Goal: Task Accomplishment & Management: Manage account settings

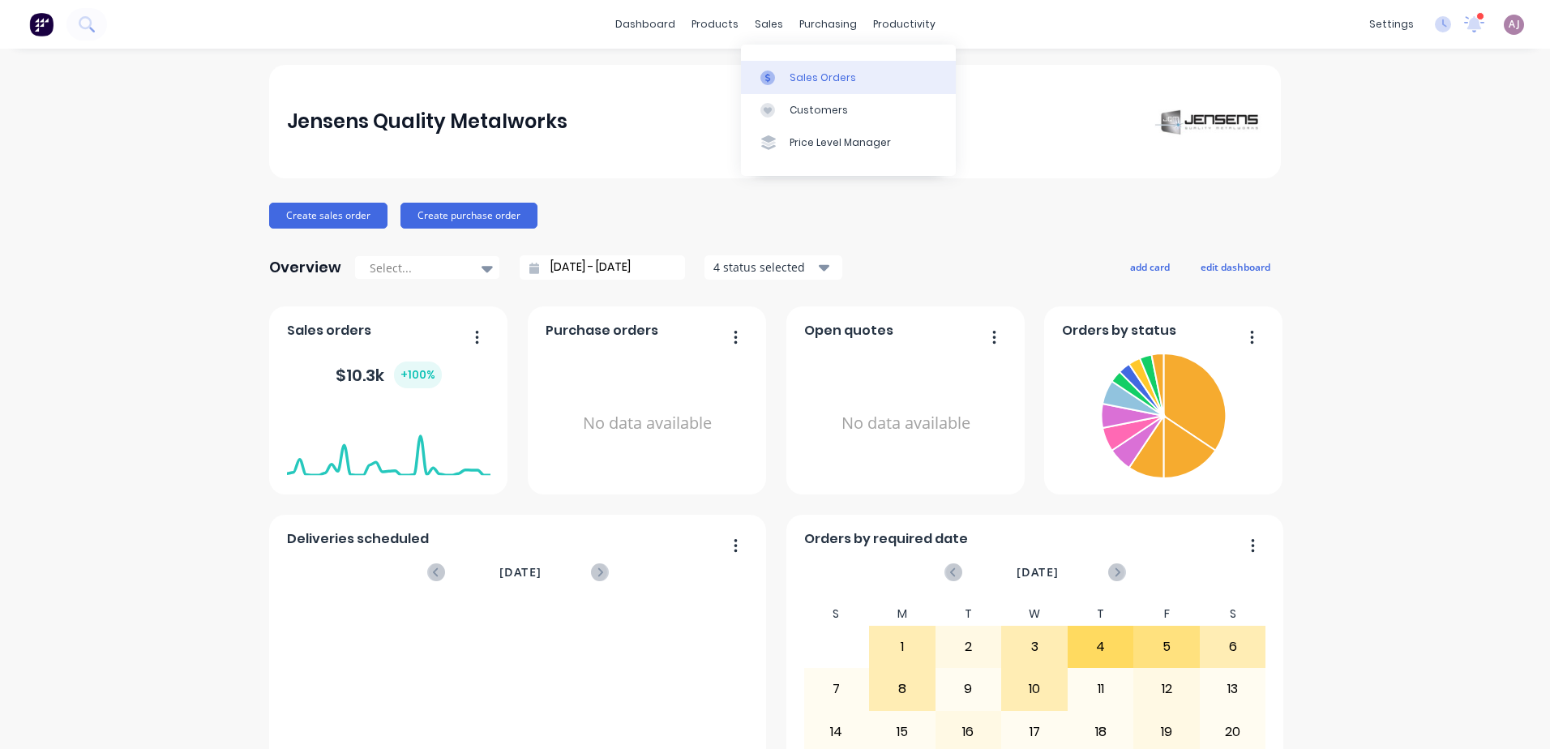
click at [804, 82] on div "Sales Orders" at bounding box center [822, 78] width 66 height 15
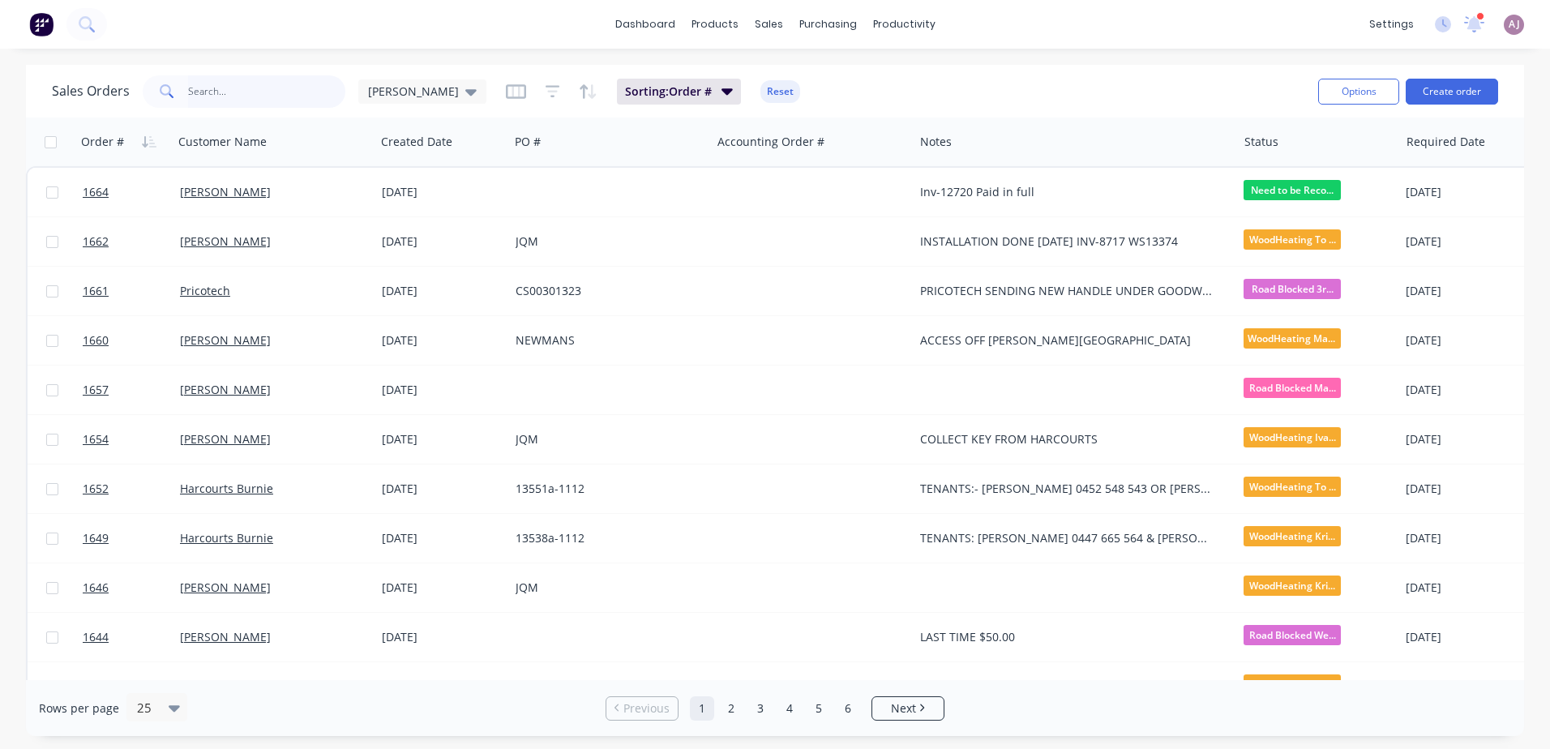
click at [246, 81] on input "text" at bounding box center [267, 91] width 158 height 32
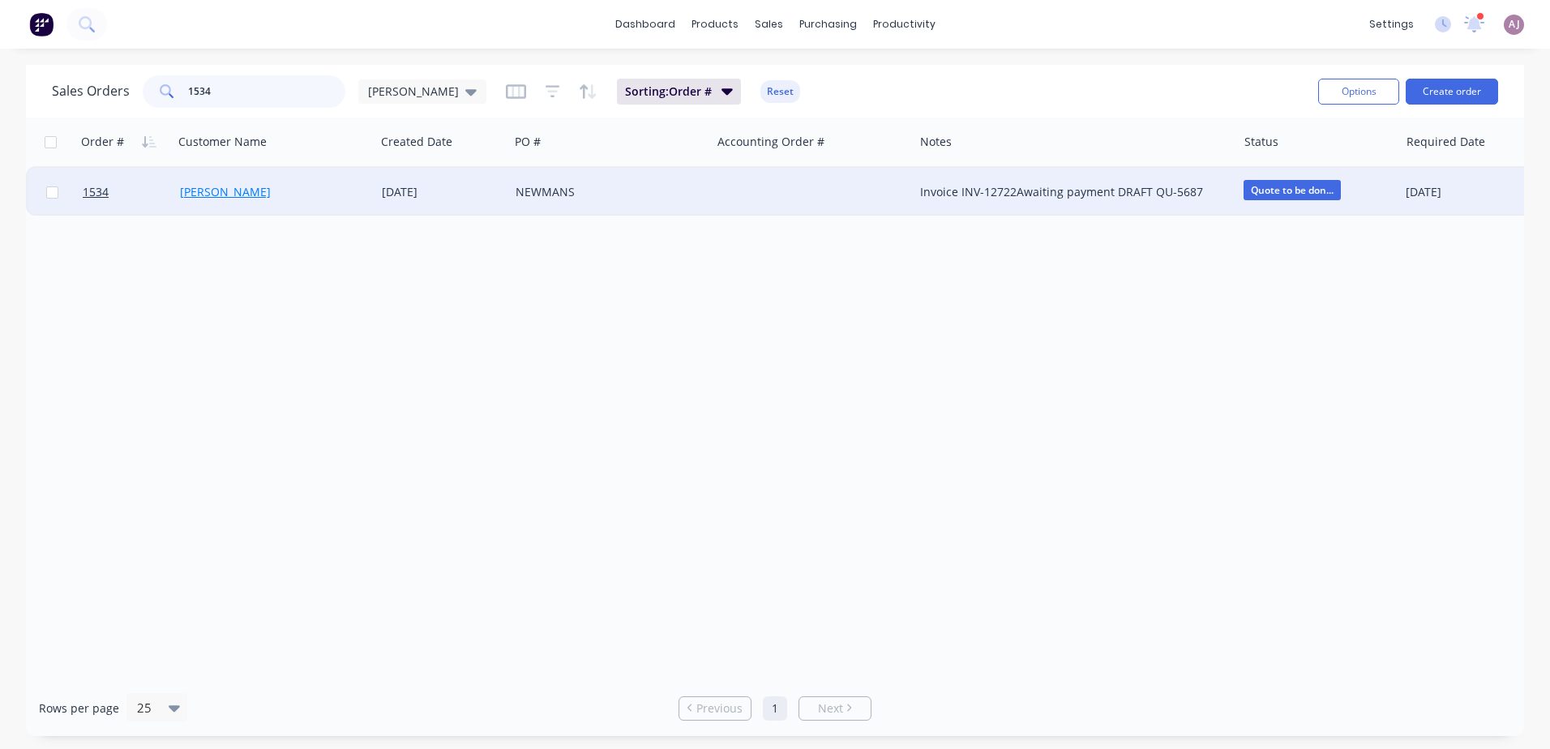
type input "1534"
click at [239, 198] on link "[PERSON_NAME]" at bounding box center [225, 191] width 91 height 15
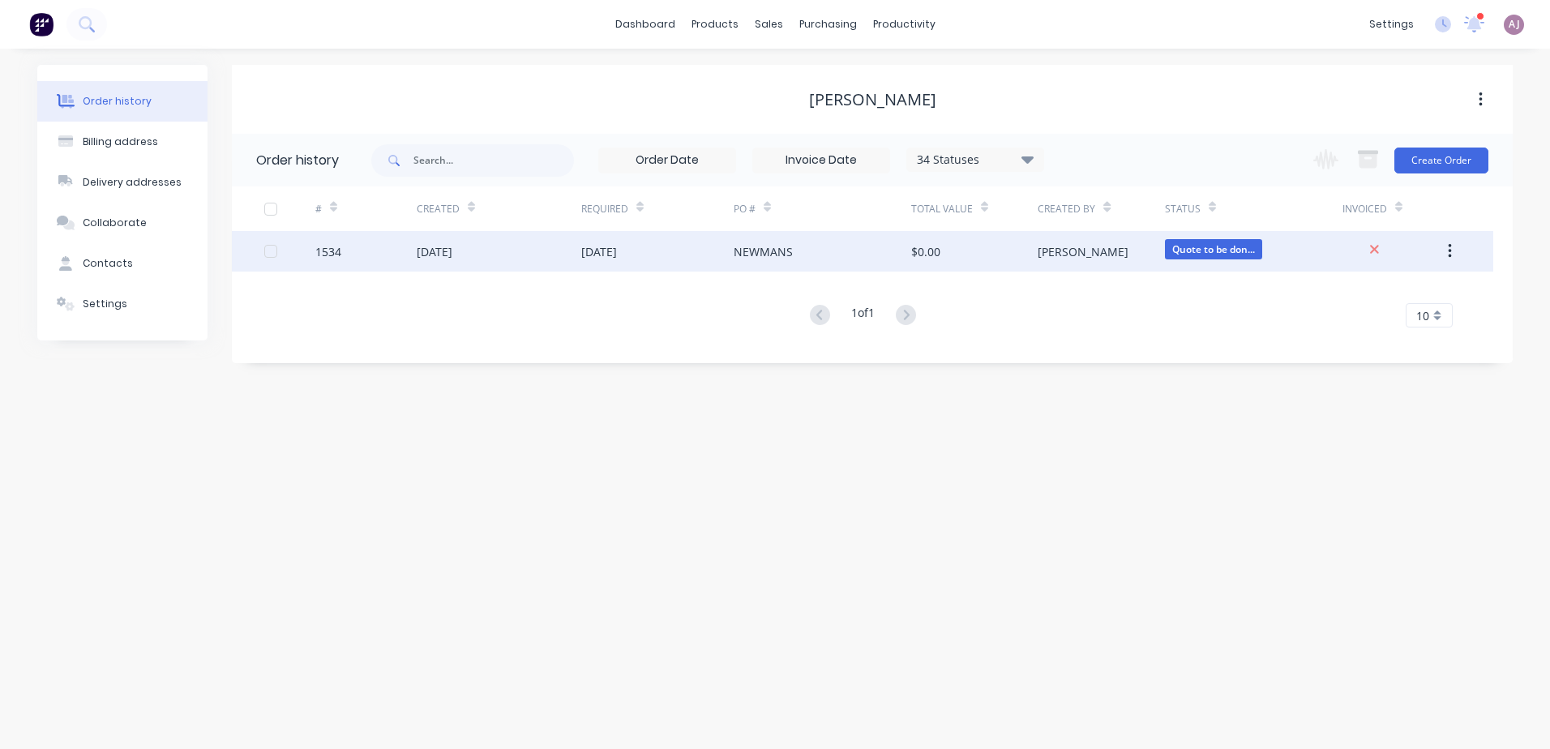
click at [452, 245] on div "[DATE]" at bounding box center [435, 251] width 36 height 17
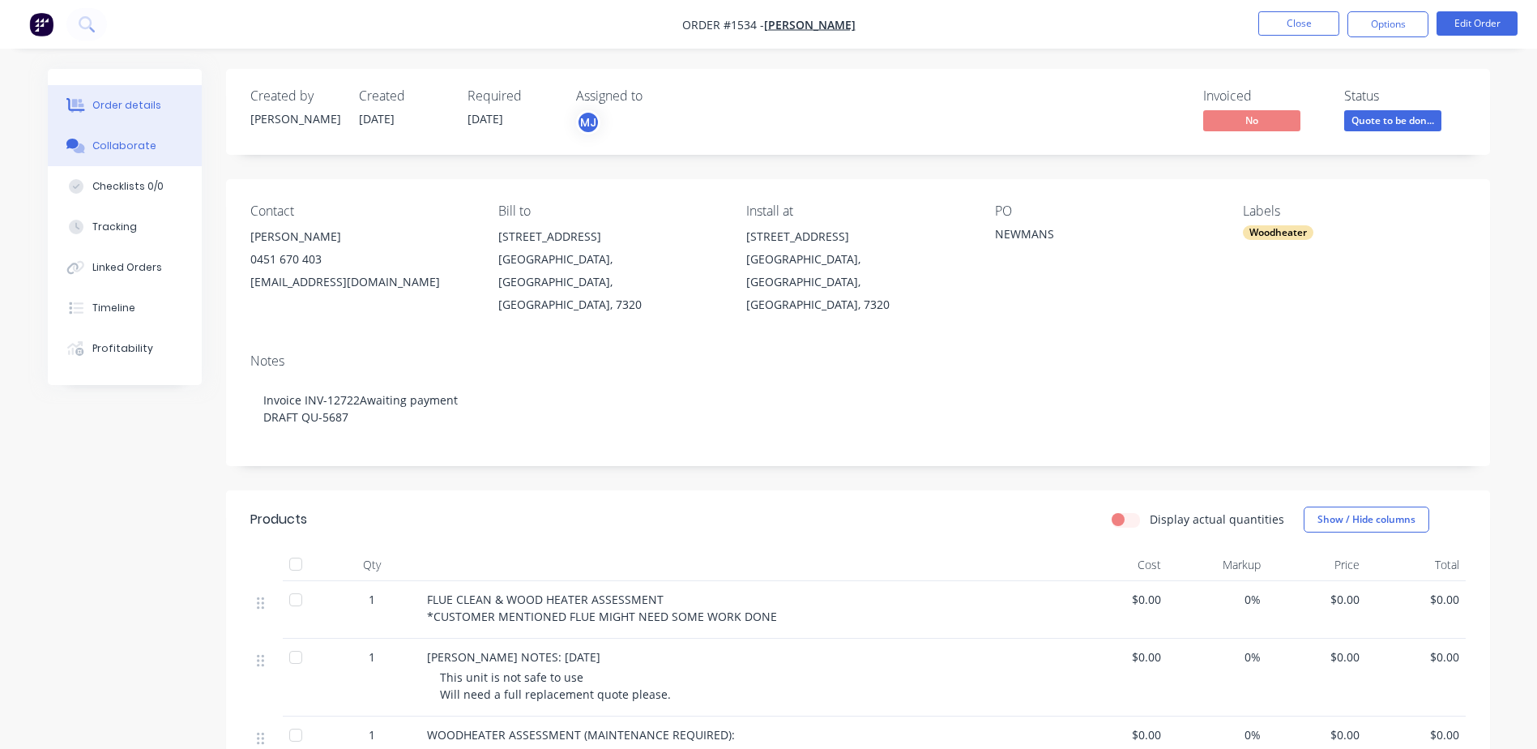
click at [140, 143] on div "Collaborate" at bounding box center [124, 146] width 64 height 15
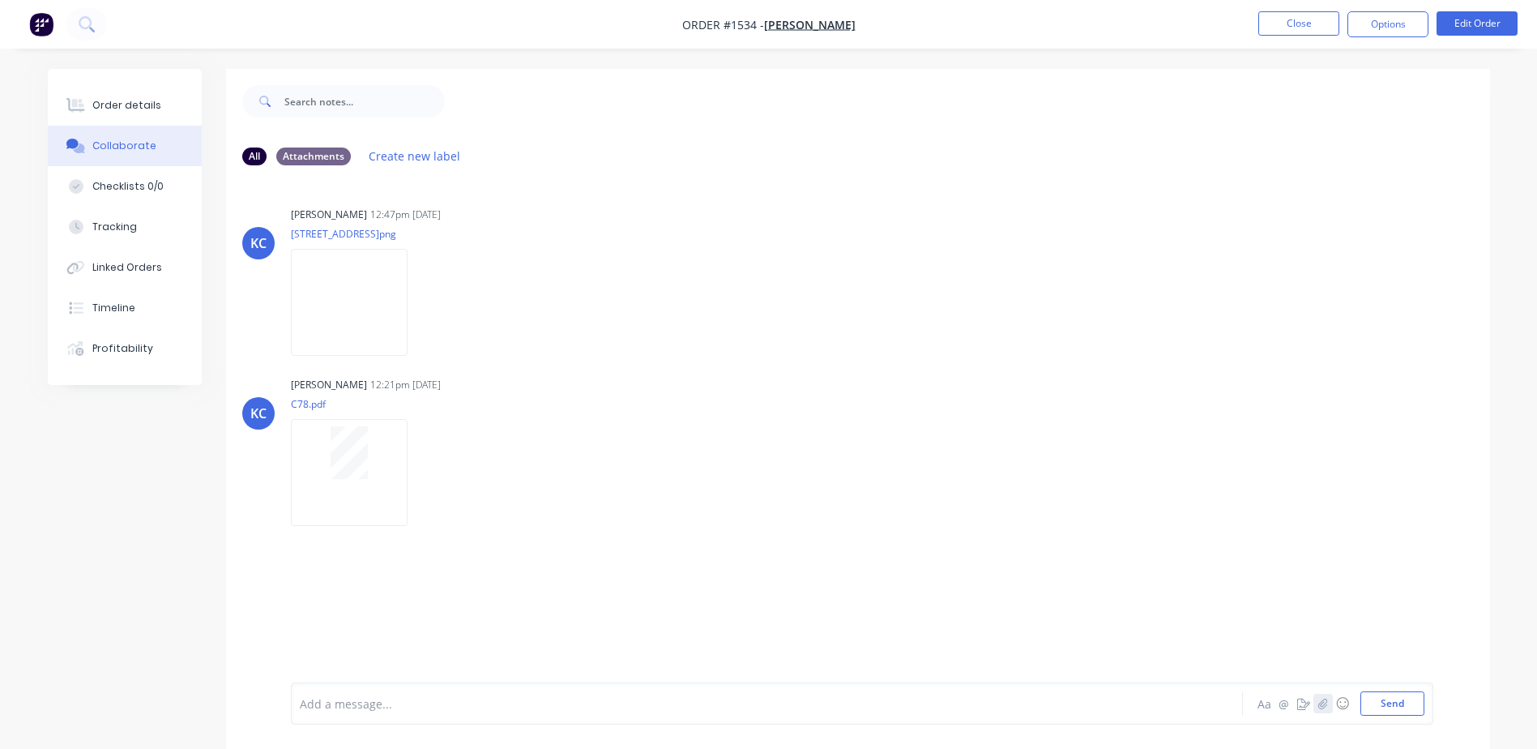
click at [1319, 700] on icon "button" at bounding box center [1323, 703] width 10 height 11
click at [1393, 697] on button "Send" at bounding box center [1393, 703] width 64 height 24
click at [83, 97] on button "Order details" at bounding box center [125, 105] width 154 height 41
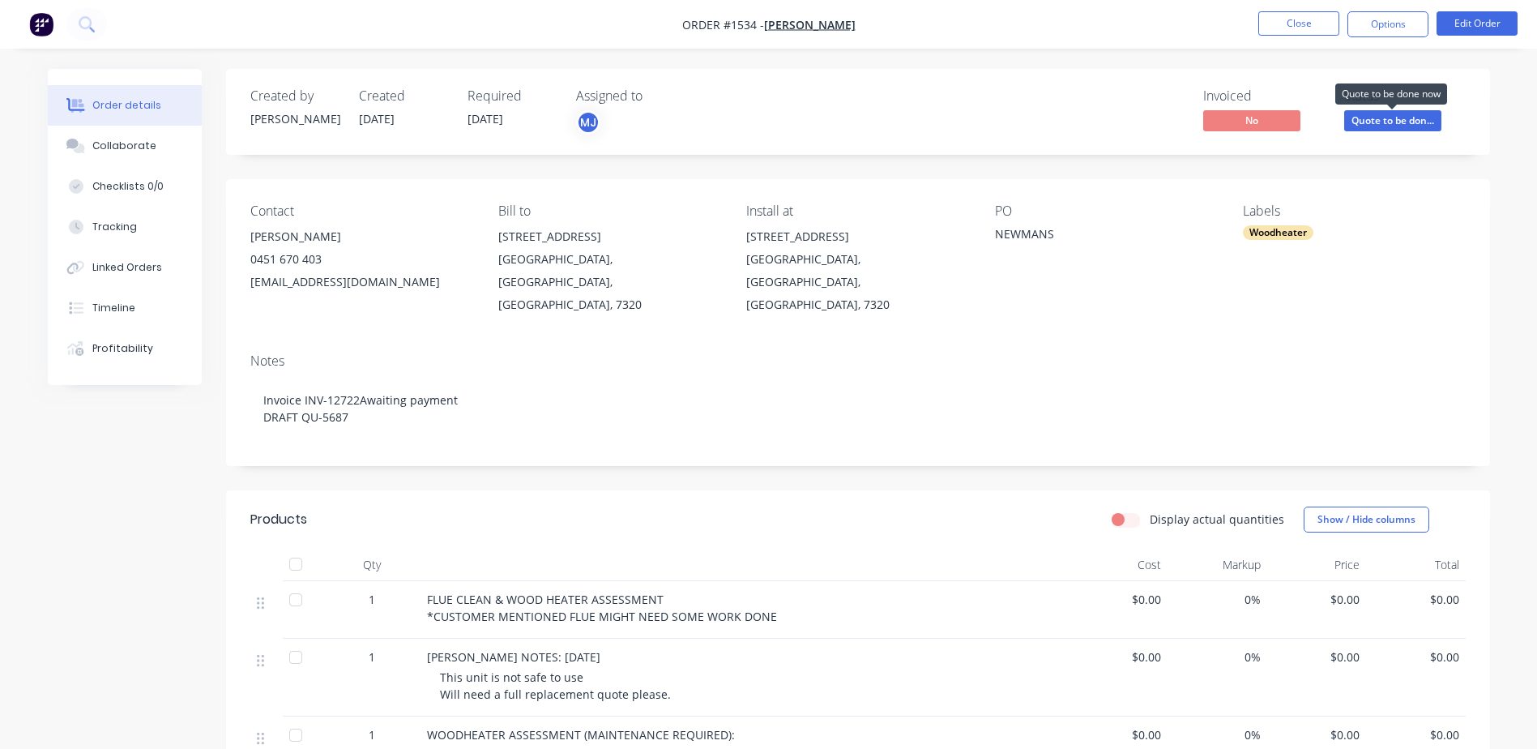
click at [1380, 116] on span "Quote to be don..." at bounding box center [1393, 120] width 97 height 20
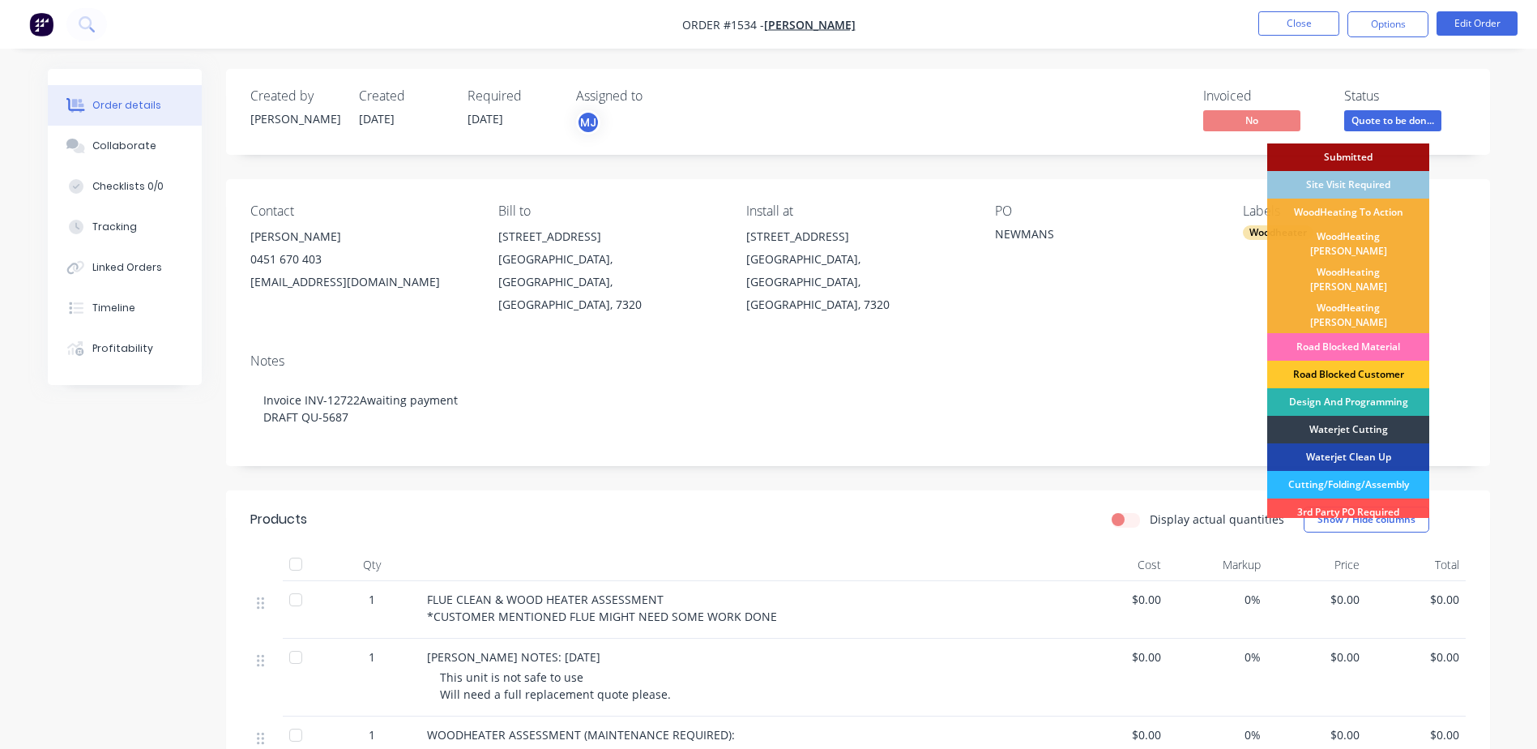
click at [1353, 361] on div "Road Blocked Customer" at bounding box center [1349, 375] width 162 height 28
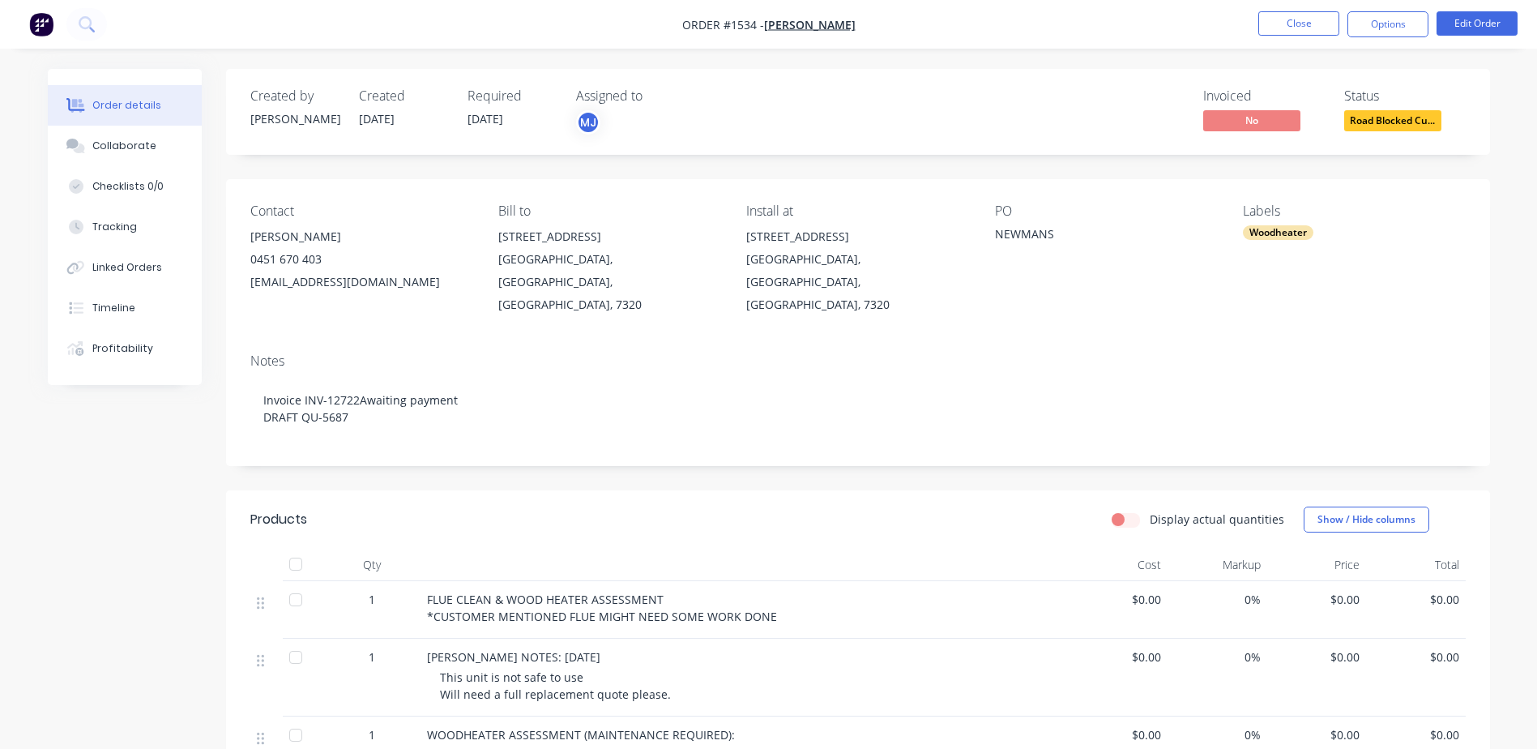
click at [293, 282] on div "[EMAIL_ADDRESS][DOMAIN_NAME]" at bounding box center [361, 282] width 222 height 23
copy div "[EMAIL_ADDRESS][DOMAIN_NAME]"
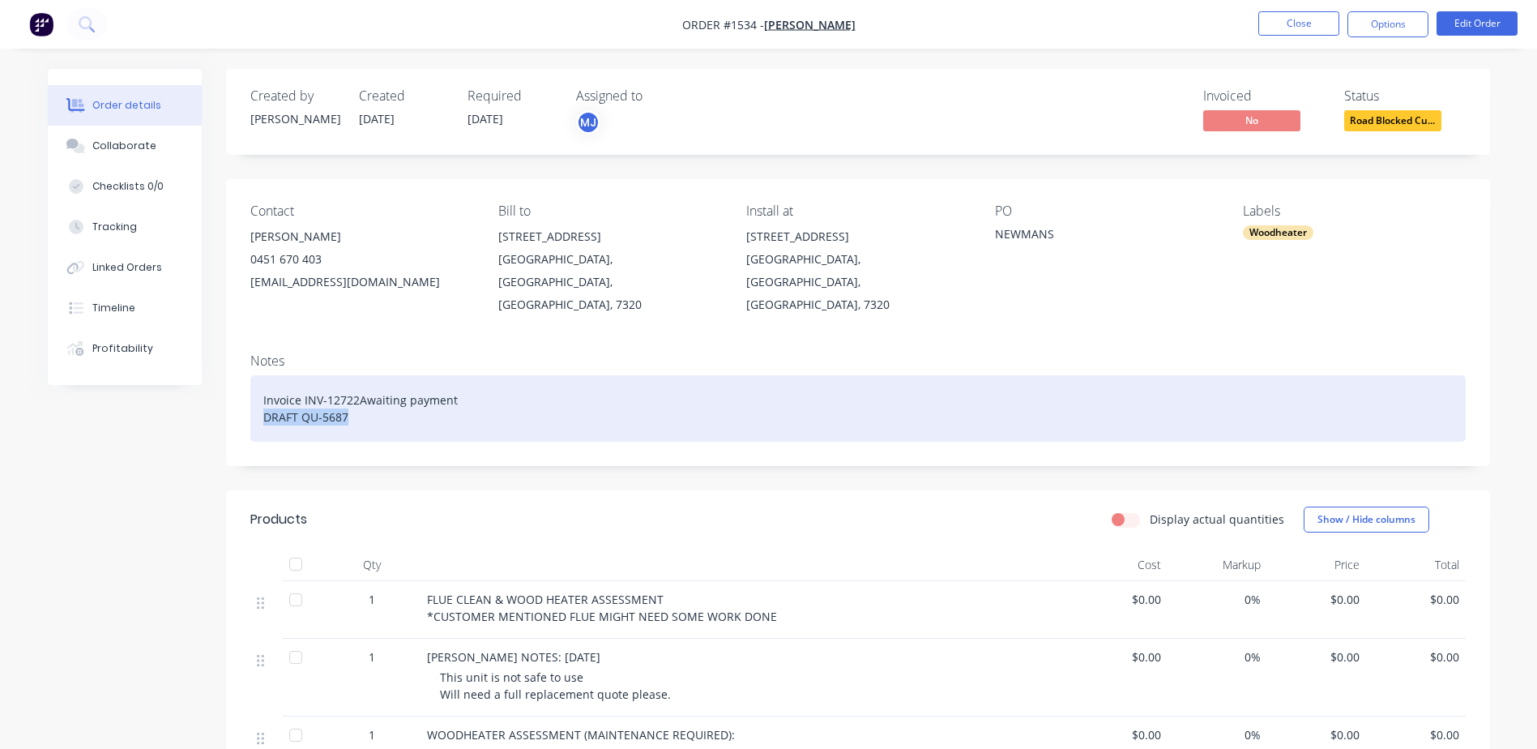
drag, startPoint x: 284, startPoint y: 400, endPoint x: 224, endPoint y: 404, distance: 60.9
click at [224, 404] on div "Created by [PERSON_NAME] Created [DATE] Required [DATE] Assigned to MJ Invoiced…" at bounding box center [769, 615] width 1443 height 1092
paste div
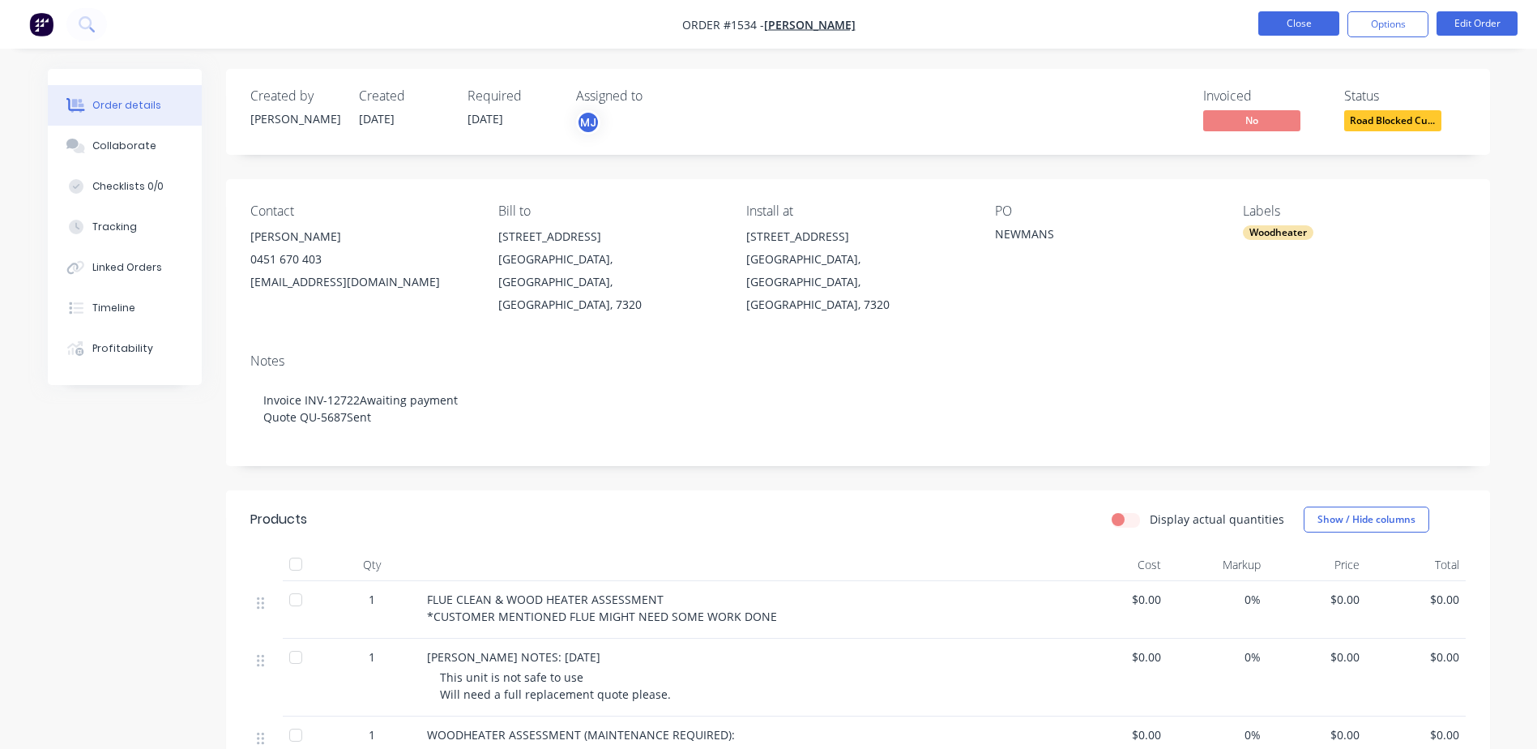
click at [1279, 15] on button "Close" at bounding box center [1299, 23] width 81 height 24
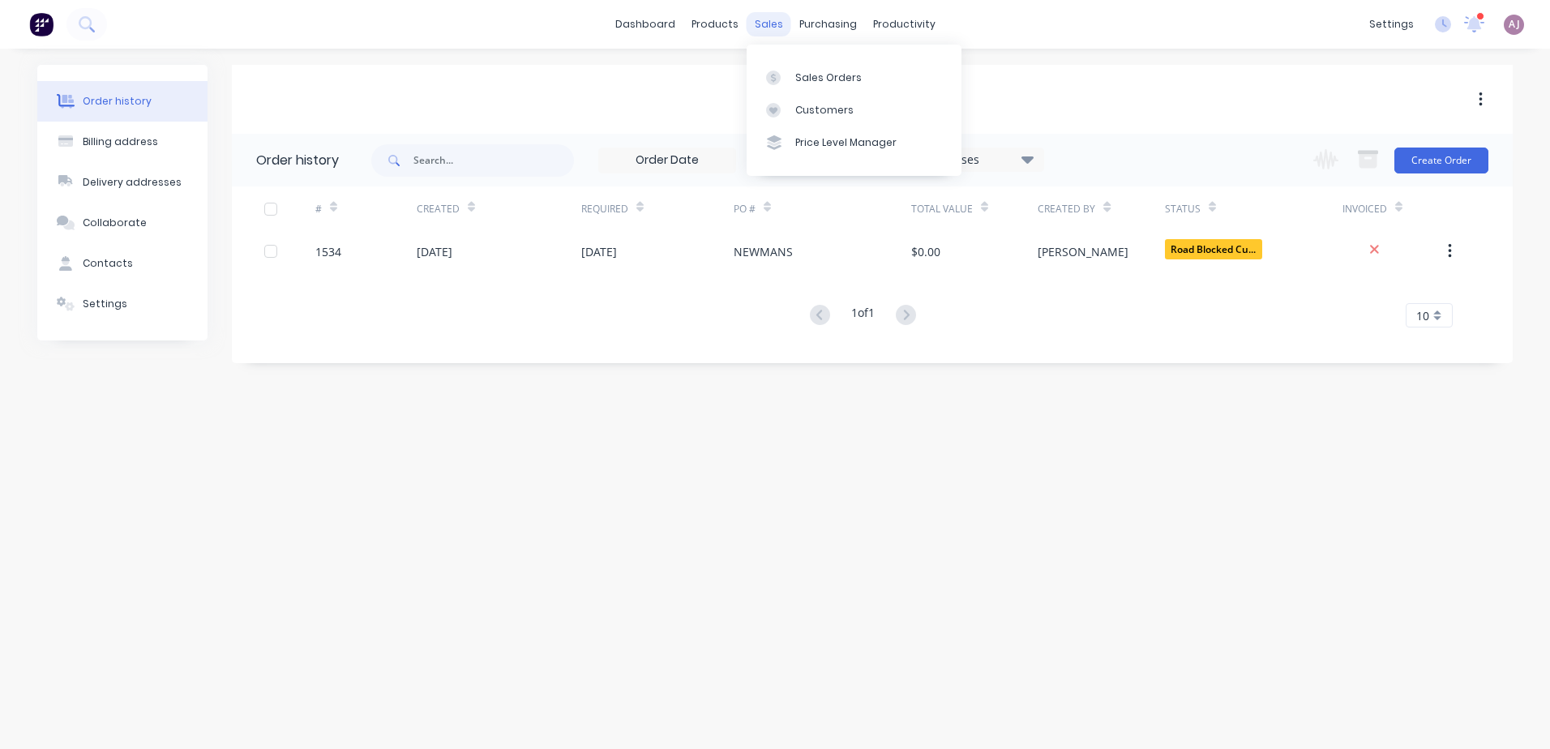
click at [761, 24] on div "sales" at bounding box center [768, 24] width 45 height 24
click at [815, 82] on div "Sales Orders" at bounding box center [828, 78] width 66 height 15
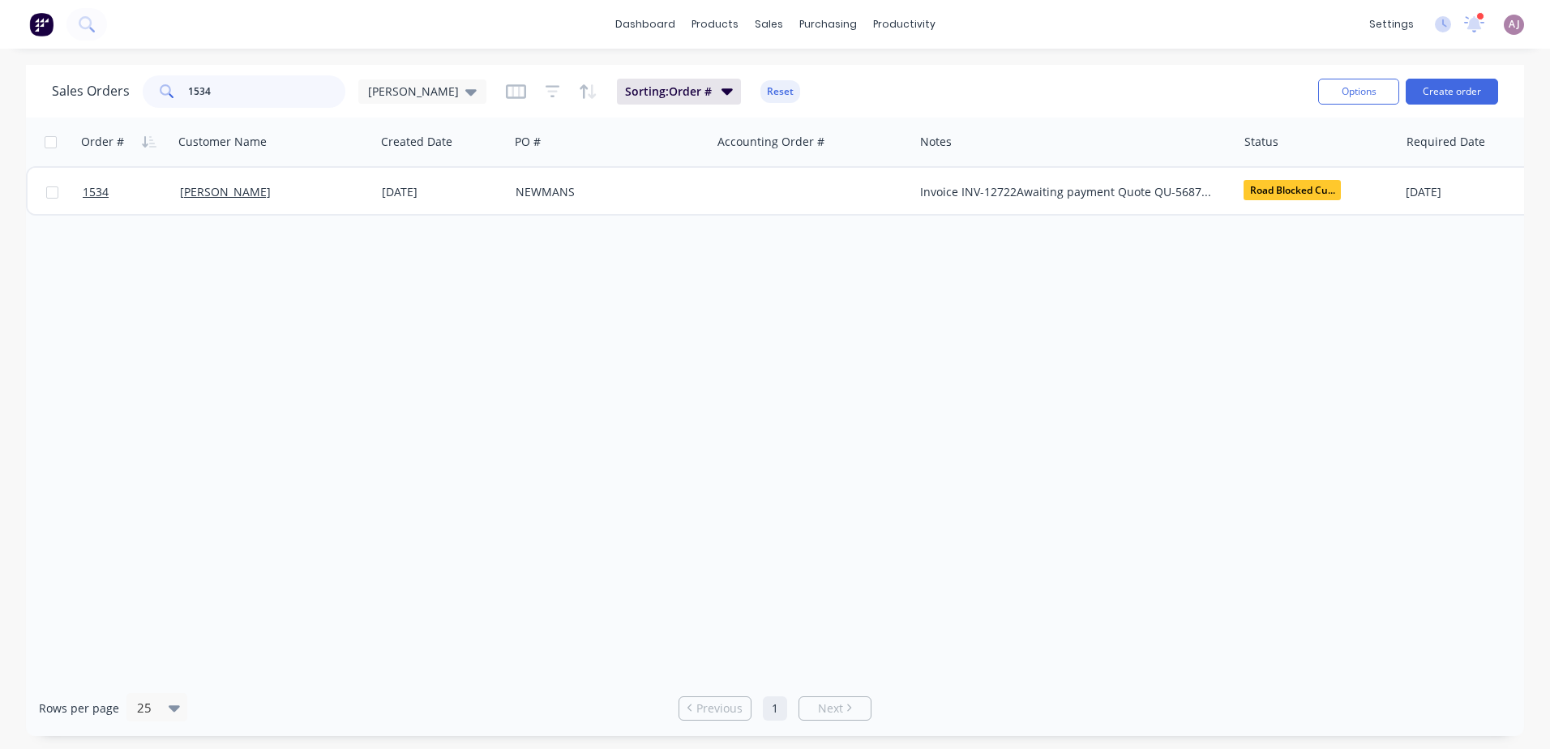
click at [252, 96] on input "1534" at bounding box center [267, 91] width 158 height 32
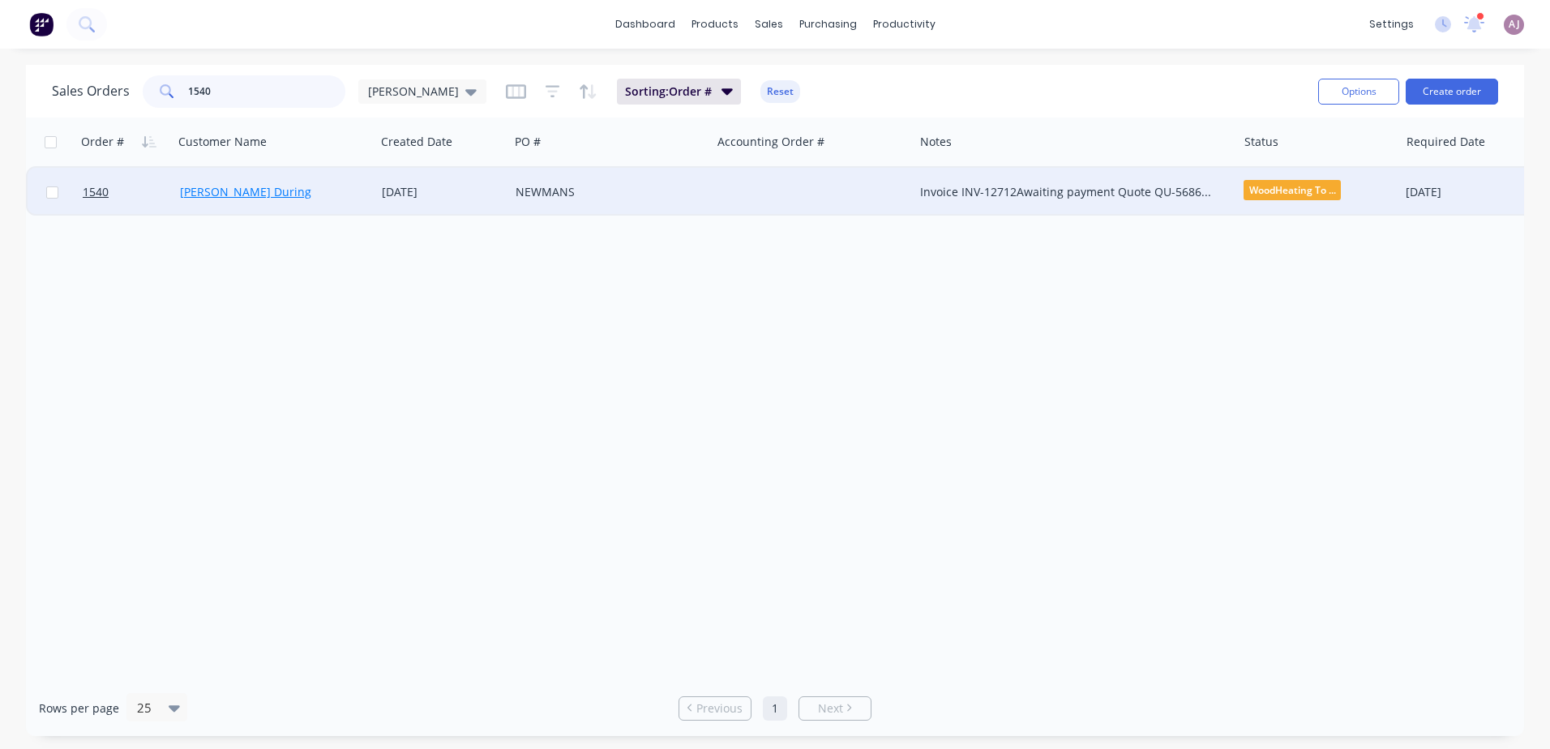
type input "1540"
click at [226, 193] on link "[PERSON_NAME] During" at bounding box center [245, 191] width 131 height 15
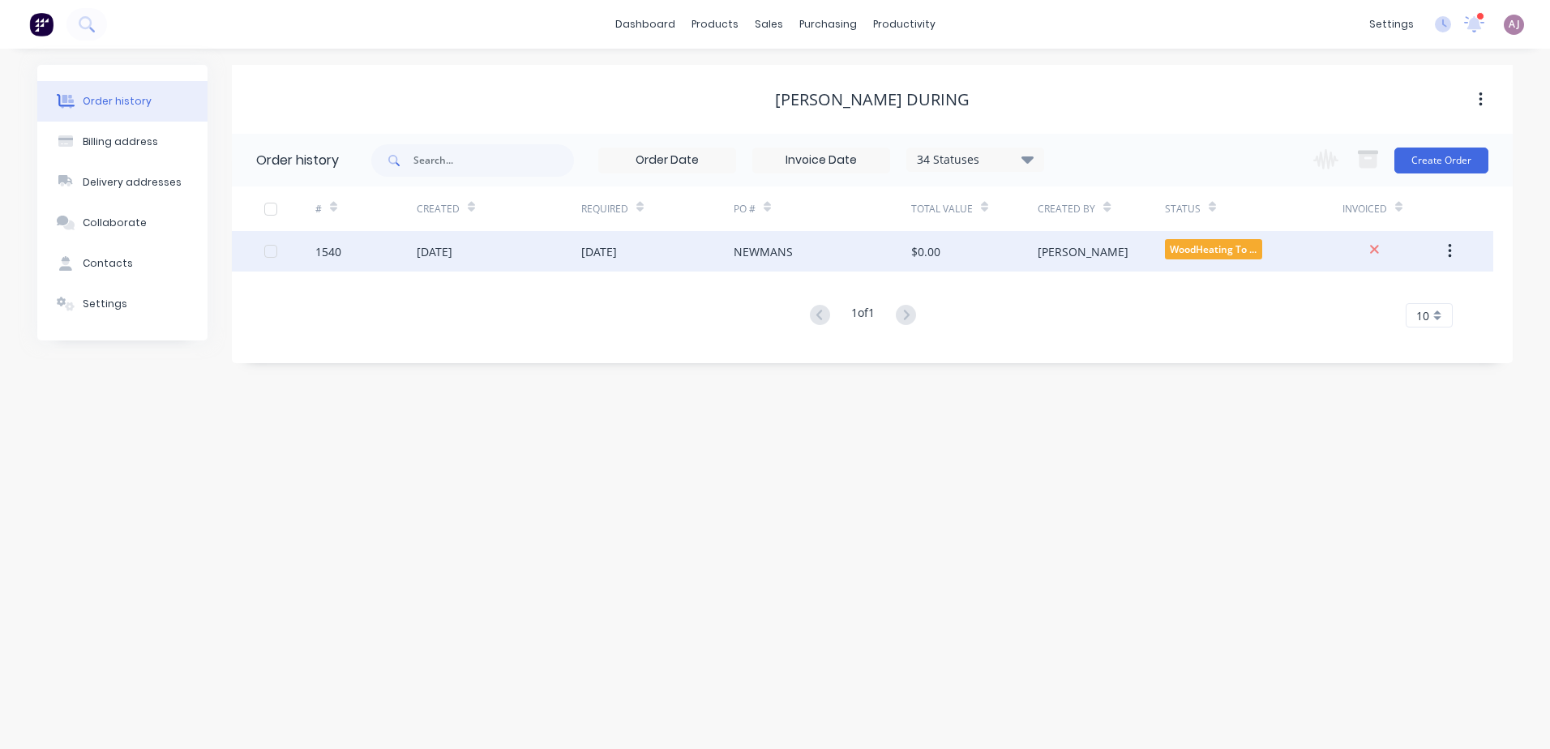
click at [496, 260] on div "[DATE]" at bounding box center [499, 251] width 165 height 41
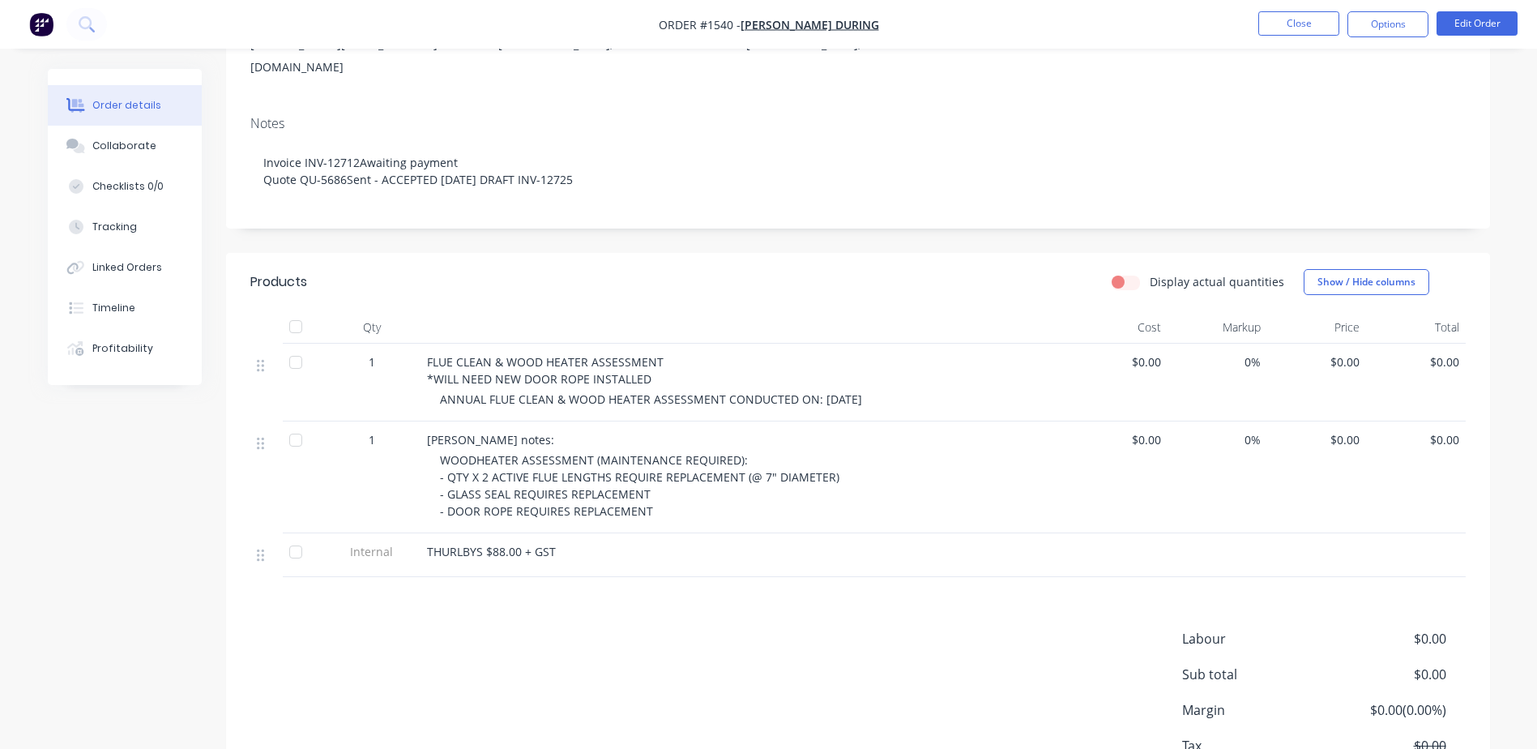
scroll to position [243, 0]
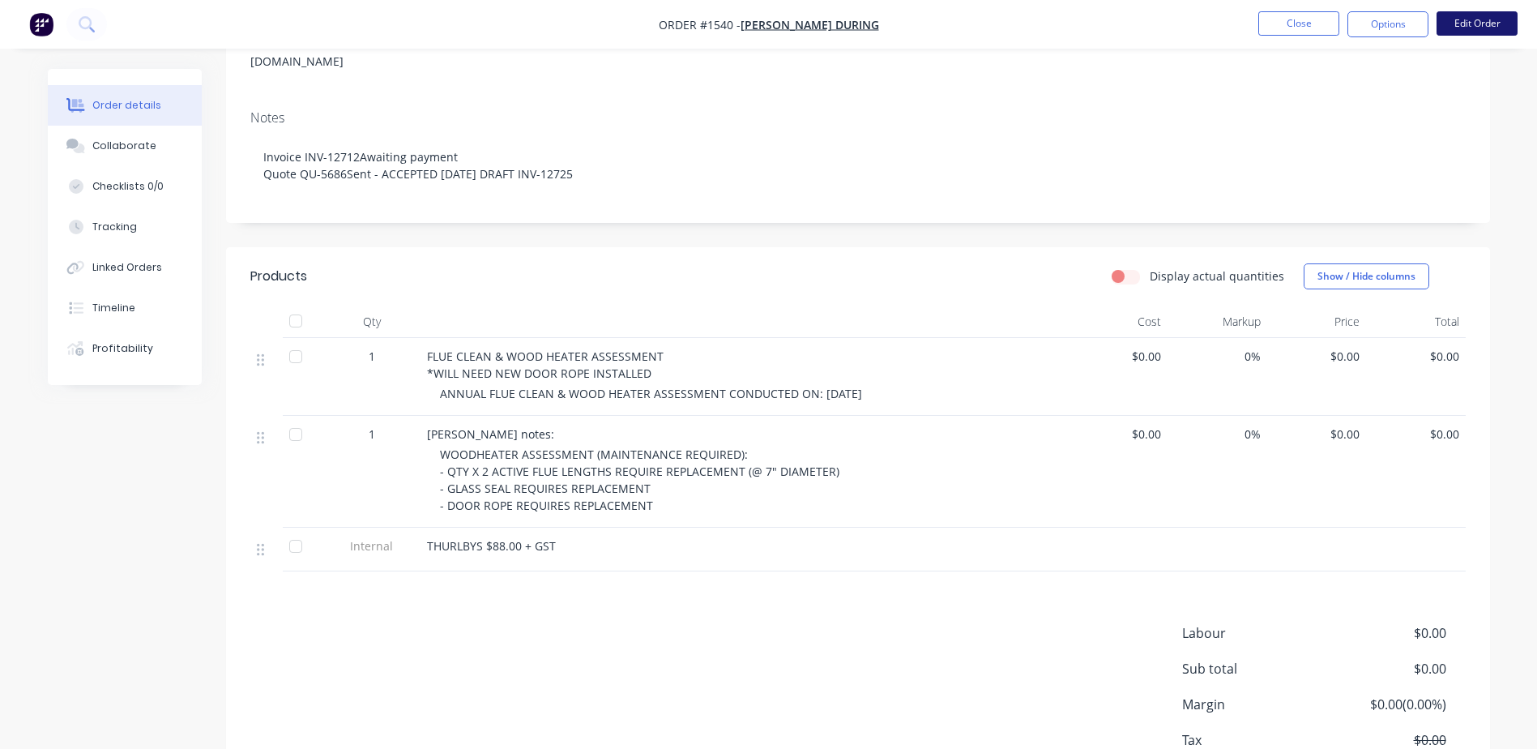
click at [1484, 24] on button "Edit Order" at bounding box center [1477, 23] width 81 height 24
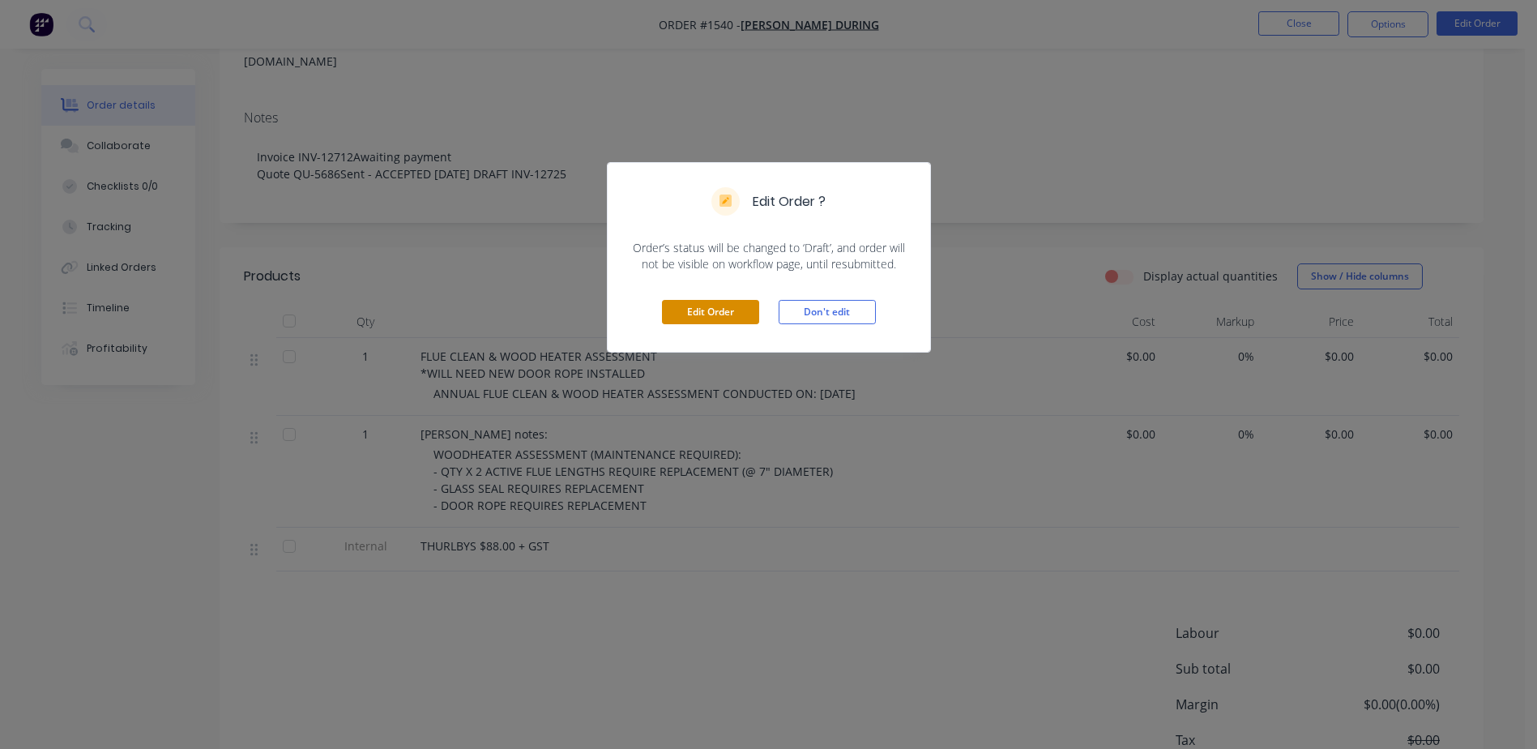
click at [695, 310] on button "Edit Order" at bounding box center [710, 312] width 97 height 24
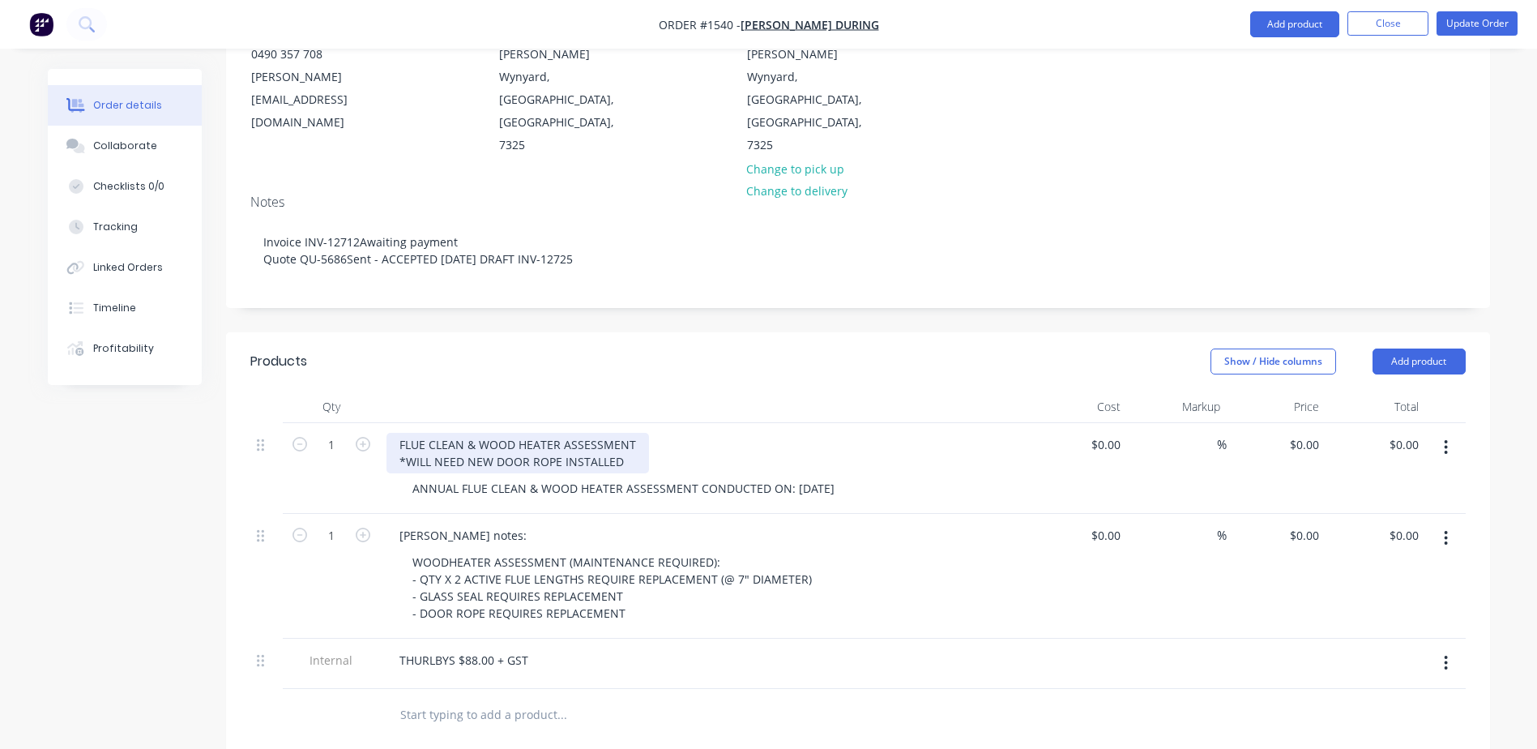
scroll to position [545, 0]
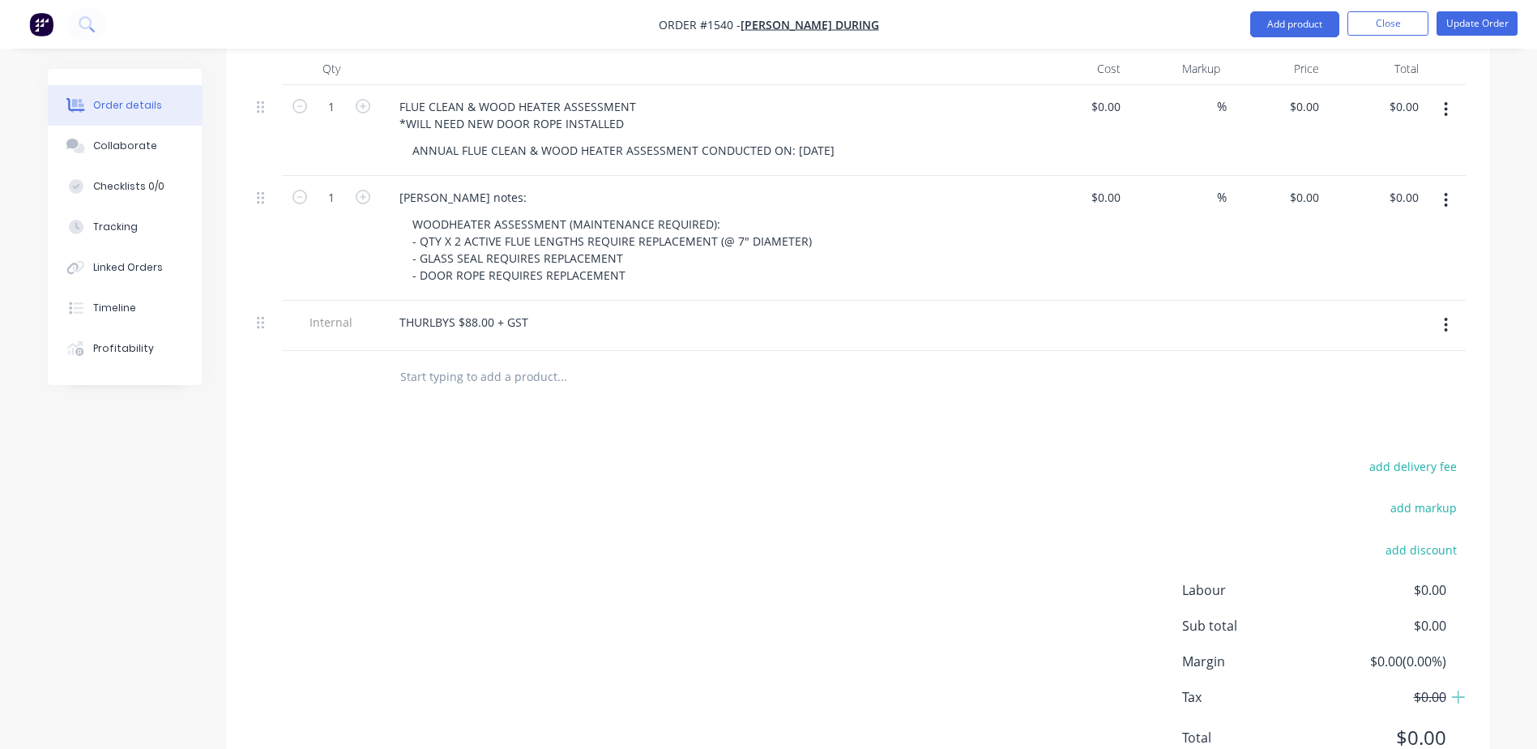
click at [476, 361] on input "text" at bounding box center [562, 377] width 324 height 32
paste input "Purchase Order J-6533"
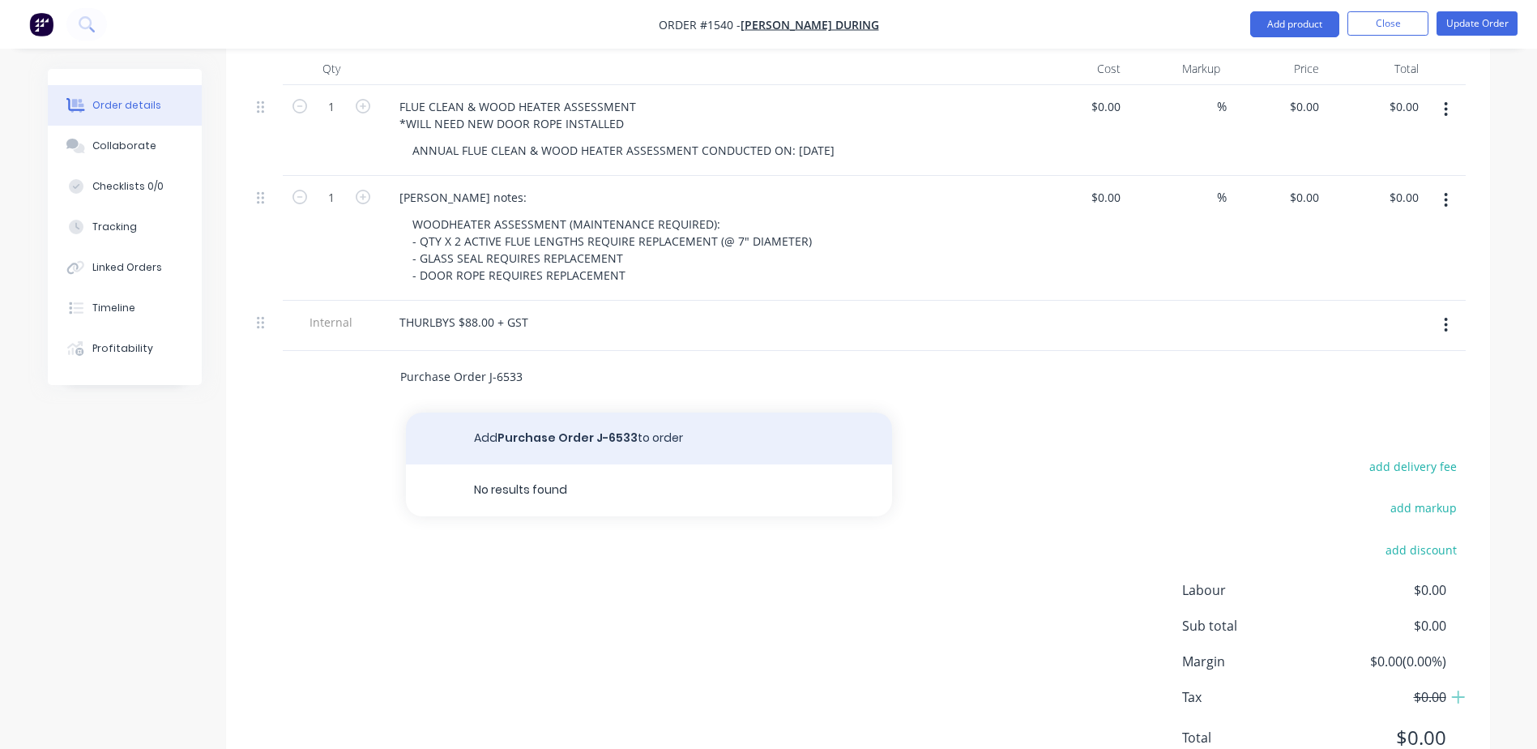
type input "Purchase Order J-6533"
click at [508, 413] on button "Add Purchase Order J-6533 to order" at bounding box center [649, 439] width 486 height 52
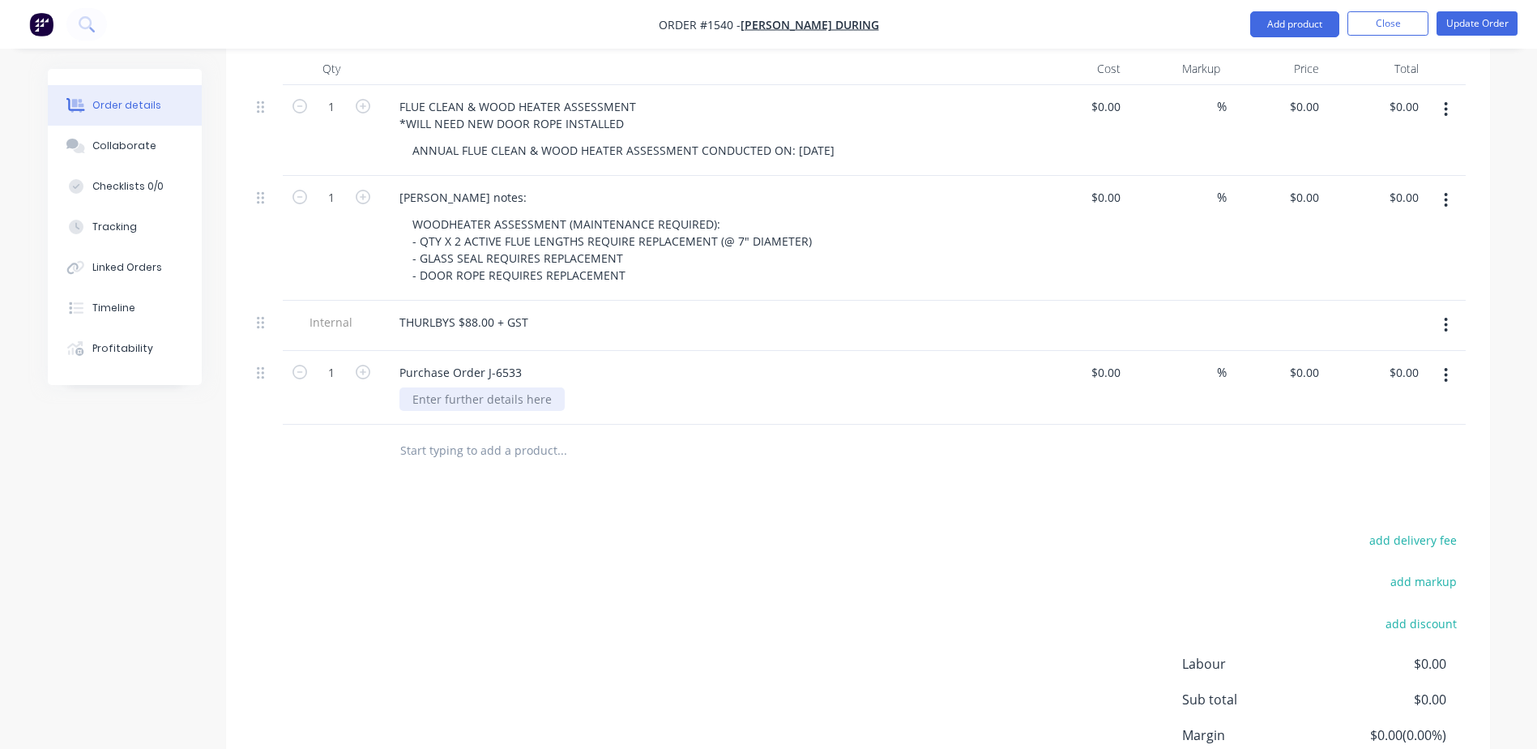
click at [430, 387] on div at bounding box center [482, 399] width 165 height 24
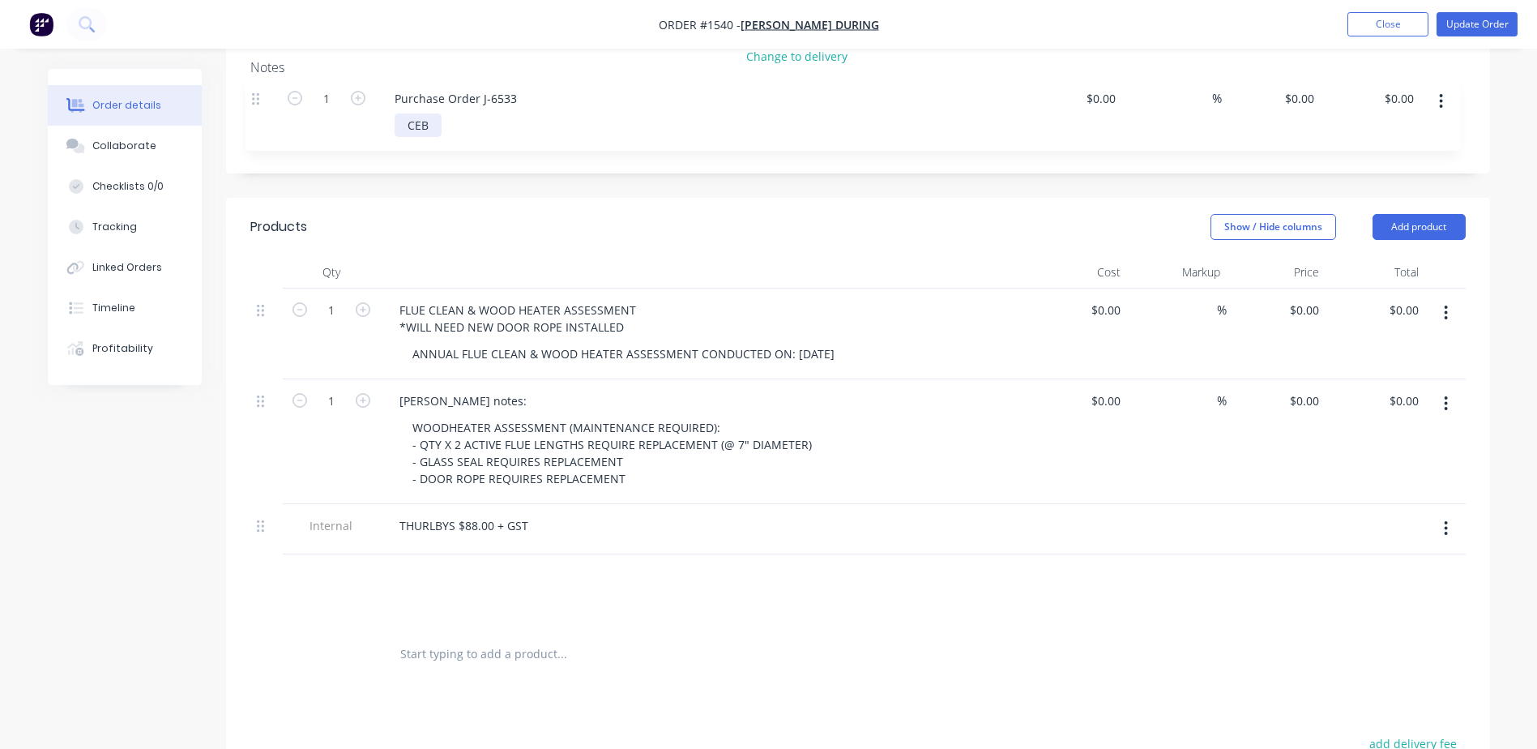
scroll to position [339, 0]
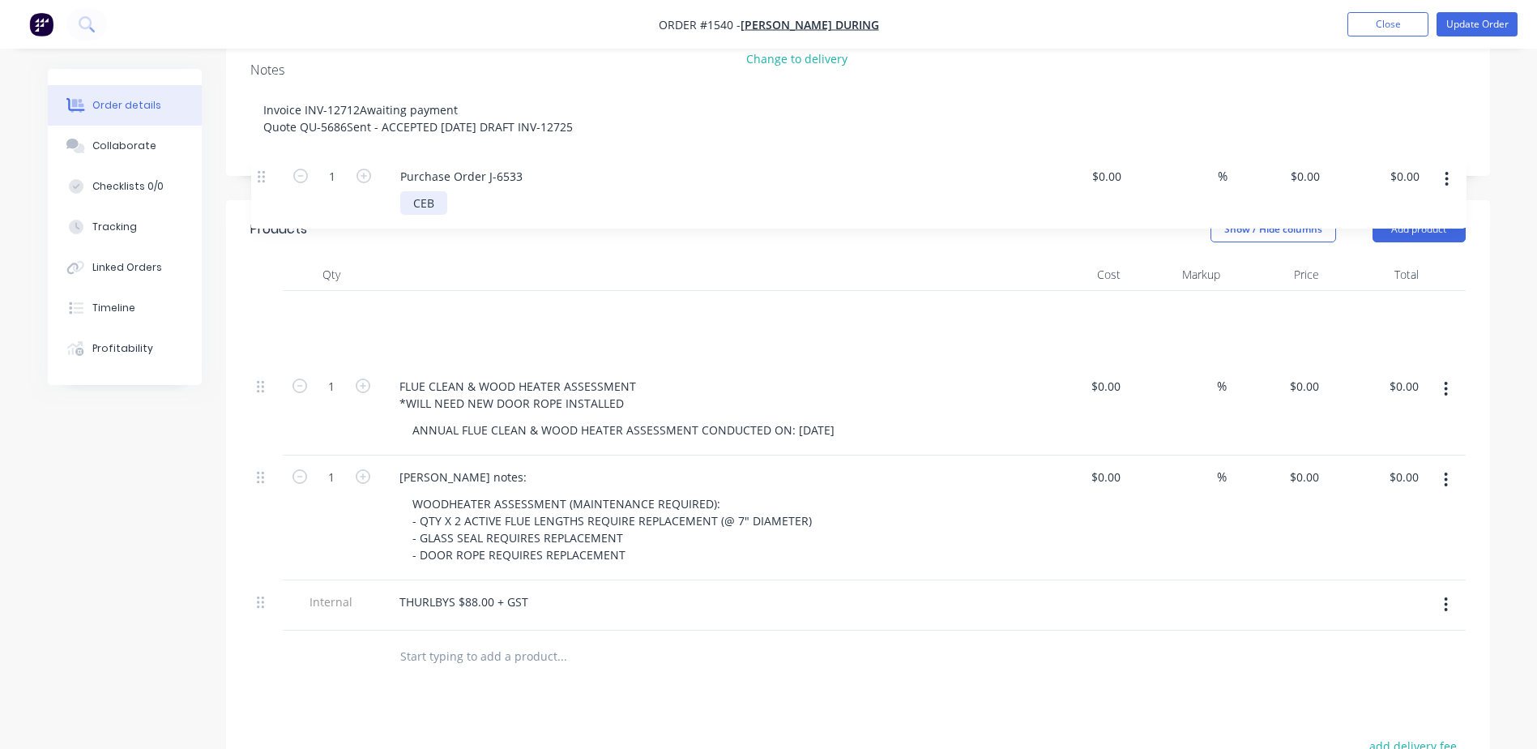
drag, startPoint x: 266, startPoint y: 309, endPoint x: 267, endPoint y: 177, distance: 132.1
click at [267, 200] on div "Products Show / Hide columns Add product Qty Cost Markup Price Total 1 FLUE CLE…" at bounding box center [858, 441] width 1264 height 483
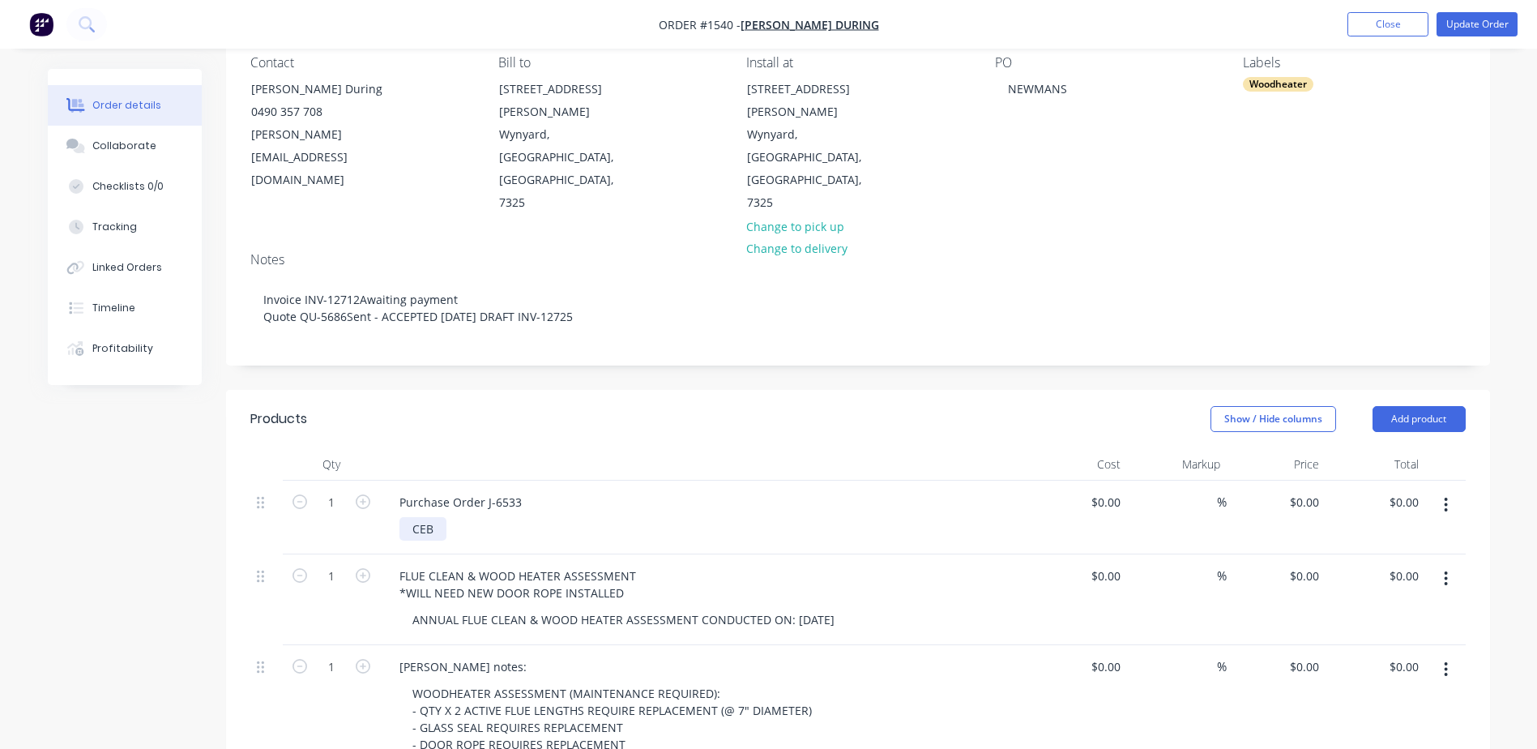
scroll to position [0, 0]
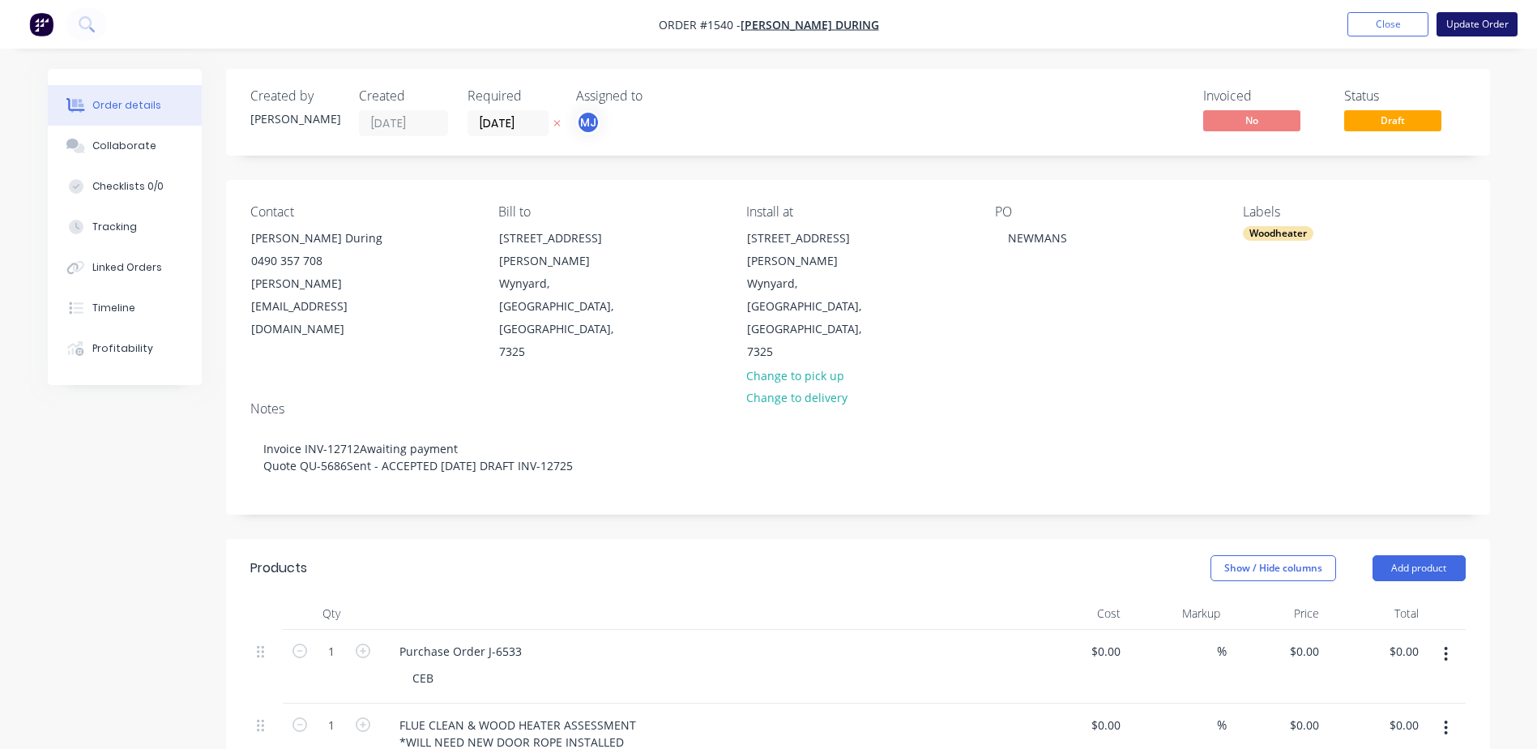
click at [1482, 28] on button "Update Order" at bounding box center [1477, 24] width 81 height 24
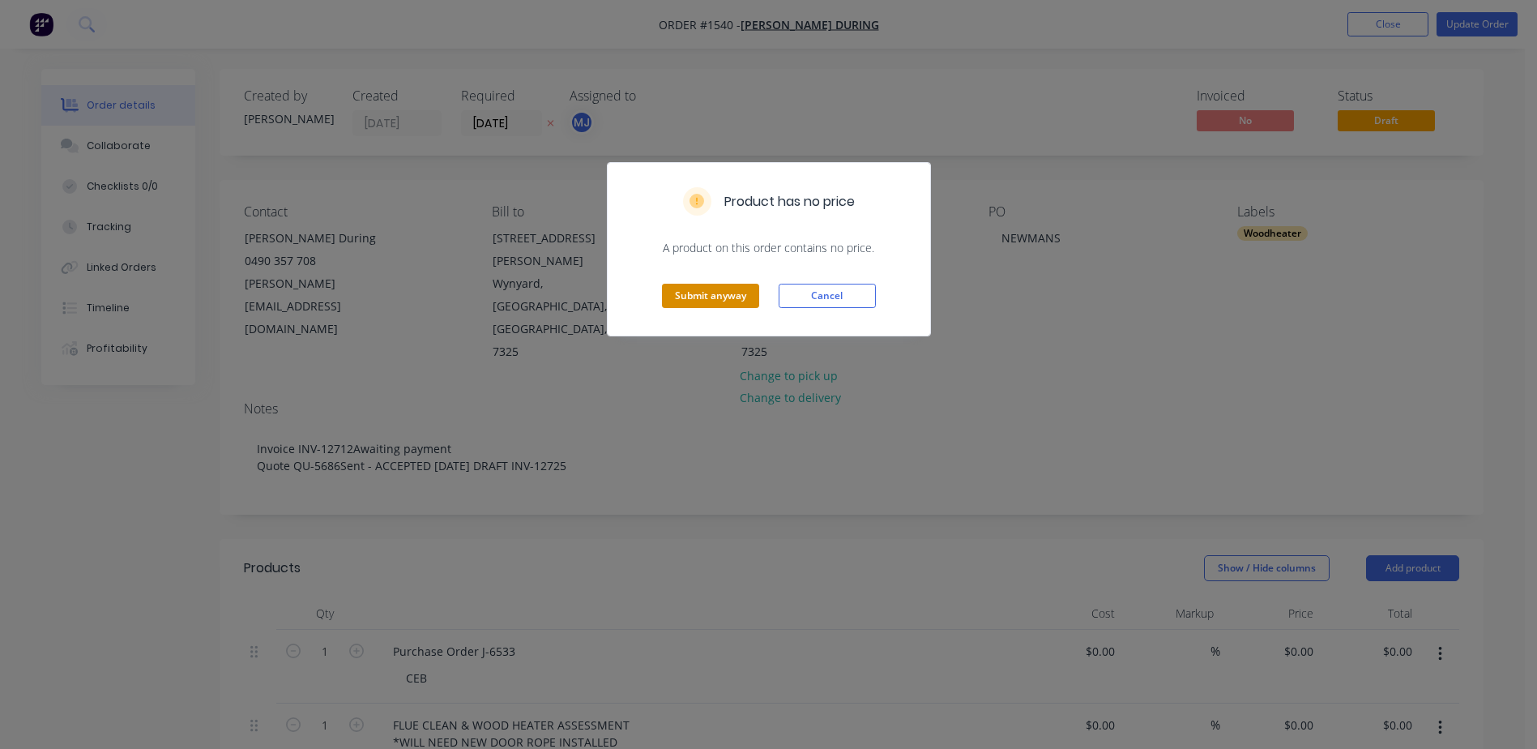
click at [703, 297] on button "Submit anyway" at bounding box center [710, 296] width 97 height 24
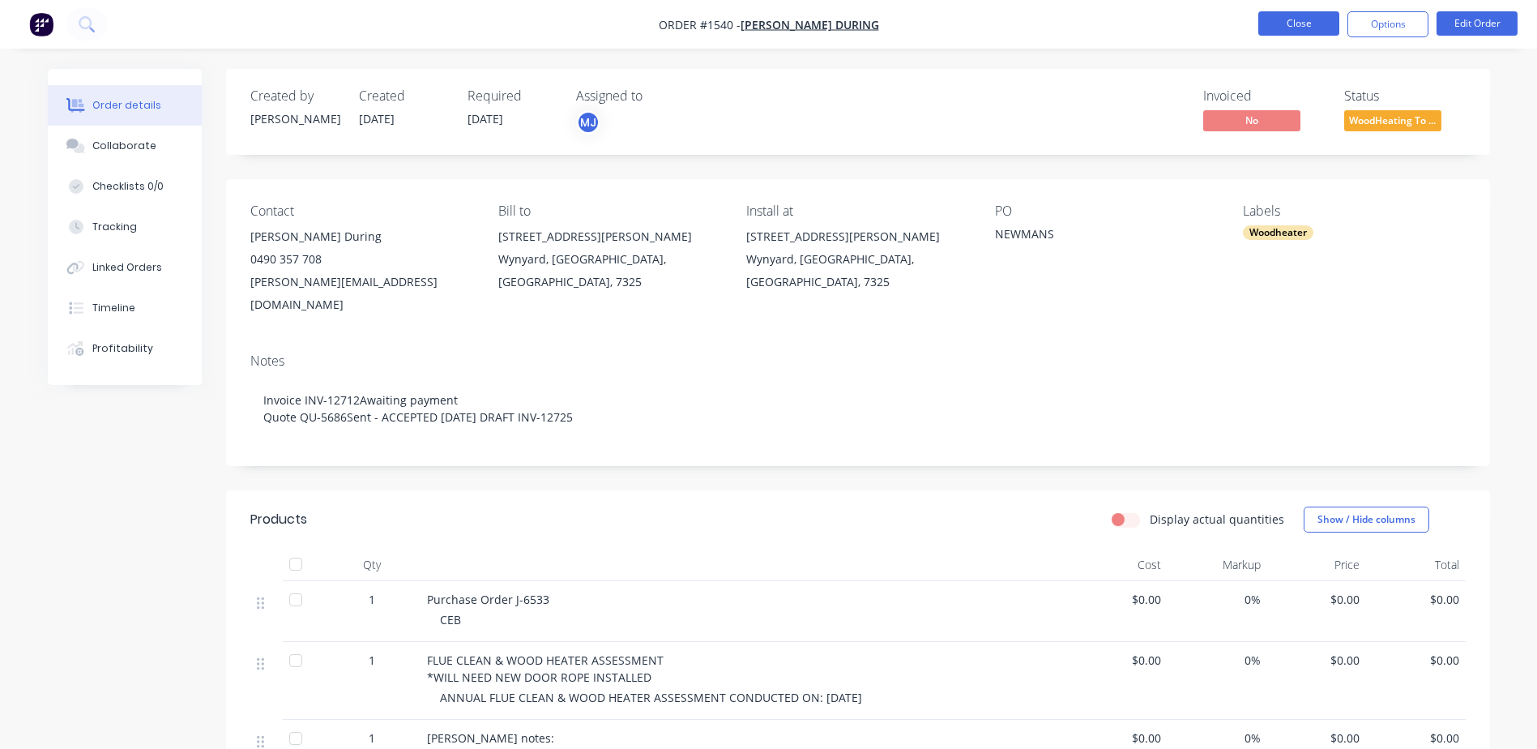
click at [1281, 21] on button "Close" at bounding box center [1299, 23] width 81 height 24
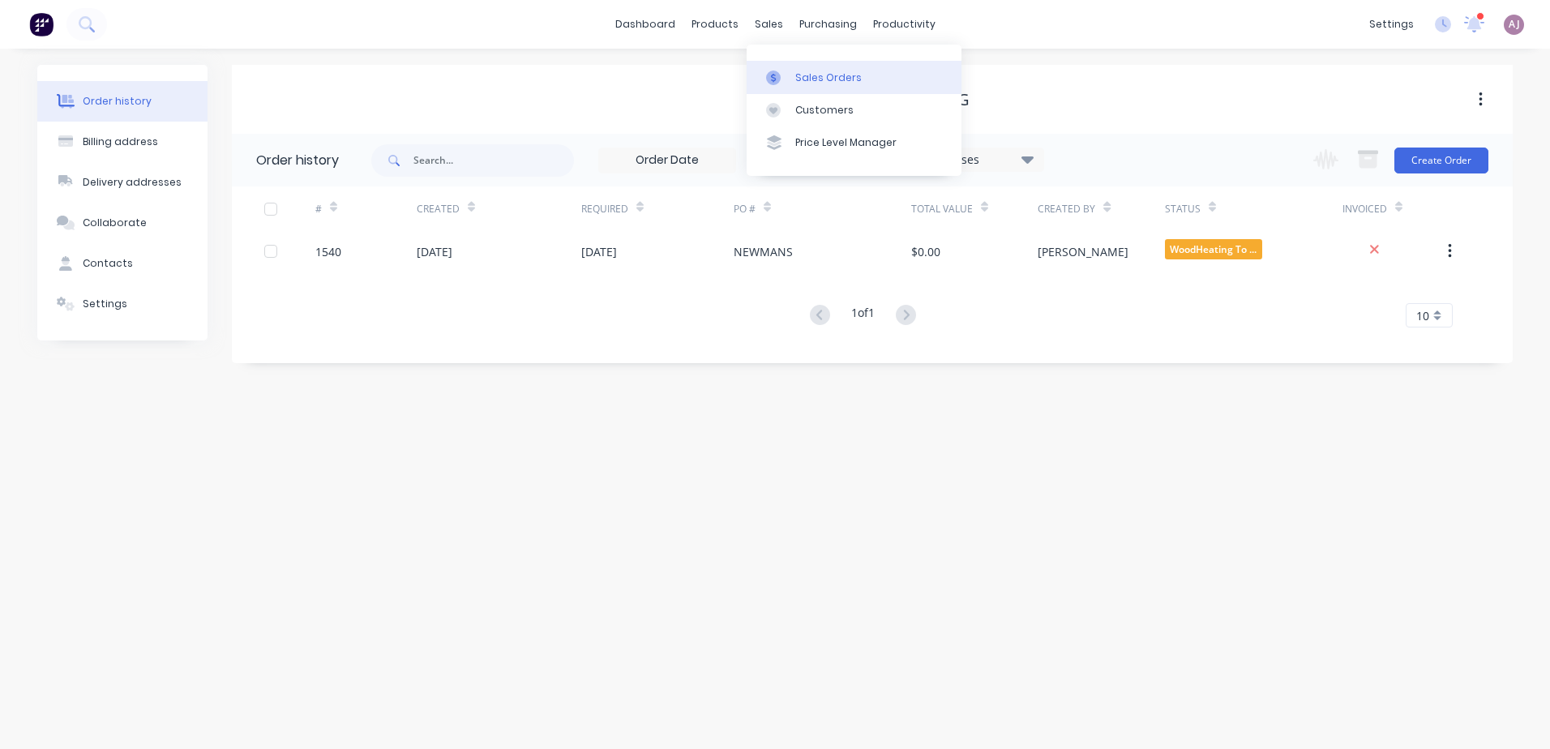
click at [795, 72] on div "Sales Orders" at bounding box center [828, 78] width 66 height 15
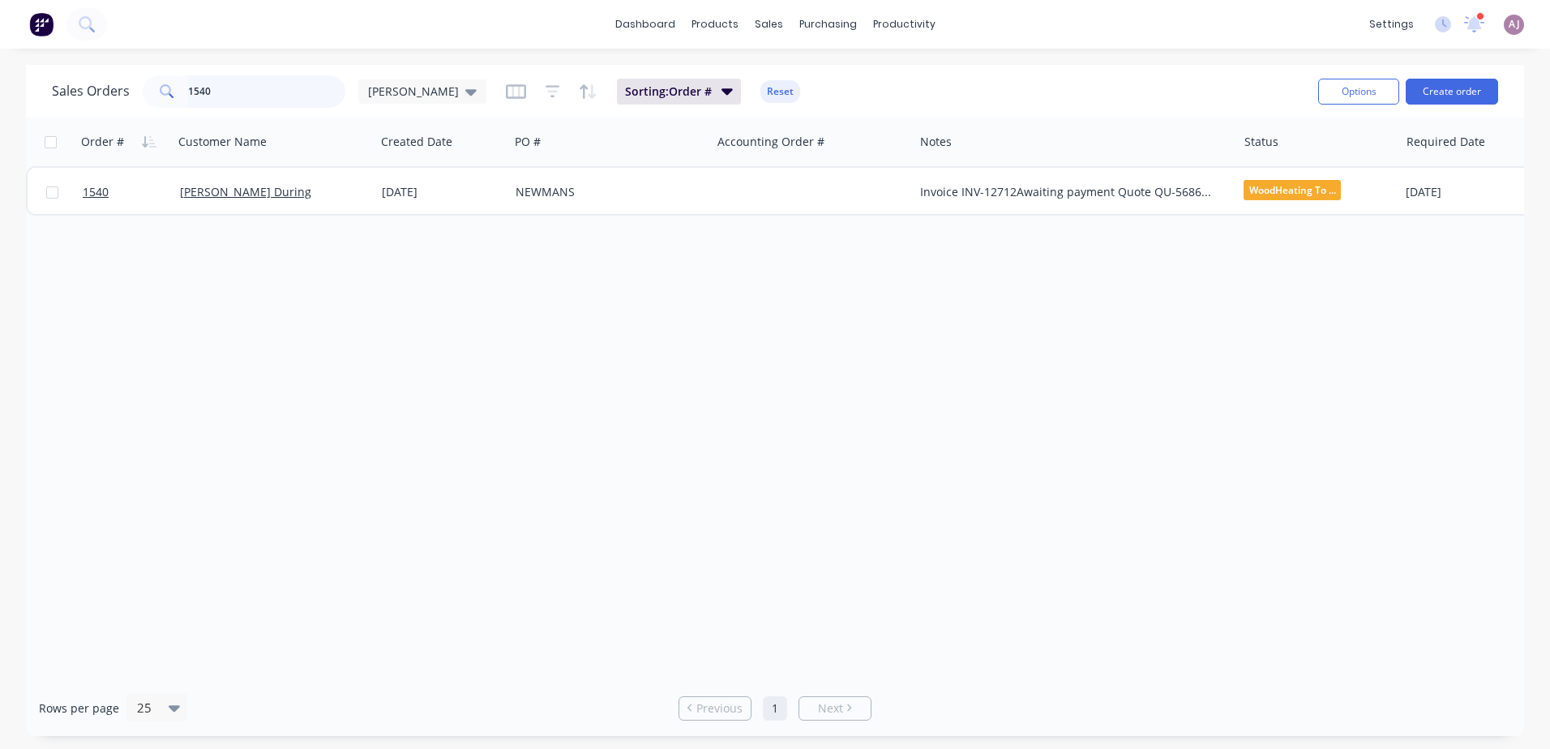
click at [260, 91] on input "1540" at bounding box center [267, 91] width 158 height 32
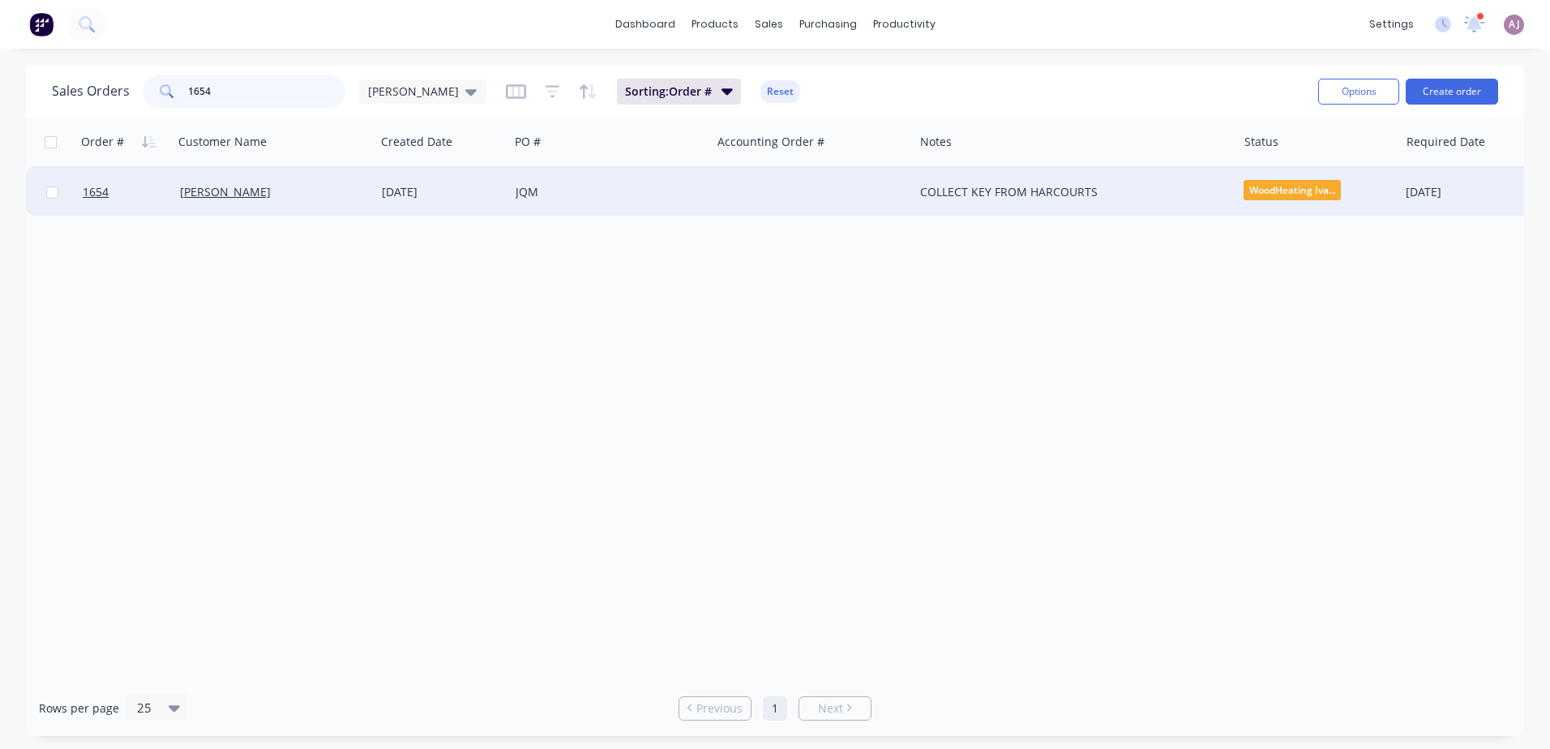
type input "1654"
click at [237, 199] on div "[PERSON_NAME]" at bounding box center [270, 192] width 180 height 16
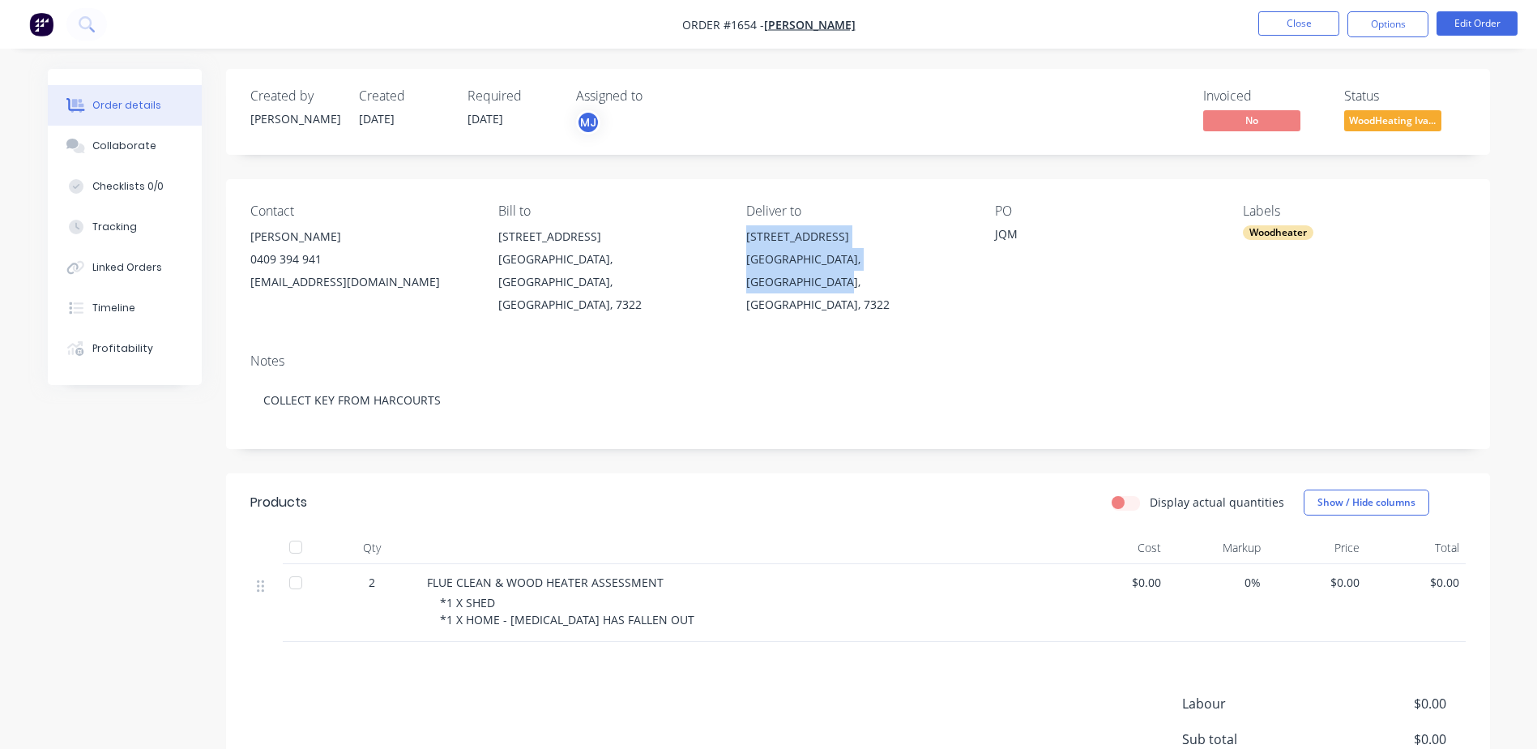
drag, startPoint x: 746, startPoint y: 238, endPoint x: 941, endPoint y: 265, distance: 196.3
click at [941, 265] on div "[STREET_ADDRESS]" at bounding box center [857, 270] width 222 height 91
copy div "[STREET_ADDRESS]"
click at [1385, 123] on span "WoodHeating Iva..." at bounding box center [1393, 120] width 97 height 20
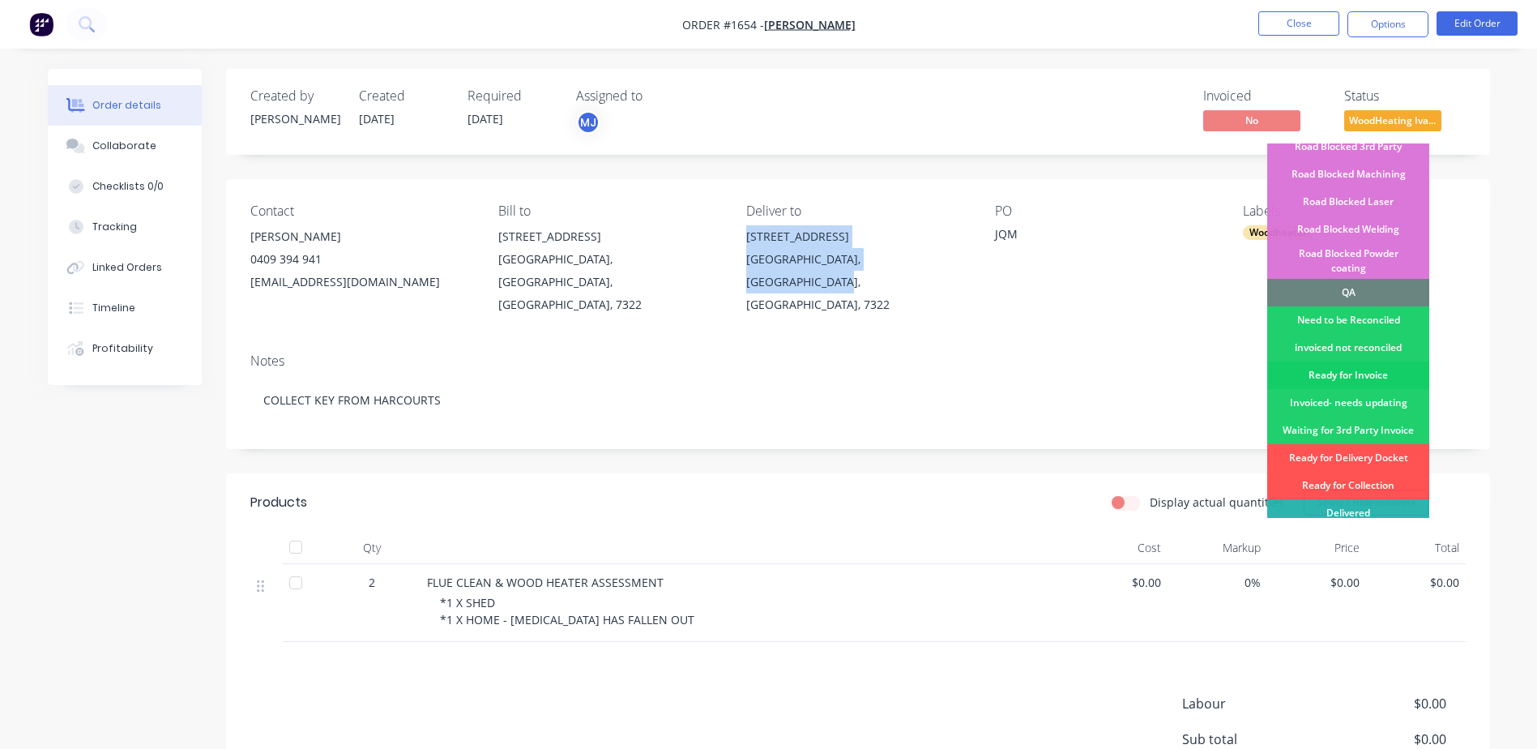
scroll to position [405, 0]
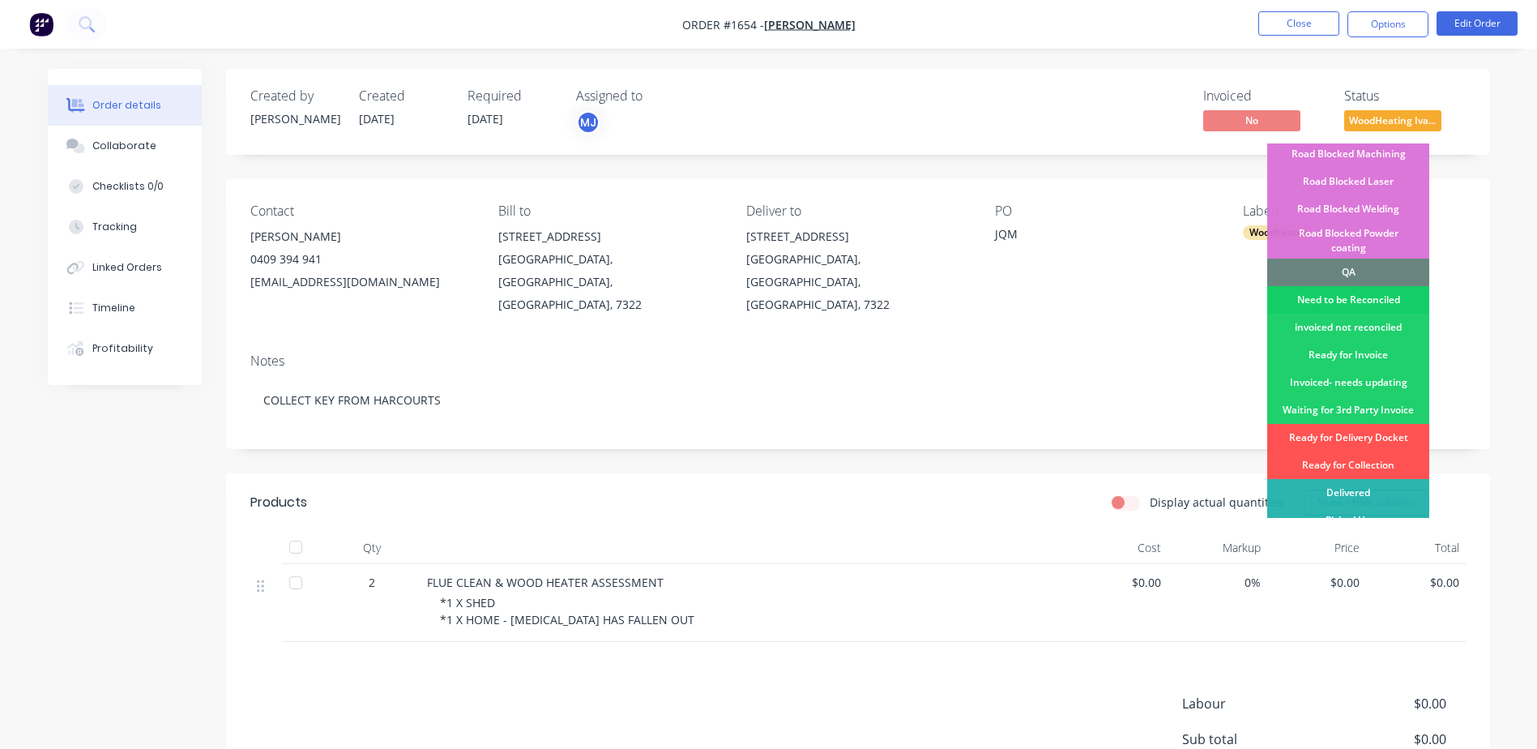
click at [1335, 286] on div "Need to be Reconciled" at bounding box center [1349, 300] width 162 height 28
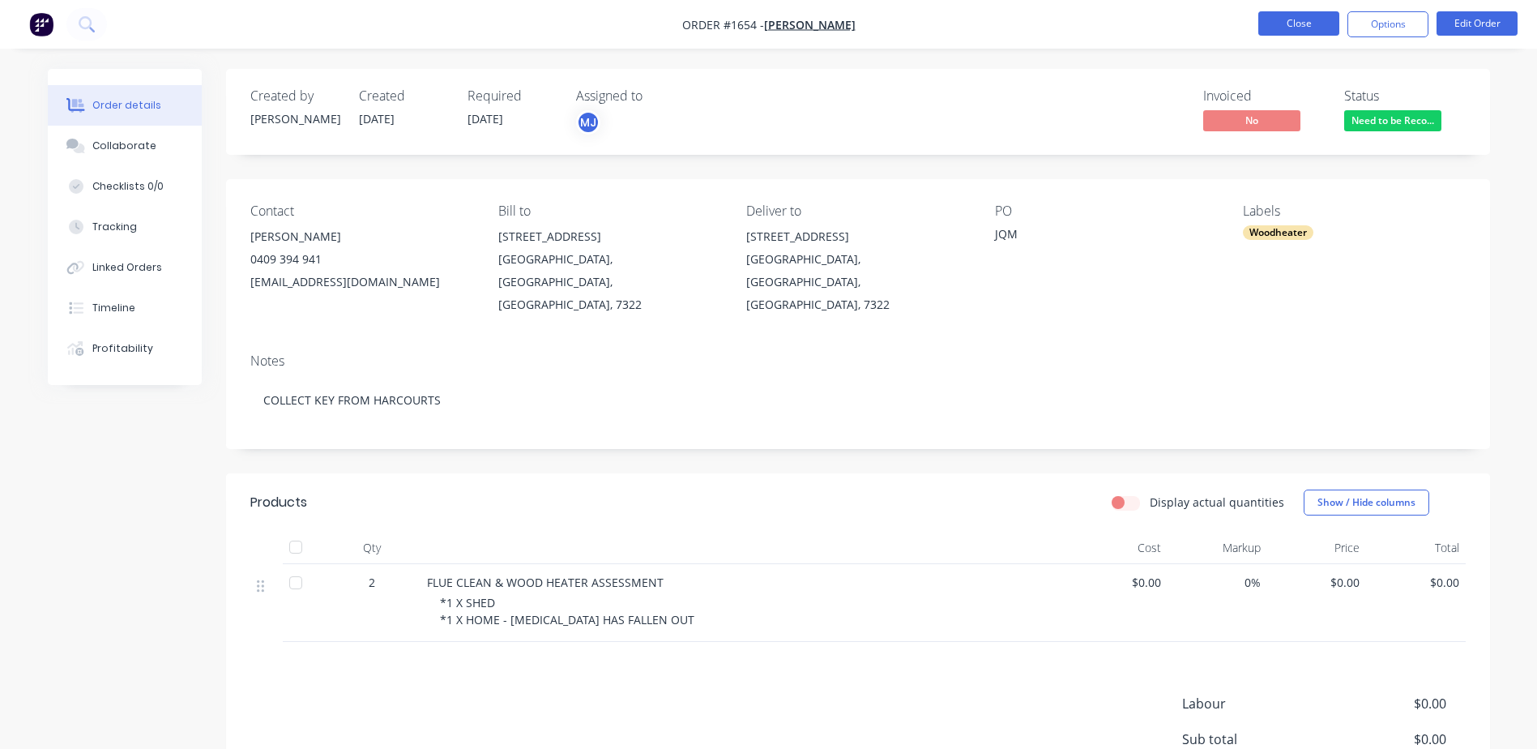
click at [1291, 17] on button "Close" at bounding box center [1299, 23] width 81 height 24
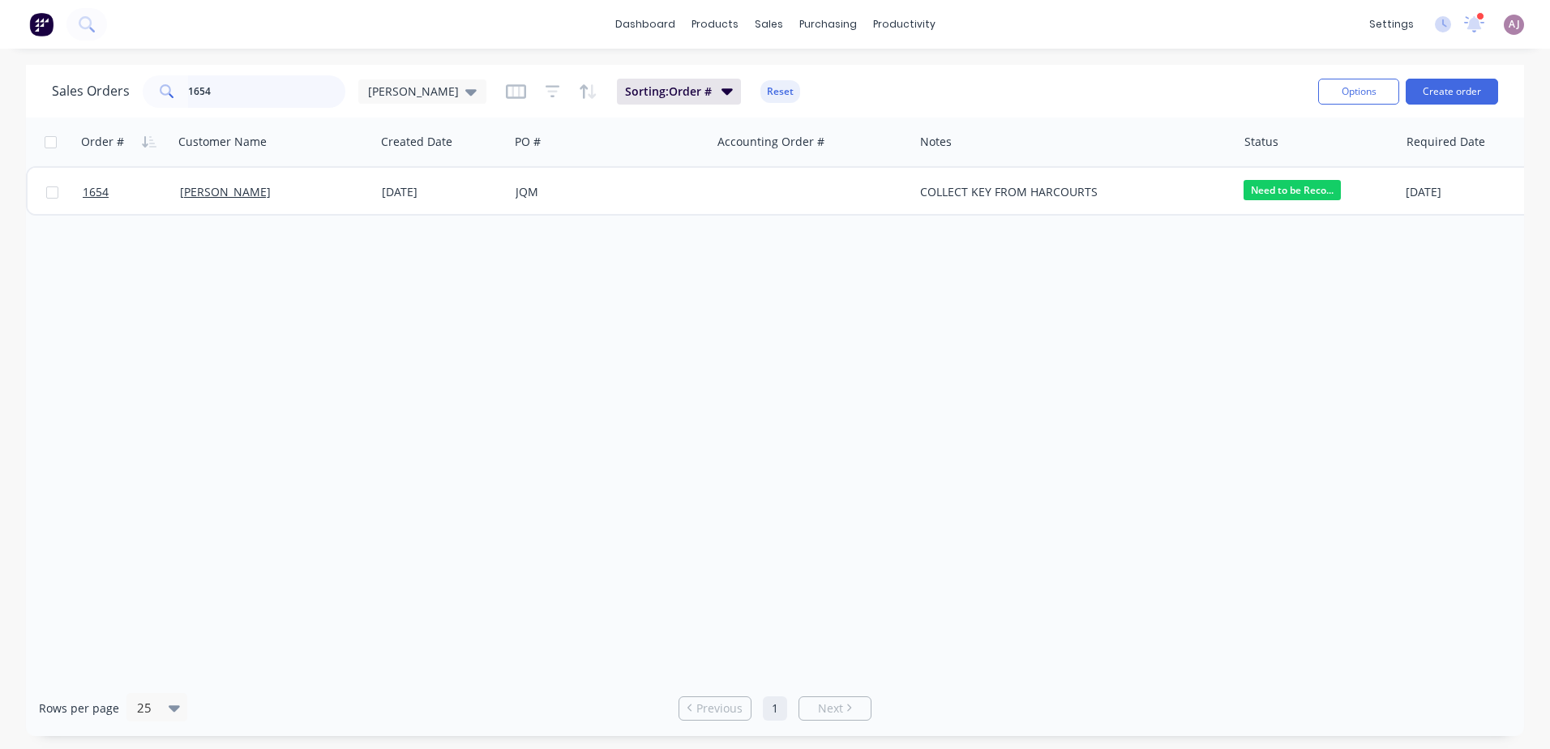
click at [244, 86] on input "1654" at bounding box center [267, 91] width 158 height 32
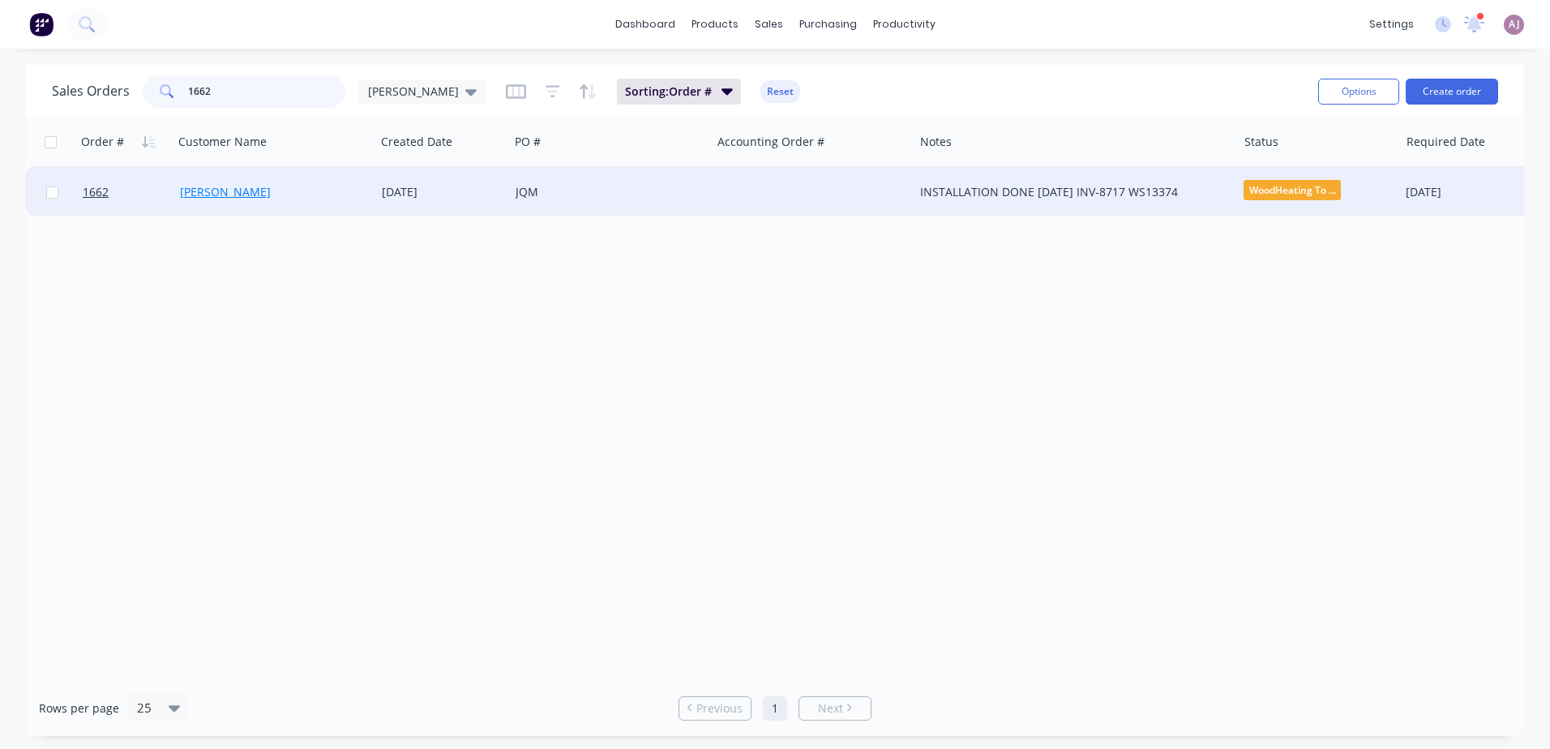
type input "1662"
click at [211, 195] on link "[PERSON_NAME]" at bounding box center [225, 191] width 91 height 15
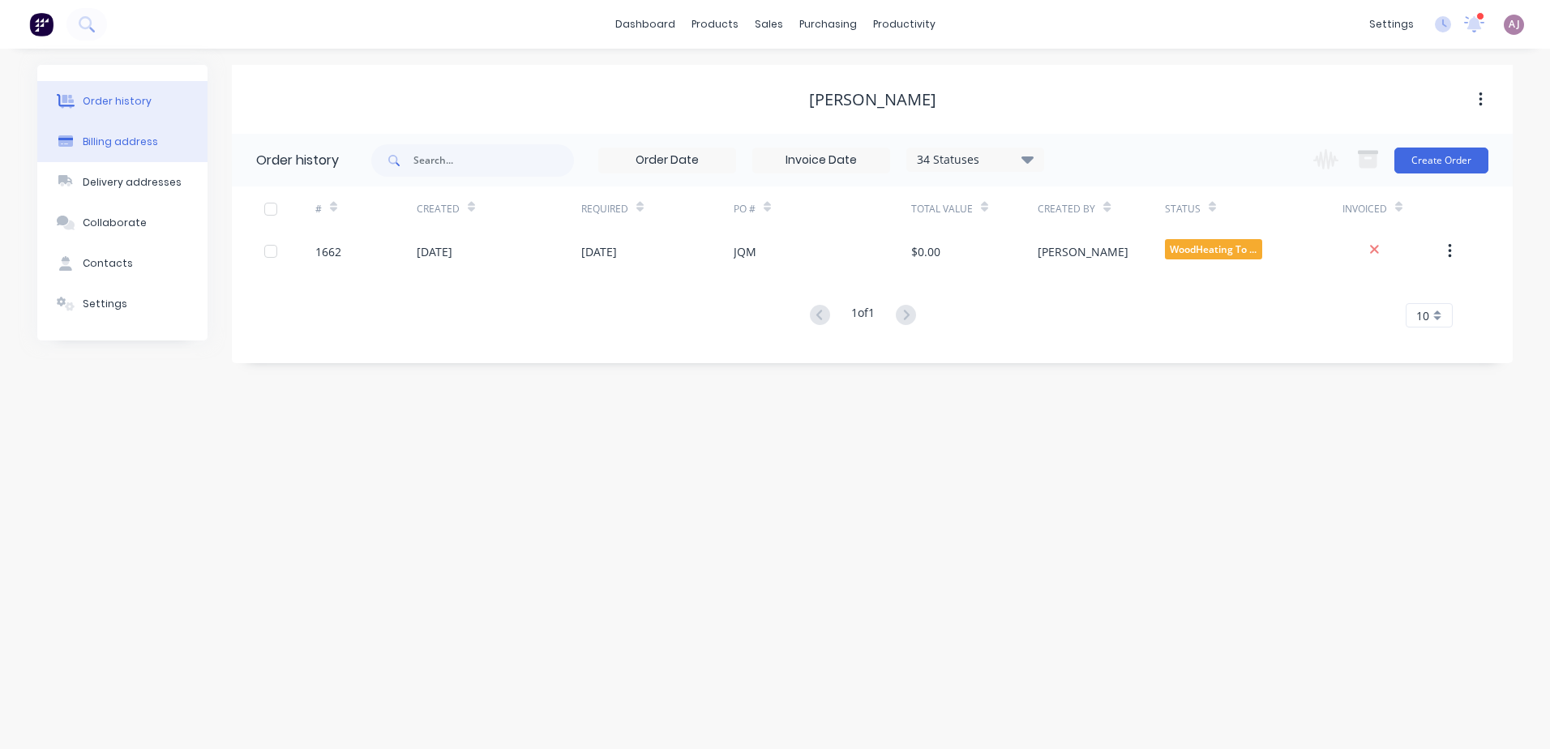
click at [132, 146] on div "Billing address" at bounding box center [120, 142] width 75 height 15
select select "AU"
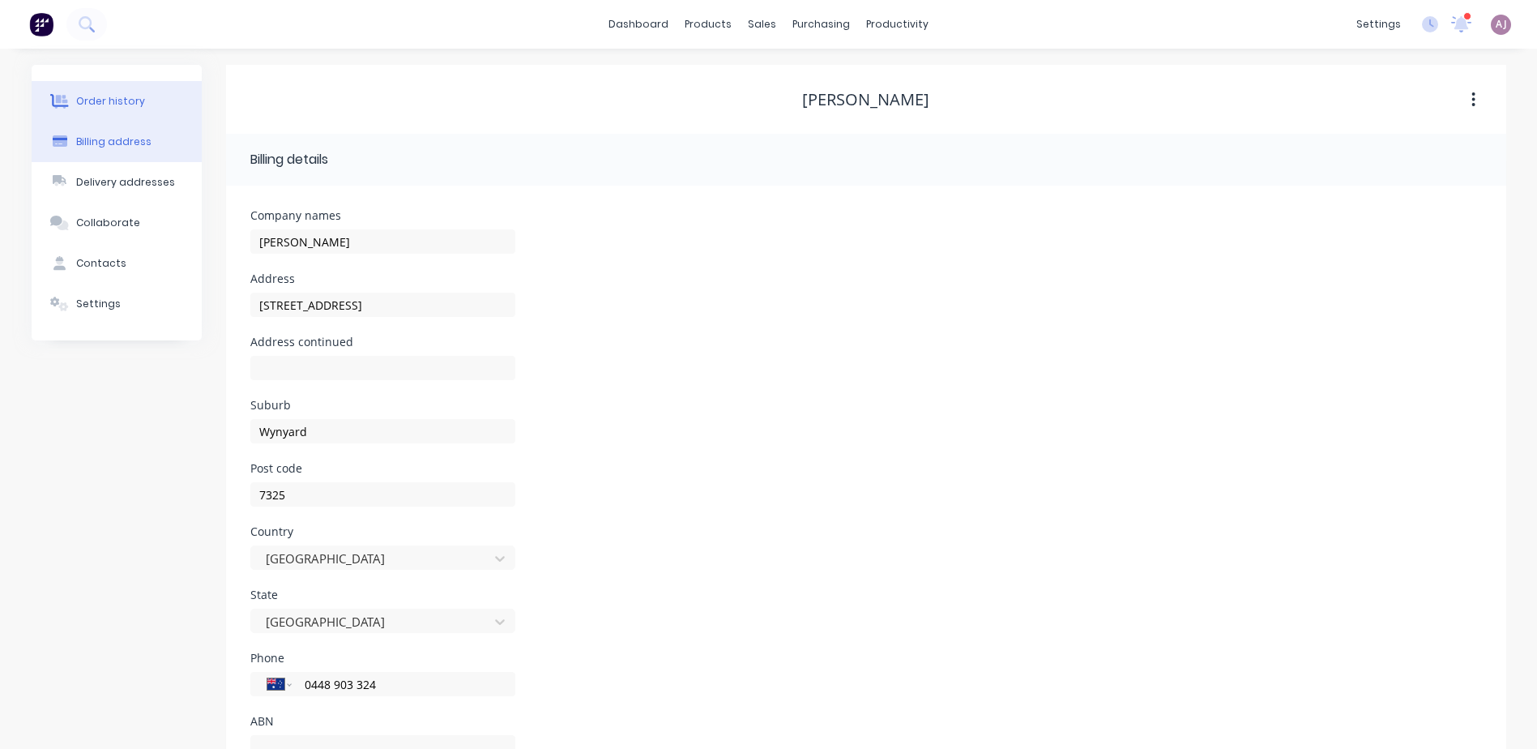
click at [115, 102] on div "Order history" at bounding box center [110, 101] width 69 height 15
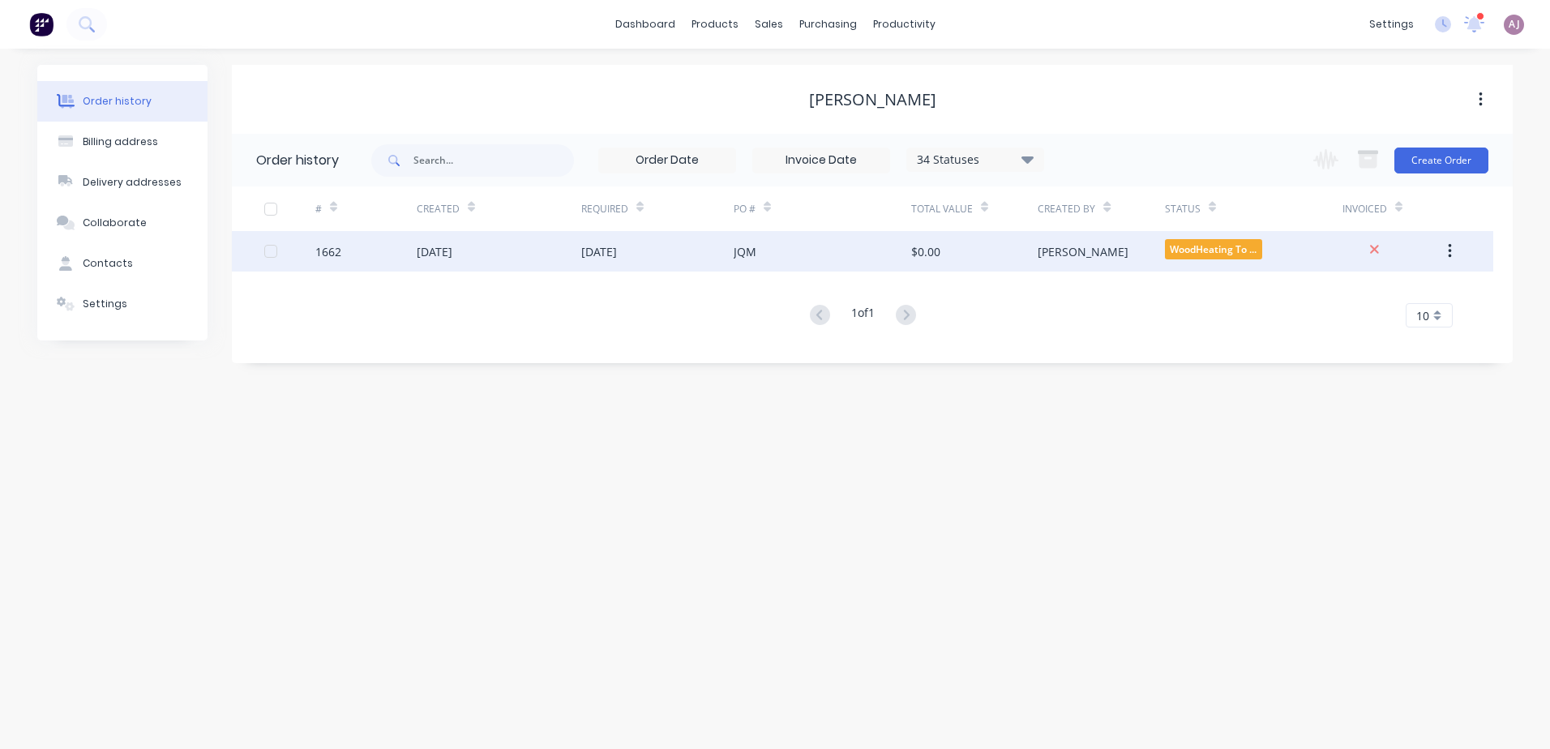
click at [427, 251] on div "[DATE]" at bounding box center [435, 251] width 36 height 17
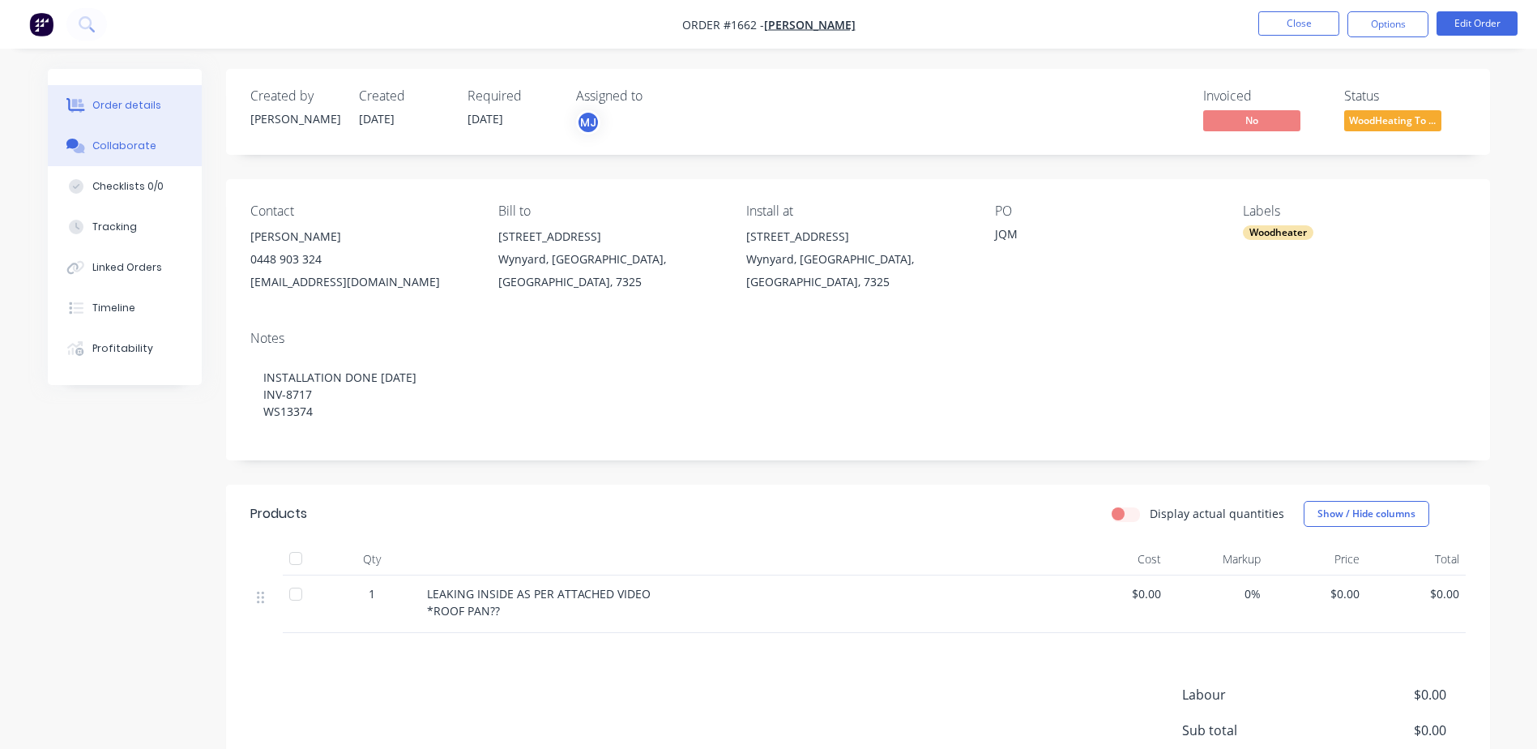
click at [147, 147] on div "Collaborate" at bounding box center [124, 146] width 64 height 15
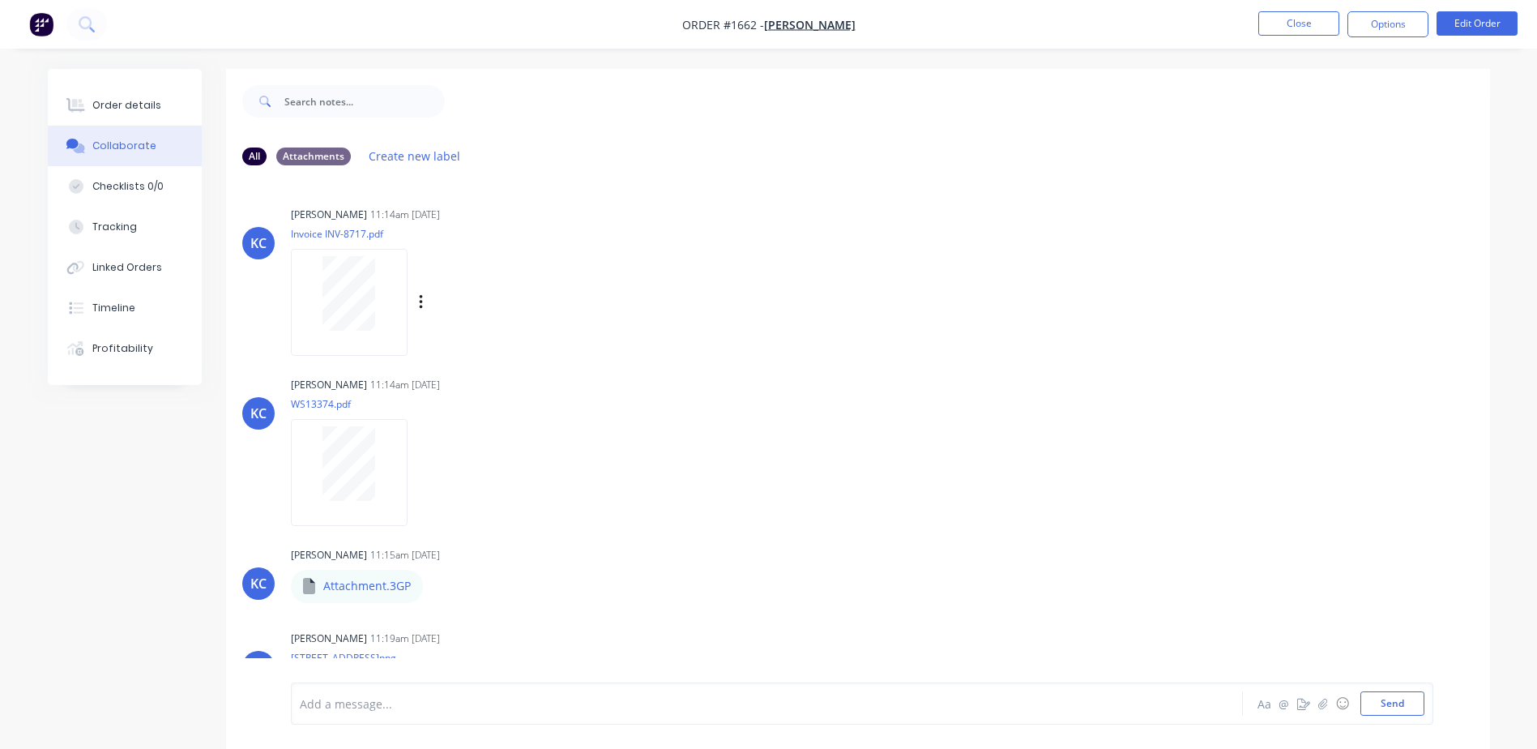
scroll to position [104, 0]
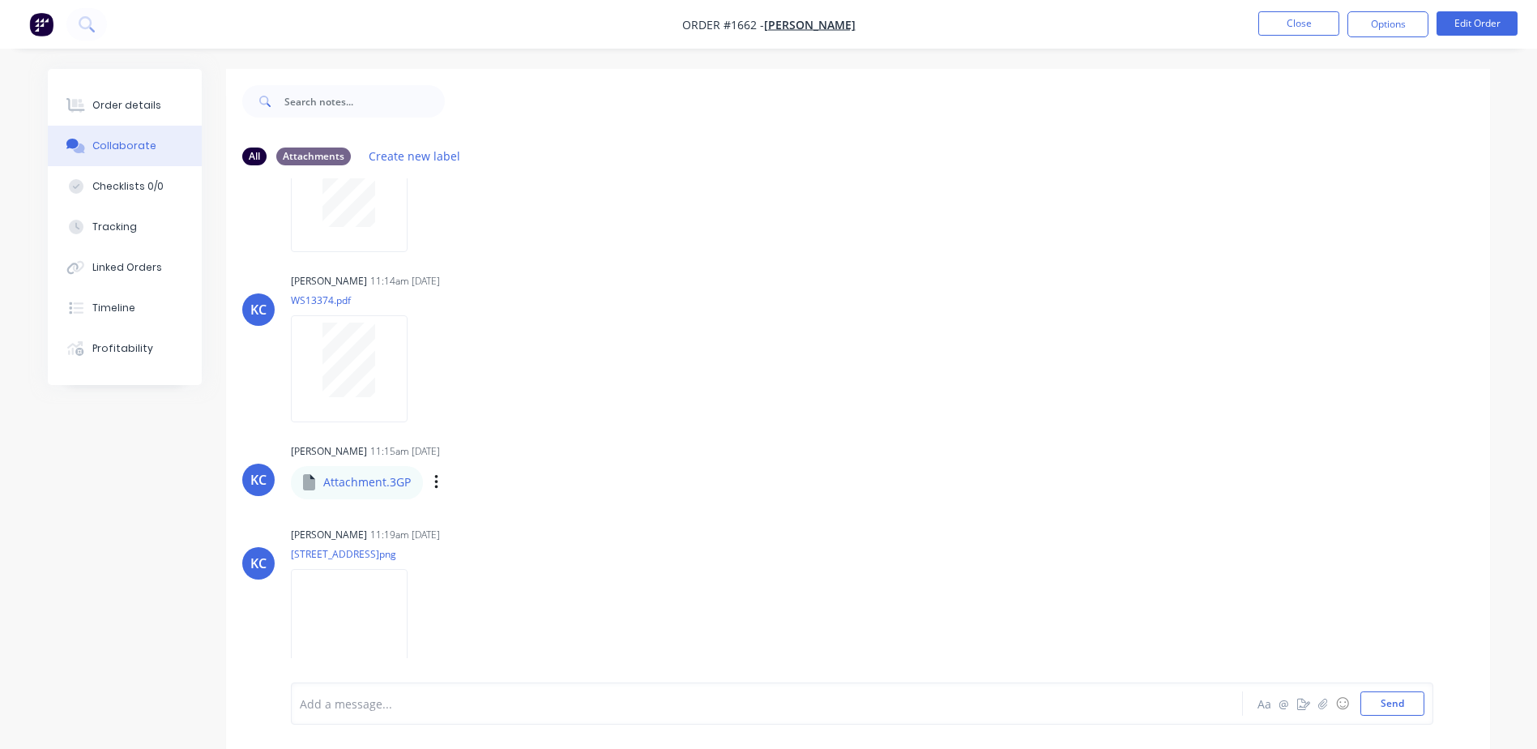
click at [356, 479] on p "Attachment.3GP" at bounding box center [367, 482] width 88 height 16
drag, startPoint x: 356, startPoint y: 479, endPoint x: 435, endPoint y: 481, distance: 79.4
click at [435, 481] on icon "button" at bounding box center [436, 482] width 5 height 19
click at [492, 527] on button "Download" at bounding box center [542, 525] width 182 height 36
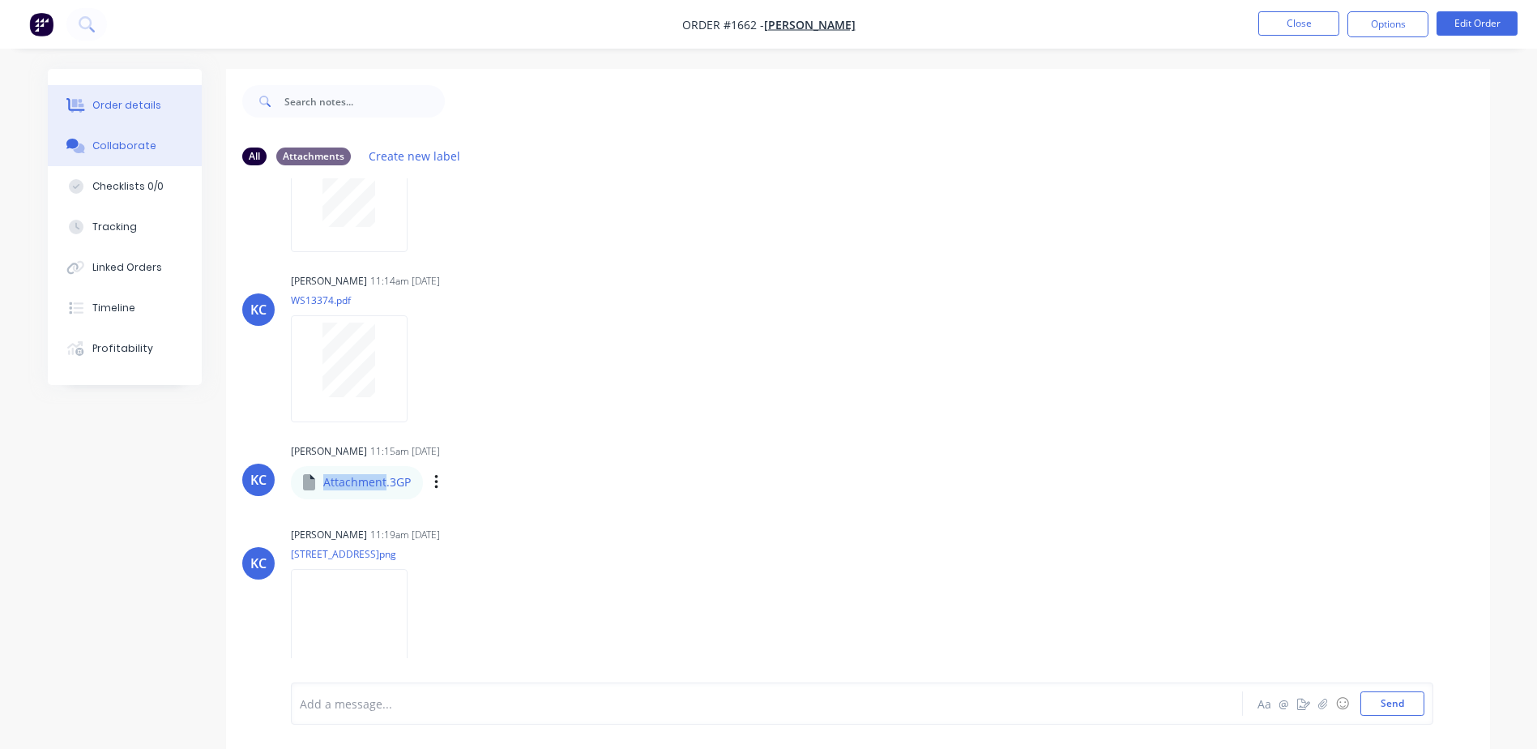
click at [144, 96] on button "Order details" at bounding box center [125, 105] width 154 height 41
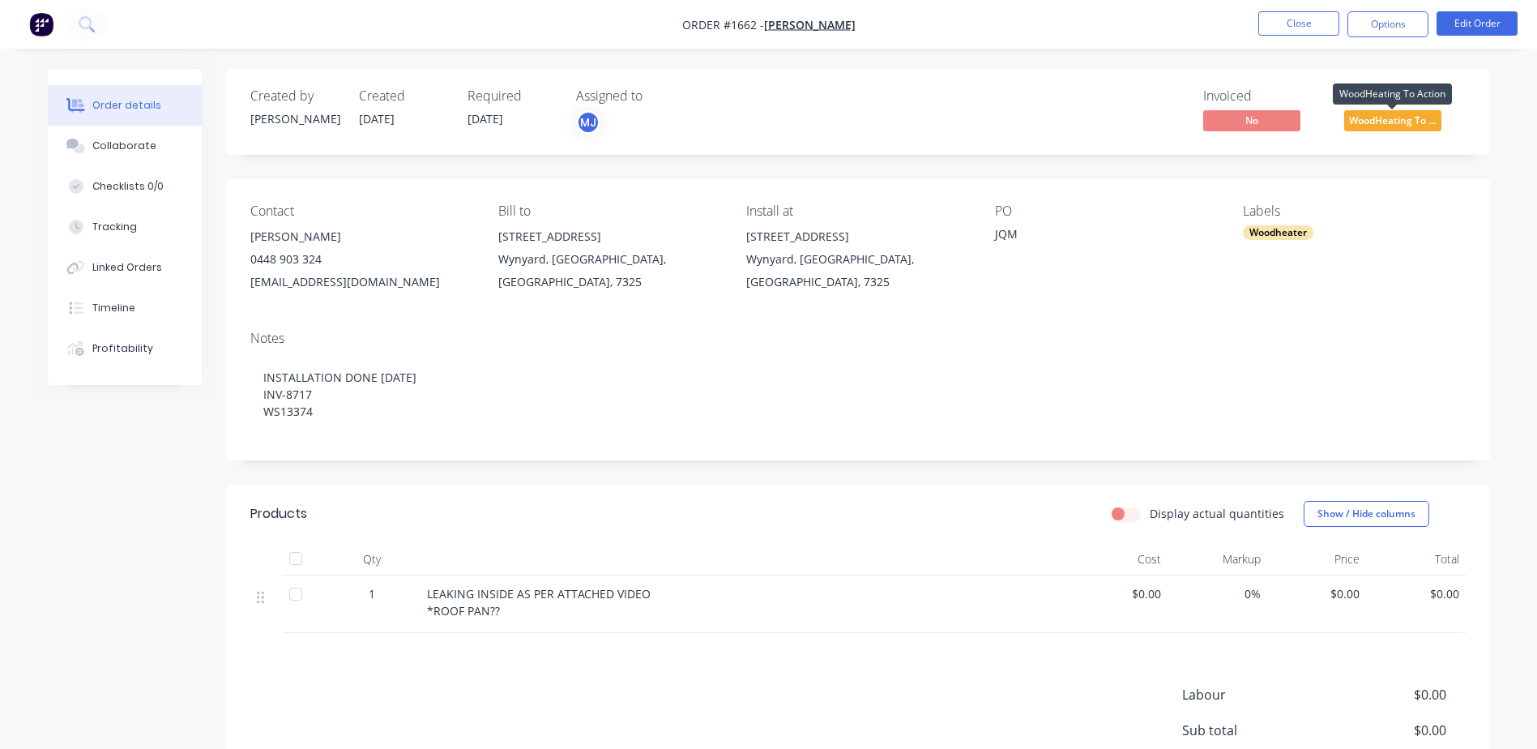
click at [1419, 116] on span "WoodHeating To ..." at bounding box center [1393, 120] width 97 height 20
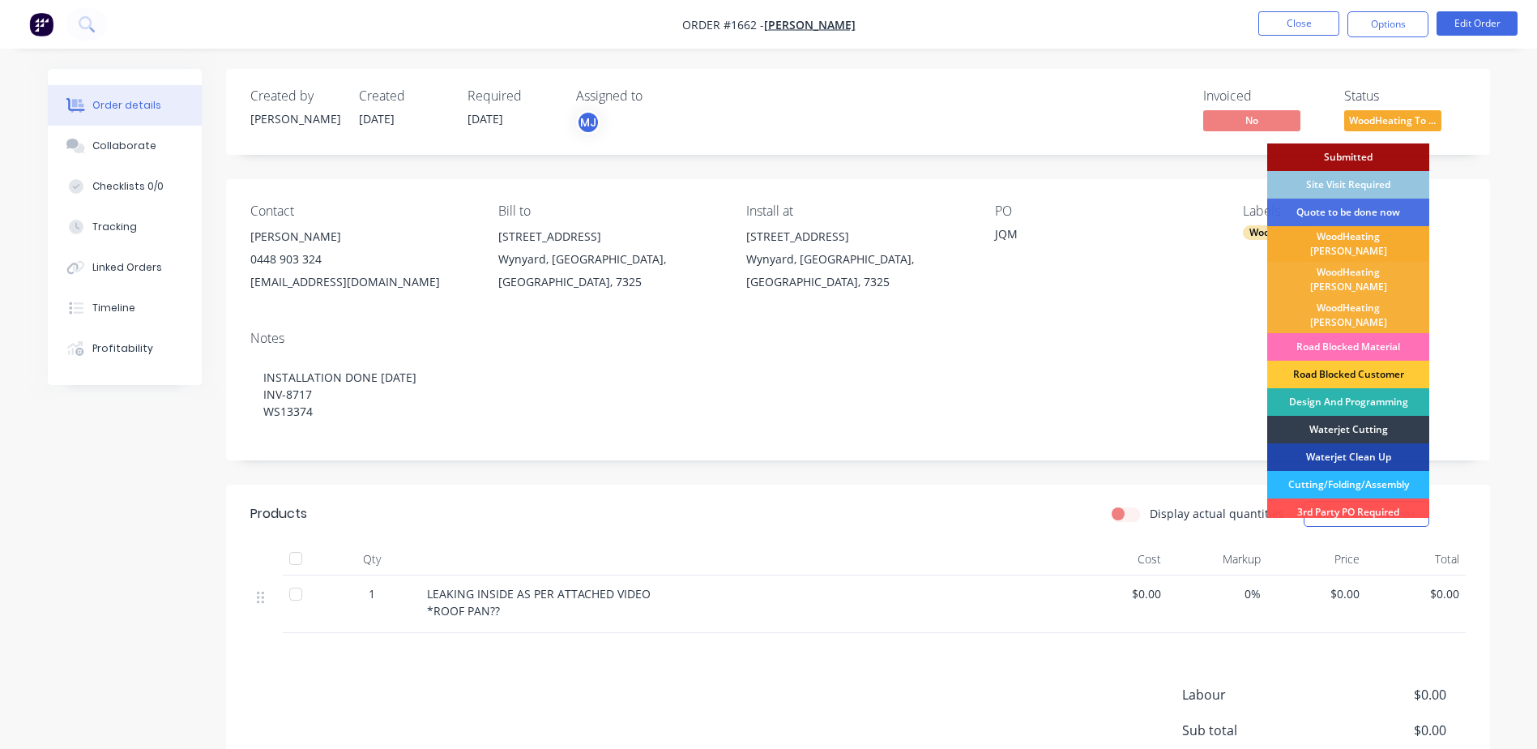
click at [1362, 239] on div "WoodHeating [PERSON_NAME]" at bounding box center [1349, 244] width 162 height 36
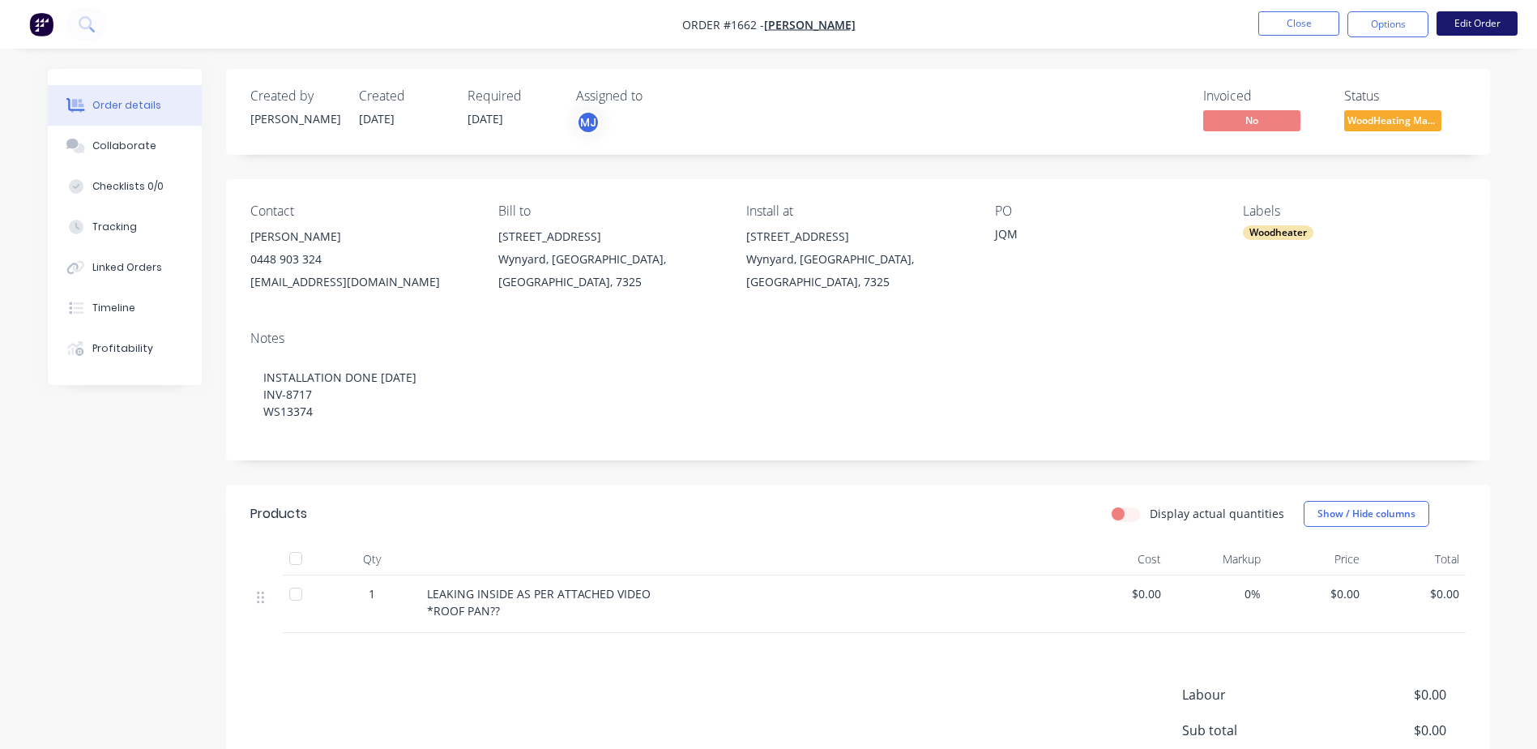
click at [1469, 24] on button "Edit Order" at bounding box center [1477, 23] width 81 height 24
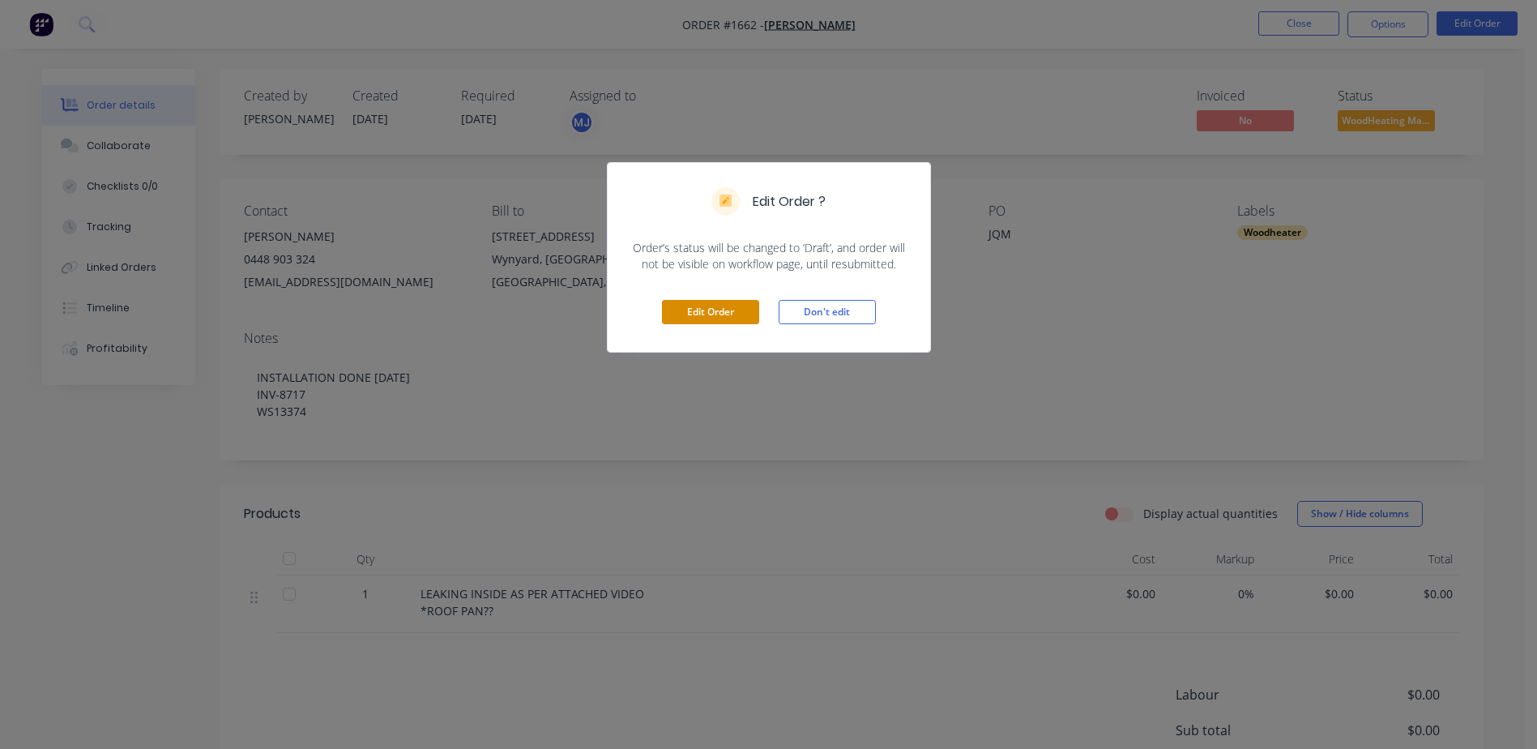
click at [697, 311] on button "Edit Order" at bounding box center [710, 312] width 97 height 24
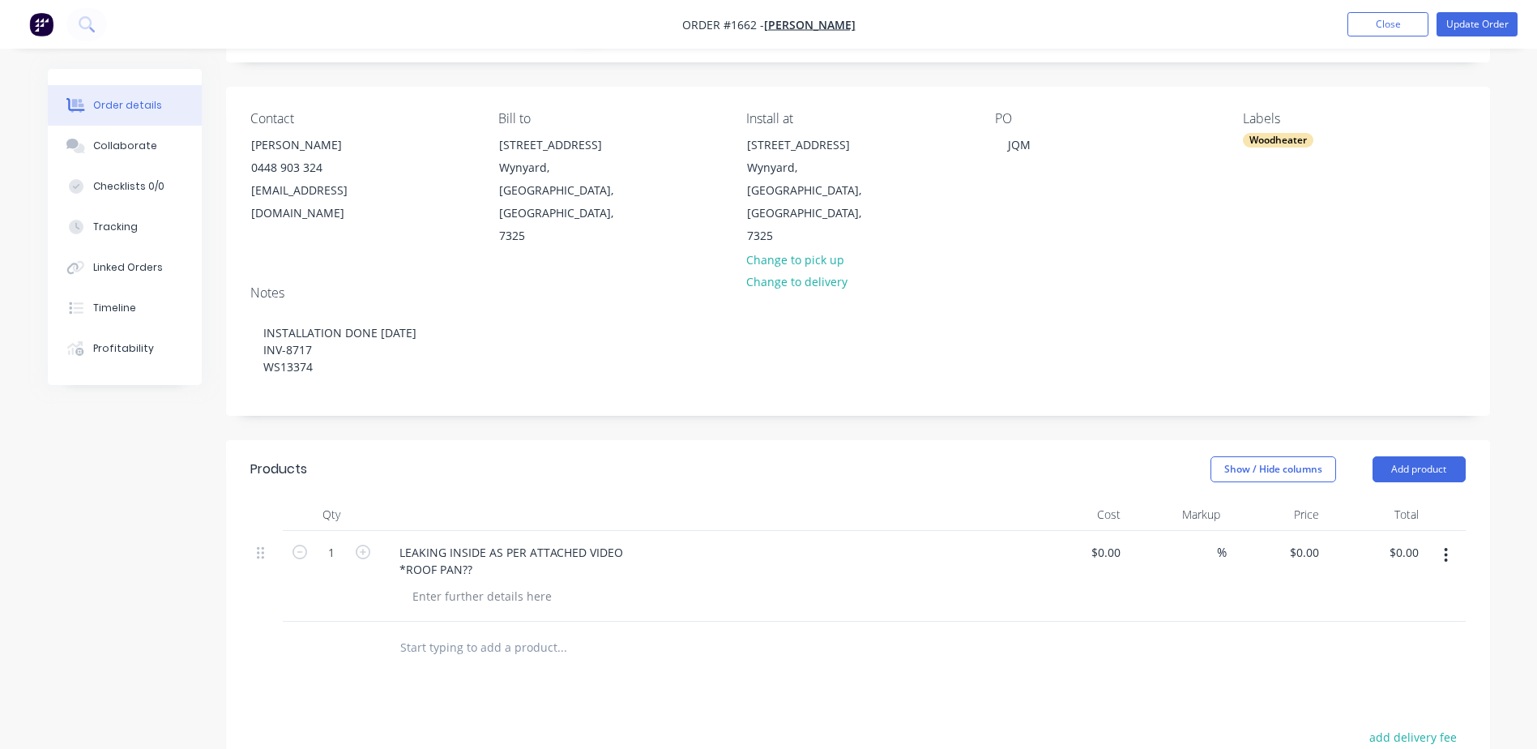
scroll to position [387, 0]
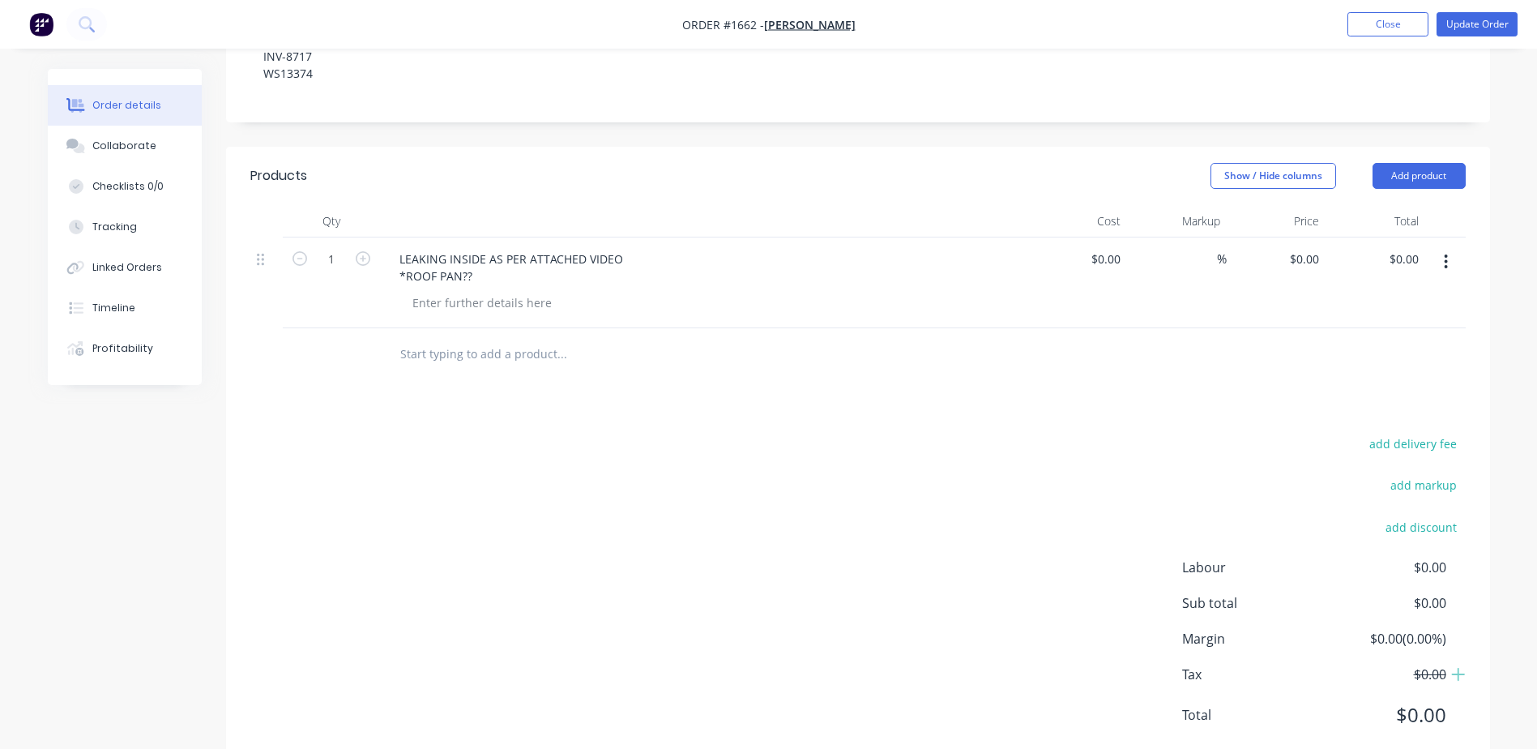
click at [431, 338] on input "text" at bounding box center [562, 354] width 324 height 32
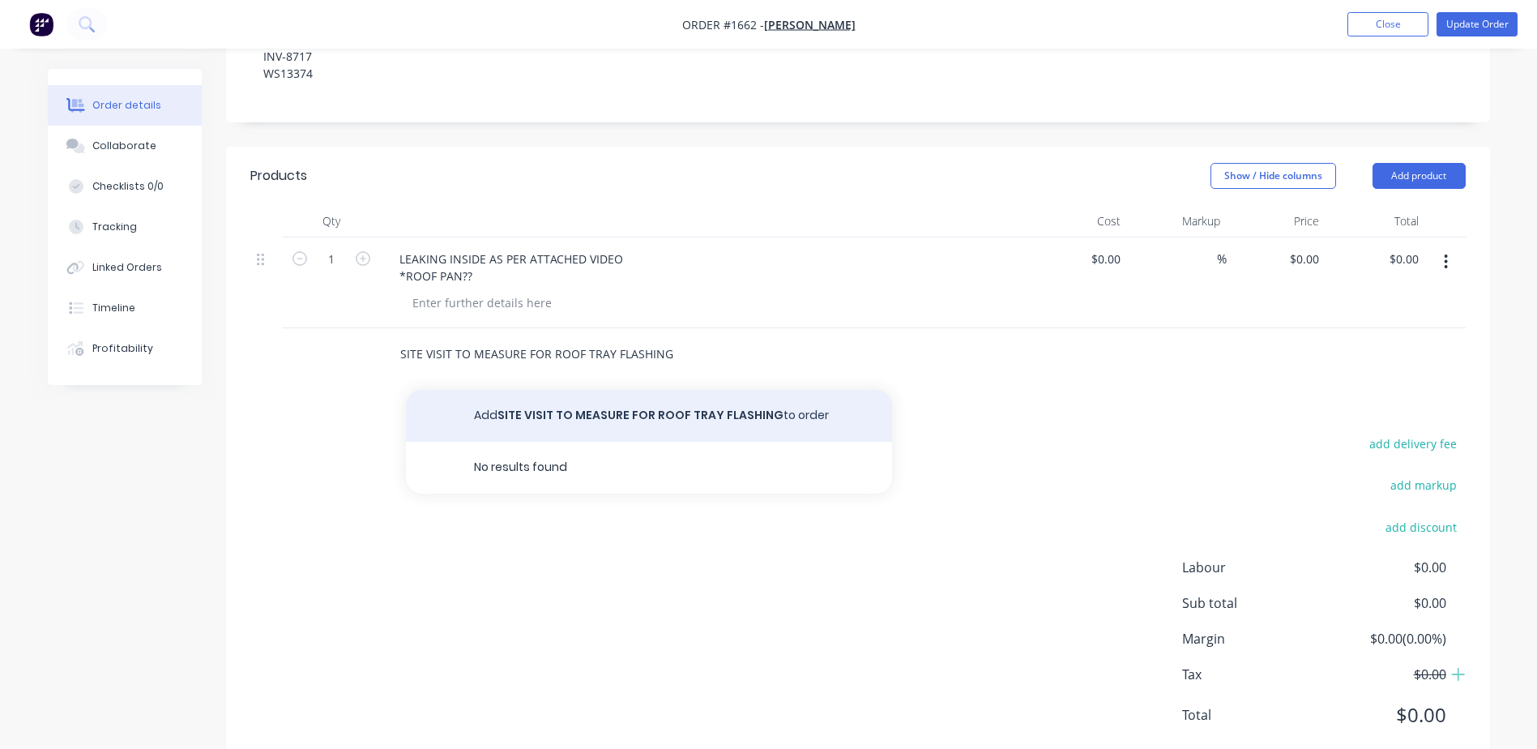
type input "SITE VISIT TO MEASURE FOR ROOF TRAY FLASHING"
click at [556, 390] on button "Add SITE VISIT TO MEASURE FOR ROOF TRAY [MEDICAL_DATA] to order" at bounding box center [649, 416] width 486 height 52
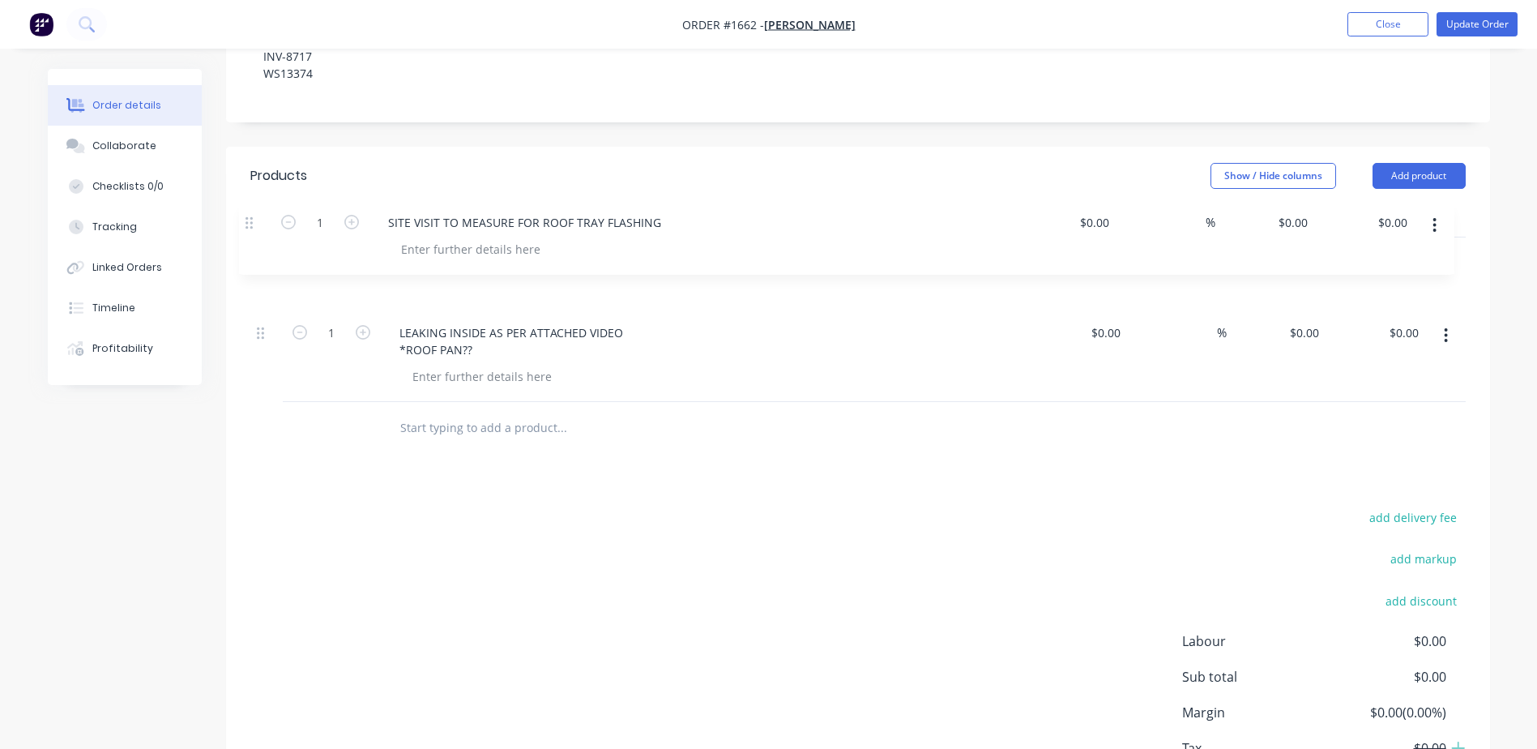
drag, startPoint x: 267, startPoint y: 306, endPoint x: 255, endPoint y: 218, distance: 89.2
click at [255, 237] on div "1 LEAKING INSIDE AS PER ATTACHED VIDEO *ROOF PAN?? $0.00 $0.00 % $0.00 $0.00 $0…" at bounding box center [858, 319] width 1216 height 165
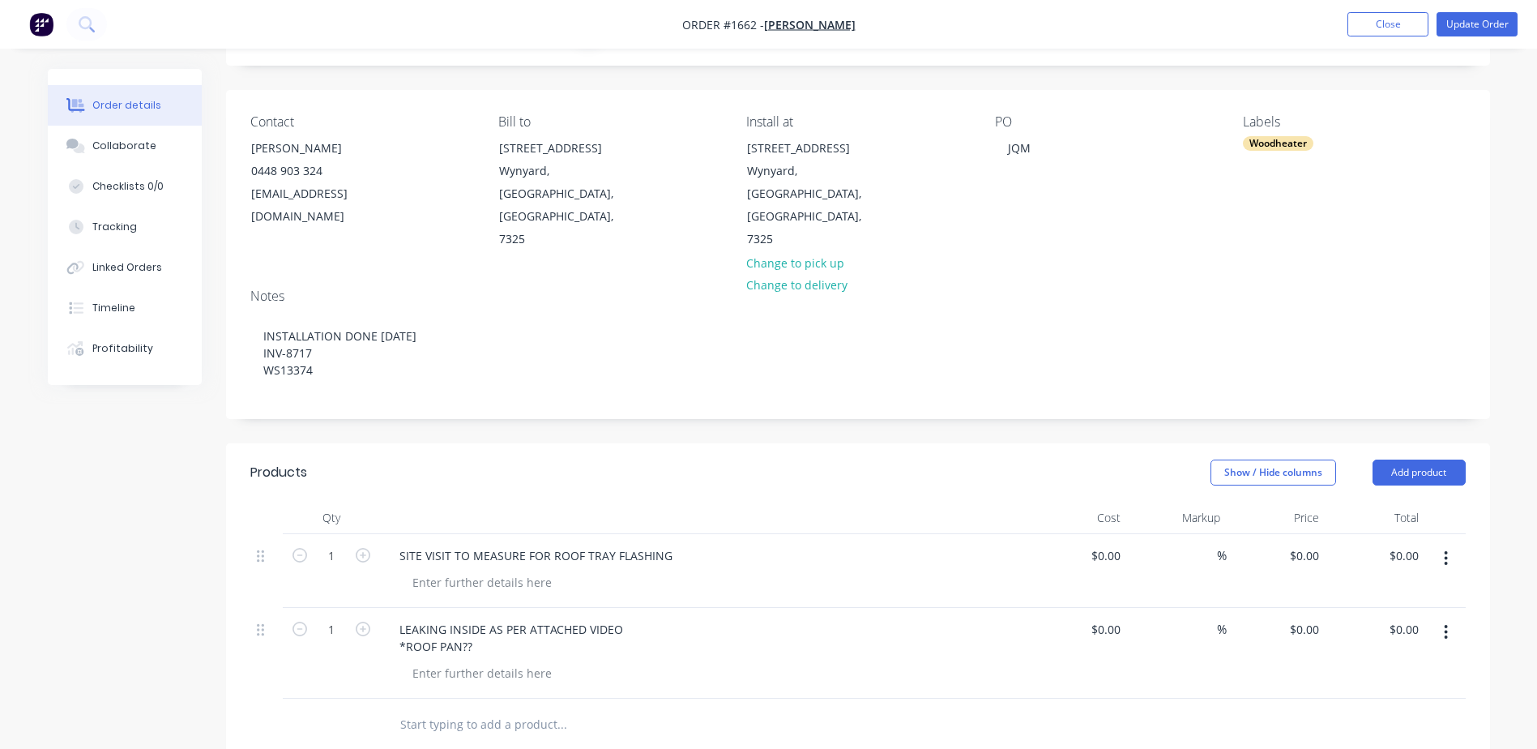
scroll to position [0, 0]
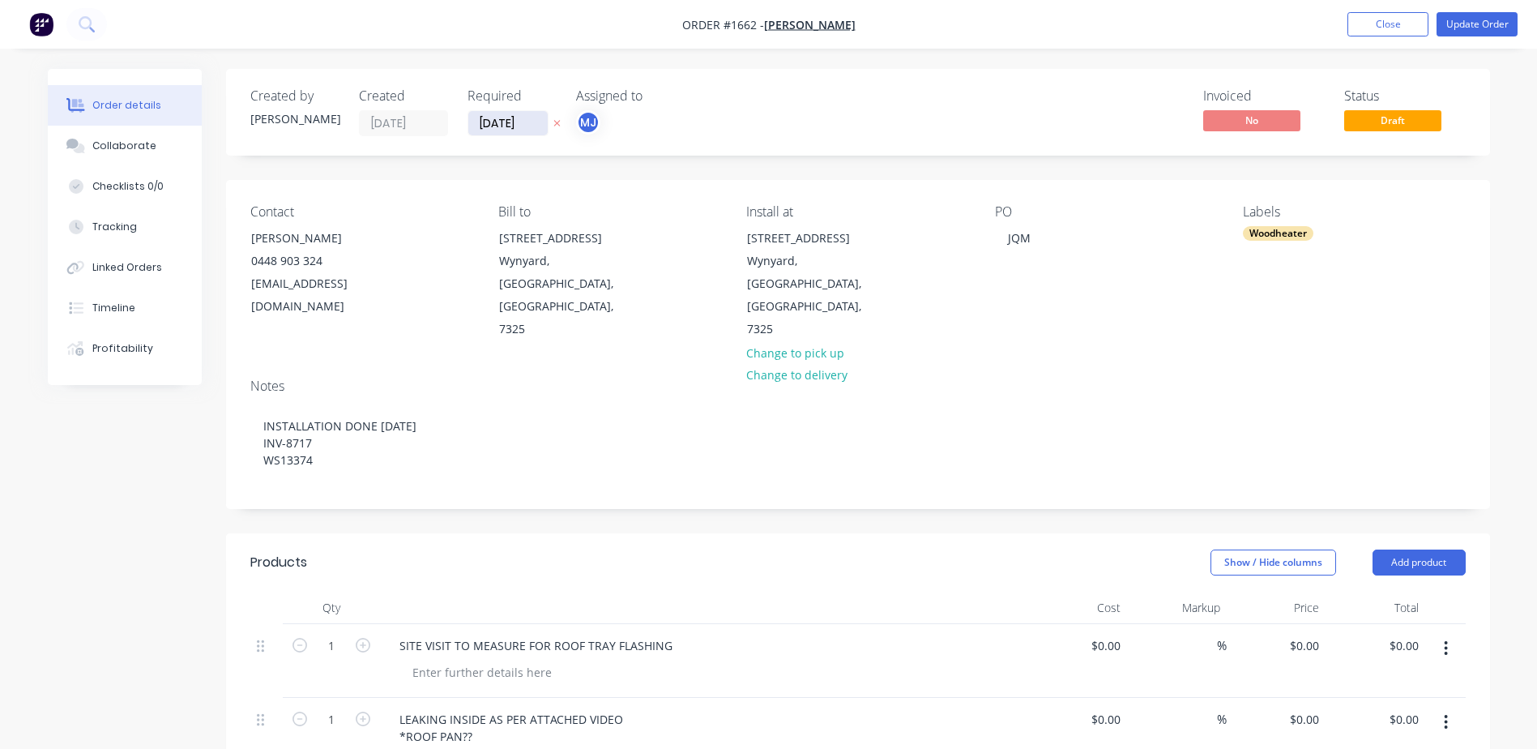
click at [482, 122] on input "[DATE]" at bounding box center [507, 123] width 79 height 24
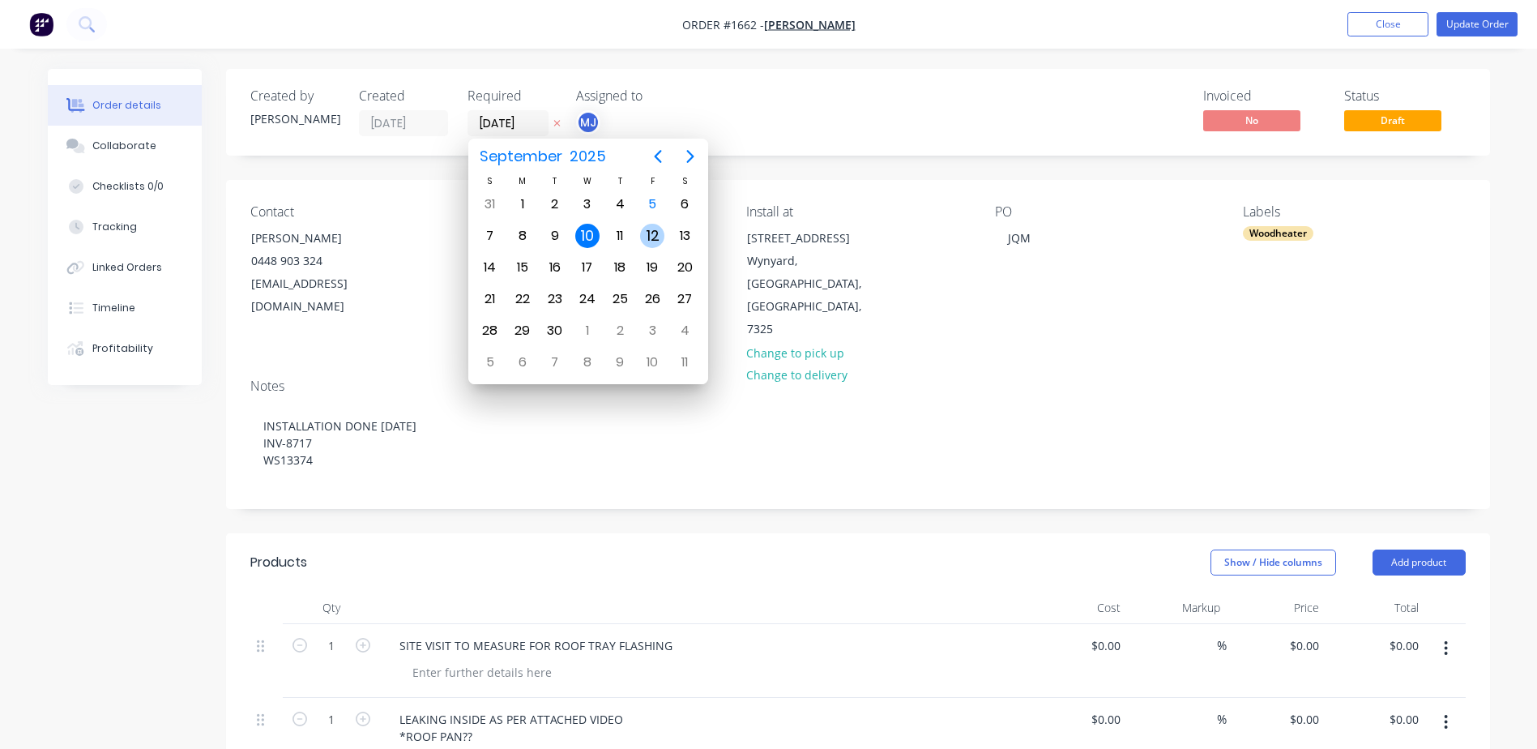
click at [645, 233] on div "12" at bounding box center [652, 236] width 24 height 24
type input "[DATE]"
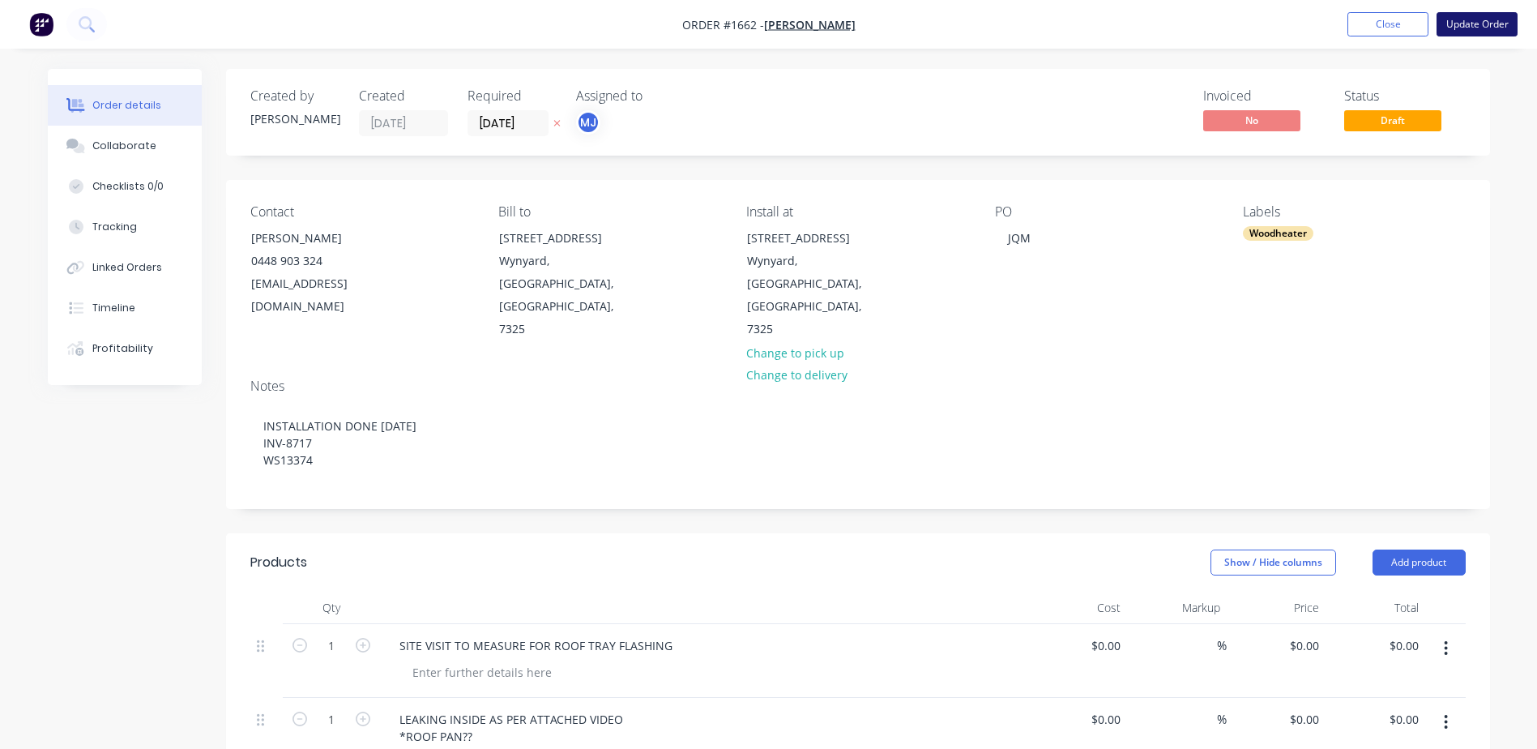
click at [1462, 30] on button "Update Order" at bounding box center [1477, 24] width 81 height 24
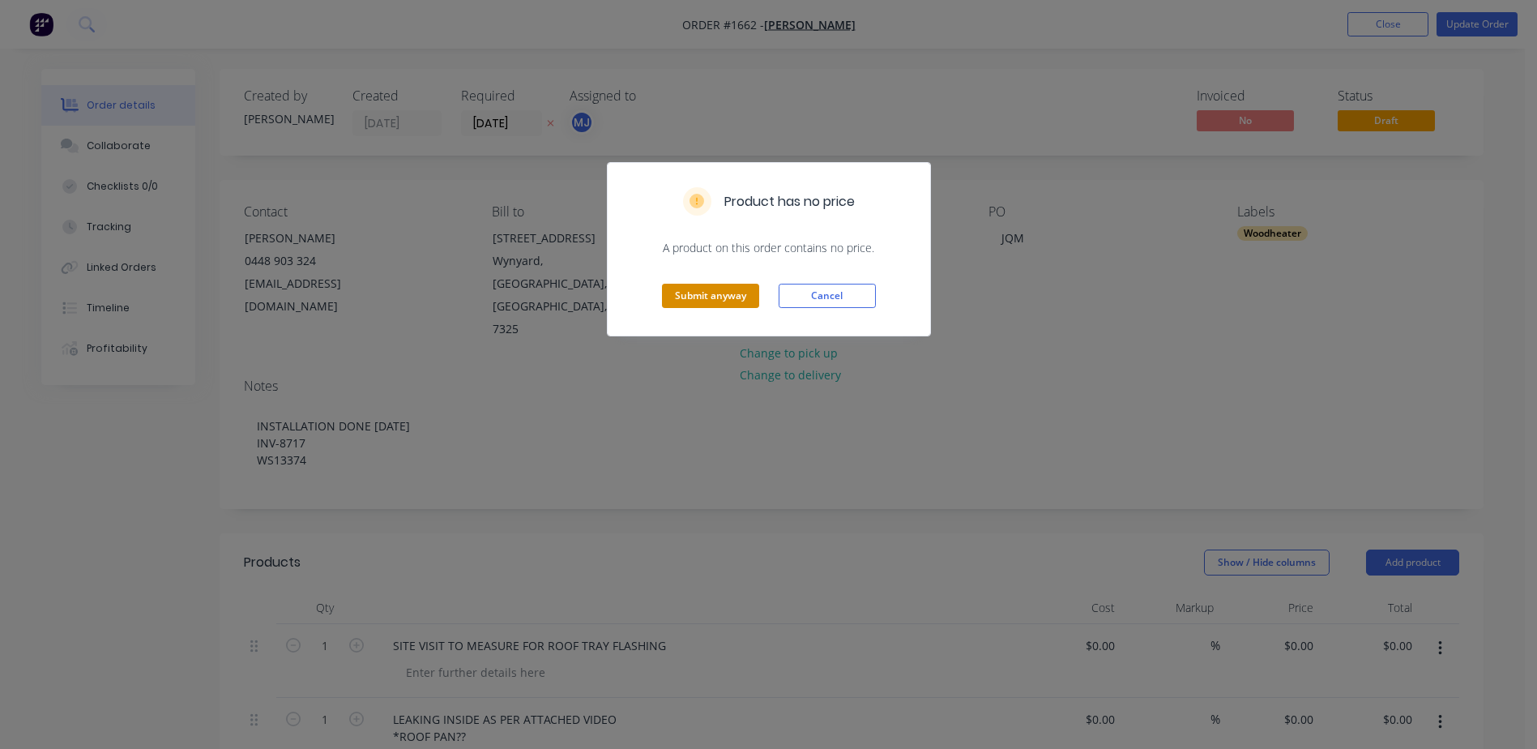
click at [717, 289] on button "Submit anyway" at bounding box center [710, 296] width 97 height 24
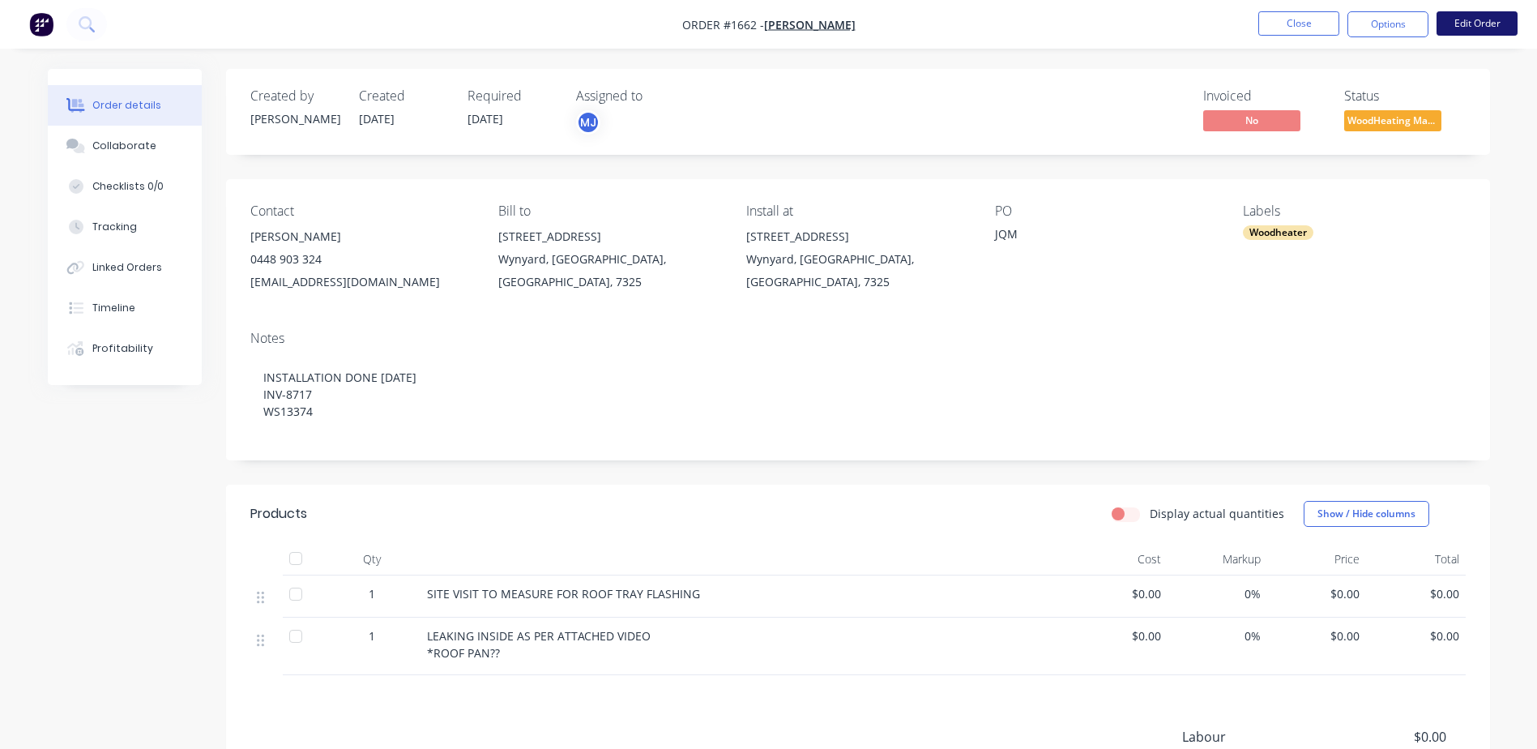
click at [1464, 22] on button "Edit Order" at bounding box center [1477, 23] width 81 height 24
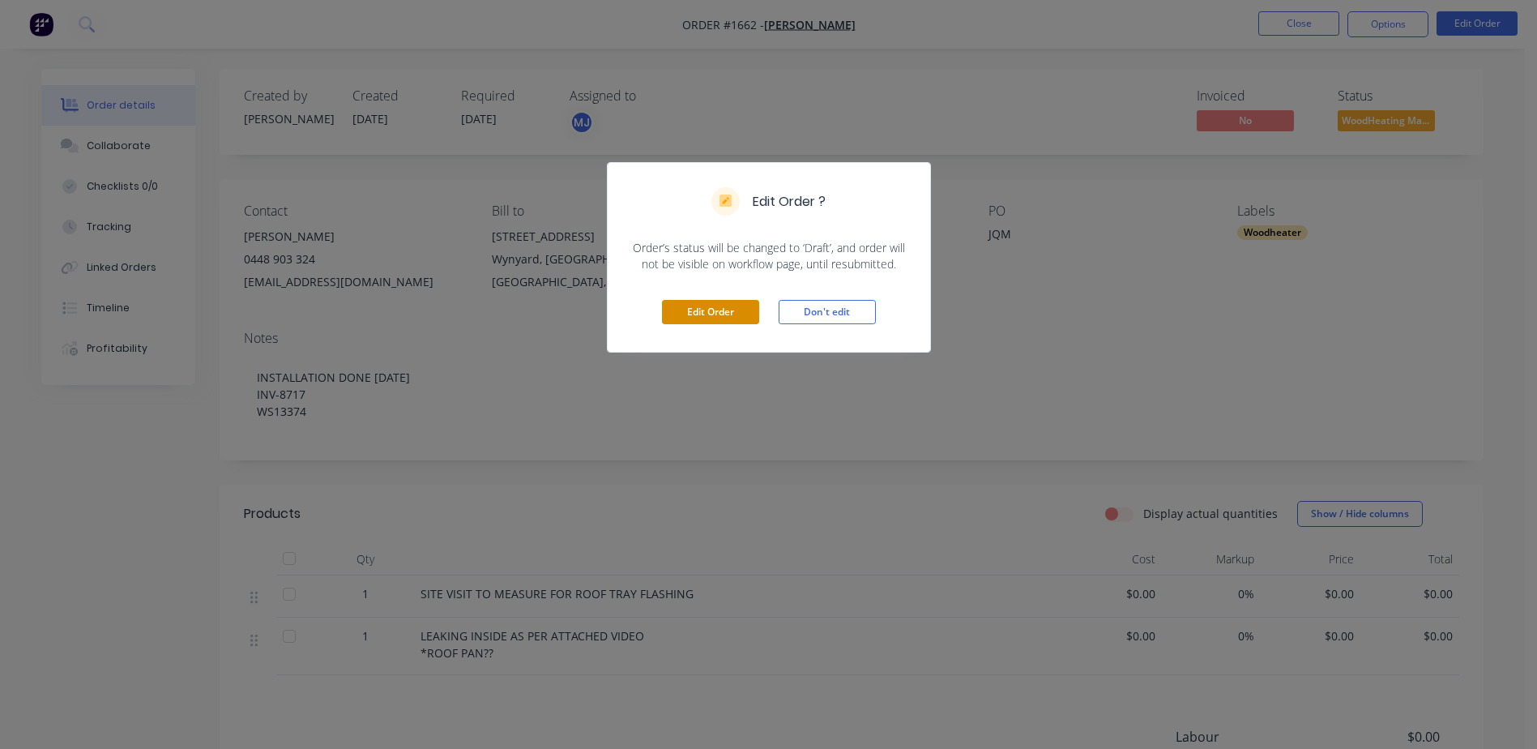
click at [689, 314] on button "Edit Order" at bounding box center [710, 312] width 97 height 24
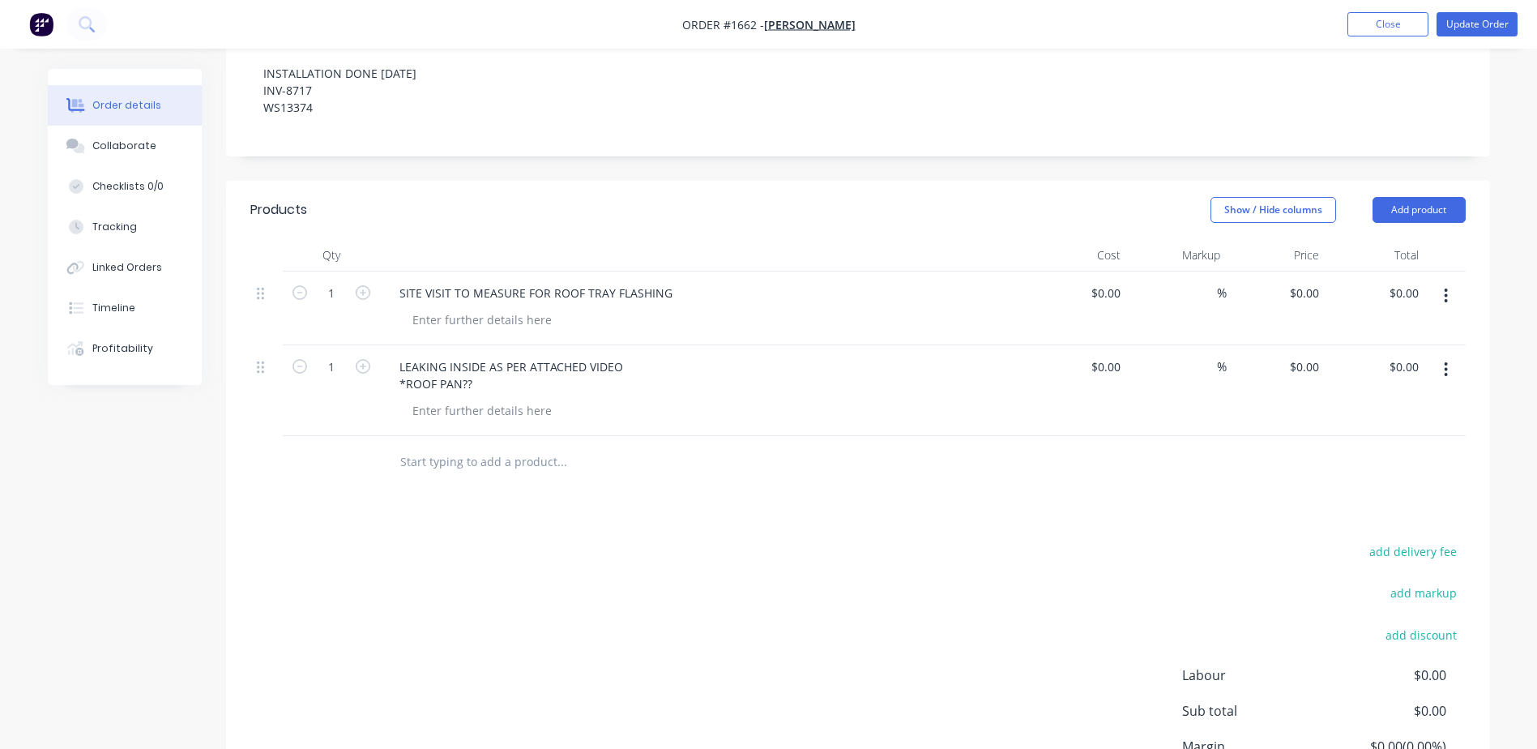
scroll to position [405, 0]
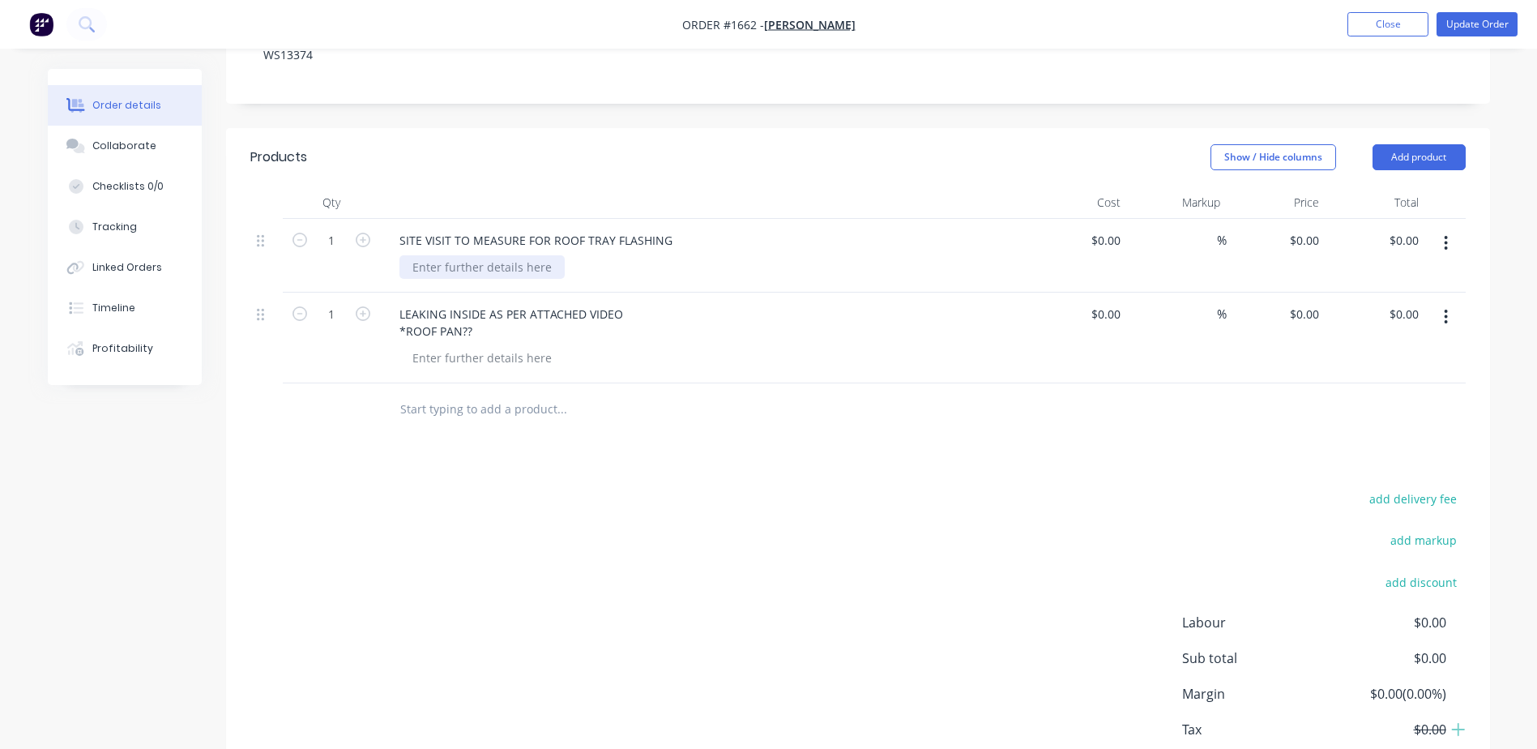
click at [450, 255] on div at bounding box center [482, 267] width 165 height 24
click at [477, 488] on div "add delivery fee add markup add discount Labour $0.00 Sub total $0.00 Margin $0…" at bounding box center [858, 644] width 1216 height 313
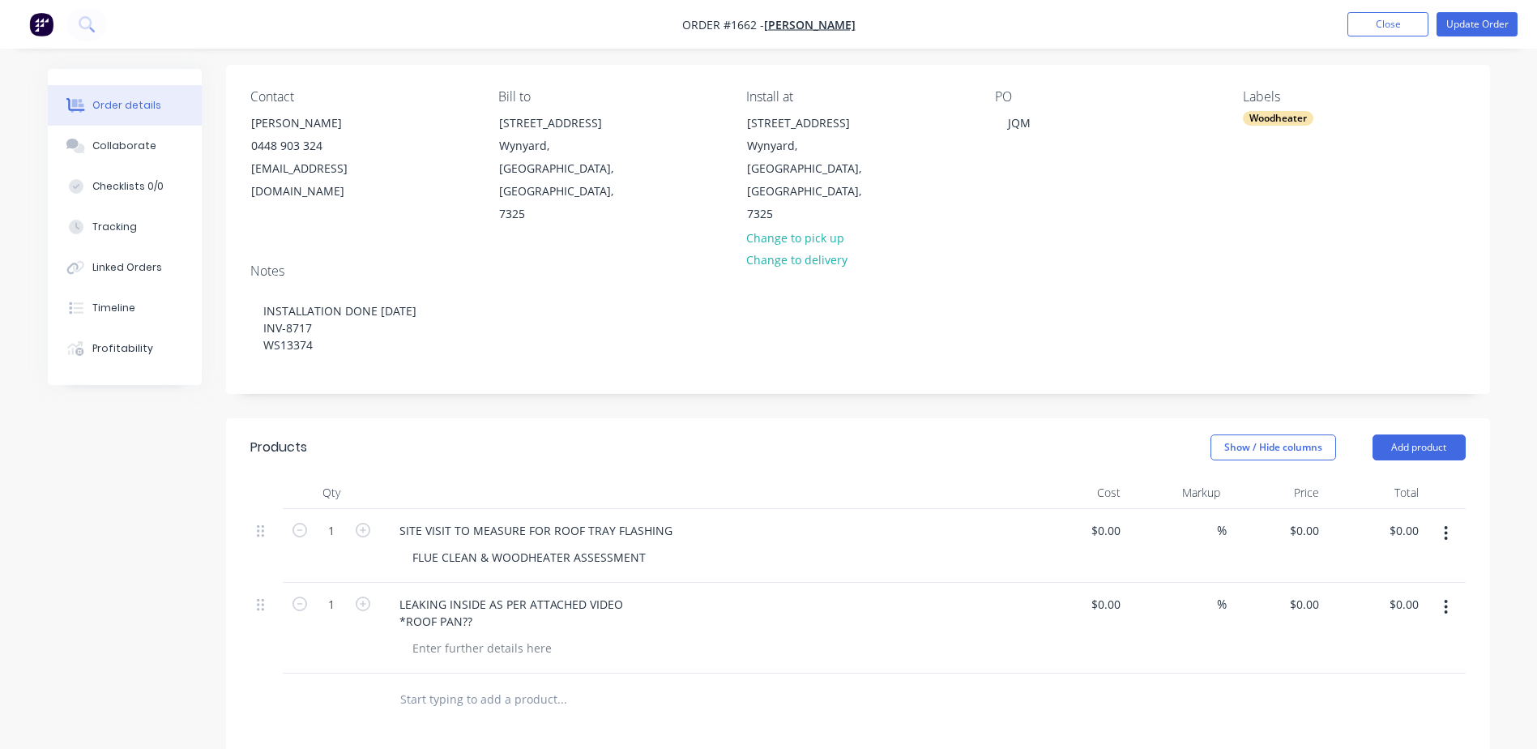
scroll to position [0, 0]
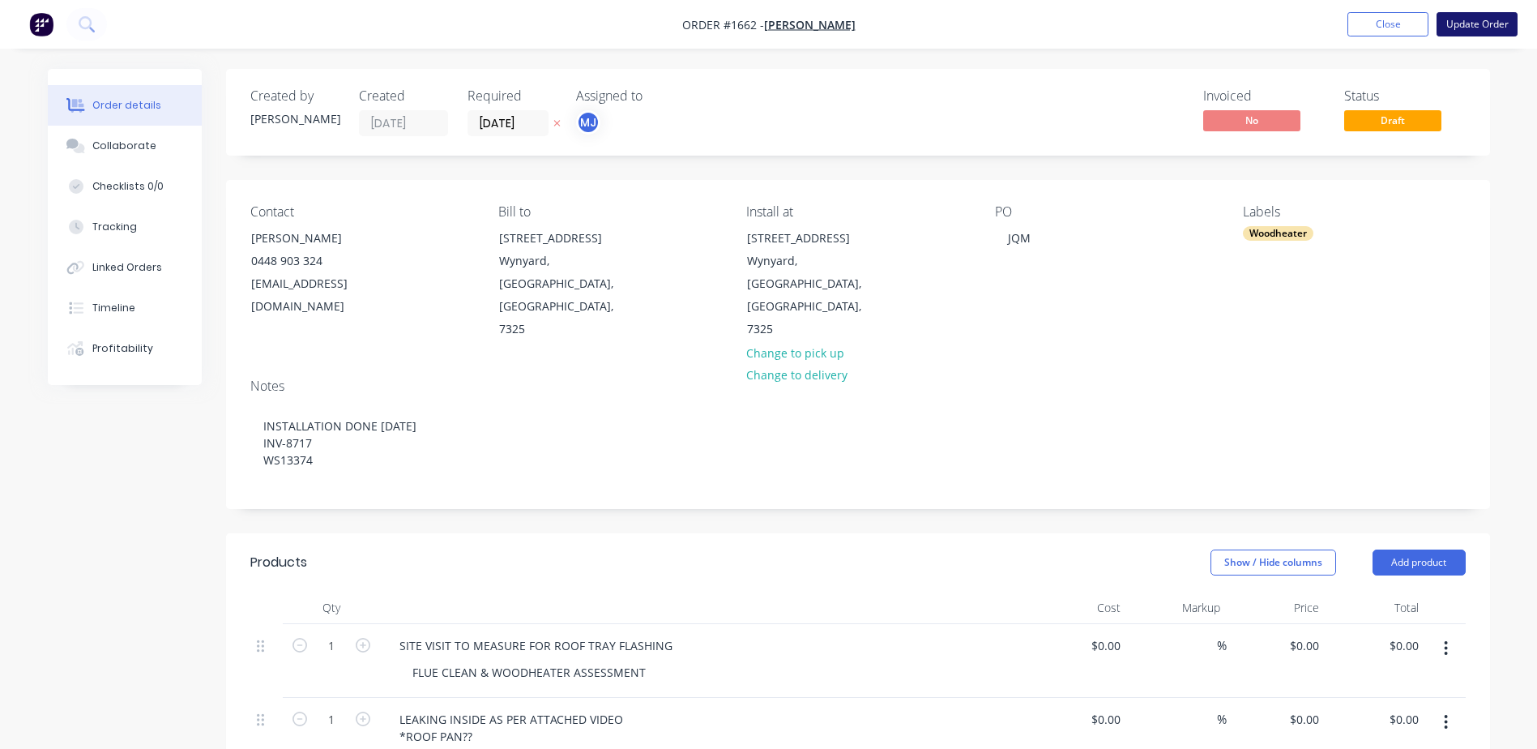
click at [1467, 28] on button "Update Order" at bounding box center [1477, 24] width 81 height 24
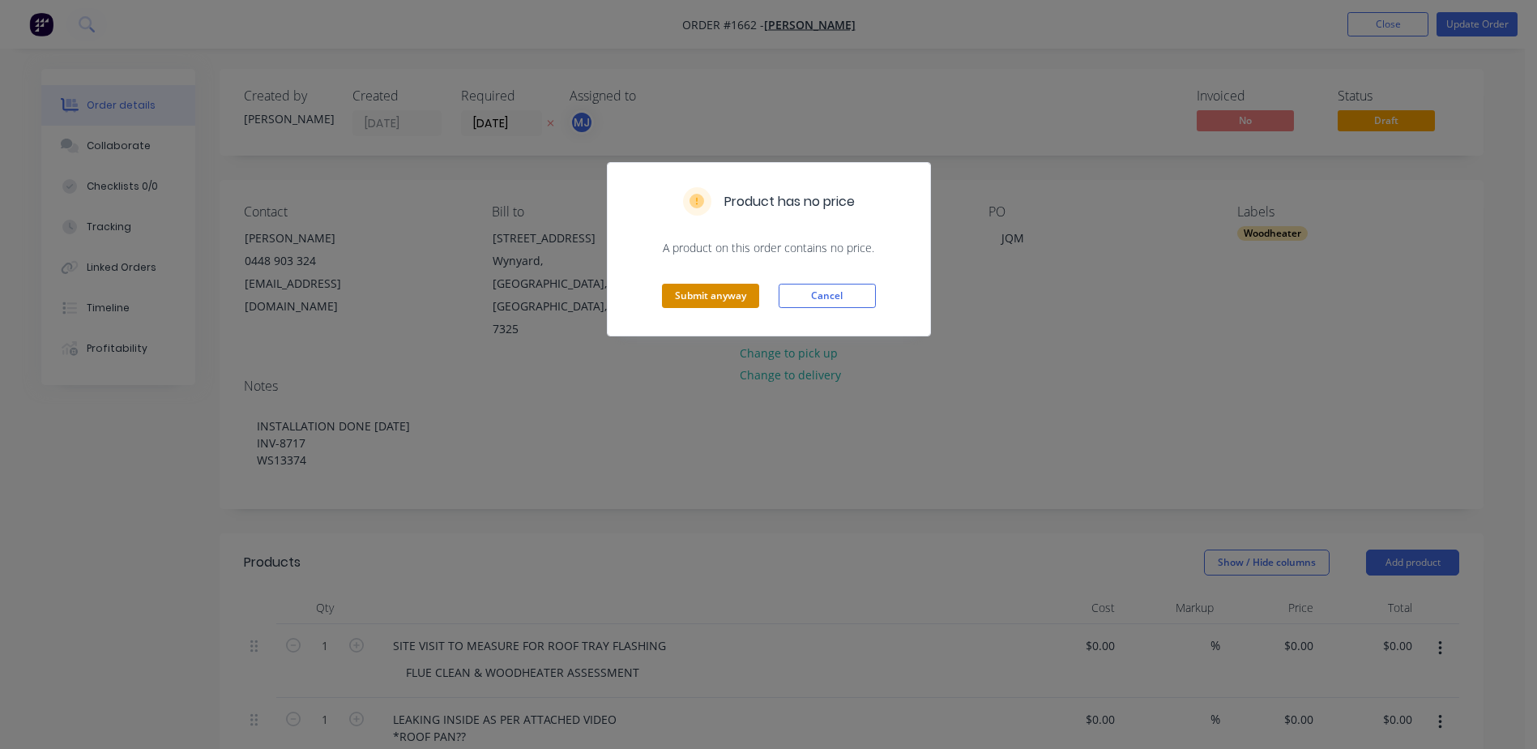
click at [687, 299] on button "Submit anyway" at bounding box center [710, 296] width 97 height 24
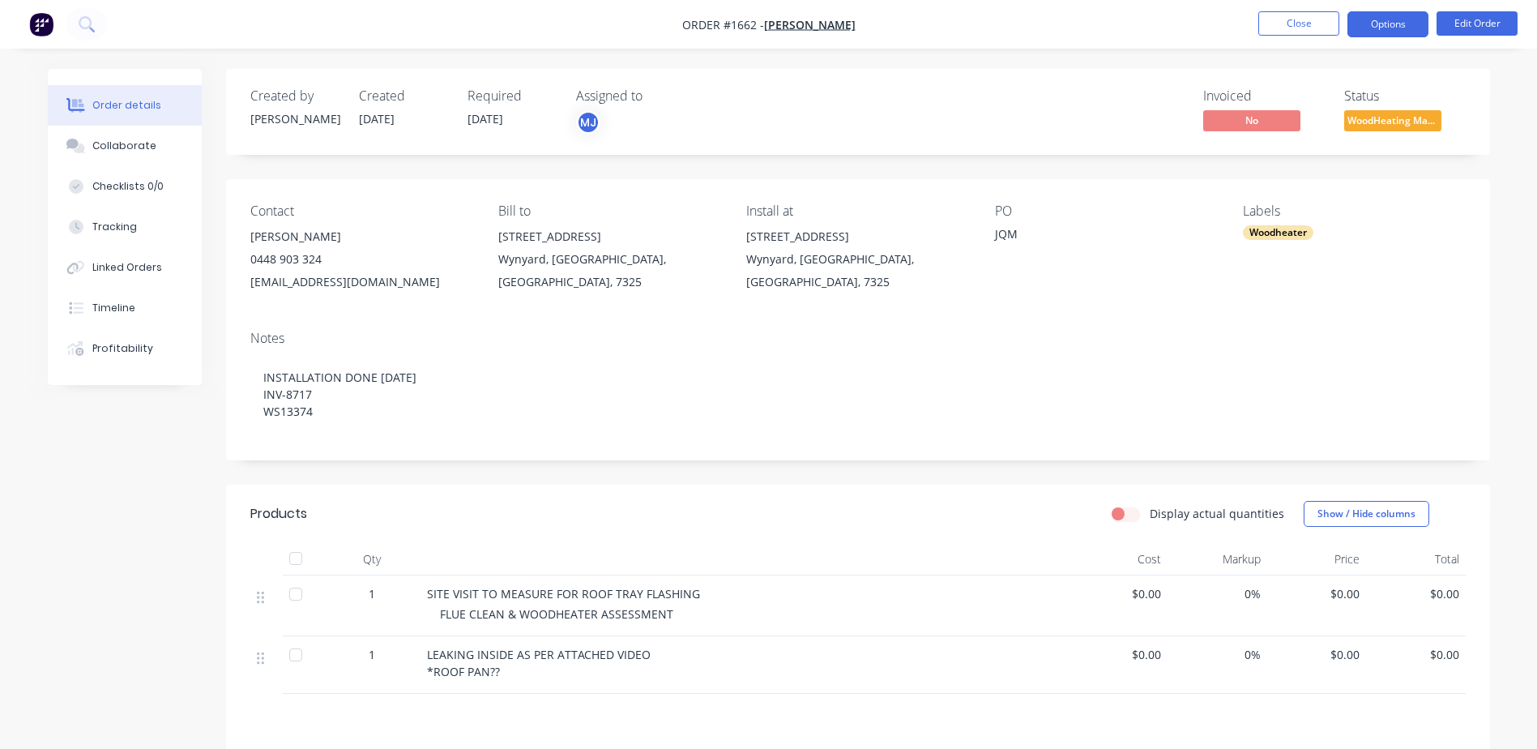
click at [1373, 18] on button "Options" at bounding box center [1388, 24] width 81 height 26
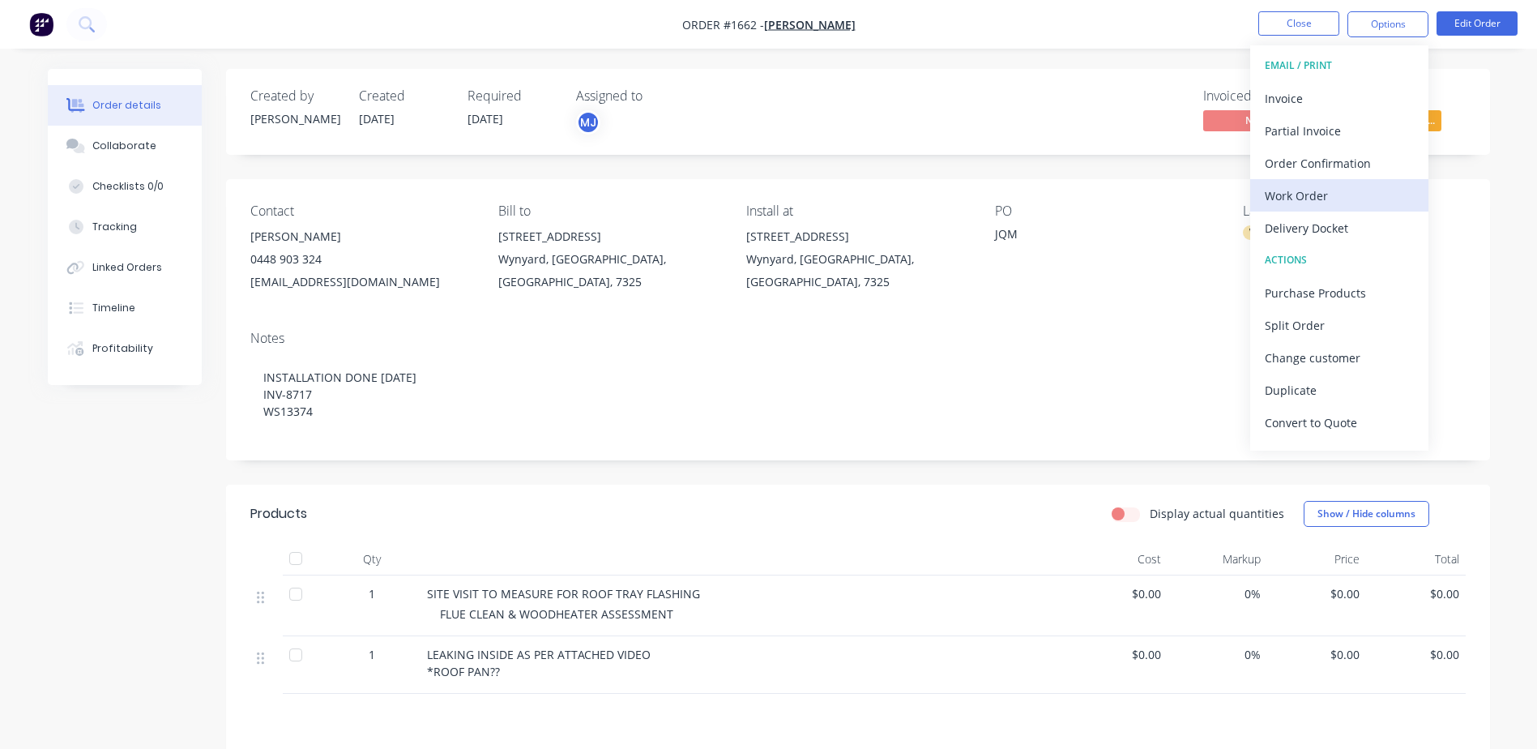
click at [1300, 190] on div "Work Order" at bounding box center [1339, 196] width 149 height 24
click at [1300, 190] on div "Custom" at bounding box center [1339, 196] width 149 height 24
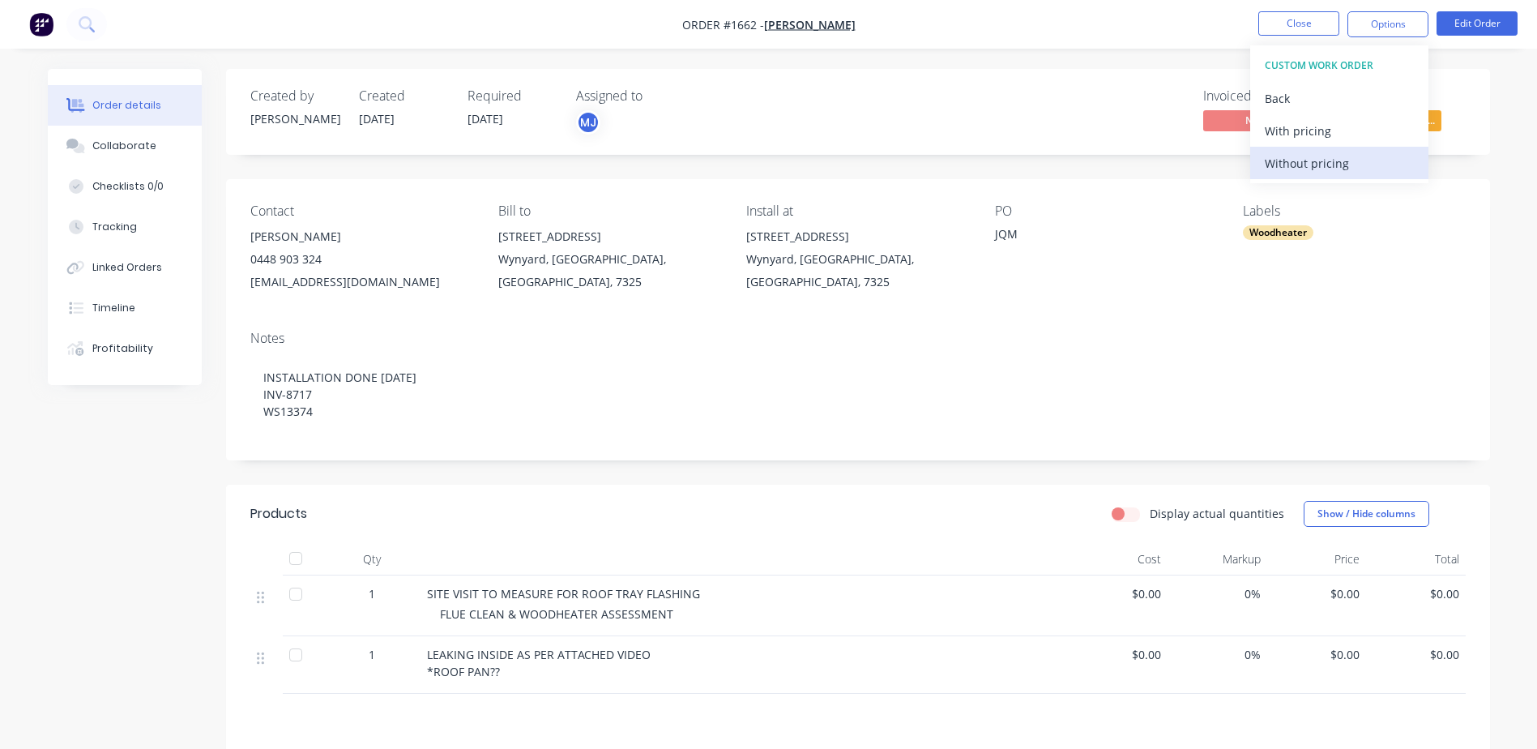
click at [1305, 162] on div "Without pricing" at bounding box center [1339, 164] width 149 height 24
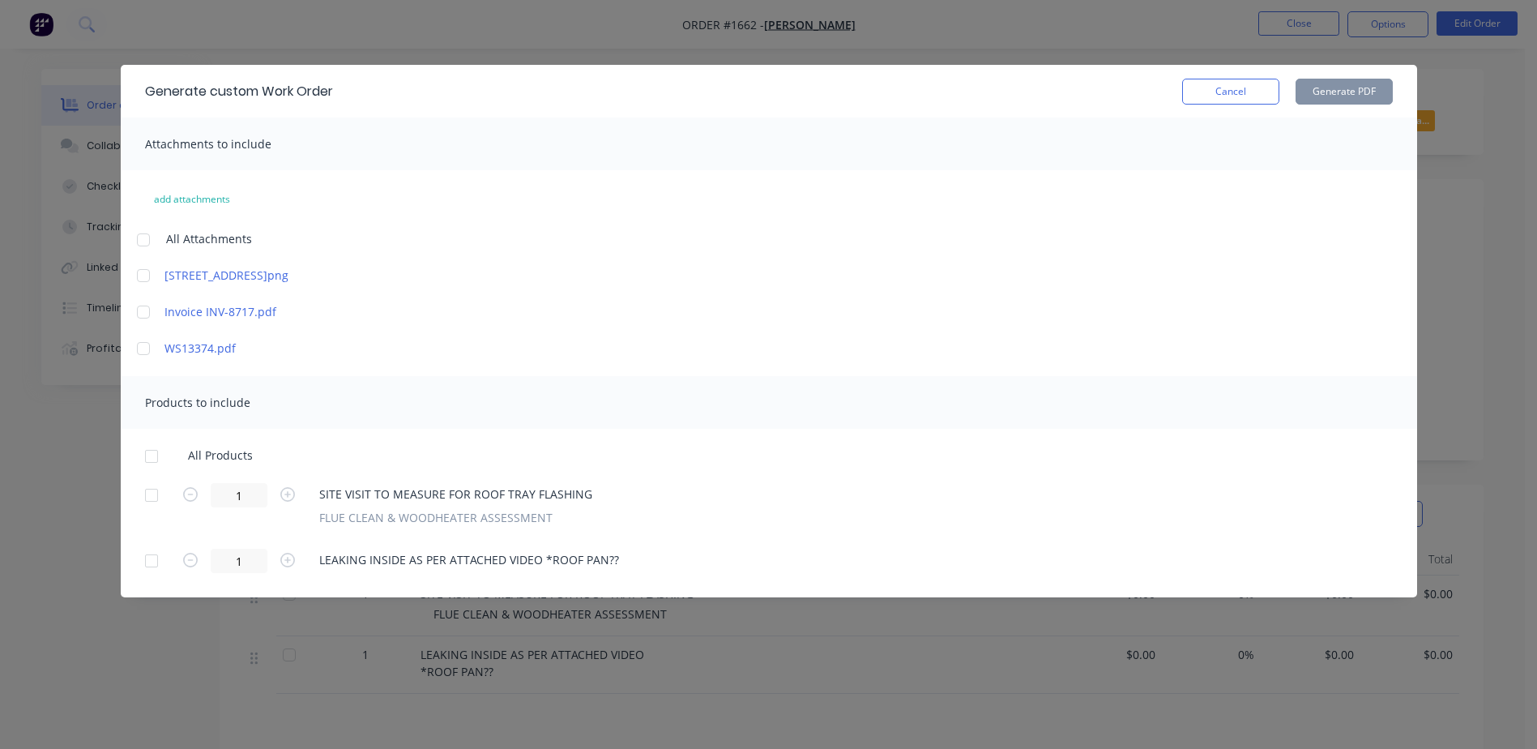
click at [149, 242] on div at bounding box center [143, 240] width 32 height 32
click at [146, 308] on div at bounding box center [143, 312] width 32 height 32
click at [139, 346] on div at bounding box center [143, 348] width 32 height 32
click at [152, 448] on div at bounding box center [151, 456] width 32 height 32
click at [1328, 97] on button "Generate PDF" at bounding box center [1344, 92] width 97 height 26
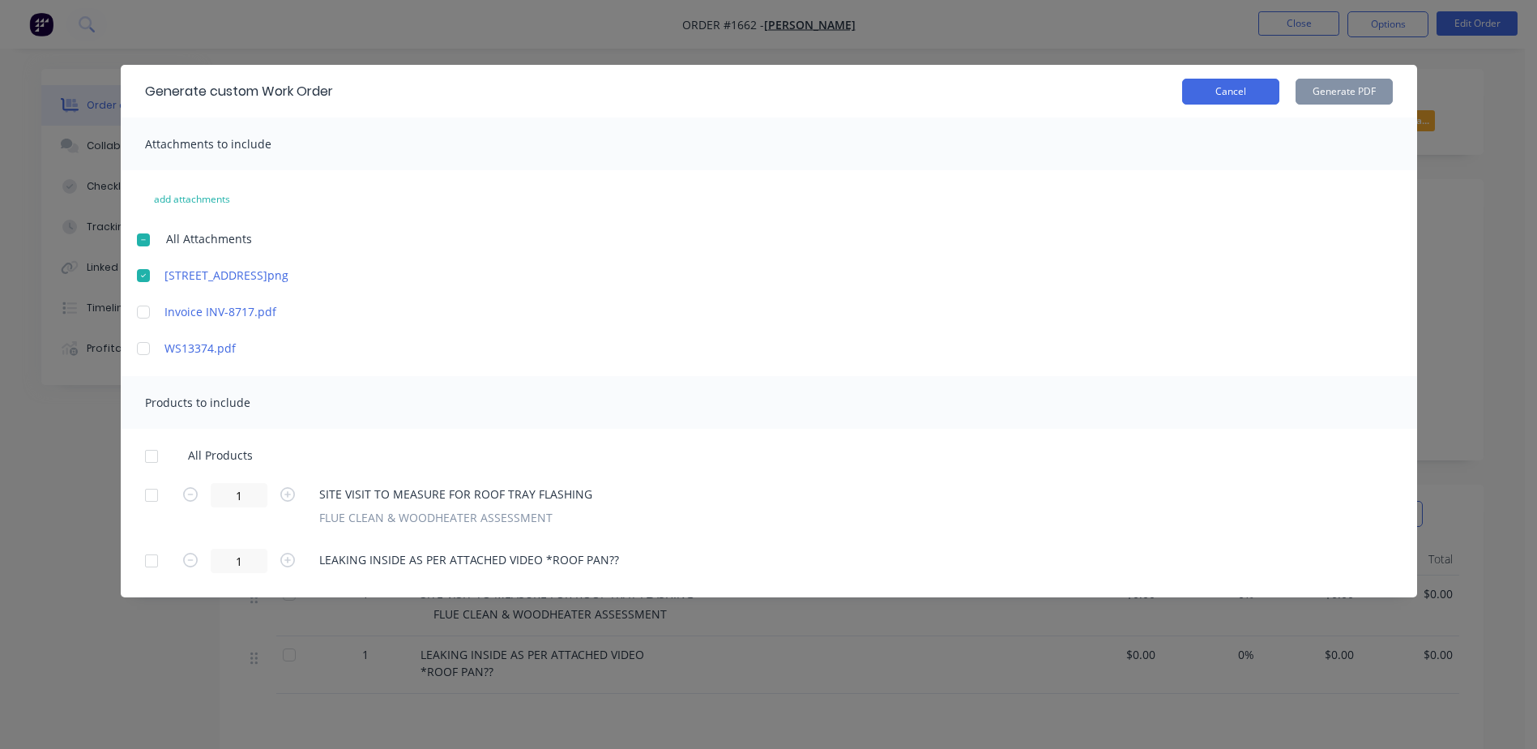
click at [1216, 98] on button "Cancel" at bounding box center [1230, 92] width 97 height 26
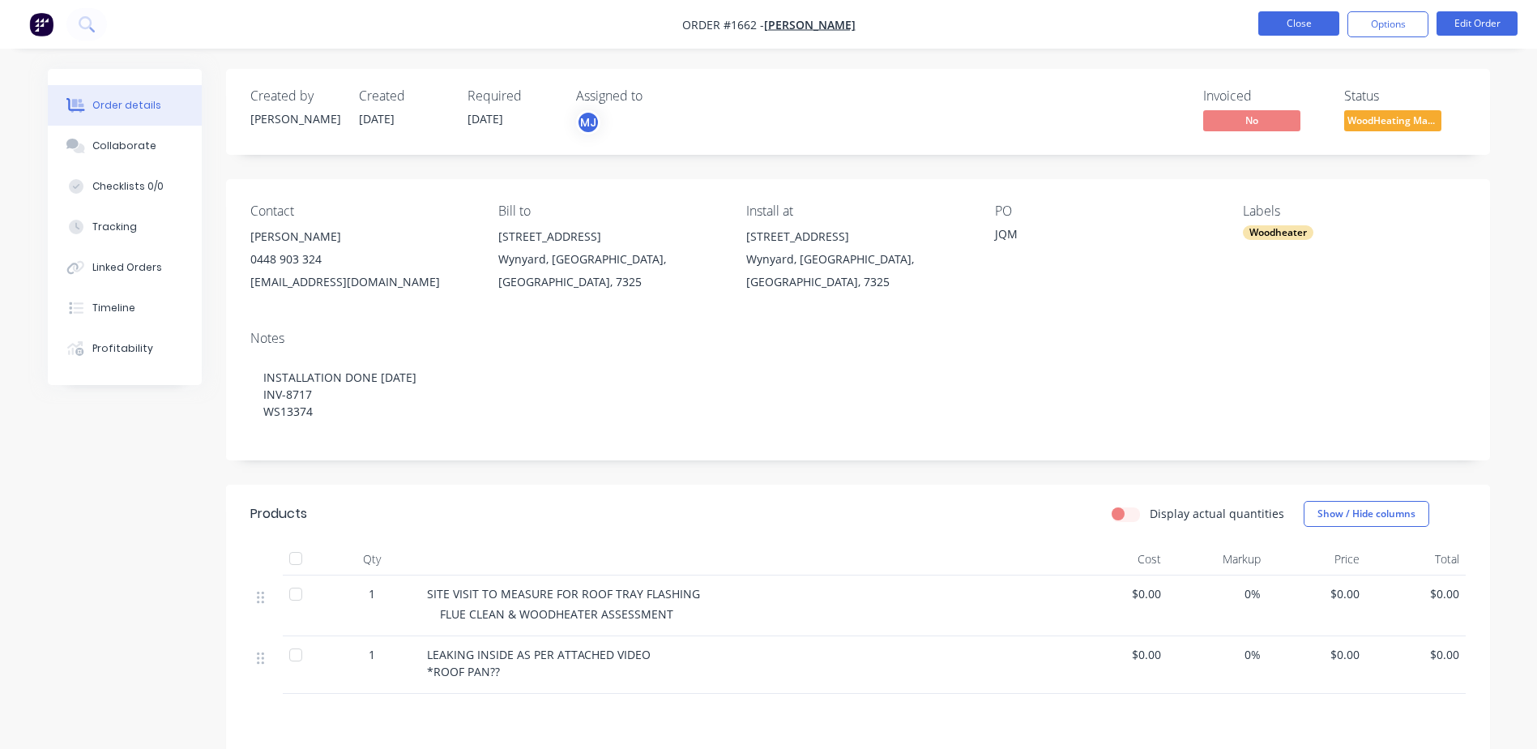
click at [1300, 23] on button "Close" at bounding box center [1299, 23] width 81 height 24
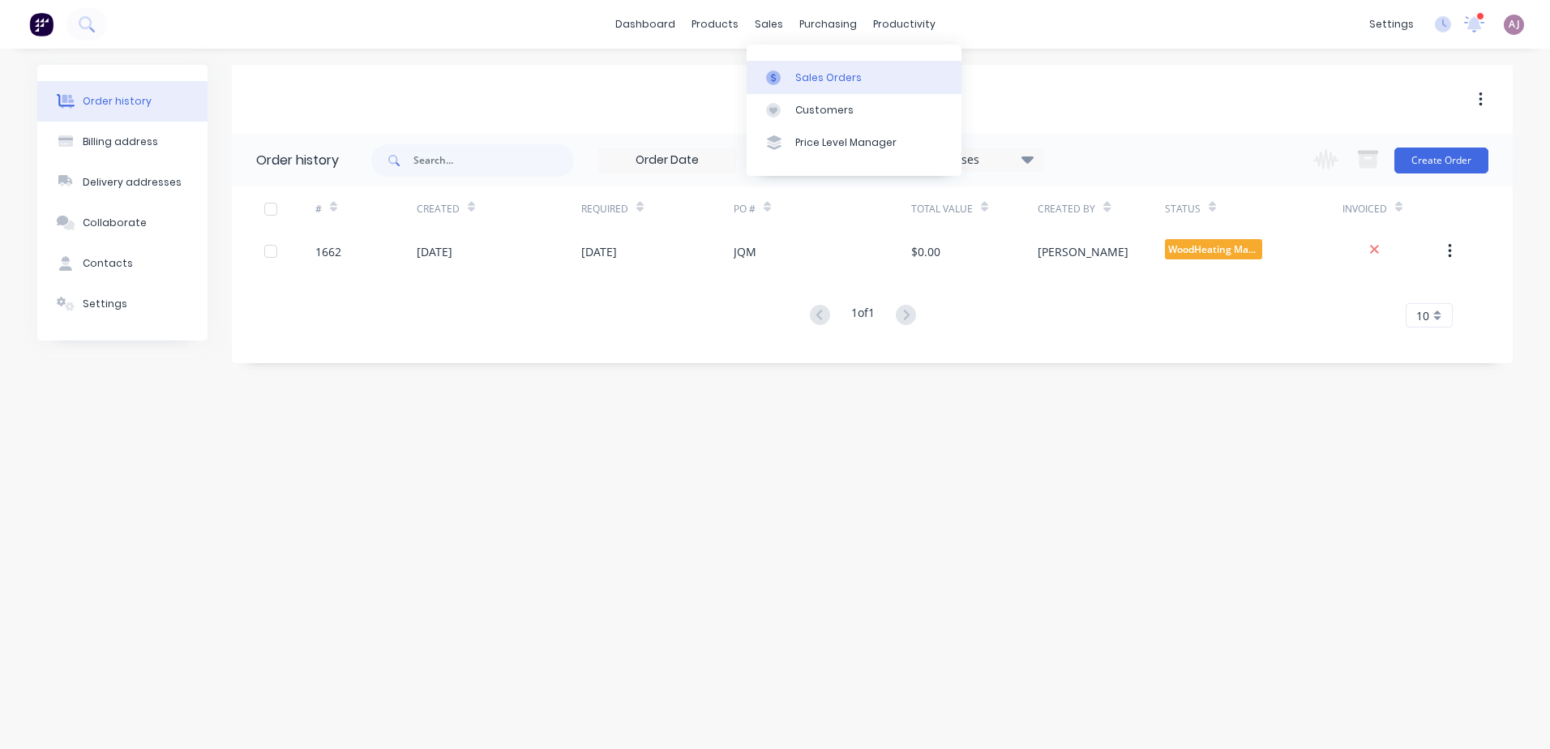
click at [812, 75] on div "Sales Orders" at bounding box center [828, 78] width 66 height 15
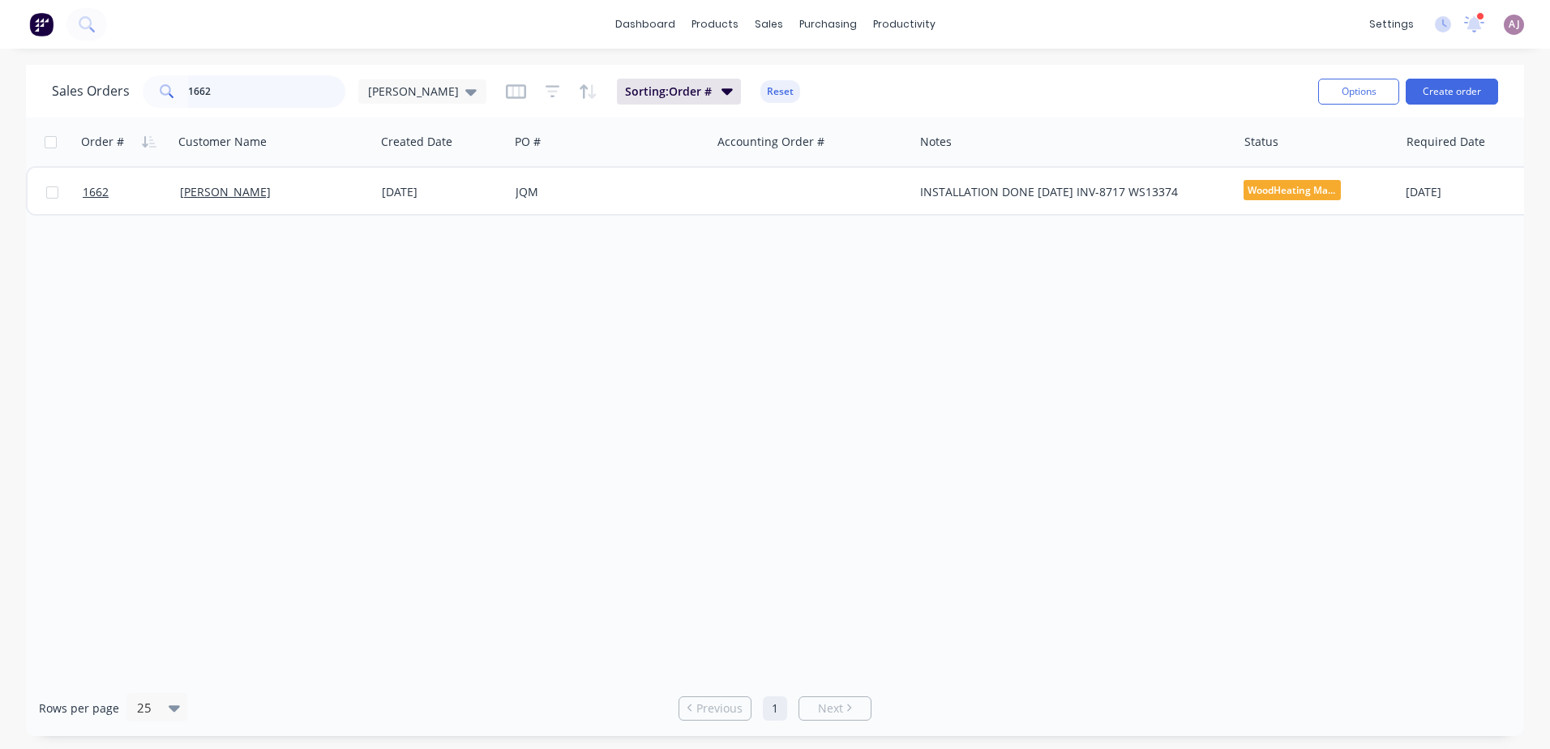
click at [227, 88] on input "1662" at bounding box center [267, 91] width 158 height 32
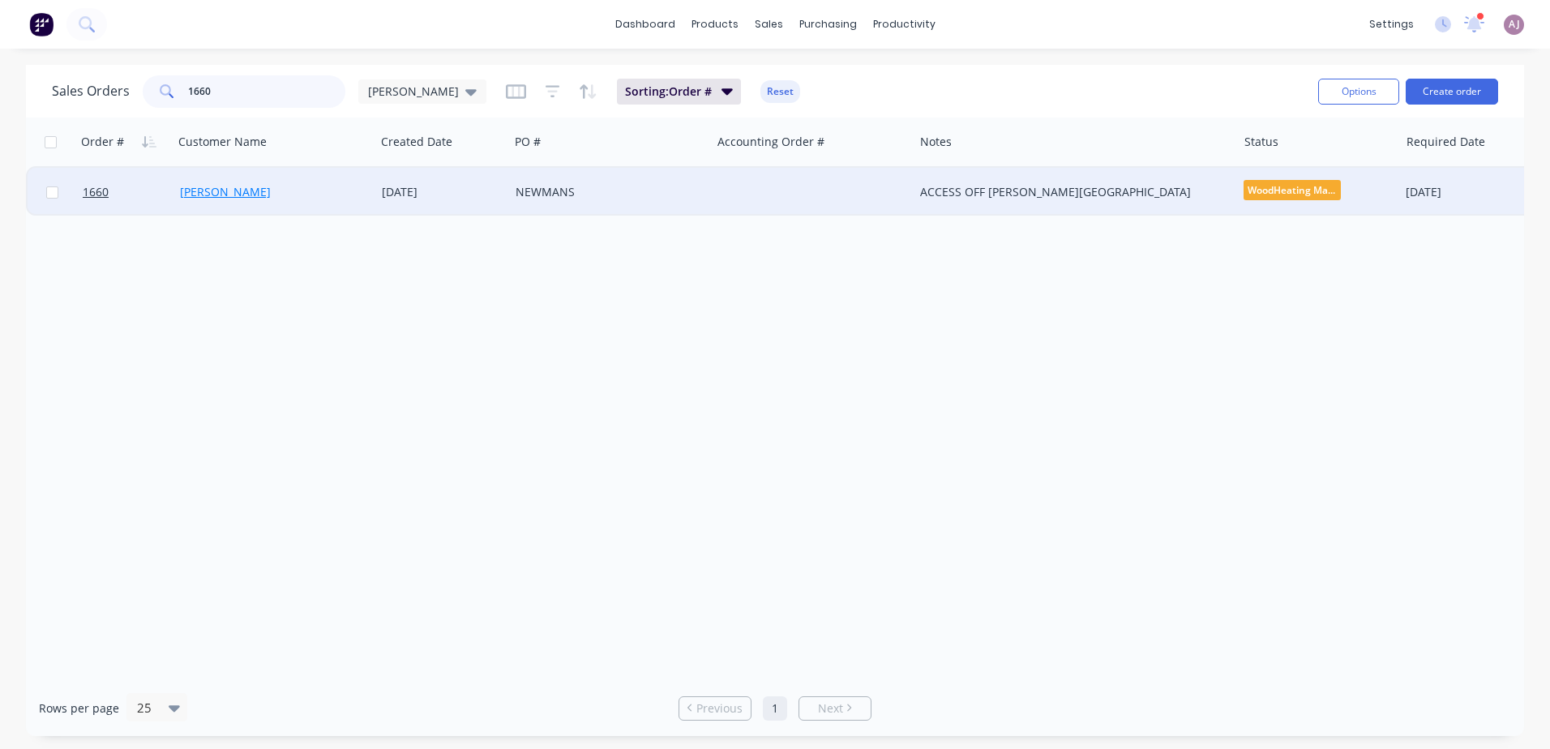
type input "1660"
click at [233, 195] on link "[PERSON_NAME]" at bounding box center [225, 191] width 91 height 15
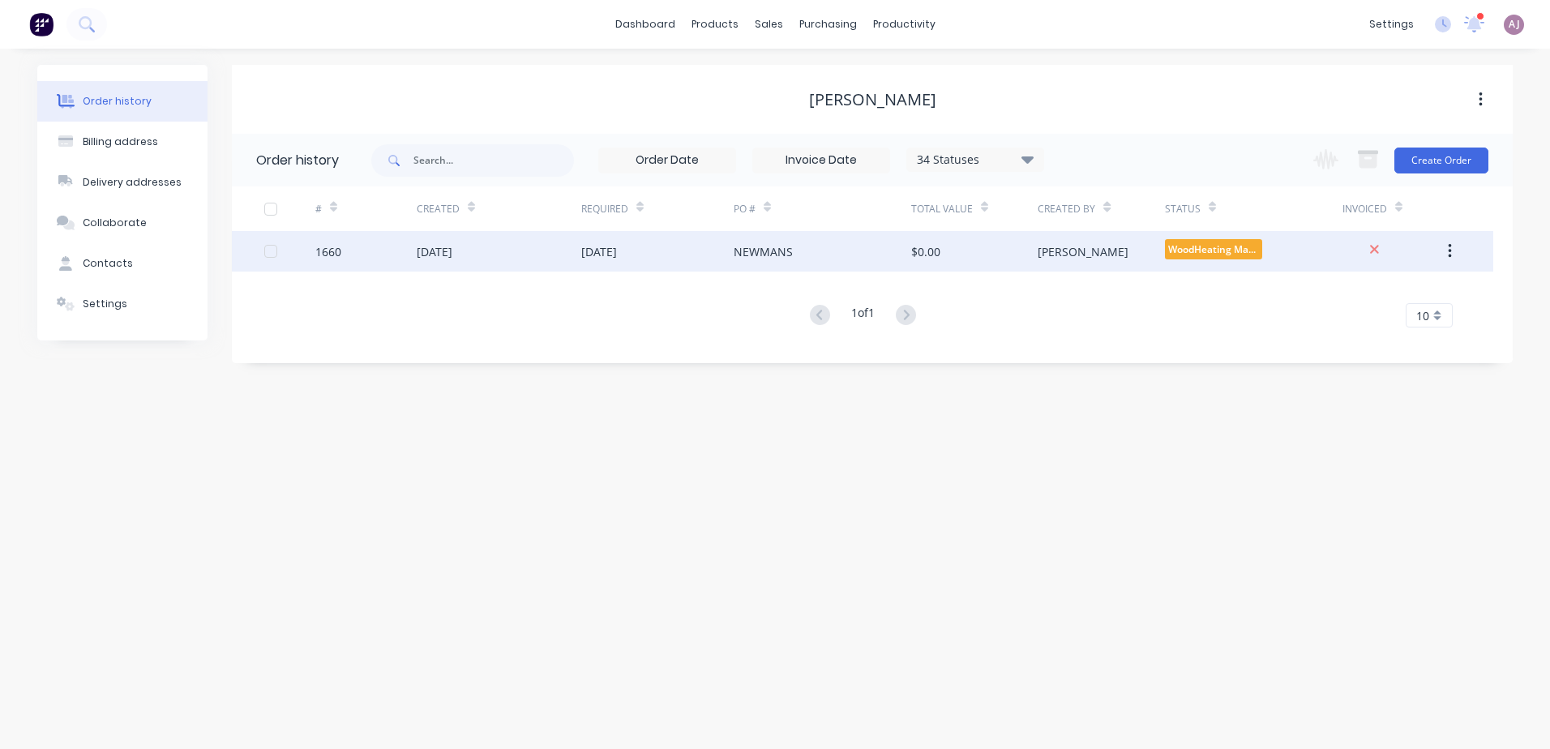
click at [438, 244] on div "[DATE]" at bounding box center [435, 251] width 36 height 17
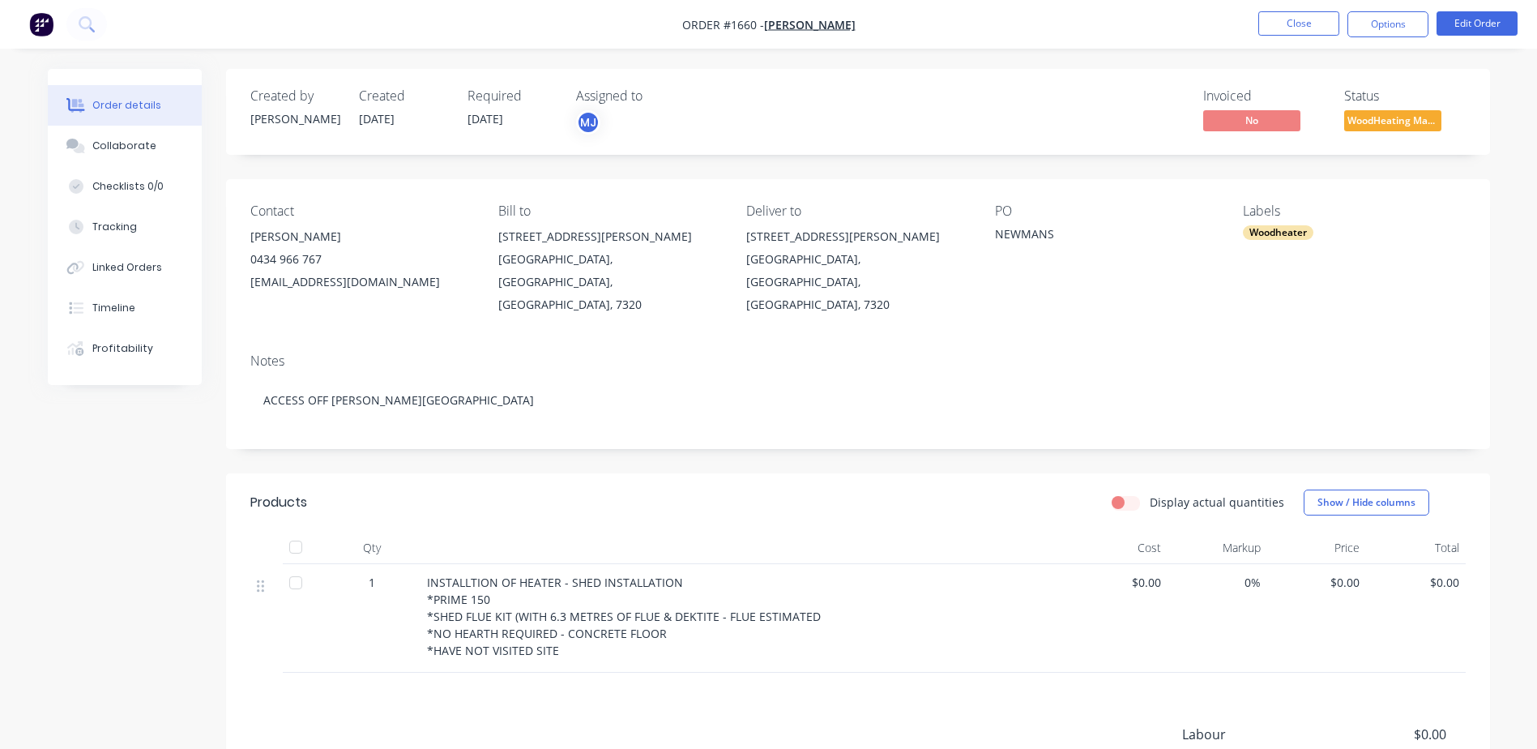
click at [471, 575] on span "INSTALLTION OF HEATER - SHED INSTALLATION *PRIME 150 *SHED FLUE KIT (WITH 6.3 M…" at bounding box center [624, 616] width 394 height 83
click at [1480, 19] on button "Edit Order" at bounding box center [1477, 23] width 81 height 24
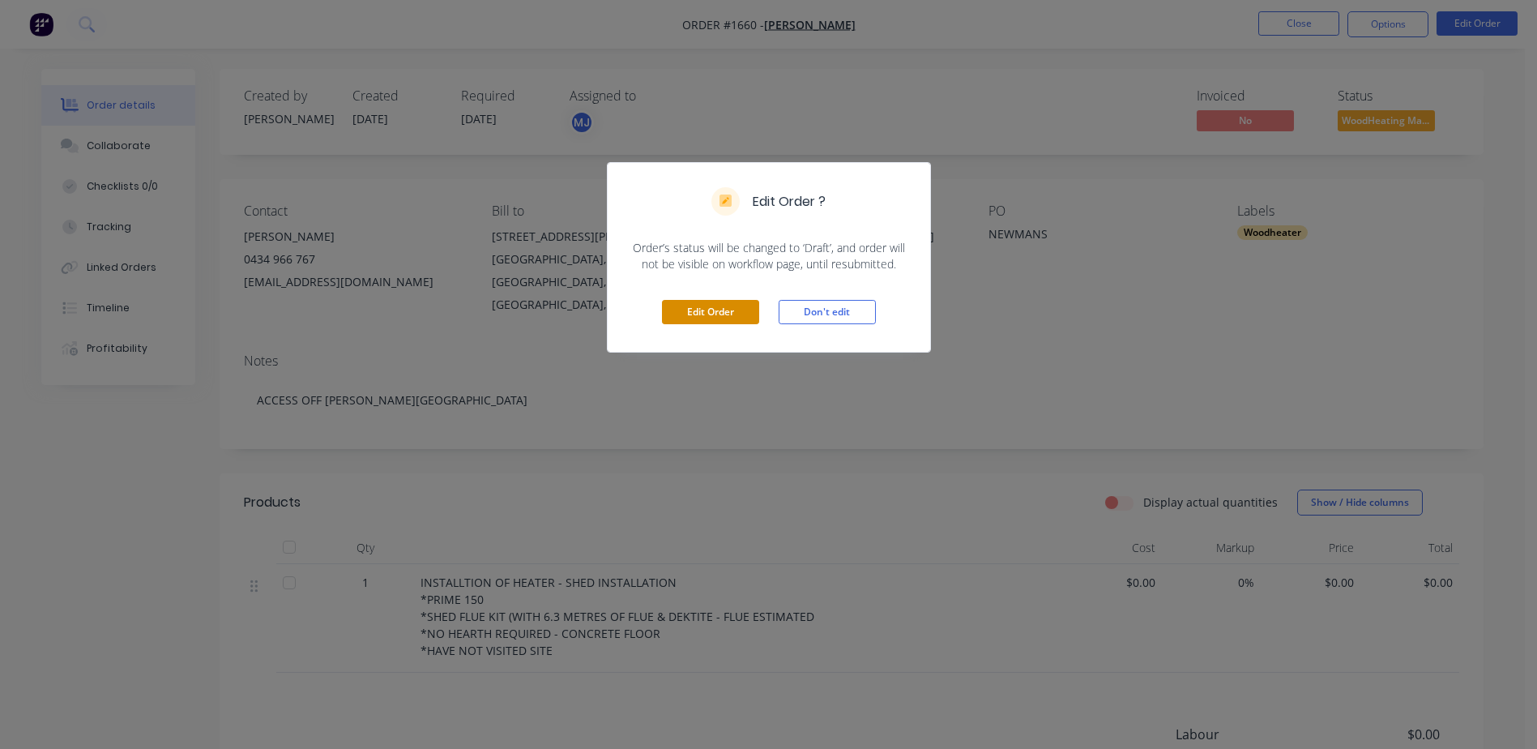
click at [733, 314] on button "Edit Order" at bounding box center [710, 312] width 97 height 24
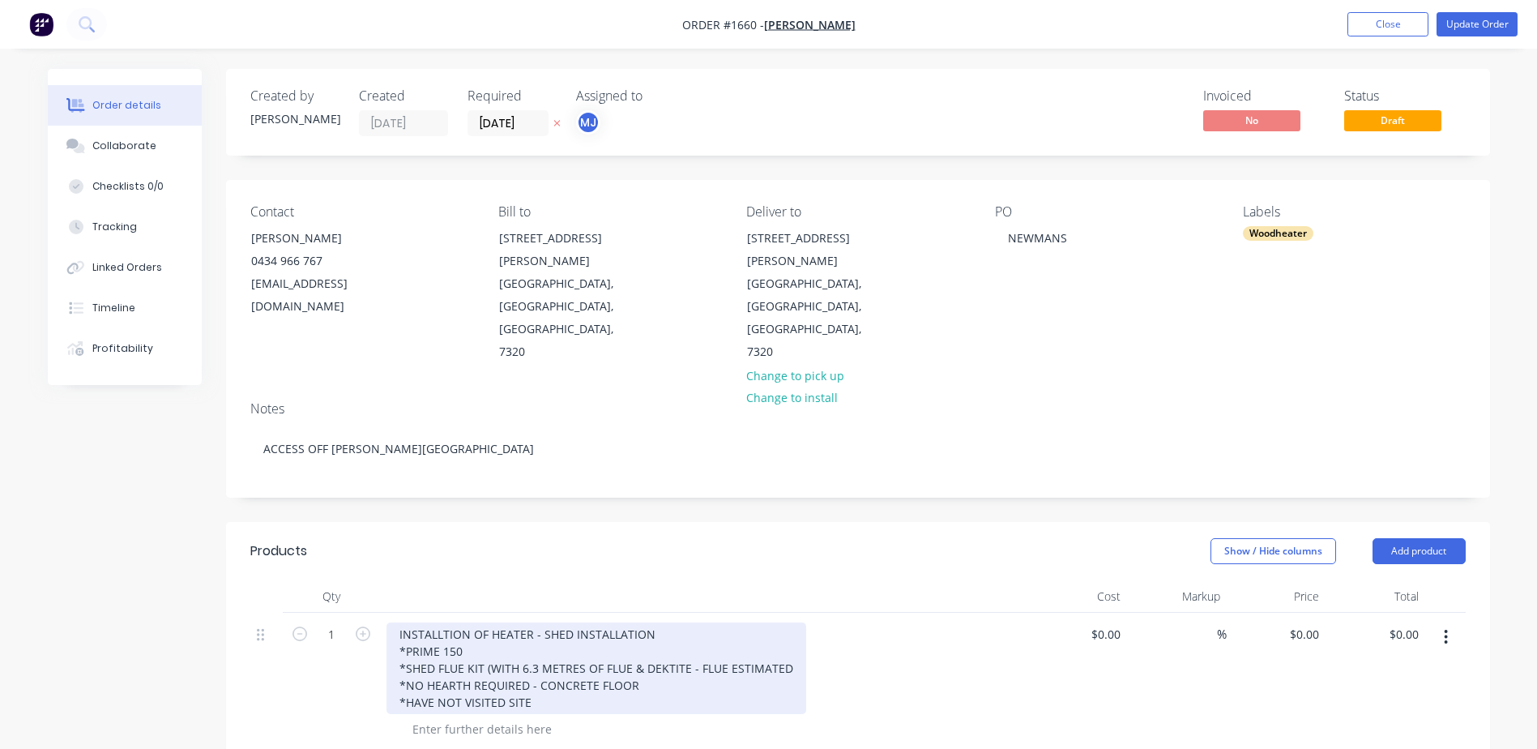
click at [443, 622] on div "INSTALLTION OF HEATER - SHED INSTALLATION *PRIME 150 *SHED FLUE KIT (WITH 6.3 M…" at bounding box center [597, 668] width 420 height 92
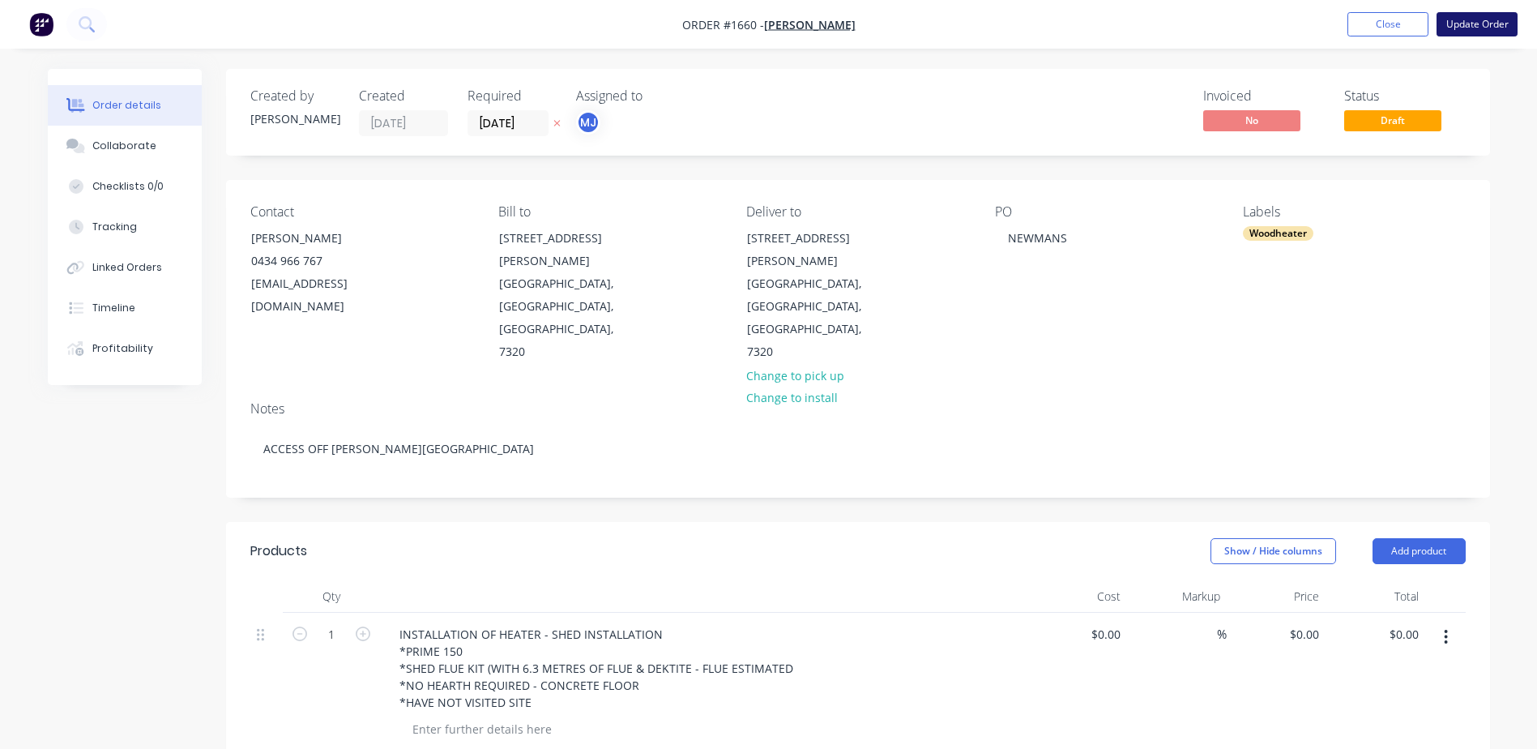
click at [1472, 24] on button "Update Order" at bounding box center [1477, 24] width 81 height 24
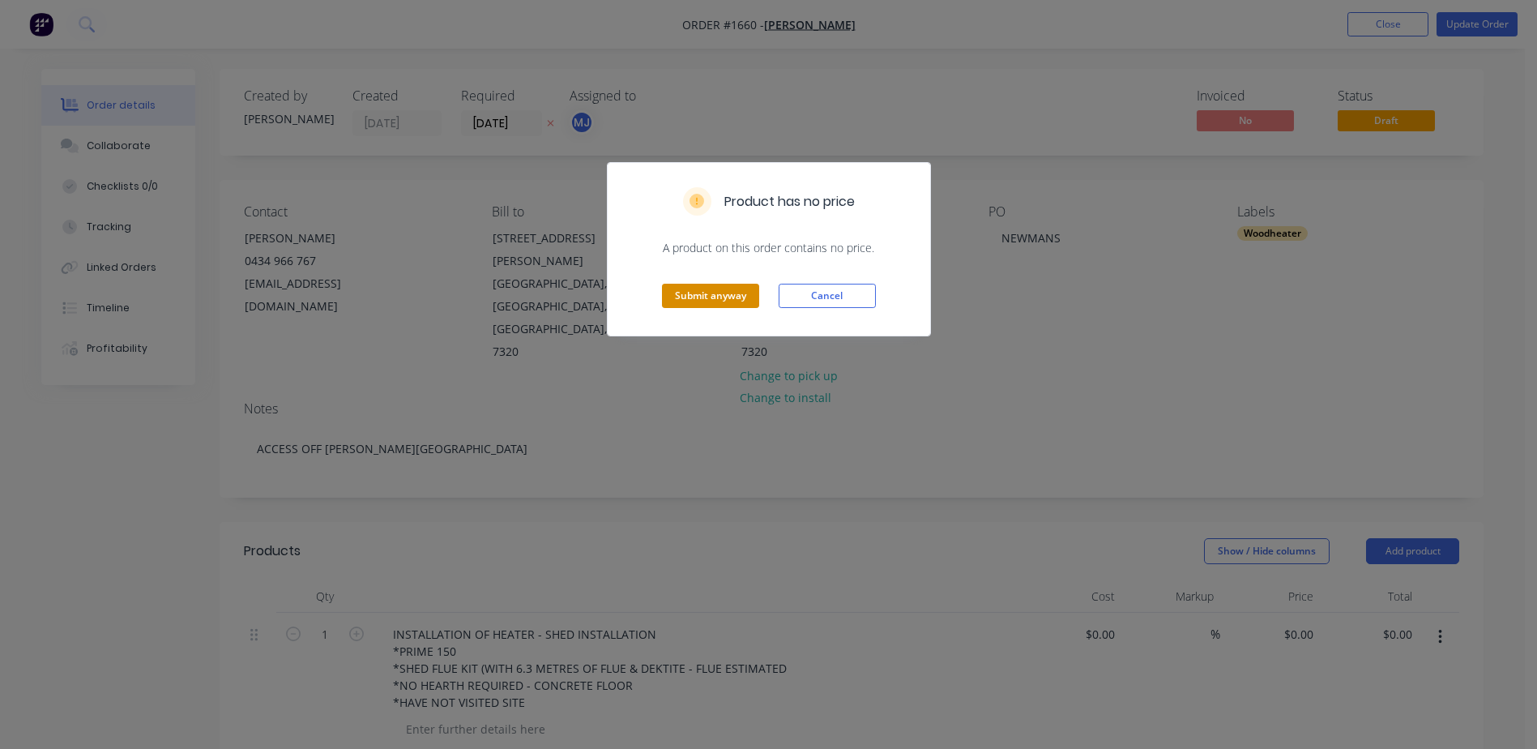
click at [738, 289] on button "Submit anyway" at bounding box center [710, 296] width 97 height 24
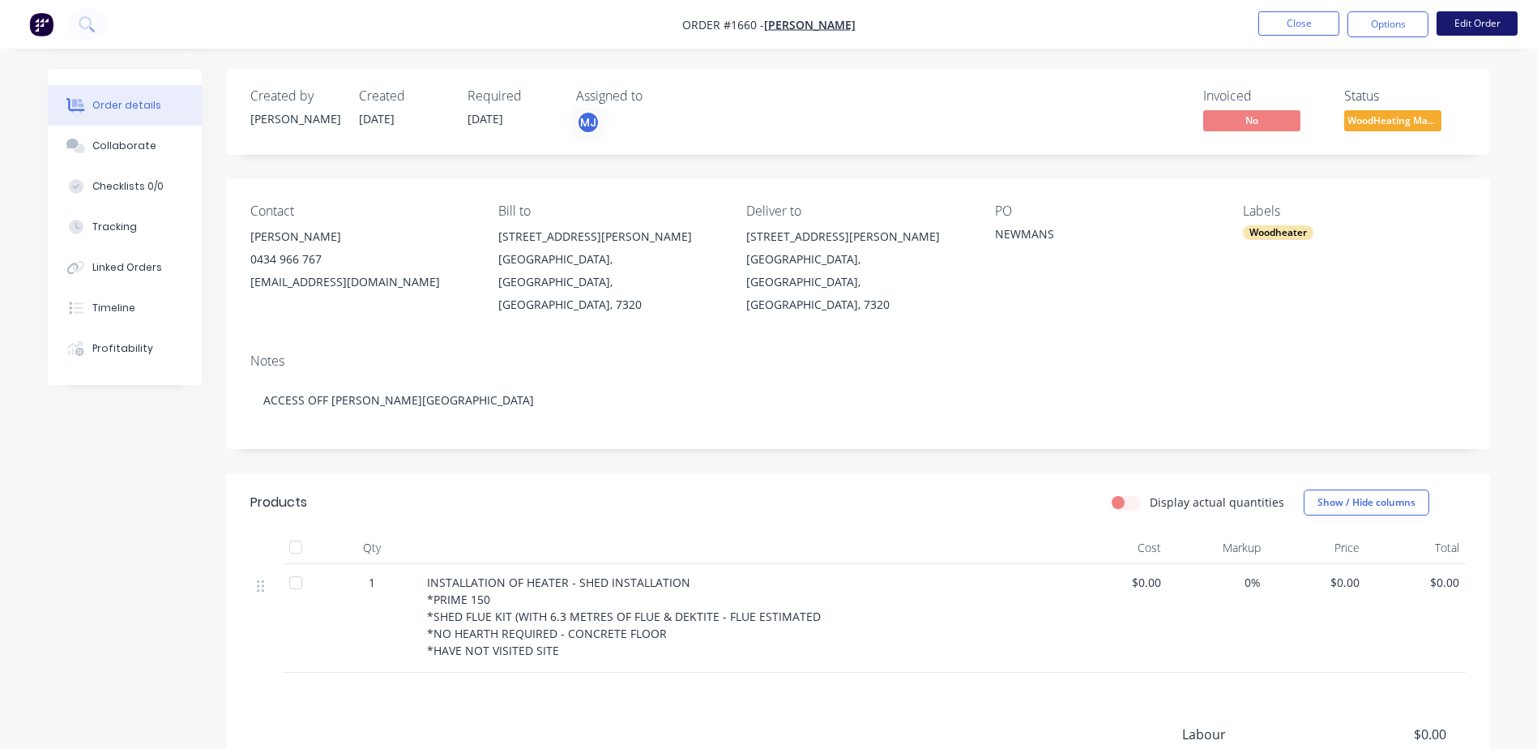
click at [1460, 17] on button "Edit Order" at bounding box center [1477, 23] width 81 height 24
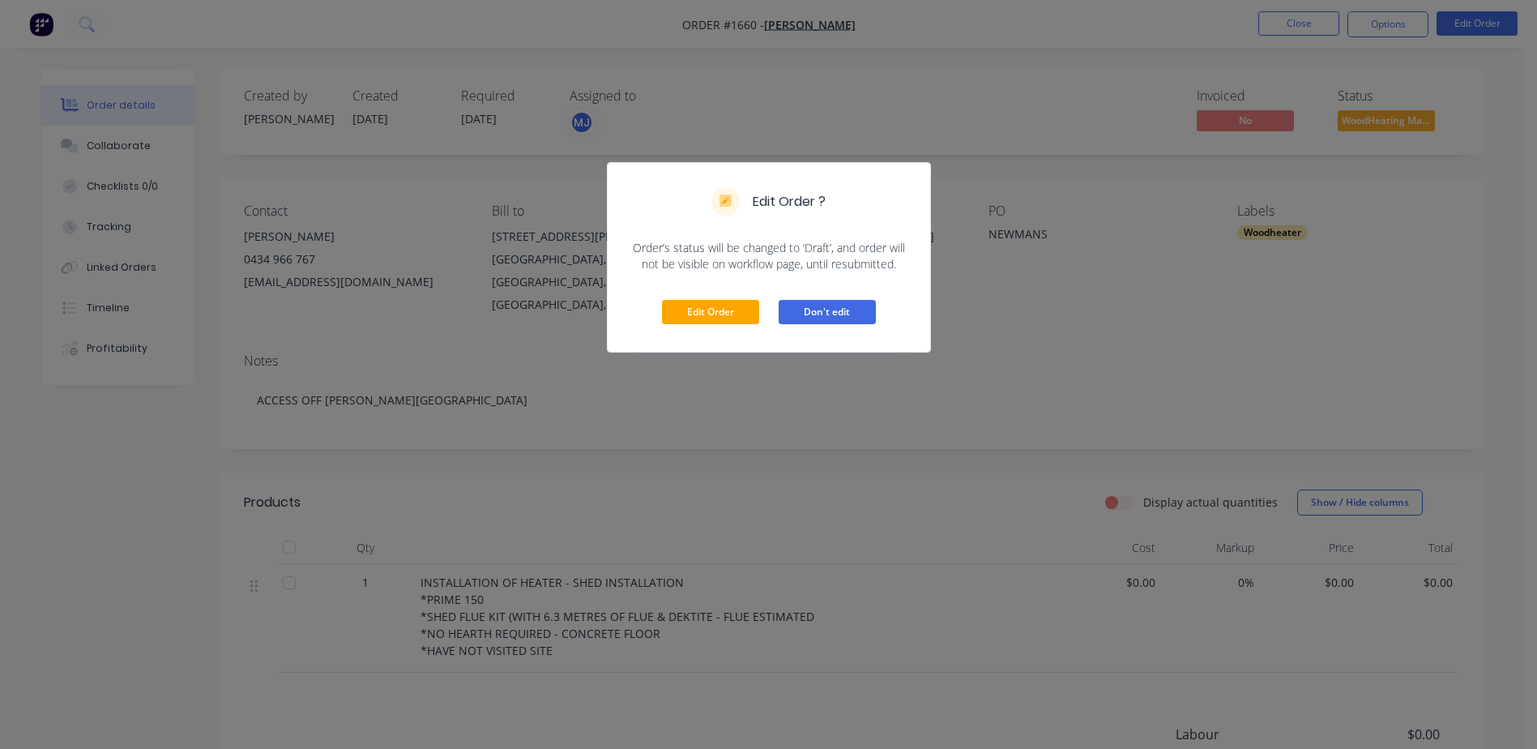
click at [824, 302] on button "Don't edit" at bounding box center [827, 312] width 97 height 24
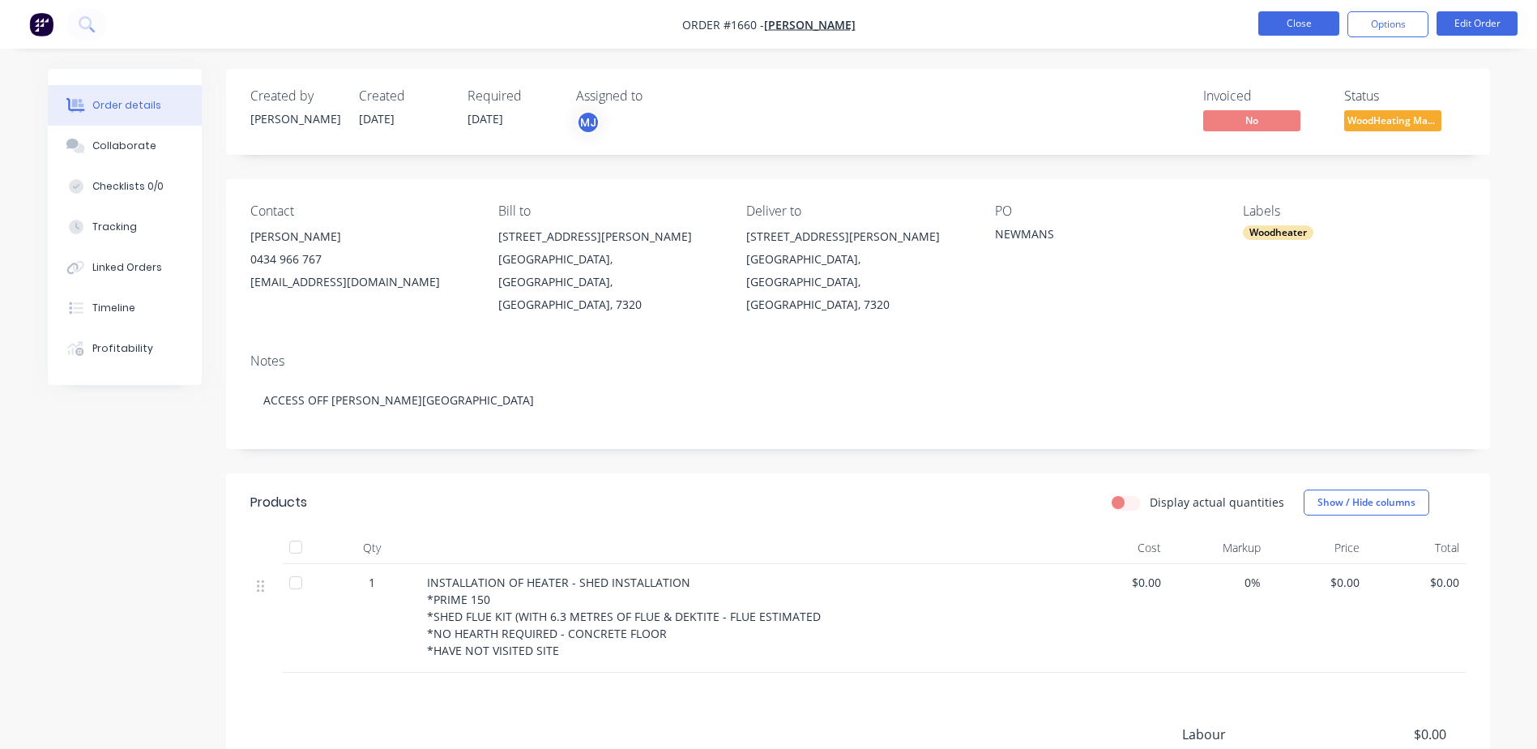
click at [1317, 28] on button "Close" at bounding box center [1299, 23] width 81 height 24
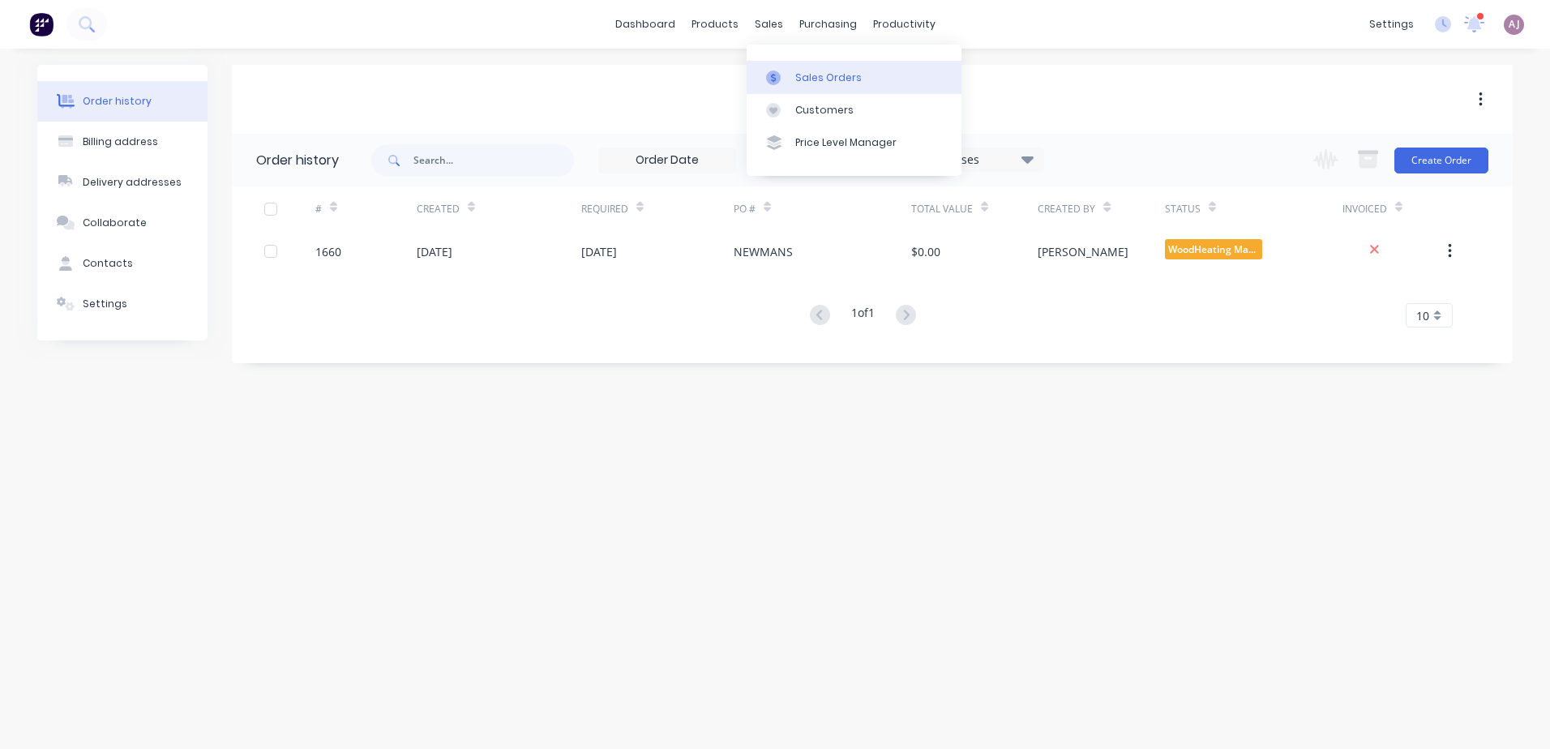
click at [794, 66] on link "Sales Orders" at bounding box center [853, 77] width 215 height 32
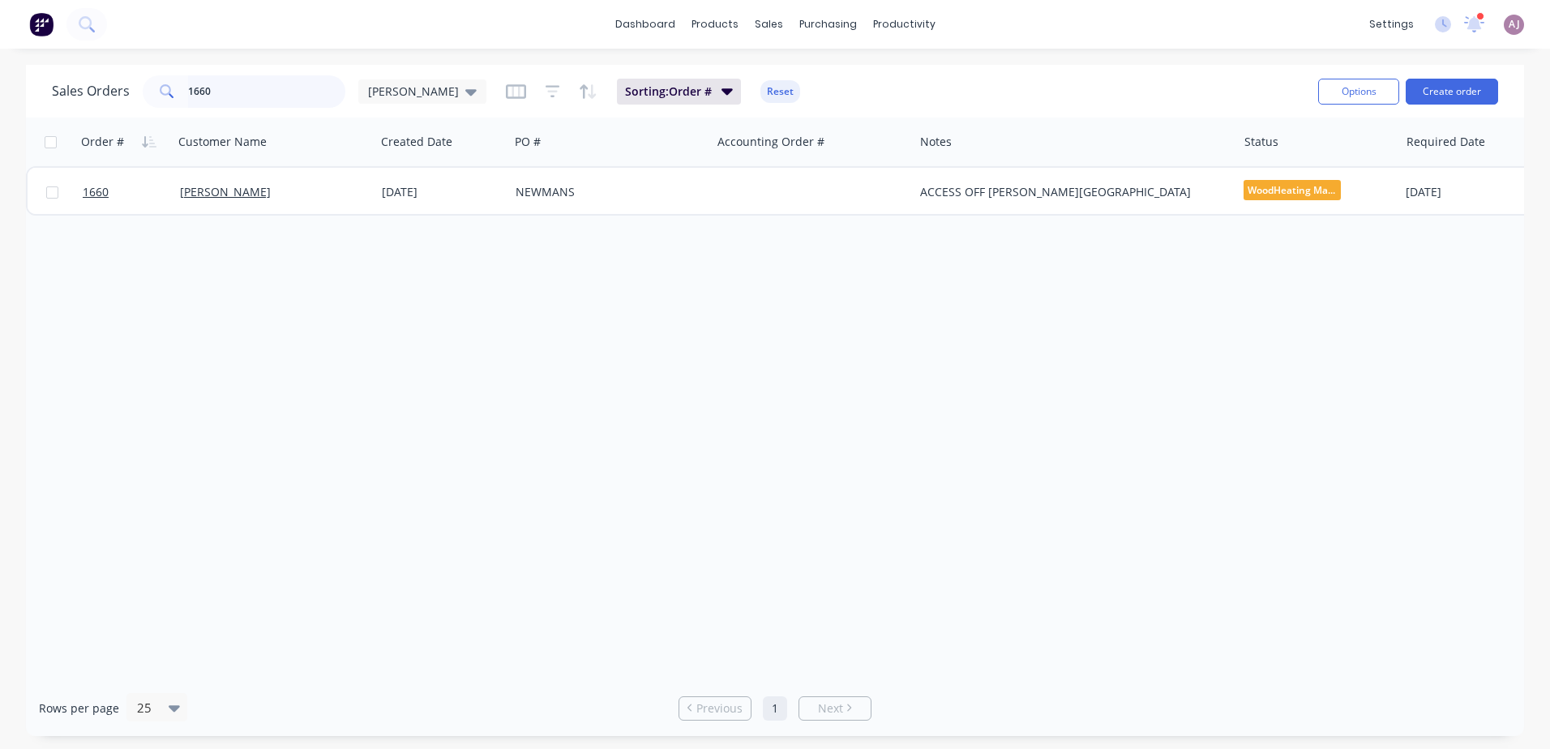
click at [225, 86] on input "1660" at bounding box center [267, 91] width 158 height 32
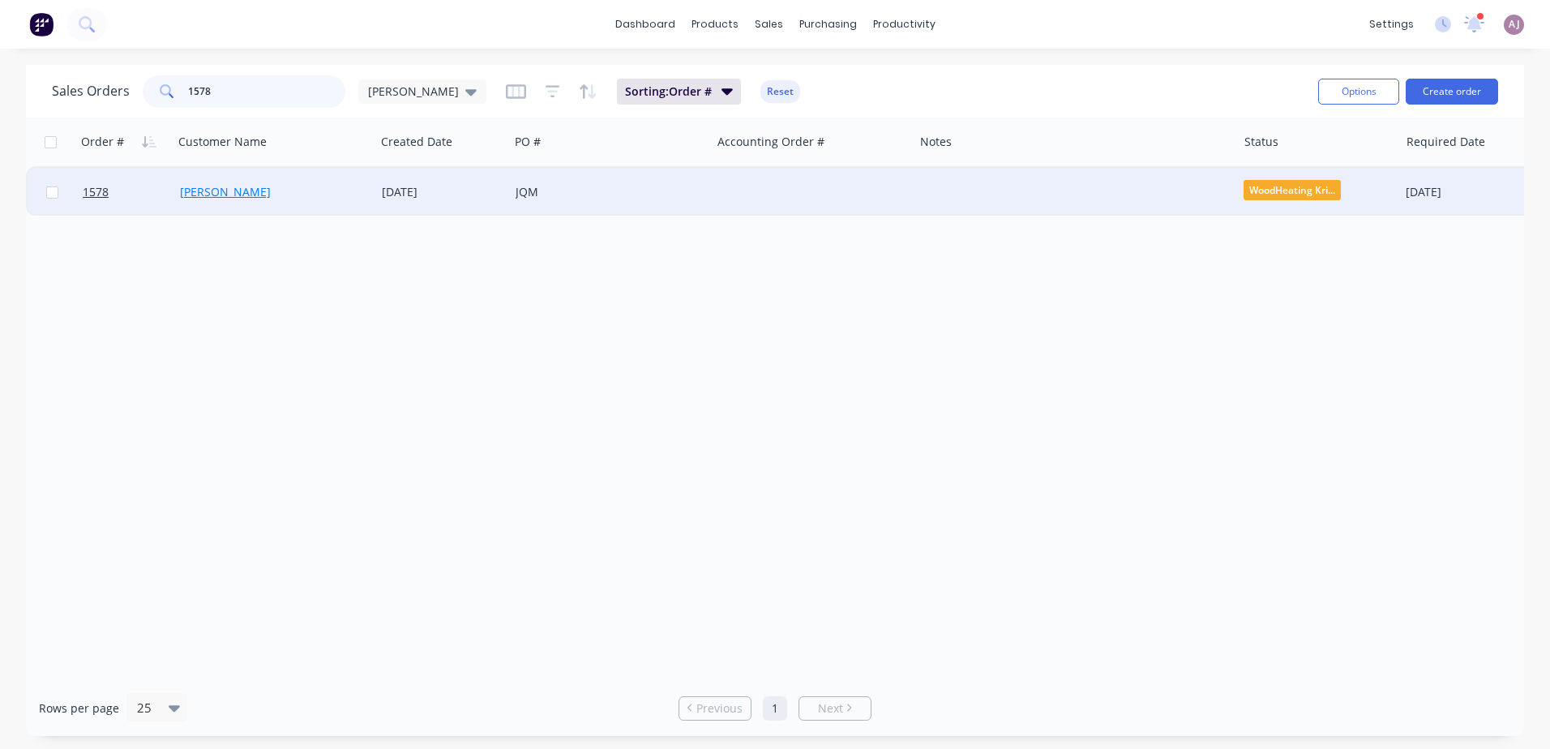
type input "1578"
click at [236, 189] on link "[PERSON_NAME]" at bounding box center [225, 191] width 91 height 15
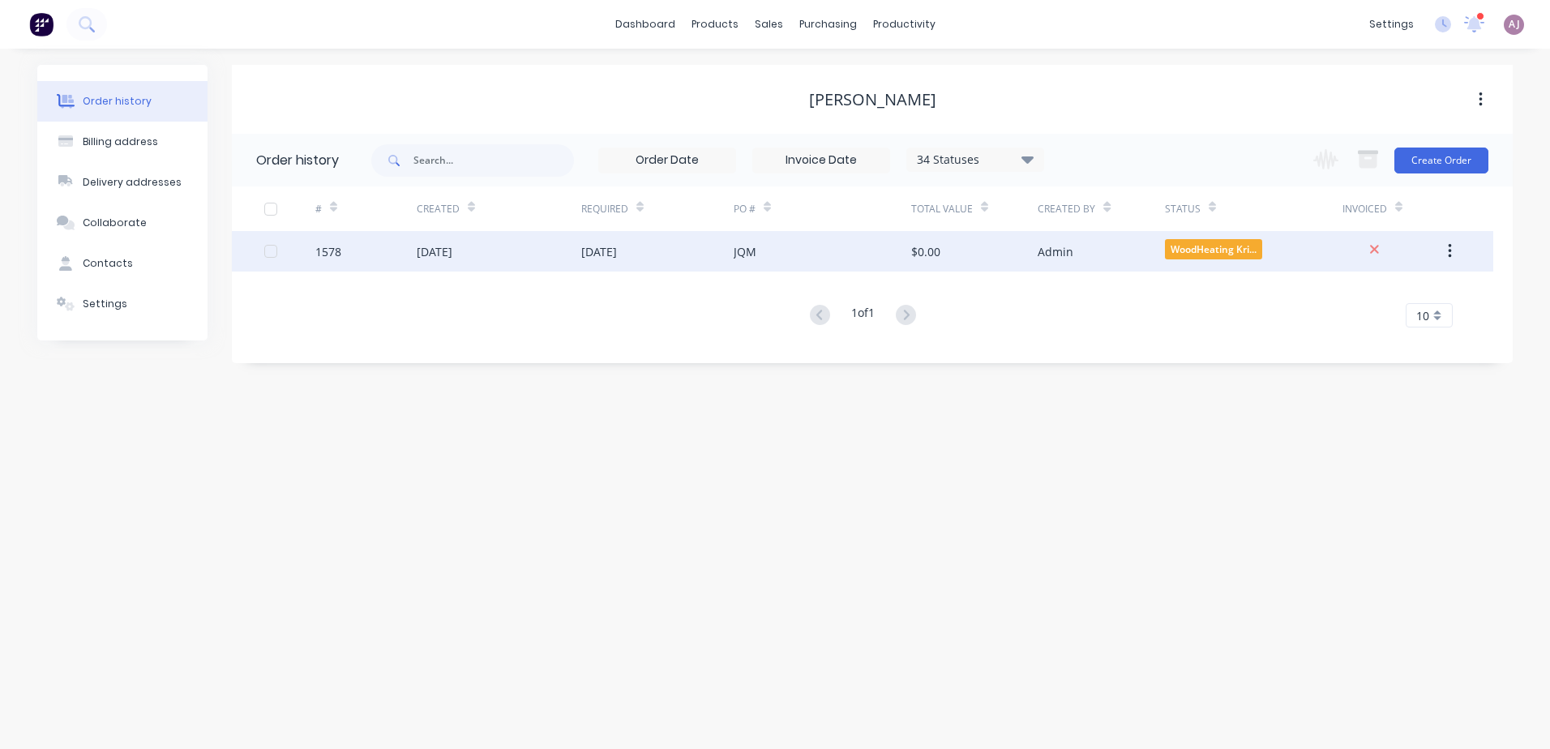
click at [514, 260] on div "[DATE]" at bounding box center [499, 251] width 165 height 41
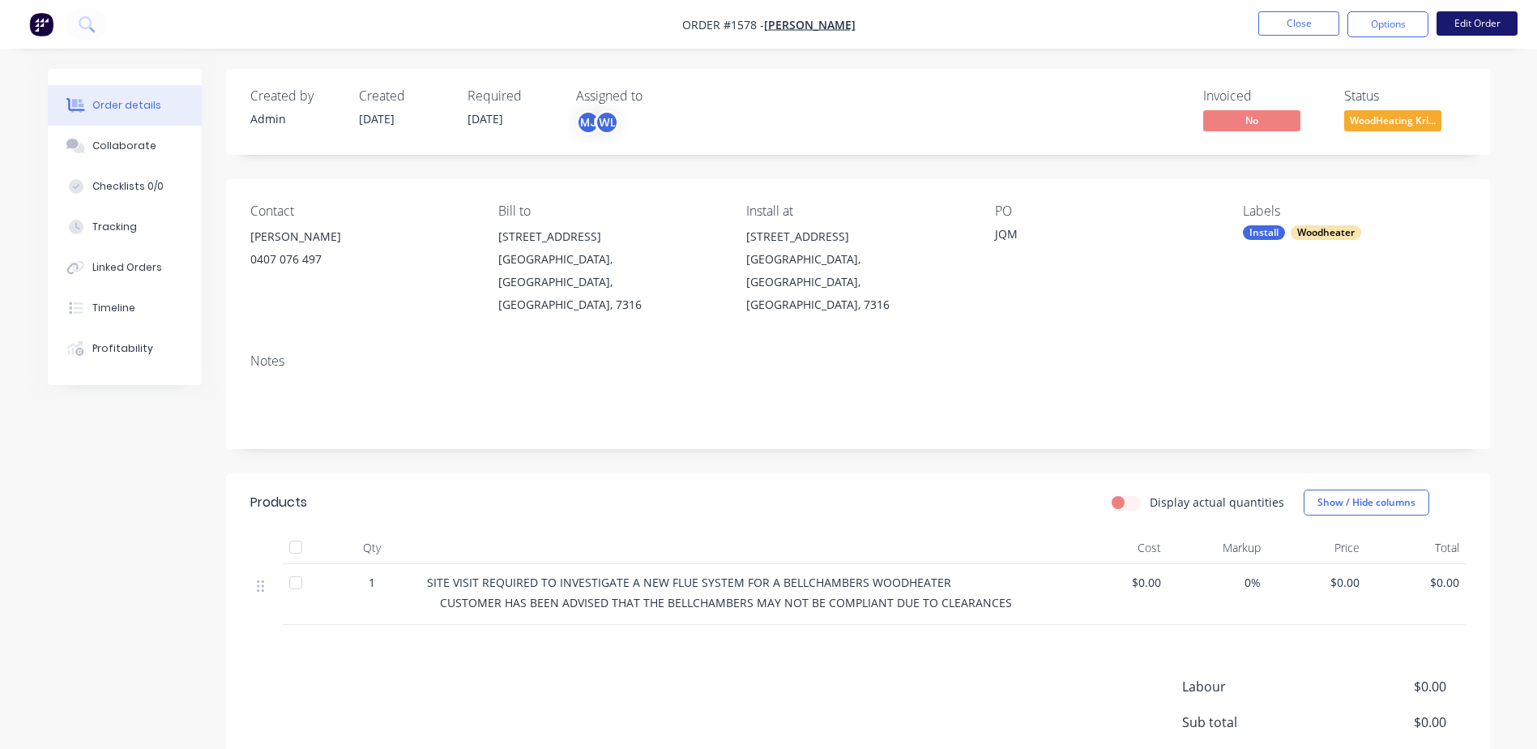
click at [1462, 18] on button "Edit Order" at bounding box center [1477, 23] width 81 height 24
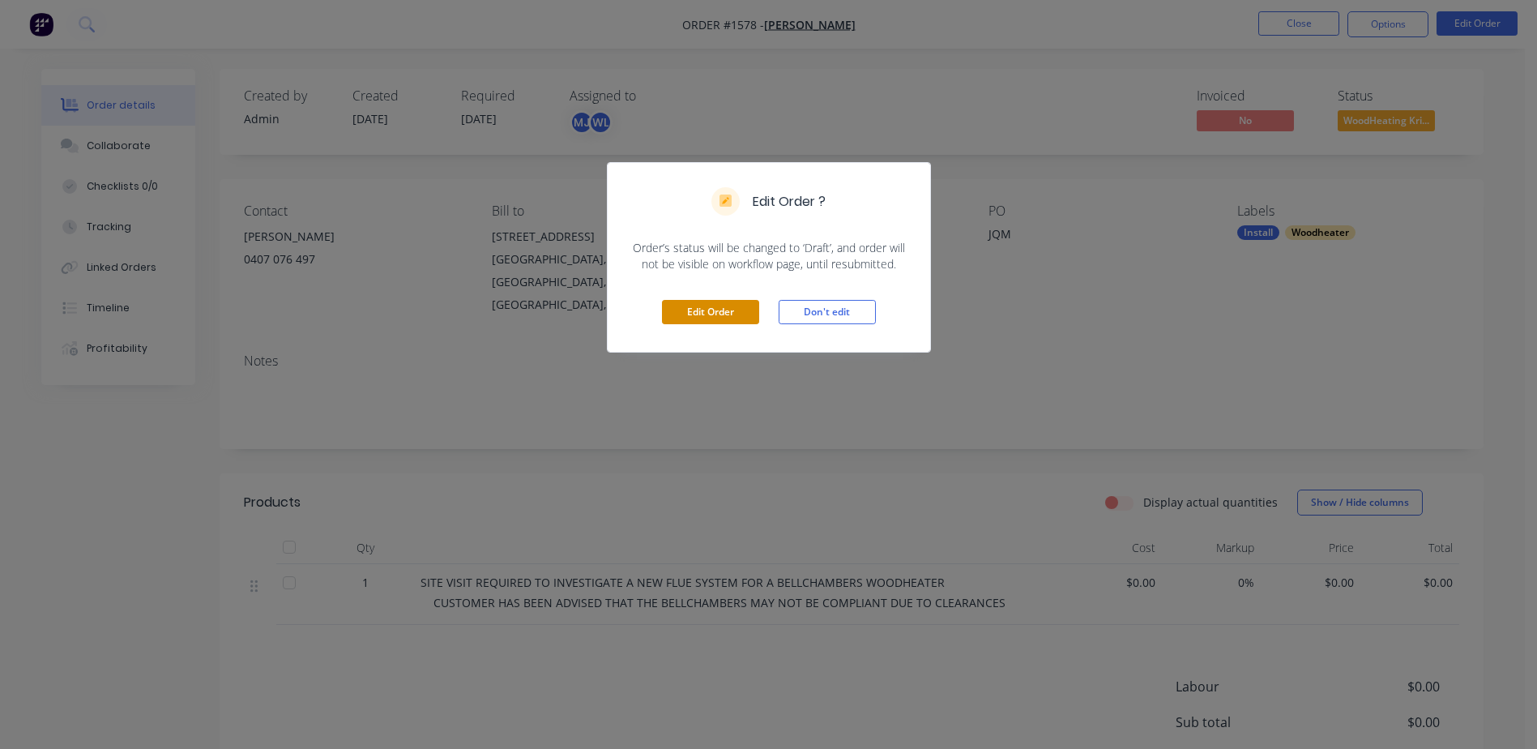
click at [714, 311] on button "Edit Order" at bounding box center [710, 312] width 97 height 24
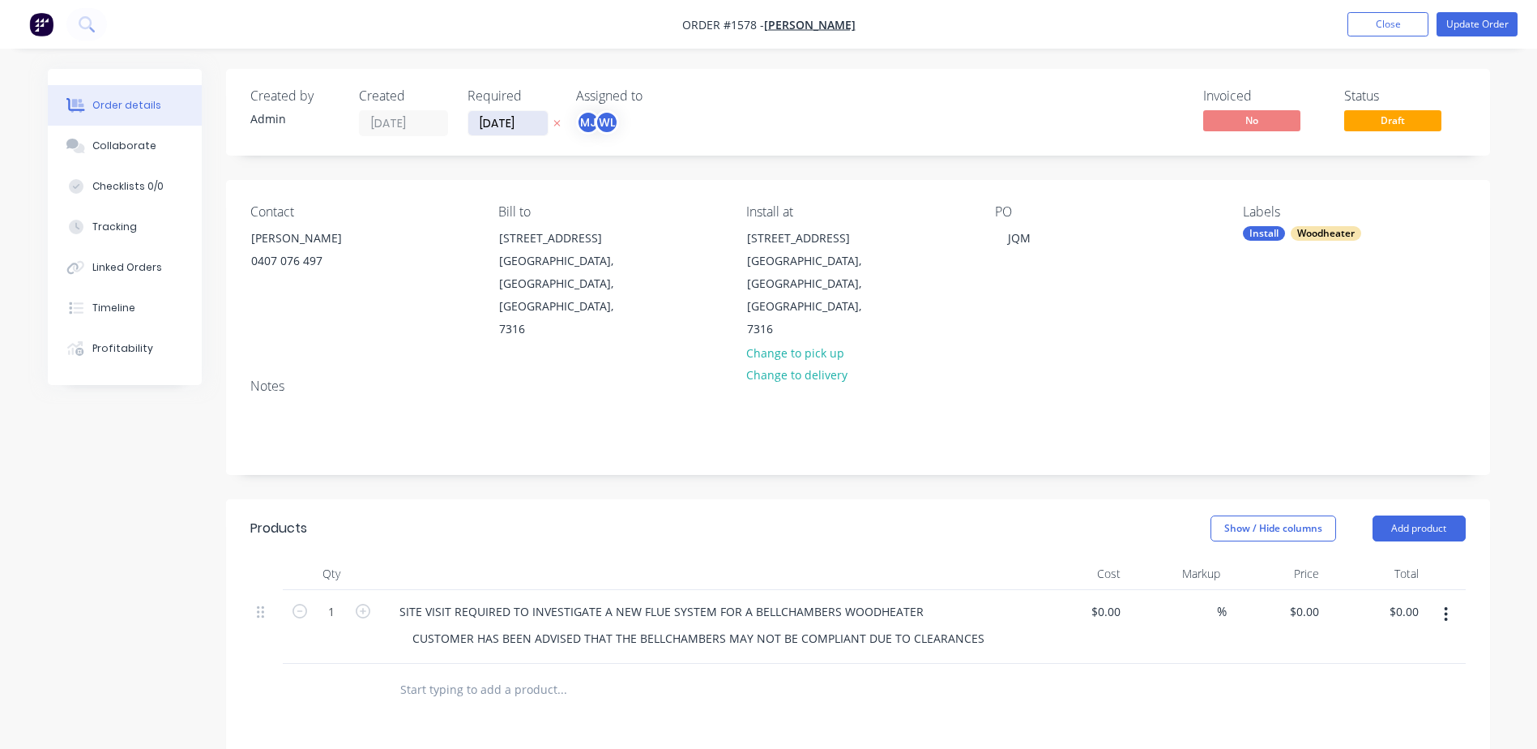
click at [525, 130] on input "[DATE]" at bounding box center [507, 123] width 79 height 24
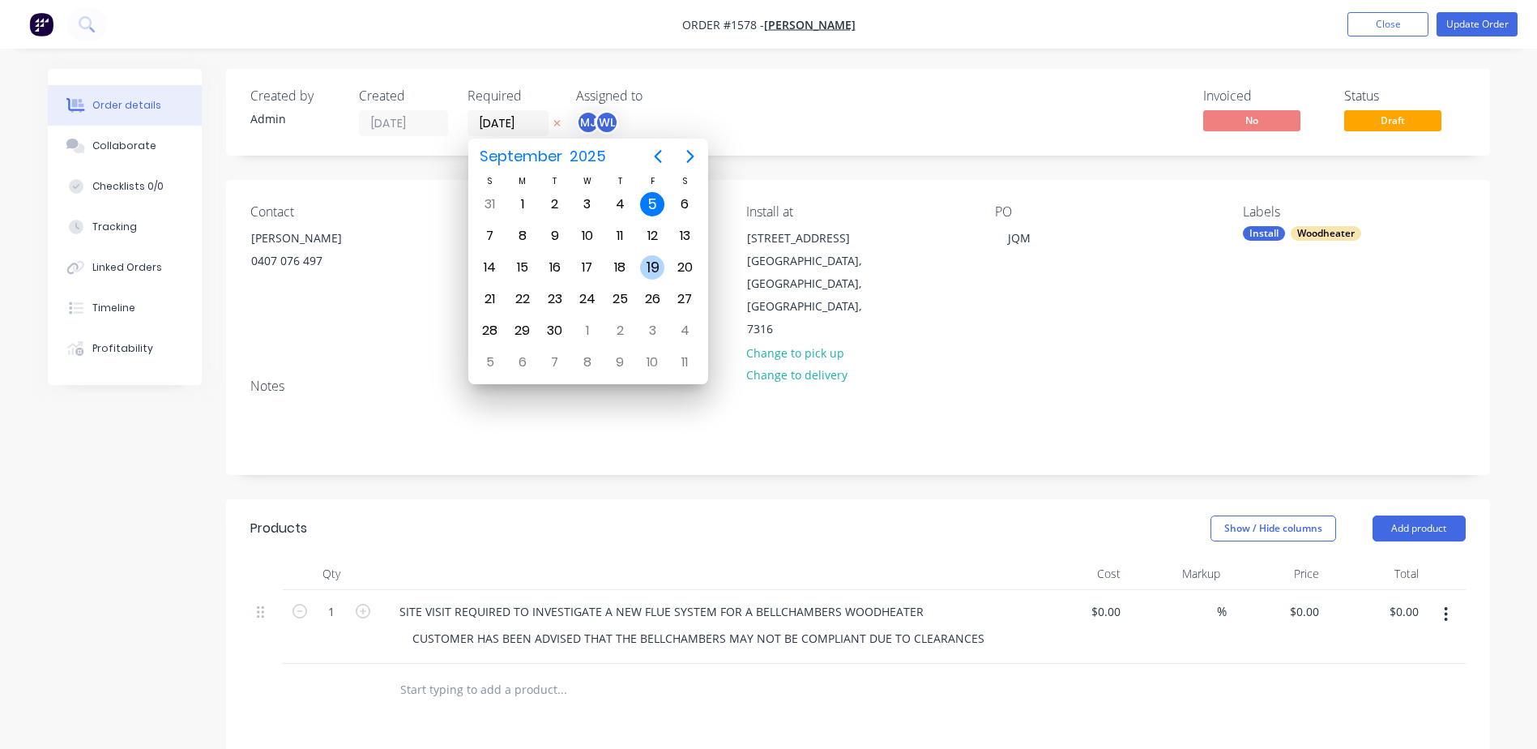
click at [652, 263] on div "19" at bounding box center [652, 267] width 24 height 24
type input "[DATE]"
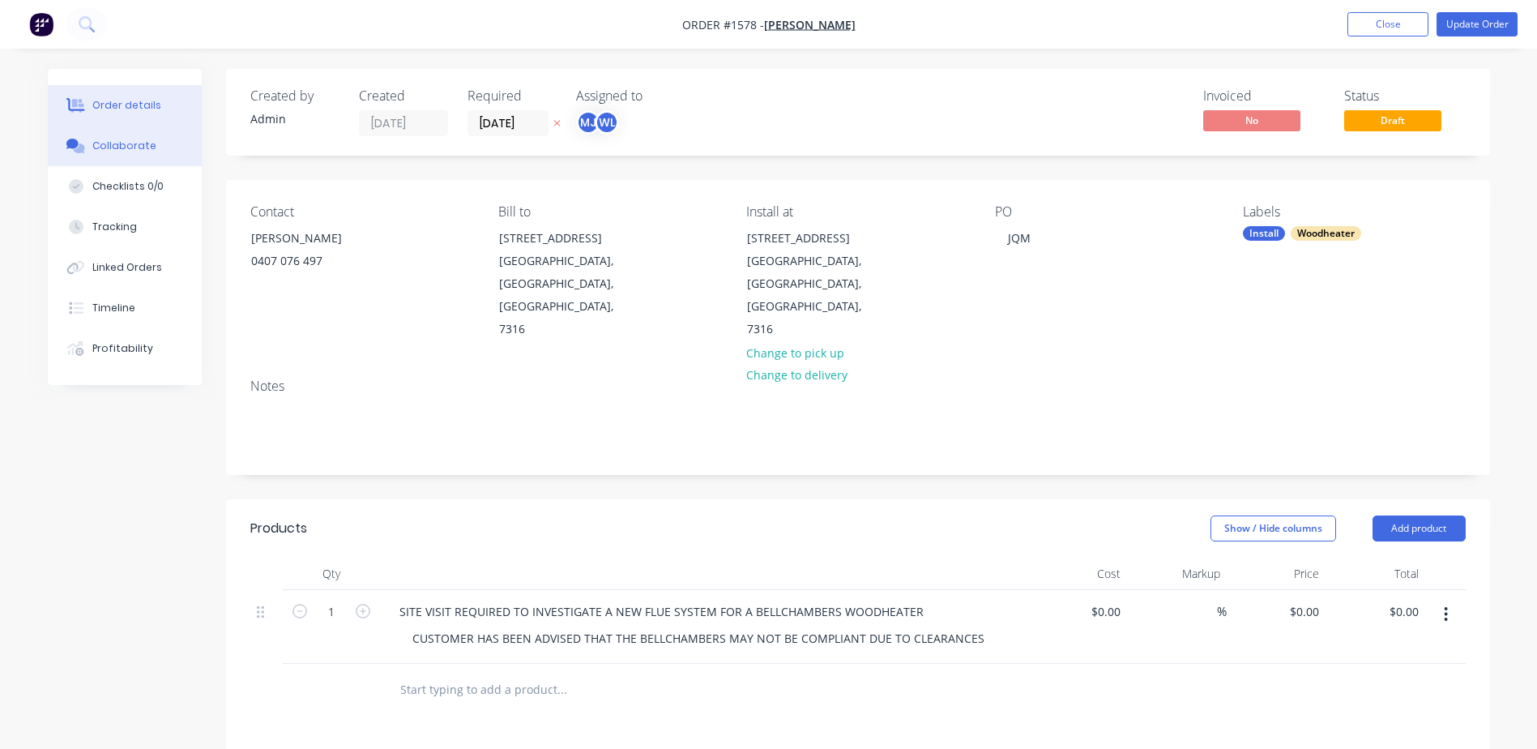
click at [136, 149] on div "Collaborate" at bounding box center [124, 146] width 64 height 15
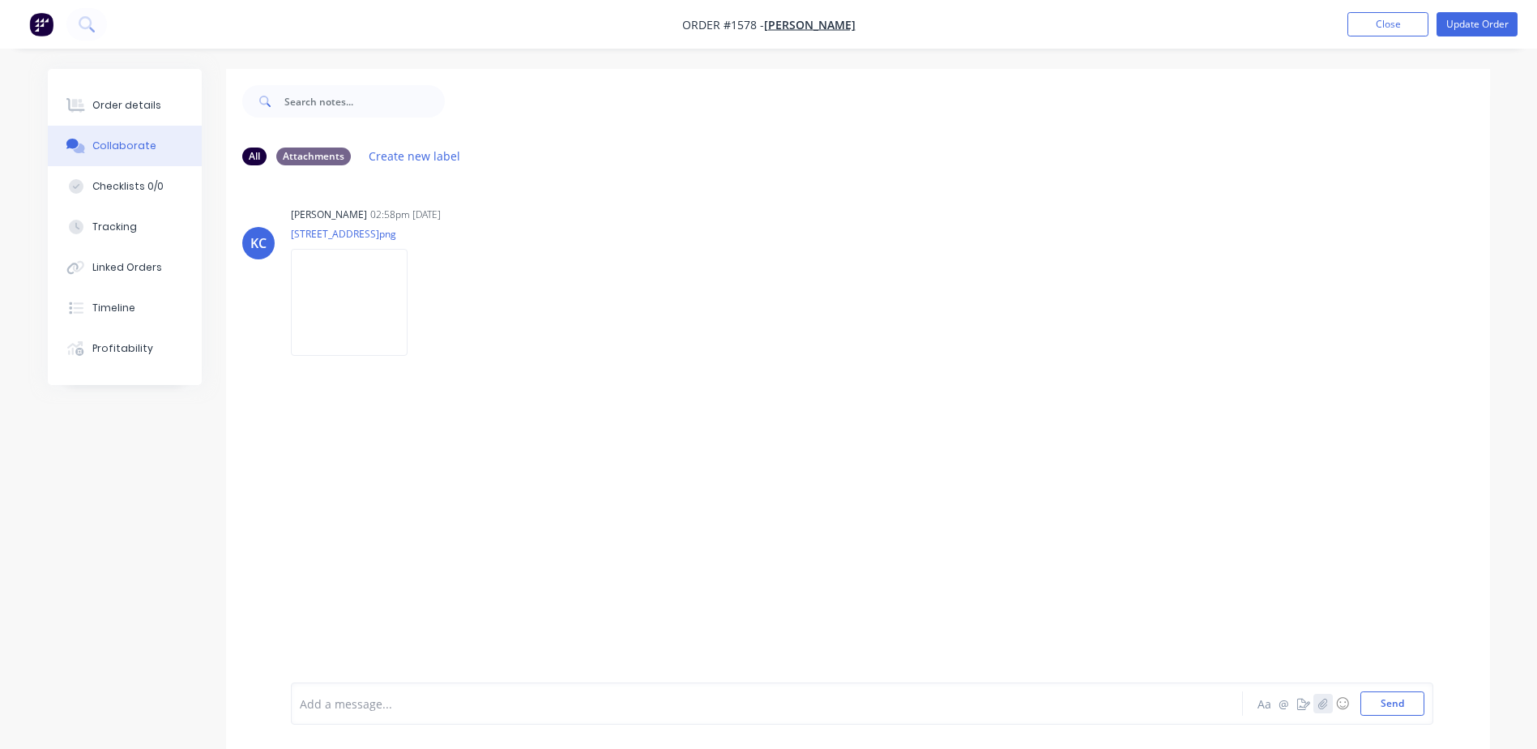
click at [1327, 703] on icon "button" at bounding box center [1323, 703] width 10 height 11
click at [1387, 709] on button "Send" at bounding box center [1393, 703] width 64 height 24
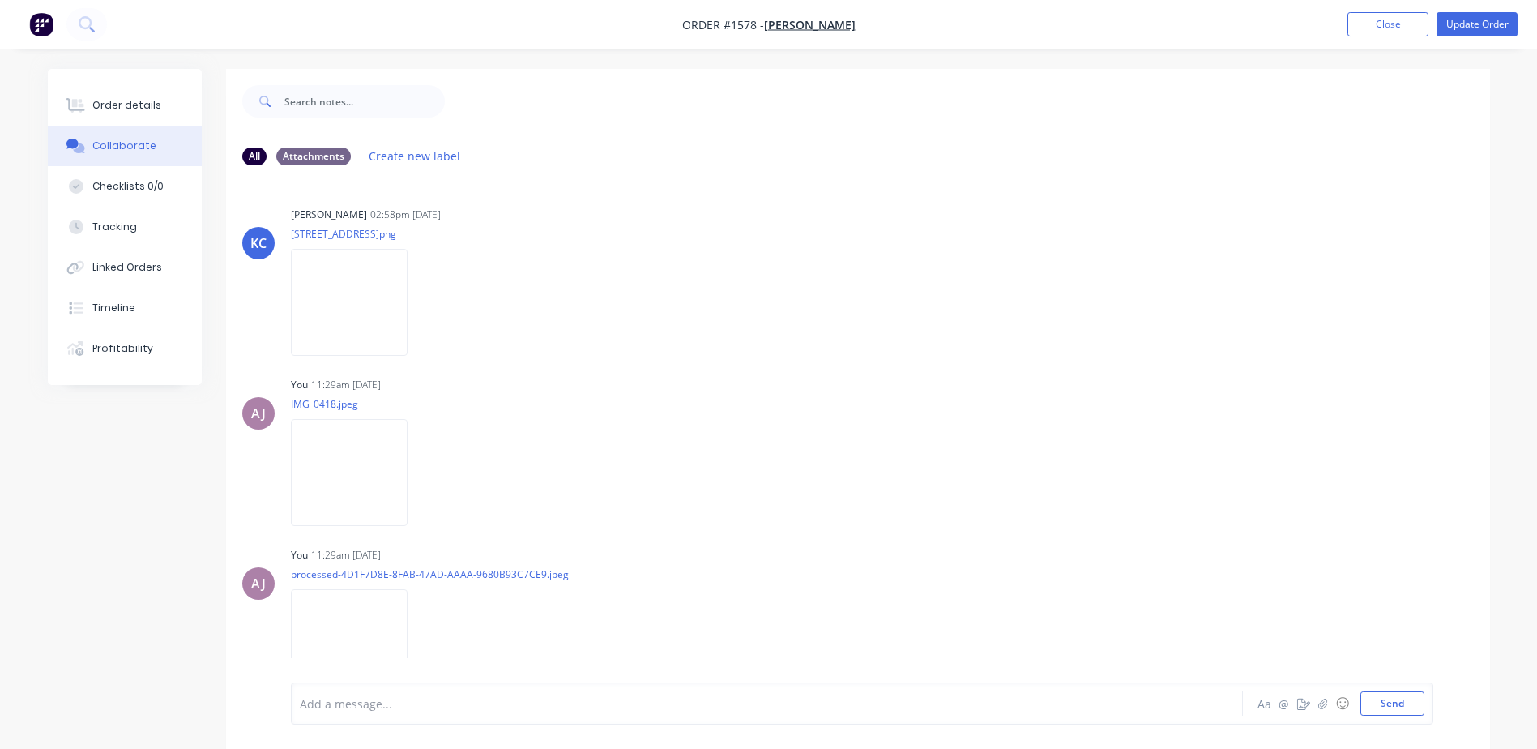
scroll to position [21, 0]
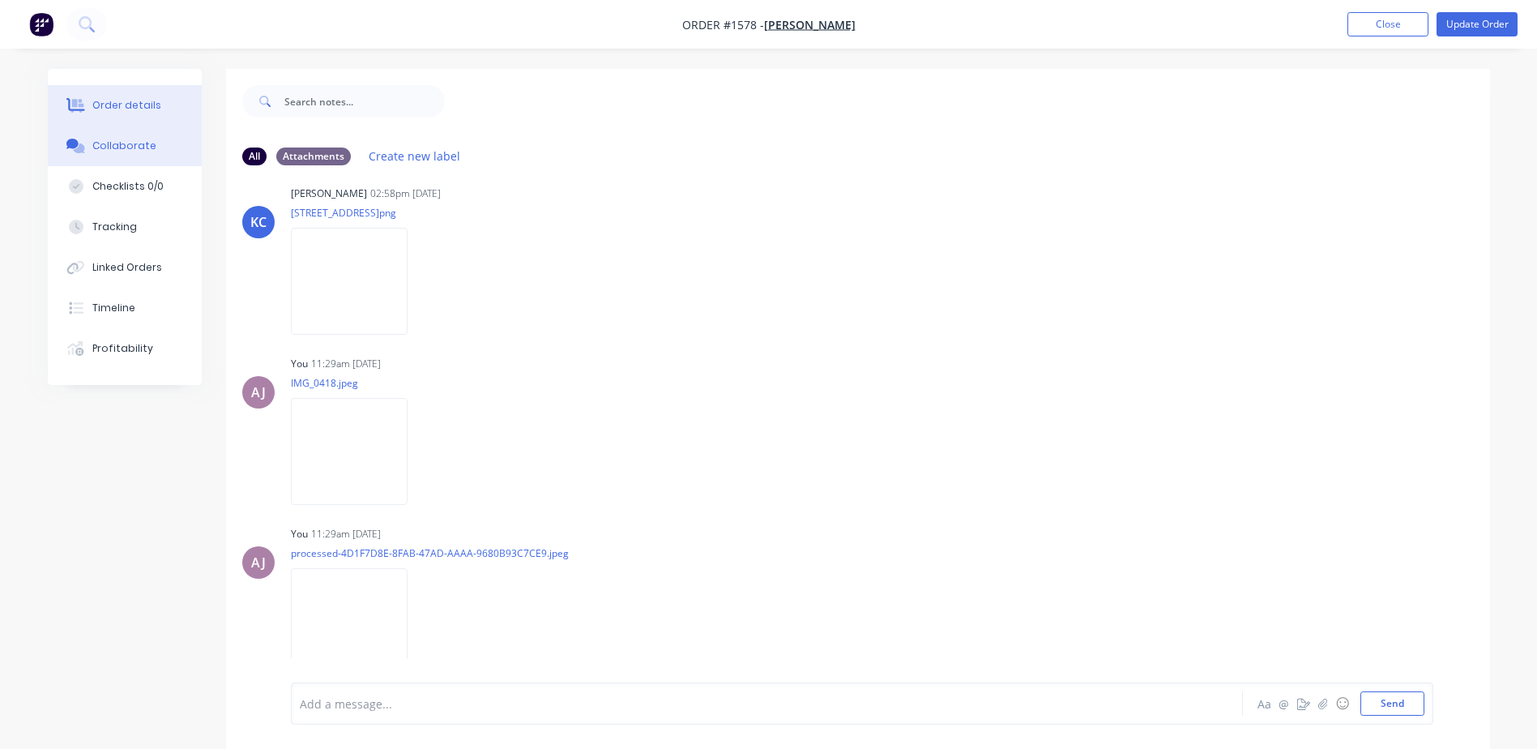
click at [130, 103] on div "Order details" at bounding box center [126, 105] width 69 height 15
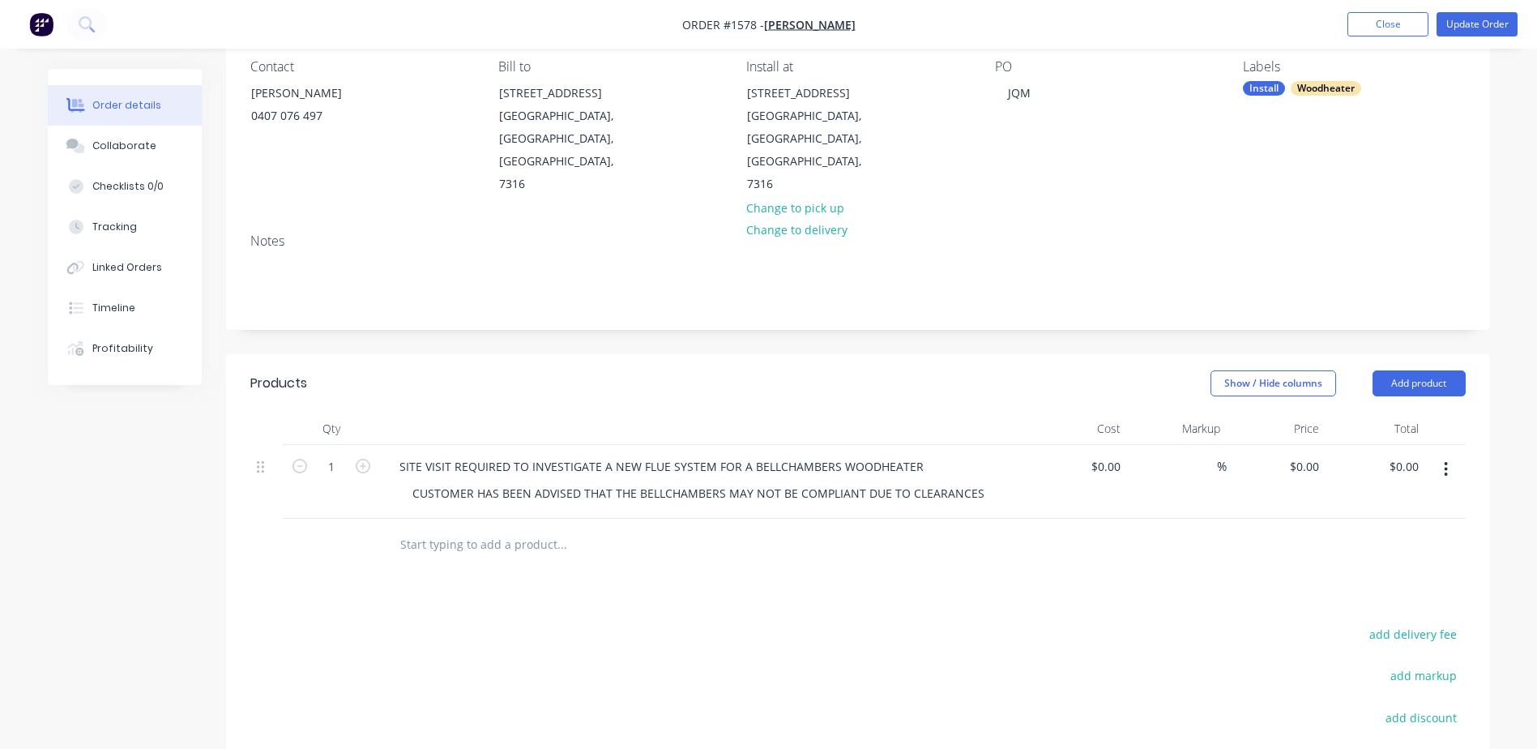
scroll to position [162, 0]
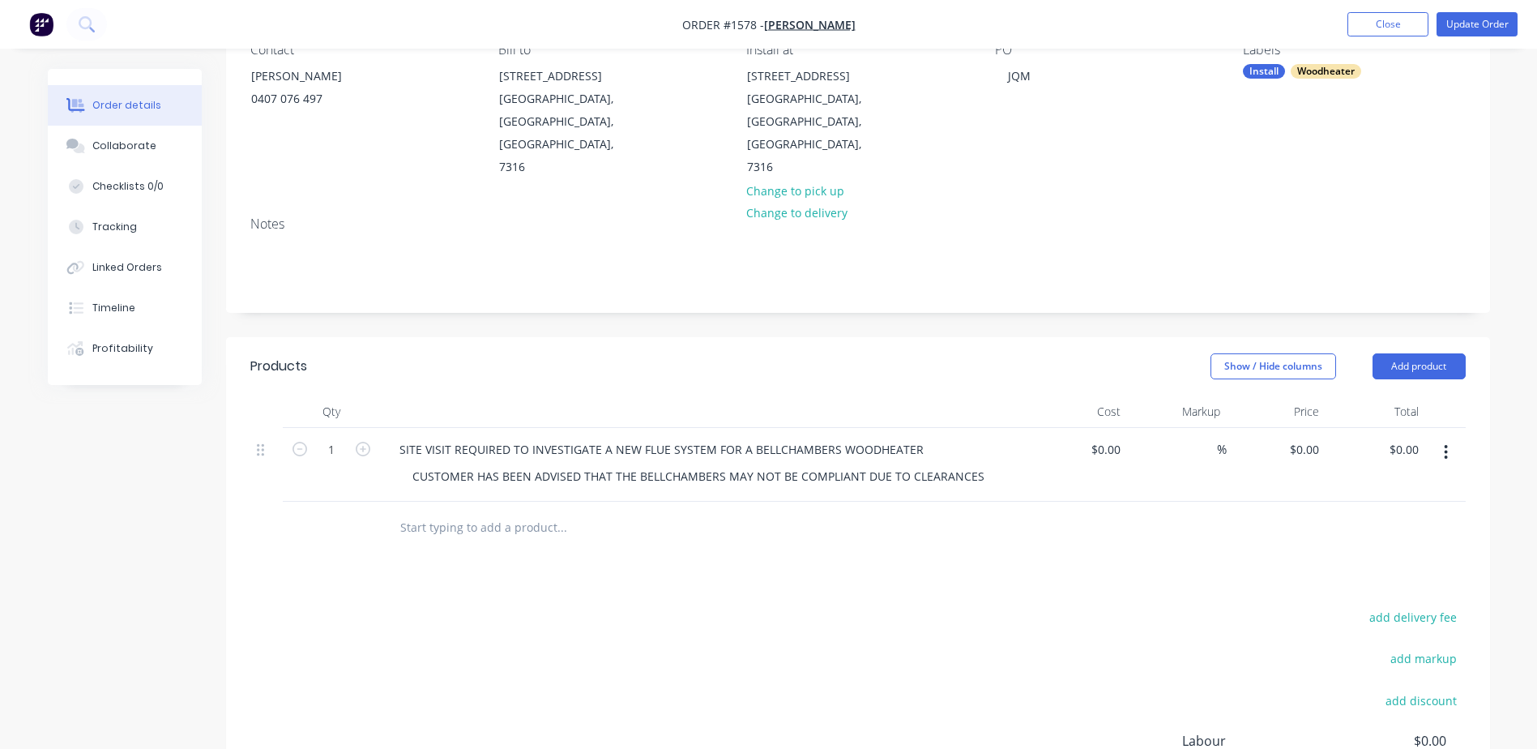
click at [458, 511] on input "text" at bounding box center [562, 527] width 324 height 32
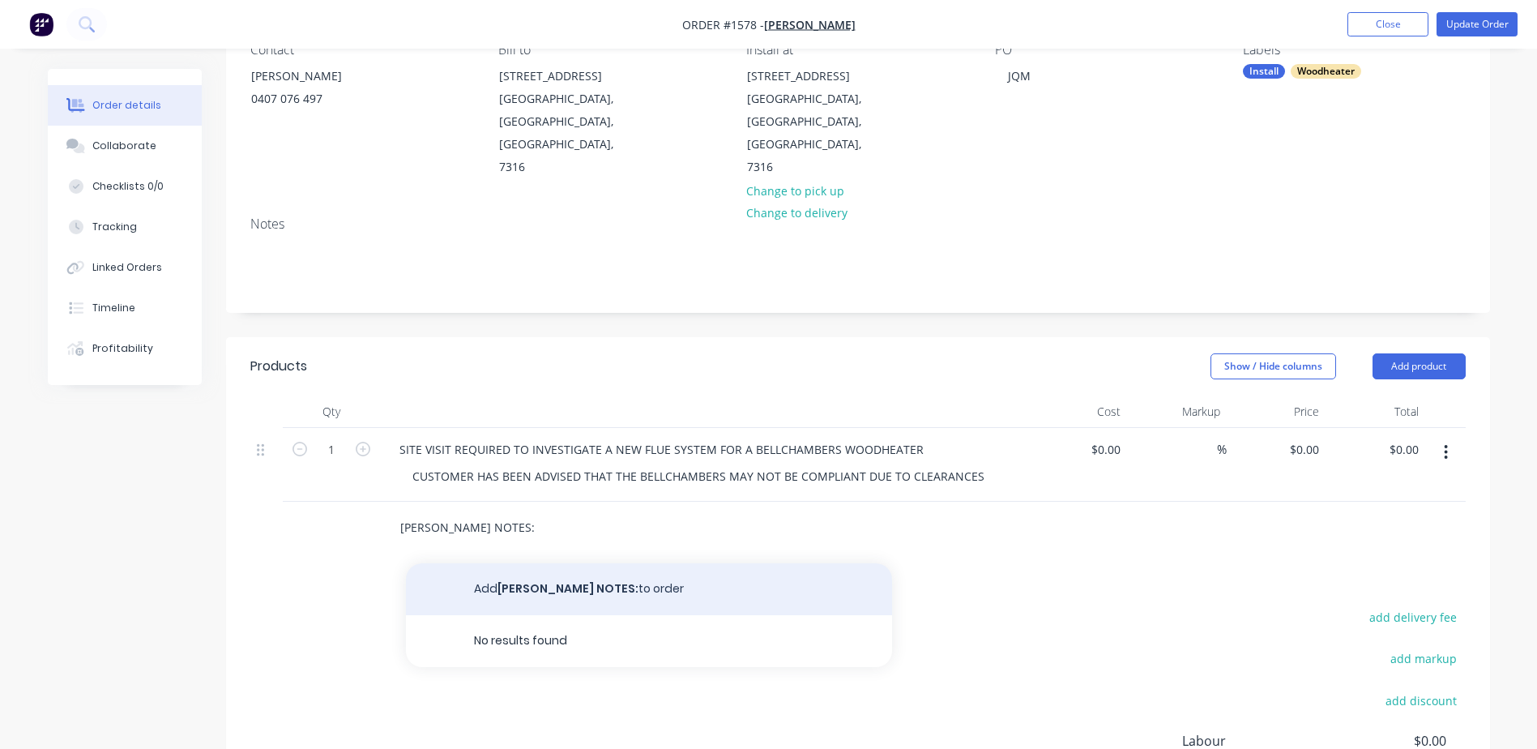
type input "[PERSON_NAME] NOTES:"
click at [528, 563] on button "Add [PERSON_NAME] NOTES: to order" at bounding box center [649, 589] width 486 height 52
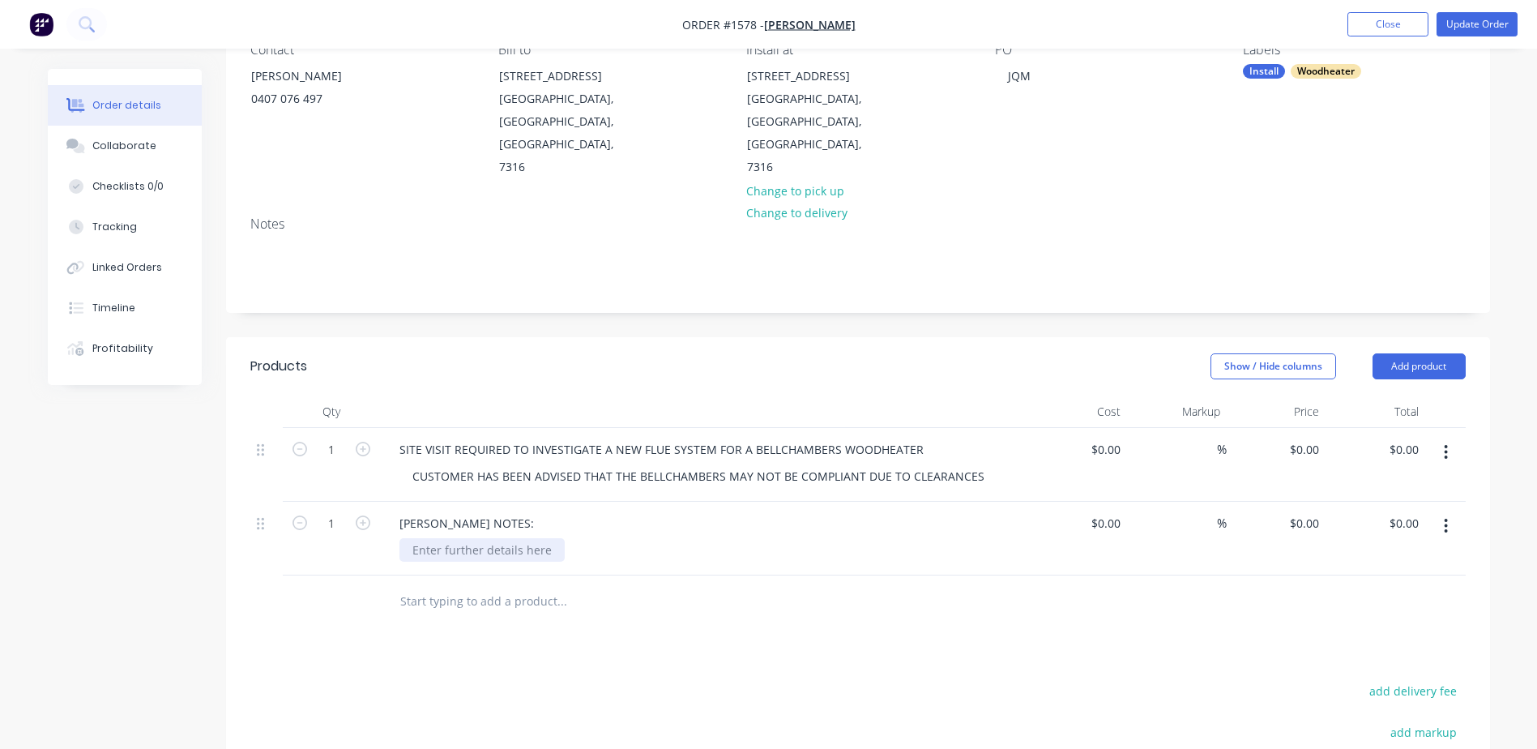
click at [427, 538] on div "[PERSON_NAME] NOTES:" at bounding box center [704, 539] width 648 height 74
paste div
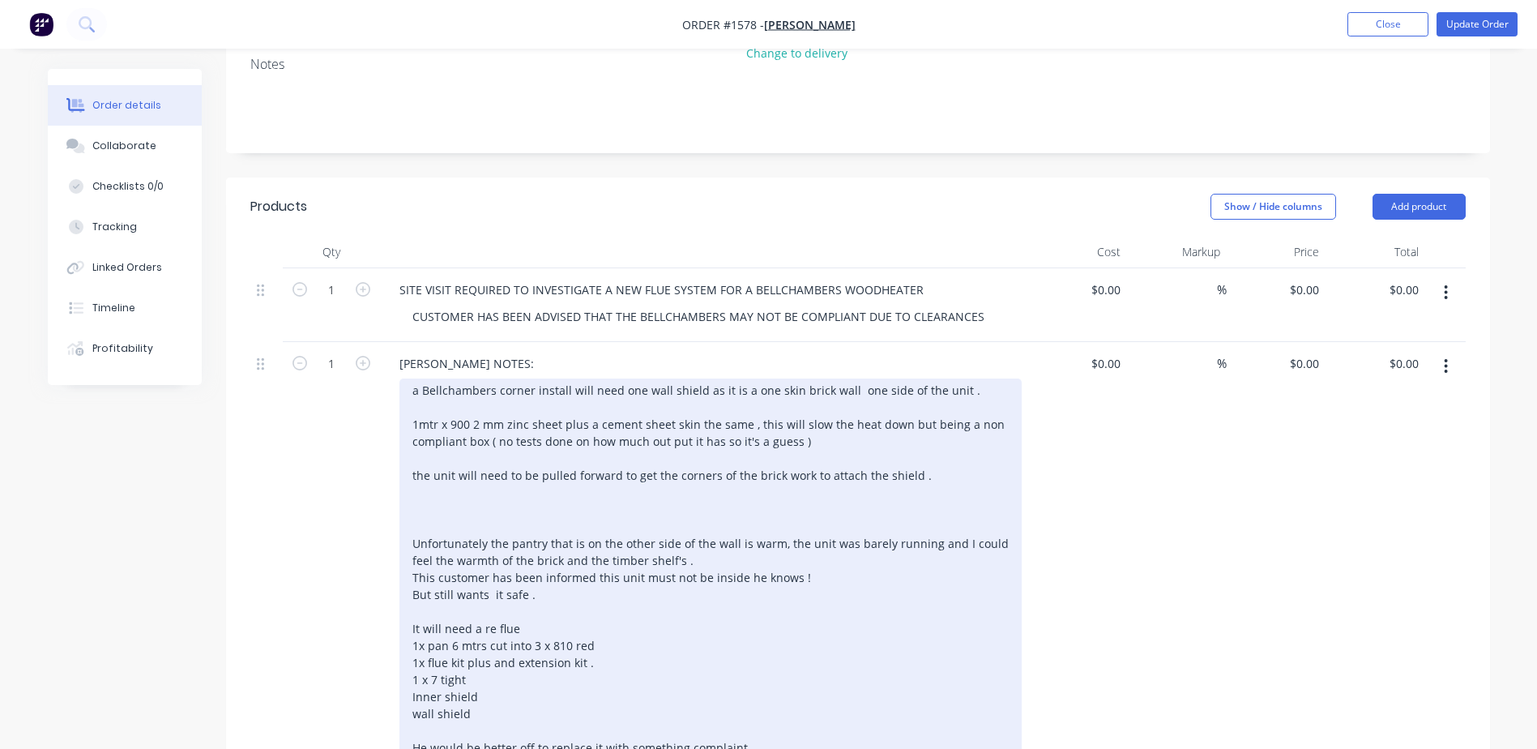
scroll to position [324, 0]
click at [517, 464] on div "a Bellchambers corner install will need one wall shield as it is a one skin bri…" at bounding box center [711, 566] width 622 height 381
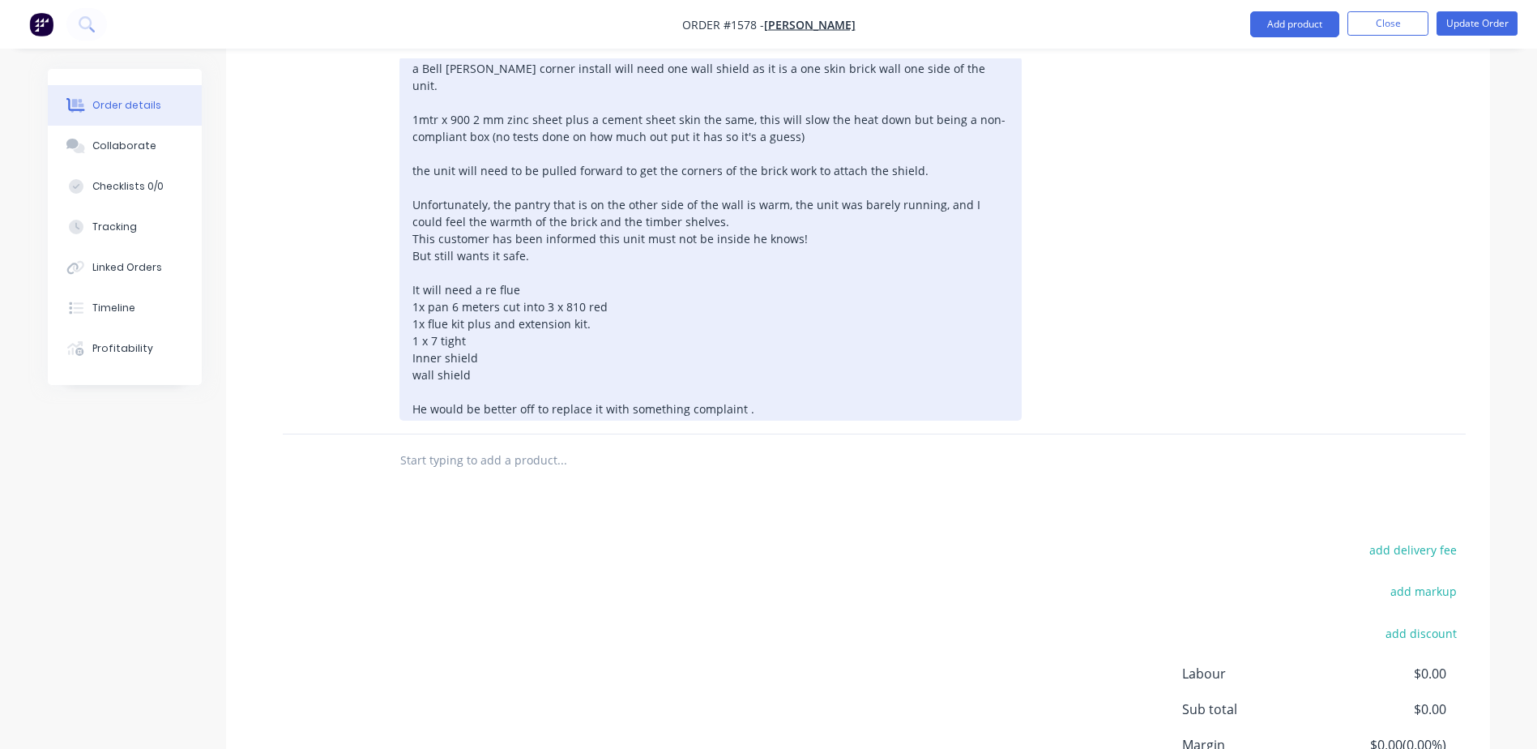
scroll to position [648, 0]
click at [717, 366] on div "a Bell [PERSON_NAME] corner install will need one wall shield as it is a one sk…" at bounding box center [711, 234] width 622 height 364
click at [767, 346] on div "a Bell [PERSON_NAME] corner install will need one wall shield as it is a one sk…" at bounding box center [711, 234] width 622 height 364
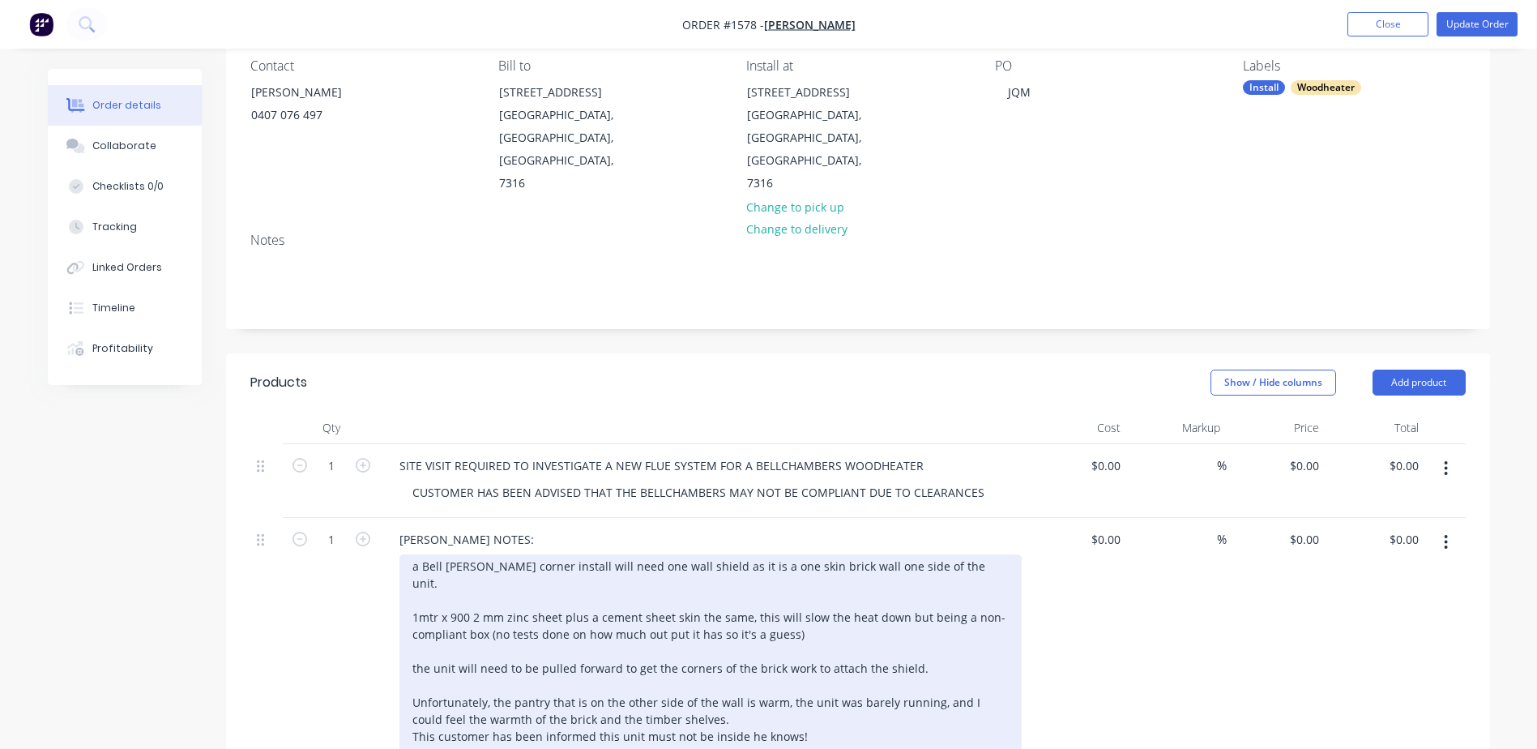
scroll to position [162, 0]
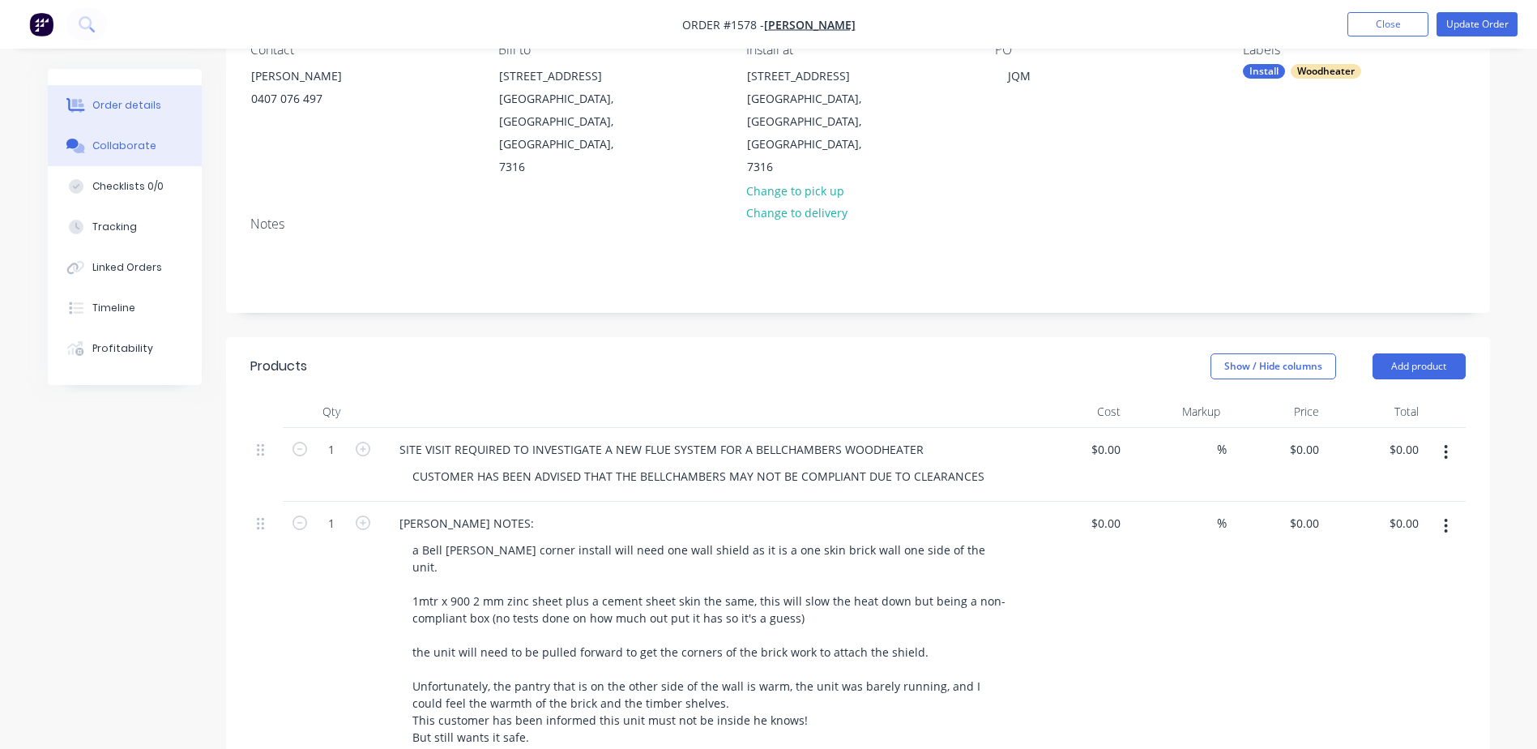
click at [130, 150] on div "Collaborate" at bounding box center [124, 146] width 64 height 15
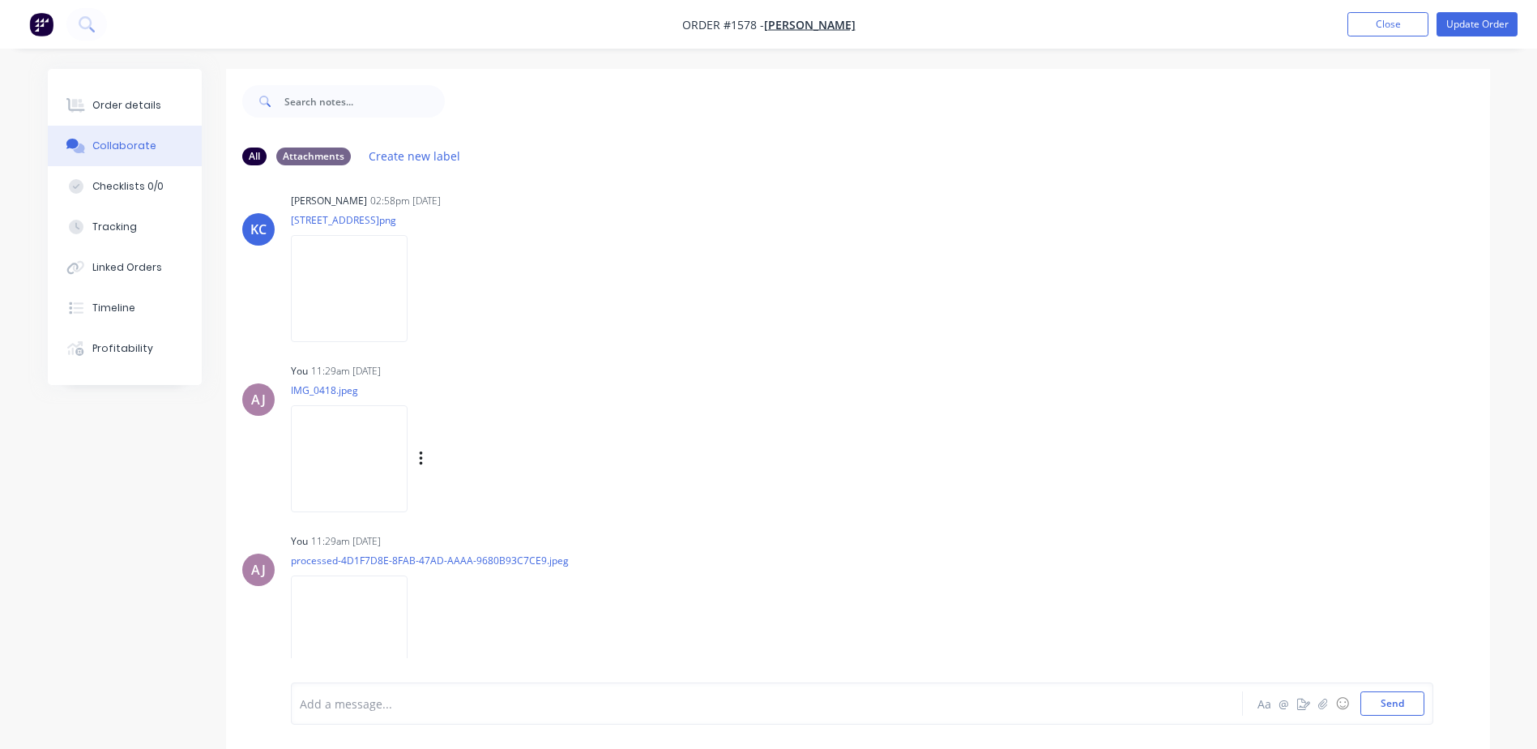
scroll to position [21, 0]
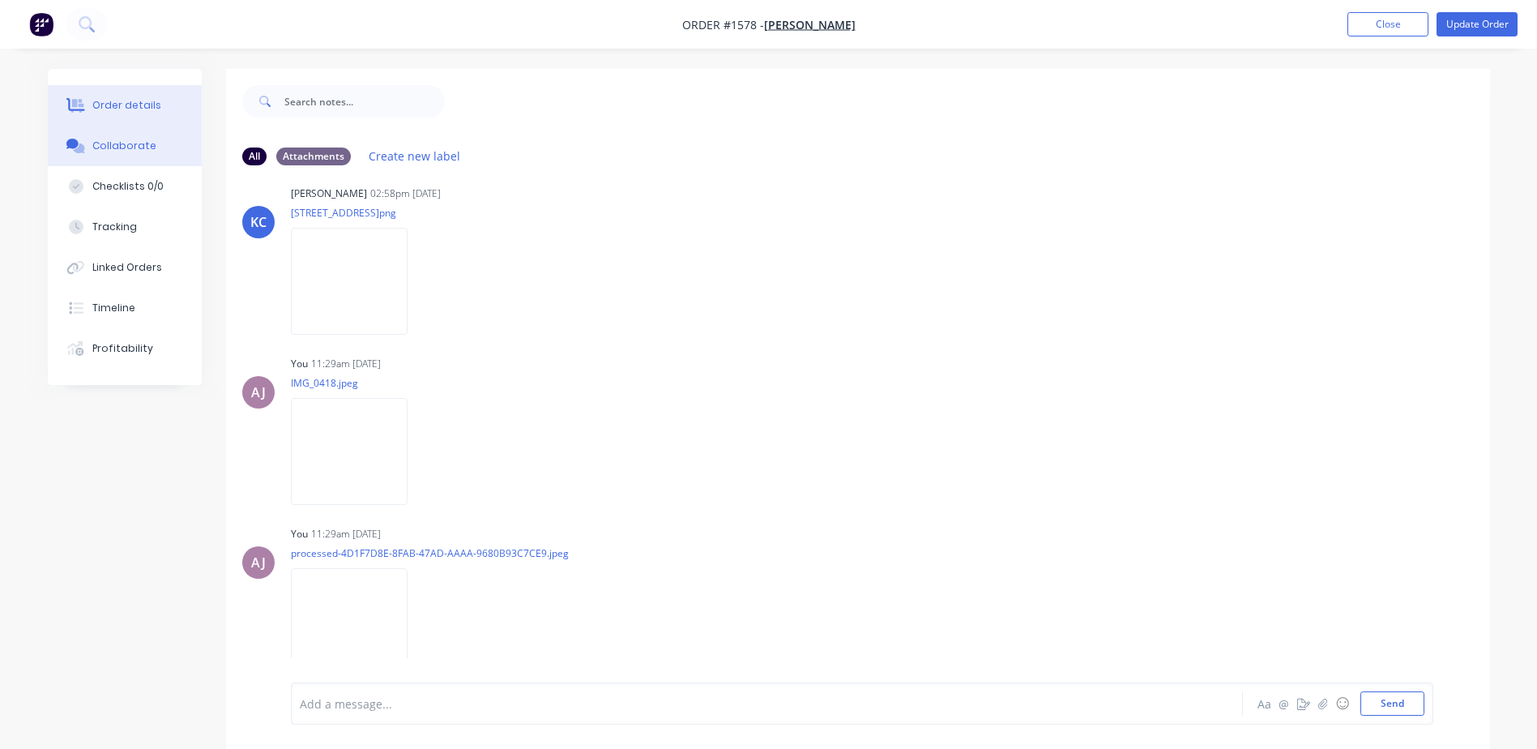
click at [143, 103] on div "Order details" at bounding box center [126, 105] width 69 height 15
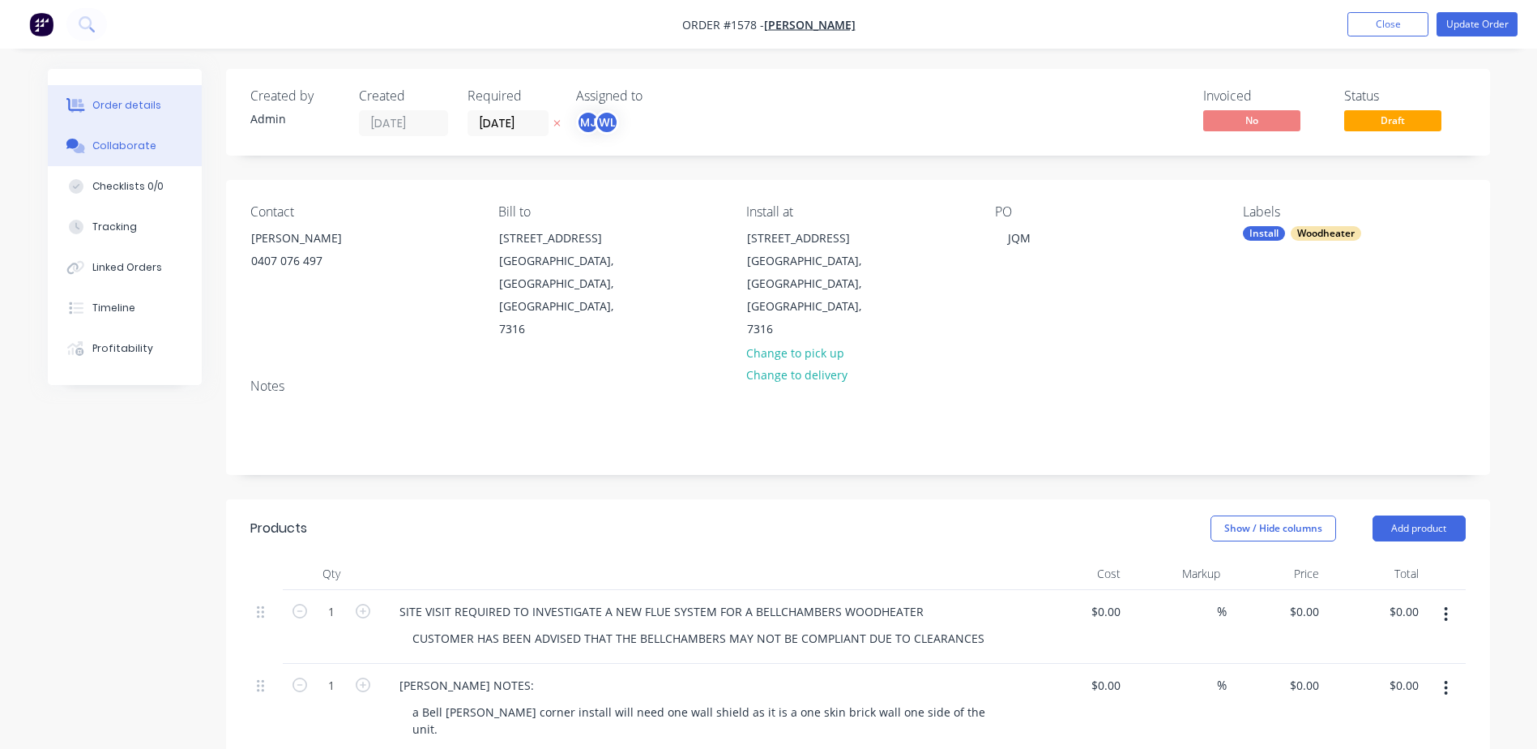
click at [124, 136] on button "Collaborate" at bounding box center [125, 146] width 154 height 41
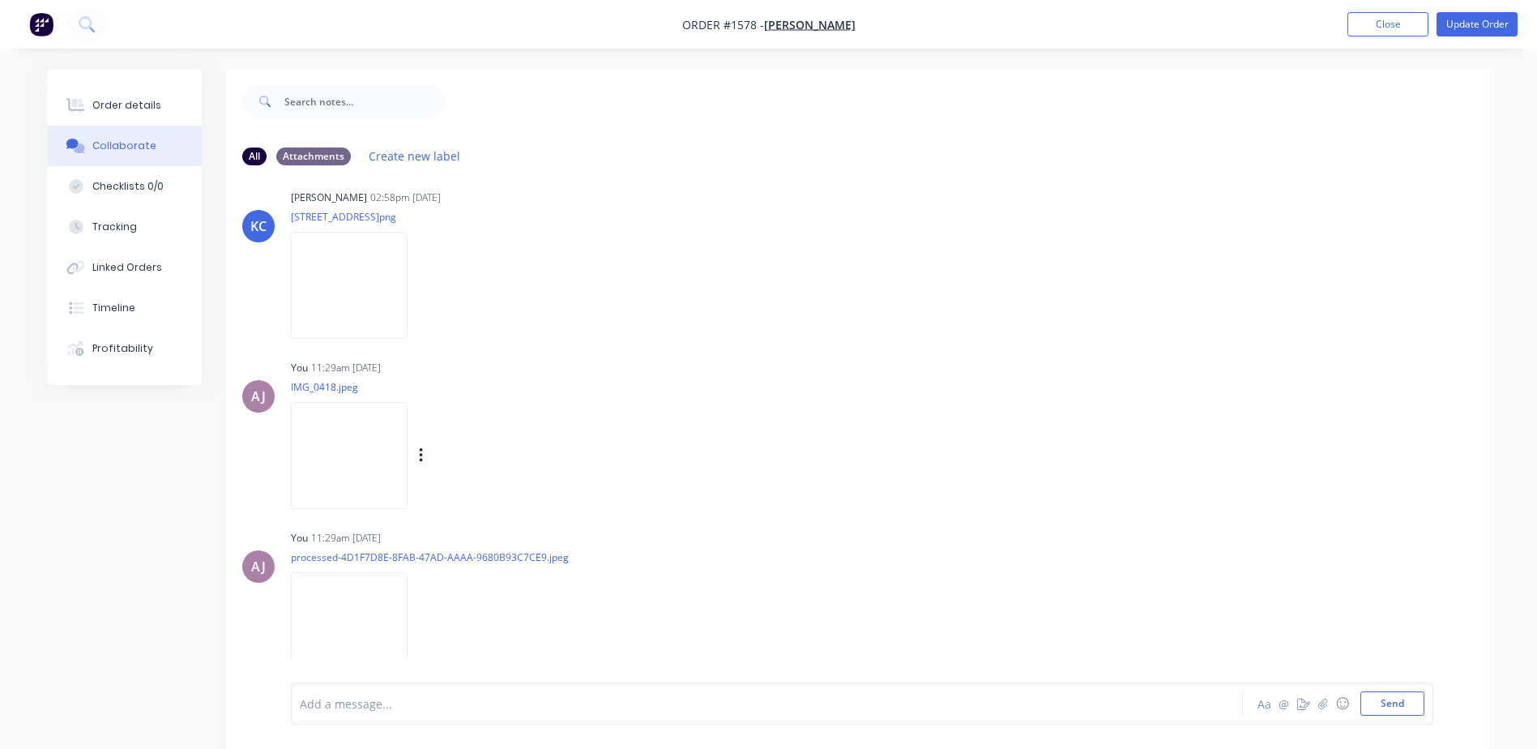
scroll to position [21, 0]
click at [92, 109] on div "Order details" at bounding box center [126, 105] width 69 height 15
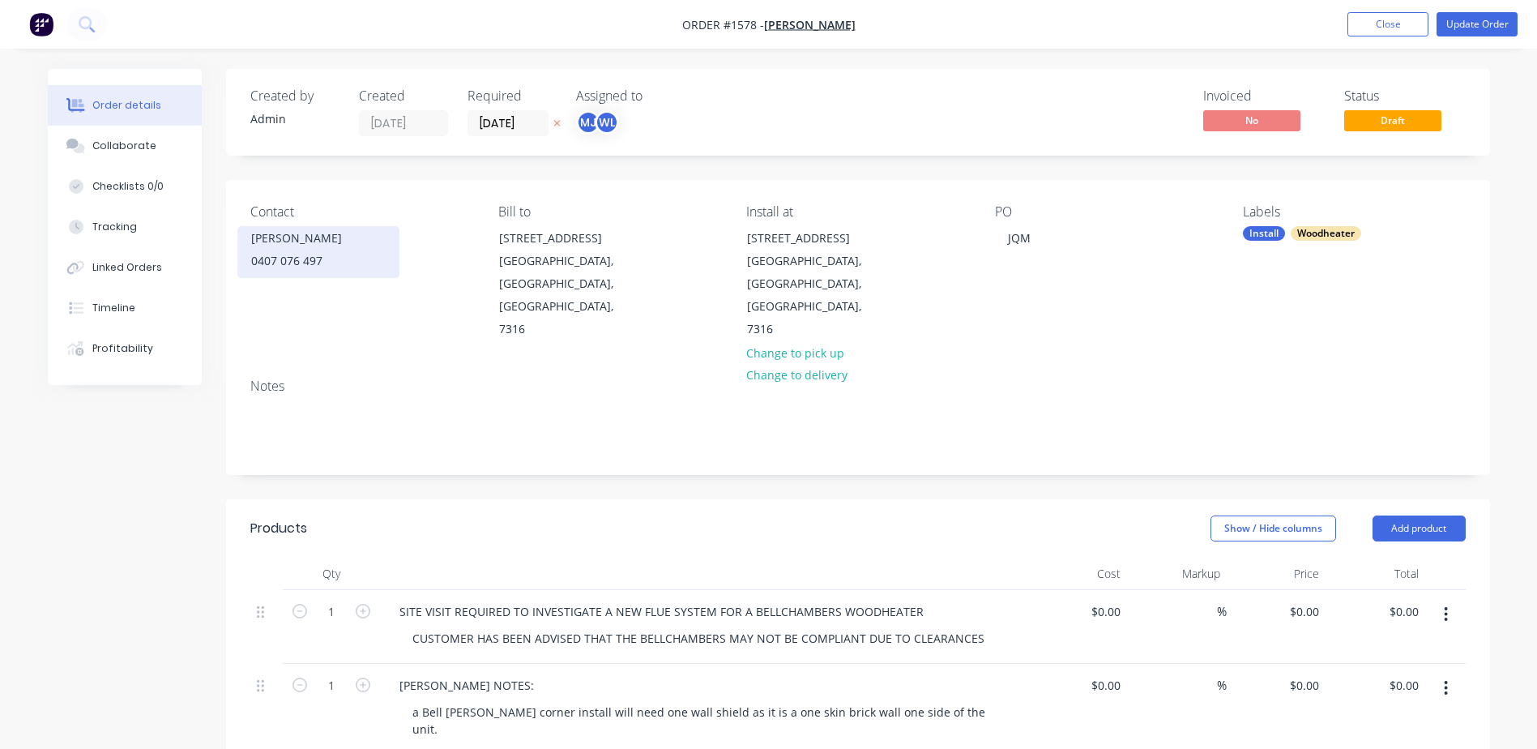
click at [255, 242] on div "[PERSON_NAME]" at bounding box center [318, 238] width 135 height 23
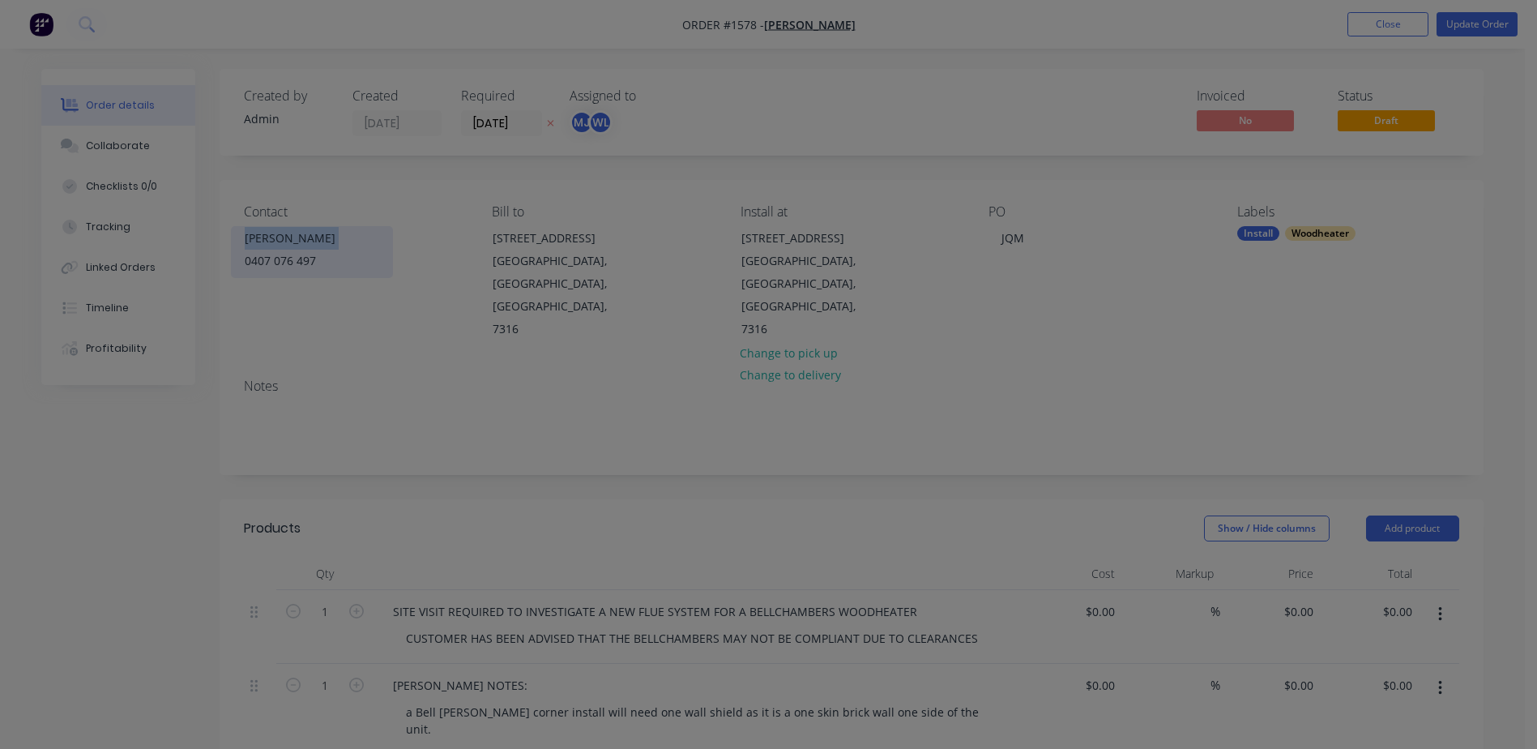
click at [255, 242] on div "[PERSON_NAME]" at bounding box center [312, 238] width 135 height 23
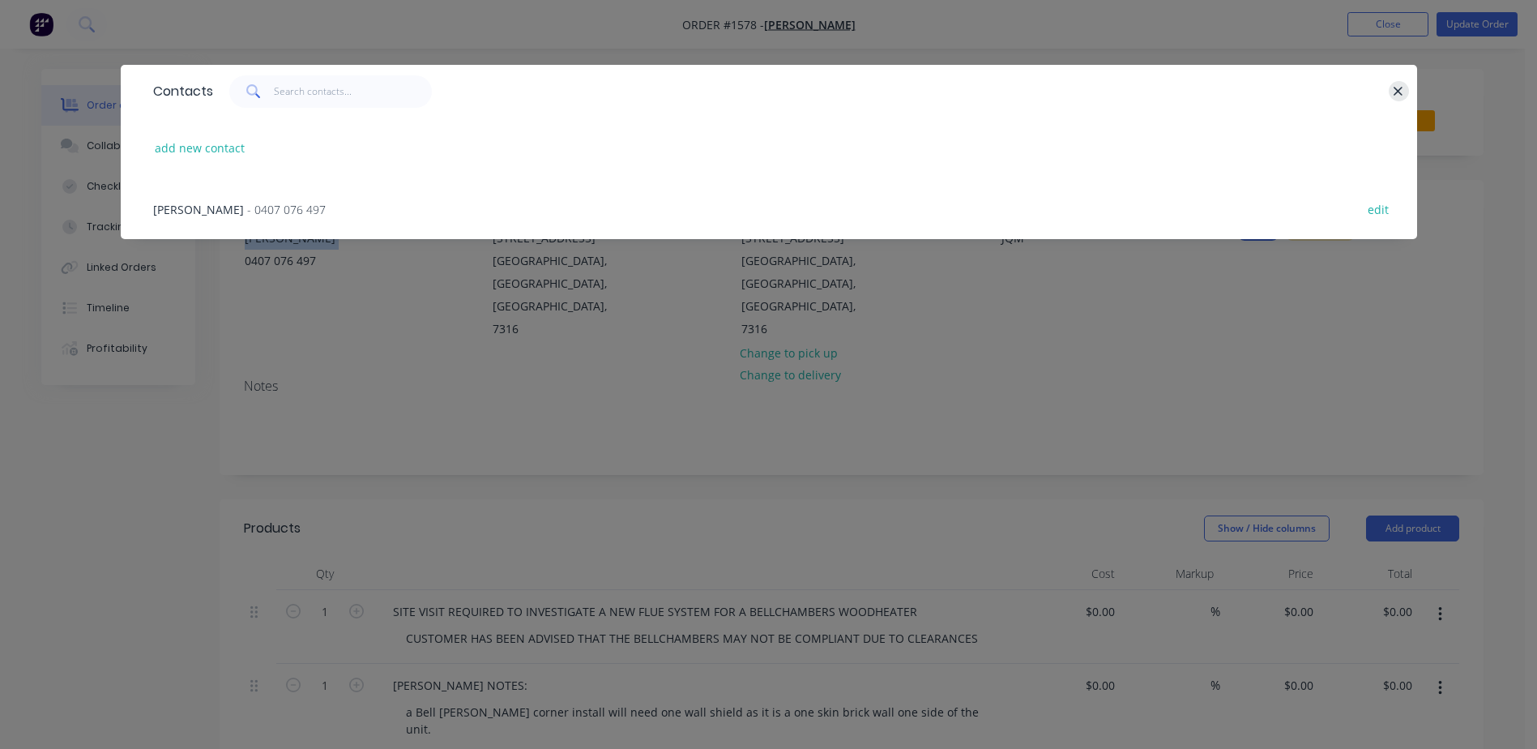
click at [1398, 89] on icon "button" at bounding box center [1398, 91] width 11 height 15
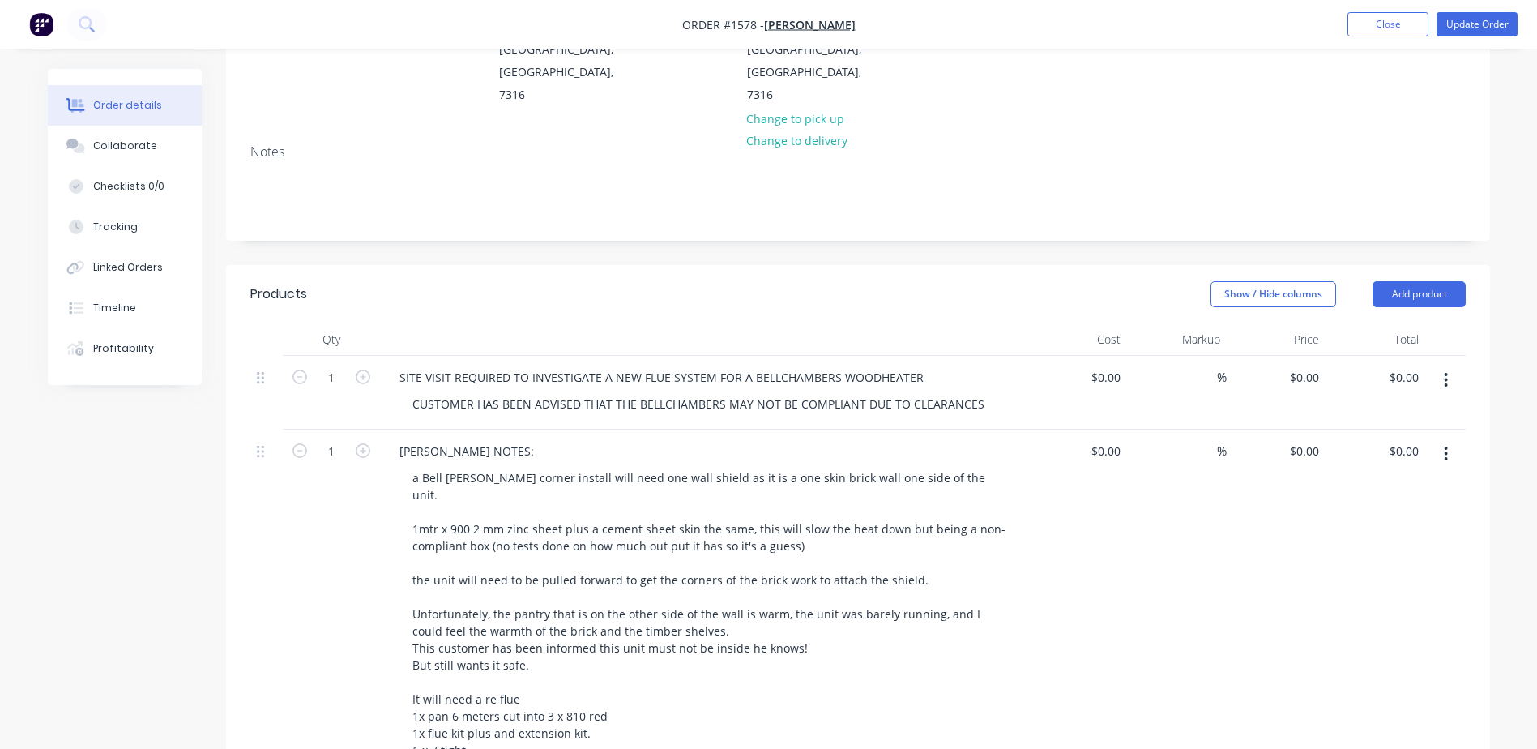
scroll to position [243, 0]
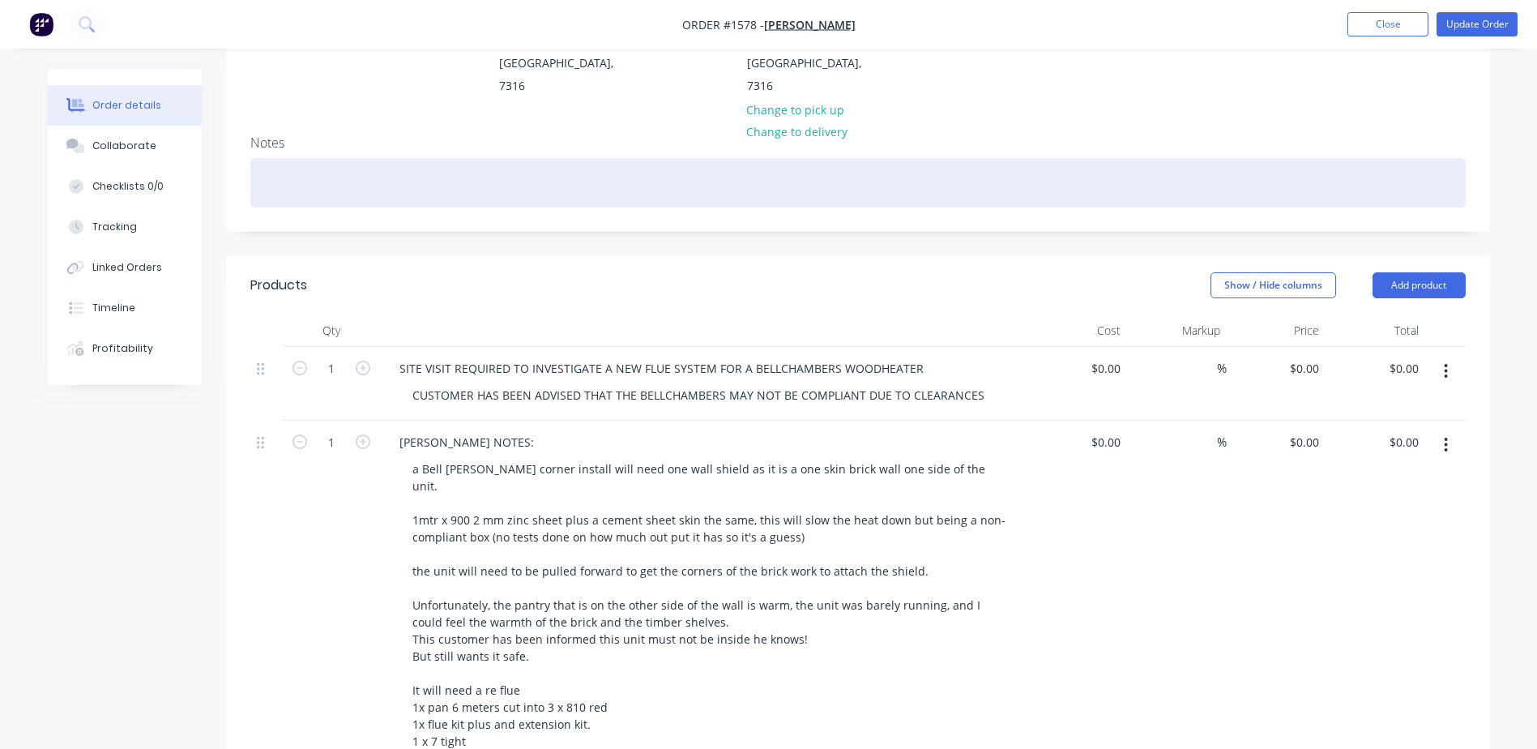
click at [341, 159] on div at bounding box center [858, 182] width 1216 height 49
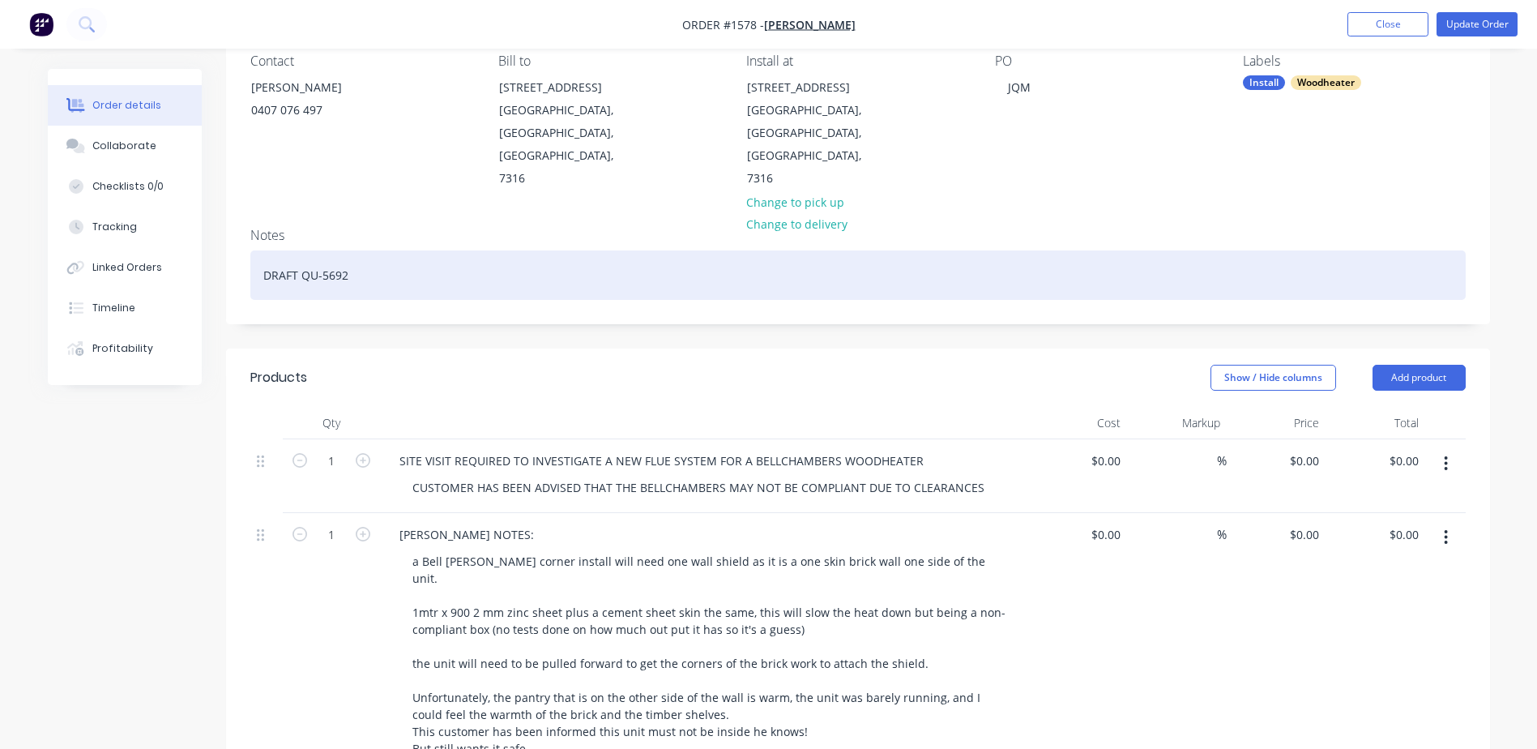
scroll to position [0, 0]
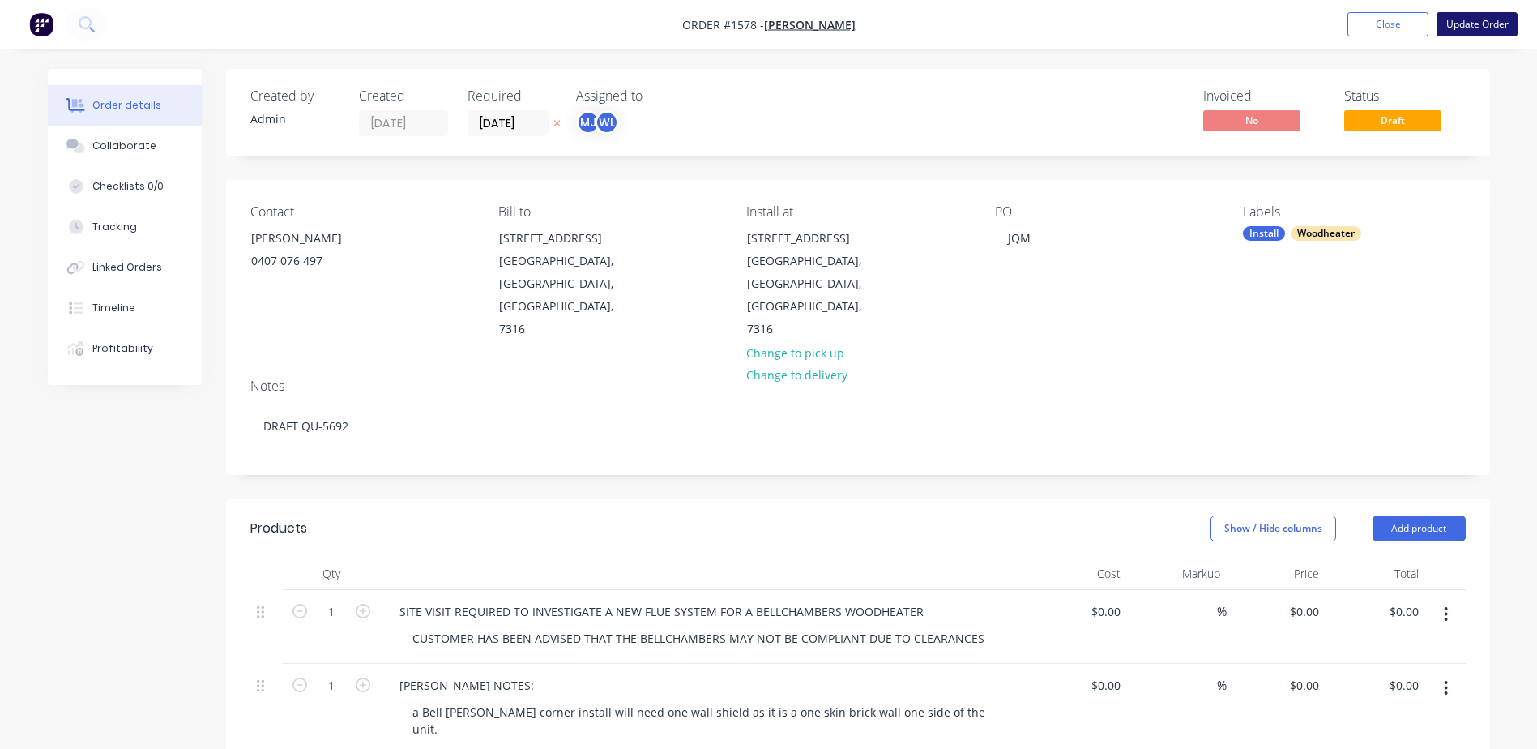
click at [1460, 18] on button "Update Order" at bounding box center [1477, 24] width 81 height 24
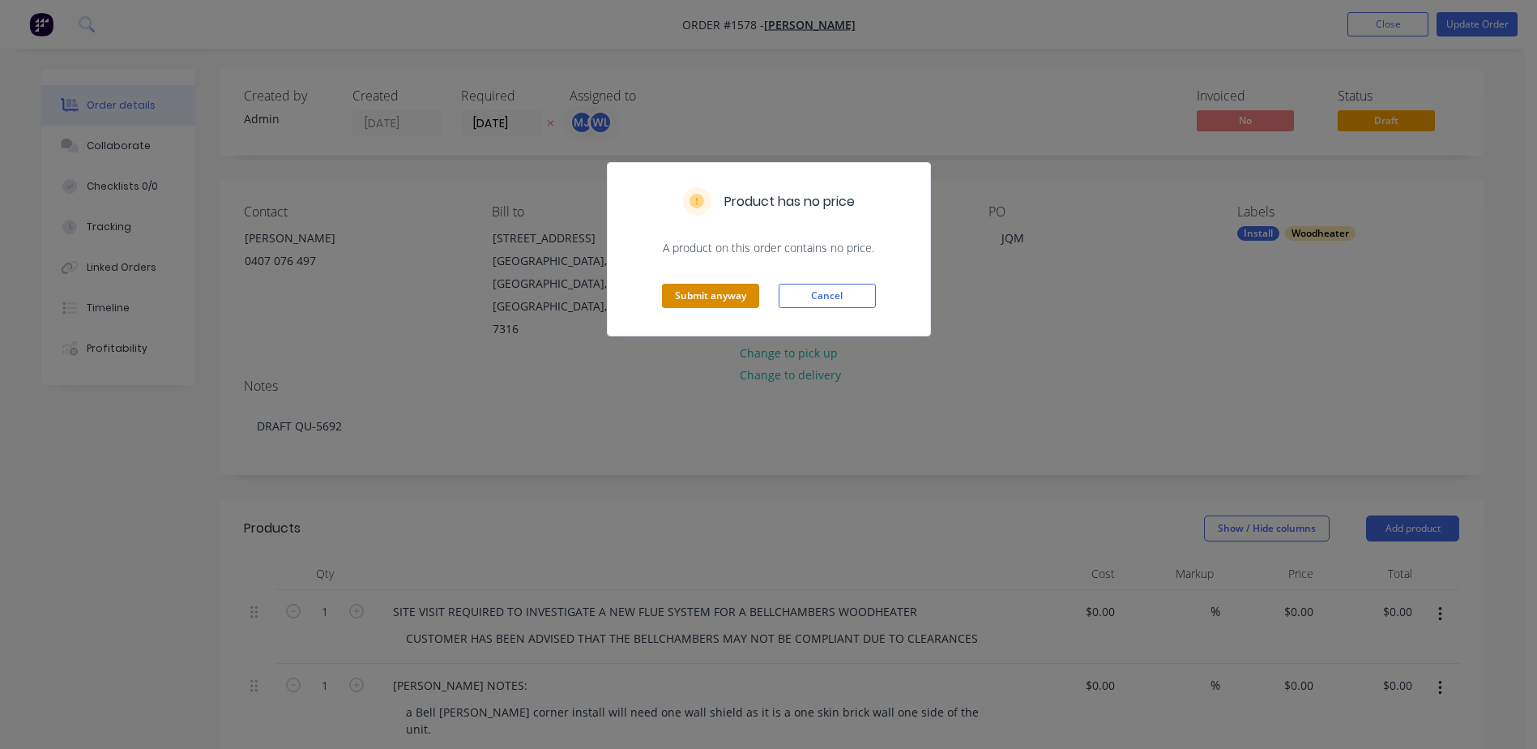
click at [713, 288] on button "Submit anyway" at bounding box center [710, 296] width 97 height 24
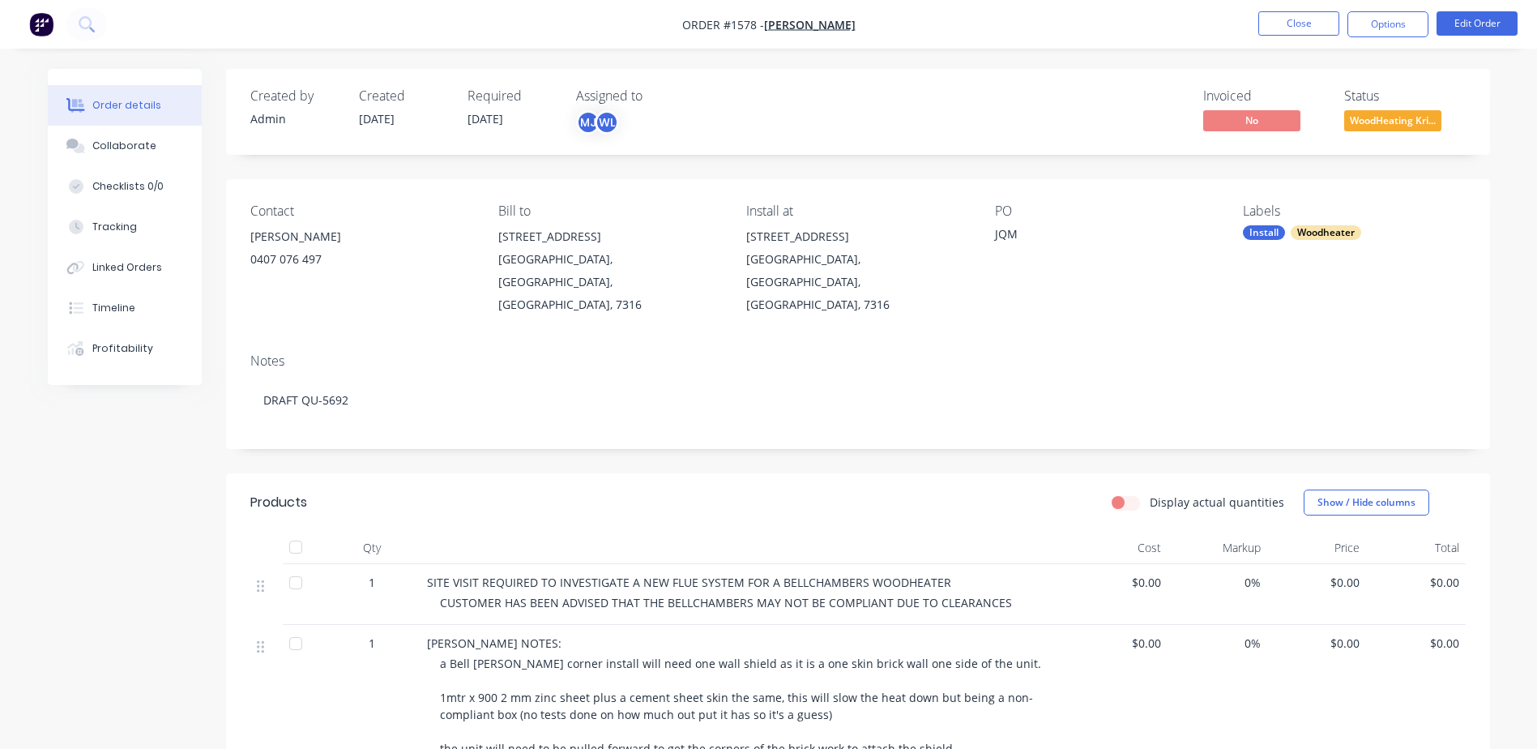
click at [267, 230] on div "[PERSON_NAME]" at bounding box center [361, 236] width 222 height 23
copy div "[PERSON_NAME]"
drag, startPoint x: 745, startPoint y: 233, endPoint x: 940, endPoint y: 282, distance: 201.5
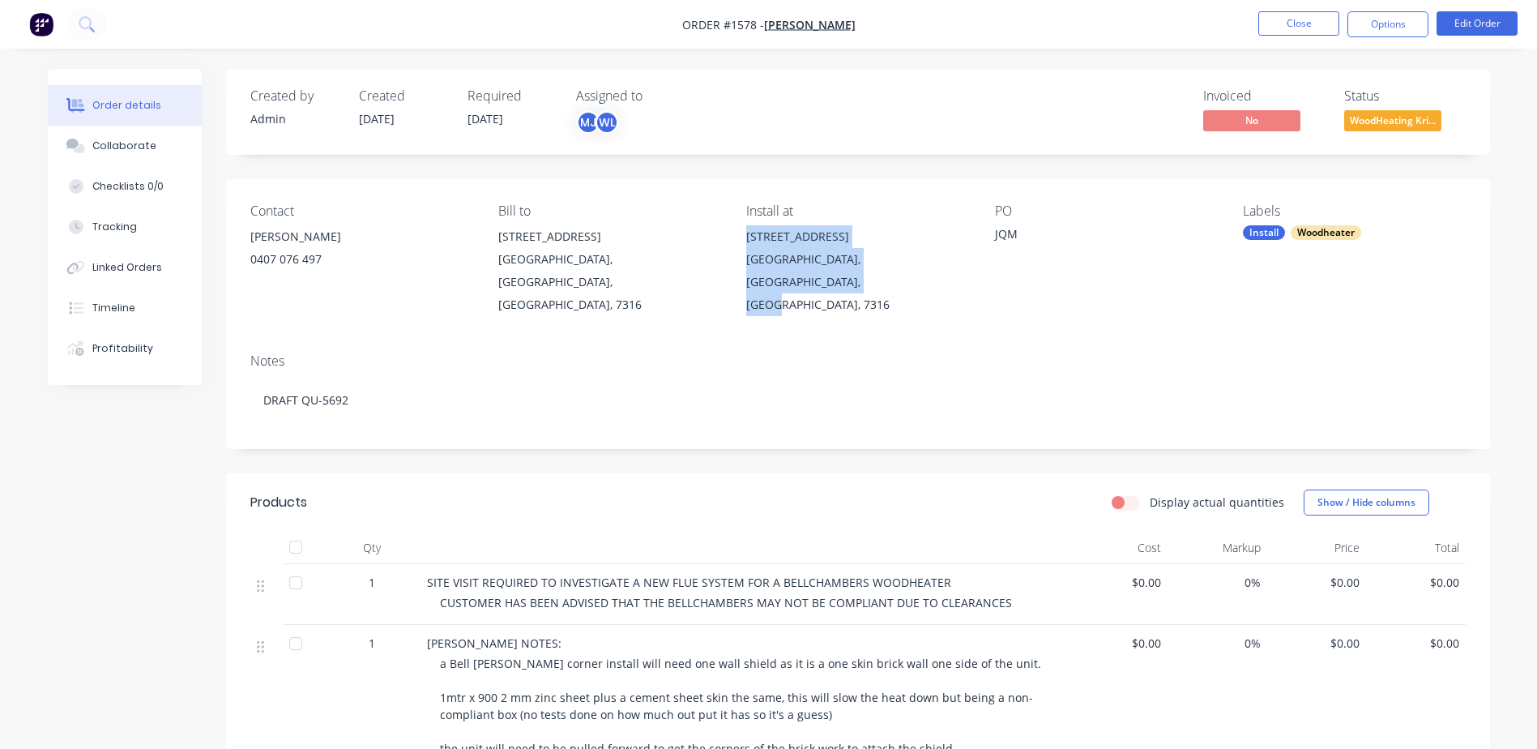
click at [940, 282] on div "Contact [PERSON_NAME] [PHONE_NUMBER] Bill to [STREET_ADDRESS] Install at [STREE…" at bounding box center [858, 259] width 1264 height 161
copy div "[STREET_ADDRESS]"
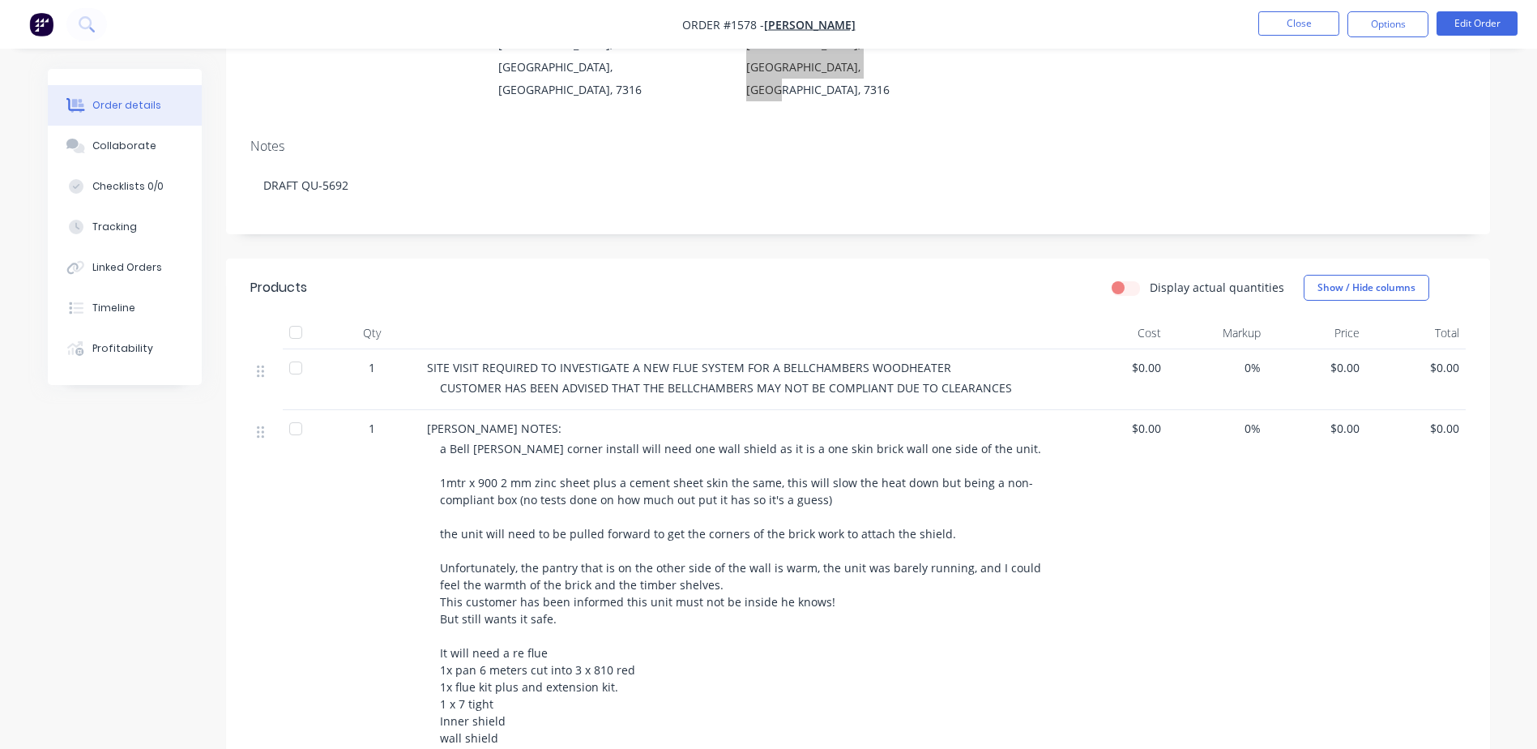
scroll to position [243, 0]
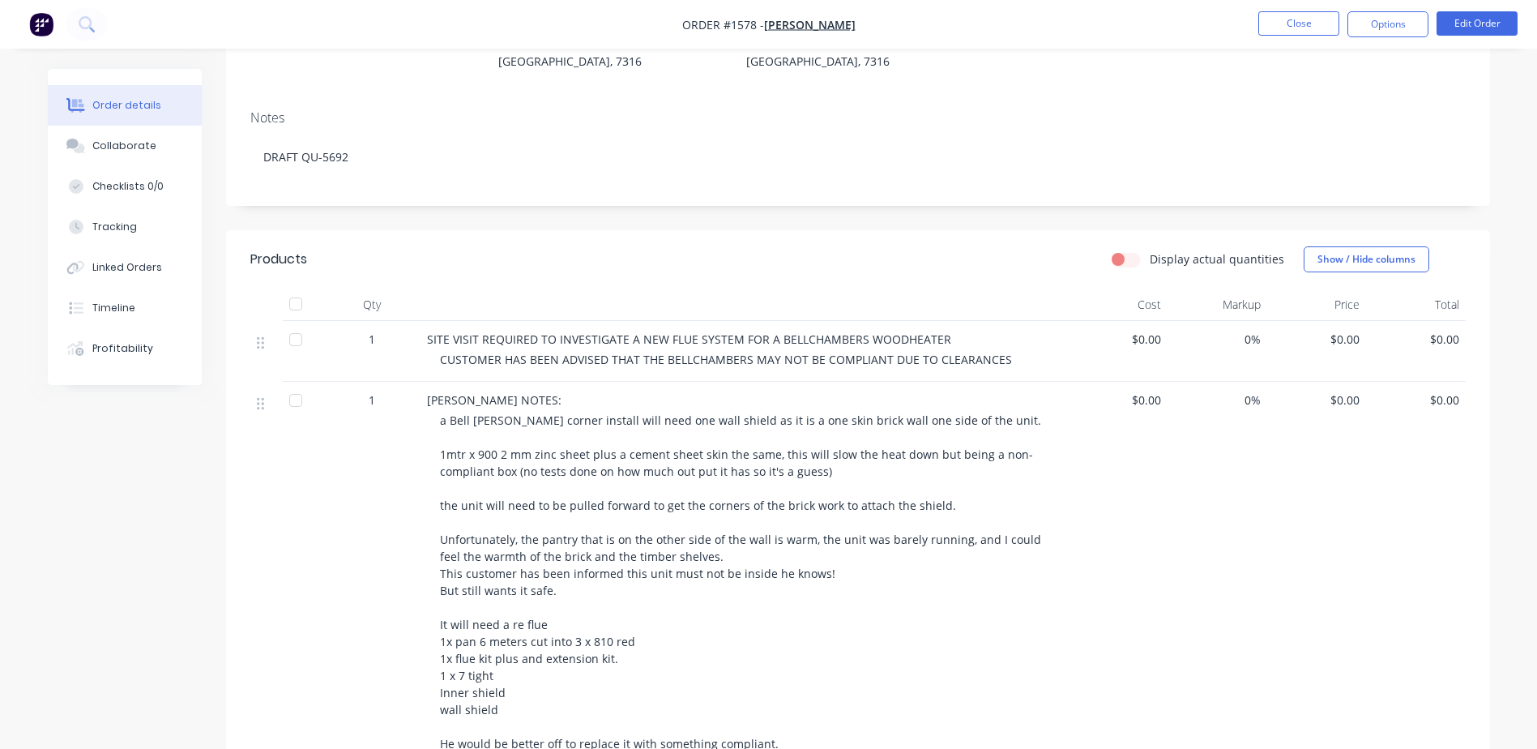
click at [534, 631] on span "a Bell [PERSON_NAME] corner install will need one wall shield as it is a one sk…" at bounding box center [742, 582] width 605 height 339
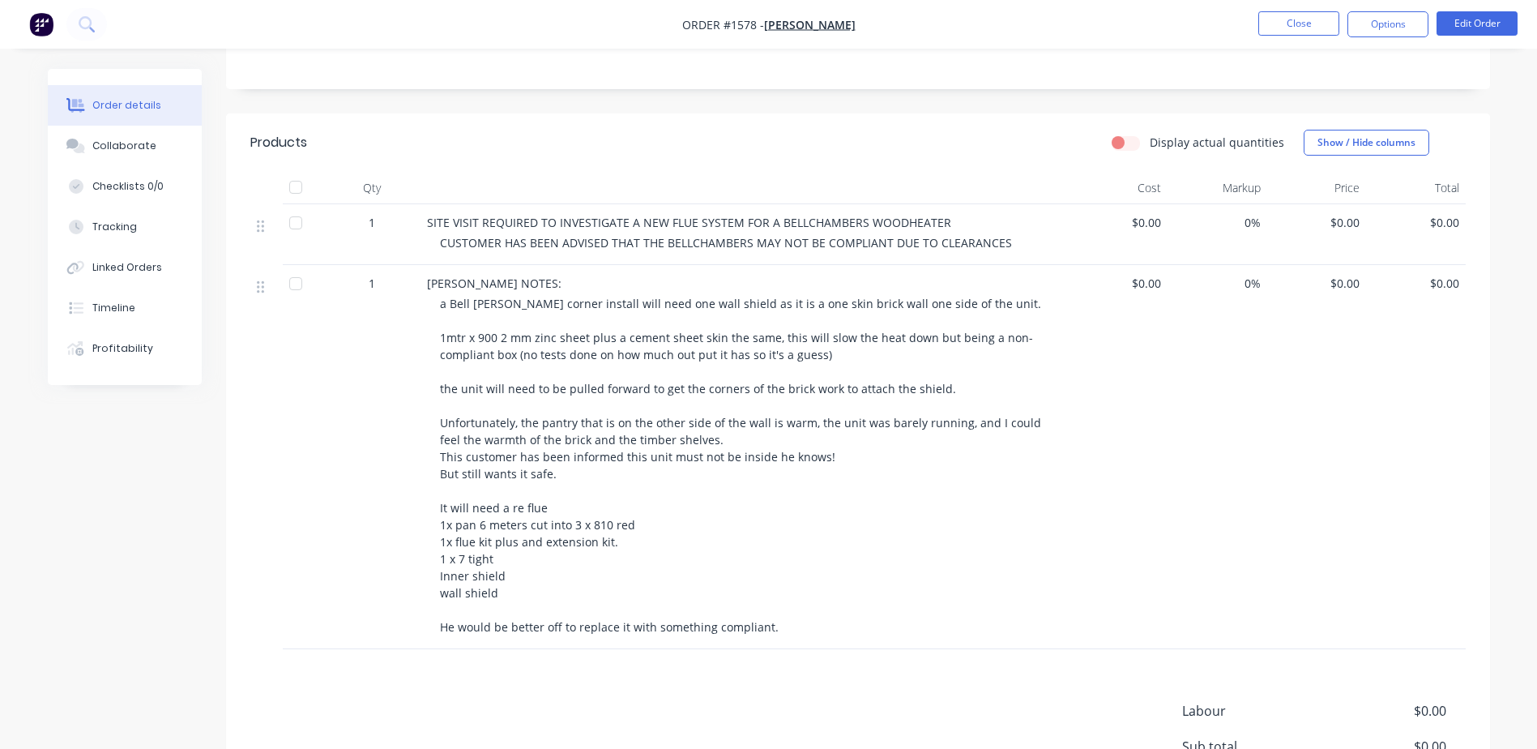
scroll to position [405, 0]
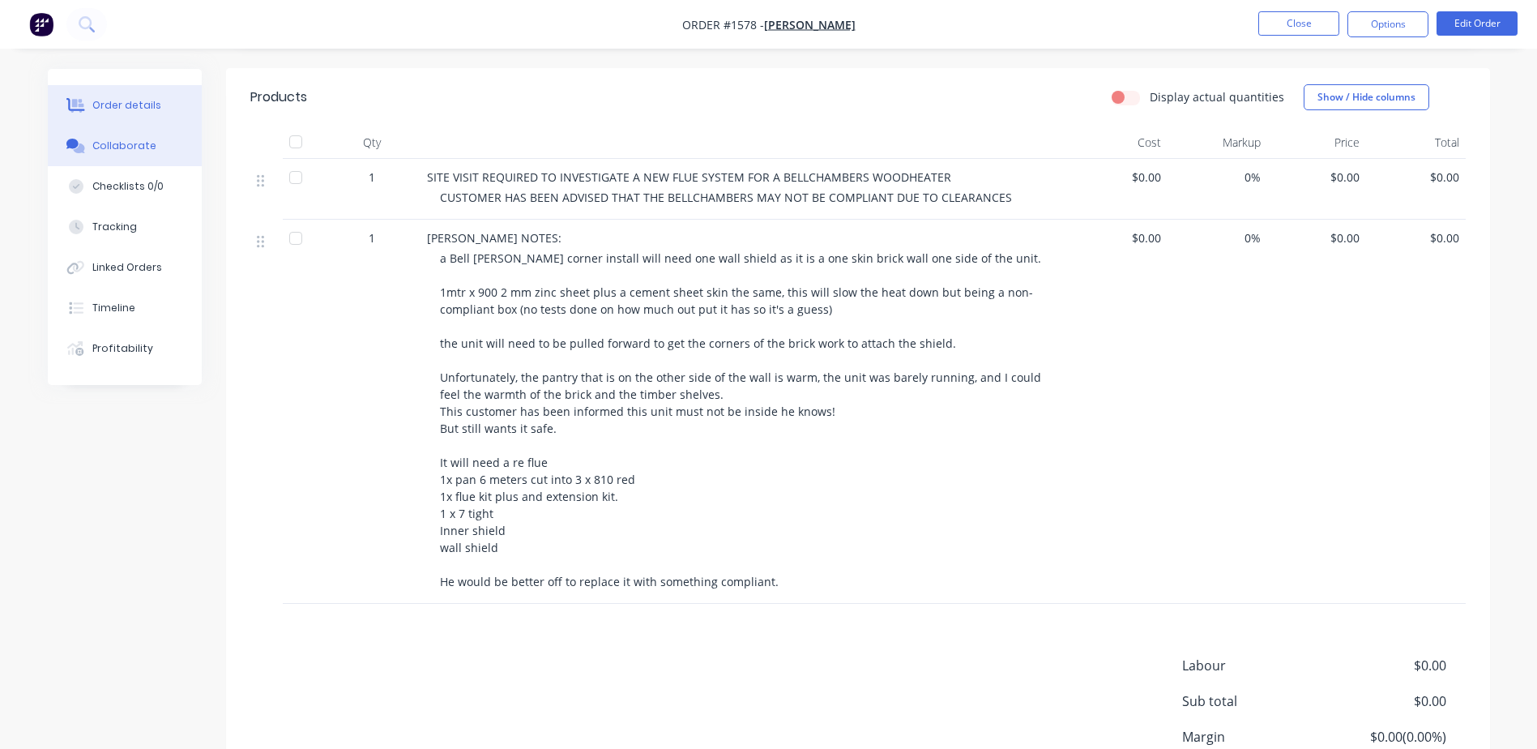
click at [116, 148] on div "Collaborate" at bounding box center [124, 146] width 64 height 15
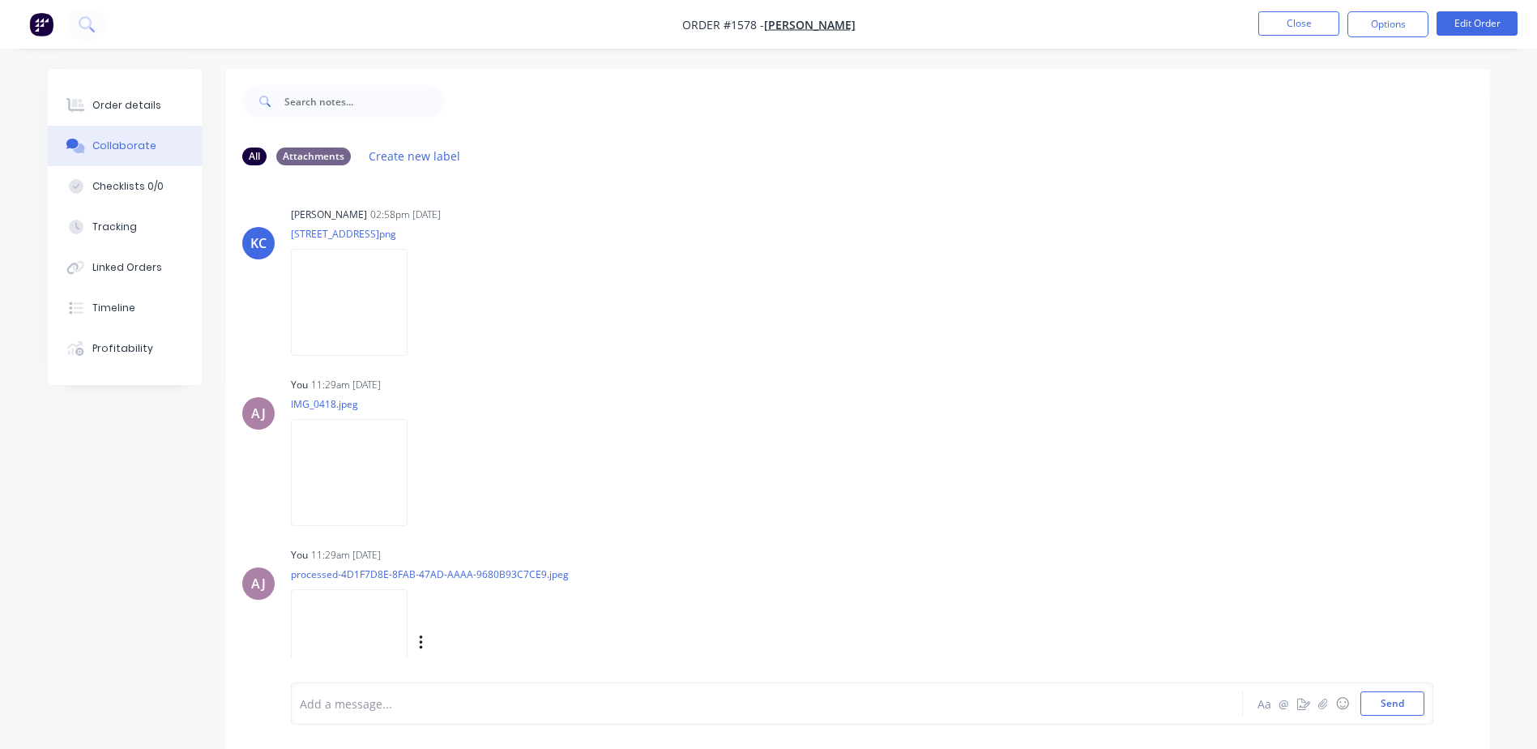
click at [369, 623] on img at bounding box center [349, 642] width 117 height 106
click at [342, 490] on img at bounding box center [349, 472] width 117 height 106
click at [98, 105] on div "Order details" at bounding box center [126, 105] width 69 height 15
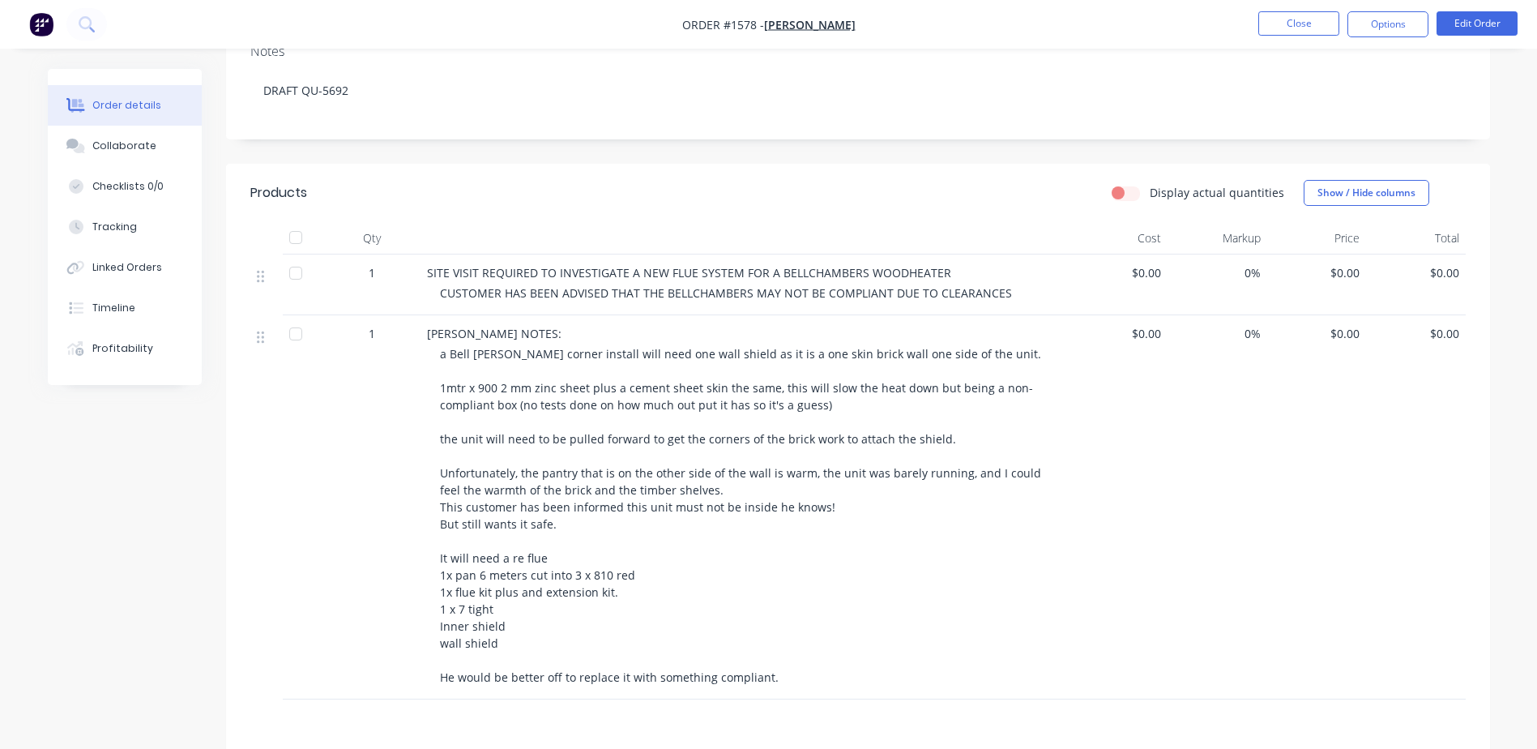
scroll to position [324, 0]
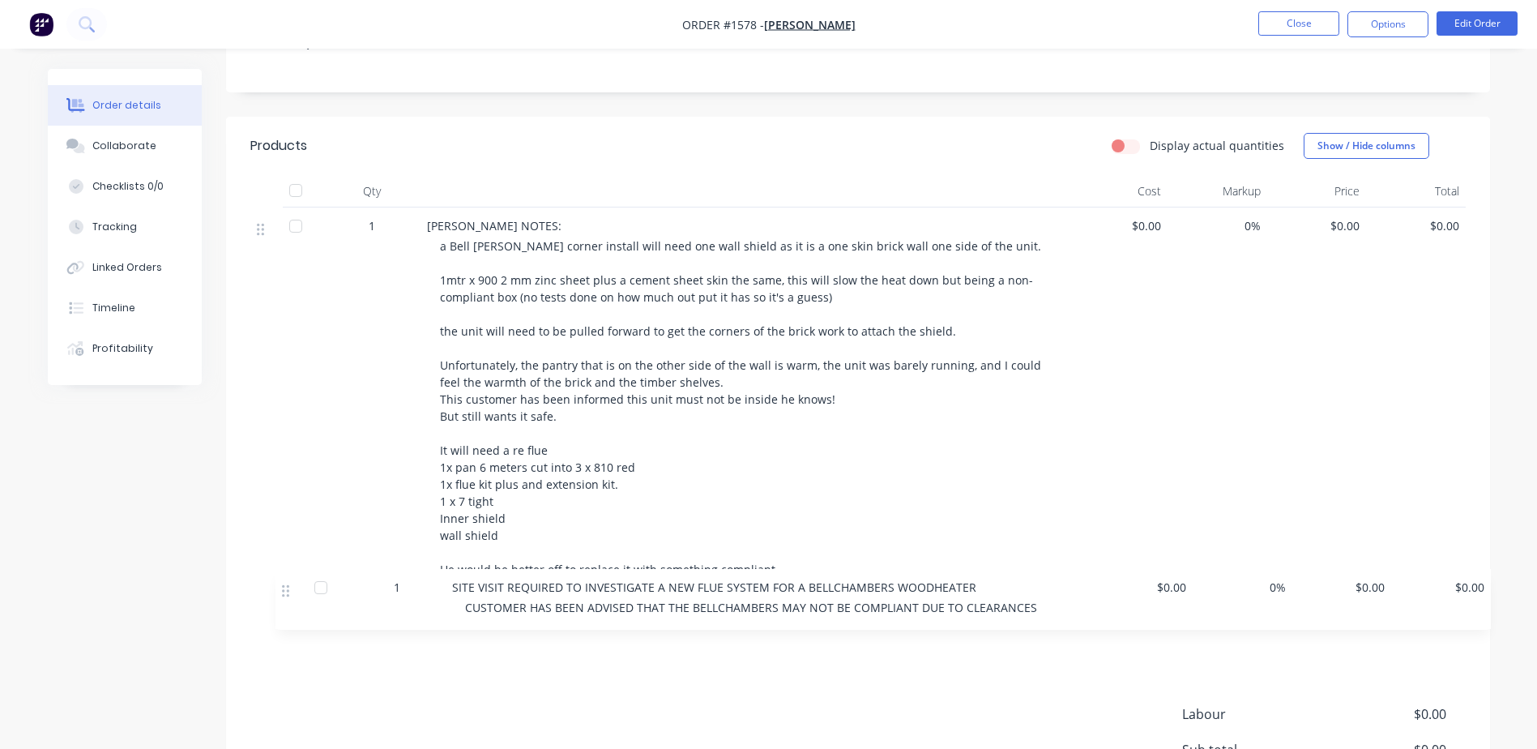
drag, startPoint x: 259, startPoint y: 248, endPoint x: 289, endPoint y: 598, distance: 351.3
click at [289, 601] on div "1 SITE VISIT REQUIRED TO INVESTIGATE A NEW FLUE SYSTEM FOR A BELLCHAMBERS WOODH…" at bounding box center [858, 429] width 1216 height 445
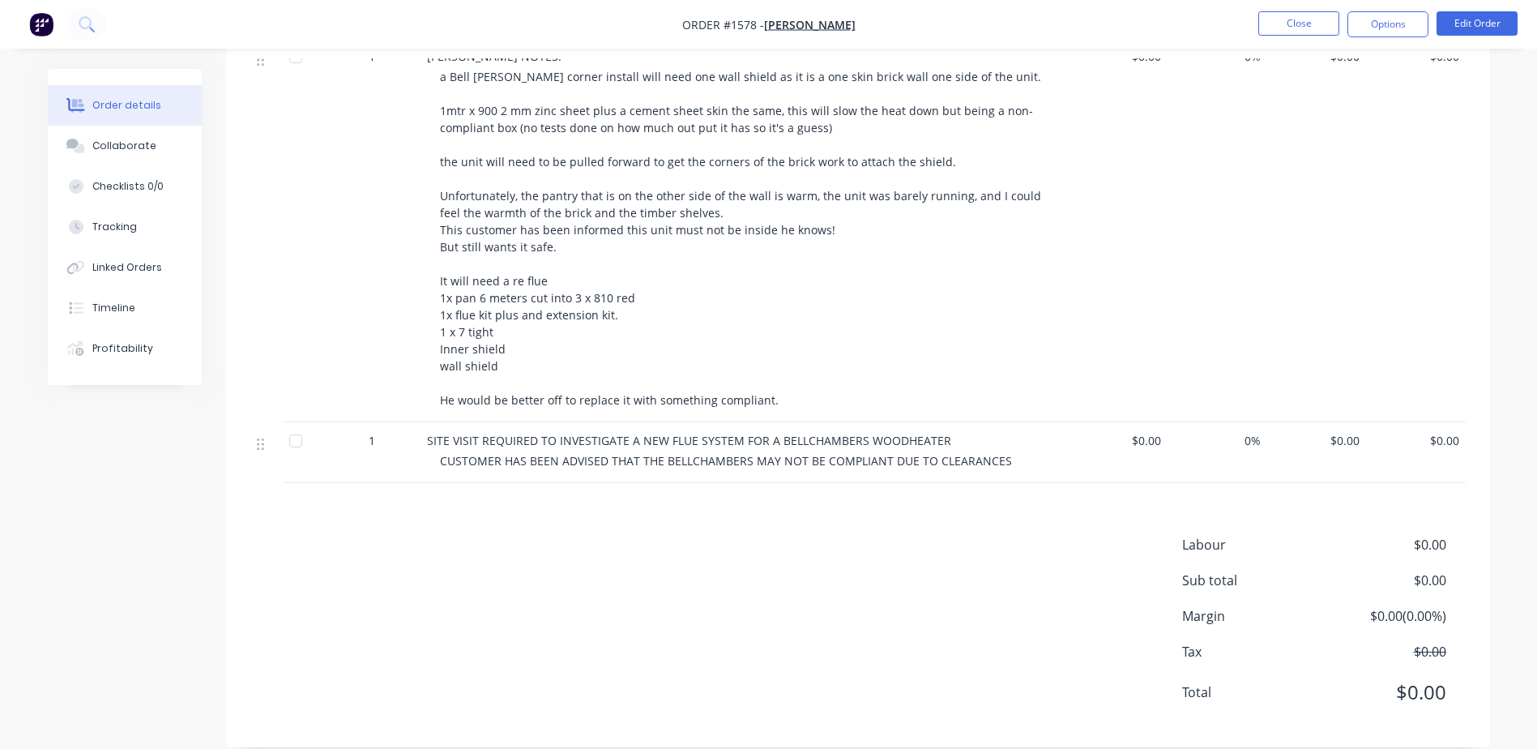
scroll to position [0, 0]
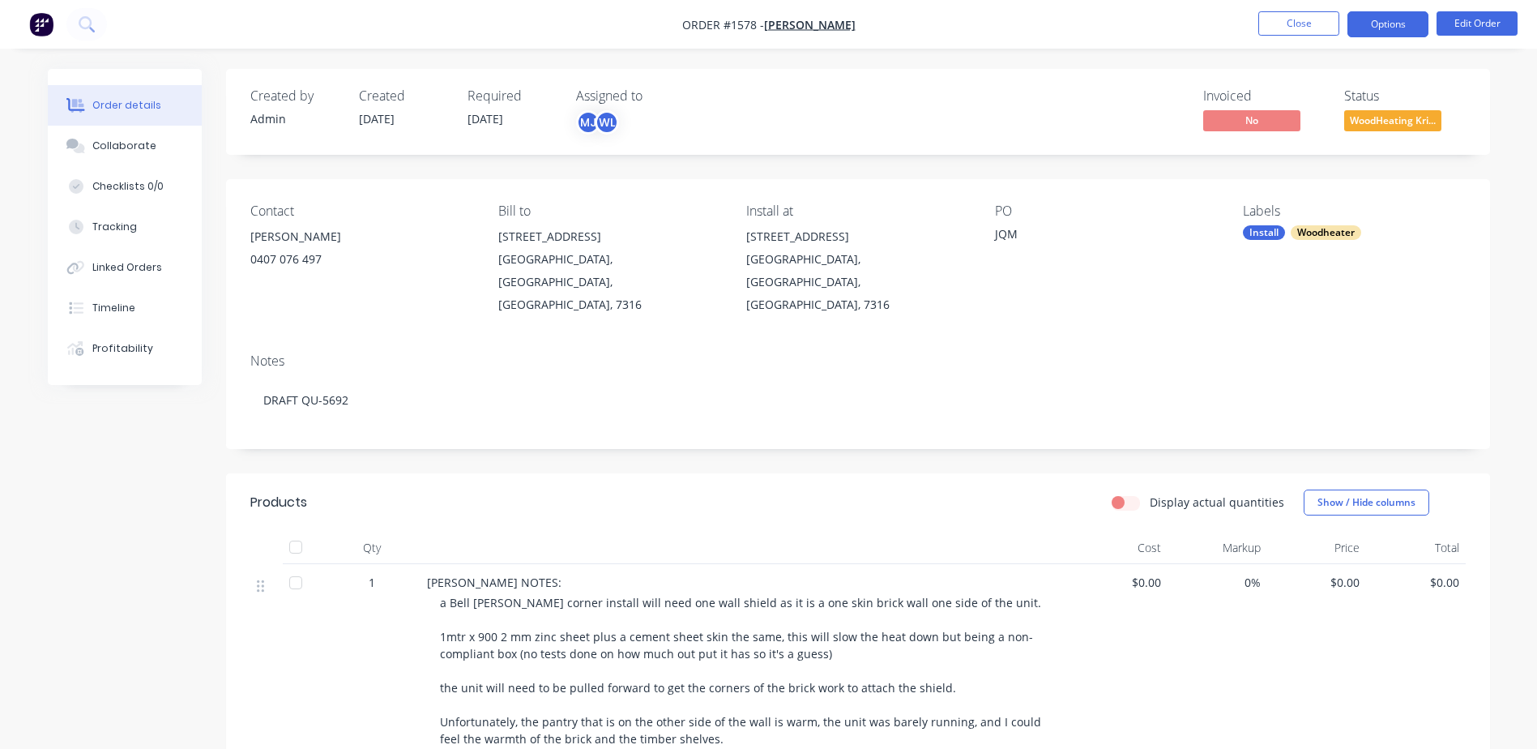
click at [1390, 25] on button "Options" at bounding box center [1388, 24] width 81 height 26
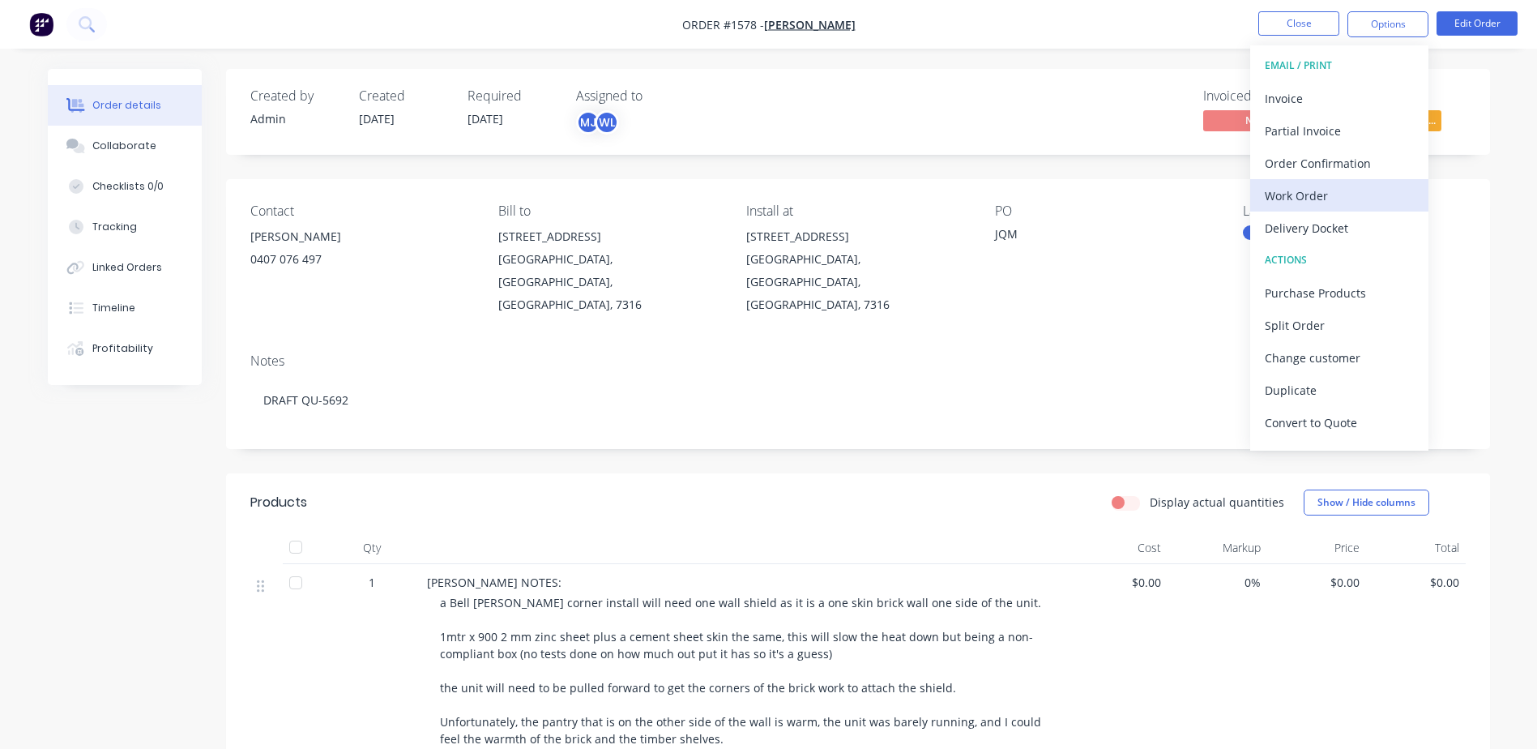
click at [1308, 189] on div "Work Order" at bounding box center [1339, 196] width 149 height 24
click at [1308, 189] on div "Custom" at bounding box center [1339, 196] width 149 height 24
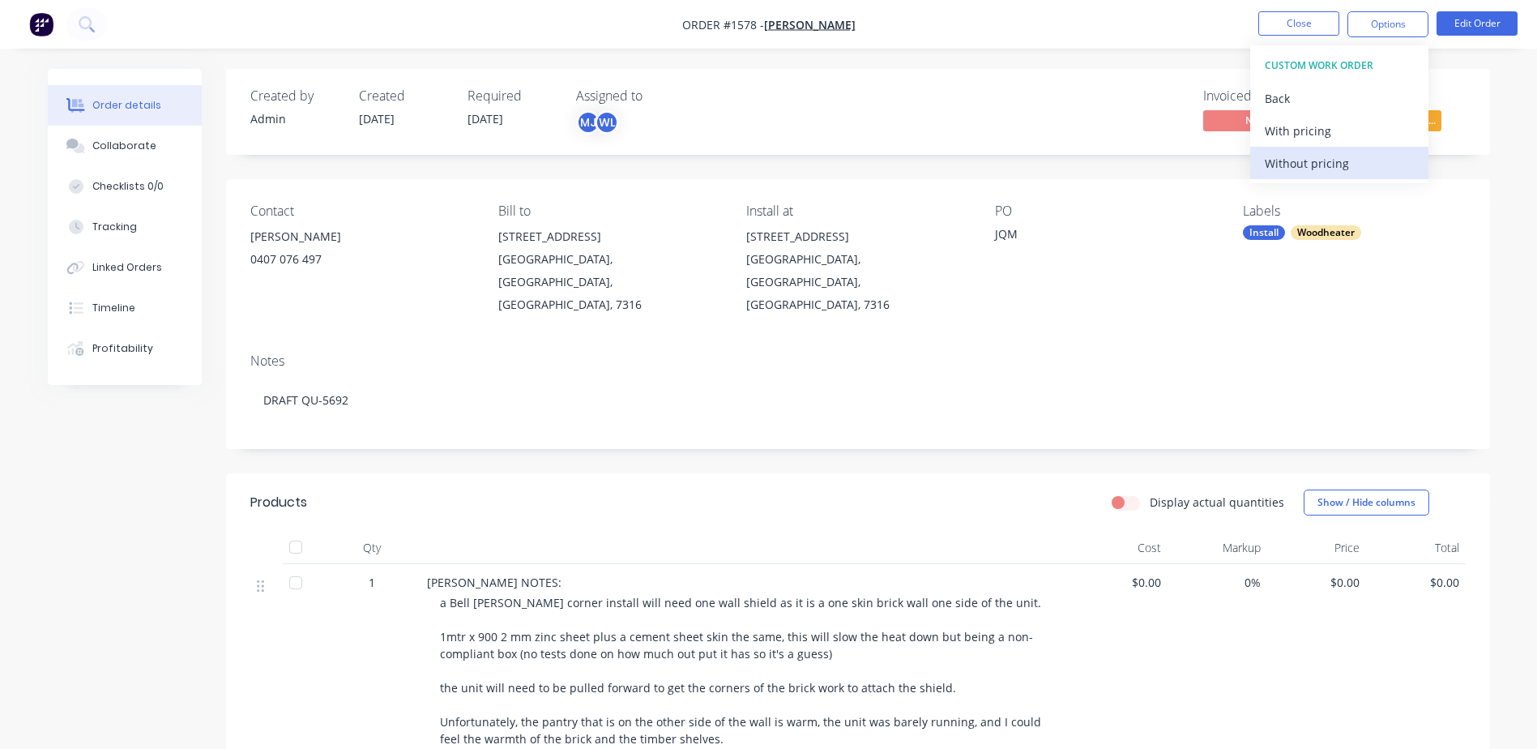
click at [1310, 160] on div "Without pricing" at bounding box center [1339, 164] width 149 height 24
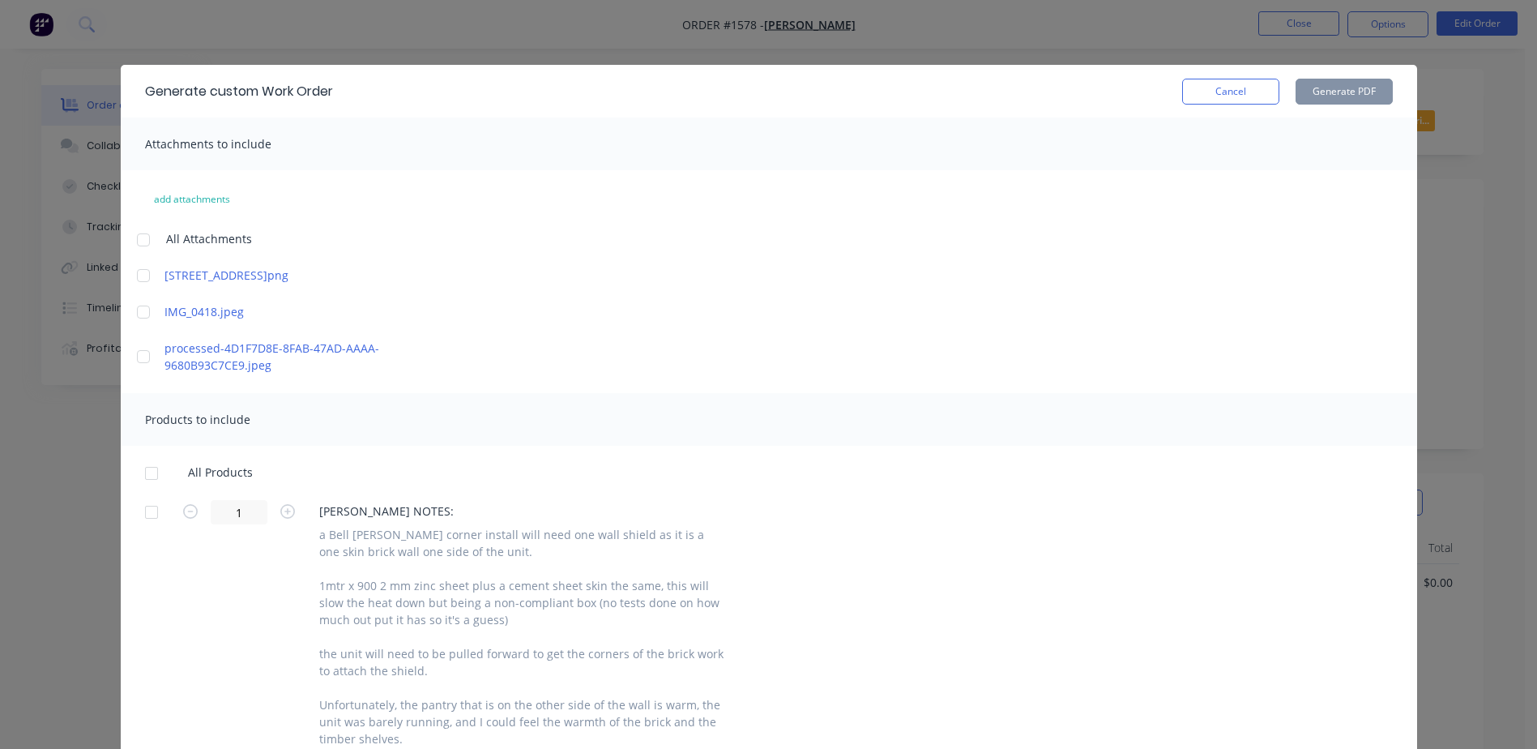
click at [138, 237] on div at bounding box center [143, 240] width 32 height 32
click at [148, 477] on div at bounding box center [151, 473] width 32 height 32
click at [1337, 87] on button "Generate PDF" at bounding box center [1344, 92] width 97 height 26
click at [1209, 95] on button "Cancel" at bounding box center [1230, 92] width 97 height 26
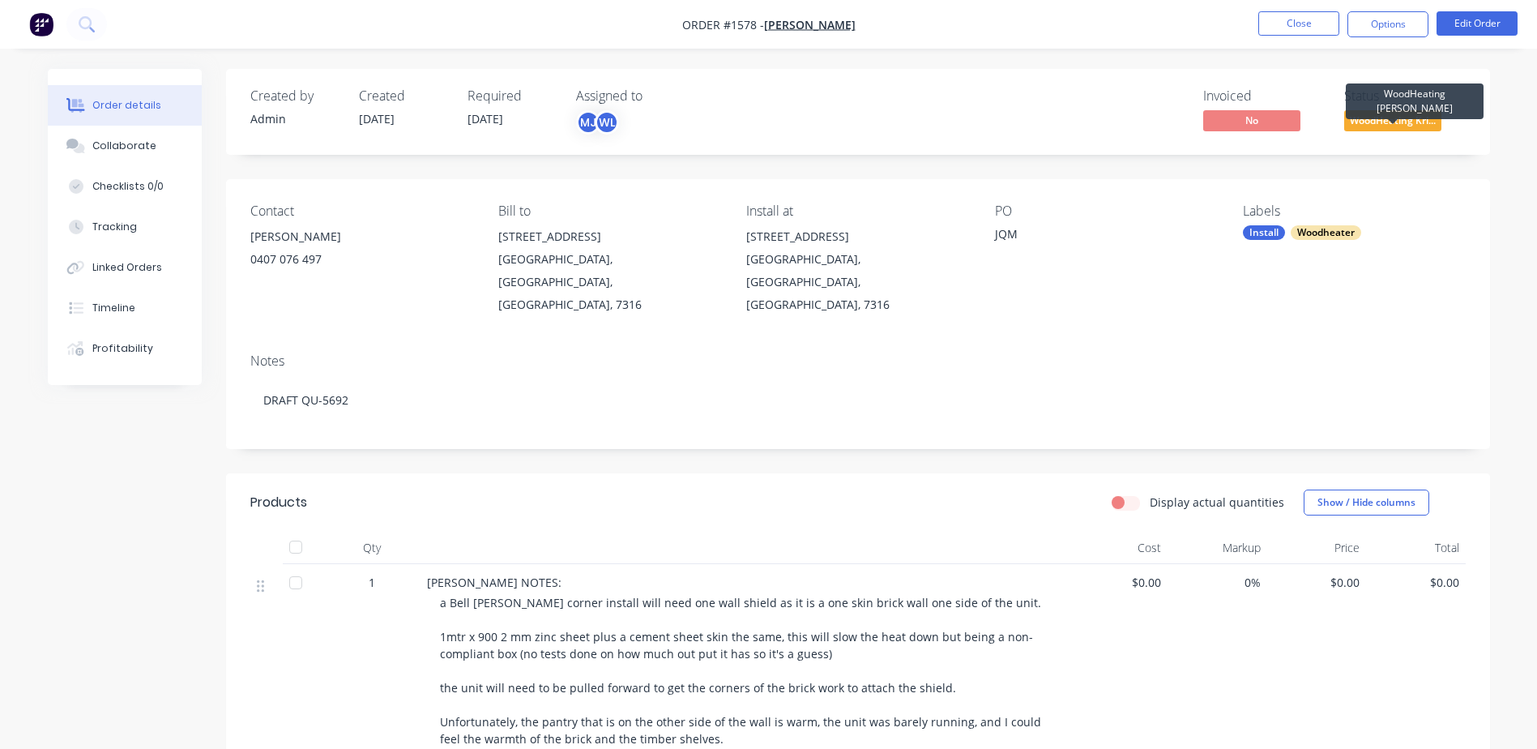
click at [1387, 122] on span "WoodHeating Kri..." at bounding box center [1393, 120] width 97 height 20
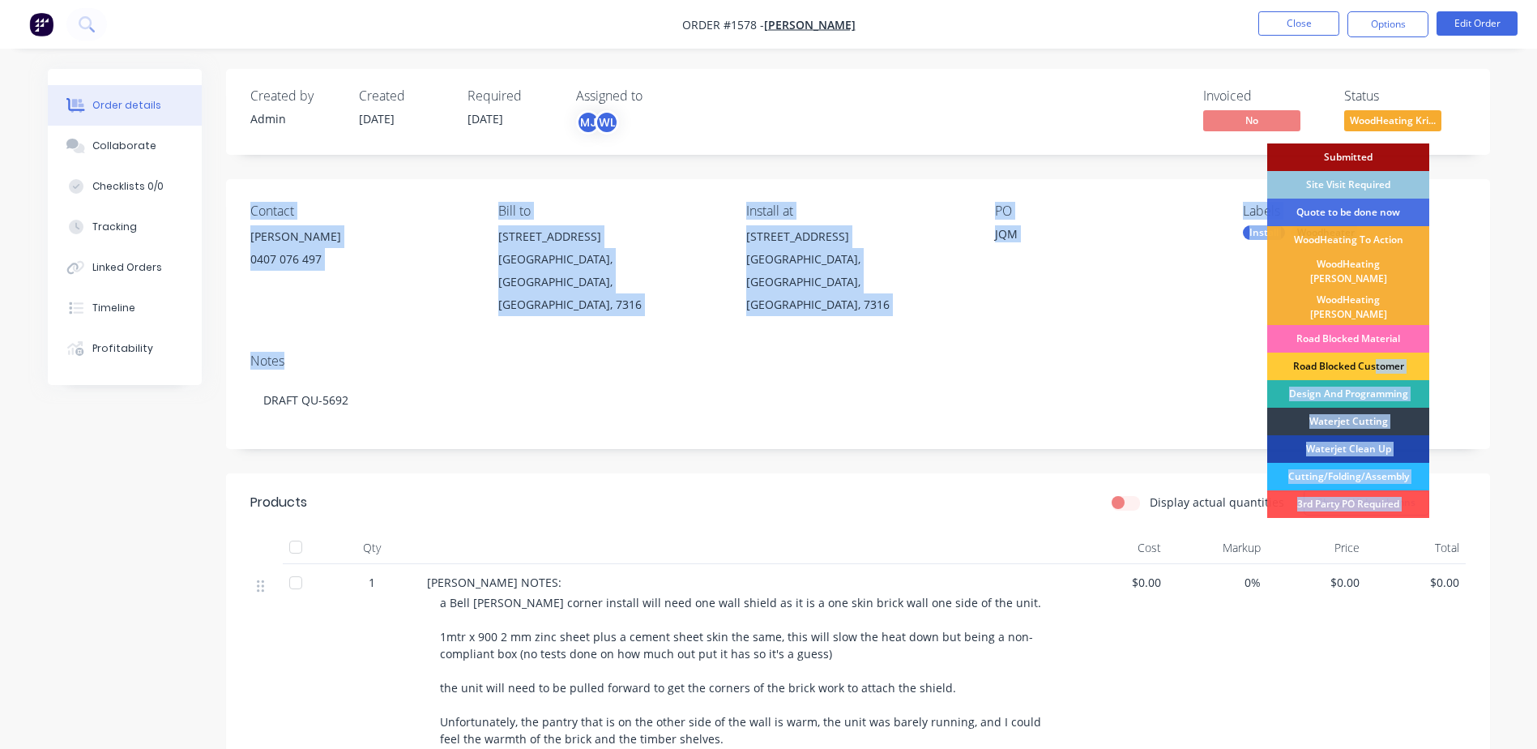
drag, startPoint x: 1374, startPoint y: 345, endPoint x: 1174, endPoint y: 338, distance: 200.3
click at [1174, 338] on div "Created by Admin Created [DATE] Required [DATE] Assigned to MJ WL Invoiced No S…" at bounding box center [858, 671] width 1264 height 1204
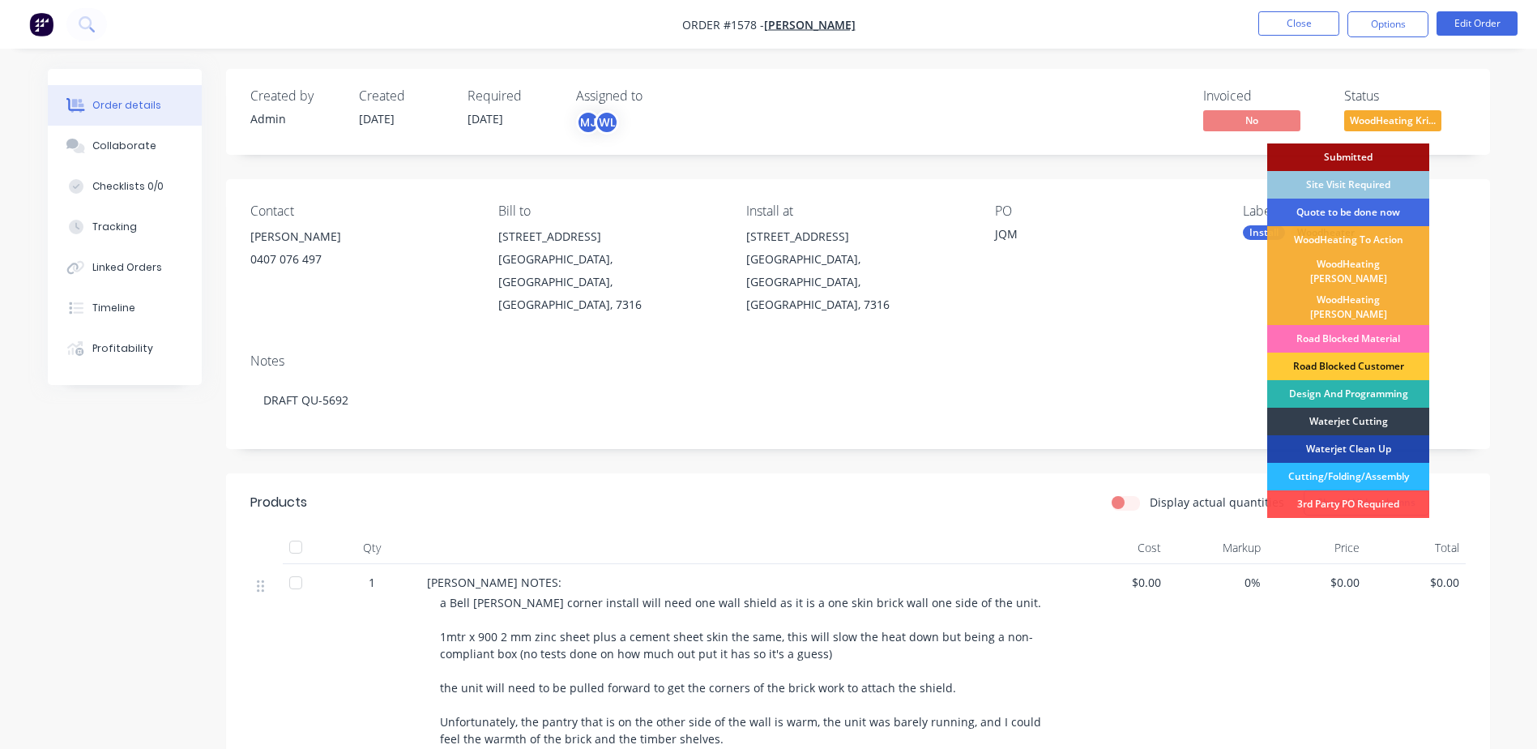
drag, startPoint x: 1174, startPoint y: 338, endPoint x: 1363, endPoint y: 212, distance: 227.9
click at [1363, 212] on div "Quote to be done now" at bounding box center [1349, 213] width 162 height 28
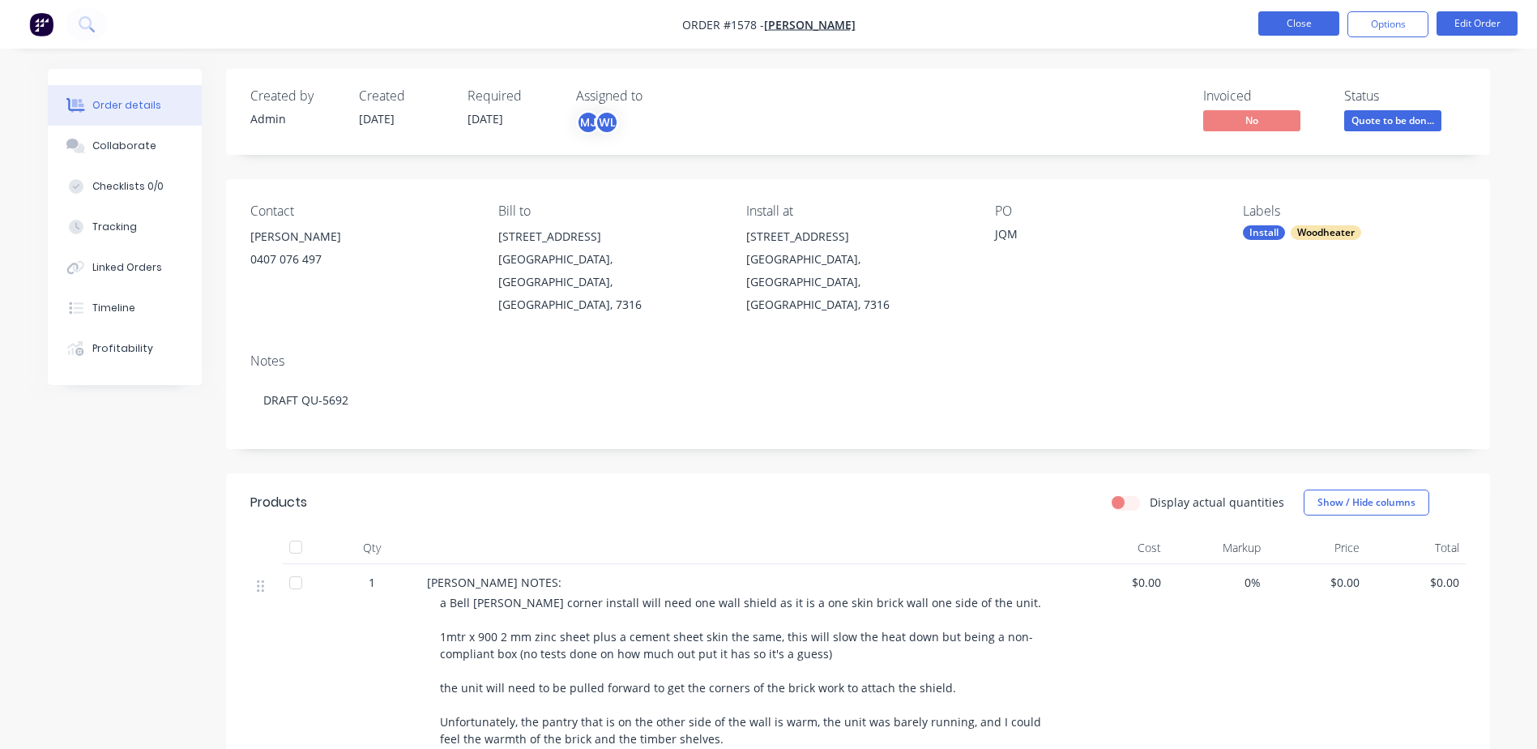
click at [1297, 19] on button "Close" at bounding box center [1299, 23] width 81 height 24
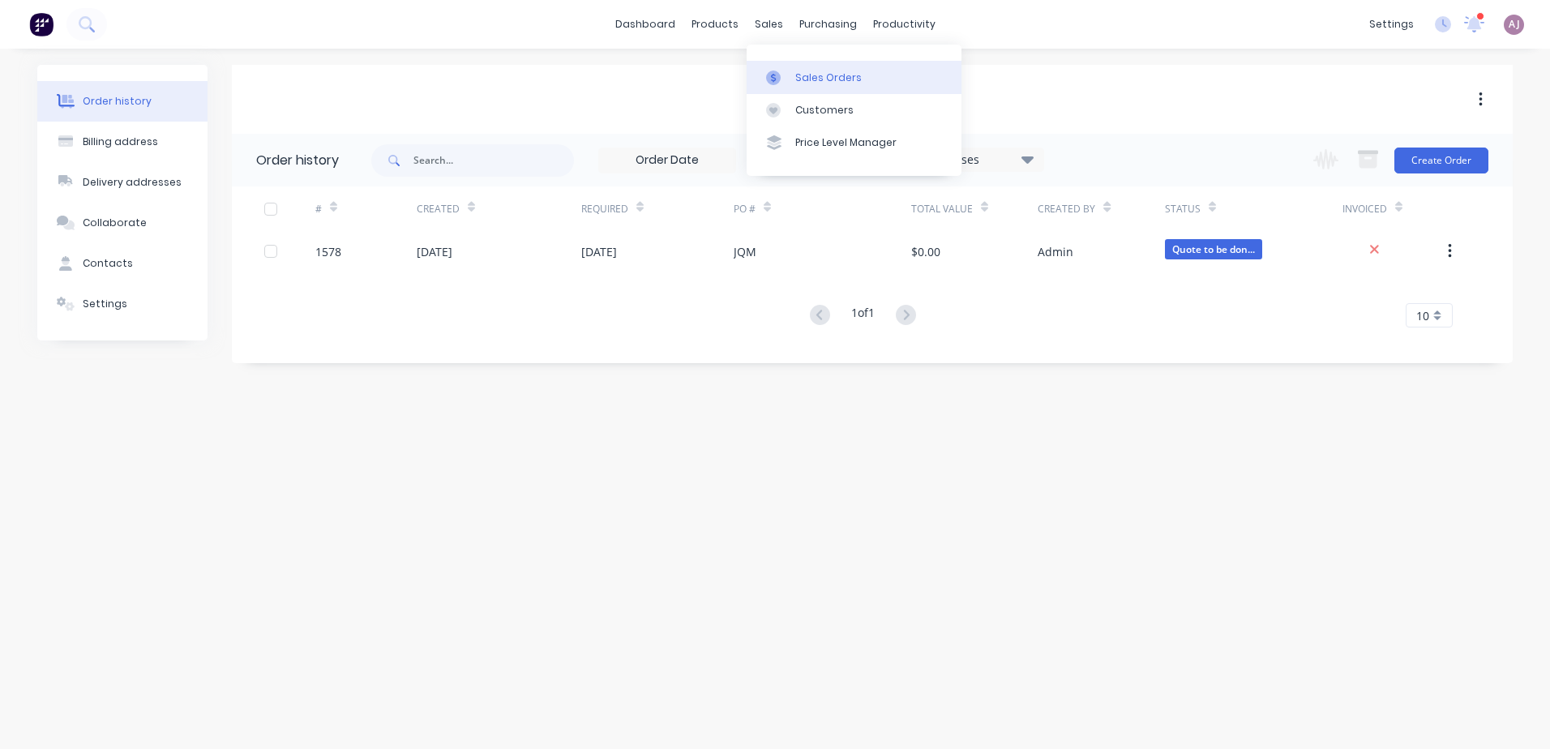
click at [798, 75] on div "Sales Orders" at bounding box center [828, 78] width 66 height 15
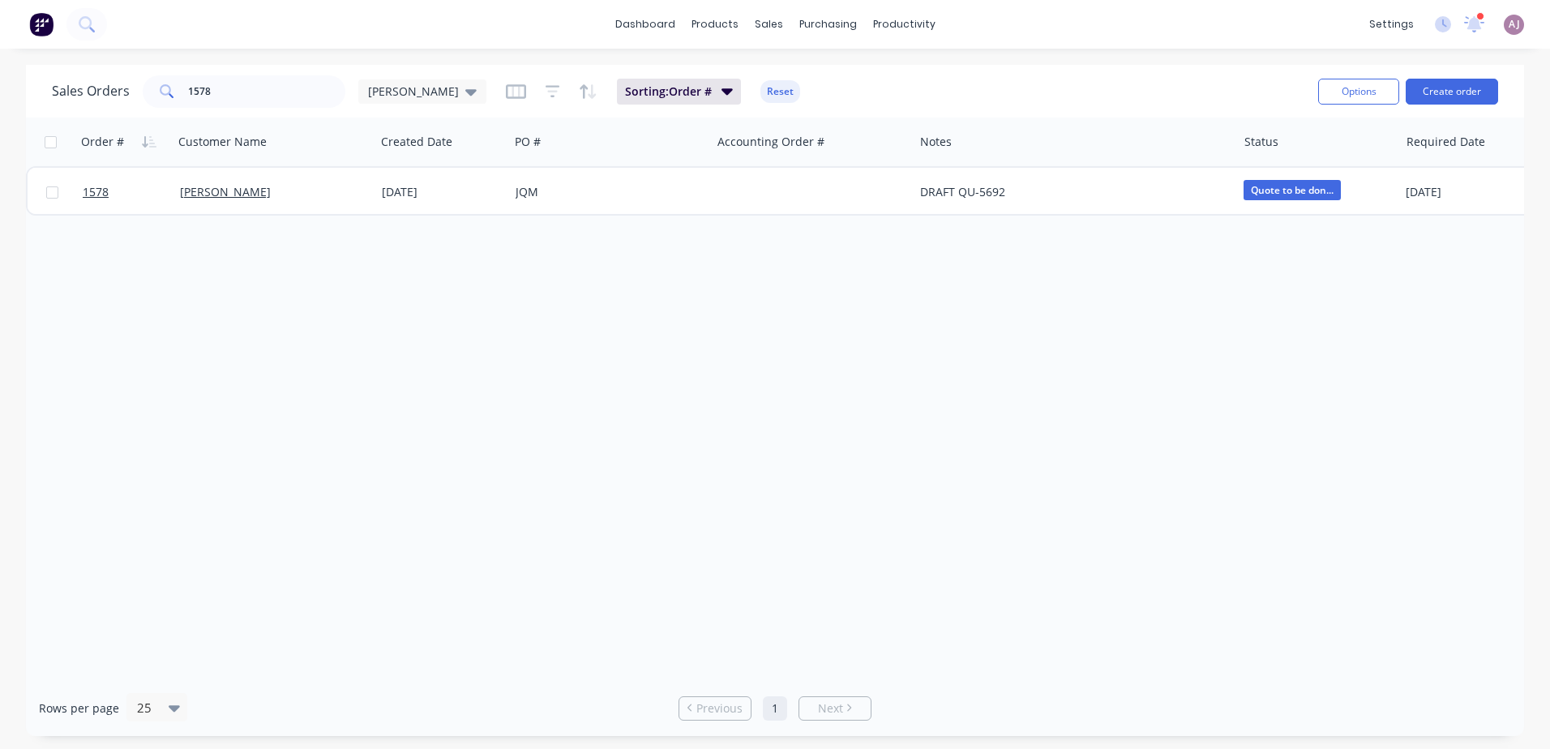
click at [293, 74] on div "Sales Orders 1578 [PERSON_NAME] Sorting: Order # Reset" at bounding box center [678, 91] width 1253 height 40
click at [280, 84] on input "1578" at bounding box center [267, 91] width 158 height 32
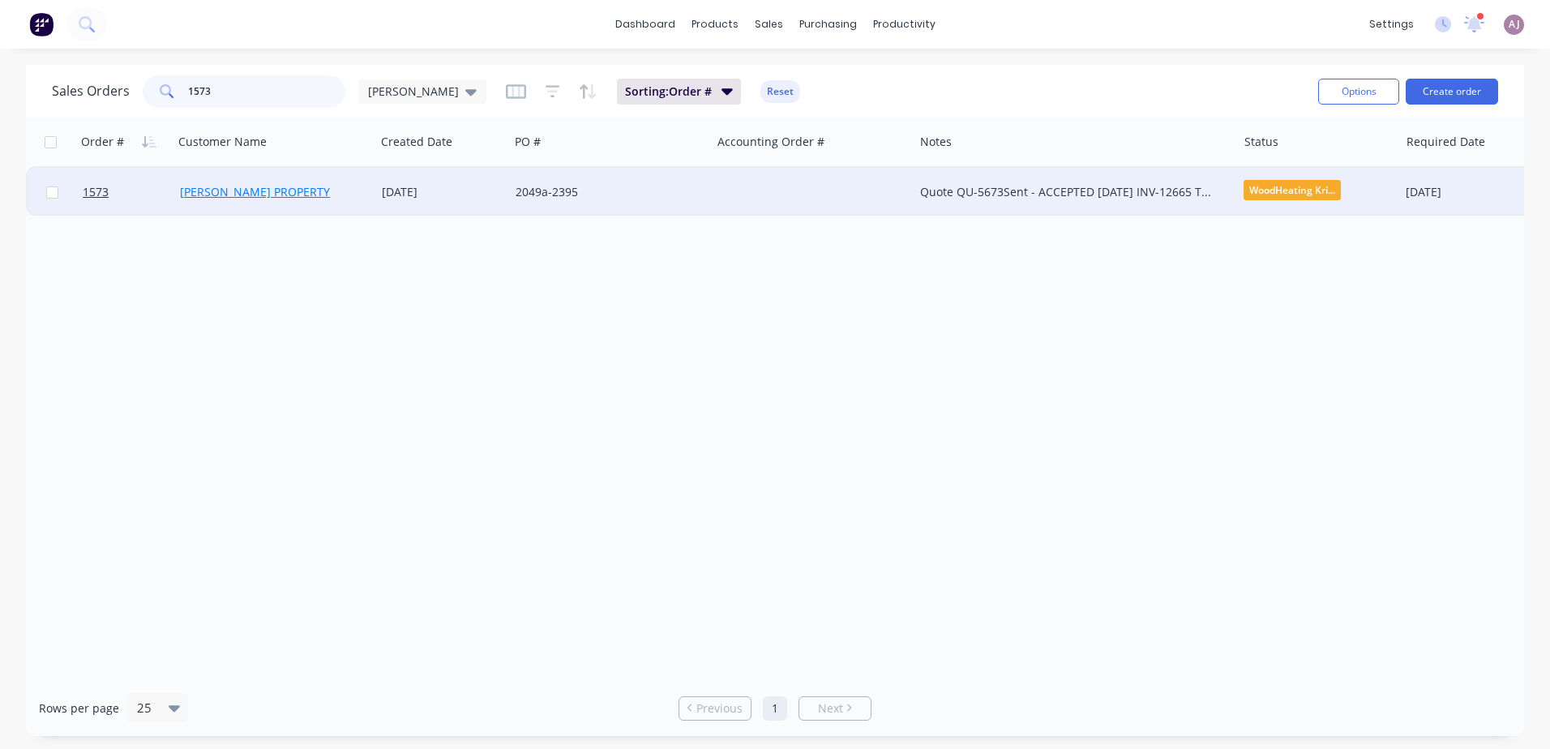
type input "1573"
click at [233, 194] on link "[PERSON_NAME] PROPERTY" at bounding box center [255, 191] width 150 height 15
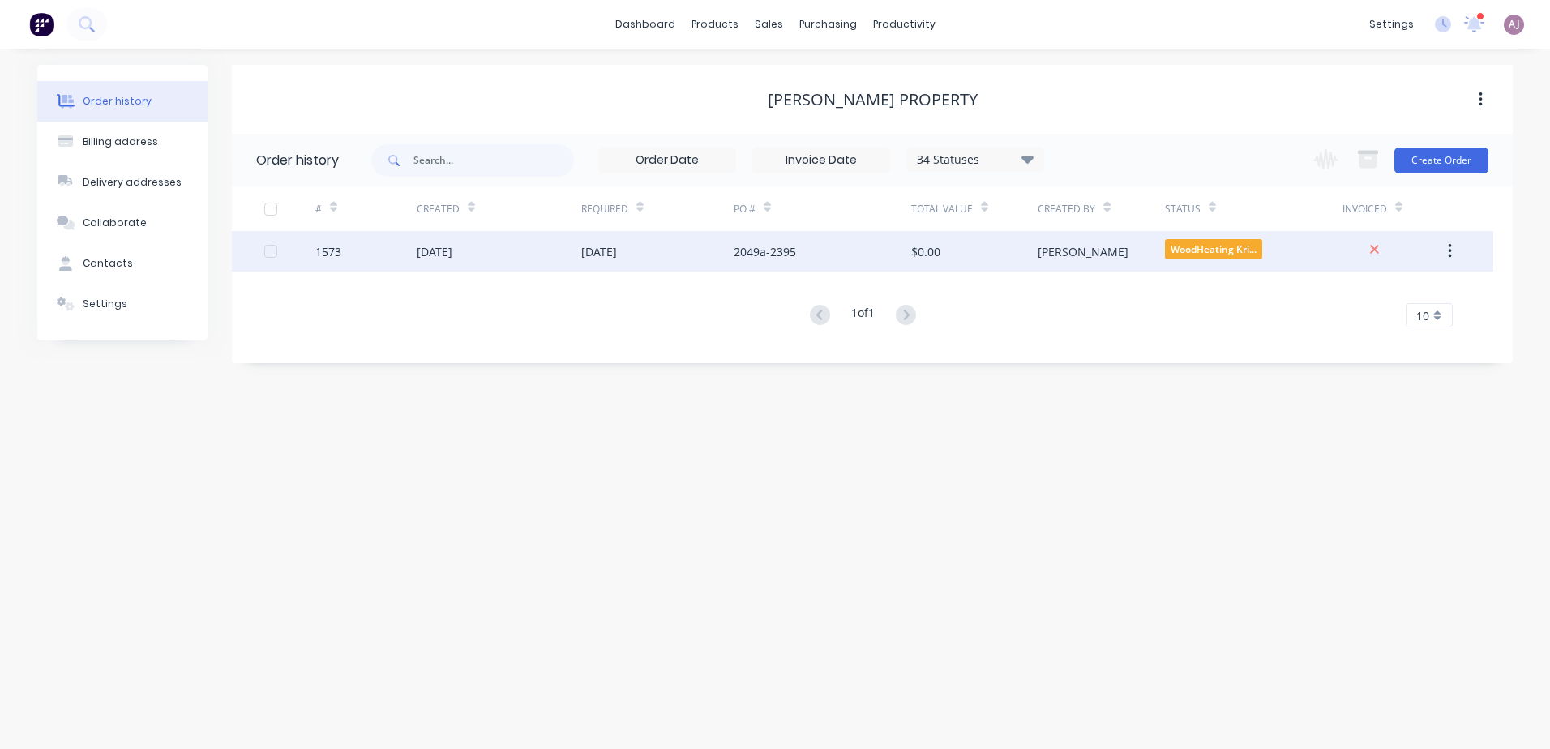
click at [463, 262] on div "[DATE]" at bounding box center [499, 251] width 165 height 41
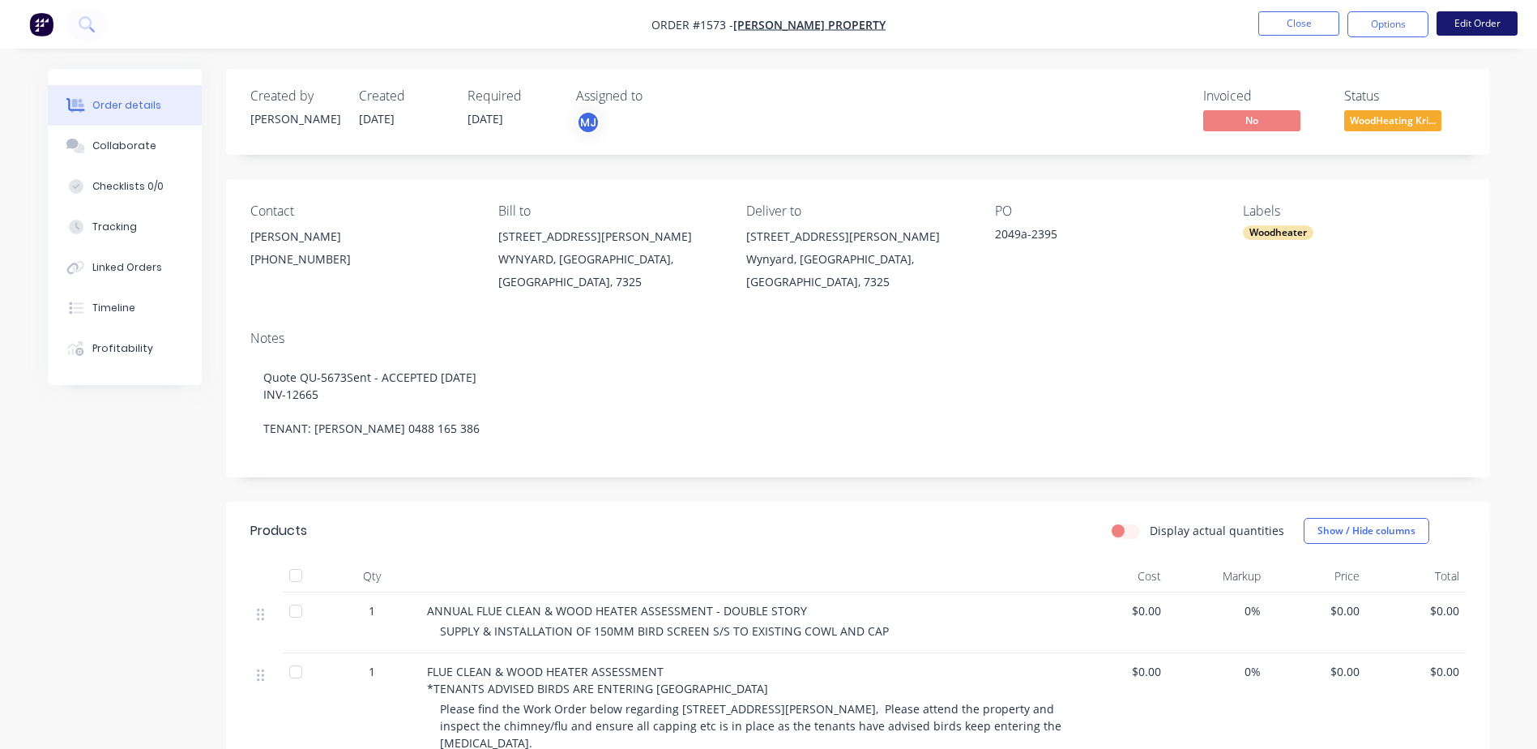
click at [1491, 21] on button "Edit Order" at bounding box center [1477, 23] width 81 height 24
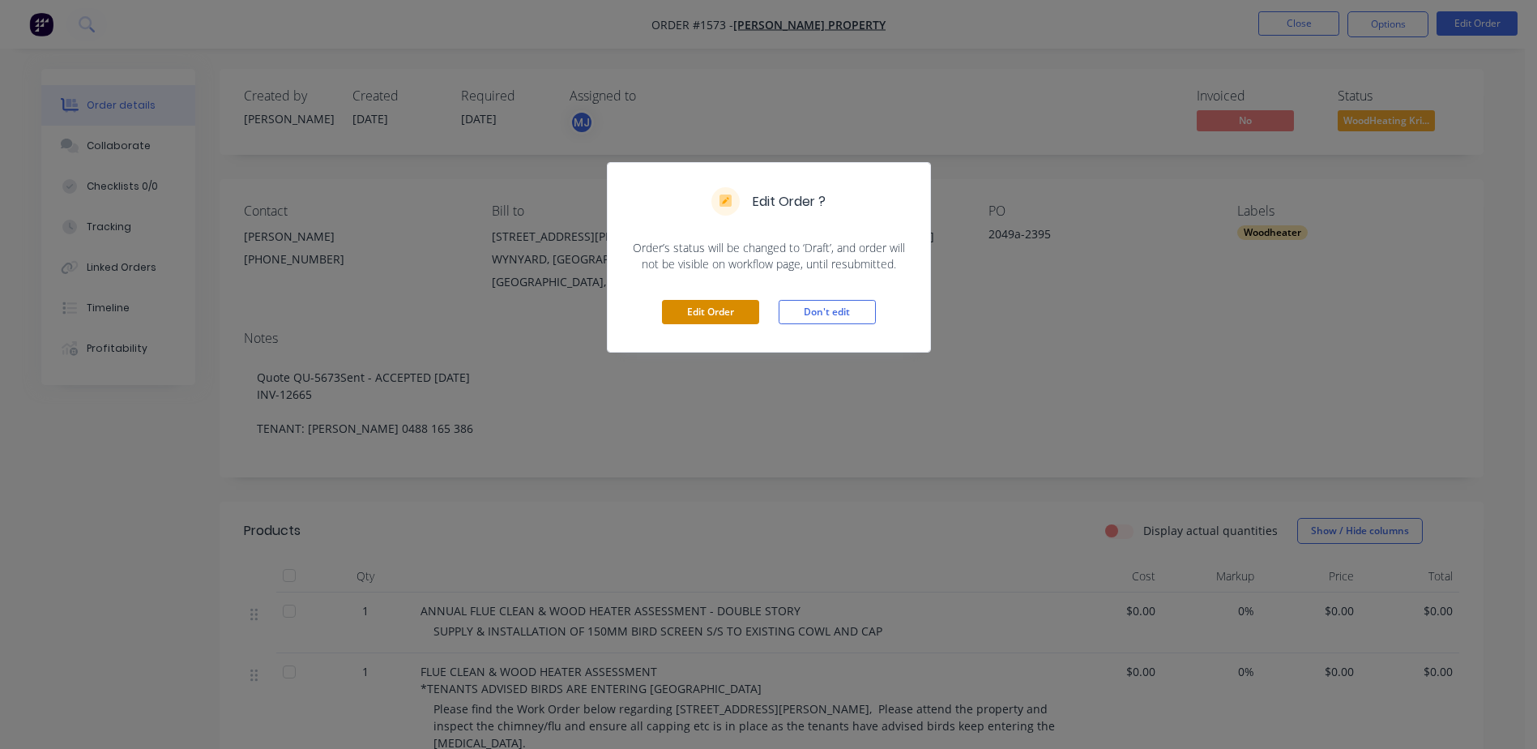
click at [721, 306] on button "Edit Order" at bounding box center [710, 312] width 97 height 24
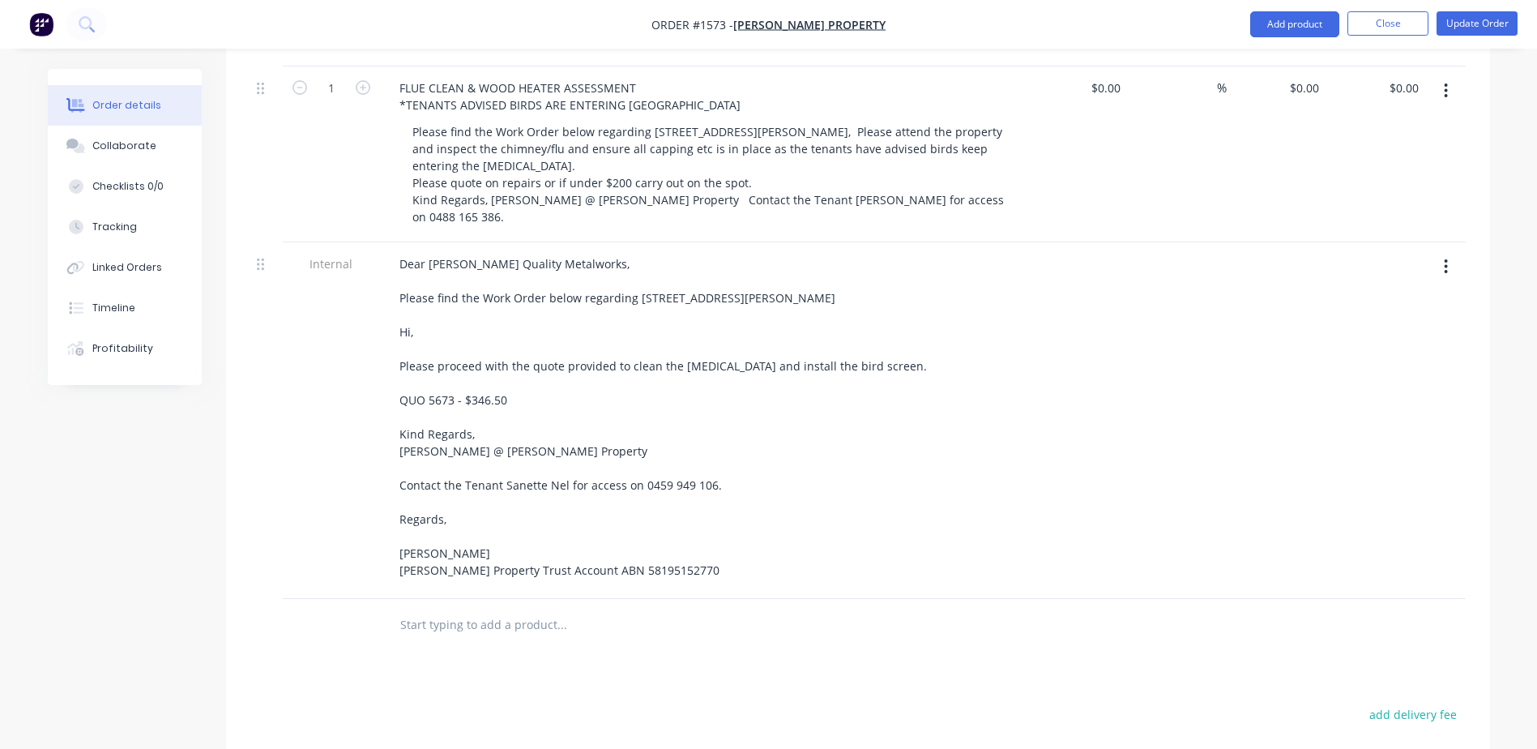
scroll to position [891, 0]
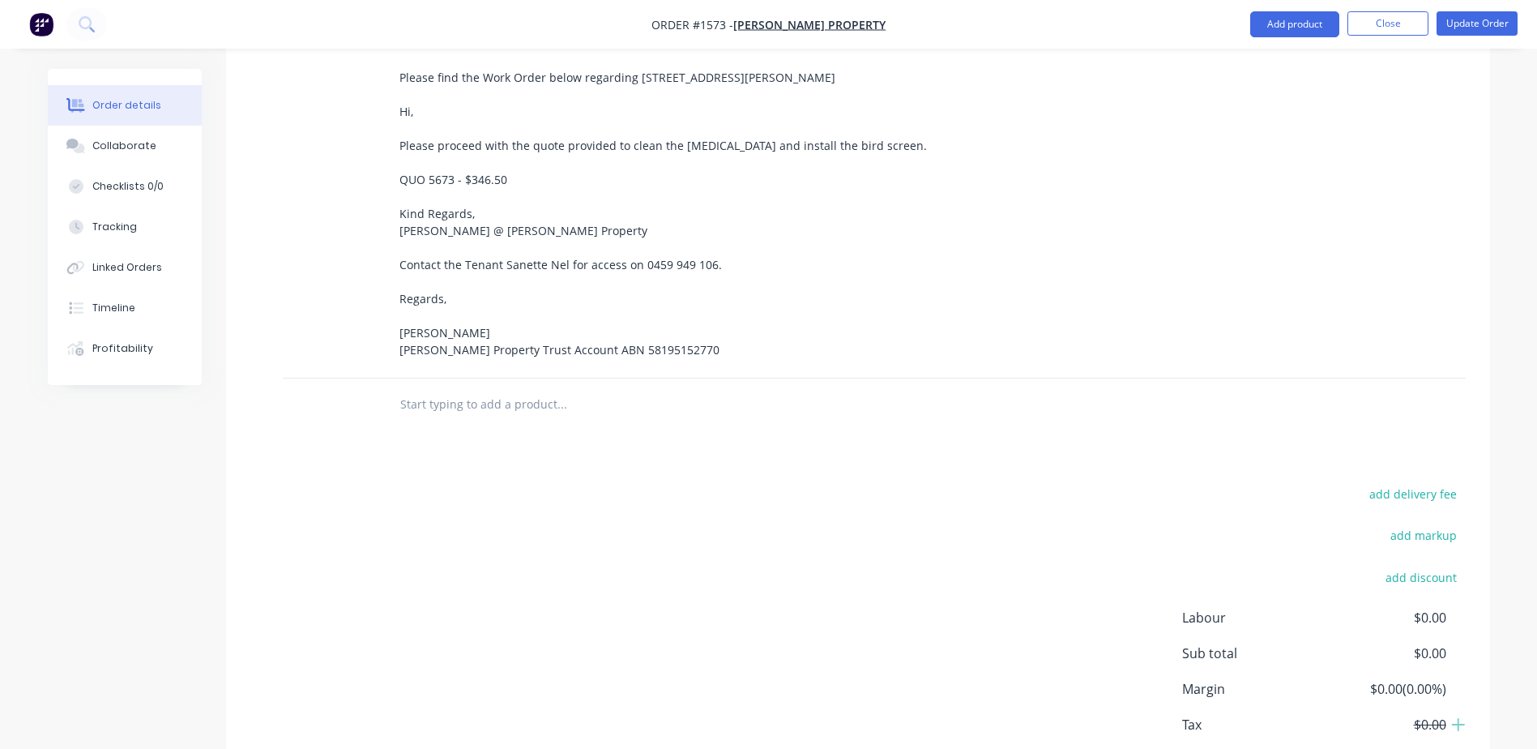
click at [472, 388] on input "text" at bounding box center [562, 404] width 324 height 32
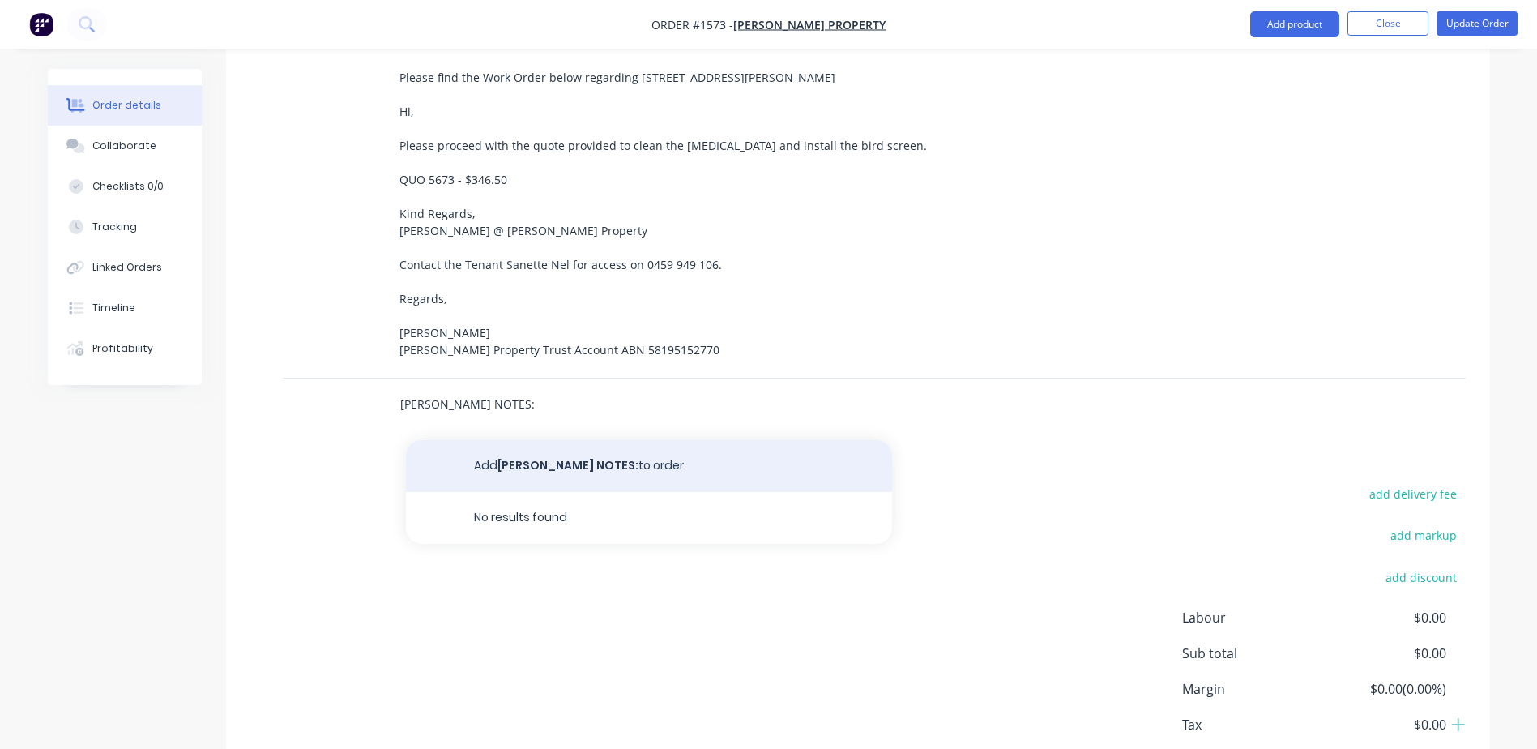
type input "[PERSON_NAME] NOTES:"
click at [522, 440] on button "Add [PERSON_NAME] NOTES: to order" at bounding box center [649, 466] width 486 height 52
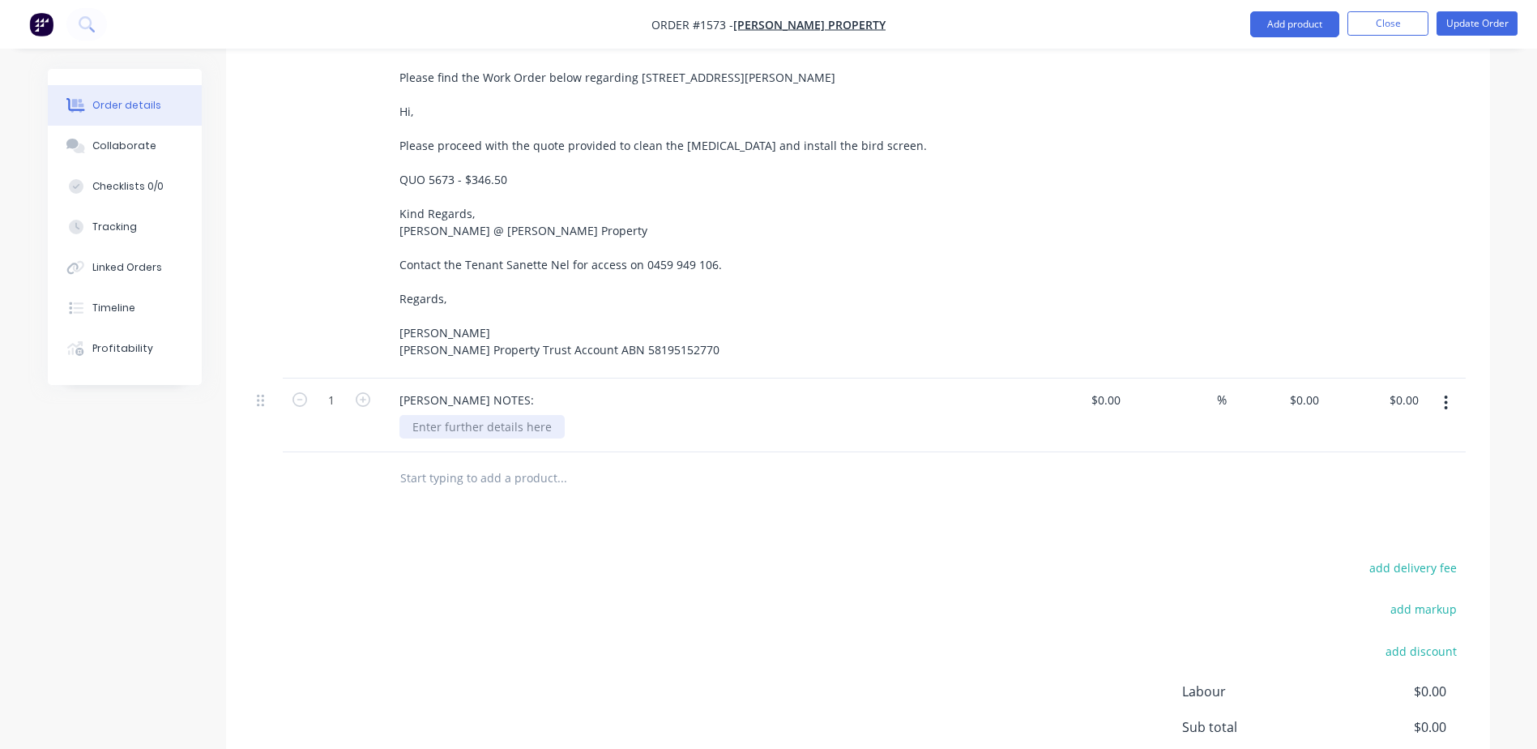
click at [450, 415] on div at bounding box center [482, 427] width 165 height 24
paste div
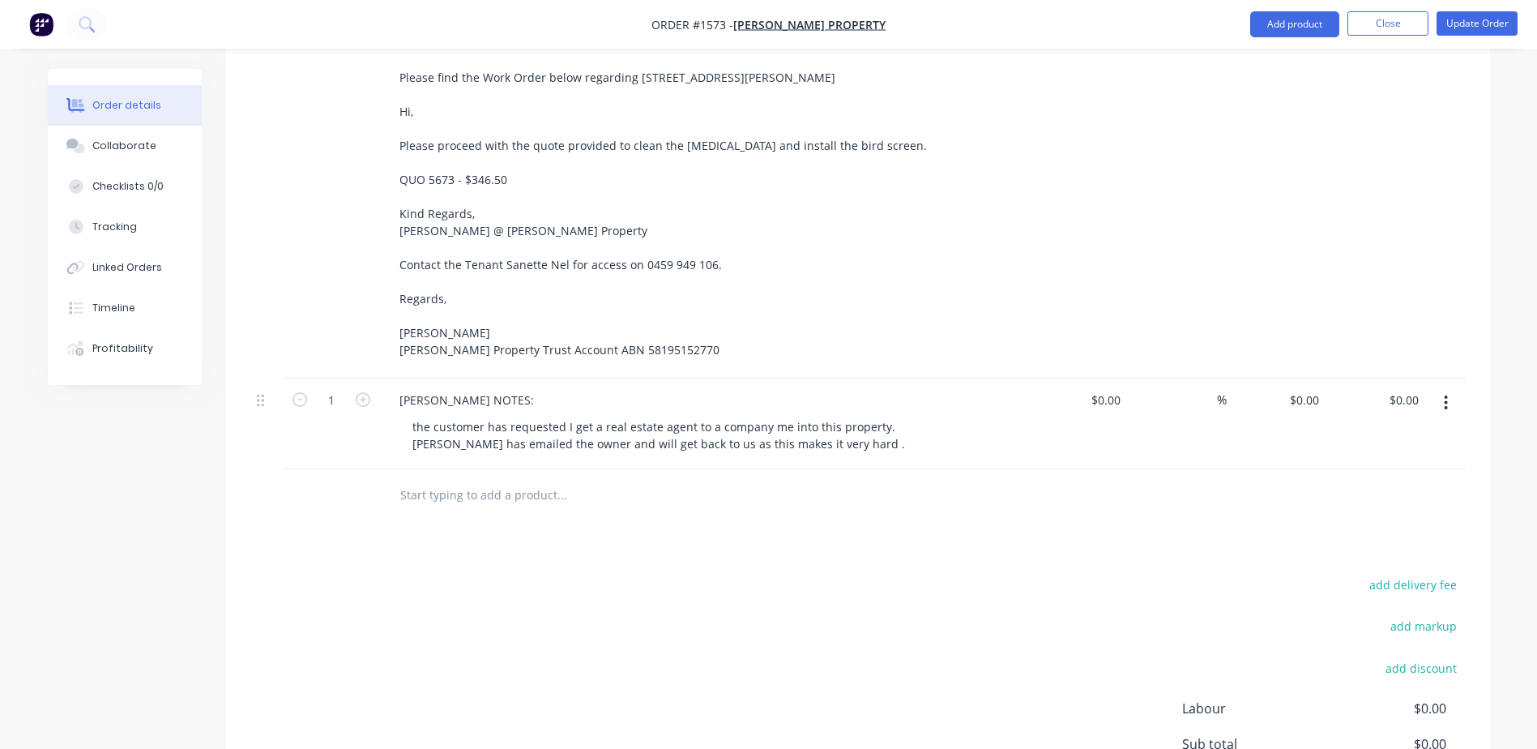
click at [765, 437] on div "Products Show / Hide columns Add product Qty Cost Markup Price Total 1 ANNUAL F…" at bounding box center [858, 295] width 1264 height 1229
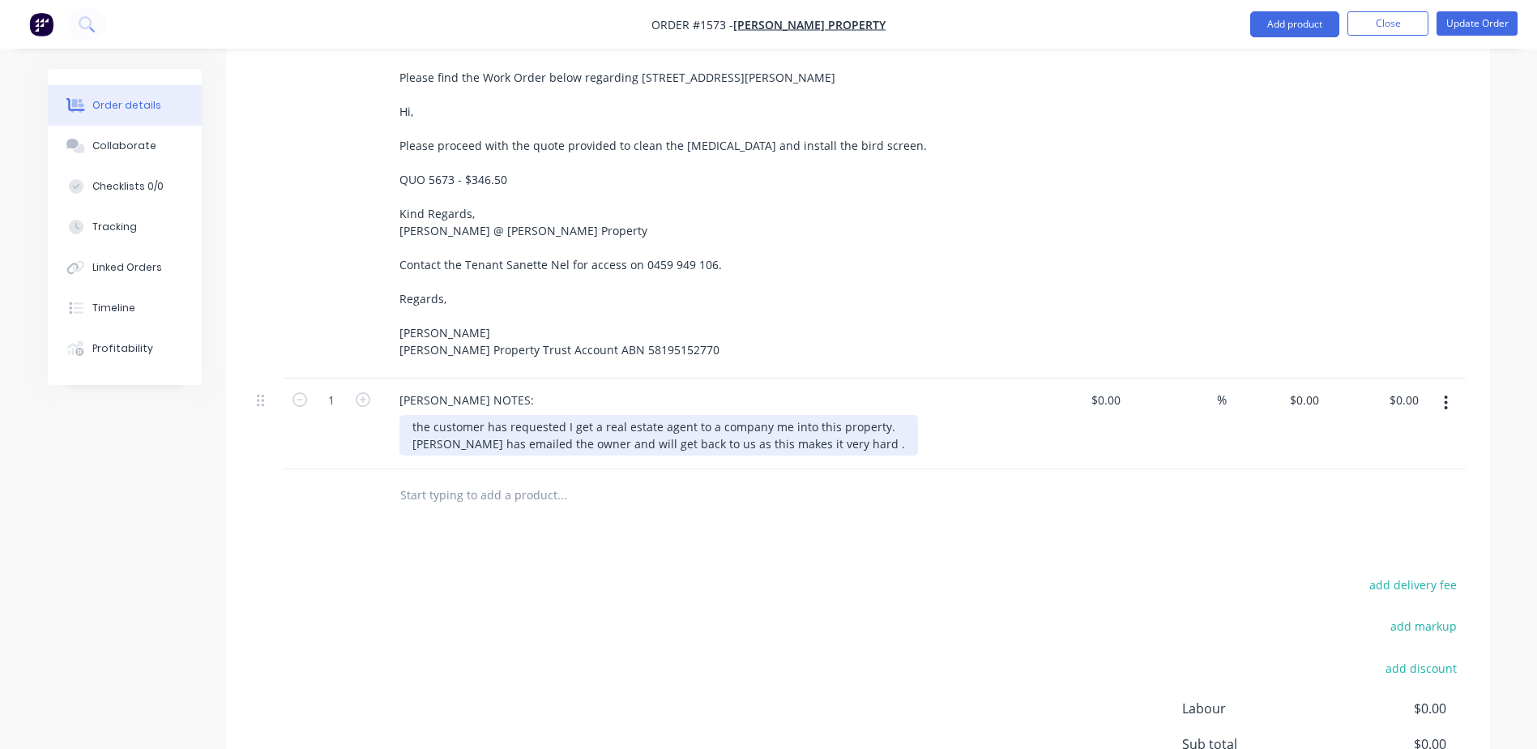
click at [818, 415] on div "the customer has requested I get a real estate agent to a company me into this …" at bounding box center [659, 435] width 519 height 41
drag, startPoint x: 818, startPoint y: 360, endPoint x: 808, endPoint y: 353, distance: 11.7
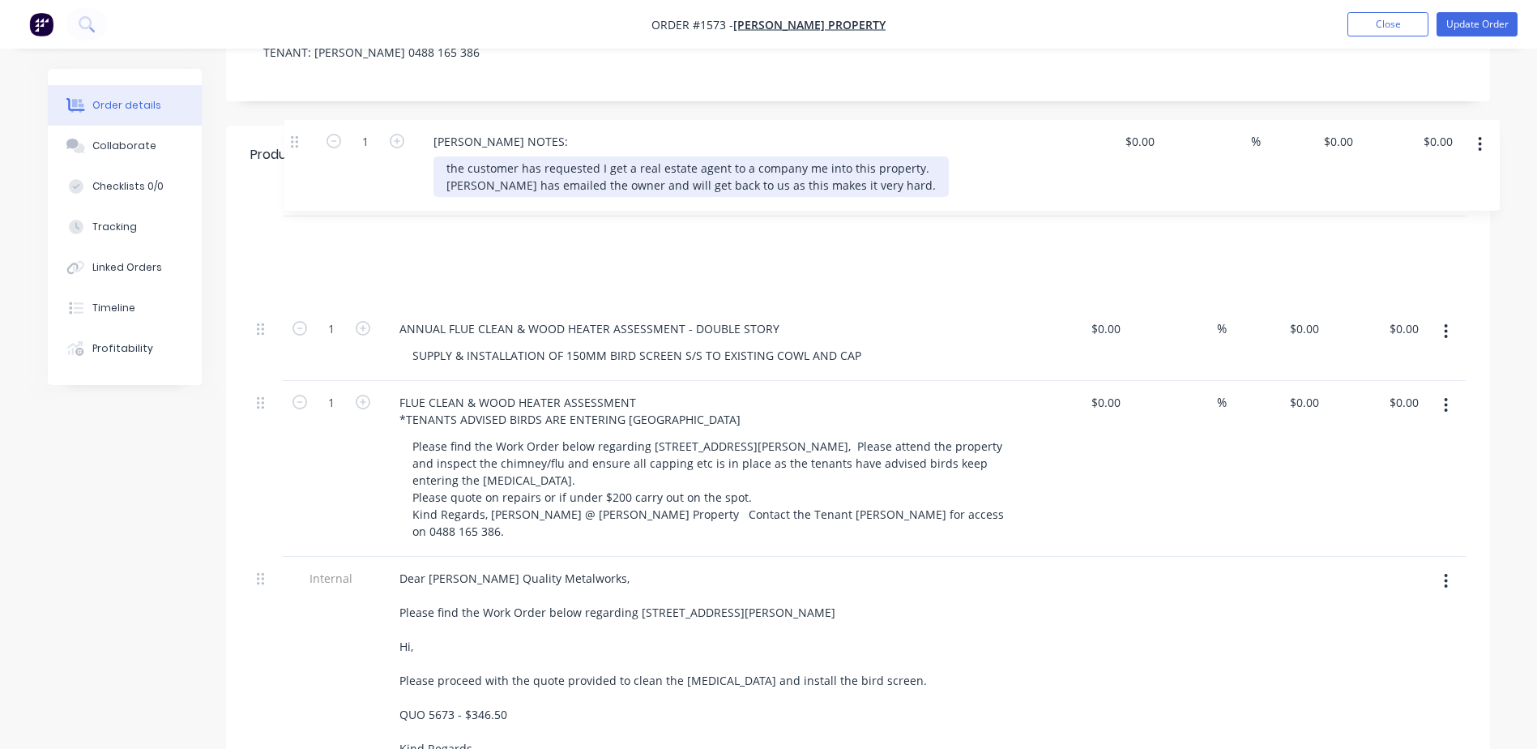
scroll to position [443, 0]
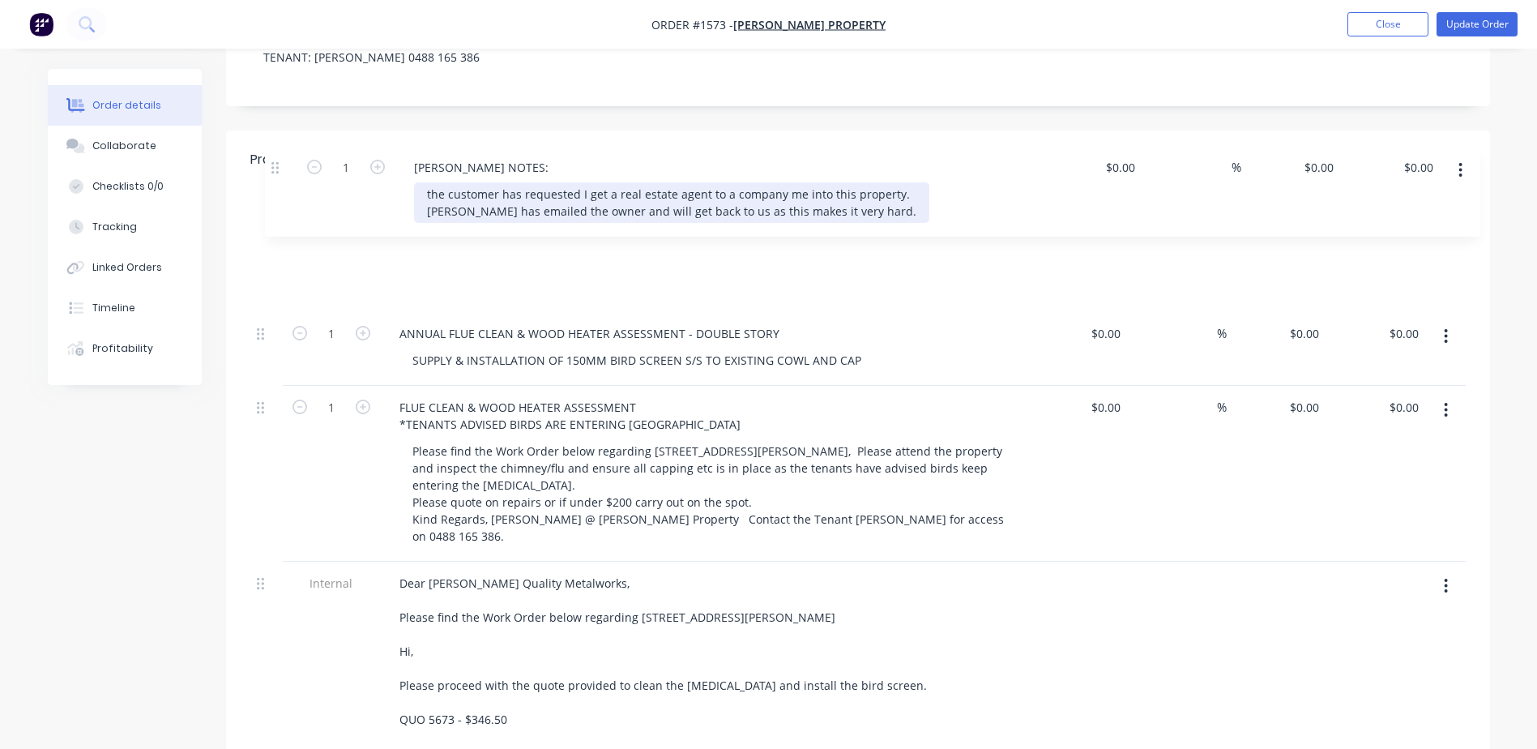
drag, startPoint x: 264, startPoint y: 558, endPoint x: 276, endPoint y: 169, distance: 389.2
click at [276, 221] on div "1 ANNUAL FLUE CLEAN & WOOD HEATER ASSESSMENT - DOUBLE STORY SUPPLY & INSTALLATI…" at bounding box center [858, 569] width 1216 height 697
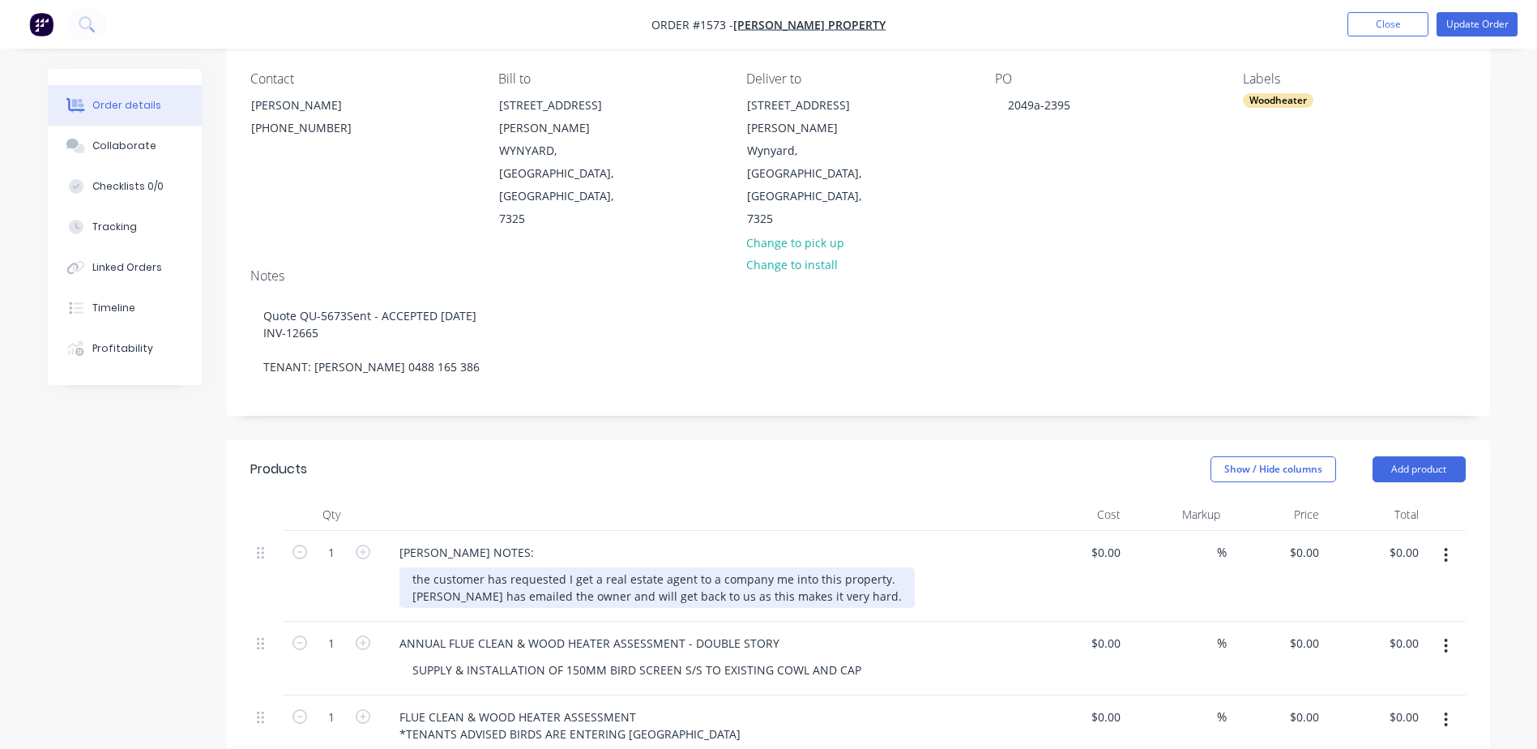
scroll to position [0, 0]
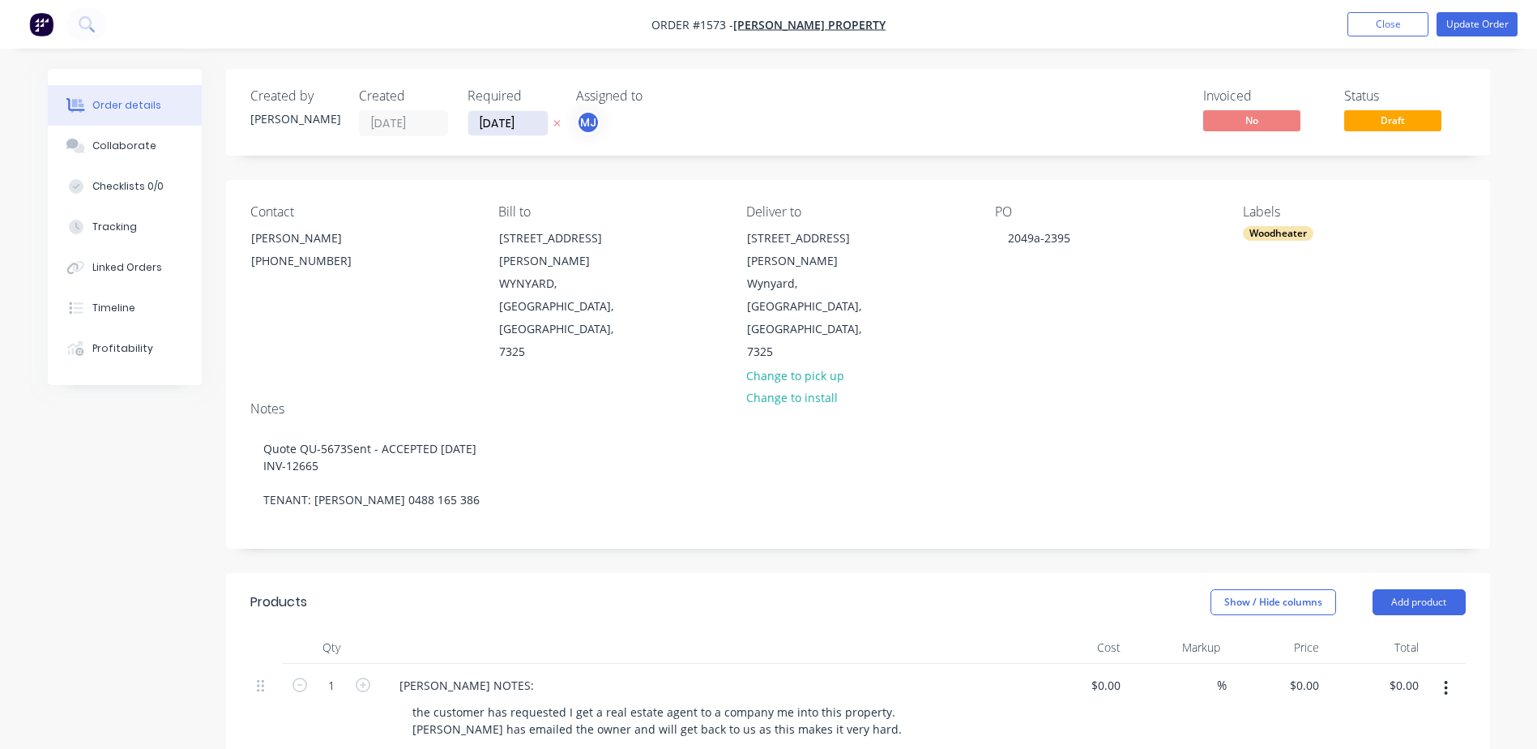
click at [504, 122] on input "[DATE]" at bounding box center [507, 123] width 79 height 24
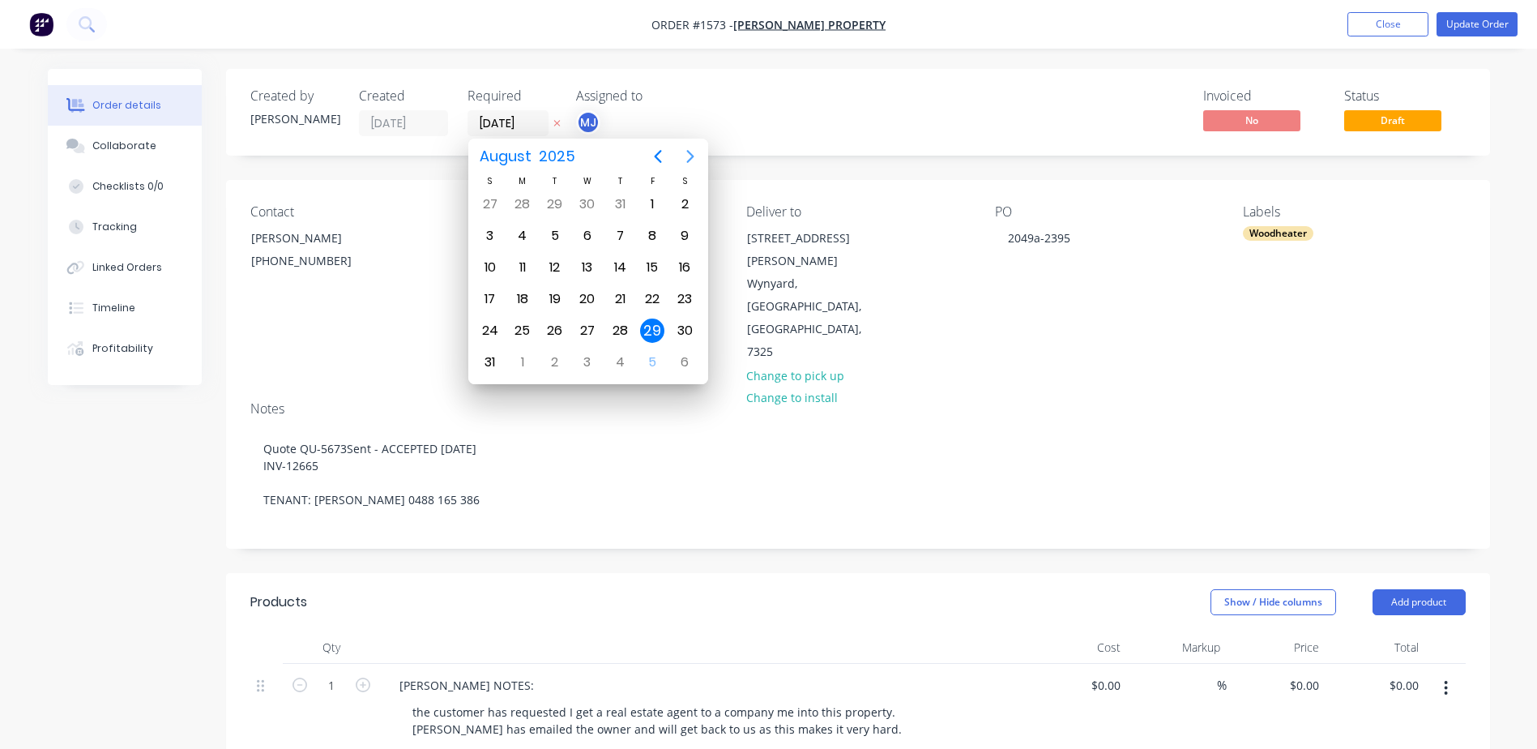
click at [686, 157] on icon "Next page" at bounding box center [690, 156] width 19 height 19
click at [658, 231] on div "12" at bounding box center [652, 236] width 24 height 24
type input "[DATE]"
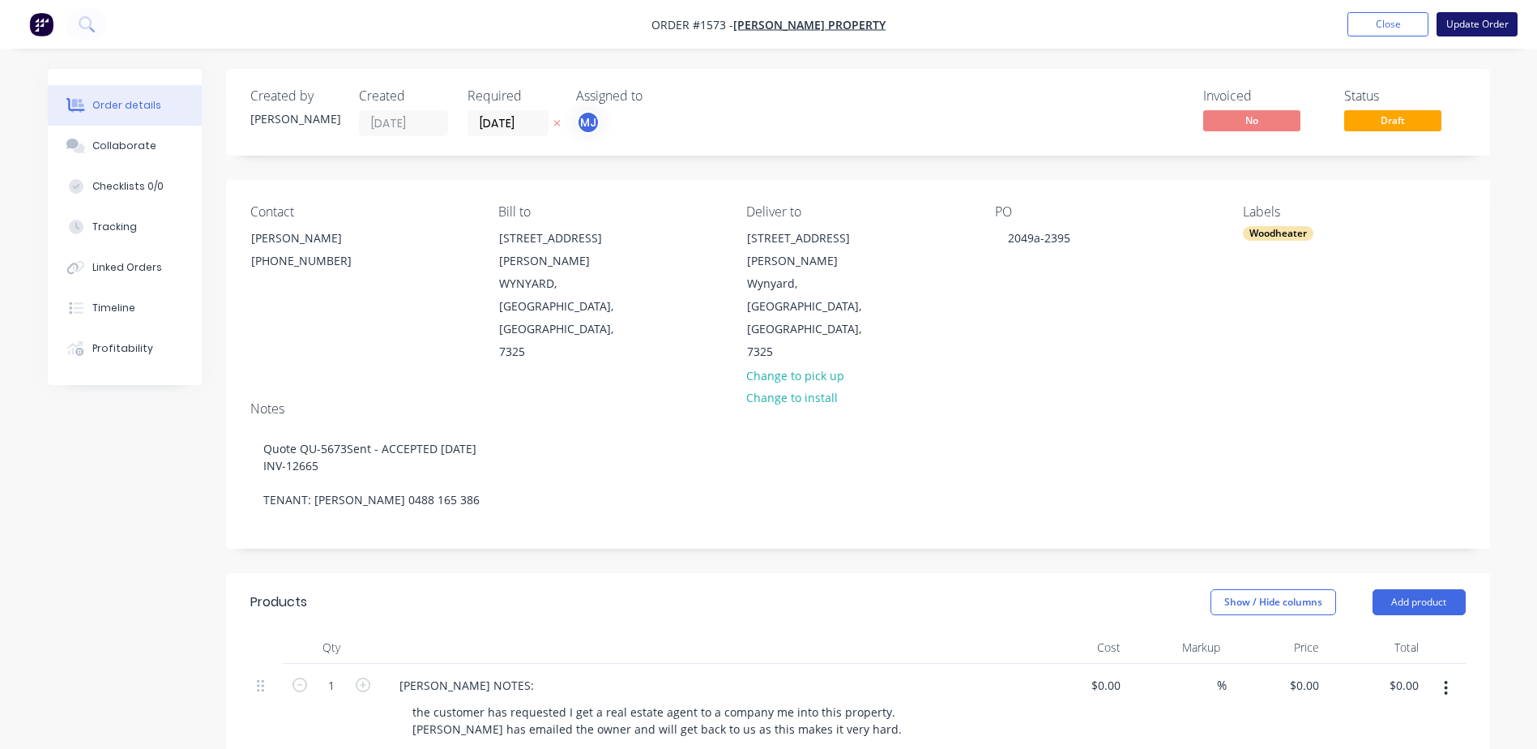
click at [1494, 19] on button "Update Order" at bounding box center [1477, 24] width 81 height 24
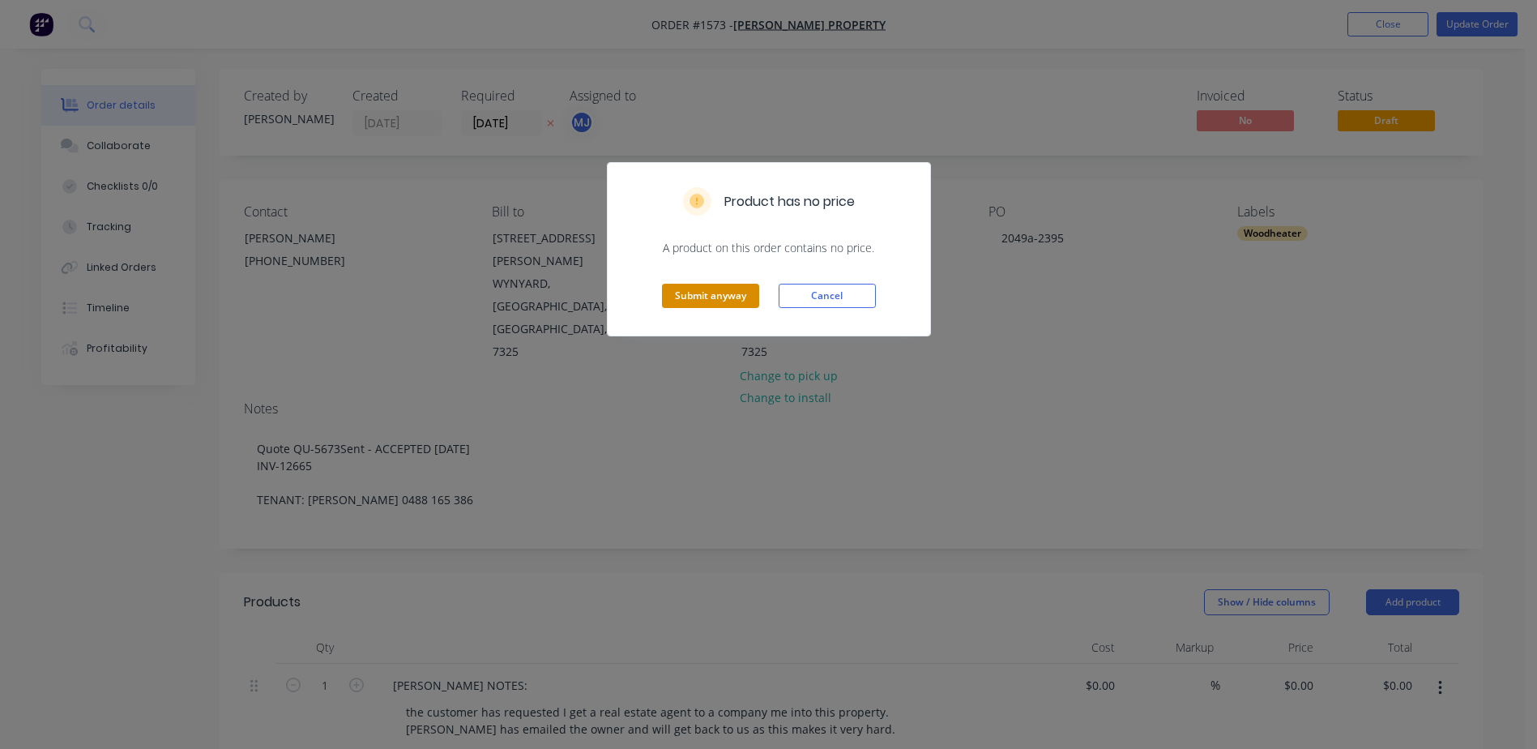
click at [713, 293] on button "Submit anyway" at bounding box center [710, 296] width 97 height 24
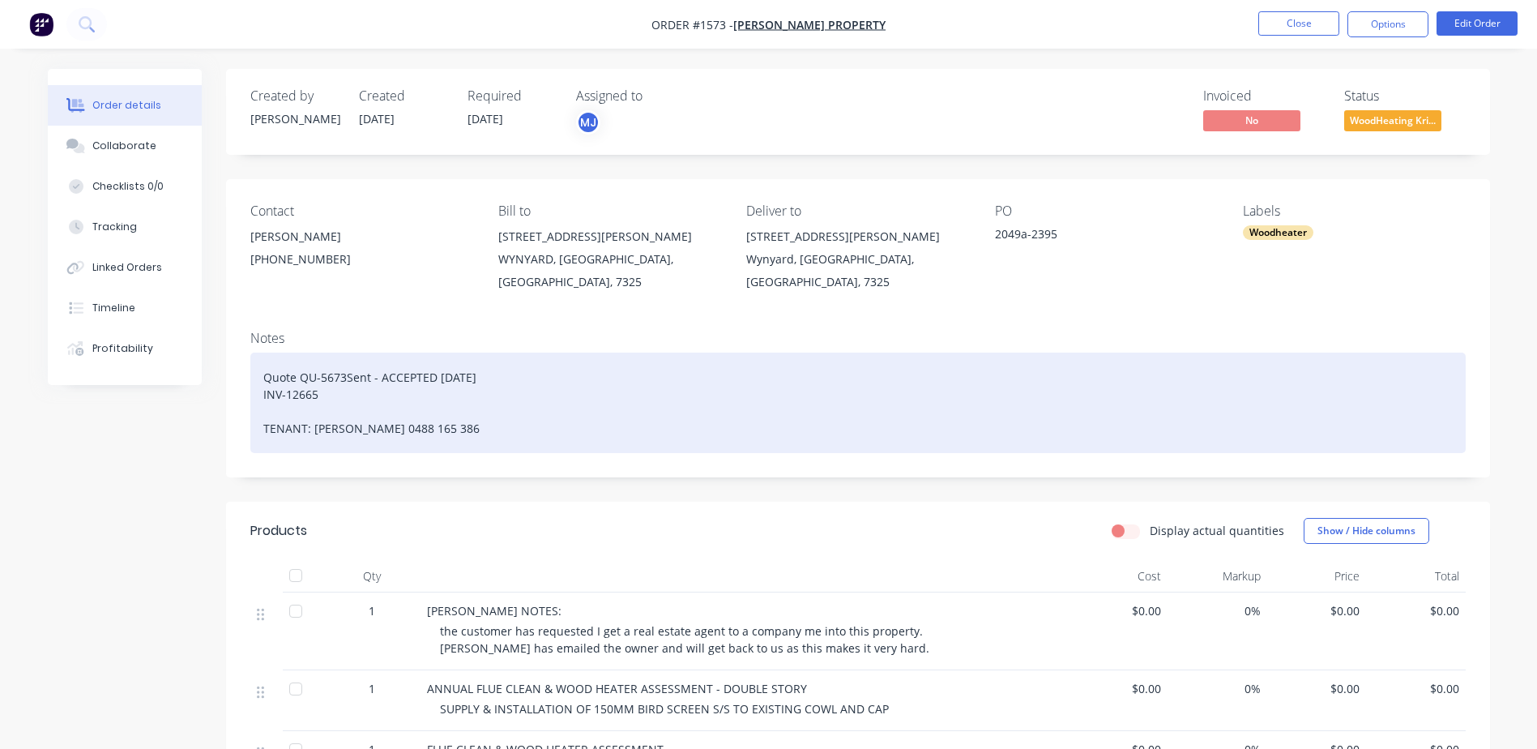
click at [258, 379] on div "Quote QU-5673Sent - ACCEPTED [DATE] INV-12665 TENANT: [PERSON_NAME] 0488 165 386" at bounding box center [858, 403] width 1216 height 100
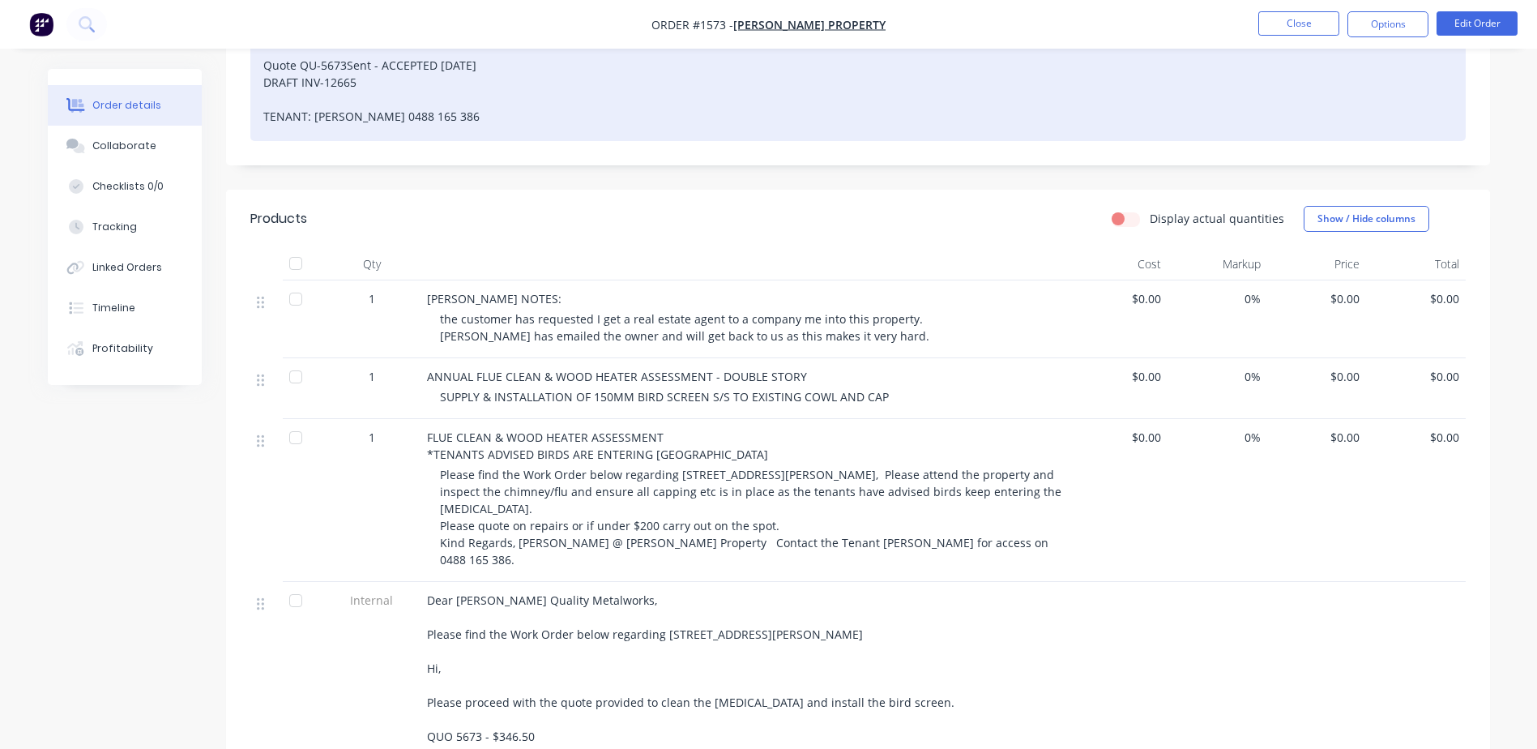
scroll to position [243, 0]
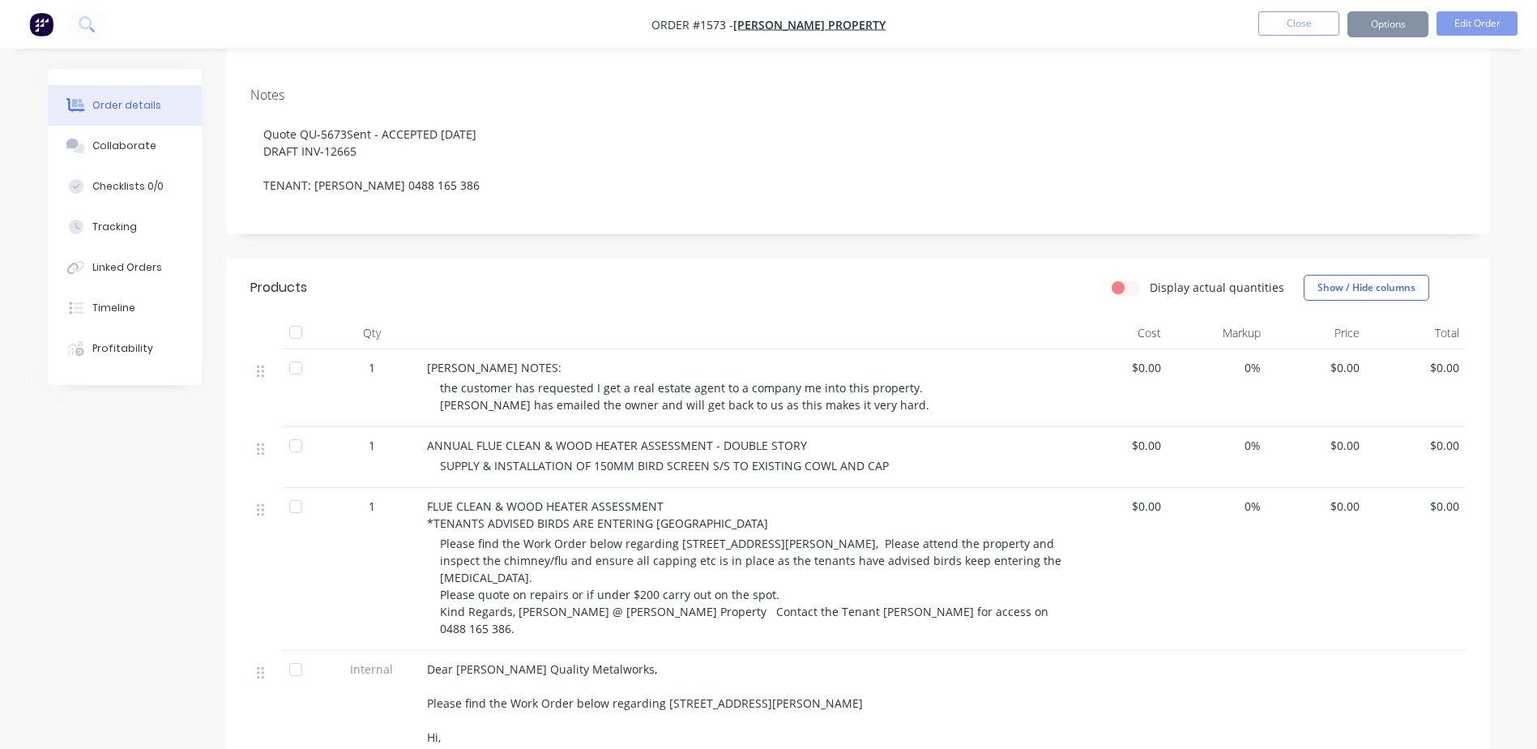
click at [738, 380] on span "the customer has requested I get a real estate agent to a company me into this …" at bounding box center [685, 396] width 490 height 32
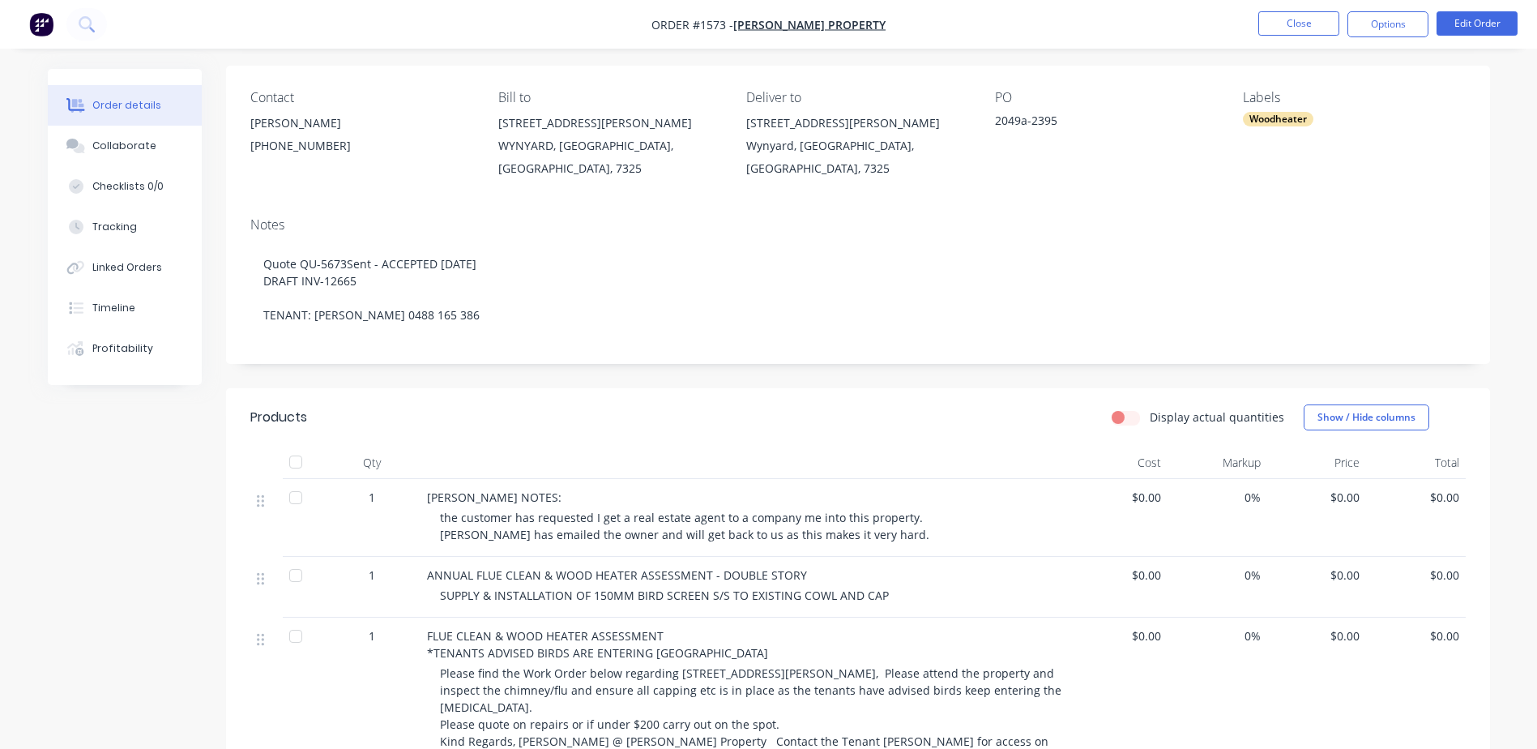
scroll to position [0, 0]
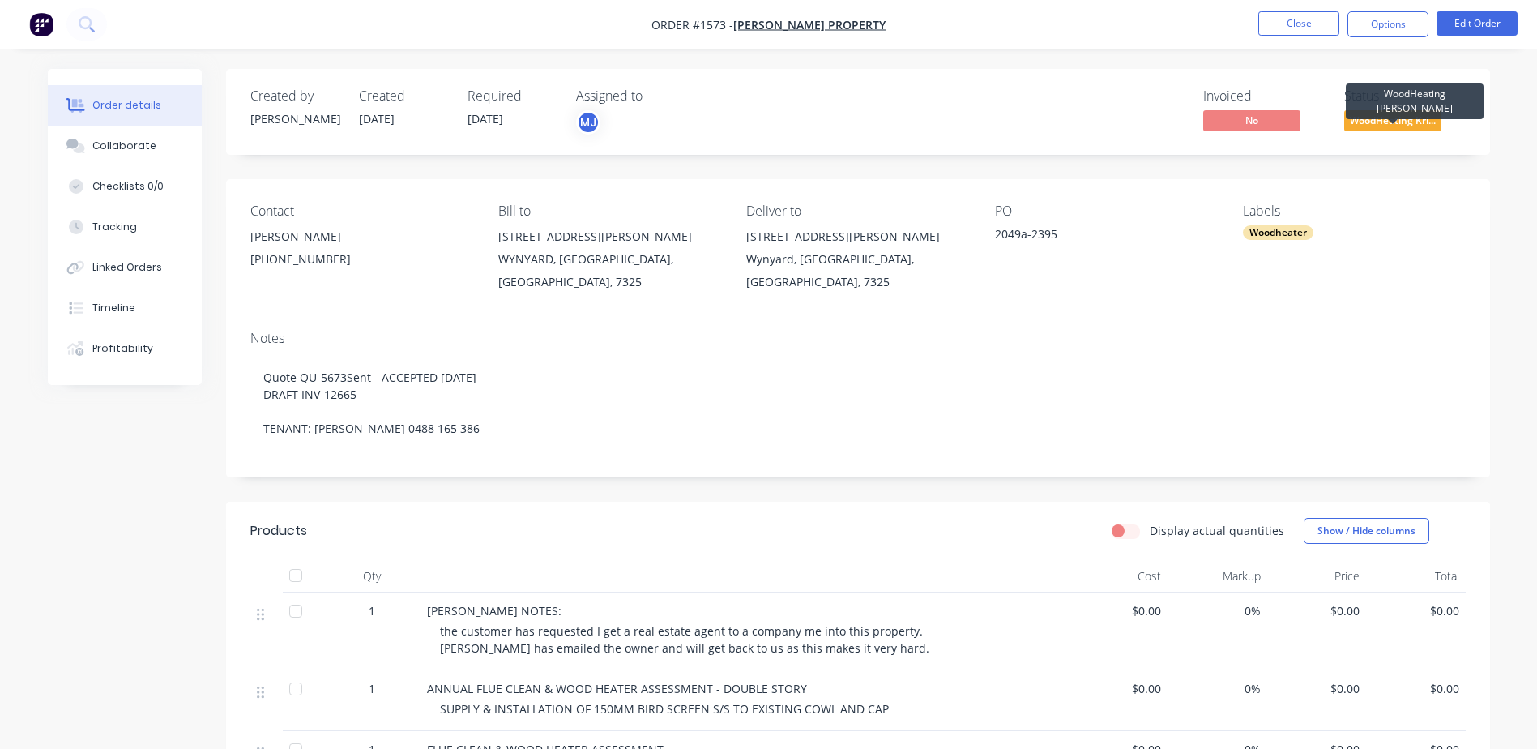
click at [1390, 114] on span "WoodHeating Kri..." at bounding box center [1393, 120] width 97 height 20
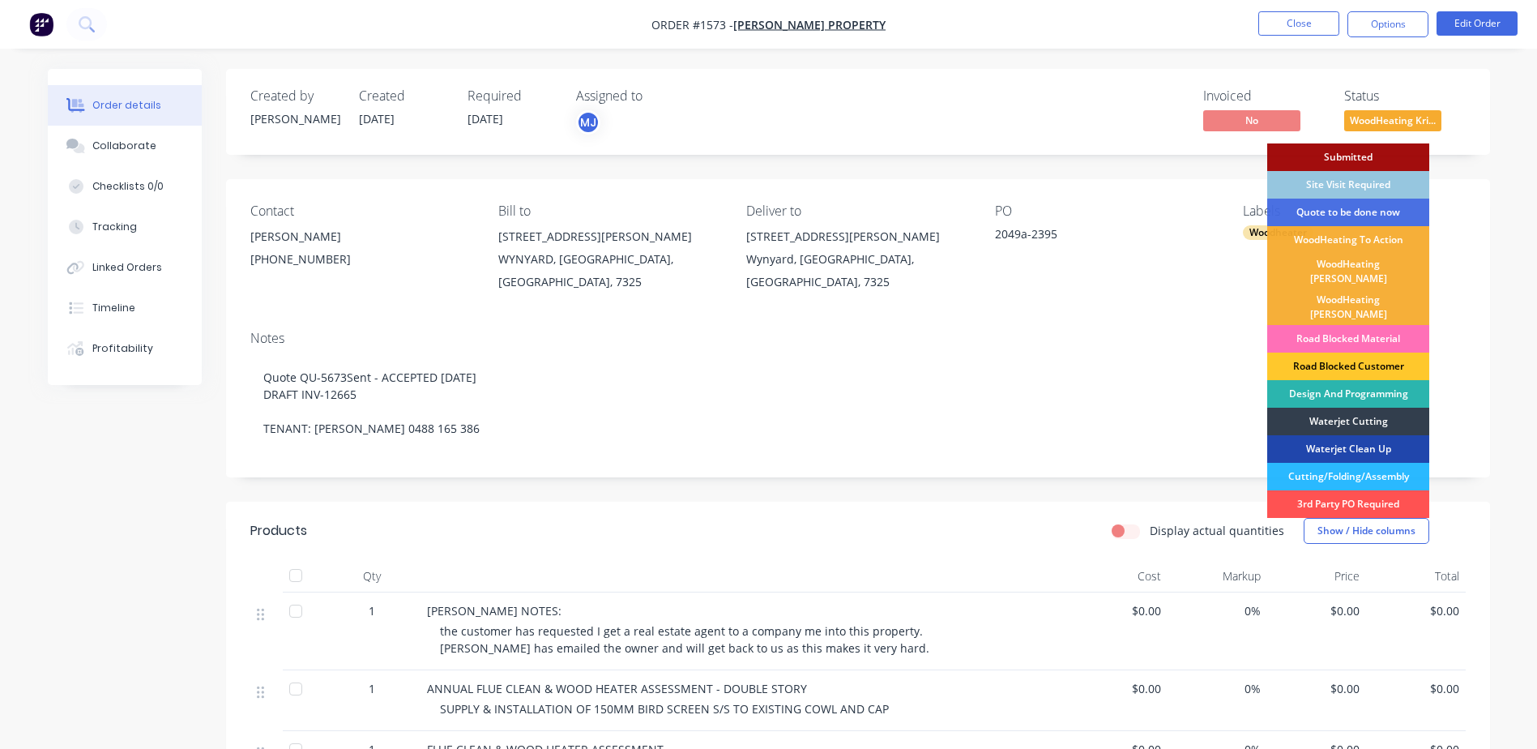
click at [1347, 353] on div "Road Blocked Customer" at bounding box center [1349, 367] width 162 height 28
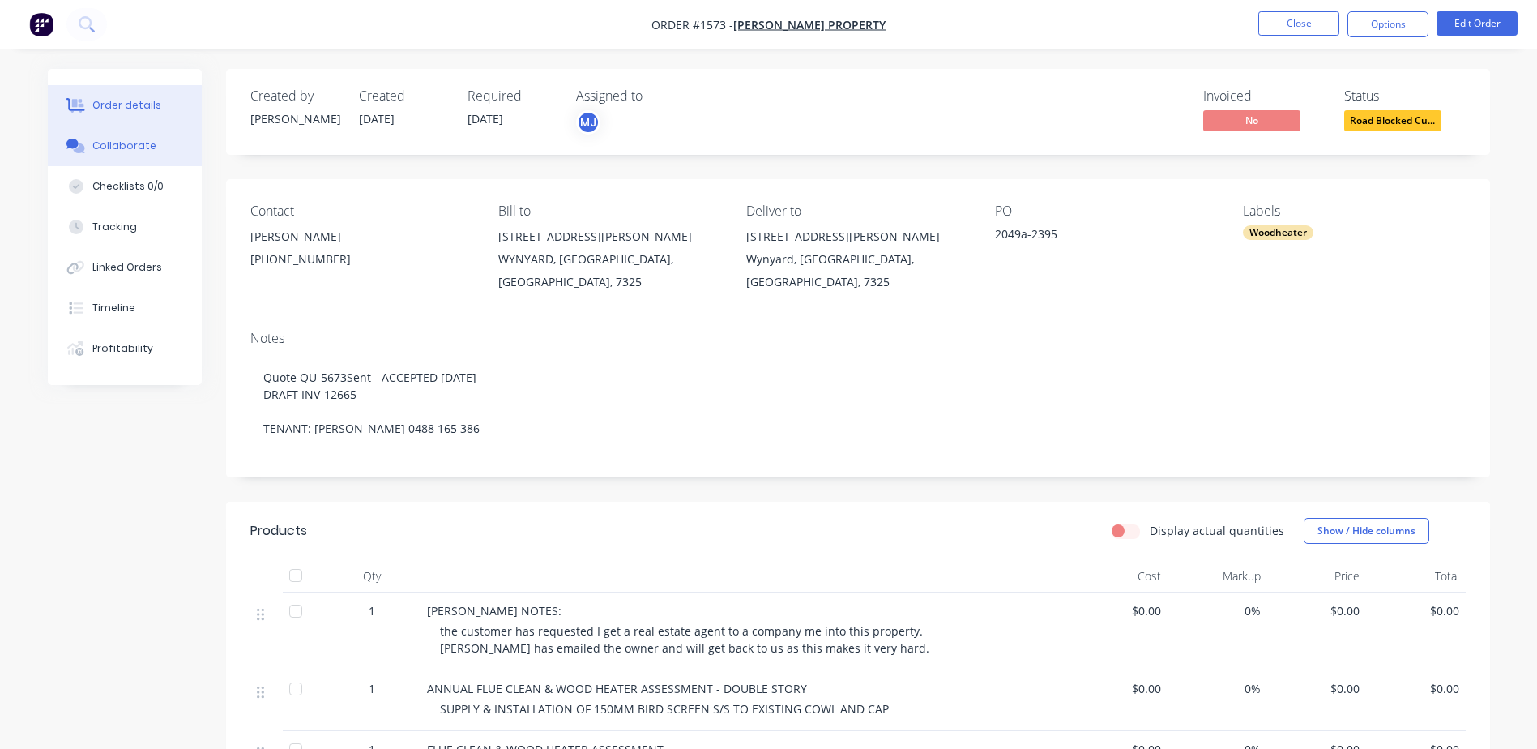
click at [122, 151] on div "Collaborate" at bounding box center [124, 146] width 64 height 15
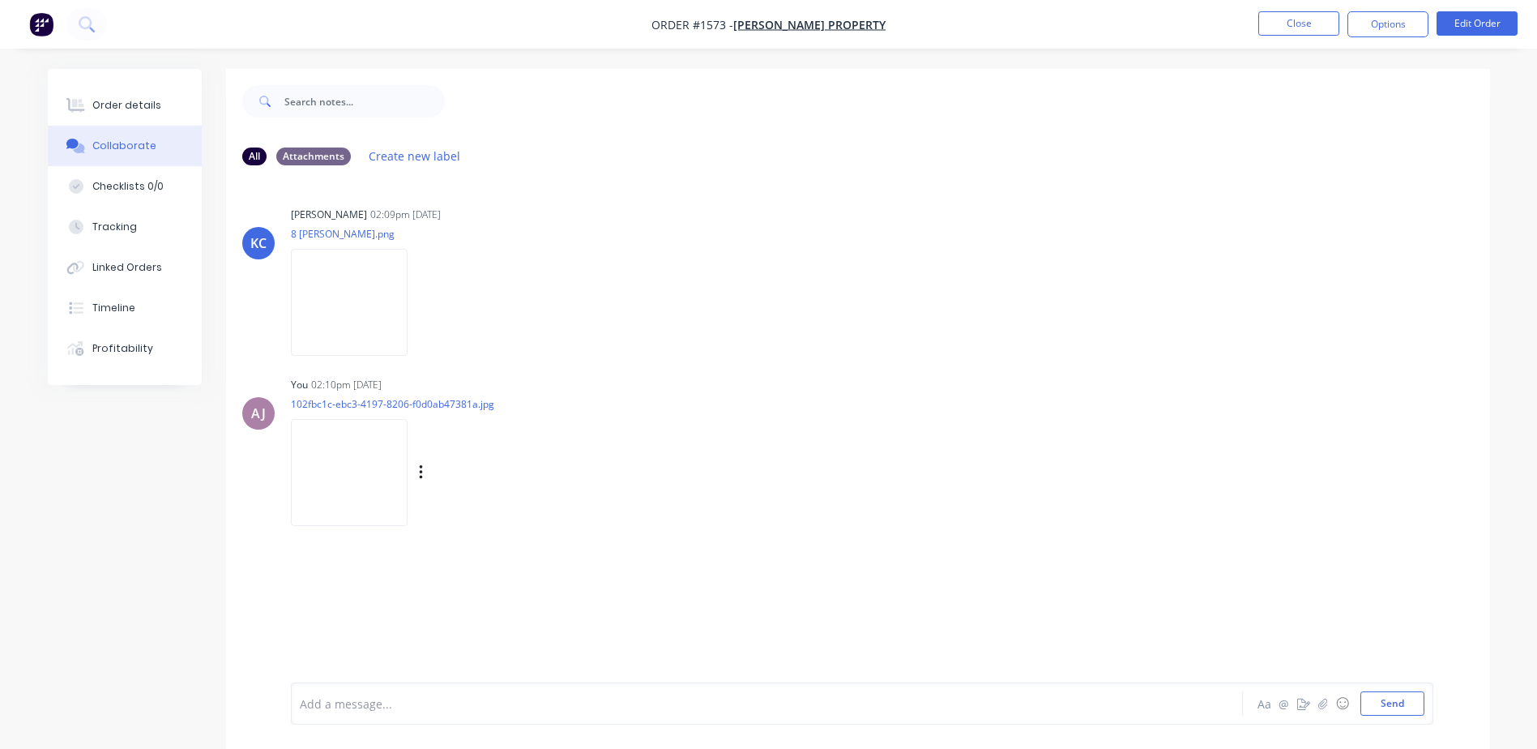
click at [344, 454] on img at bounding box center [349, 472] width 117 height 106
click at [314, 283] on img at bounding box center [349, 302] width 117 height 106
click at [142, 99] on div "Order details" at bounding box center [126, 105] width 69 height 15
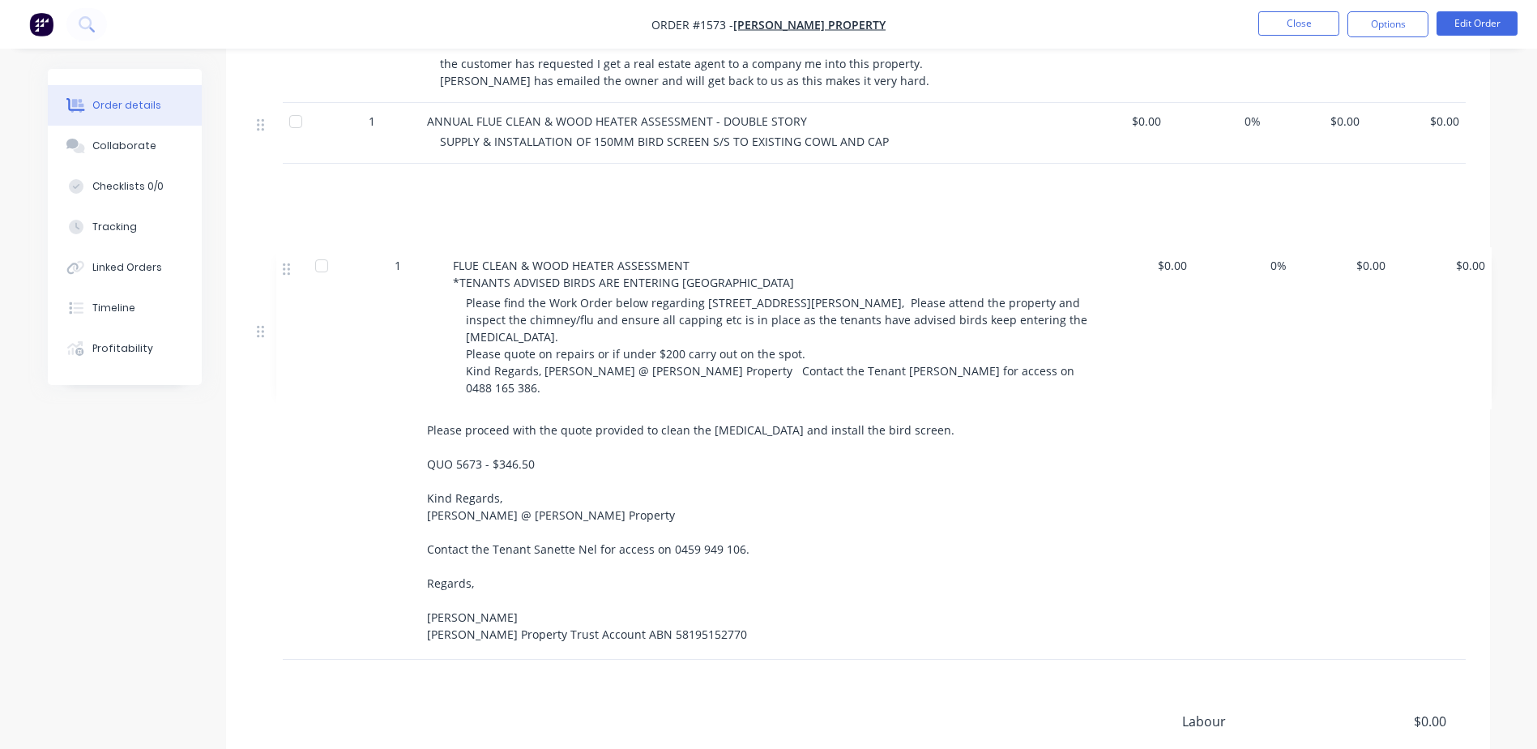
scroll to position [567, 0]
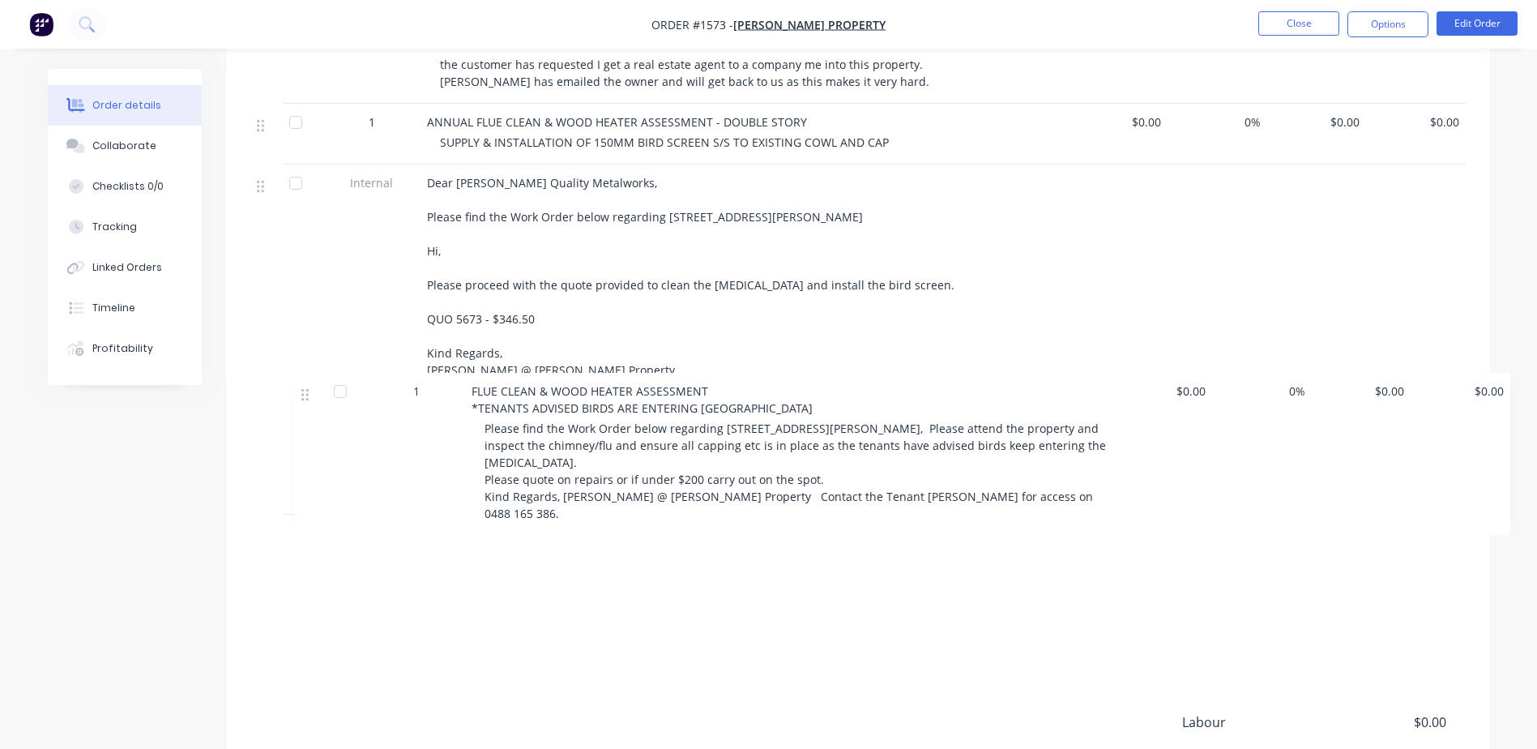
drag, startPoint x: 266, startPoint y: 170, endPoint x: 314, endPoint y: 405, distance: 240.0
click at [314, 405] on div "1 [PERSON_NAME] NOTES: the customer has requested I get a real estate agent to …" at bounding box center [858, 343] width 1216 height 635
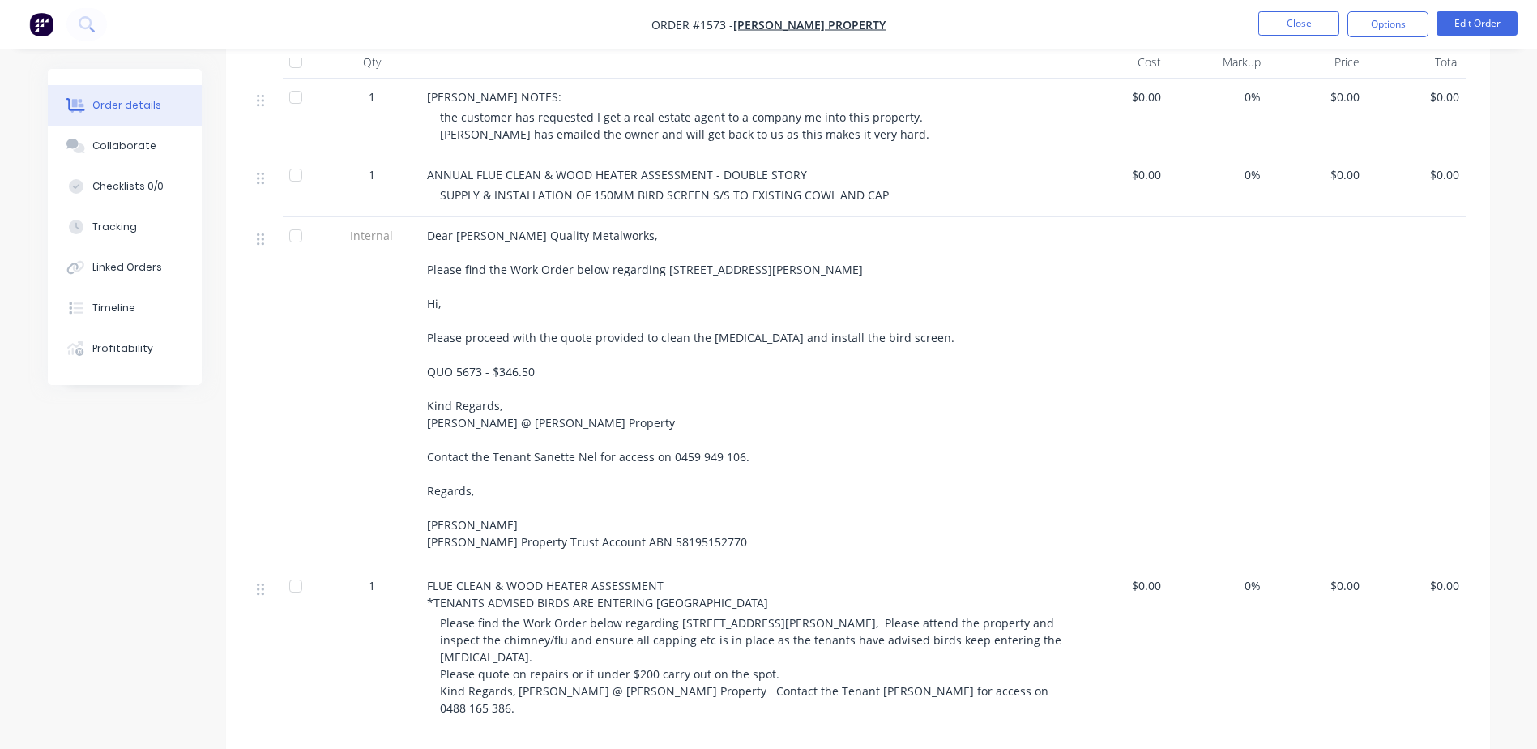
scroll to position [485, 0]
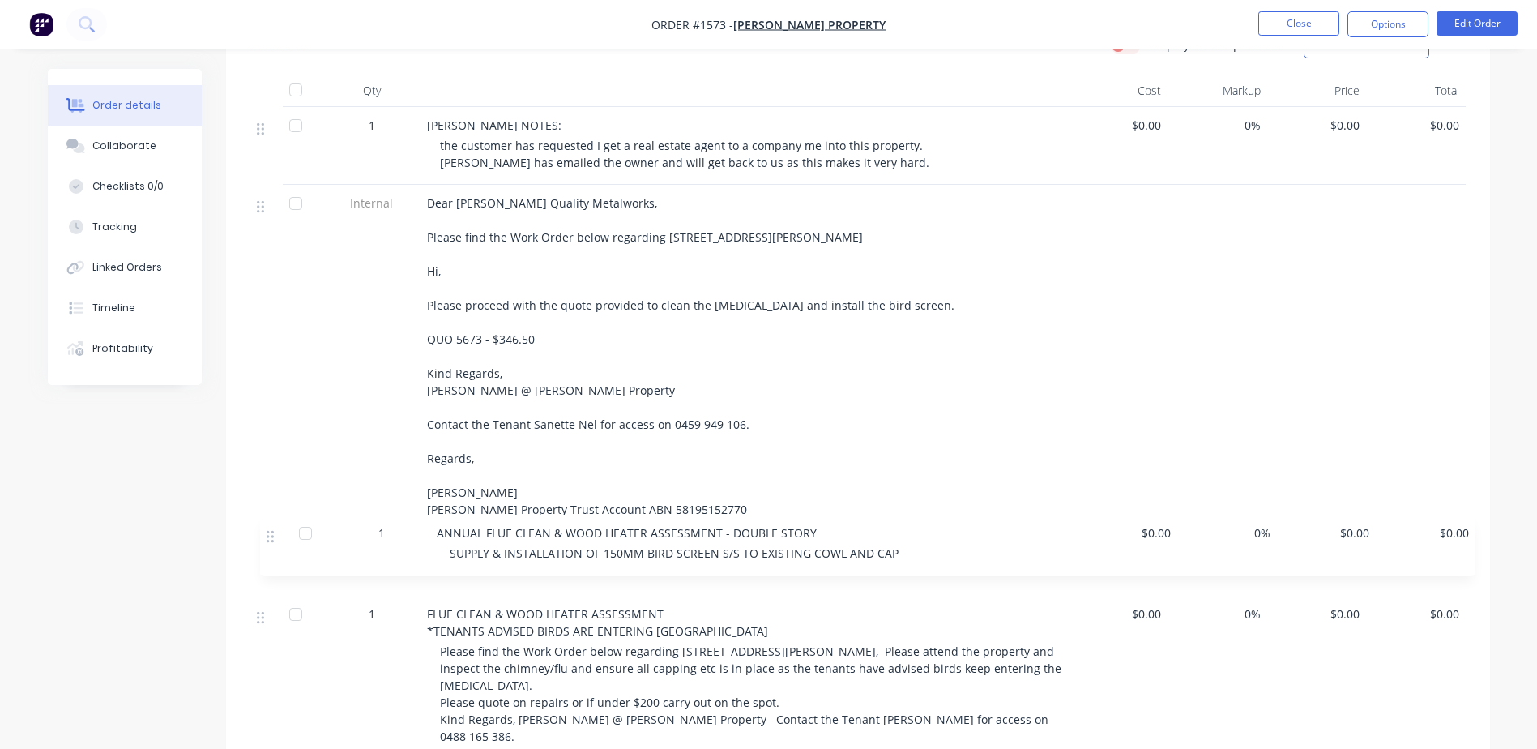
drag, startPoint x: 260, startPoint y: 191, endPoint x: 274, endPoint y: 542, distance: 351.2
click at [274, 542] on div "1 [PERSON_NAME] NOTES: the customer has requested I get a real estate agent to …" at bounding box center [858, 433] width 1216 height 652
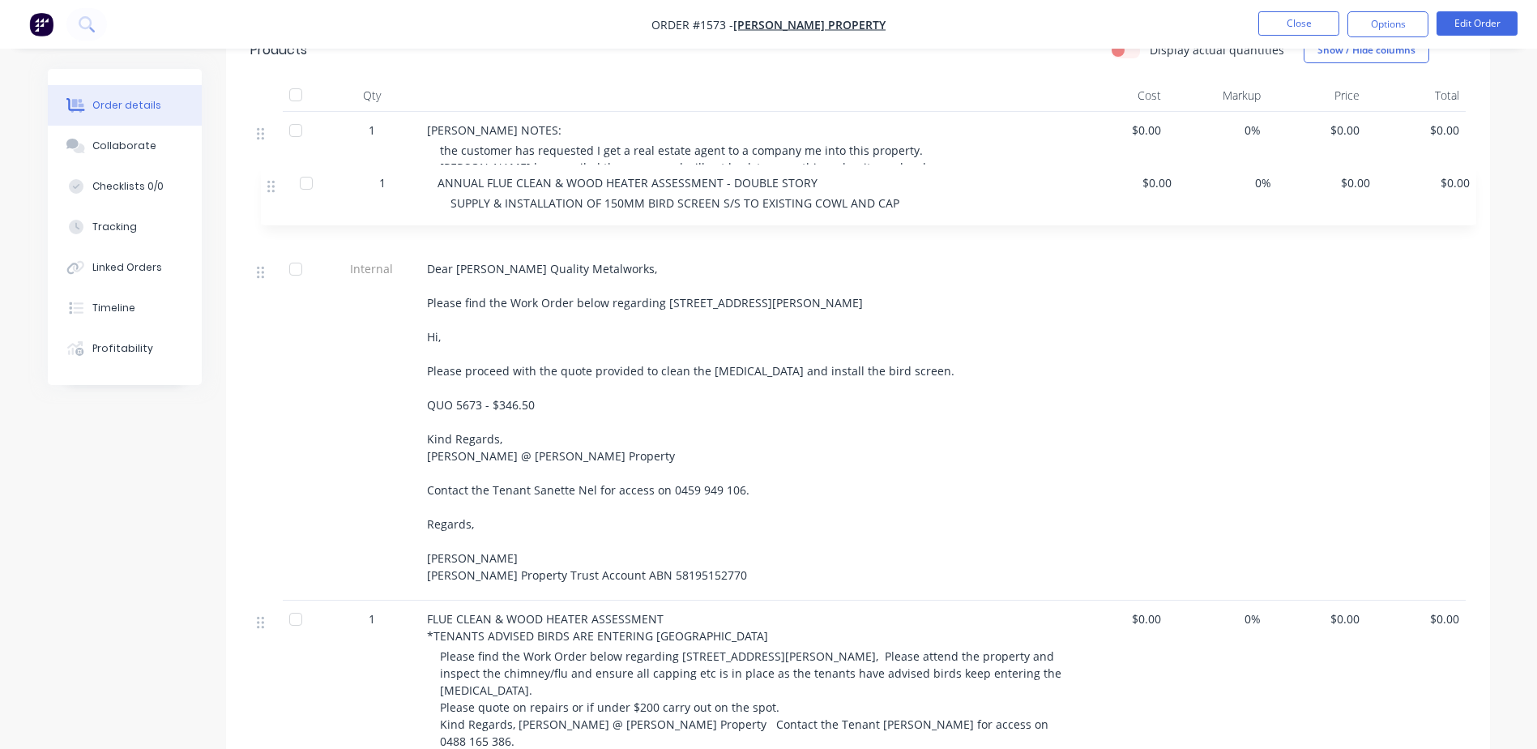
scroll to position [479, 0]
drag, startPoint x: 258, startPoint y: 540, endPoint x: 259, endPoint y: 181, distance: 359.0
click at [259, 180] on div "1 [PERSON_NAME] NOTES: the customer has requested I get a real estate agent to …" at bounding box center [858, 439] width 1216 height 652
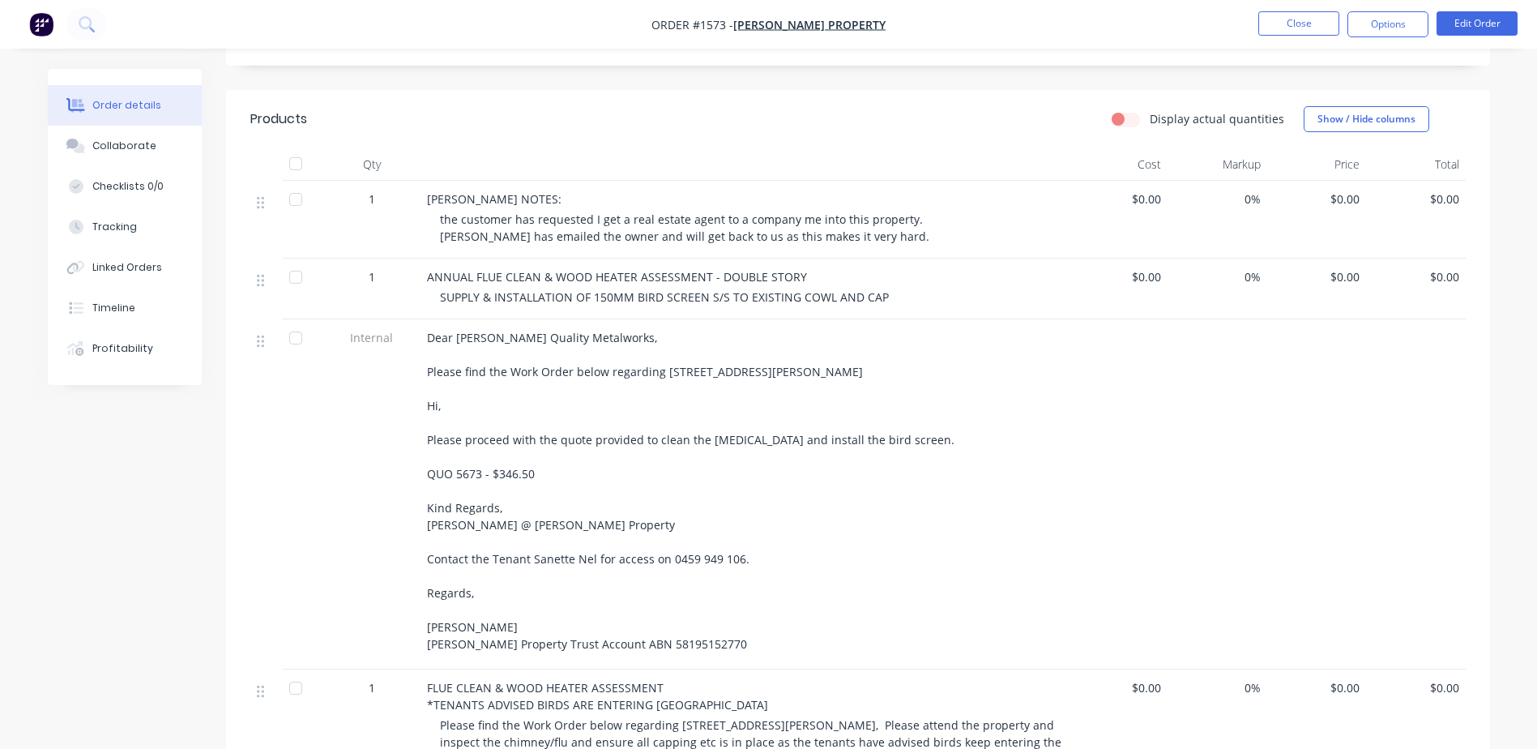
scroll to position [102, 0]
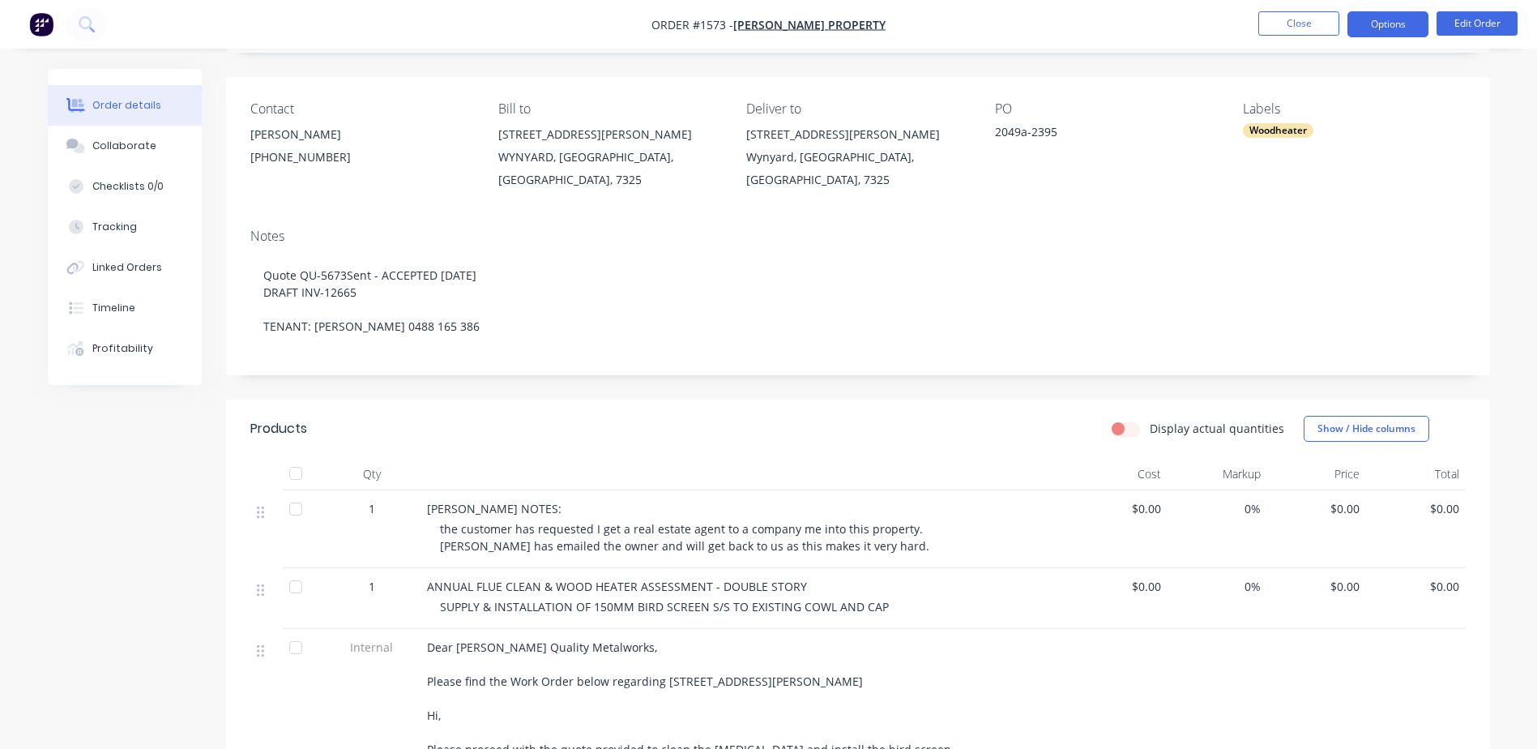
click at [1398, 28] on button "Options" at bounding box center [1388, 24] width 81 height 26
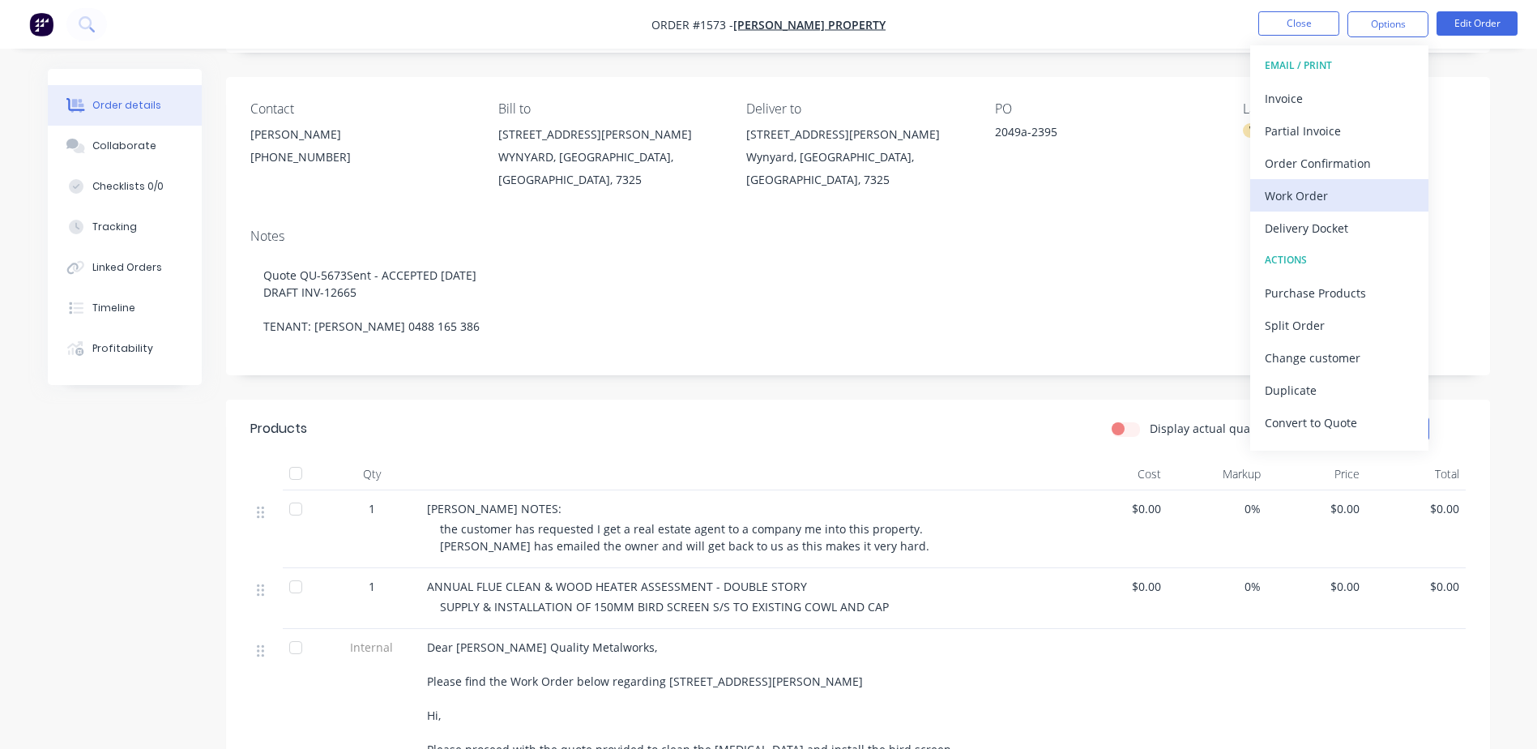
click at [1306, 199] on div "Work Order" at bounding box center [1339, 196] width 149 height 24
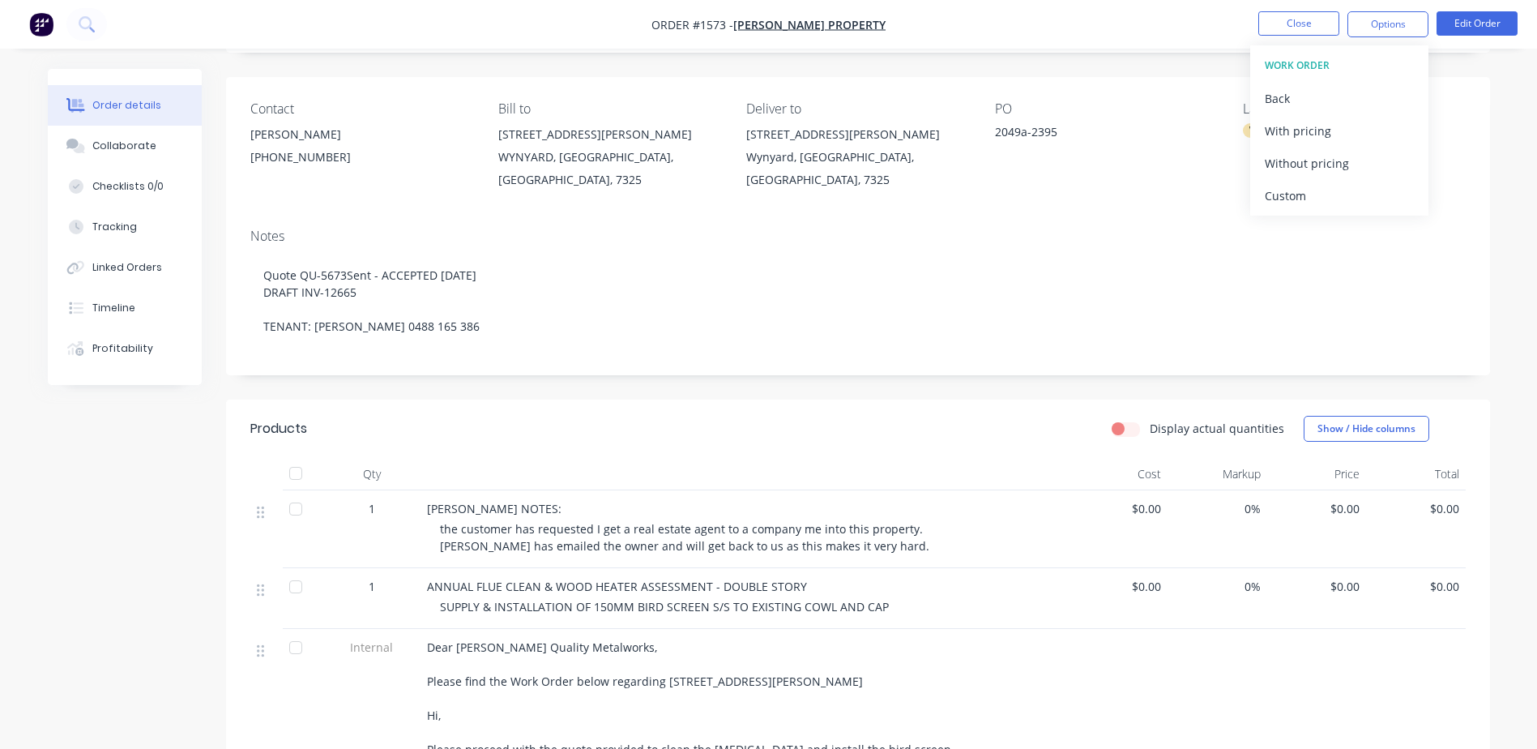
click at [1306, 199] on div "Custom" at bounding box center [1339, 196] width 149 height 24
click at [1304, 165] on div "Without pricing" at bounding box center [1339, 164] width 149 height 24
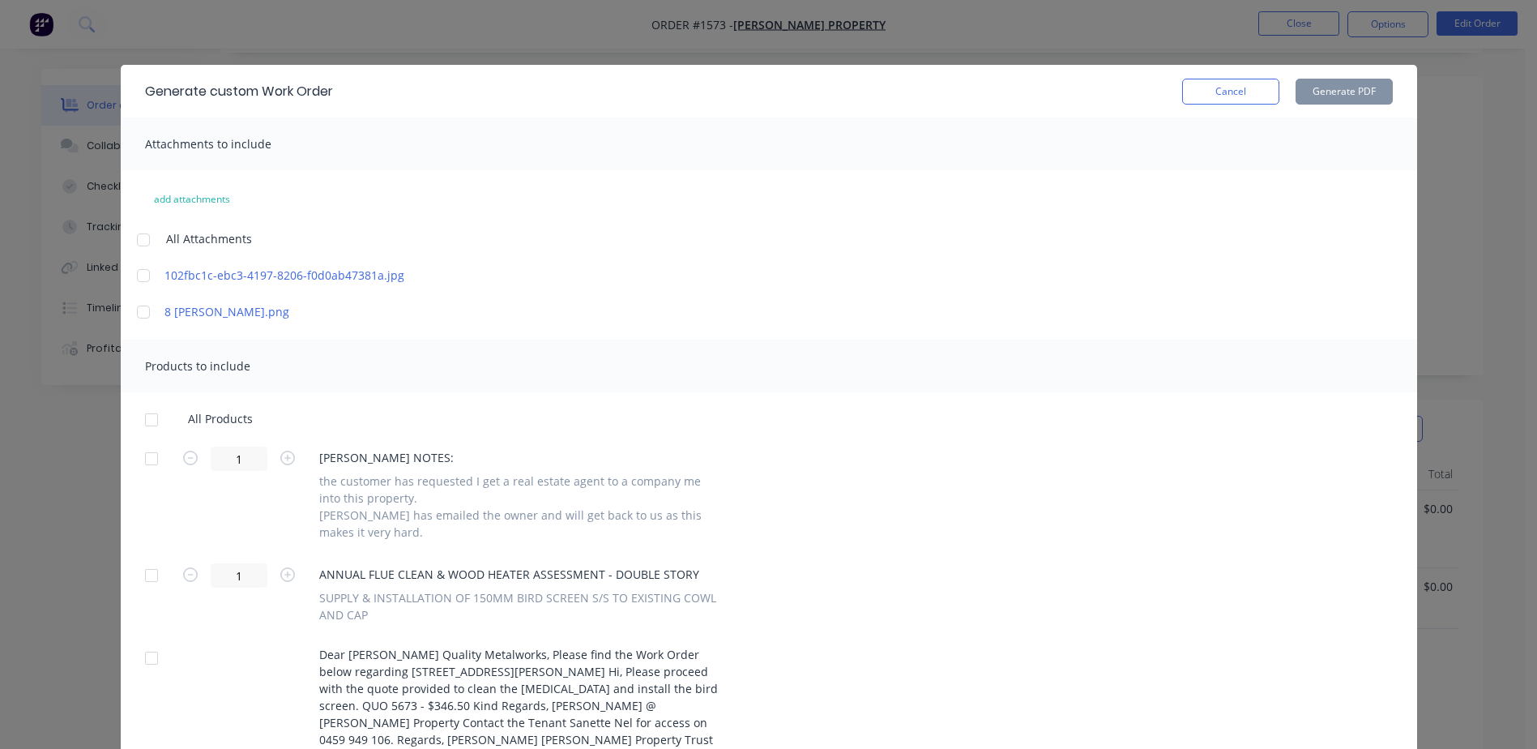
click at [142, 240] on div at bounding box center [143, 240] width 32 height 32
click at [149, 420] on div at bounding box center [151, 420] width 32 height 32
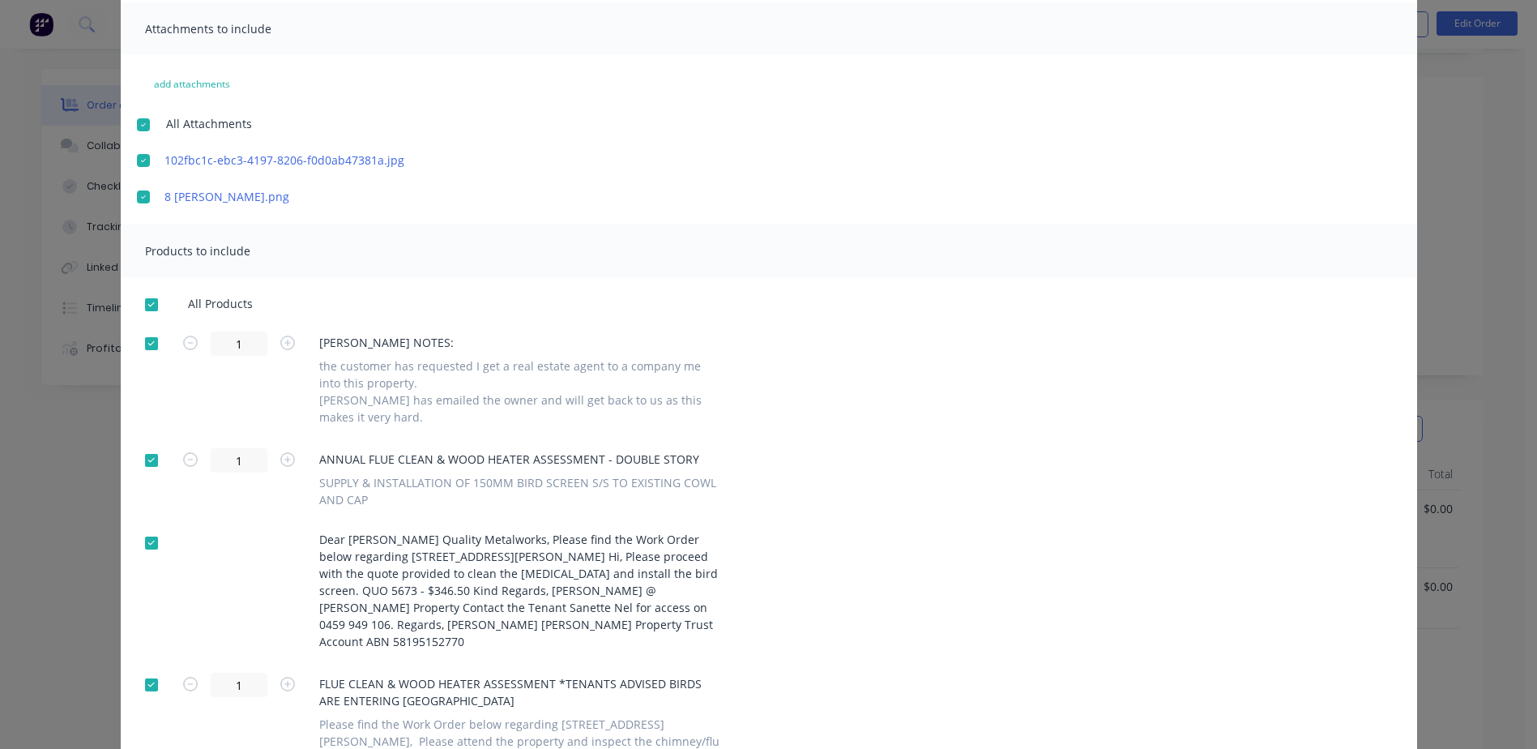
scroll to position [0, 0]
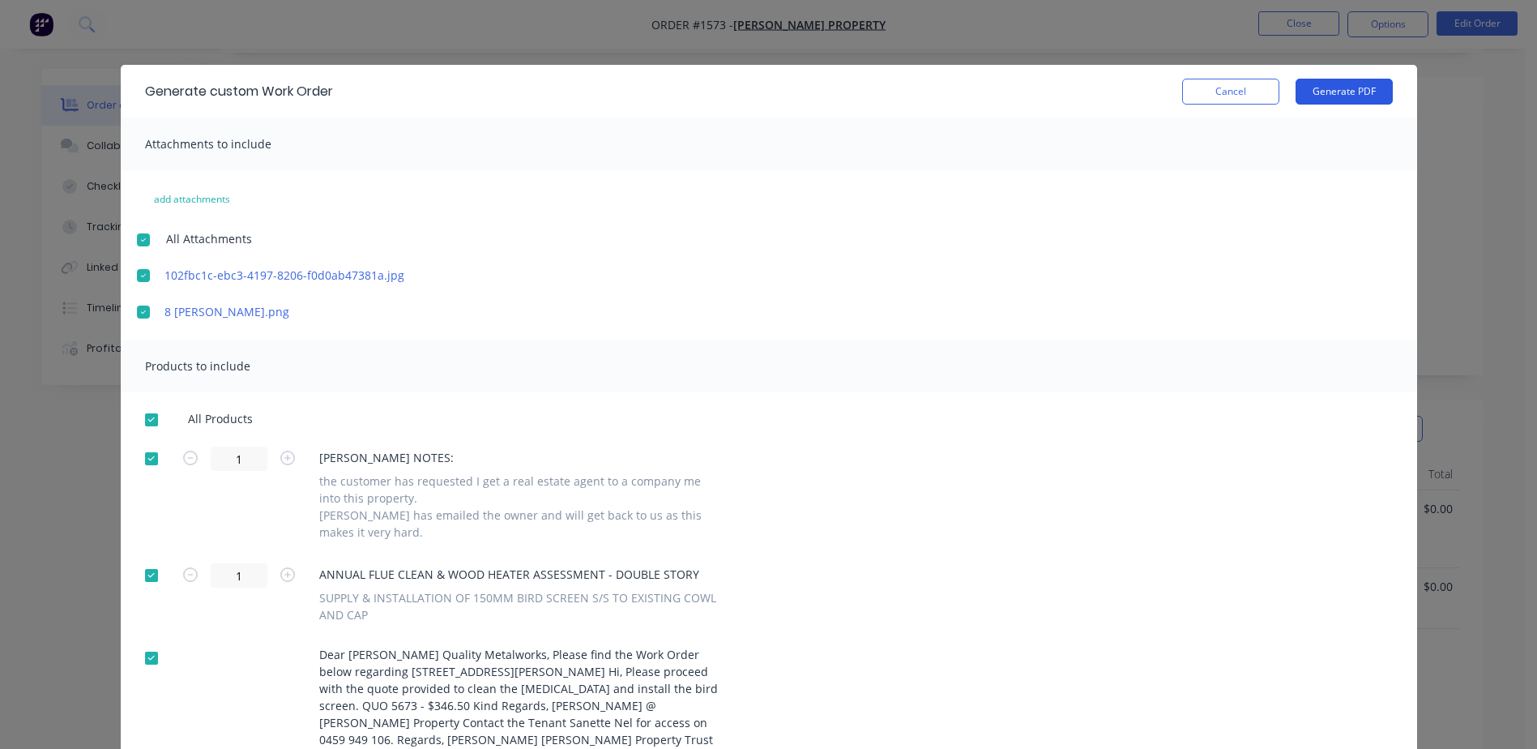
click at [1341, 95] on button "Generate PDF" at bounding box center [1344, 92] width 97 height 26
click at [1195, 102] on button "Cancel" at bounding box center [1230, 92] width 97 height 26
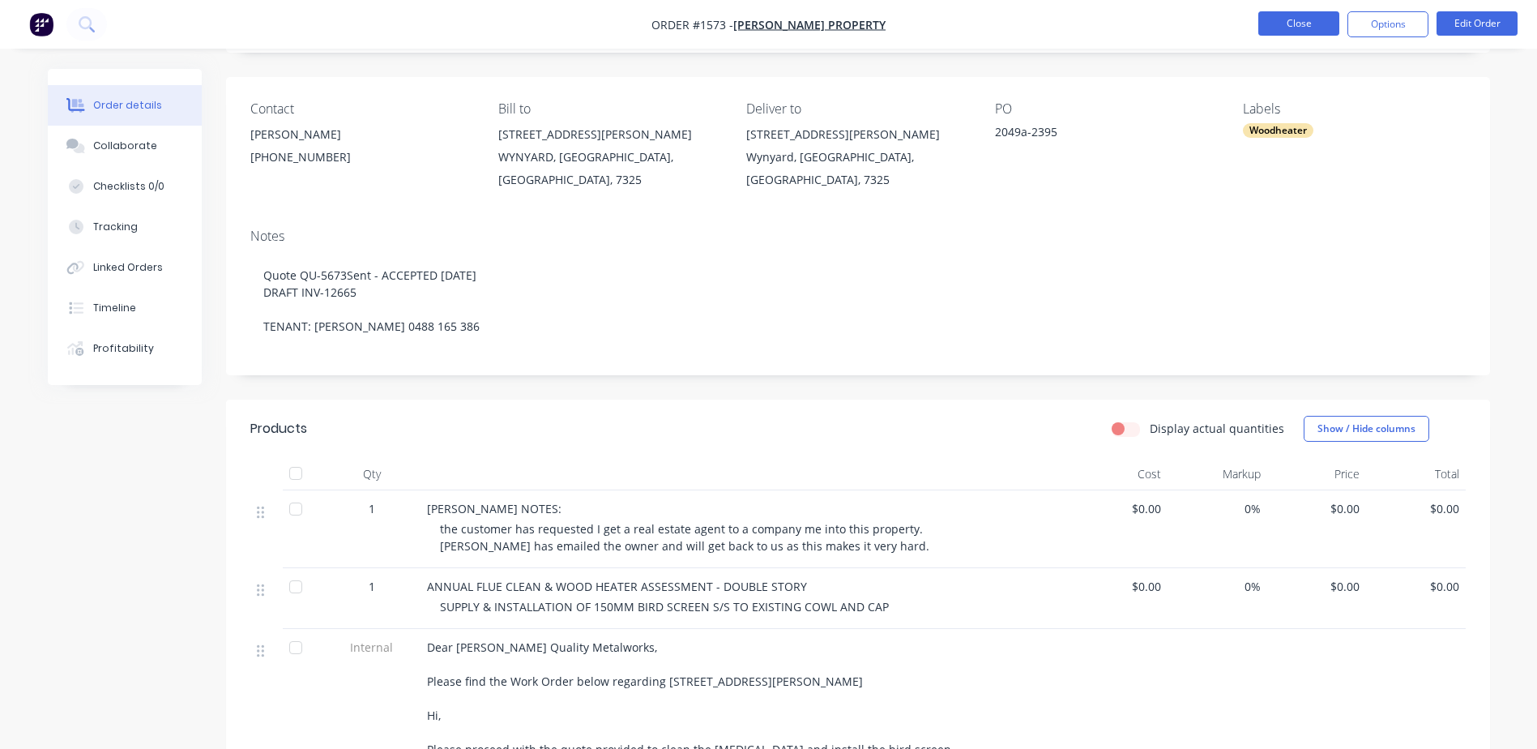
click at [1298, 28] on button "Close" at bounding box center [1299, 23] width 81 height 24
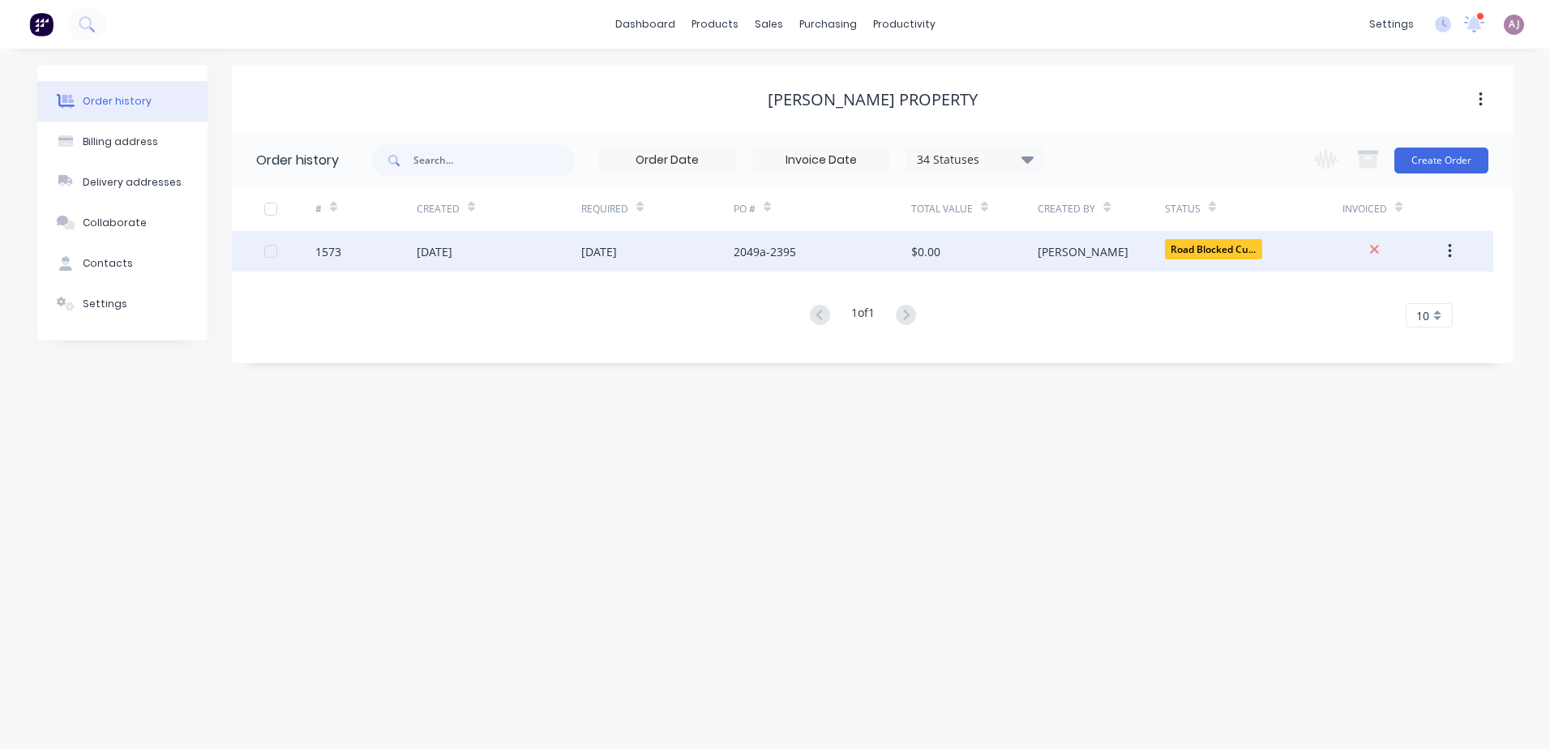
click at [699, 246] on div "[DATE]" at bounding box center [657, 251] width 152 height 41
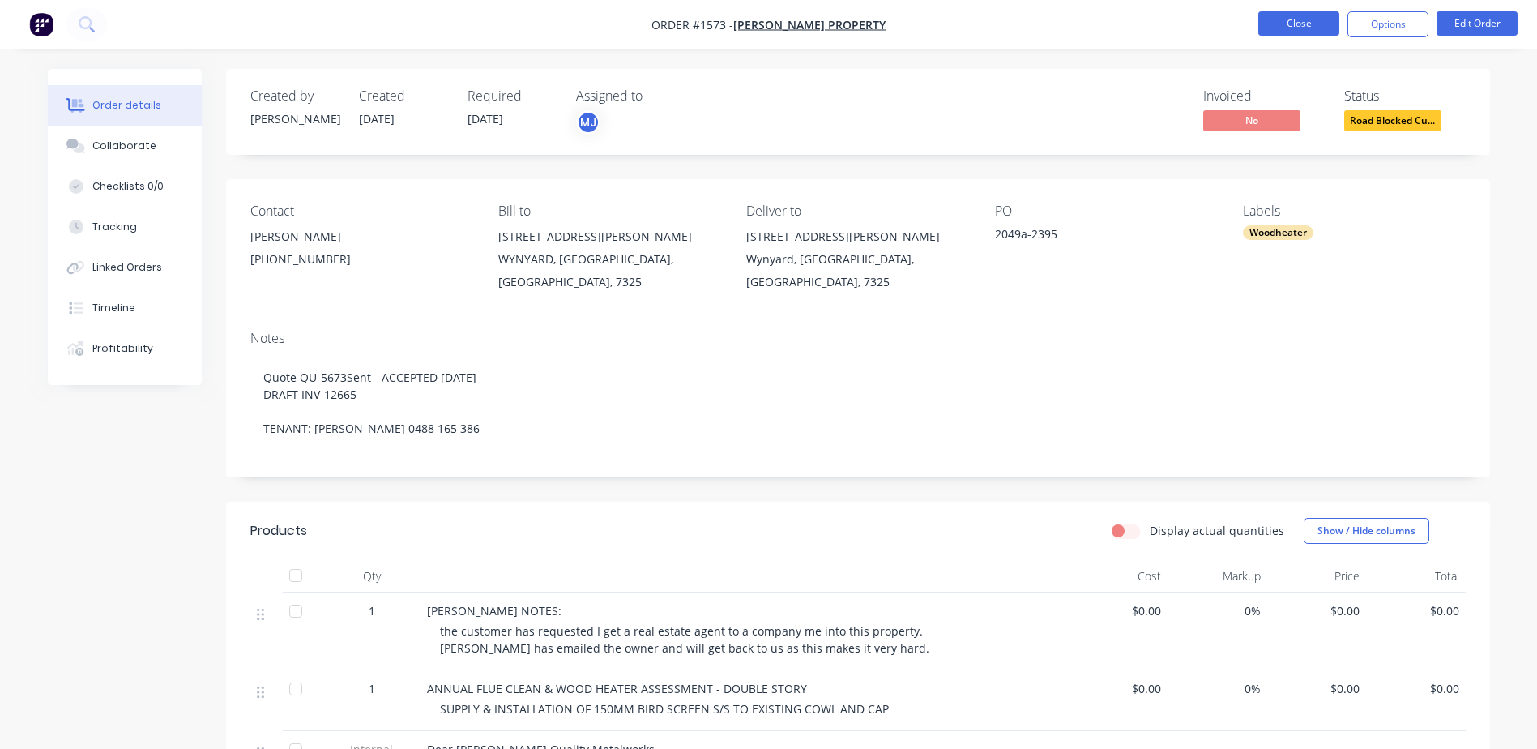
click at [1295, 19] on button "Close" at bounding box center [1299, 23] width 81 height 24
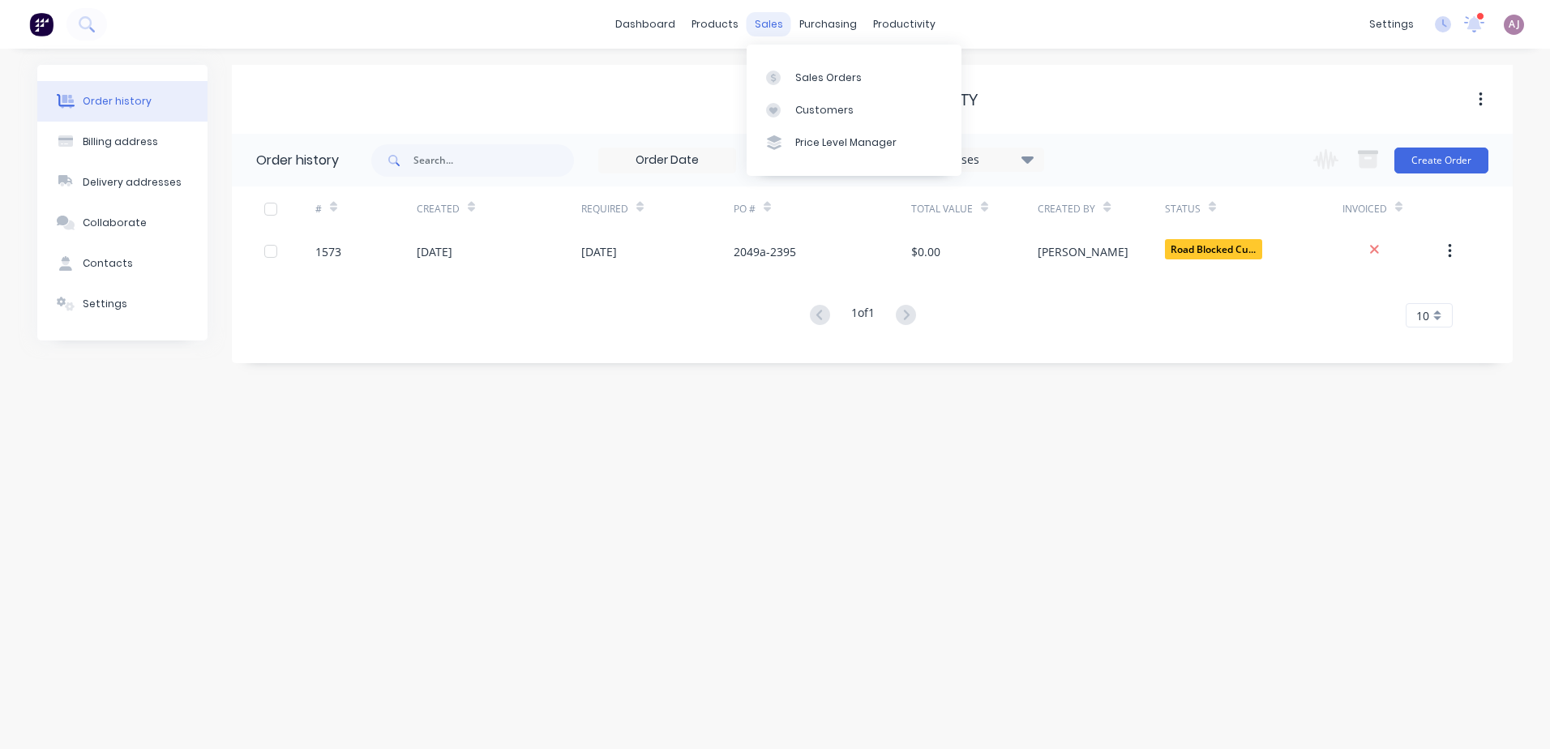
click at [769, 18] on div "sales" at bounding box center [768, 24] width 45 height 24
click at [796, 71] on div "Sales Orders" at bounding box center [828, 78] width 66 height 15
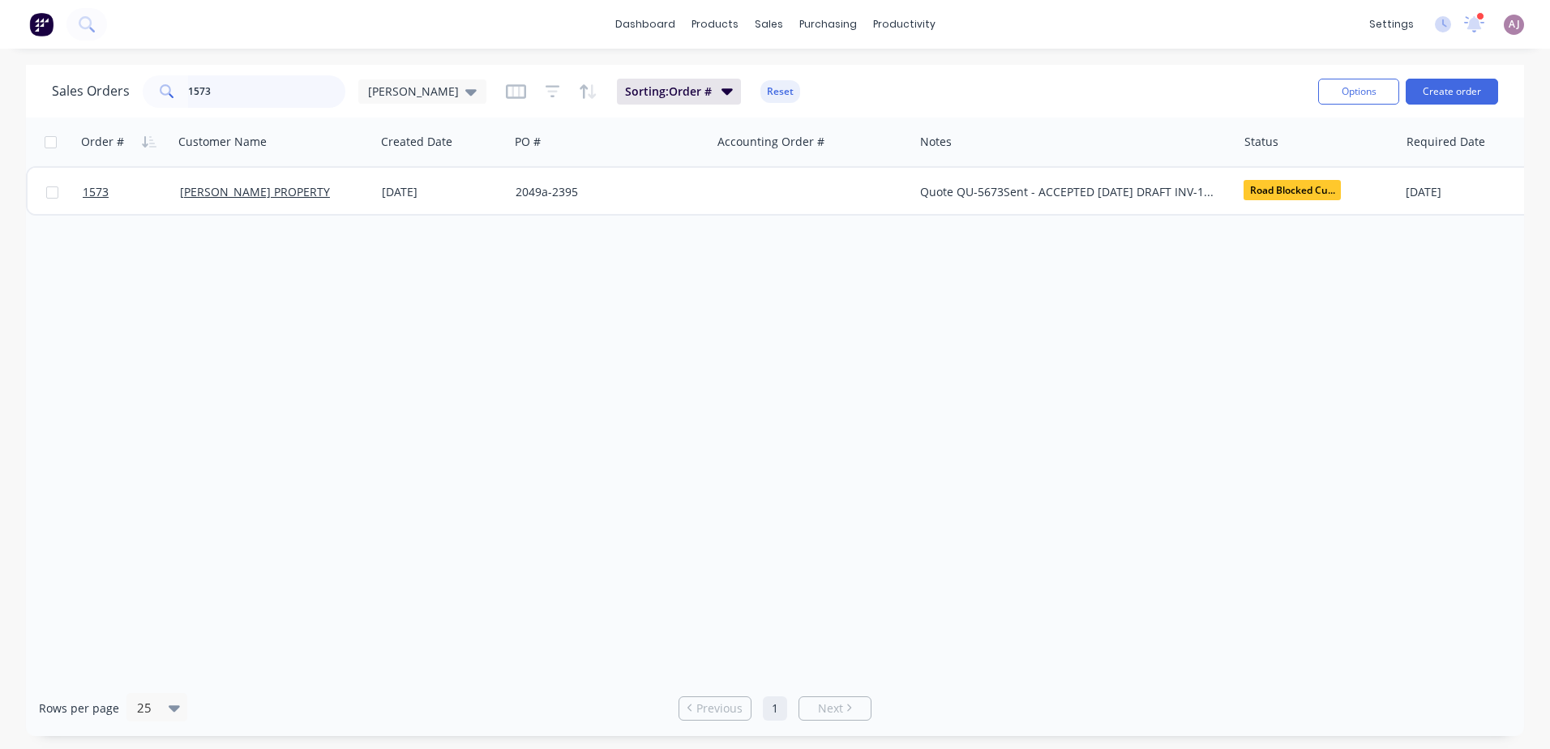
click at [221, 90] on input "1573" at bounding box center [267, 91] width 158 height 32
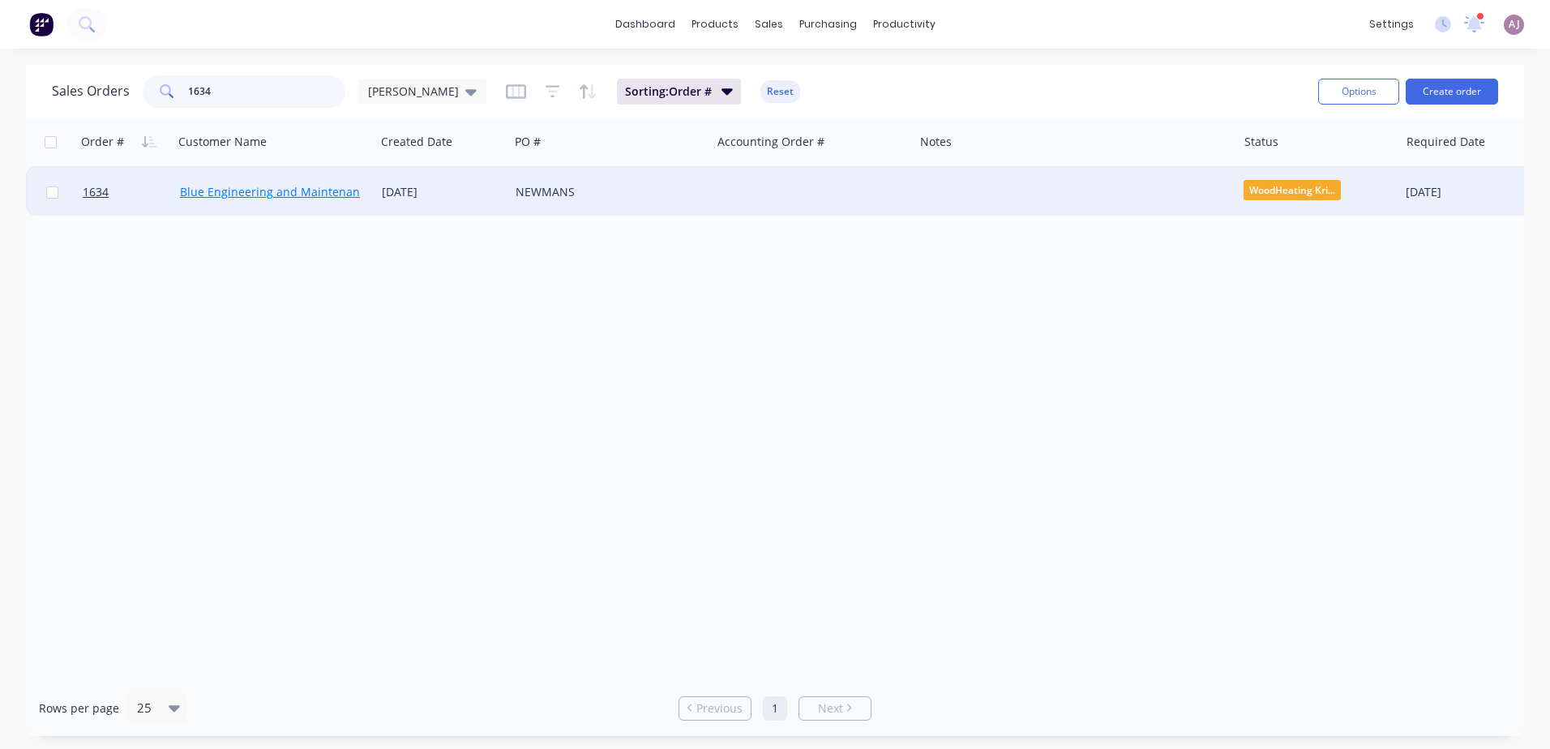
type input "1634"
click at [251, 188] on link "Blue Engineering and Maintenance" at bounding box center [276, 191] width 192 height 15
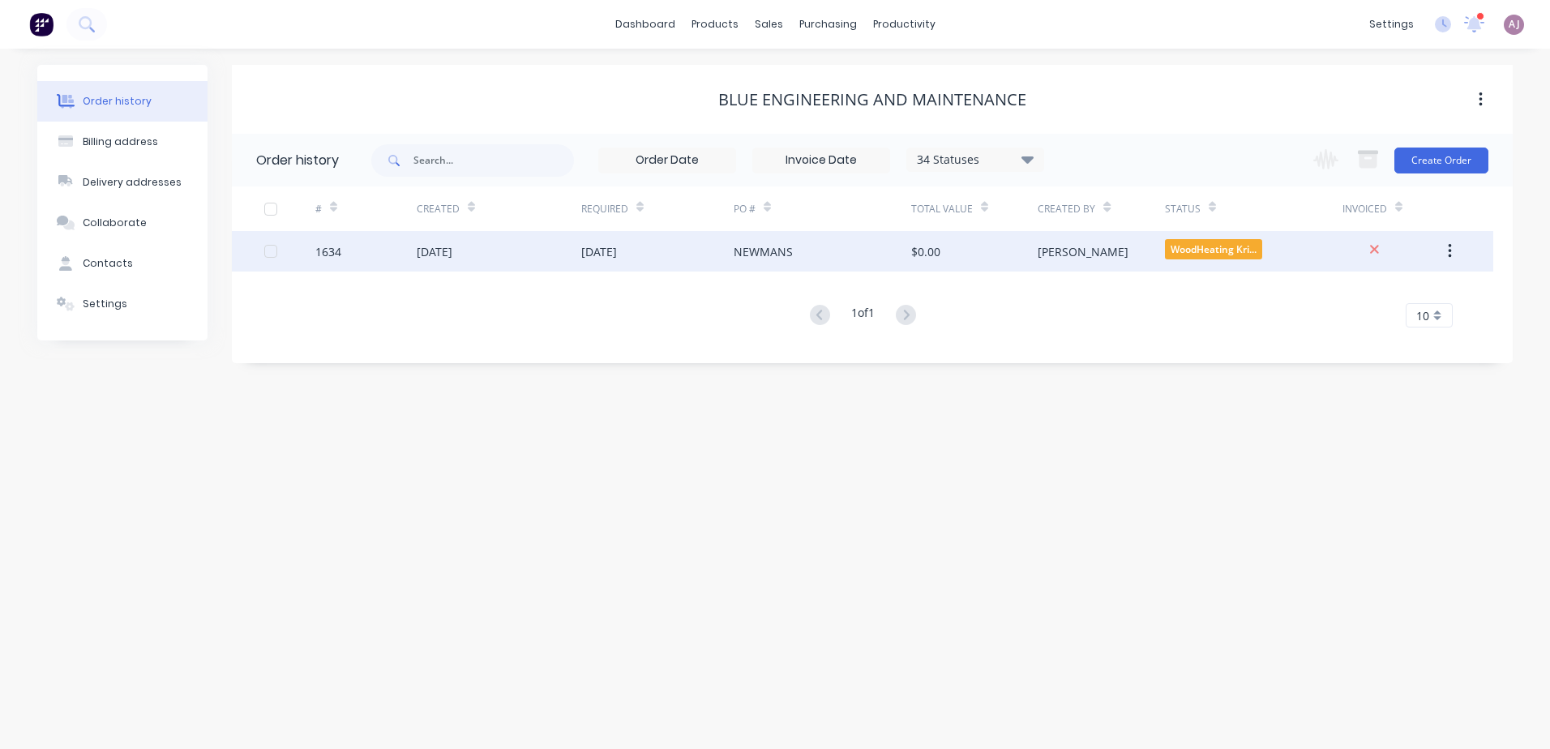
click at [600, 255] on div "[DATE]" at bounding box center [599, 251] width 36 height 17
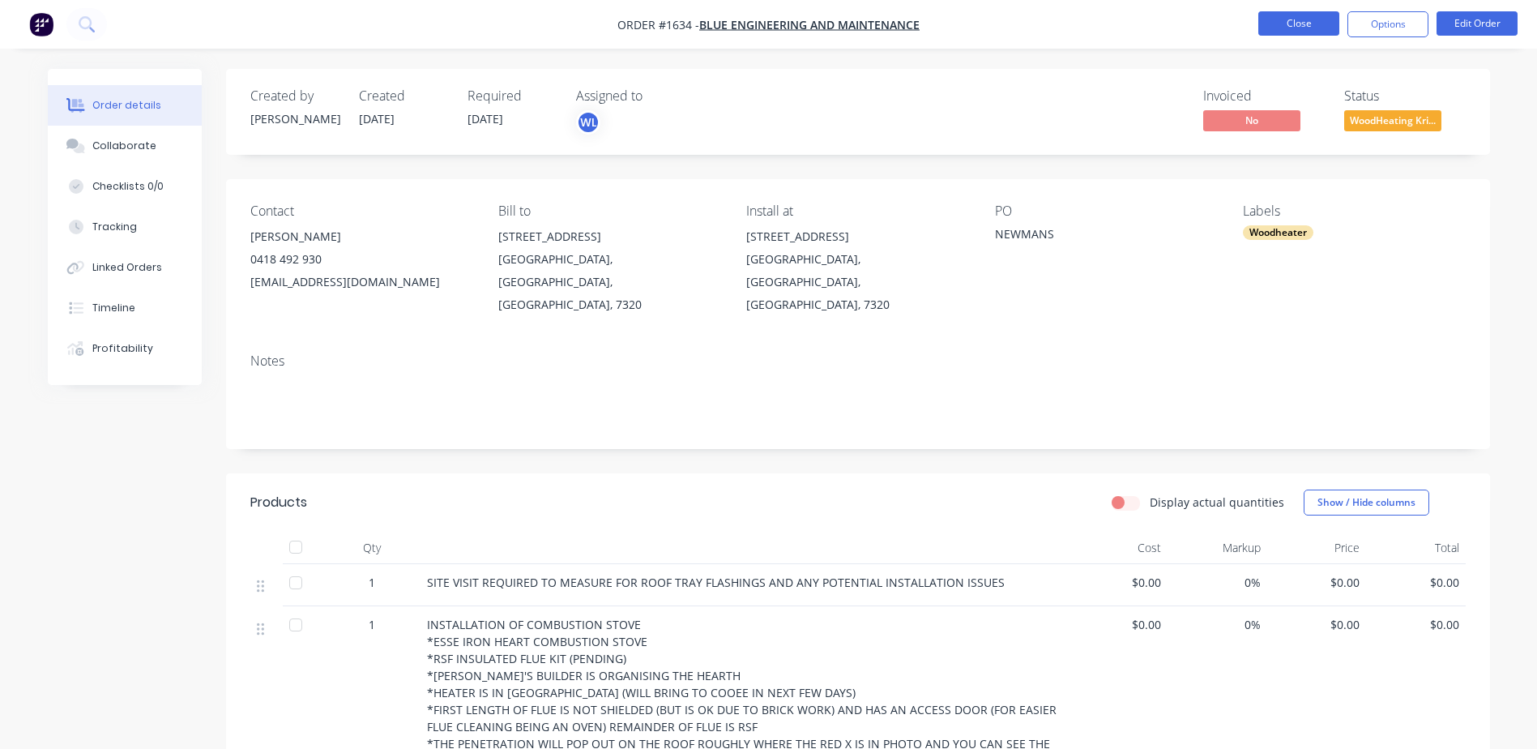
click at [1287, 20] on button "Close" at bounding box center [1299, 23] width 81 height 24
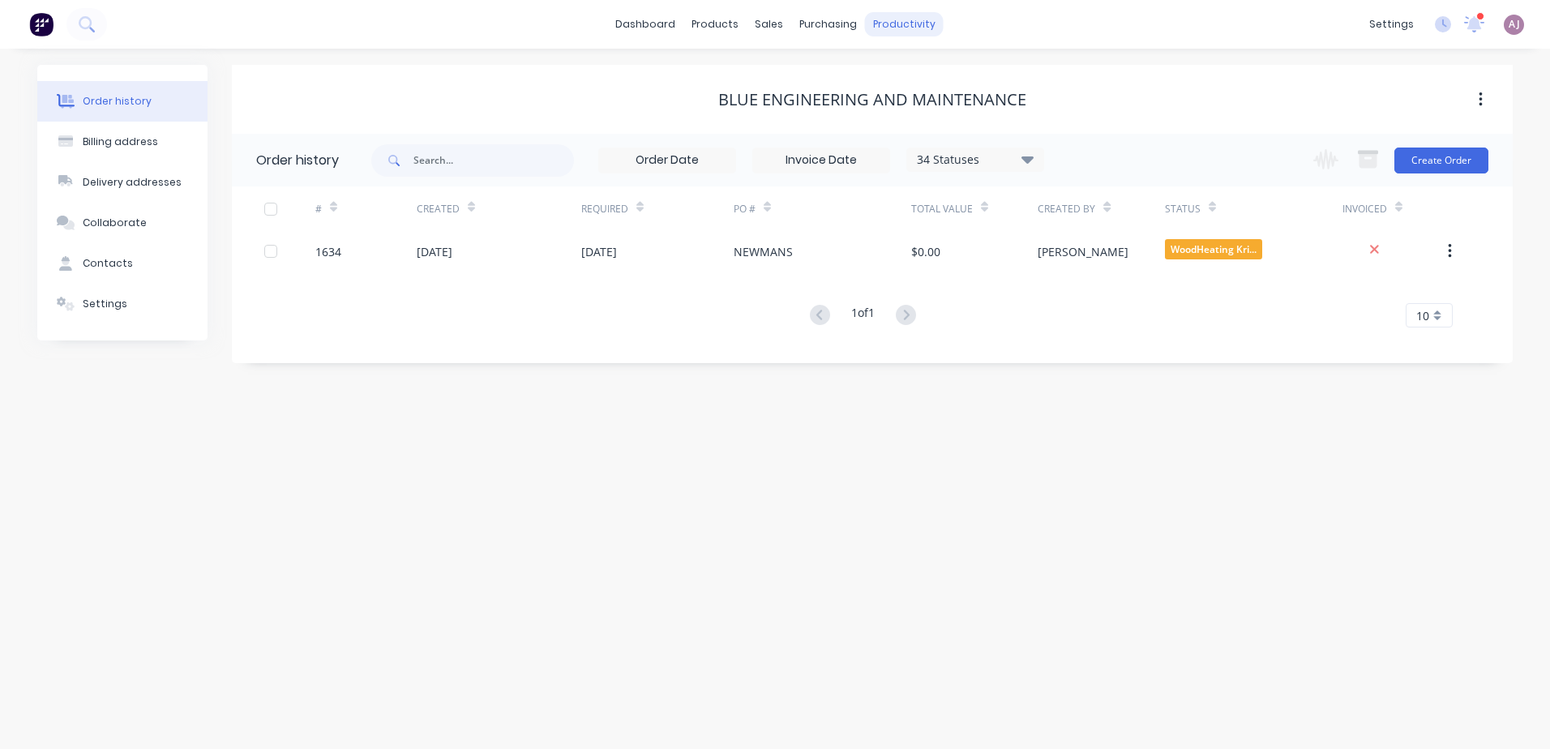
click at [906, 36] on div "productivity" at bounding box center [904, 24] width 79 height 24
click at [911, 113] on div "Planner" at bounding box center [927, 110] width 38 height 15
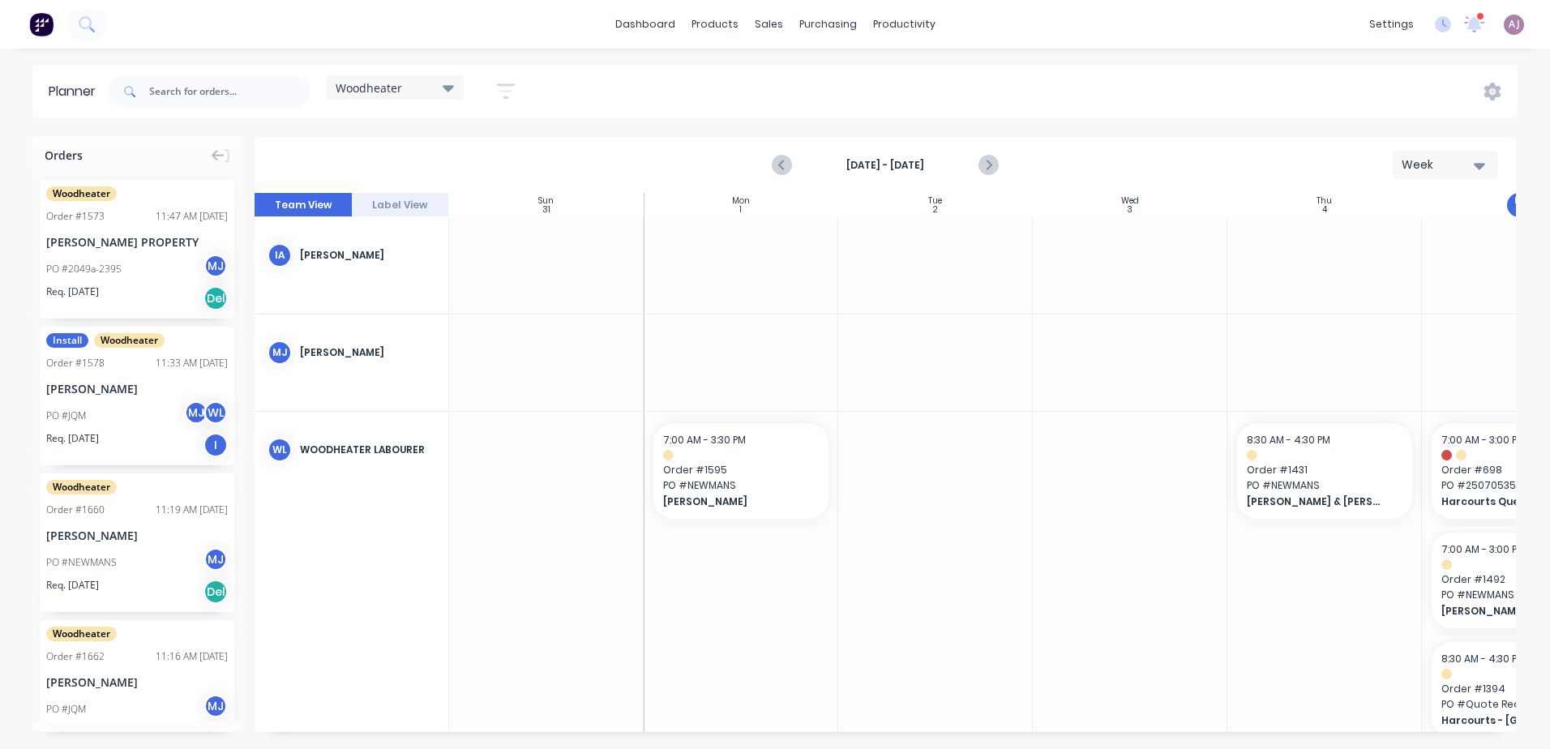
scroll to position [0, 1]
click at [984, 159] on icon "Next page" at bounding box center [987, 165] width 19 height 19
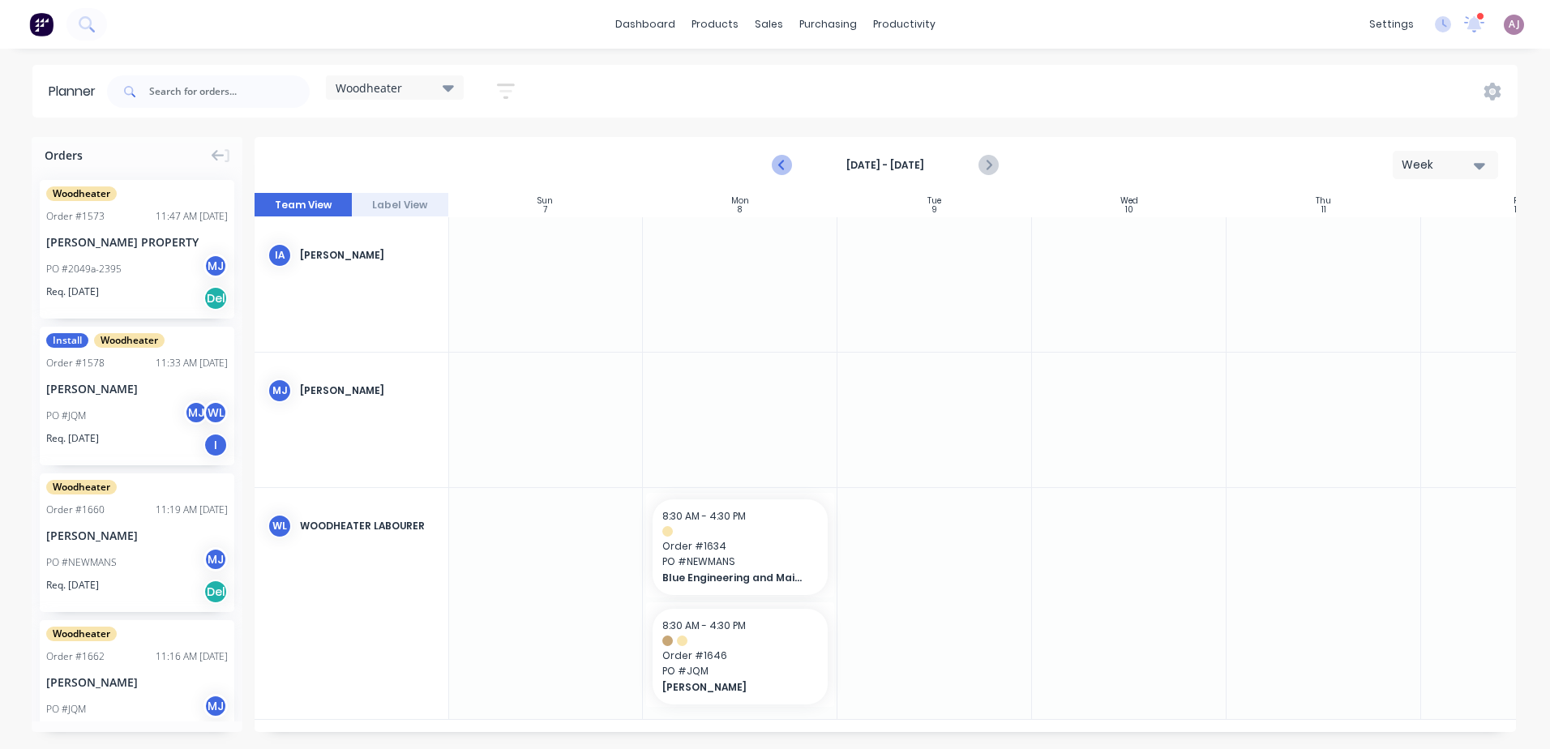
click at [782, 163] on icon "Previous page" at bounding box center [782, 165] width 7 height 13
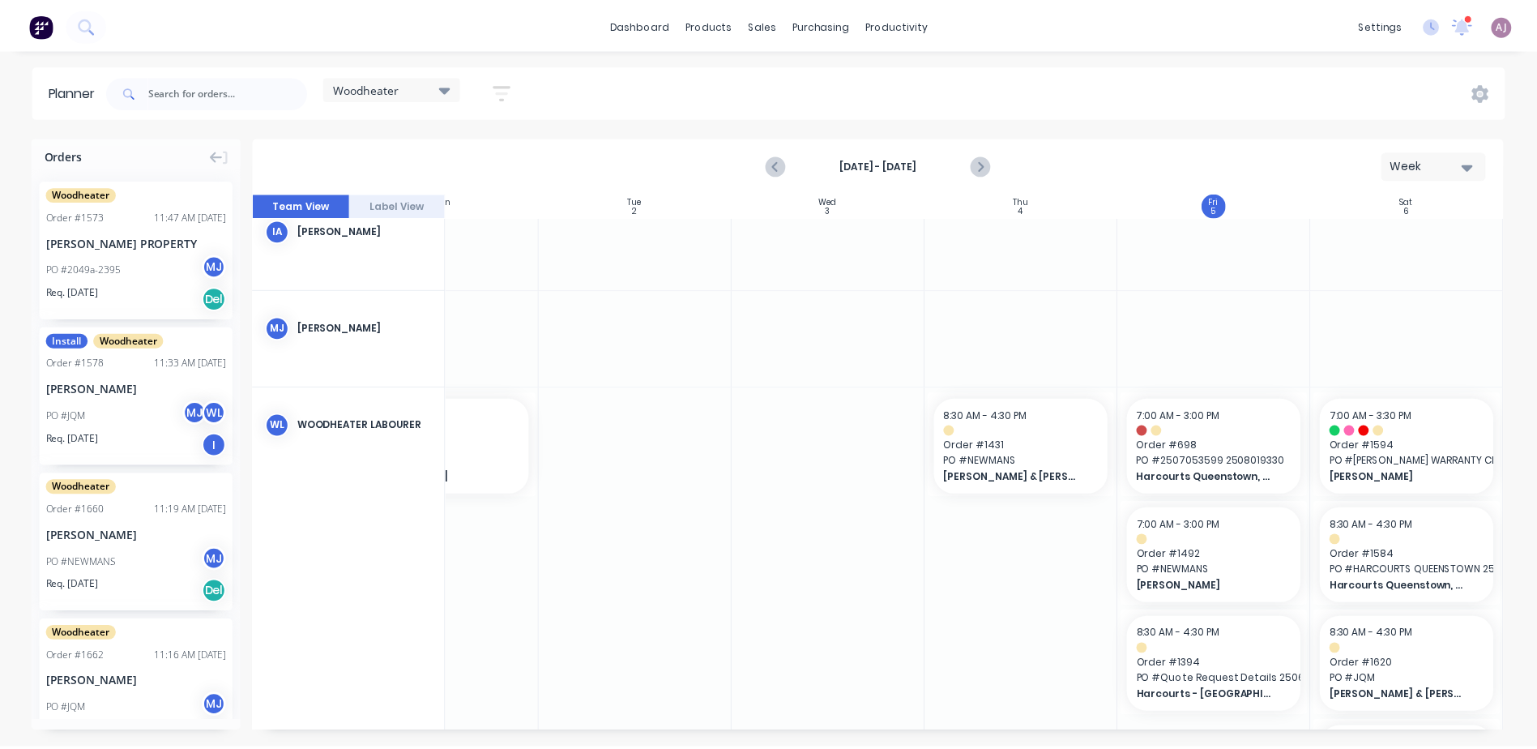
scroll to position [0, 301]
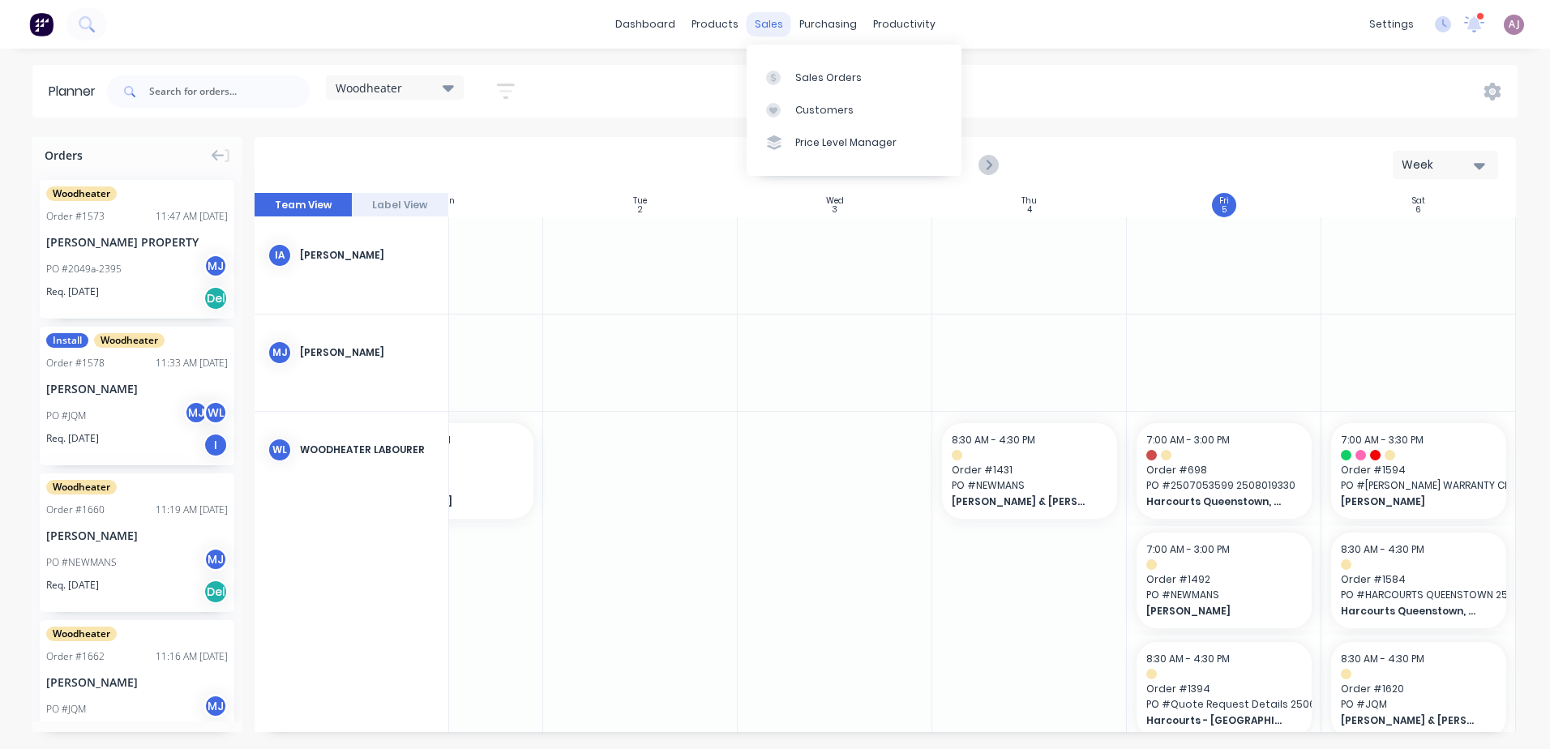
click at [759, 20] on div "sales" at bounding box center [768, 24] width 45 height 24
click at [819, 77] on div "Sales Orders" at bounding box center [828, 78] width 66 height 15
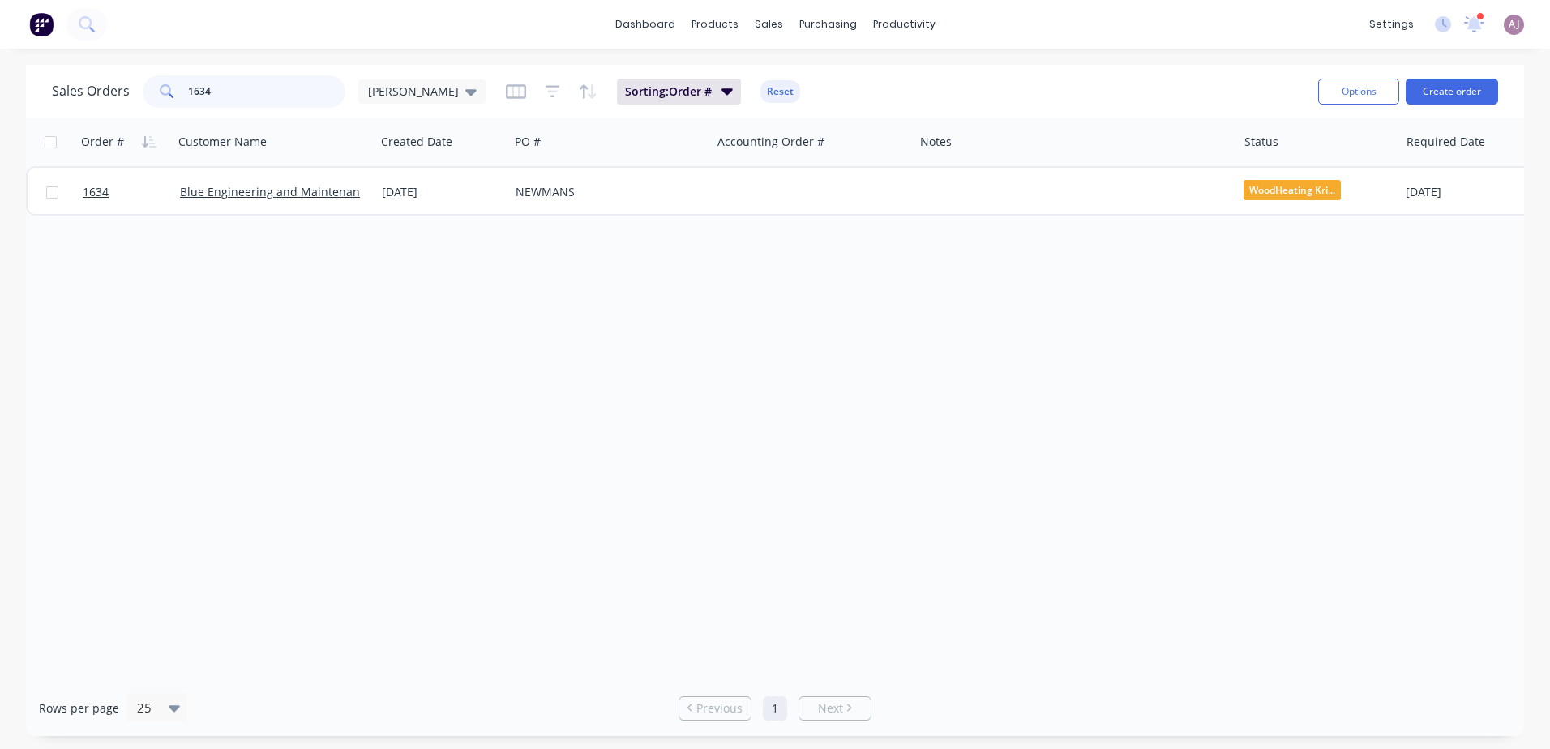
click at [269, 98] on input "1634" at bounding box center [267, 91] width 158 height 32
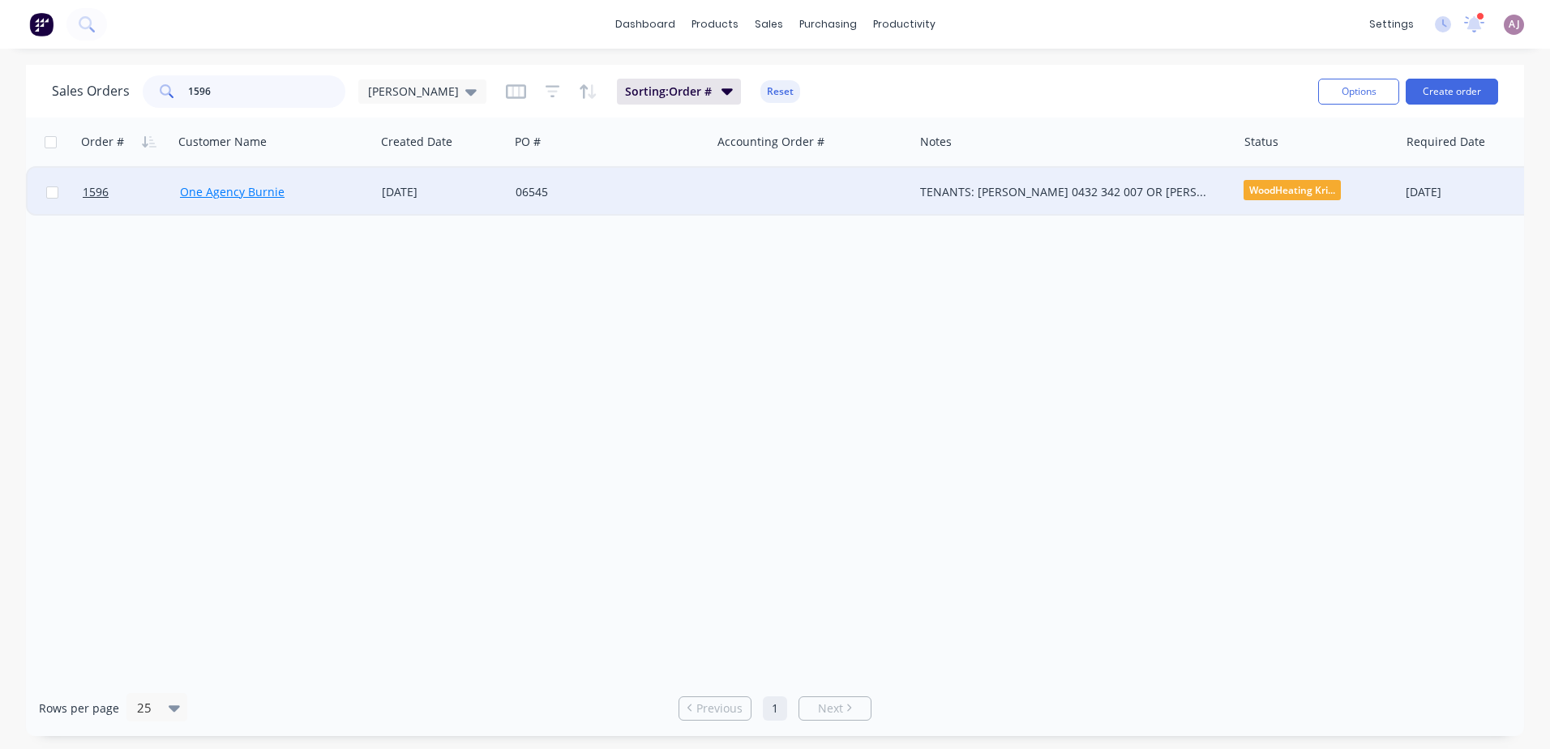
type input "1596"
click at [246, 190] on link "One Agency Burnie" at bounding box center [232, 191] width 105 height 15
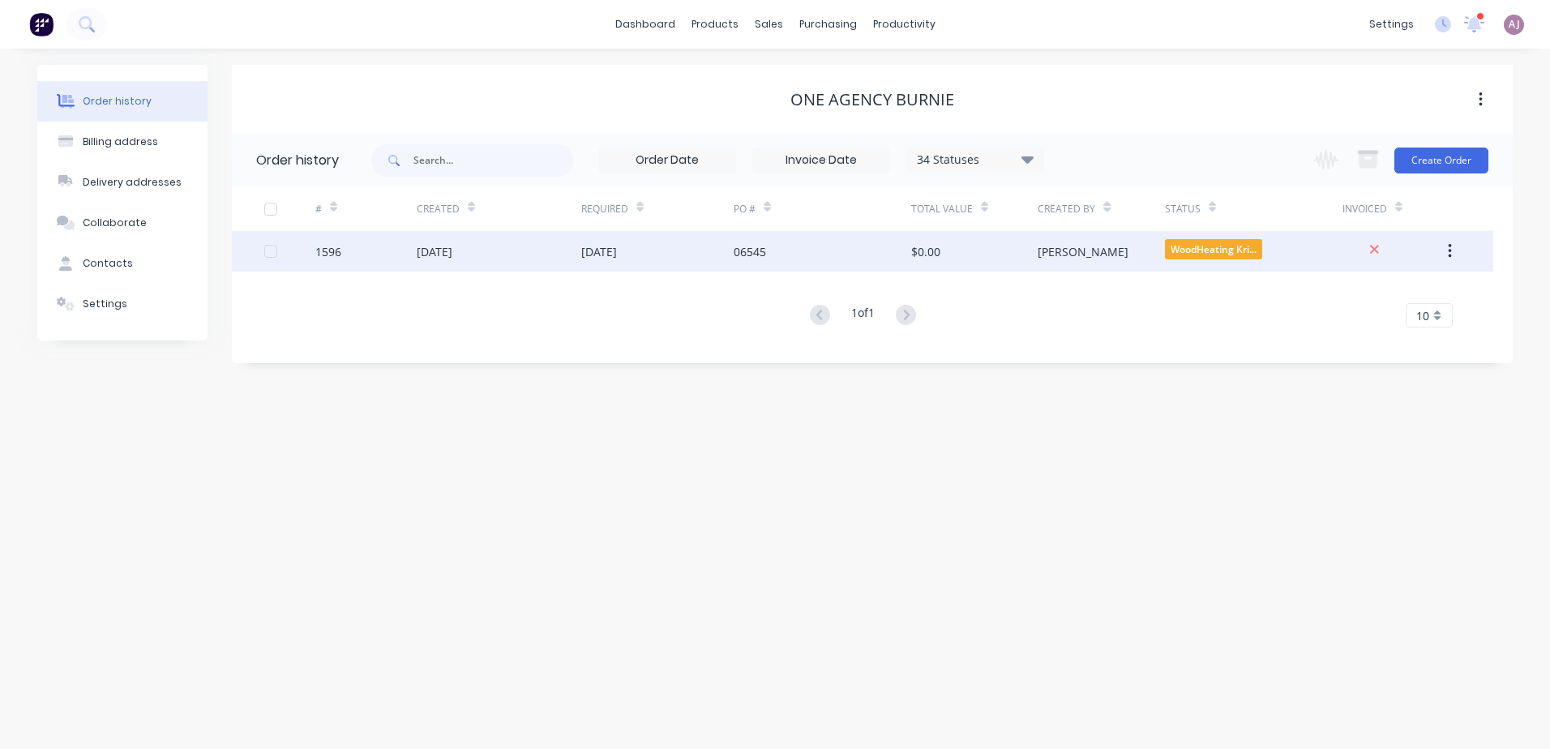
click at [522, 262] on div "[DATE]" at bounding box center [499, 251] width 165 height 41
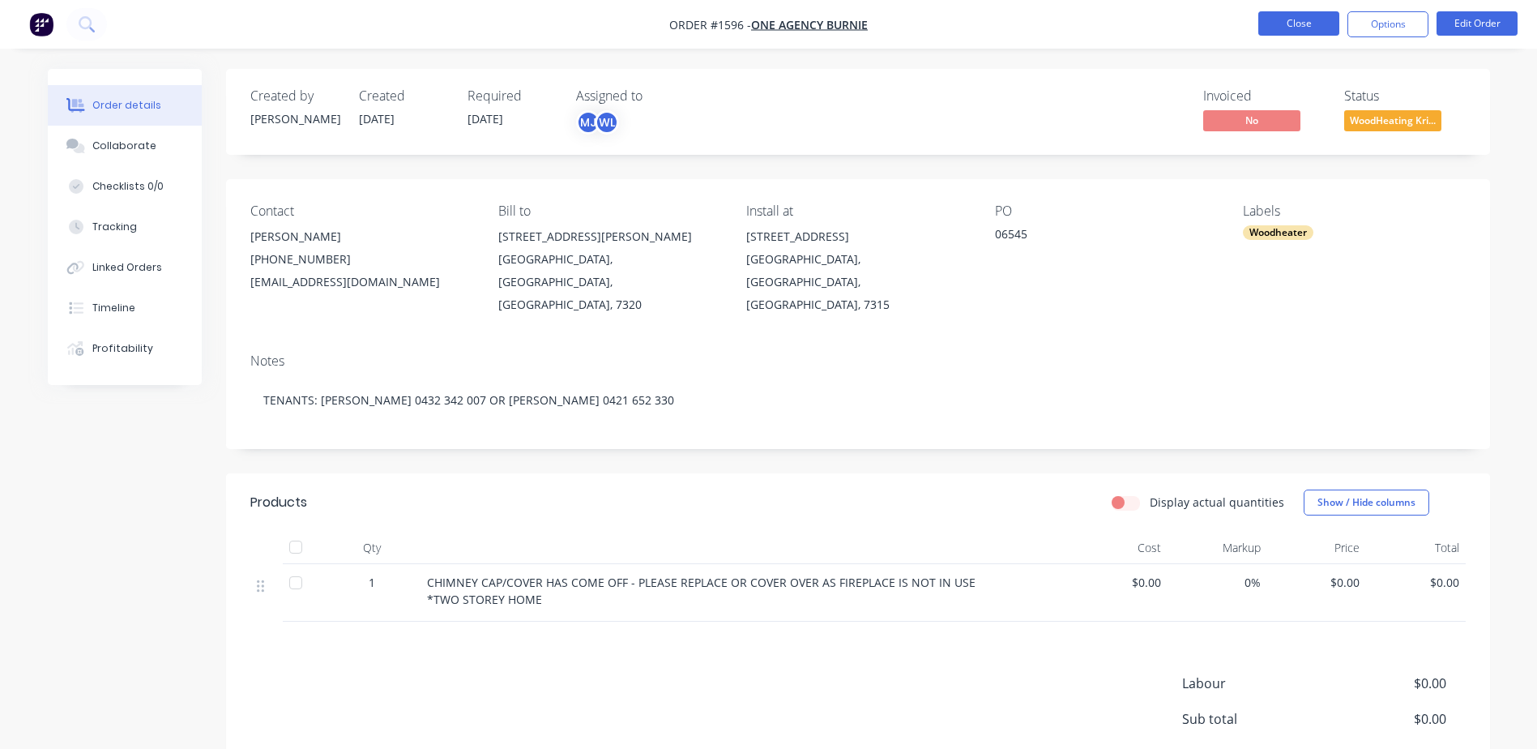
click at [1321, 28] on button "Close" at bounding box center [1299, 23] width 81 height 24
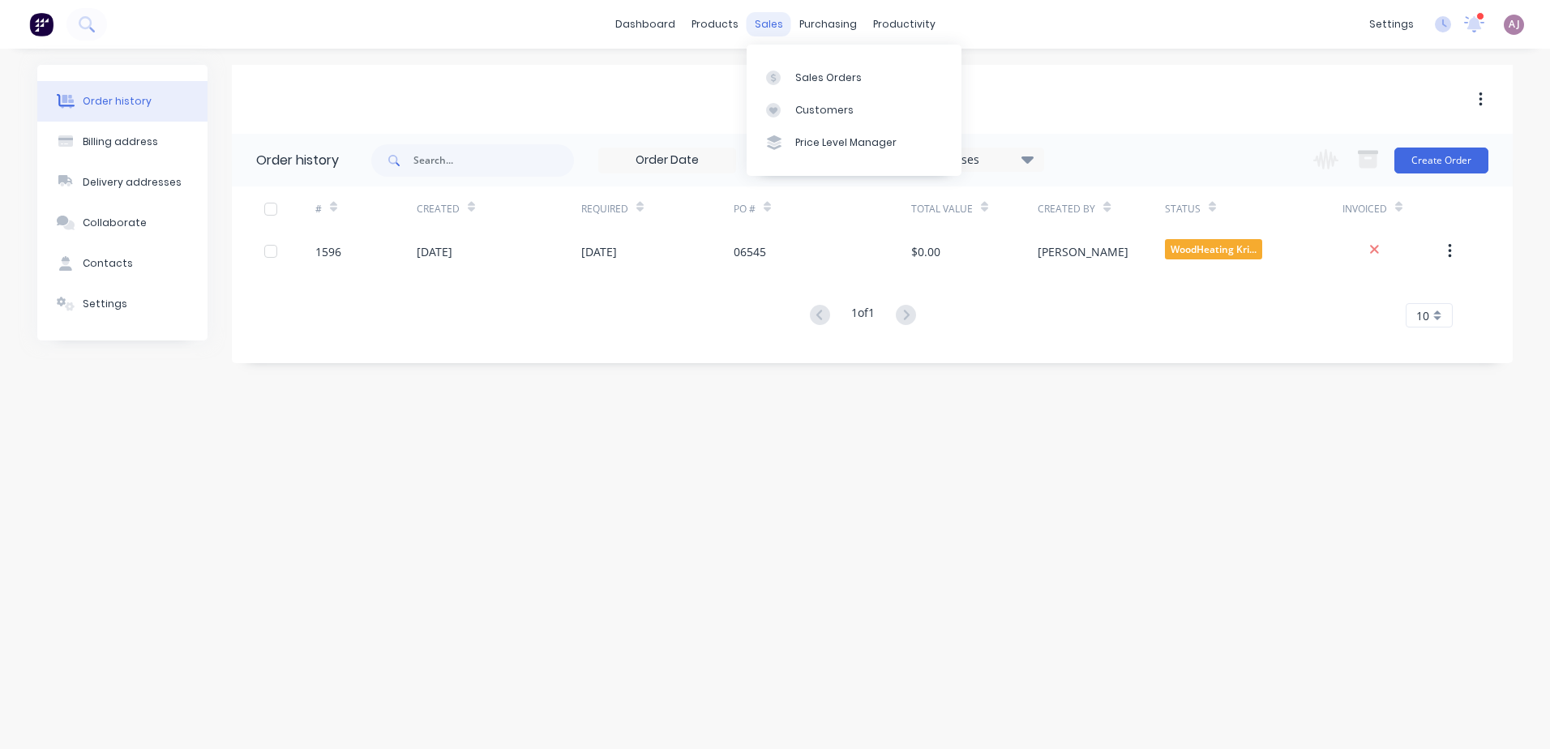
click at [755, 22] on div "sales" at bounding box center [768, 24] width 45 height 24
click at [787, 75] on div at bounding box center [778, 78] width 24 height 15
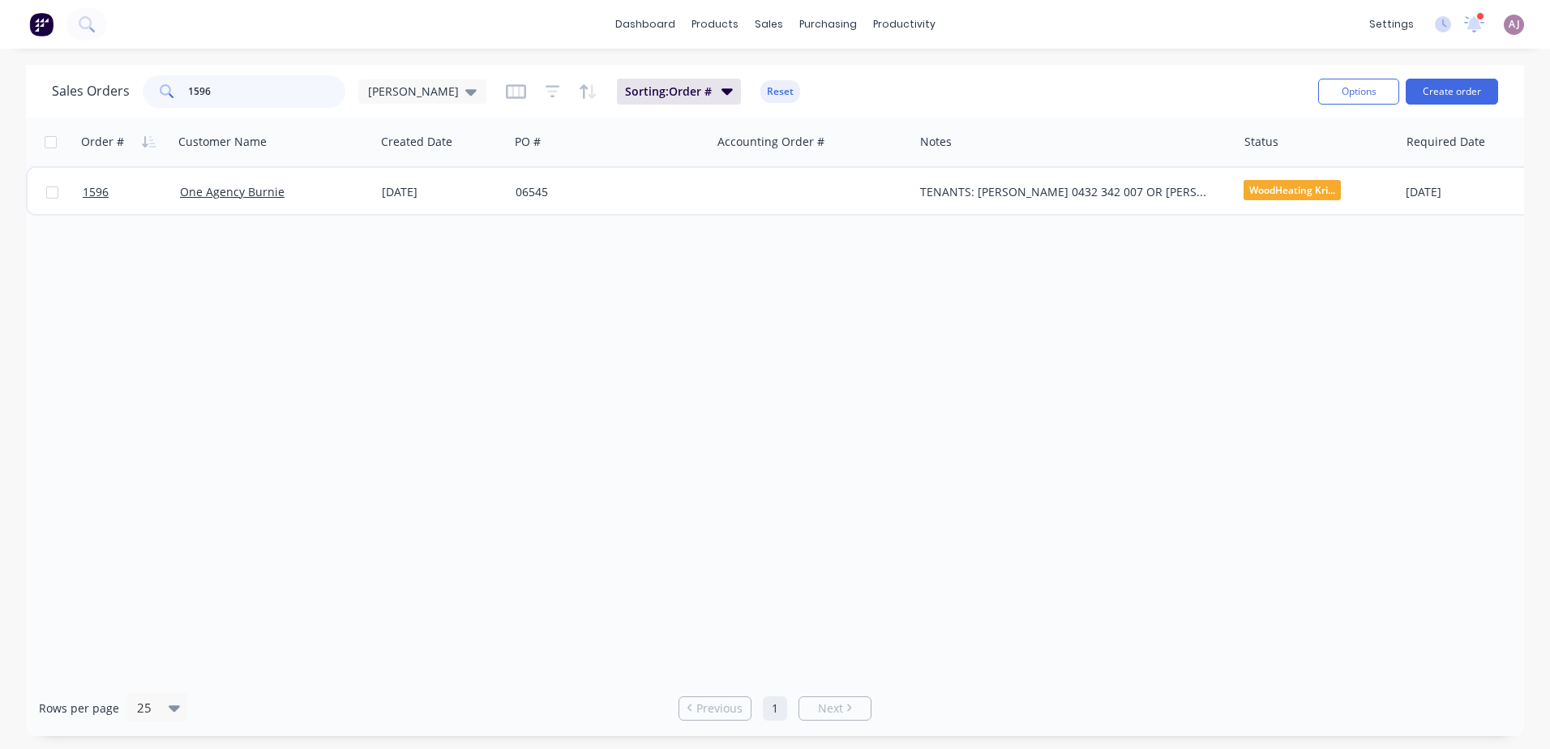
click at [227, 84] on input "1596" at bounding box center [267, 91] width 158 height 32
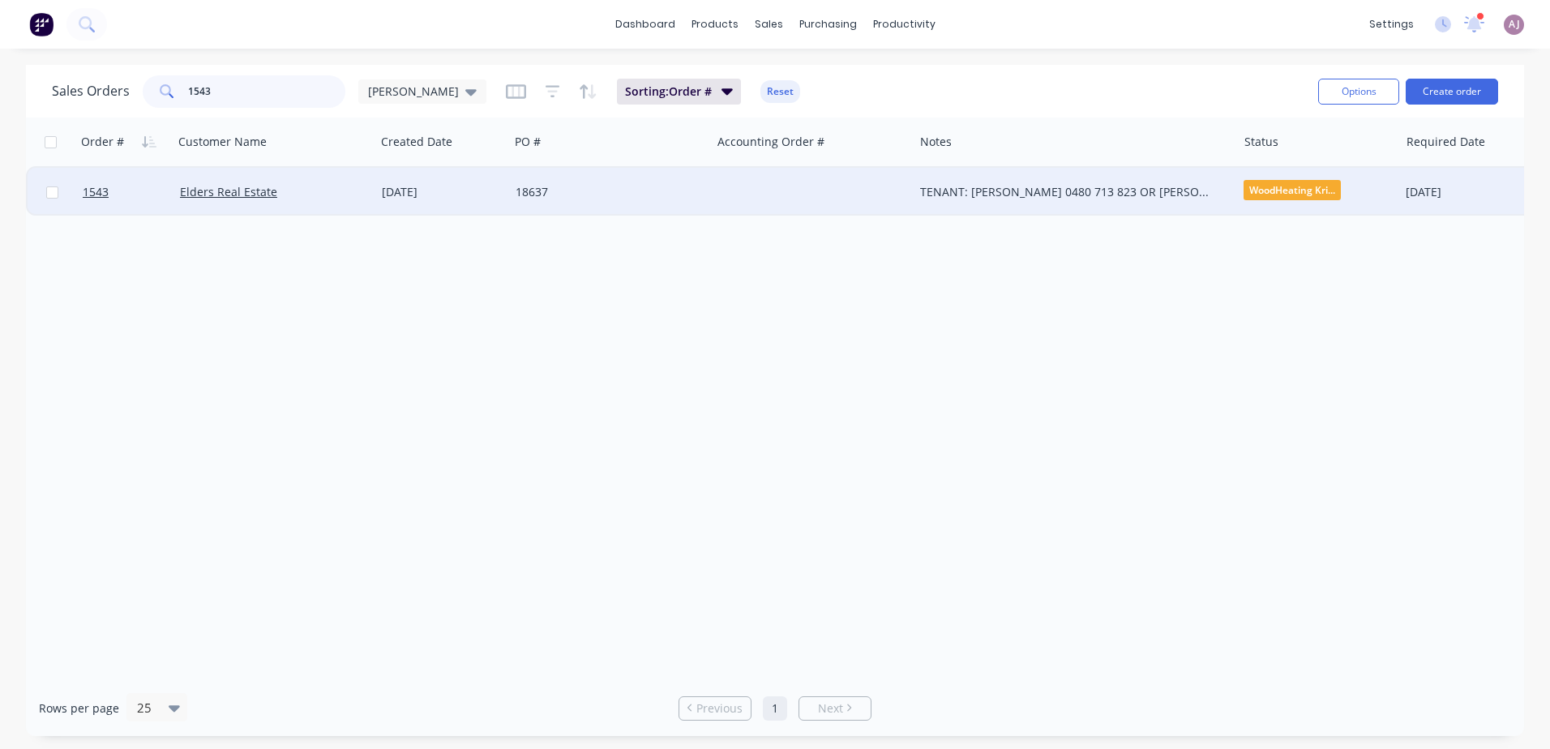
type input "1543"
click at [260, 183] on div "Elders Real Estate" at bounding box center [274, 192] width 202 height 49
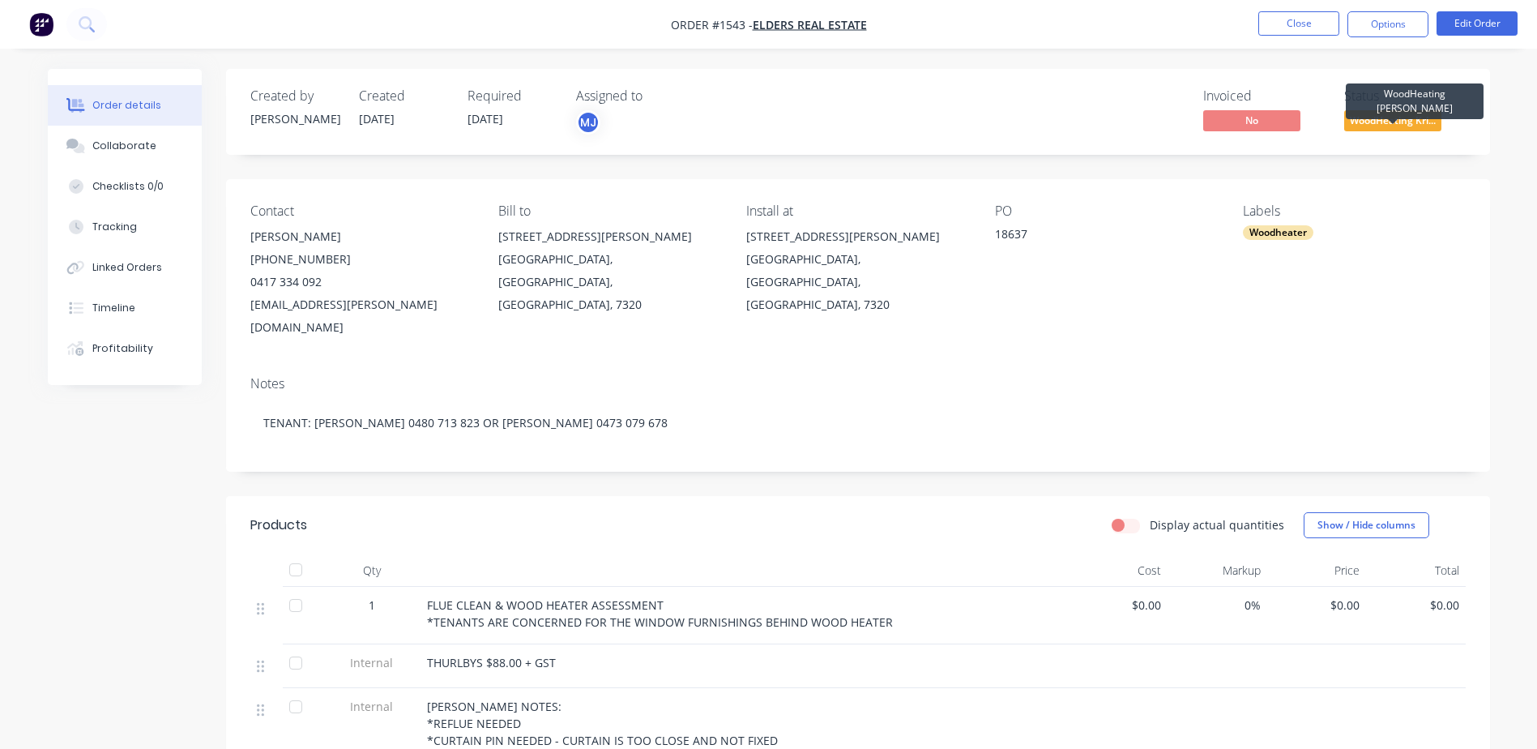
click at [1397, 120] on span "WoodHeating Kri..." at bounding box center [1393, 120] width 97 height 20
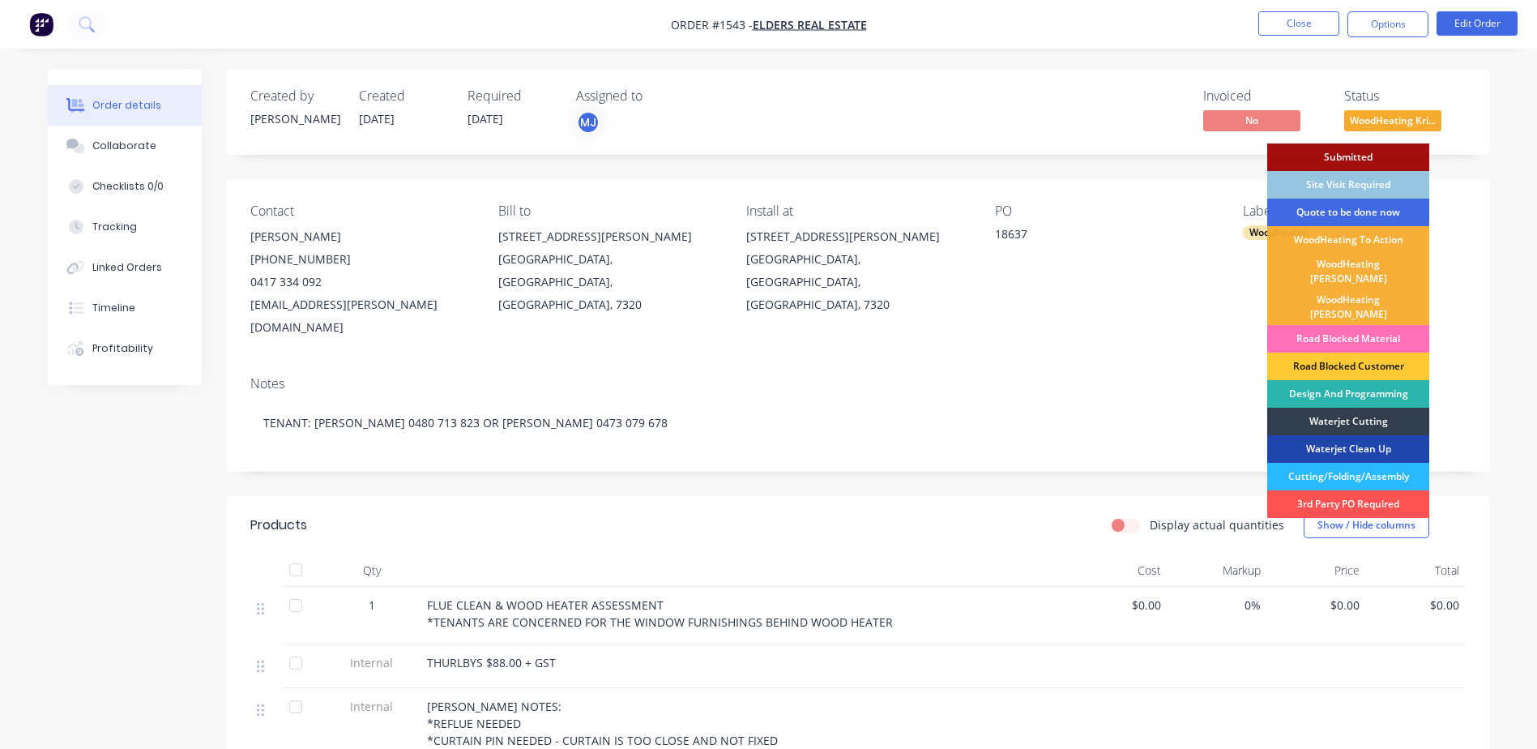
click at [1353, 208] on div "Quote to be done now" at bounding box center [1349, 213] width 162 height 28
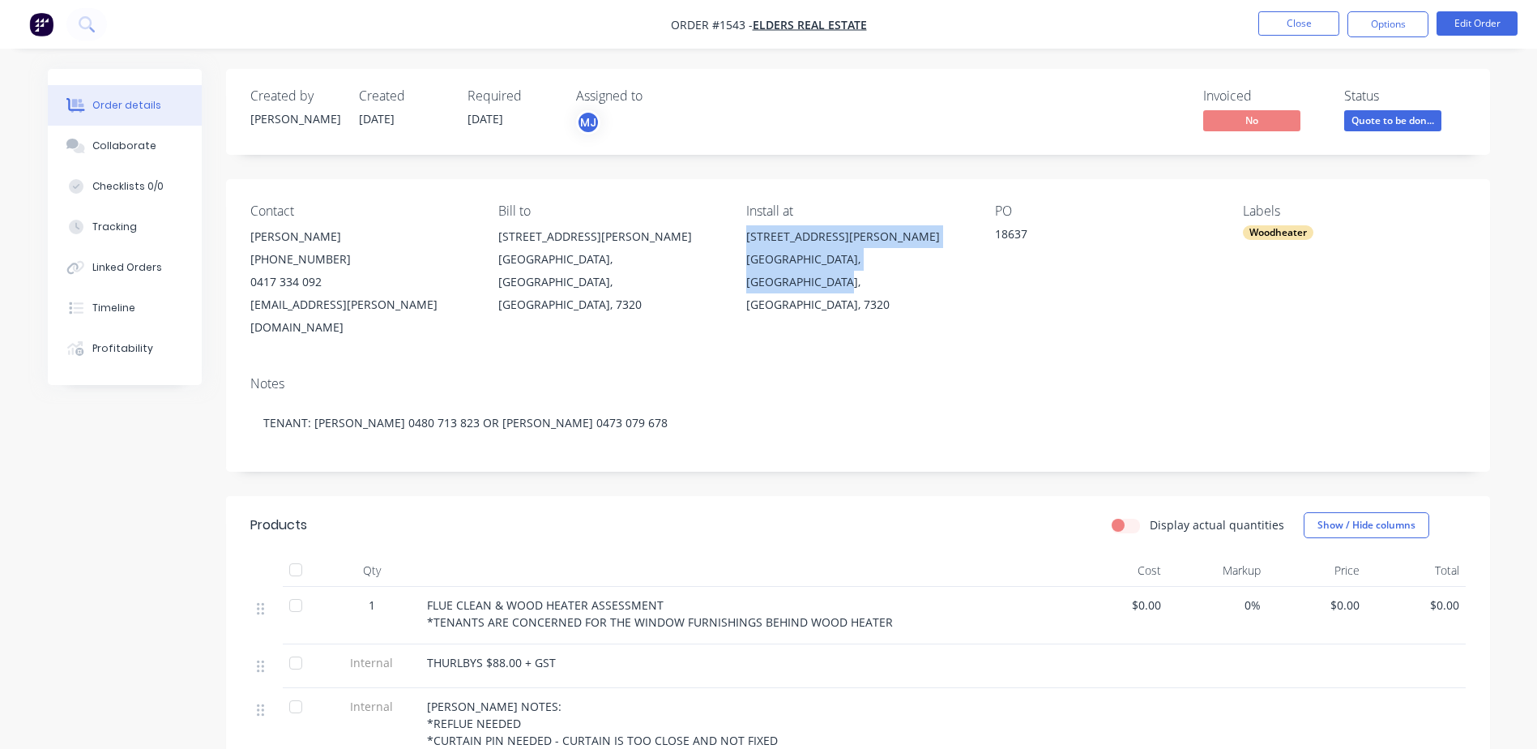
drag, startPoint x: 746, startPoint y: 239, endPoint x: 934, endPoint y: 257, distance: 188.9
click at [934, 257] on div "[STREET_ADDRESS][PERSON_NAME]" at bounding box center [857, 270] width 222 height 91
copy div "[STREET_ADDRESS][PERSON_NAME]"
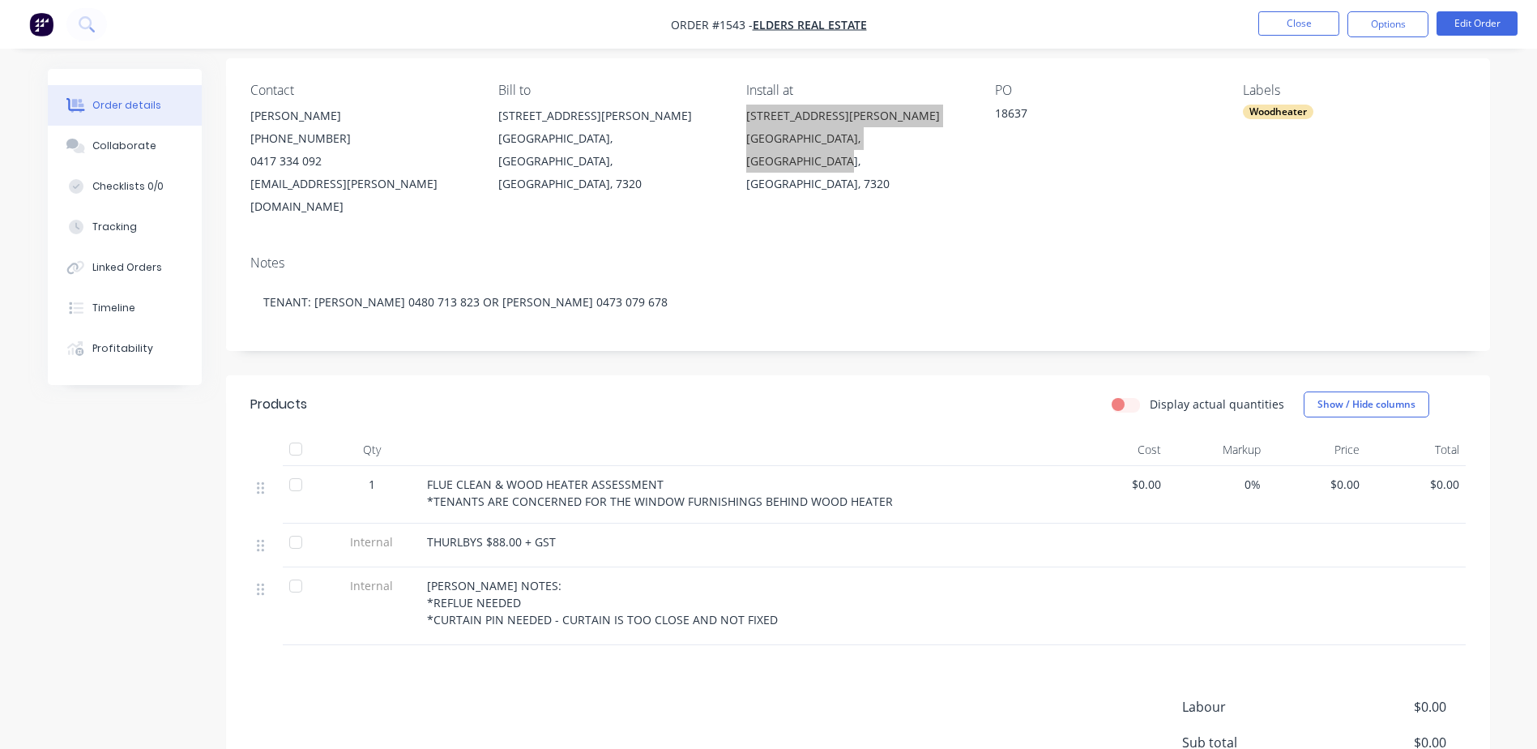
scroll to position [162, 0]
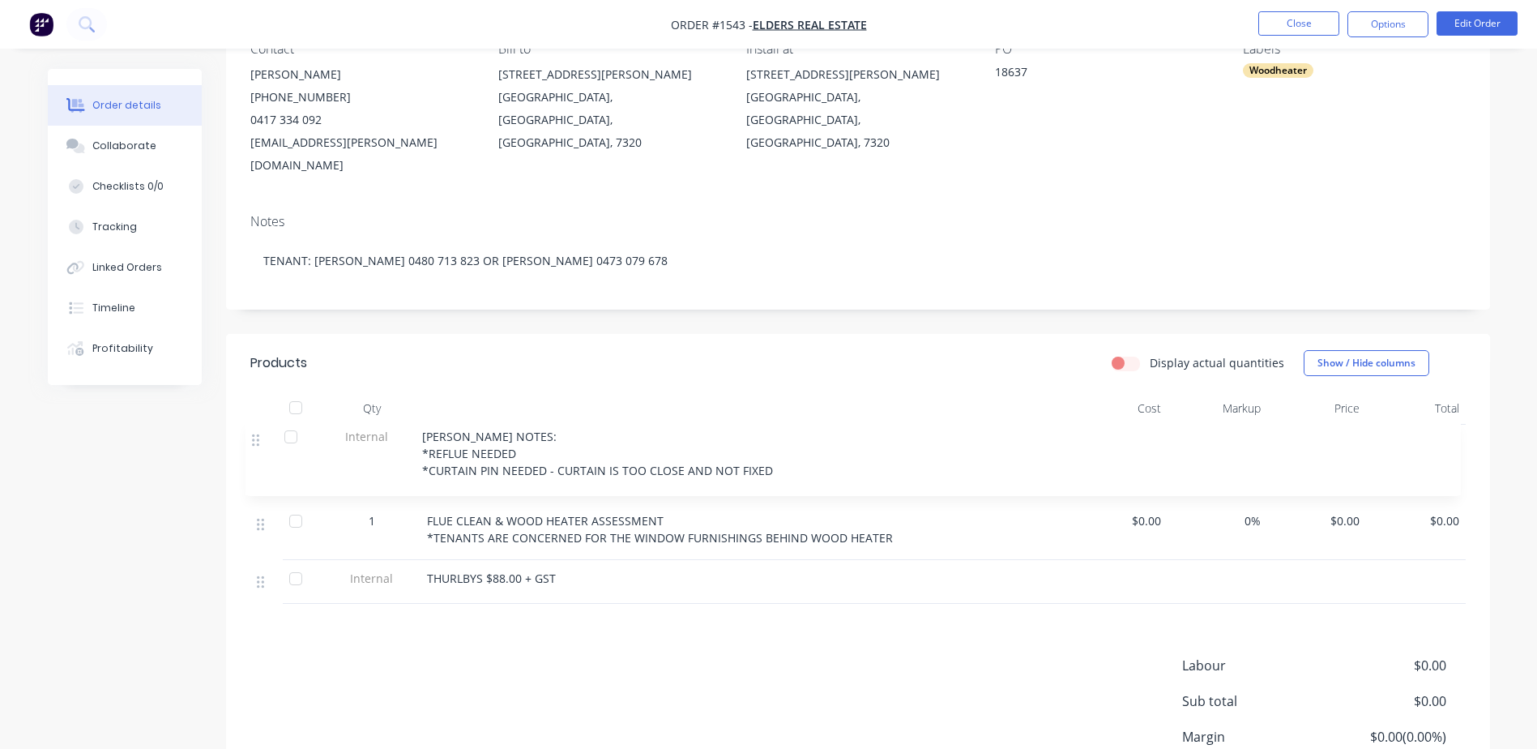
drag, startPoint x: 266, startPoint y: 526, endPoint x: 260, endPoint y: 432, distance: 94.2
click at [260, 432] on div "1 FLUE CLEAN & WOOD HEATER ASSESSMENT *TENANTS ARE CONCERNED FOR THE WINDOW FUR…" at bounding box center [858, 514] width 1216 height 179
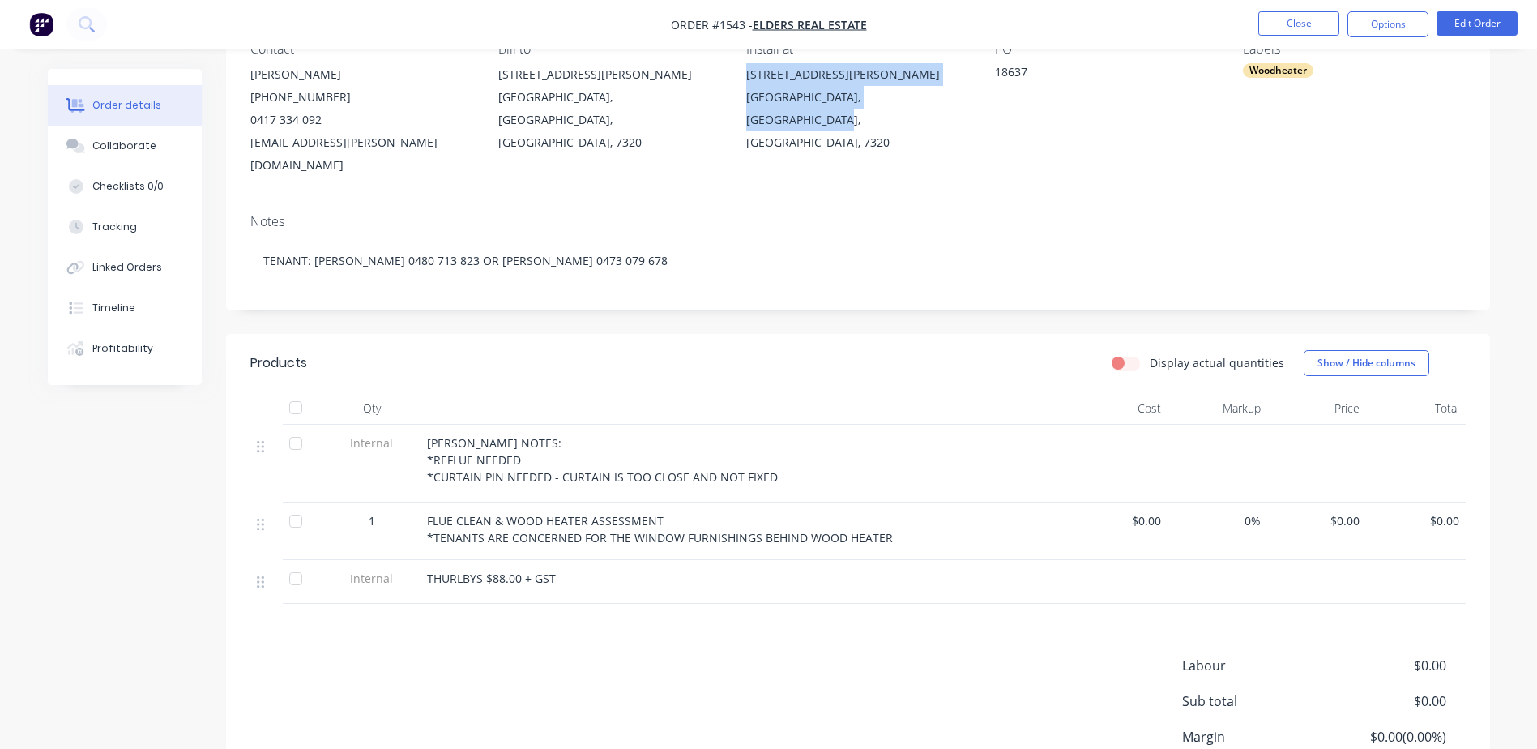
copy div "[STREET_ADDRESS][PERSON_NAME]"
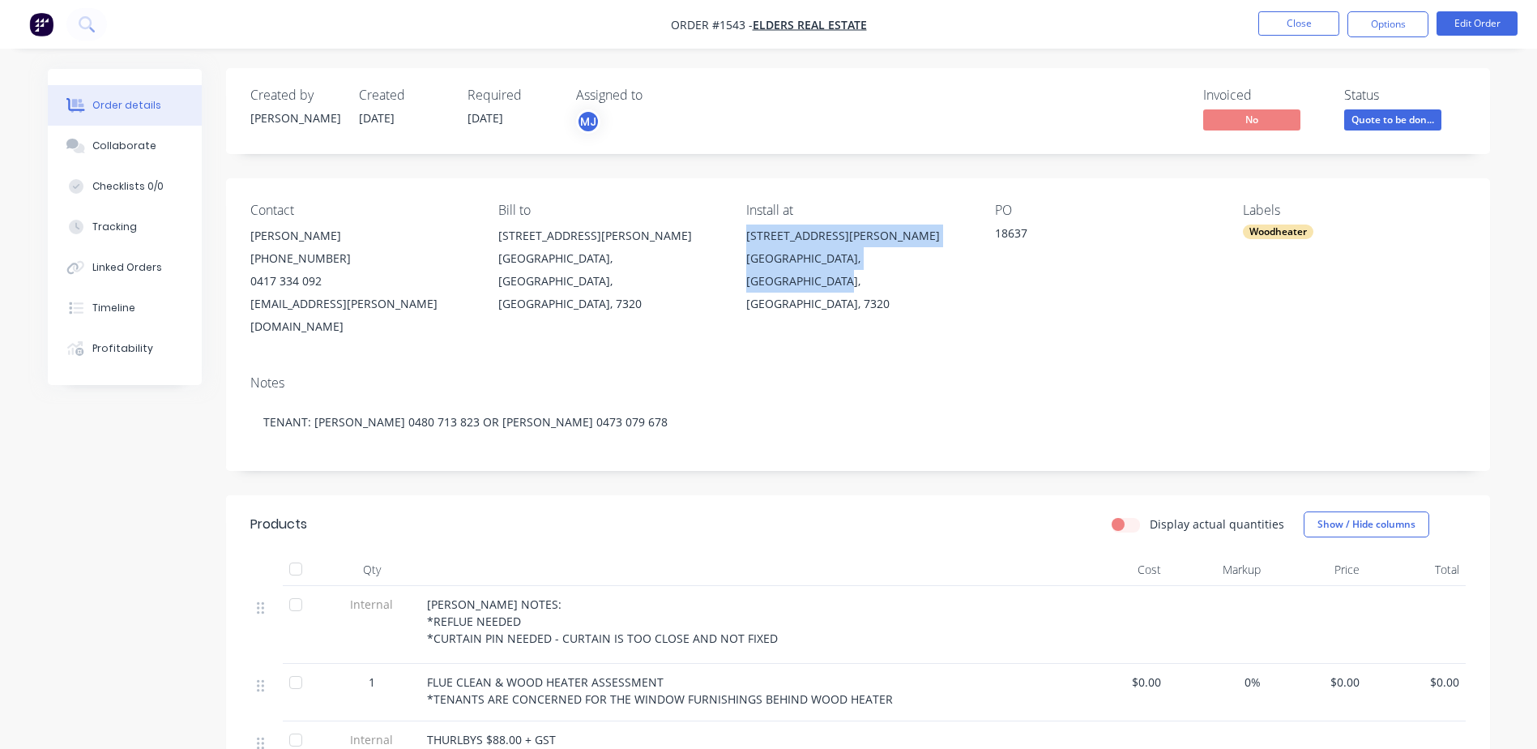
scroll to position [0, 0]
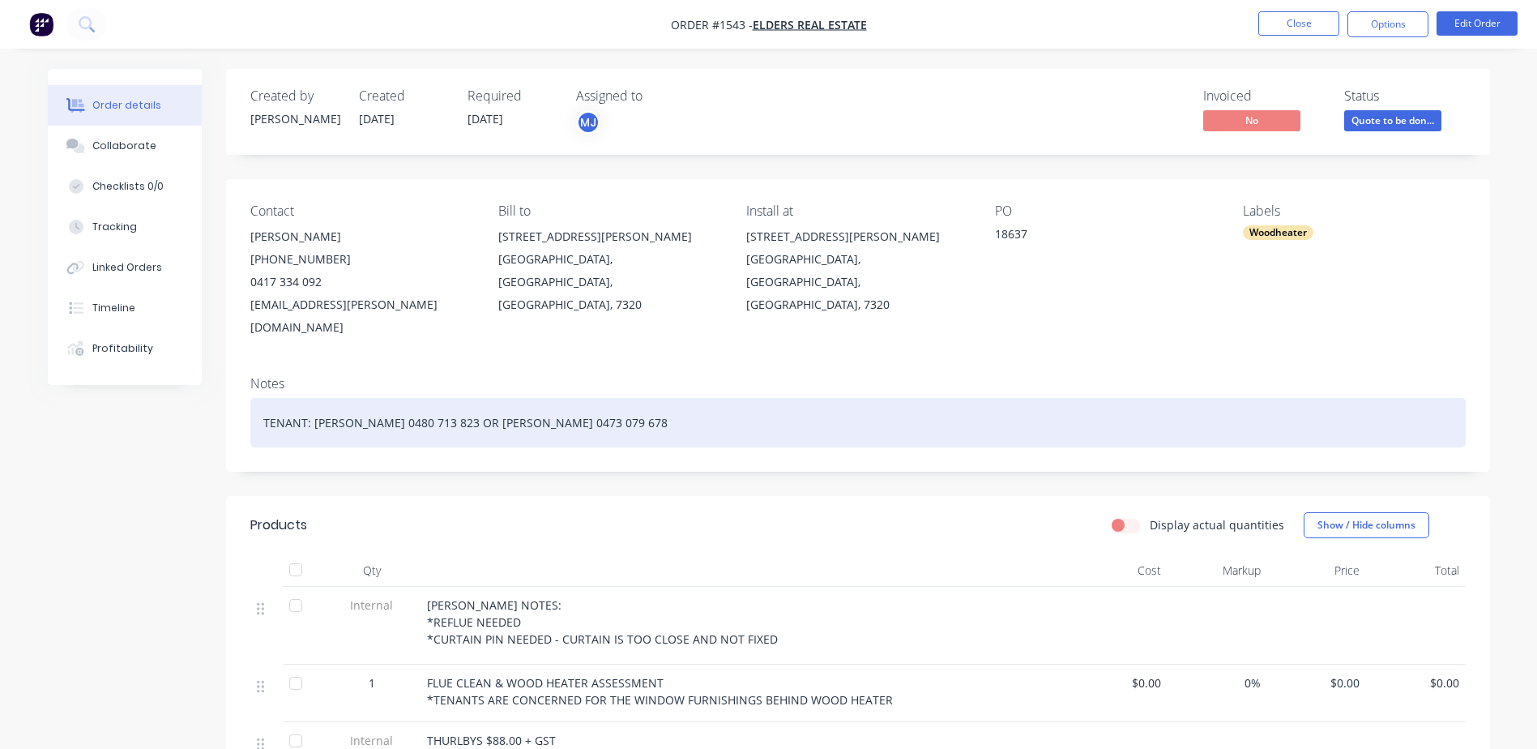
click at [261, 400] on div "TENANT: [PERSON_NAME] 0480 713 823 OR [PERSON_NAME] 0473 079 678" at bounding box center [858, 422] width 1216 height 49
paste div
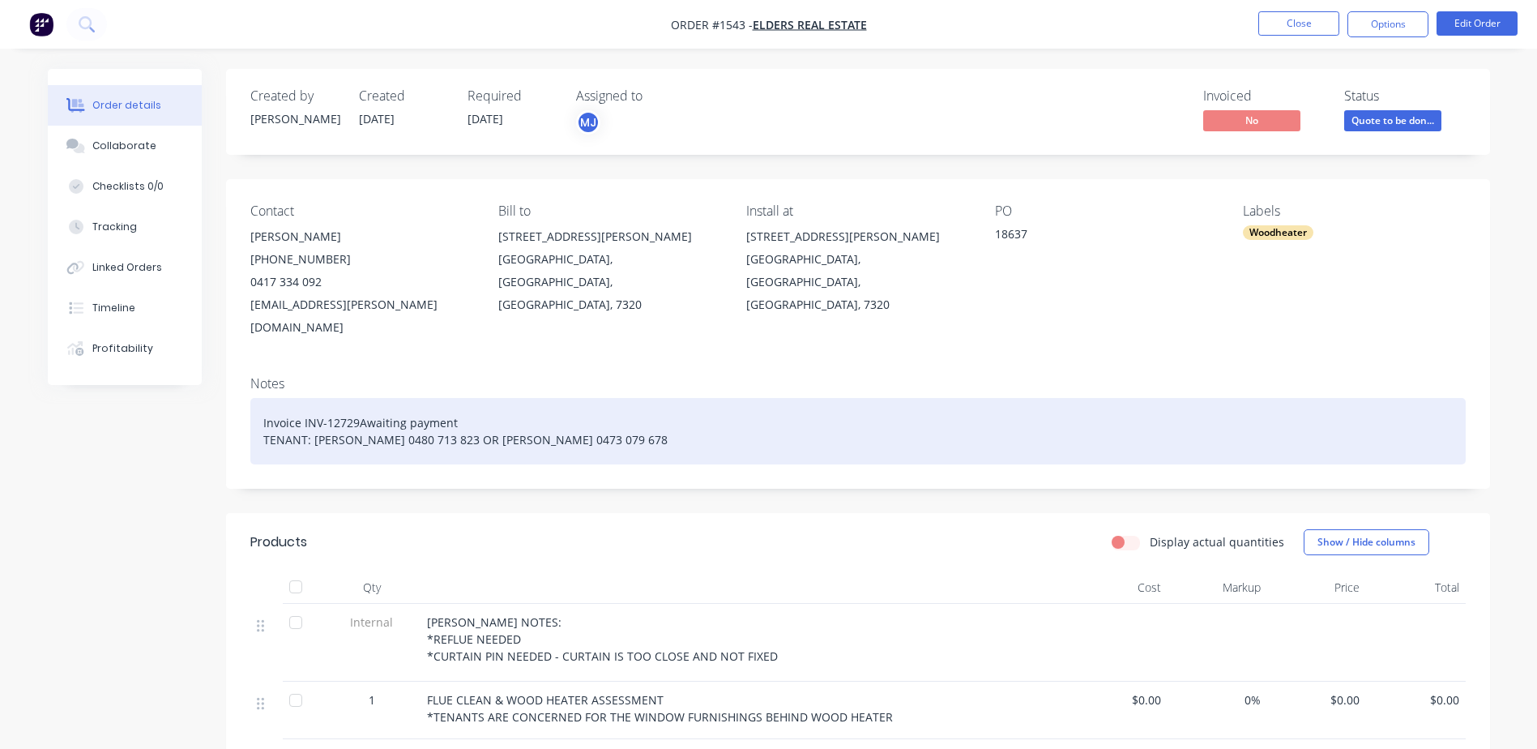
click at [482, 404] on div "Invoice INV-12729Awaiting payment TENANT: [PERSON_NAME] 0480 713 823 OR [PERSON…" at bounding box center [858, 431] width 1216 height 66
click at [277, 413] on div "Invoice INV-12729Awaiting payment TENANT: [PERSON_NAME] 0480 713 823 OR [PERSON…" at bounding box center [858, 431] width 1216 height 66
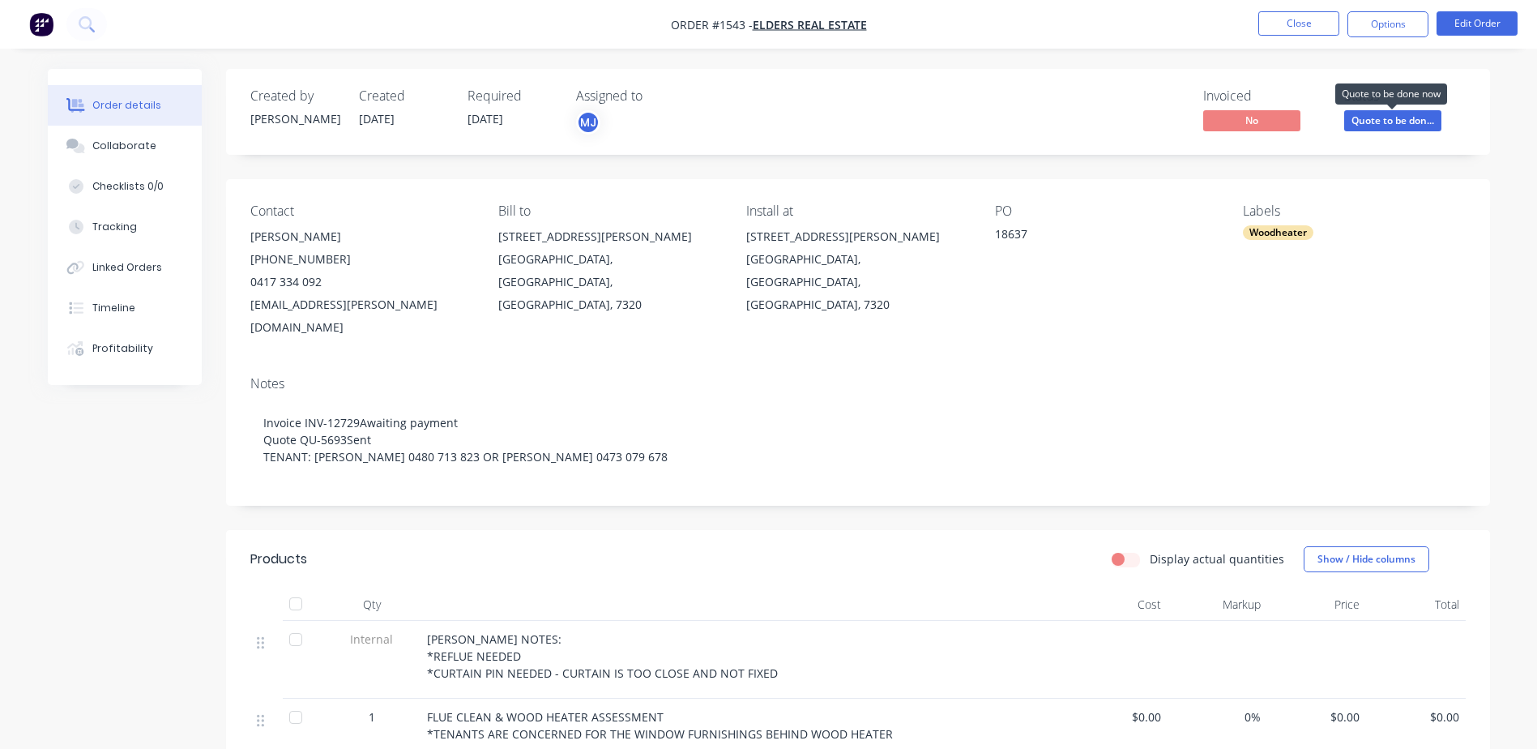
click at [1390, 118] on span "Quote to be don..." at bounding box center [1393, 120] width 97 height 20
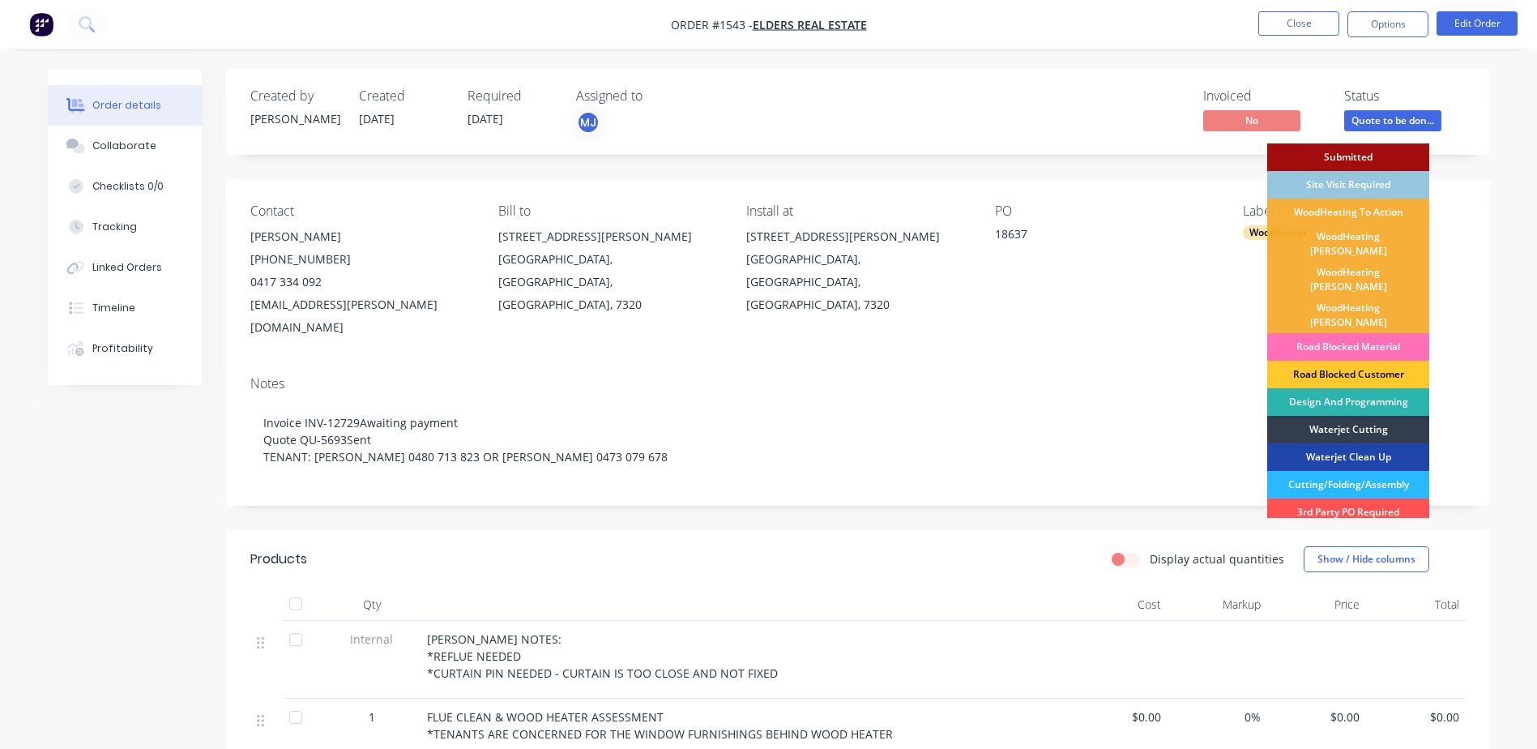
click at [1361, 361] on div "Road Blocked Customer" at bounding box center [1349, 375] width 162 height 28
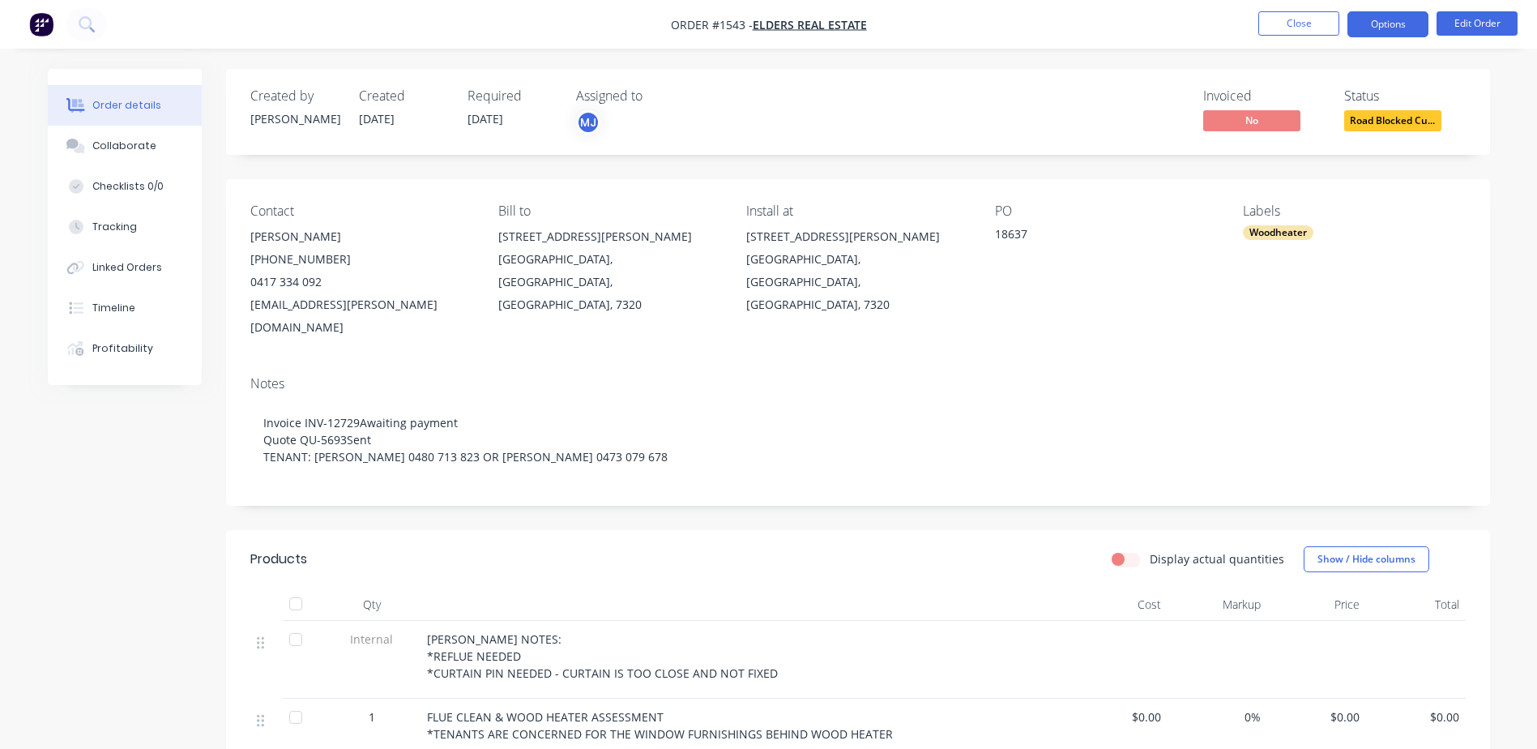
click at [1379, 29] on button "Options" at bounding box center [1388, 24] width 81 height 26
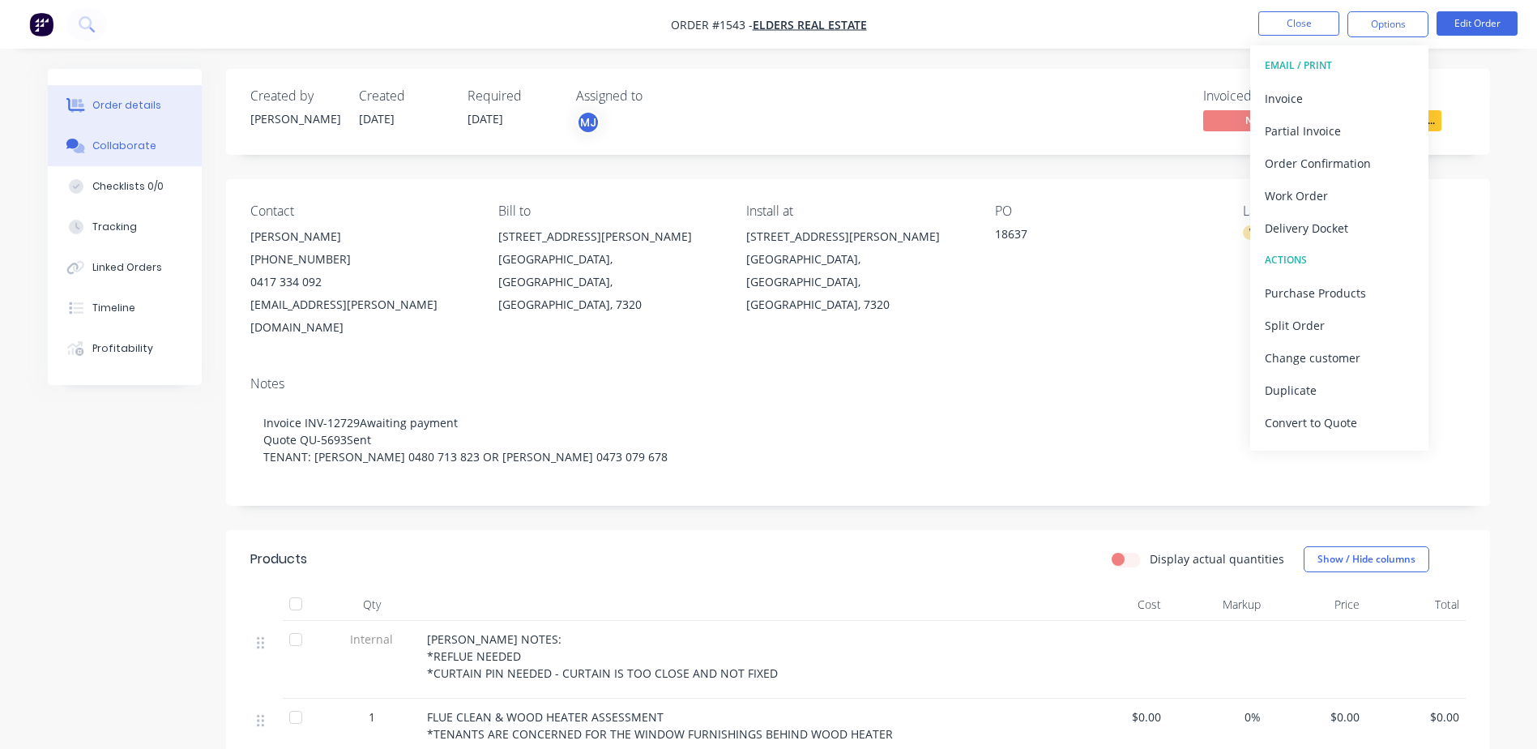
click at [96, 151] on div "Collaborate" at bounding box center [124, 146] width 64 height 15
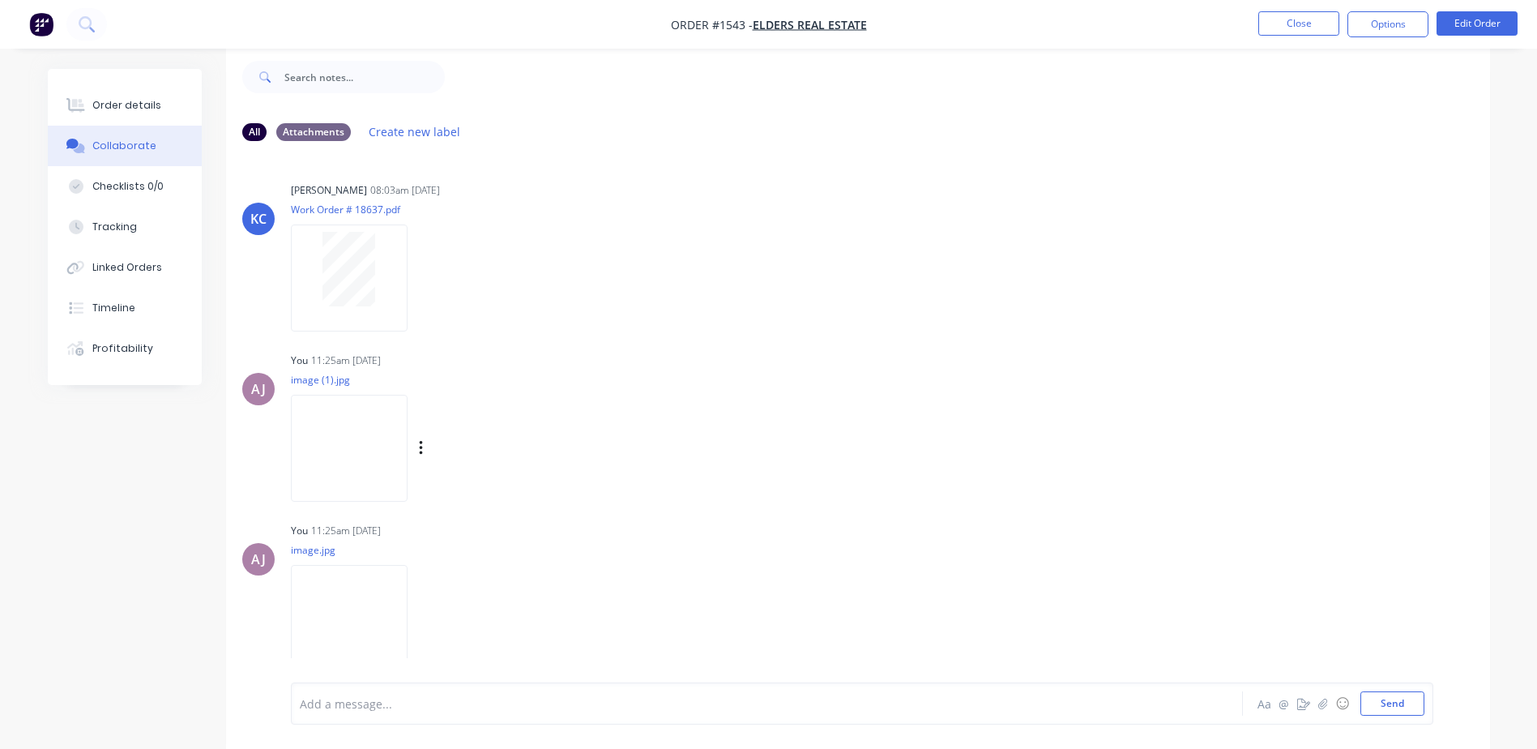
scroll to position [191, 0]
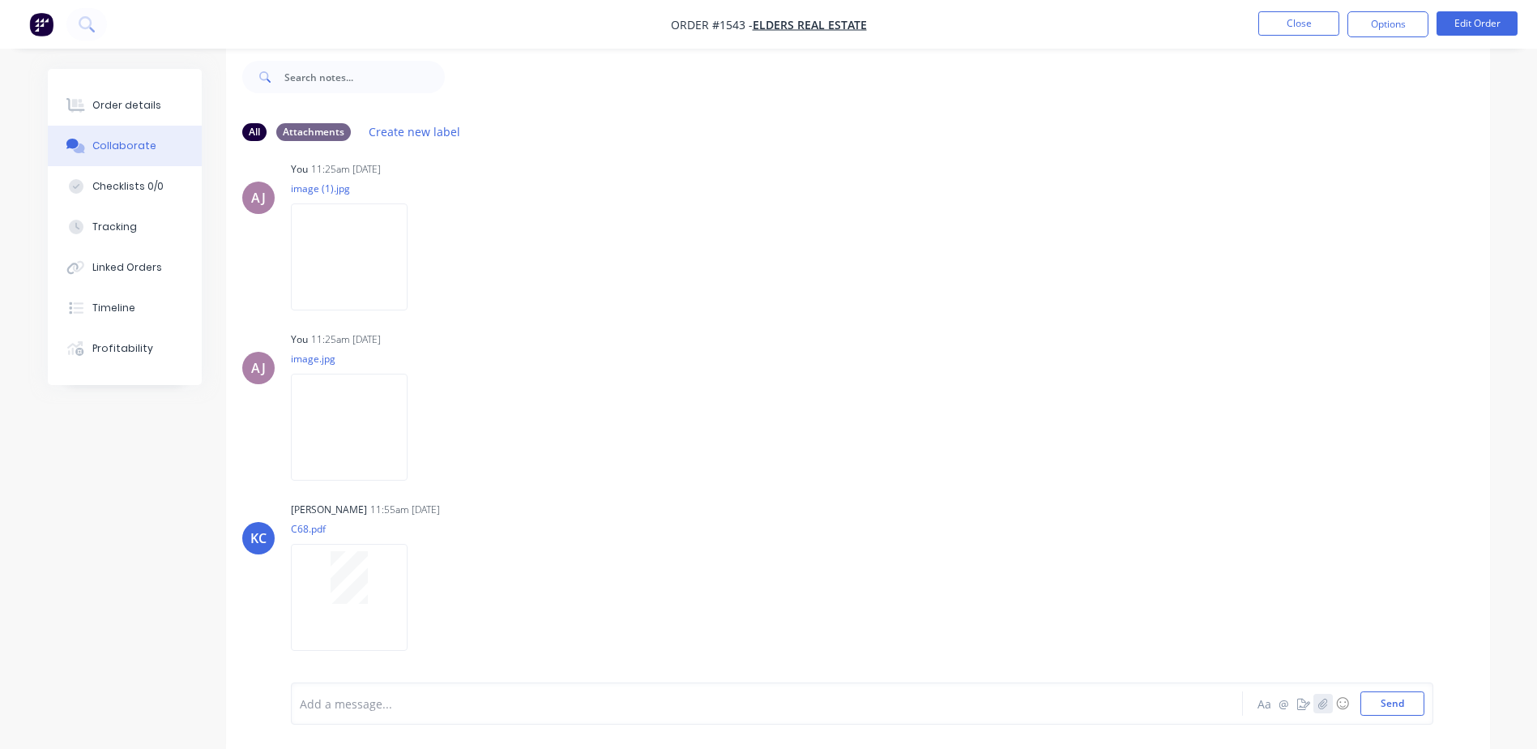
click at [1327, 702] on icon "button" at bounding box center [1323, 703] width 9 height 11
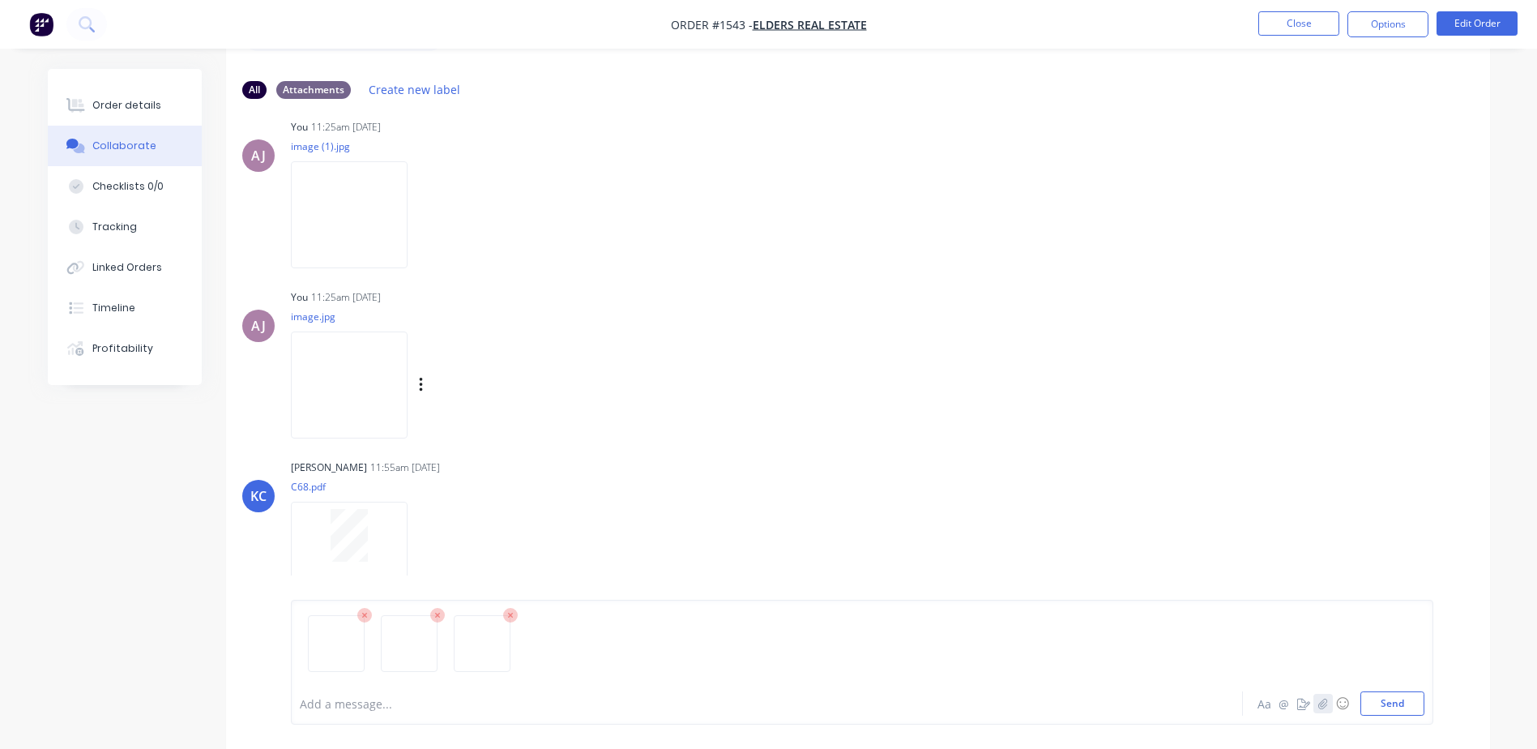
scroll to position [107, 0]
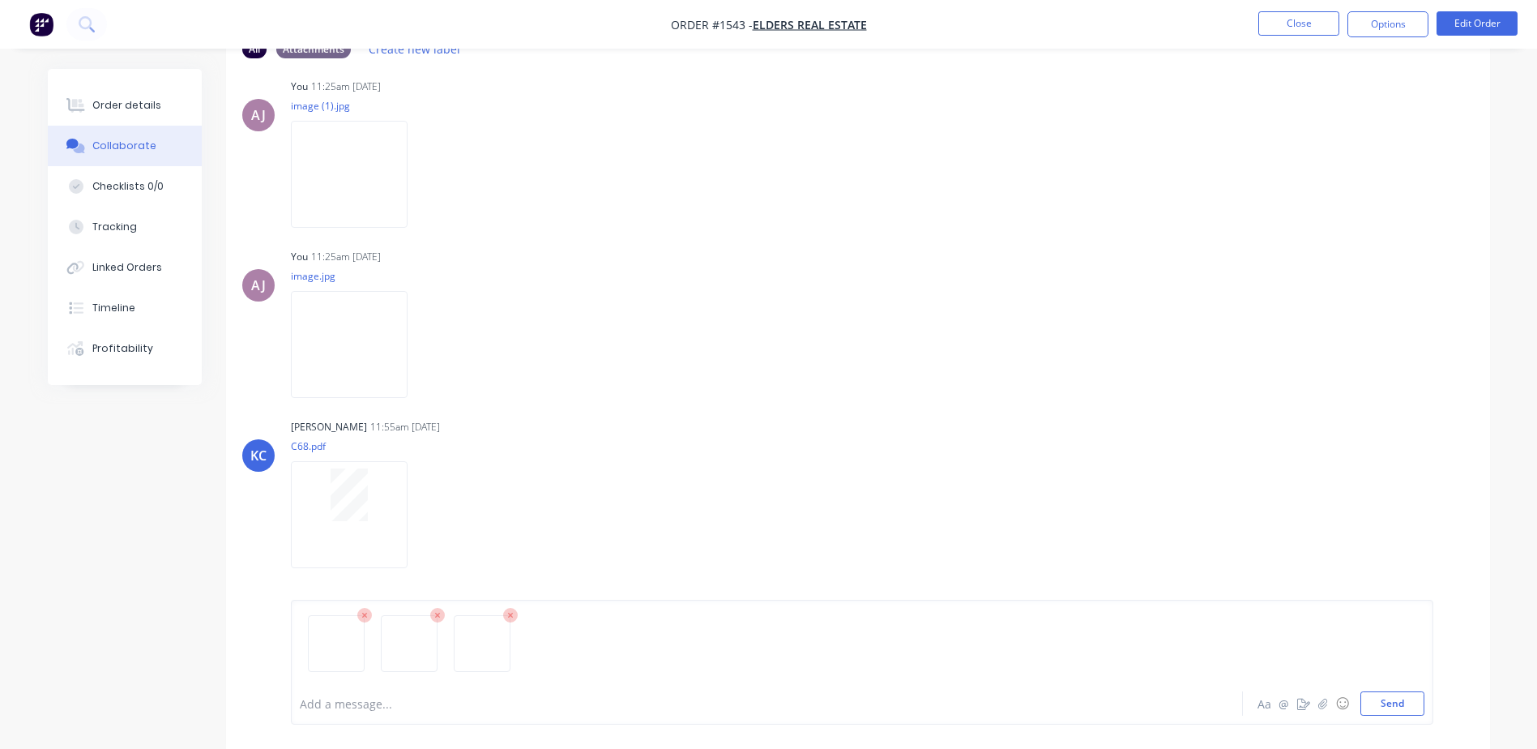
click at [510, 619] on icon at bounding box center [510, 615] width 15 height 15
click at [1413, 696] on button "Send" at bounding box center [1393, 703] width 64 height 24
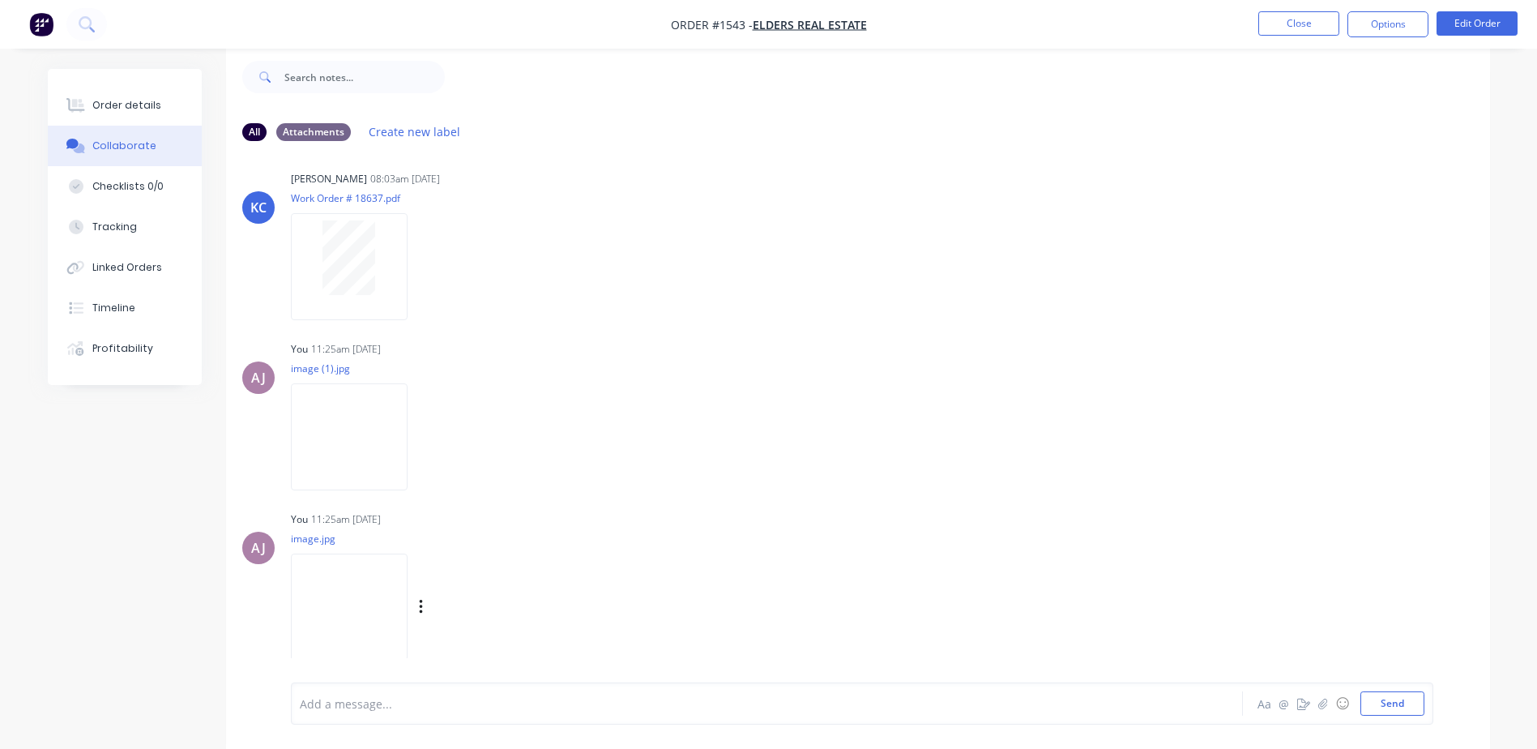
scroll to position [0, 0]
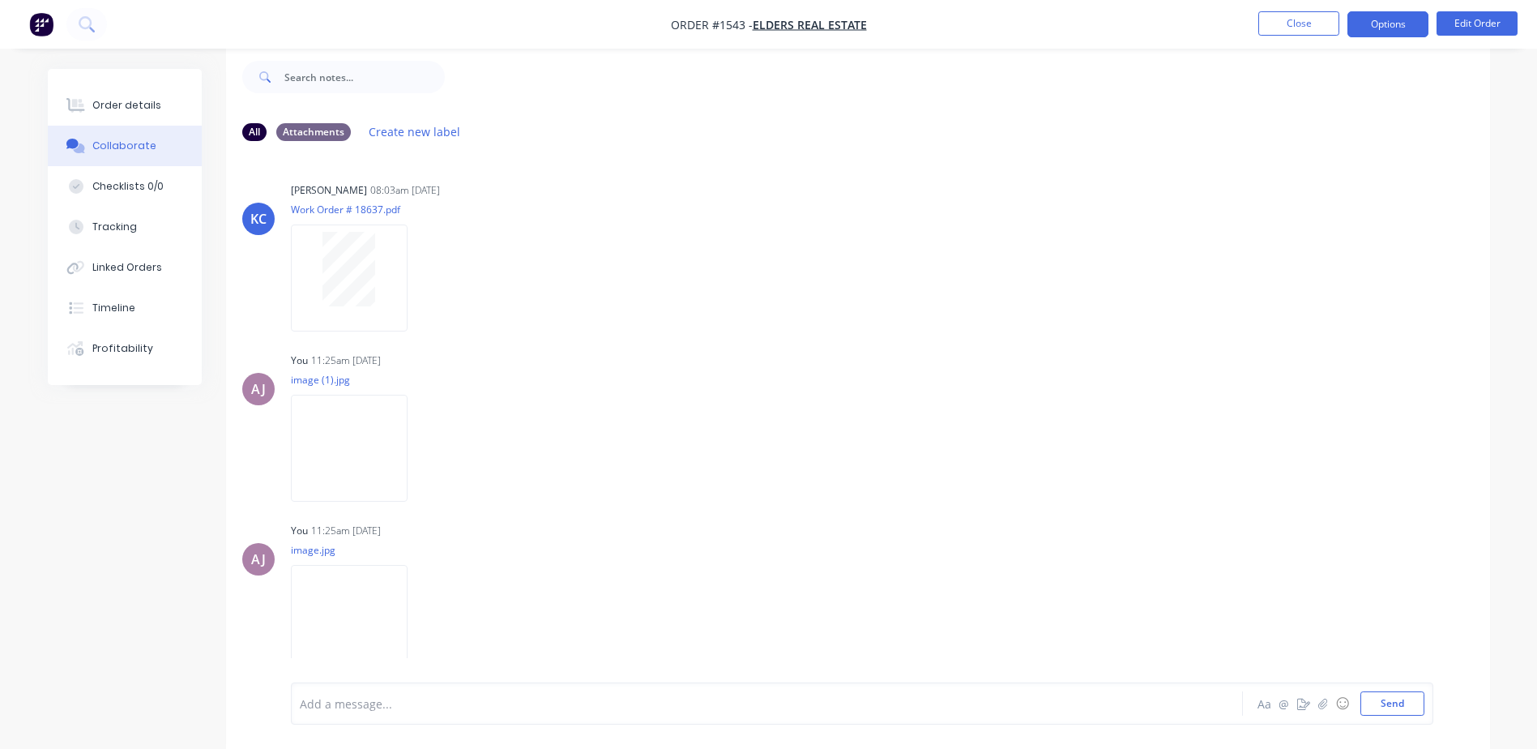
click at [1382, 21] on button "Options" at bounding box center [1388, 24] width 81 height 26
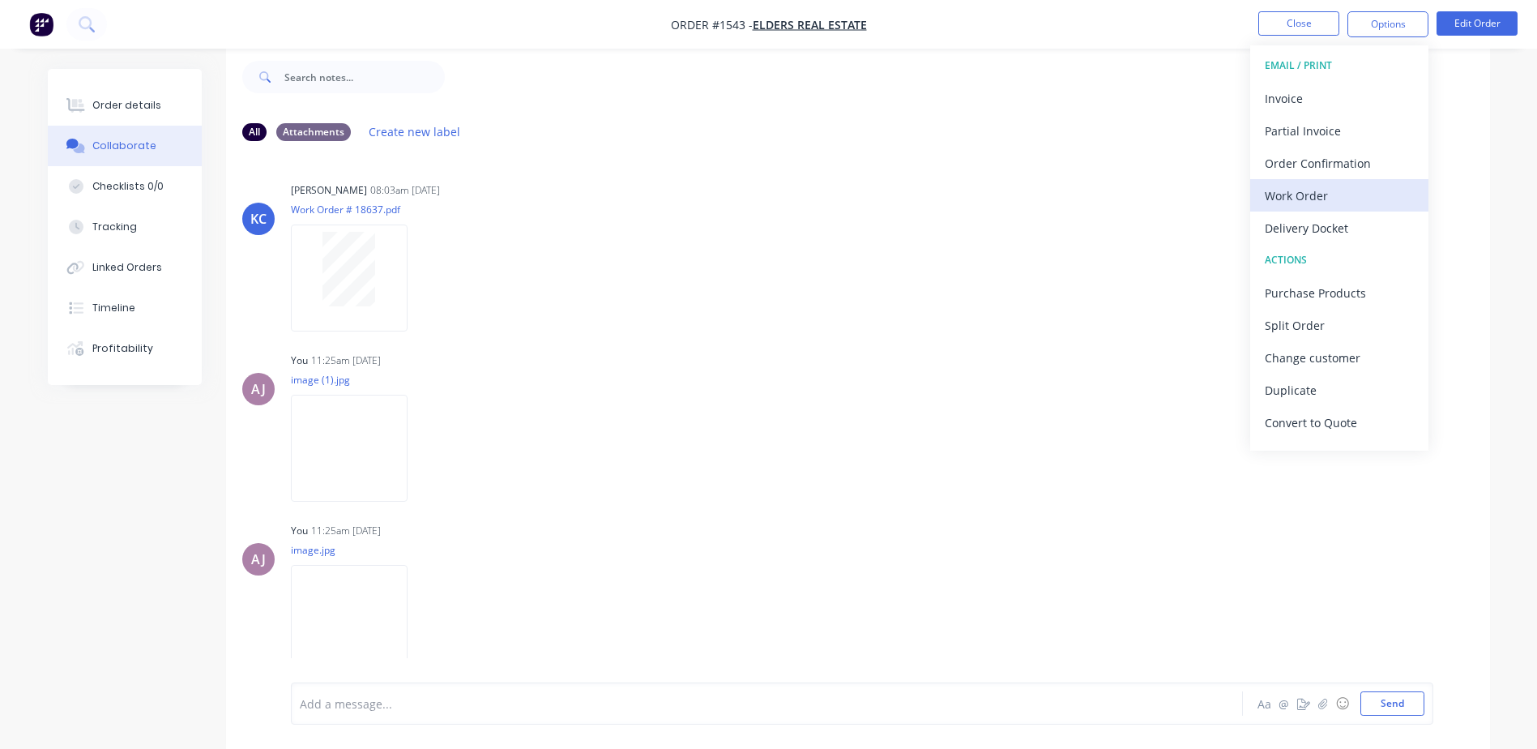
click at [1303, 198] on div "Work Order" at bounding box center [1339, 196] width 149 height 24
click at [1303, 196] on div "Custom" at bounding box center [1339, 196] width 149 height 24
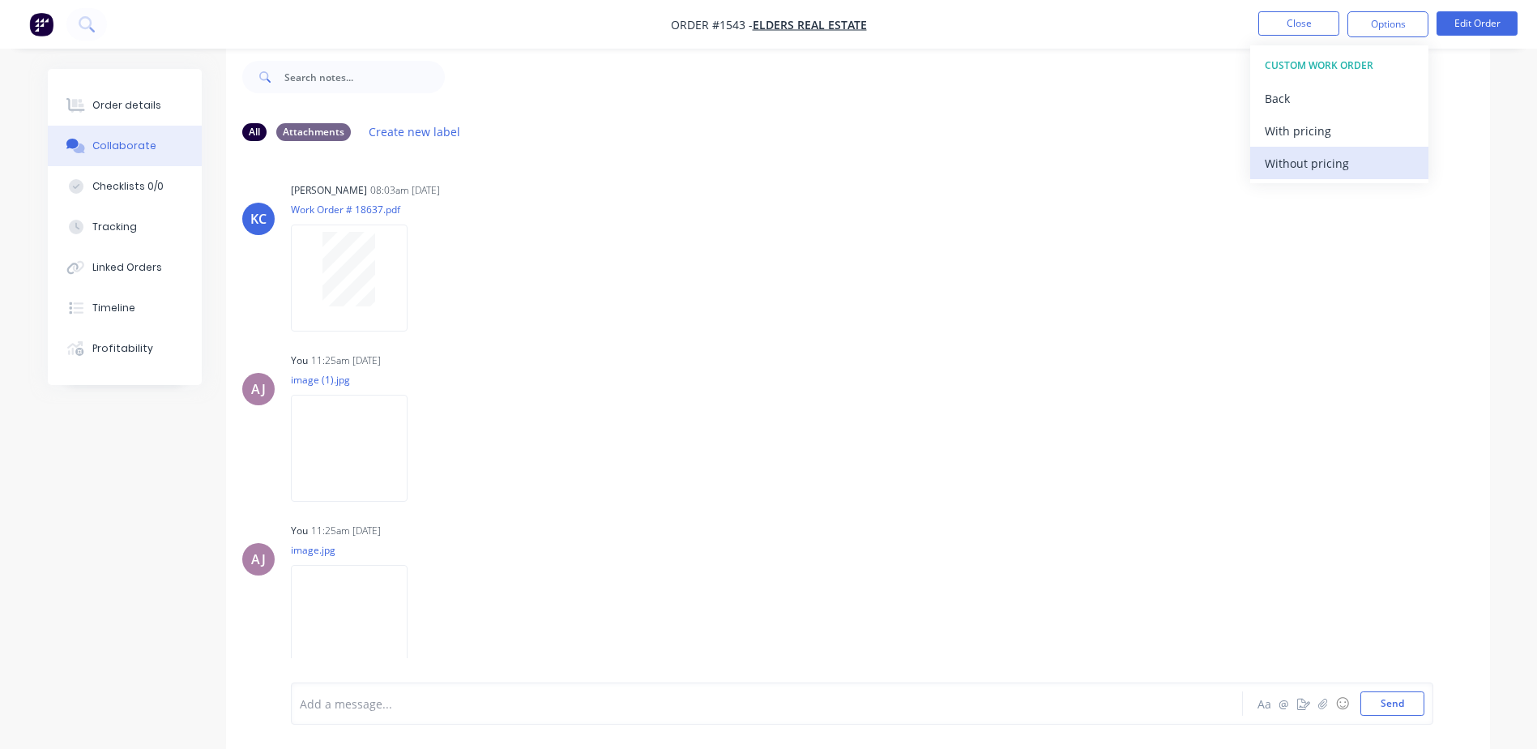
click at [1293, 159] on div "Without pricing" at bounding box center [1339, 164] width 149 height 24
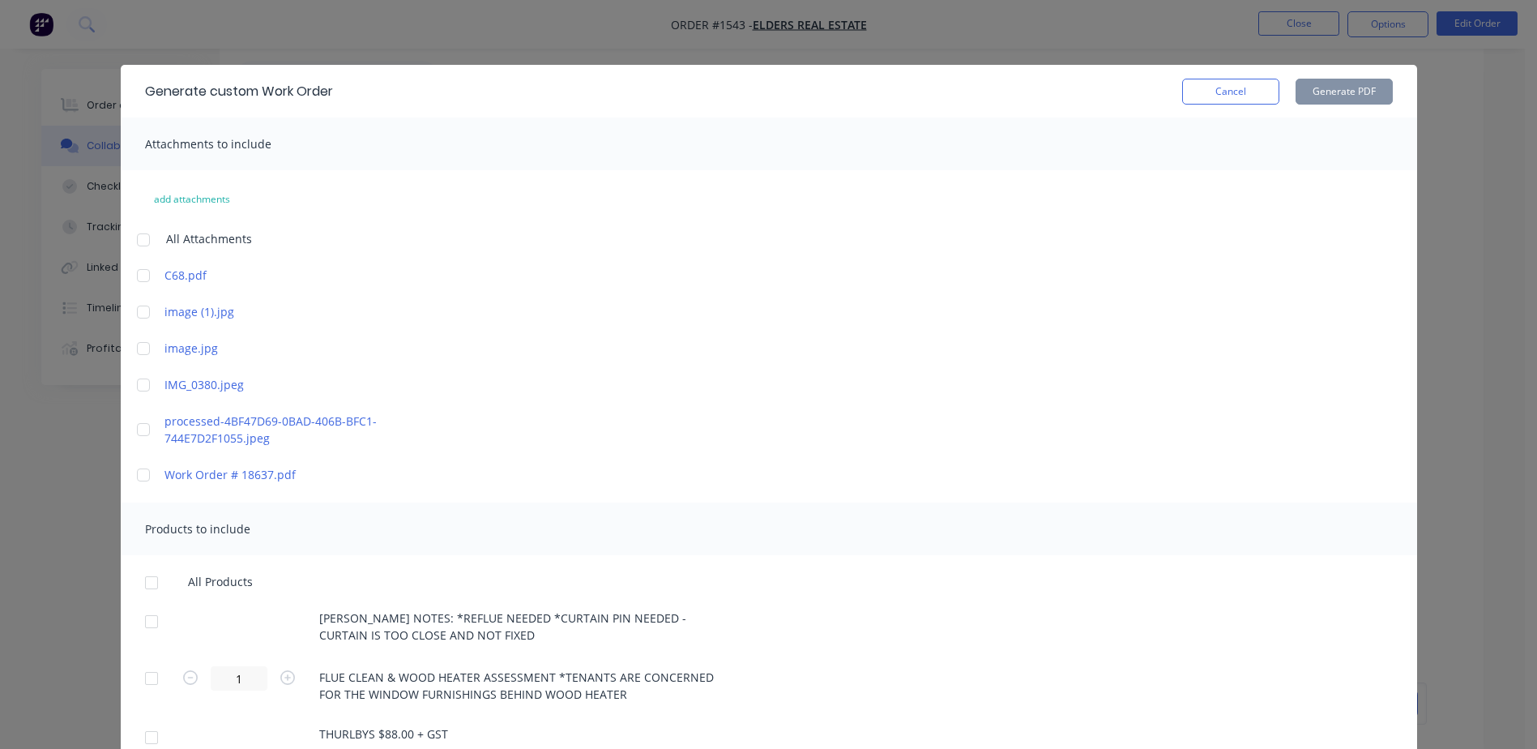
click at [140, 238] on div at bounding box center [143, 240] width 32 height 32
click at [134, 275] on div at bounding box center [143, 275] width 32 height 32
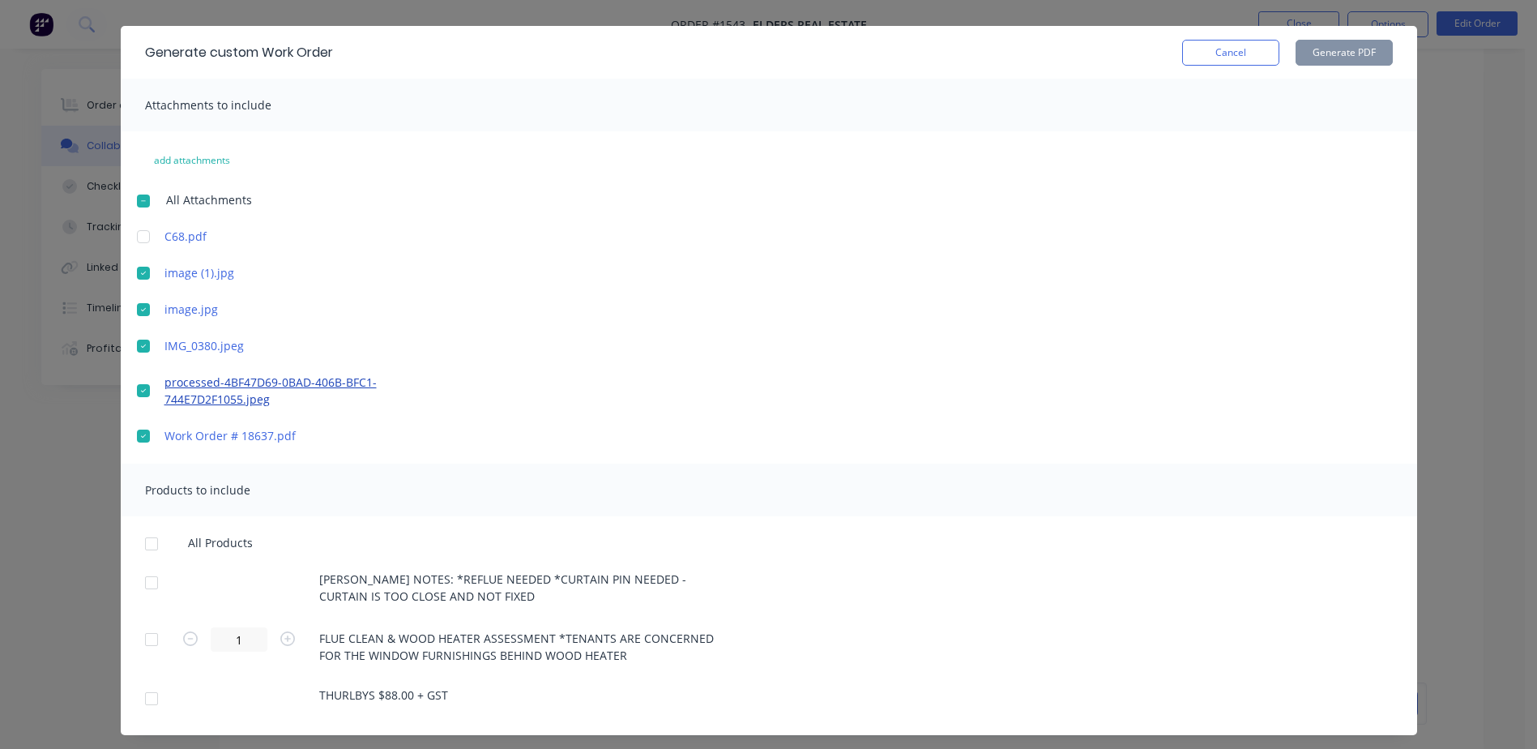
scroll to position [72, 0]
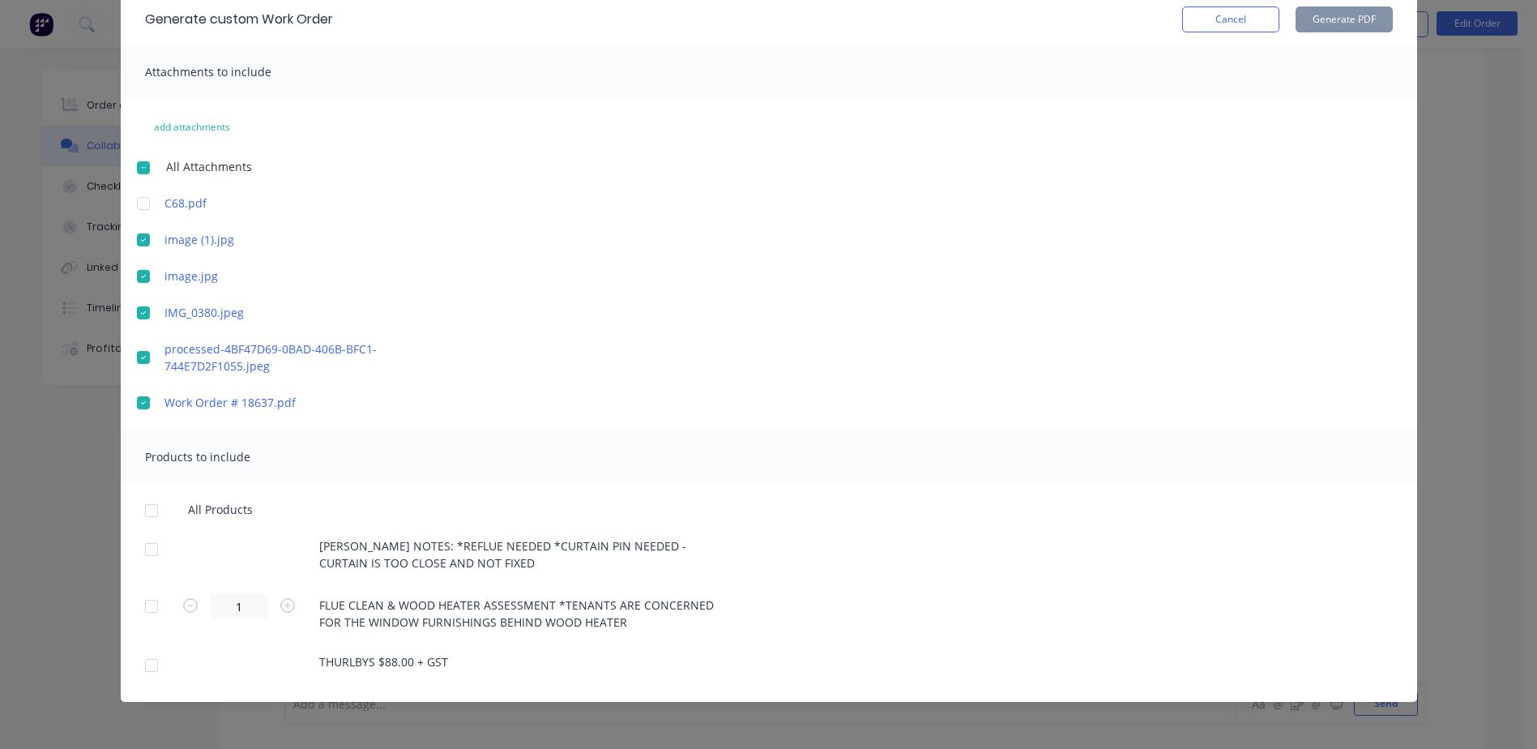
click at [140, 517] on div at bounding box center [151, 510] width 32 height 32
click at [136, 403] on div at bounding box center [143, 403] width 32 height 32
click at [1340, 20] on button "Generate PDF" at bounding box center [1344, 19] width 97 height 26
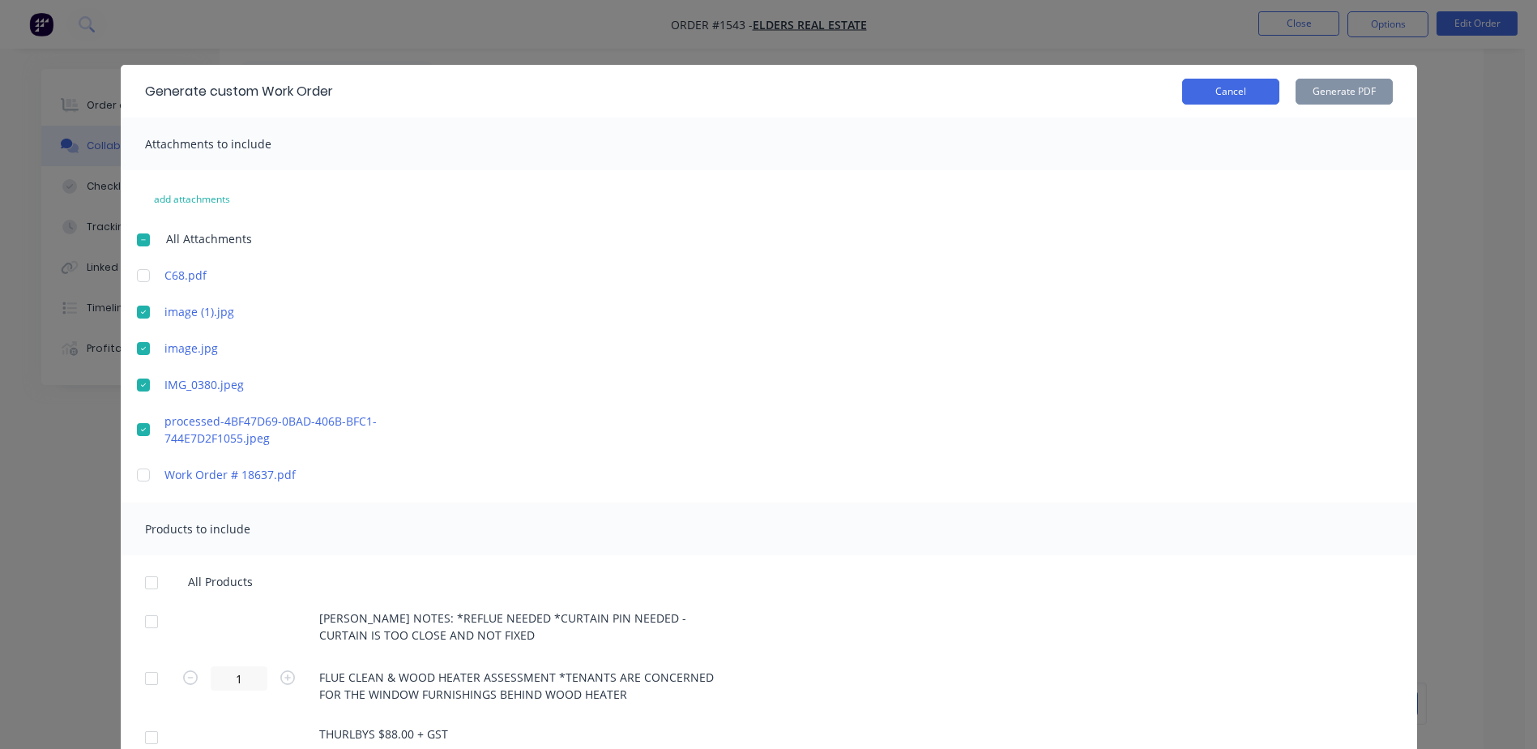
click at [1198, 99] on button "Cancel" at bounding box center [1230, 92] width 97 height 26
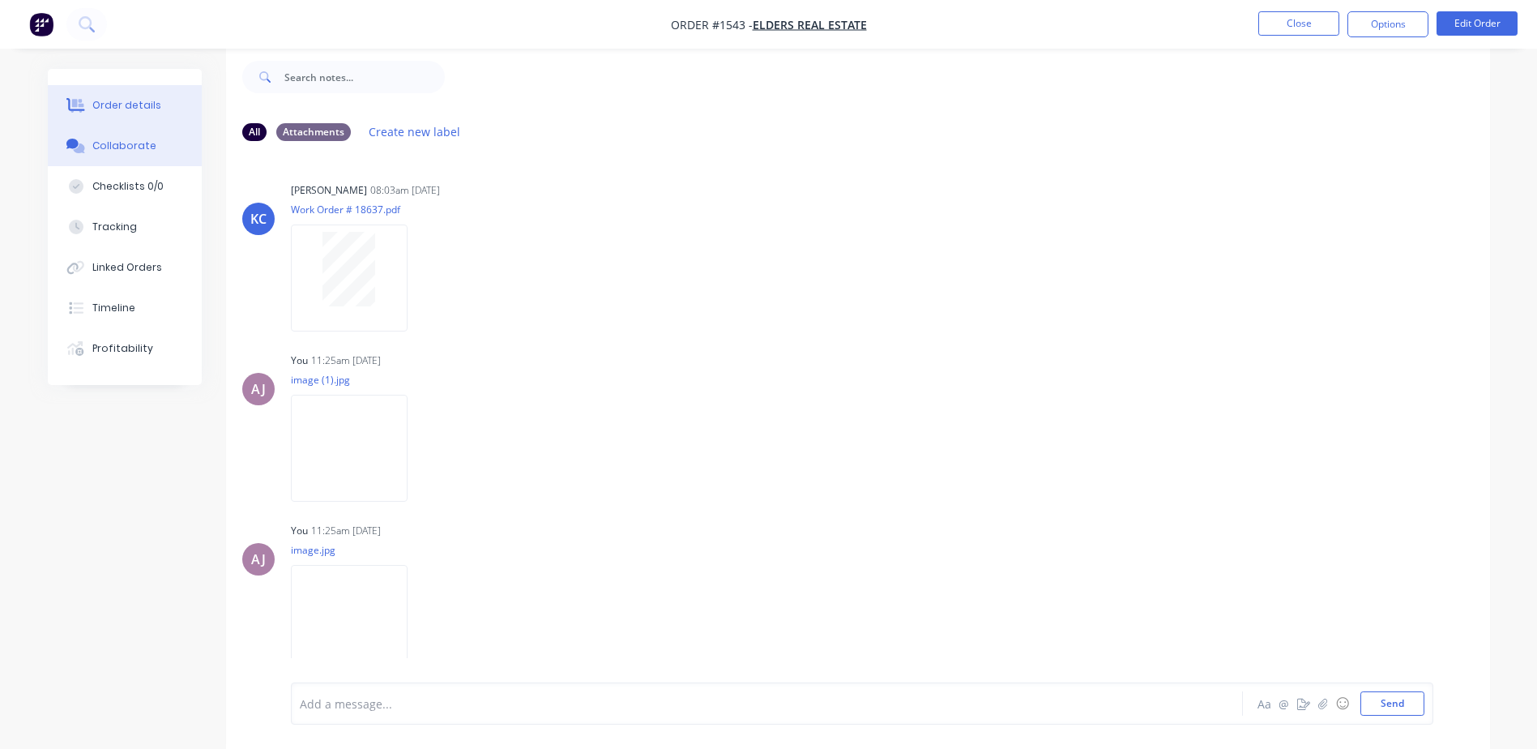
click at [105, 102] on div "Order details" at bounding box center [126, 105] width 69 height 15
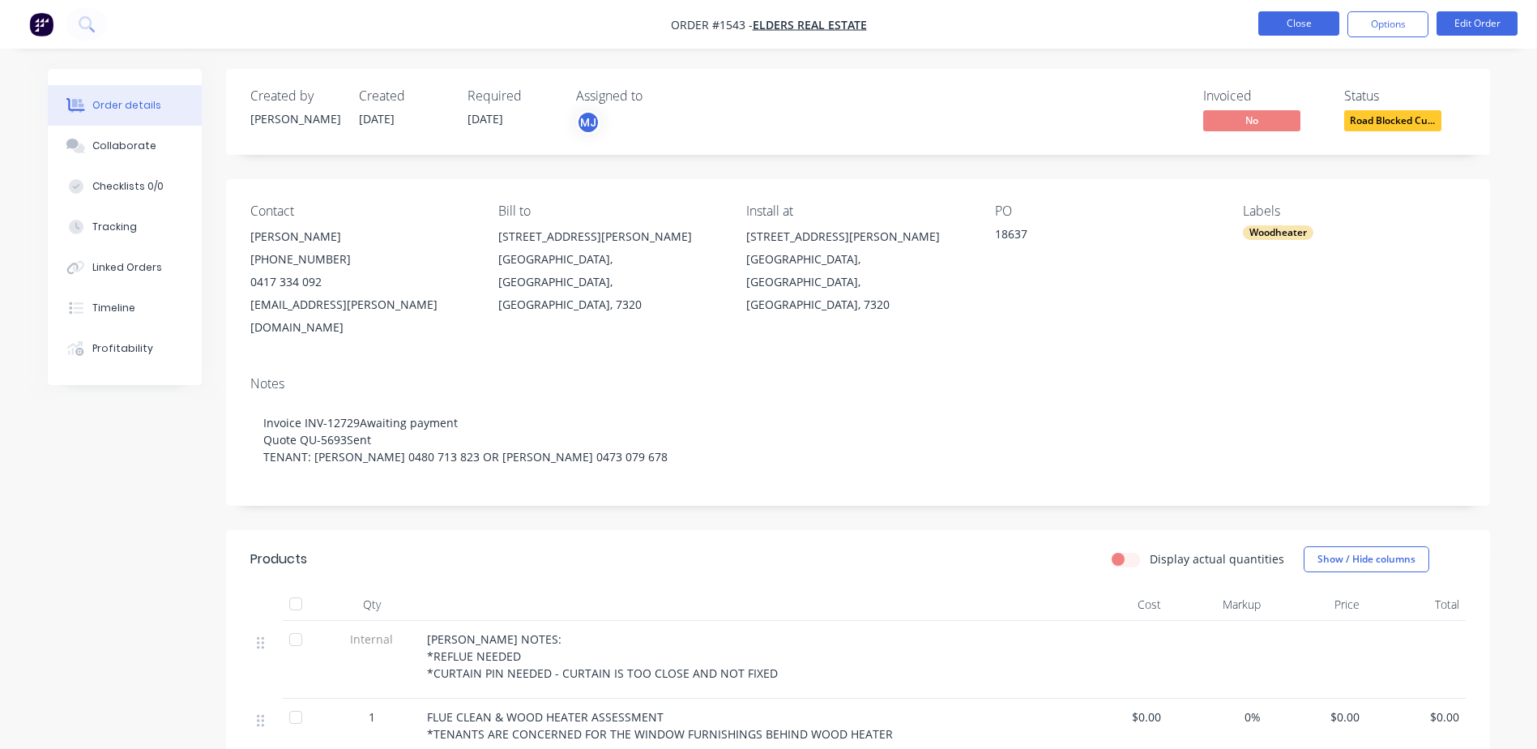
click at [1293, 30] on button "Close" at bounding box center [1299, 23] width 81 height 24
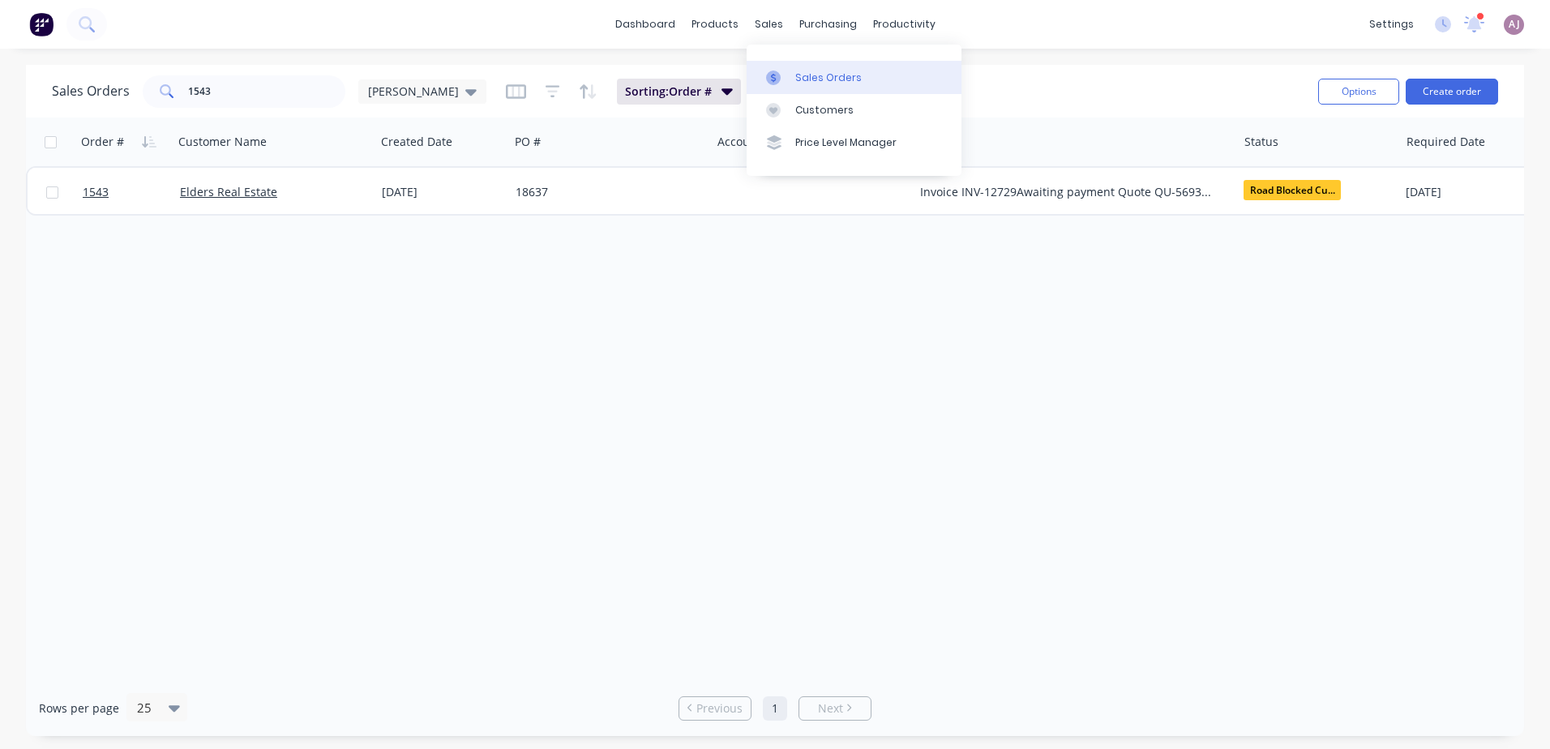
click at [829, 67] on link "Sales Orders" at bounding box center [853, 77] width 215 height 32
click at [826, 73] on div "Sales Orders" at bounding box center [828, 78] width 66 height 15
click at [775, 23] on div "sales" at bounding box center [768, 24] width 45 height 24
click at [793, 72] on link "Sales Orders" at bounding box center [853, 77] width 215 height 32
click at [195, 87] on input "1543" at bounding box center [267, 91] width 158 height 32
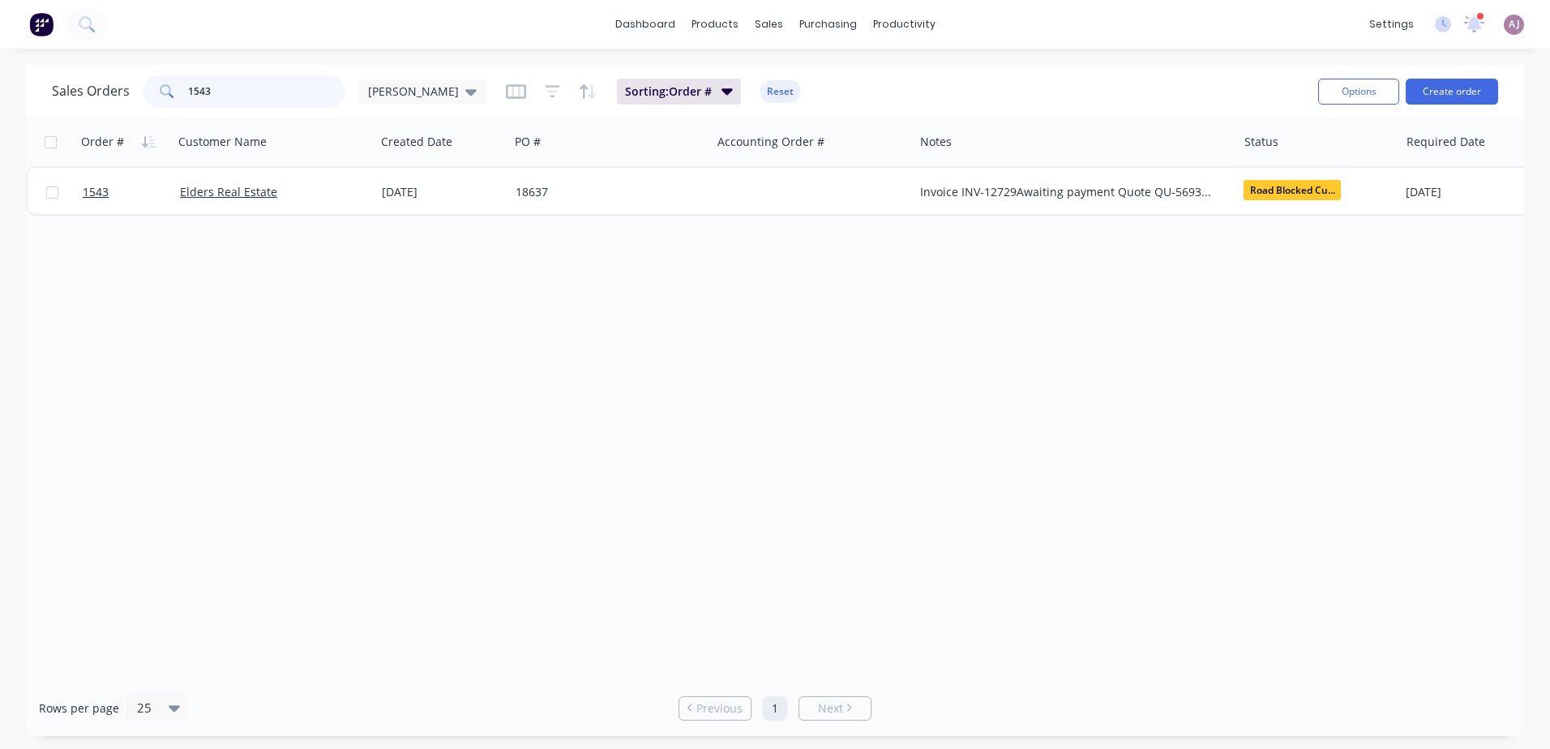
click at [195, 87] on input "1543" at bounding box center [267, 91] width 158 height 32
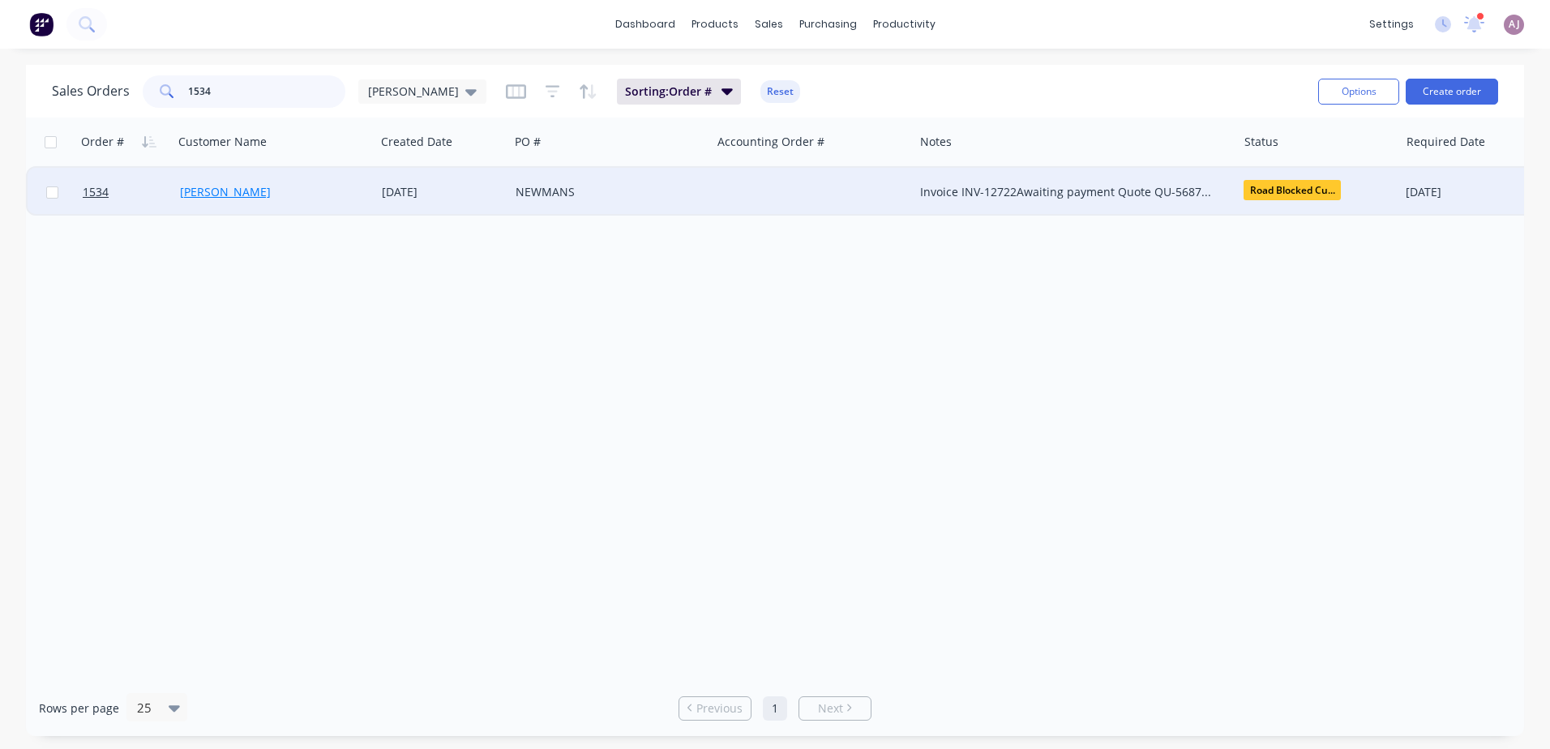
type input "1534"
click at [229, 199] on link "[PERSON_NAME]" at bounding box center [225, 191] width 91 height 15
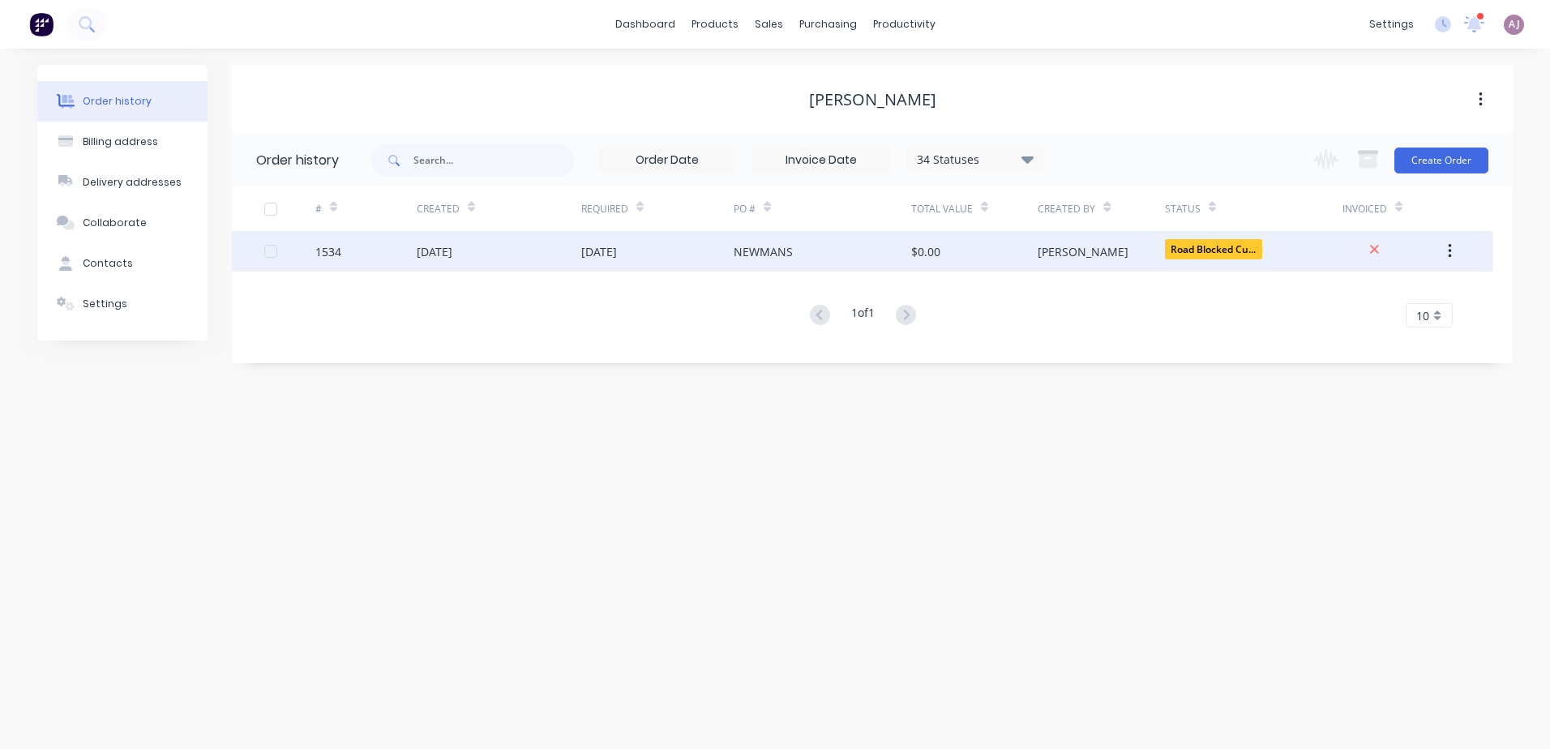
click at [584, 255] on div "[DATE]" at bounding box center [599, 251] width 36 height 17
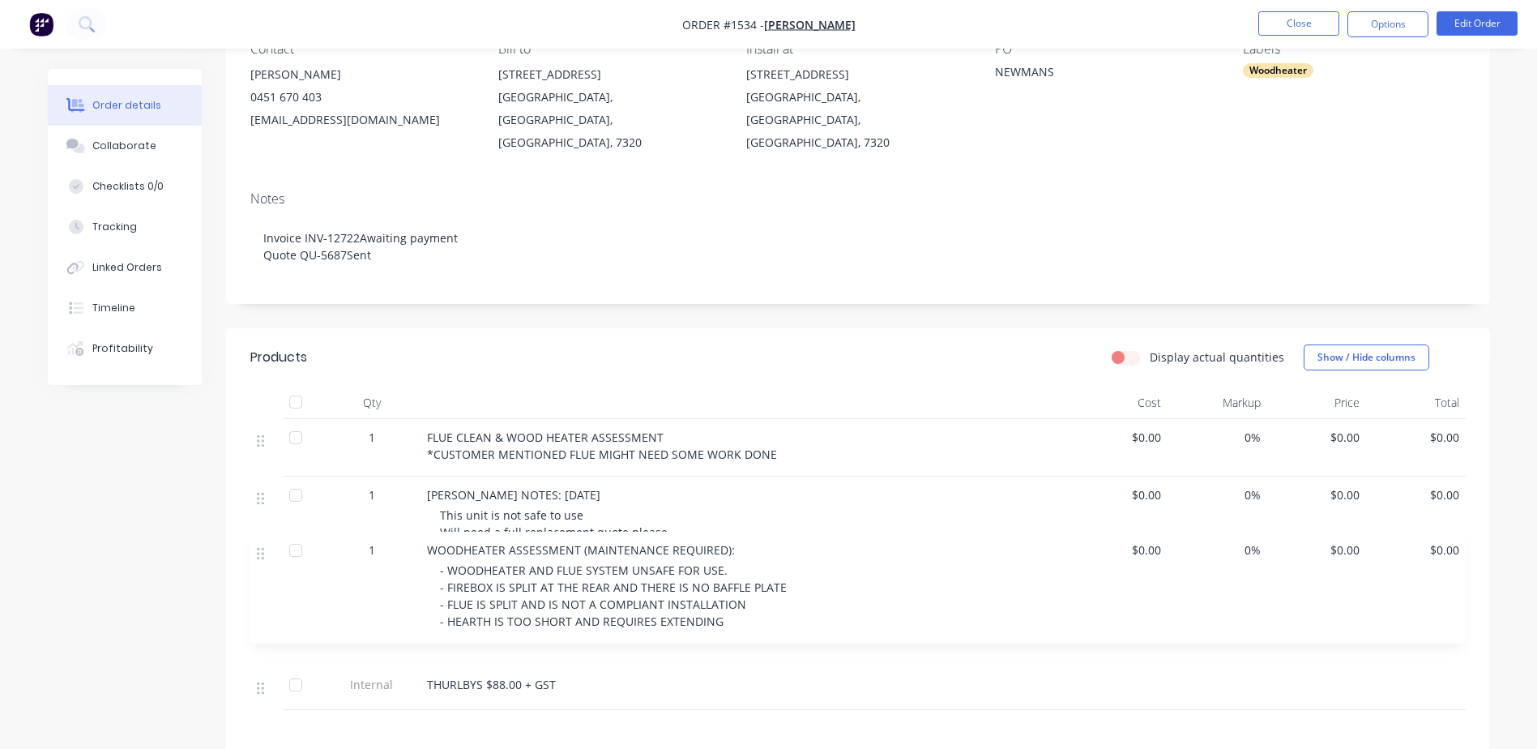
scroll to position [163, 0]
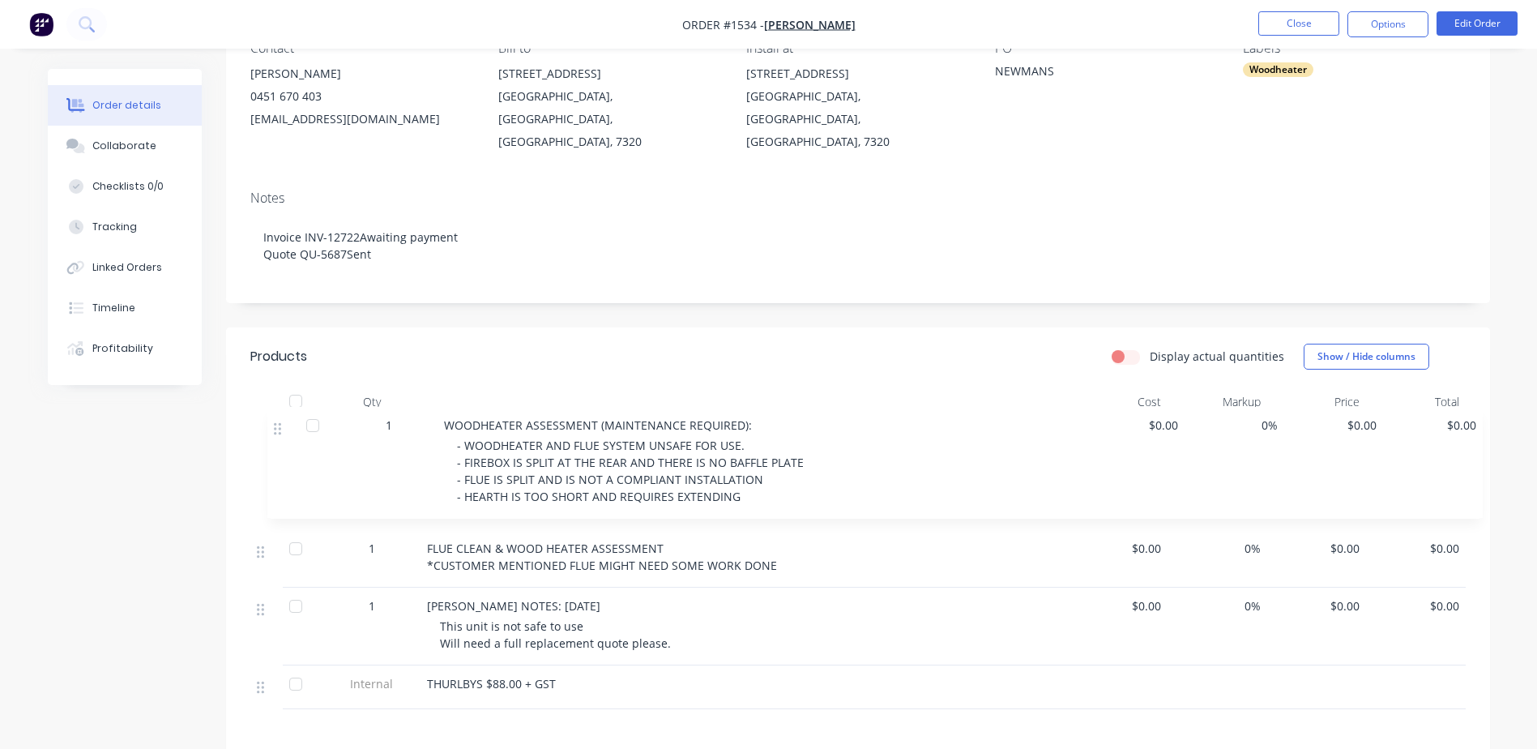
drag, startPoint x: 259, startPoint y: 555, endPoint x: 276, endPoint y: 425, distance: 131.7
click at [276, 425] on div "1 FLUE CLEAN & WOOD HEATER ASSESSMENT *CUSTOMER MENTIONED FLUE MIGHT NEED SOME …" at bounding box center [858, 563] width 1216 height 291
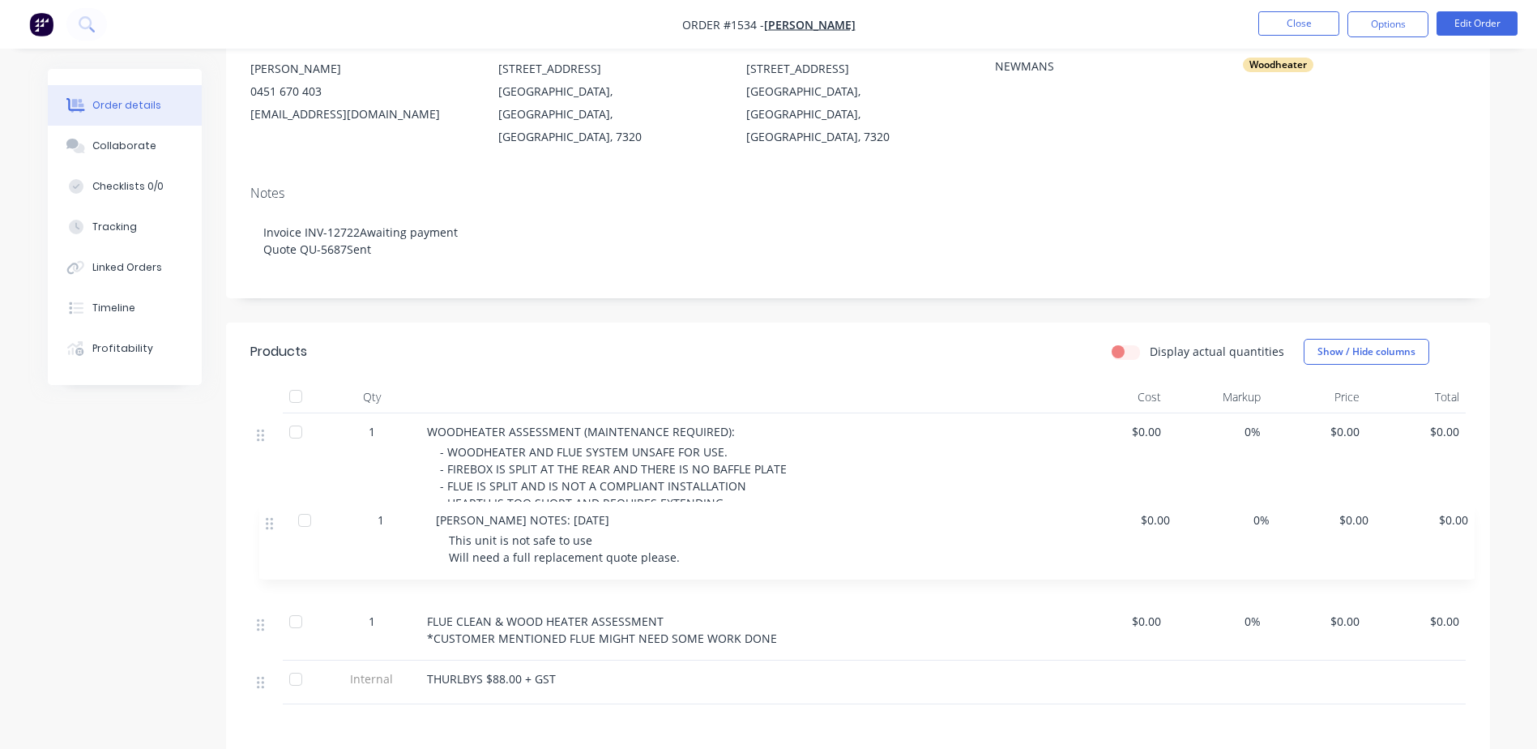
drag, startPoint x: 266, startPoint y: 588, endPoint x: 276, endPoint y: 520, distance: 68.0
click at [276, 520] on div "1 WOODHEATER ASSESSMENT (MAINTENANCE REQUIRED): - WOODHEATER AND FLUE SYSTEM UN…" at bounding box center [858, 558] width 1216 height 291
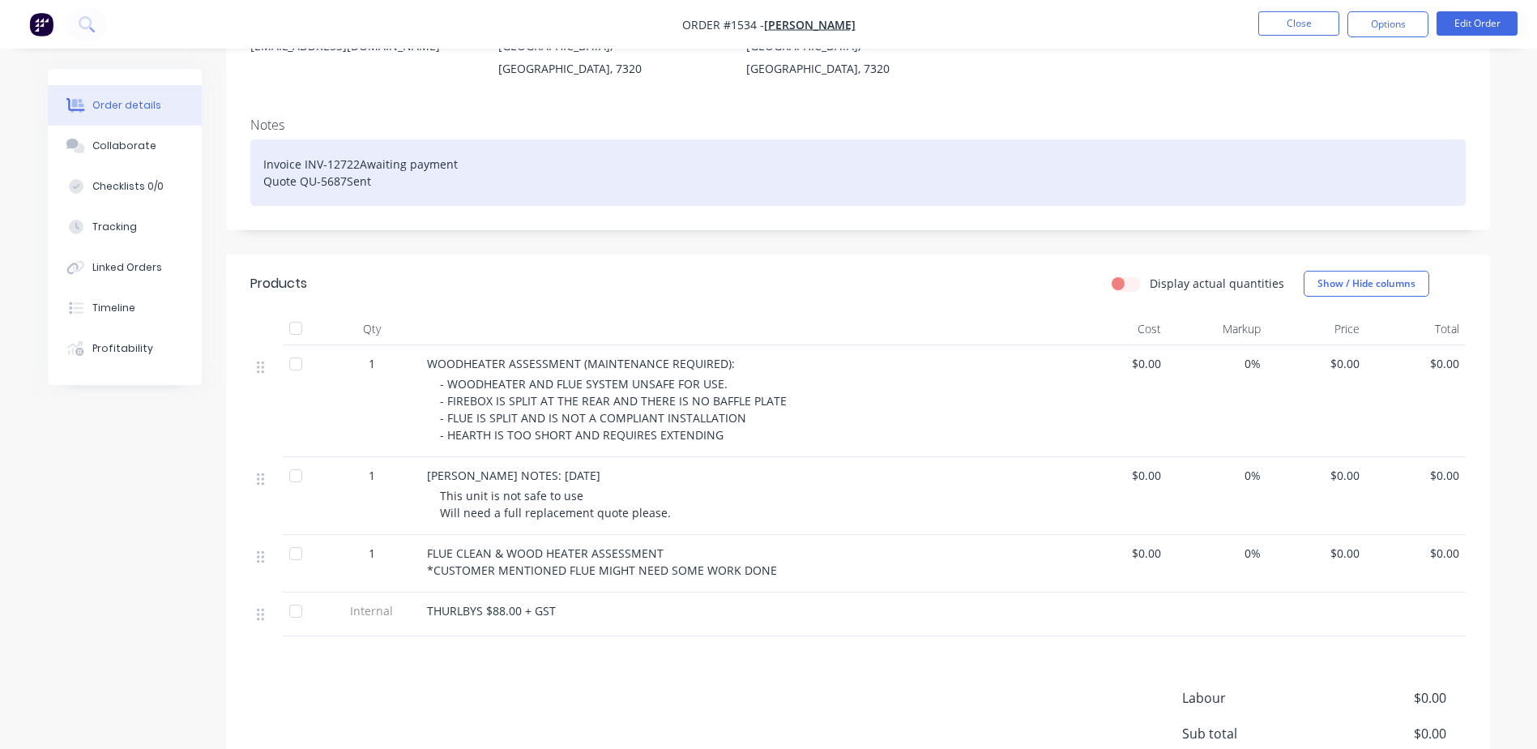
scroll to position [389, 0]
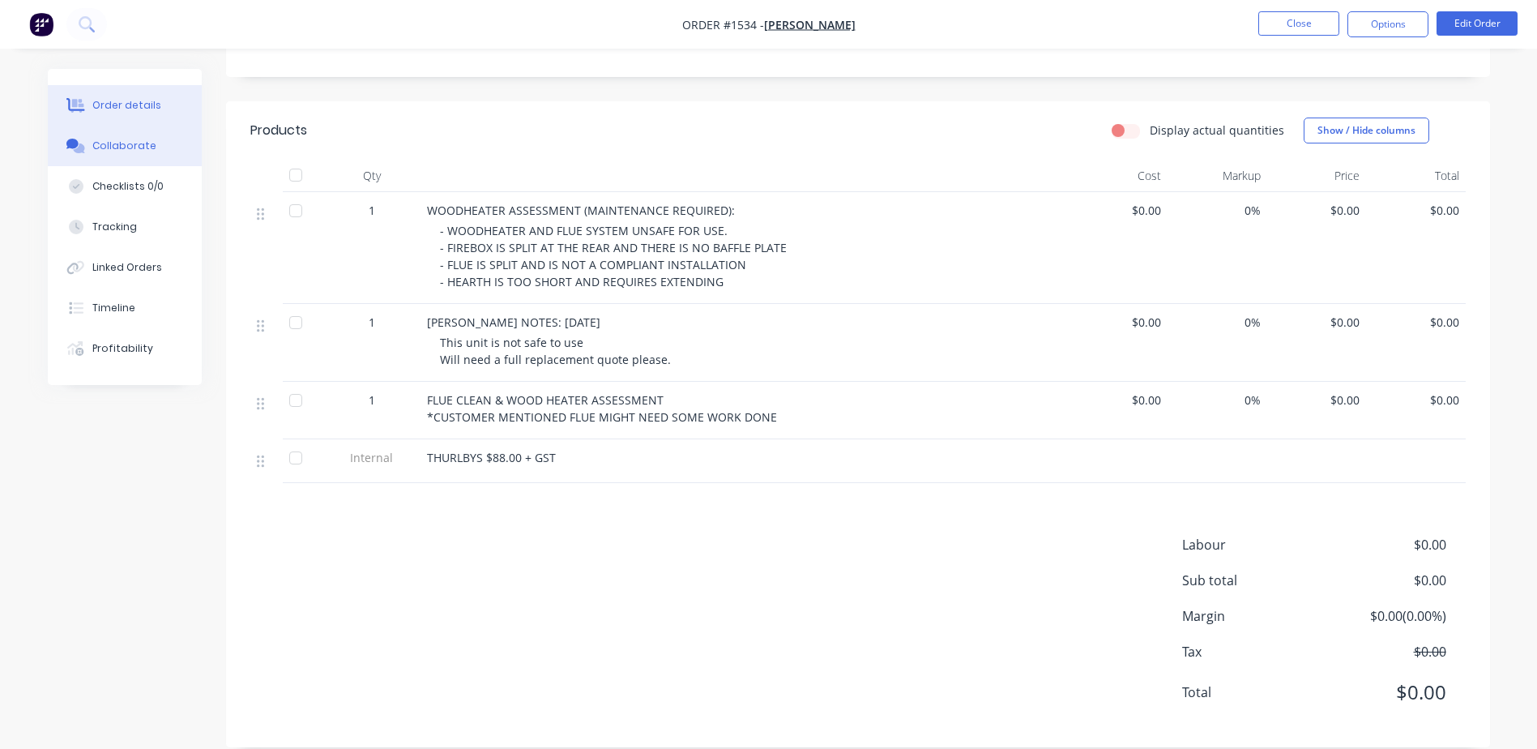
click at [118, 151] on div "Collaborate" at bounding box center [124, 146] width 64 height 15
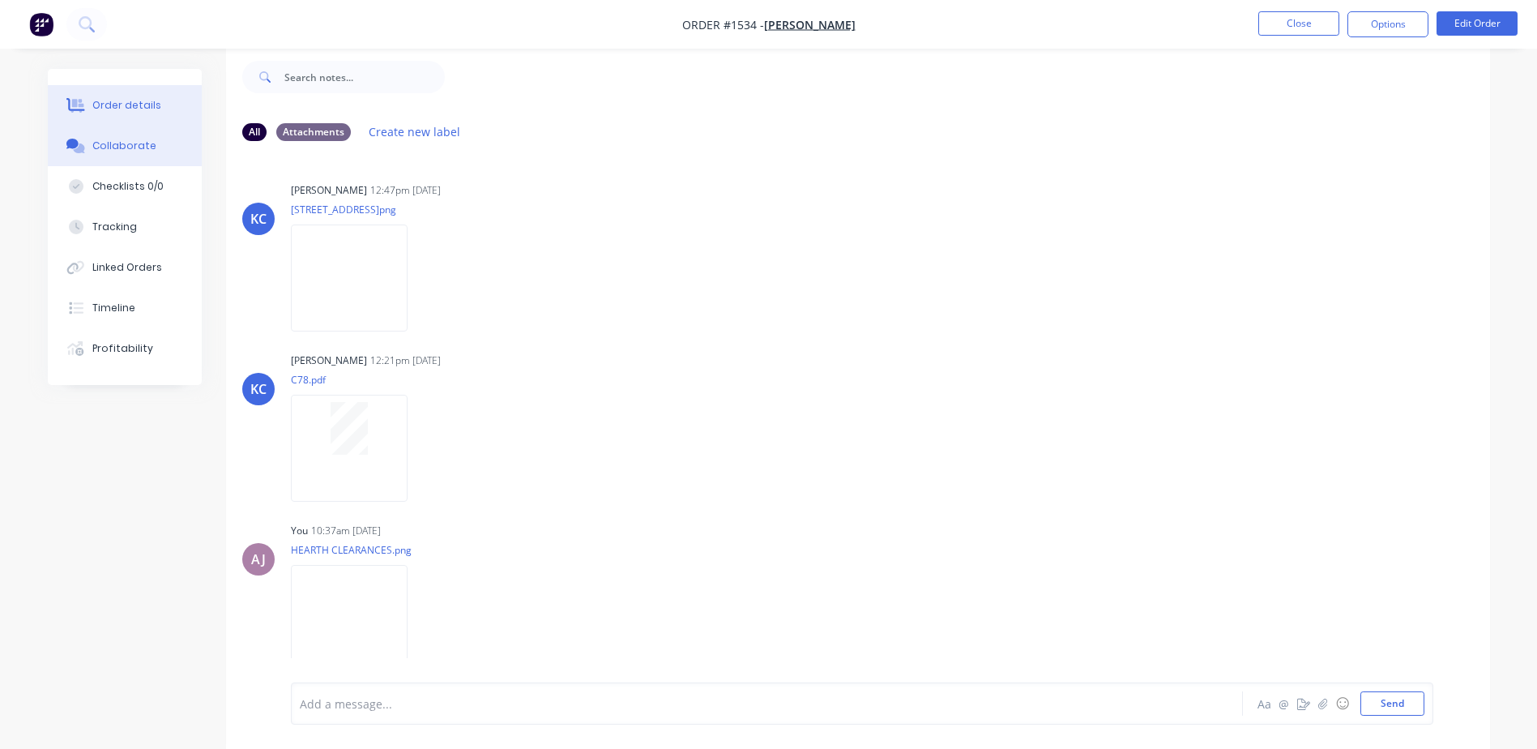
click at [152, 108] on div "Order details" at bounding box center [126, 105] width 69 height 15
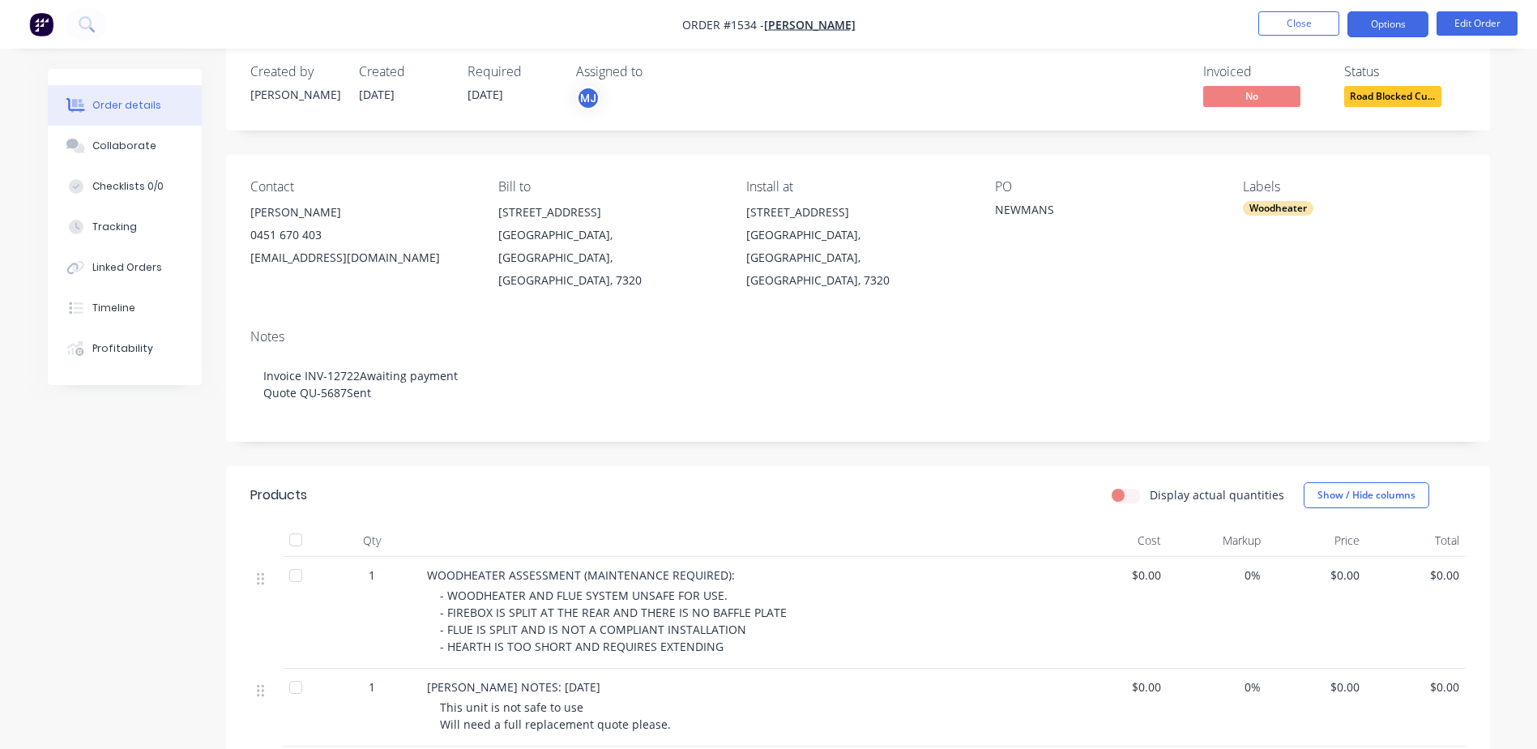
click at [1374, 23] on button "Options" at bounding box center [1388, 24] width 81 height 26
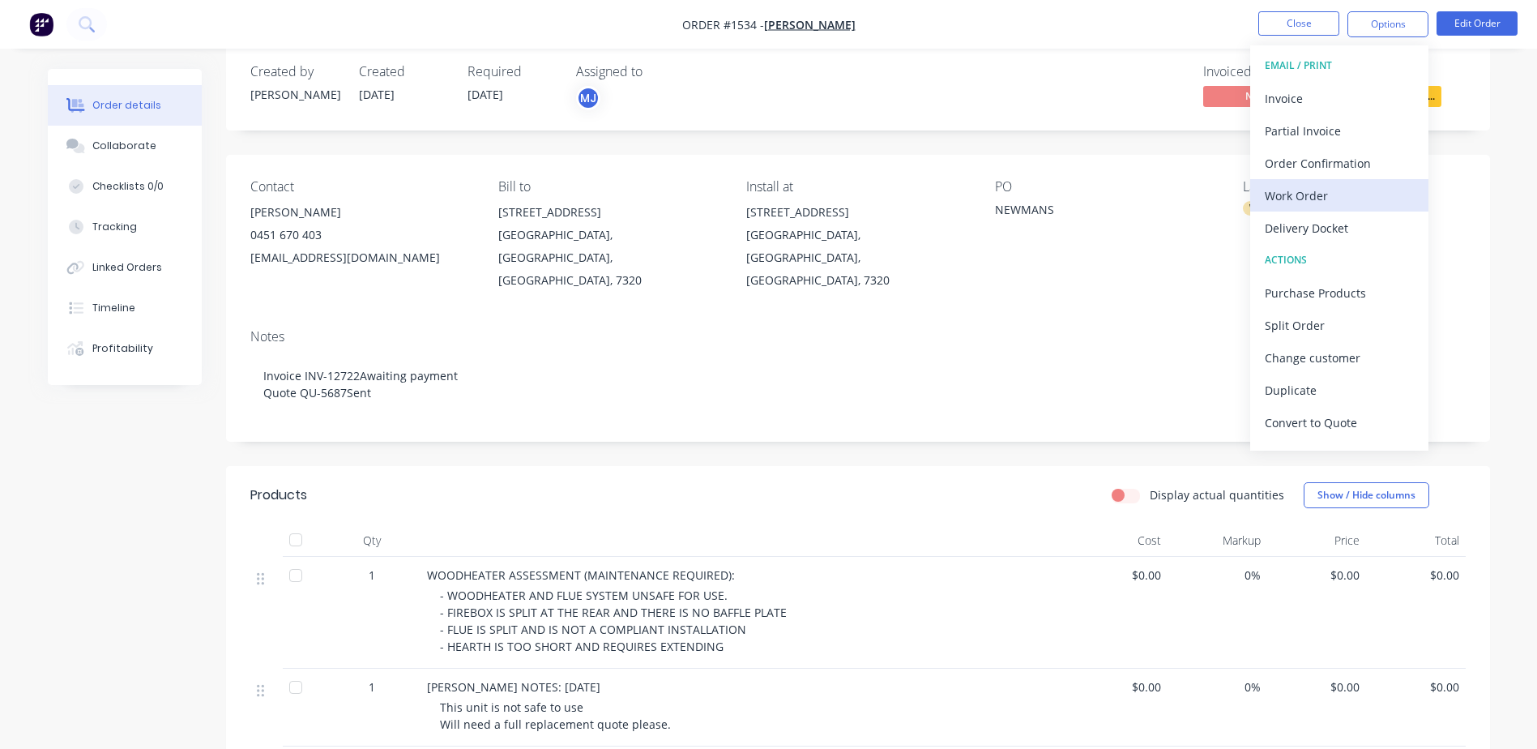
click at [1298, 193] on div "Work Order" at bounding box center [1339, 196] width 149 height 24
click at [1298, 193] on div "Custom" at bounding box center [1339, 196] width 149 height 24
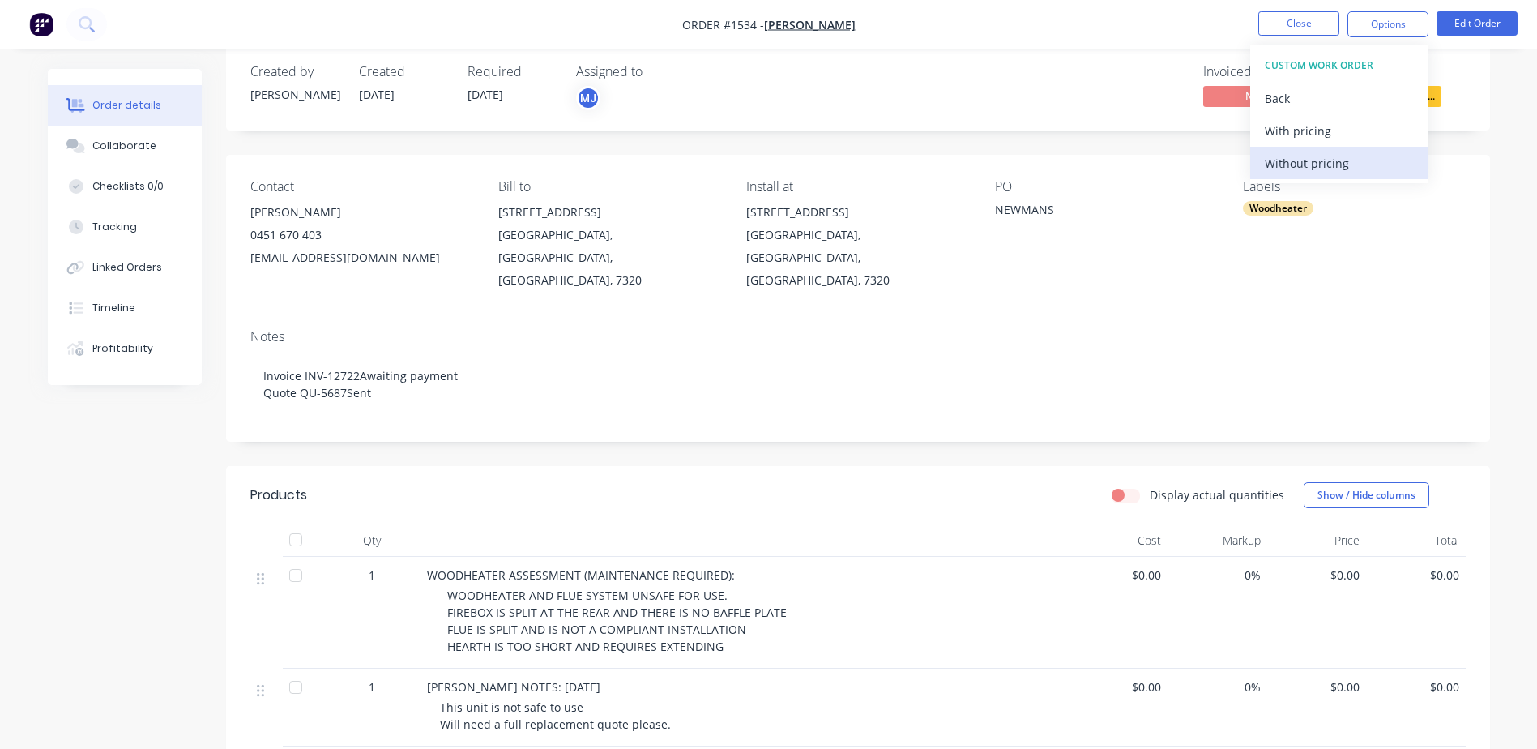
click at [1295, 155] on div "Without pricing" at bounding box center [1339, 164] width 149 height 24
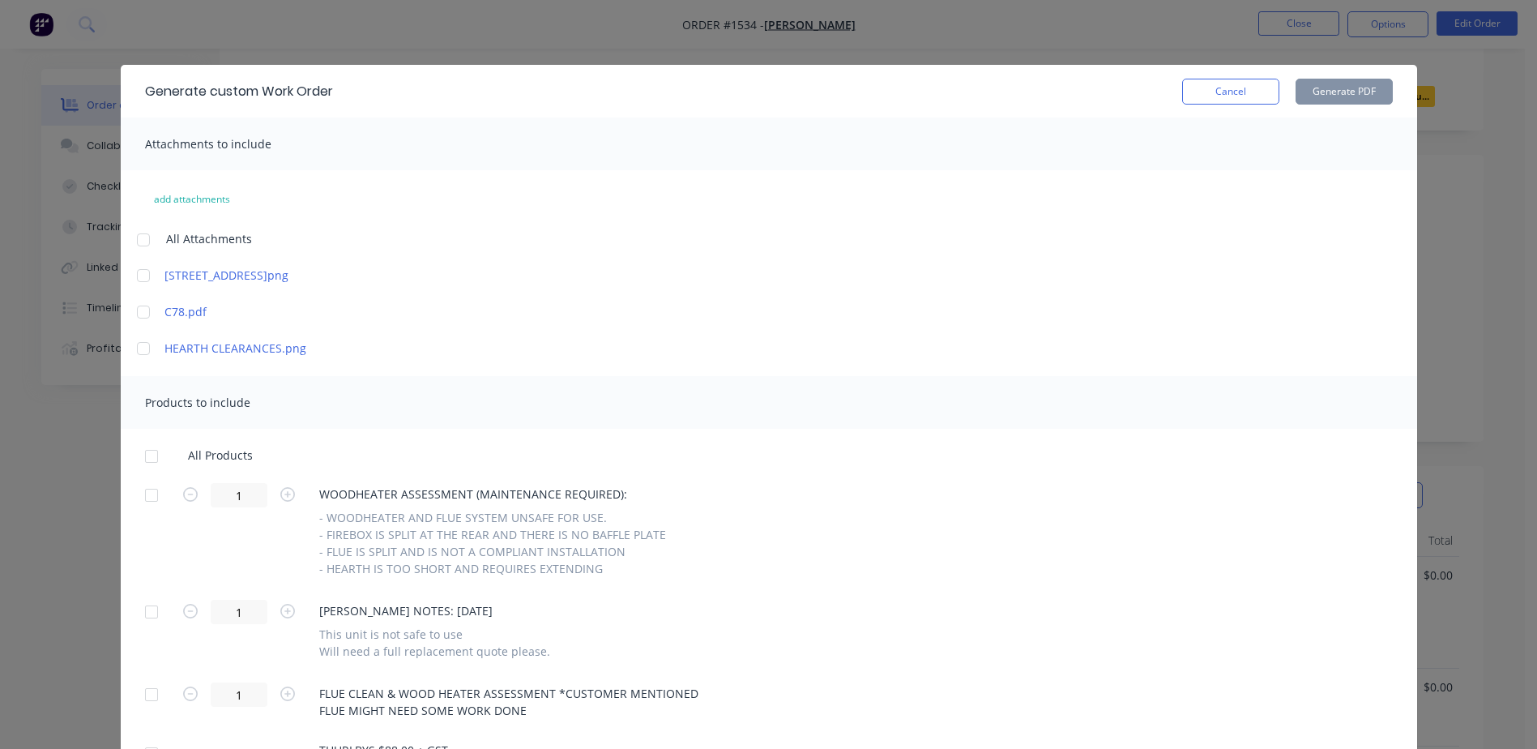
click at [144, 461] on div at bounding box center [151, 456] width 32 height 32
click at [1341, 86] on button "Generate PDF" at bounding box center [1344, 92] width 97 height 26
click at [1234, 90] on button "Cancel" at bounding box center [1230, 92] width 97 height 26
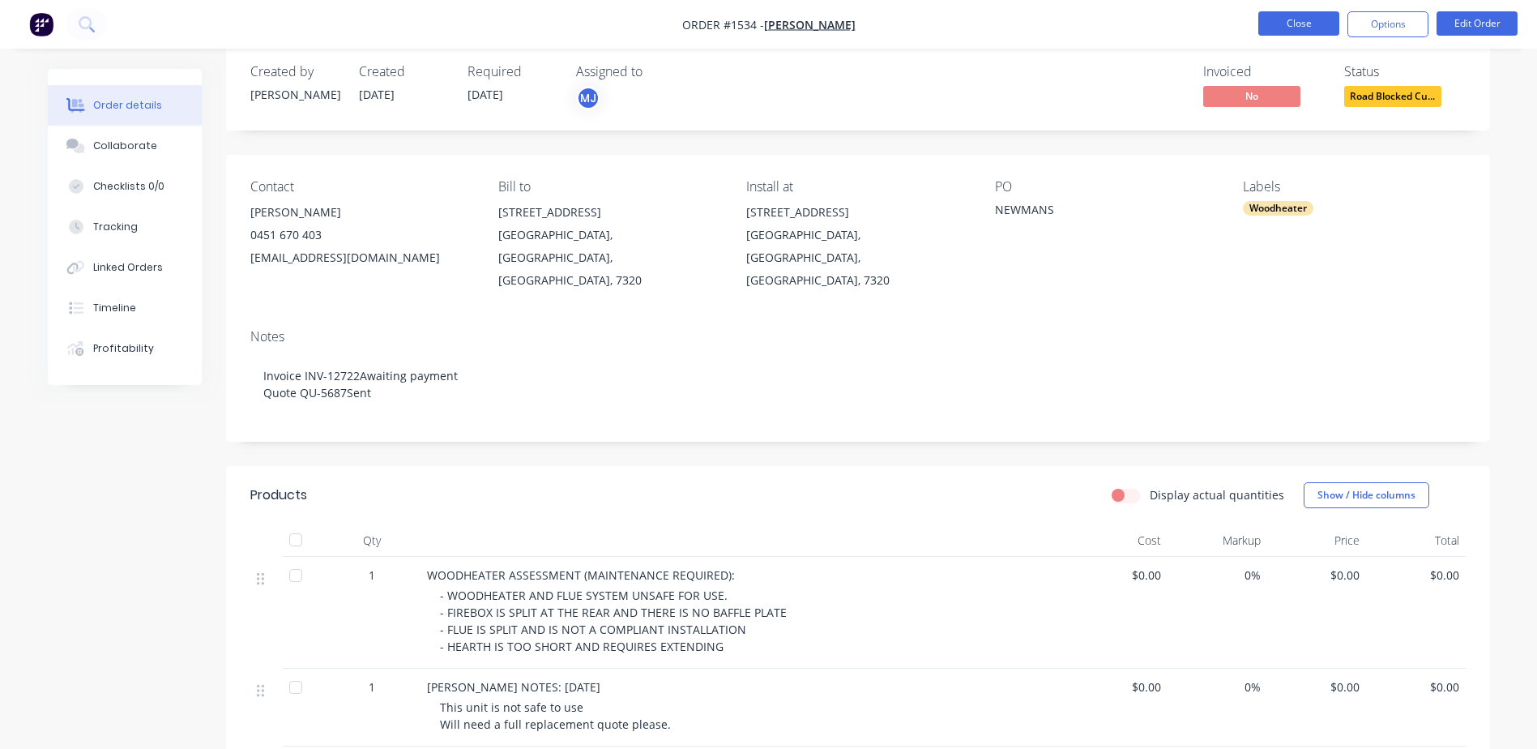
click at [1276, 25] on button "Close" at bounding box center [1299, 23] width 81 height 24
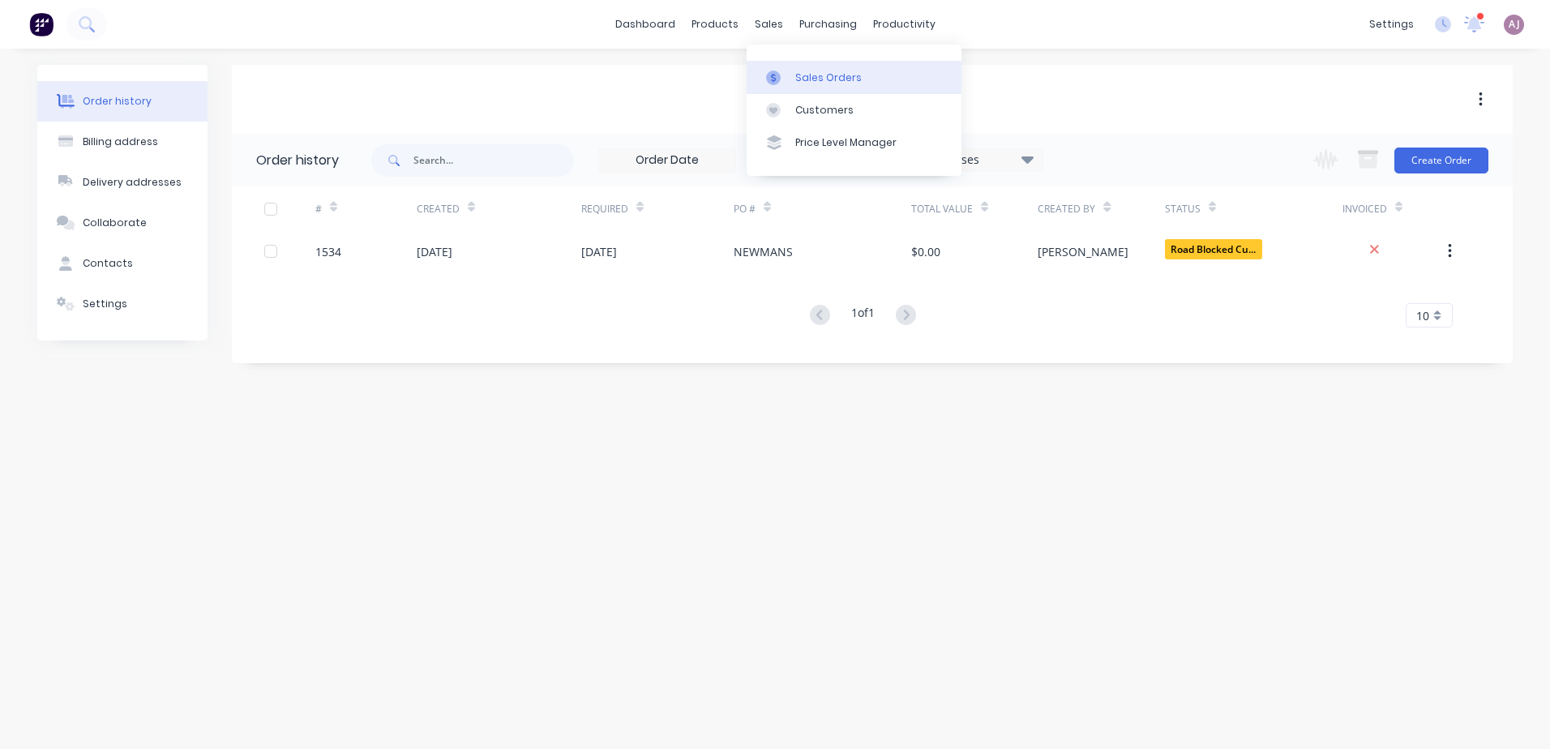
click at [795, 73] on div "Sales Orders" at bounding box center [828, 78] width 66 height 15
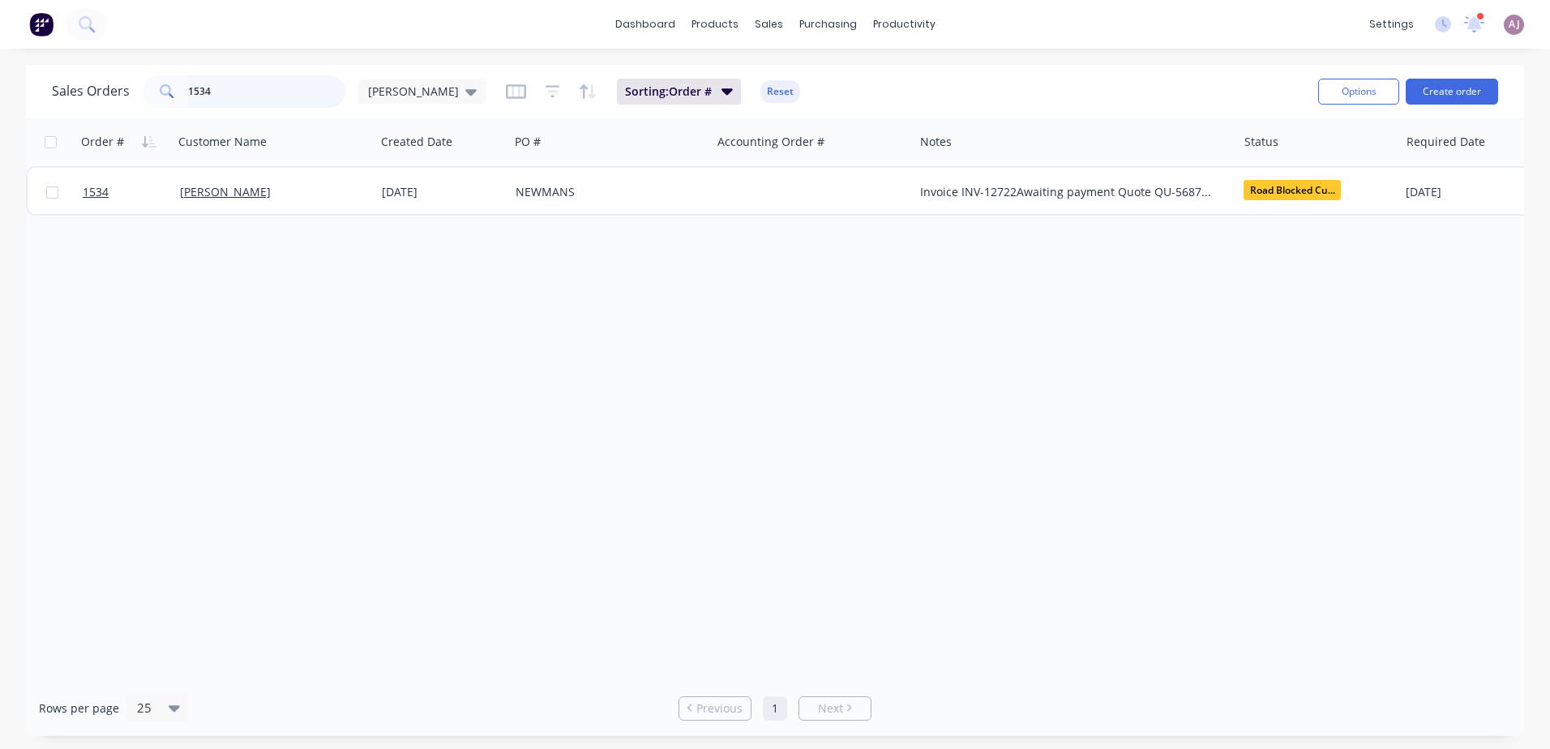
click at [195, 93] on input "1534" at bounding box center [267, 91] width 158 height 32
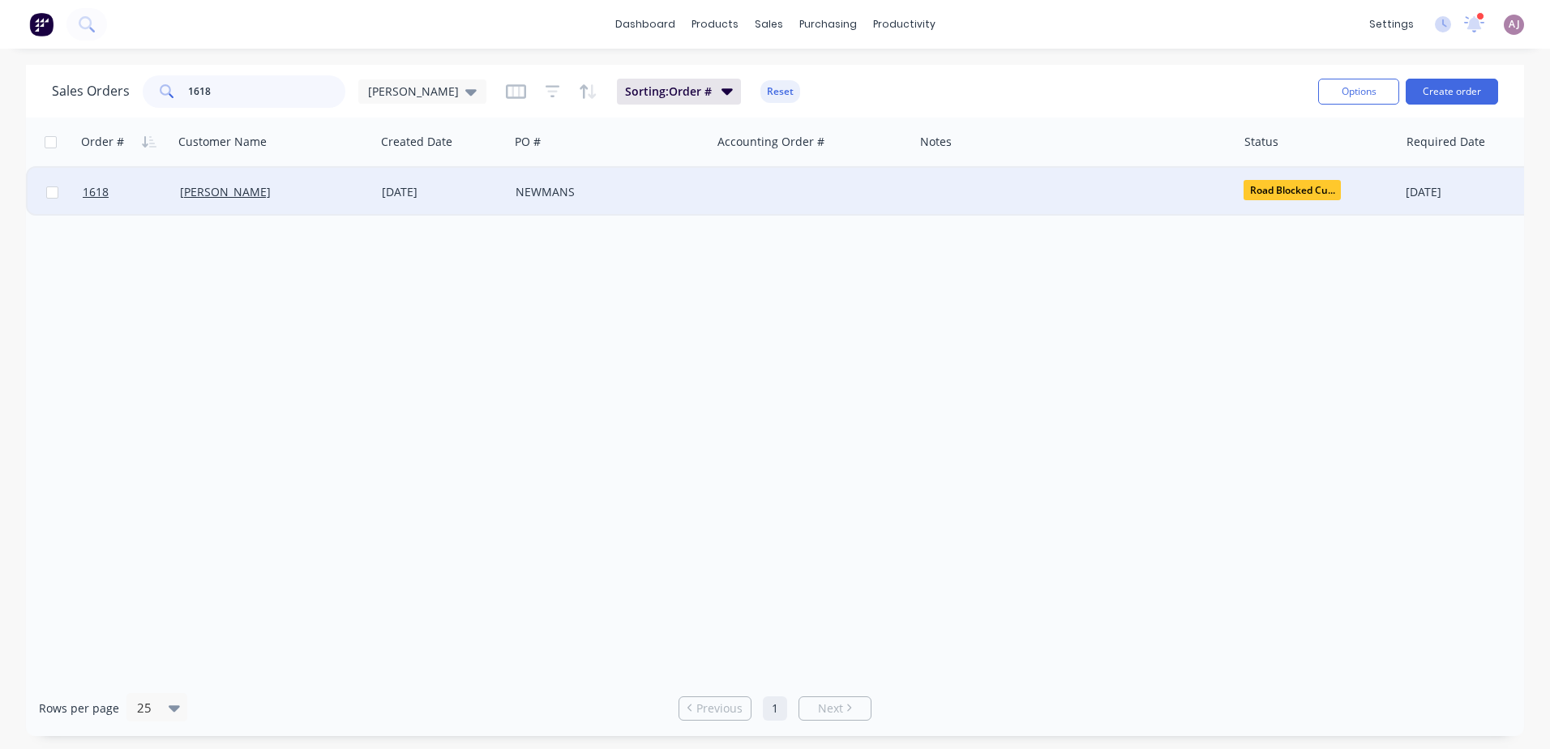
type input "1618"
click at [235, 182] on div "[PERSON_NAME]" at bounding box center [274, 192] width 202 height 49
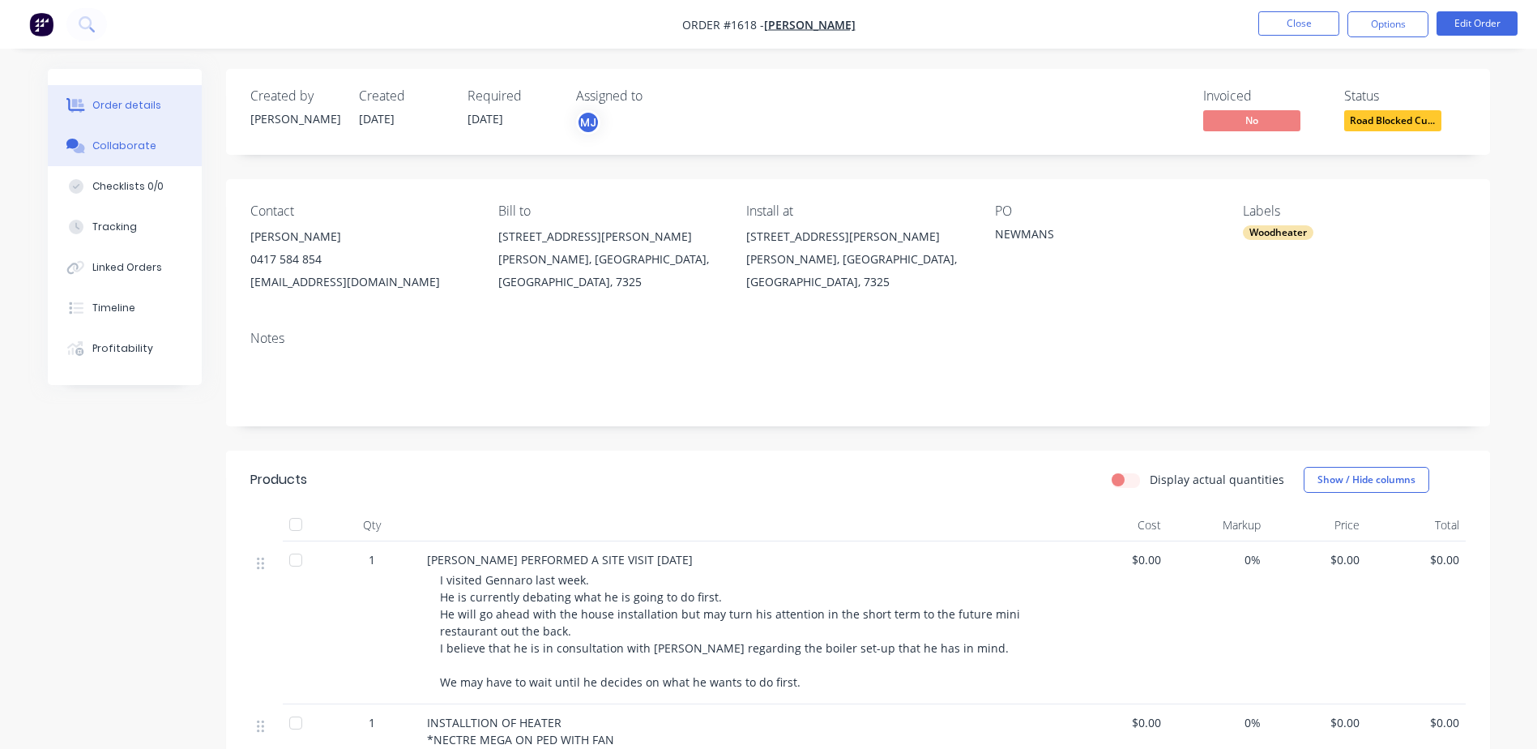
click at [101, 140] on div "Collaborate" at bounding box center [124, 146] width 64 height 15
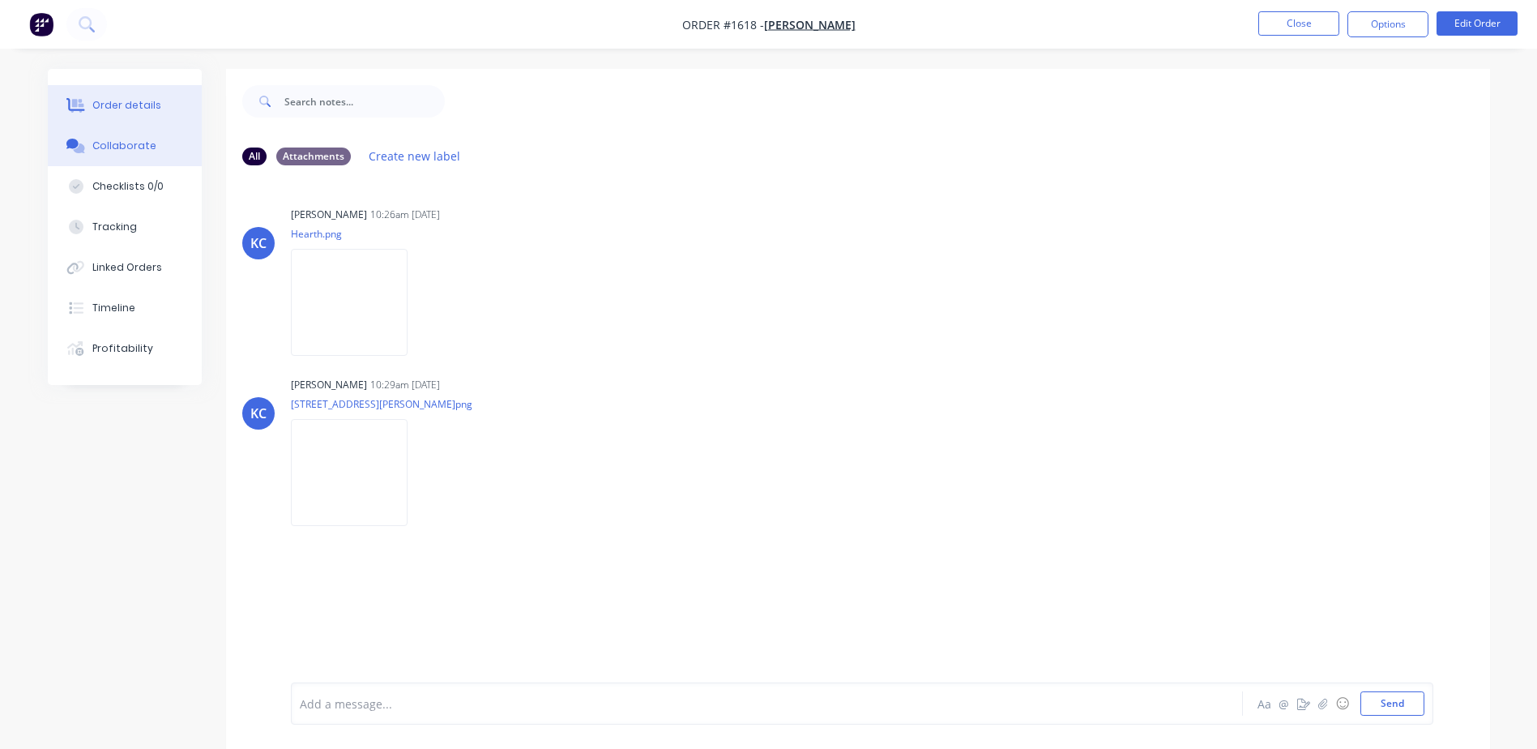
click at [151, 98] on div "Order details" at bounding box center [126, 105] width 69 height 15
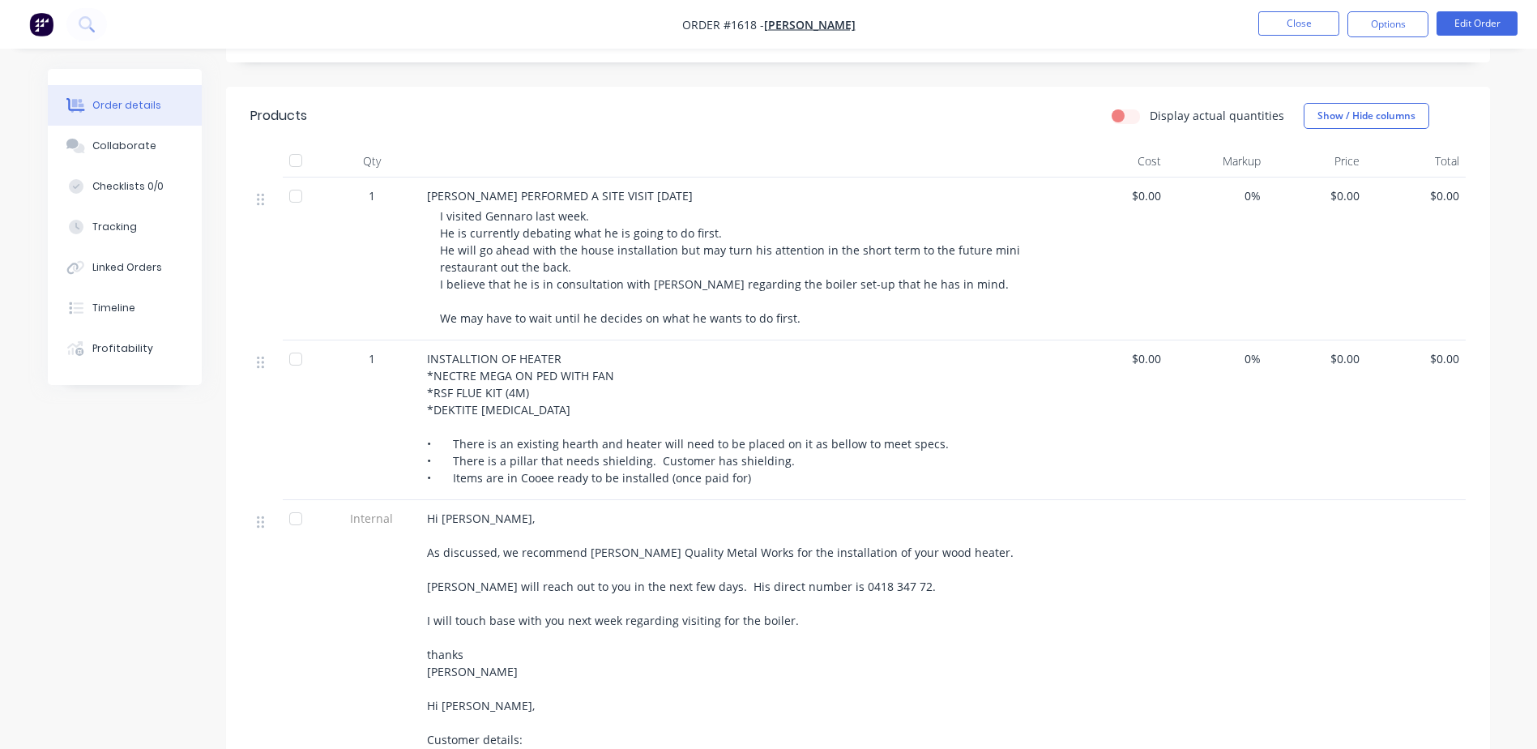
scroll to position [340, 0]
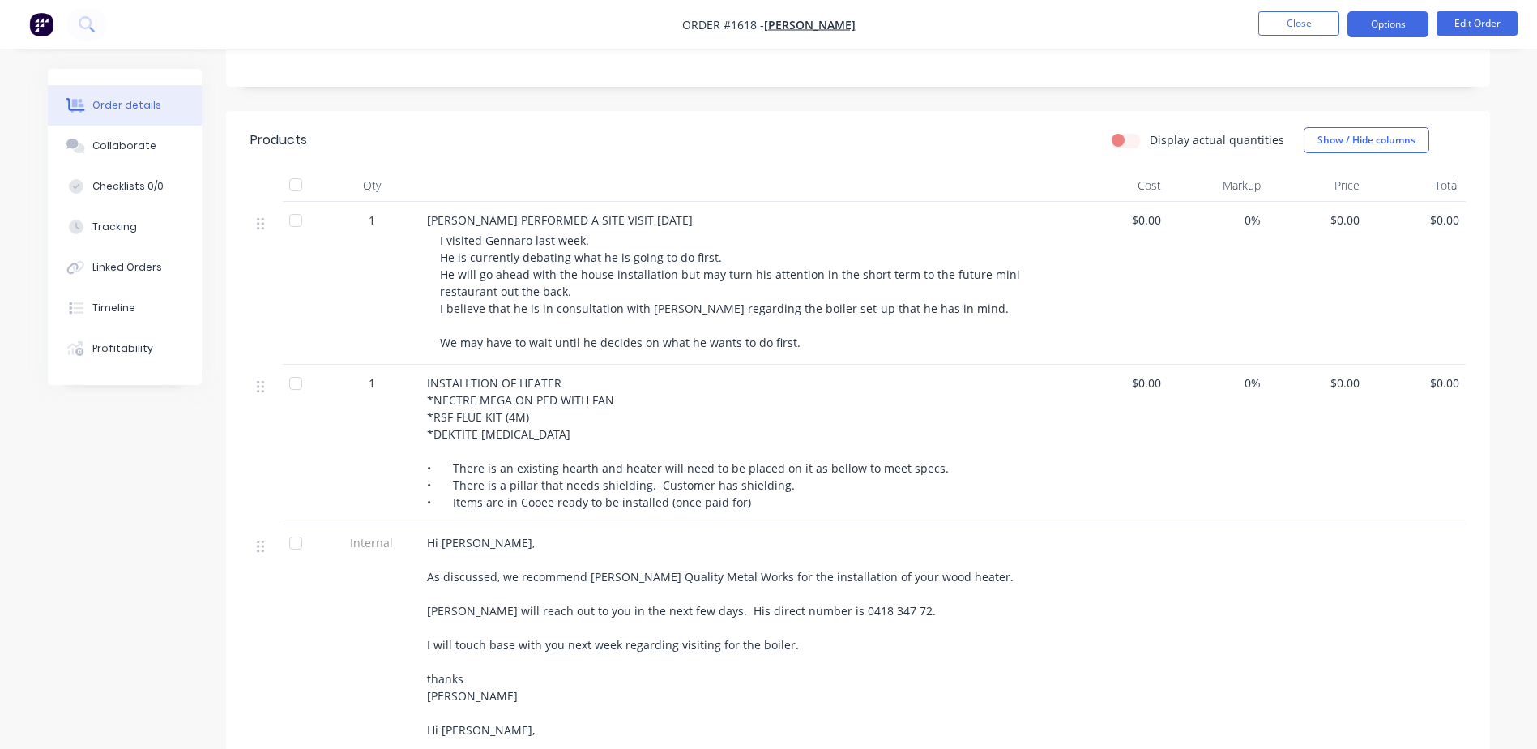
click at [1396, 19] on button "Options" at bounding box center [1388, 24] width 81 height 26
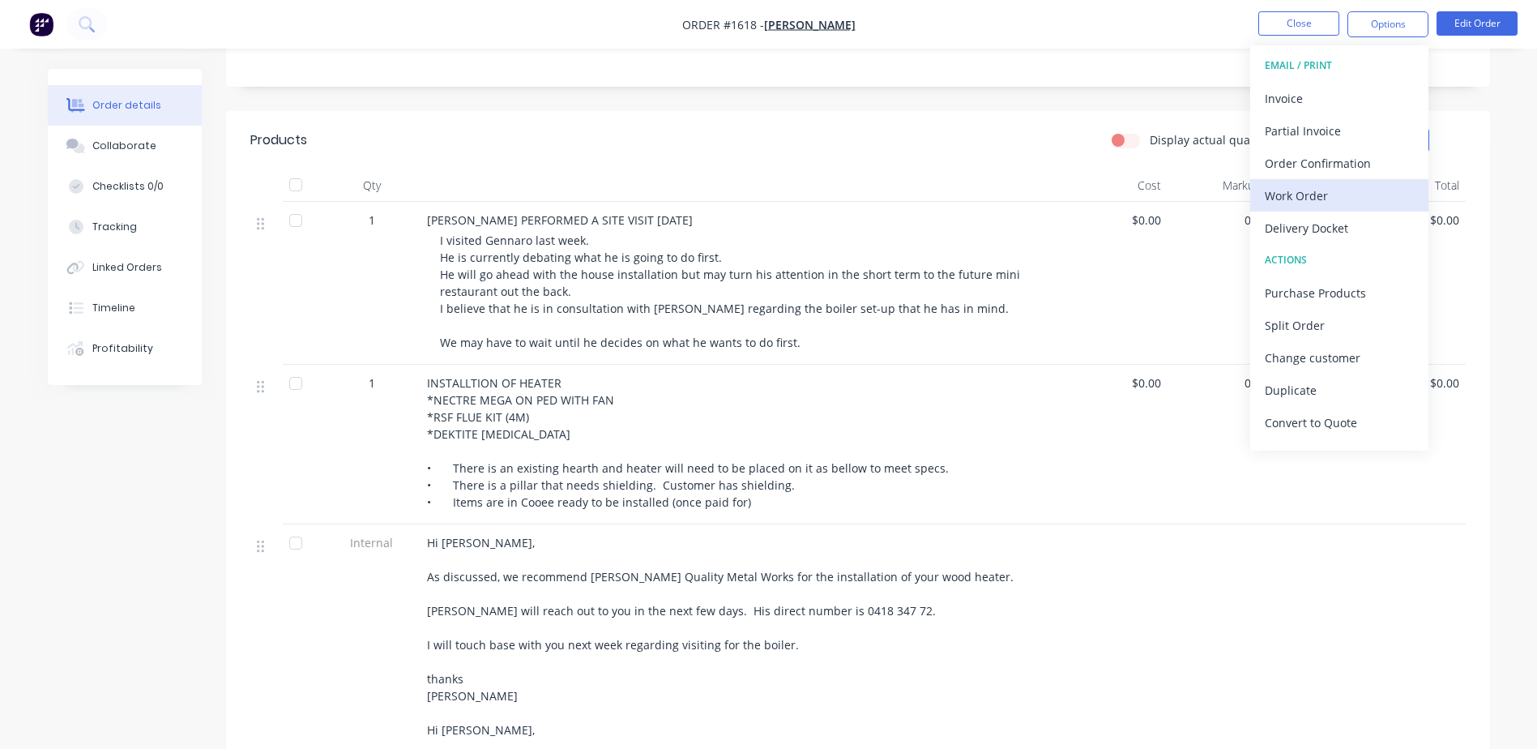
click at [1293, 193] on div "Work Order" at bounding box center [1339, 196] width 149 height 24
click at [1293, 193] on div "Custom" at bounding box center [1339, 196] width 149 height 24
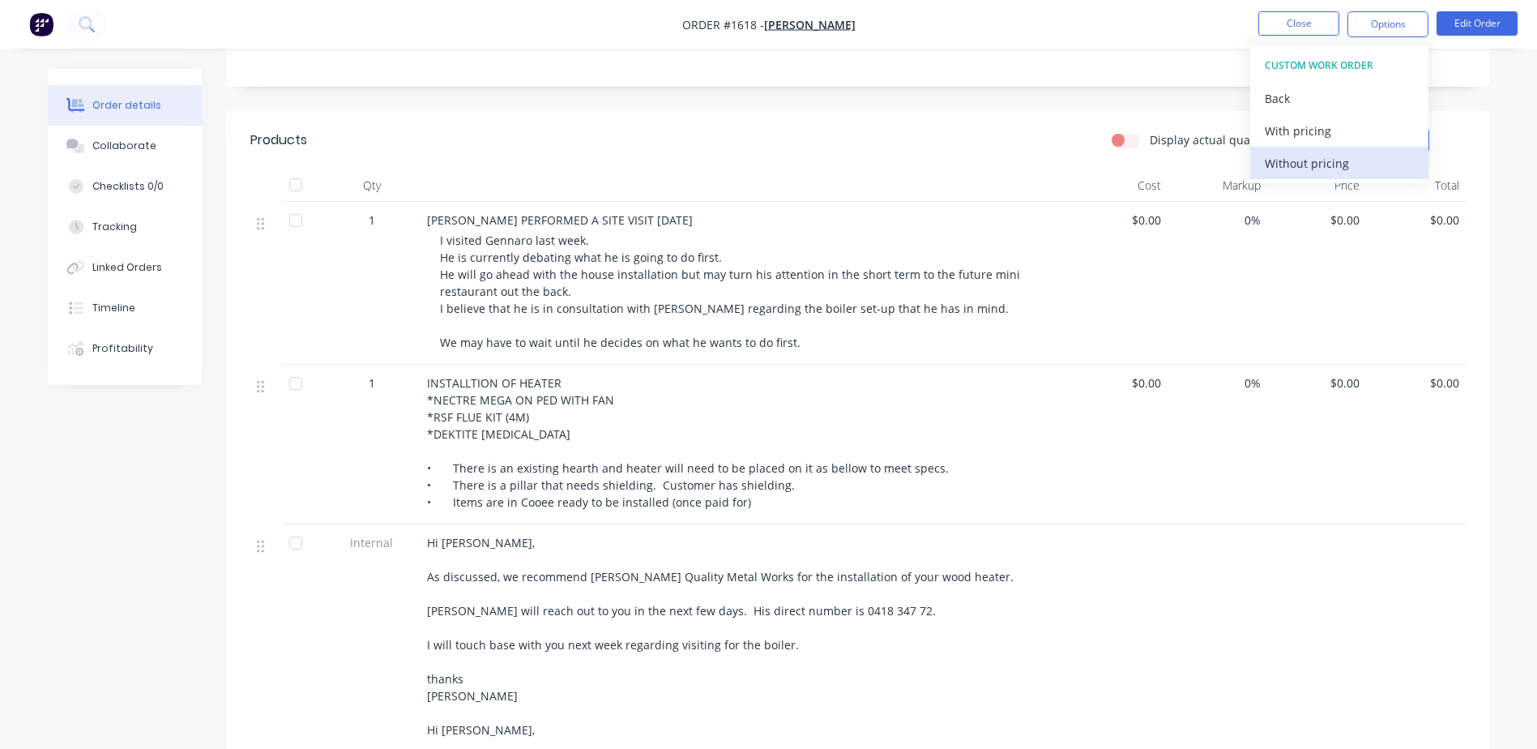
click at [1293, 171] on div "Without pricing" at bounding box center [1339, 164] width 149 height 24
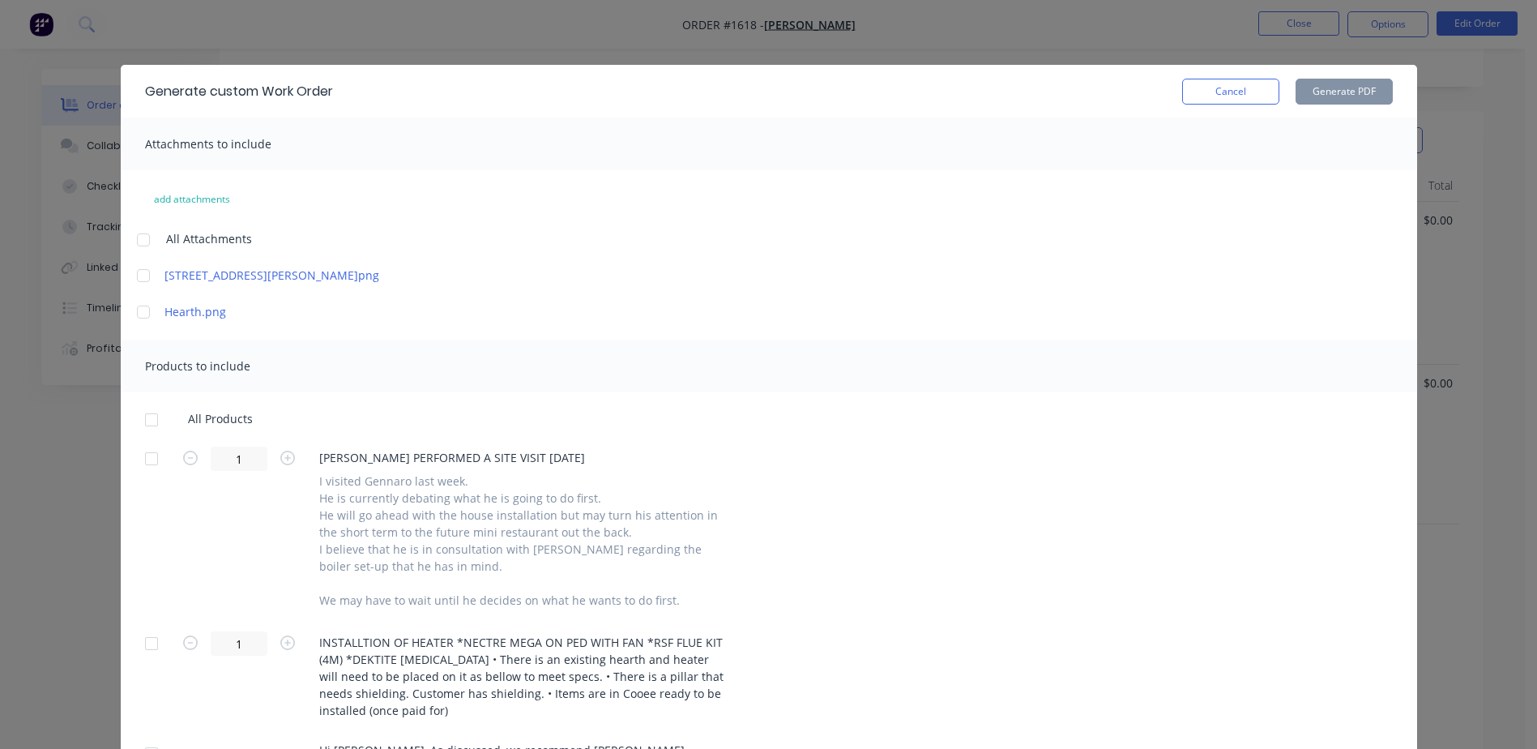
click at [147, 462] on div at bounding box center [151, 459] width 32 height 32
click at [145, 641] on div at bounding box center [151, 643] width 32 height 32
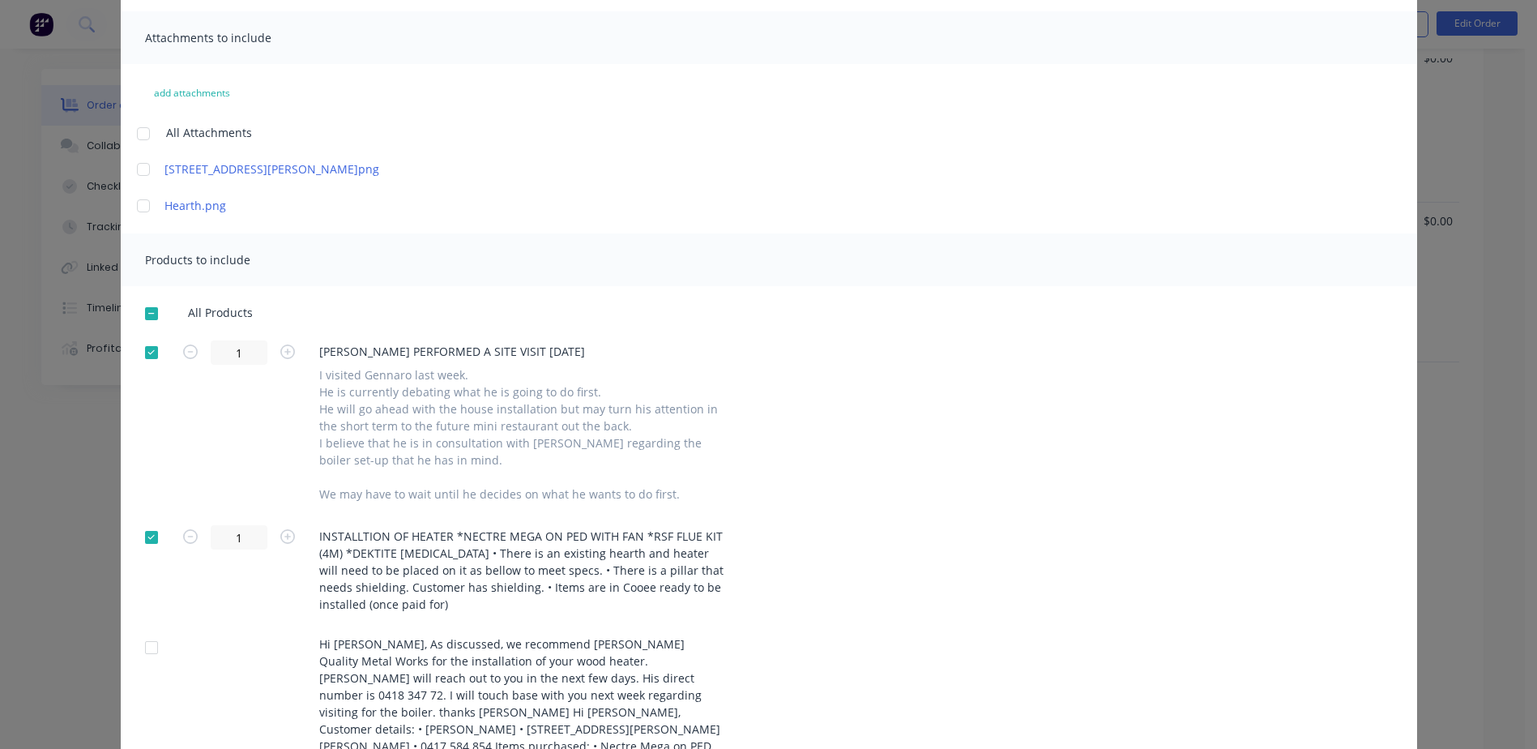
scroll to position [0, 0]
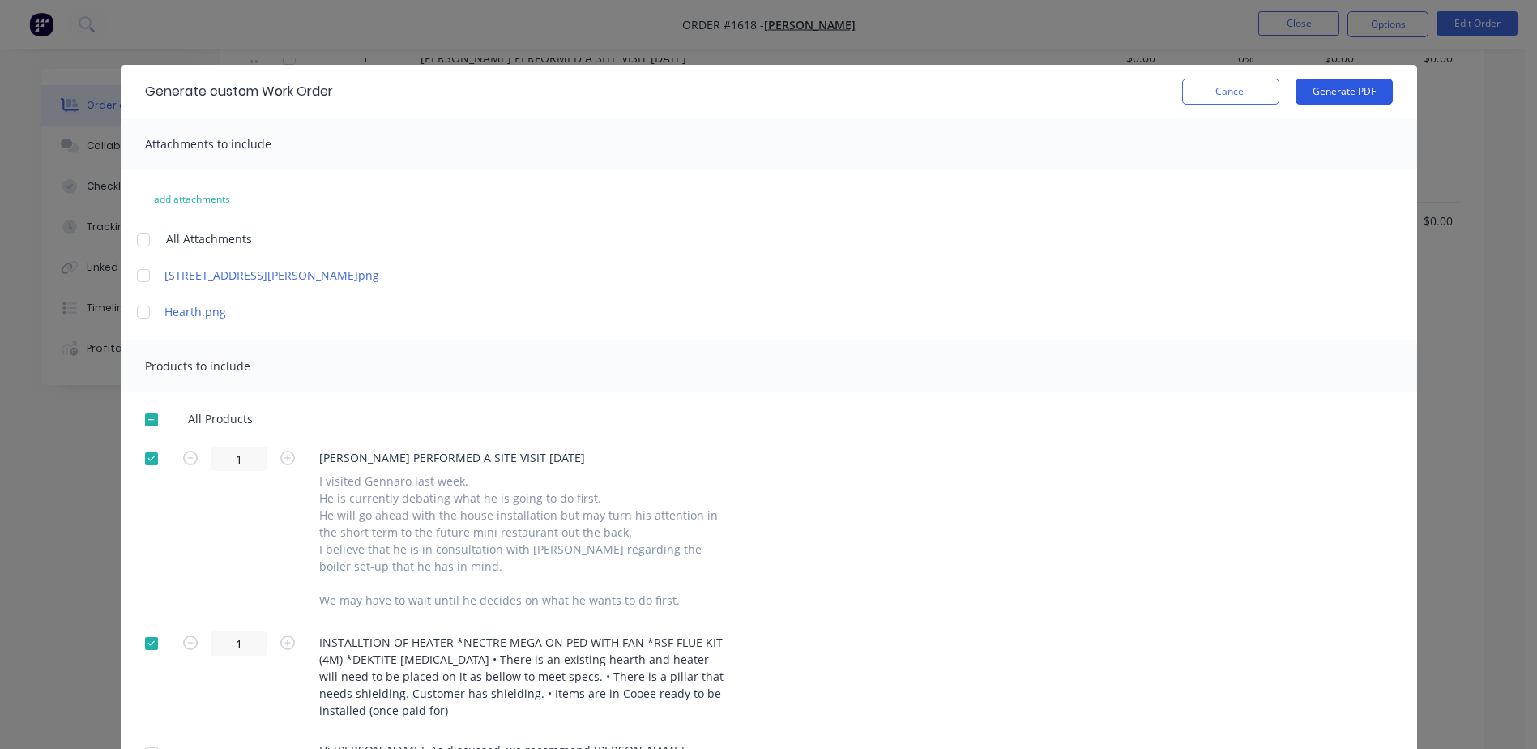
click at [1320, 83] on button "Generate PDF" at bounding box center [1344, 92] width 97 height 26
click at [1204, 92] on button "Cancel" at bounding box center [1230, 92] width 97 height 26
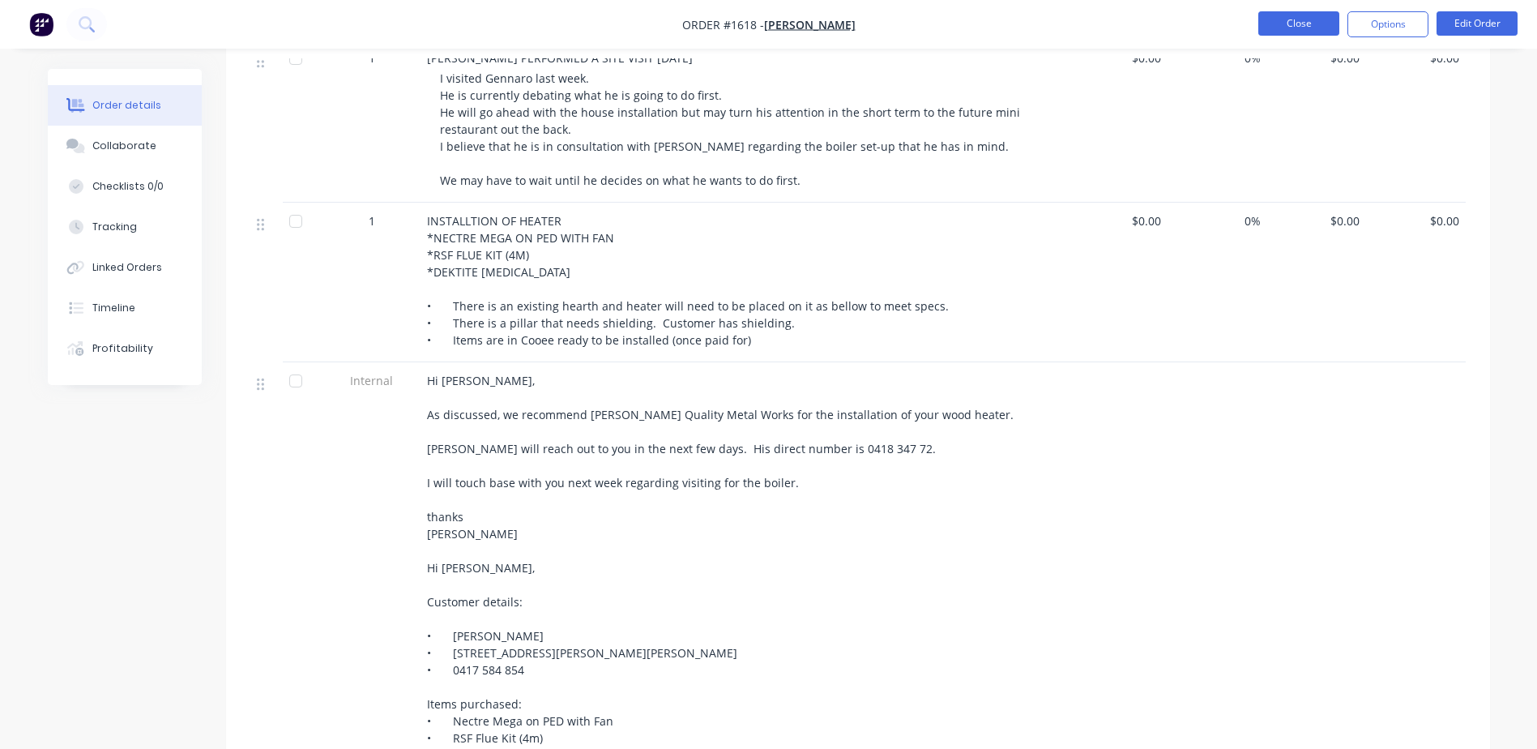
click at [1281, 28] on button "Close" at bounding box center [1299, 23] width 81 height 24
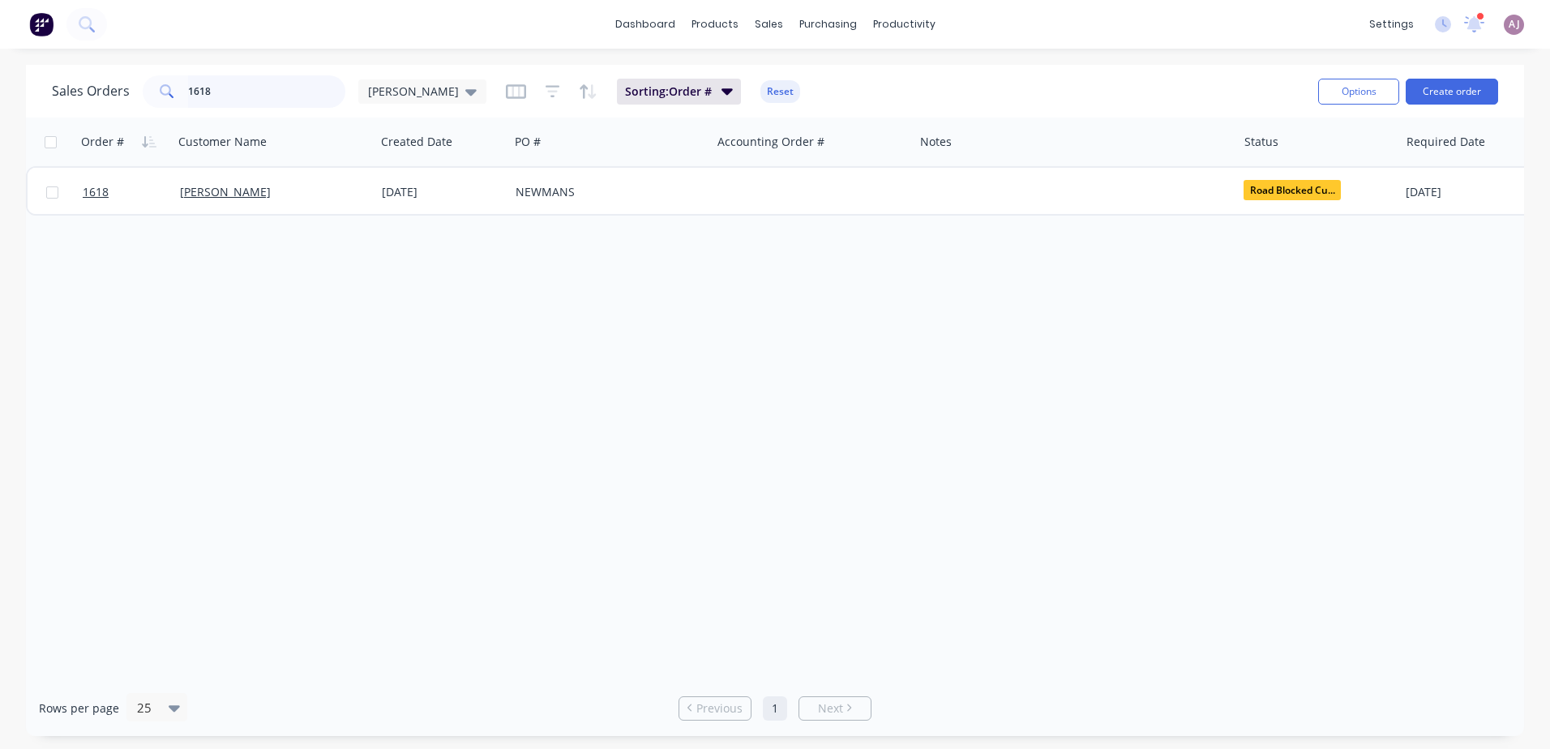
click at [228, 91] on input "1618" at bounding box center [267, 91] width 158 height 32
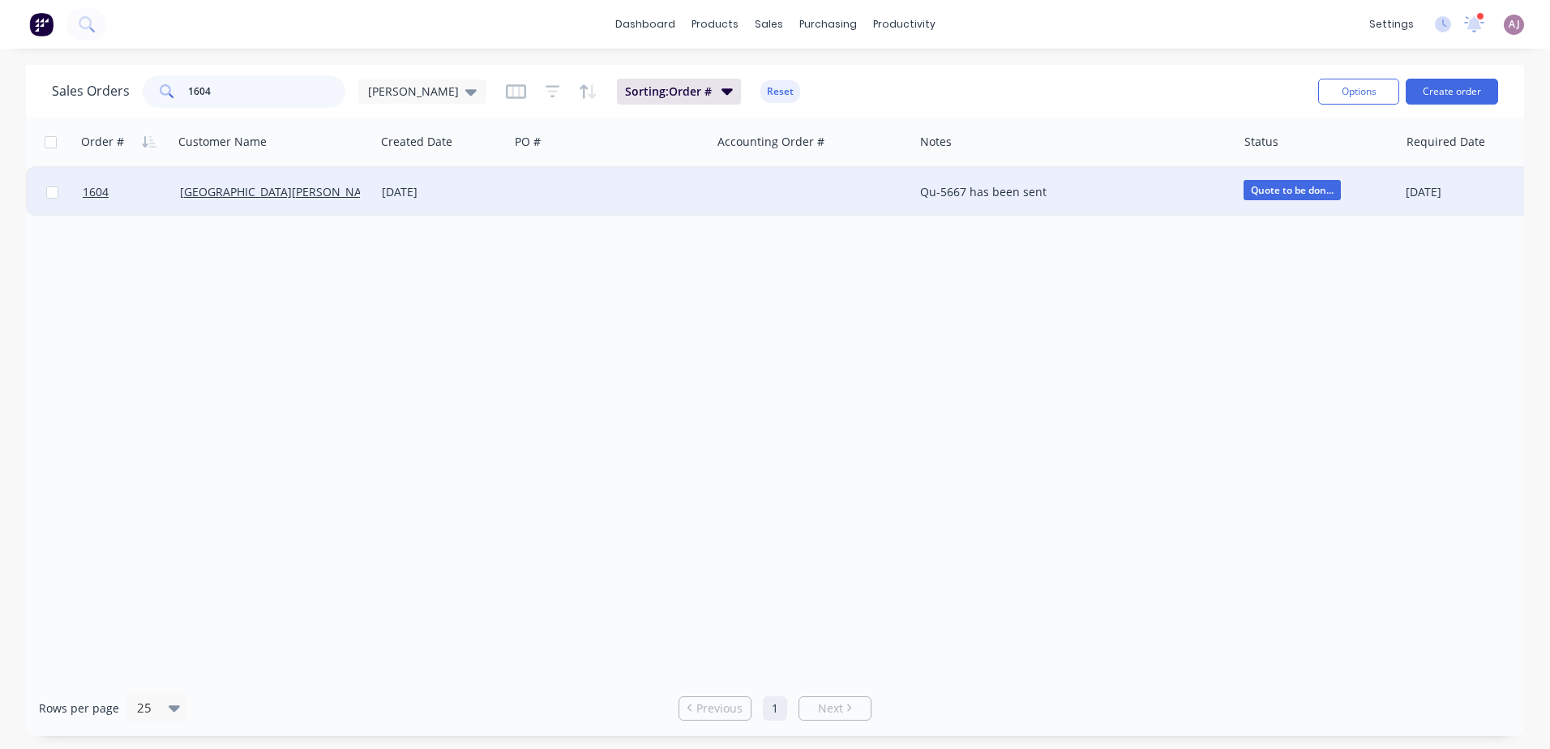
type input "1604"
click at [225, 182] on div "[GEOGRAPHIC_DATA][PERSON_NAME]" at bounding box center [274, 192] width 202 height 49
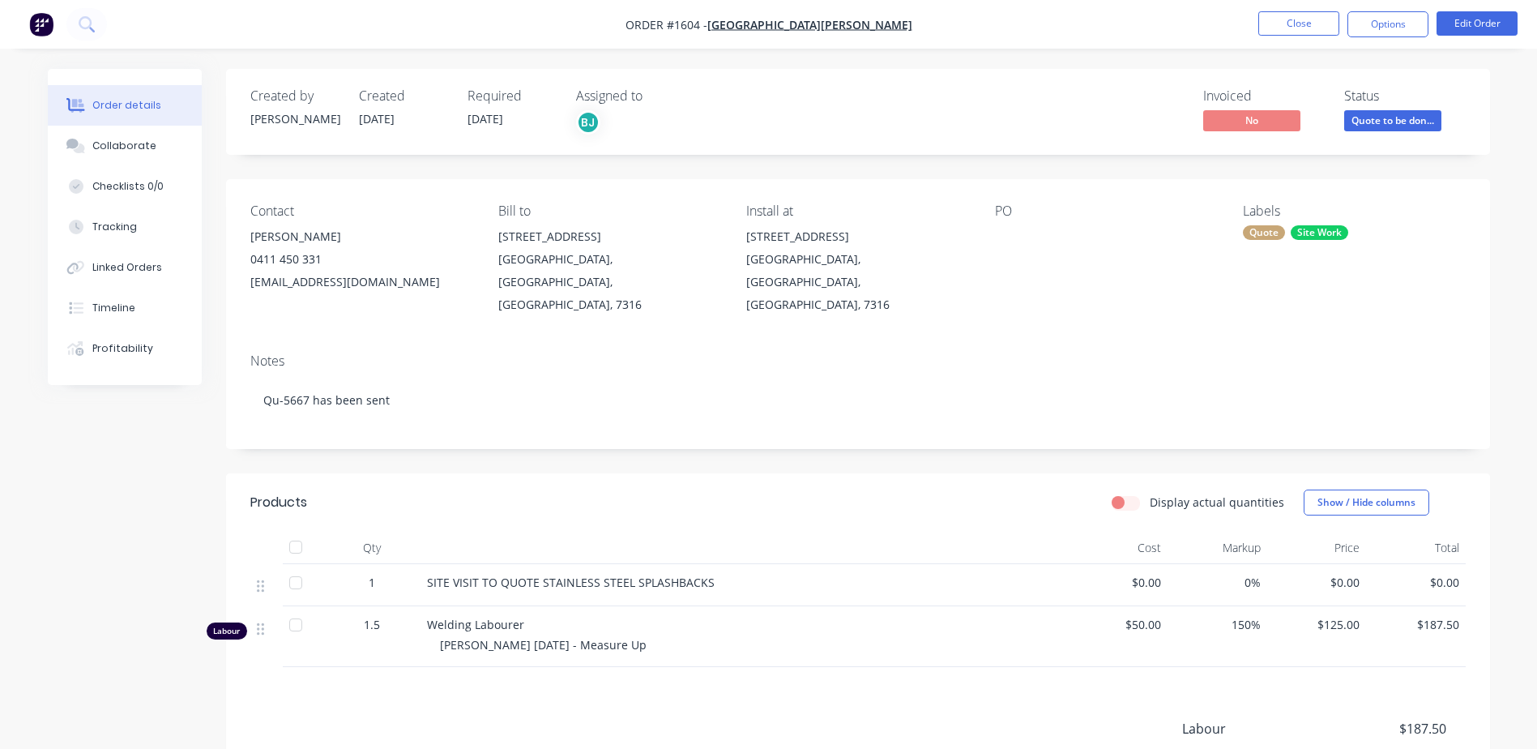
click at [1387, 119] on span "Quote to be don..." at bounding box center [1393, 120] width 97 height 20
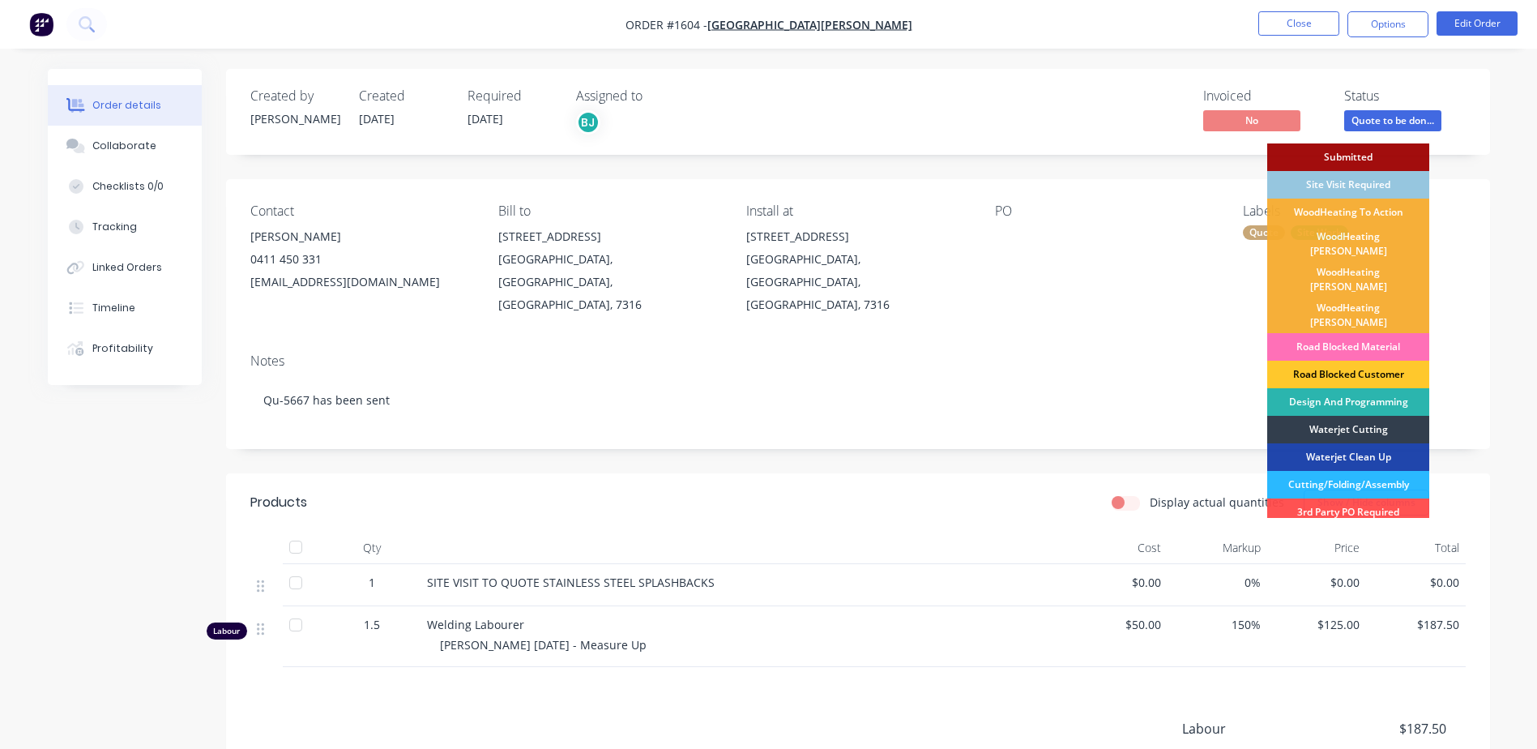
click at [1344, 361] on div "Road Blocked Customer" at bounding box center [1349, 375] width 162 height 28
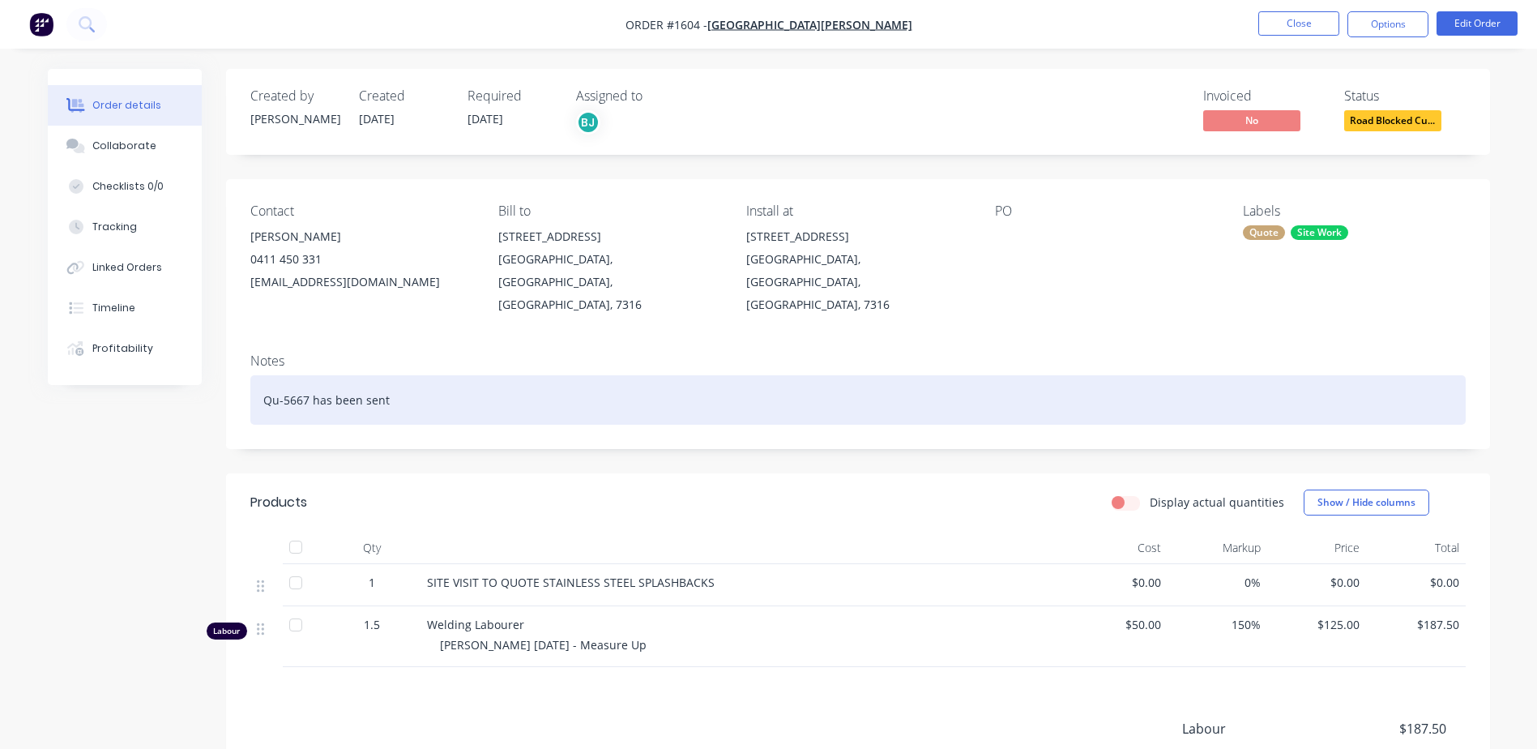
click at [417, 383] on div "Qu-5667 has been sent" at bounding box center [858, 399] width 1216 height 49
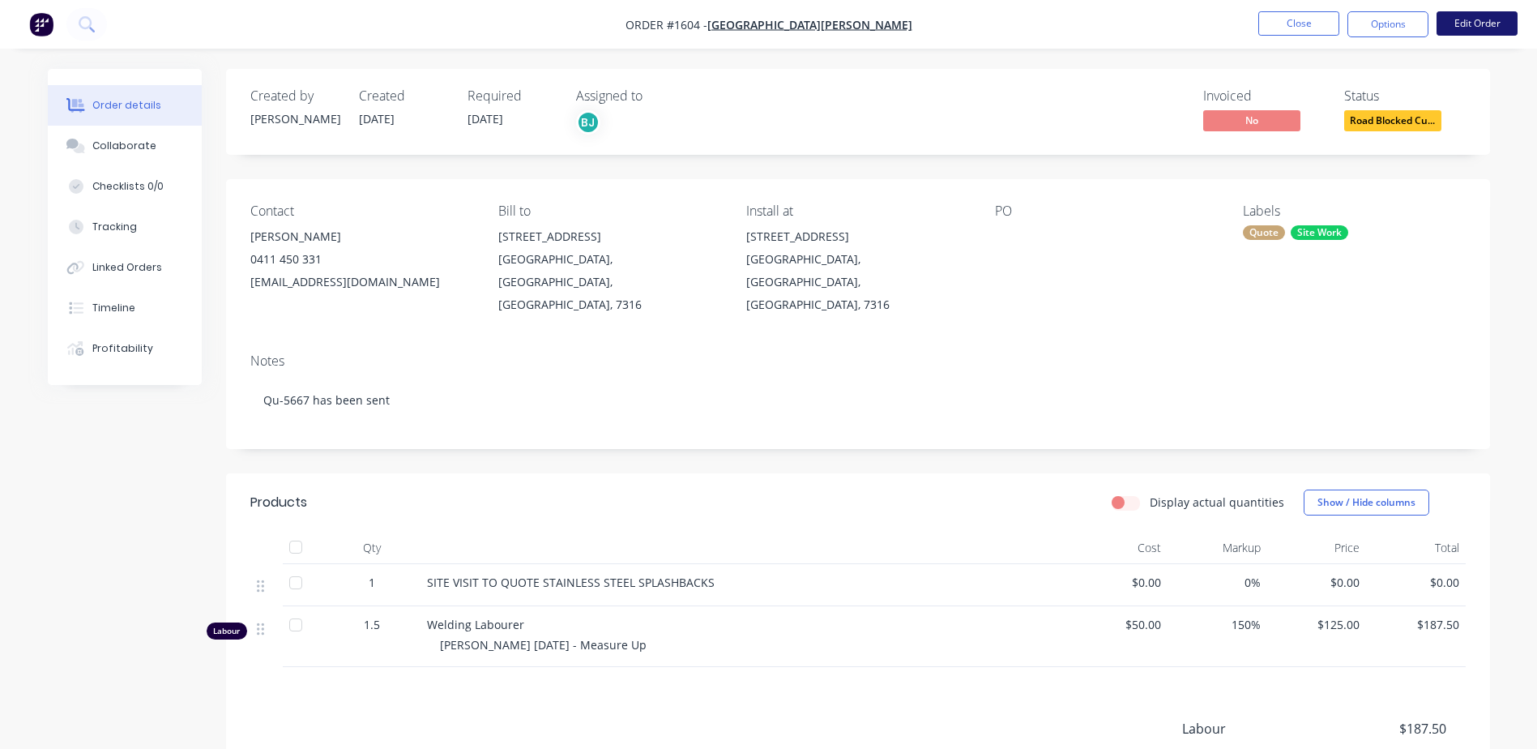
click at [1477, 28] on button "Edit Order" at bounding box center [1477, 23] width 81 height 24
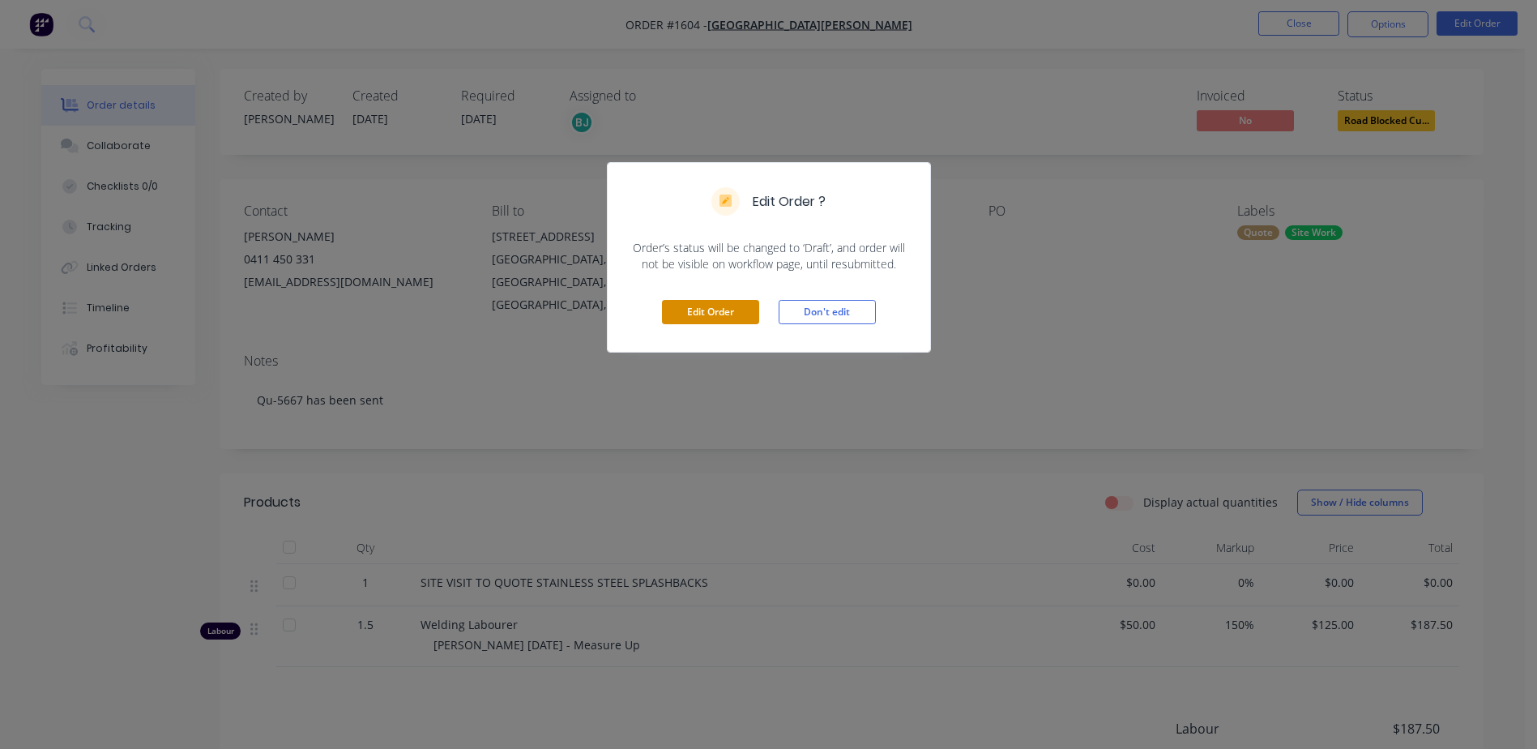
click at [703, 312] on button "Edit Order" at bounding box center [710, 312] width 97 height 24
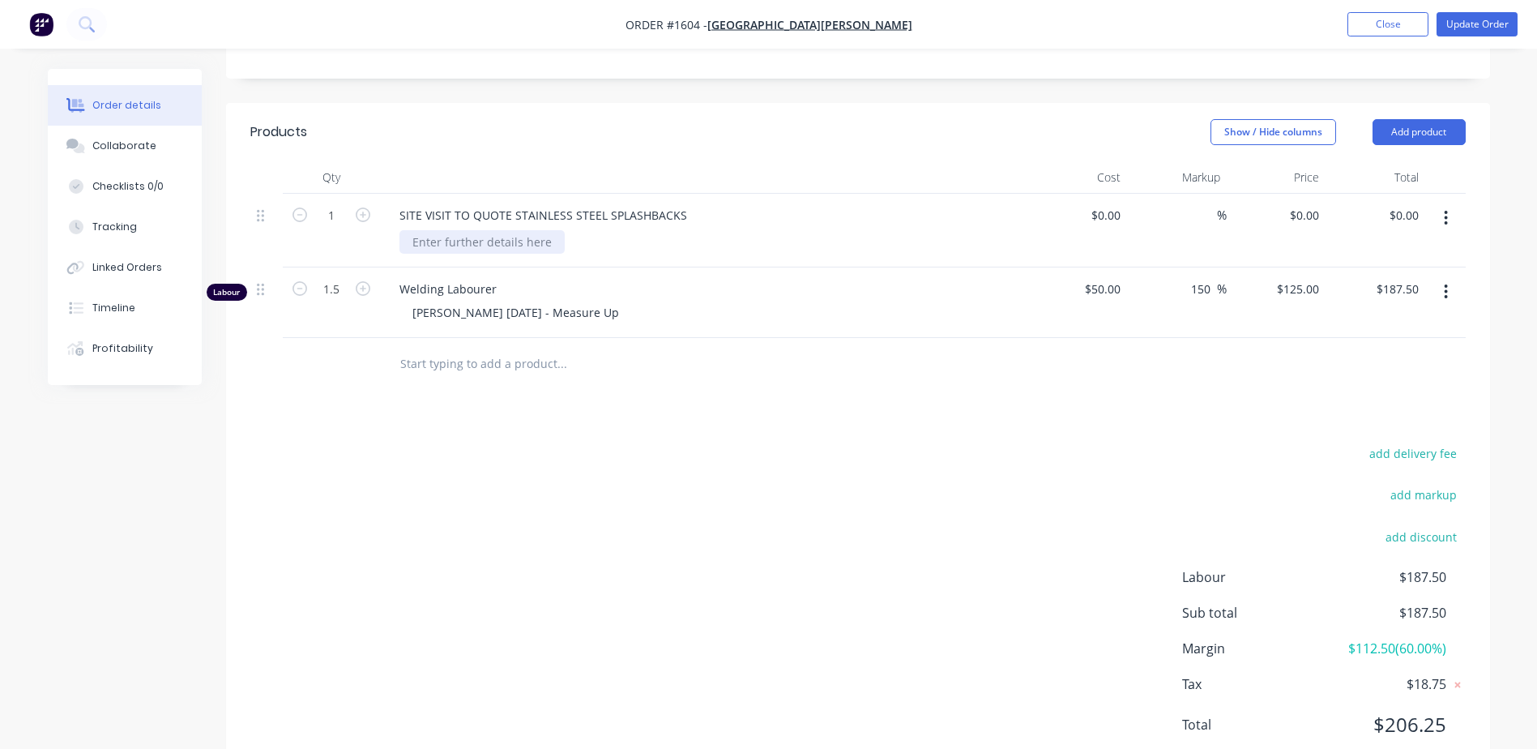
scroll to position [405, 0]
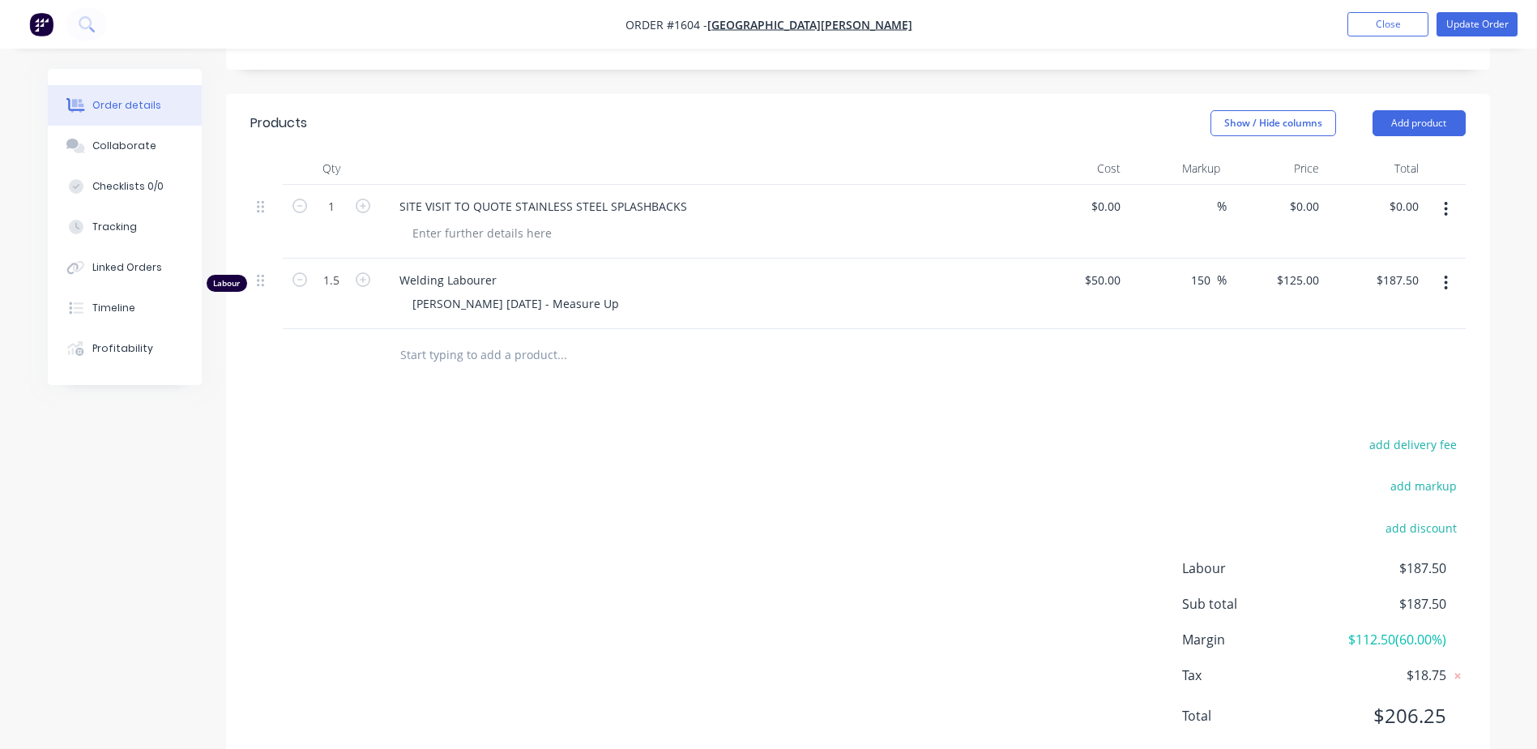
click at [472, 339] on input "text" at bounding box center [562, 355] width 324 height 32
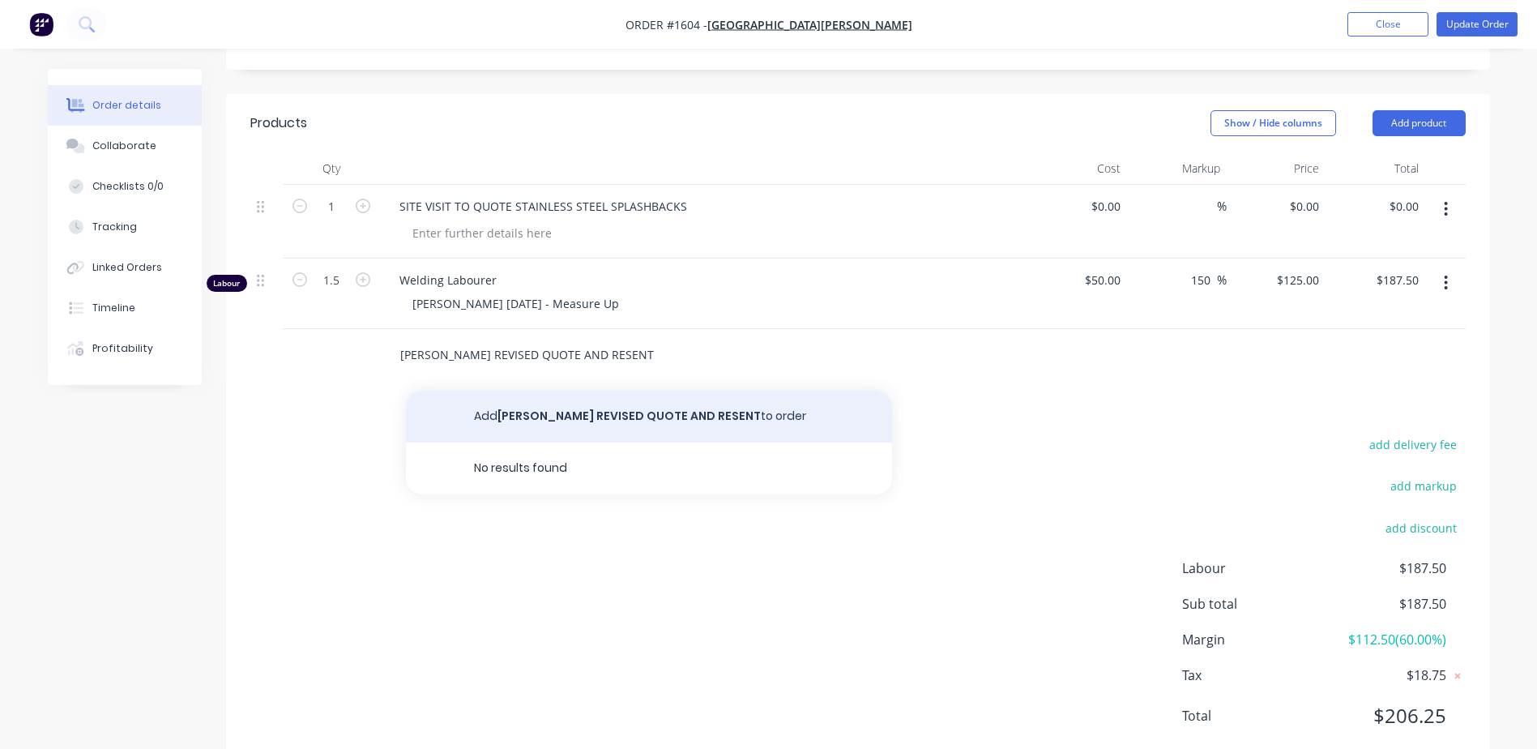
type input "[PERSON_NAME] REVISED QUOTE AND RESENT"
click at [557, 391] on button "Add [PERSON_NAME] REVISED QUOTE AND RESENT to order" at bounding box center [649, 417] width 486 height 52
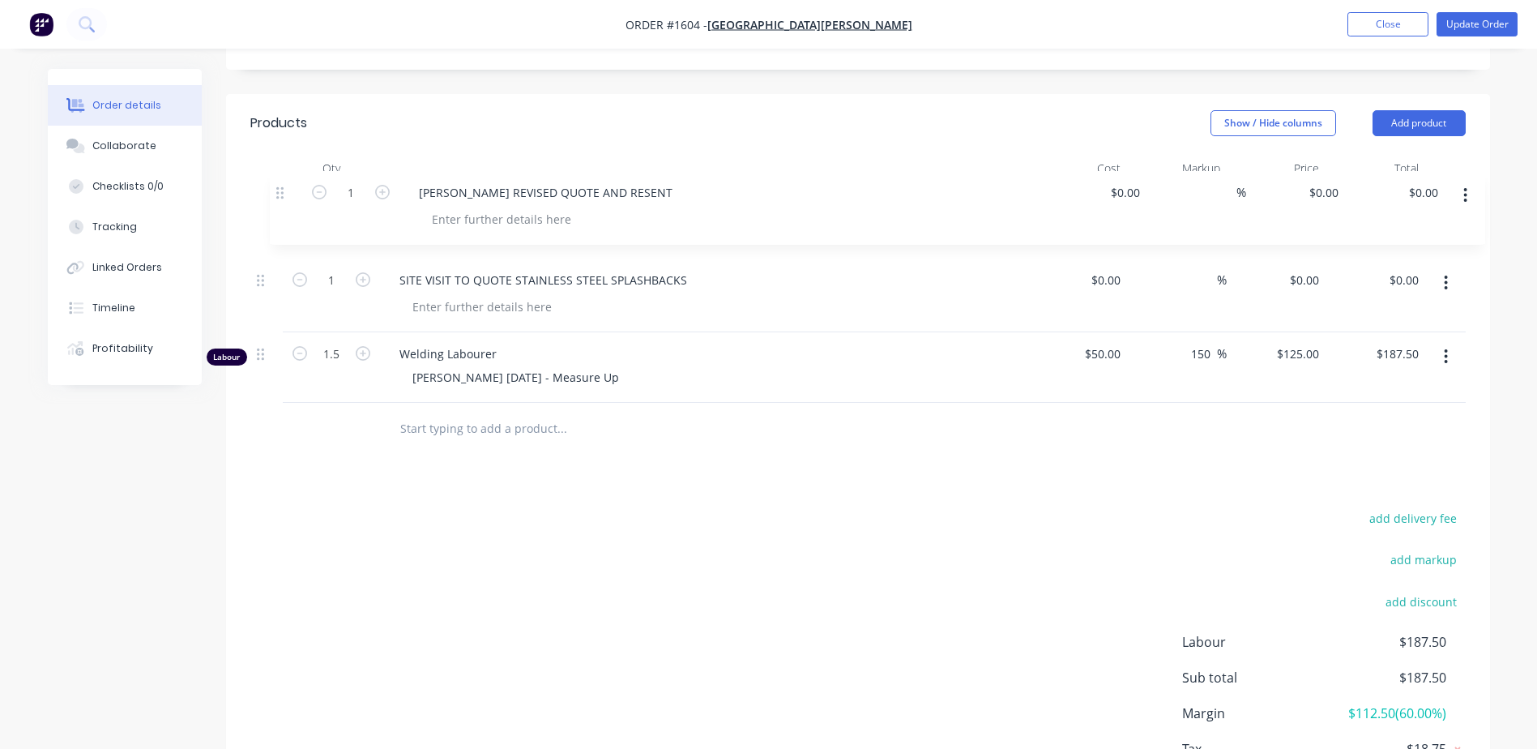
drag, startPoint x: 259, startPoint y: 308, endPoint x: 282, endPoint y: 187, distance: 123.0
click at [282, 187] on div "1 SITE VISIT TO QUOTE STAINLESS STEEL SPLASHBACKS $0.00 $0.00 % $0.00 $0.00 $0.…" at bounding box center [858, 294] width 1216 height 218
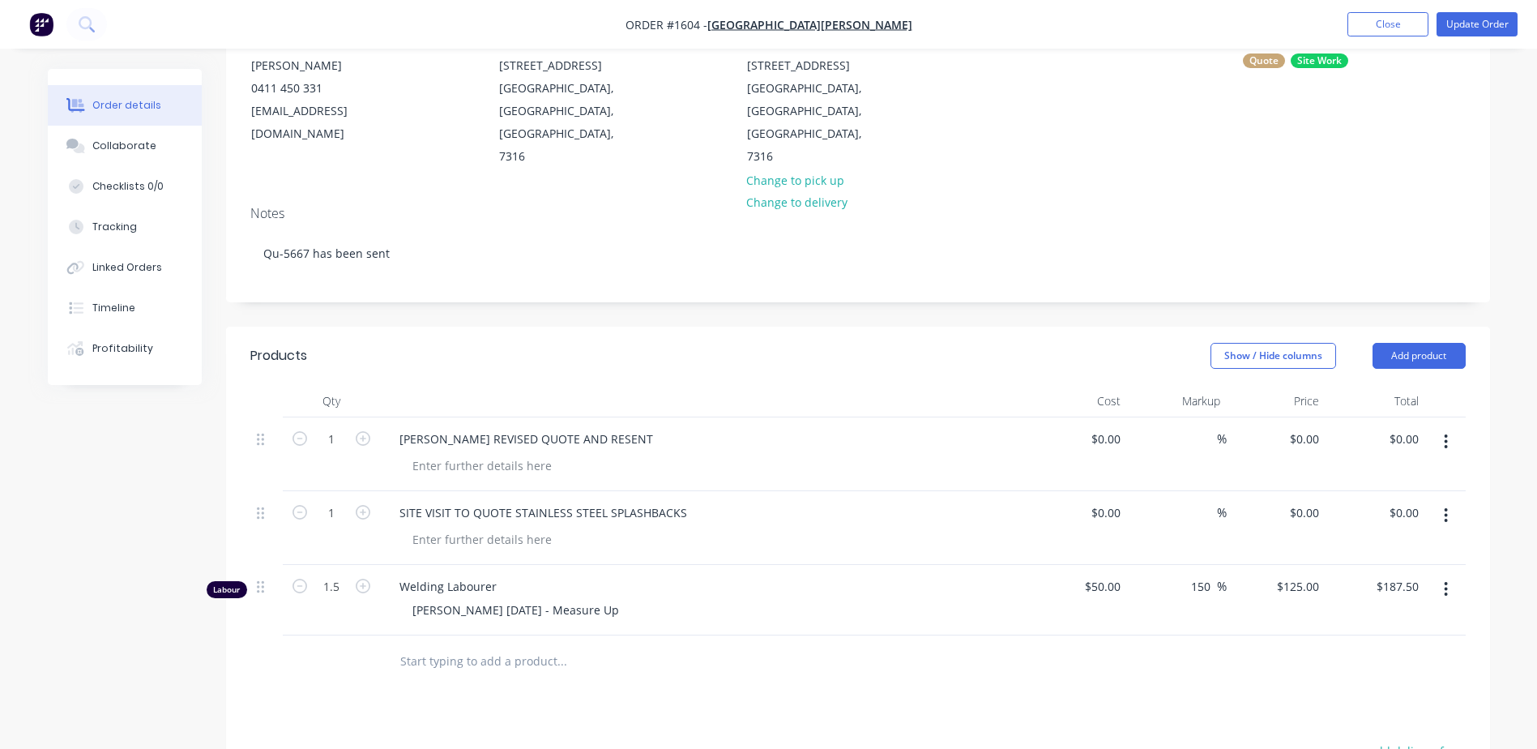
scroll to position [0, 0]
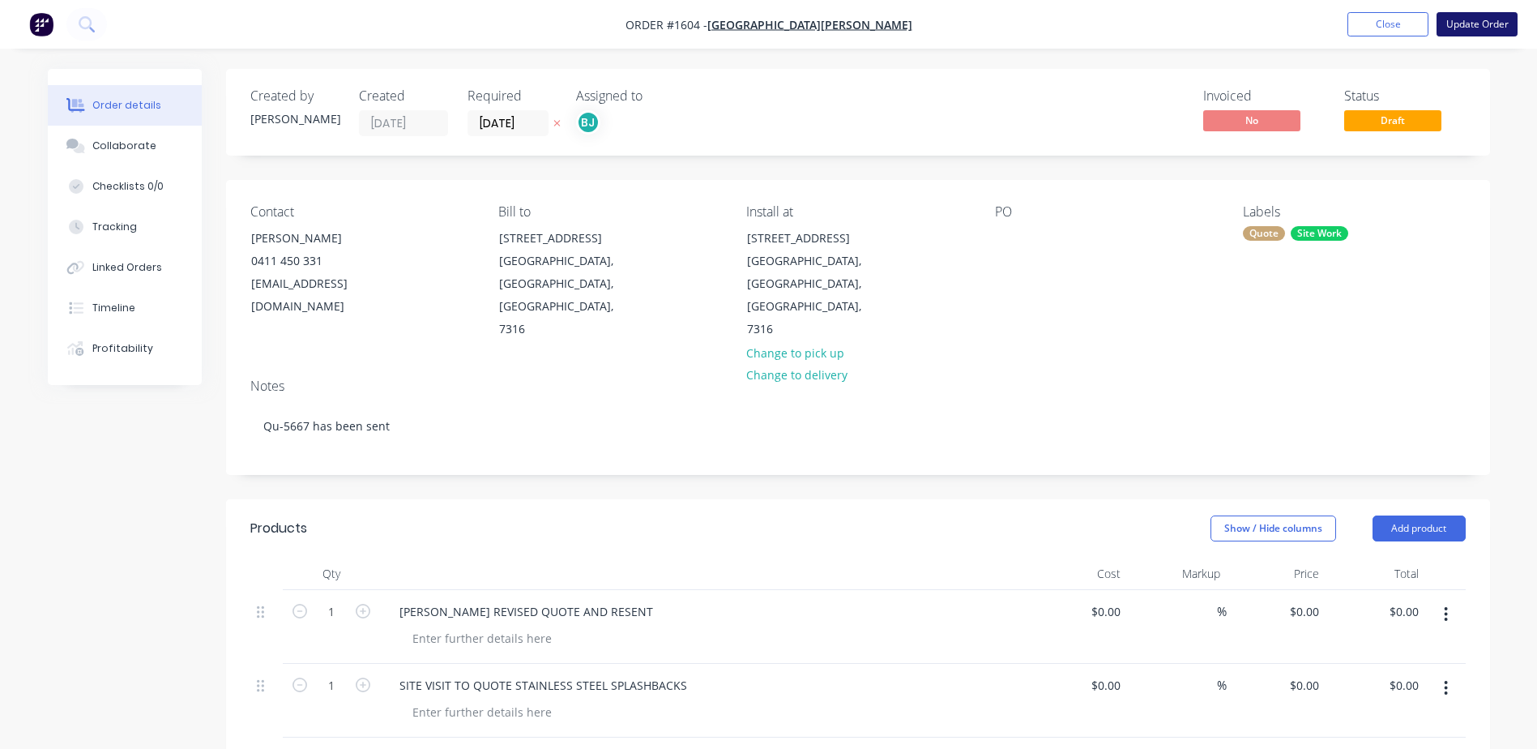
click at [1458, 24] on button "Update Order" at bounding box center [1477, 24] width 81 height 24
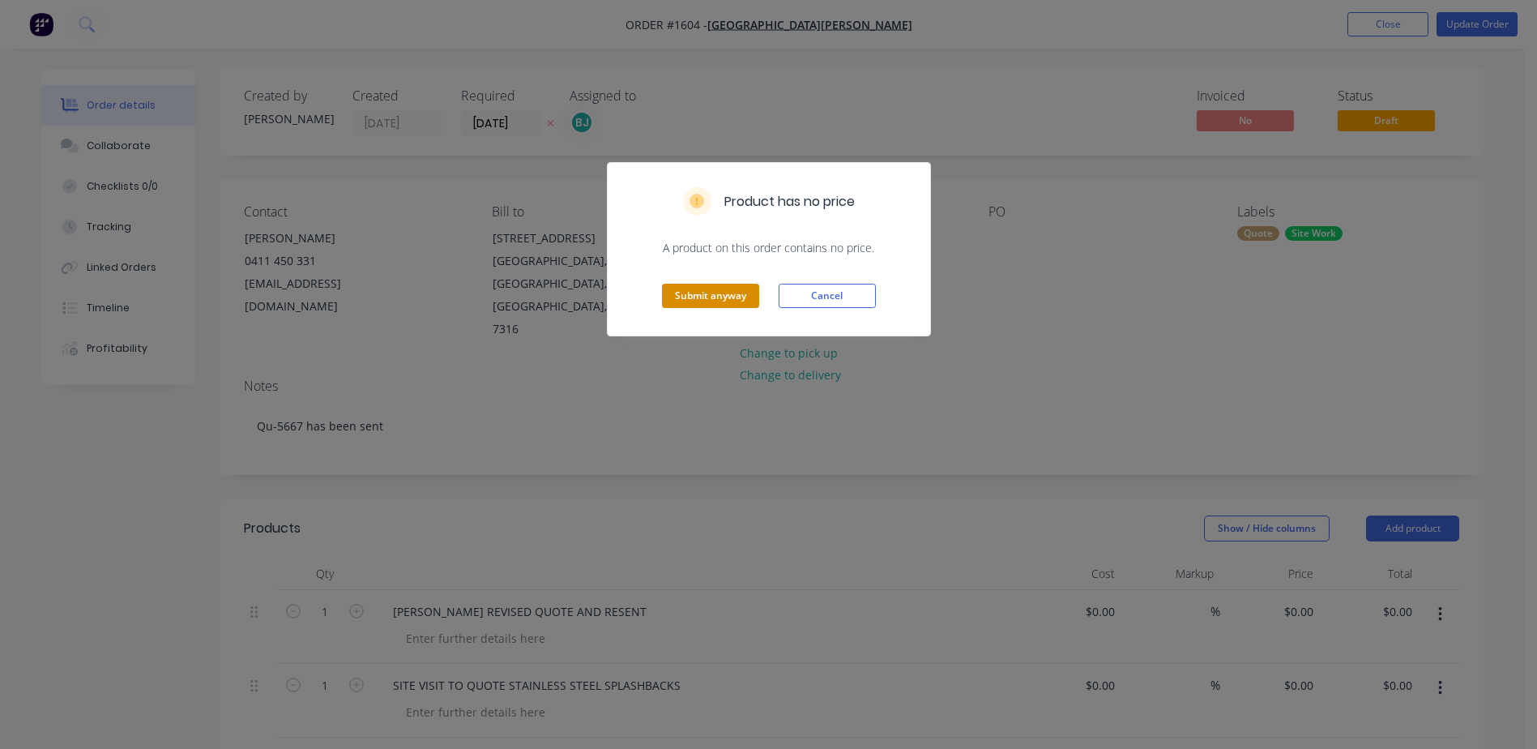
click at [711, 293] on button "Submit anyway" at bounding box center [710, 296] width 97 height 24
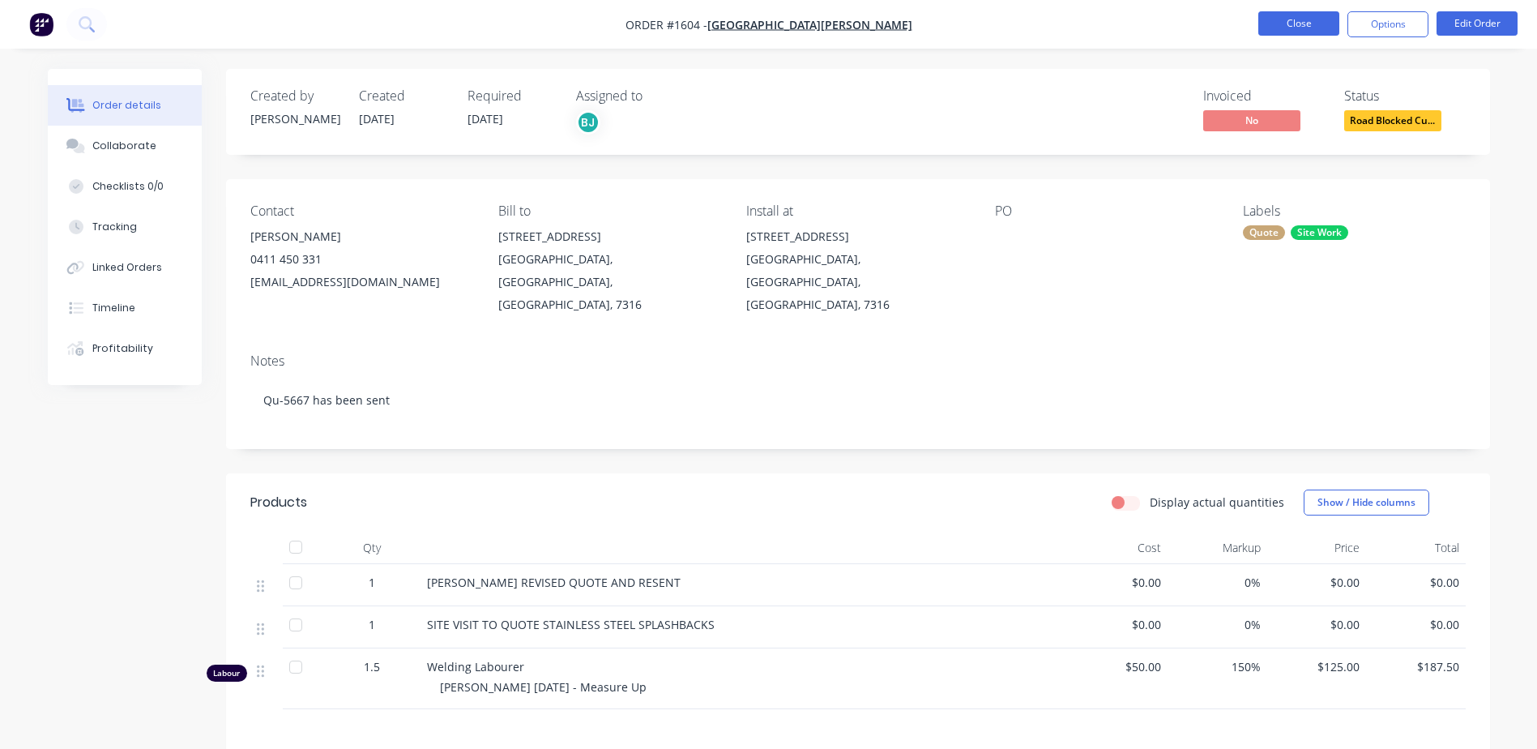
click at [1295, 20] on button "Close" at bounding box center [1299, 23] width 81 height 24
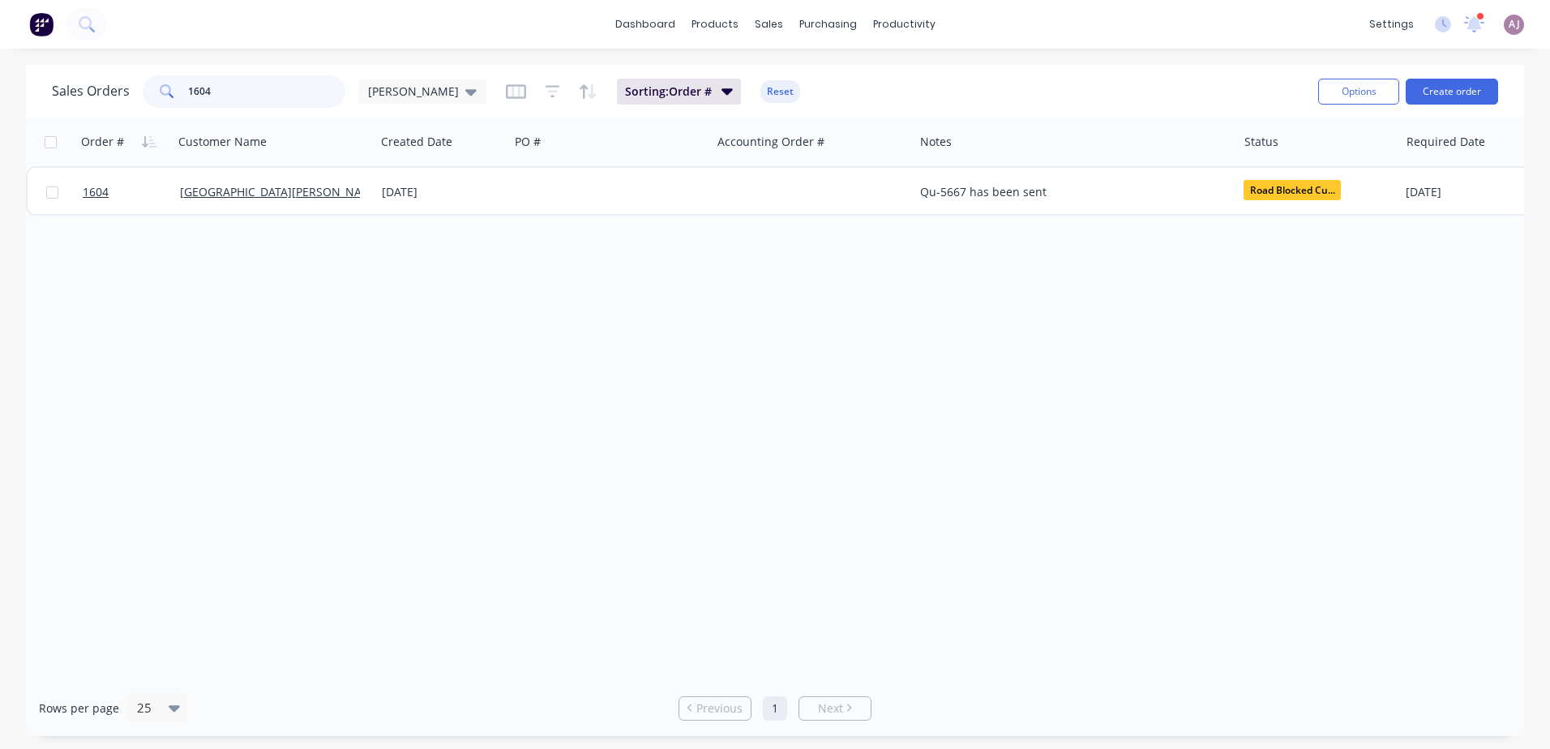
click at [224, 96] on input "1604" at bounding box center [267, 91] width 158 height 32
click at [224, 95] on input "1604" at bounding box center [267, 91] width 158 height 32
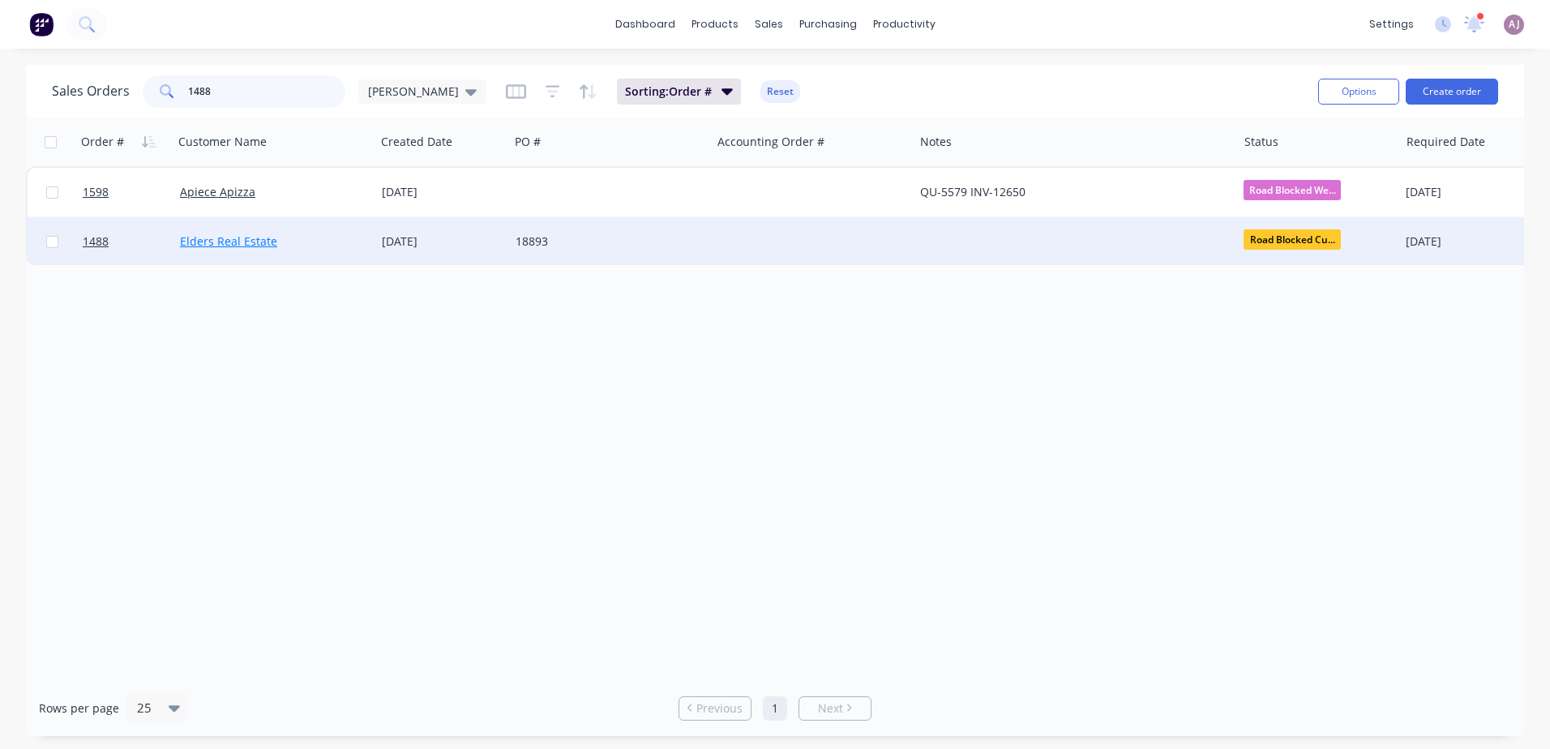
type input "1488"
click at [224, 241] on link "Elders Real Estate" at bounding box center [228, 240] width 97 height 15
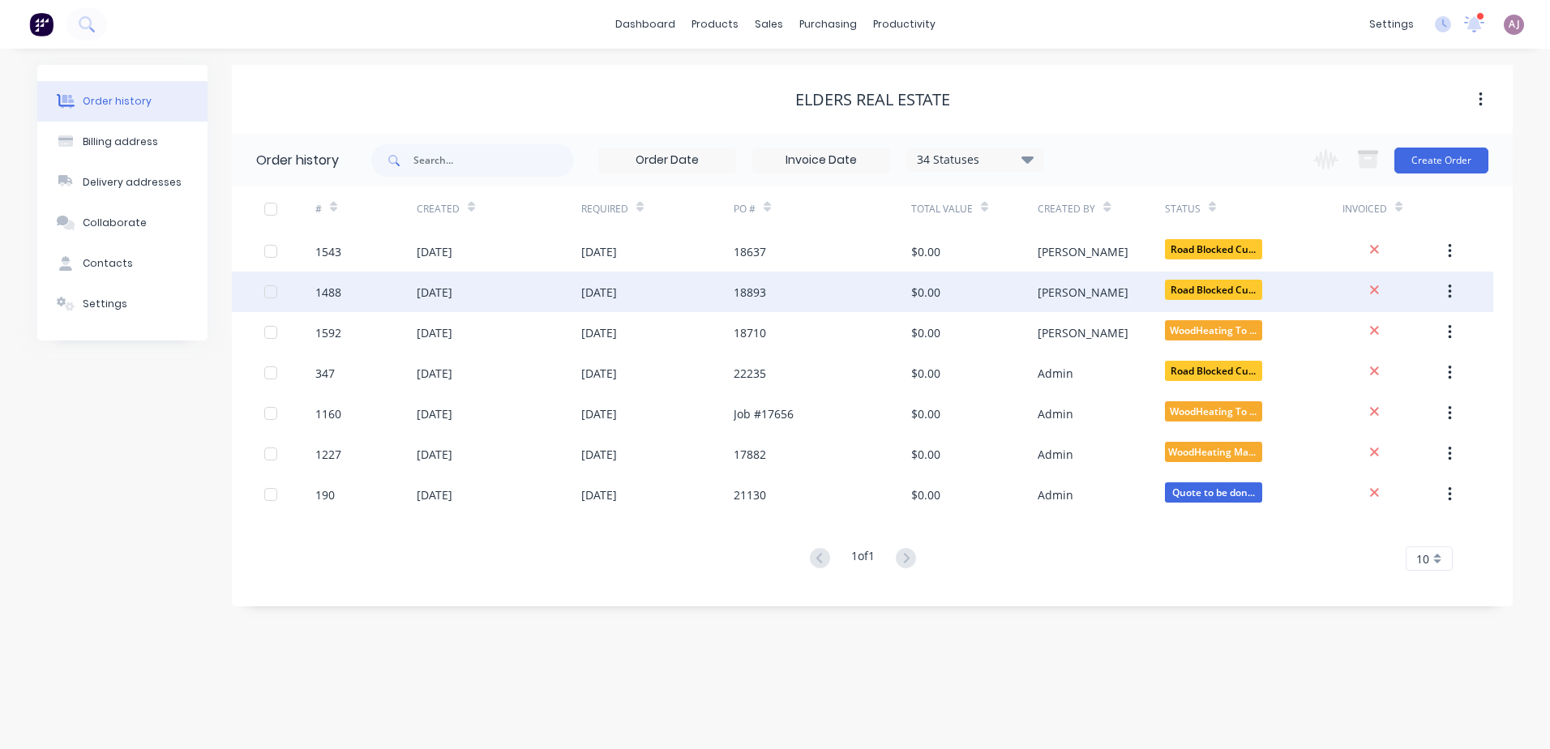
click at [446, 289] on div "[DATE]" at bounding box center [435, 292] width 36 height 17
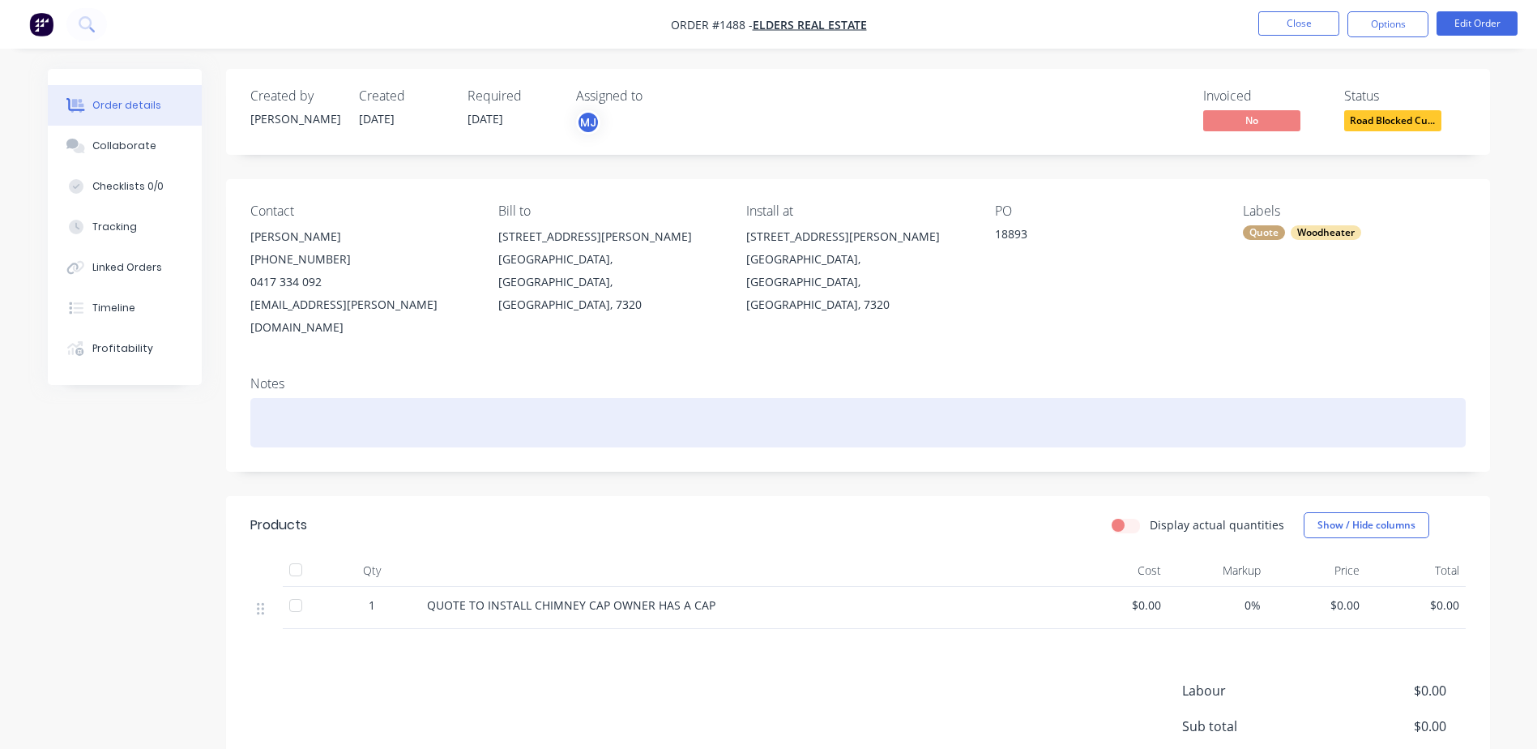
click at [301, 398] on div at bounding box center [858, 422] width 1216 height 49
paste div
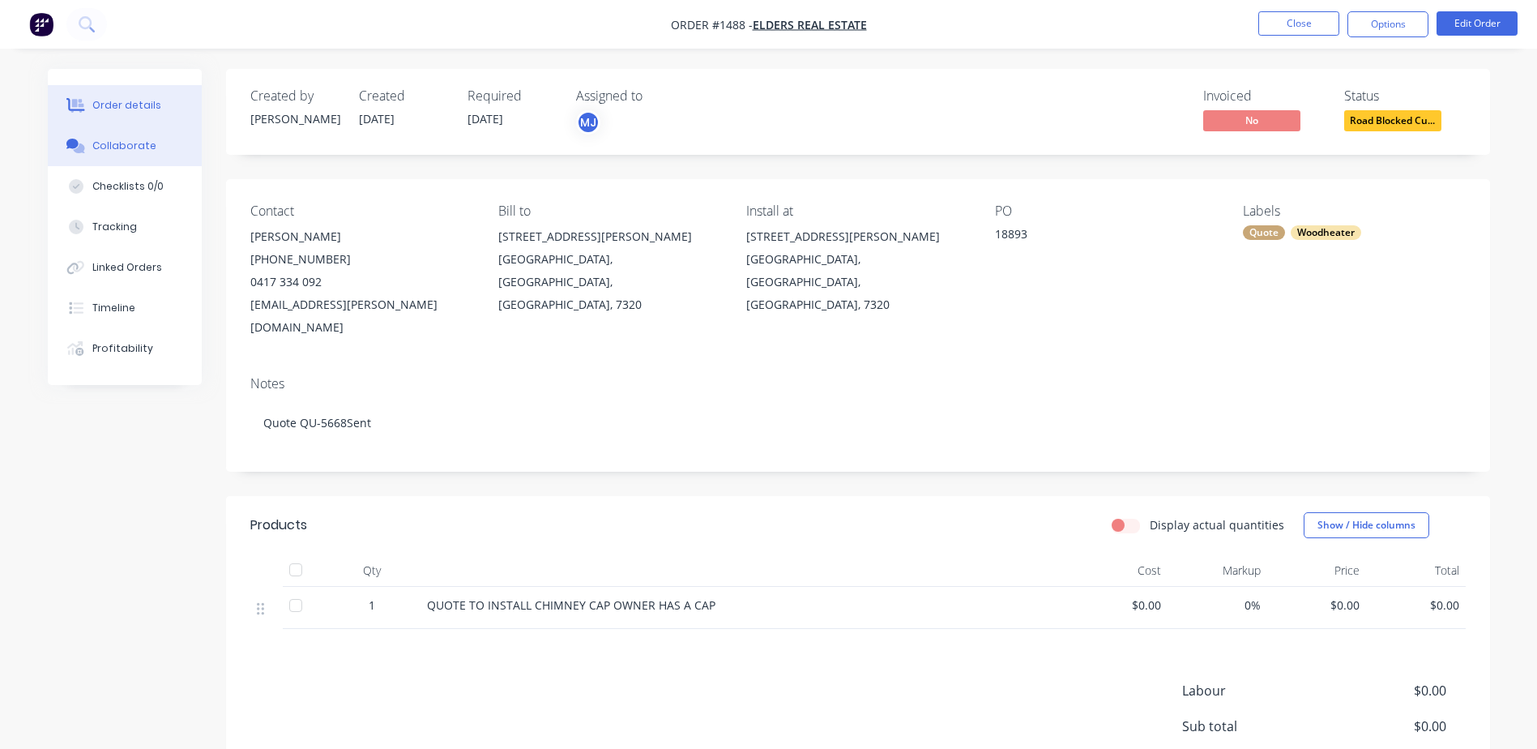
click at [93, 147] on div "Collaborate" at bounding box center [124, 146] width 64 height 15
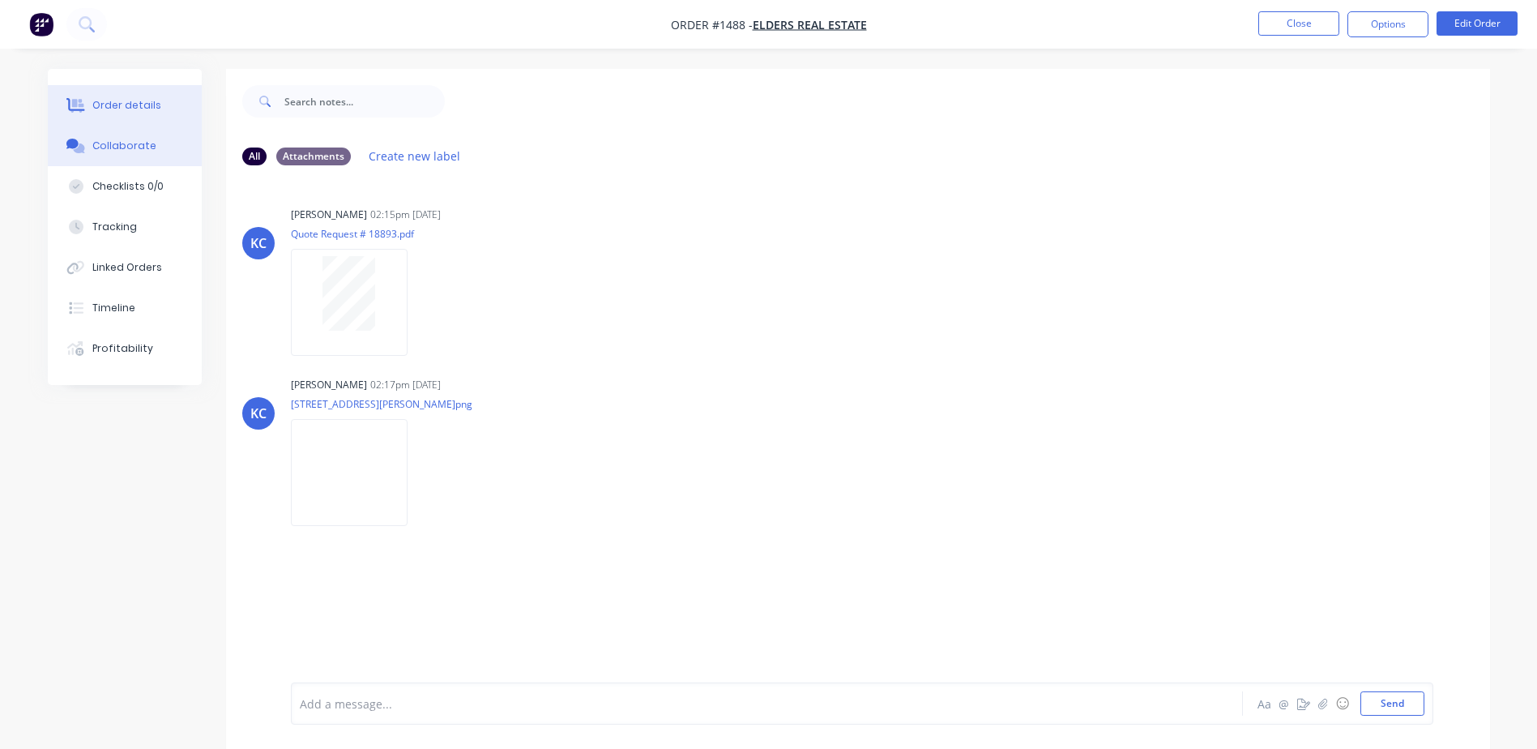
click at [126, 99] on div "Order details" at bounding box center [126, 105] width 69 height 15
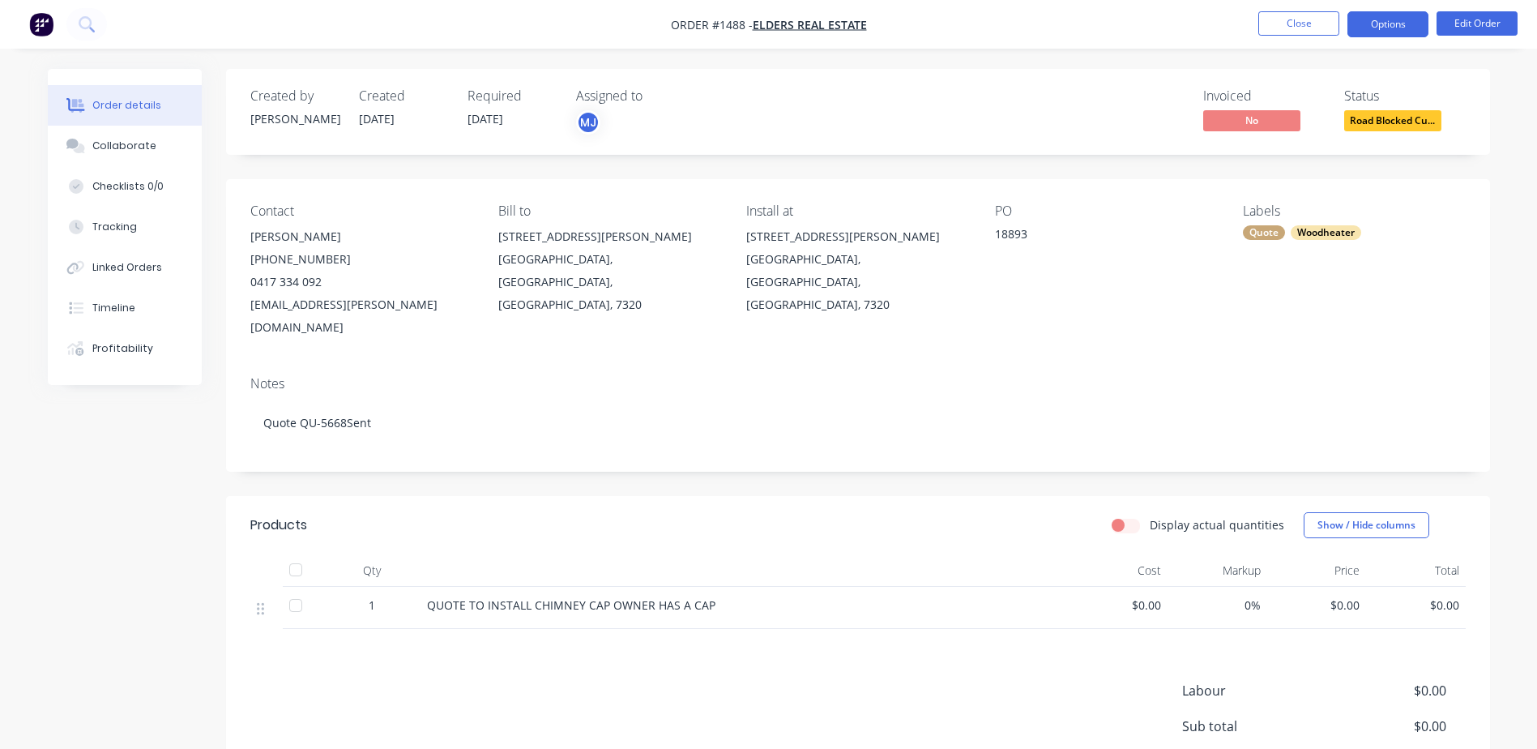
click at [1383, 19] on button "Options" at bounding box center [1388, 24] width 81 height 26
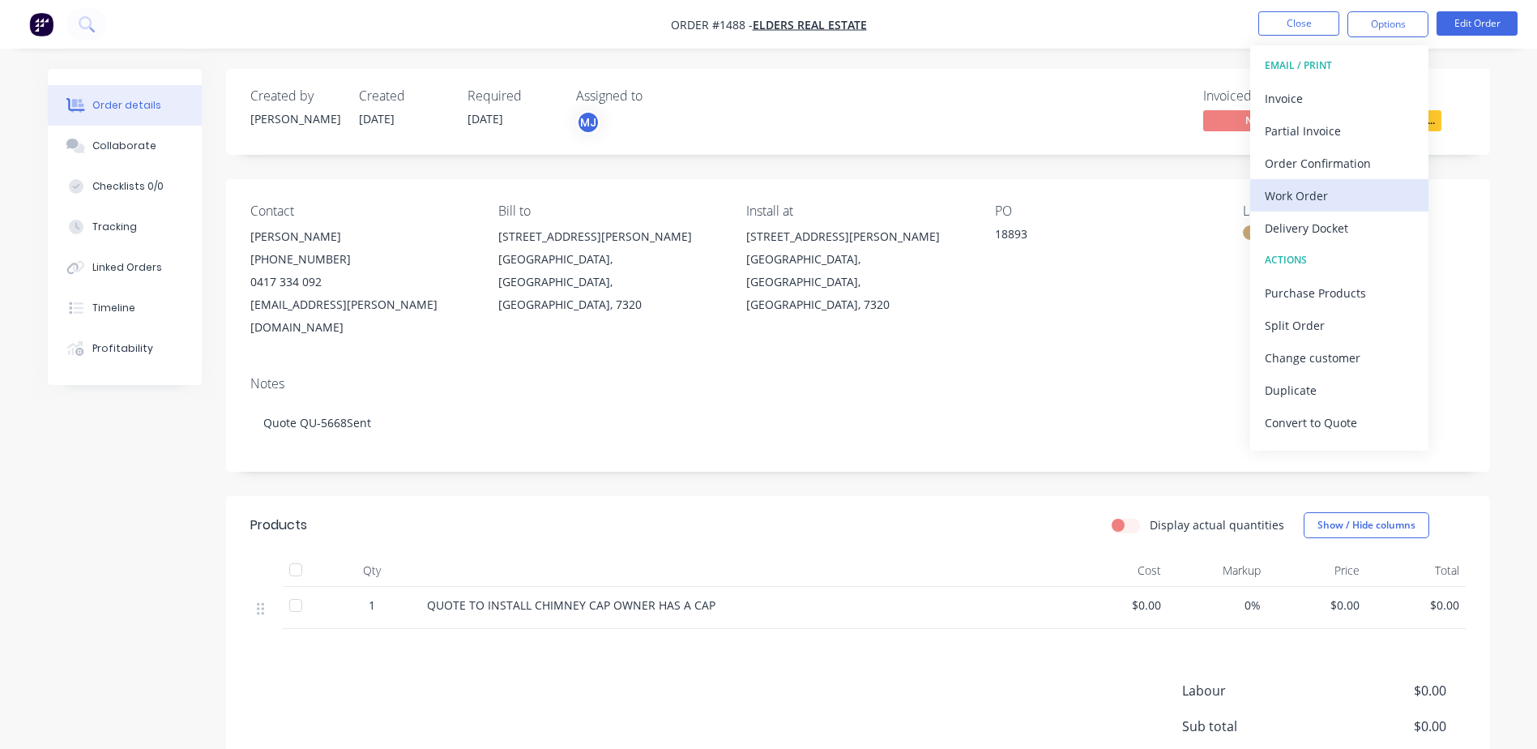
click at [1293, 191] on div "Work Order" at bounding box center [1339, 196] width 149 height 24
click at [1293, 191] on div "Custom" at bounding box center [1339, 196] width 149 height 24
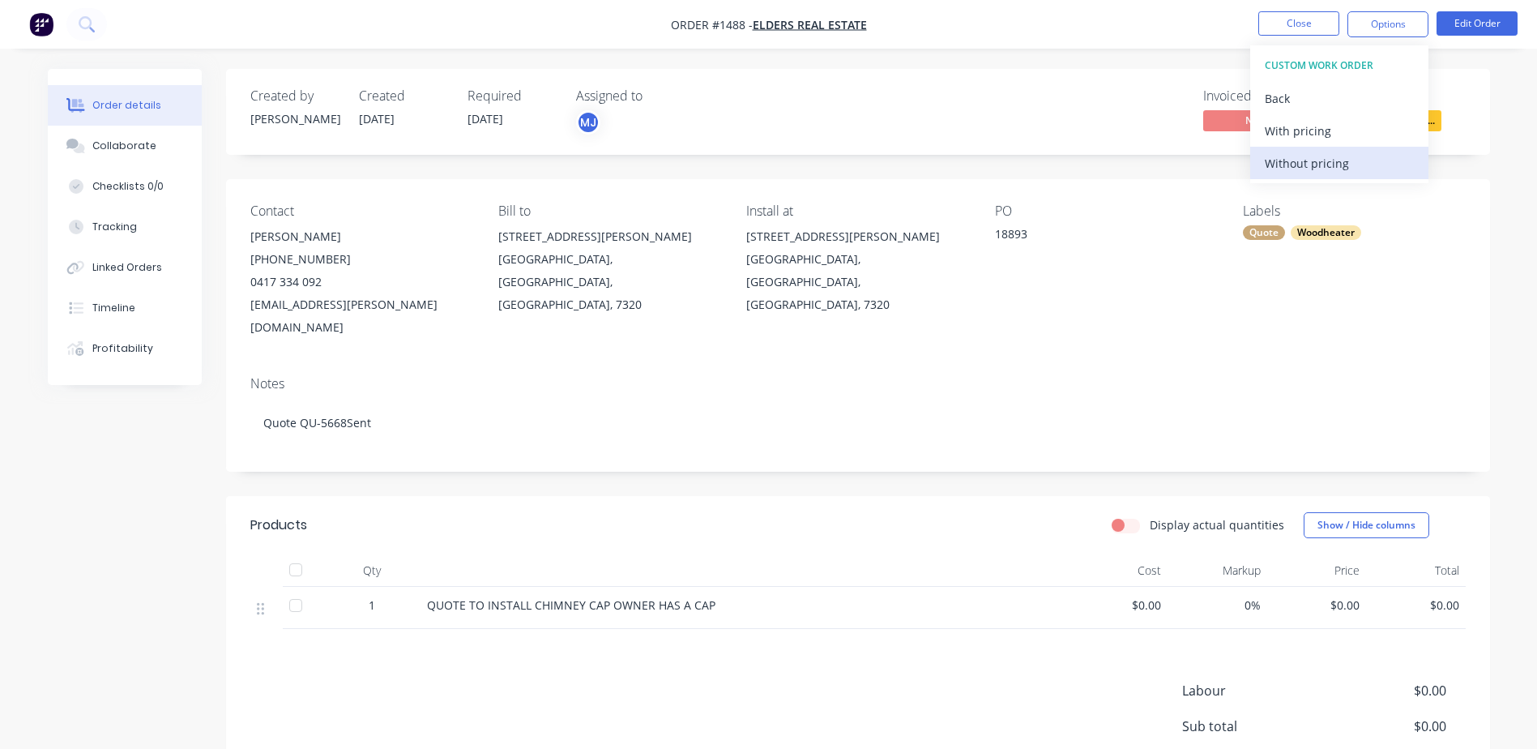
click at [1291, 168] on div "Without pricing" at bounding box center [1339, 164] width 149 height 24
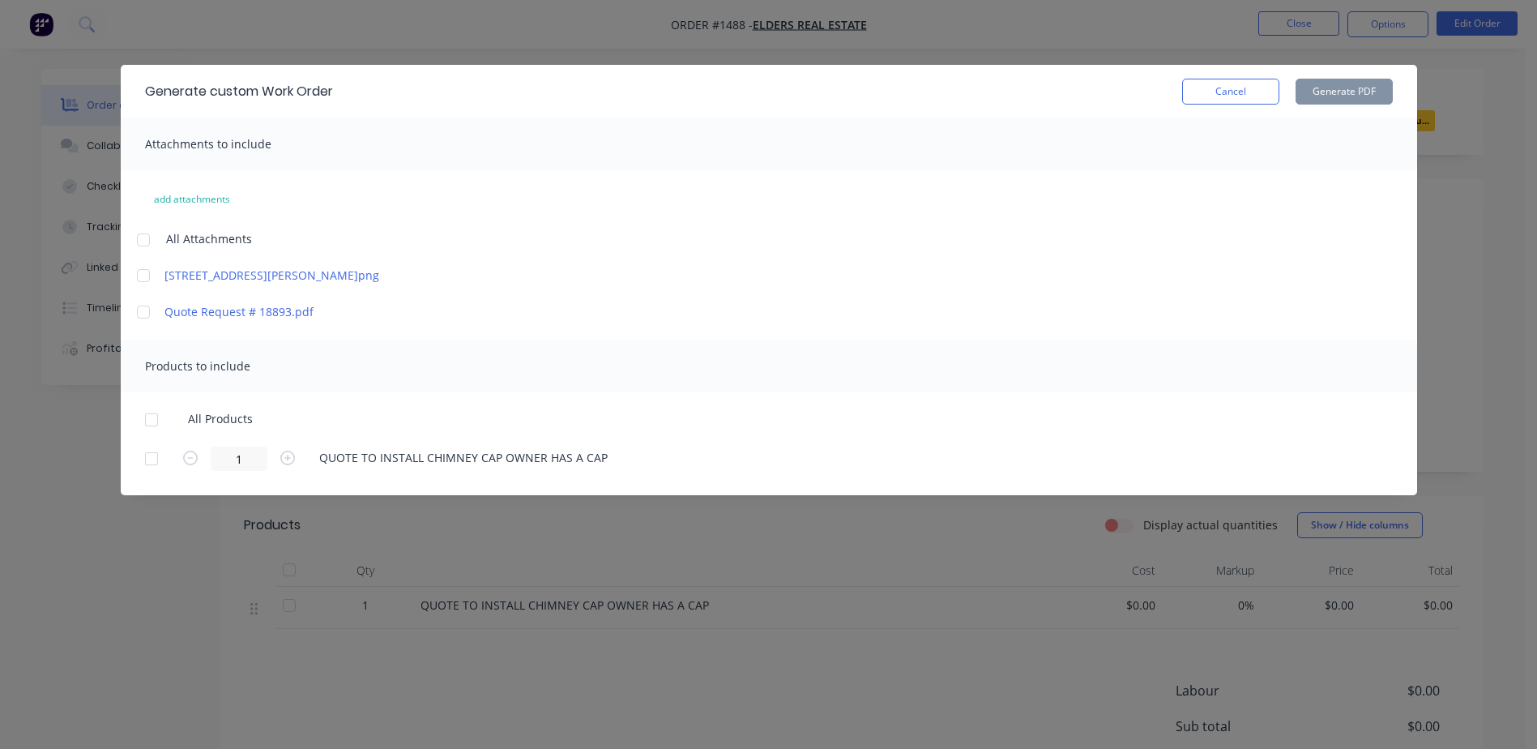
click at [149, 417] on div at bounding box center [151, 420] width 32 height 32
click at [1331, 86] on button "Generate PDF" at bounding box center [1344, 92] width 97 height 26
click at [1244, 93] on button "Cancel" at bounding box center [1230, 92] width 97 height 26
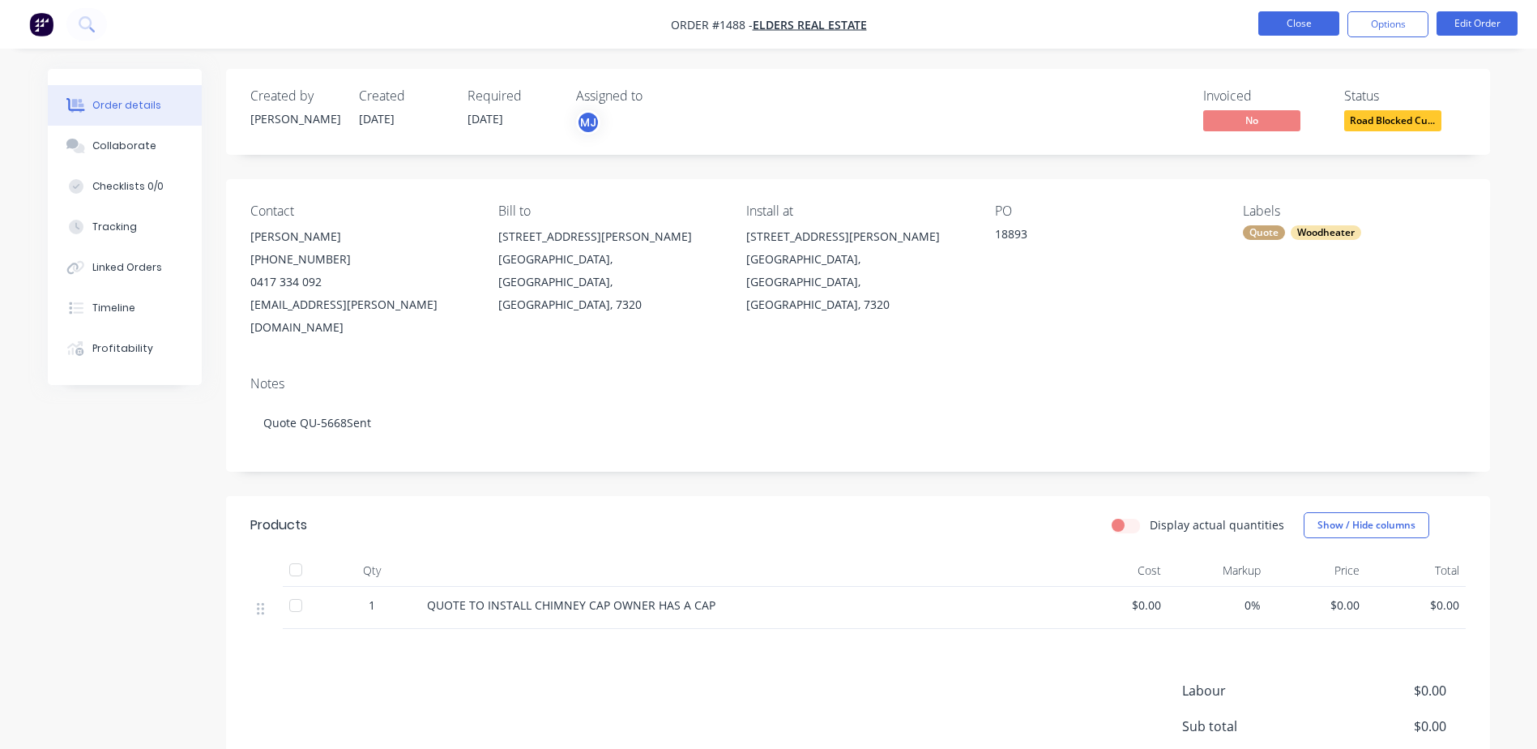
click at [1293, 17] on button "Close" at bounding box center [1299, 23] width 81 height 24
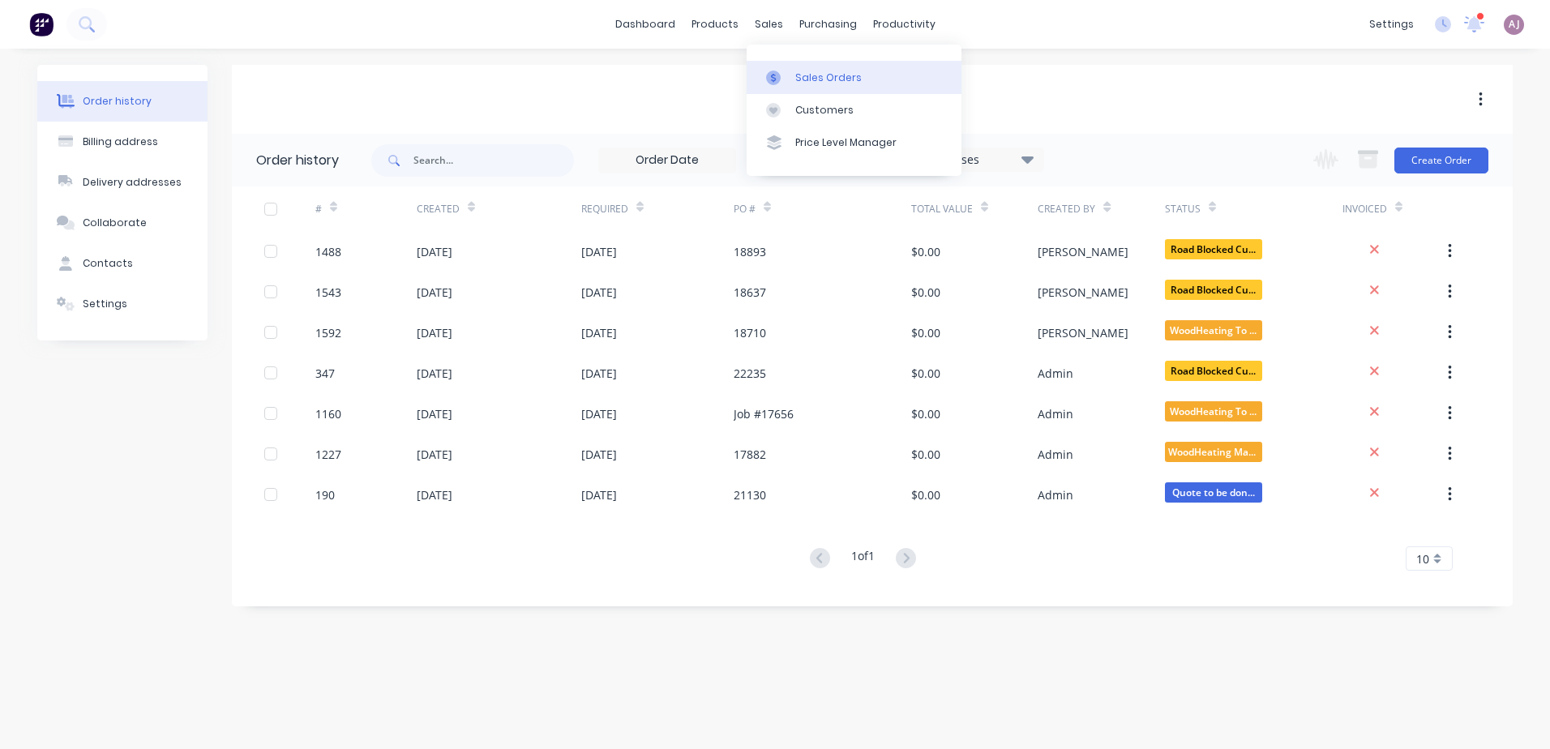
click at [789, 74] on div at bounding box center [778, 78] width 24 height 15
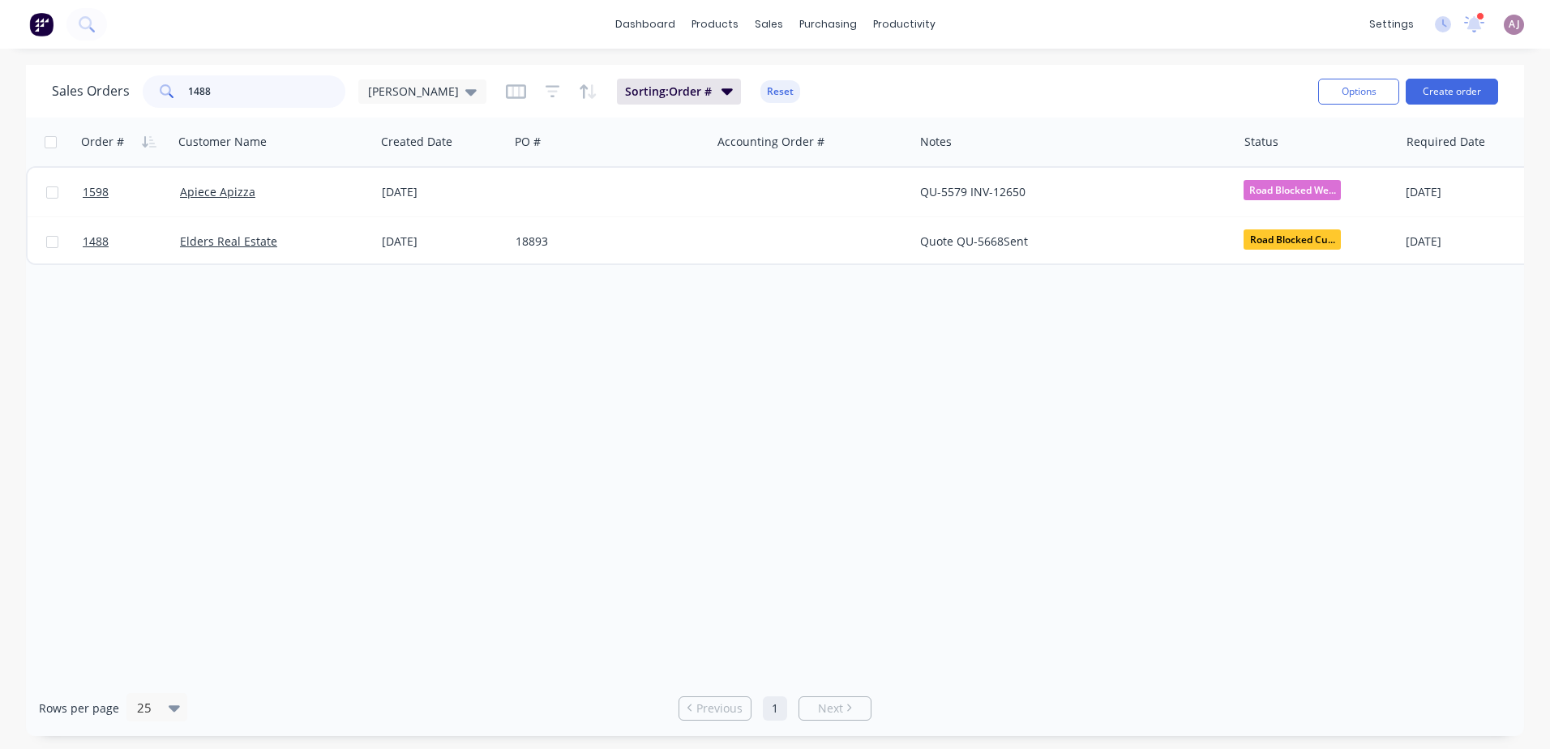
click at [248, 87] on input "1488" at bounding box center [267, 91] width 158 height 32
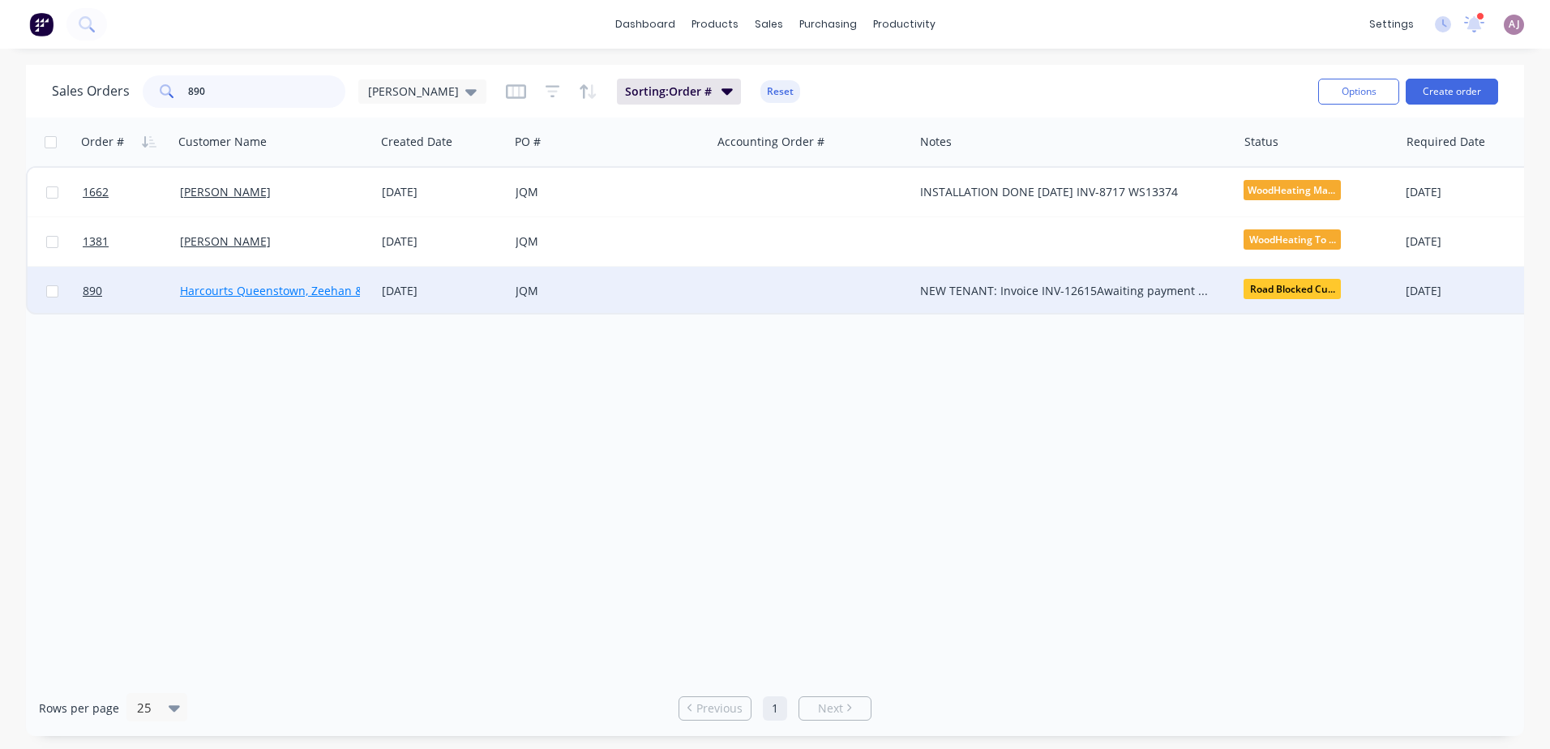
type input "890"
click at [233, 289] on link "Harcourts Queenstown, Zeehan & [PERSON_NAME]" at bounding box center [318, 290] width 277 height 15
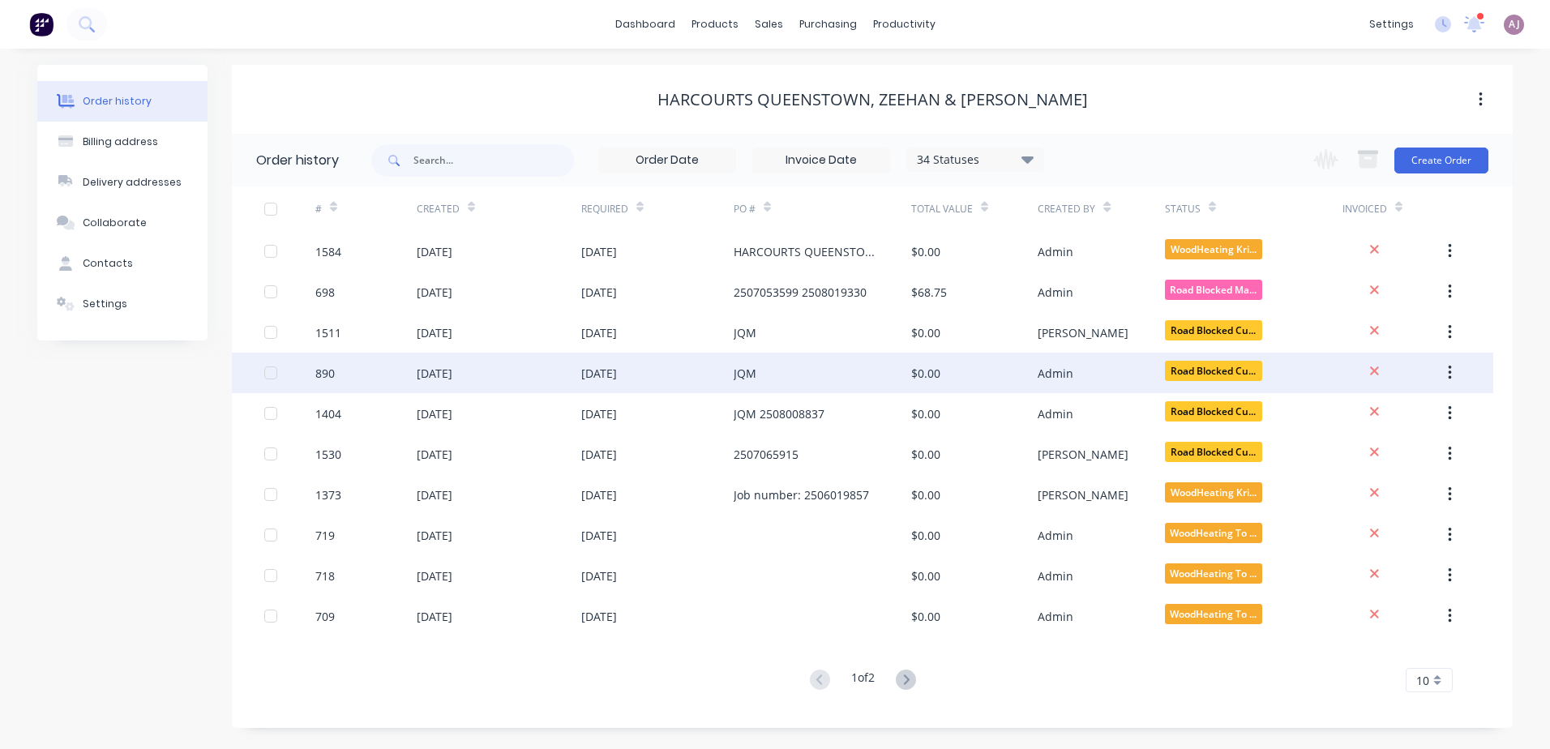
click at [505, 373] on div "[DATE]" at bounding box center [499, 373] width 165 height 41
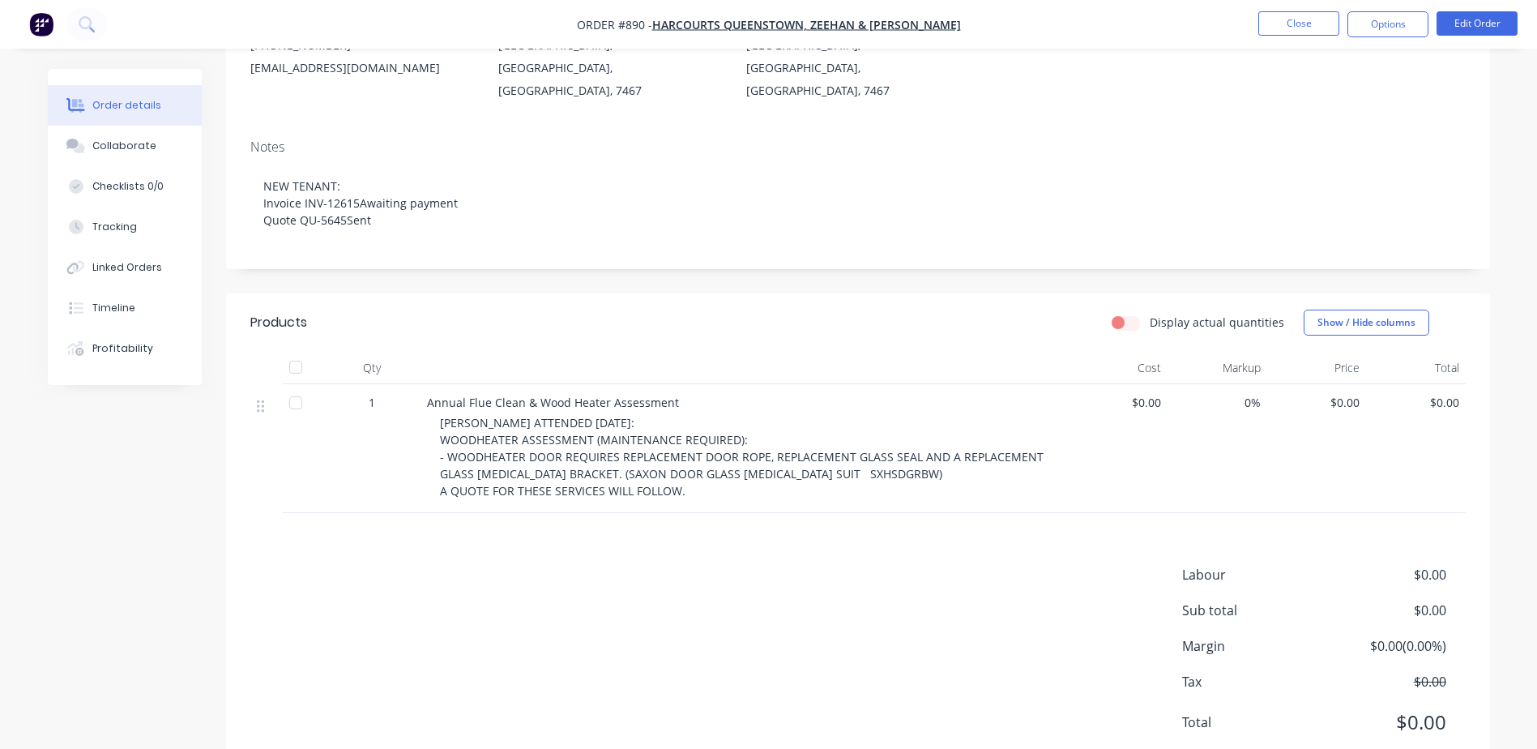
scroll to position [243, 0]
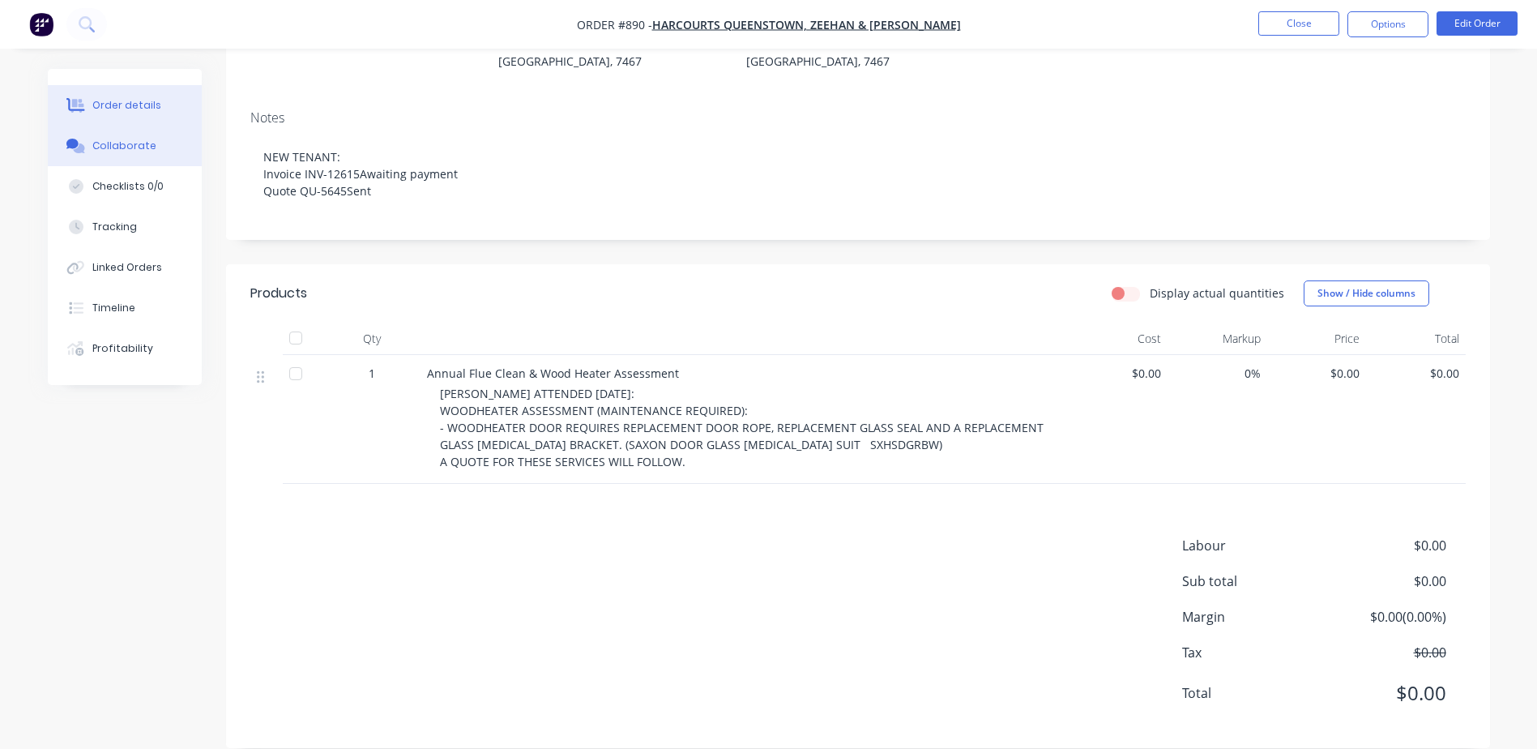
click at [114, 145] on div "Collaborate" at bounding box center [124, 146] width 64 height 15
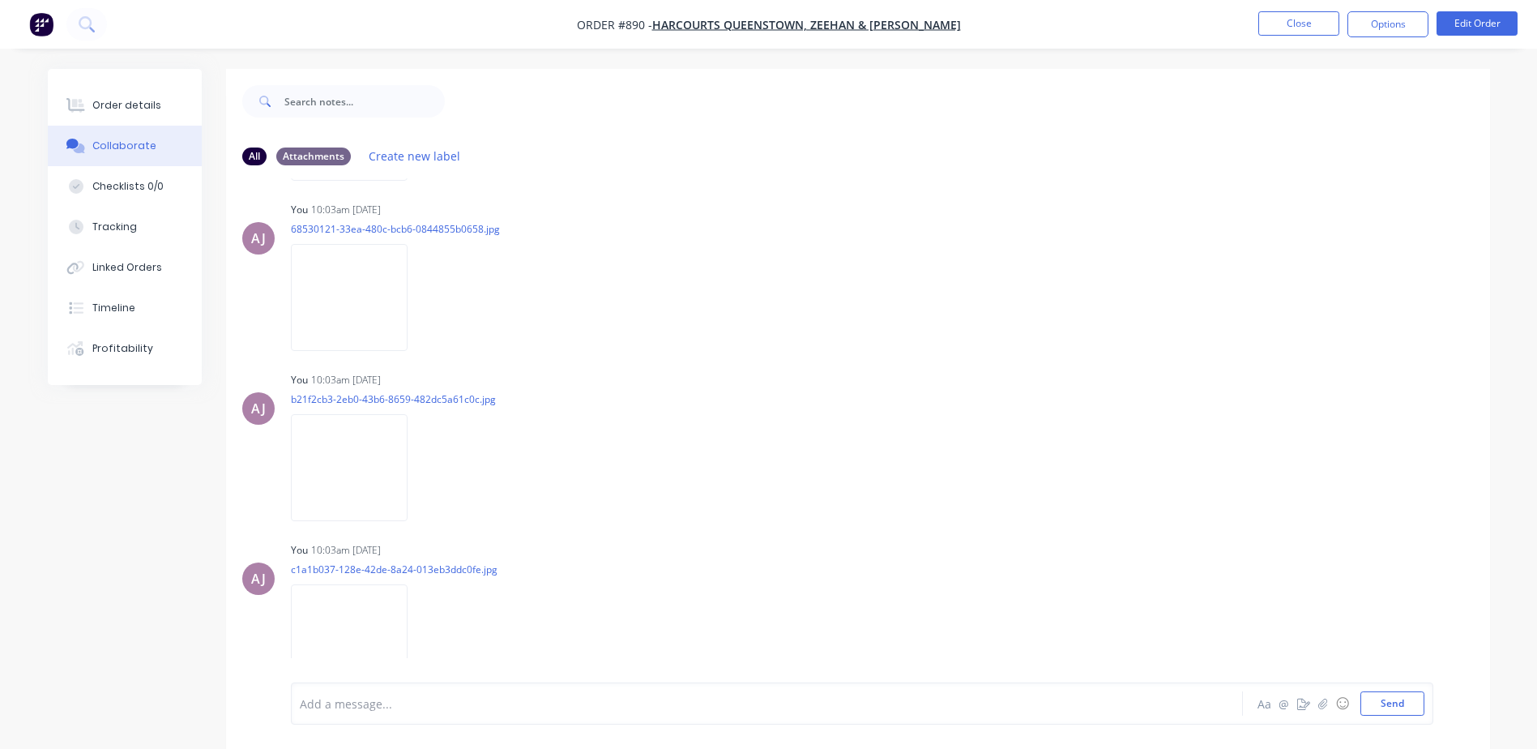
scroll to position [702, 0]
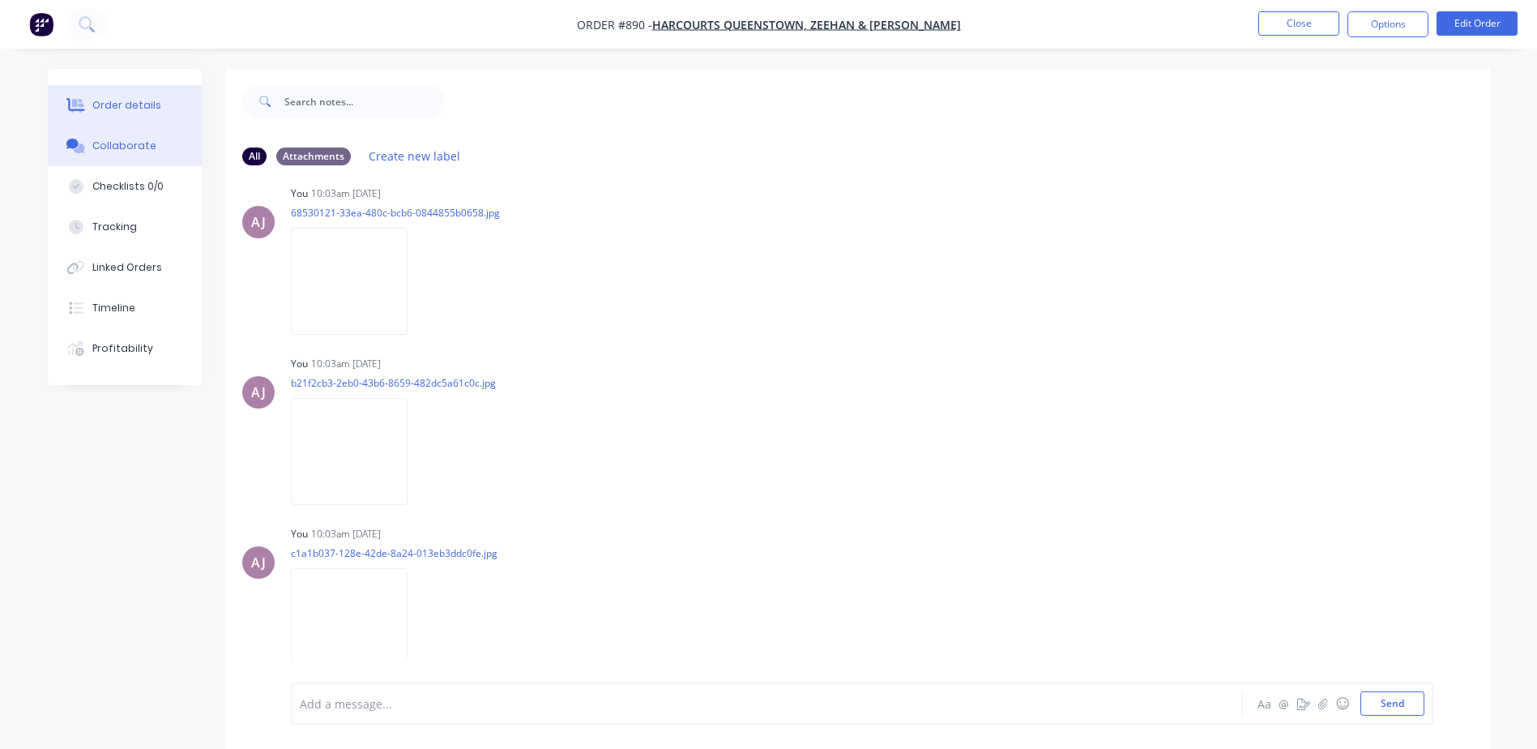
click at [131, 105] on div "Order details" at bounding box center [126, 105] width 69 height 15
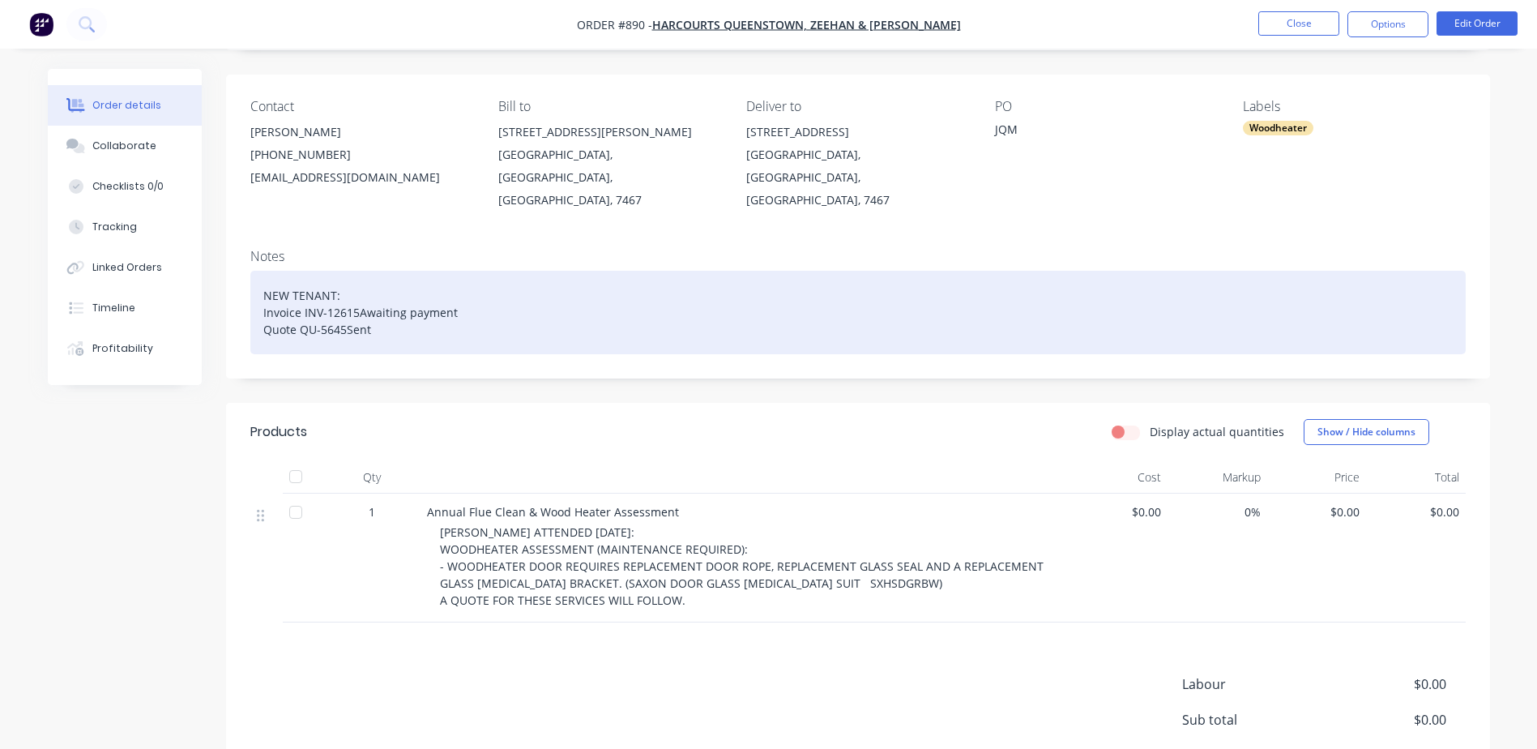
scroll to position [243, 0]
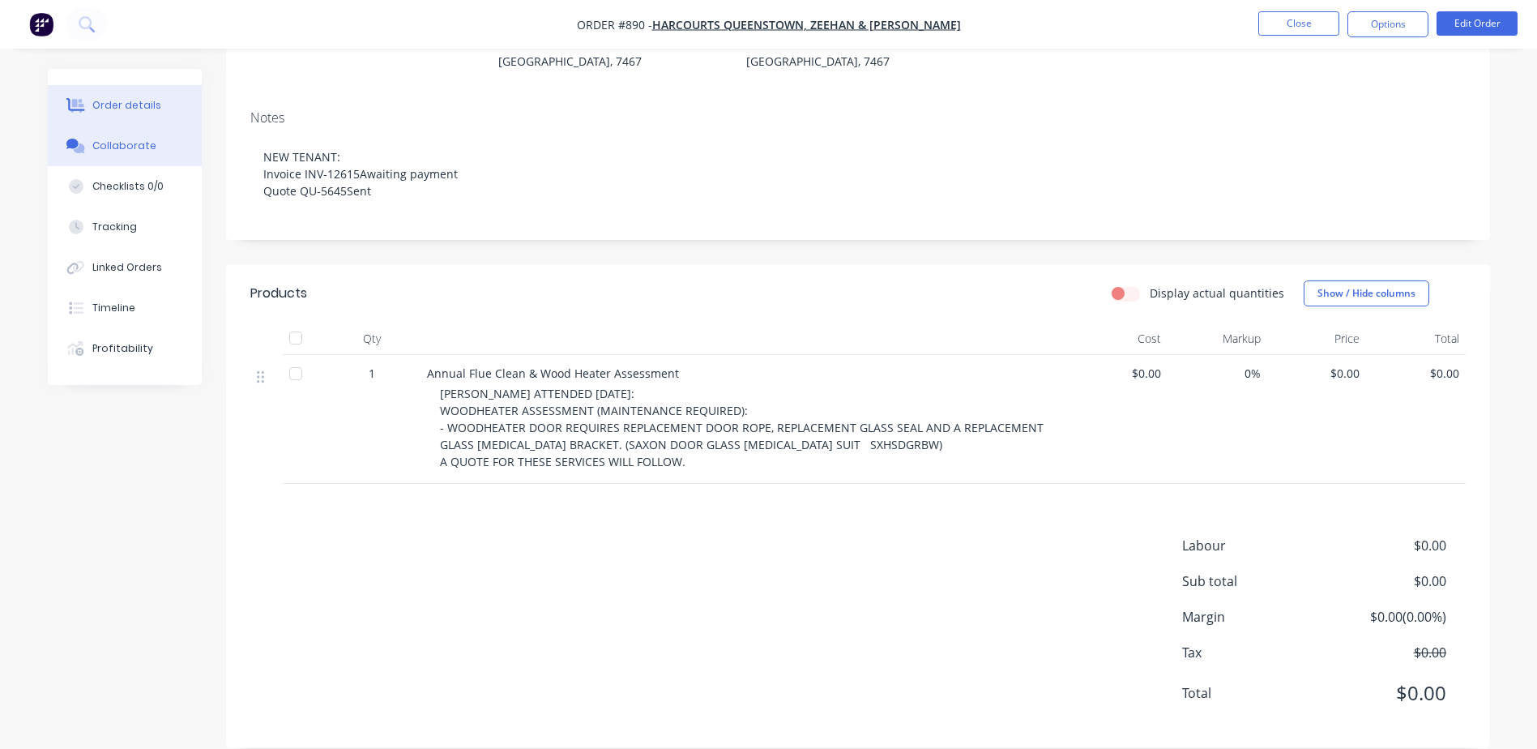
click at [183, 155] on button "Collaborate" at bounding box center [125, 146] width 154 height 41
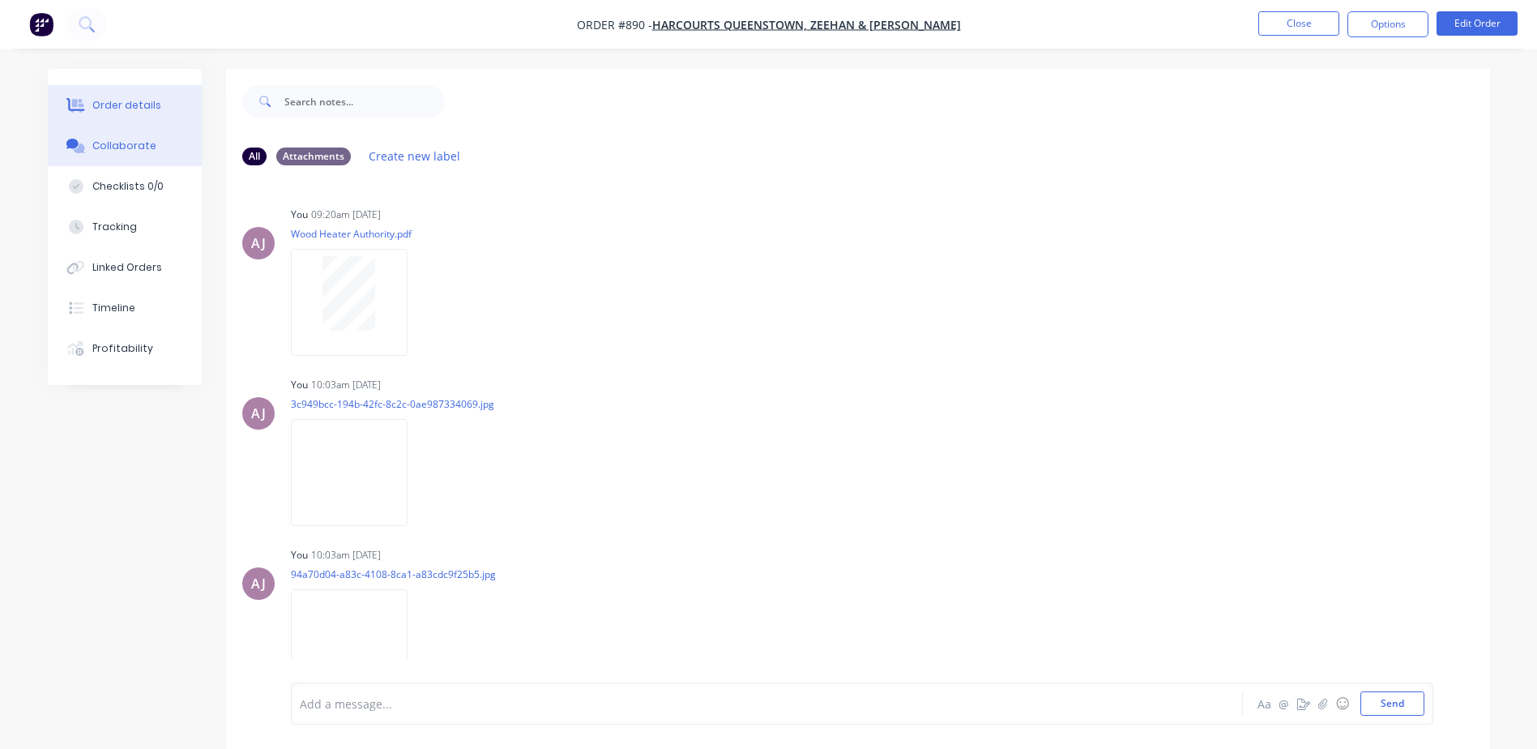
click at [150, 109] on div "Order details" at bounding box center [126, 105] width 69 height 15
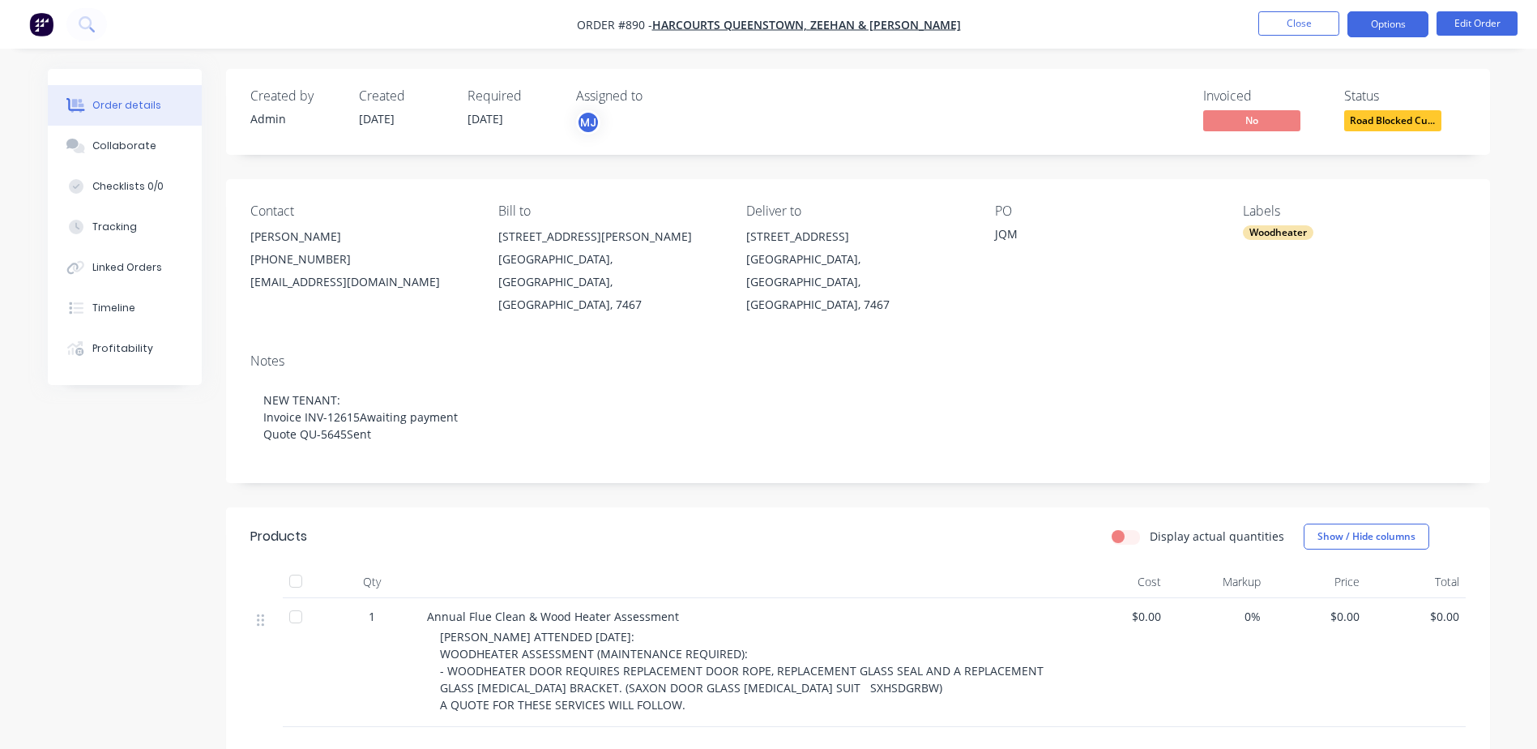
click at [1381, 27] on button "Options" at bounding box center [1388, 24] width 81 height 26
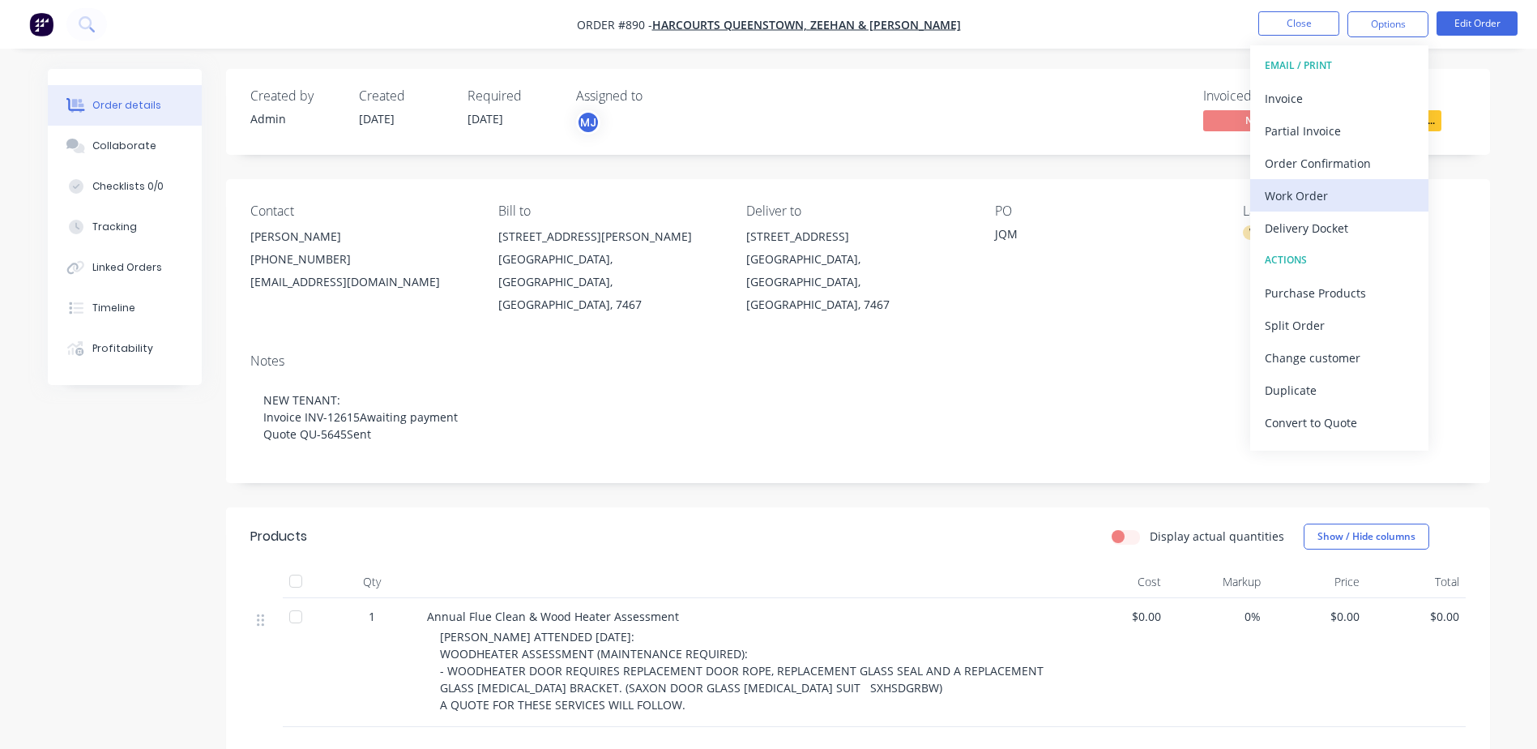
click at [1310, 195] on div "Work Order" at bounding box center [1339, 196] width 149 height 24
click at [1310, 195] on div "Custom" at bounding box center [1339, 196] width 149 height 24
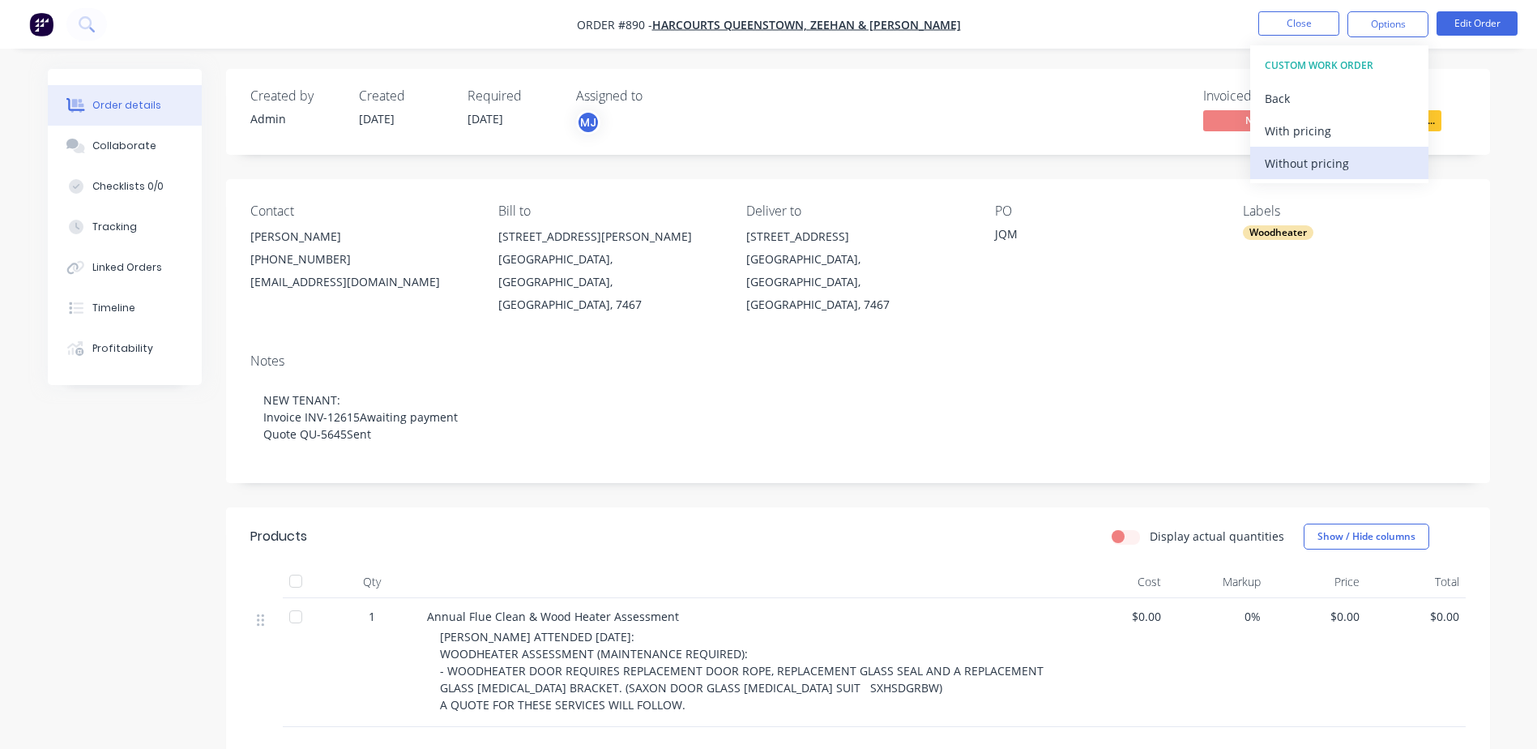
click at [1303, 173] on div "Without pricing" at bounding box center [1339, 164] width 149 height 24
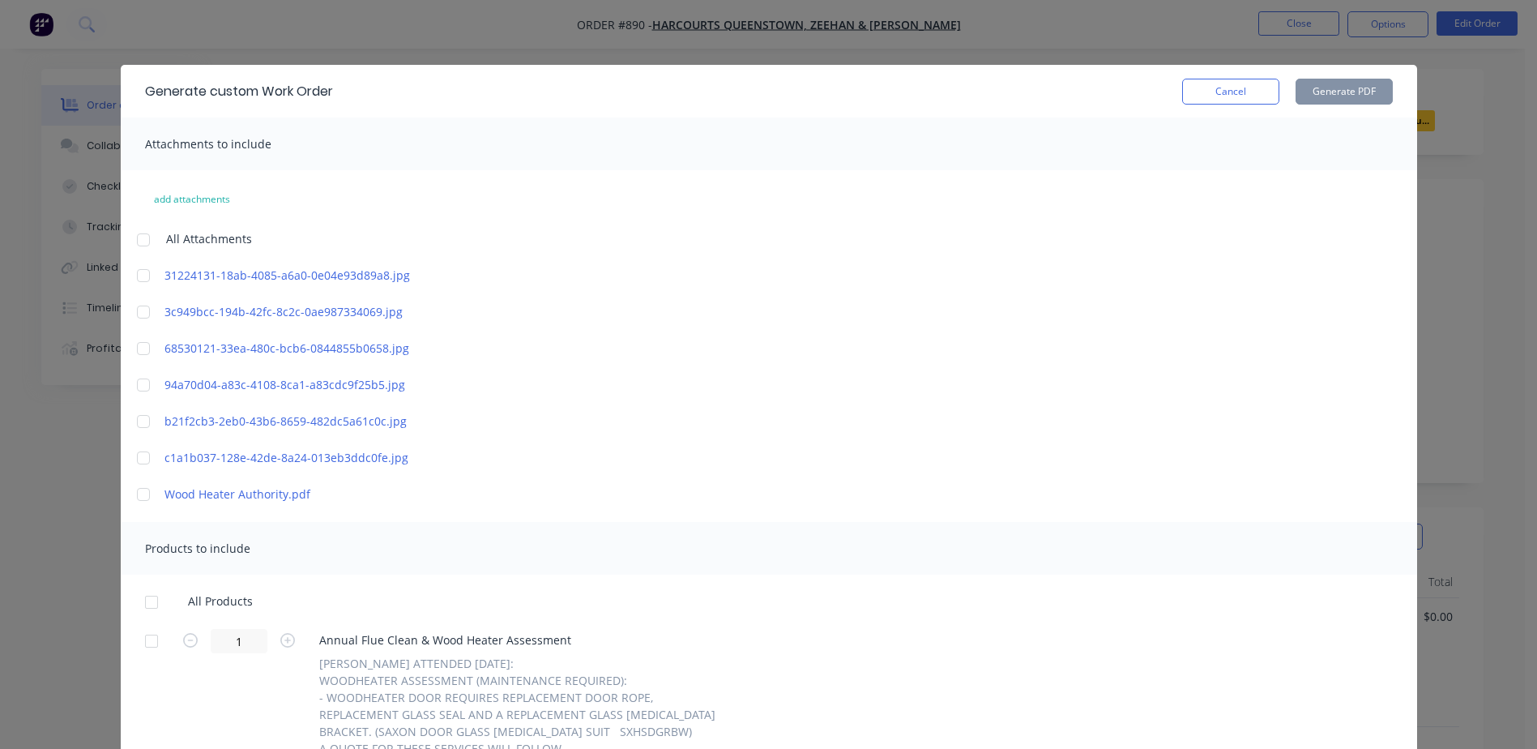
click at [136, 241] on div at bounding box center [143, 240] width 32 height 32
click at [144, 605] on div at bounding box center [151, 602] width 32 height 32
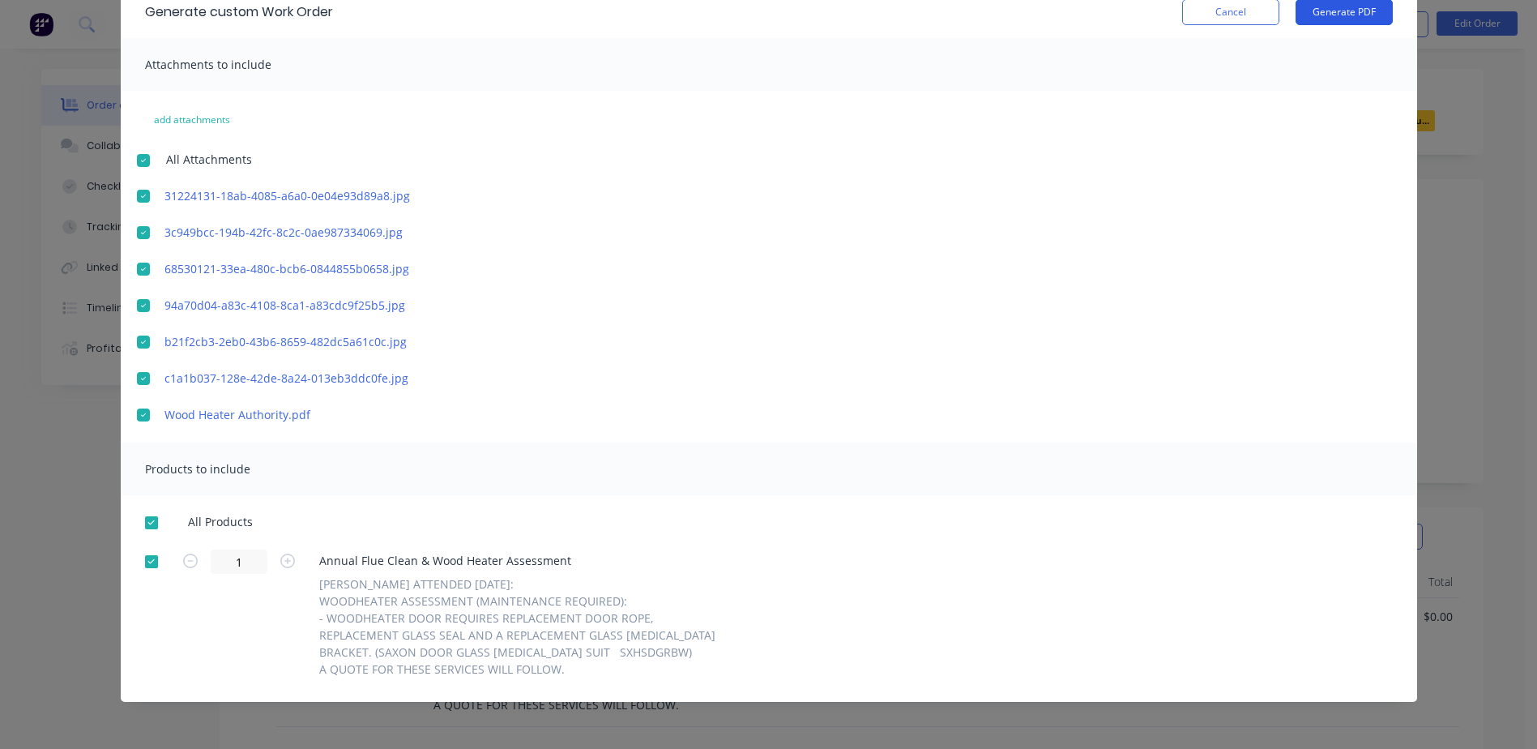
click at [1332, 24] on button "Generate PDF" at bounding box center [1344, 12] width 97 height 26
click at [1201, 19] on button "Cancel" at bounding box center [1230, 13] width 97 height 26
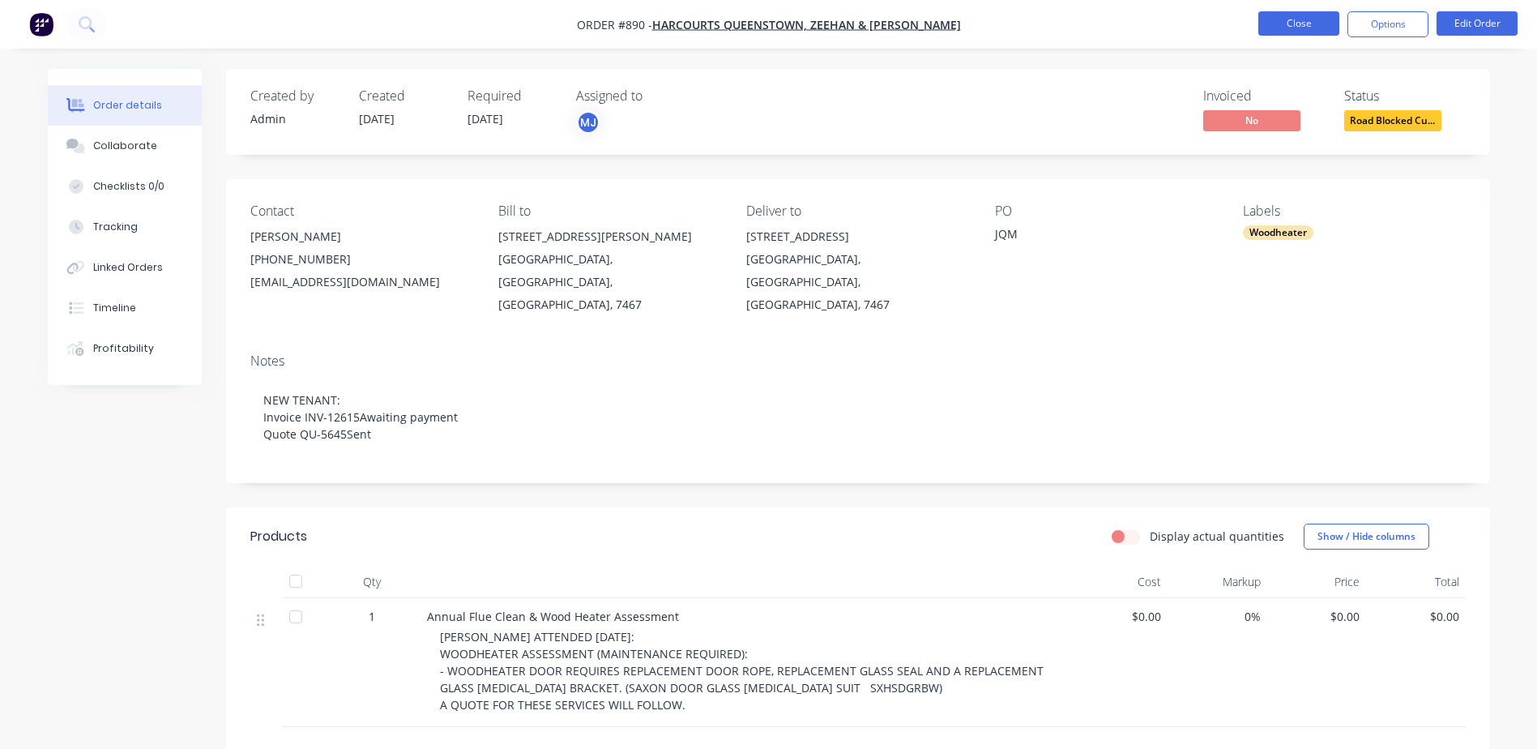
click at [1275, 20] on button "Close" at bounding box center [1299, 23] width 81 height 24
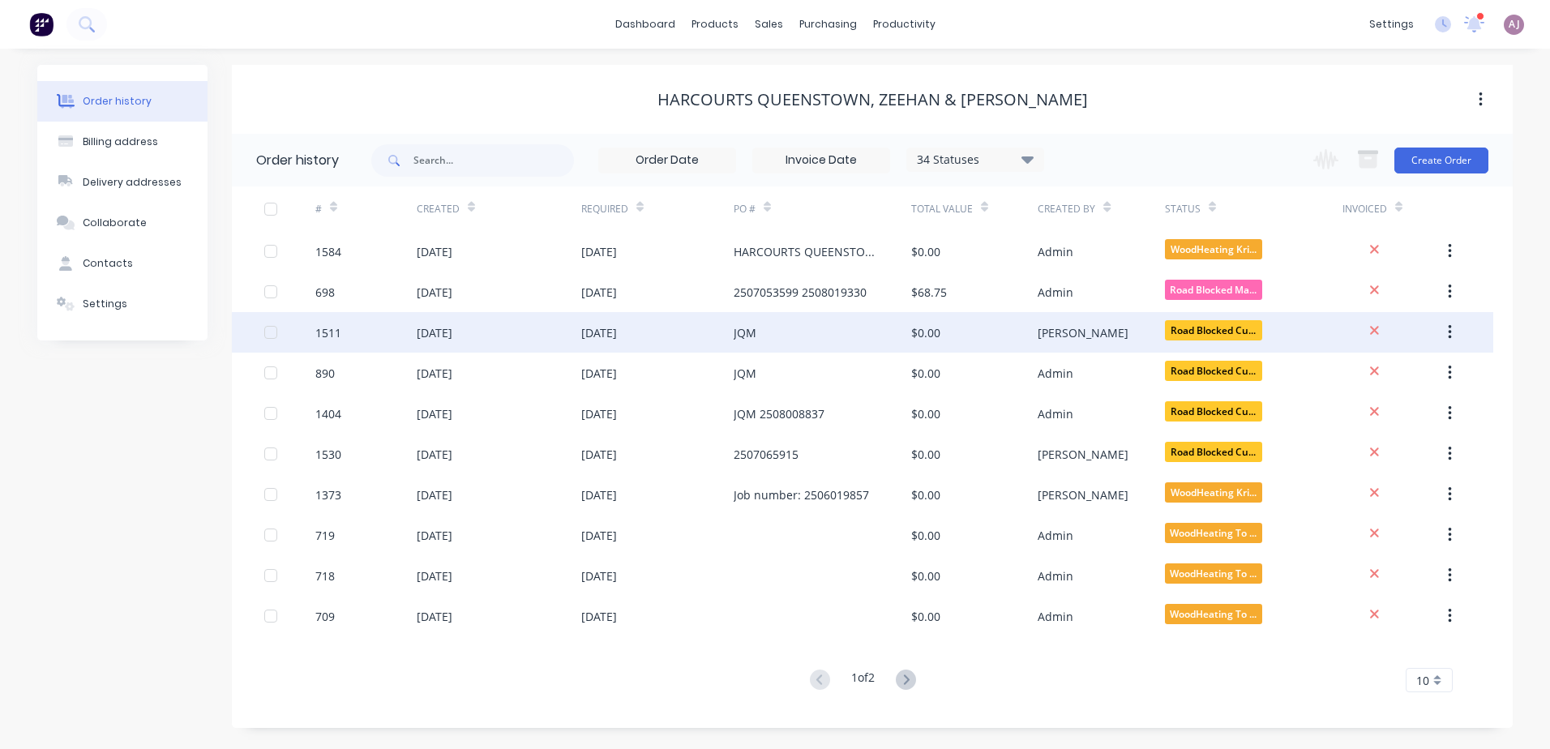
click at [441, 332] on div "[DATE]" at bounding box center [435, 332] width 36 height 17
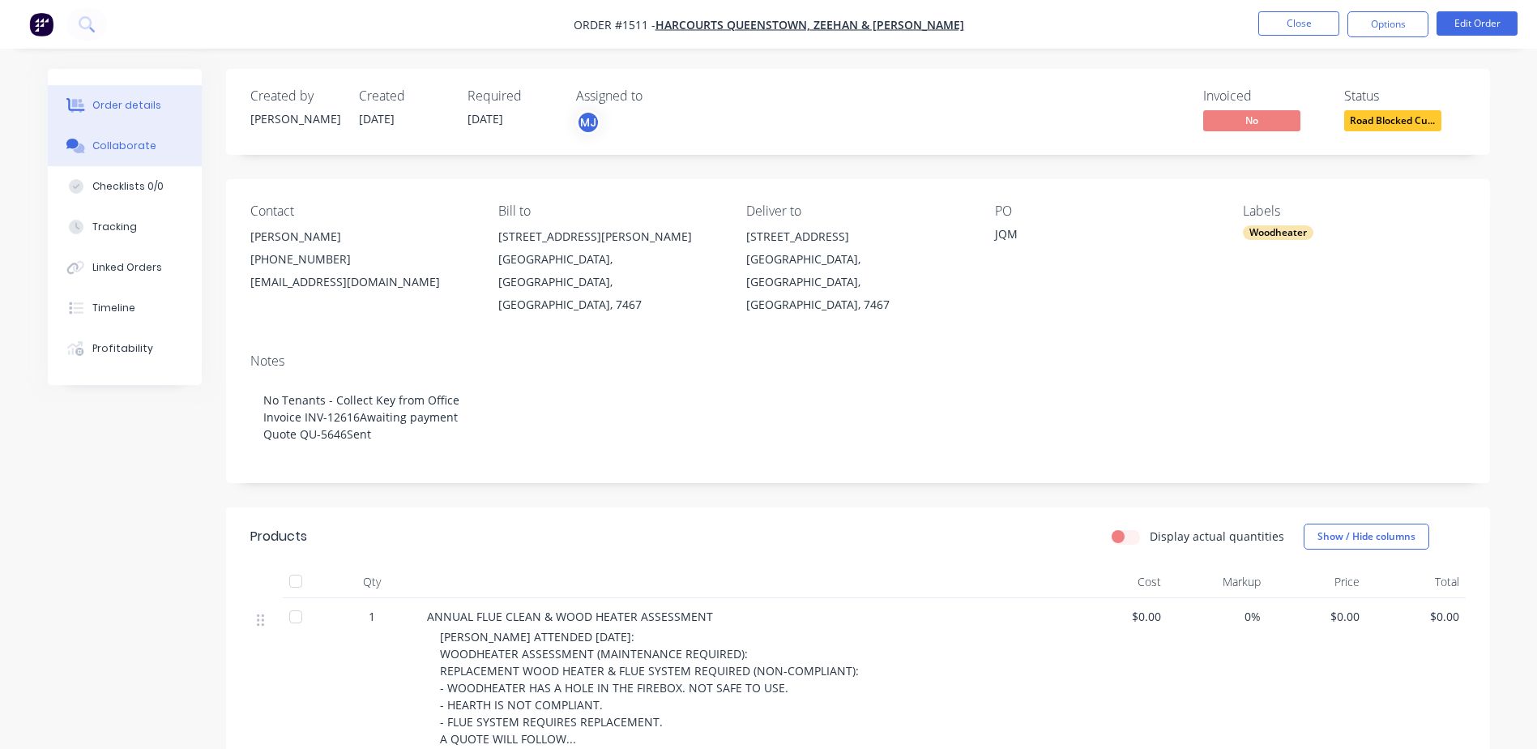
click at [126, 147] on div "Collaborate" at bounding box center [124, 146] width 64 height 15
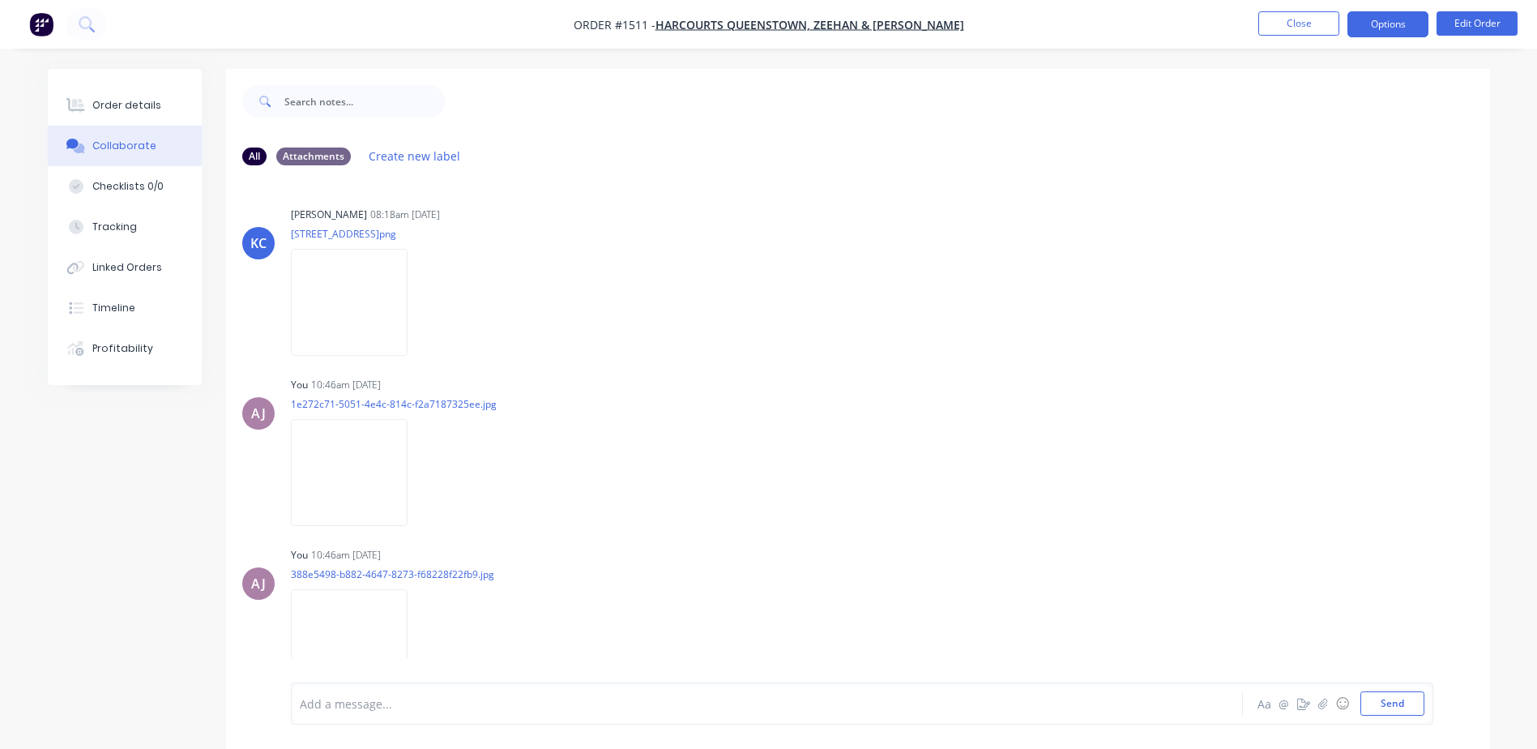
click at [1397, 18] on button "Options" at bounding box center [1388, 24] width 81 height 26
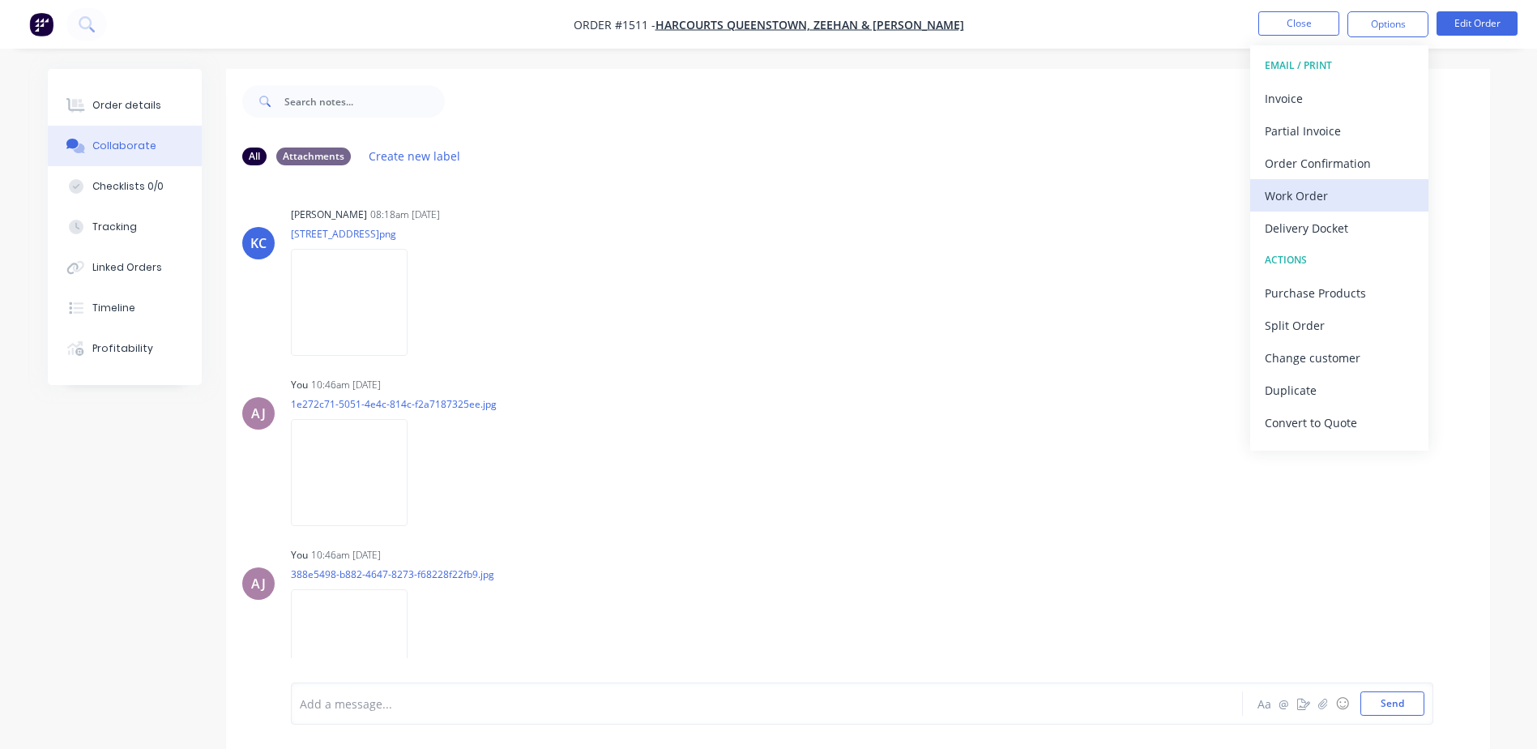
click at [1300, 189] on div "Work Order" at bounding box center [1339, 196] width 149 height 24
click at [1300, 189] on div "Custom" at bounding box center [1339, 196] width 149 height 24
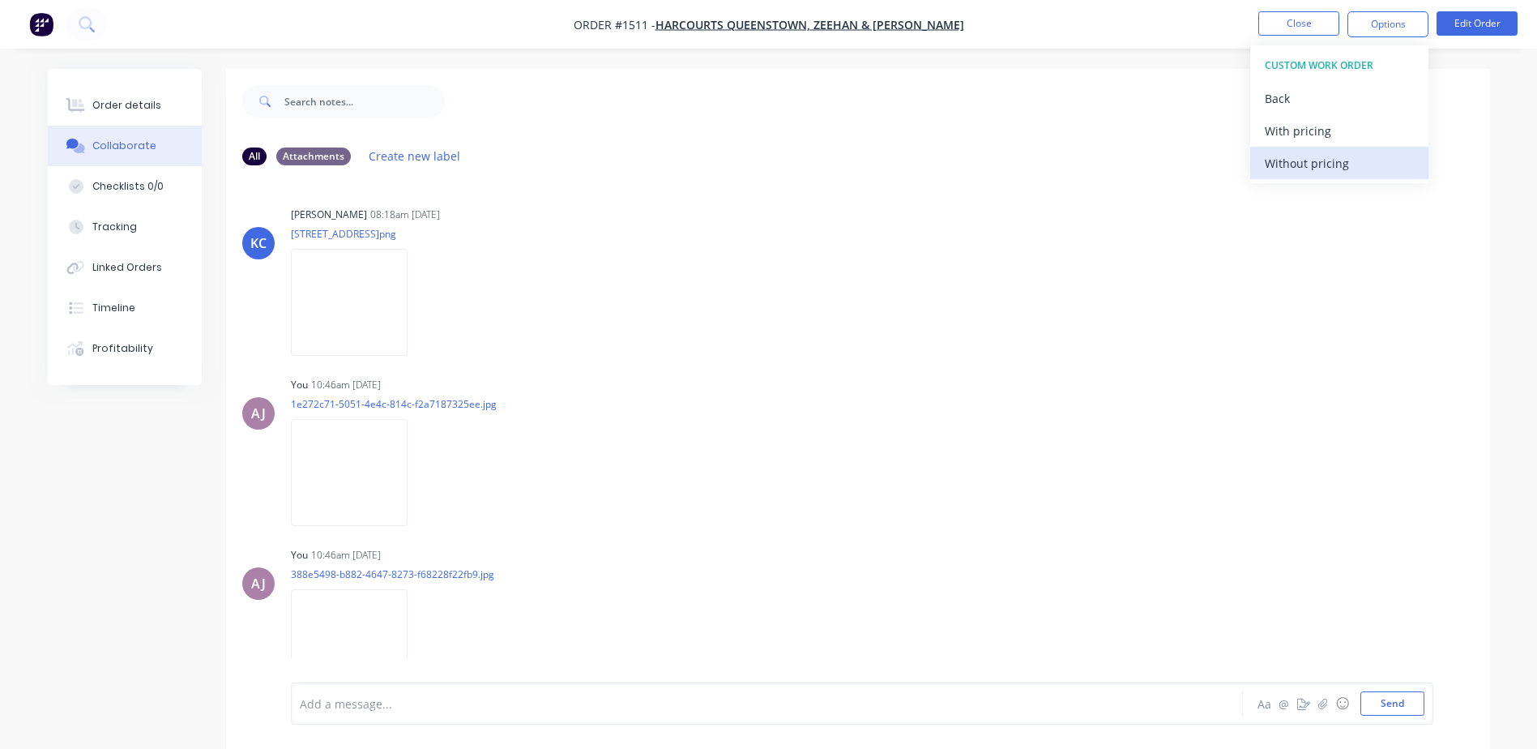
click at [1298, 174] on div "Without pricing" at bounding box center [1339, 164] width 149 height 24
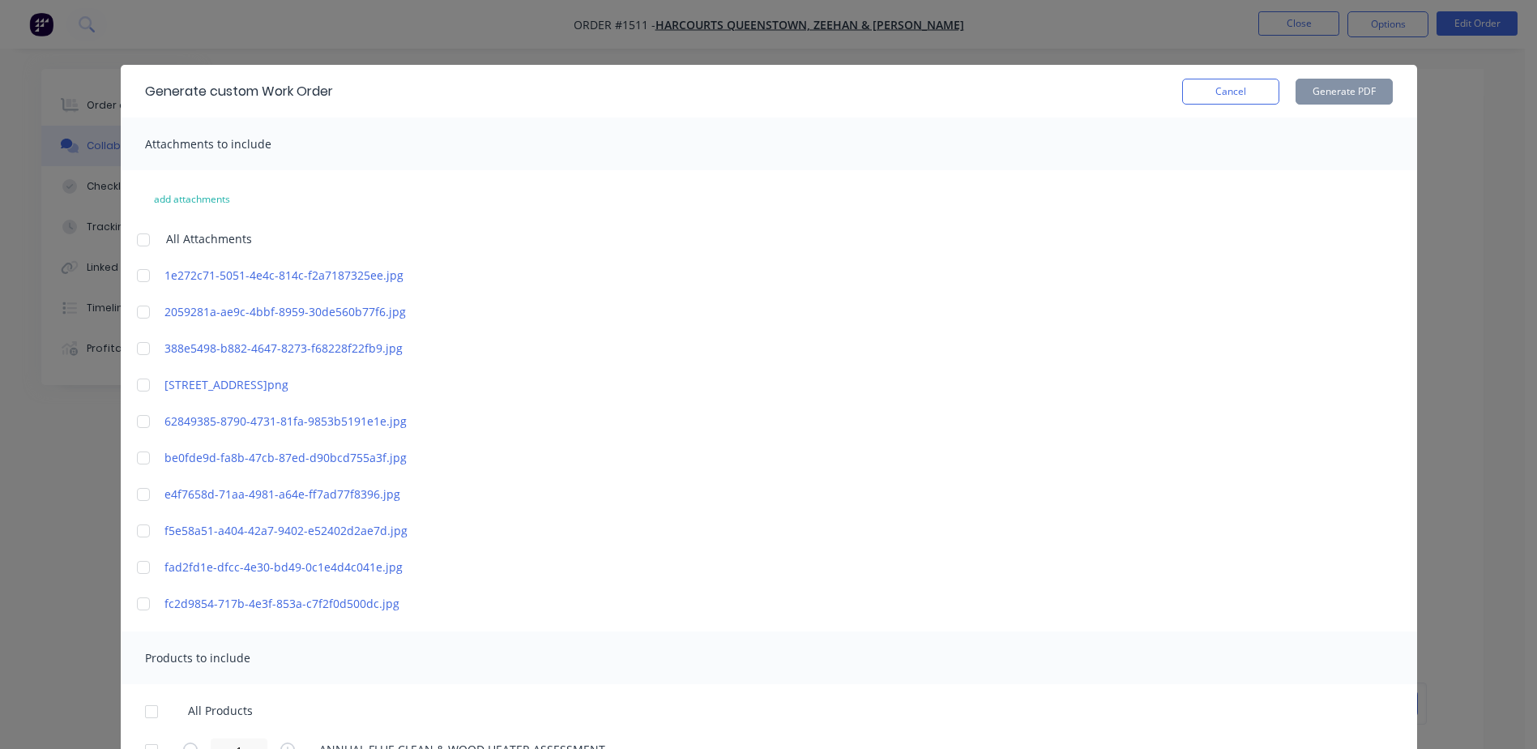
click at [133, 238] on div at bounding box center [143, 240] width 32 height 32
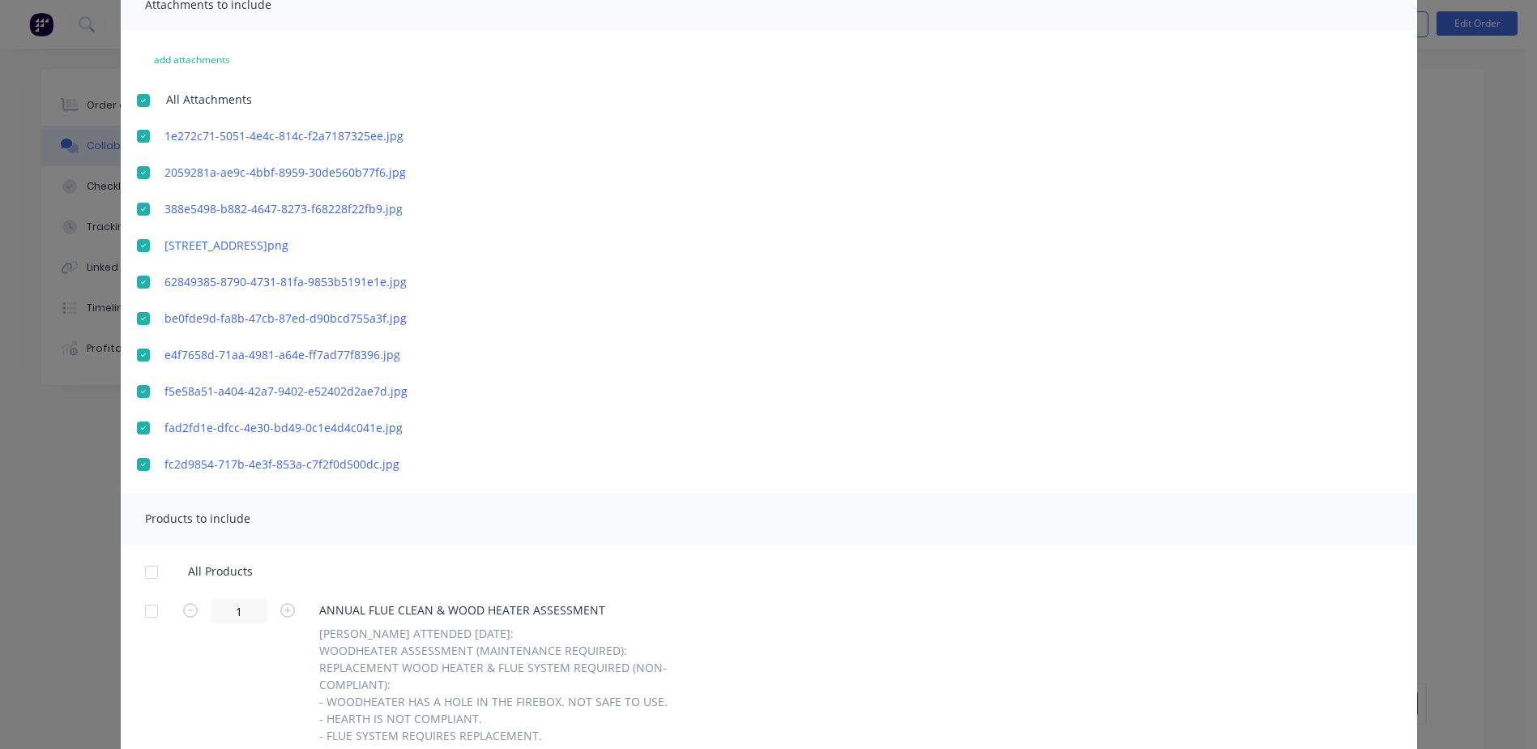
scroll to position [223, 0]
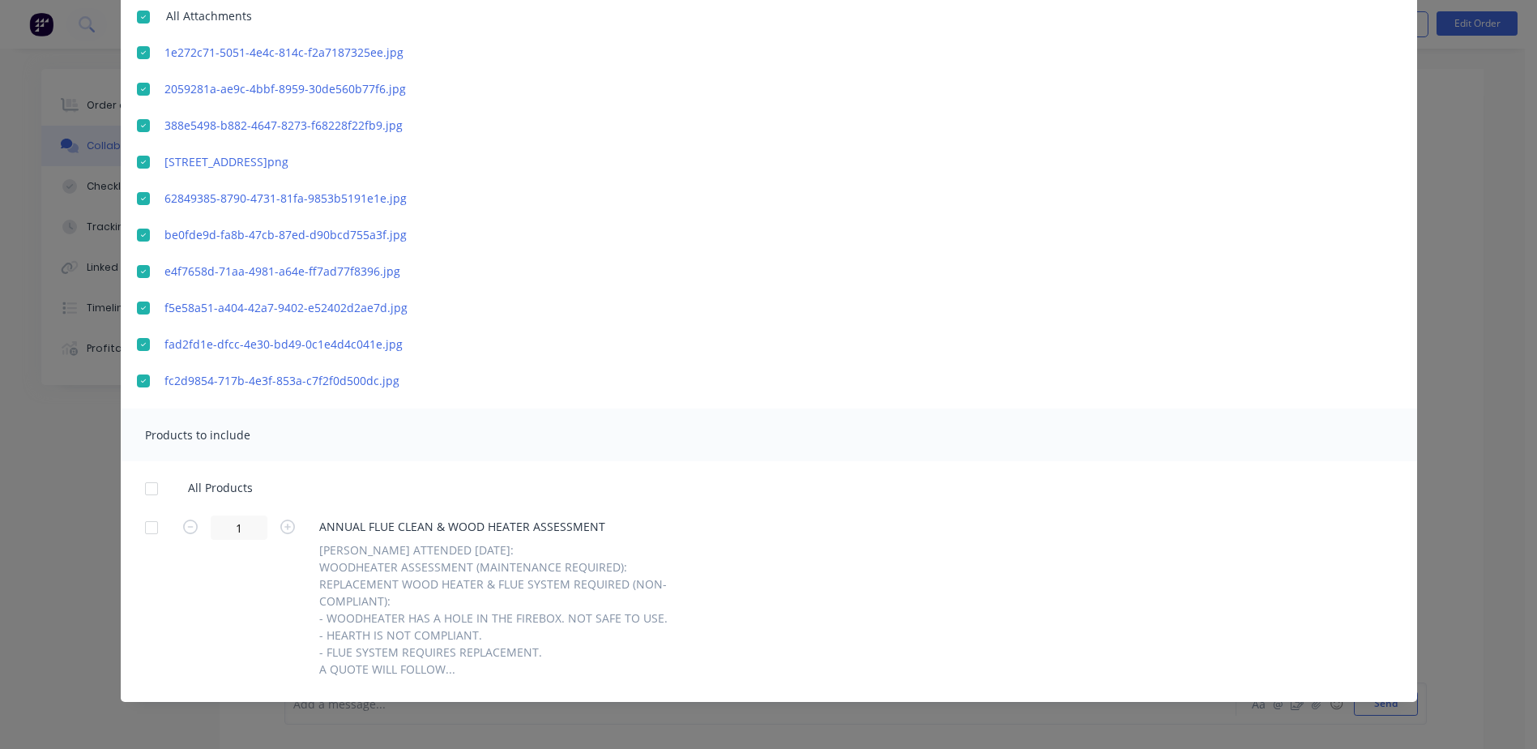
click at [139, 490] on div at bounding box center [151, 488] width 32 height 32
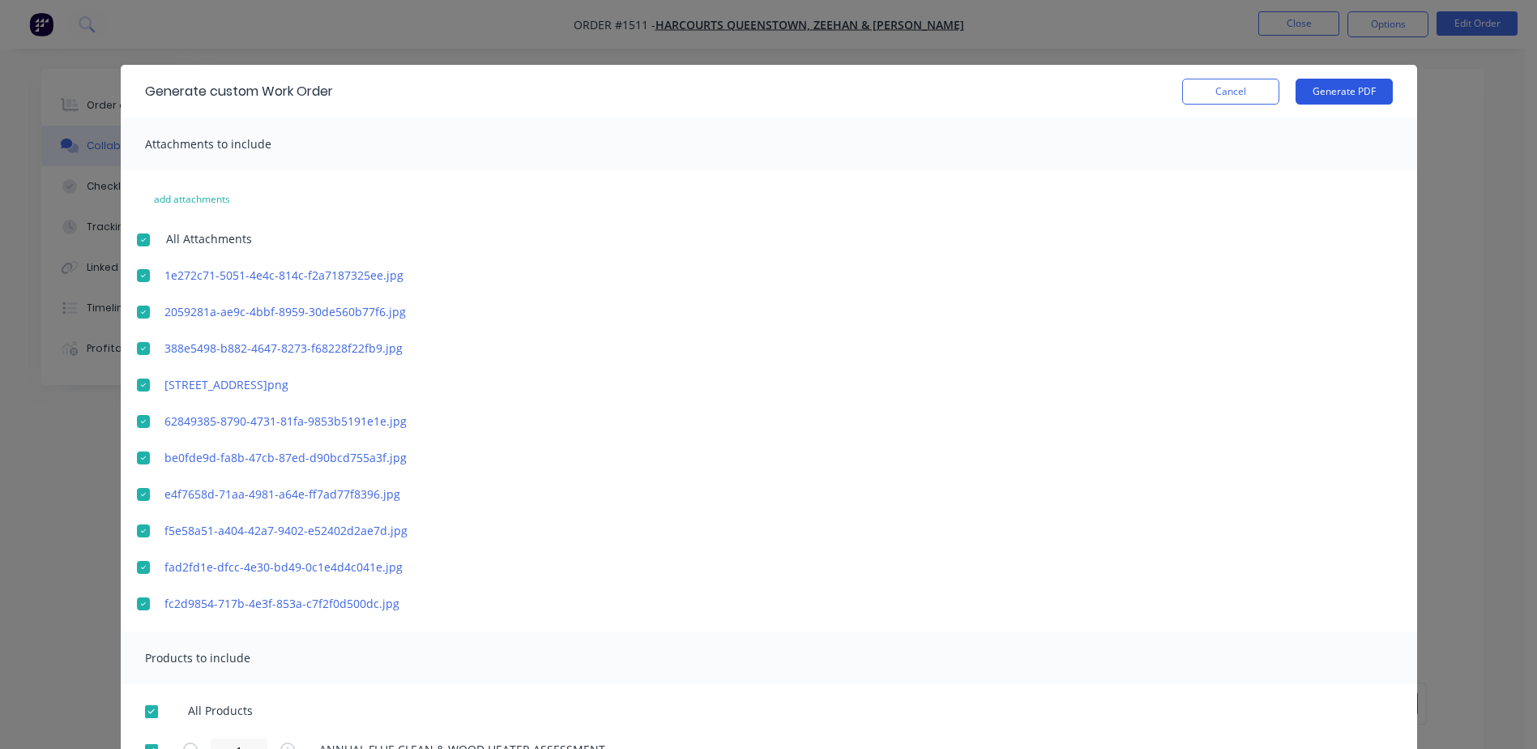
click at [1315, 91] on button "Generate PDF" at bounding box center [1344, 92] width 97 height 26
drag, startPoint x: 1249, startPoint y: 98, endPoint x: 1252, endPoint y: 77, distance: 21.3
click at [1249, 97] on button "Cancel" at bounding box center [1230, 92] width 97 height 26
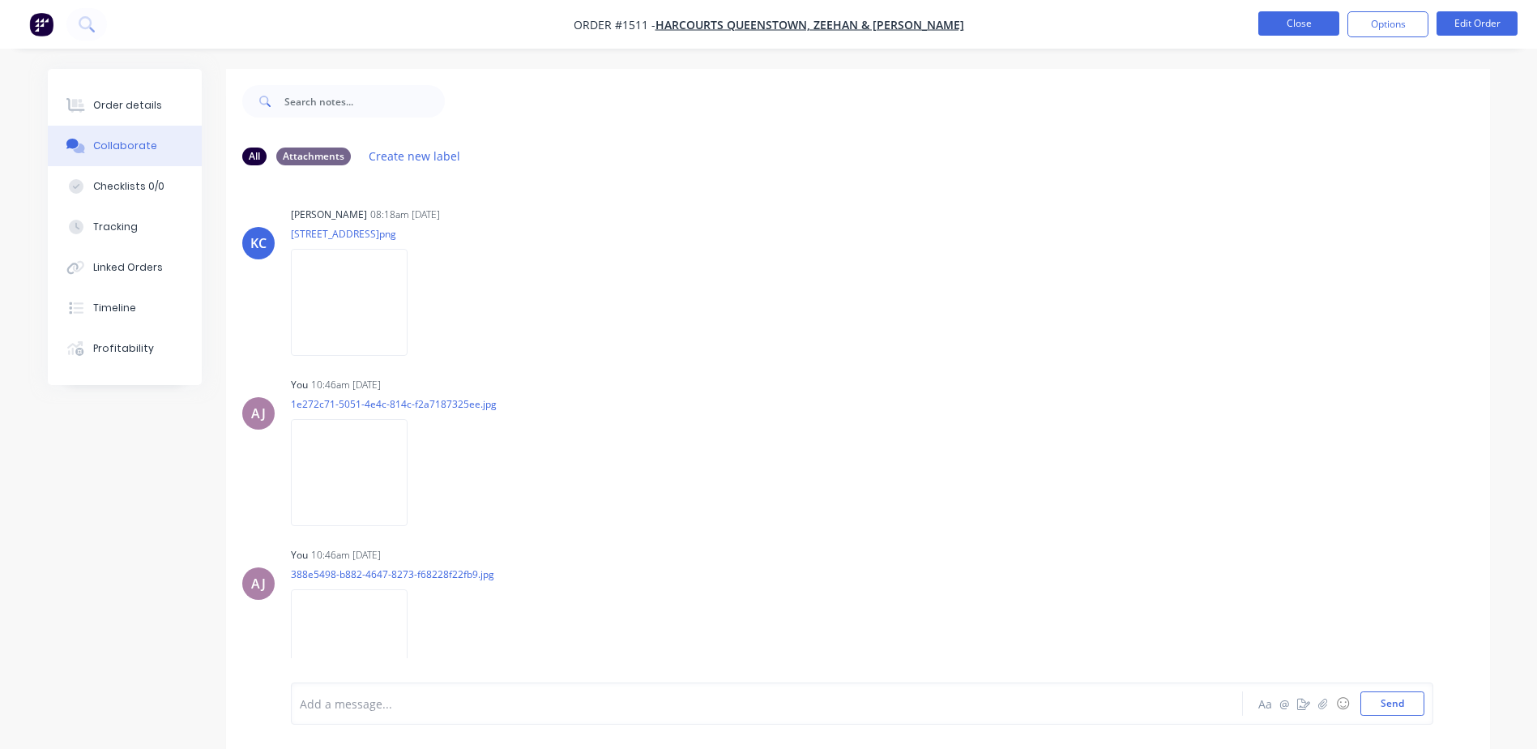
click at [1276, 28] on button "Close" at bounding box center [1299, 23] width 81 height 24
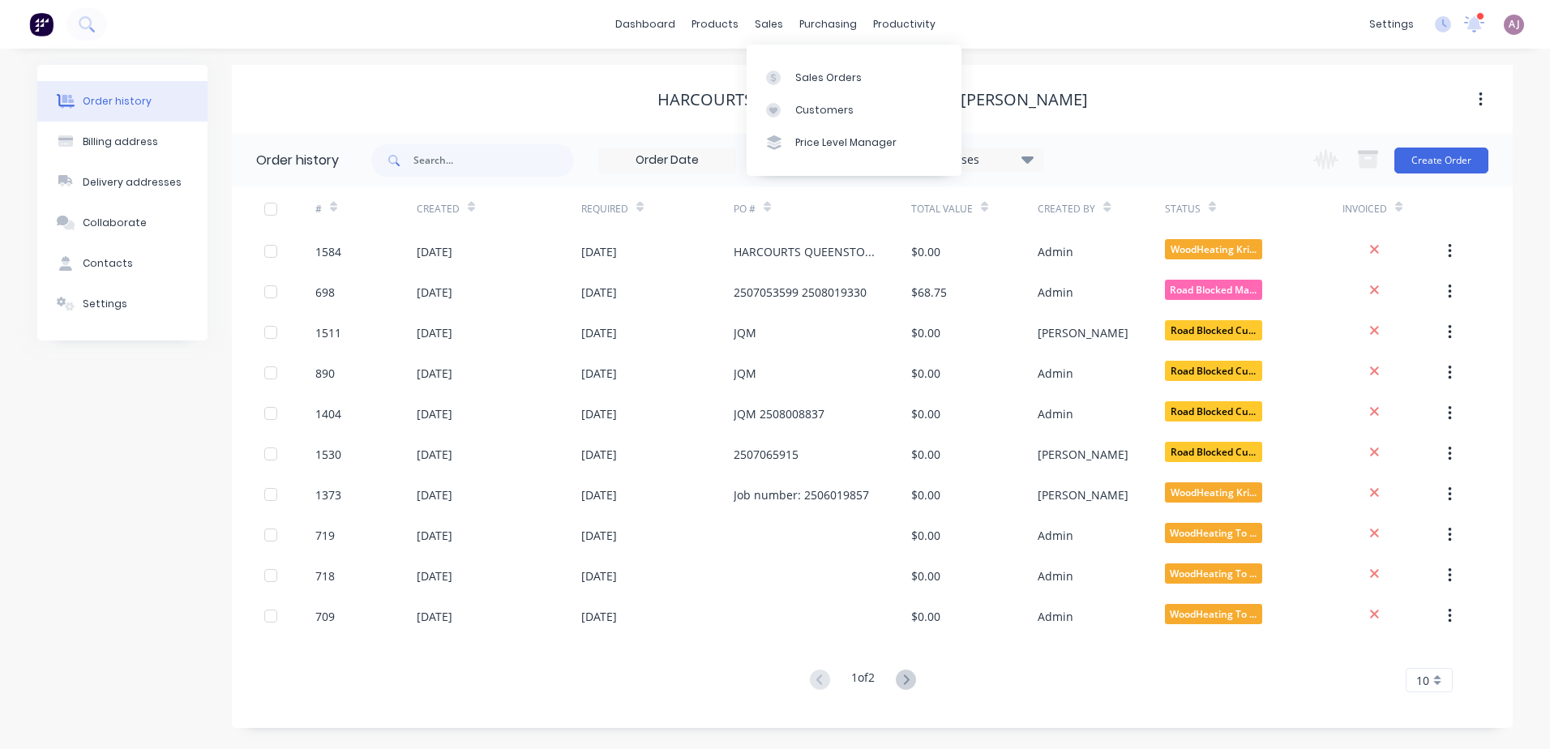
click at [776, 10] on div "dashboard products sales purchasing productivity dashboard products Product Cat…" at bounding box center [775, 24] width 1550 height 49
click at [775, 15] on div "sales" at bounding box center [768, 24] width 45 height 24
click at [800, 80] on div "Sales Orders" at bounding box center [828, 78] width 66 height 15
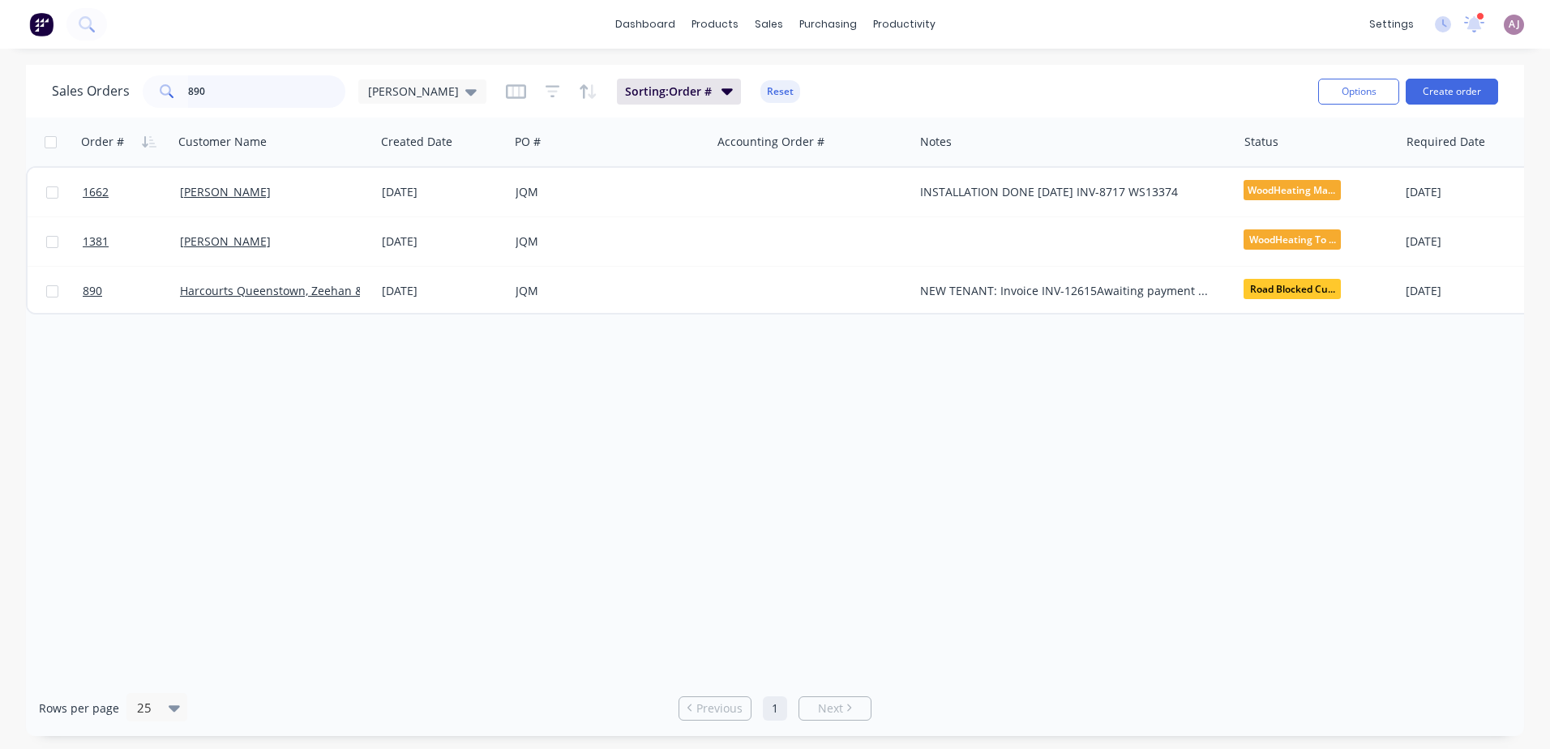
click at [250, 101] on input "890" at bounding box center [267, 91] width 158 height 32
click at [250, 100] on input "890" at bounding box center [267, 91] width 158 height 32
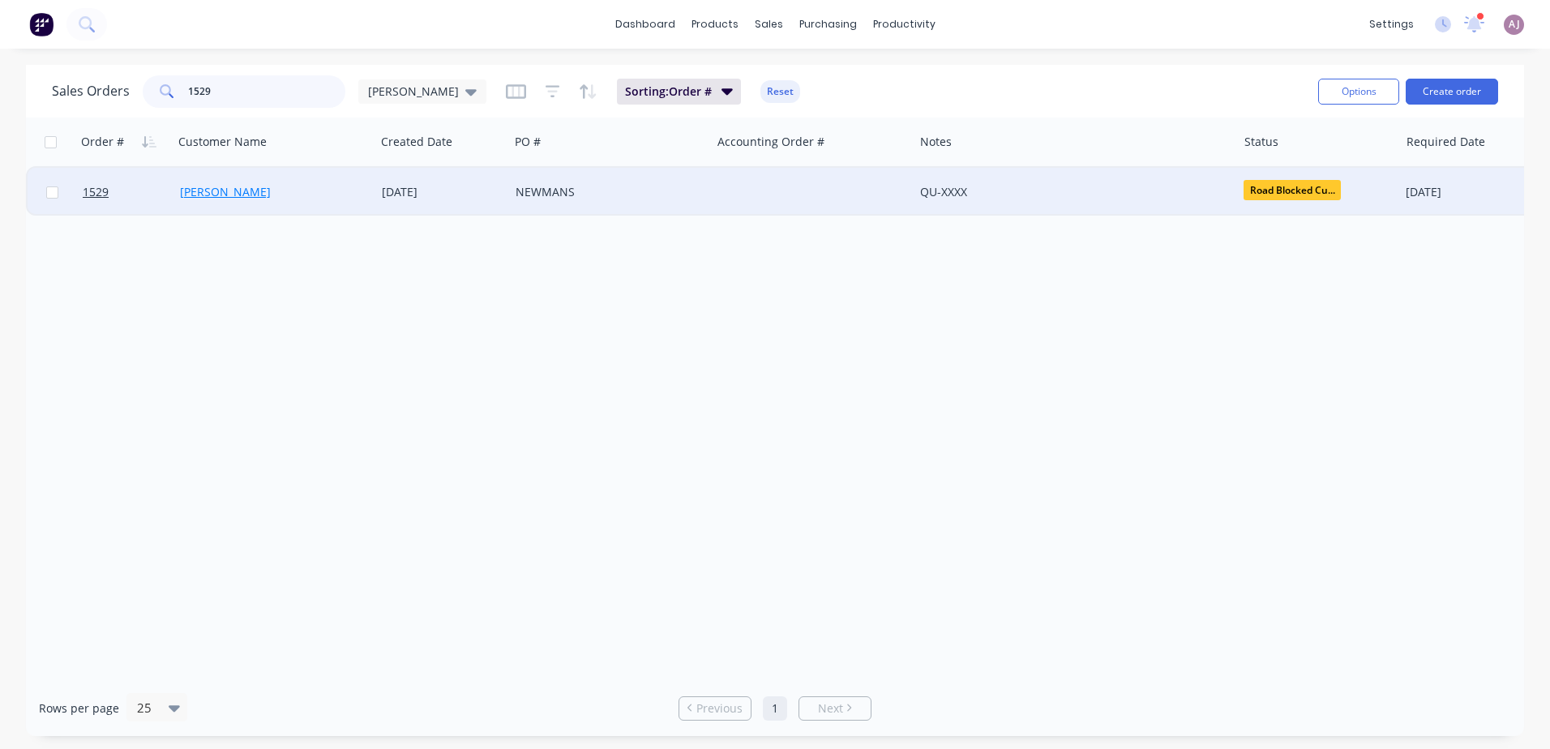
type input "1529"
click at [238, 187] on link "[PERSON_NAME]" at bounding box center [225, 191] width 91 height 15
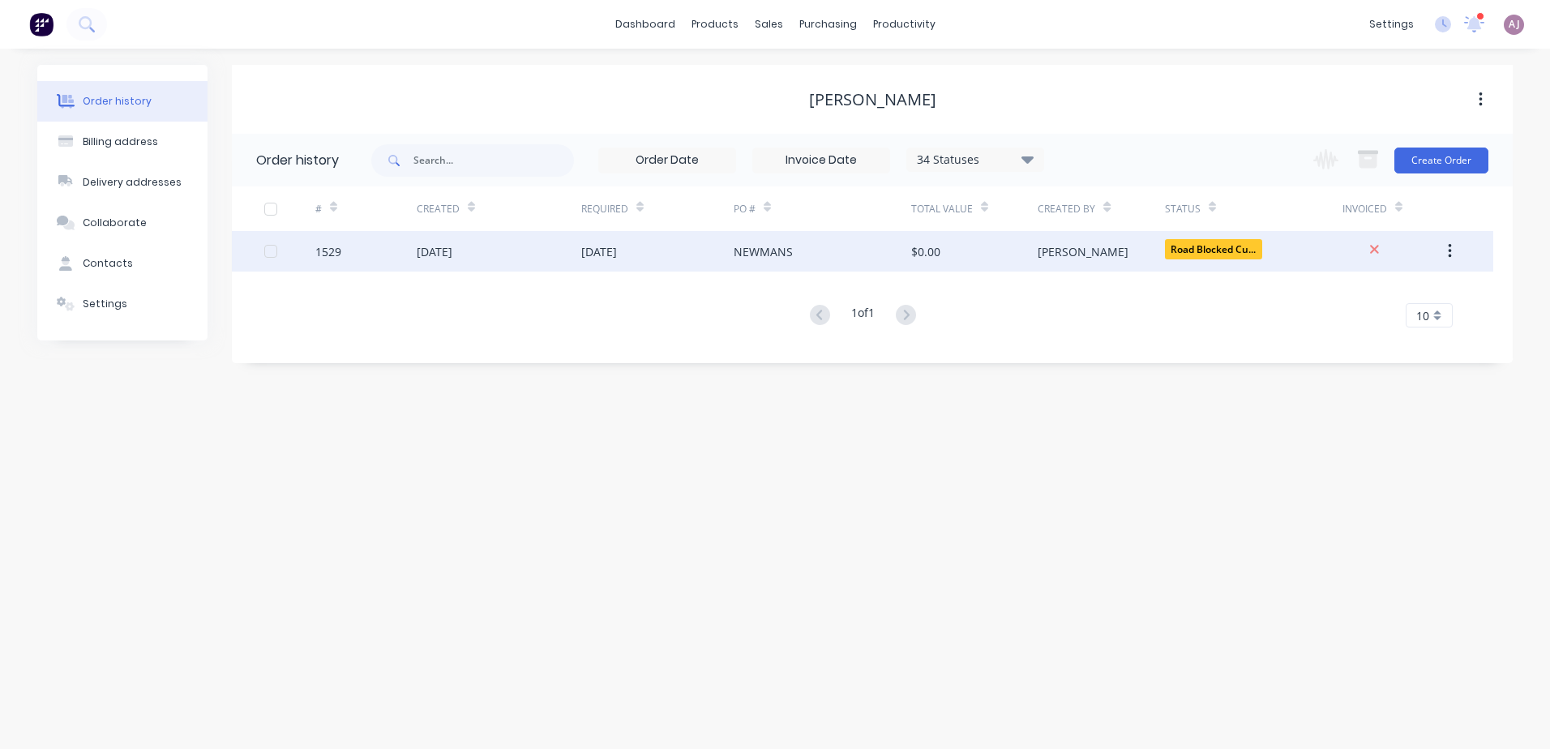
click at [508, 266] on div "[DATE]" at bounding box center [499, 251] width 165 height 41
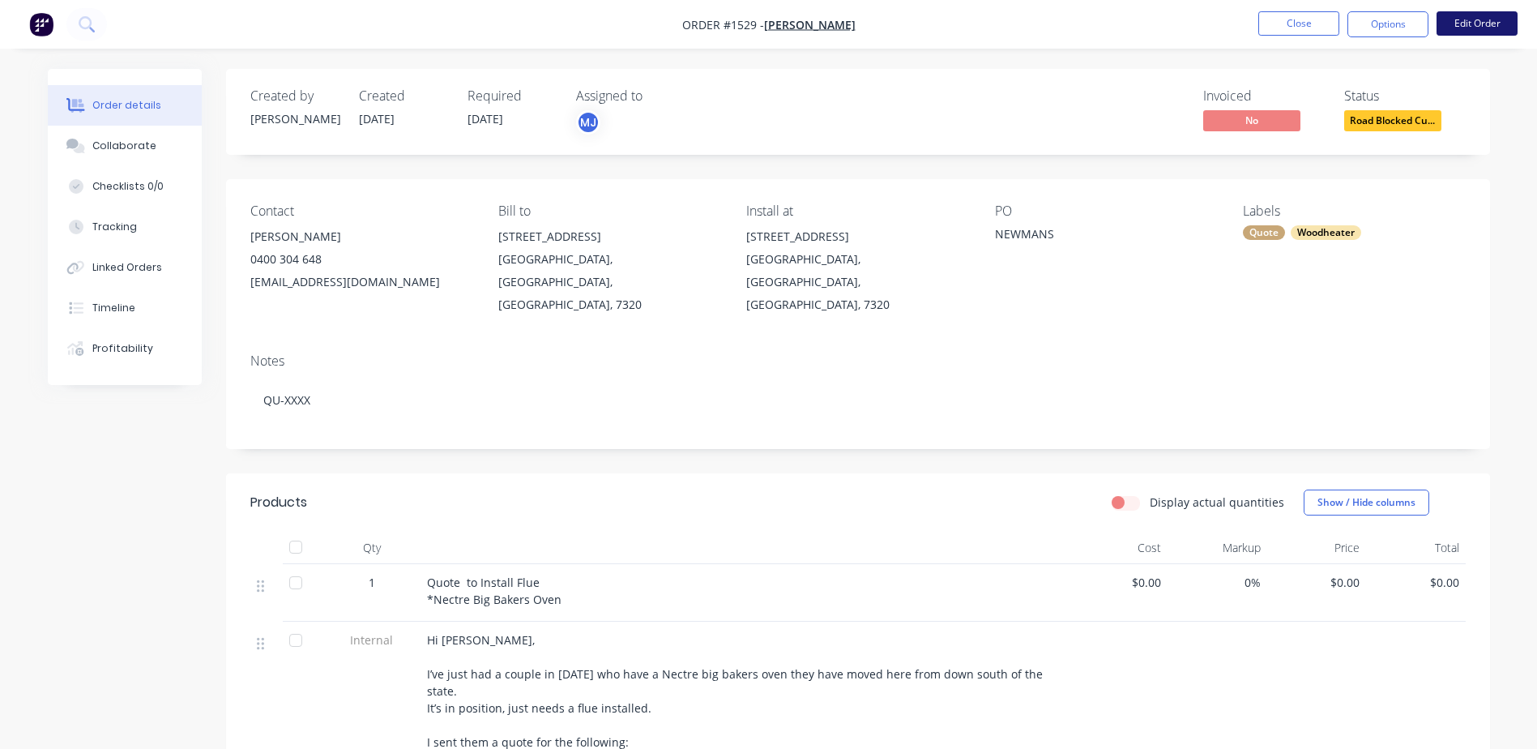
click at [1479, 25] on button "Edit Order" at bounding box center [1477, 23] width 81 height 24
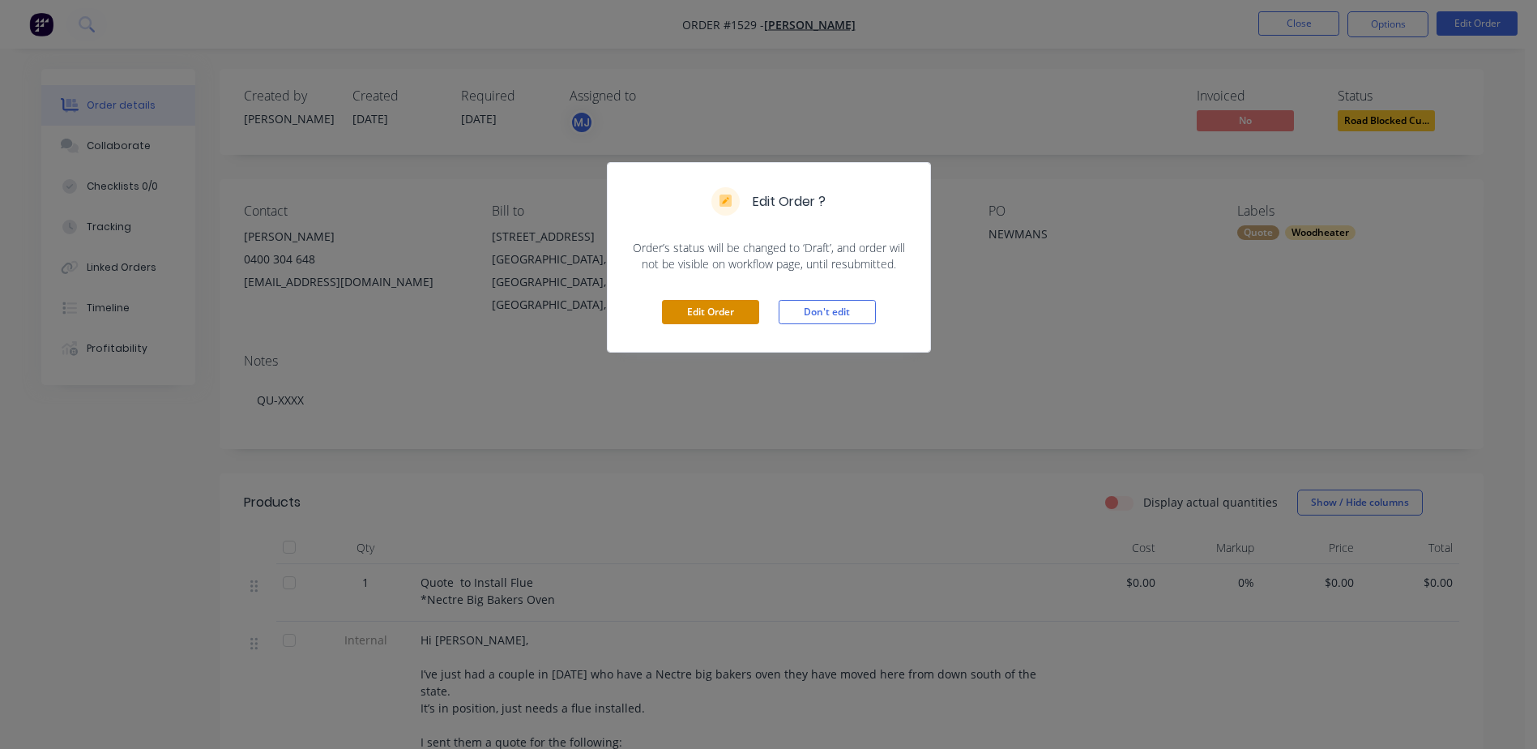
click at [729, 311] on button "Edit Order" at bounding box center [710, 312] width 97 height 24
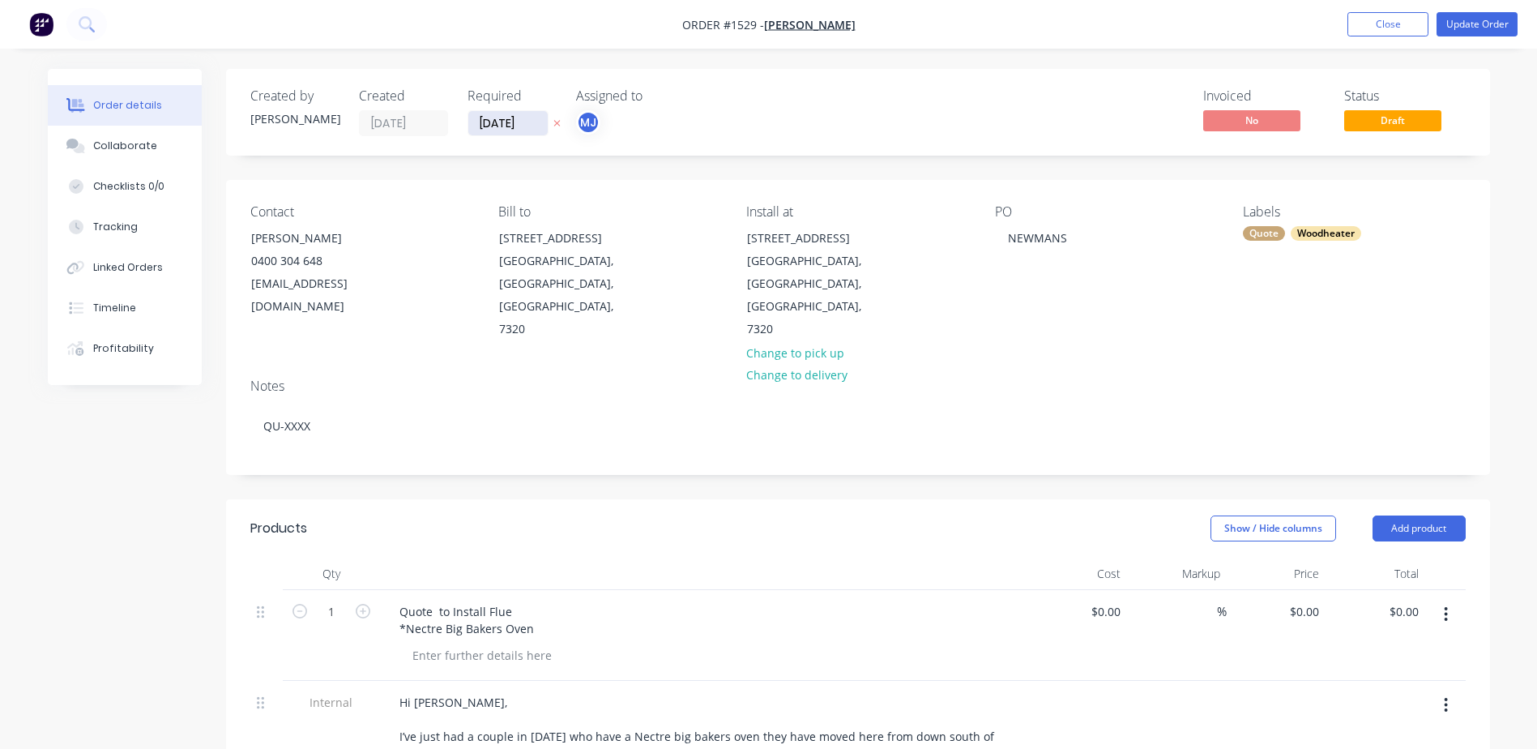
click at [487, 122] on input "[DATE]" at bounding box center [507, 123] width 79 height 24
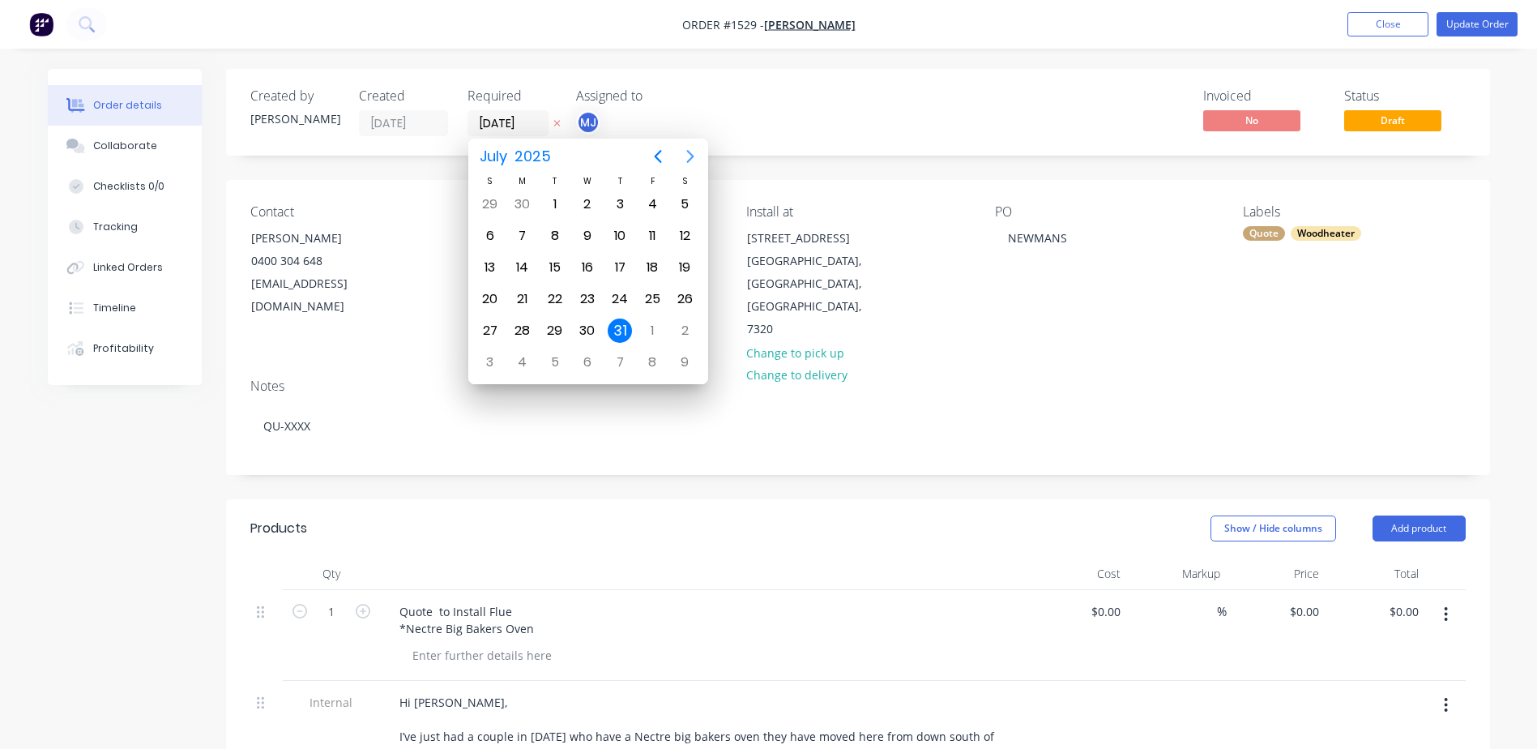
click at [685, 161] on icon "Next page" at bounding box center [690, 156] width 19 height 19
click at [543, 325] on div "30" at bounding box center [555, 331] width 24 height 24
type input "[DATE]"
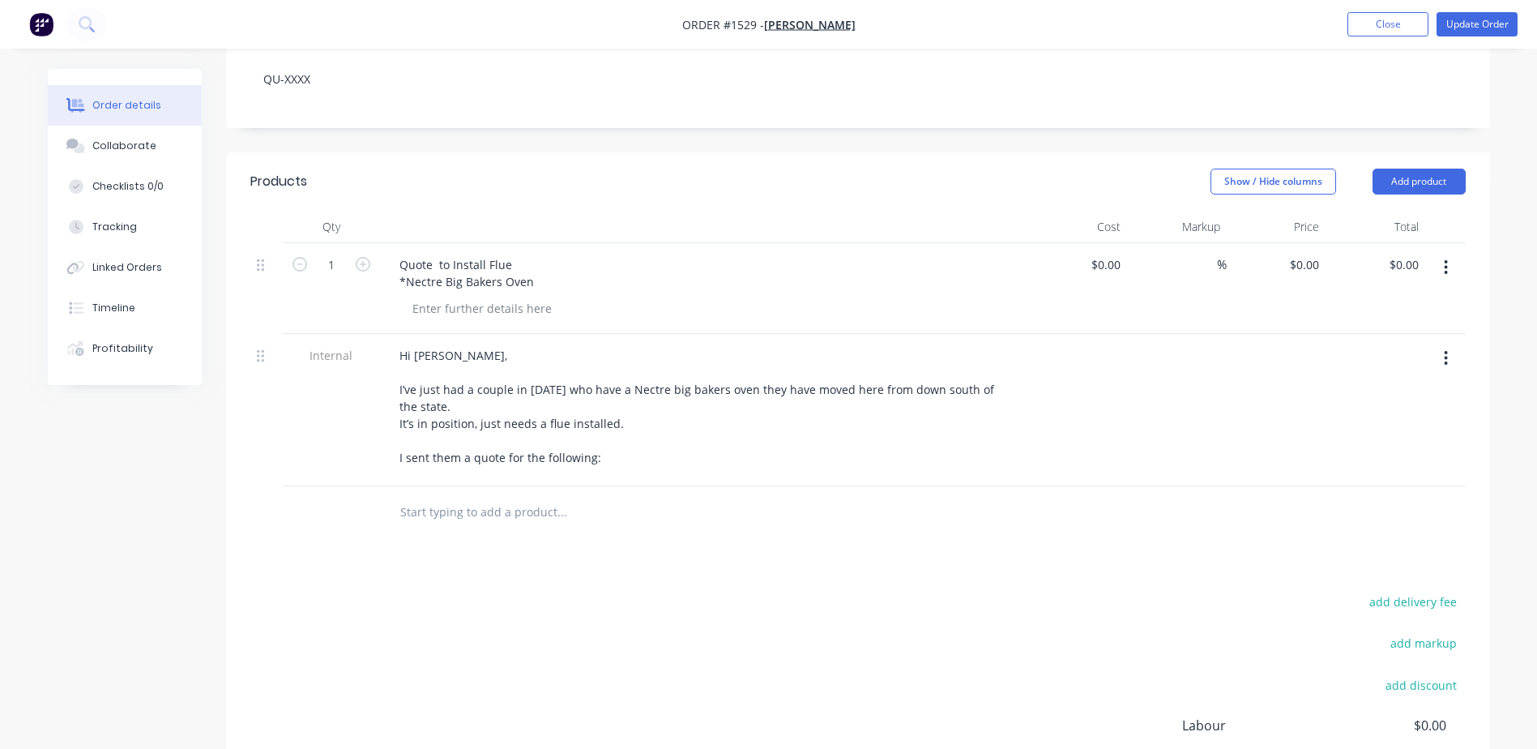
scroll to position [405, 0]
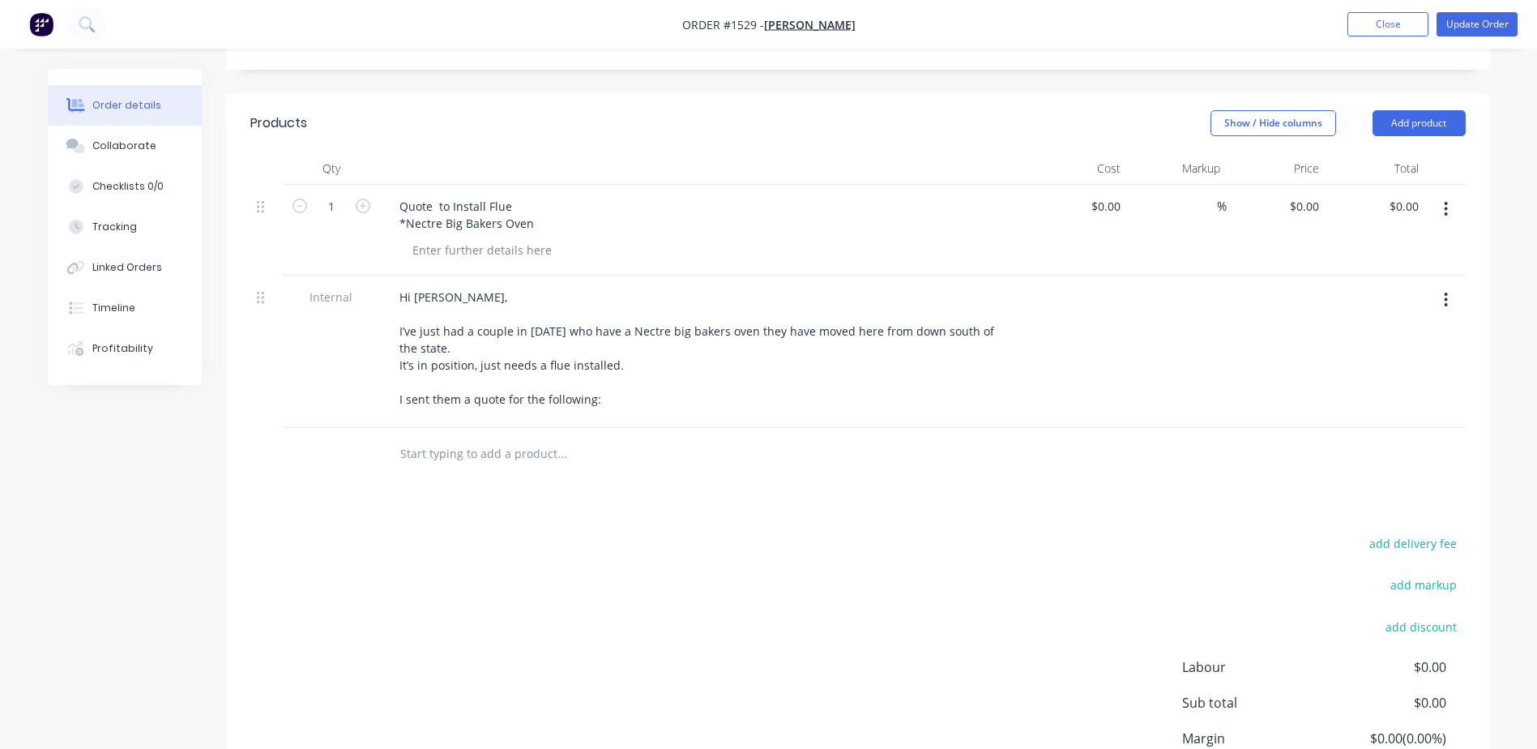
click at [406, 438] on input "text" at bounding box center [562, 454] width 324 height 32
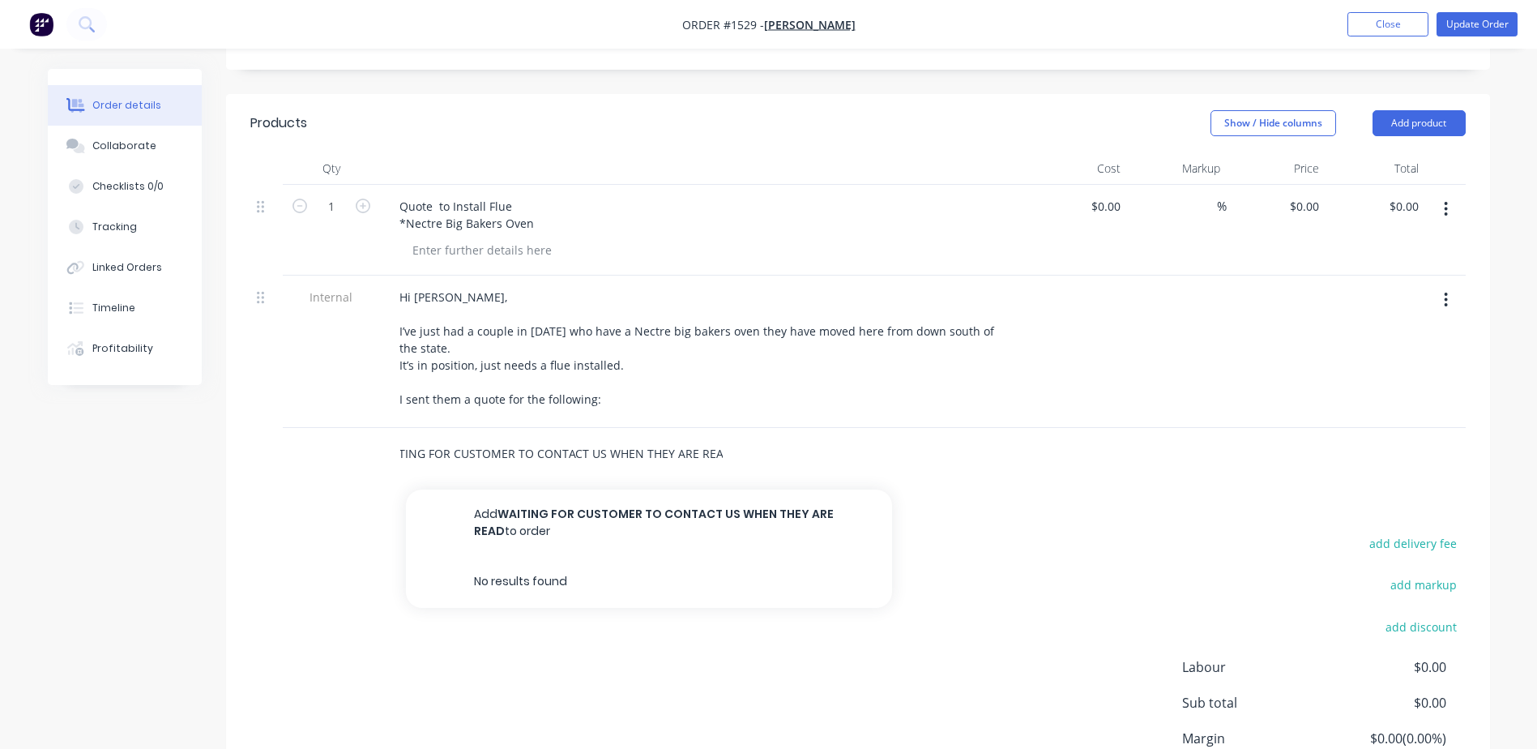
scroll to position [0, 28]
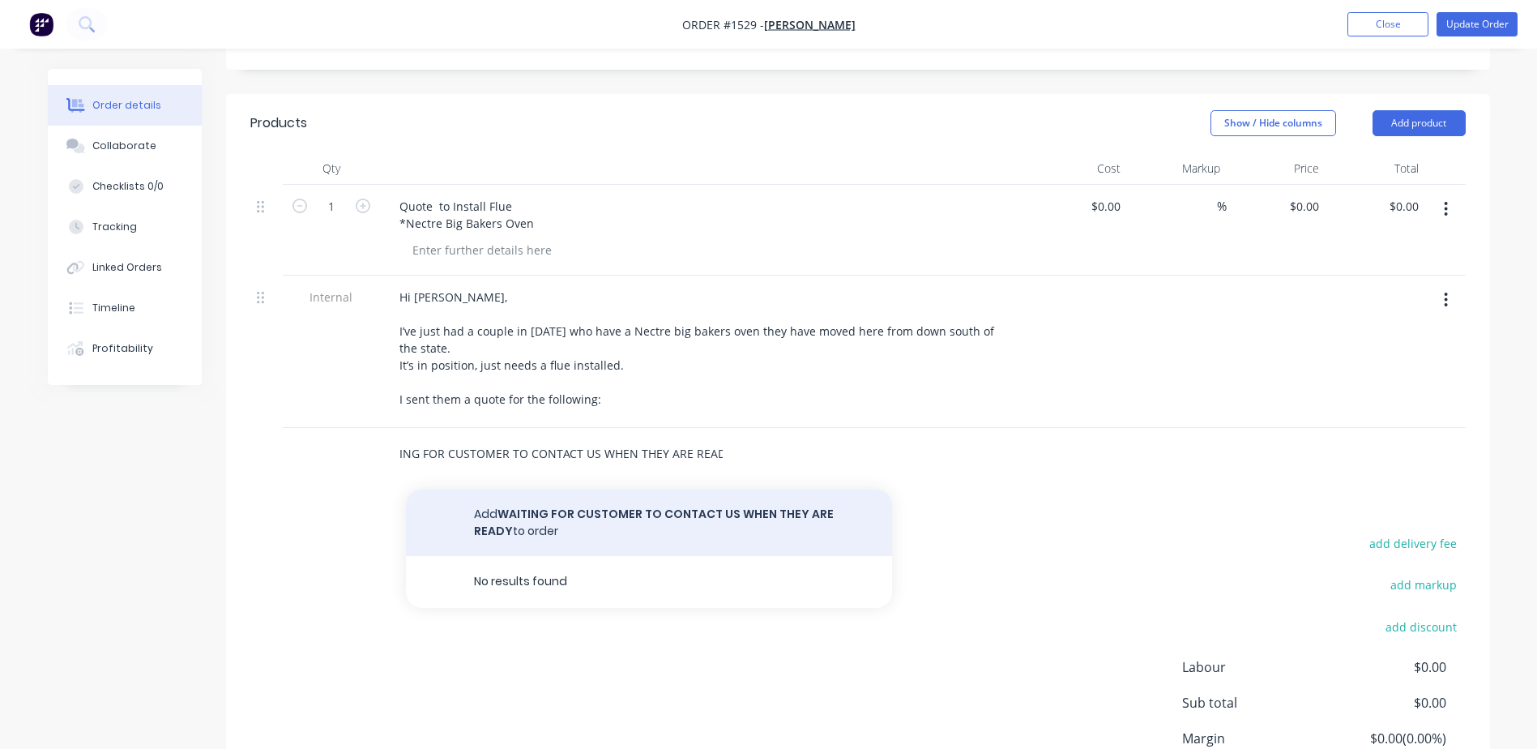
type input "WAITING FOR CUSTOMER TO CONTACT US WHEN THEY ARE READY"
click at [619, 490] on button "Add WAITING FOR CUSTOMER TO CONTACT US WHEN THEY ARE READY to order" at bounding box center [649, 523] width 486 height 66
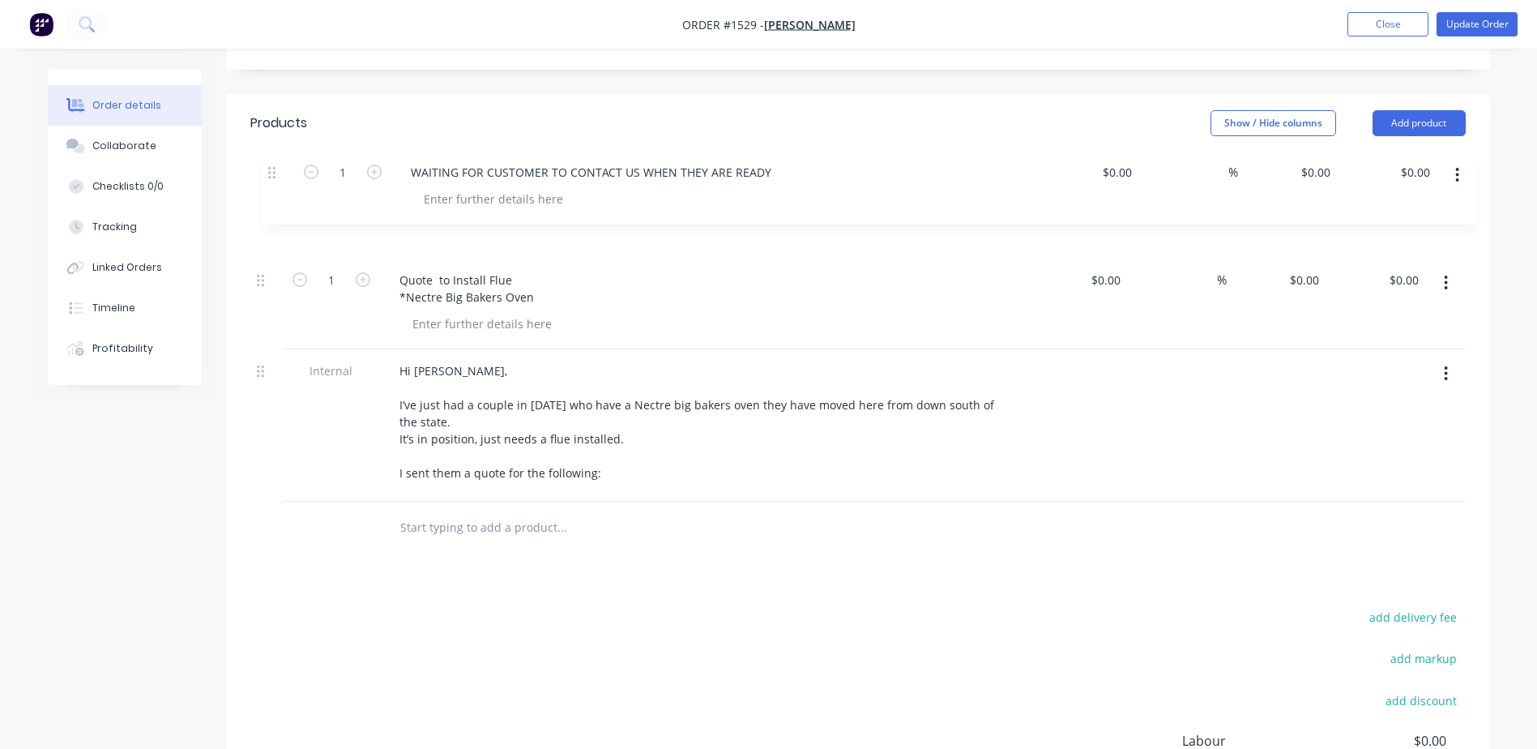
drag, startPoint x: 261, startPoint y: 404, endPoint x: 272, endPoint y: 165, distance: 239.4
click at [272, 185] on div "1 Quote to Install Flue *Nectre Big Bakers Oven $0.00 $0.00 % $0.00 $0.00 $0.00…" at bounding box center [858, 343] width 1216 height 317
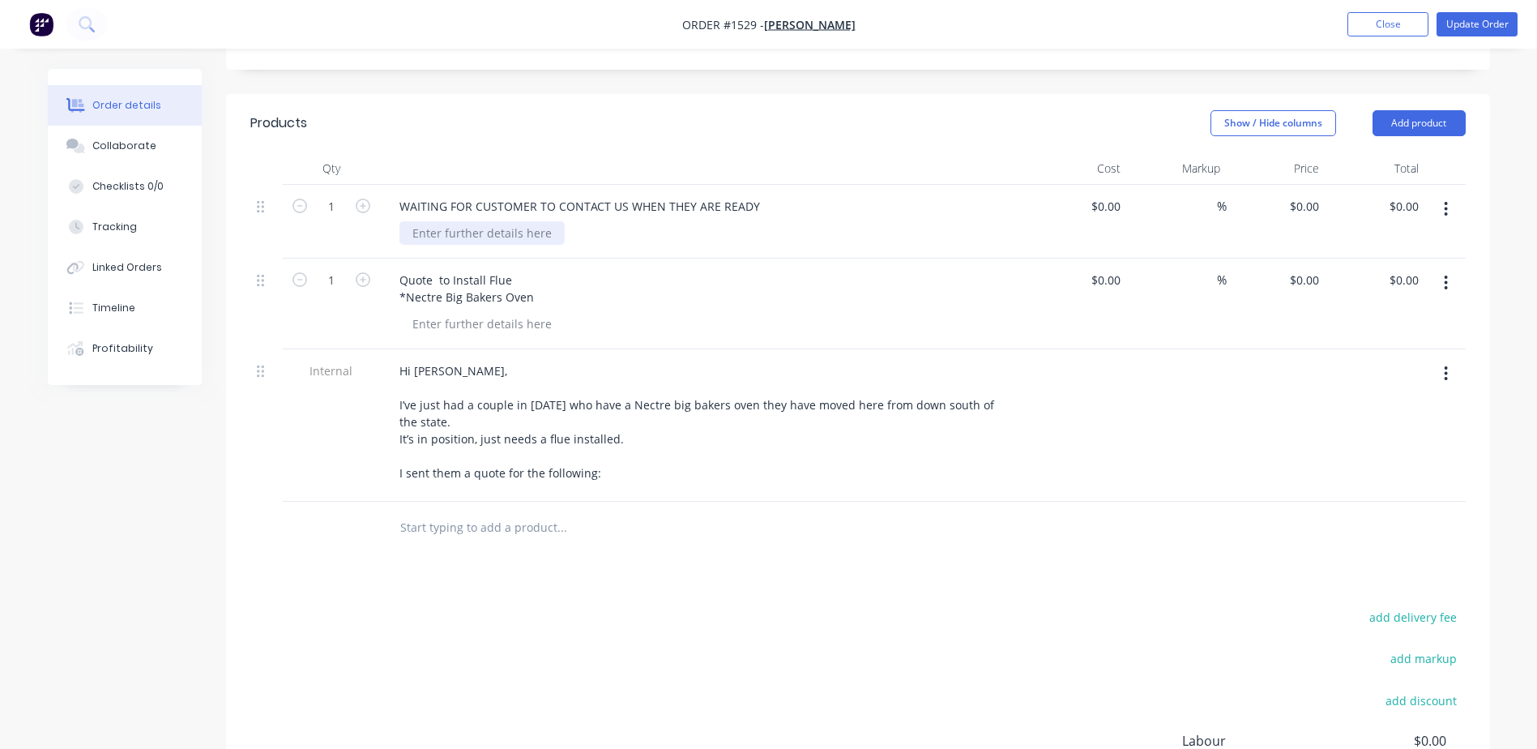
click at [448, 221] on div at bounding box center [482, 233] width 165 height 24
click at [98, 153] on button "Collaborate" at bounding box center [125, 146] width 154 height 41
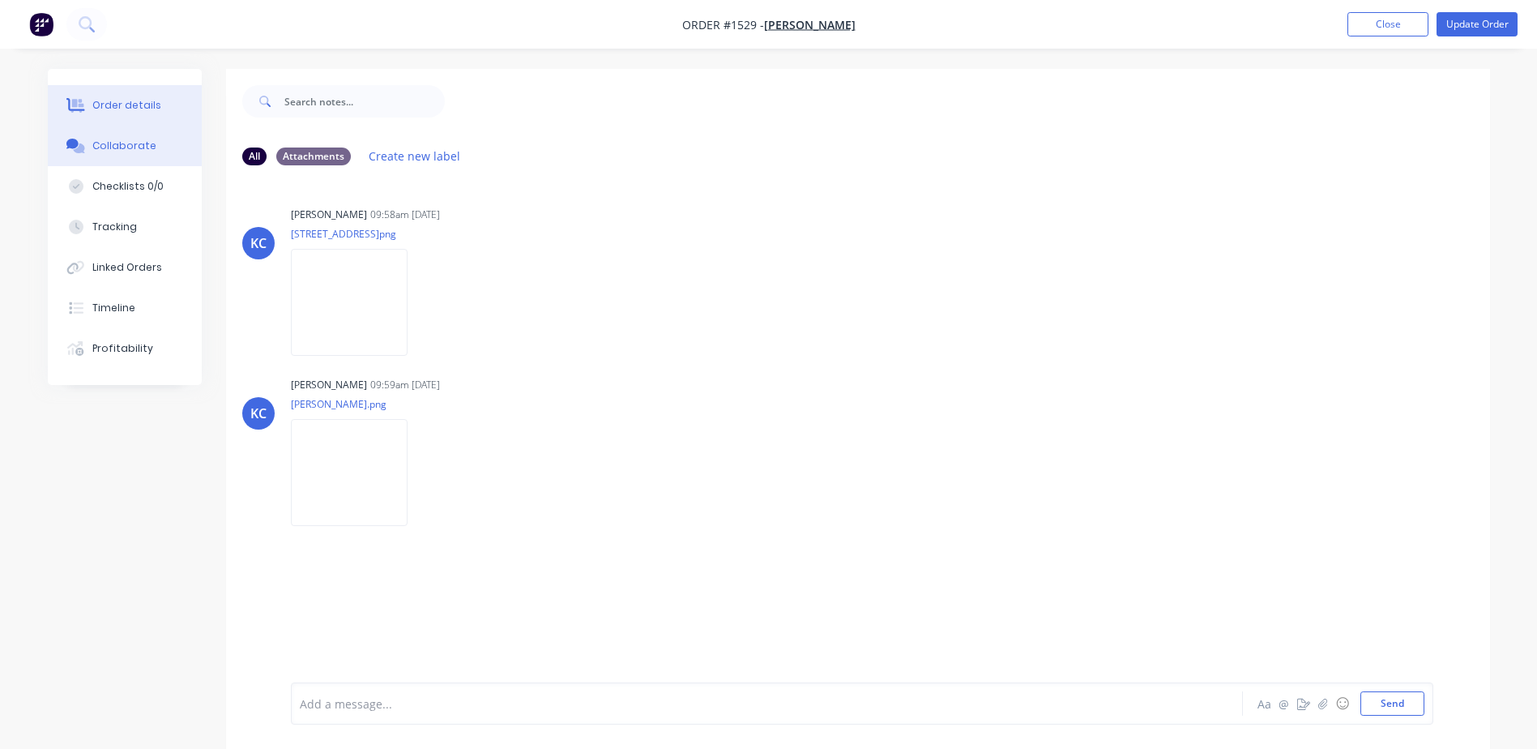
click at [93, 107] on div "Order details" at bounding box center [126, 105] width 69 height 15
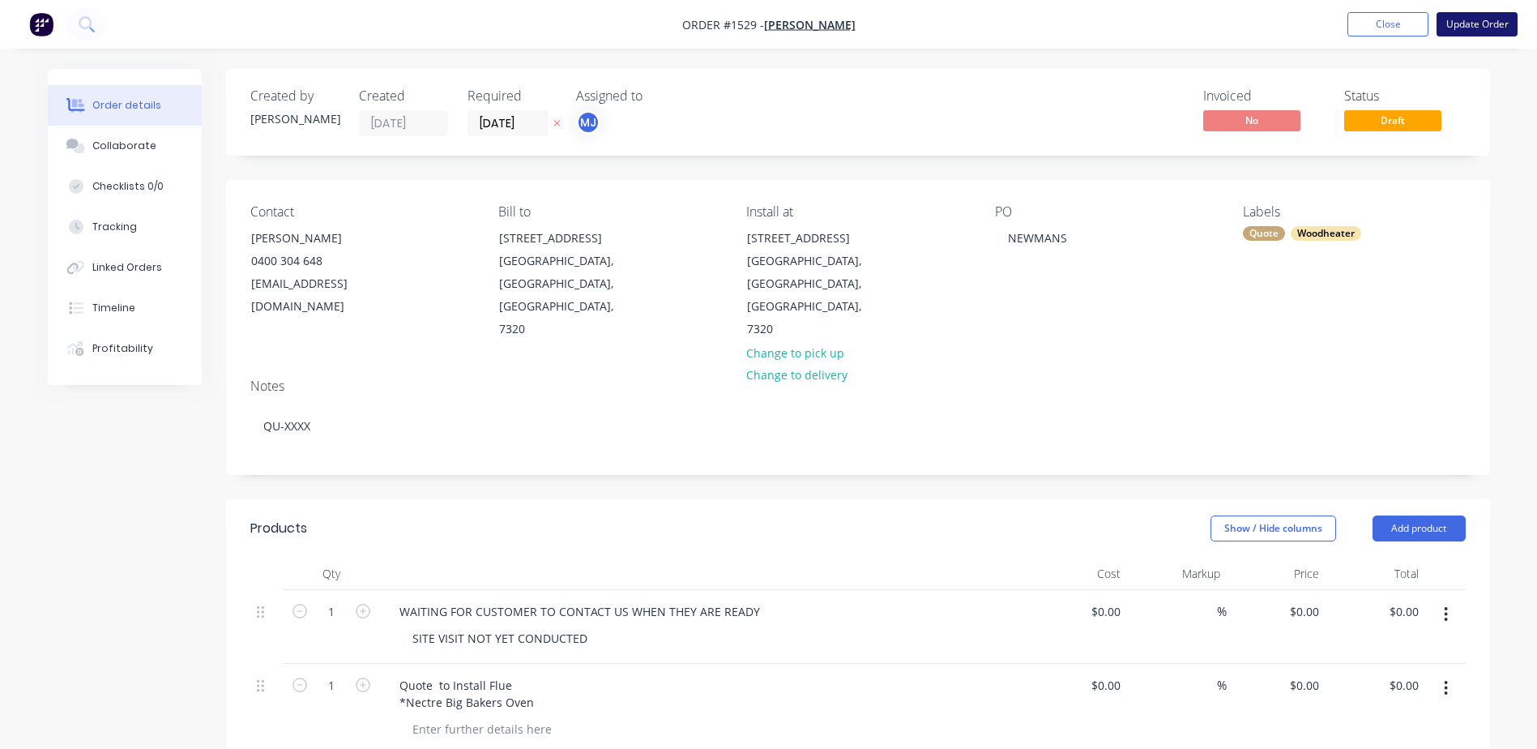
click at [1450, 23] on button "Update Order" at bounding box center [1477, 24] width 81 height 24
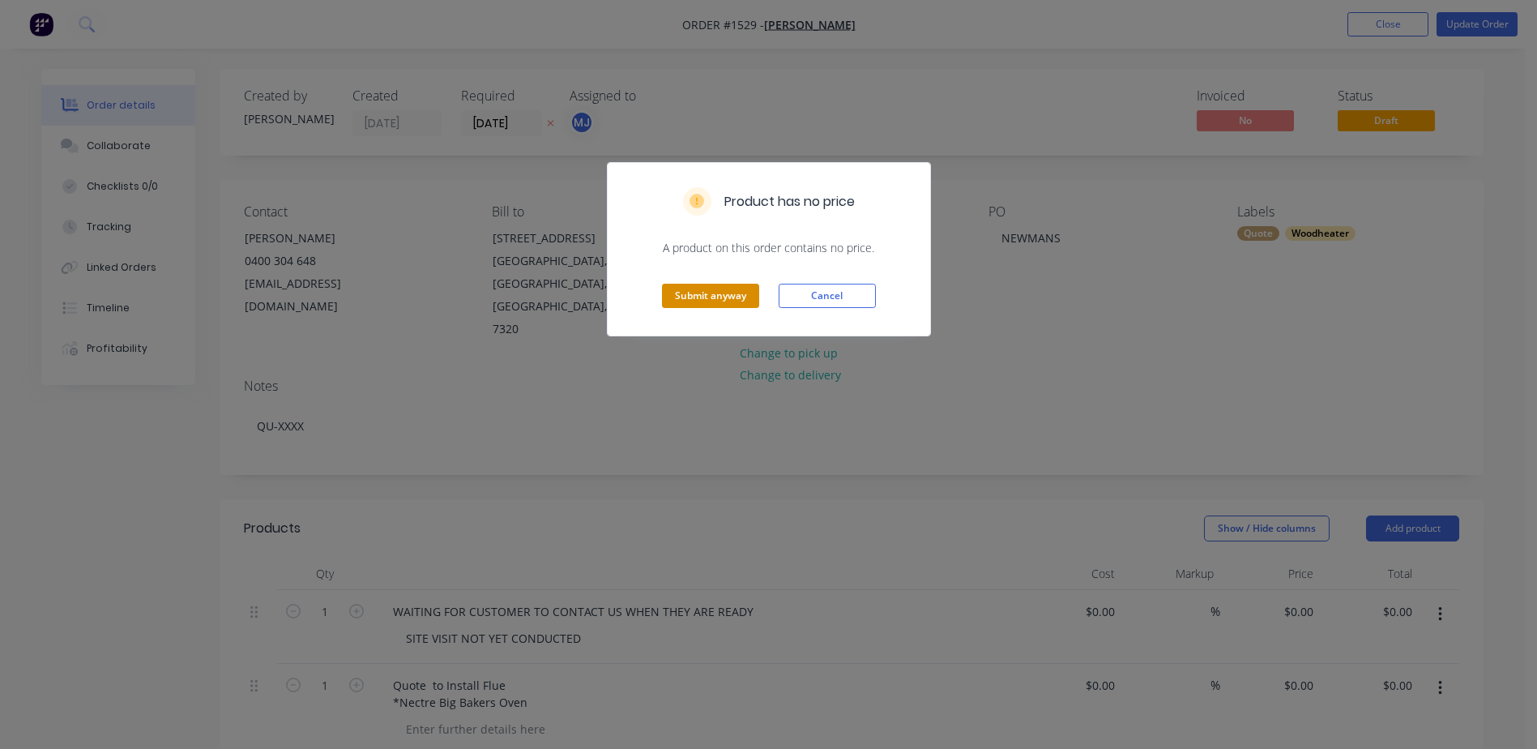
click at [705, 296] on button "Submit anyway" at bounding box center [710, 296] width 97 height 24
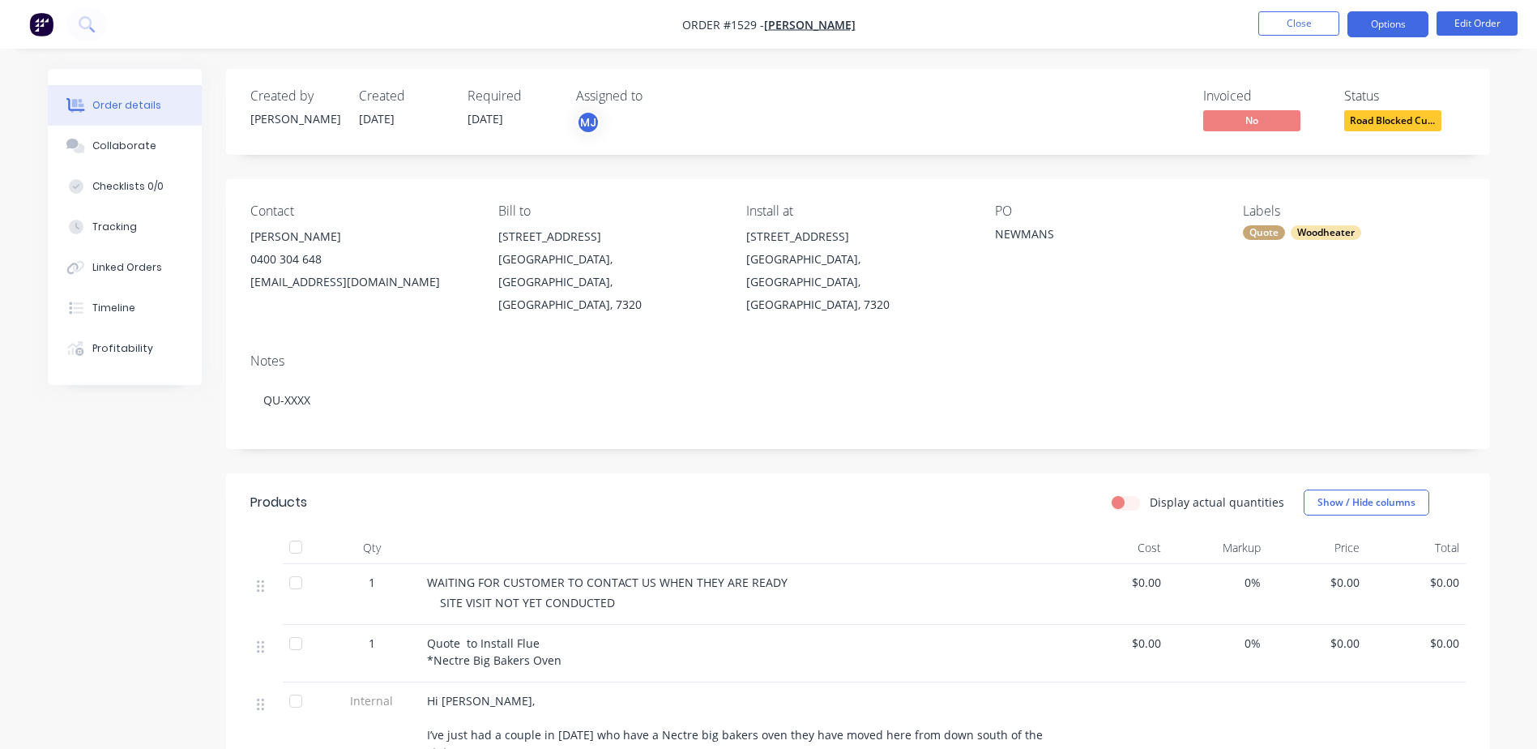
click at [1376, 28] on button "Options" at bounding box center [1388, 24] width 81 height 26
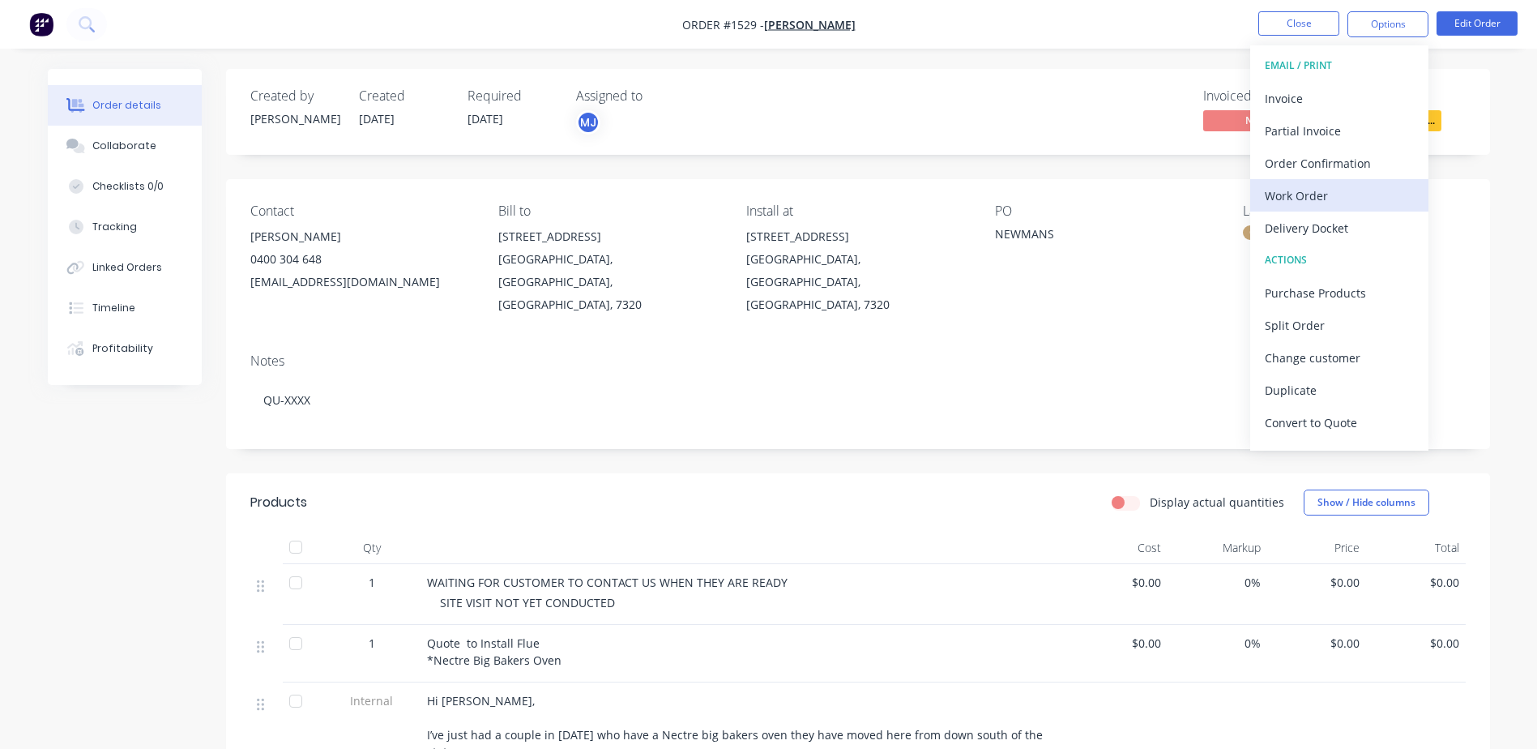
click at [1287, 195] on div "Work Order" at bounding box center [1339, 196] width 149 height 24
click at [1287, 195] on div "Custom" at bounding box center [1339, 196] width 149 height 24
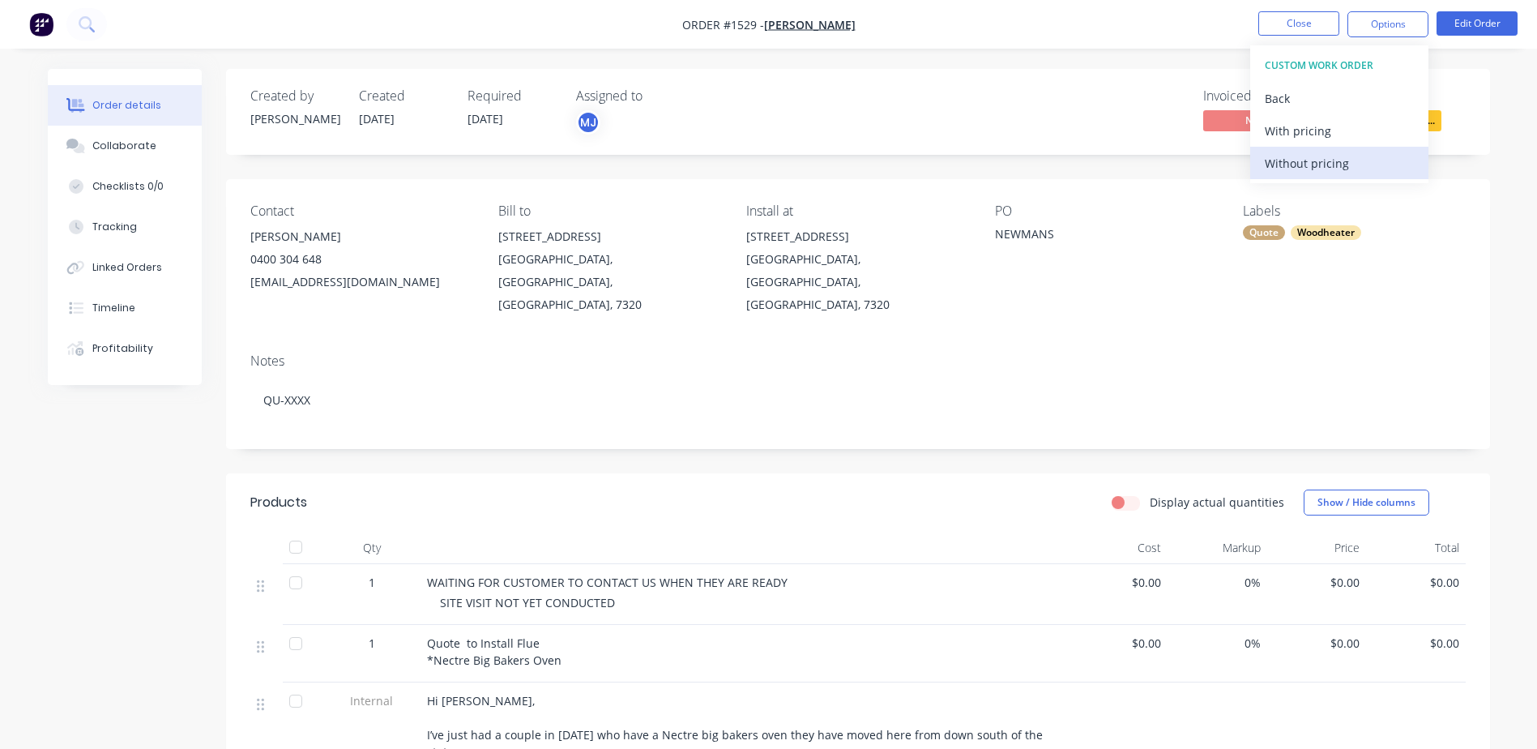
click at [1287, 167] on div "Without pricing" at bounding box center [1339, 164] width 149 height 24
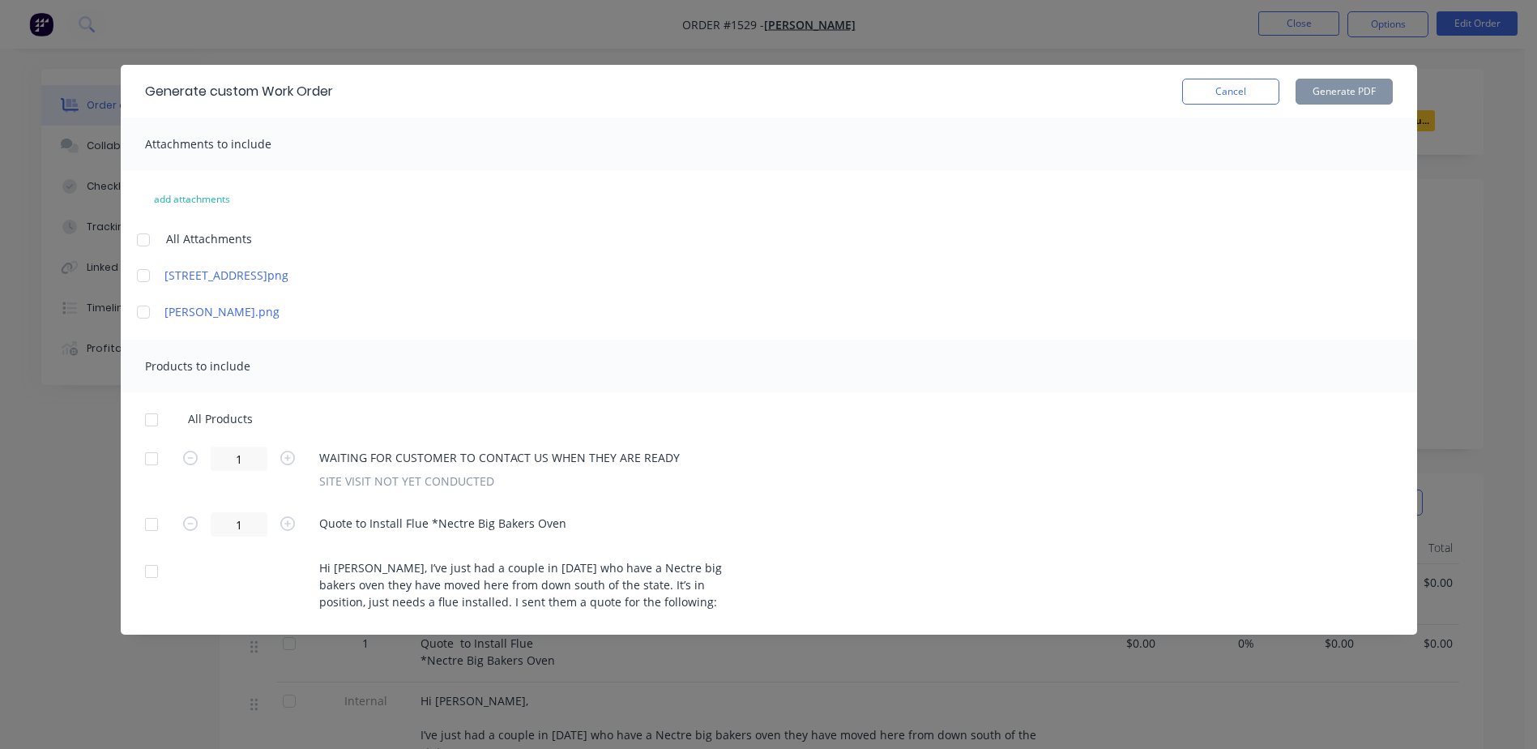
click at [148, 425] on div at bounding box center [151, 420] width 32 height 32
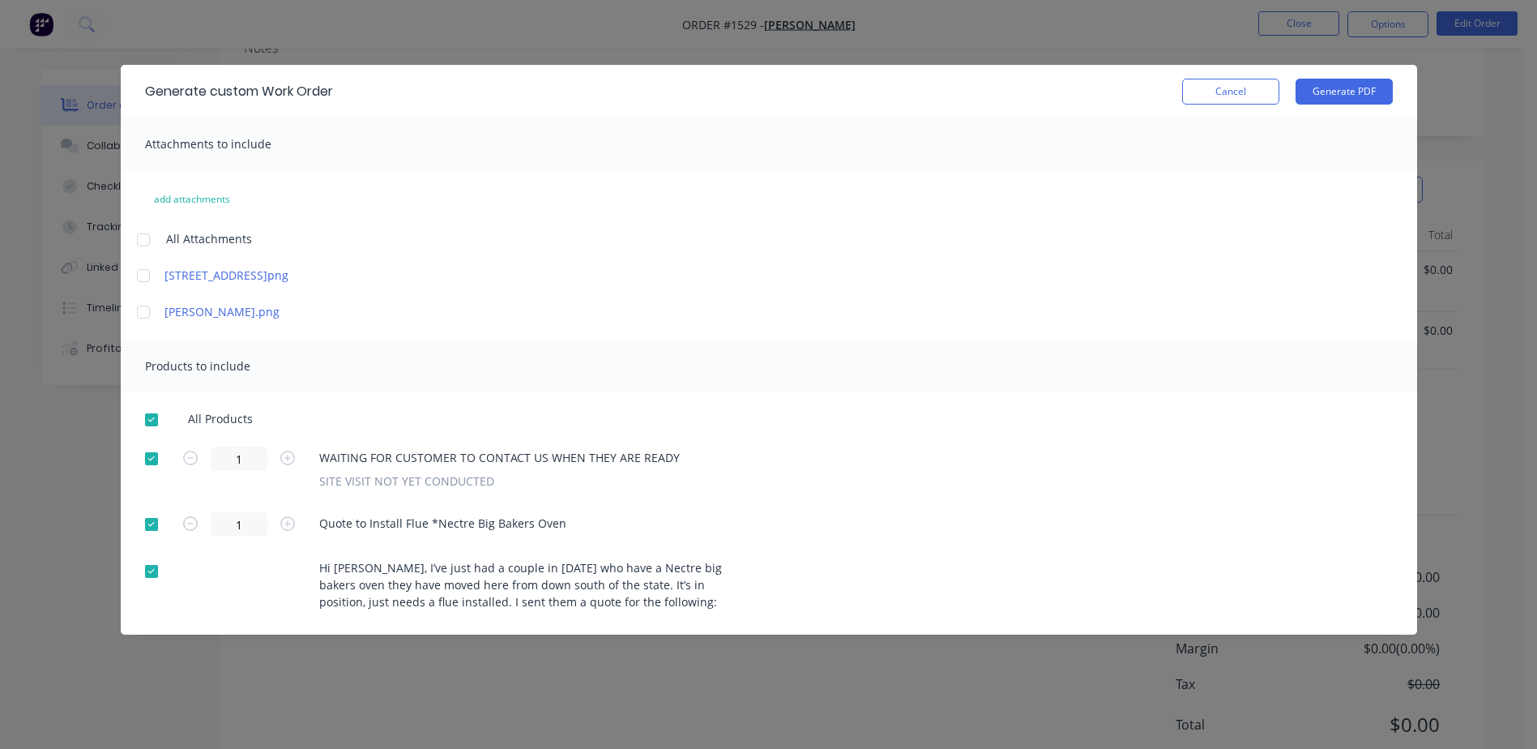
scroll to position [328, 0]
click at [1374, 95] on button "Generate PDF" at bounding box center [1344, 92] width 97 height 26
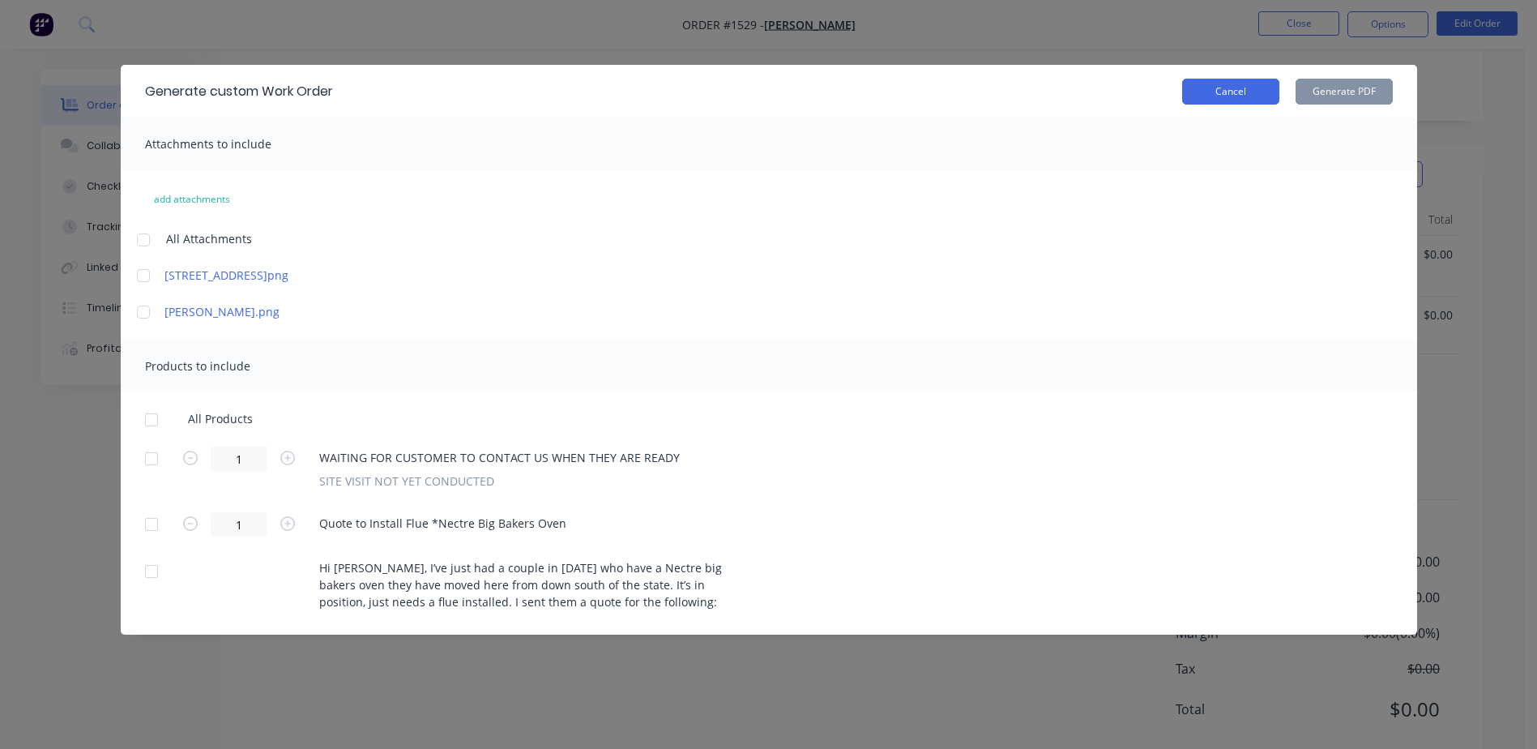
click at [1216, 93] on button "Cancel" at bounding box center [1230, 92] width 97 height 26
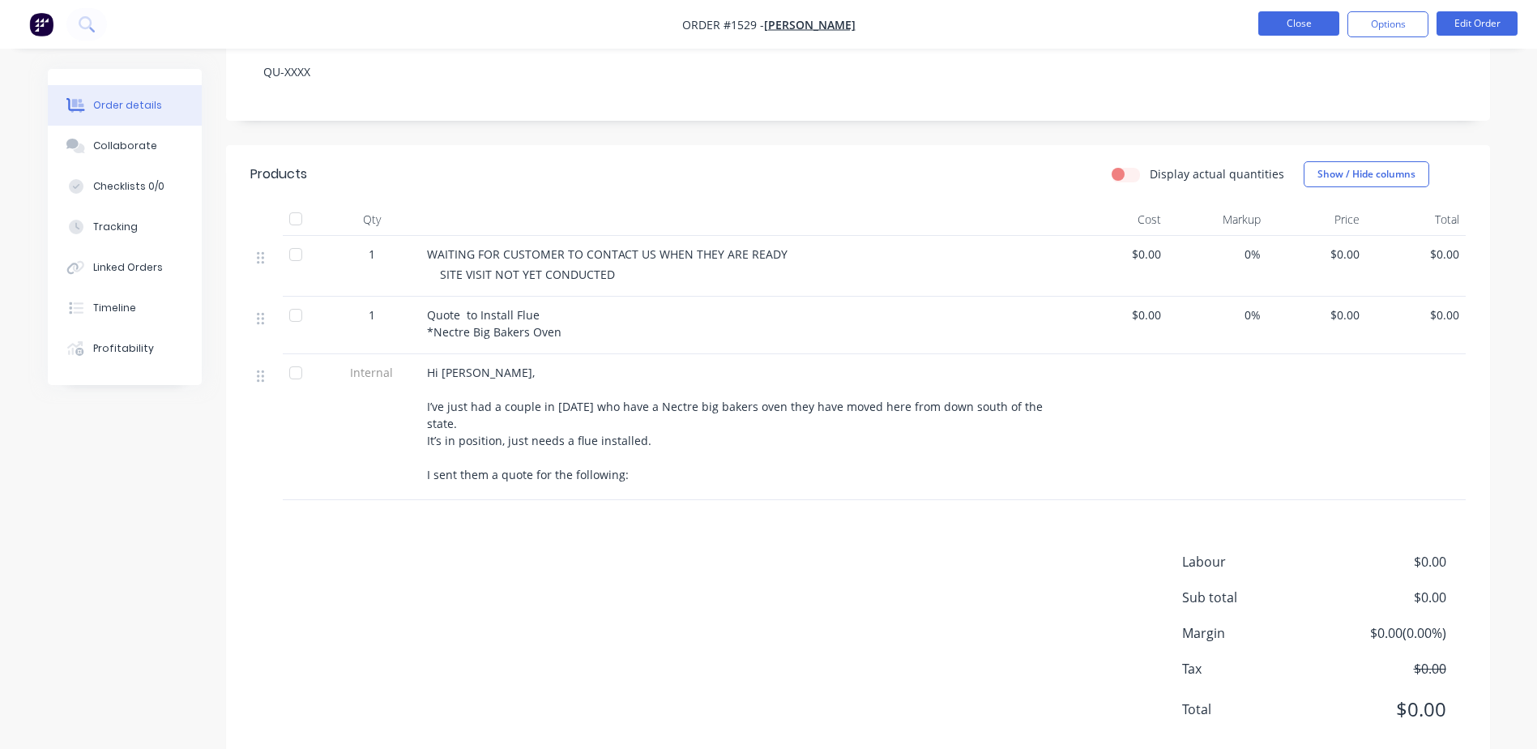
click at [1287, 33] on button "Close" at bounding box center [1299, 23] width 81 height 24
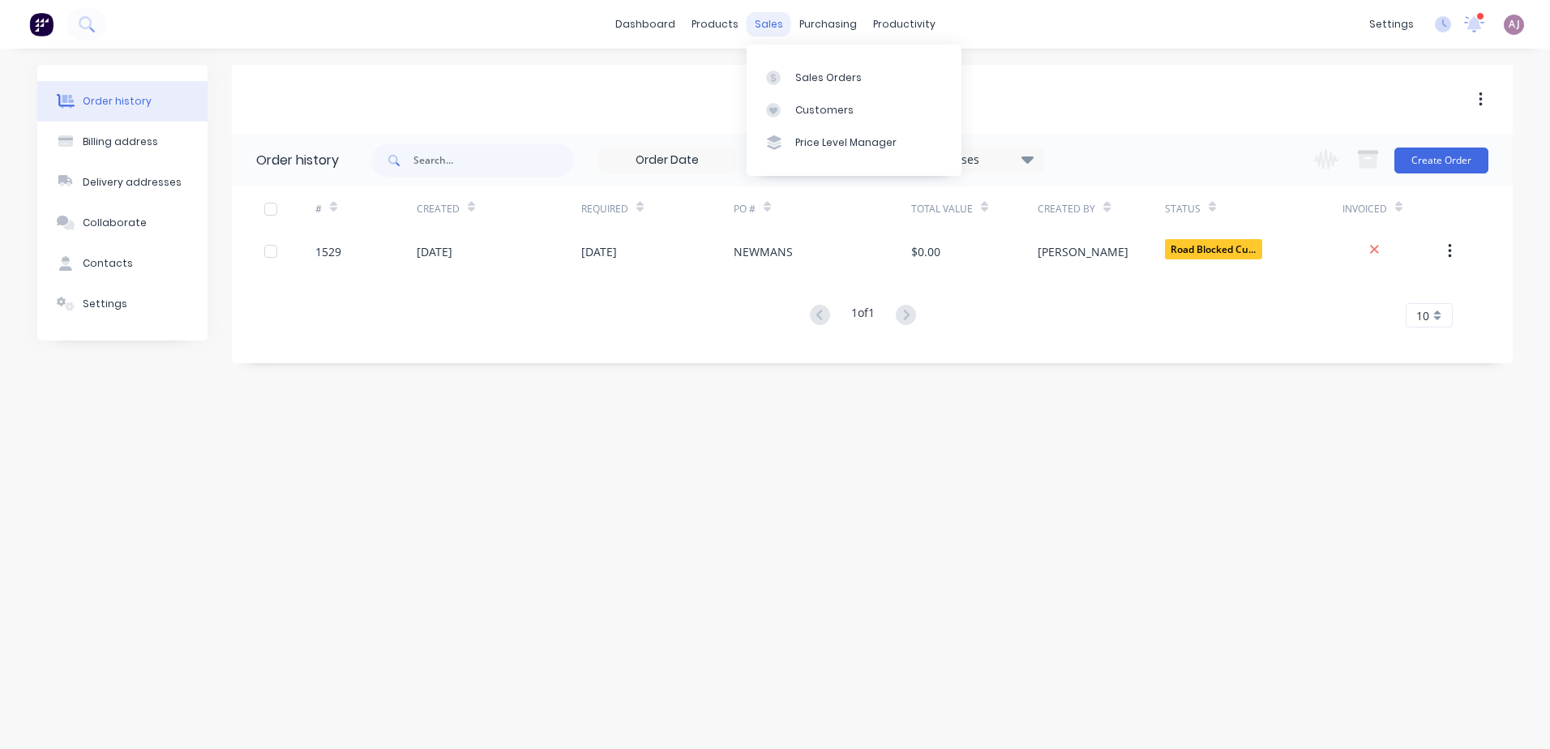
click at [766, 28] on div "sales" at bounding box center [768, 24] width 45 height 24
click at [807, 78] on div "Sales Orders" at bounding box center [828, 78] width 66 height 15
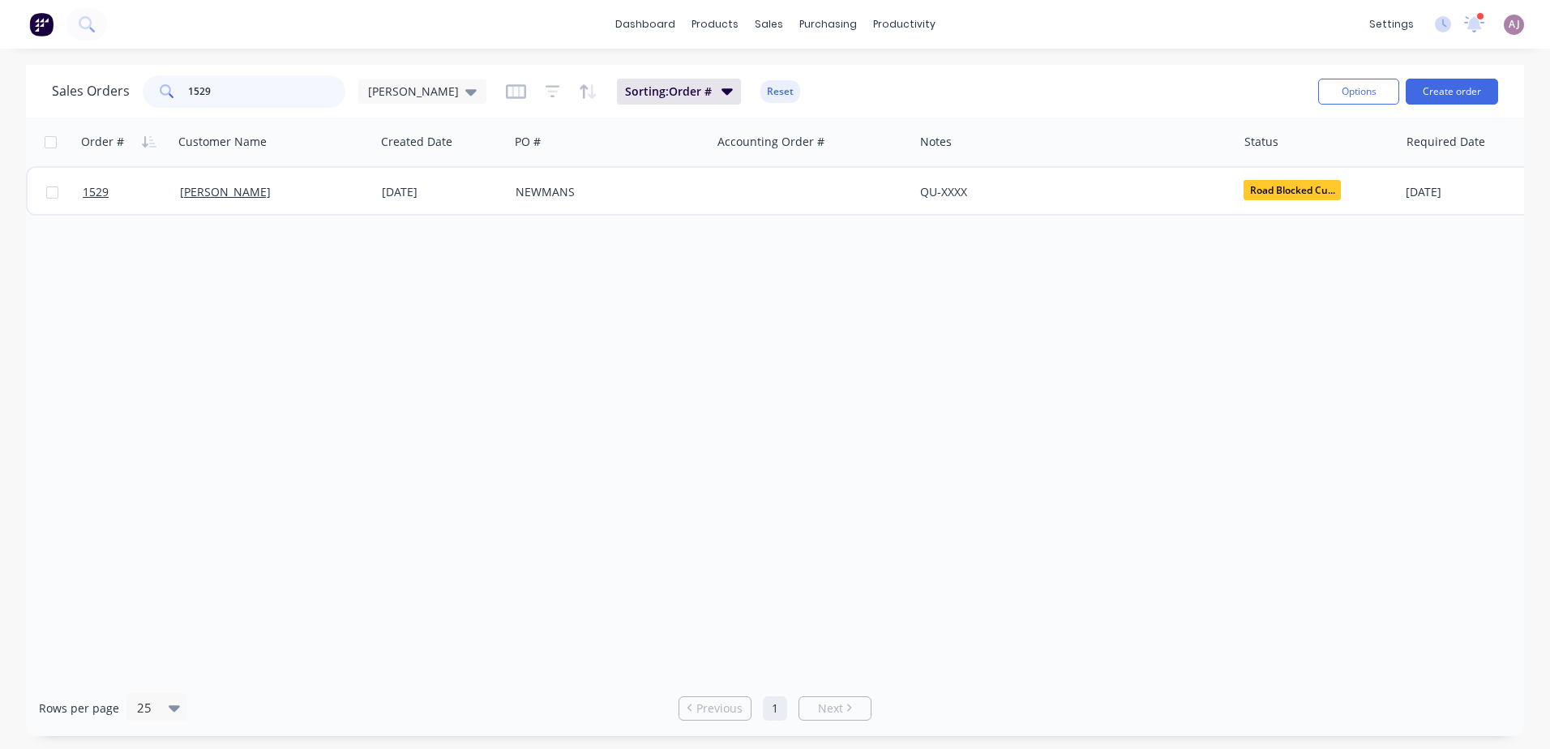
click at [230, 94] on input "1529" at bounding box center [267, 91] width 158 height 32
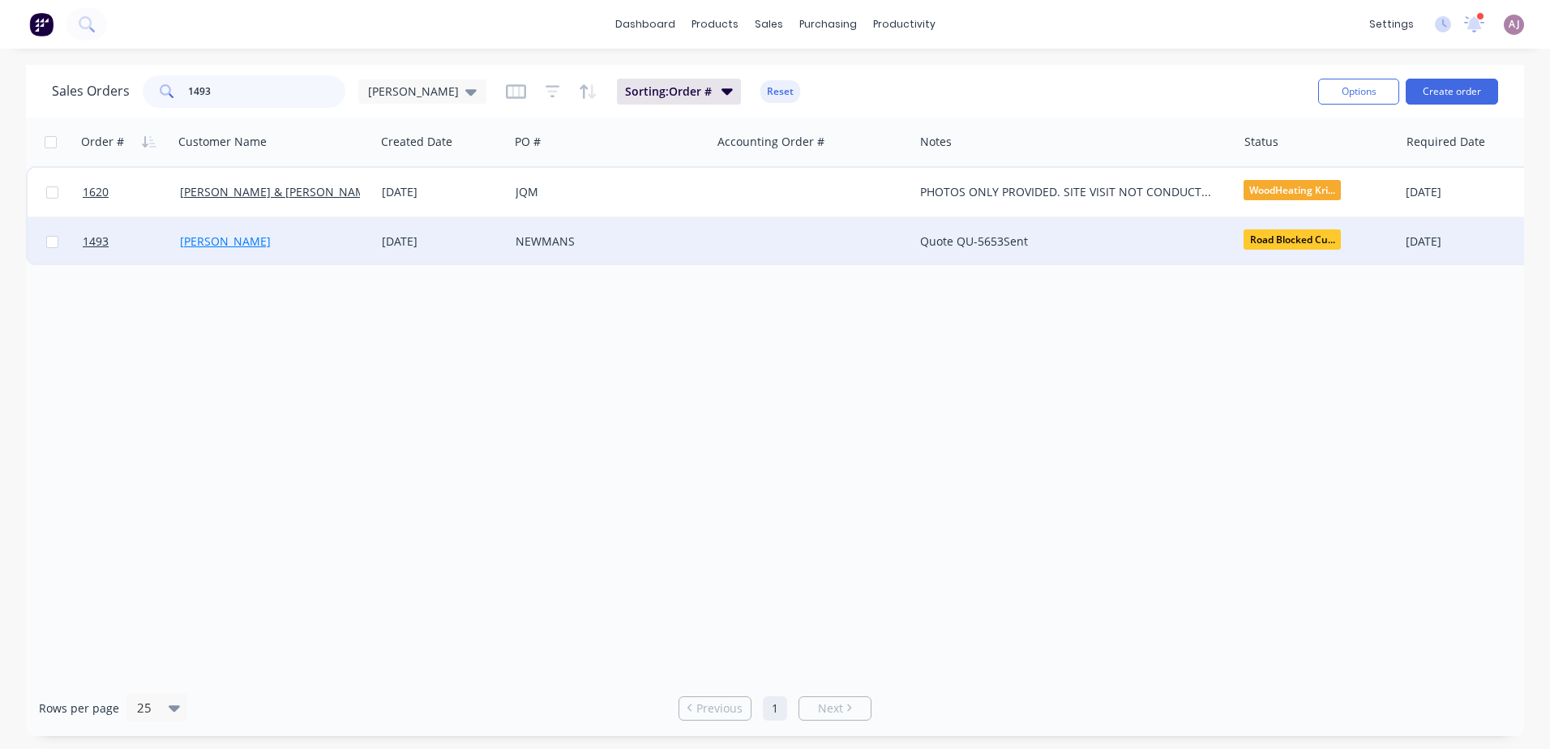
type input "1493"
click at [217, 246] on link "[PERSON_NAME]" at bounding box center [225, 240] width 91 height 15
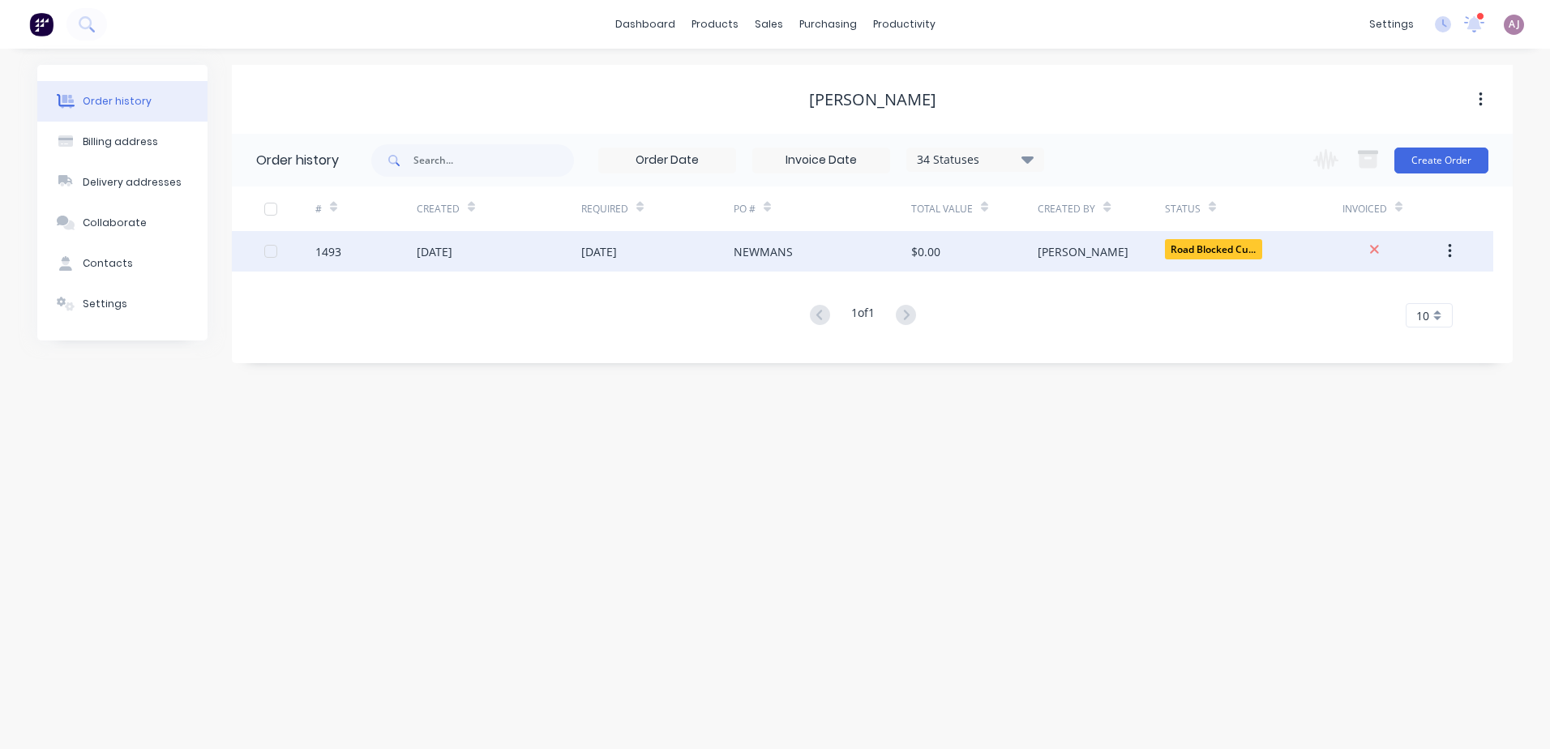
click at [438, 248] on div "[DATE]" at bounding box center [435, 251] width 36 height 17
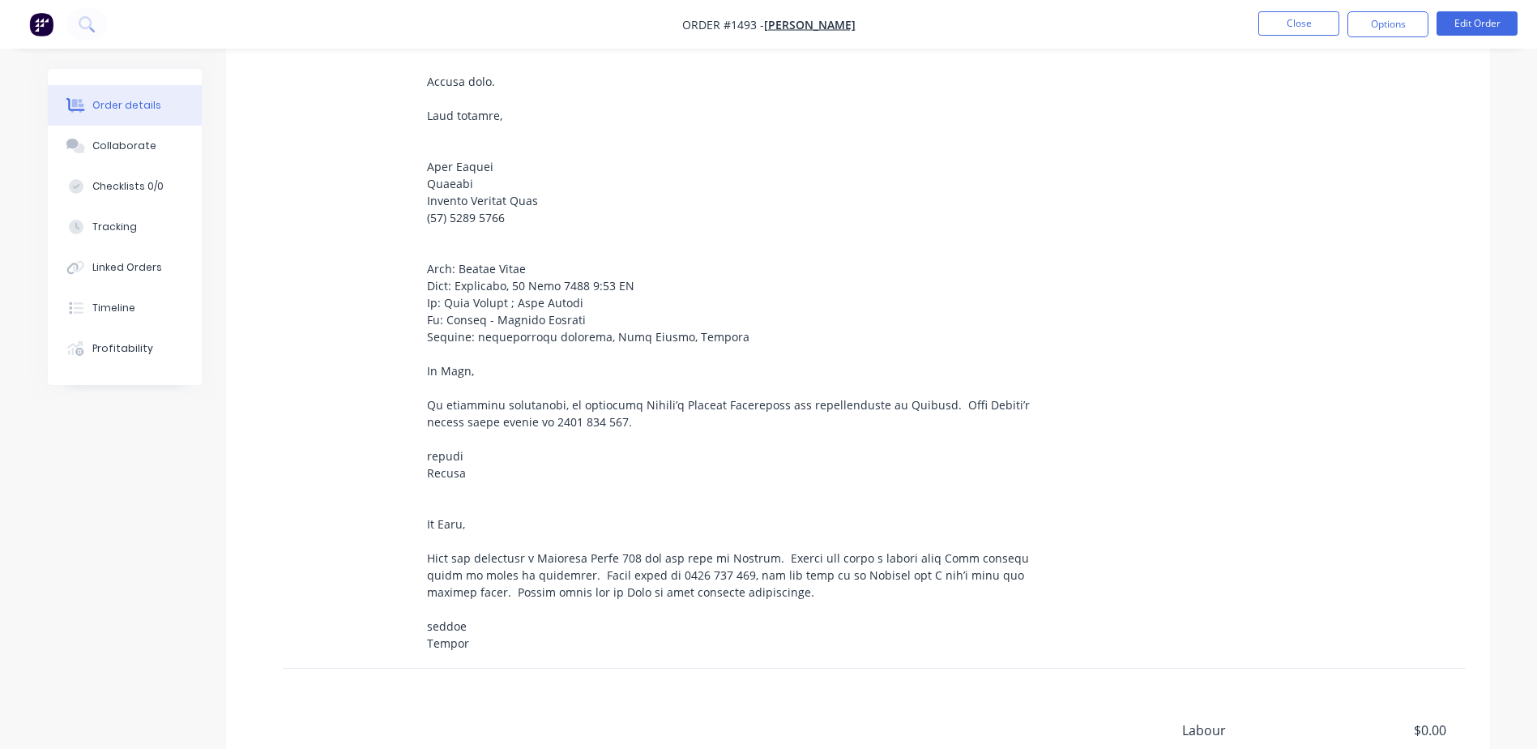
scroll to position [1251, 0]
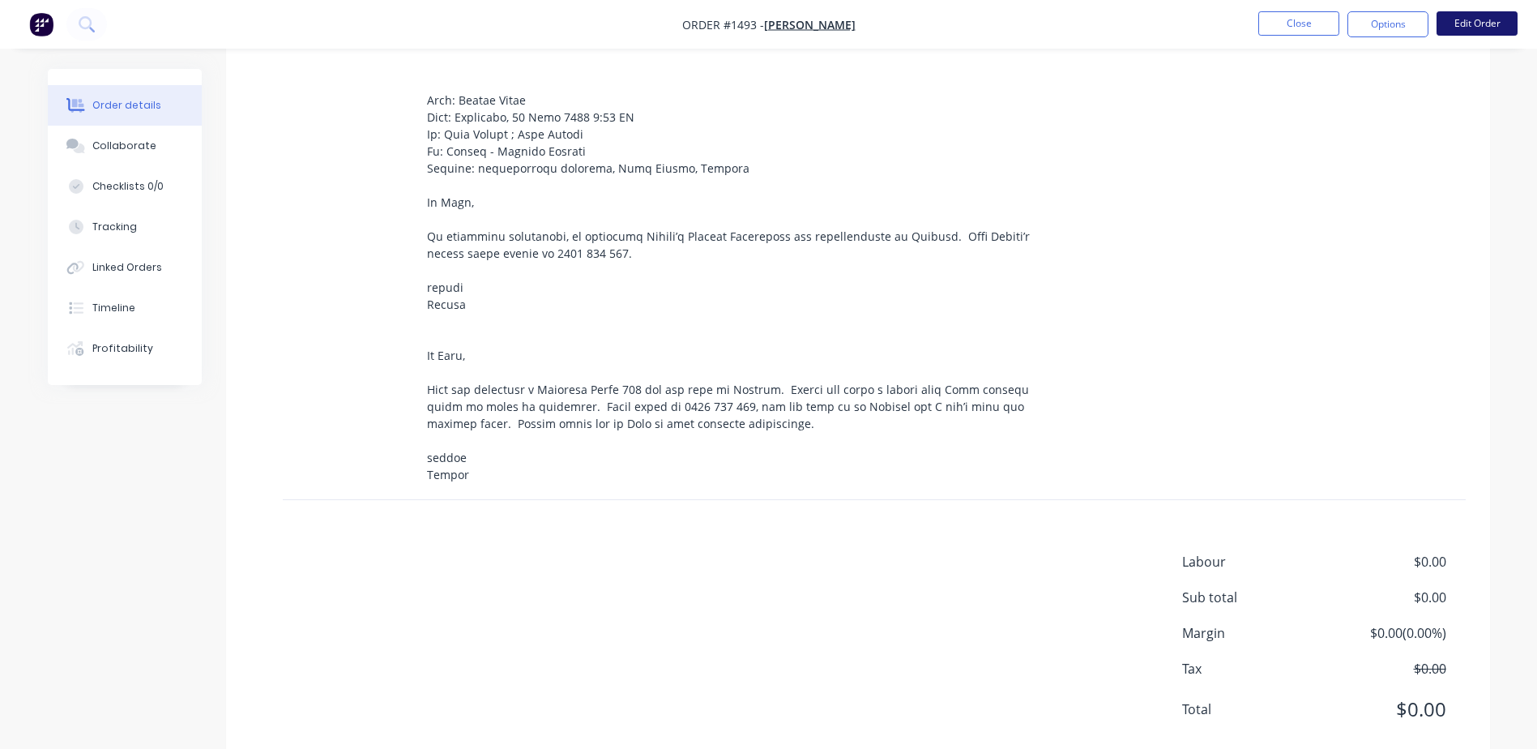
click at [1485, 21] on button "Edit Order" at bounding box center [1477, 23] width 81 height 24
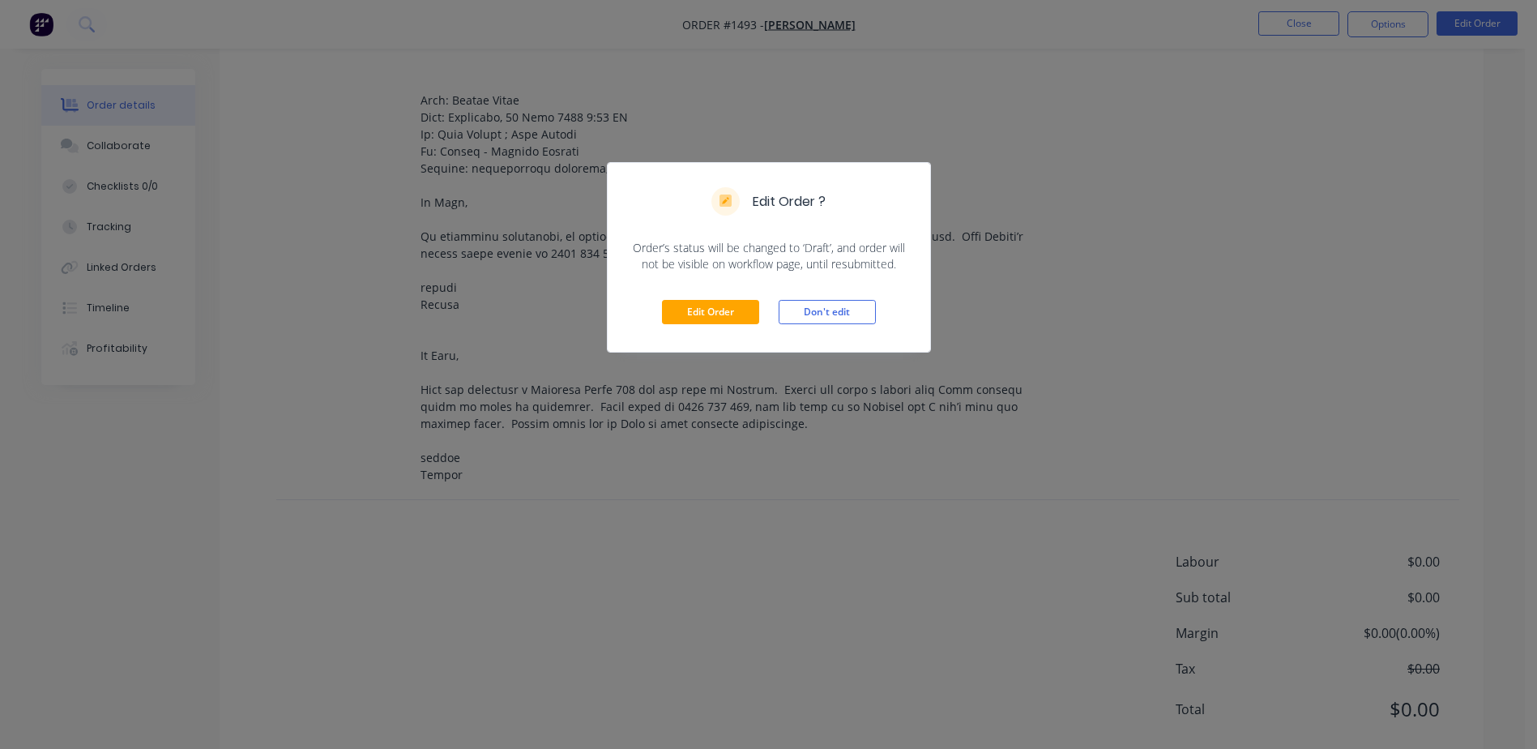
click at [690, 297] on div "Edit Order Don't edit" at bounding box center [769, 311] width 323 height 79
click at [690, 306] on button "Edit Order" at bounding box center [710, 312] width 97 height 24
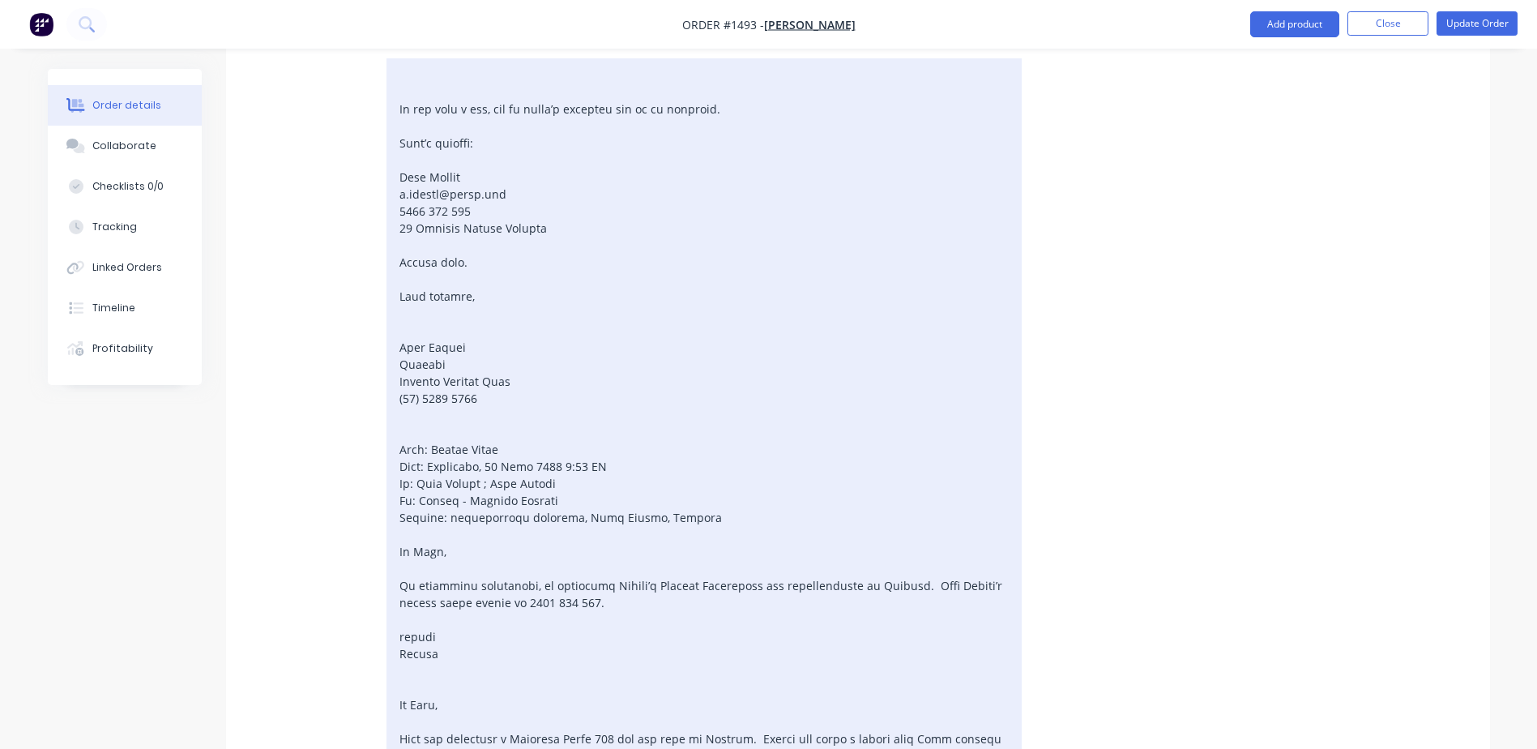
scroll to position [1135, 0]
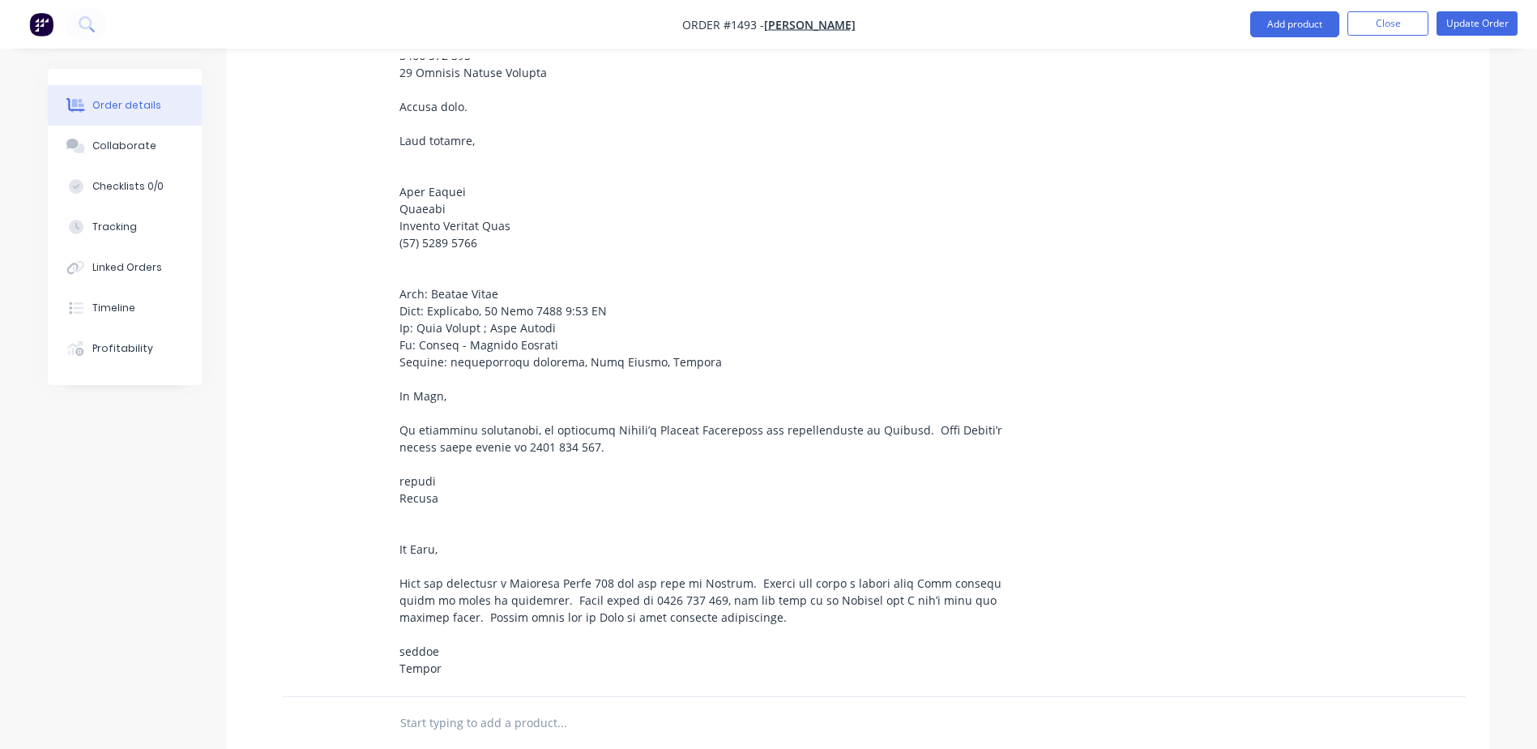
click at [464, 707] on input "text" at bounding box center [562, 723] width 324 height 32
type input "WAITING ON CUSTOMER TO GET BUILDING APPROVAL"
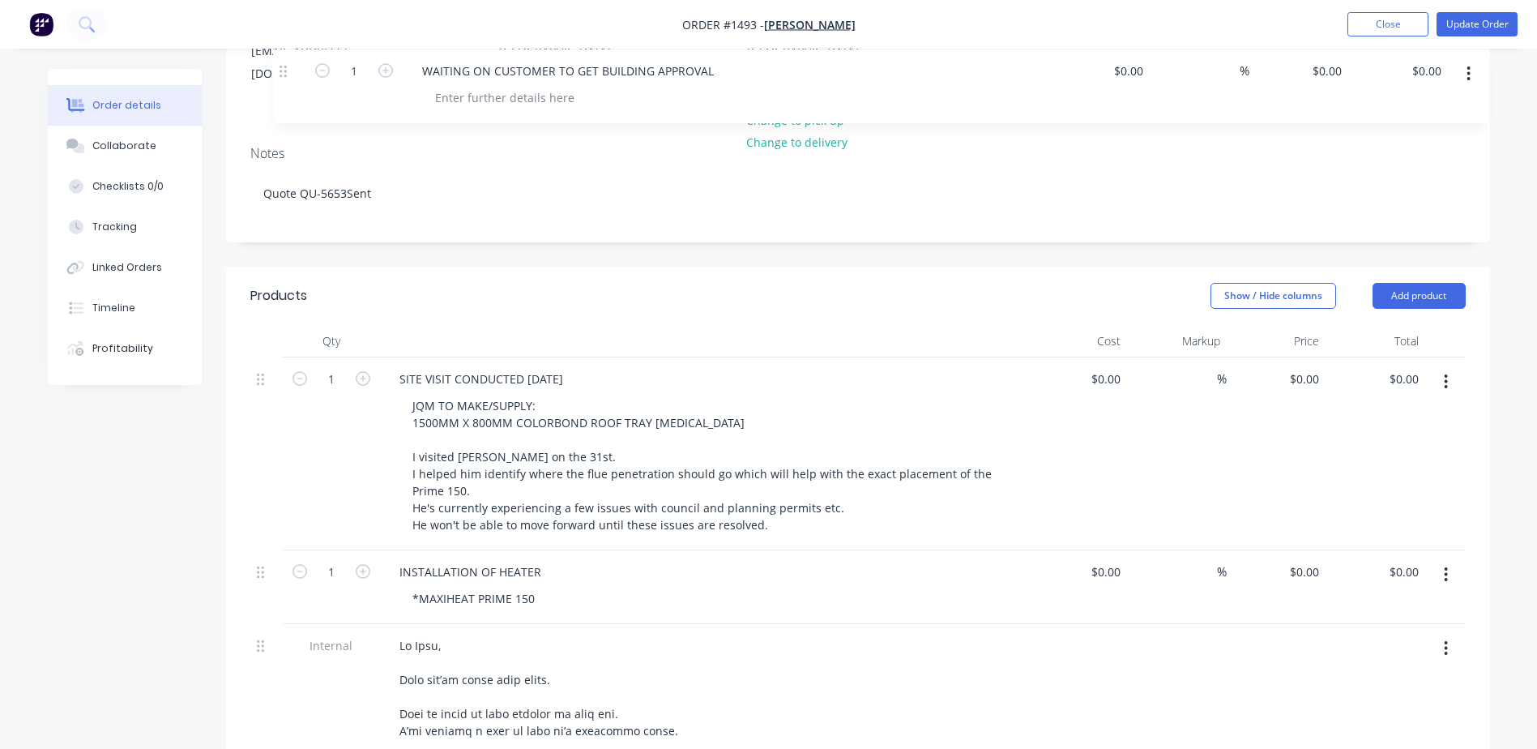
scroll to position [169, 0]
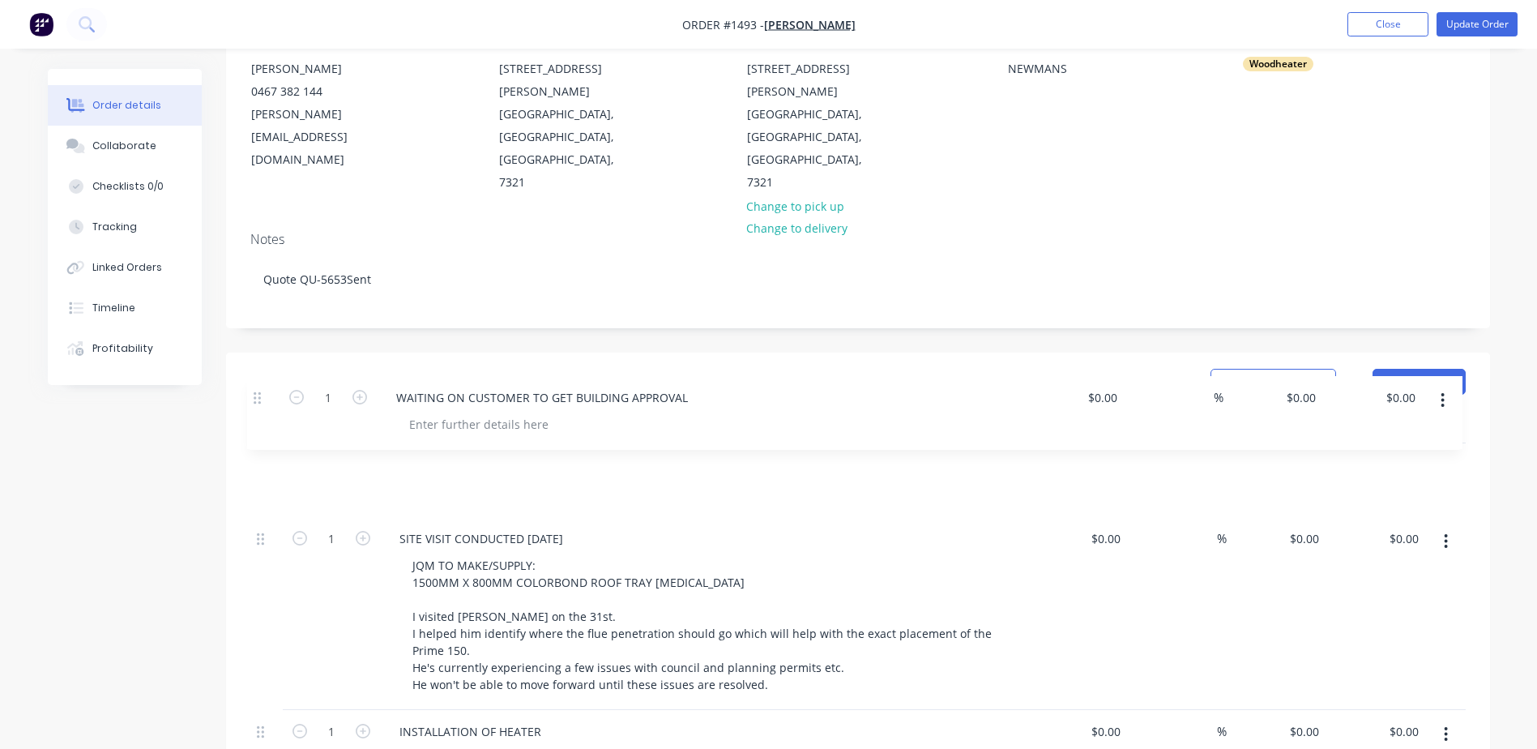
drag, startPoint x: 263, startPoint y: 650, endPoint x: 258, endPoint y: 391, distance: 258.6
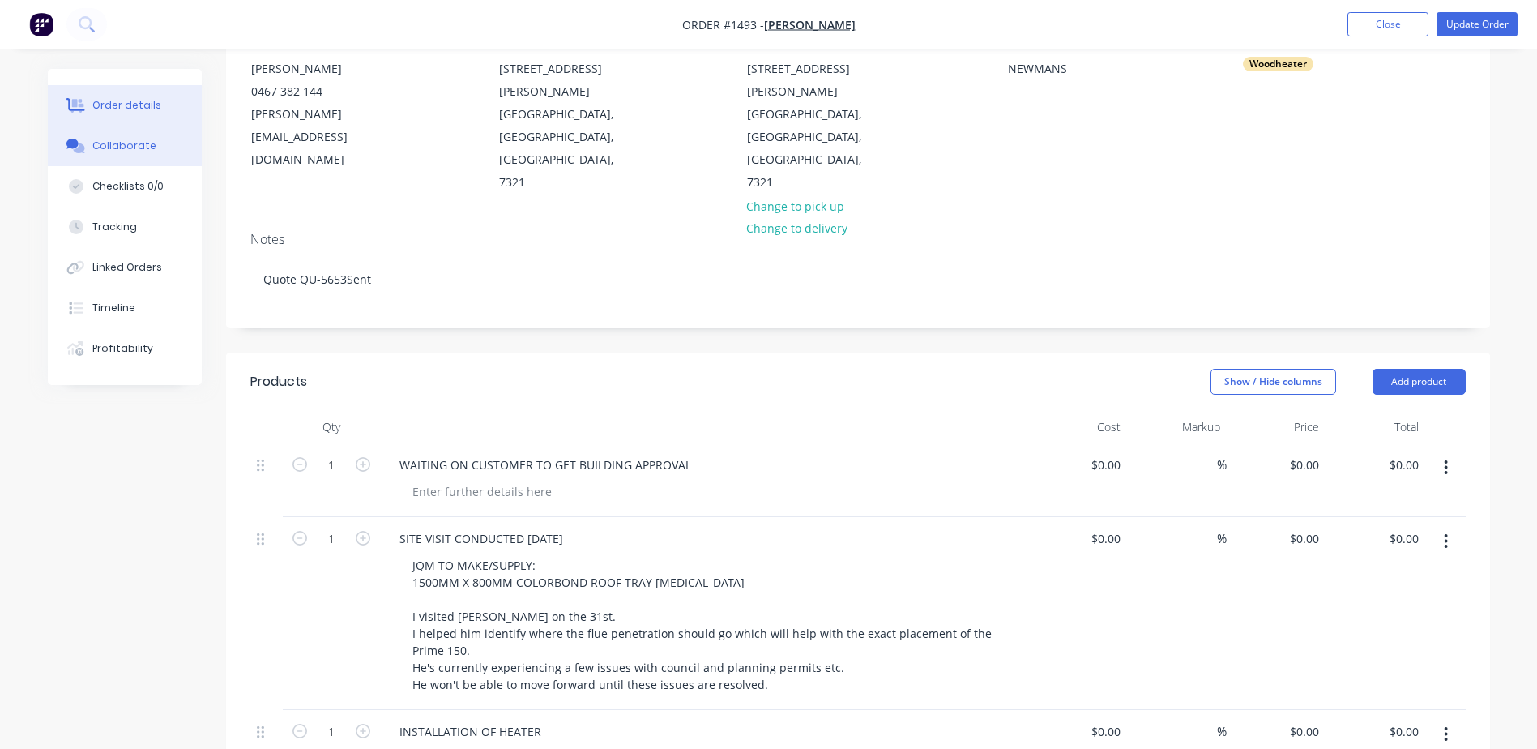
click at [137, 155] on button "Collaborate" at bounding box center [125, 146] width 154 height 41
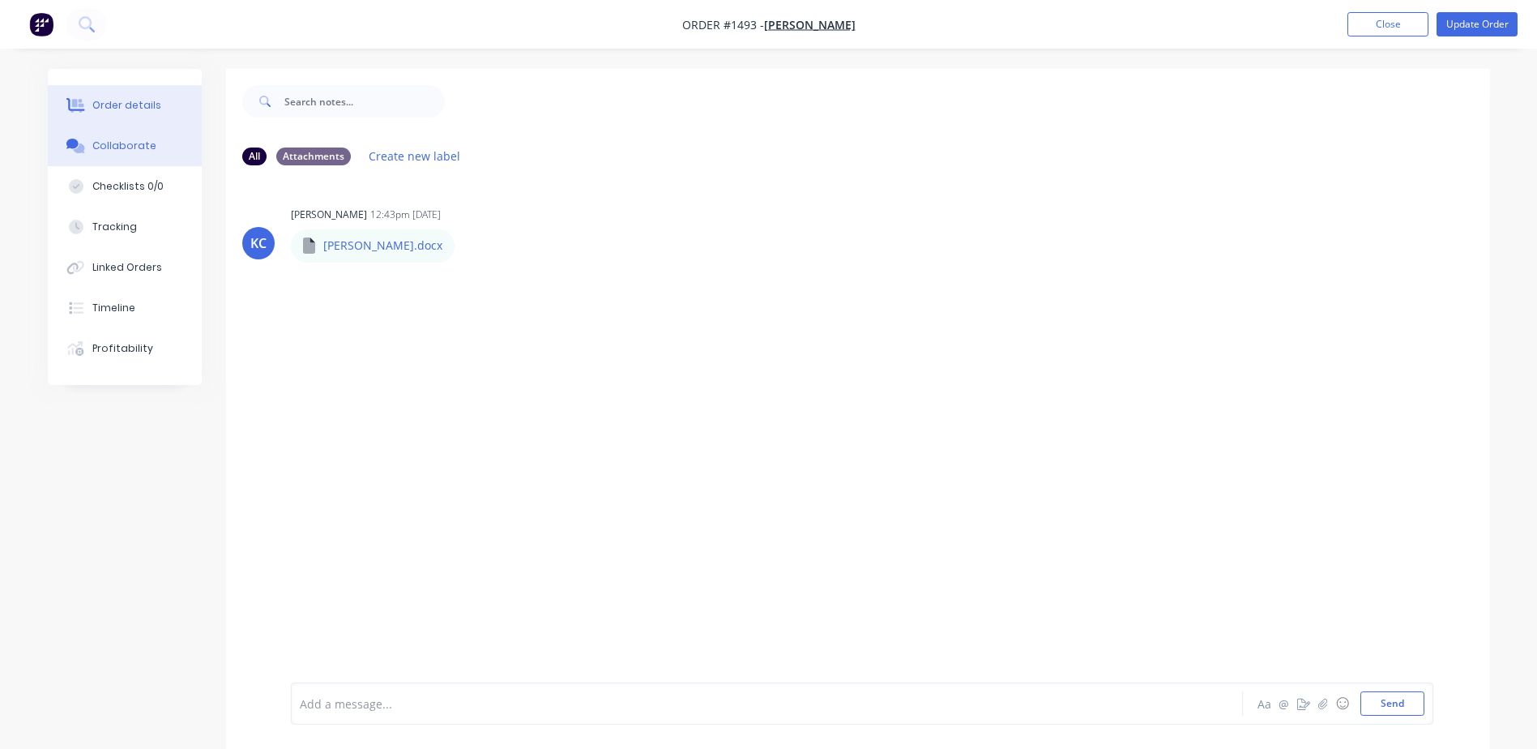
click at [119, 101] on div "Order details" at bounding box center [126, 105] width 69 height 15
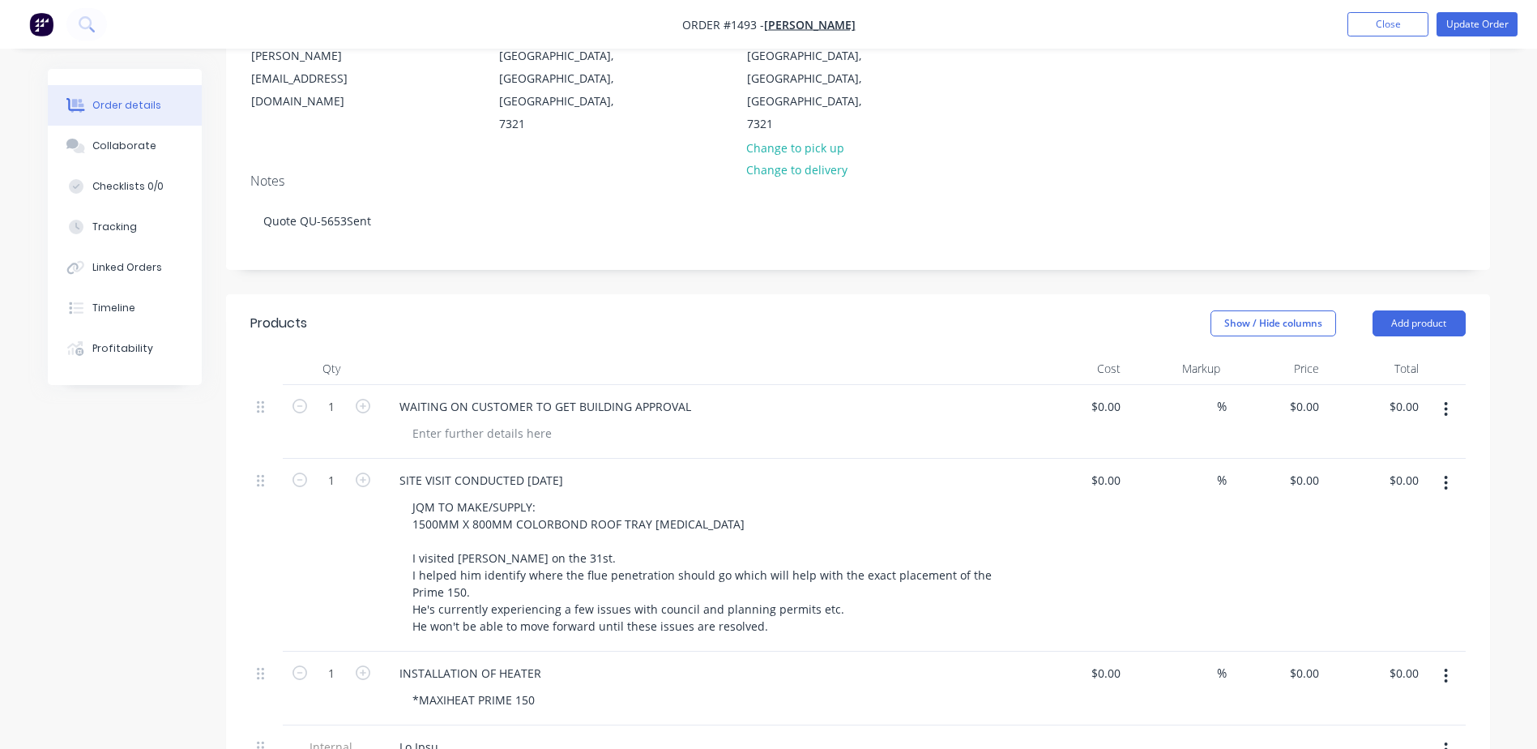
scroll to position [243, 0]
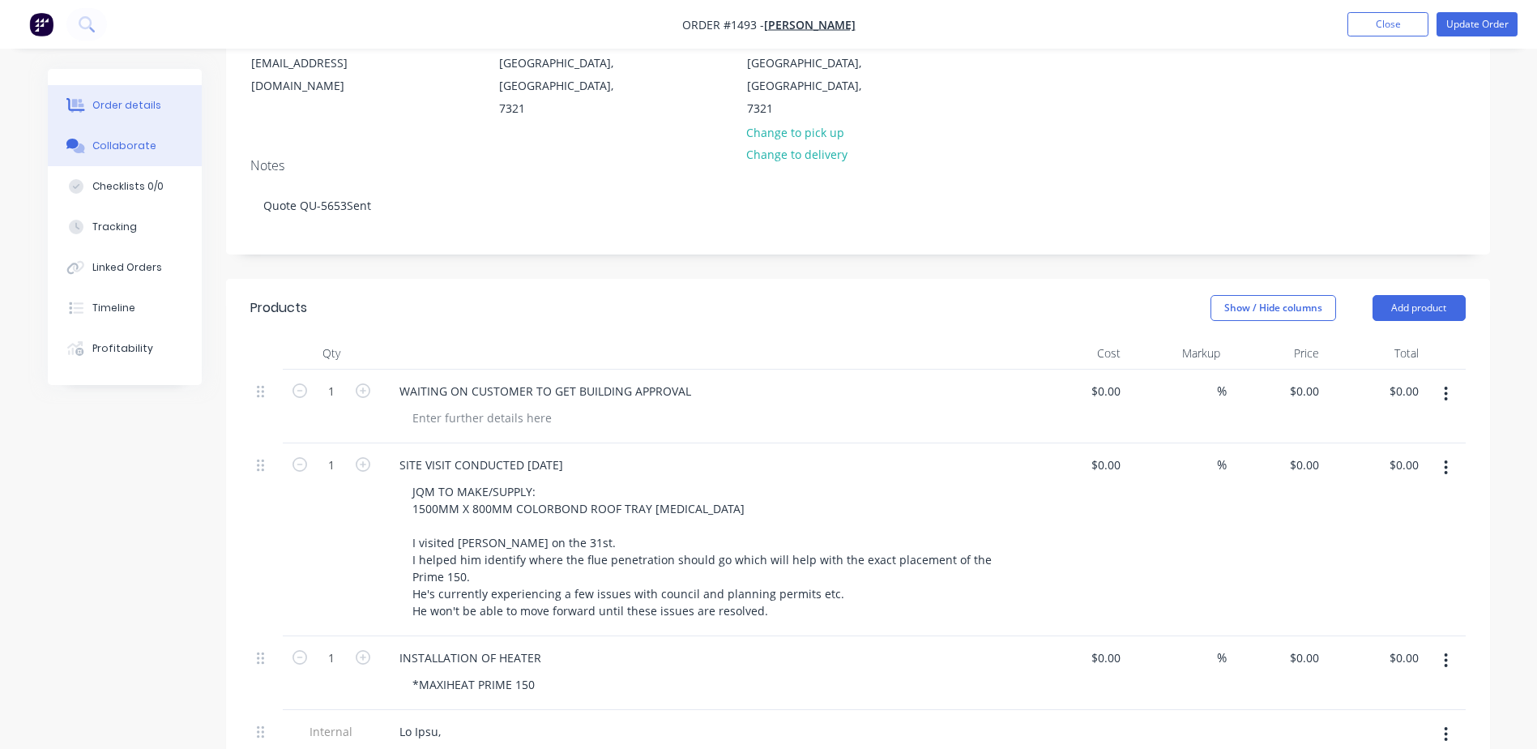
click at [147, 150] on div "Collaborate" at bounding box center [124, 146] width 64 height 15
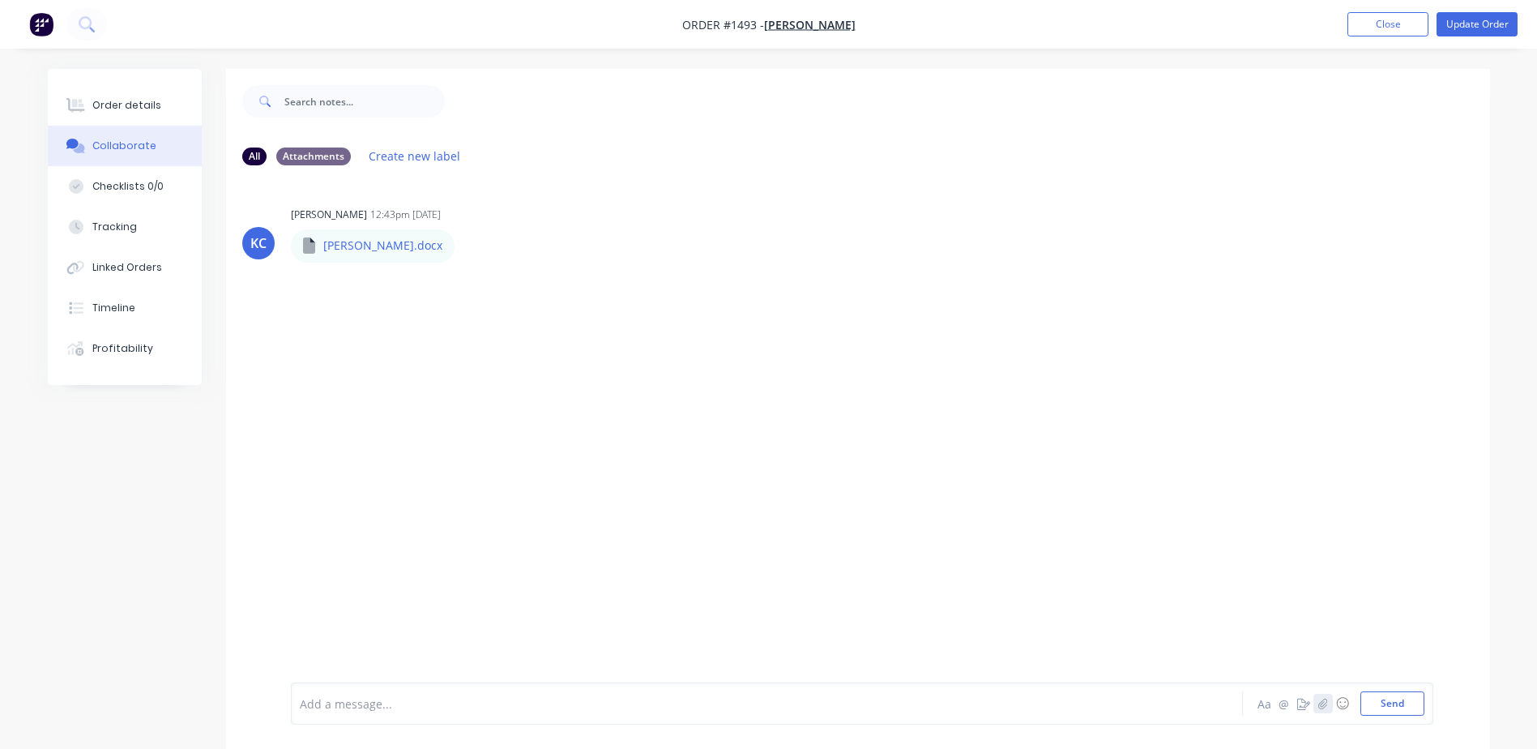
click at [1320, 703] on icon "button" at bounding box center [1323, 703] width 10 height 11
click at [1406, 706] on button "Send" at bounding box center [1393, 703] width 64 height 24
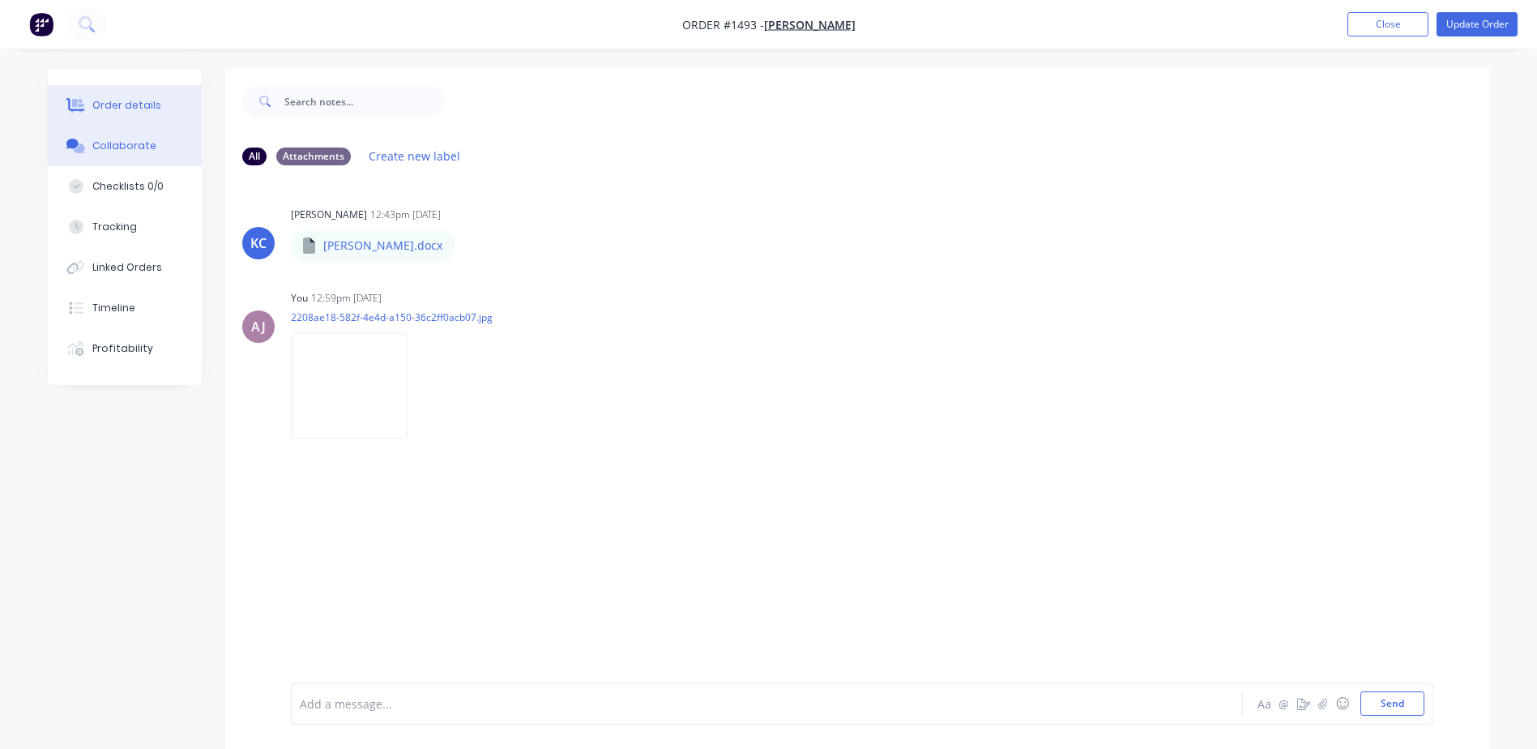
click at [132, 106] on div "Order details" at bounding box center [126, 105] width 69 height 15
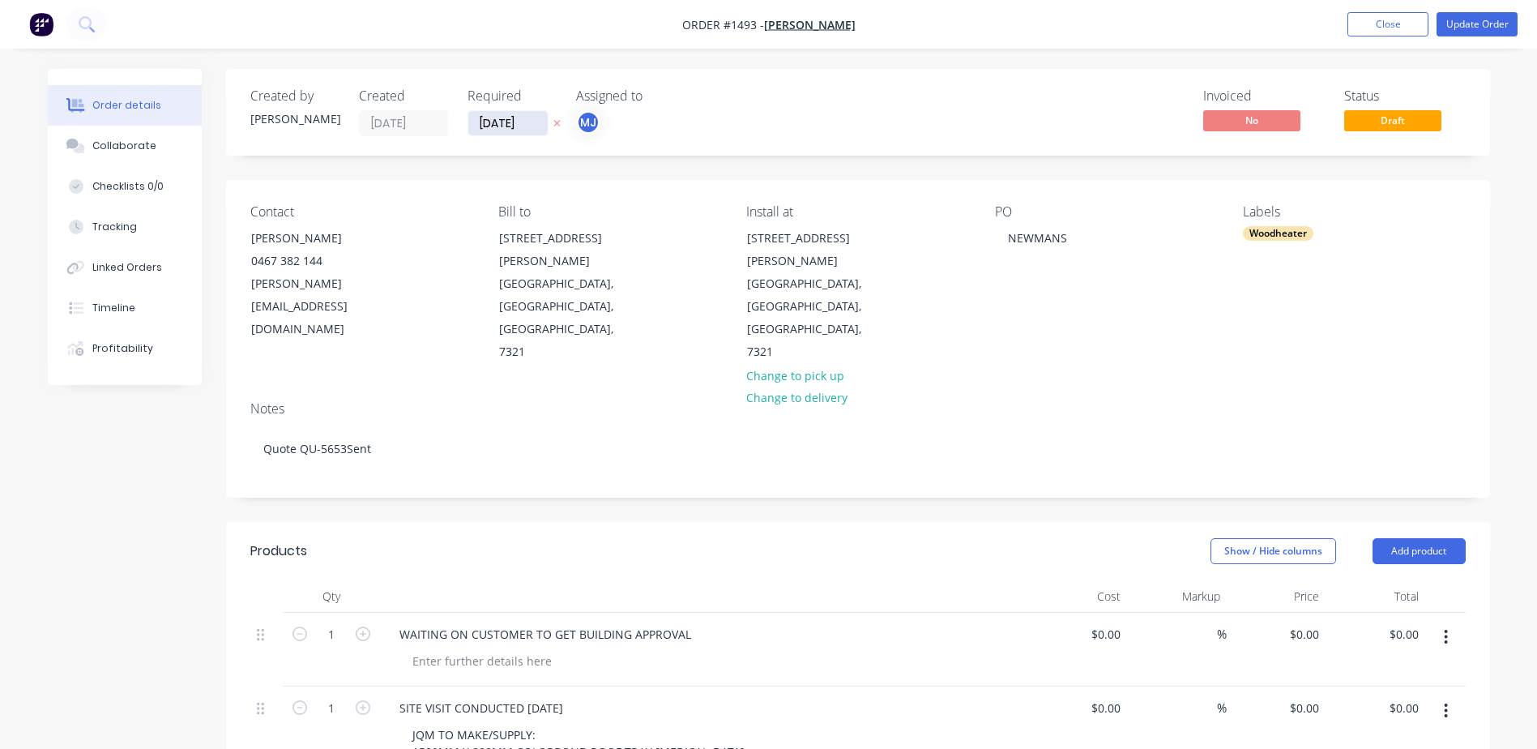
click at [490, 118] on input "[DATE]" at bounding box center [507, 123] width 79 height 24
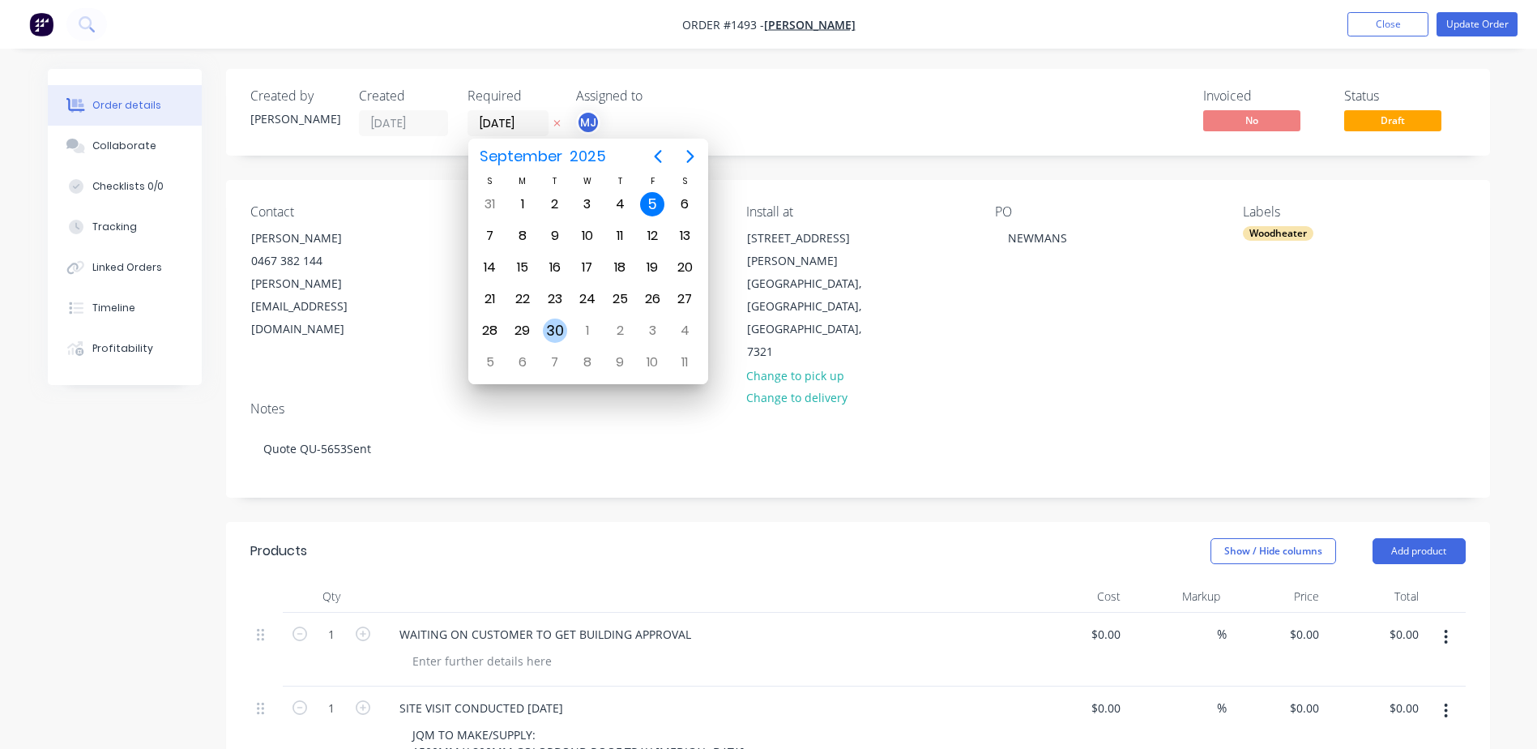
click at [553, 327] on div "30" at bounding box center [555, 331] width 24 height 24
type input "[DATE]"
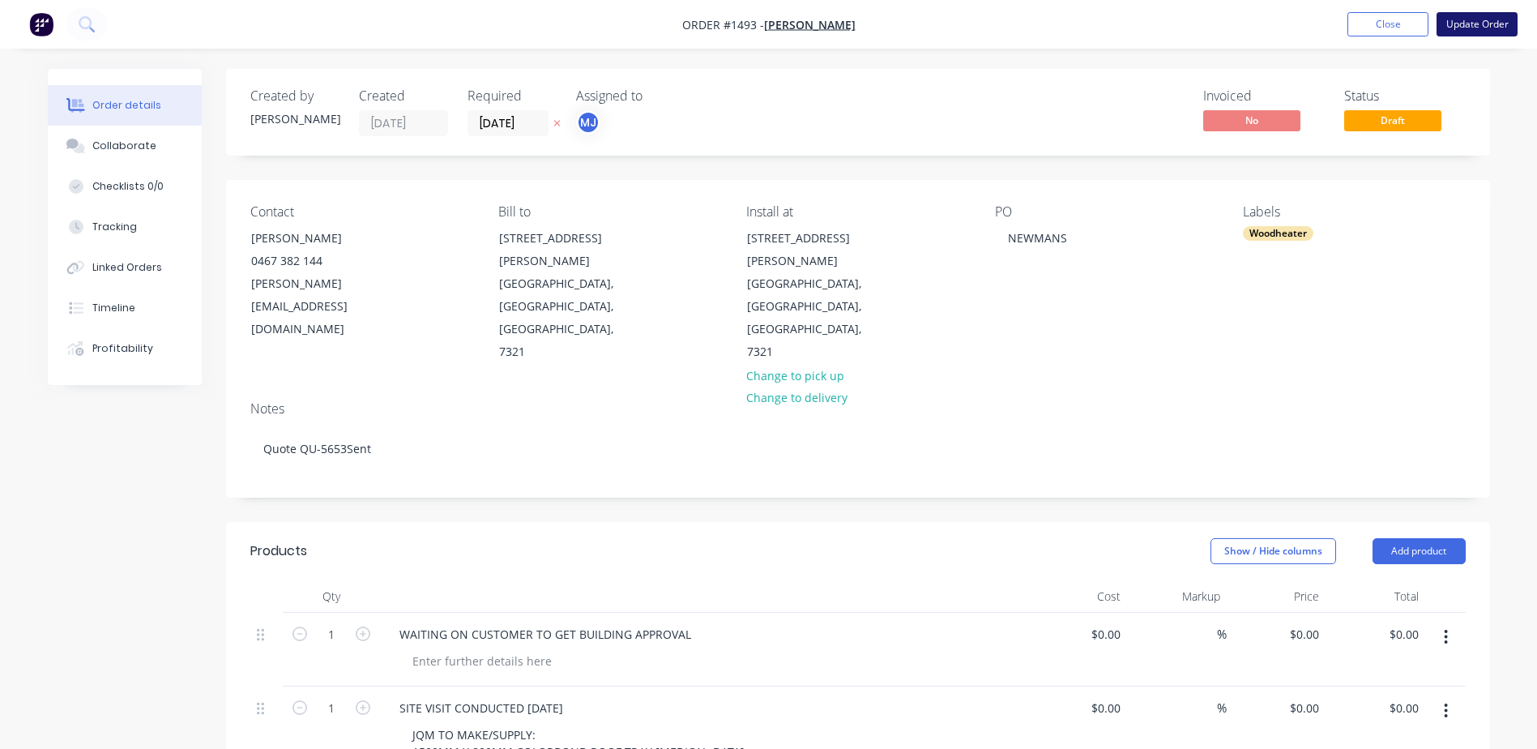
click at [1488, 27] on button "Update Order" at bounding box center [1477, 24] width 81 height 24
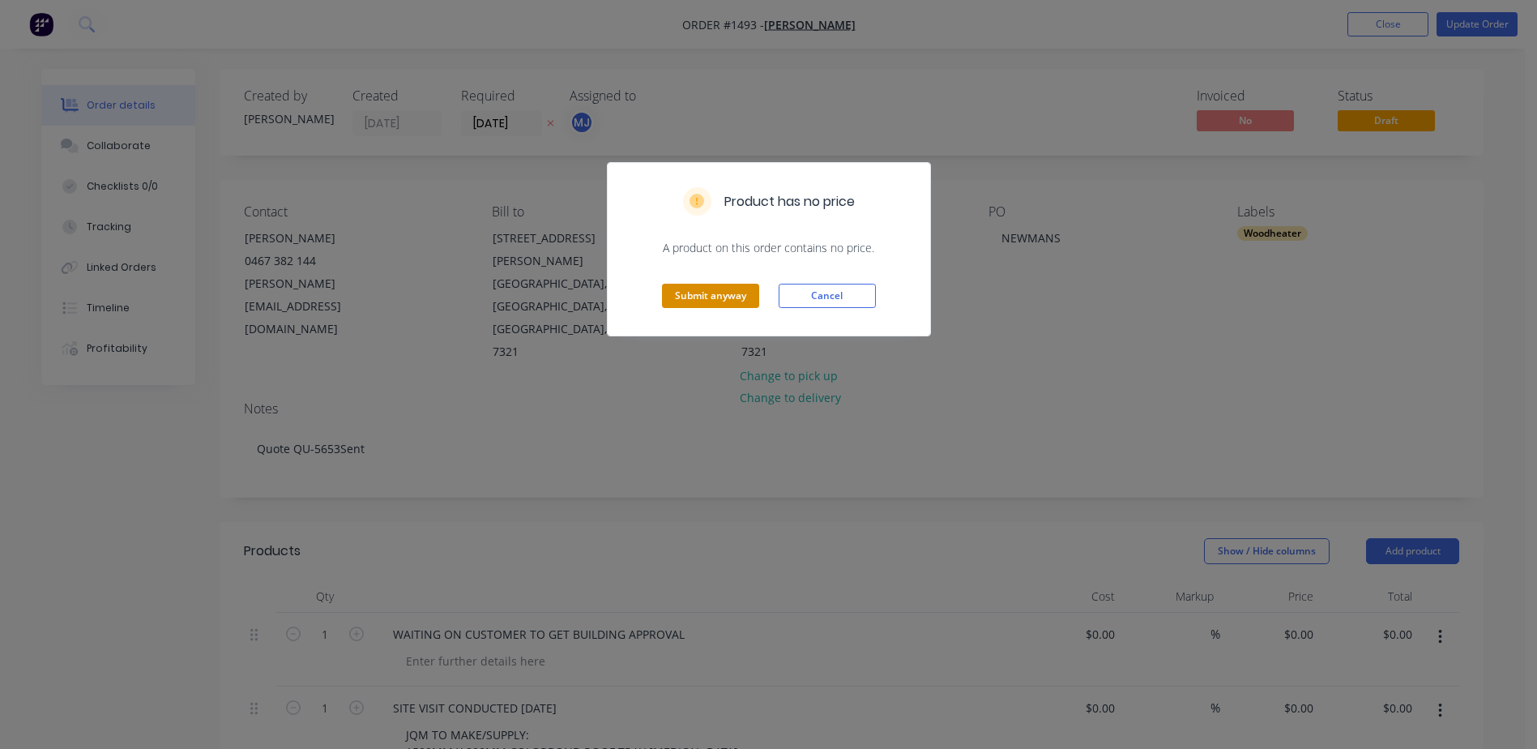
click at [715, 284] on button "Submit anyway" at bounding box center [710, 296] width 97 height 24
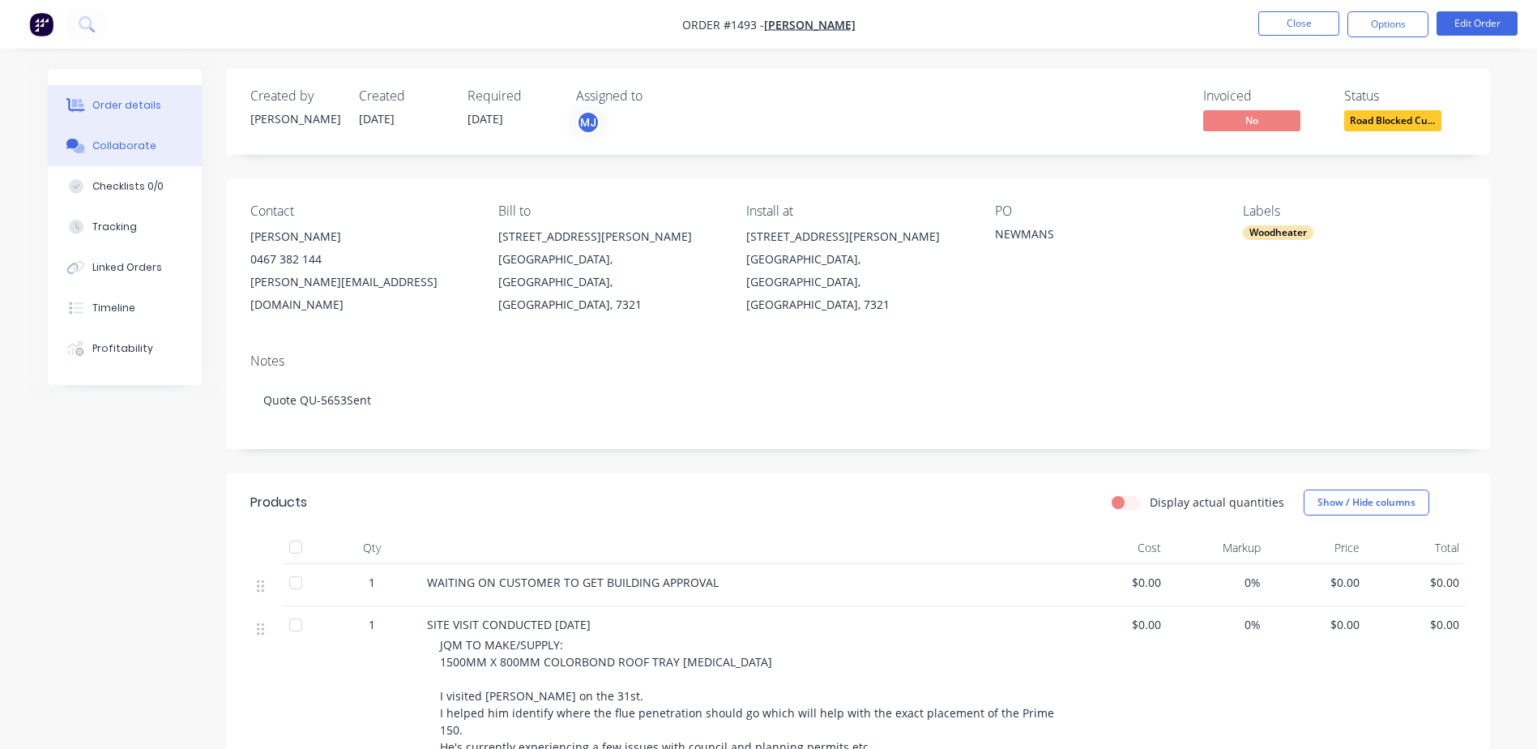
click at [134, 144] on div "Collaborate" at bounding box center [124, 146] width 64 height 15
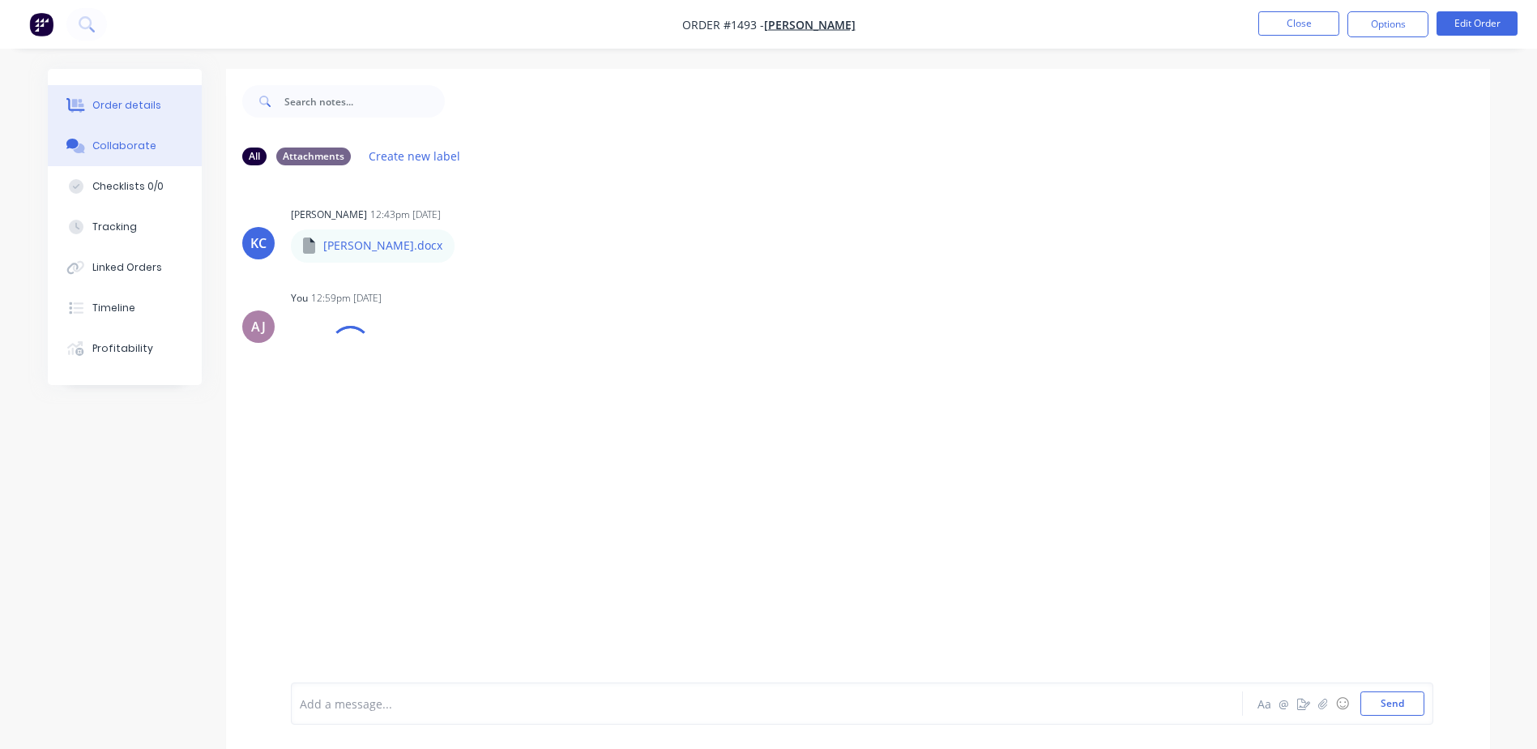
click at [139, 102] on div "Order details" at bounding box center [126, 105] width 69 height 15
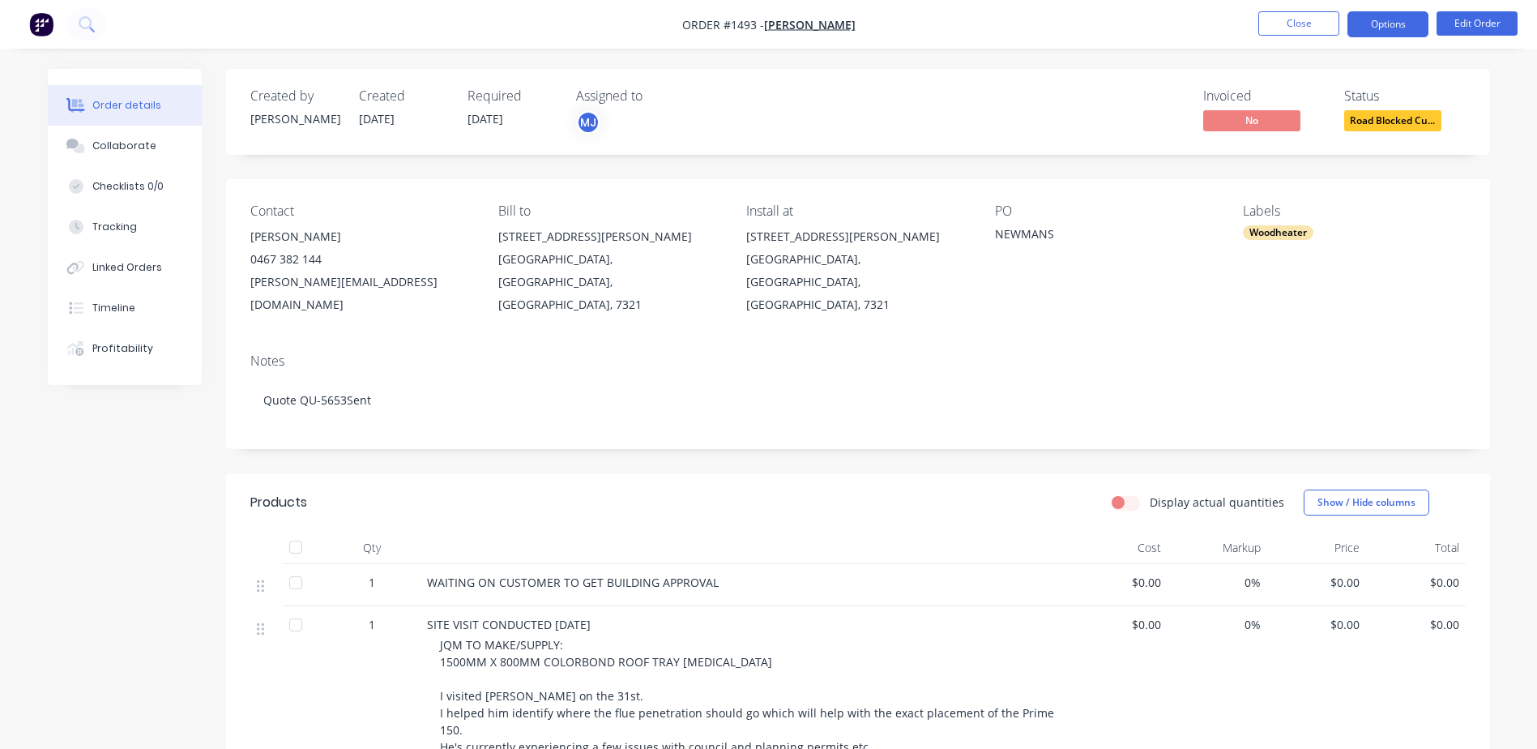
click at [1387, 32] on button "Options" at bounding box center [1388, 24] width 81 height 26
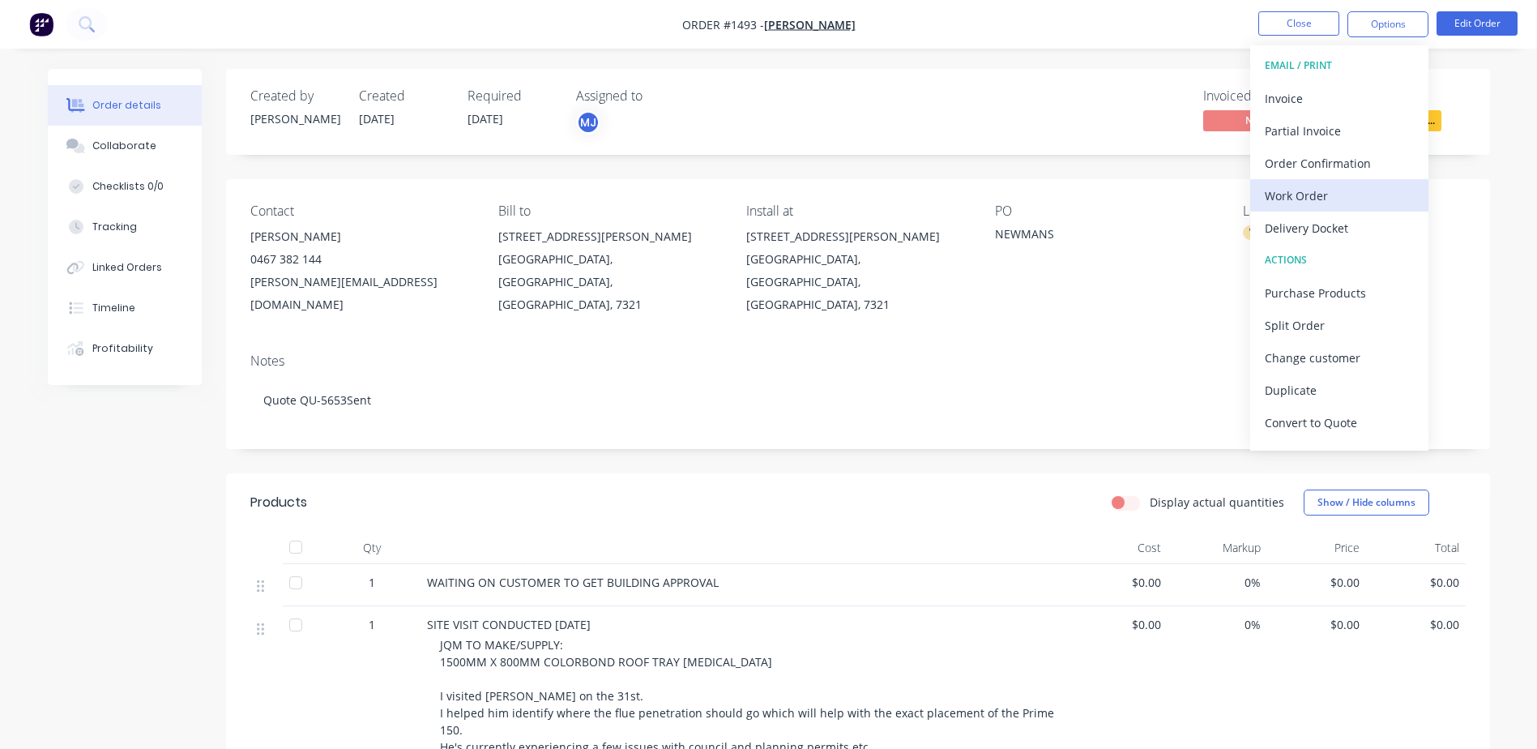
click at [1312, 195] on div "Work Order" at bounding box center [1339, 196] width 149 height 24
click at [1312, 195] on div "Custom" at bounding box center [1339, 196] width 149 height 24
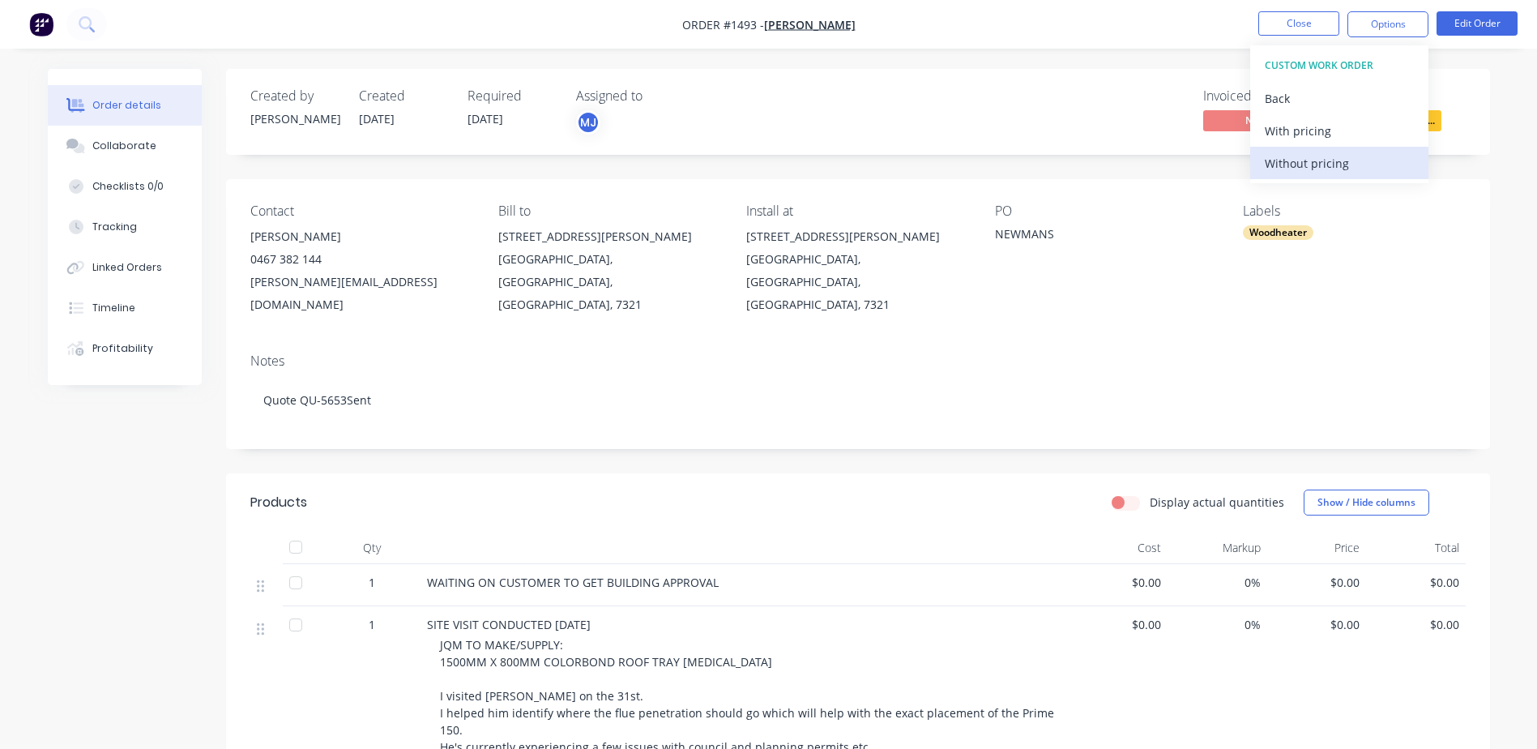
click at [1306, 156] on div "Without pricing" at bounding box center [1339, 164] width 149 height 24
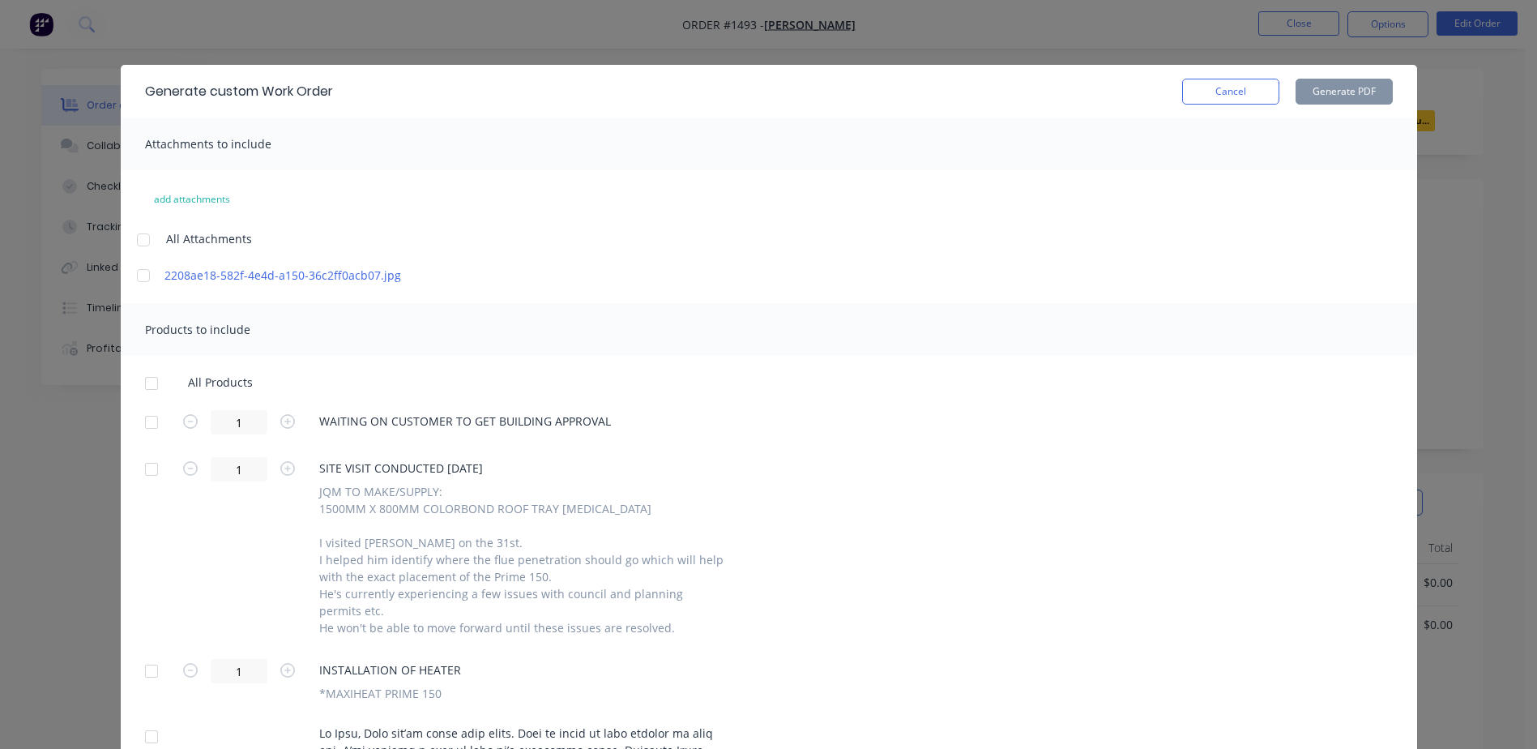
click at [129, 241] on div at bounding box center [143, 240] width 32 height 32
click at [148, 383] on div at bounding box center [151, 383] width 32 height 32
click at [1335, 80] on button "Generate PDF" at bounding box center [1344, 92] width 97 height 26
click at [141, 386] on div at bounding box center [151, 383] width 32 height 32
click at [1358, 93] on button "Generate PDF" at bounding box center [1344, 92] width 97 height 26
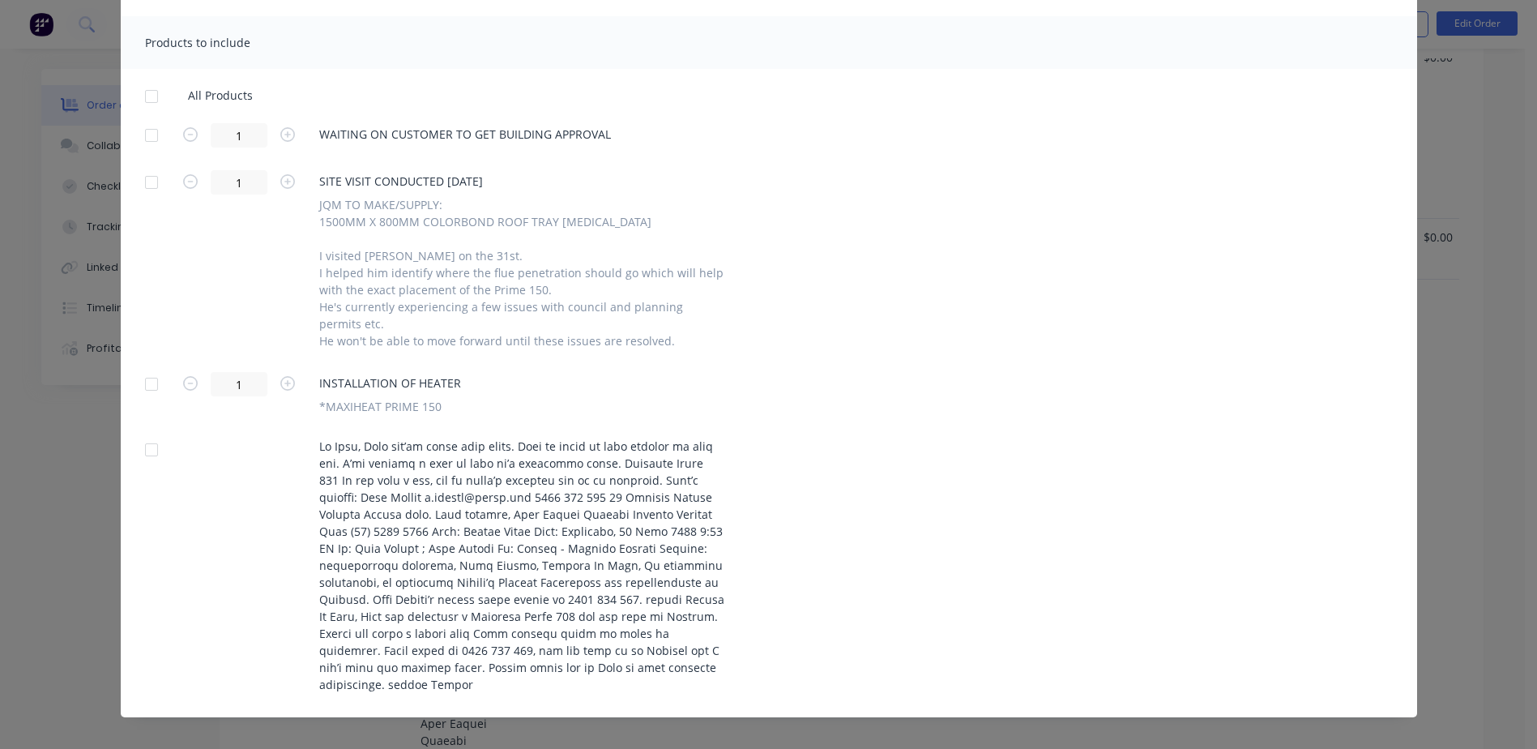
scroll to position [302, 0]
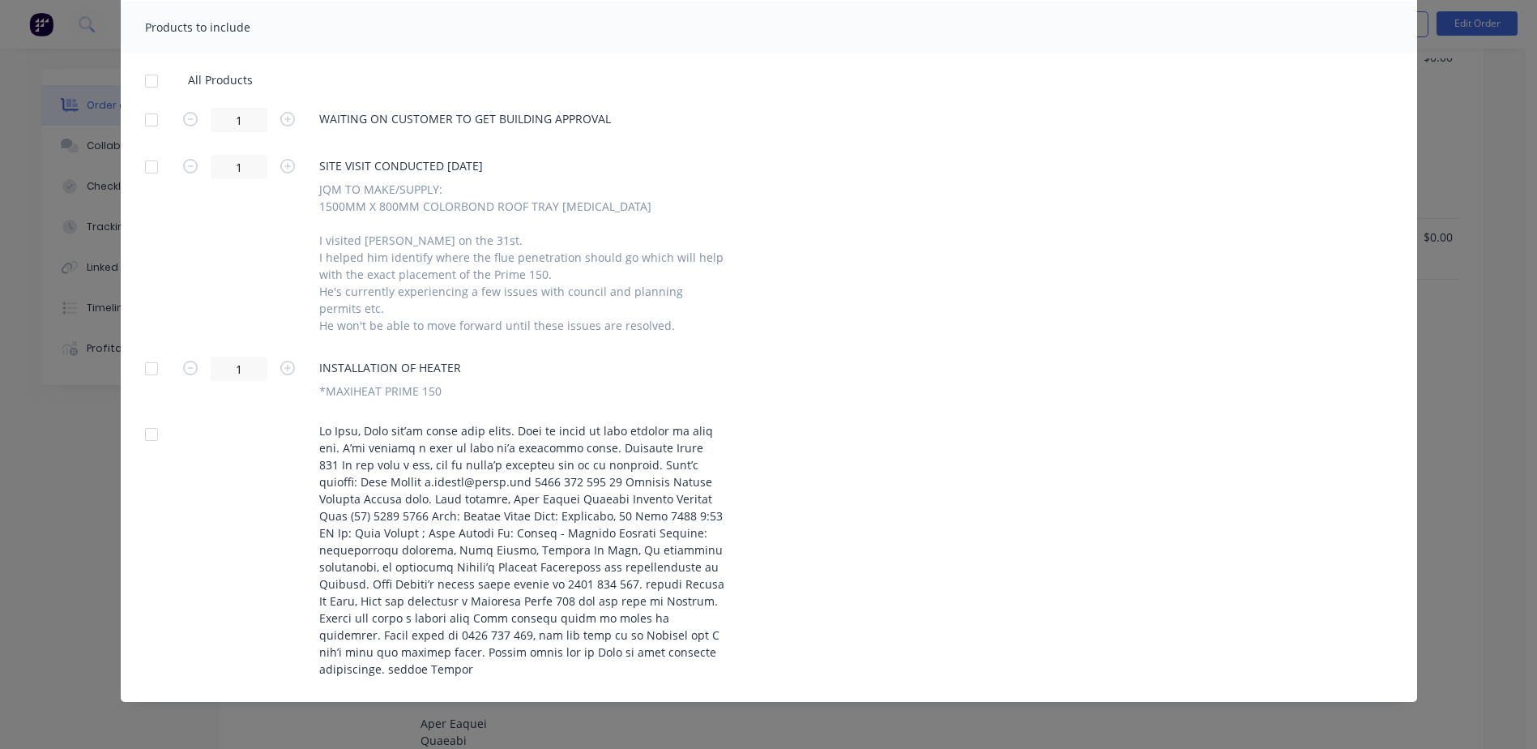
click at [145, 78] on div at bounding box center [151, 81] width 32 height 32
click at [144, 433] on div at bounding box center [151, 434] width 32 height 32
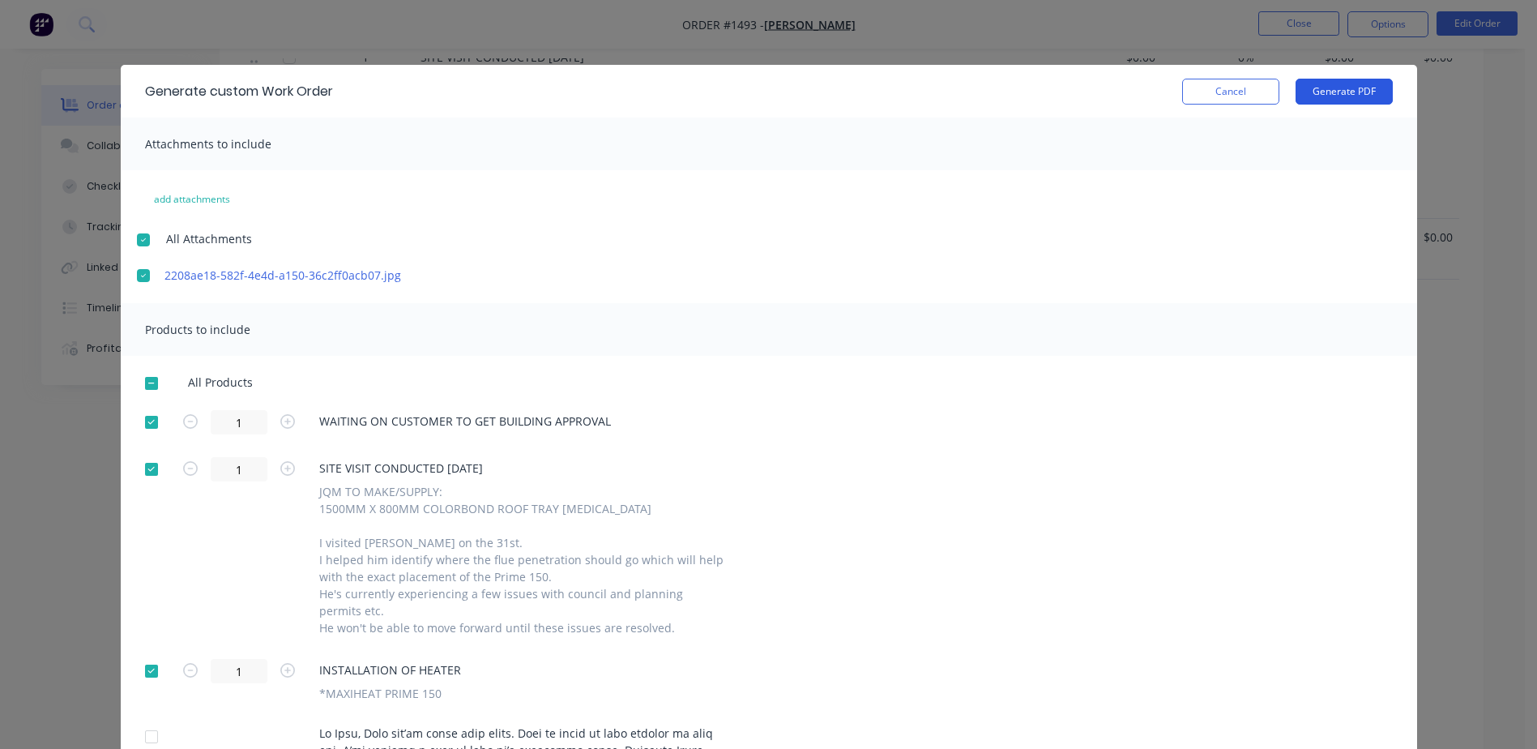
click at [1327, 85] on button "Generate PDF" at bounding box center [1344, 92] width 97 height 26
click at [1182, 92] on button "Cancel" at bounding box center [1230, 92] width 97 height 26
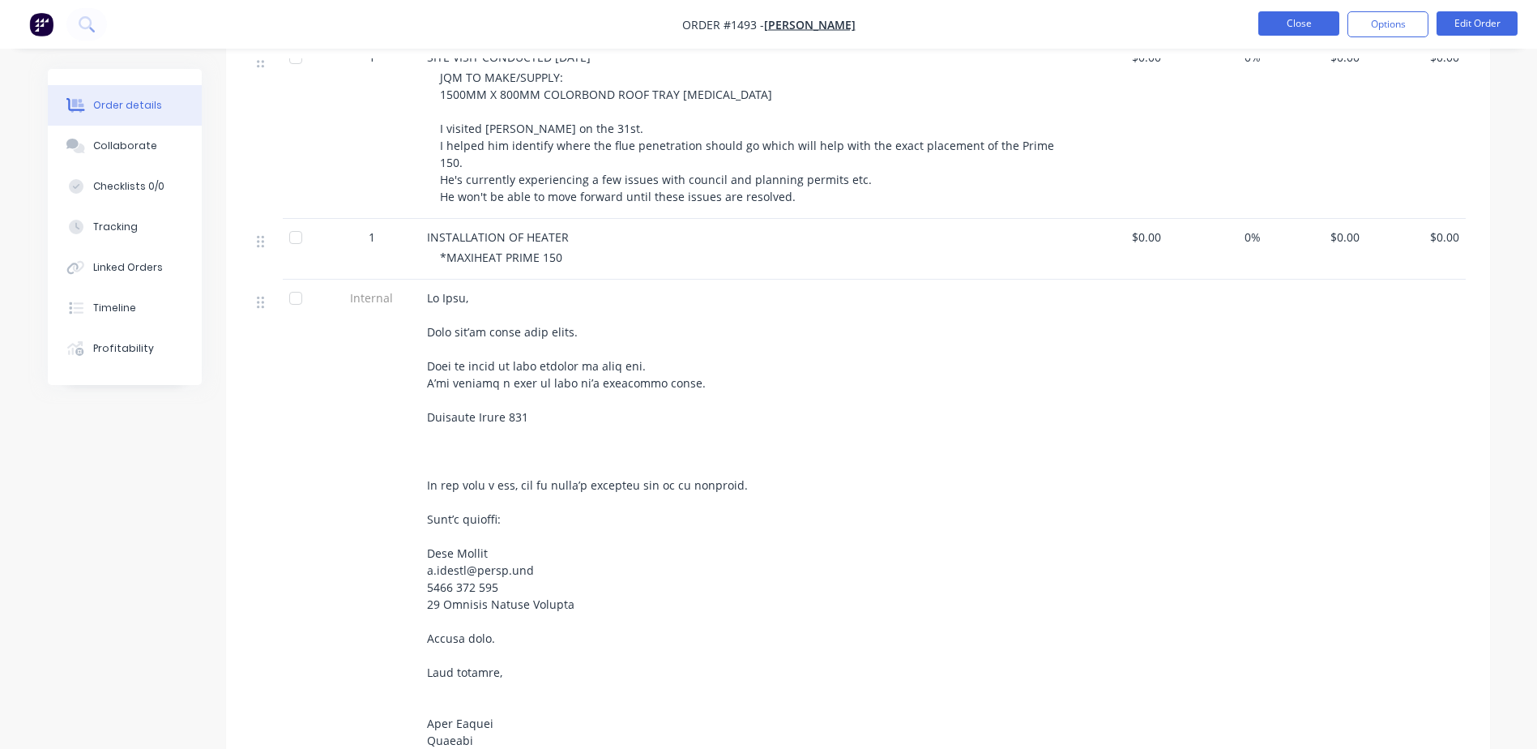
click at [1320, 32] on button "Close" at bounding box center [1299, 23] width 81 height 24
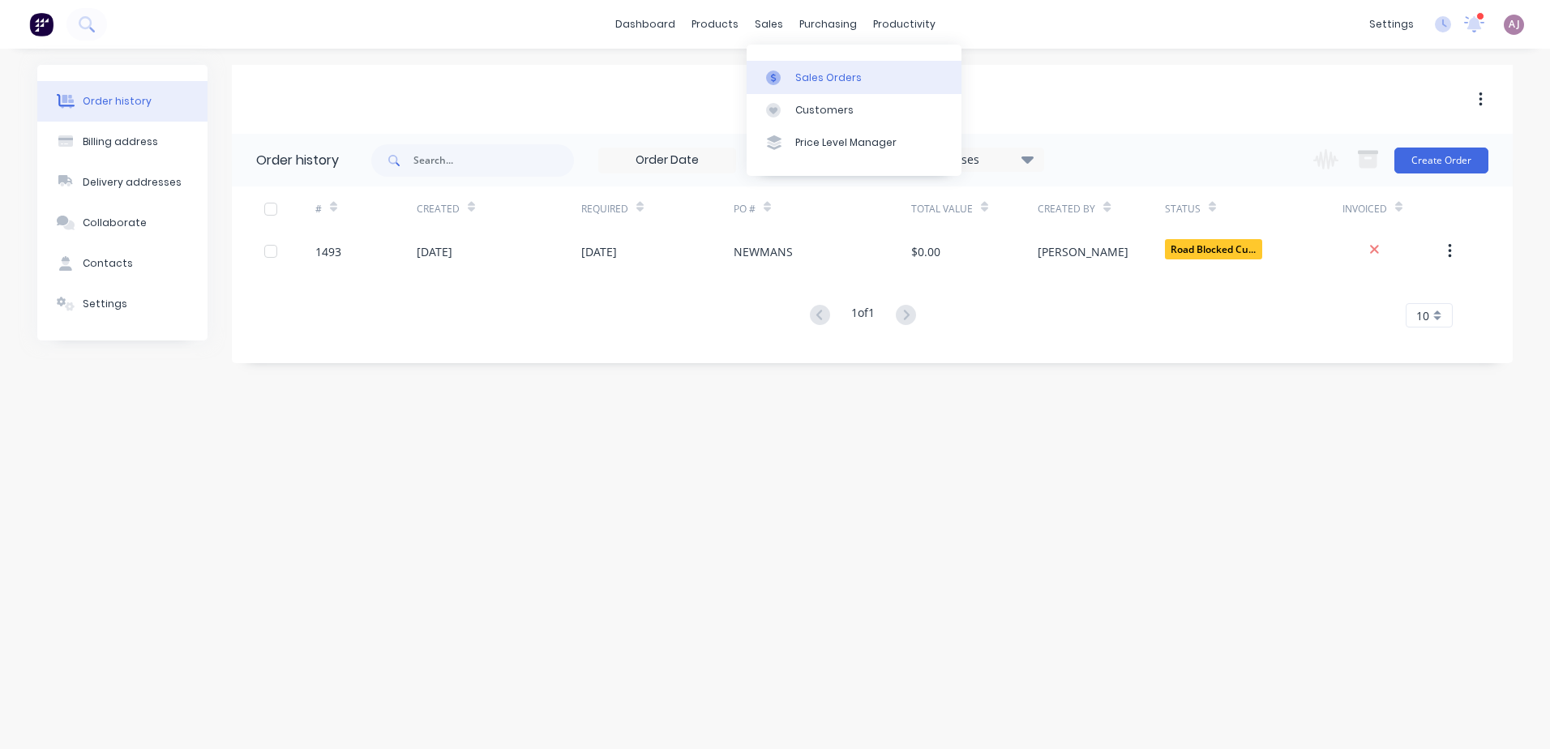
click at [786, 75] on div at bounding box center [778, 78] width 24 height 15
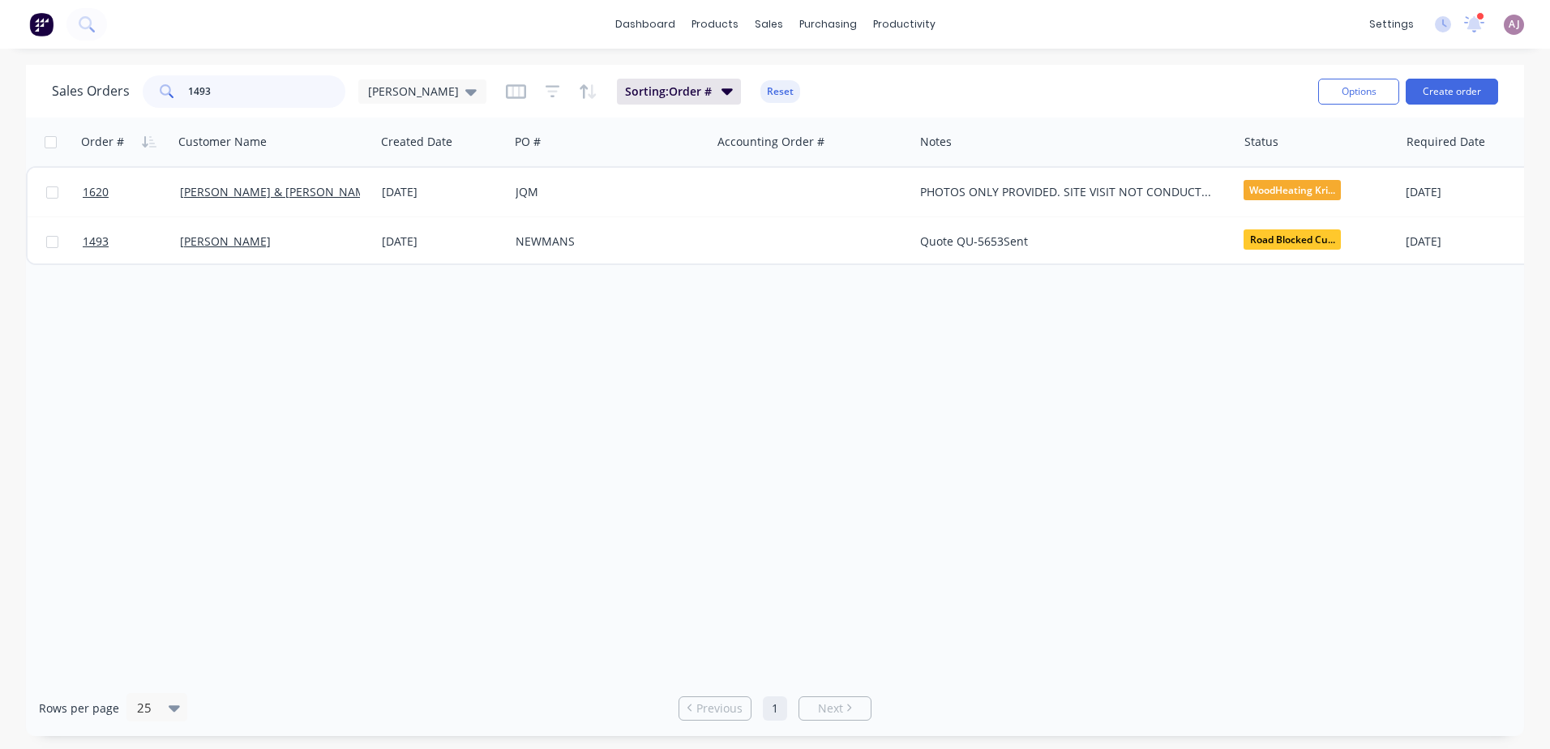
click at [247, 99] on input "1493" at bounding box center [267, 91] width 158 height 32
click at [247, 98] on input "1493" at bounding box center [267, 91] width 158 height 32
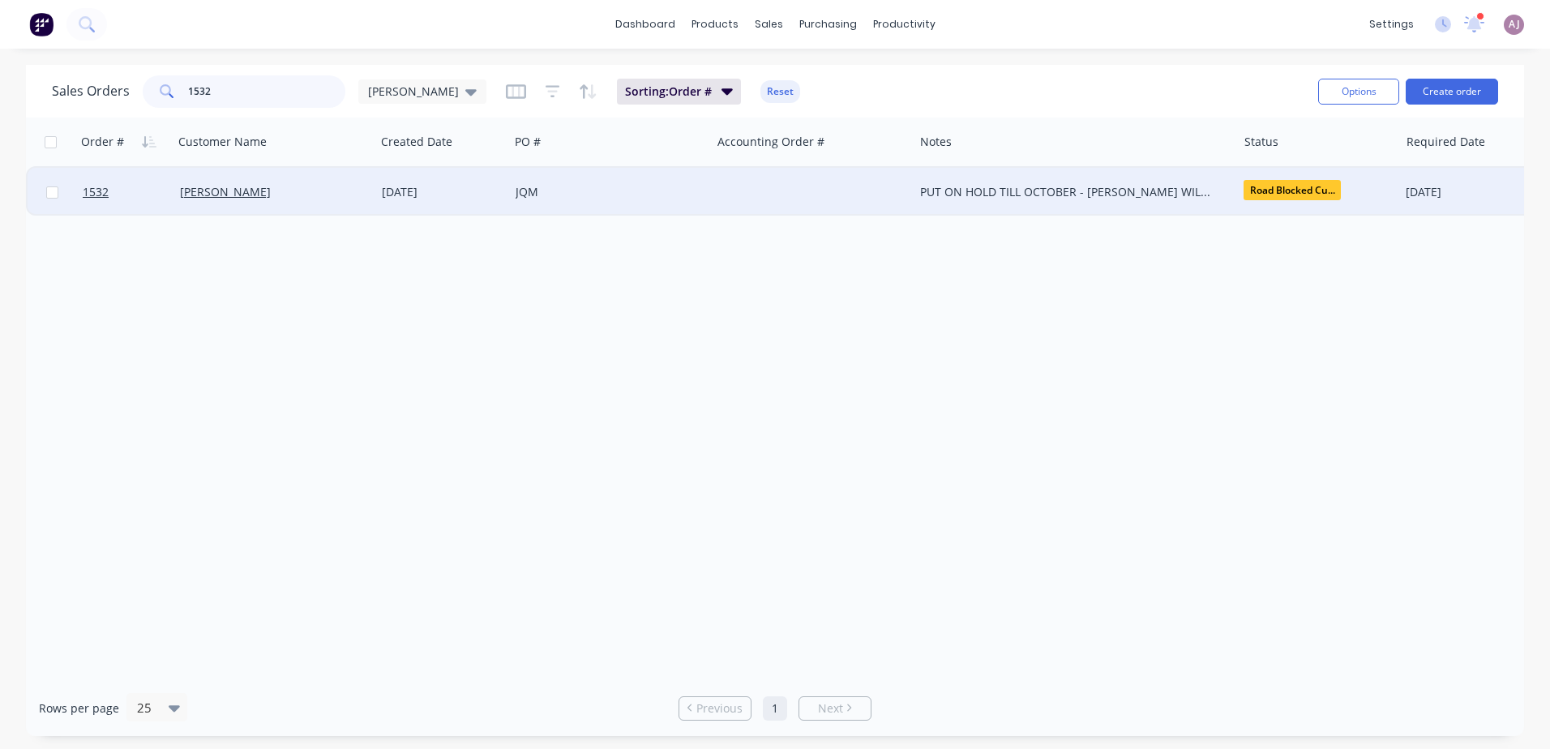
type input "1532"
click at [242, 199] on div "[PERSON_NAME]" at bounding box center [270, 192] width 180 height 16
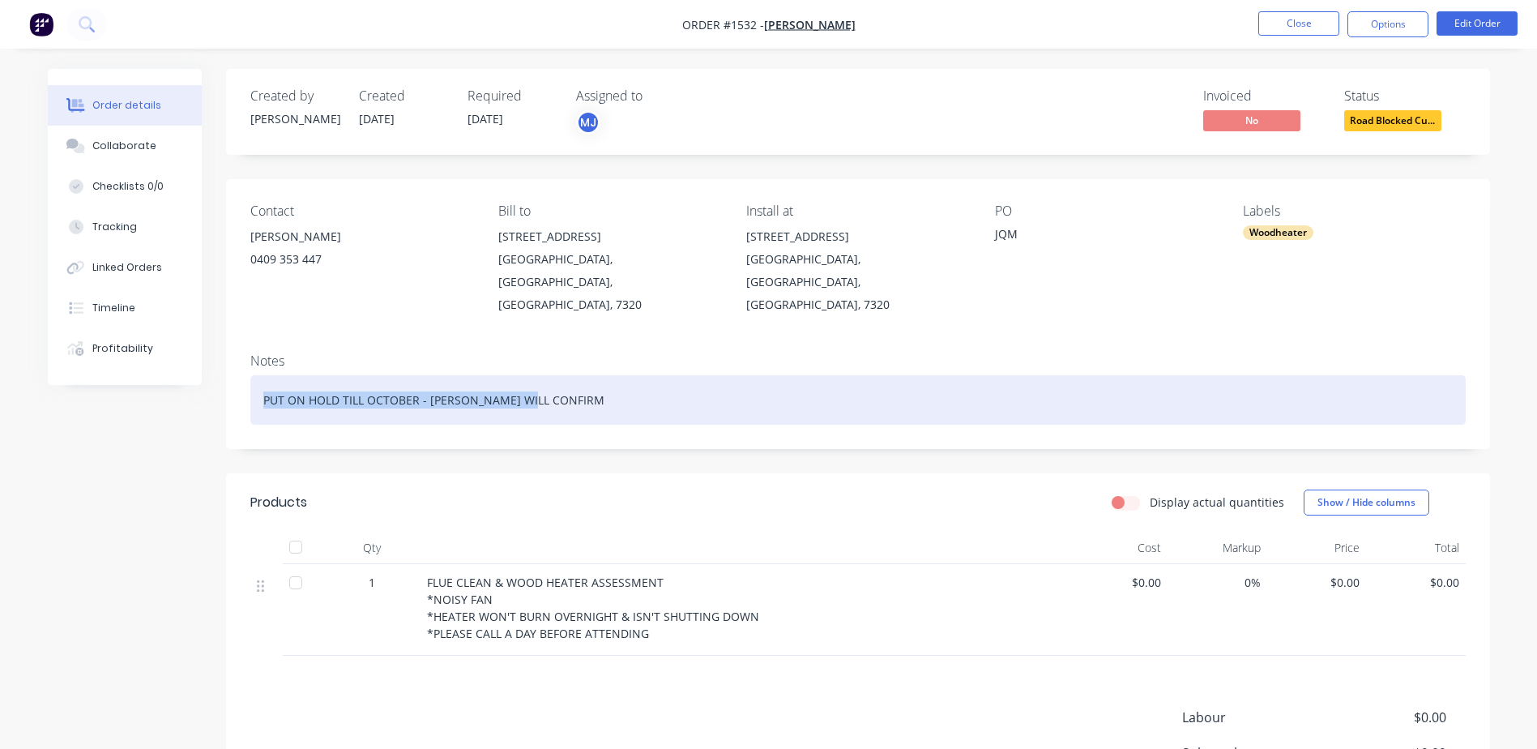
drag, startPoint x: 263, startPoint y: 361, endPoint x: 531, endPoint y: 381, distance: 268.2
click at [531, 381] on div "PUT ON HOLD TILL OCTOBER - [PERSON_NAME] WILL CONFIRM" at bounding box center [858, 399] width 1216 height 49
copy div "PUT ON HOLD TILL OCTOBER - [PERSON_NAME] WILL CONFIRM"
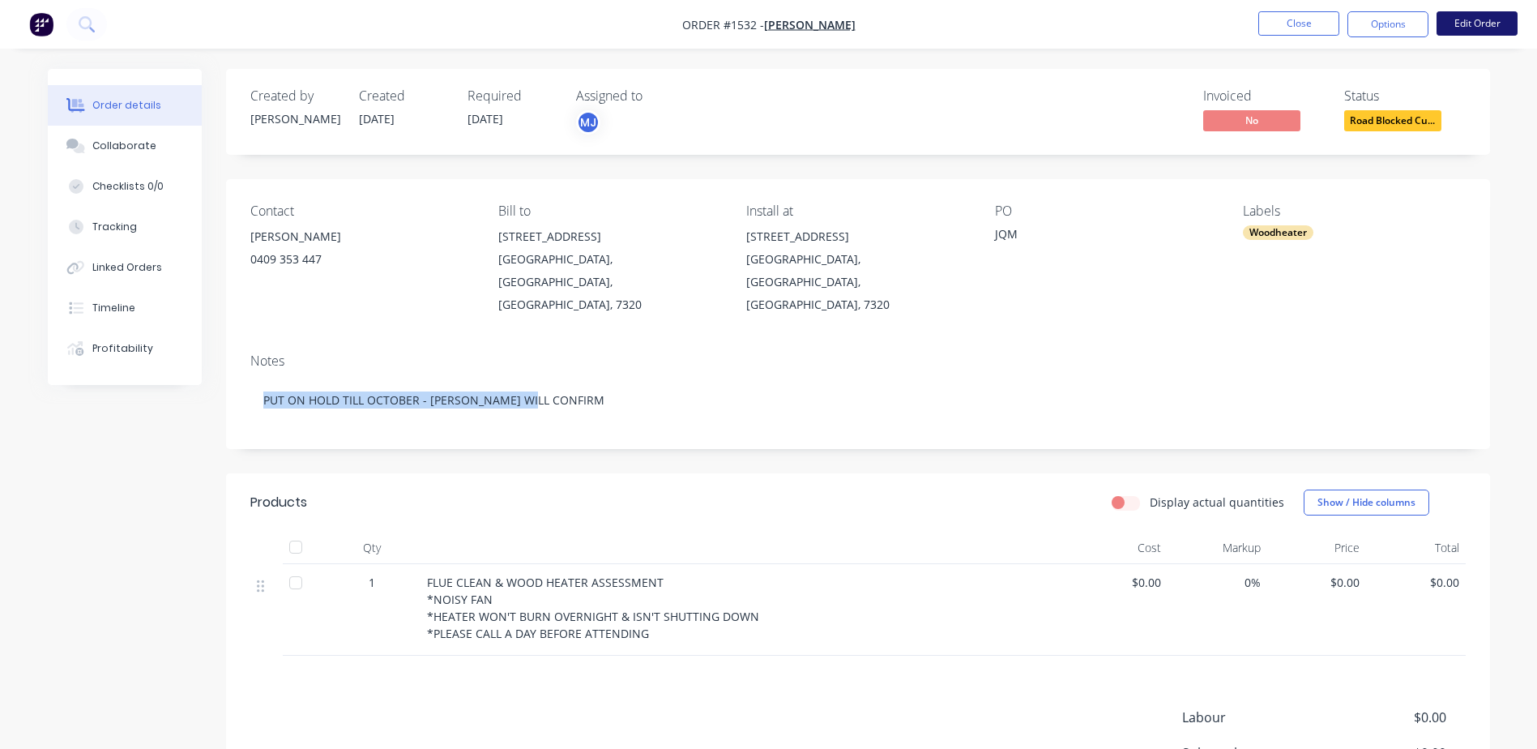
click at [1463, 21] on button "Edit Order" at bounding box center [1477, 23] width 81 height 24
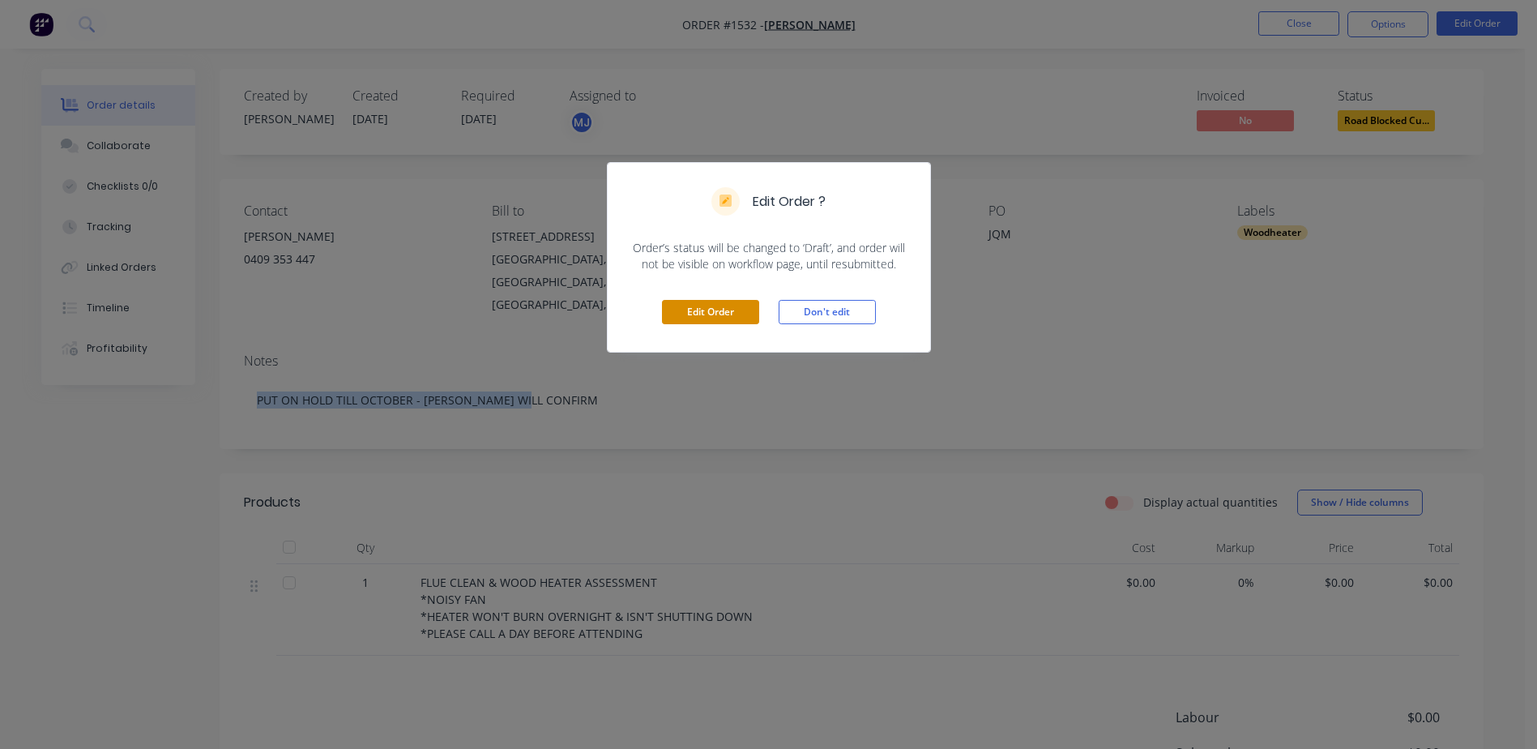
click at [709, 319] on button "Edit Order" at bounding box center [710, 312] width 97 height 24
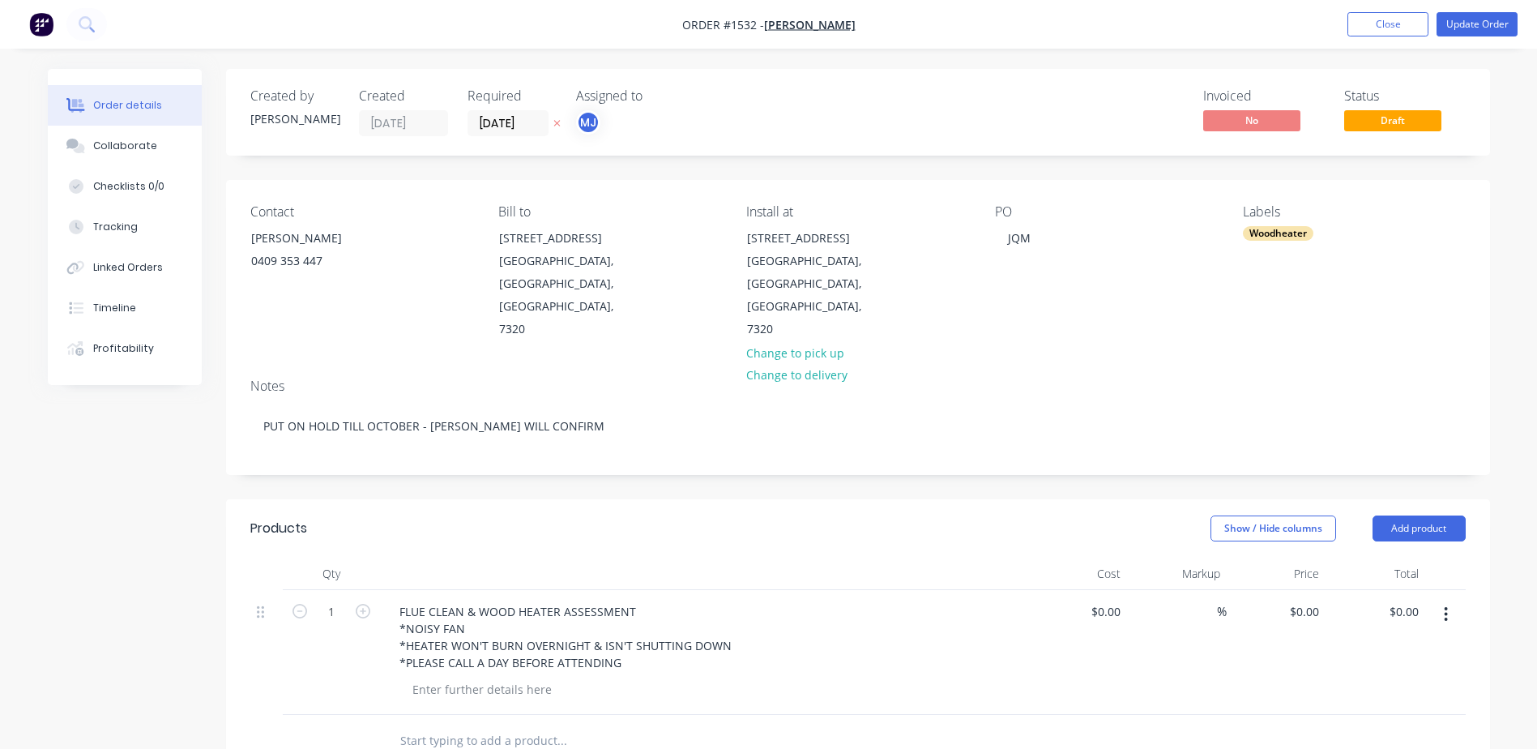
click at [480, 725] on input "text" at bounding box center [562, 741] width 324 height 32
paste input "PUT ON HOLD TILL OCTOBER - [PERSON_NAME] WILL CONFIRM"
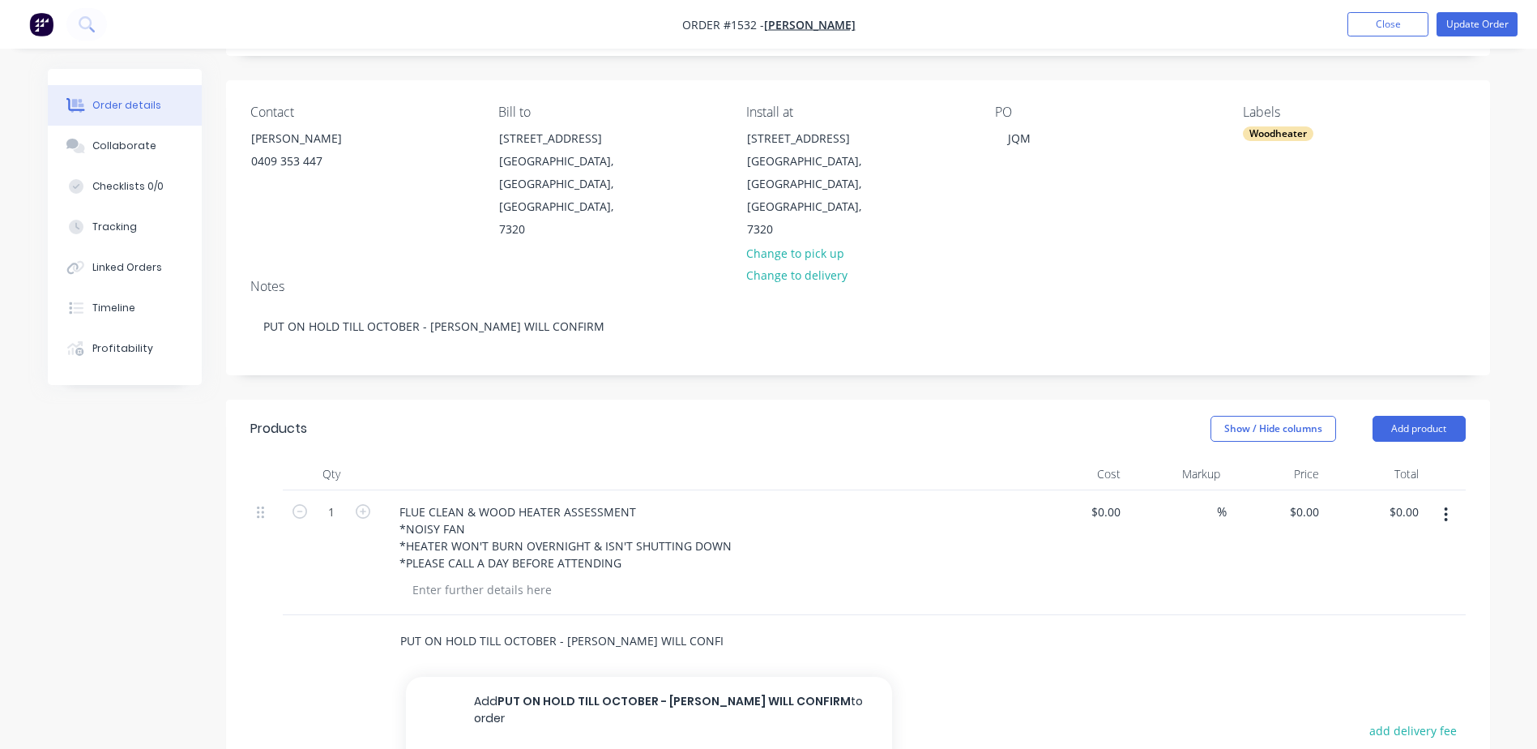
scroll to position [243, 0]
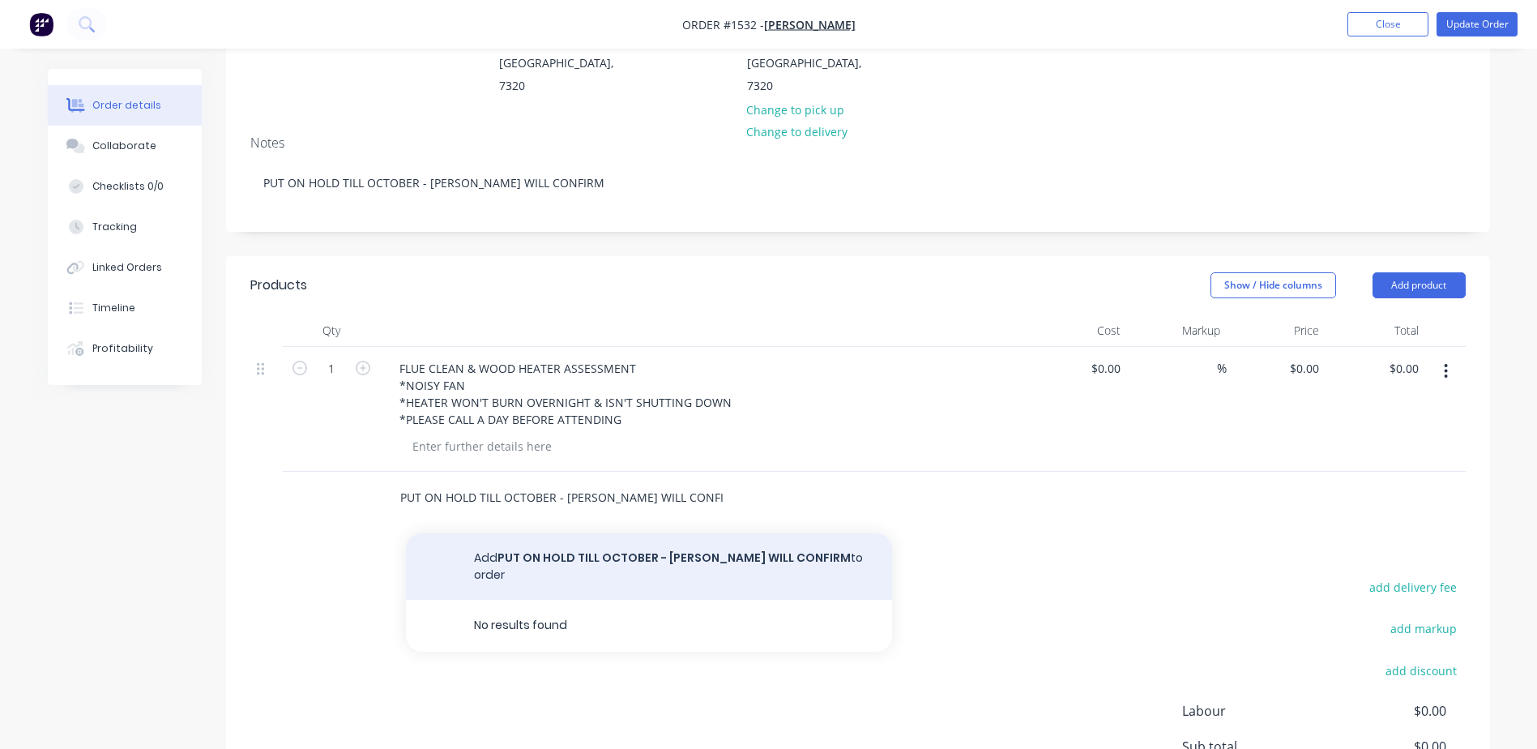
type input "PUT ON HOLD TILL OCTOBER - [PERSON_NAME] WILL CONFIRM"
click at [627, 533] on button "Add PUT ON HOLD TILL OCTOBER - [PERSON_NAME] WILL CONFIRM to order" at bounding box center [649, 566] width 486 height 66
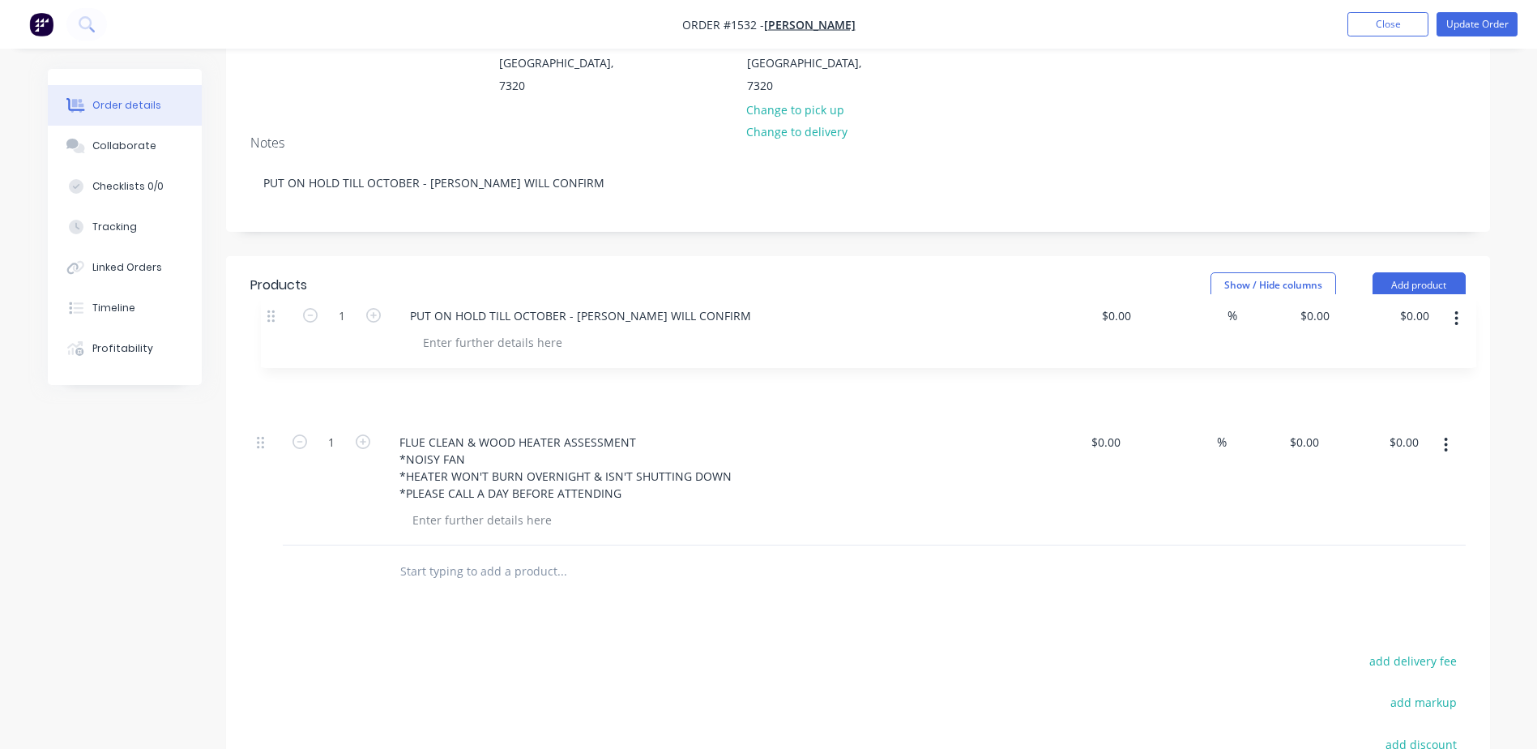
drag, startPoint x: 265, startPoint y: 450, endPoint x: 276, endPoint y: 308, distance: 142.2
click at [276, 347] on div "1 FLUE CLEAN & WOOD HEATER ASSESSMENT *NOISY FAN *HEATER WON'T BURN OVERNIGHT &…" at bounding box center [858, 446] width 1216 height 199
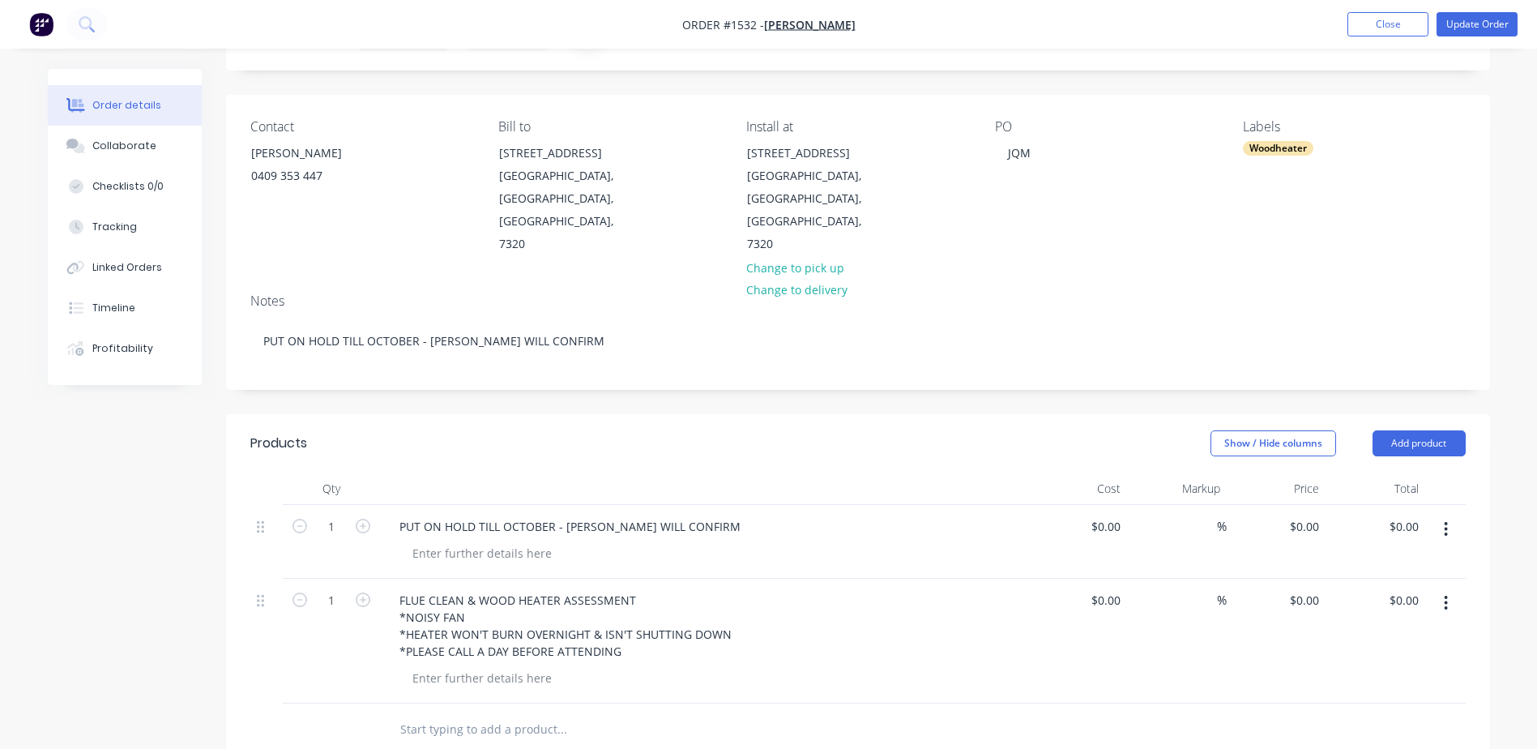
scroll to position [0, 0]
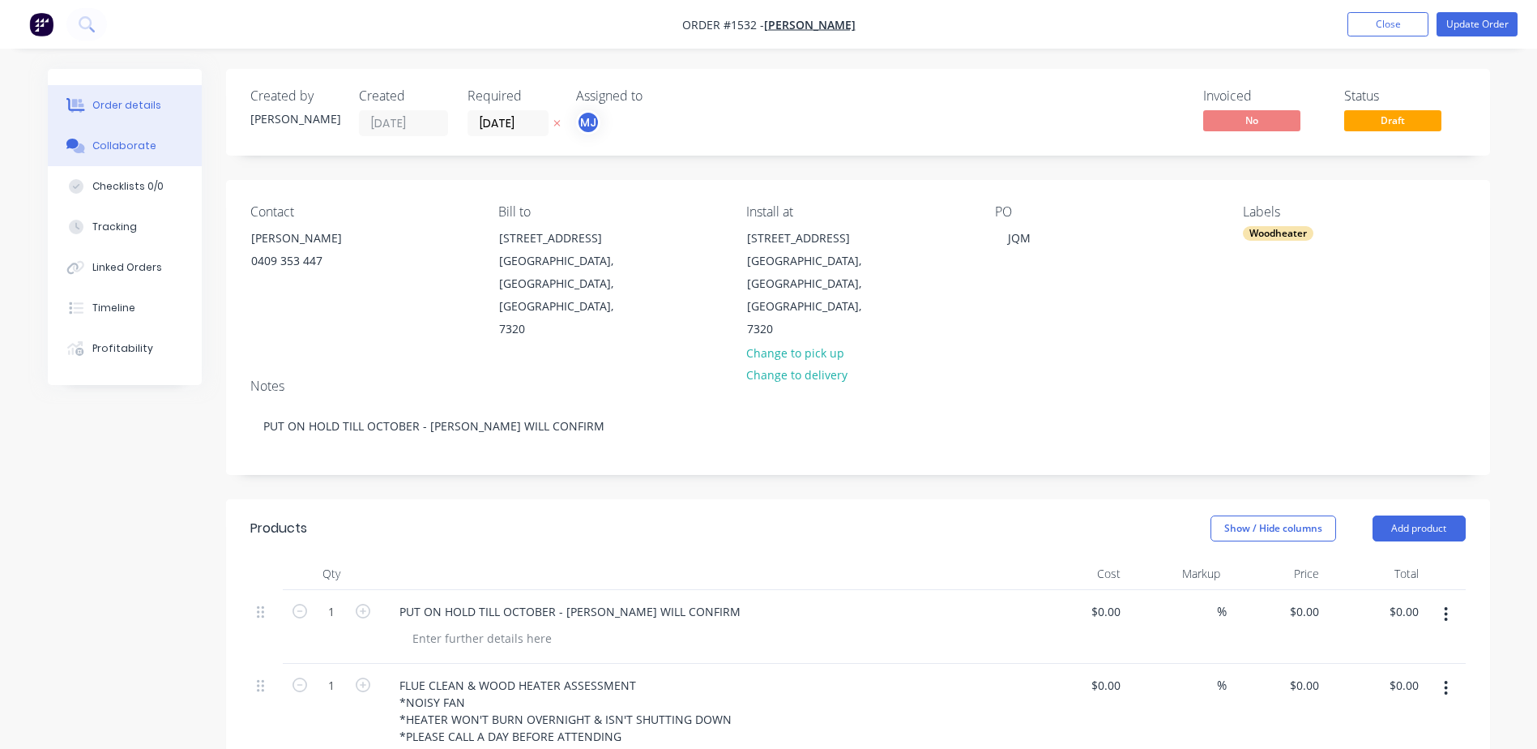
click at [125, 141] on div "Collaborate" at bounding box center [124, 146] width 64 height 15
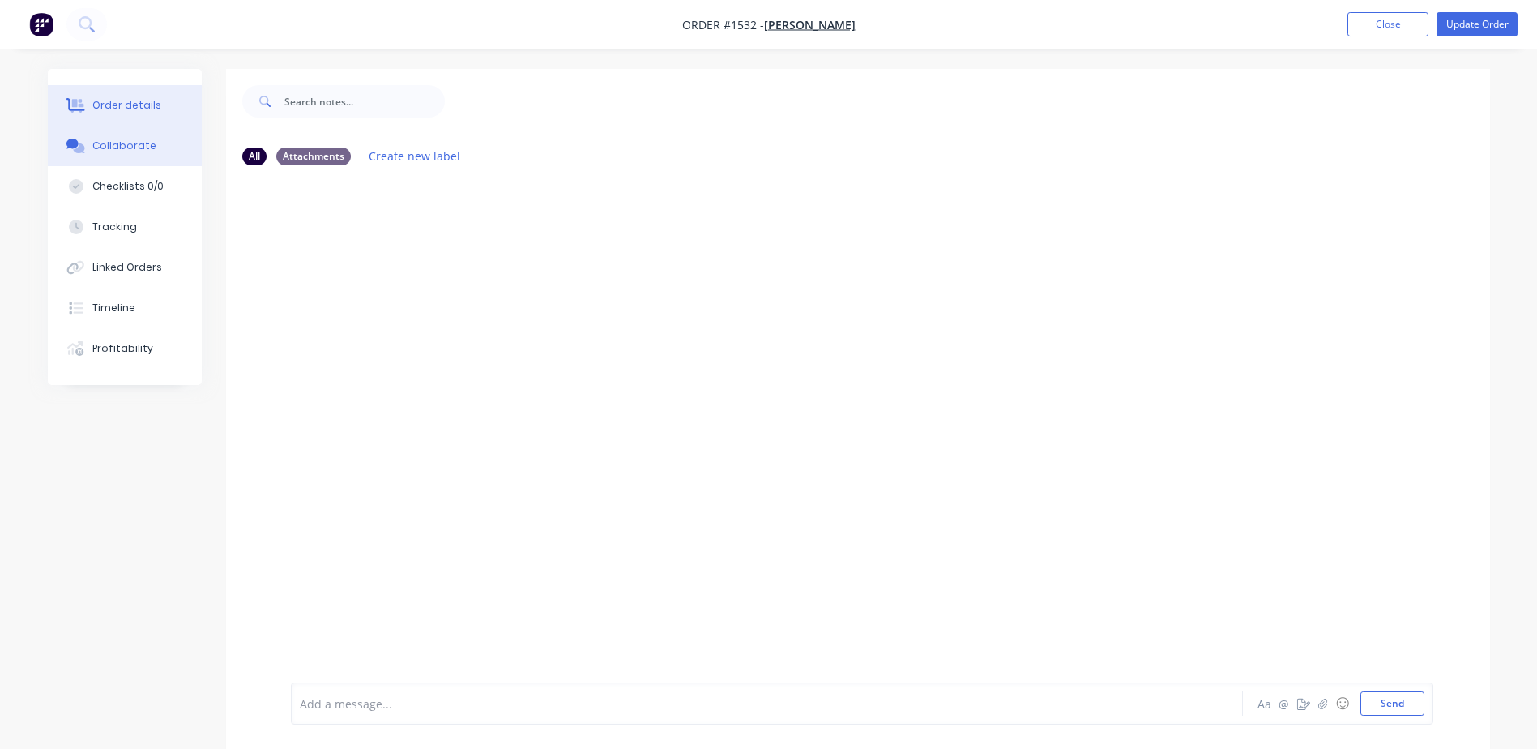
click at [142, 98] on div "Order details" at bounding box center [126, 105] width 69 height 15
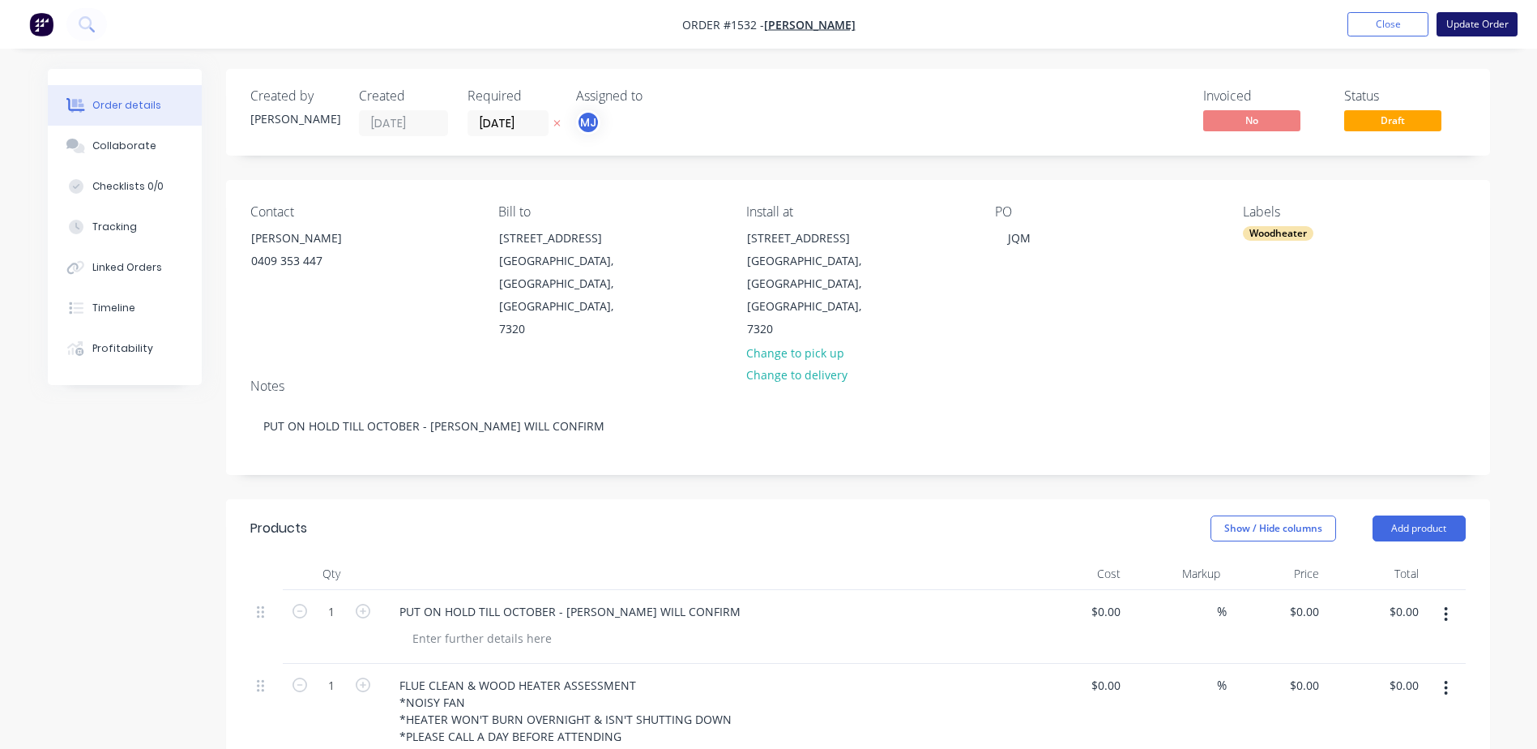
click at [1455, 24] on button "Update Order" at bounding box center [1477, 24] width 81 height 24
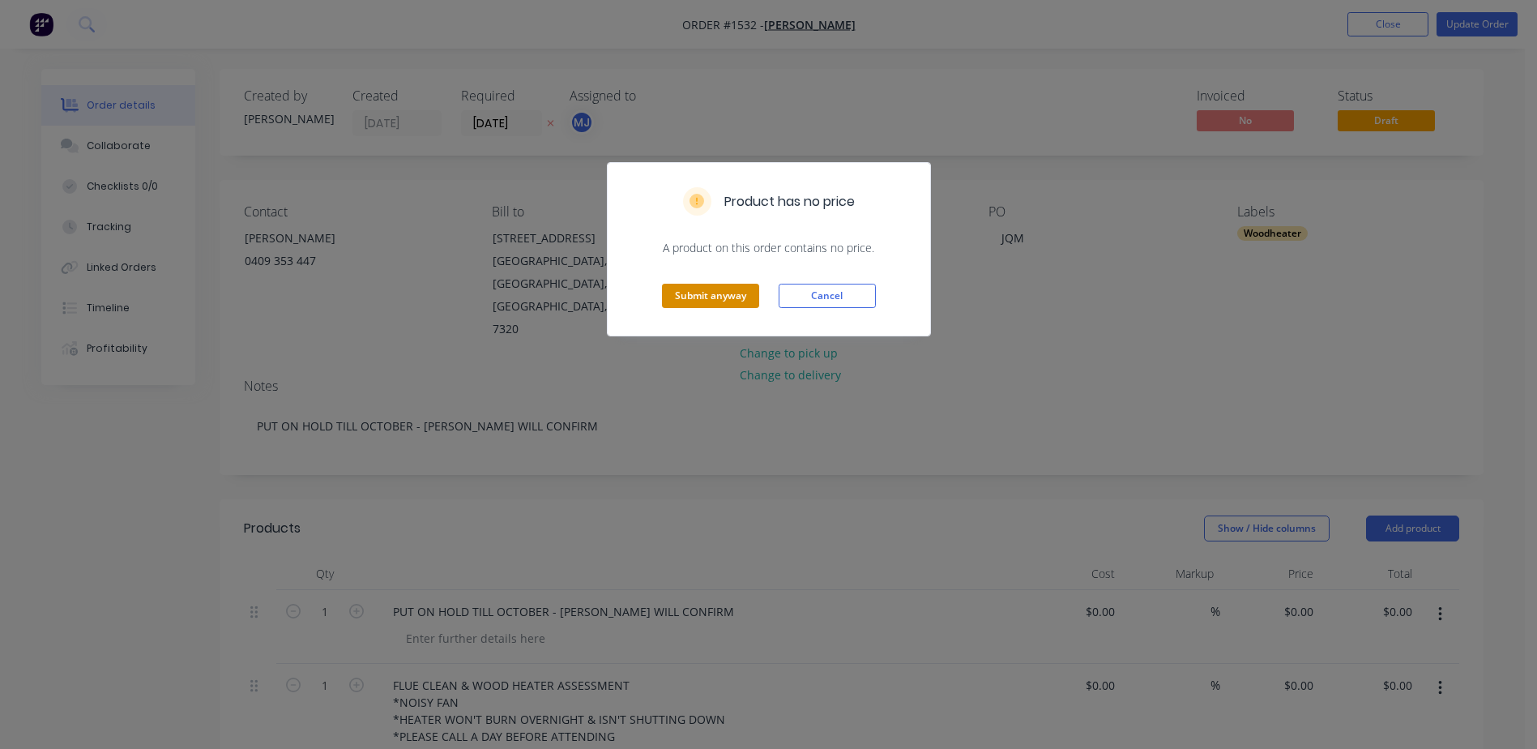
click at [684, 295] on button "Submit anyway" at bounding box center [710, 296] width 97 height 24
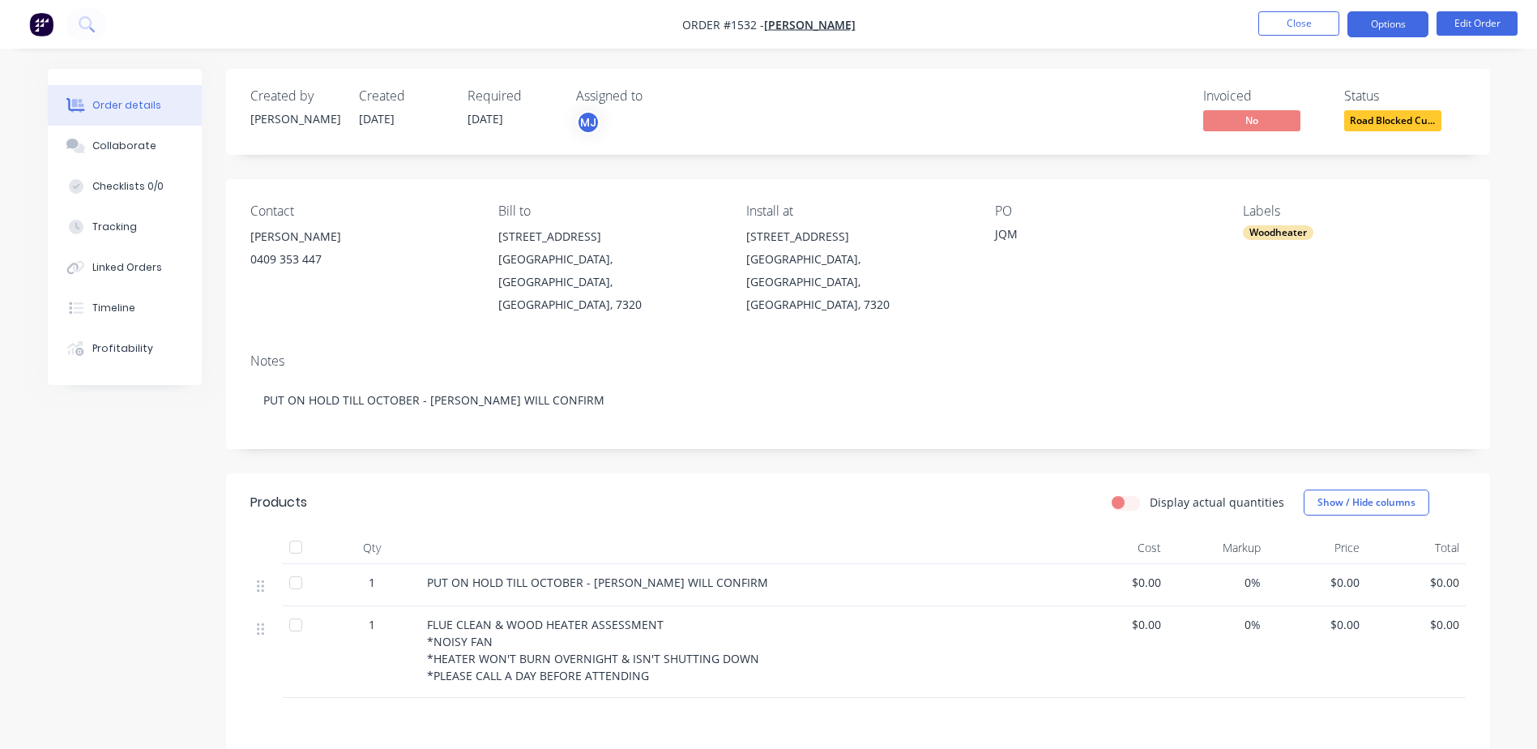
click at [1391, 24] on button "Options" at bounding box center [1388, 24] width 81 height 26
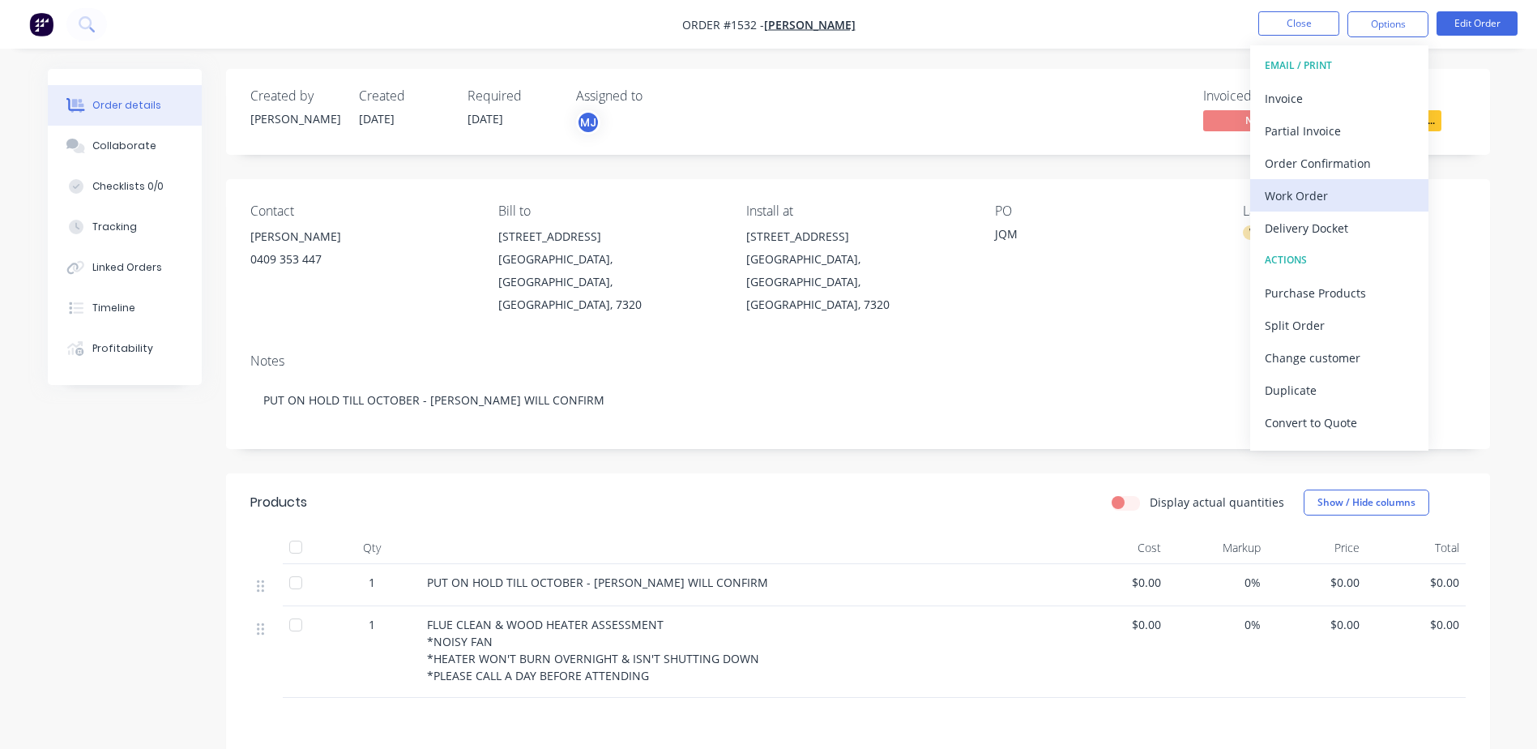
click at [1293, 195] on div "Work Order" at bounding box center [1339, 196] width 149 height 24
click at [1293, 193] on div "Custom" at bounding box center [1339, 196] width 149 height 24
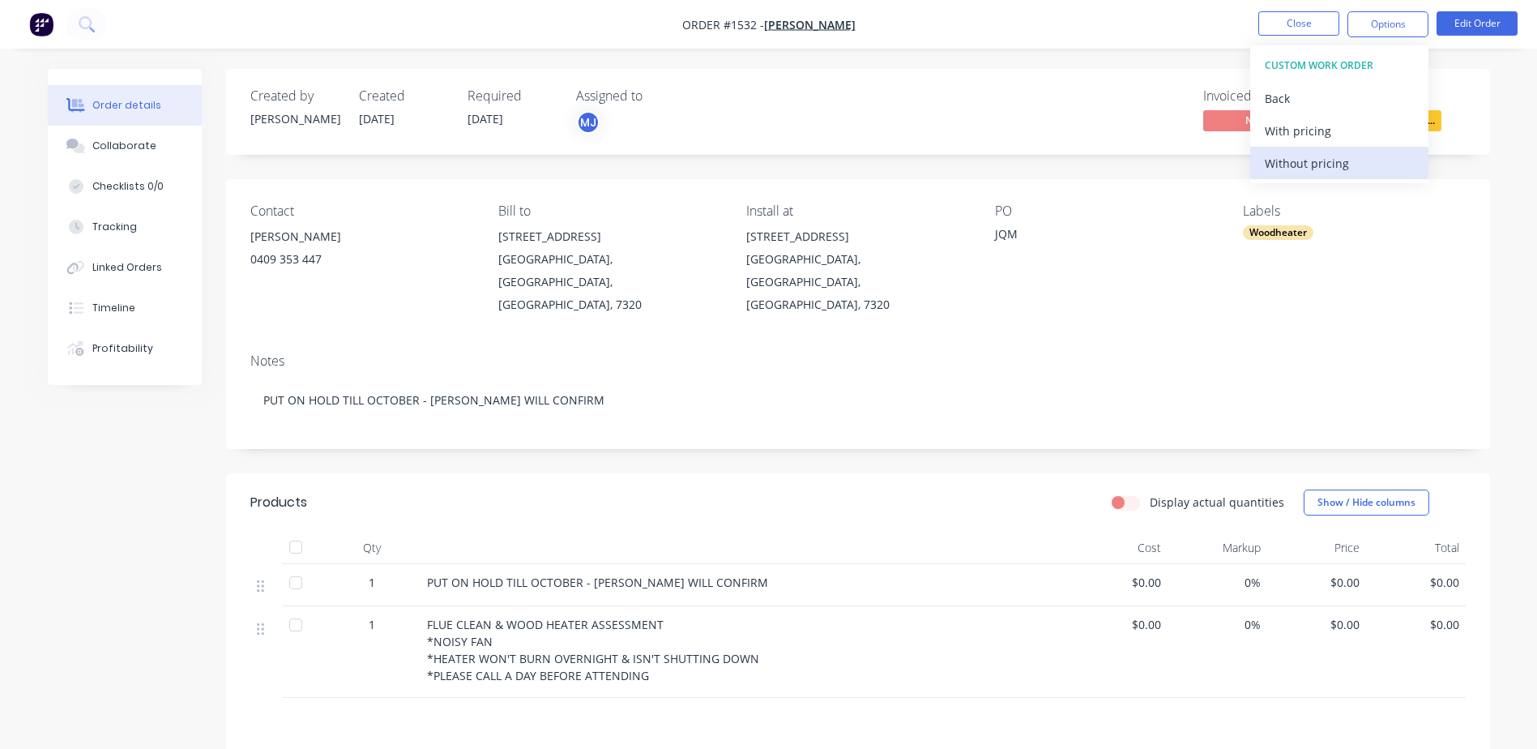
click at [1295, 176] on button "Without pricing" at bounding box center [1340, 163] width 178 height 32
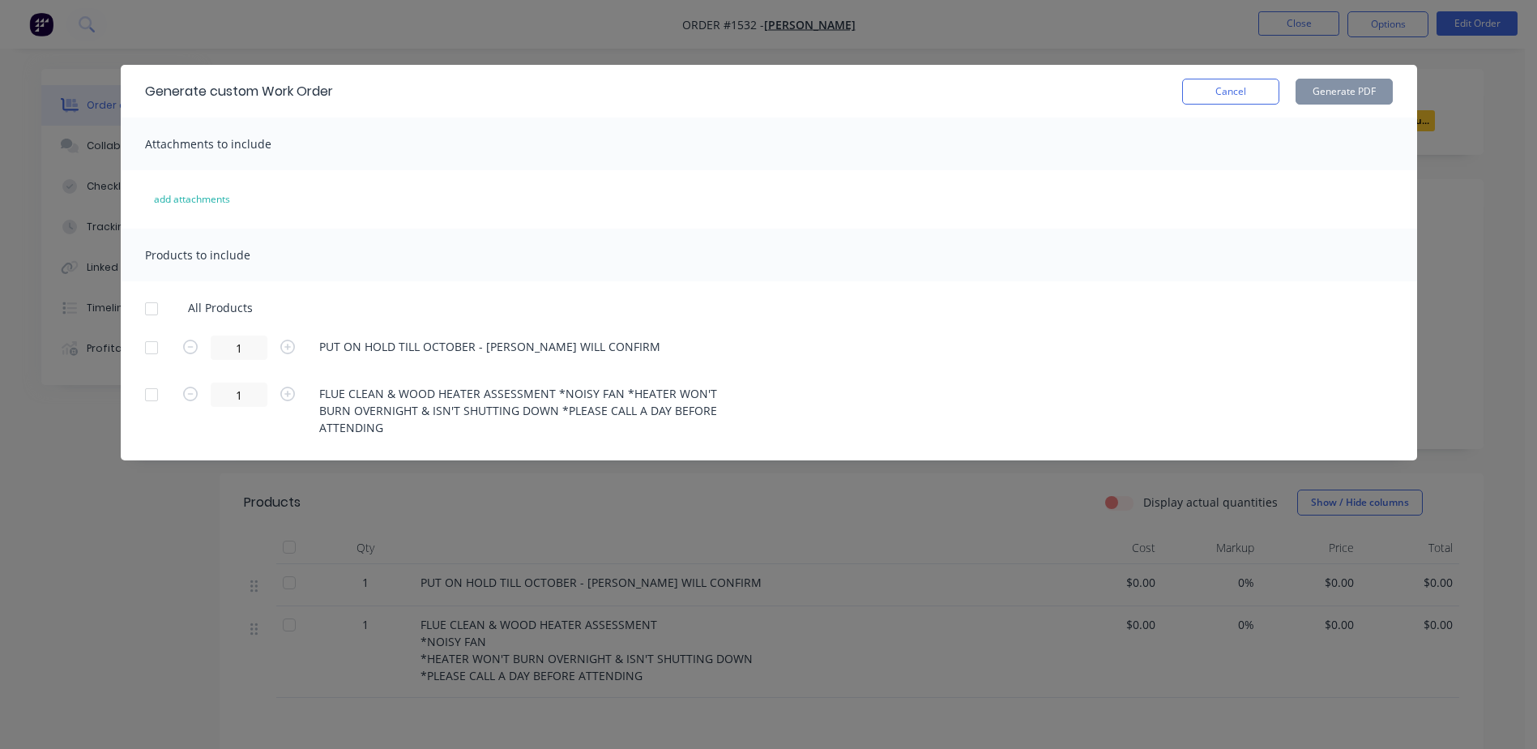
click at [154, 313] on div at bounding box center [151, 309] width 32 height 32
click at [1336, 96] on button "Generate PDF" at bounding box center [1344, 92] width 97 height 26
click at [1253, 84] on button "Cancel" at bounding box center [1230, 92] width 97 height 26
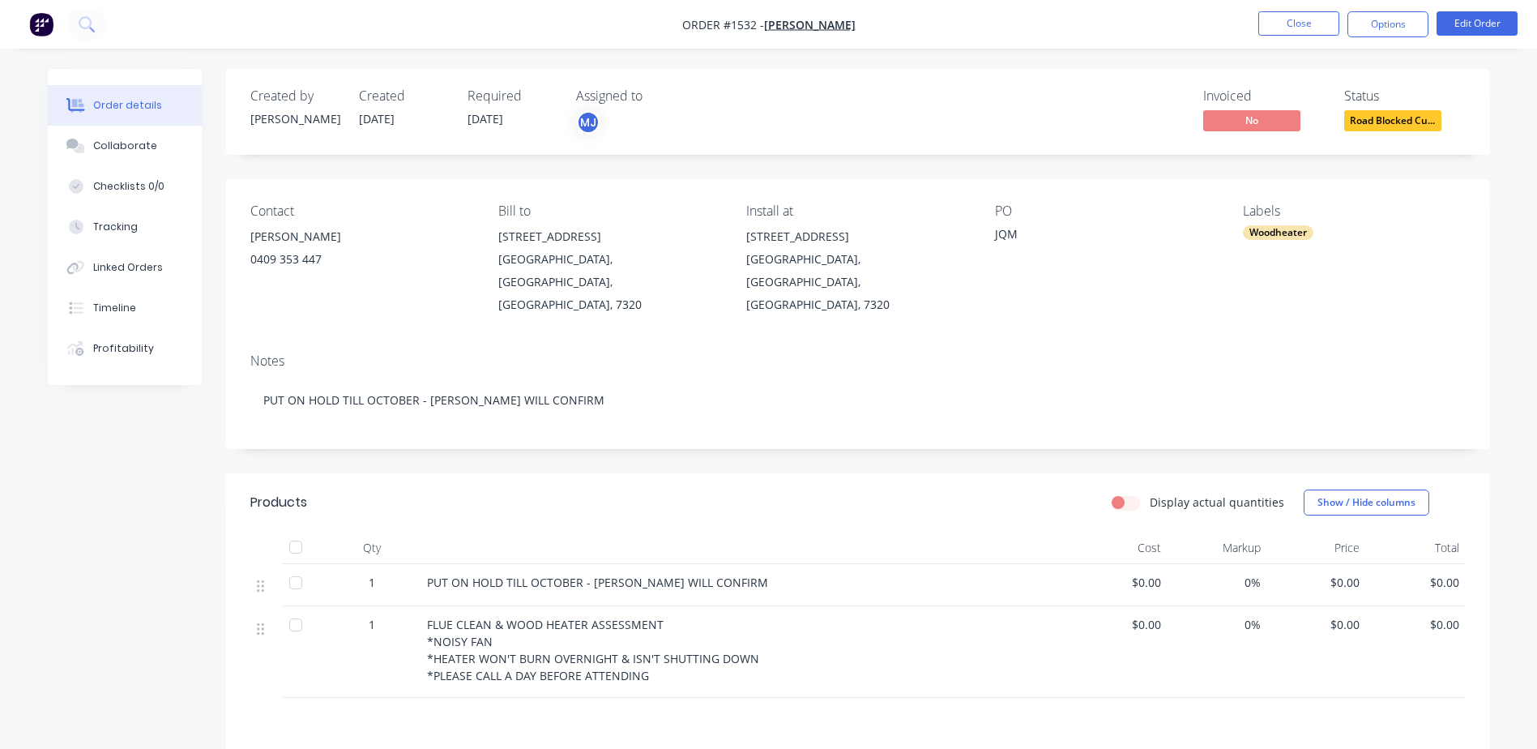
click at [1281, 5] on nav "Order #1532 - [PERSON_NAME] Close Options Edit Order" at bounding box center [768, 24] width 1537 height 49
click at [1278, 28] on button "Close" at bounding box center [1299, 23] width 81 height 24
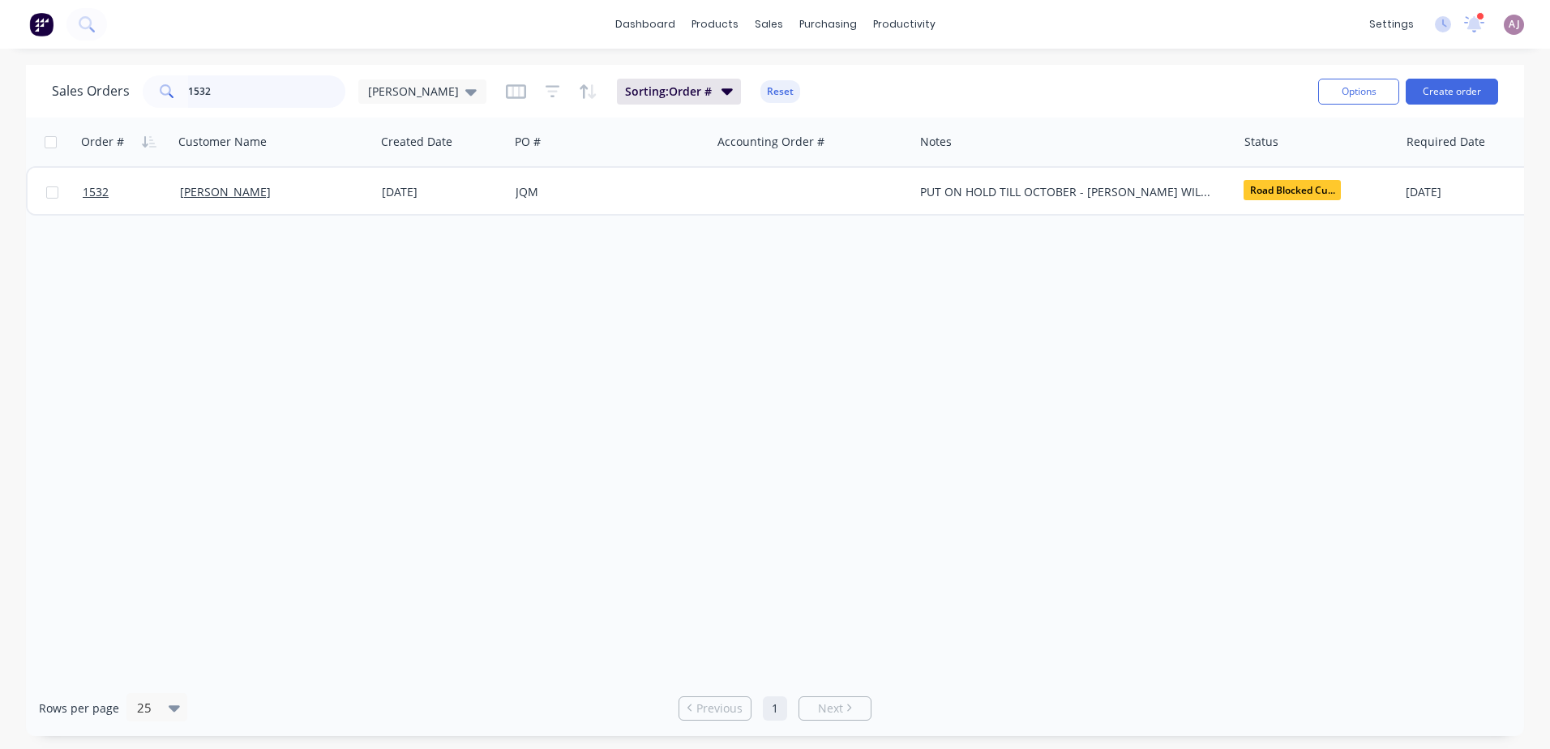
click at [199, 96] on input "1532" at bounding box center [267, 91] width 158 height 32
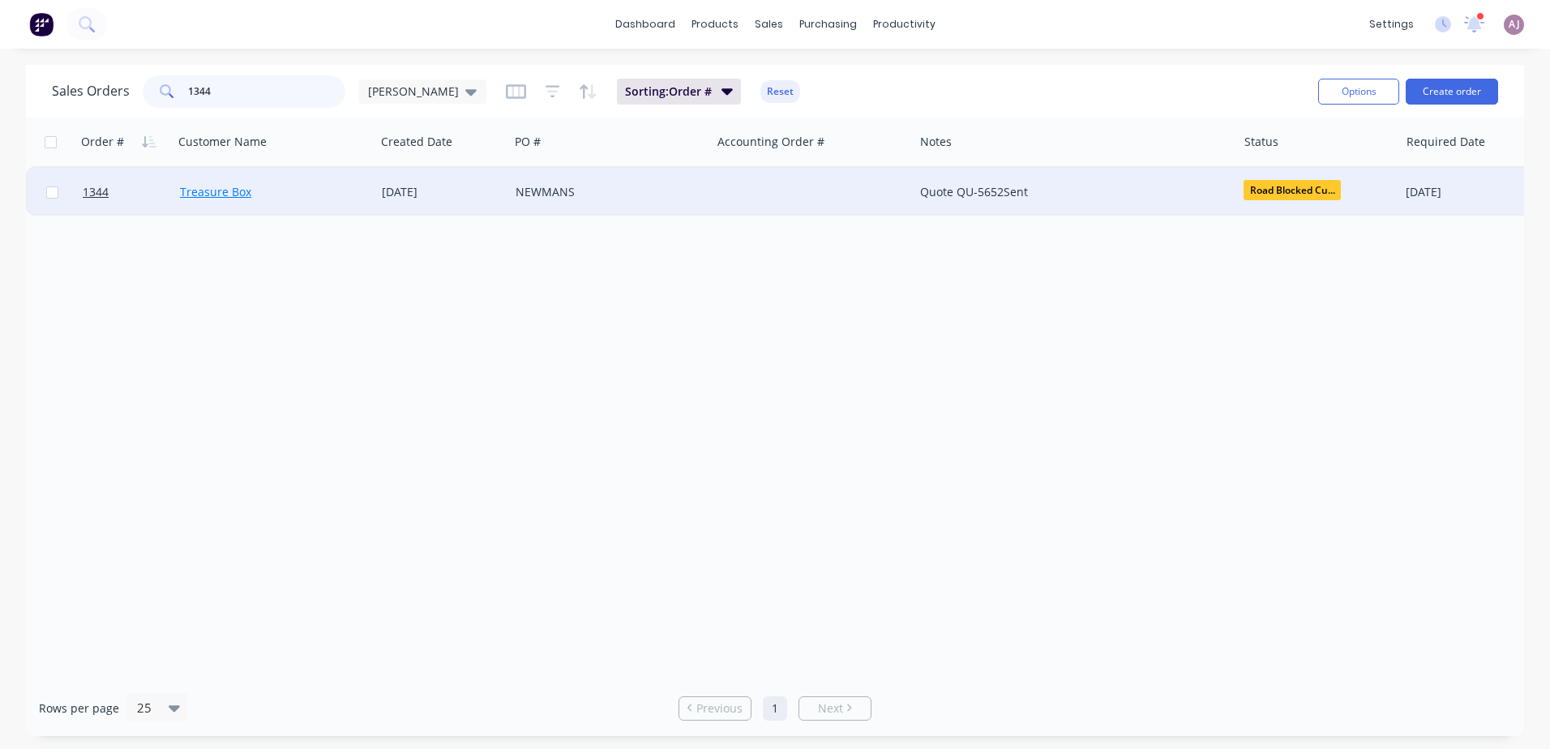
type input "1344"
click at [200, 186] on link "Treasure Box" at bounding box center [215, 191] width 71 height 15
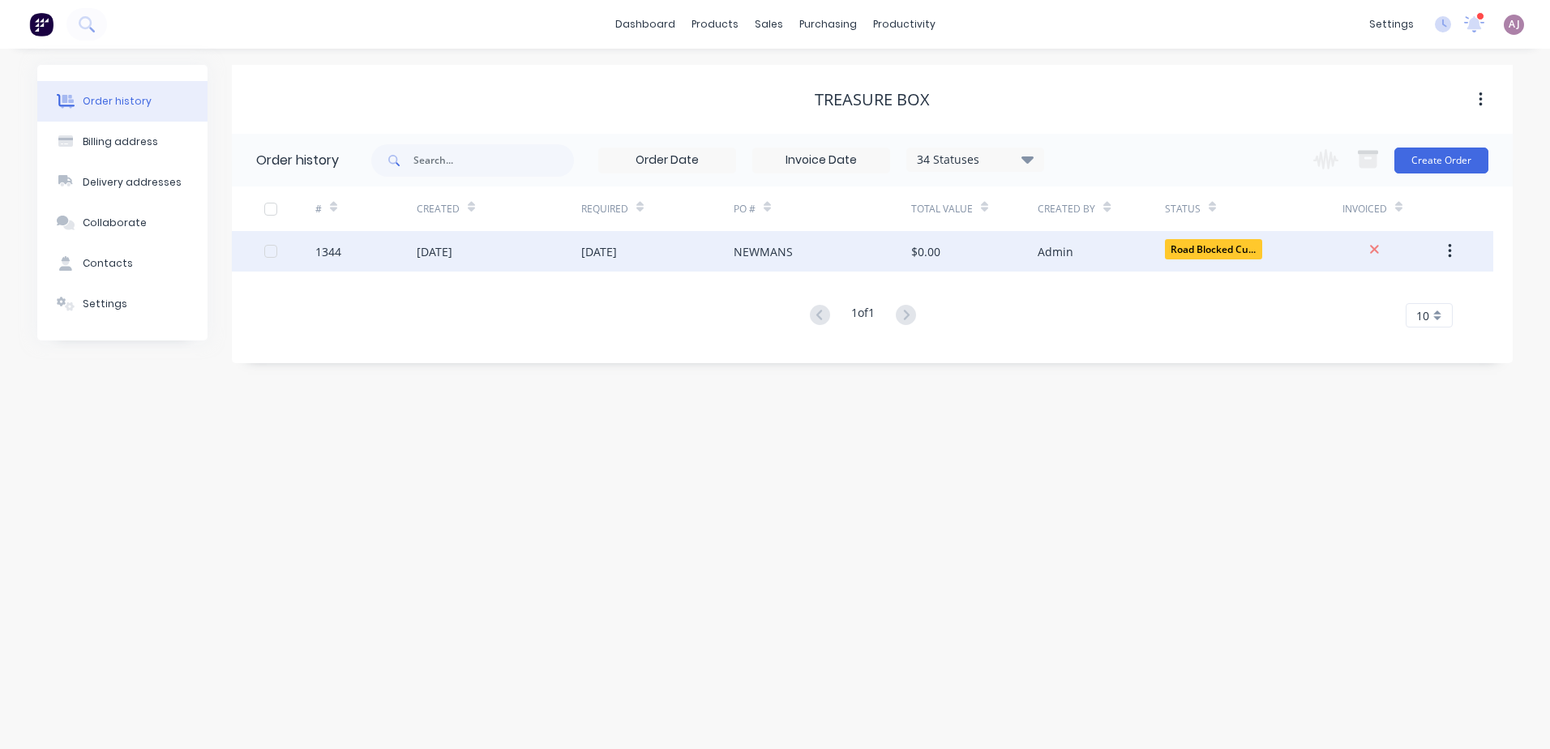
click at [570, 242] on div "[DATE]" at bounding box center [499, 251] width 165 height 41
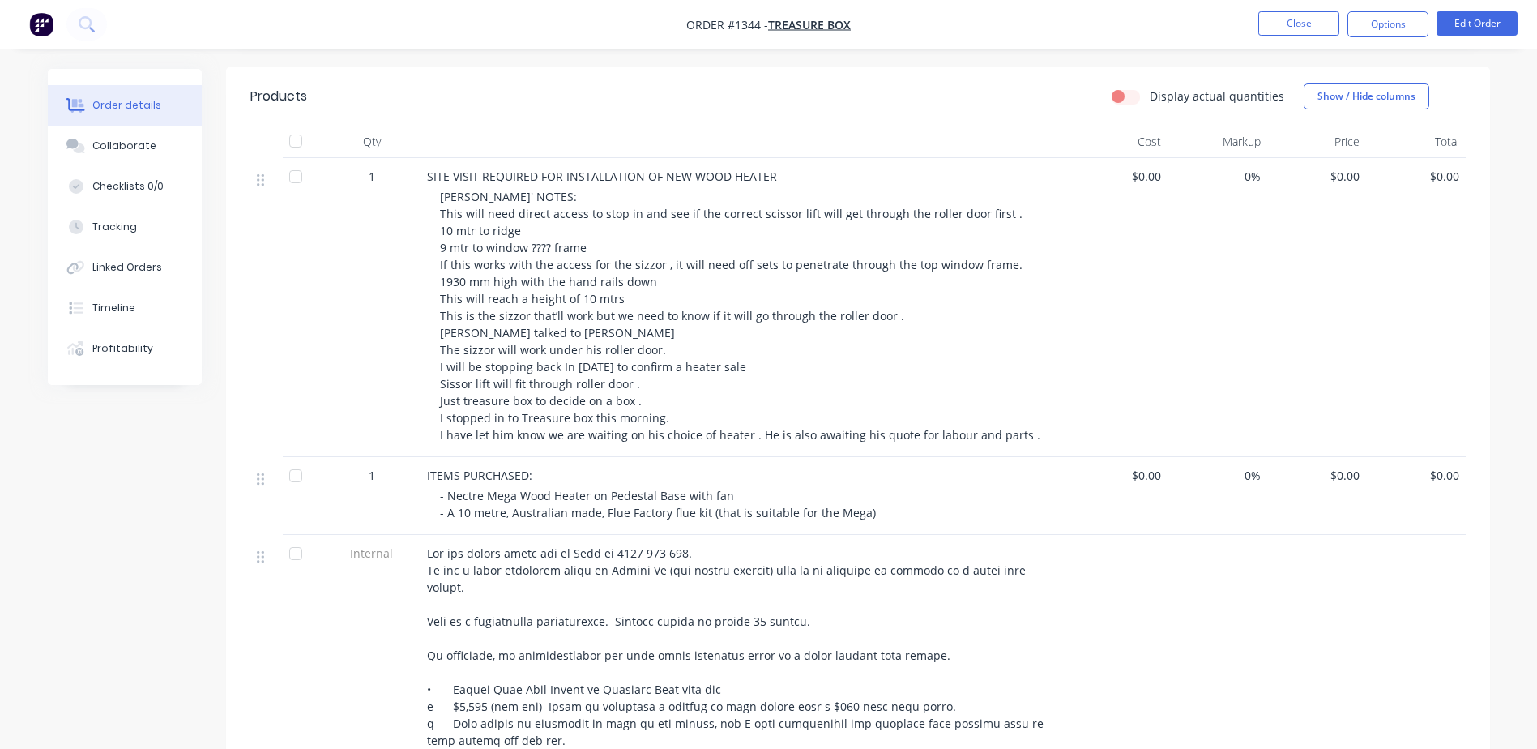
scroll to position [139, 0]
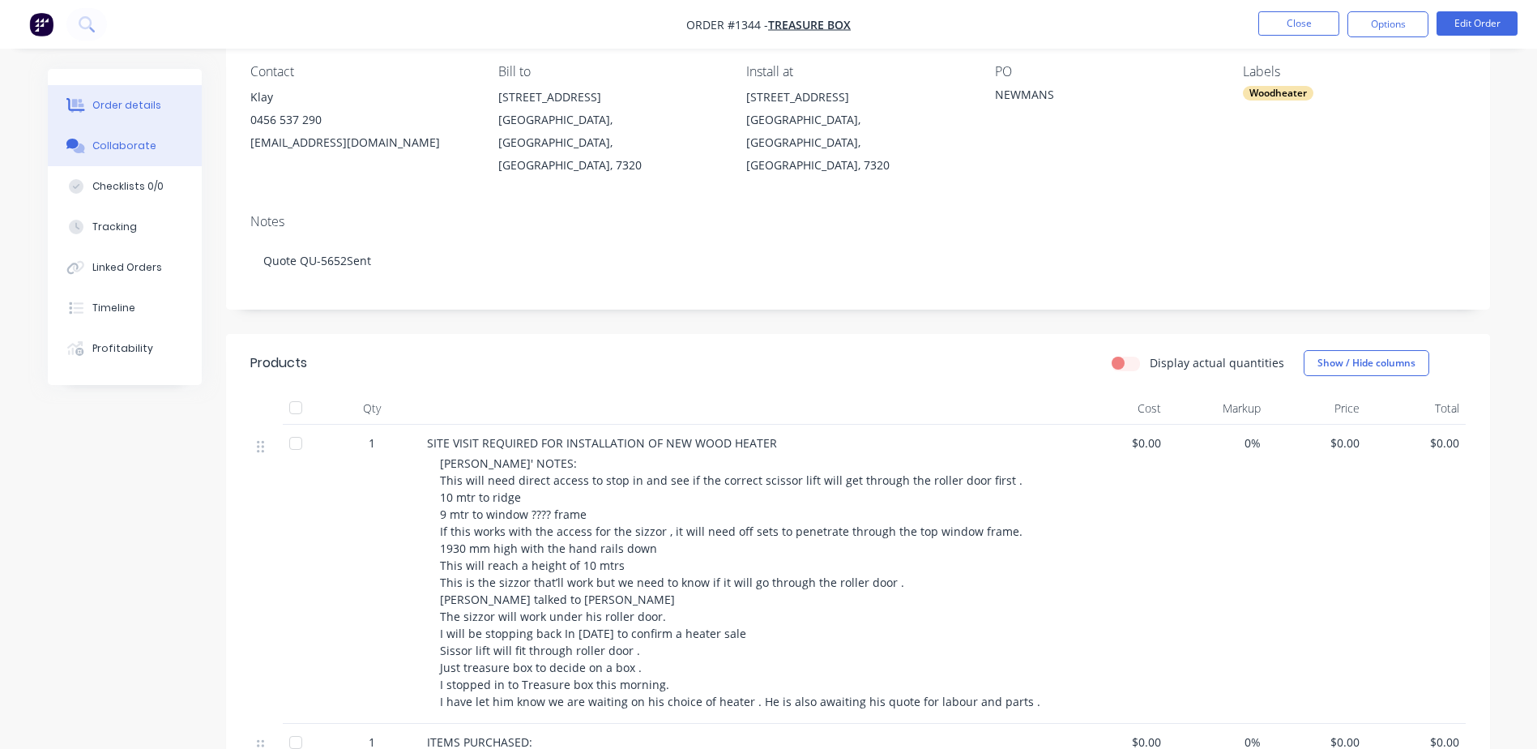
click at [143, 147] on div "Collaborate" at bounding box center [124, 146] width 64 height 15
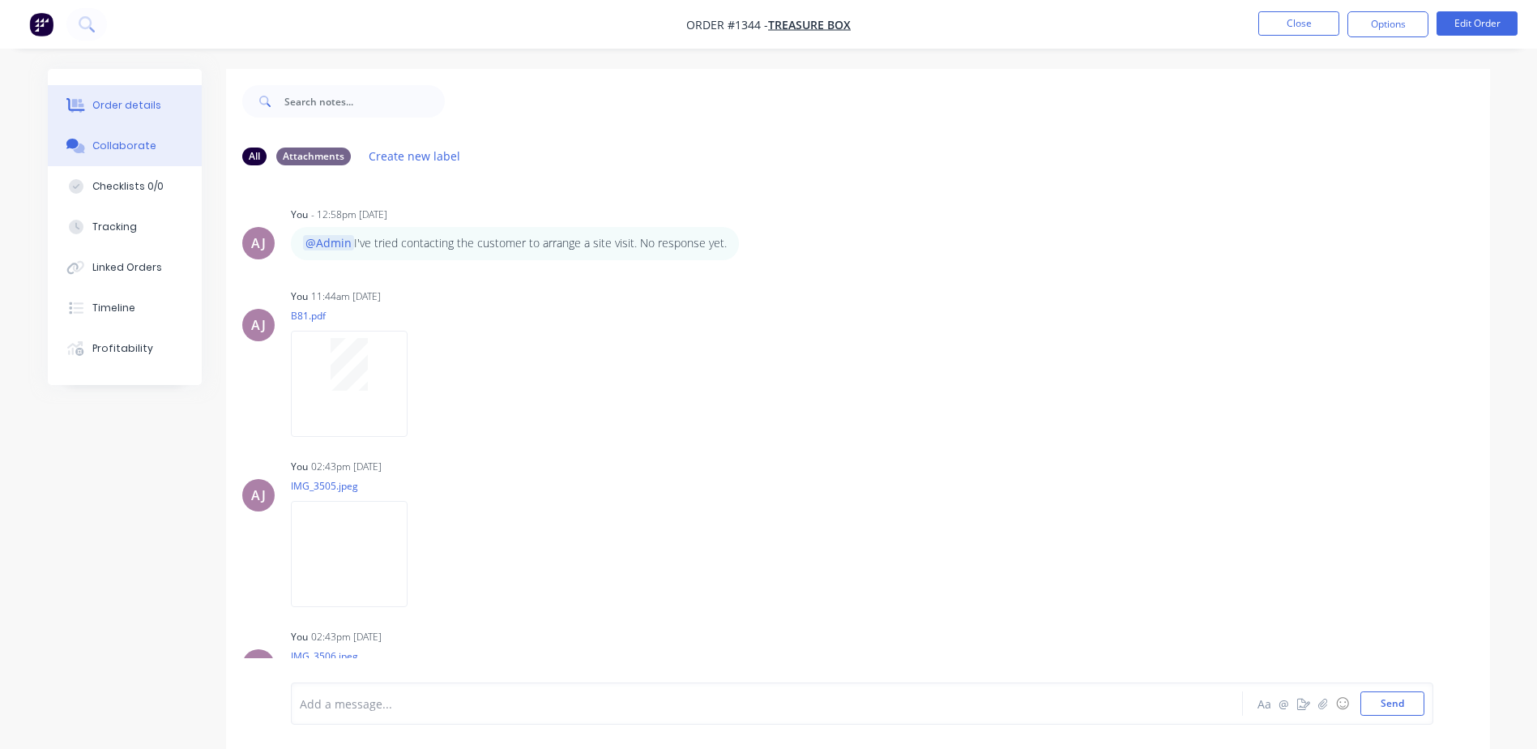
click at [92, 98] on div "Order details" at bounding box center [126, 105] width 69 height 15
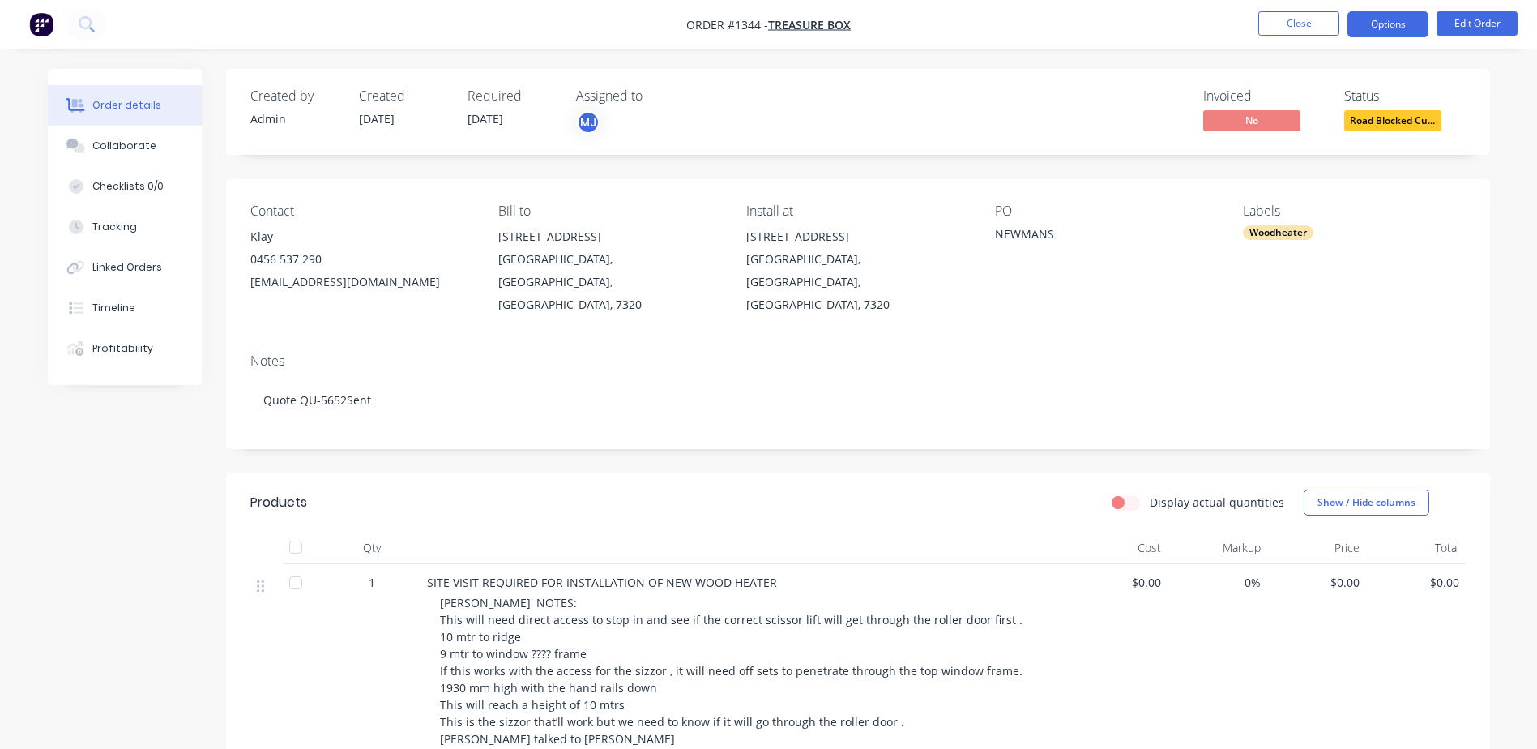
click at [1381, 29] on button "Options" at bounding box center [1388, 24] width 81 height 26
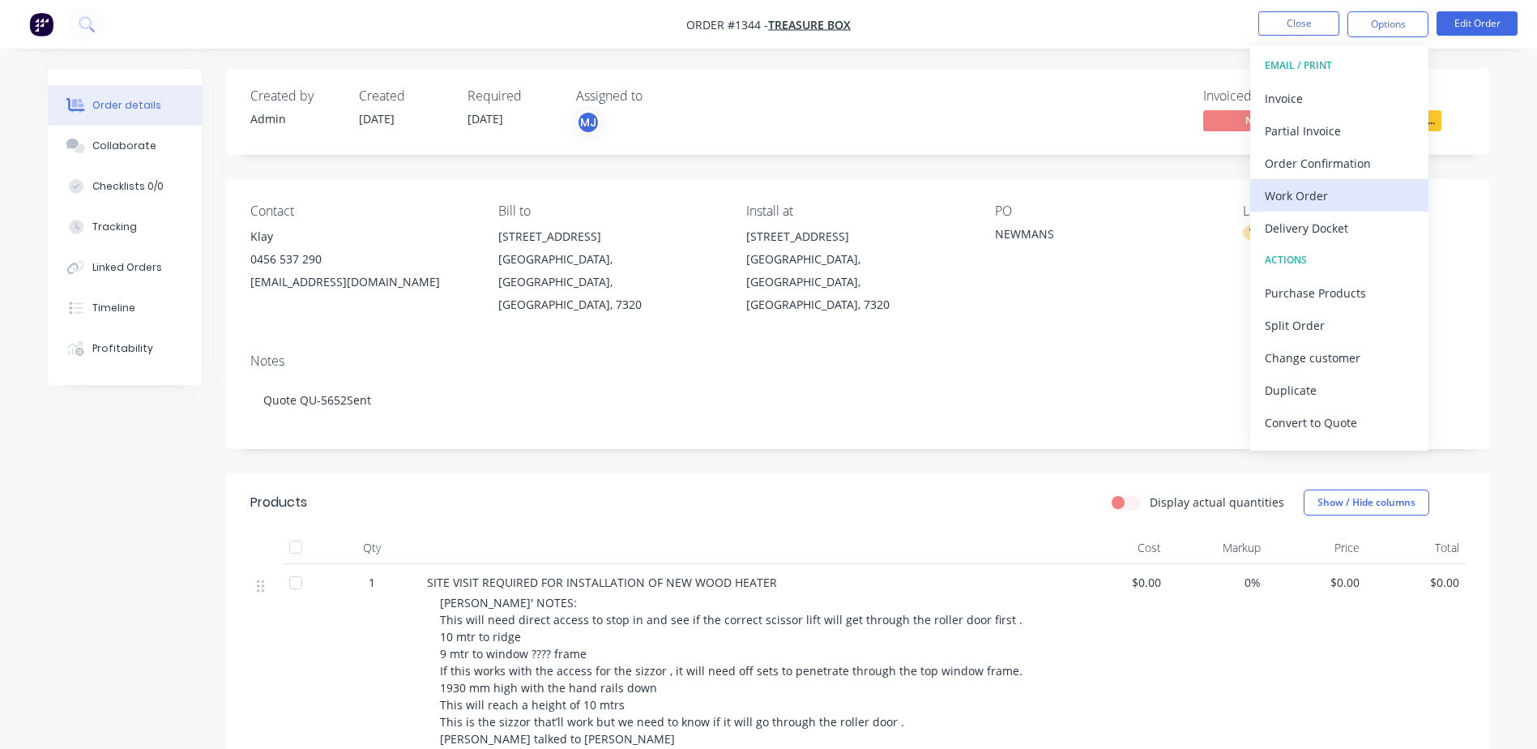
click at [1301, 191] on div "Work Order" at bounding box center [1339, 196] width 149 height 24
click at [1301, 190] on div "Custom" at bounding box center [1339, 196] width 149 height 24
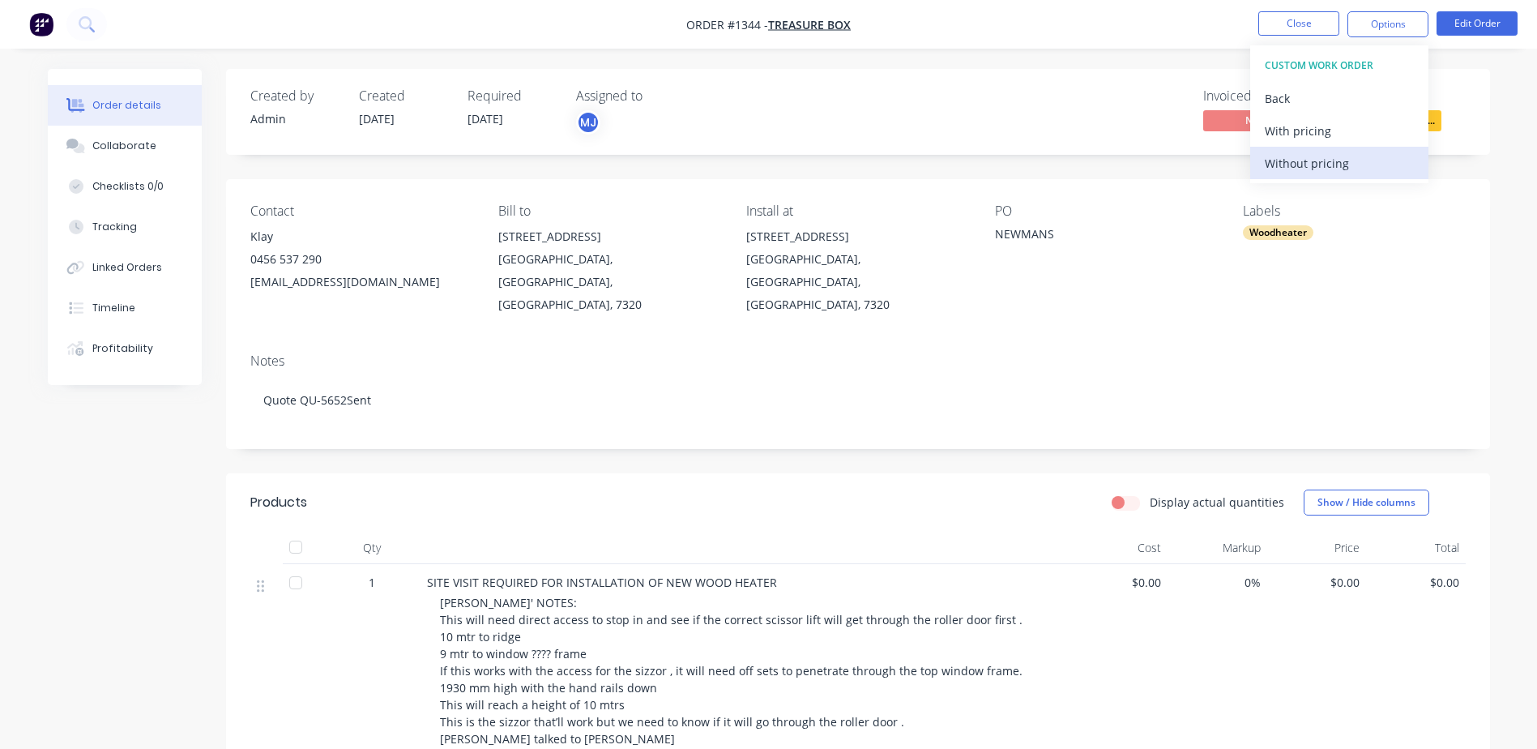
click at [1307, 173] on div "Without pricing" at bounding box center [1339, 164] width 149 height 24
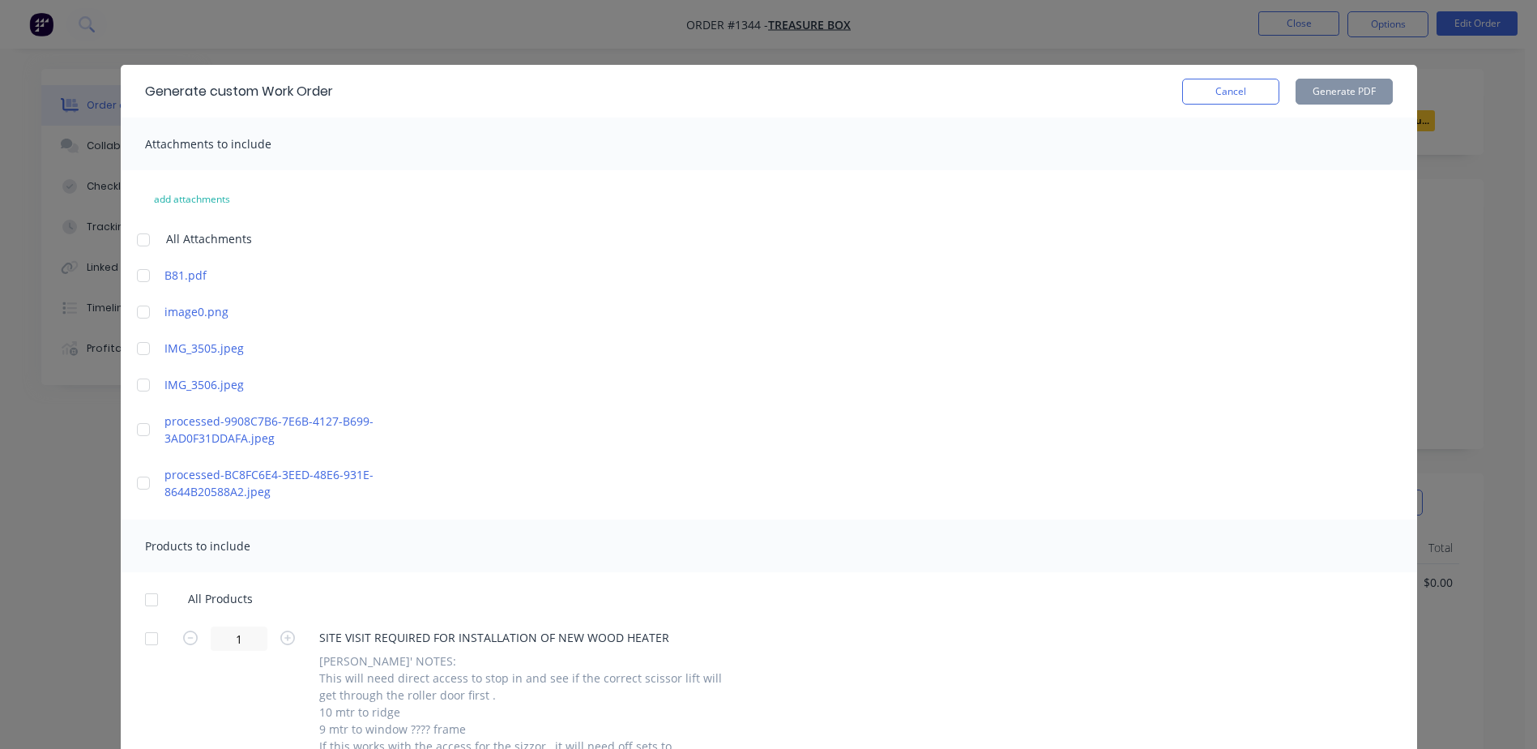
click at [139, 241] on div at bounding box center [143, 240] width 32 height 32
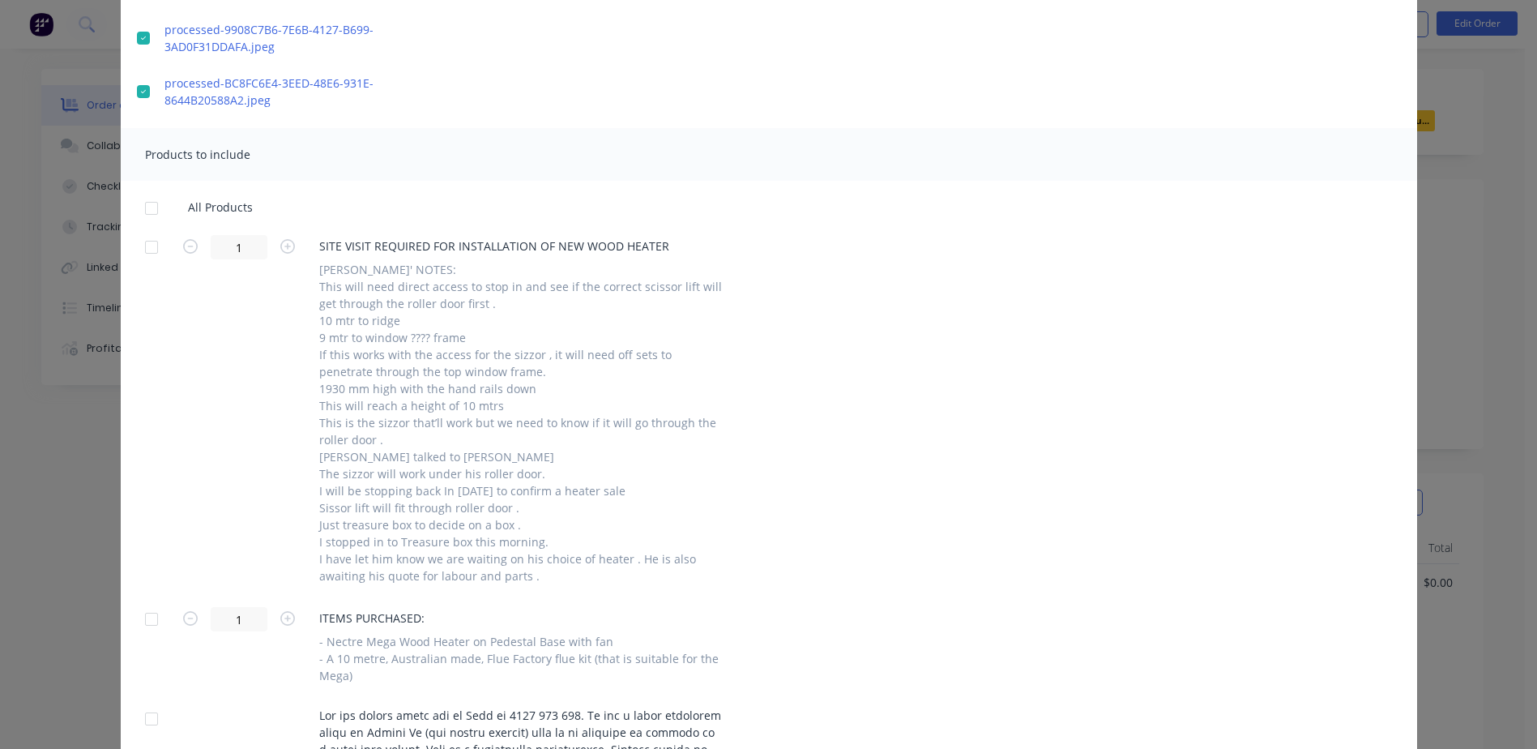
scroll to position [405, 0]
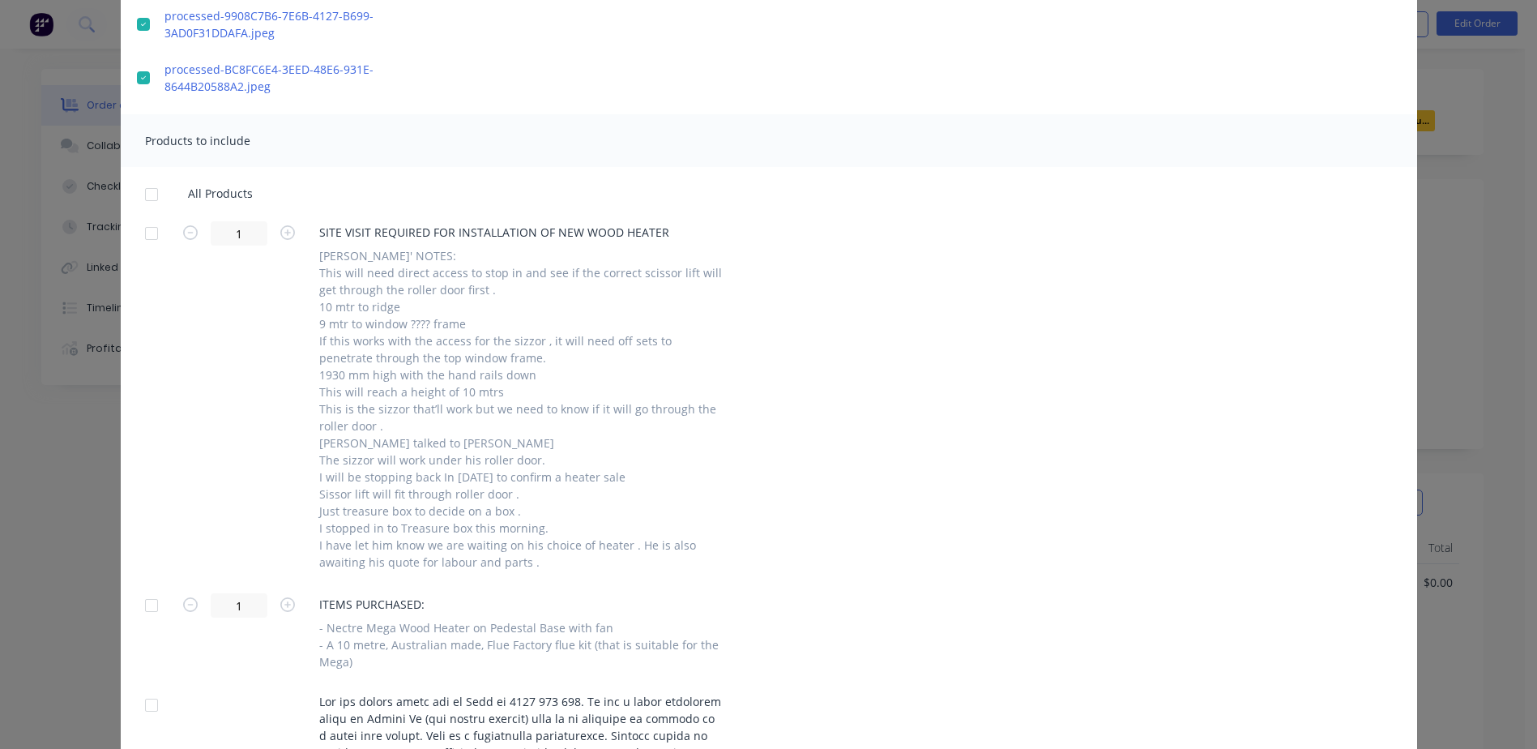
click at [144, 195] on div at bounding box center [151, 194] width 32 height 32
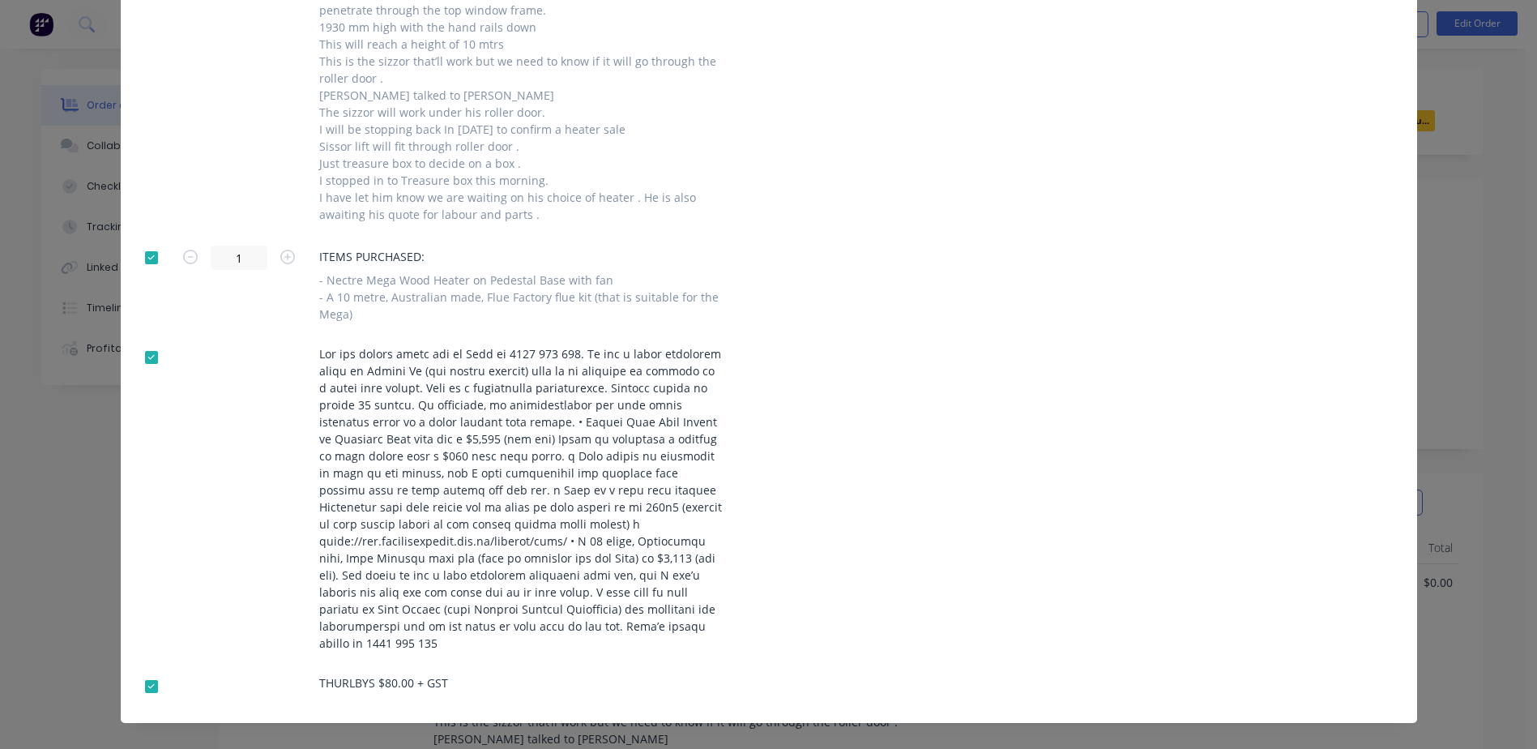
scroll to position [774, 0]
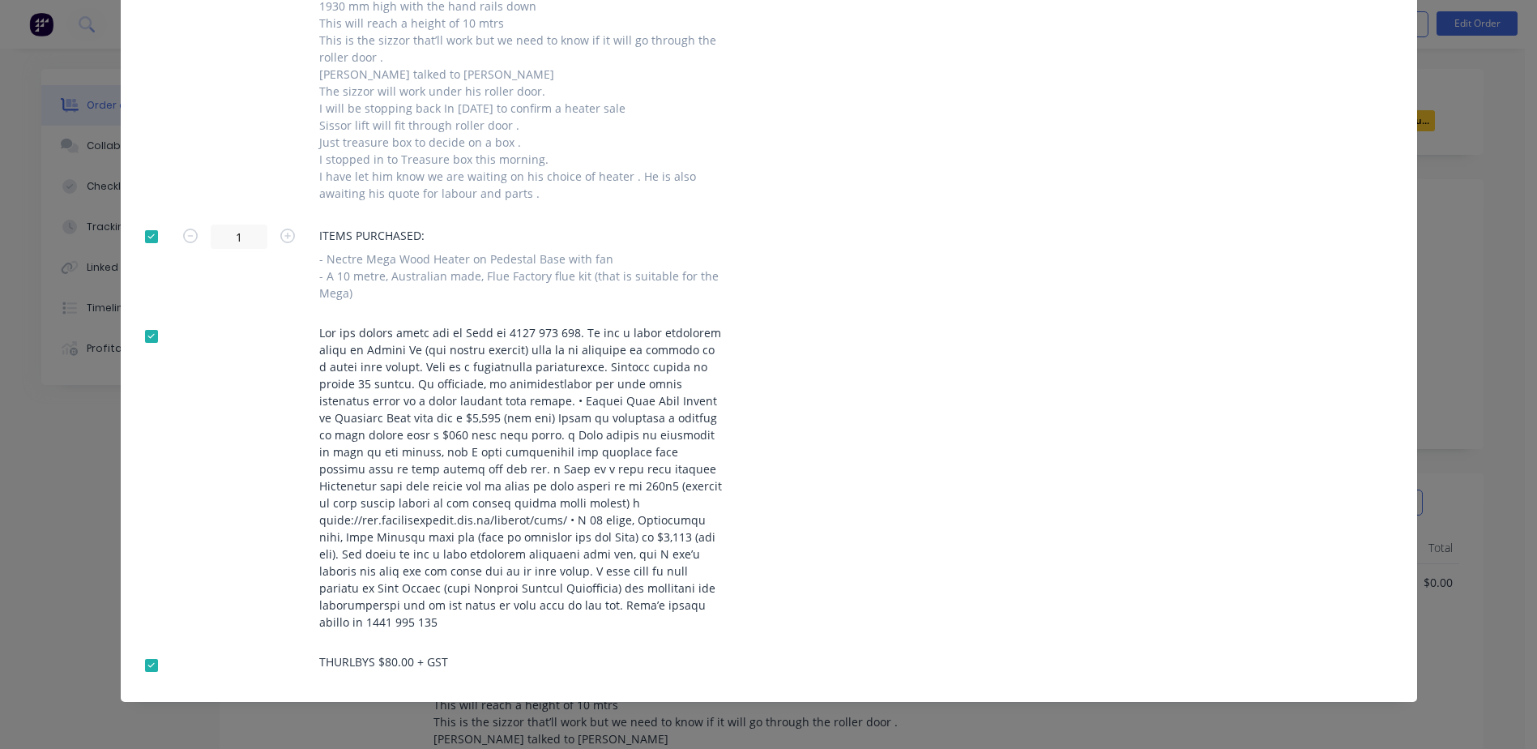
click at [144, 332] on div at bounding box center [151, 336] width 32 height 32
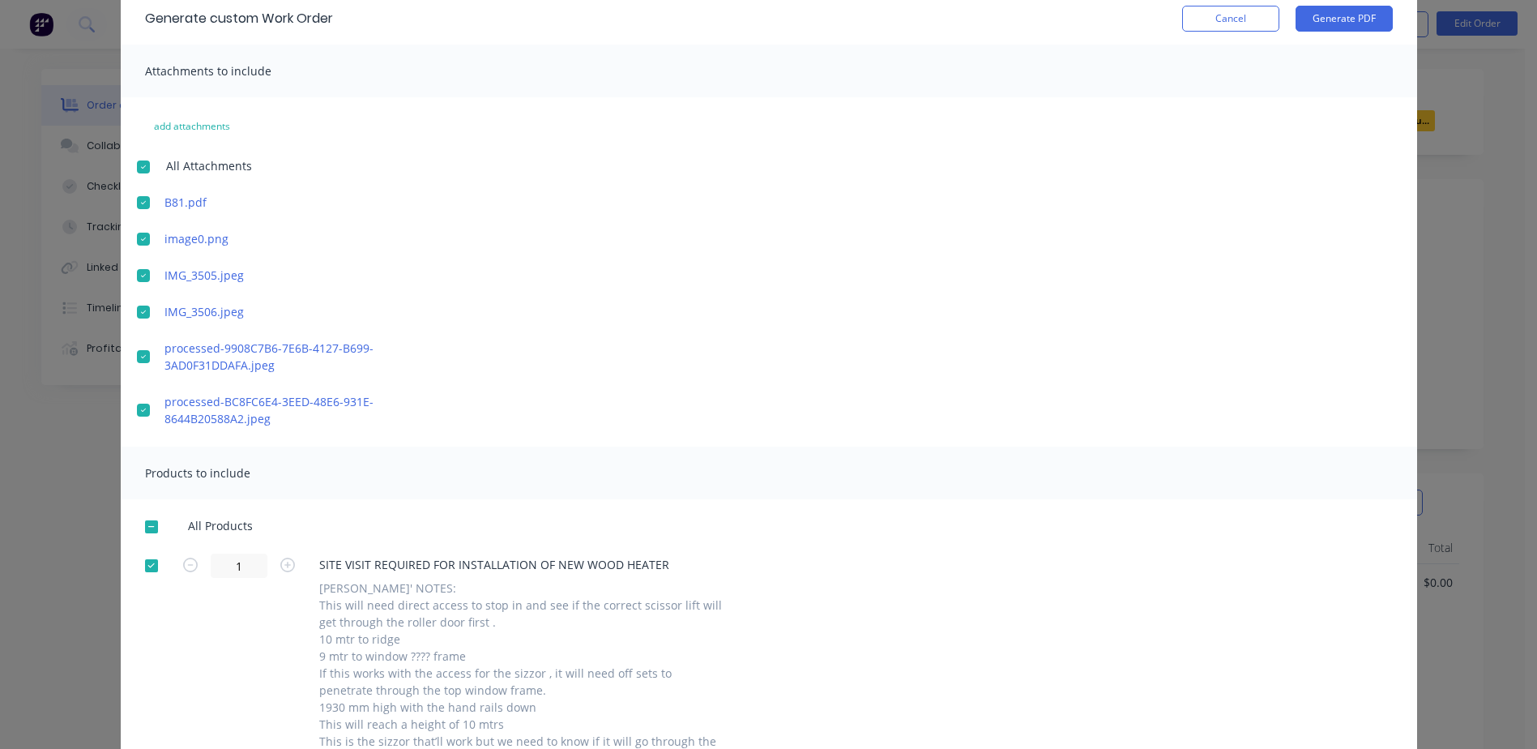
scroll to position [0, 0]
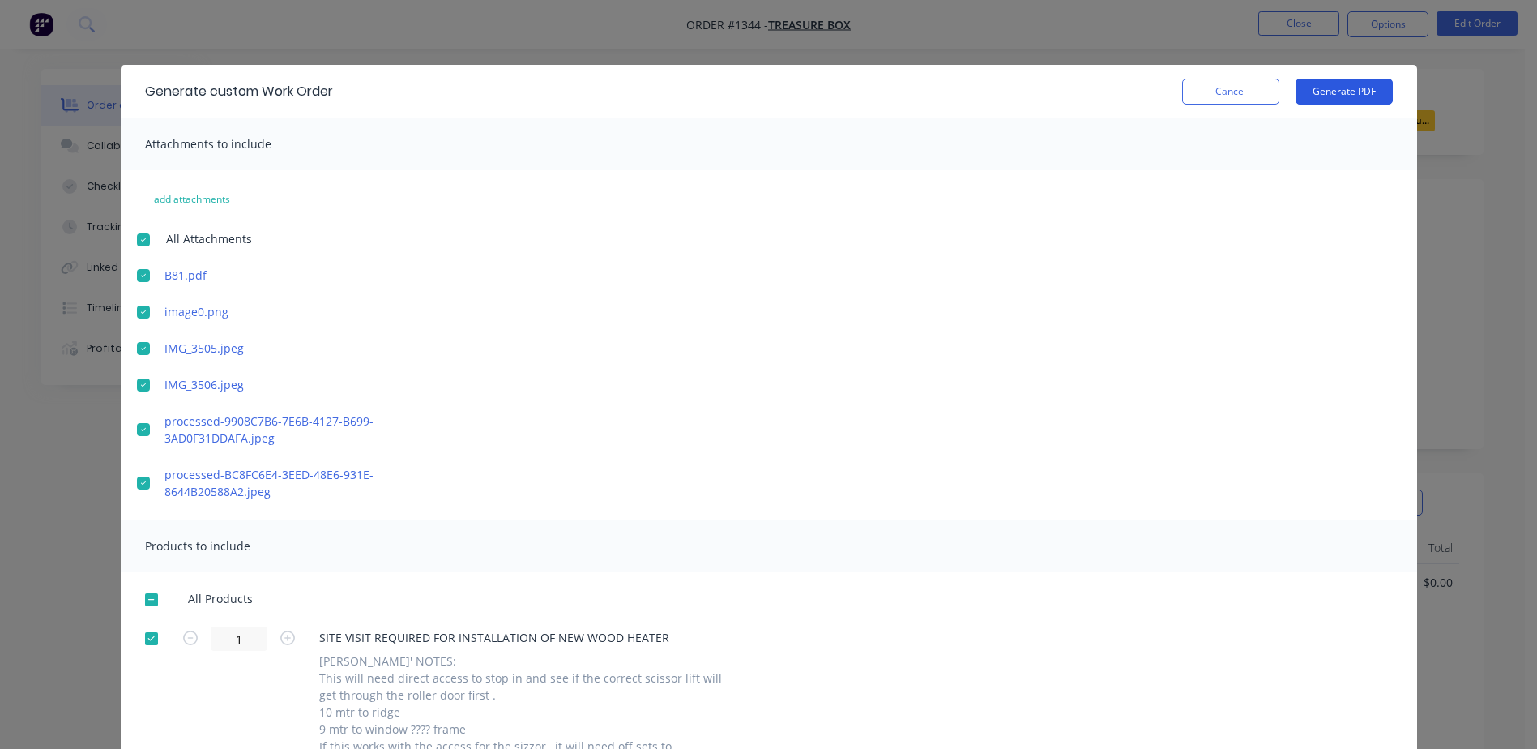
click at [1340, 83] on button "Generate PDF" at bounding box center [1344, 92] width 97 height 26
click at [1235, 96] on button "Cancel" at bounding box center [1230, 92] width 97 height 26
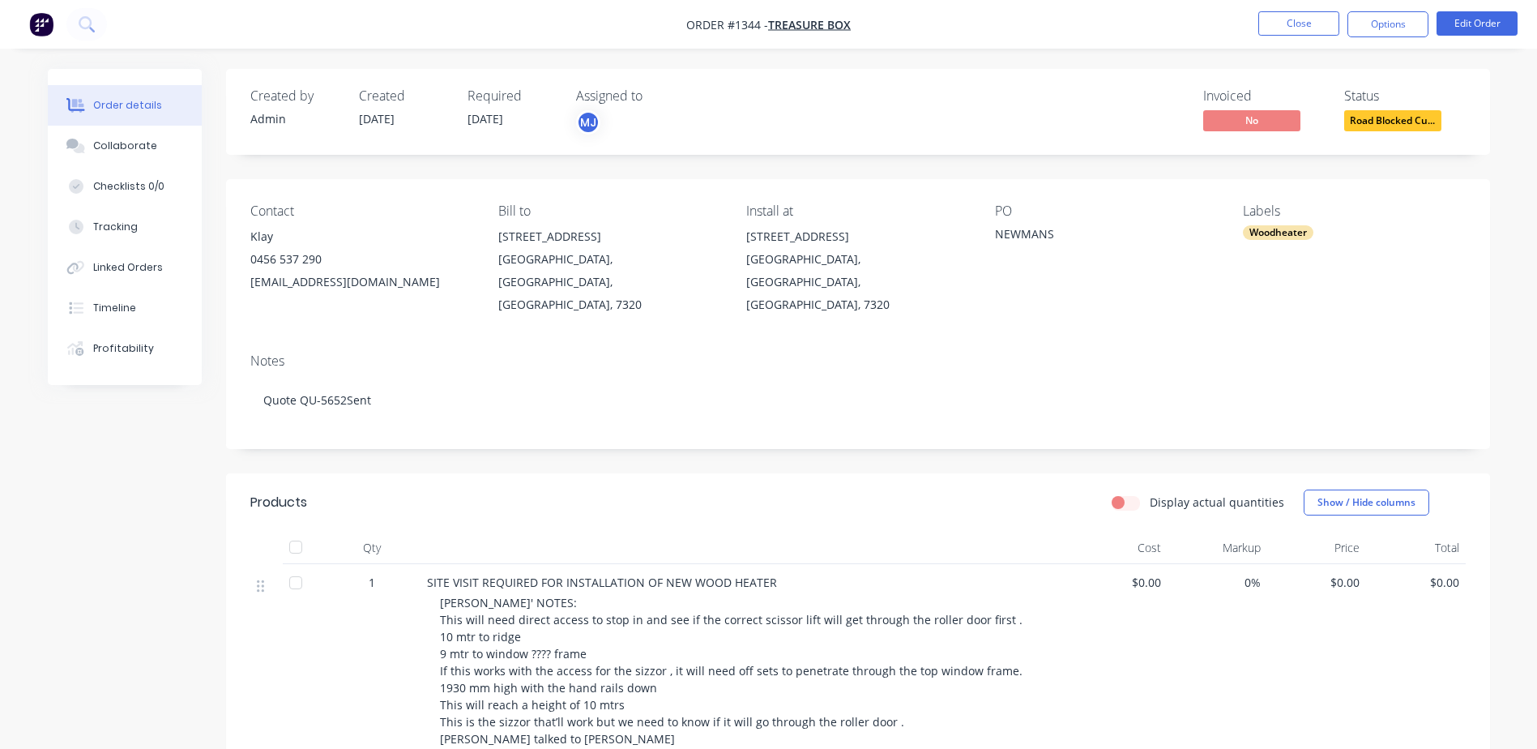
drag, startPoint x: 136, startPoint y: 116, endPoint x: 135, endPoint y: 130, distance: 14.7
click at [136, 117] on button "Order details" at bounding box center [125, 105] width 154 height 41
click at [135, 143] on div "Collaborate" at bounding box center [124, 146] width 64 height 15
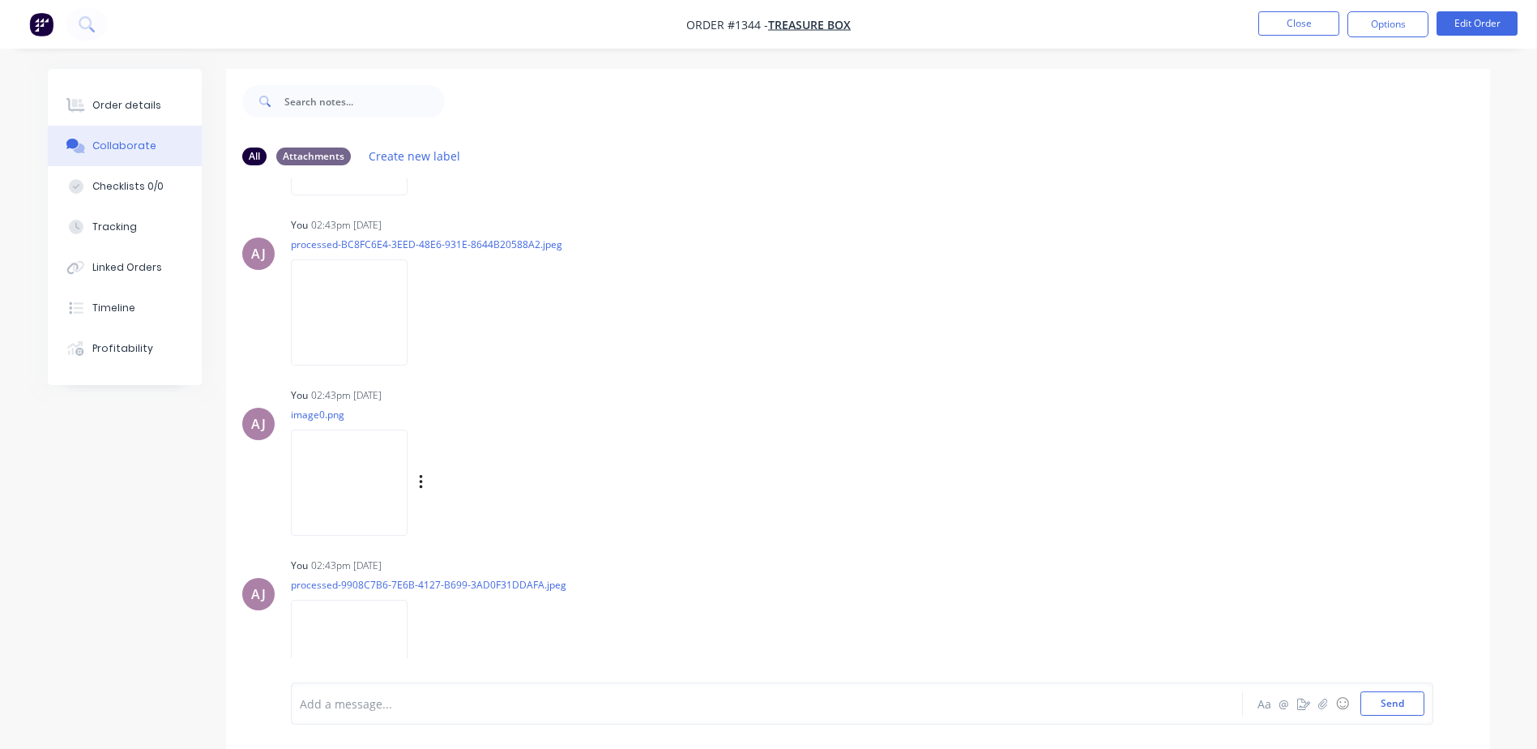
scroll to position [613, 0]
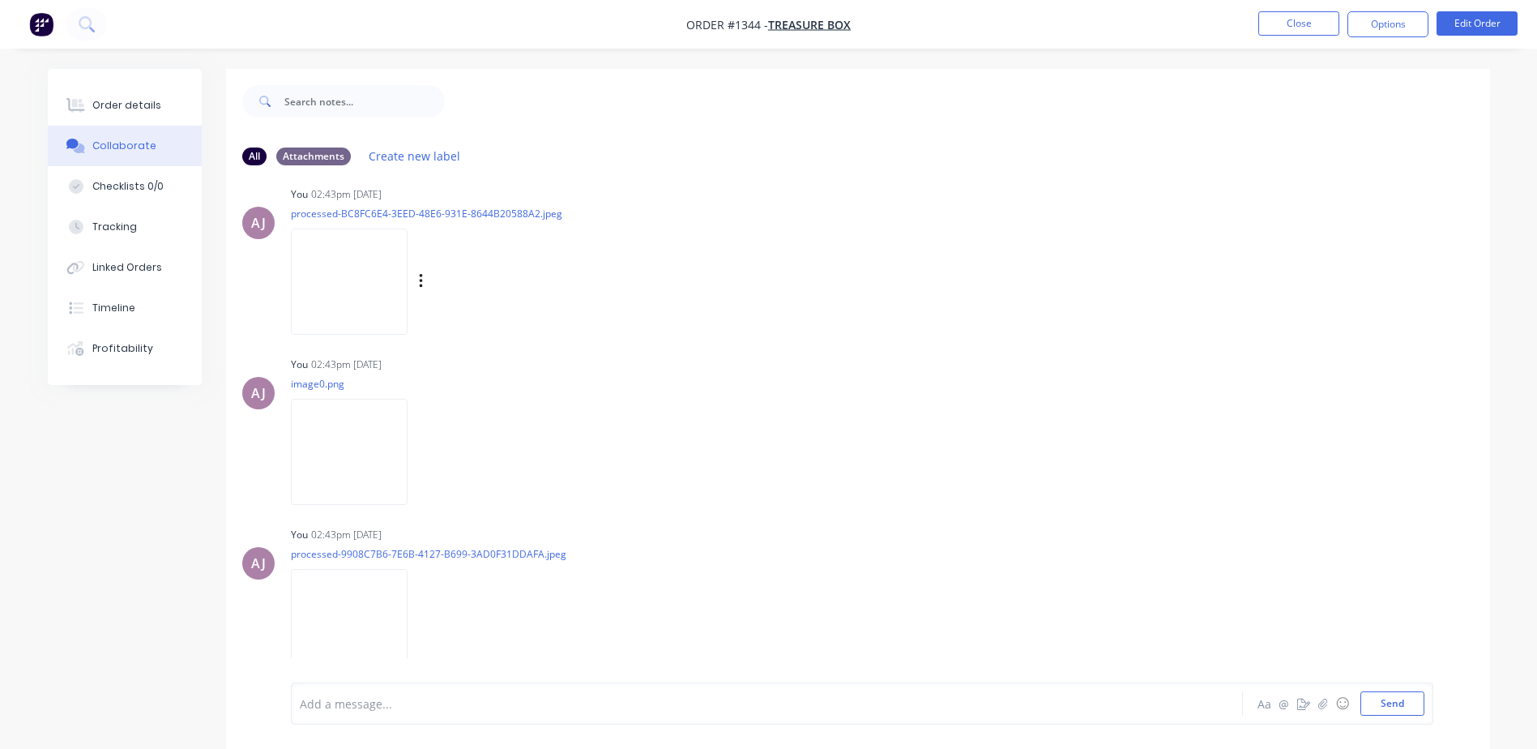
click at [352, 275] on img at bounding box center [349, 282] width 117 height 106
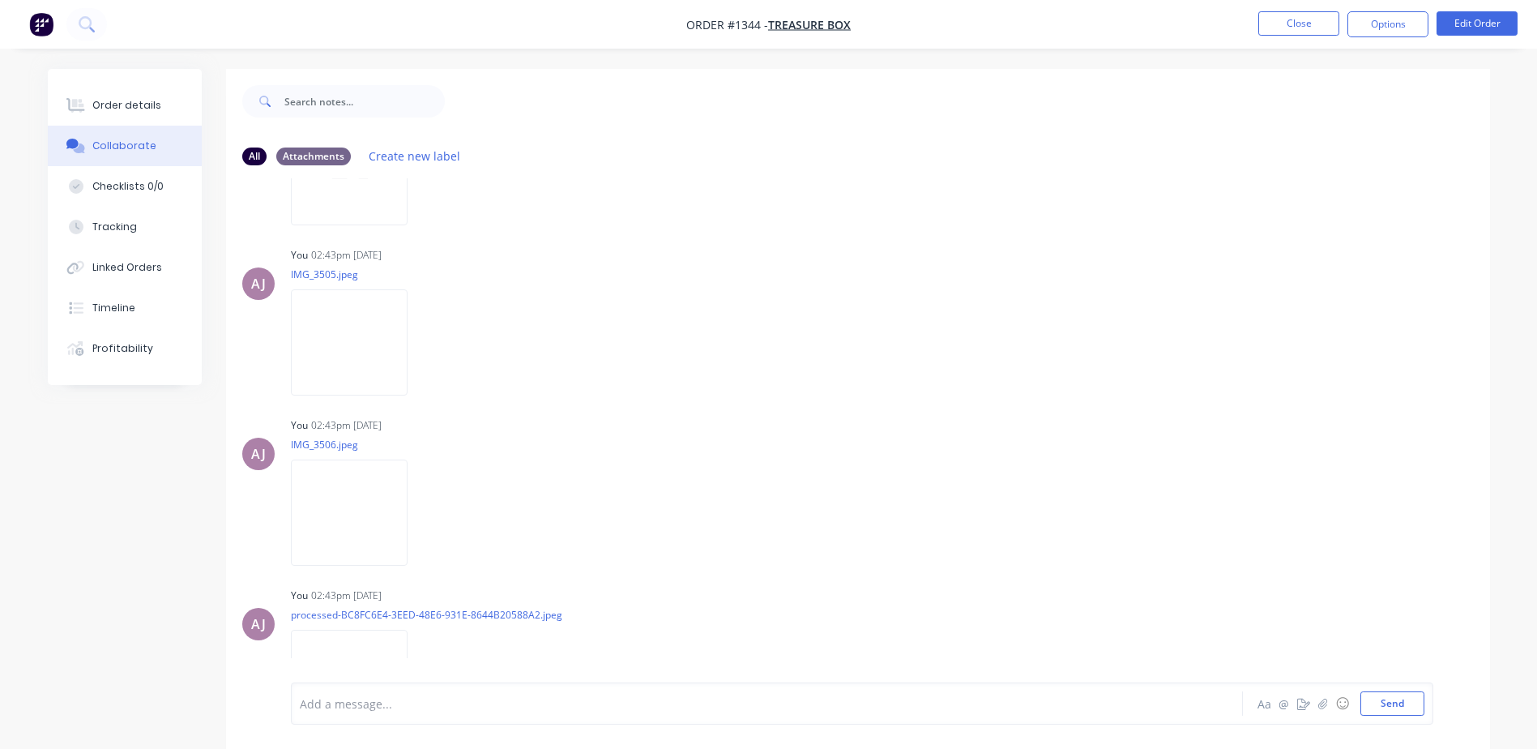
scroll to position [45, 0]
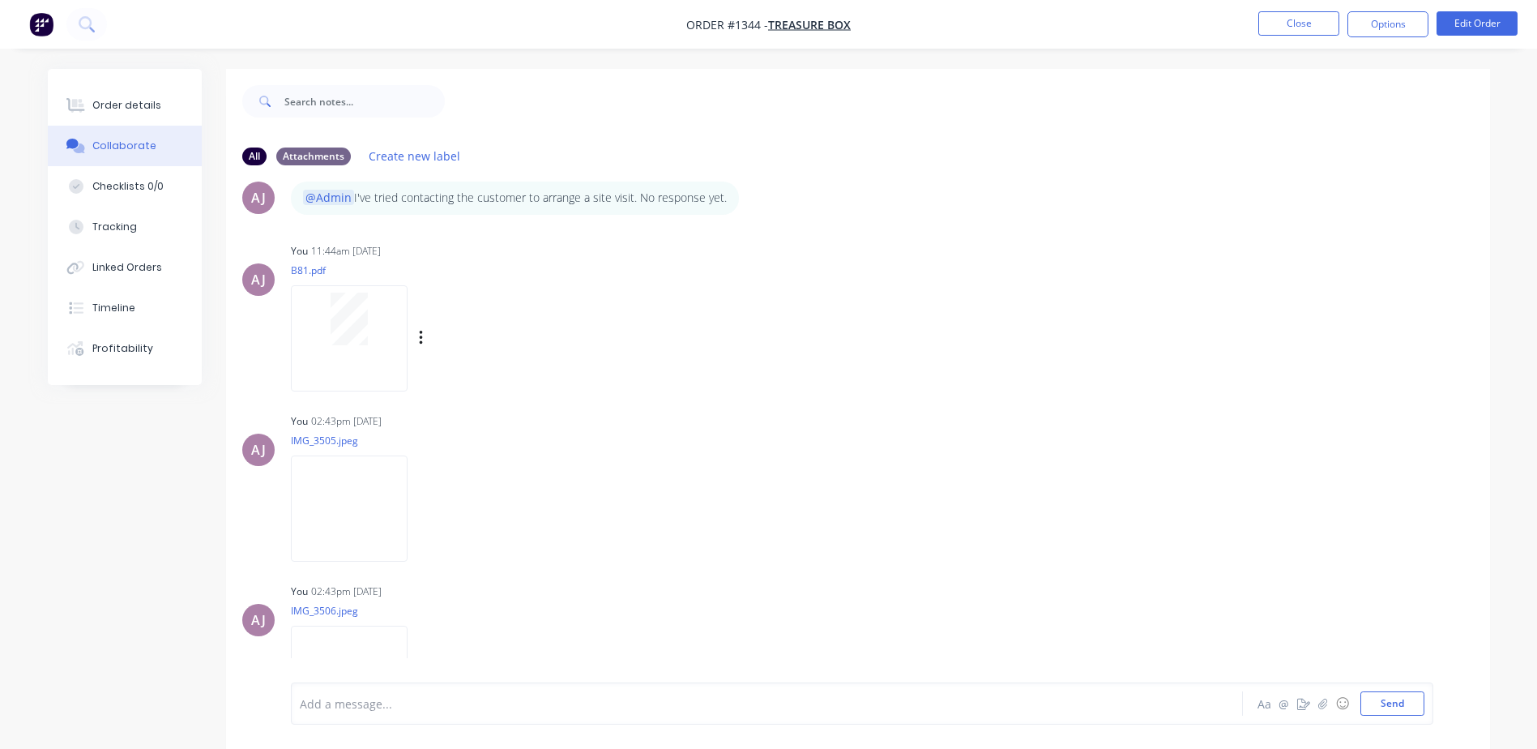
click at [373, 304] on div at bounding box center [349, 319] width 102 height 53
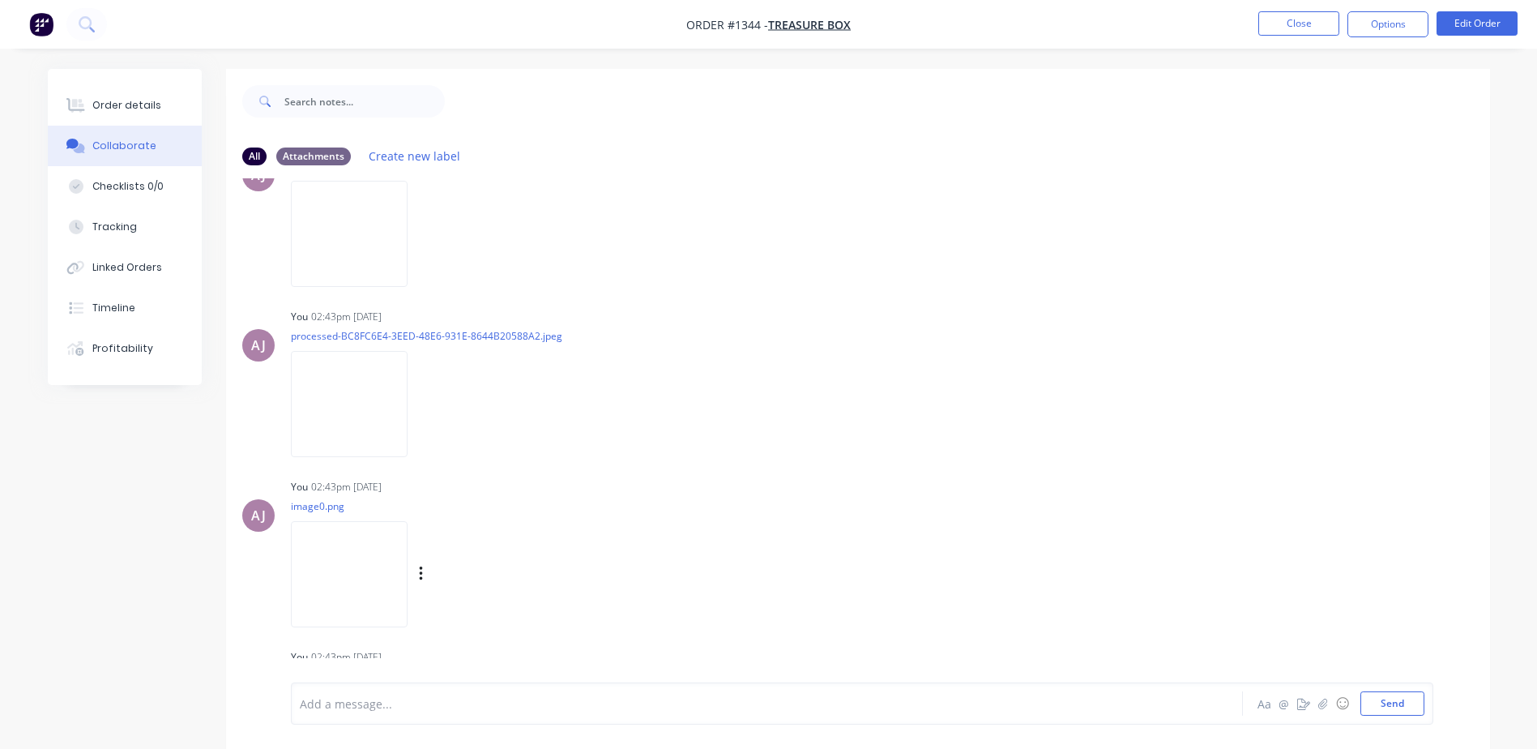
scroll to position [532, 0]
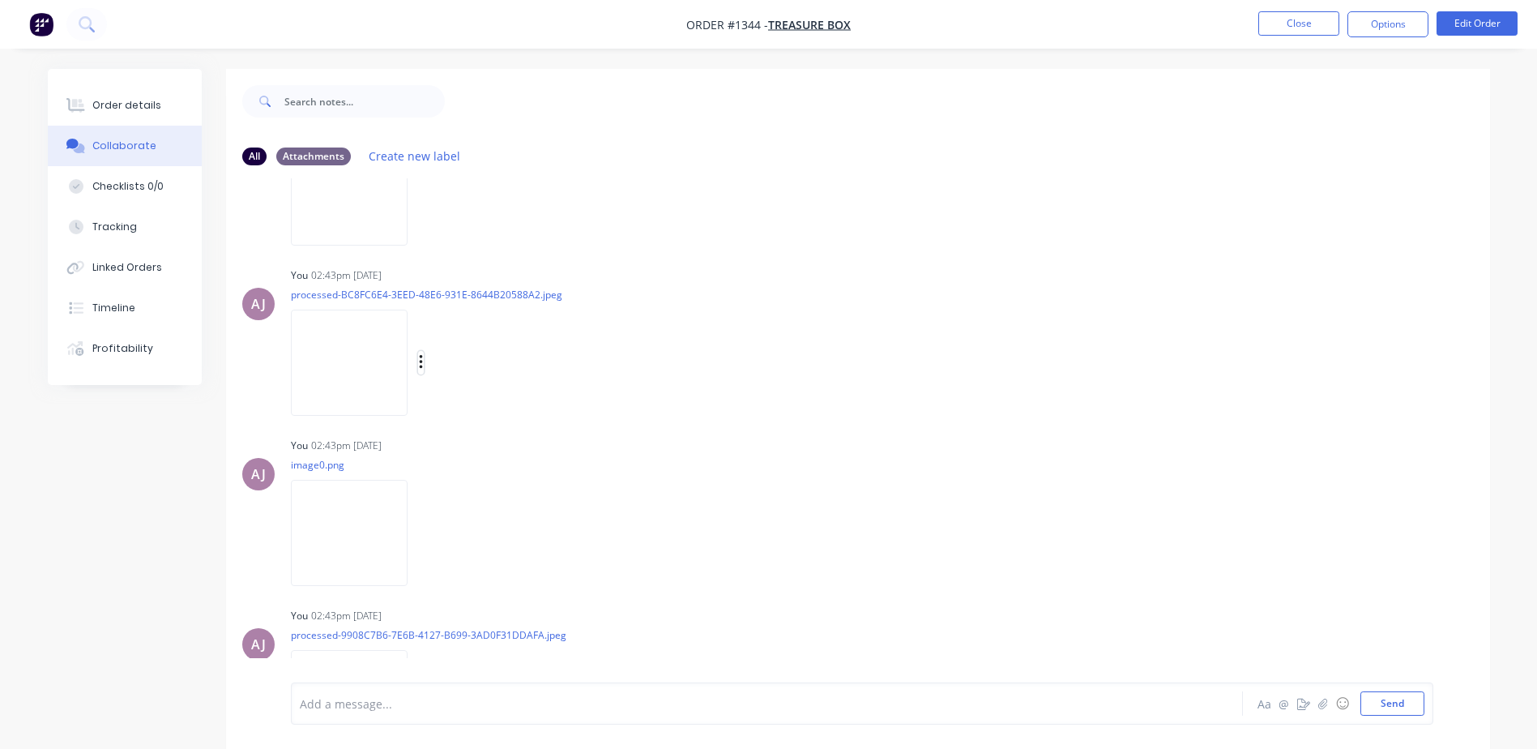
click at [421, 363] on icon "button" at bounding box center [420, 362] width 3 height 15
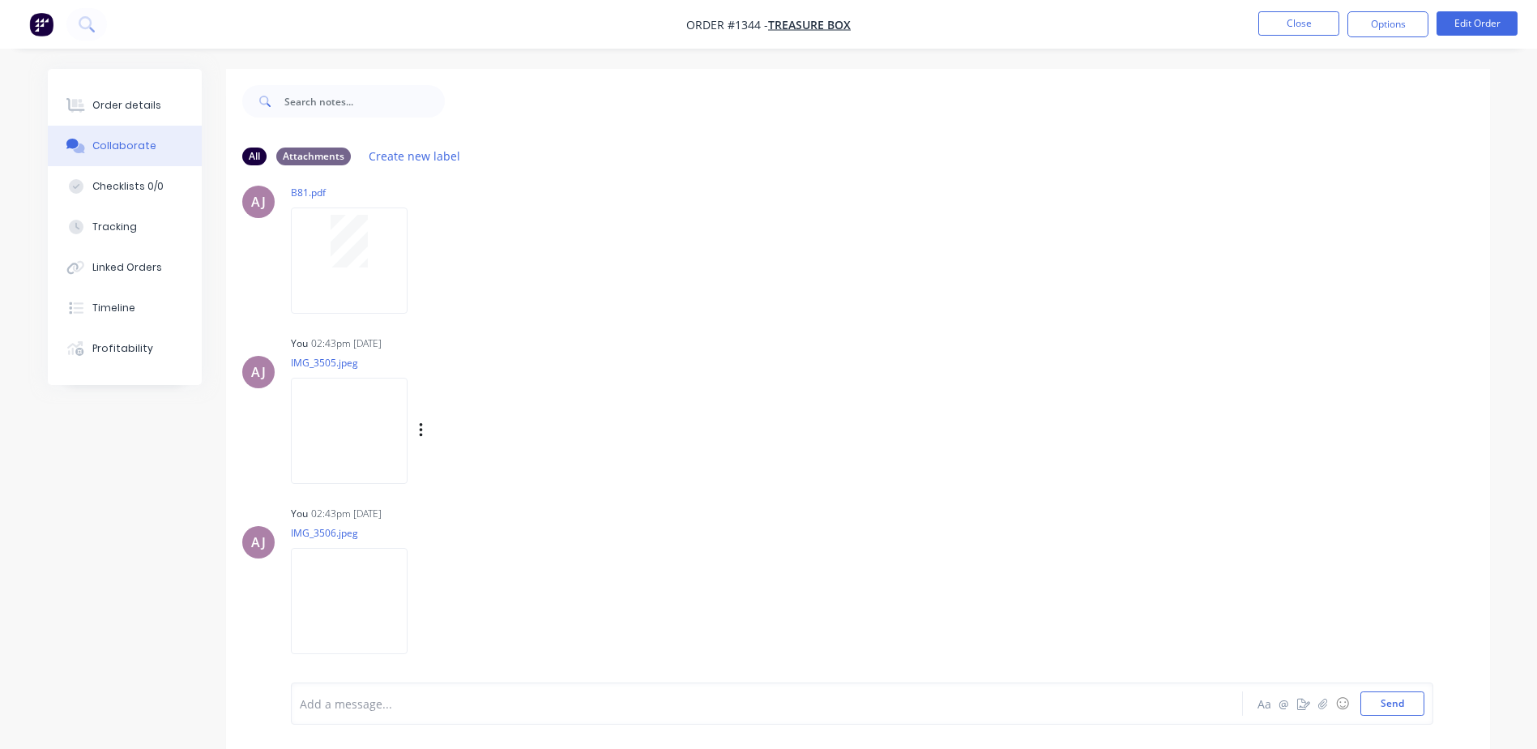
scroll to position [0, 0]
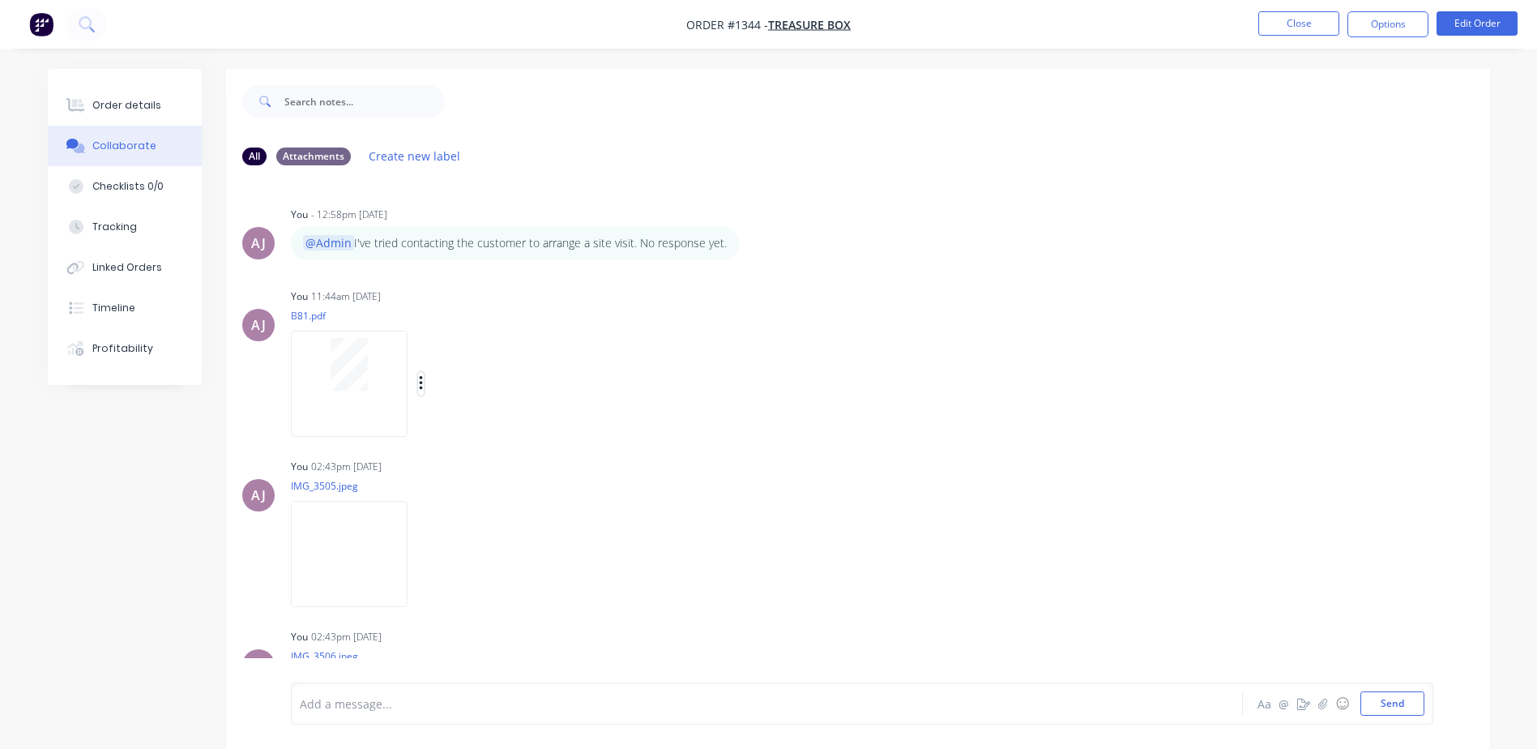
click at [419, 381] on icon "button" at bounding box center [421, 383] width 5 height 19
click at [470, 471] on button "Delete" at bounding box center [527, 463] width 182 height 36
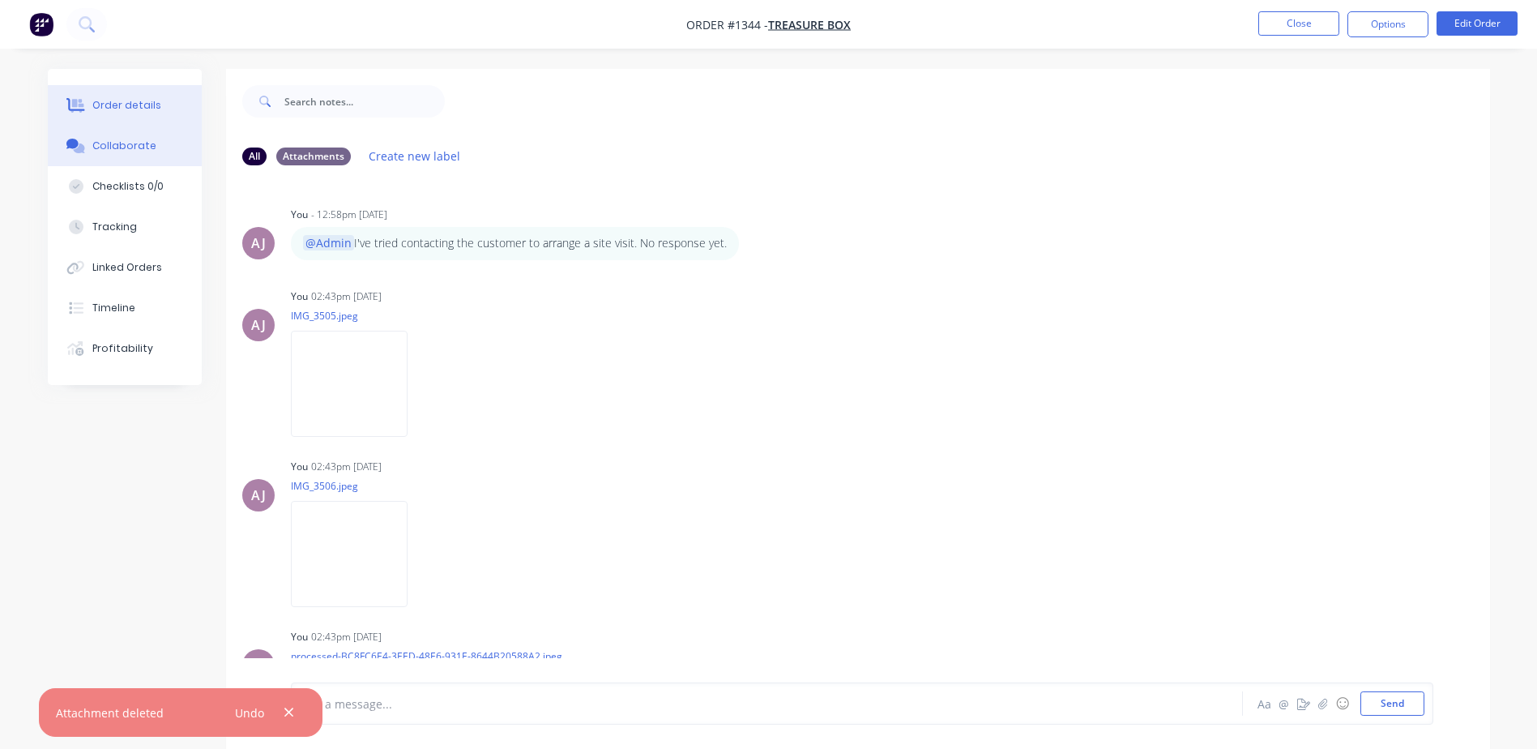
click at [154, 110] on div "Order details" at bounding box center [126, 105] width 69 height 15
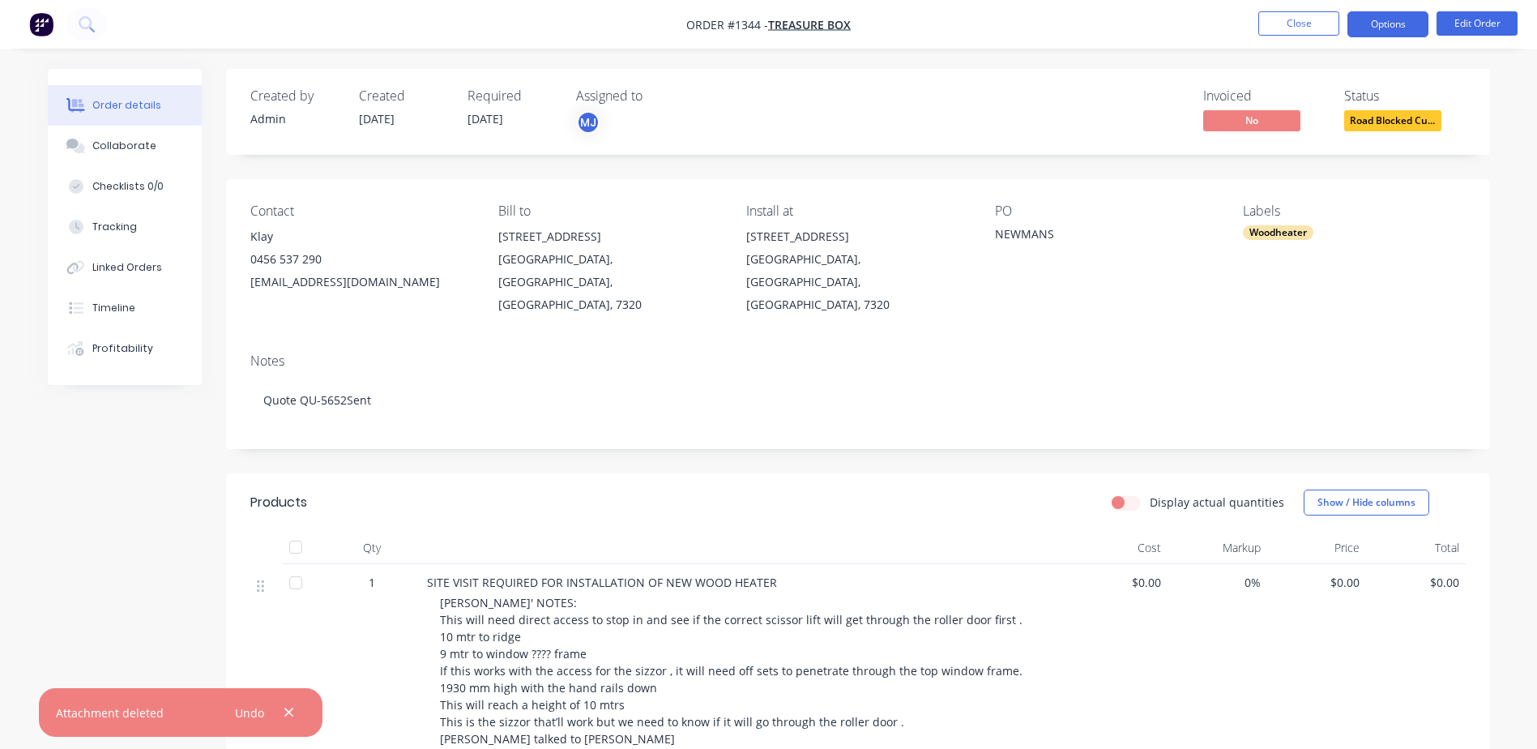
click at [1360, 28] on button "Options" at bounding box center [1388, 24] width 81 height 26
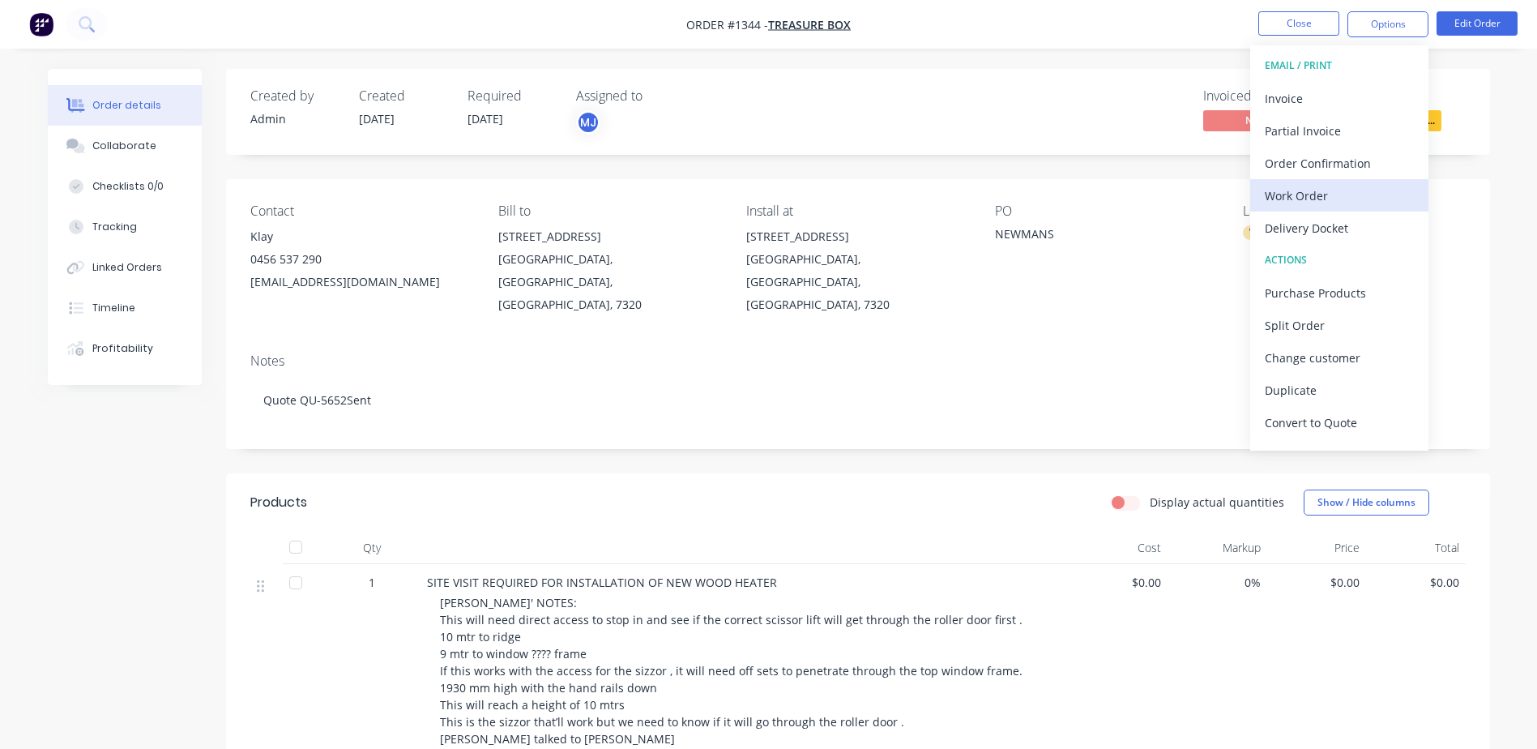
click at [1286, 203] on div "Work Order" at bounding box center [1339, 196] width 149 height 24
click at [1286, 197] on div "Custom" at bounding box center [1339, 196] width 149 height 24
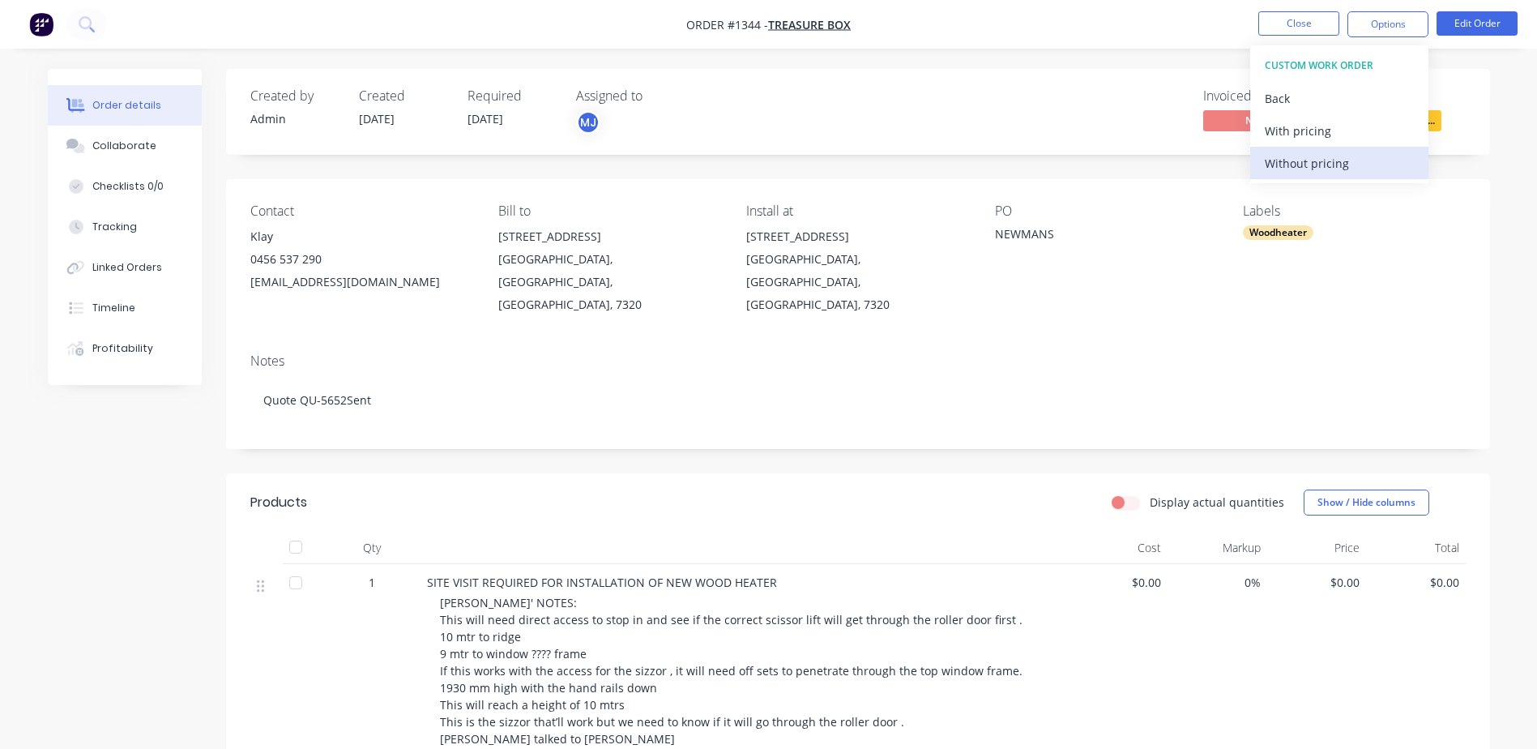
click at [1288, 171] on div "Without pricing" at bounding box center [1339, 164] width 149 height 24
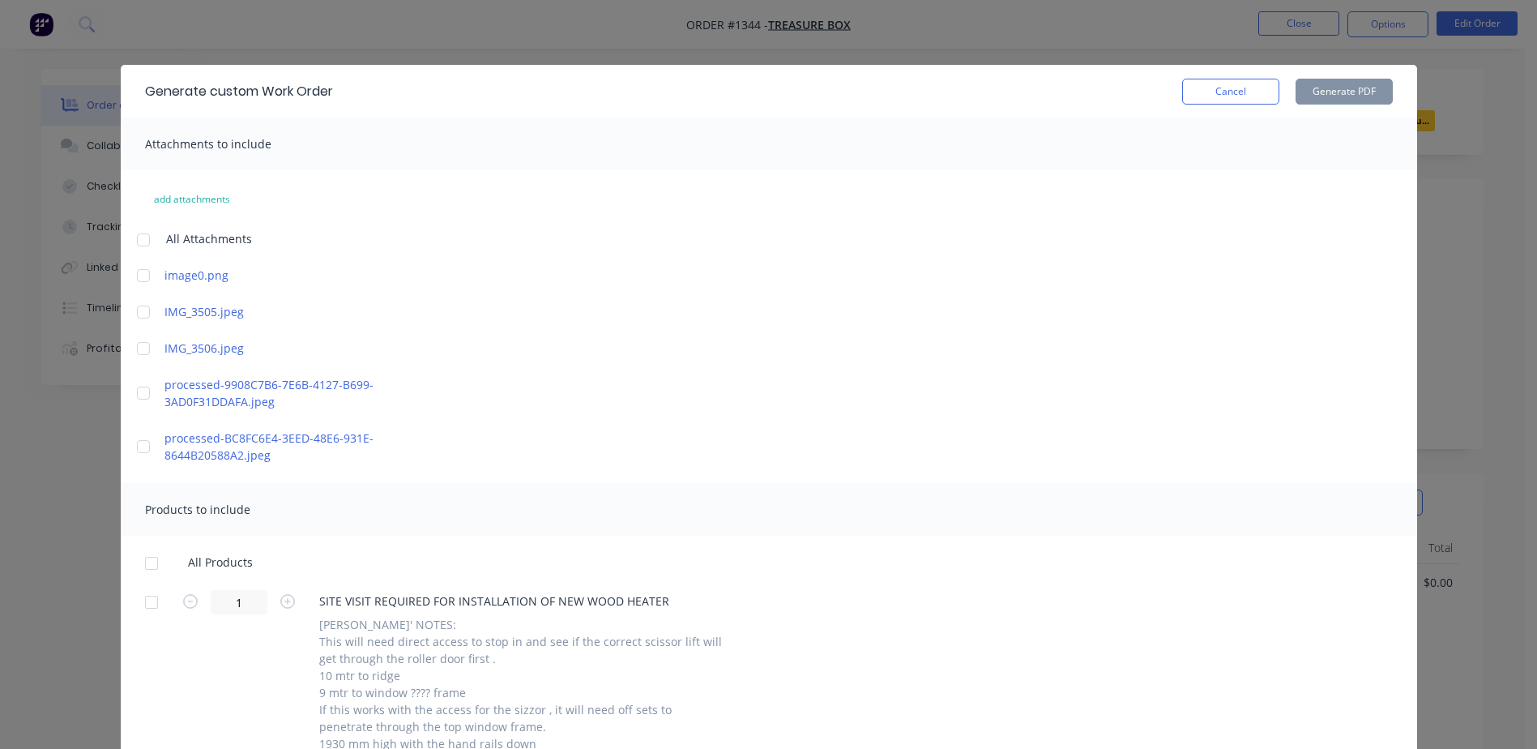
click at [133, 240] on div at bounding box center [143, 240] width 32 height 32
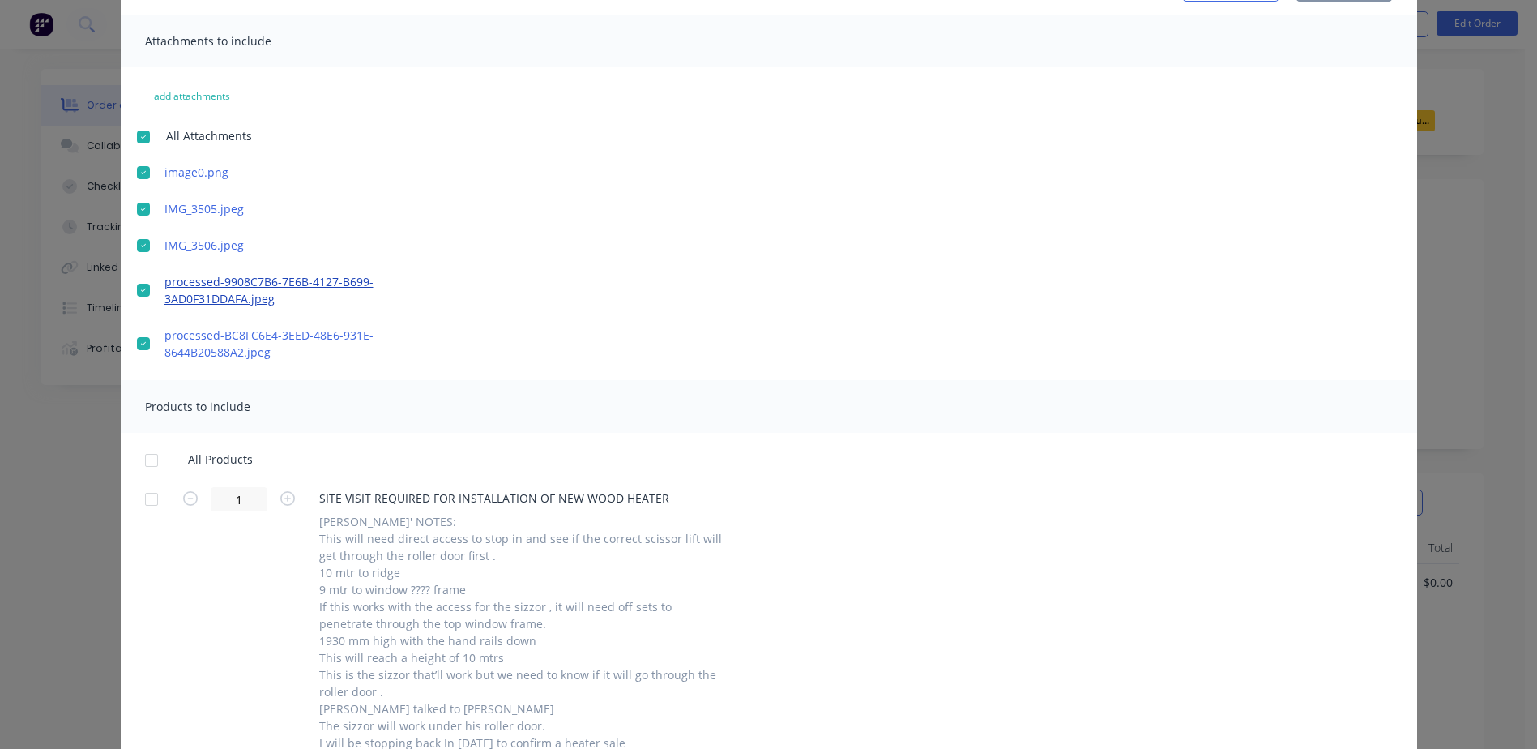
scroll to position [486, 0]
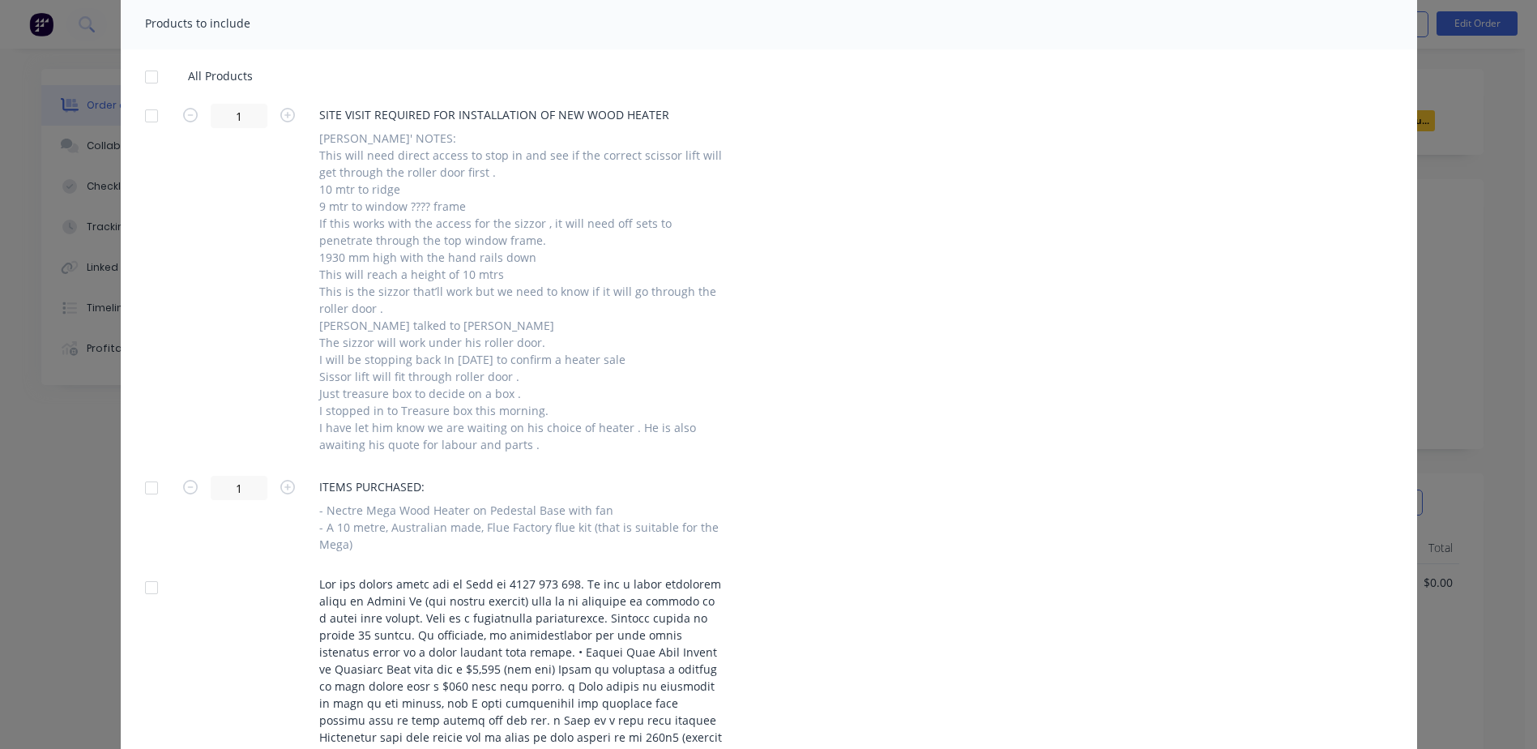
click at [142, 81] on div at bounding box center [151, 77] width 32 height 32
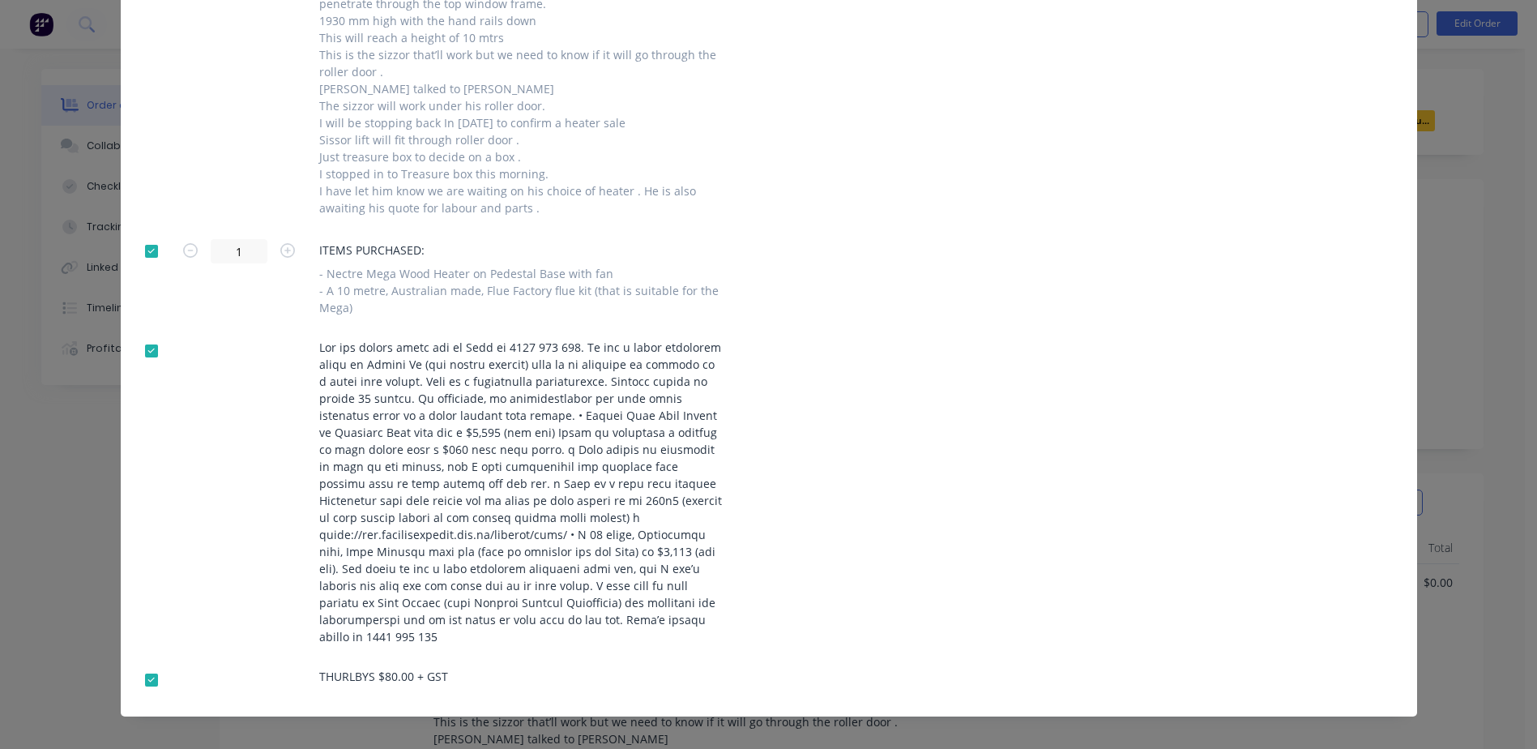
scroll to position [738, 0]
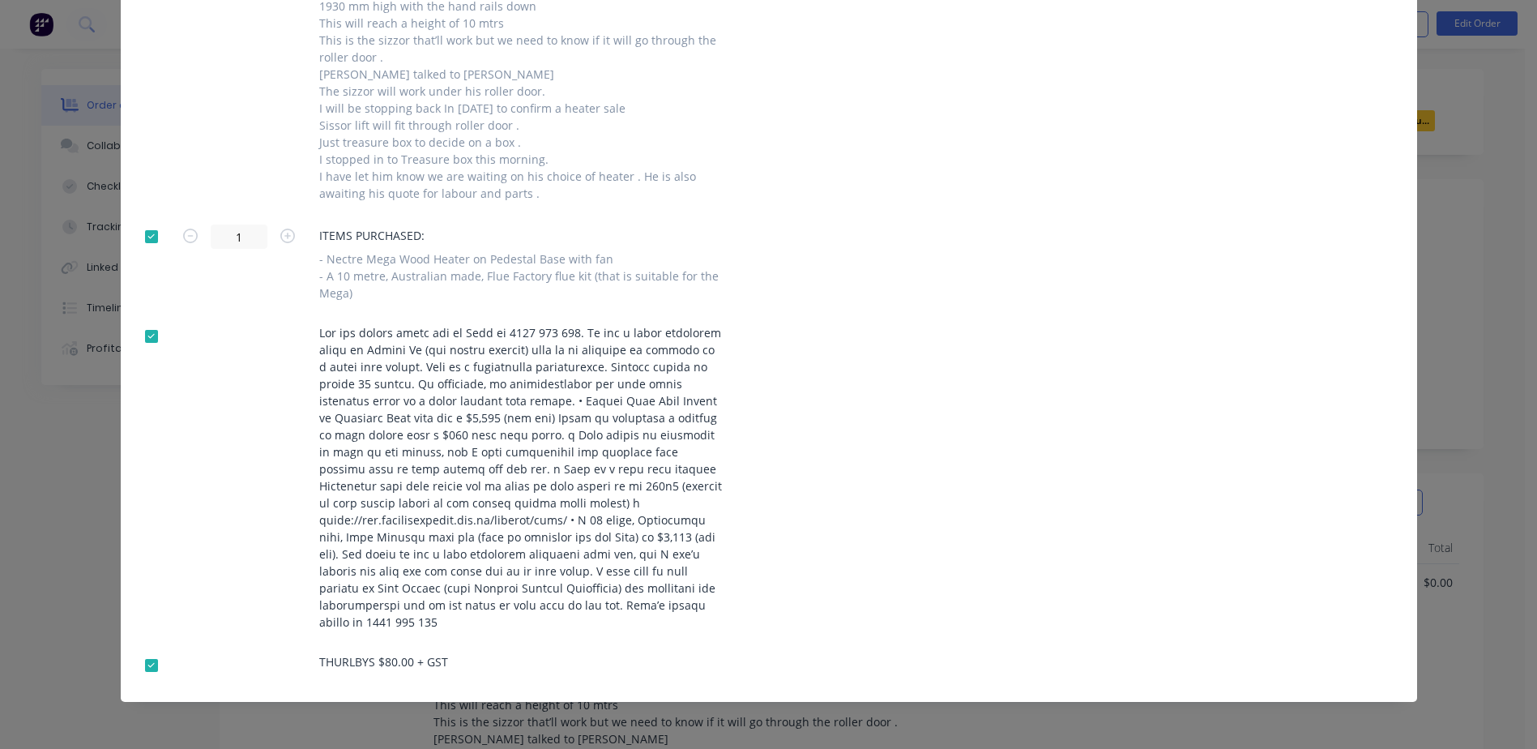
click at [140, 340] on div at bounding box center [151, 336] width 32 height 32
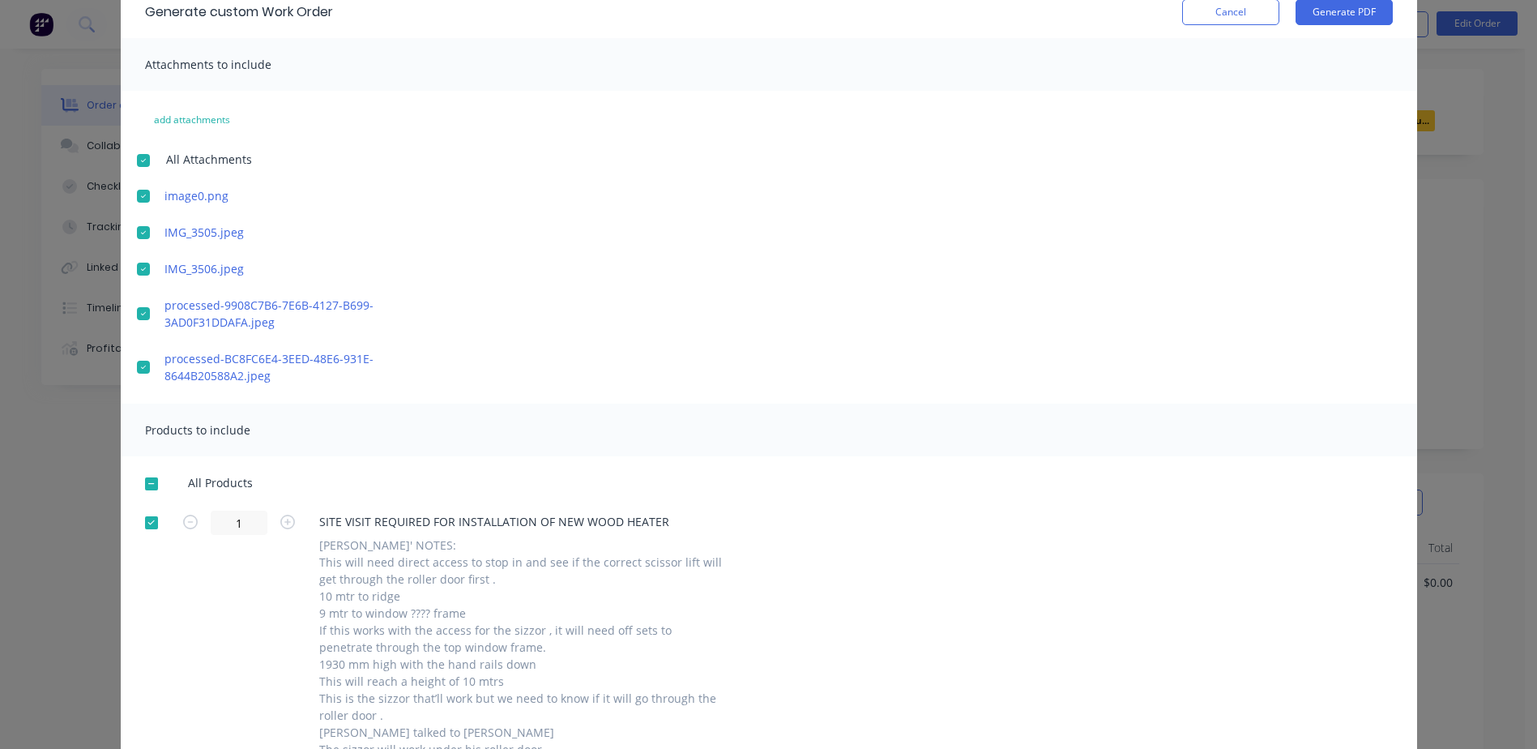
scroll to position [0, 0]
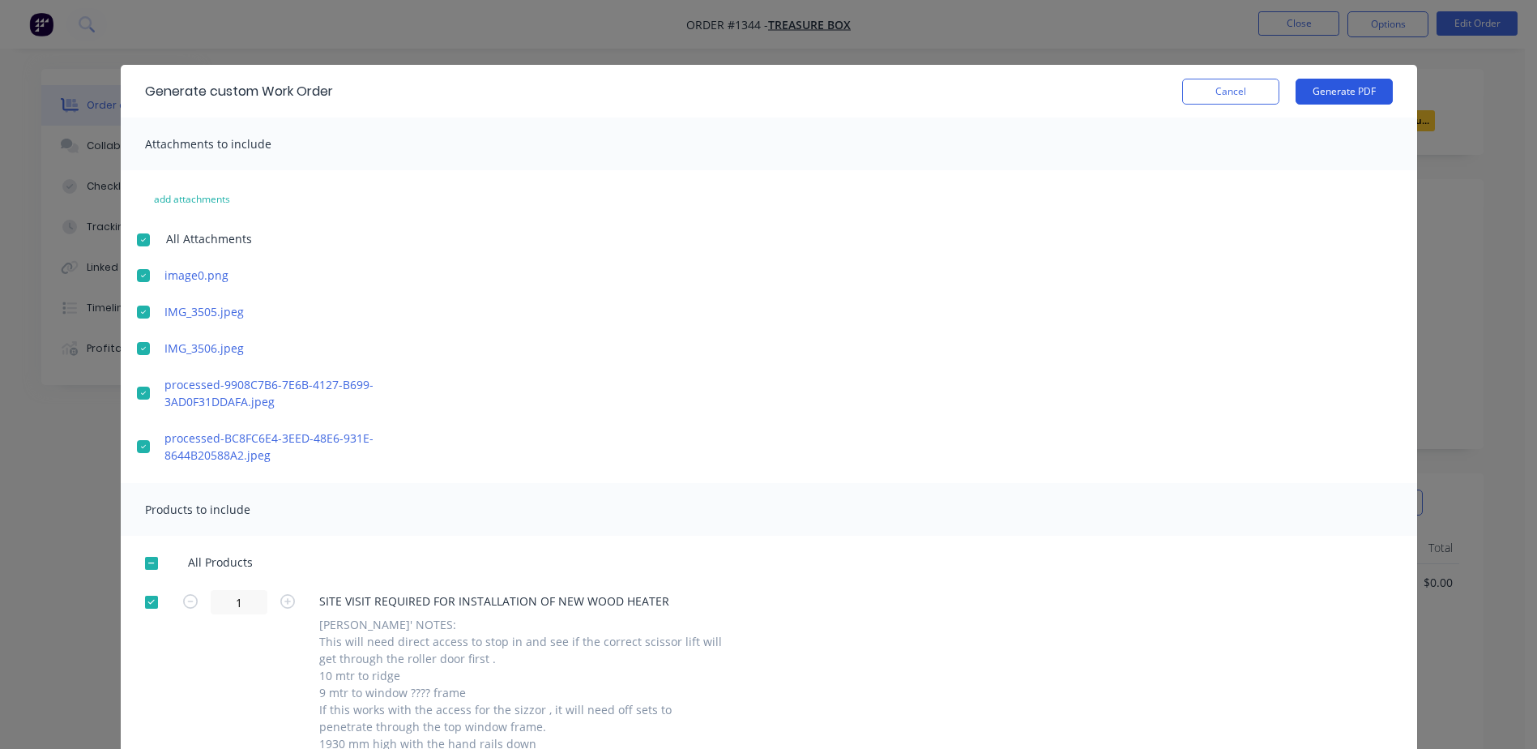
click at [1330, 89] on button "Generate PDF" at bounding box center [1344, 92] width 97 height 26
click at [1206, 87] on button "Cancel" at bounding box center [1230, 92] width 97 height 26
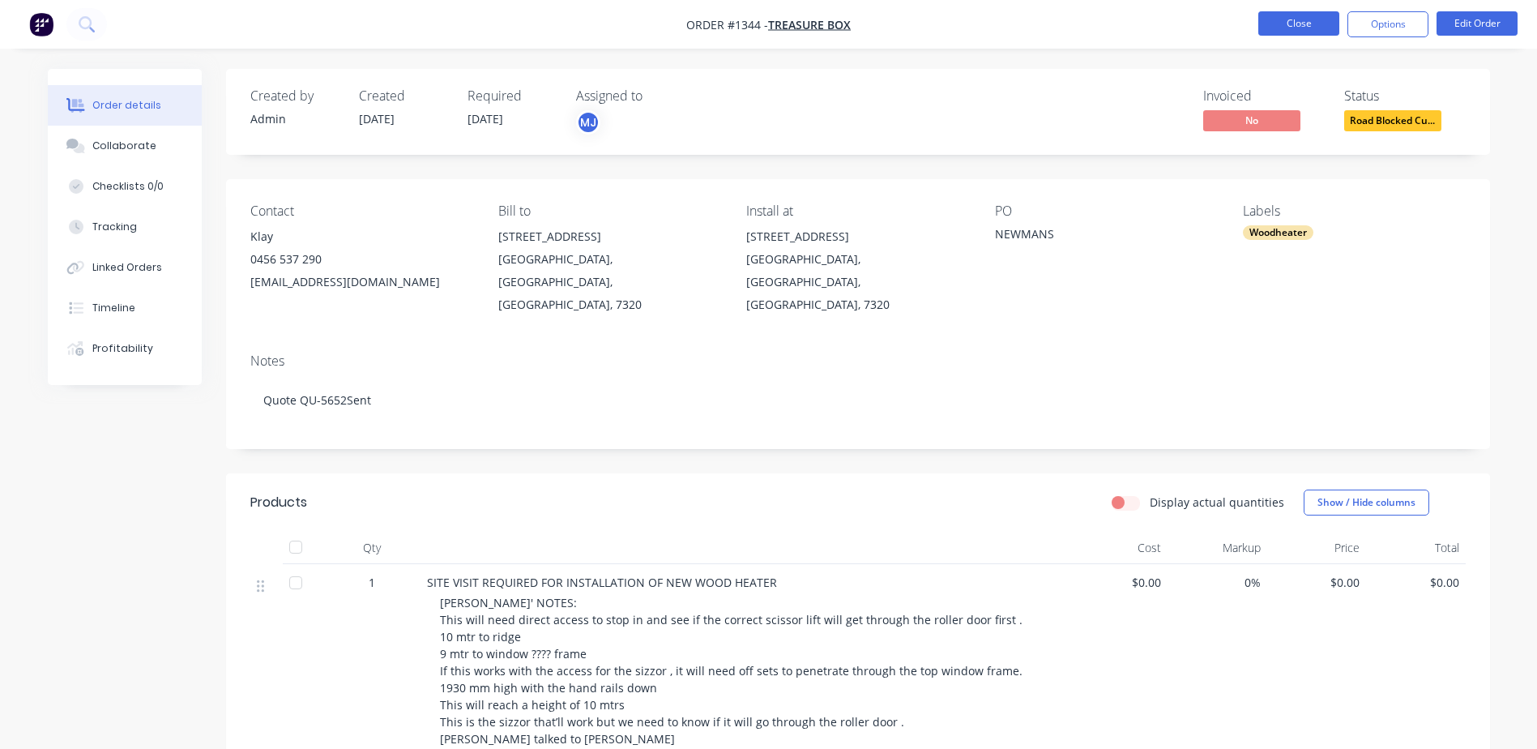
click at [1277, 30] on button "Close" at bounding box center [1299, 23] width 81 height 24
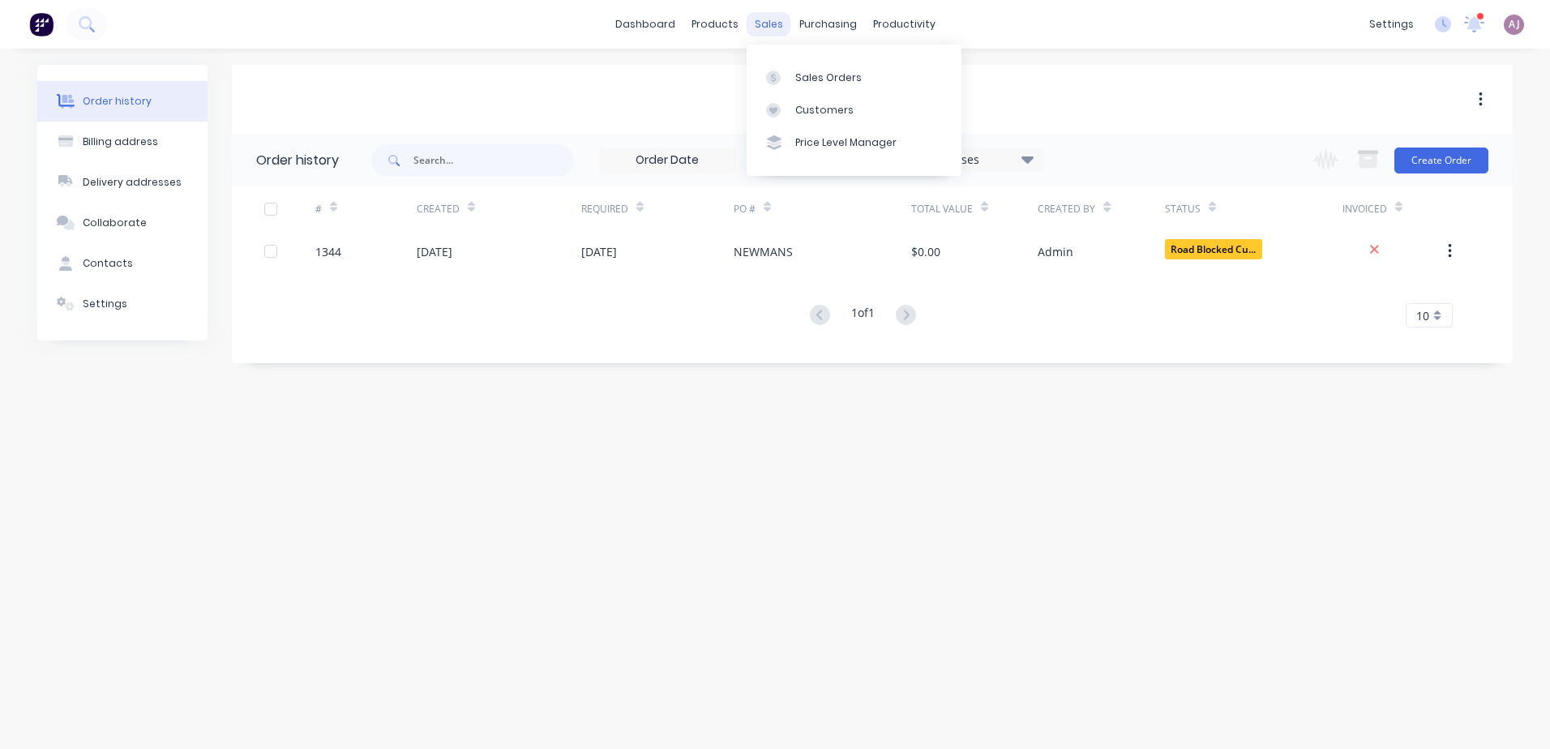
click at [759, 36] on div "sales" at bounding box center [768, 24] width 45 height 24
click at [778, 75] on icon at bounding box center [773, 78] width 15 height 15
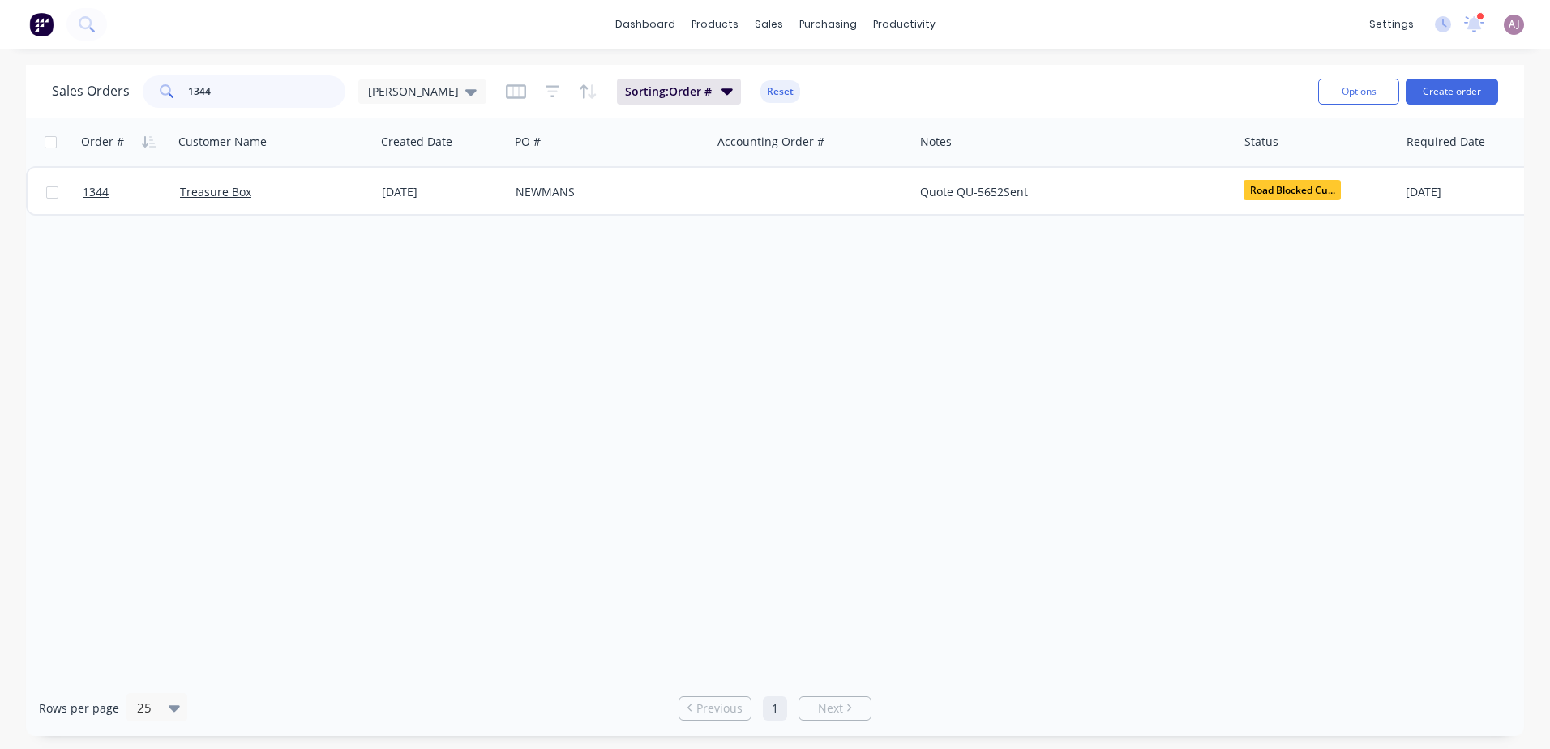
click at [220, 98] on input "1344" at bounding box center [267, 91] width 158 height 32
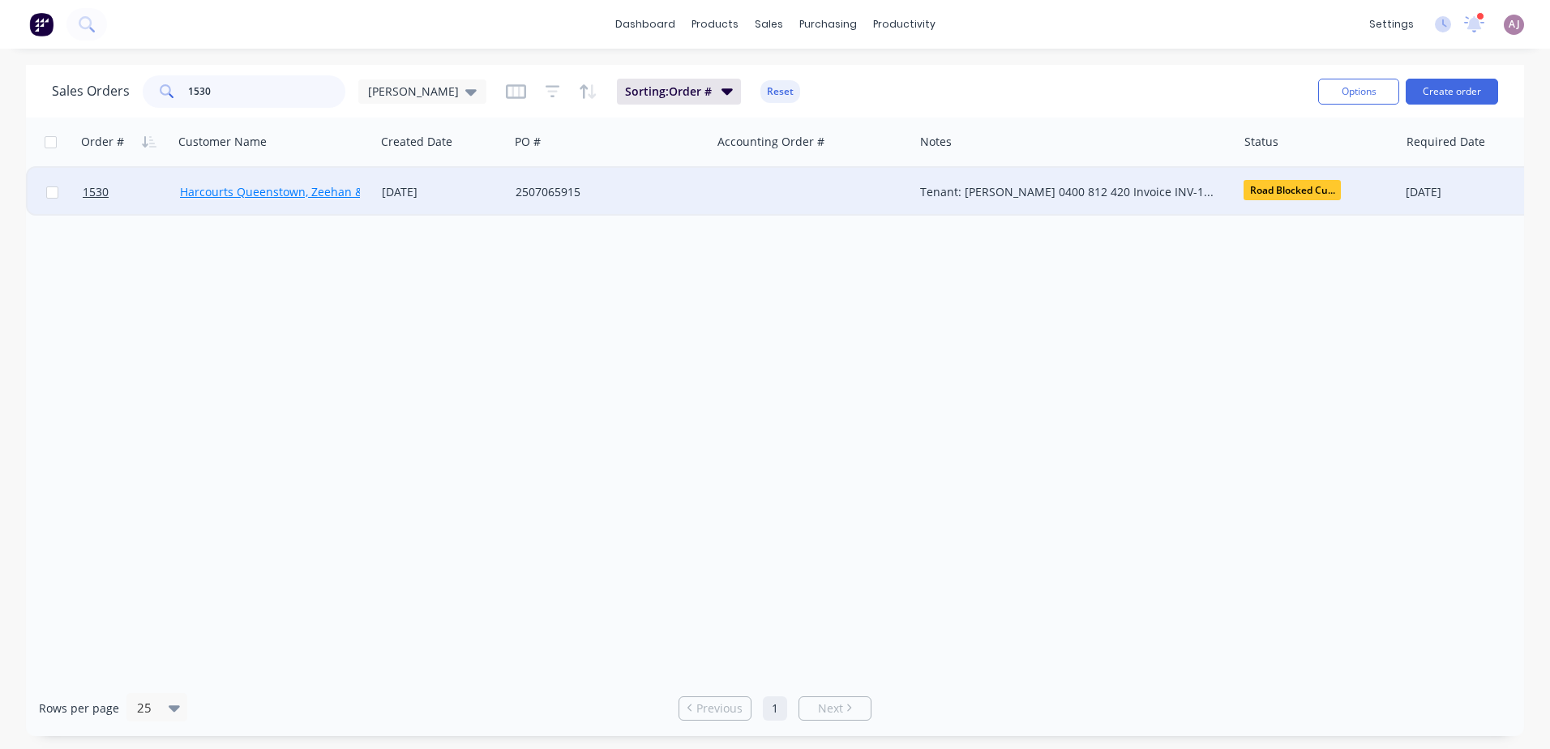
type input "1530"
click at [213, 191] on link "Harcourts Queenstown, Zeehan & [PERSON_NAME]" at bounding box center [318, 191] width 277 height 15
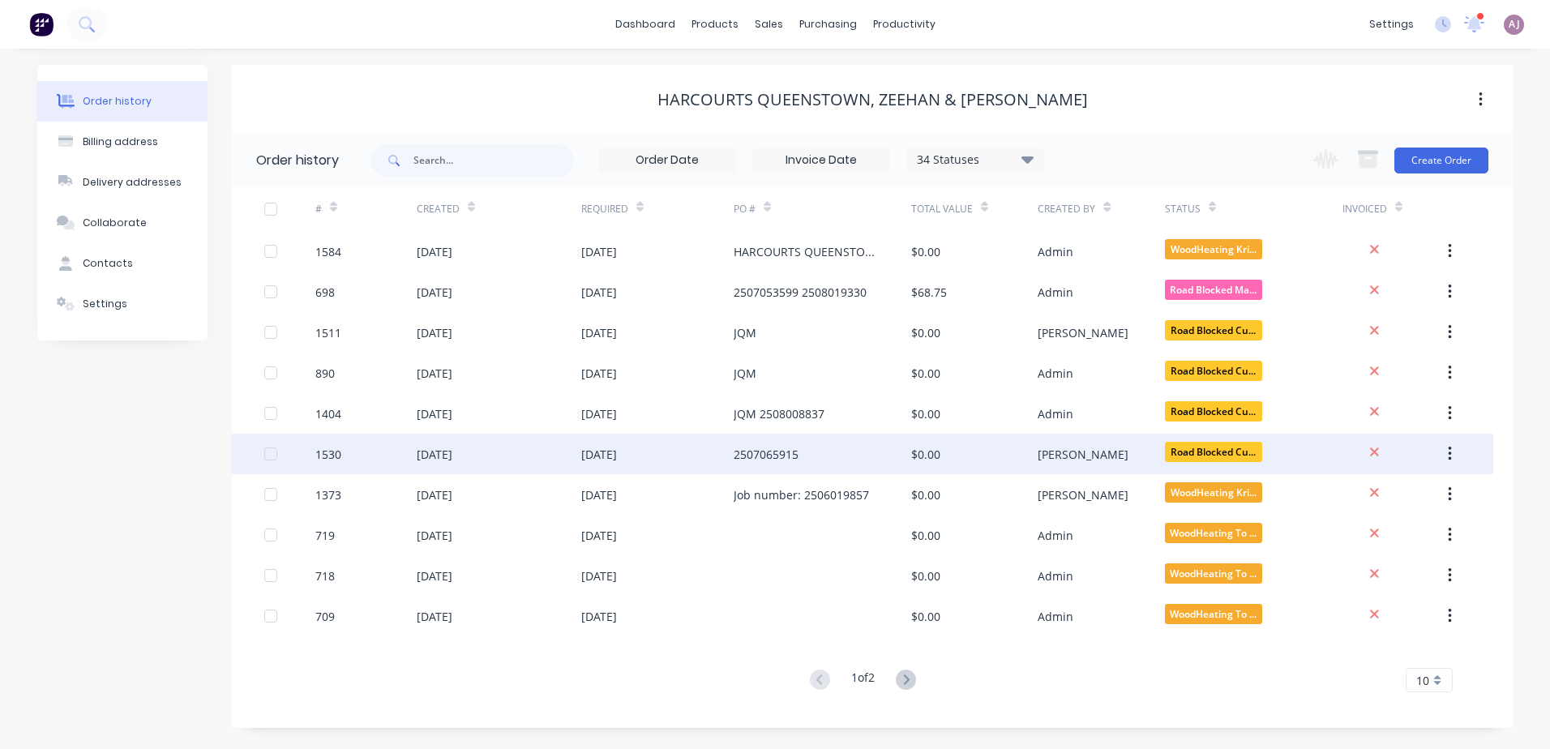
click at [434, 452] on div "[DATE]" at bounding box center [435, 454] width 36 height 17
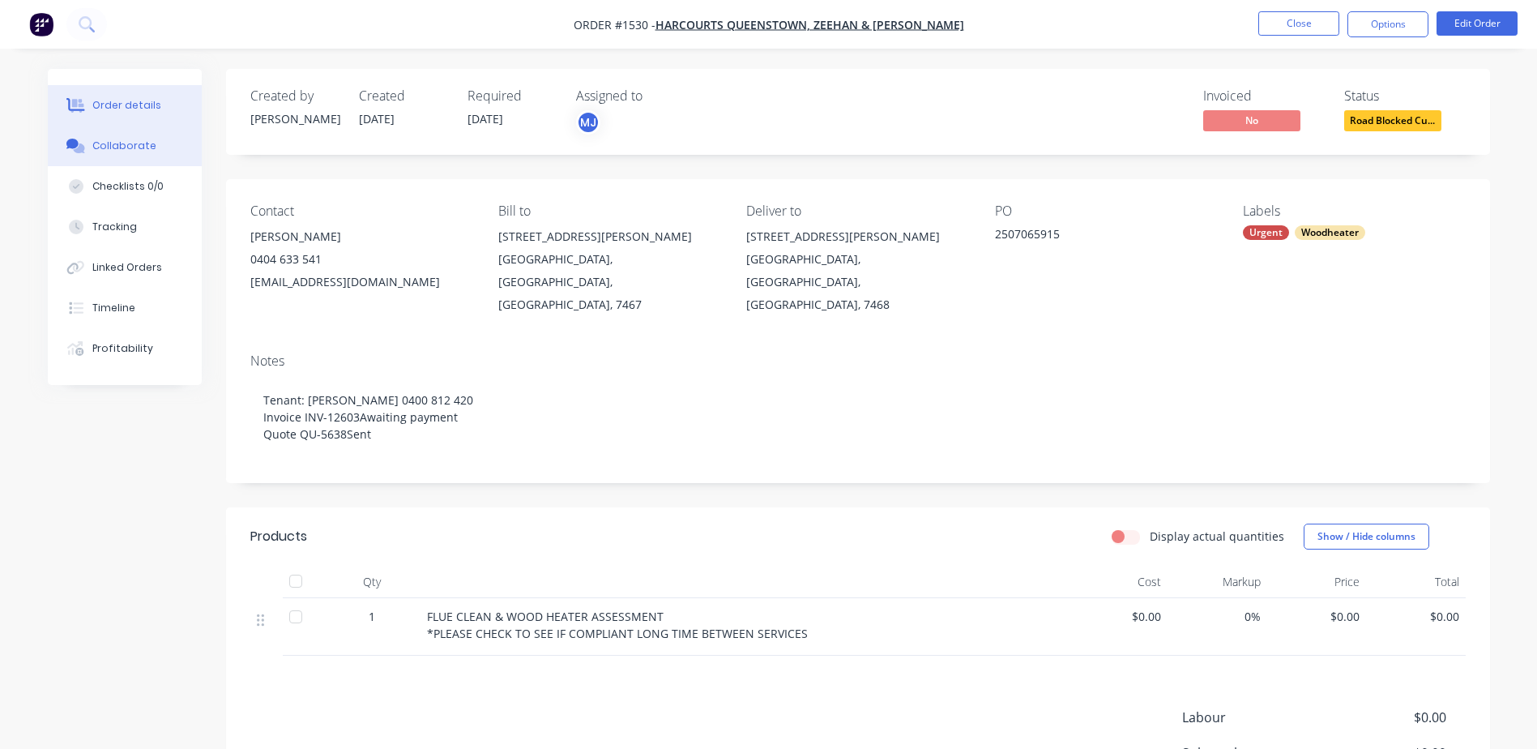
click at [128, 150] on div "Collaborate" at bounding box center [124, 146] width 64 height 15
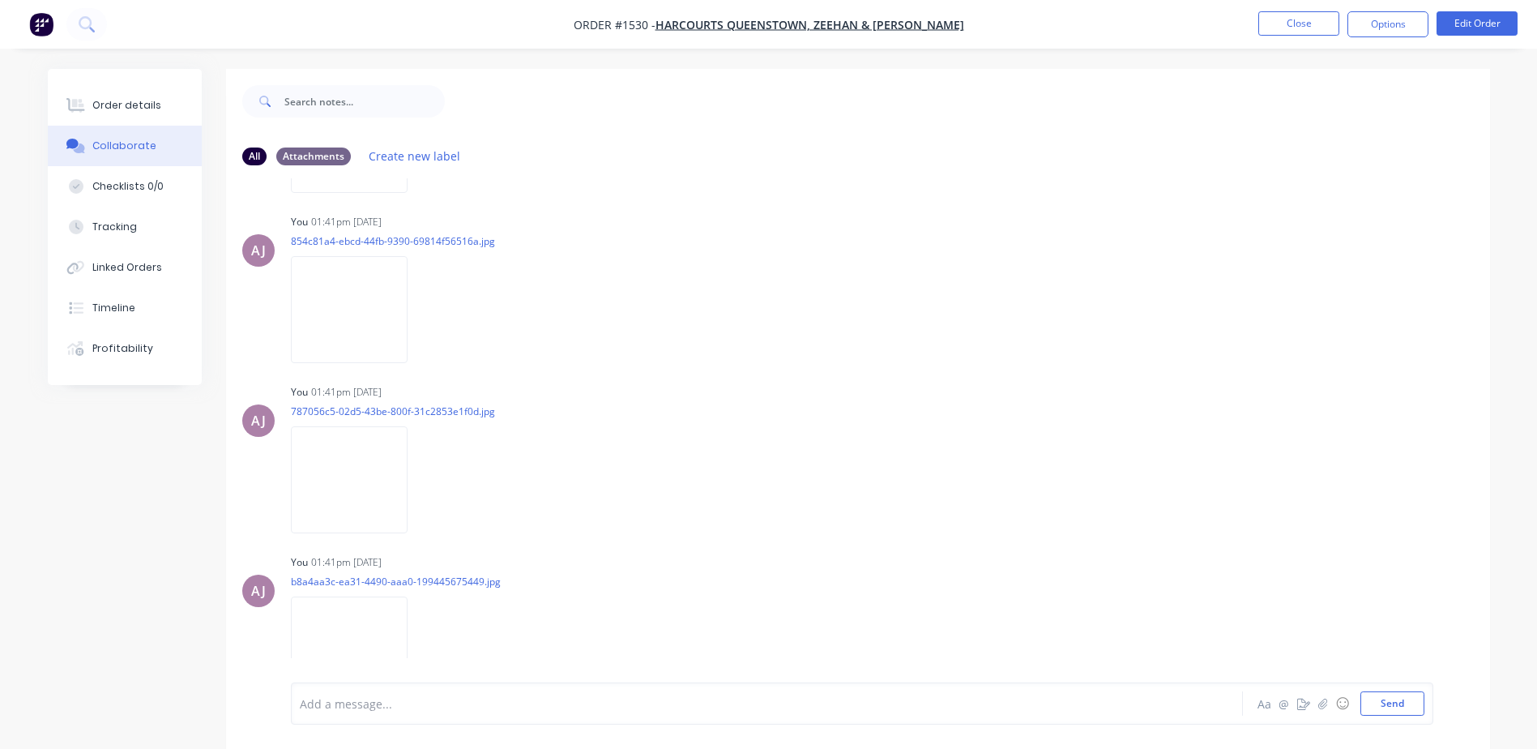
scroll to position [1383, 0]
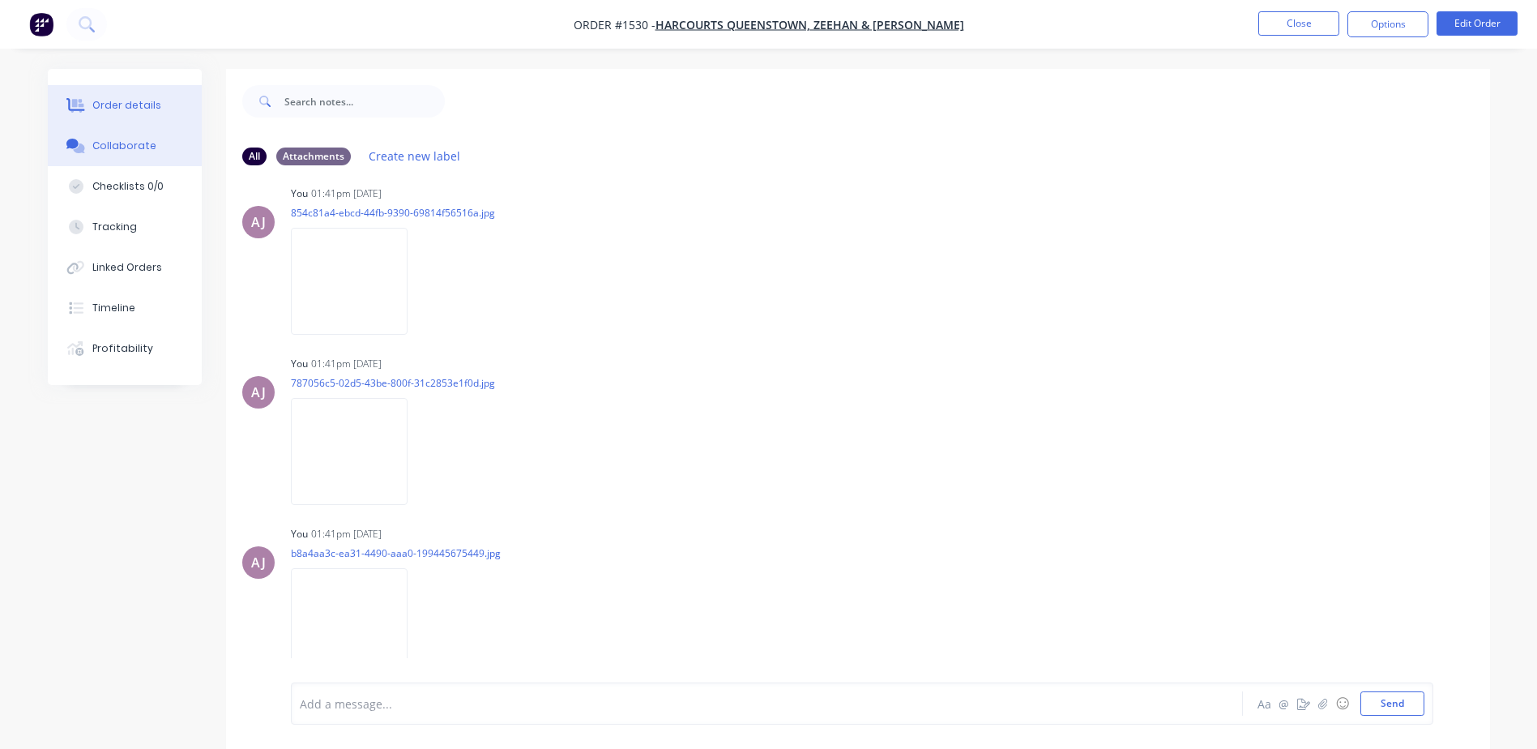
click at [139, 94] on button "Order details" at bounding box center [125, 105] width 154 height 41
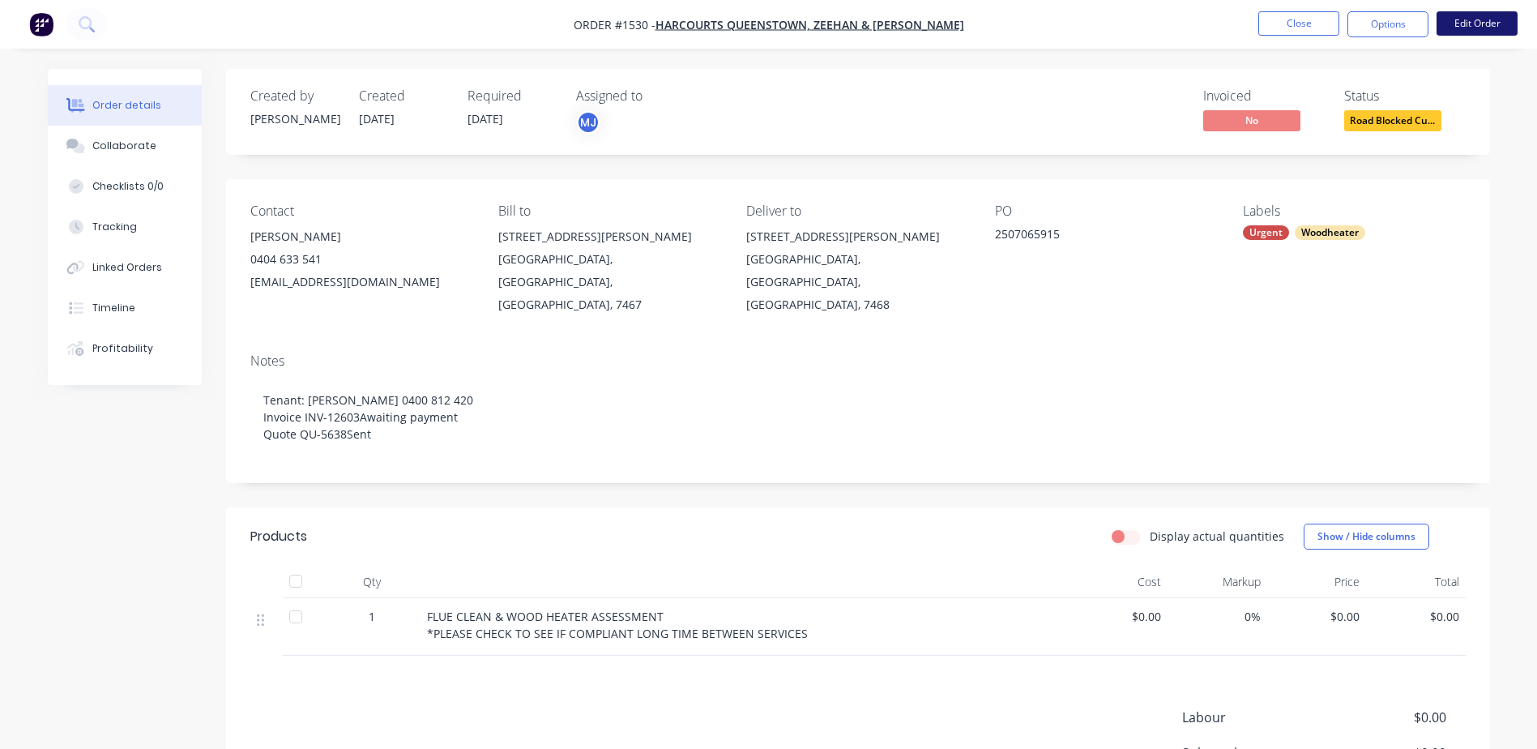
click at [1460, 22] on button "Edit Order" at bounding box center [1477, 23] width 81 height 24
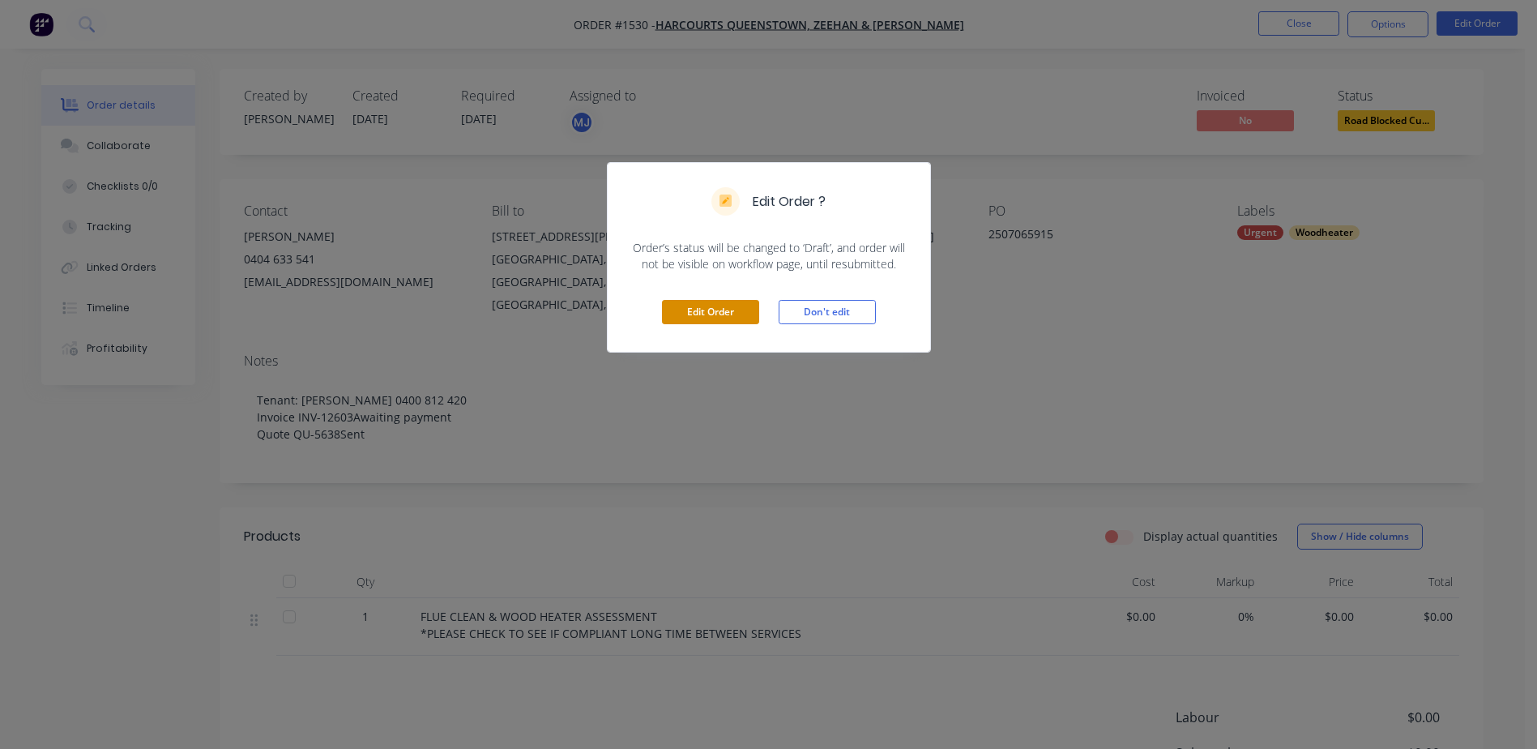
click at [678, 311] on button "Edit Order" at bounding box center [710, 312] width 97 height 24
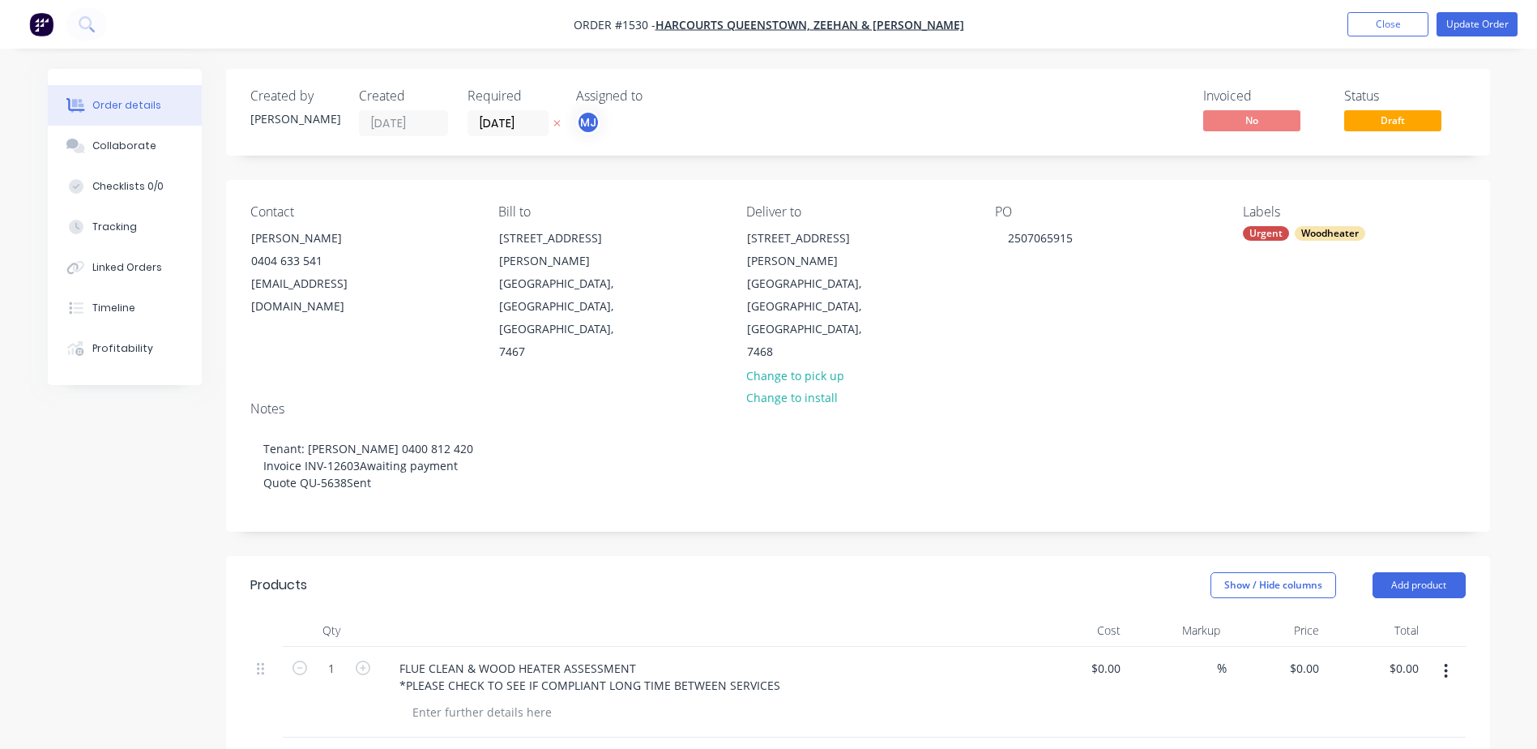
click at [442, 747] on input "text" at bounding box center [562, 763] width 324 height 32
paste input "ANNUAL FLUE CLEAN & WOOD HEATER ASSESSMENT CONDUCTED ON: [DATE] ***FLUE CLEAN N…"
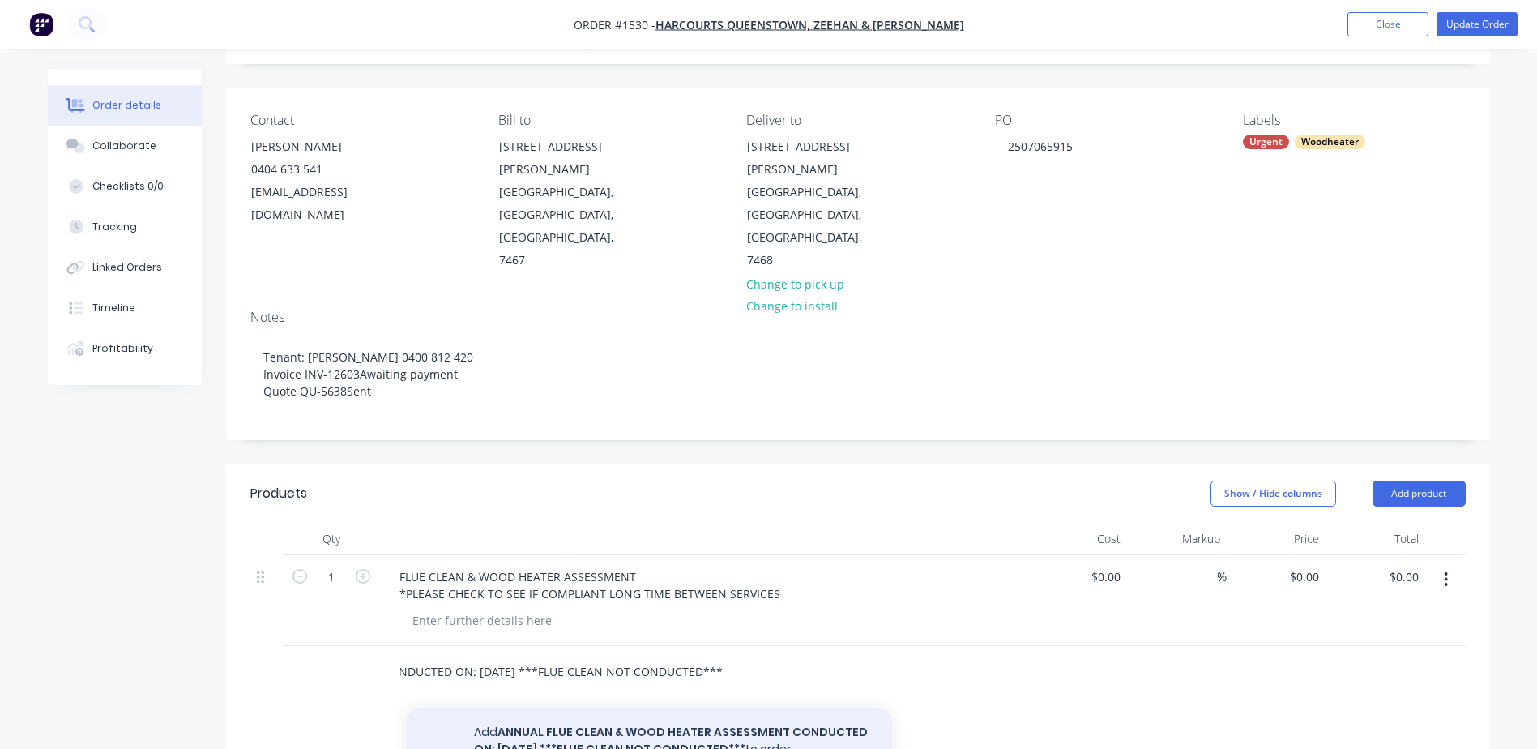
scroll to position [243, 0]
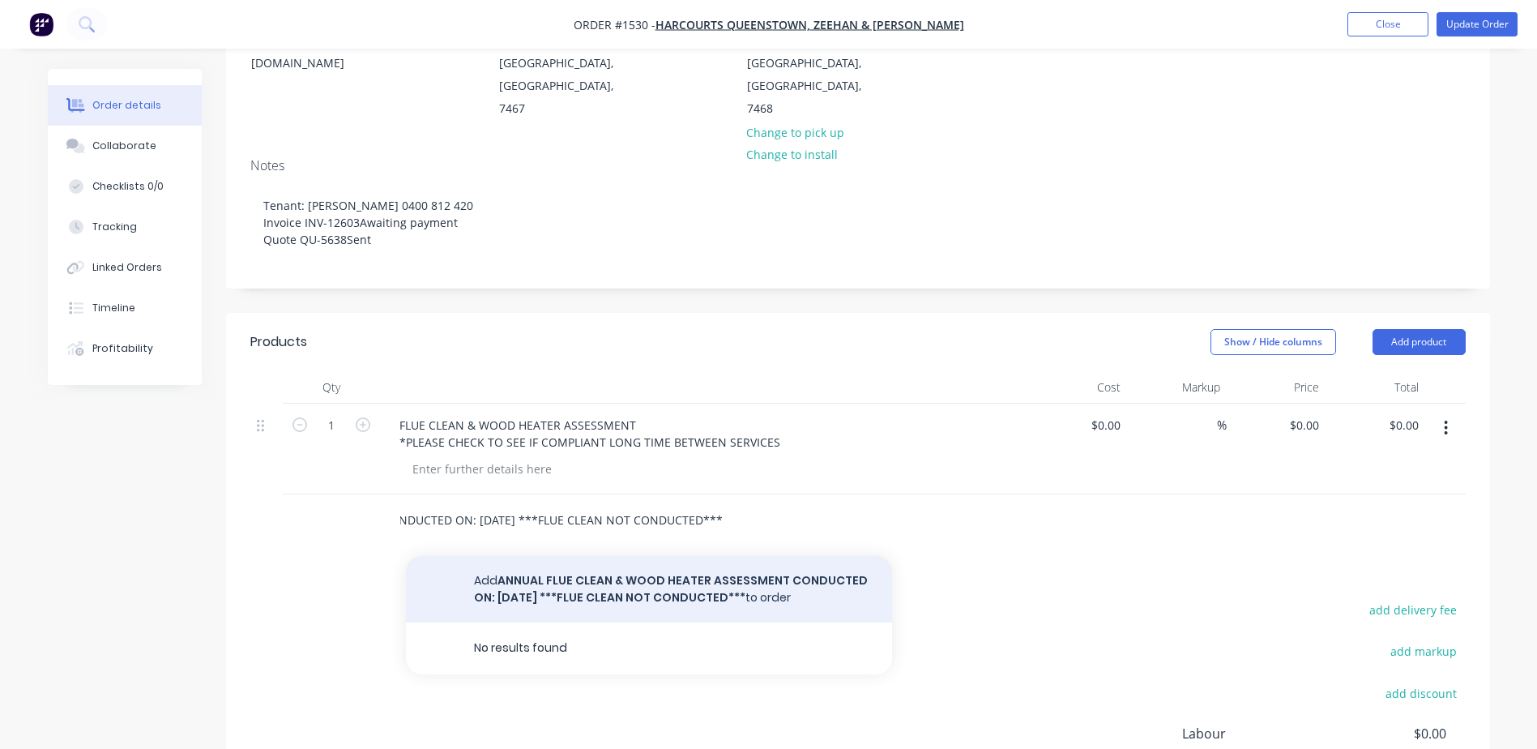
type input "ANNUAL FLUE CLEAN & WOOD HEATER ASSESSMENT CONDUCTED ON: [DATE] ***FLUE CLEAN N…"
click at [628, 556] on button "Add ANNUAL FLUE CLEAN & WOOD HEATER ASSESSMENT CONDUCTED ON: [DATE] ***FLUE CLE…" at bounding box center [649, 589] width 486 height 66
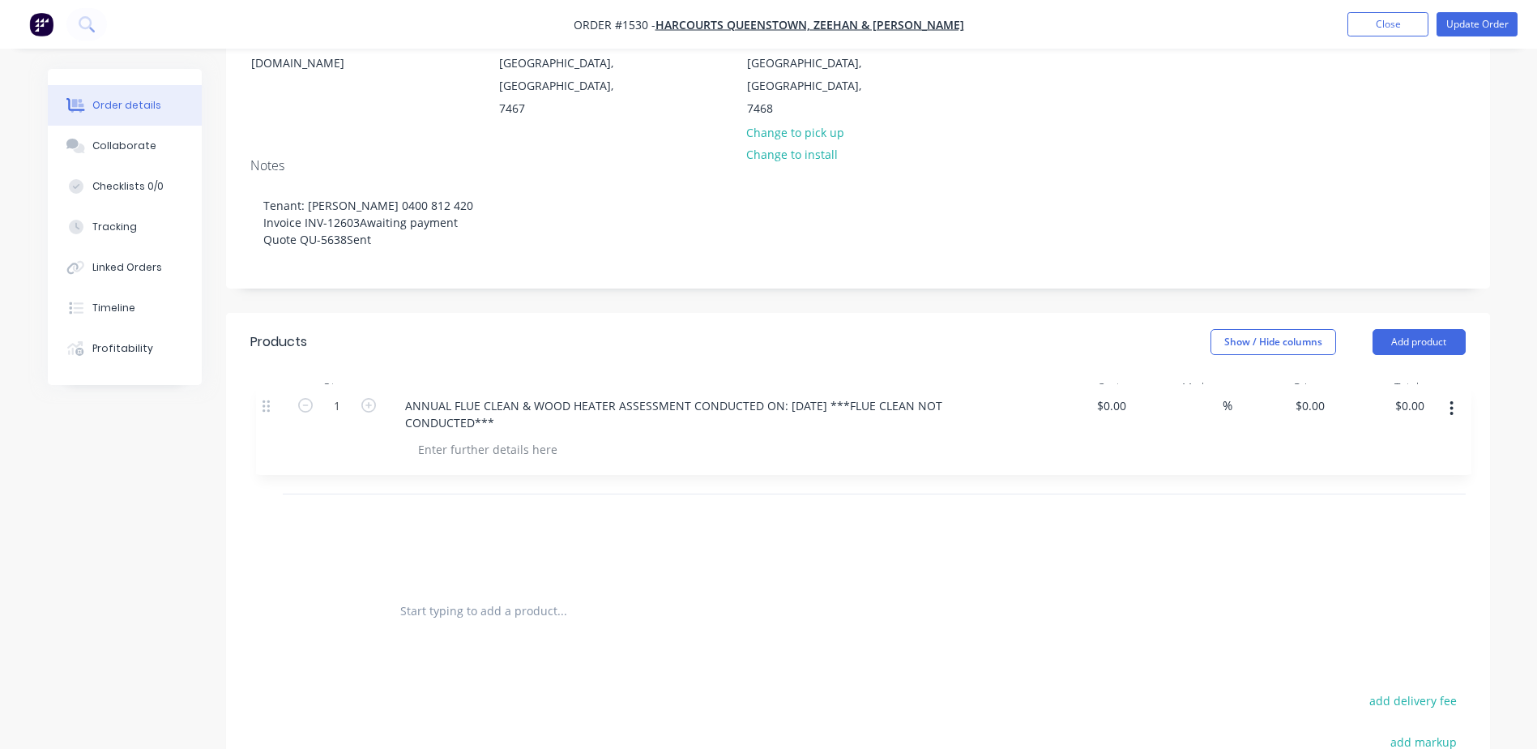
drag, startPoint x: 264, startPoint y: 449, endPoint x: 271, endPoint y: 348, distance: 101.6
click at [271, 404] on div "1 FLUE CLEAN & WOOD HEATER ASSESSMENT *PLEASE CHECK TO SEE IF COMPLIANT LONG TI…" at bounding box center [858, 495] width 1216 height 182
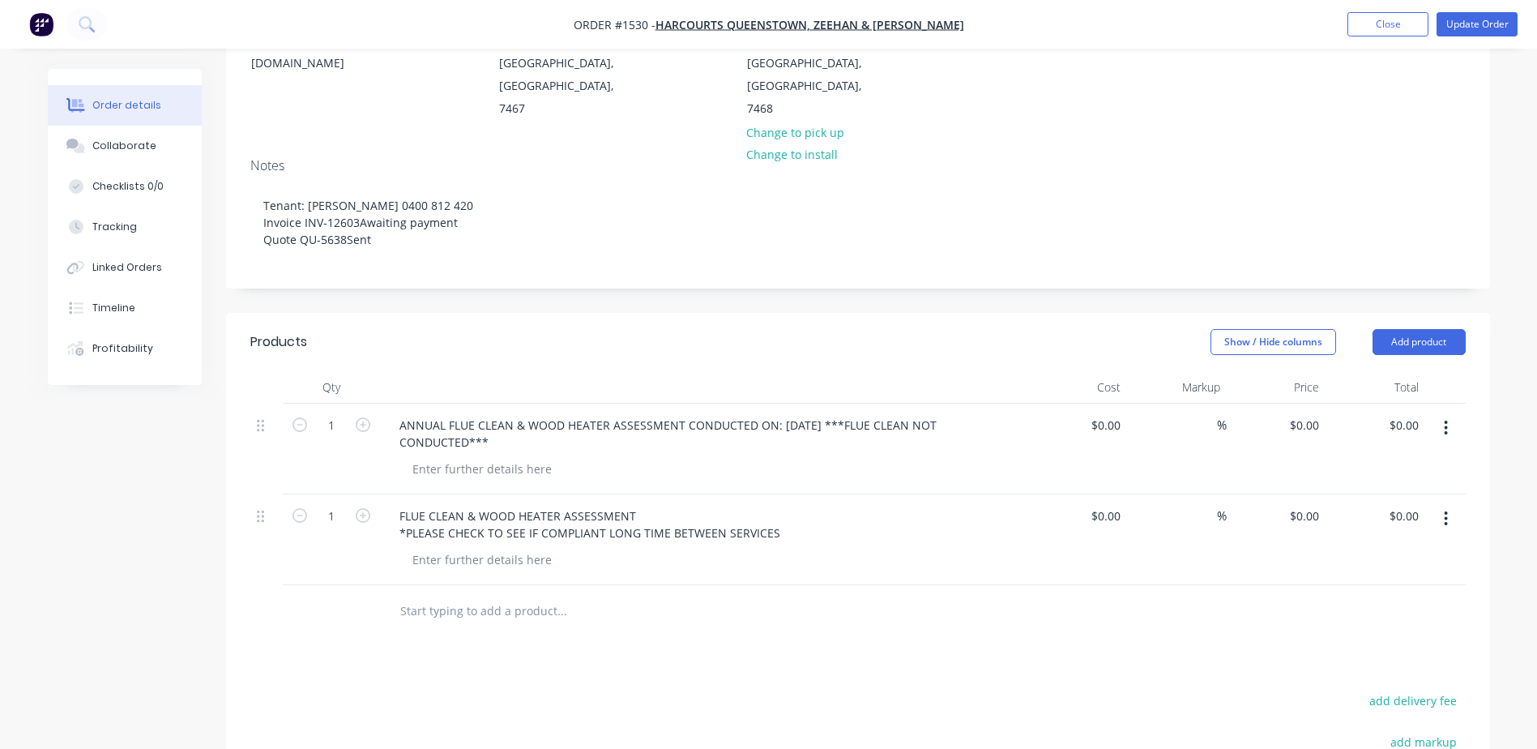
click at [493, 595] on input "text" at bounding box center [562, 611] width 324 height 32
paste input "WOODHEATER ASSESSMENT (MAINTENANCE REQUIRED): REPLACEMENT WOOD HEATER & FLUE SY…"
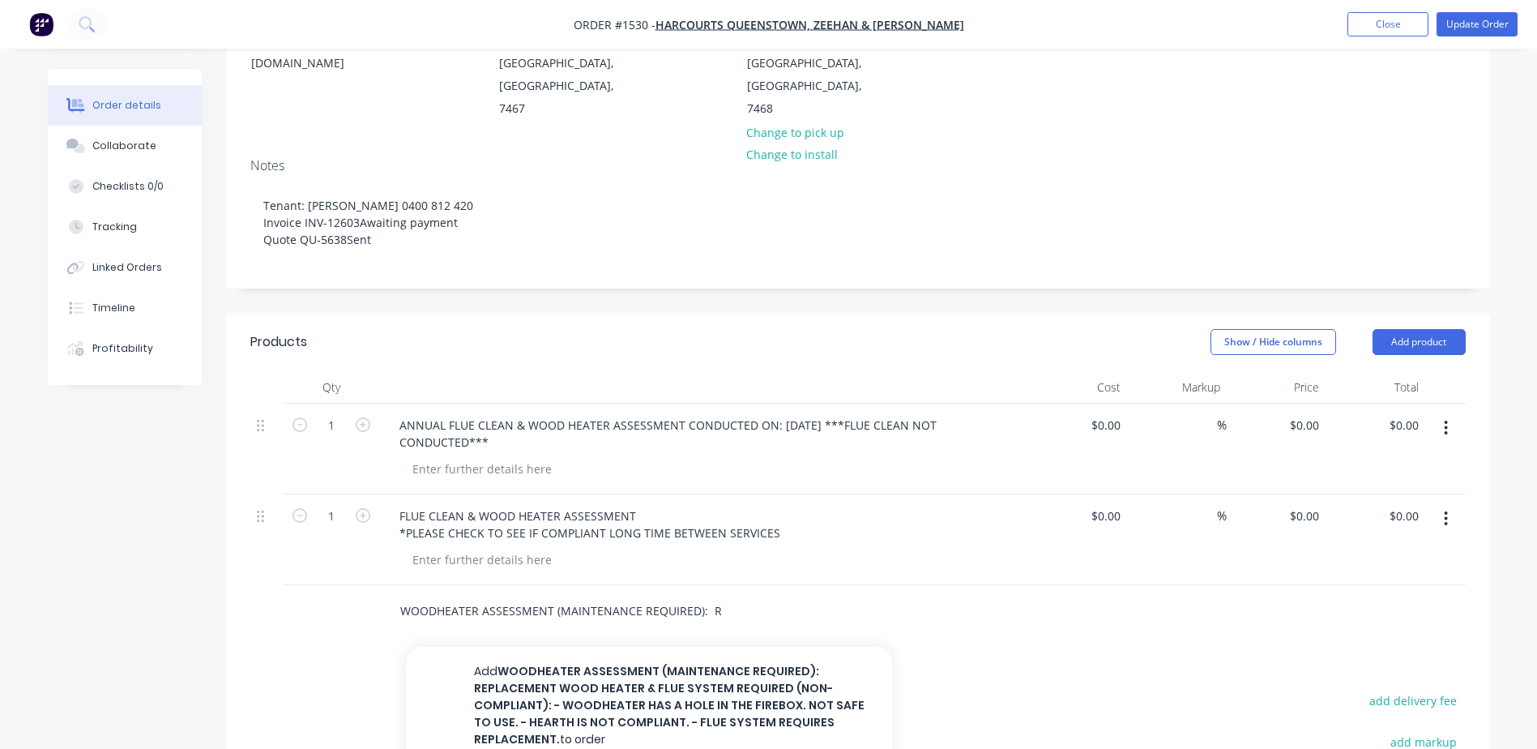
scroll to position [0, 1117]
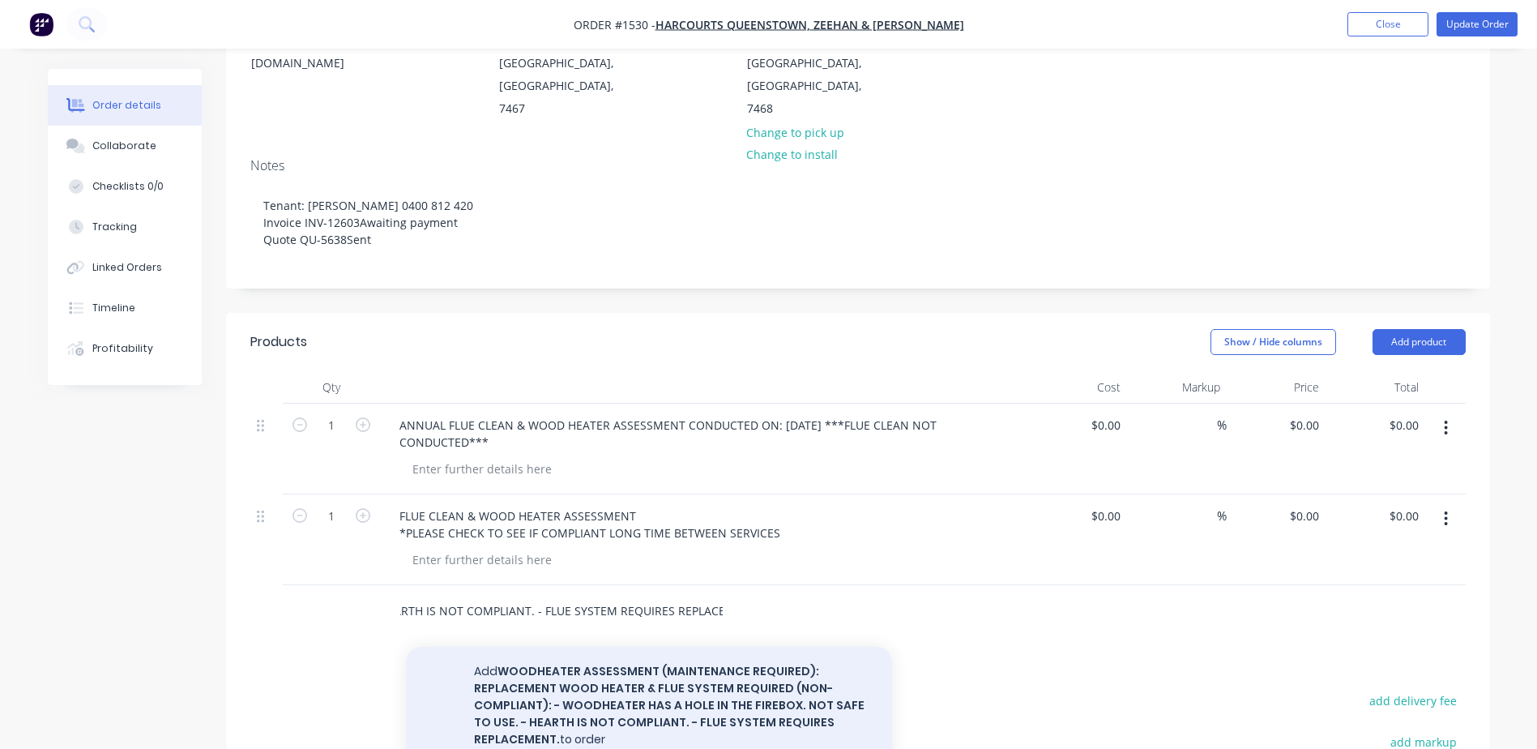
type input "WOODHEATER ASSESSMENT (MAINTENANCE REQUIRED): REPLACEMENT WOOD HEATER & FLUE SY…"
click at [643, 647] on button "Add WOODHEATER ASSESSMENT (MAINTENANCE REQUIRED): REPLACEMENT WOOD HEATER & FLU…" at bounding box center [649, 706] width 486 height 118
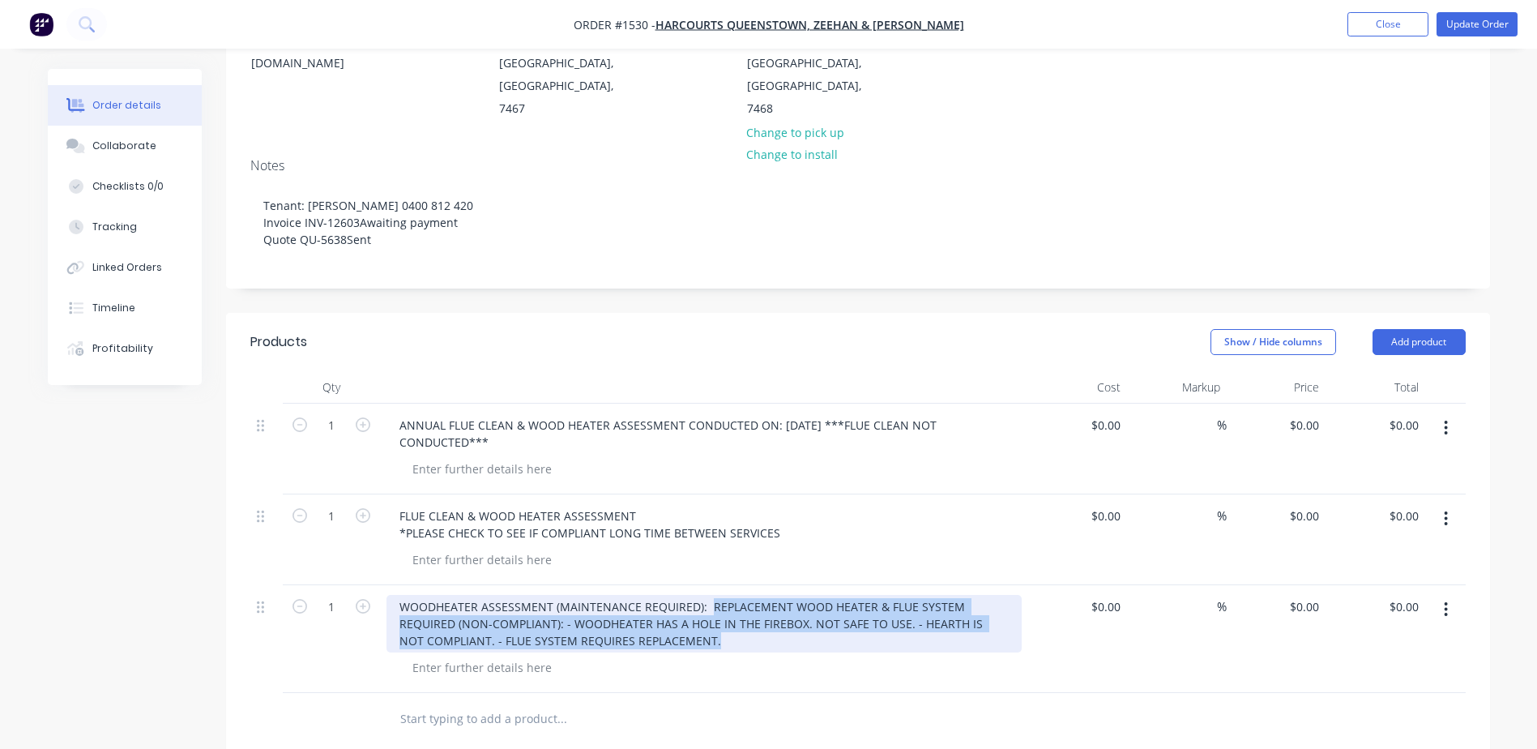
drag, startPoint x: 706, startPoint y: 539, endPoint x: 725, endPoint y: 575, distance: 41.3
click at [725, 595] on div "WOODHEATER ASSESSMENT (MAINTENANCE REQUIRED): REPLACEMENT WOOD HEATER & FLUE SY…" at bounding box center [704, 624] width 635 height 58
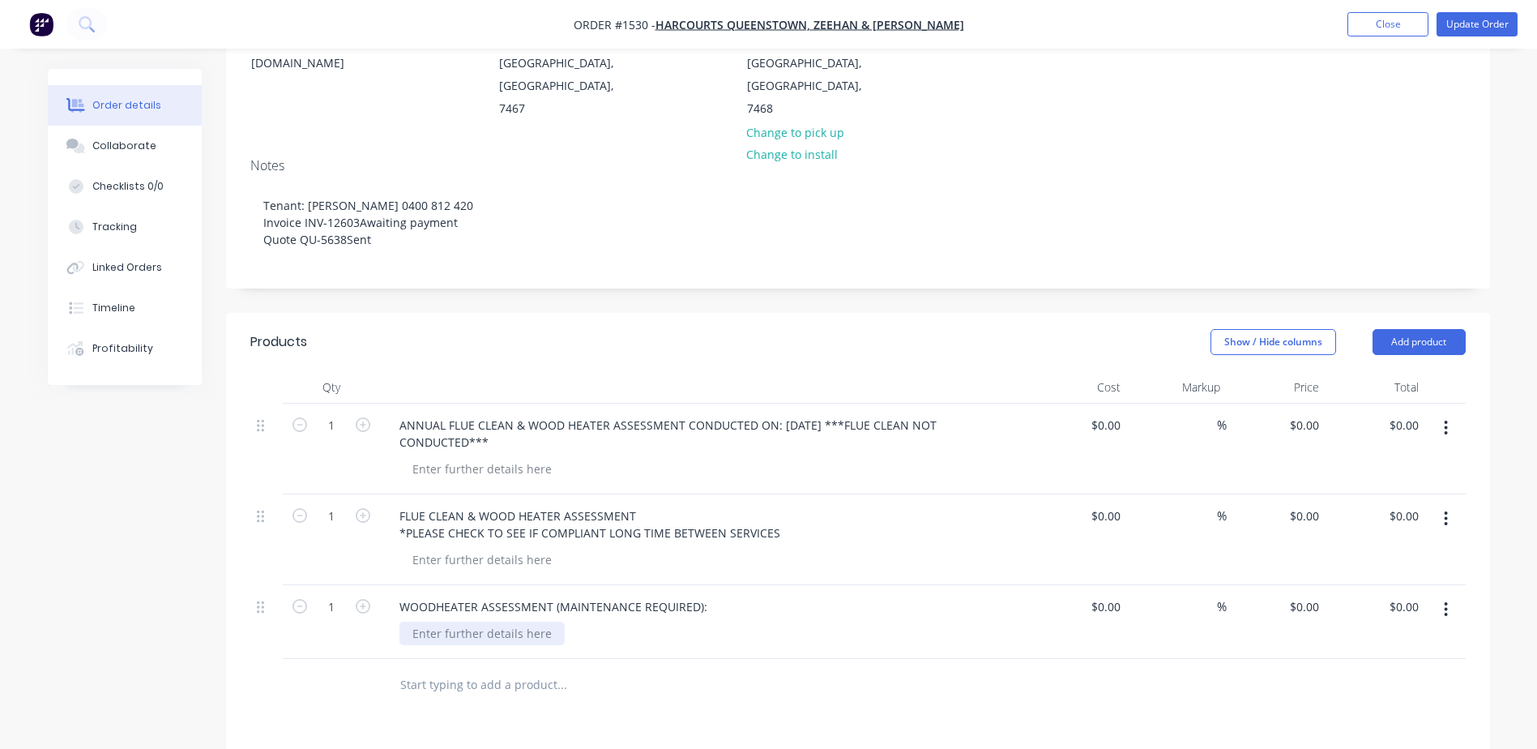
click at [432, 622] on div at bounding box center [482, 634] width 165 height 24
paste div
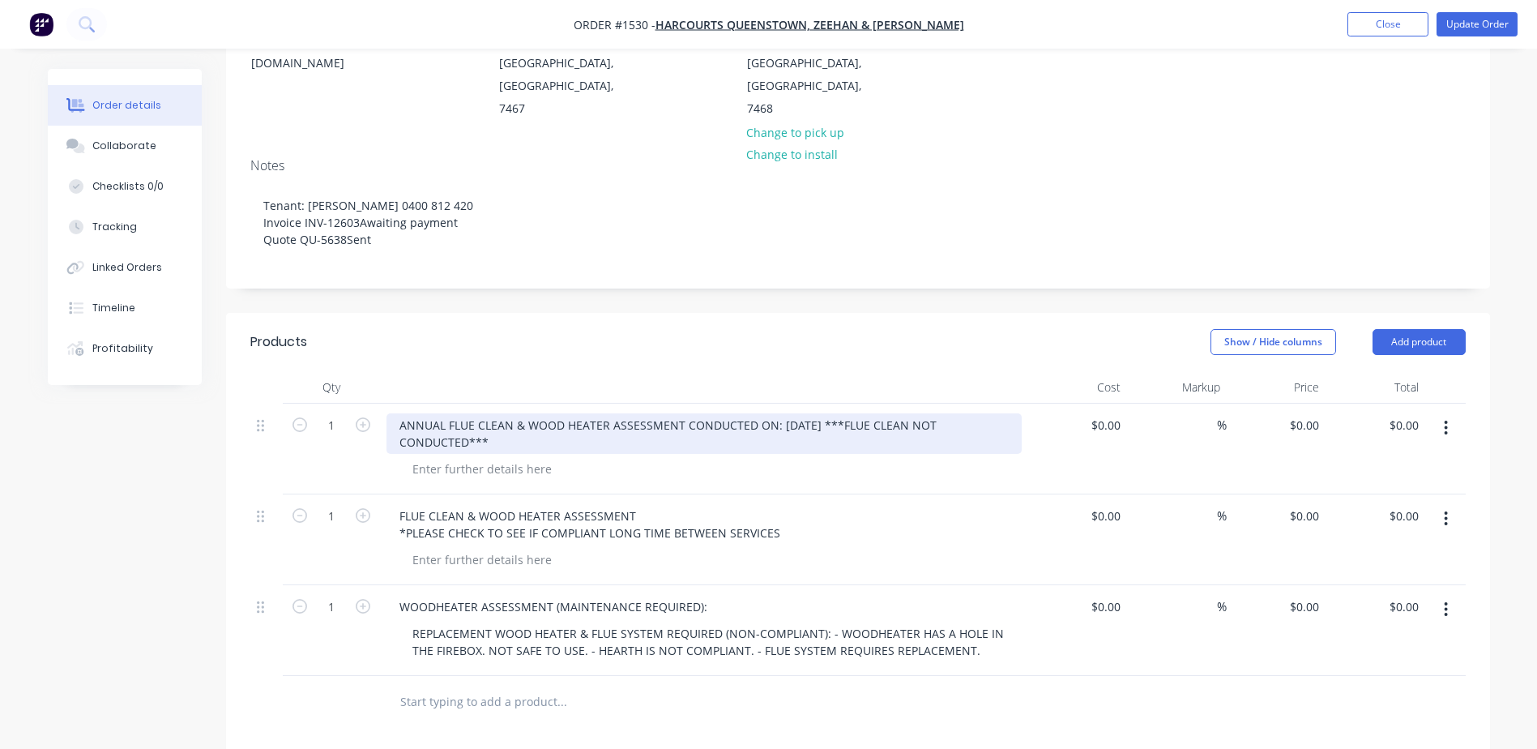
drag, startPoint x: 956, startPoint y: 358, endPoint x: 981, endPoint y: 382, distance: 34.4
click at [981, 413] on div "ANNUAL FLUE CLEAN & WOOD HEATER ASSESSMENT CONDUCTED ON: [DATE] ***FLUE CLEAN N…" at bounding box center [704, 433] width 635 height 41
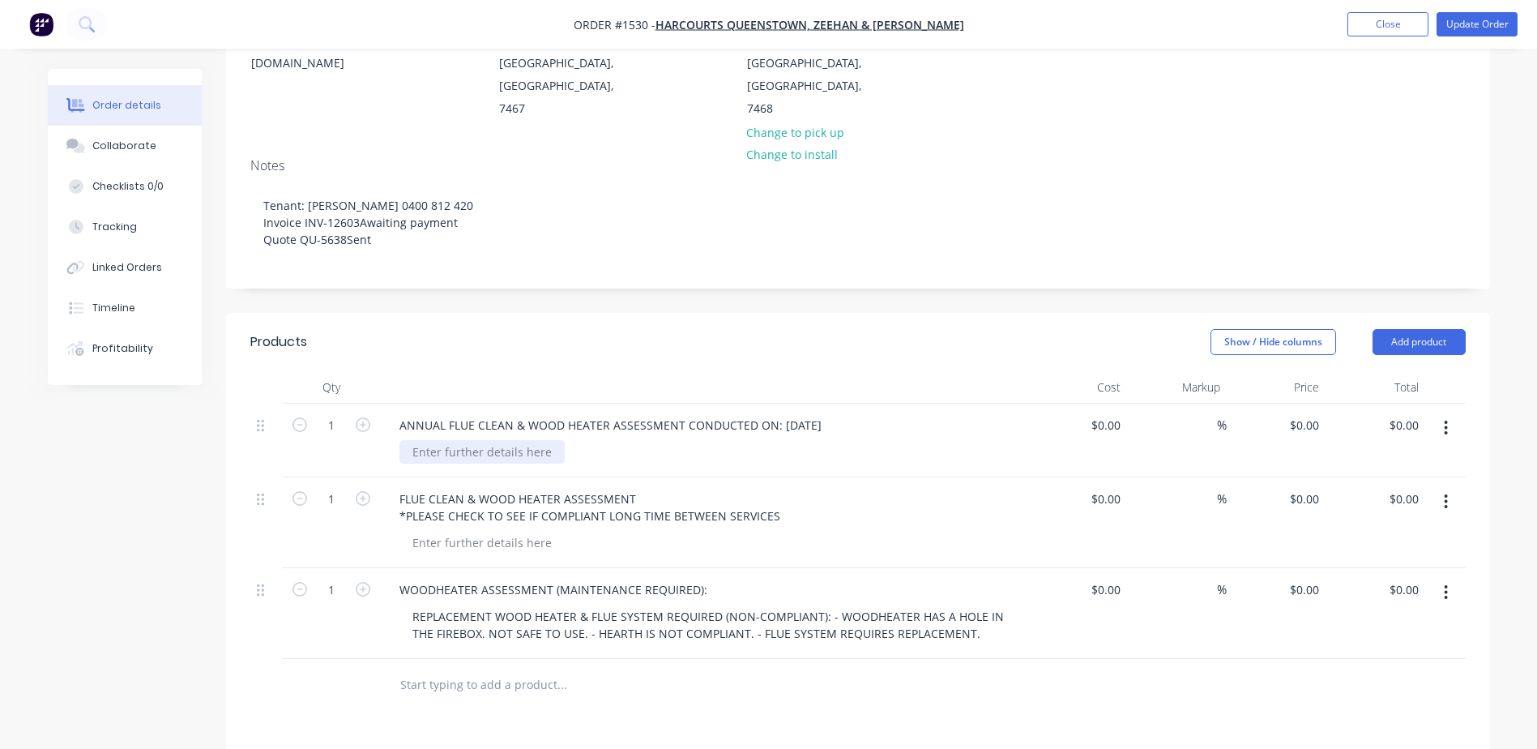
click at [436, 440] on div at bounding box center [482, 452] width 165 height 24
paste div
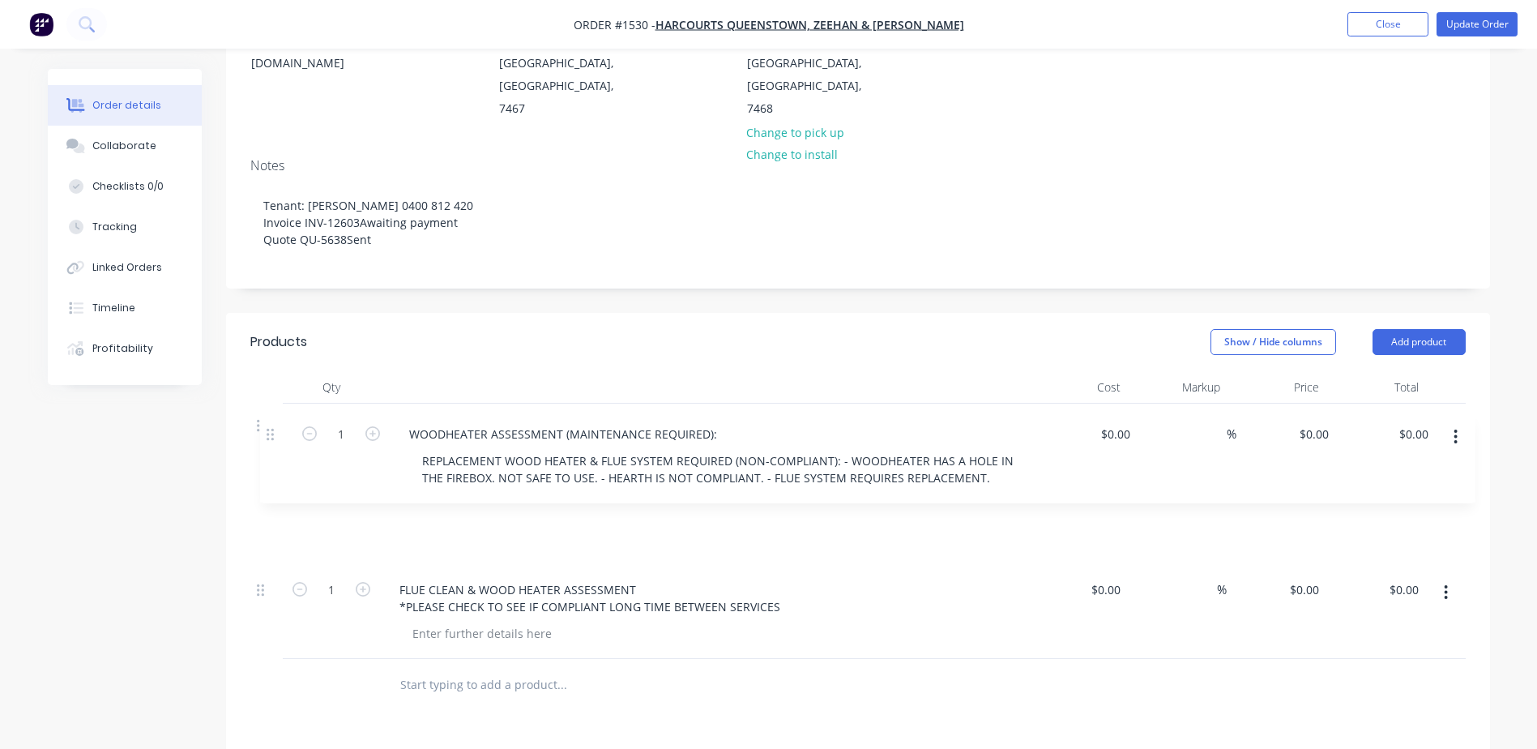
drag, startPoint x: 261, startPoint y: 521, endPoint x: 272, endPoint y: 429, distance: 93.1
click at [272, 429] on div "1 ANNUAL FLUE CLEAN & WOOD HEATER ASSESSMENT CONDUCTED ON: [DATE] ***FLUE CLEAN…" at bounding box center [858, 531] width 1216 height 255
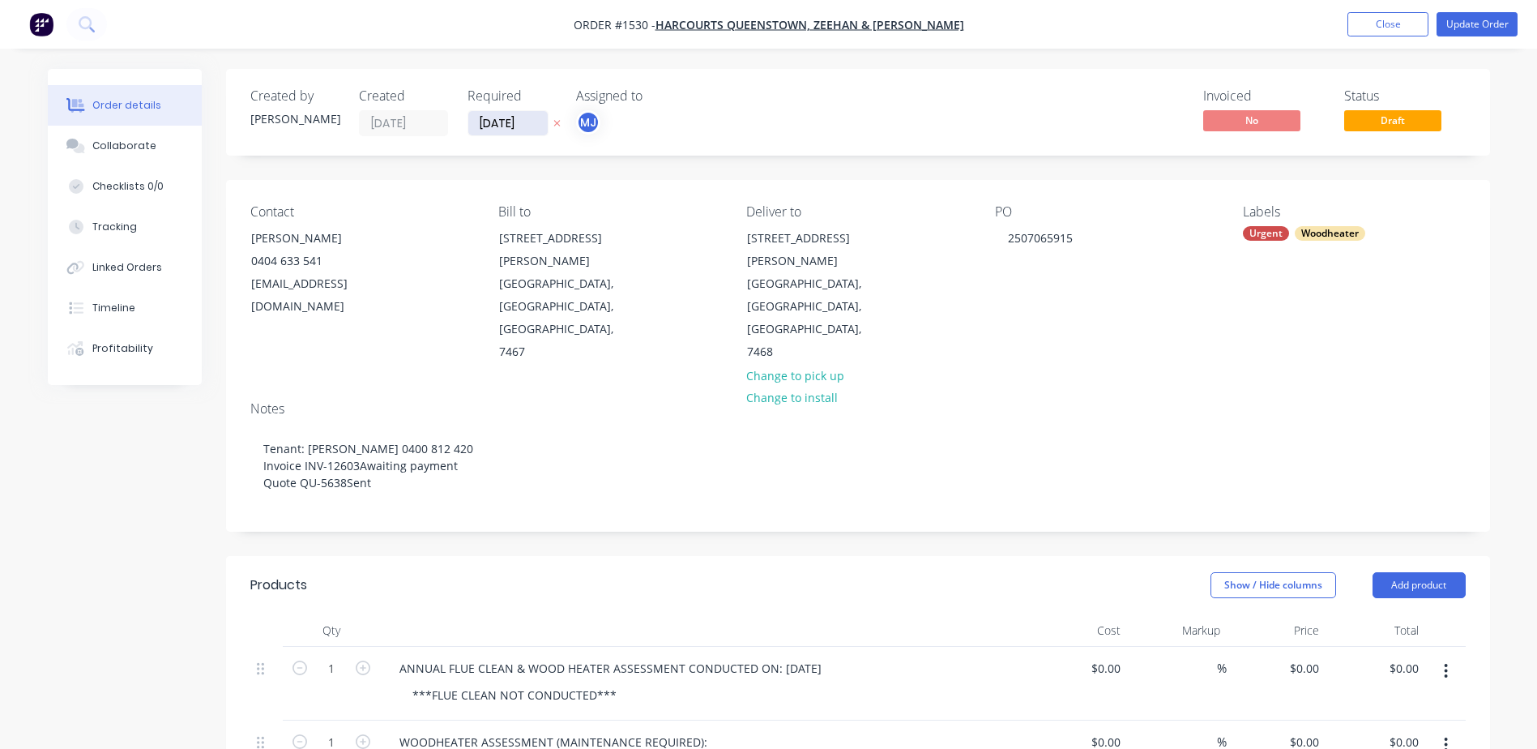
click at [524, 120] on input "[DATE]" at bounding box center [507, 123] width 79 height 24
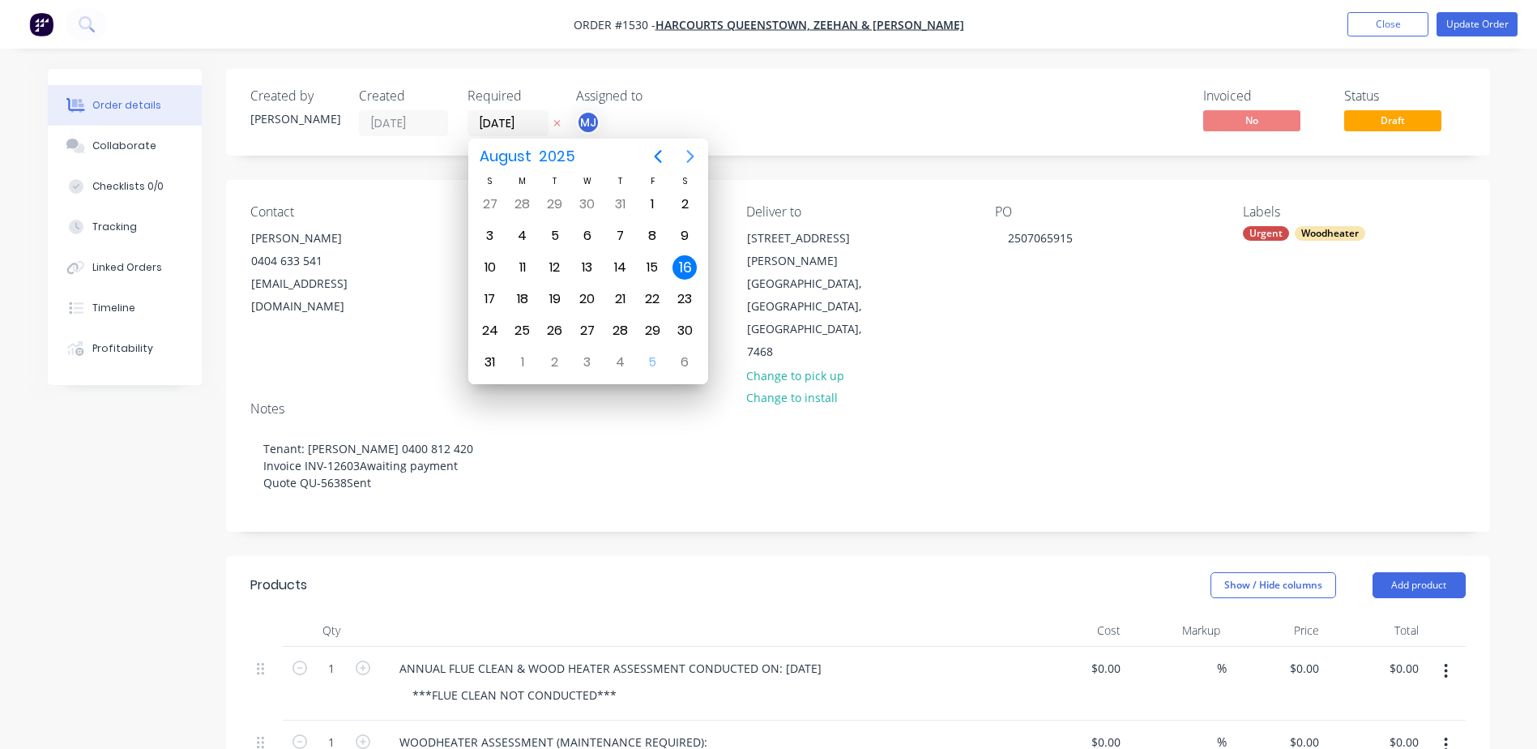
click at [693, 154] on icon "Next page" at bounding box center [690, 156] width 19 height 19
click at [554, 335] on div "30" at bounding box center [555, 331] width 24 height 24
type input "[DATE]"
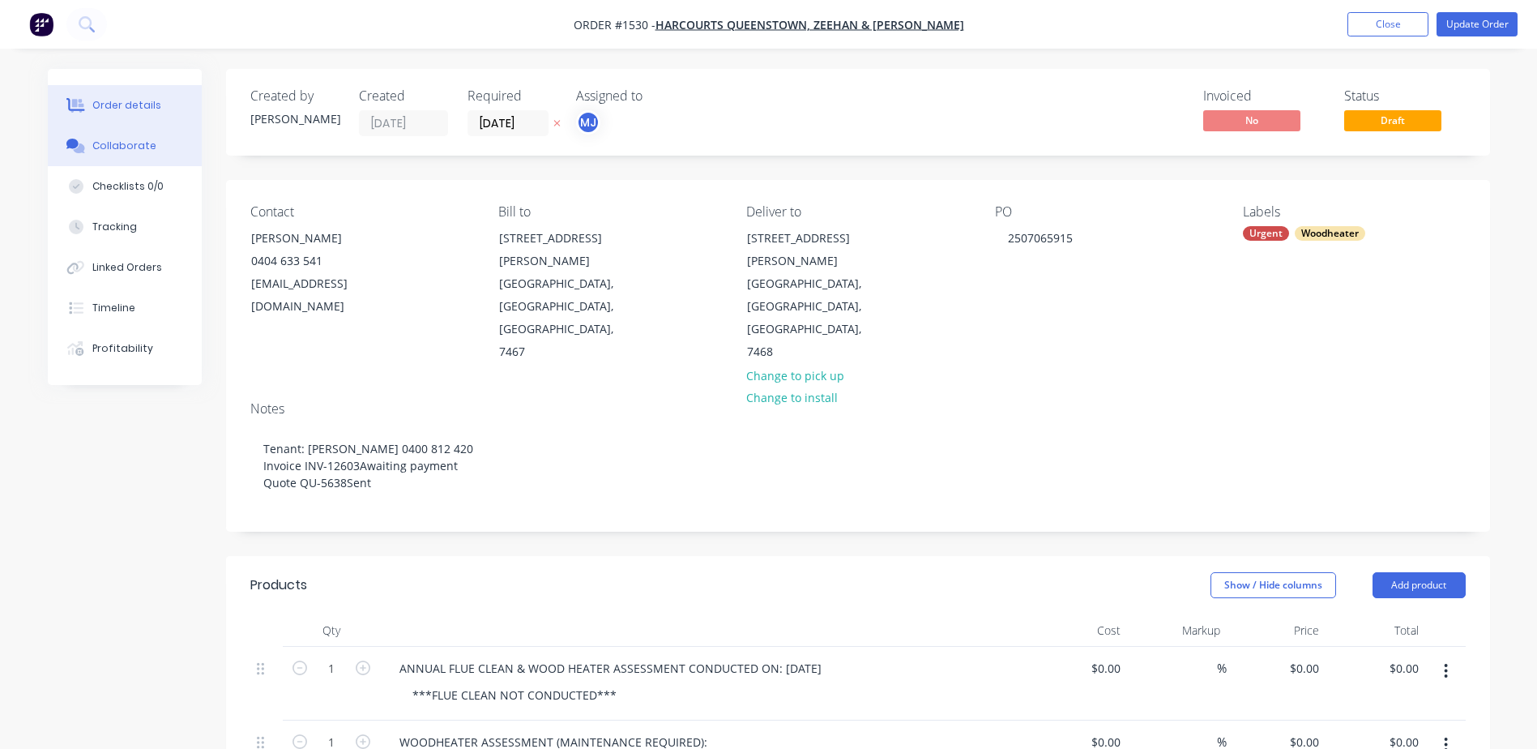
click at [116, 145] on div "Collaborate" at bounding box center [124, 146] width 64 height 15
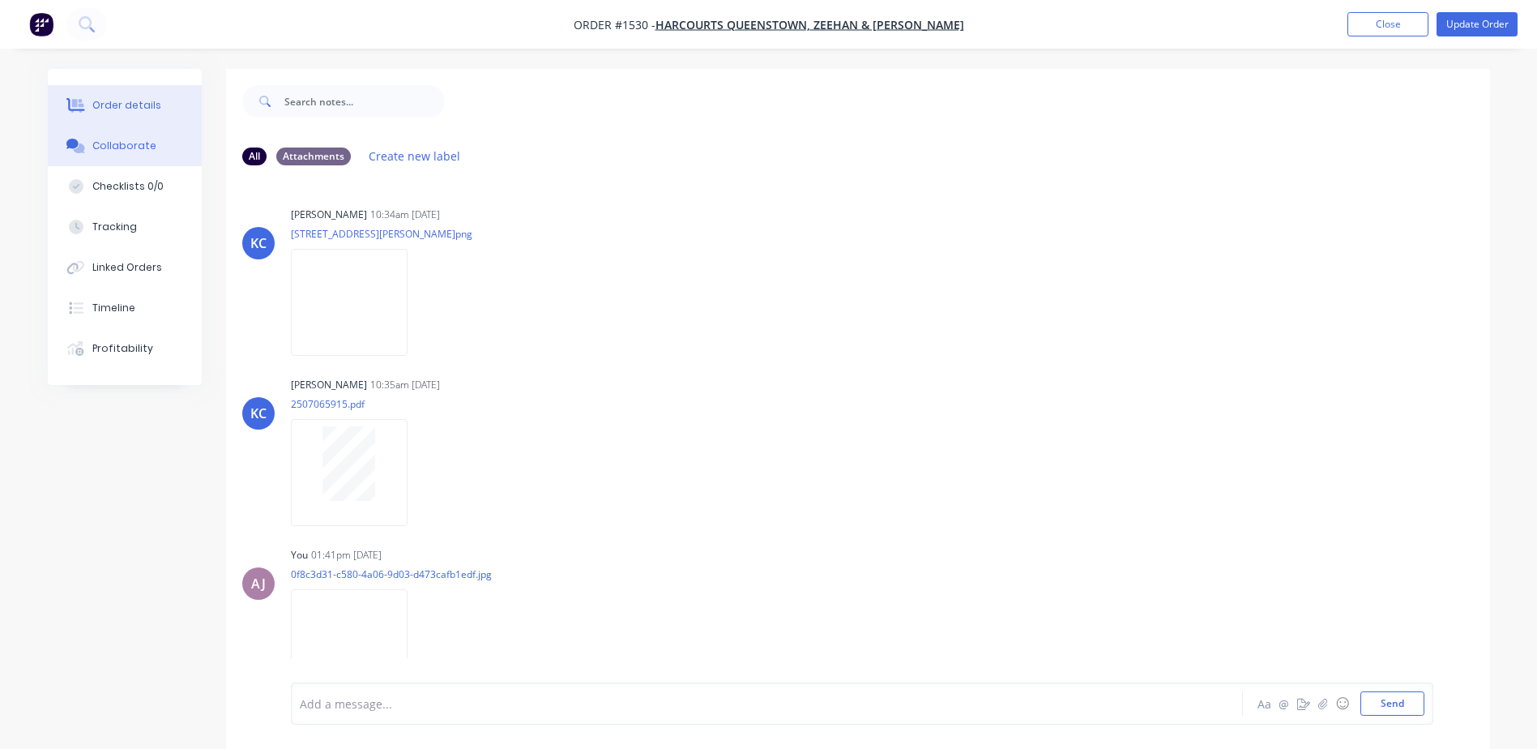
click at [143, 109] on div "Order details" at bounding box center [126, 105] width 69 height 15
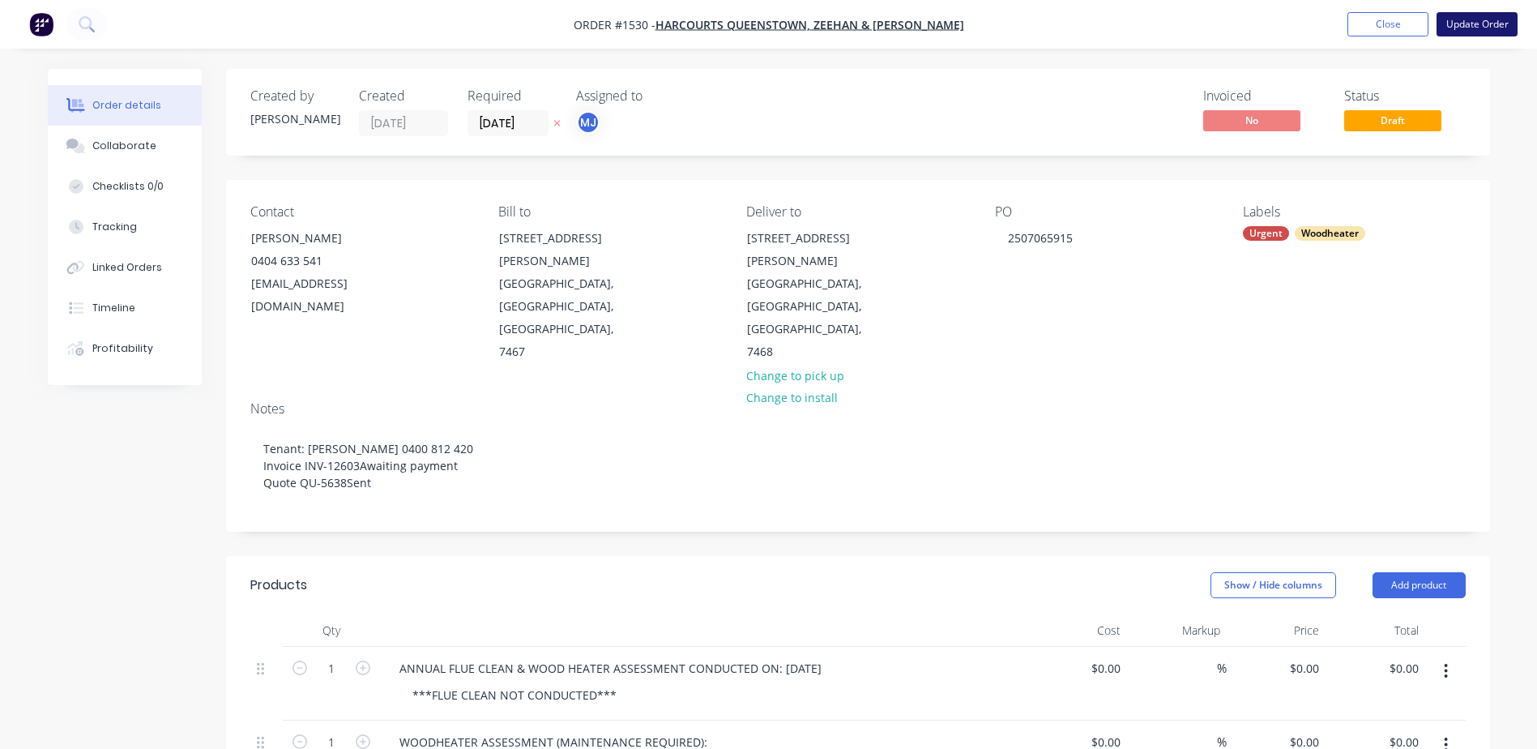
click at [1464, 32] on button "Update Order" at bounding box center [1477, 24] width 81 height 24
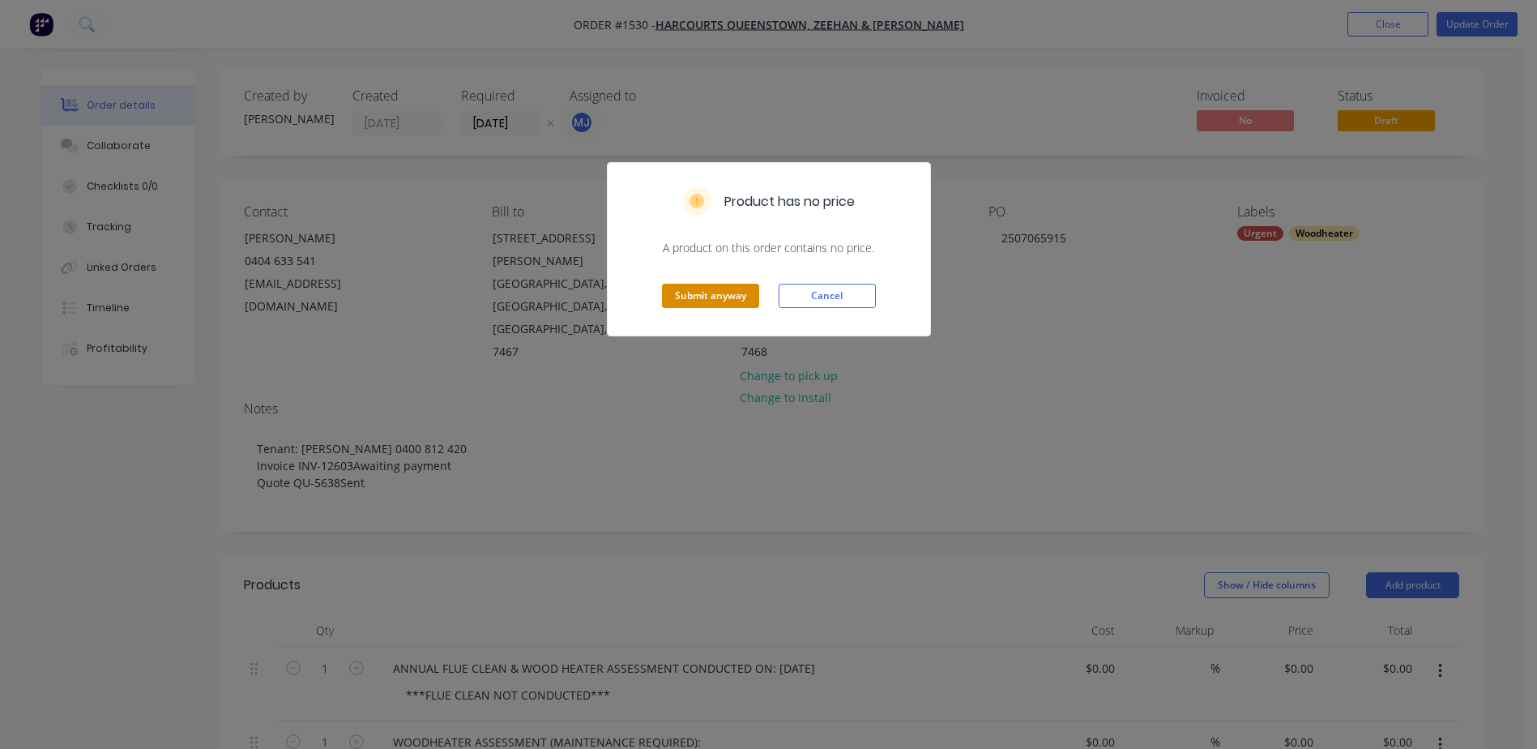
click at [729, 303] on button "Submit anyway" at bounding box center [710, 296] width 97 height 24
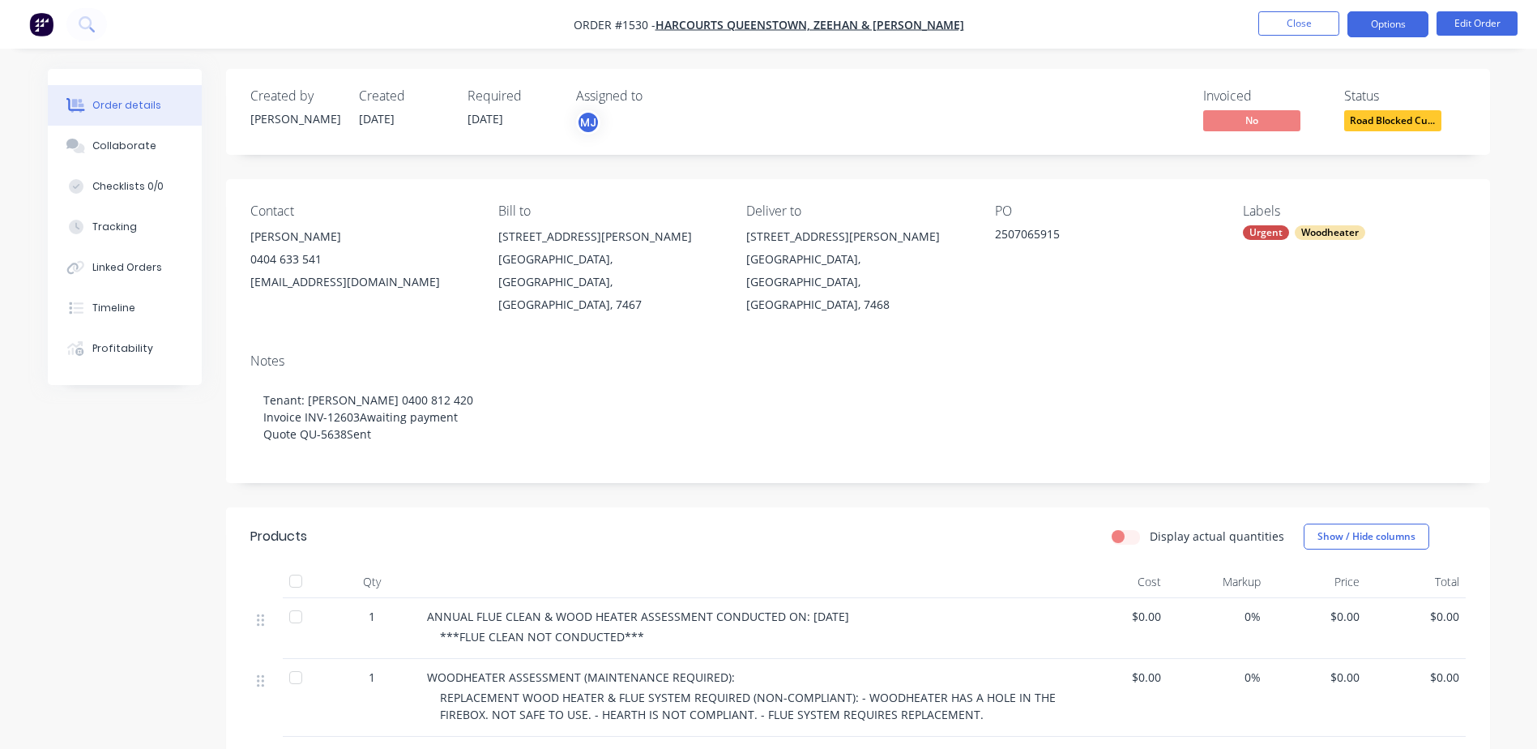
click at [1389, 19] on button "Options" at bounding box center [1388, 24] width 81 height 26
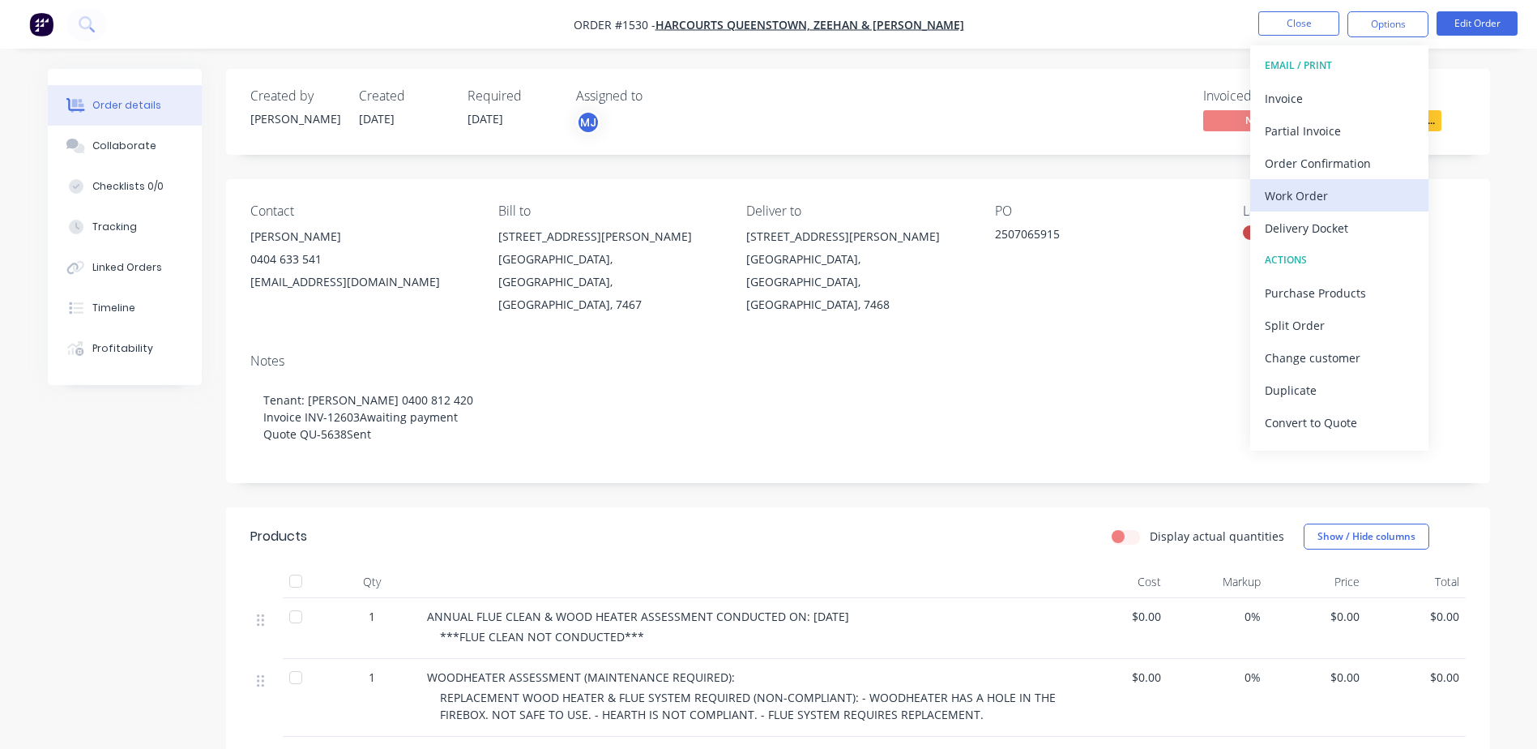
click at [1270, 201] on div "Work Order" at bounding box center [1339, 196] width 149 height 24
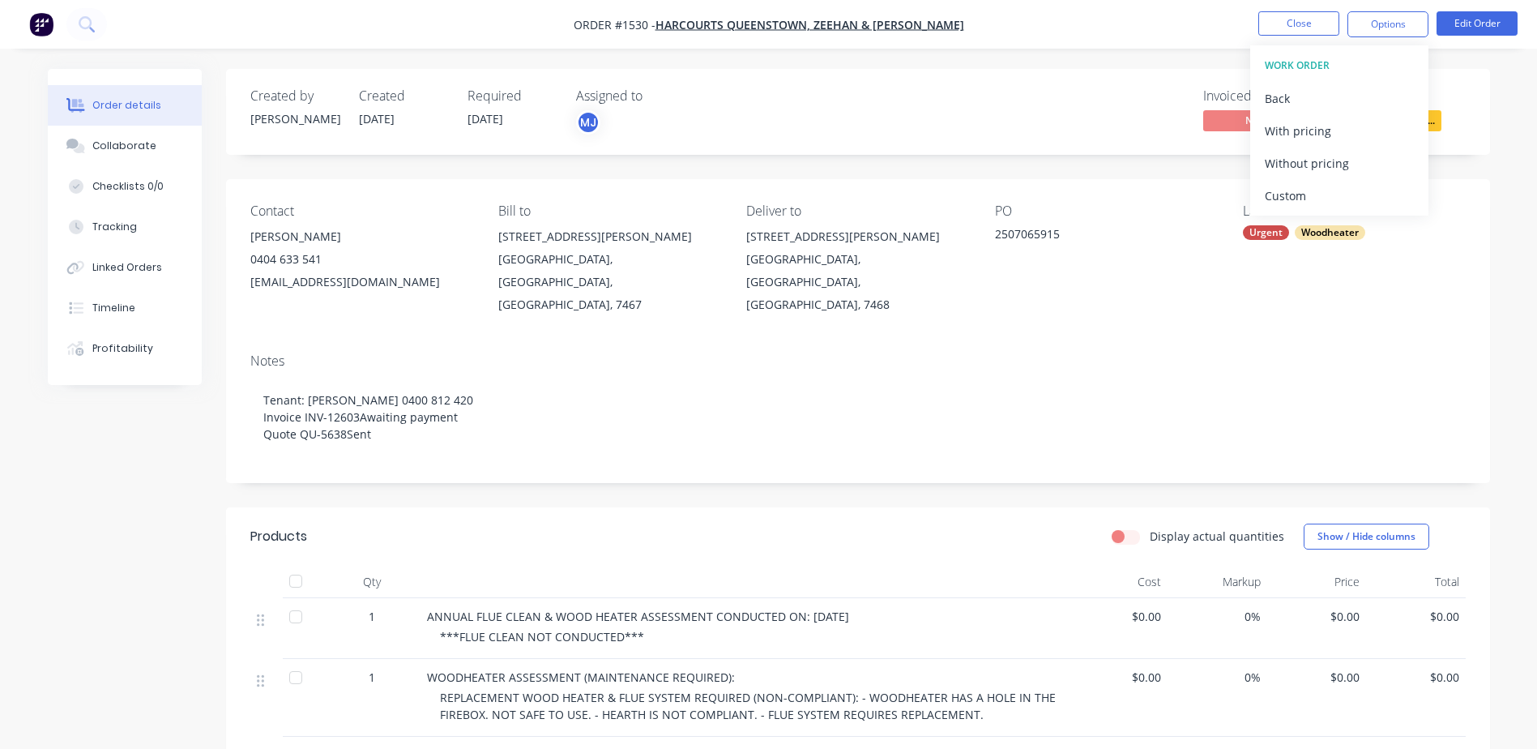
click at [1270, 201] on div "Custom" at bounding box center [1339, 196] width 149 height 24
click at [1270, 172] on div "Without pricing" at bounding box center [1339, 164] width 149 height 24
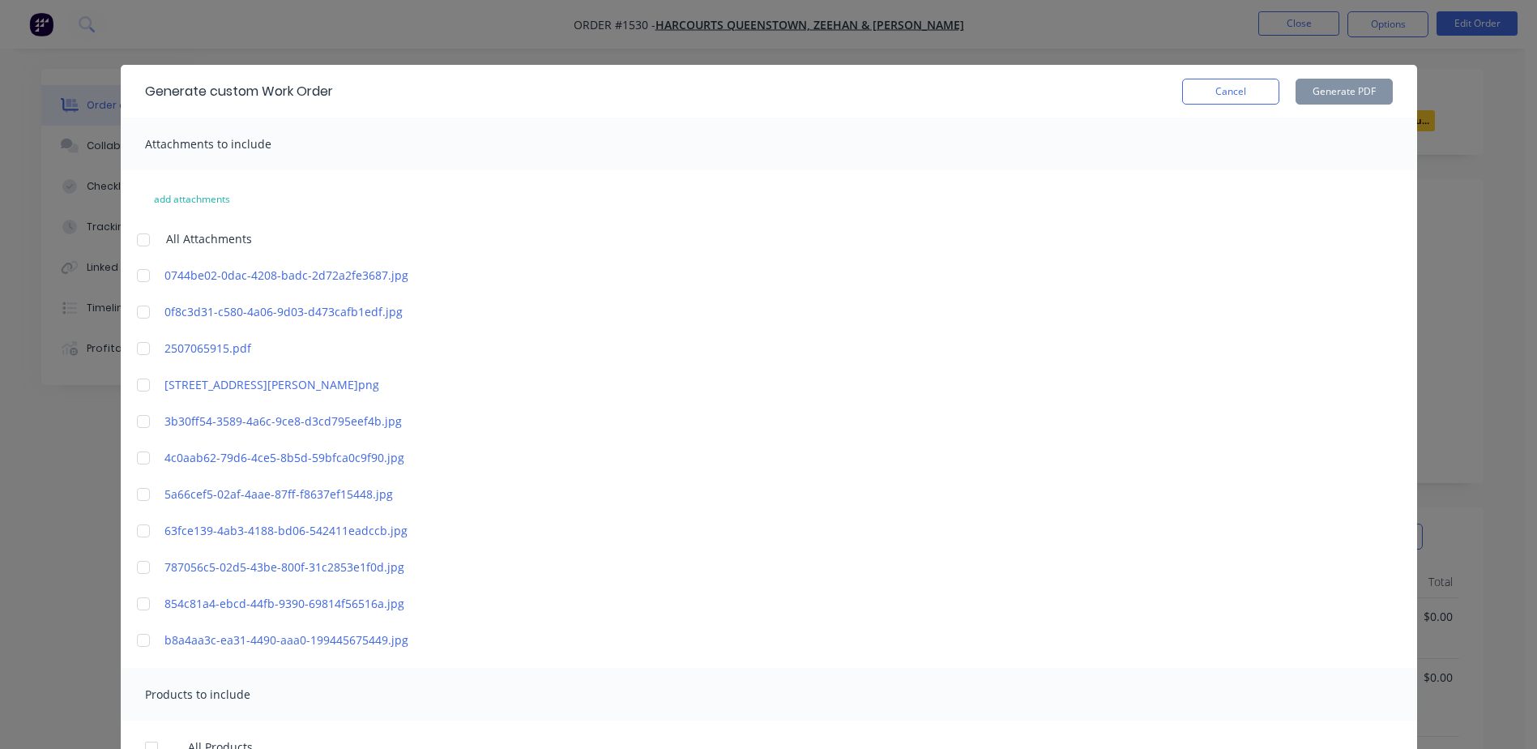
click at [144, 243] on div at bounding box center [143, 240] width 32 height 32
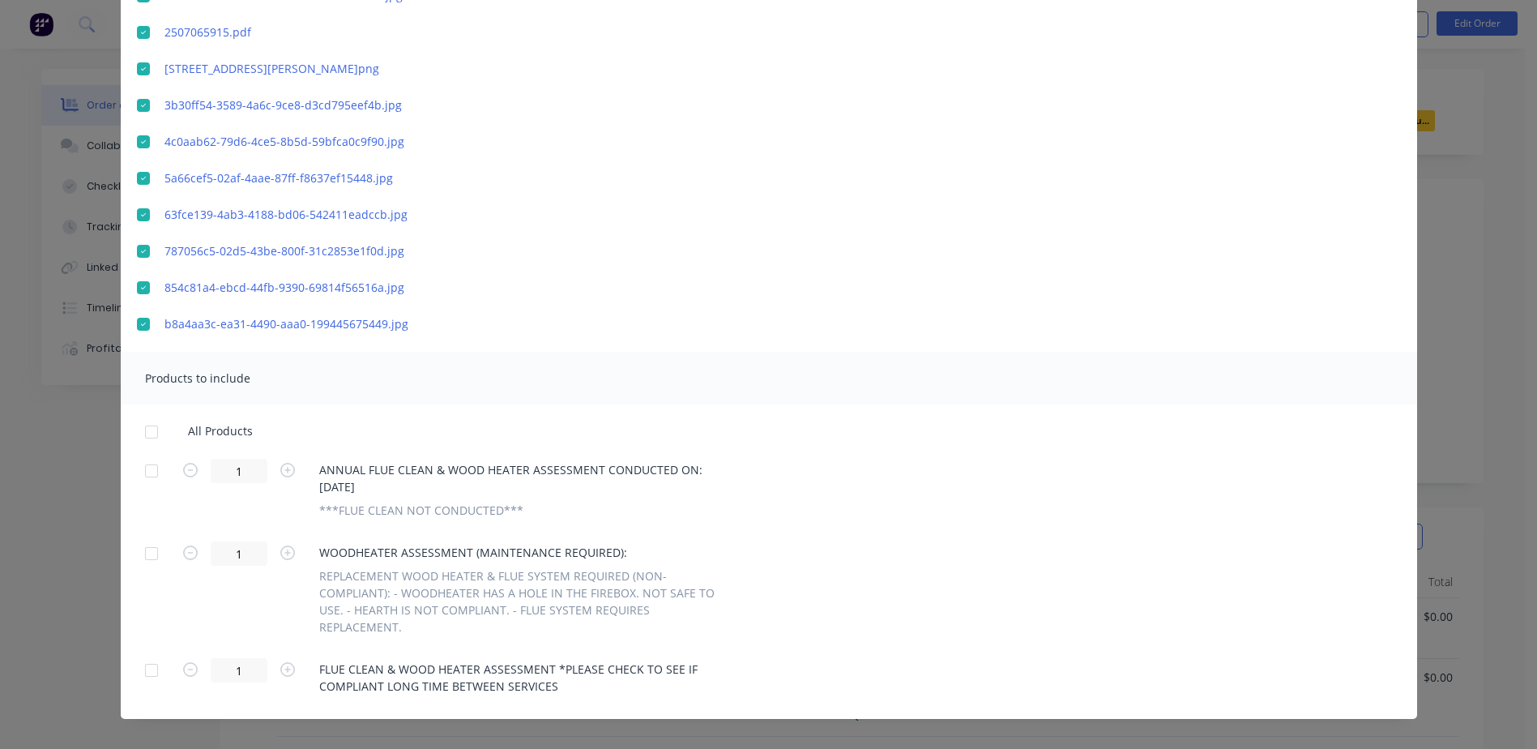
click at [138, 433] on div at bounding box center [151, 432] width 32 height 32
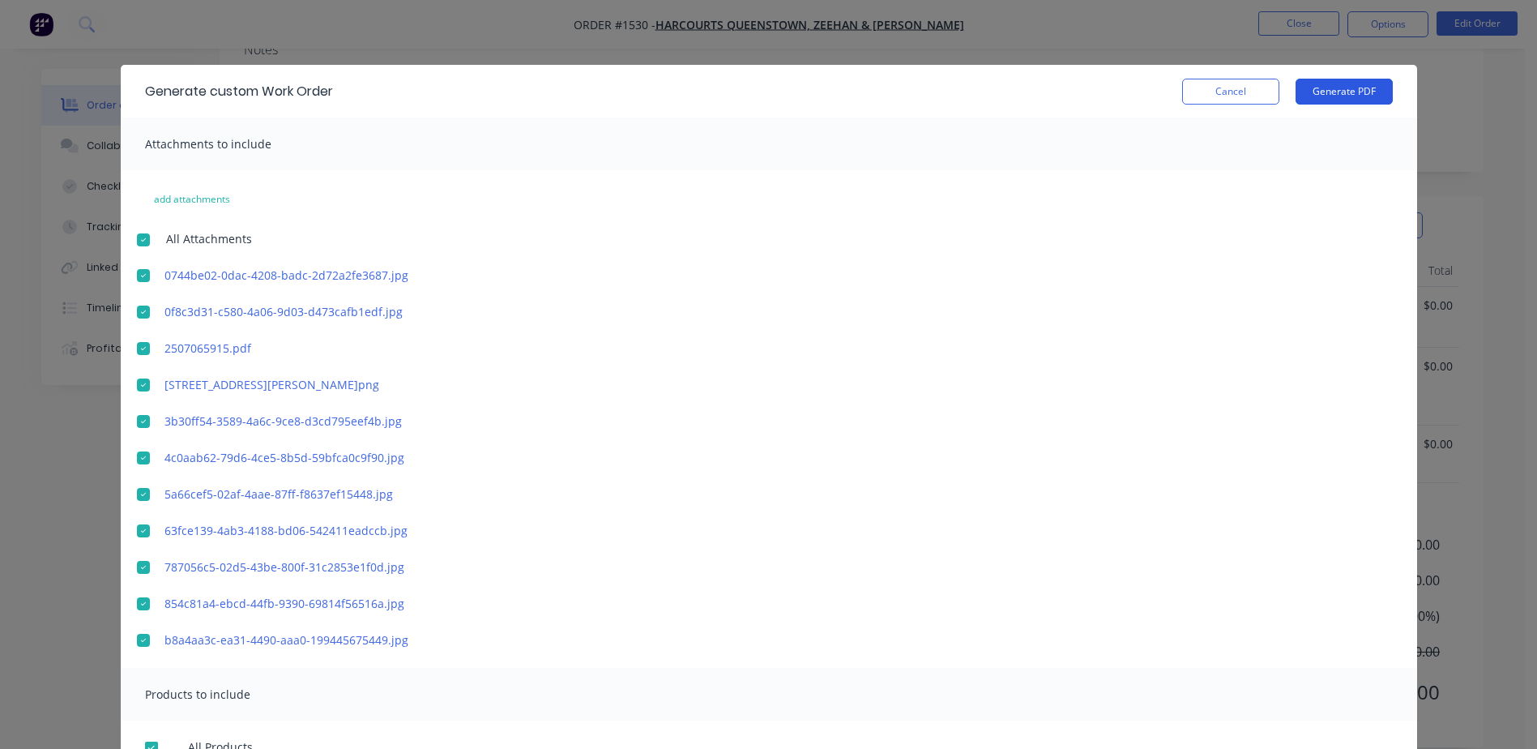
click at [1336, 97] on button "Generate PDF" at bounding box center [1344, 92] width 97 height 26
click at [1238, 94] on button "Cancel" at bounding box center [1230, 92] width 97 height 26
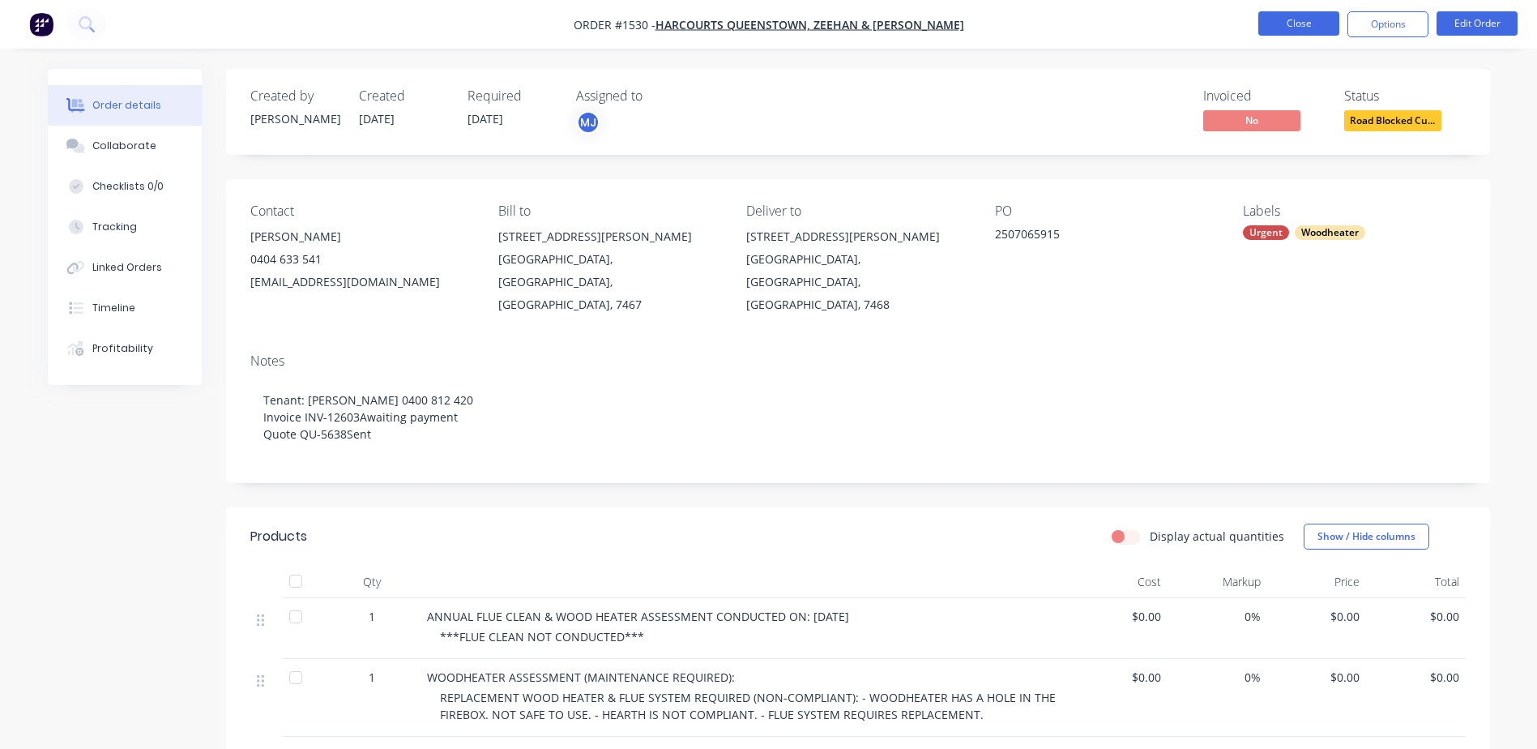
click at [1329, 22] on button "Close" at bounding box center [1299, 23] width 81 height 24
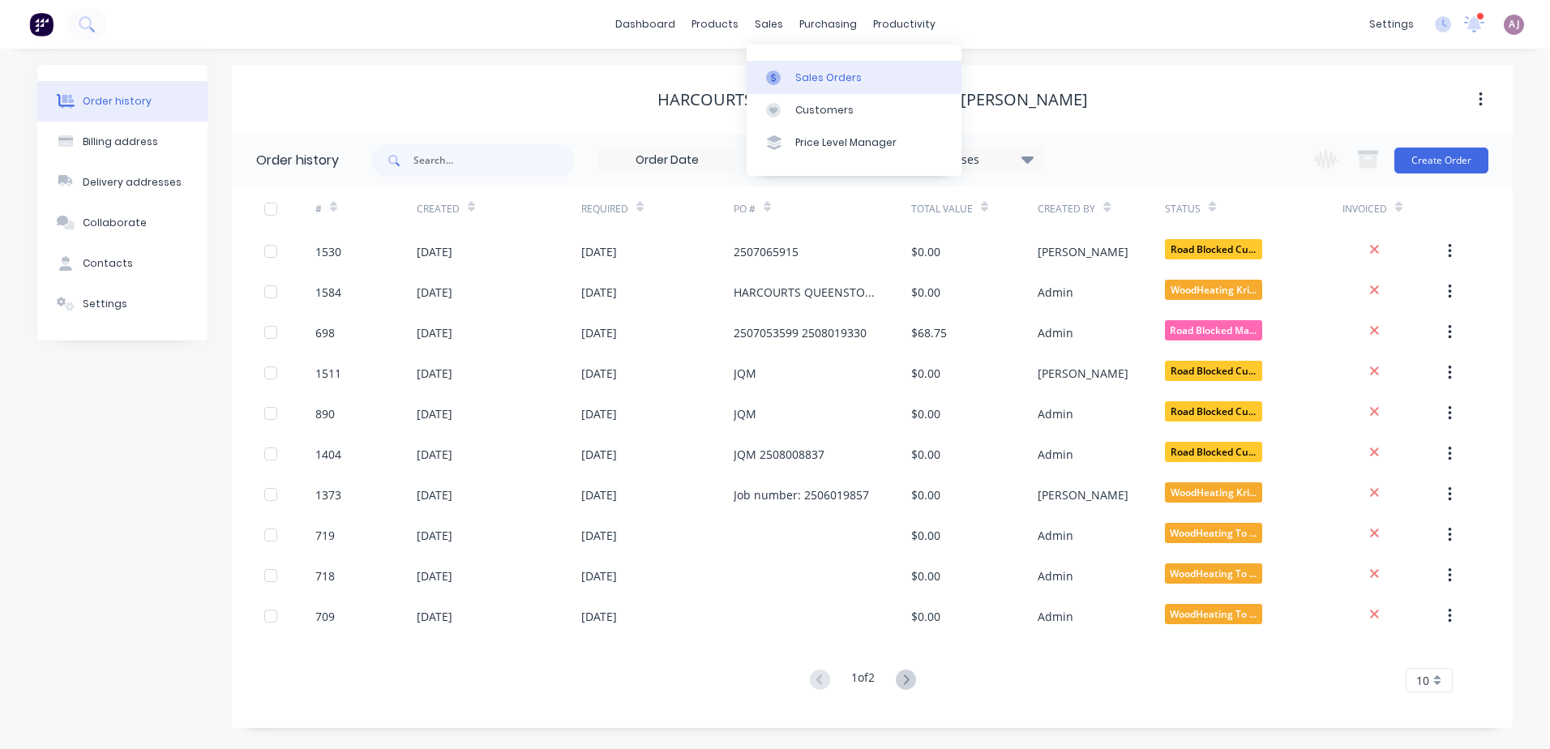
click at [802, 85] on link "Sales Orders" at bounding box center [853, 77] width 215 height 32
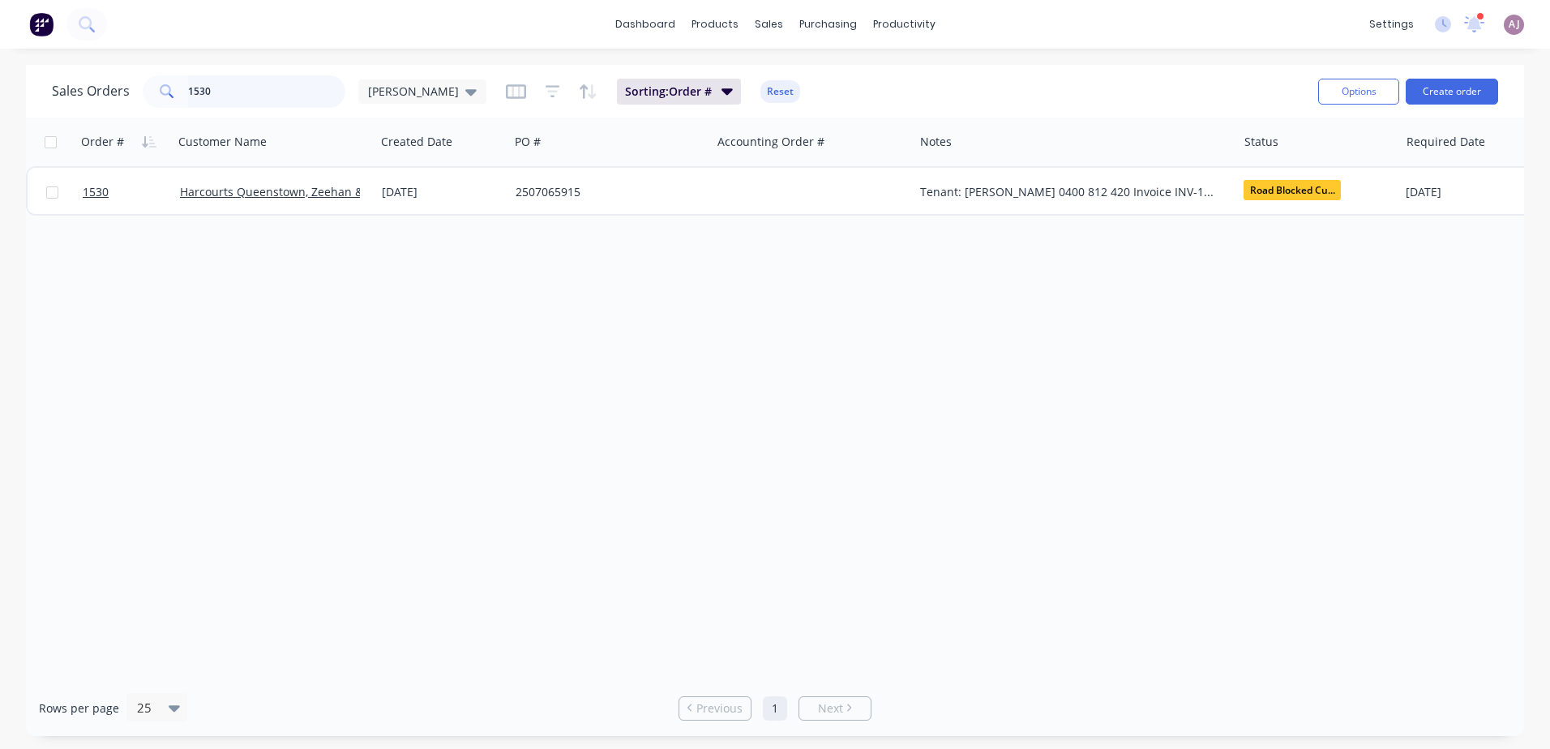
click at [229, 88] on input "1530" at bounding box center [267, 91] width 158 height 32
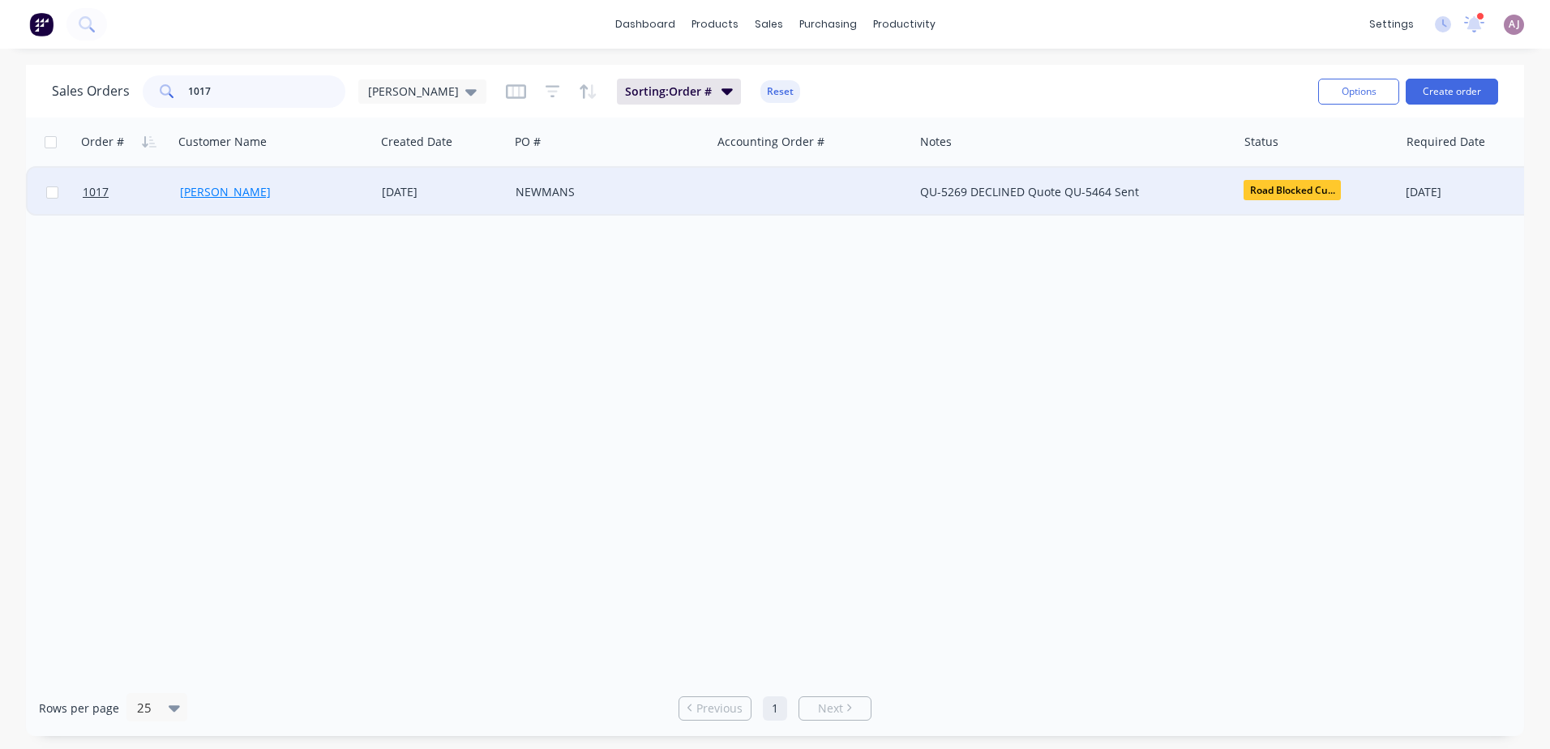
type input "1017"
click at [220, 188] on link "[PERSON_NAME]" at bounding box center [225, 191] width 91 height 15
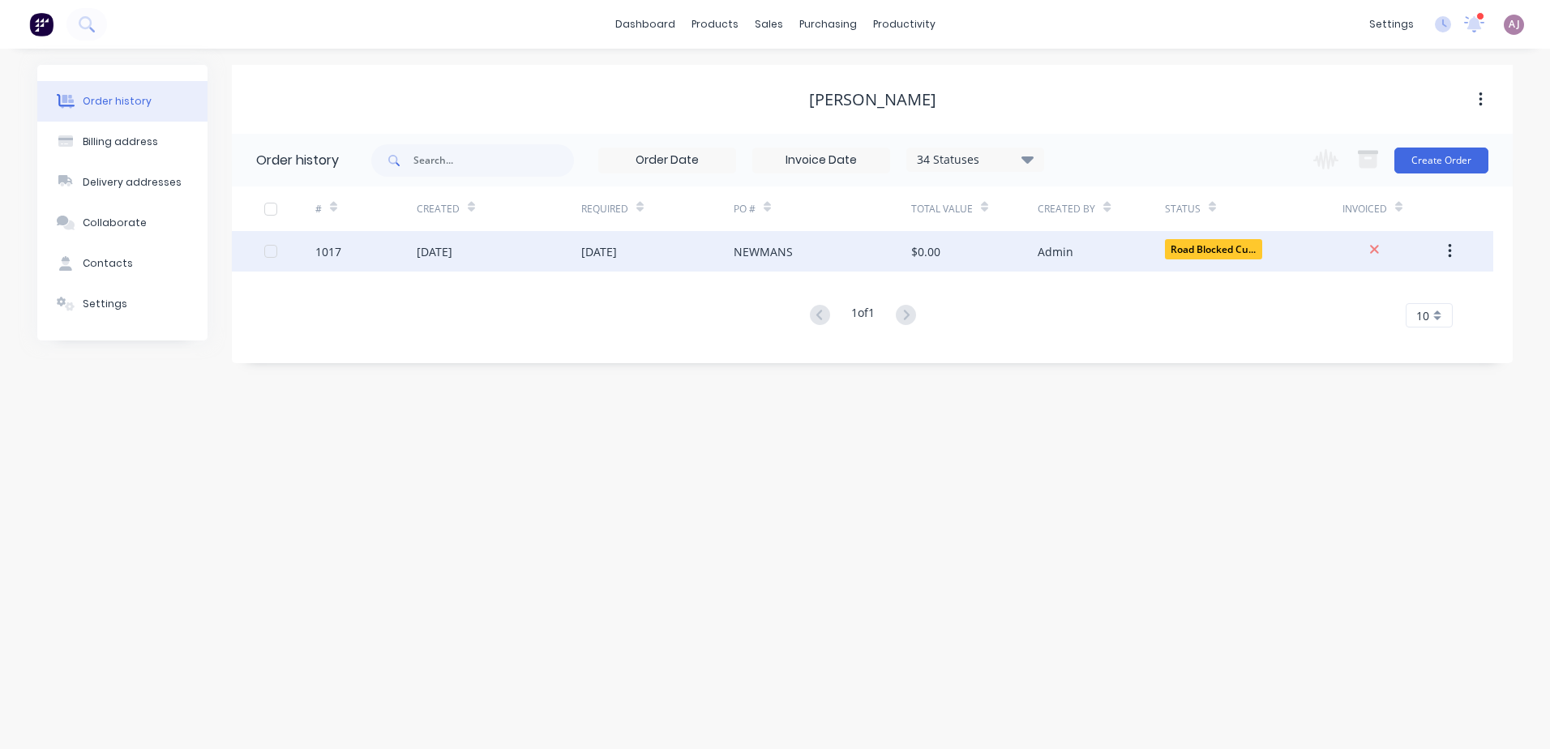
click at [481, 246] on div "[DATE]" at bounding box center [499, 251] width 165 height 41
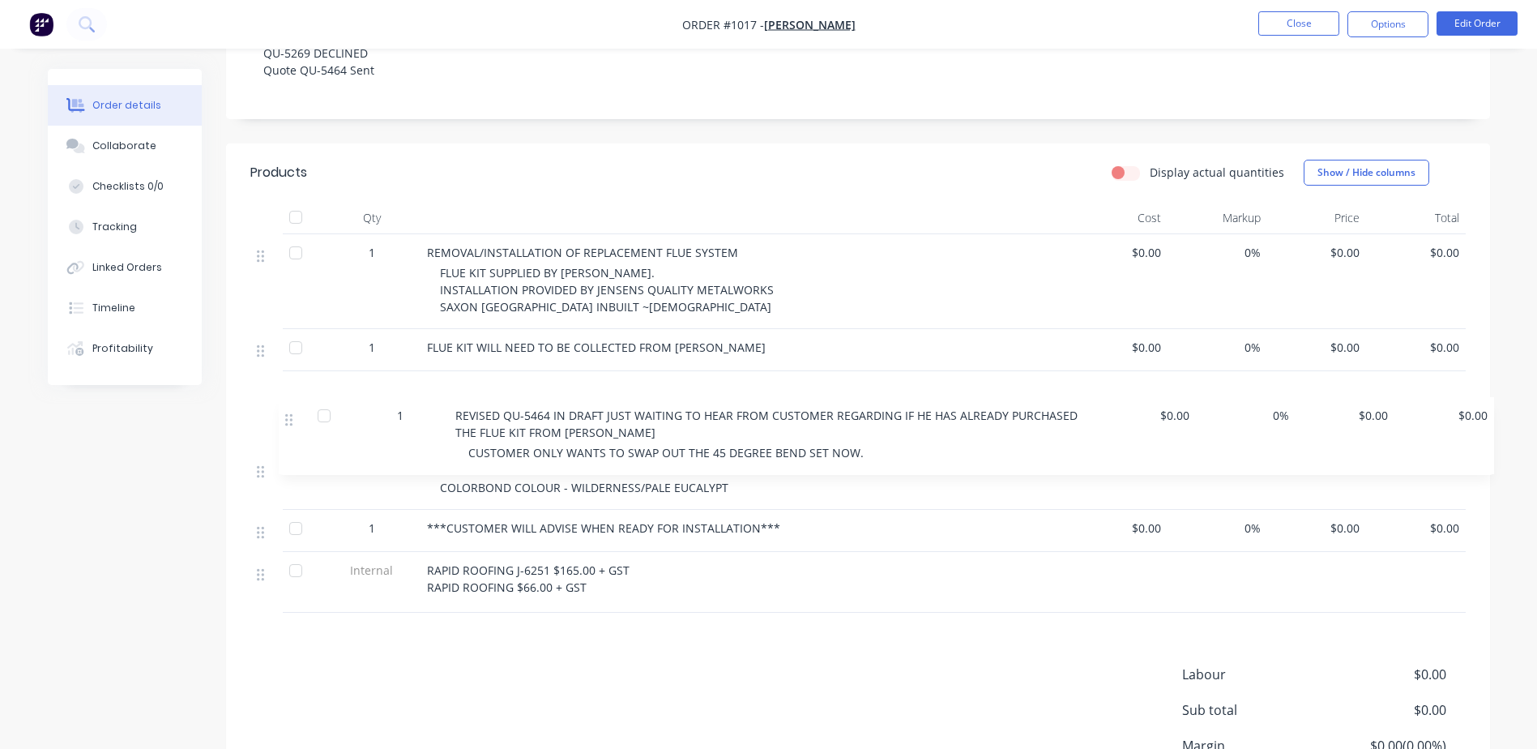
scroll to position [325, 0]
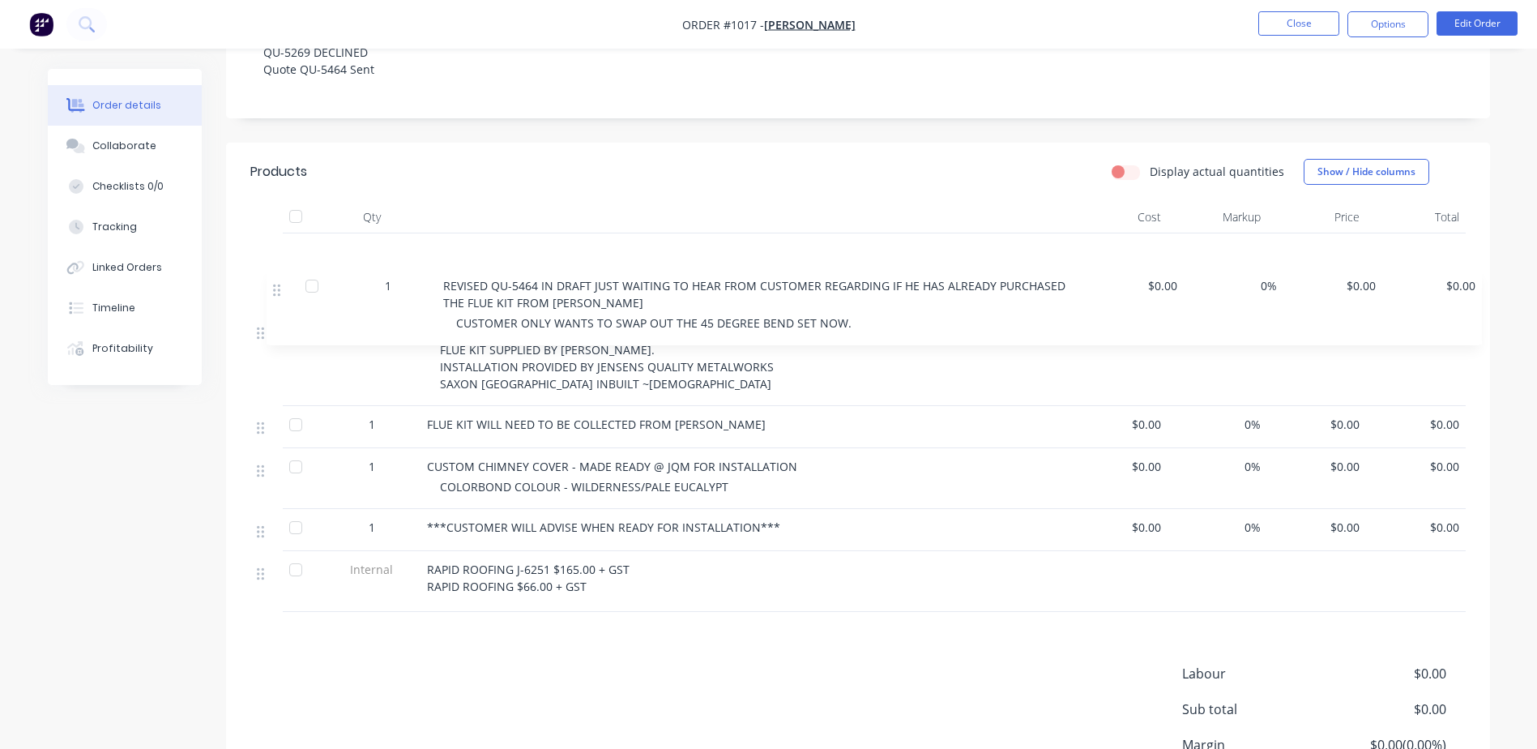
drag, startPoint x: 259, startPoint y: 559, endPoint x: 279, endPoint y: 271, distance: 288.4
click at [279, 271] on div "1 REMOVAL/INSTALLATION OF REPLACEMENT FLUE SYSTEM FLUE KIT SUPPLIED BY NEWMANS.…" at bounding box center [858, 422] width 1216 height 378
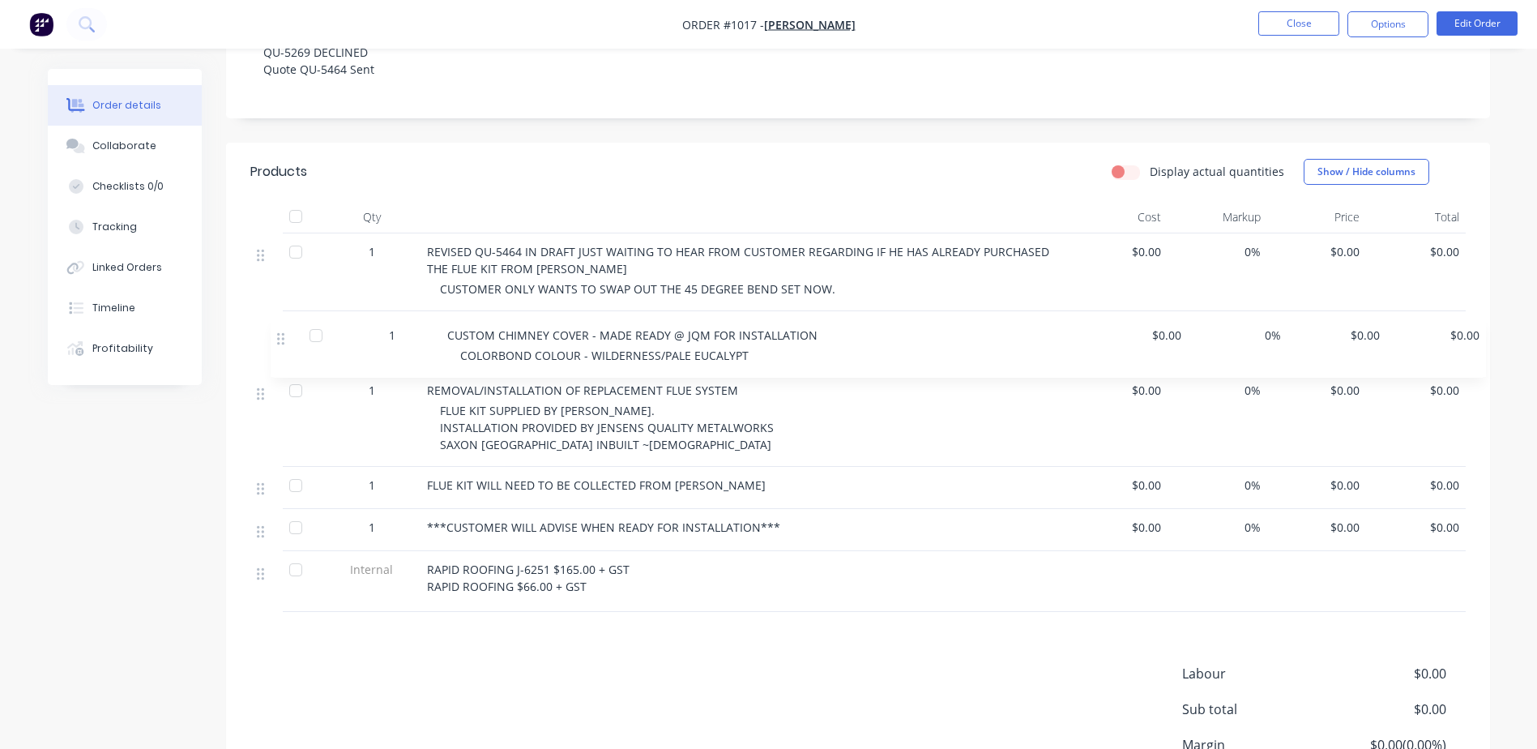
drag, startPoint x: 259, startPoint y: 476, endPoint x: 280, endPoint y: 340, distance: 137.1
click at [280, 340] on div "1 REVISED QU-5464 IN DRAFT JUST WAITING TO HEAR FROM CUSTOMER REGARDING IF HE H…" at bounding box center [858, 422] width 1216 height 378
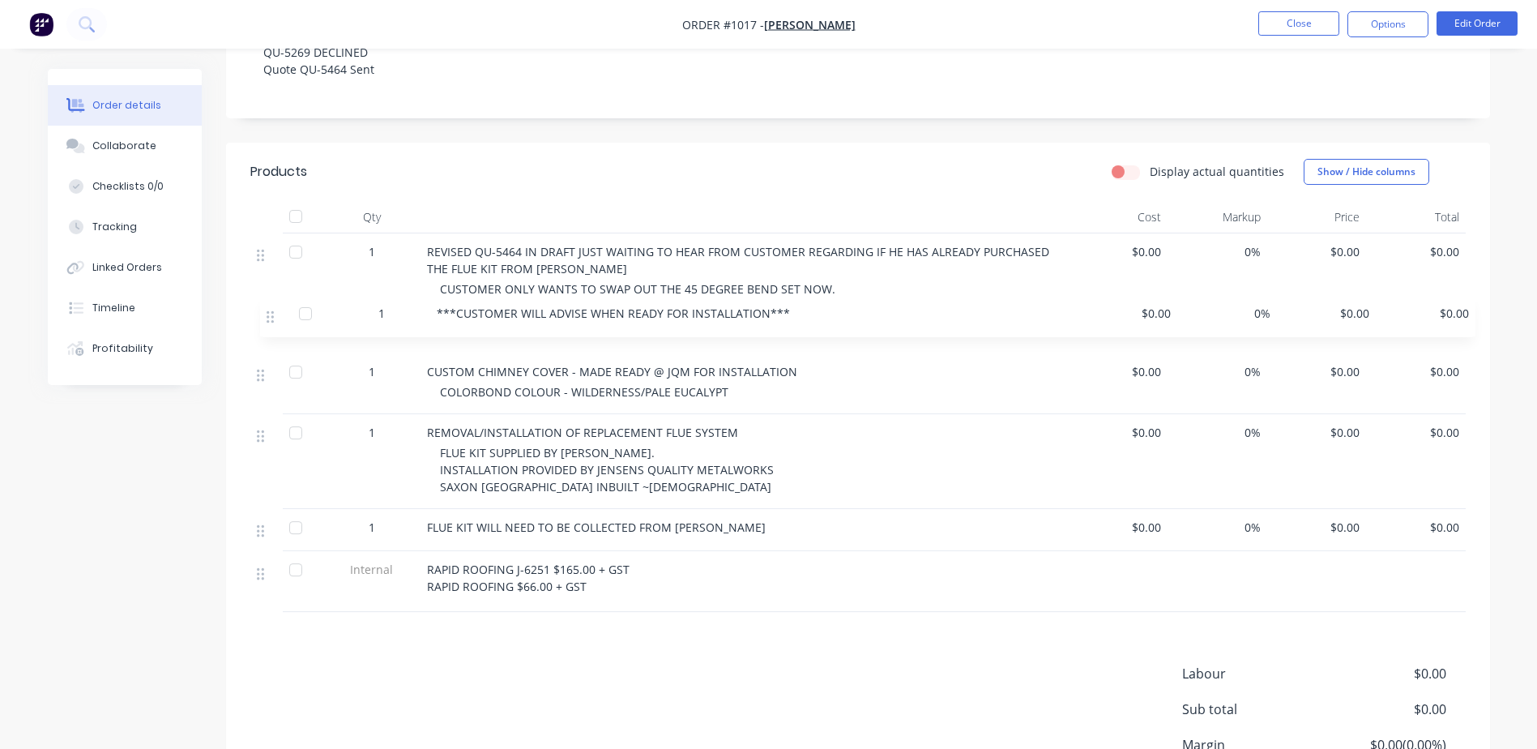
drag, startPoint x: 264, startPoint y: 536, endPoint x: 274, endPoint y: 316, distance: 219.8
click at [274, 316] on div "1 REVISED QU-5464 IN DRAFT JUST WAITING TO HEAR FROM CUSTOMER REGARDING IF HE H…" at bounding box center [858, 422] width 1216 height 378
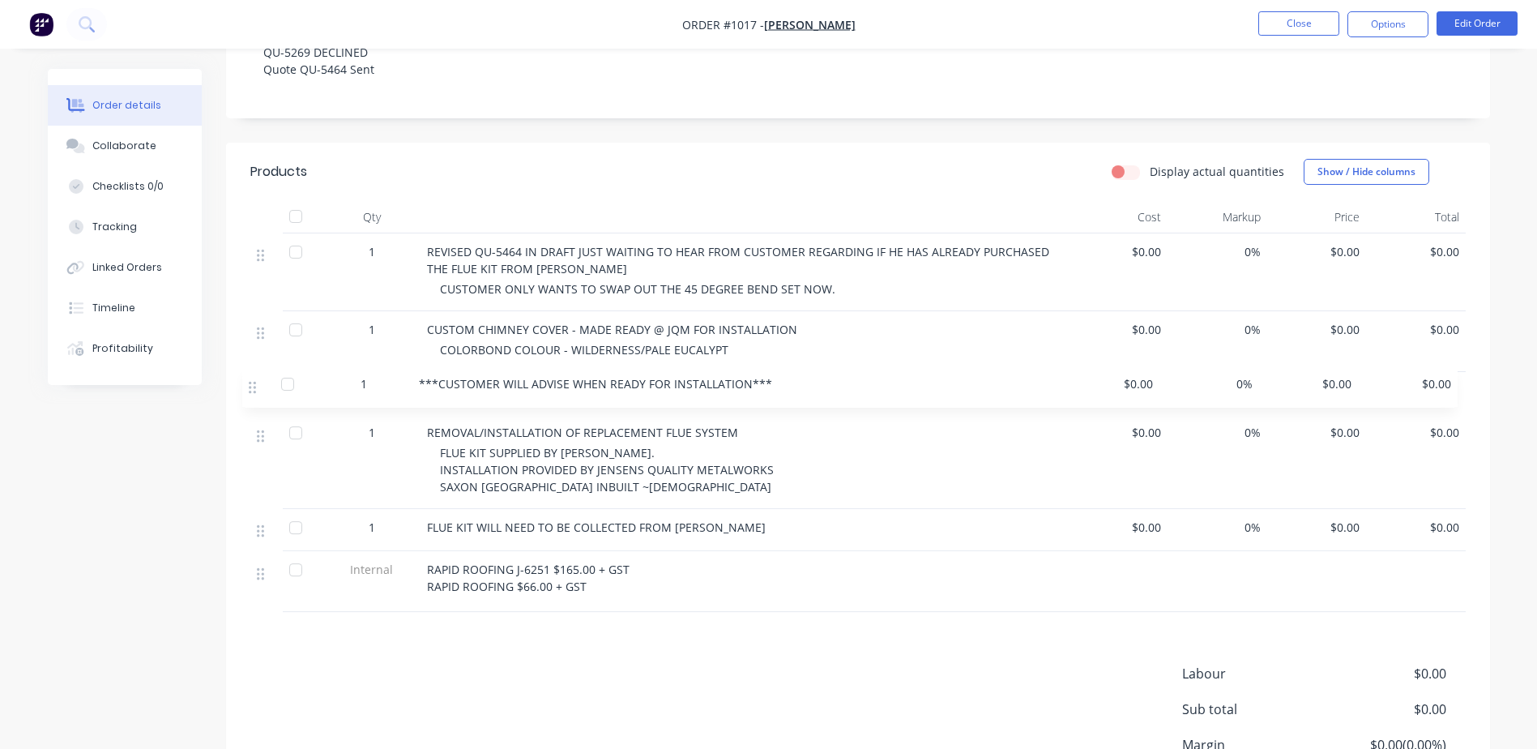
drag, startPoint x: 265, startPoint y: 335, endPoint x: 257, endPoint y: 393, distance: 58.9
click at [257, 393] on div "1 REVISED QU-5464 IN DRAFT JUST WAITING TO HEAR FROM CUSTOMER REGARDING IF HE H…" at bounding box center [858, 422] width 1216 height 378
click at [96, 140] on div "Collaborate" at bounding box center [124, 146] width 64 height 15
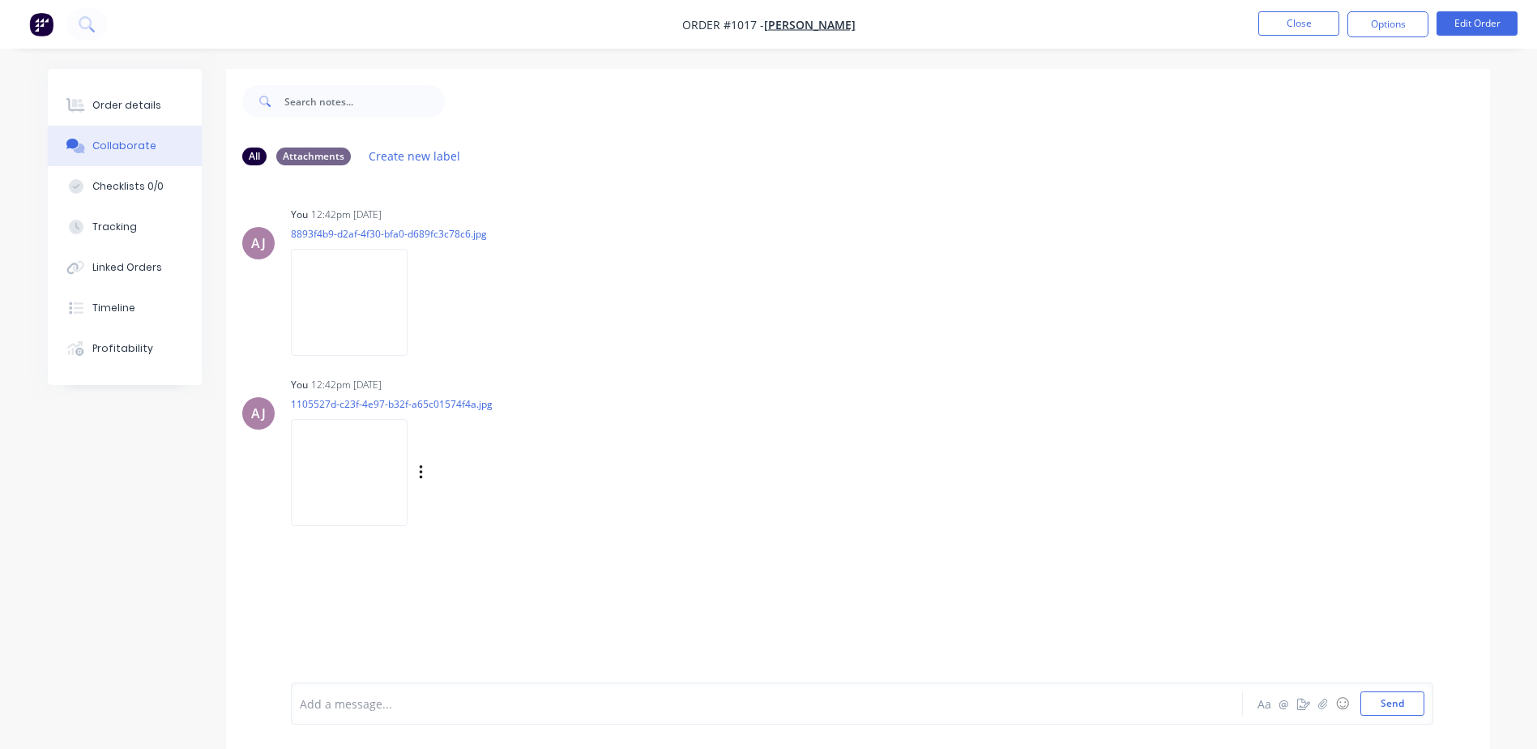
click at [354, 459] on img at bounding box center [349, 472] width 117 height 106
click at [158, 108] on button "Order details" at bounding box center [125, 105] width 154 height 41
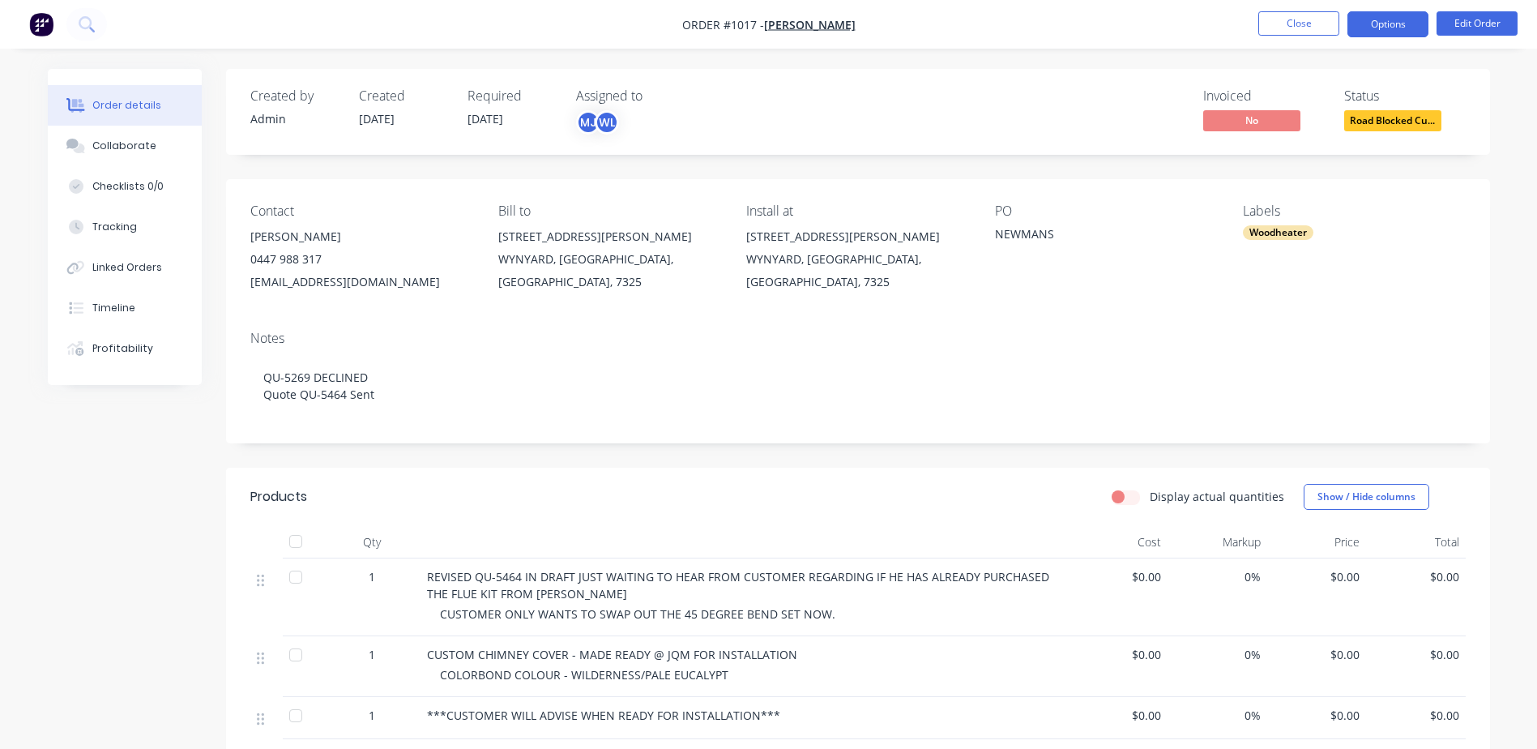
click at [1390, 20] on button "Options" at bounding box center [1388, 24] width 81 height 26
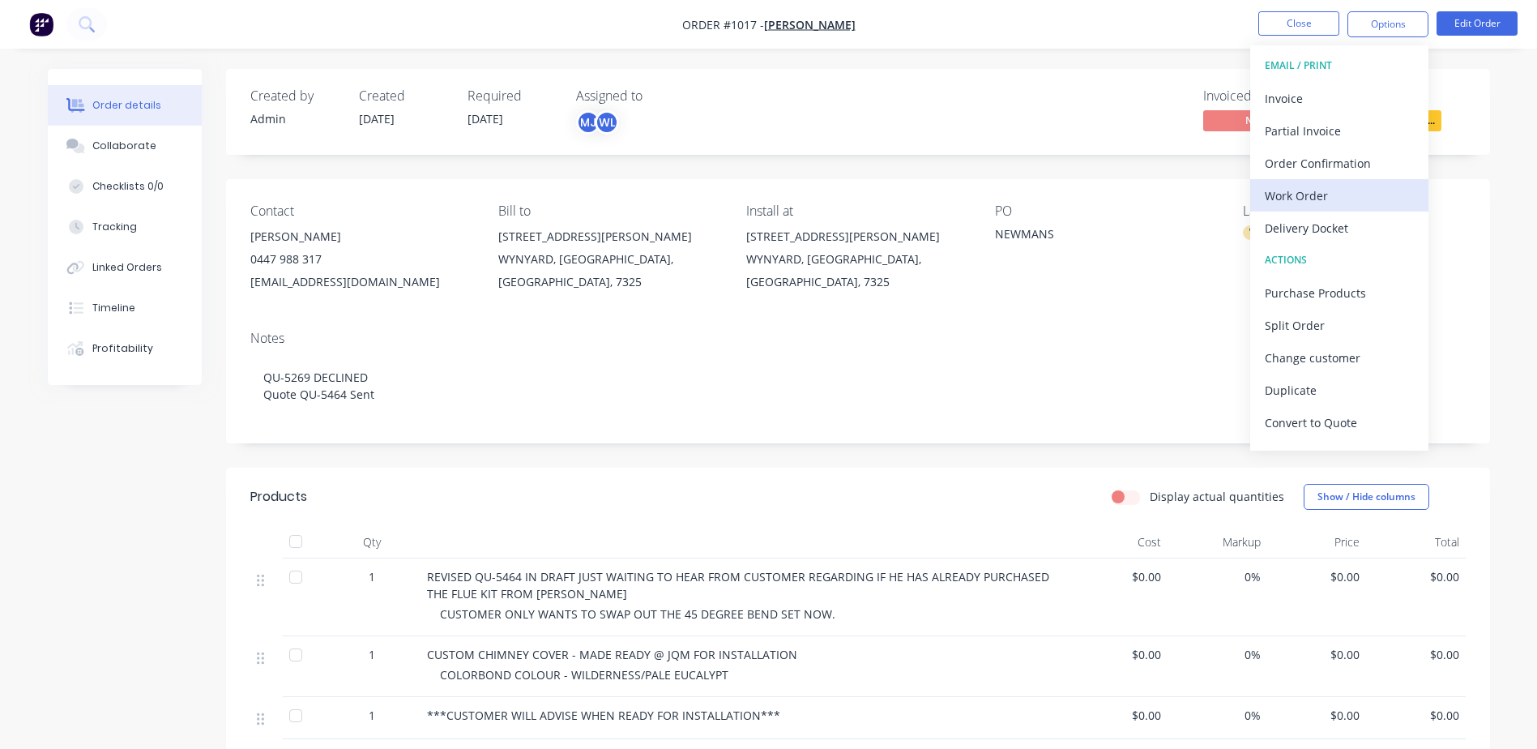
click at [1335, 197] on div "Work Order" at bounding box center [1339, 196] width 149 height 24
click at [1315, 196] on div "Custom" at bounding box center [1339, 196] width 149 height 24
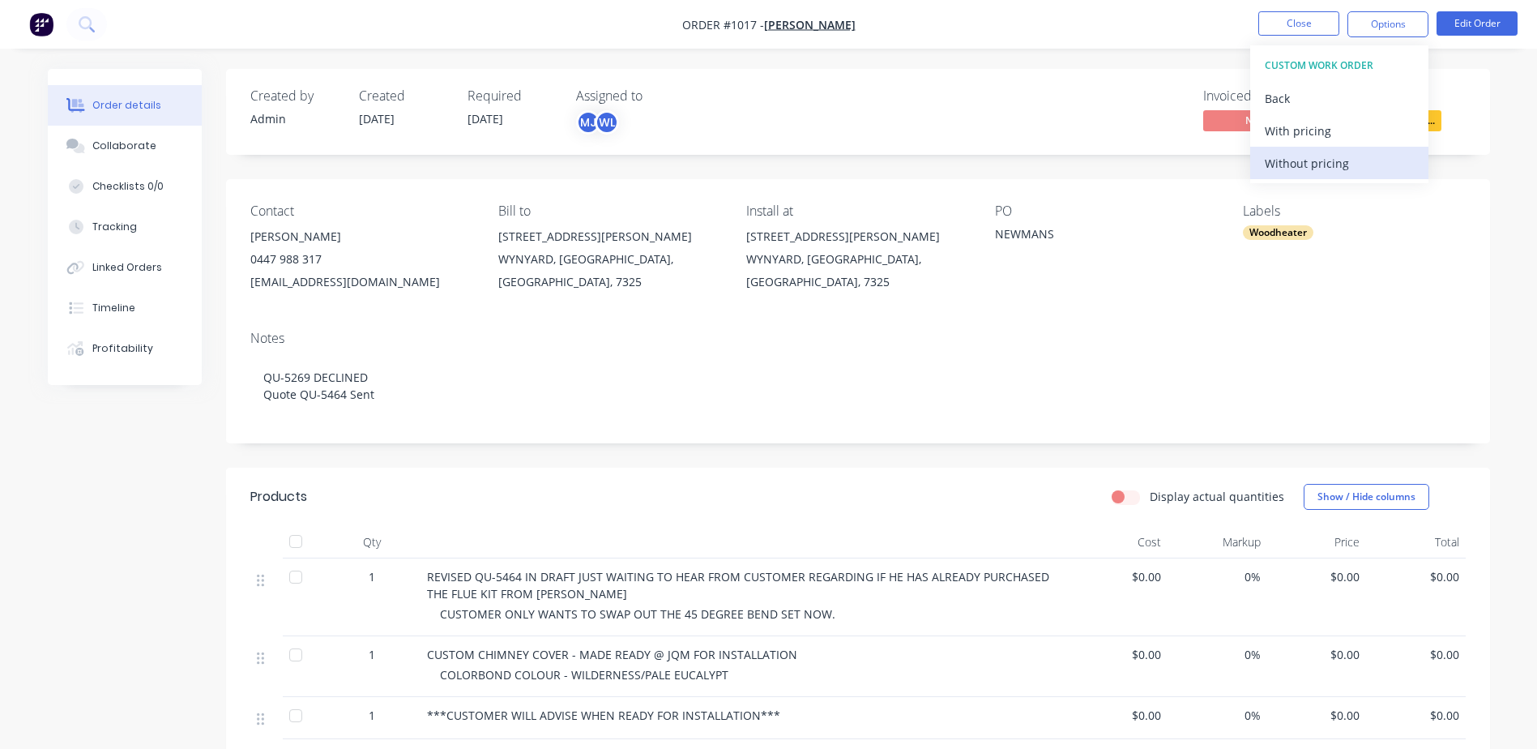
click at [1315, 160] on div "Without pricing" at bounding box center [1339, 164] width 149 height 24
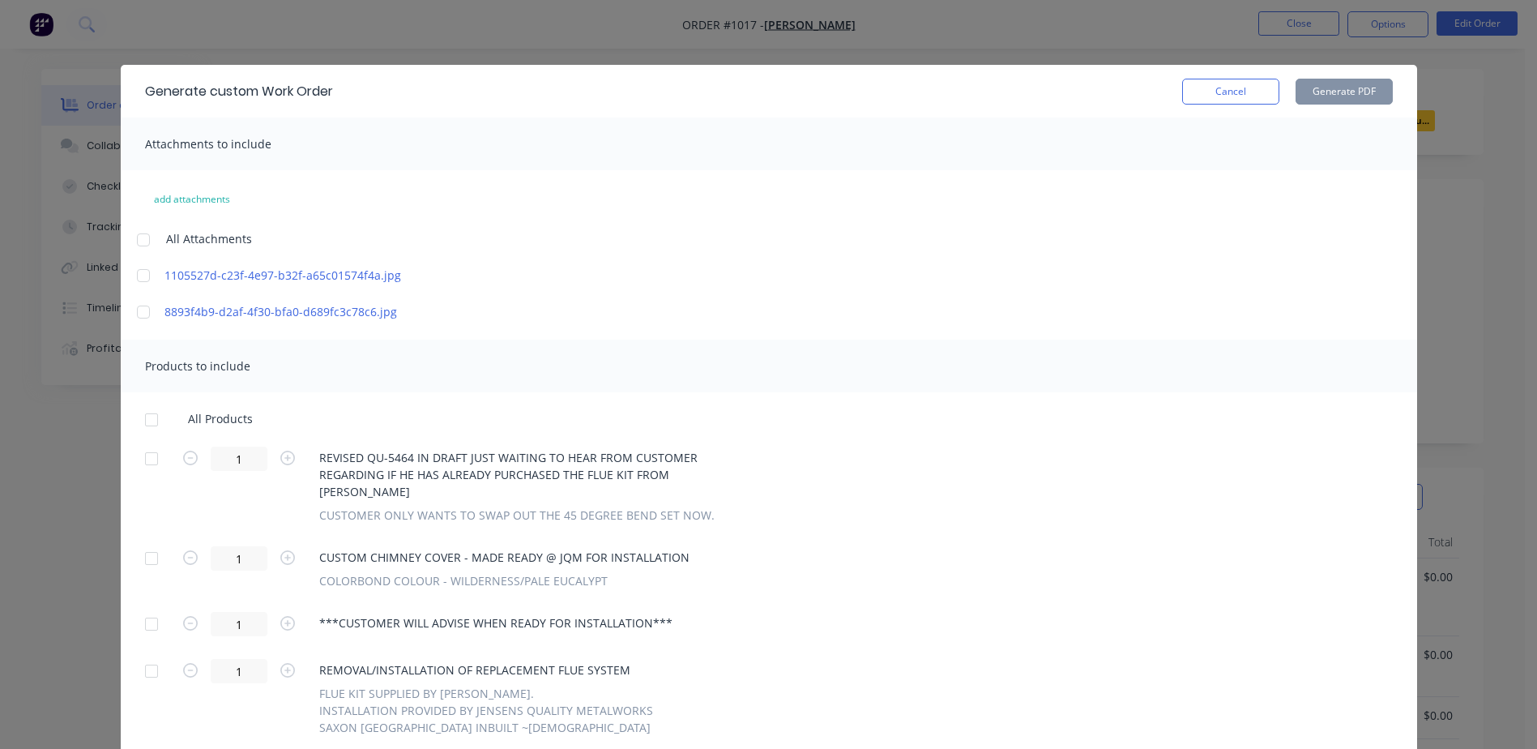
click at [138, 241] on div at bounding box center [143, 240] width 32 height 32
click at [142, 417] on div at bounding box center [151, 420] width 32 height 32
click at [144, 668] on div at bounding box center [151, 671] width 32 height 32
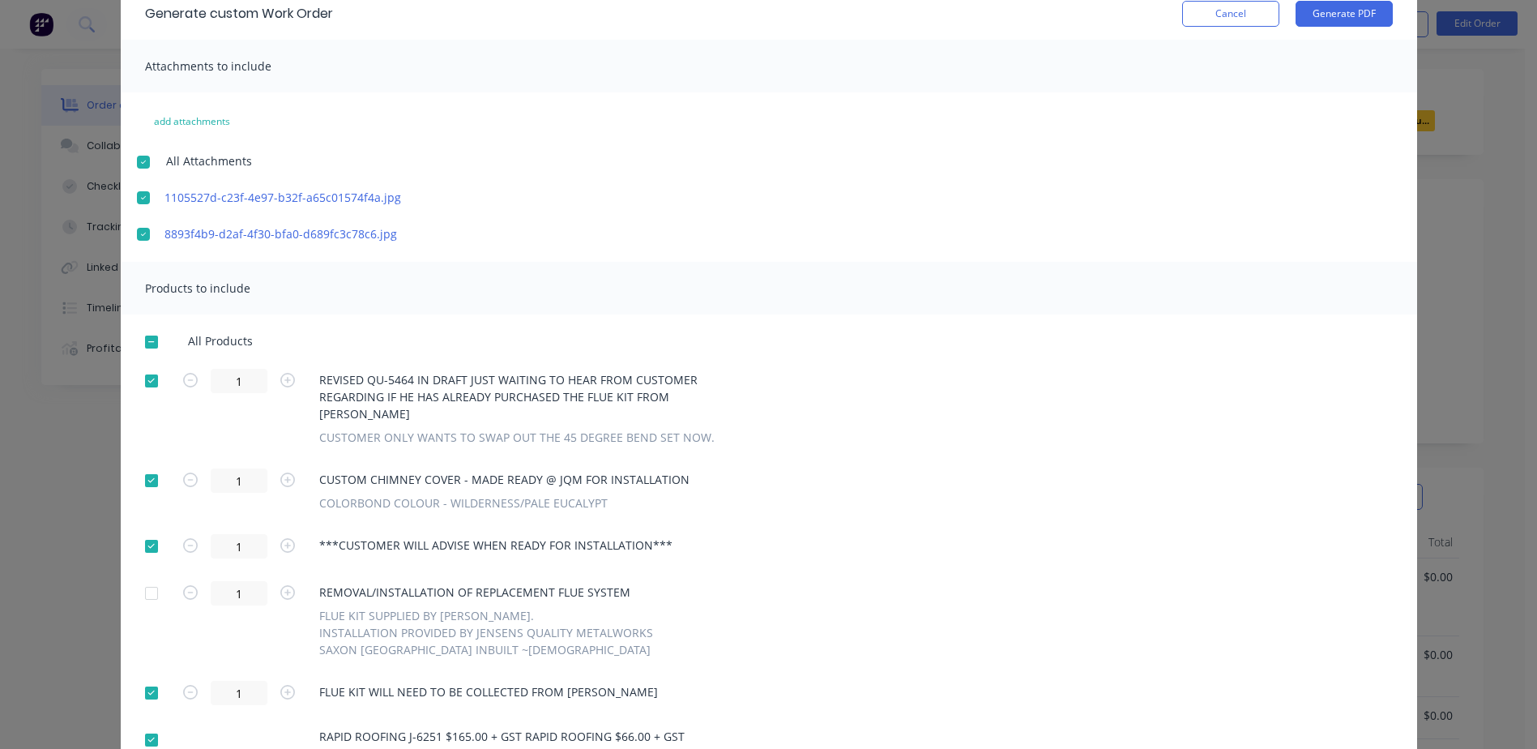
scroll to position [152, 0]
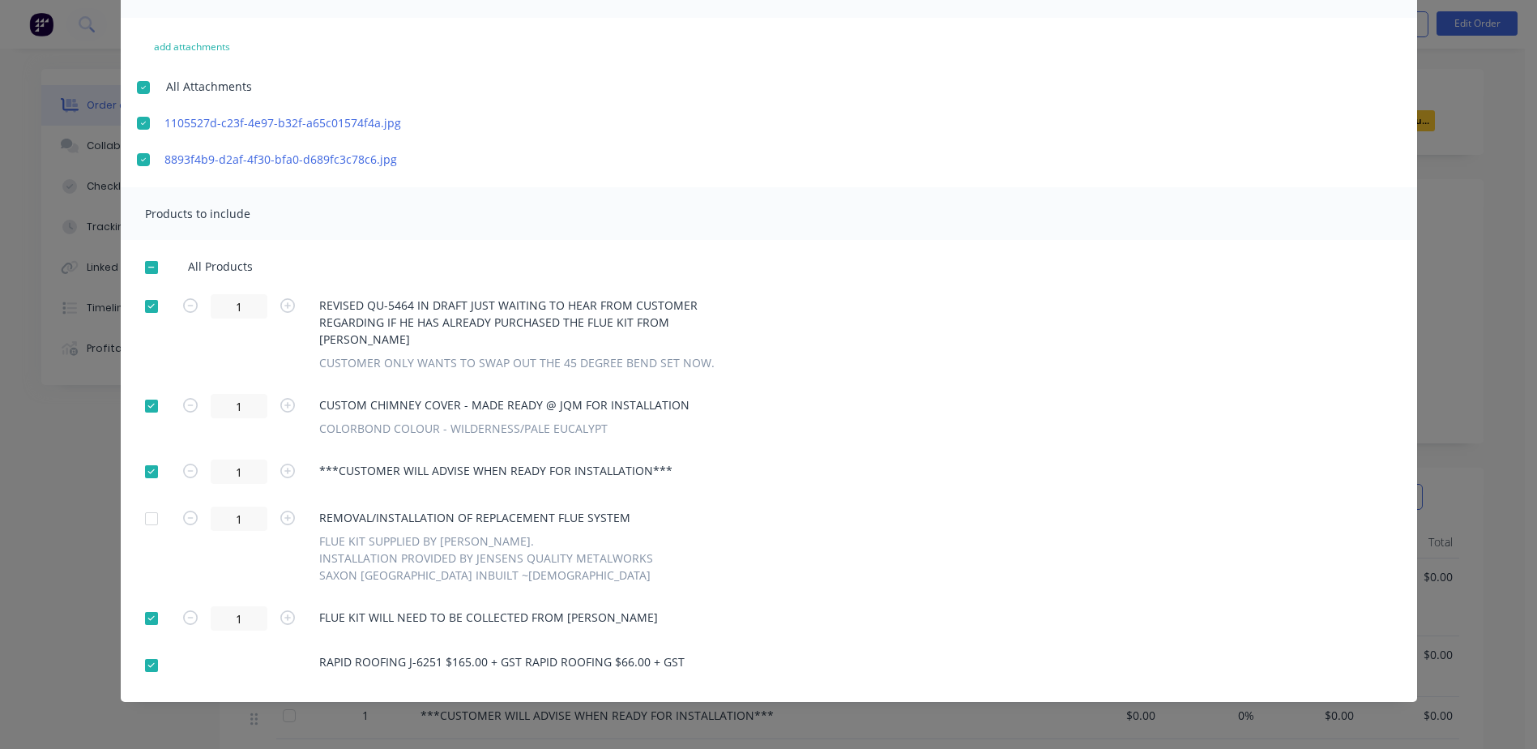
click at [148, 620] on div at bounding box center [151, 618] width 32 height 32
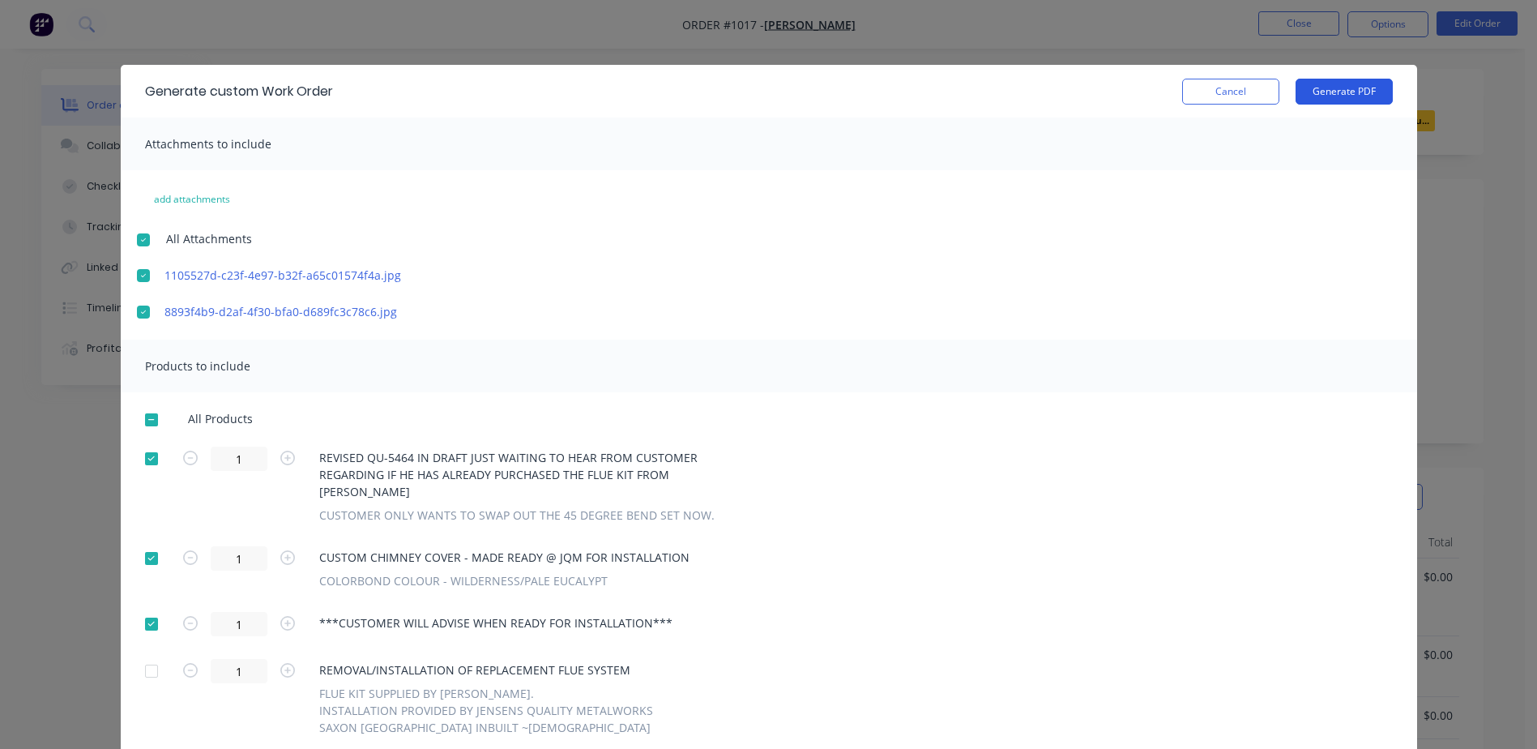
click at [1333, 98] on button "Generate PDF" at bounding box center [1344, 92] width 97 height 26
click at [1242, 83] on button "Cancel" at bounding box center [1230, 92] width 97 height 26
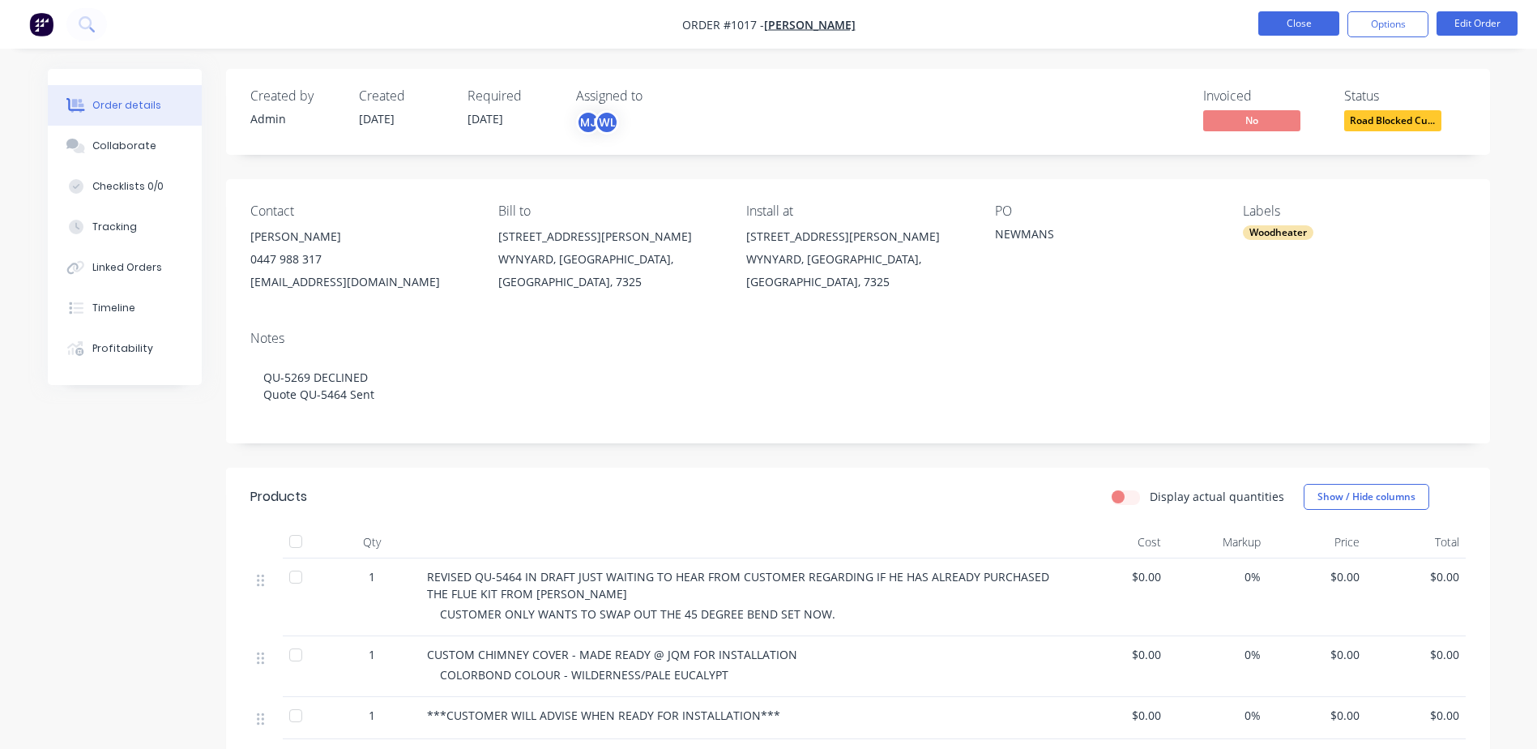
click at [1297, 26] on button "Close" at bounding box center [1299, 23] width 81 height 24
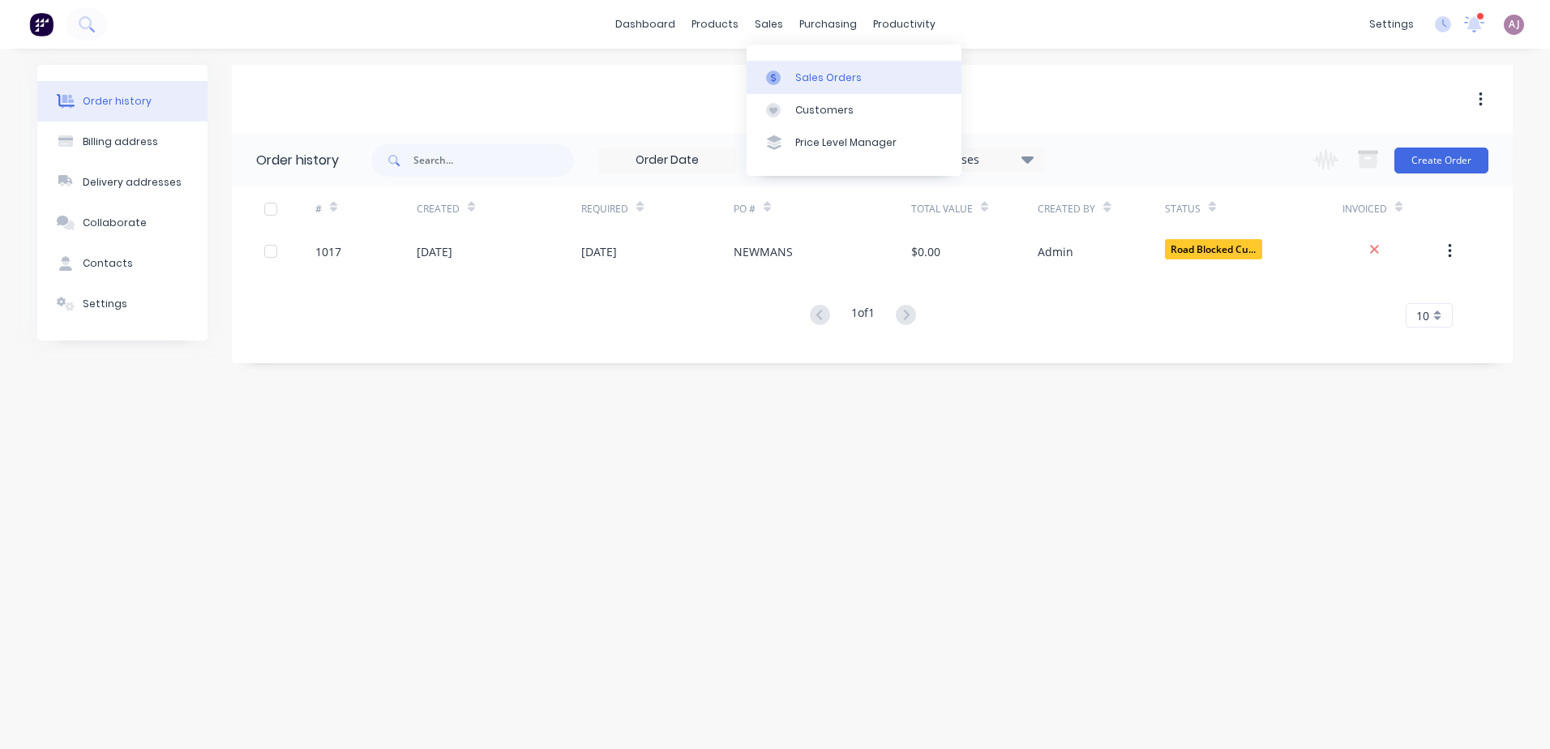
click at [796, 87] on link "Sales Orders" at bounding box center [853, 77] width 215 height 32
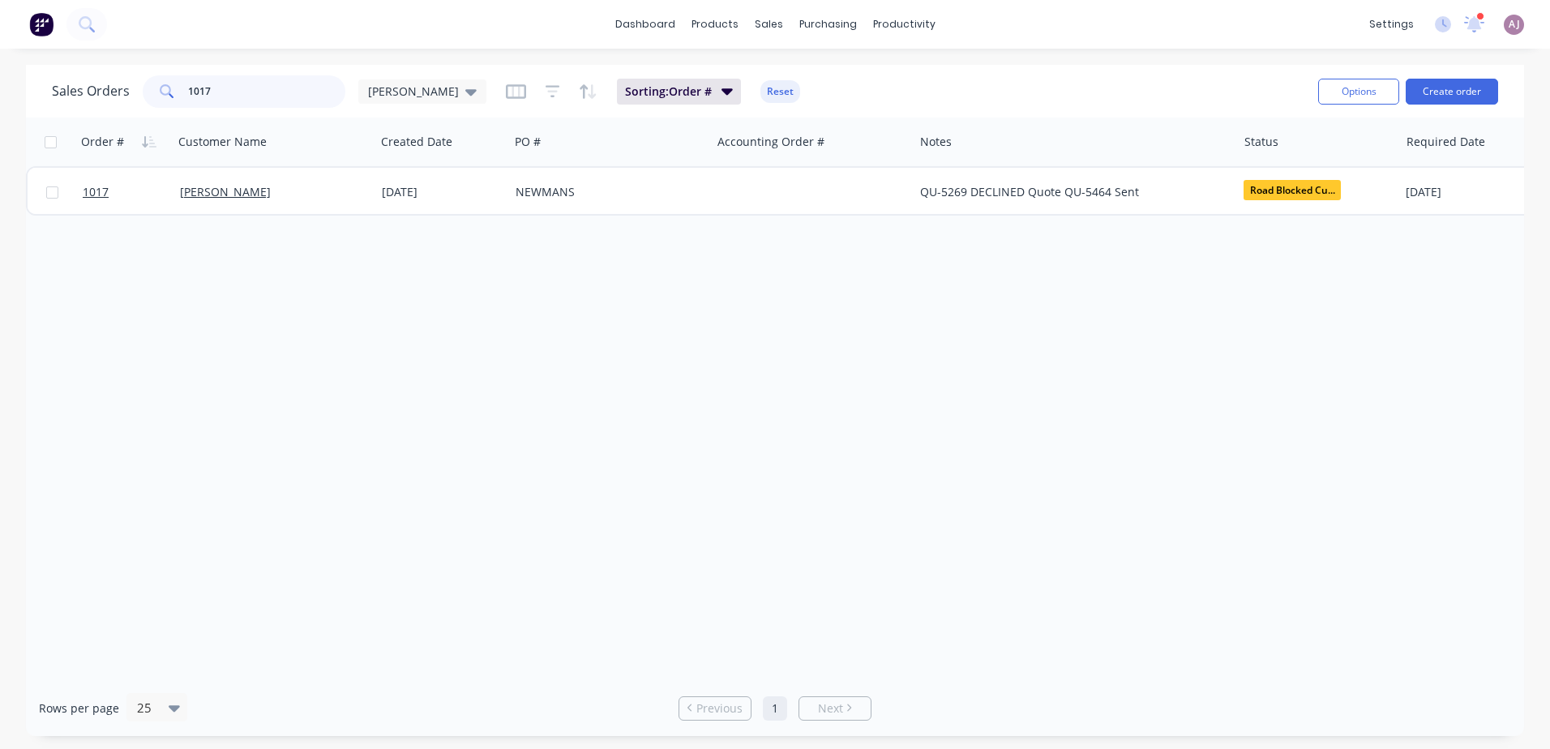
click at [195, 98] on input "1017" at bounding box center [267, 91] width 158 height 32
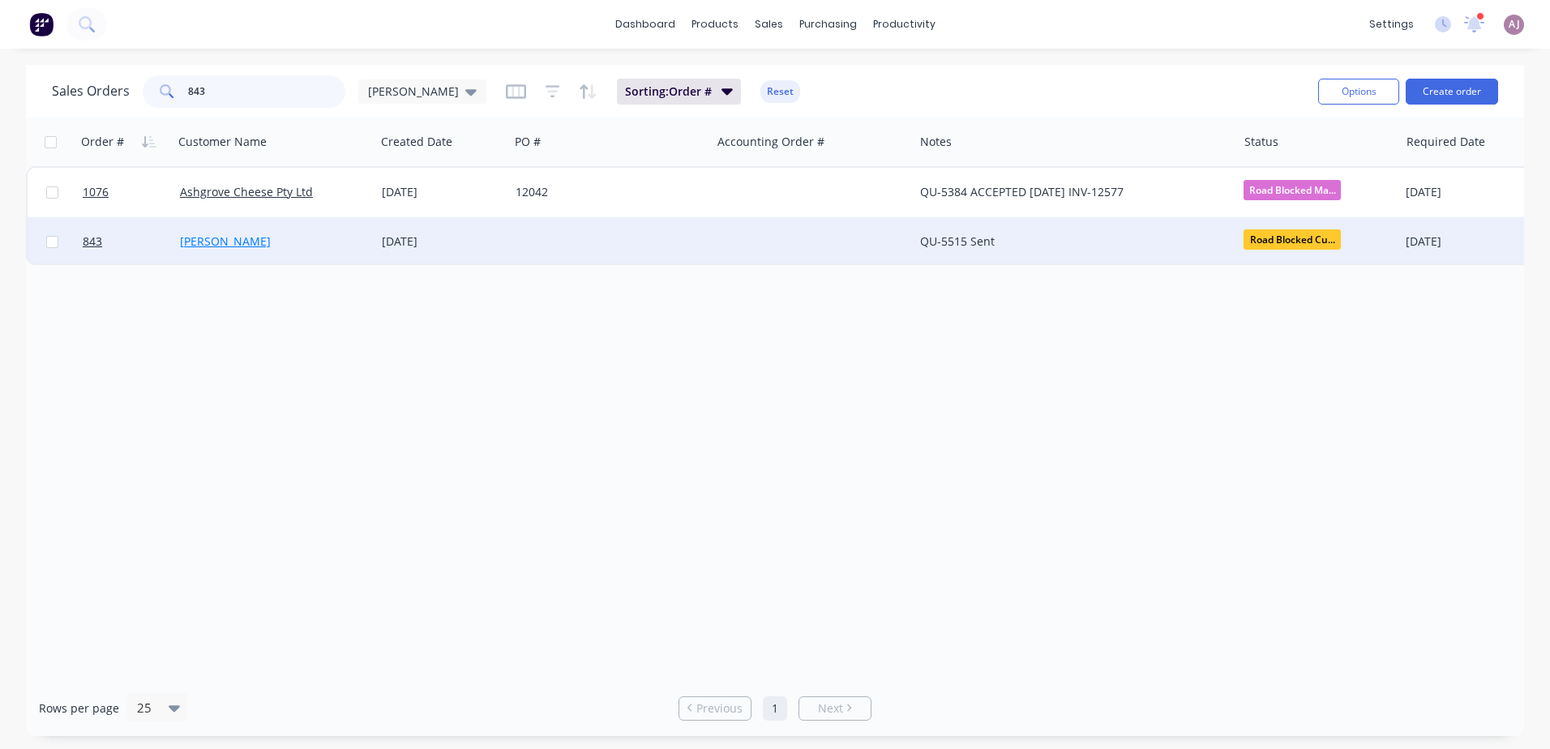
type input "843"
click at [221, 237] on link "[PERSON_NAME]" at bounding box center [225, 240] width 91 height 15
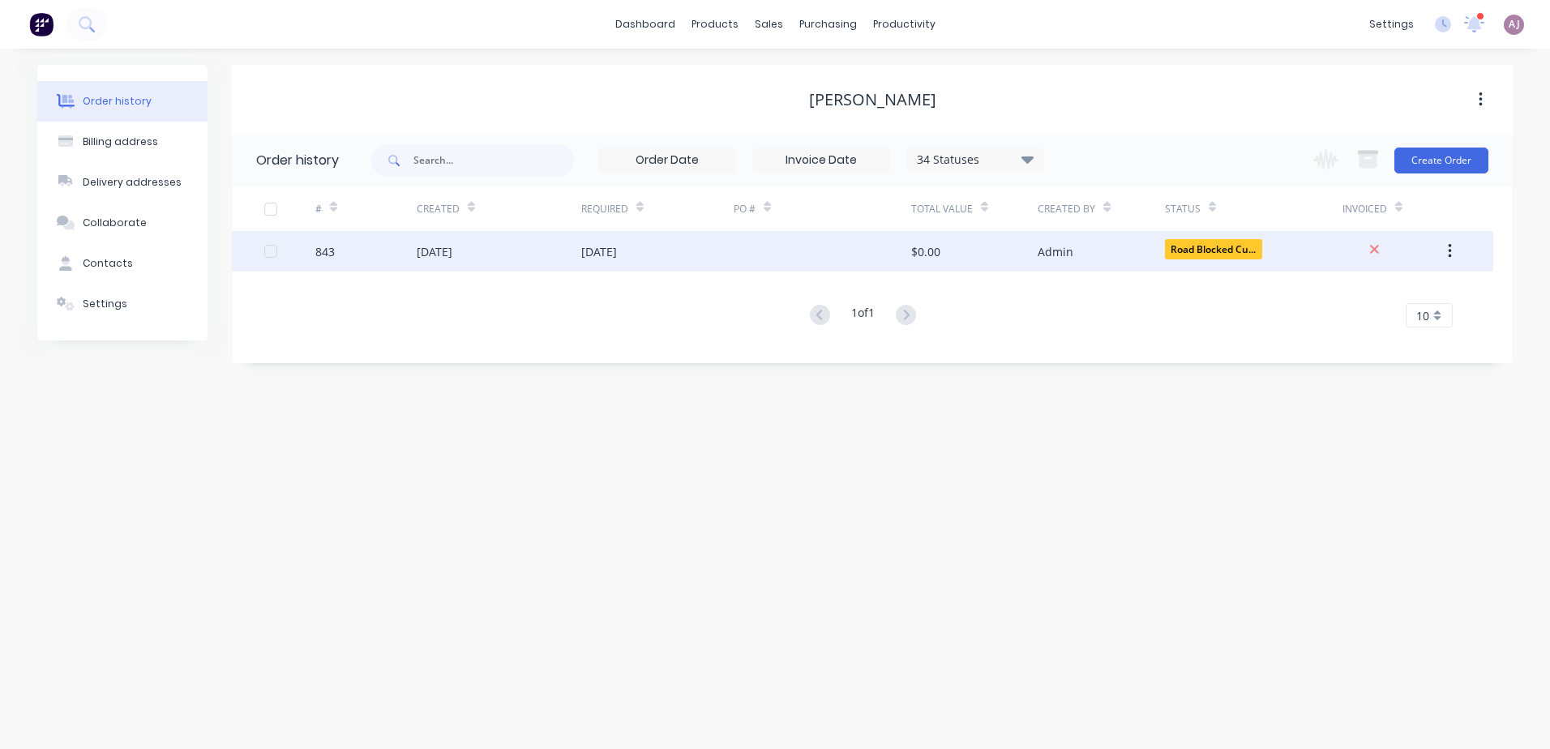
click at [468, 260] on div "[DATE]" at bounding box center [499, 251] width 165 height 41
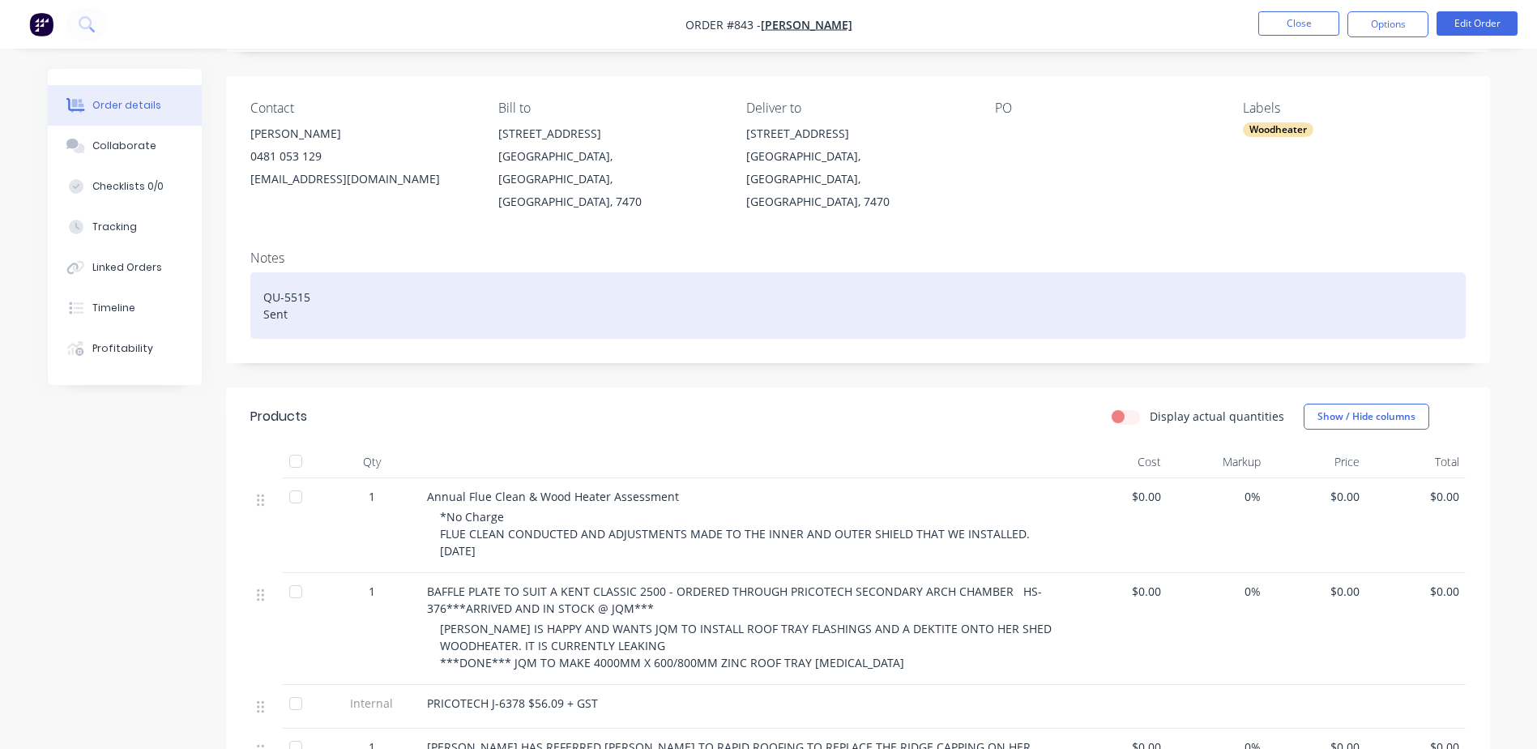
scroll to position [243, 0]
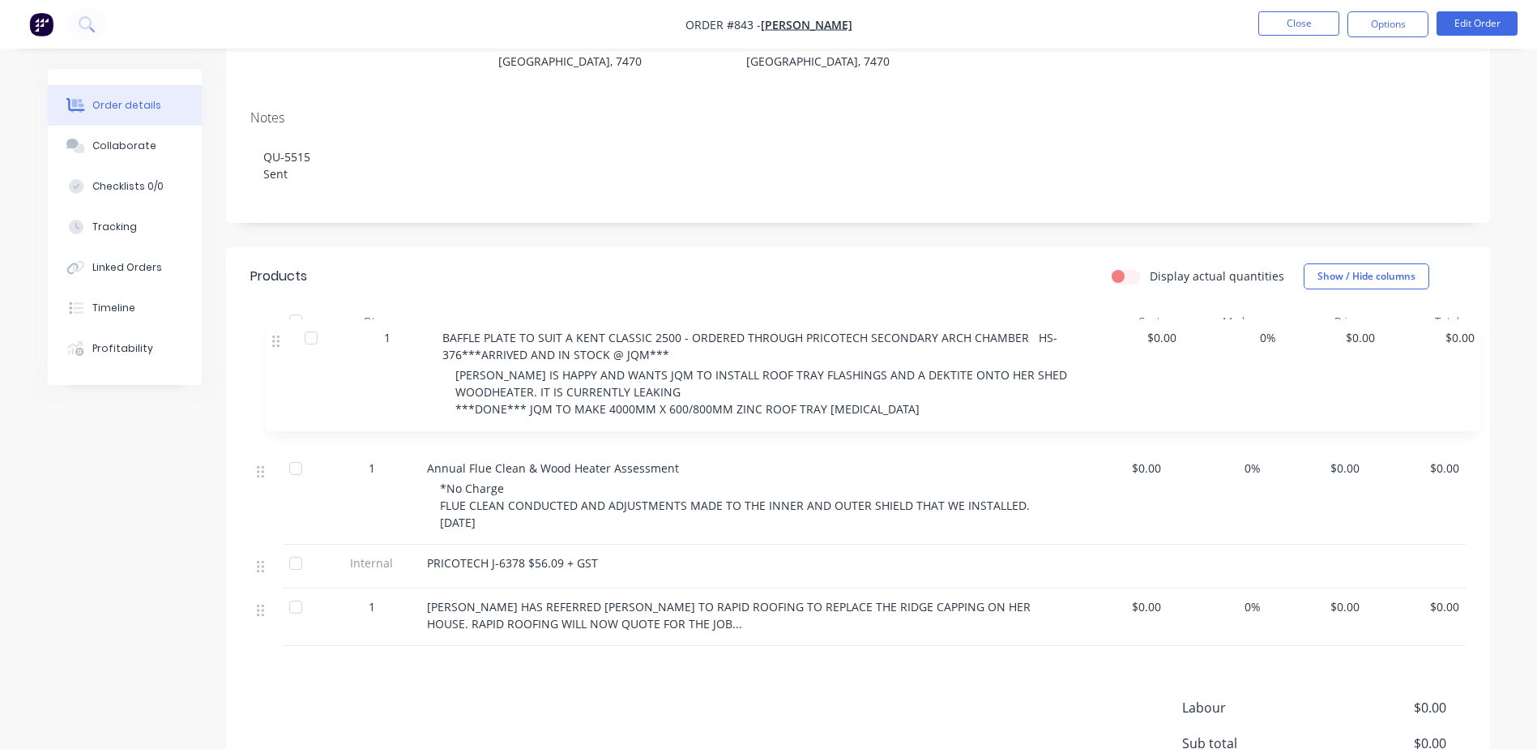
drag, startPoint x: 265, startPoint y: 423, endPoint x: 277, endPoint y: 340, distance: 84.4
click at [277, 340] on div "1 Annual Flue Clean & Wood Heater Assessment *No Charge FLUE CLEAN CONDUCTED AN…" at bounding box center [858, 492] width 1216 height 308
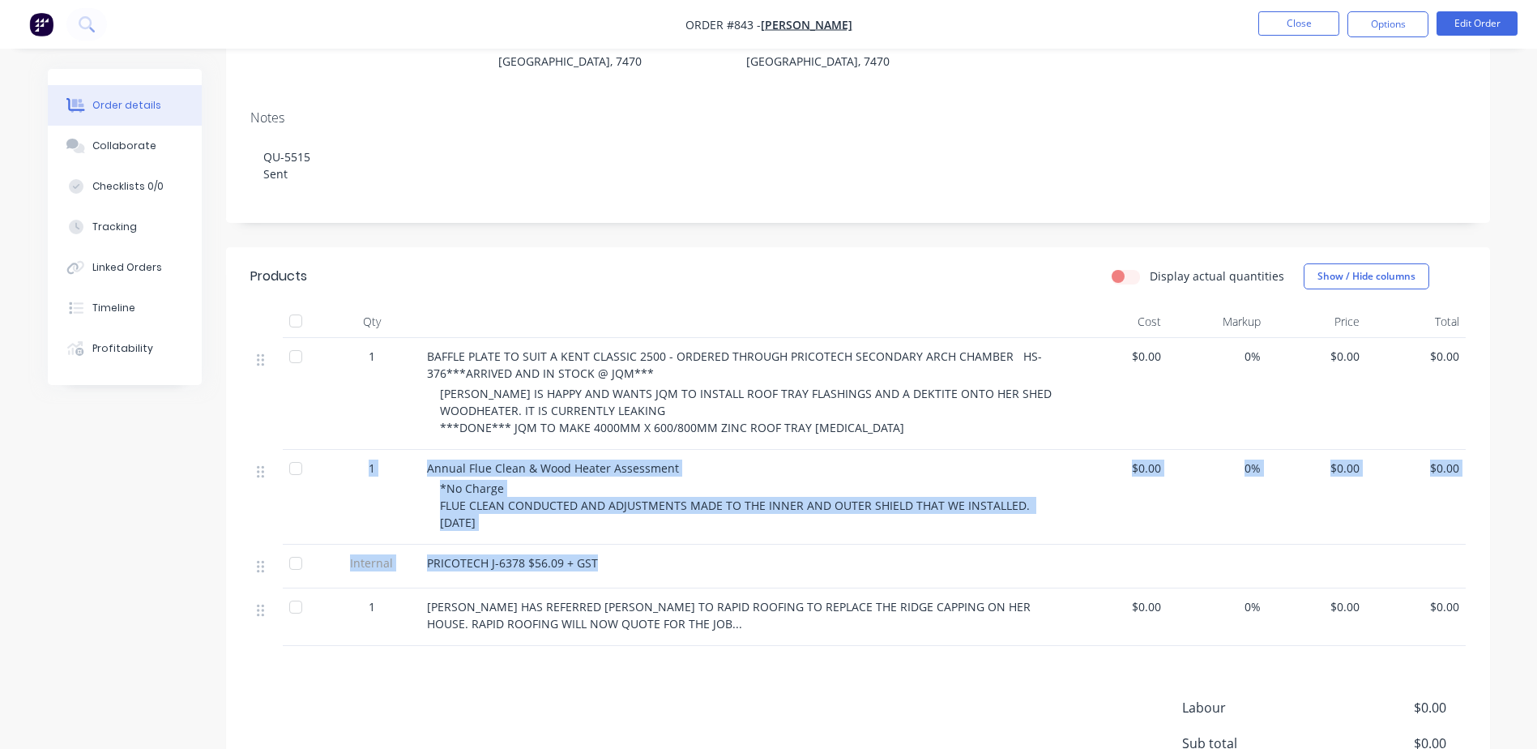
drag, startPoint x: 255, startPoint y: 595, endPoint x: 253, endPoint y: 464, distance: 131.3
click at [253, 464] on div "1 BAFFLE PLATE TO SUIT A KENT CLASSIC 2500 - ORDERED THROUGH PRICOTECH SECONDAR…" at bounding box center [858, 492] width 1216 height 308
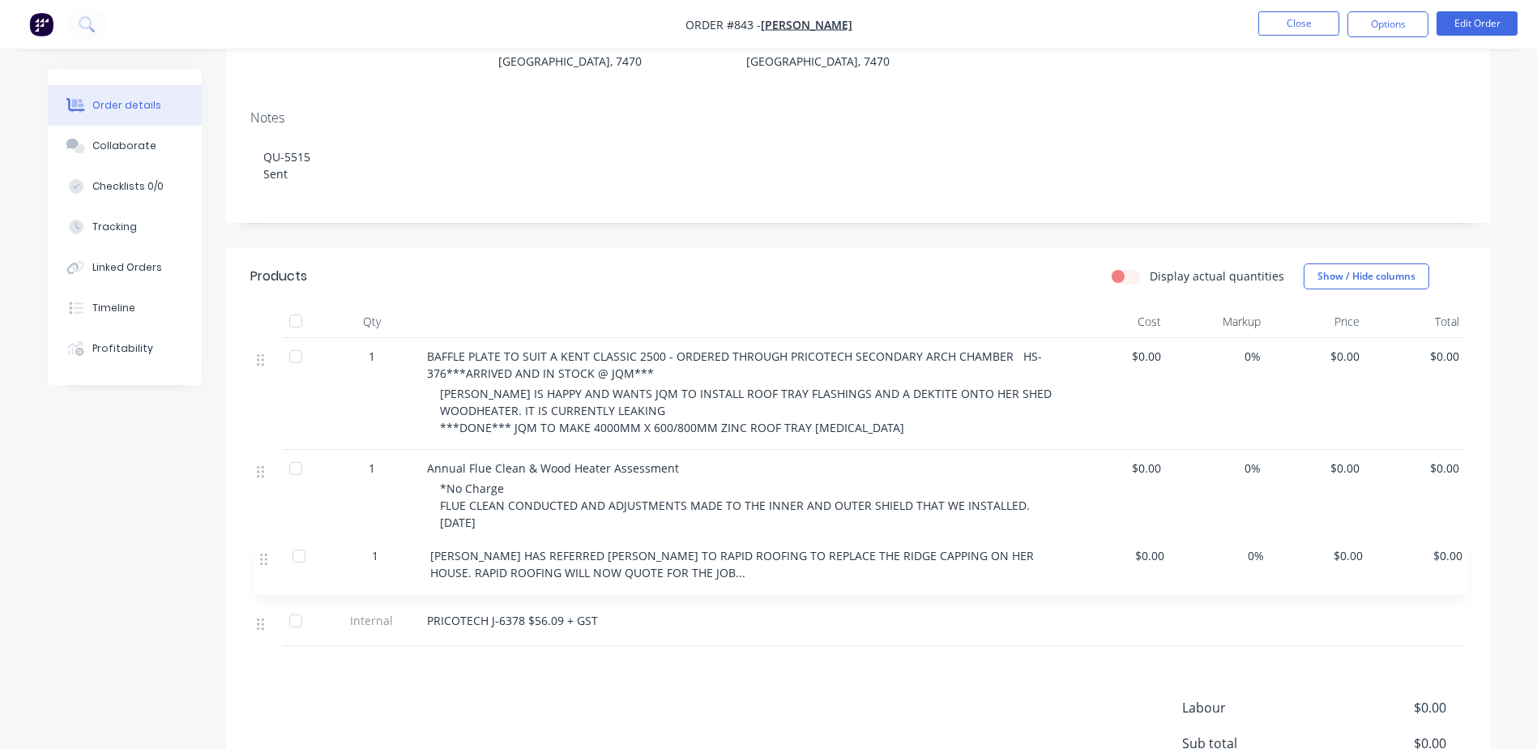
scroll to position [247, 0]
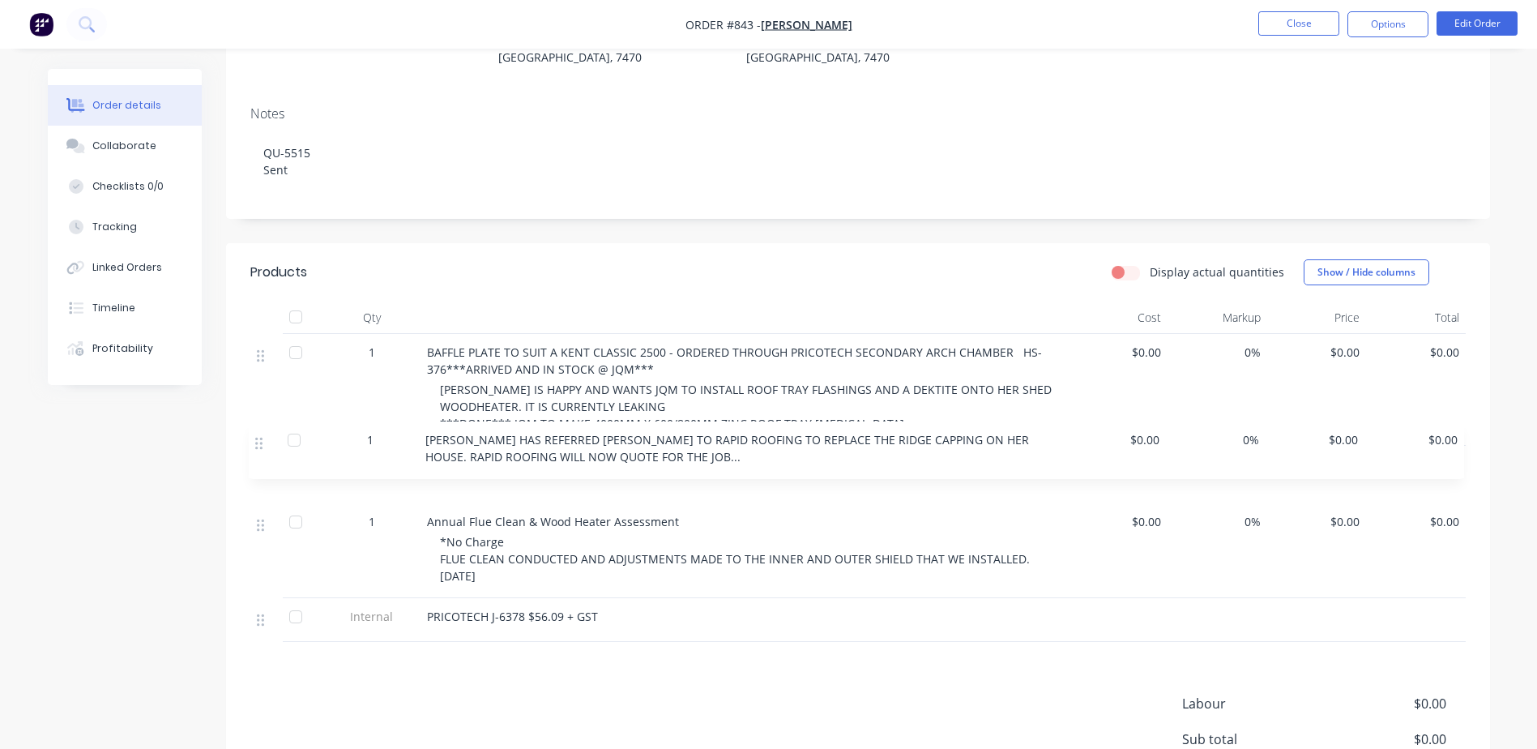
drag, startPoint x: 253, startPoint y: 464, endPoint x: 262, endPoint y: 438, distance: 26.7
click at [262, 438] on div "1 BAFFLE PLATE TO SUIT A KENT CLASSIC 2500 - ORDERED THROUGH PRICOTECH SECONDAR…" at bounding box center [858, 488] width 1216 height 308
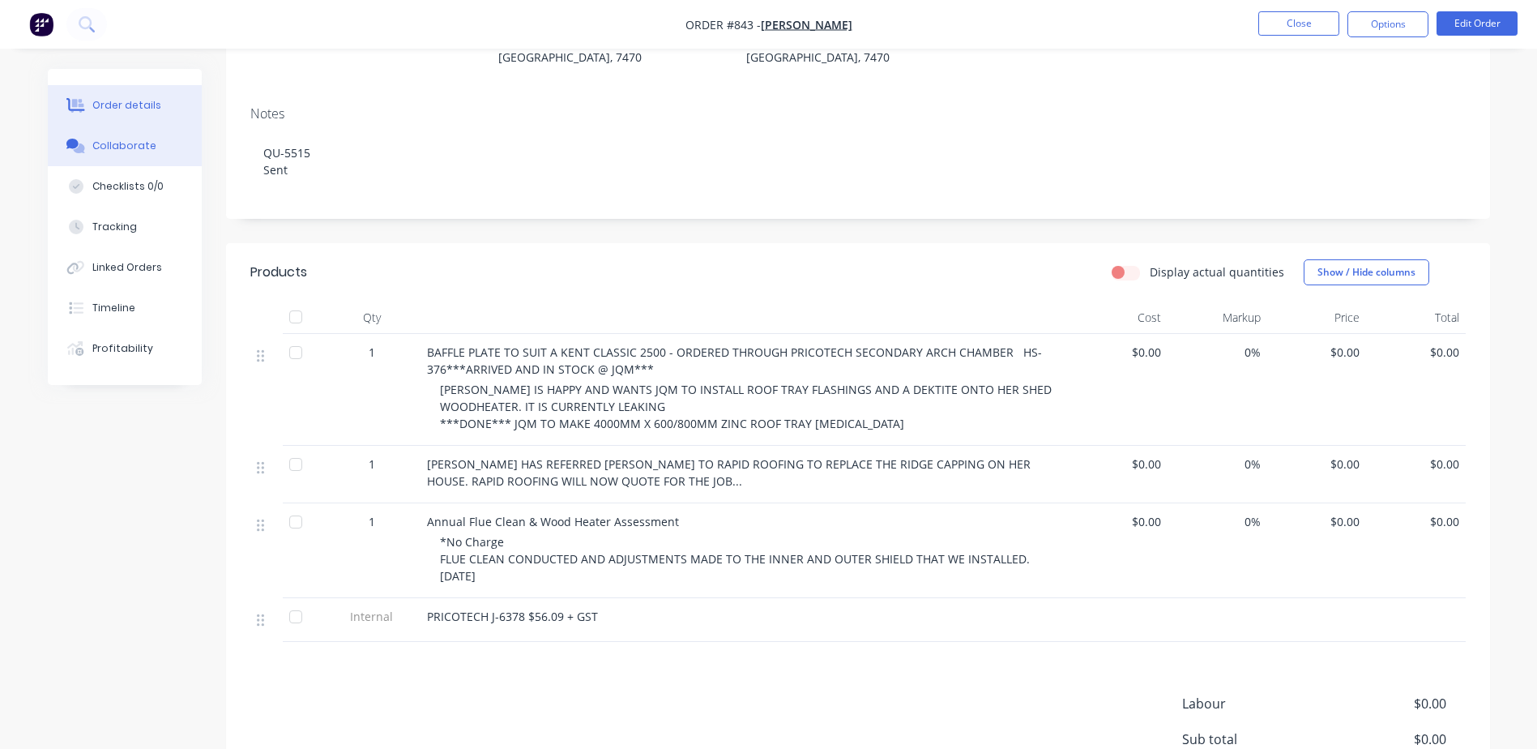
click at [131, 140] on div "Collaborate" at bounding box center [124, 146] width 64 height 15
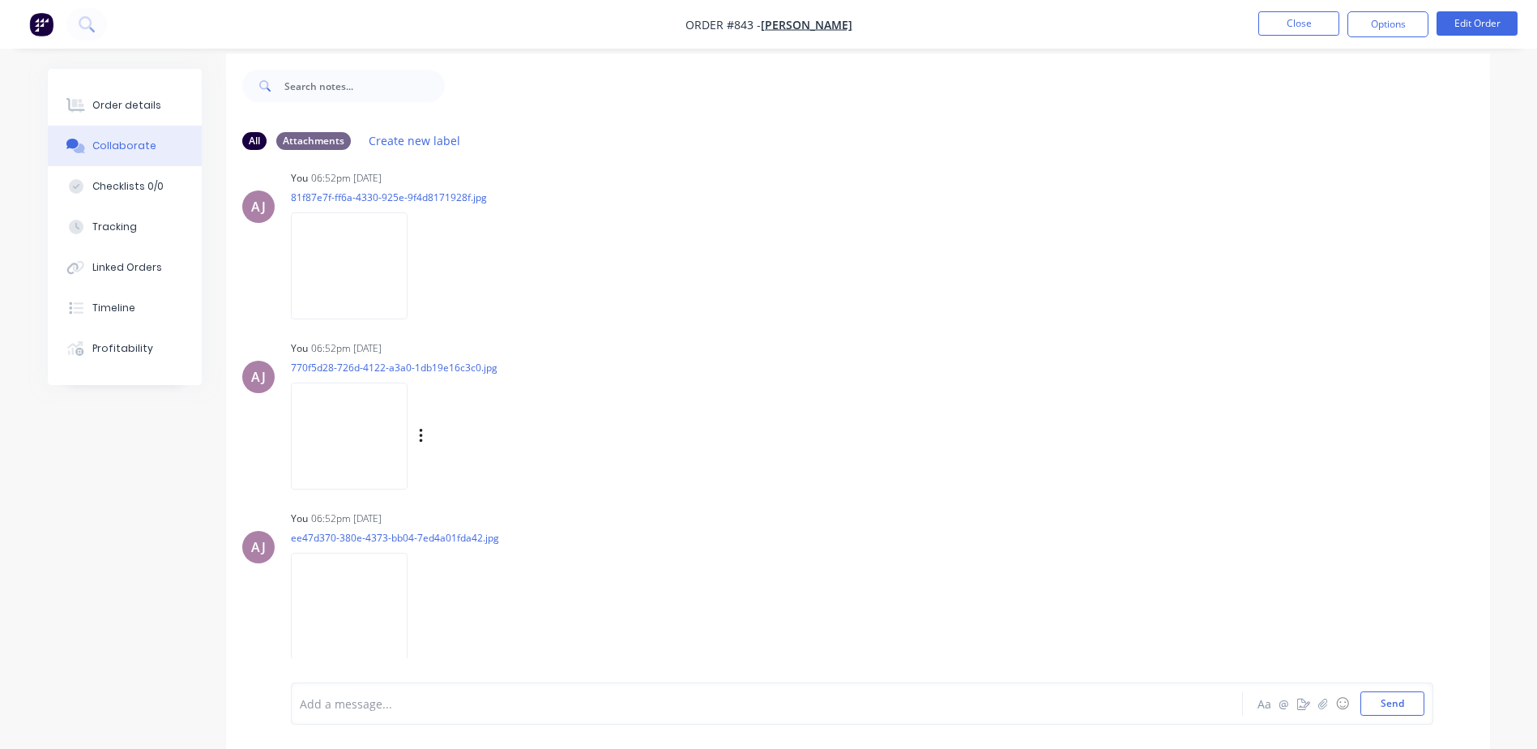
scroll to position [24, 0]
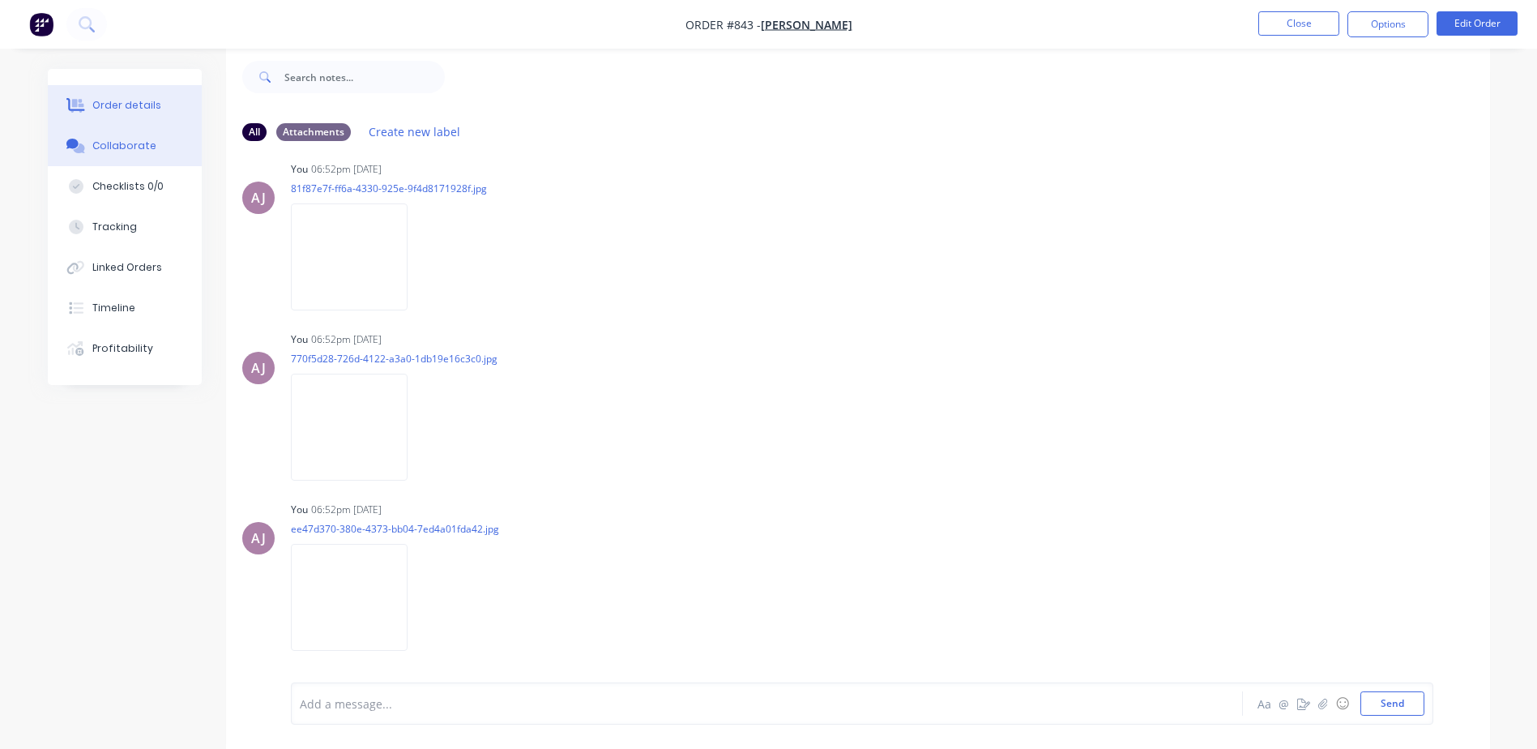
click at [135, 103] on div "Order details" at bounding box center [126, 105] width 69 height 15
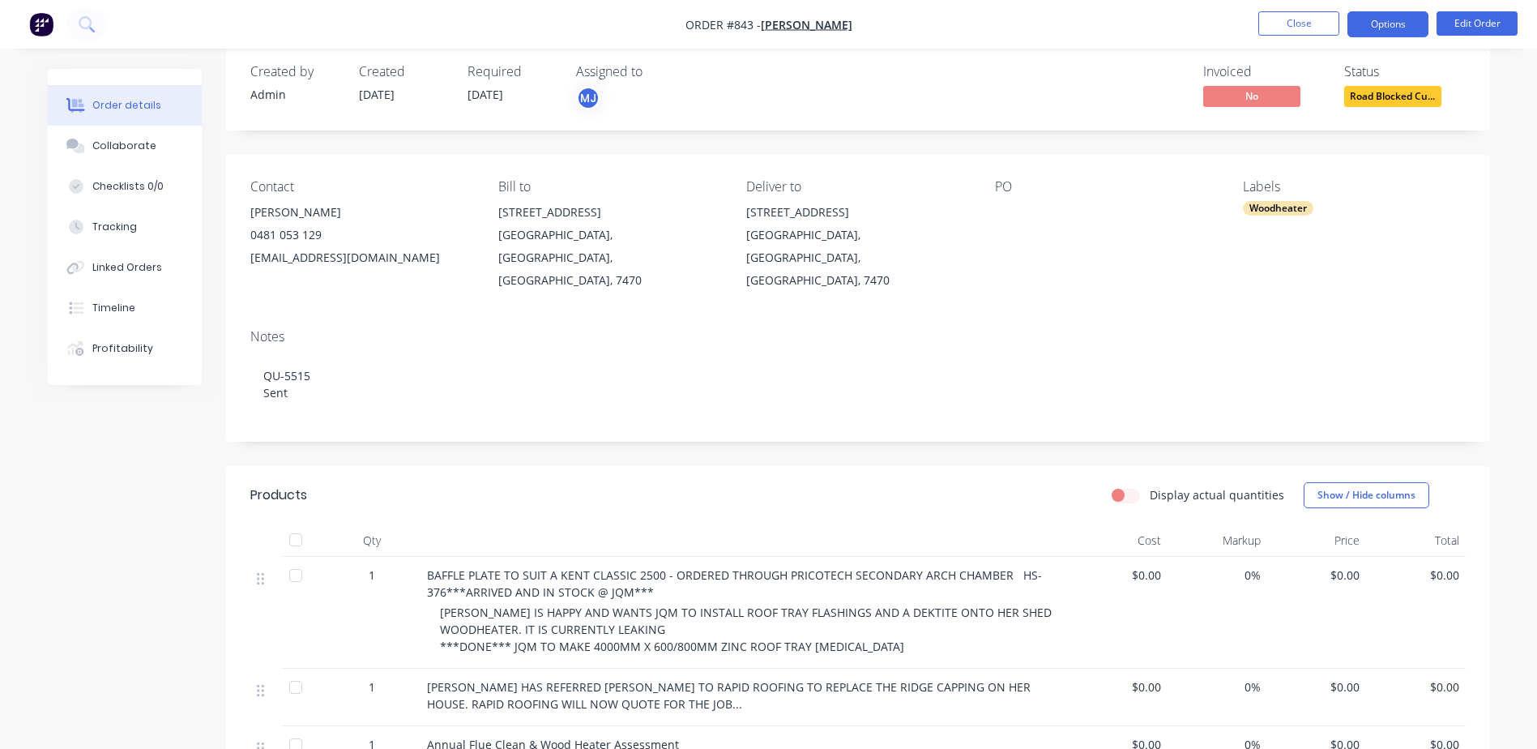
click at [1393, 28] on button "Options" at bounding box center [1388, 24] width 81 height 26
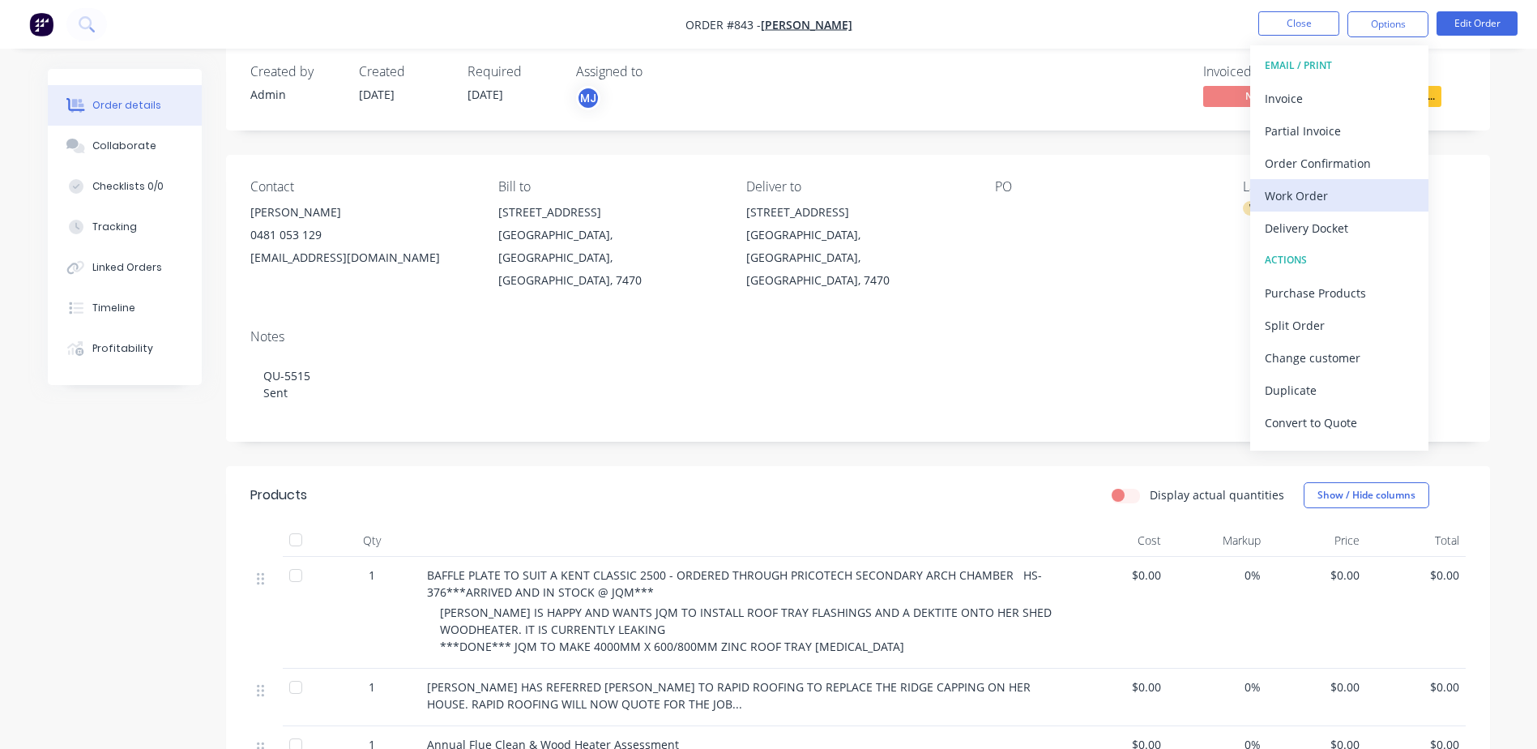
click at [1304, 204] on div "Work Order" at bounding box center [1339, 196] width 149 height 24
click at [1300, 186] on div "Custom" at bounding box center [1339, 196] width 149 height 24
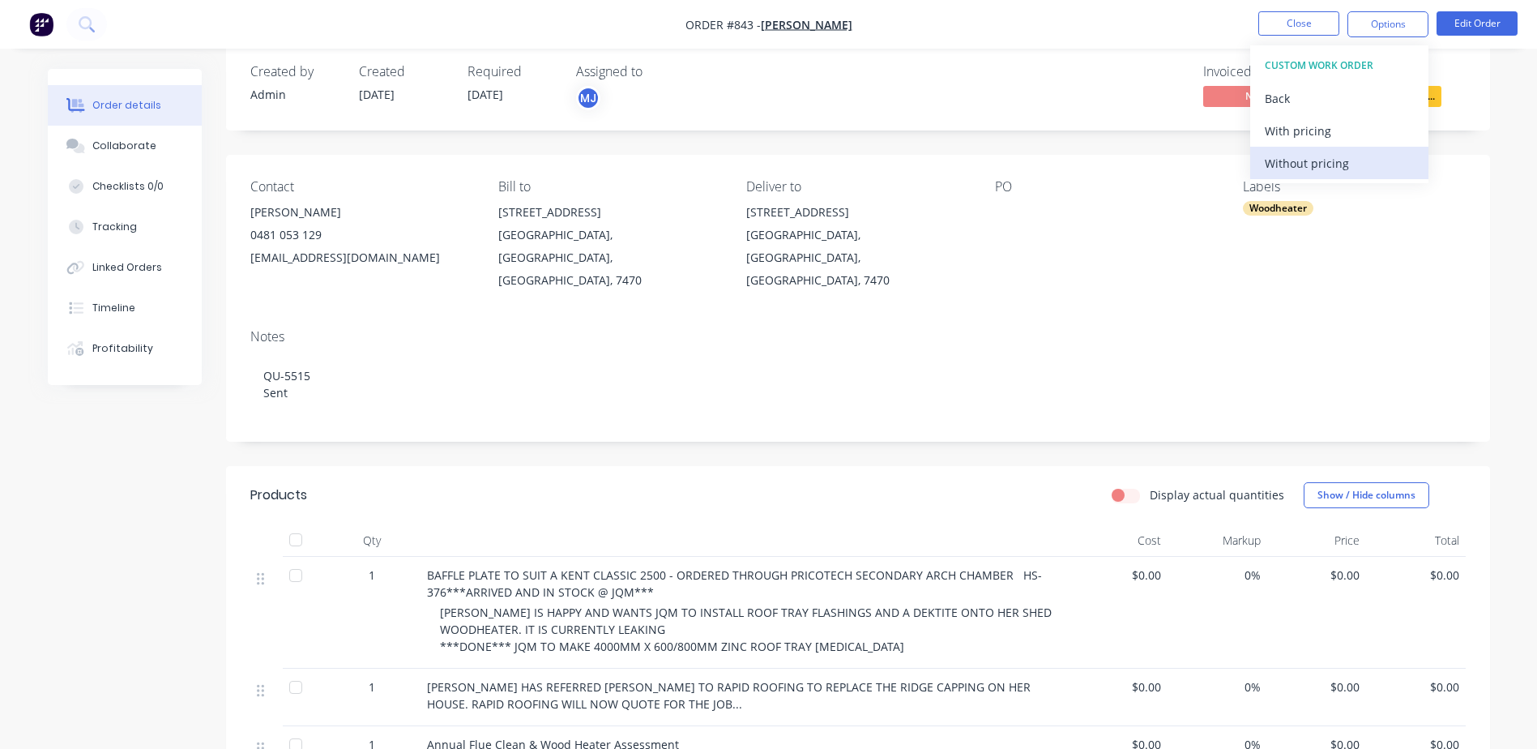
click at [1302, 157] on div "Without pricing" at bounding box center [1339, 164] width 149 height 24
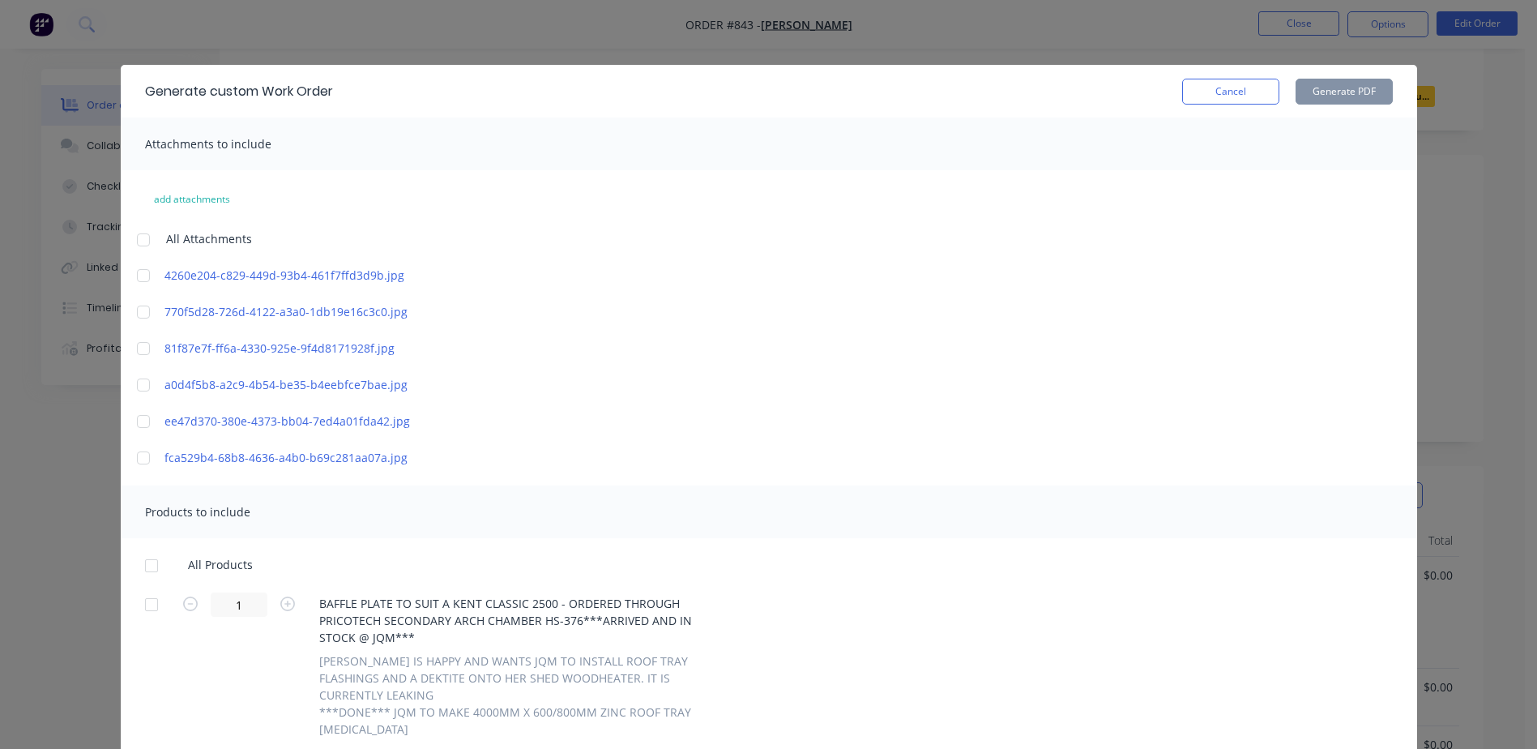
click at [143, 562] on div at bounding box center [151, 565] width 32 height 32
click at [1317, 92] on button "Generate PDF" at bounding box center [1344, 92] width 97 height 26
click at [1198, 100] on button "Cancel" at bounding box center [1230, 92] width 97 height 26
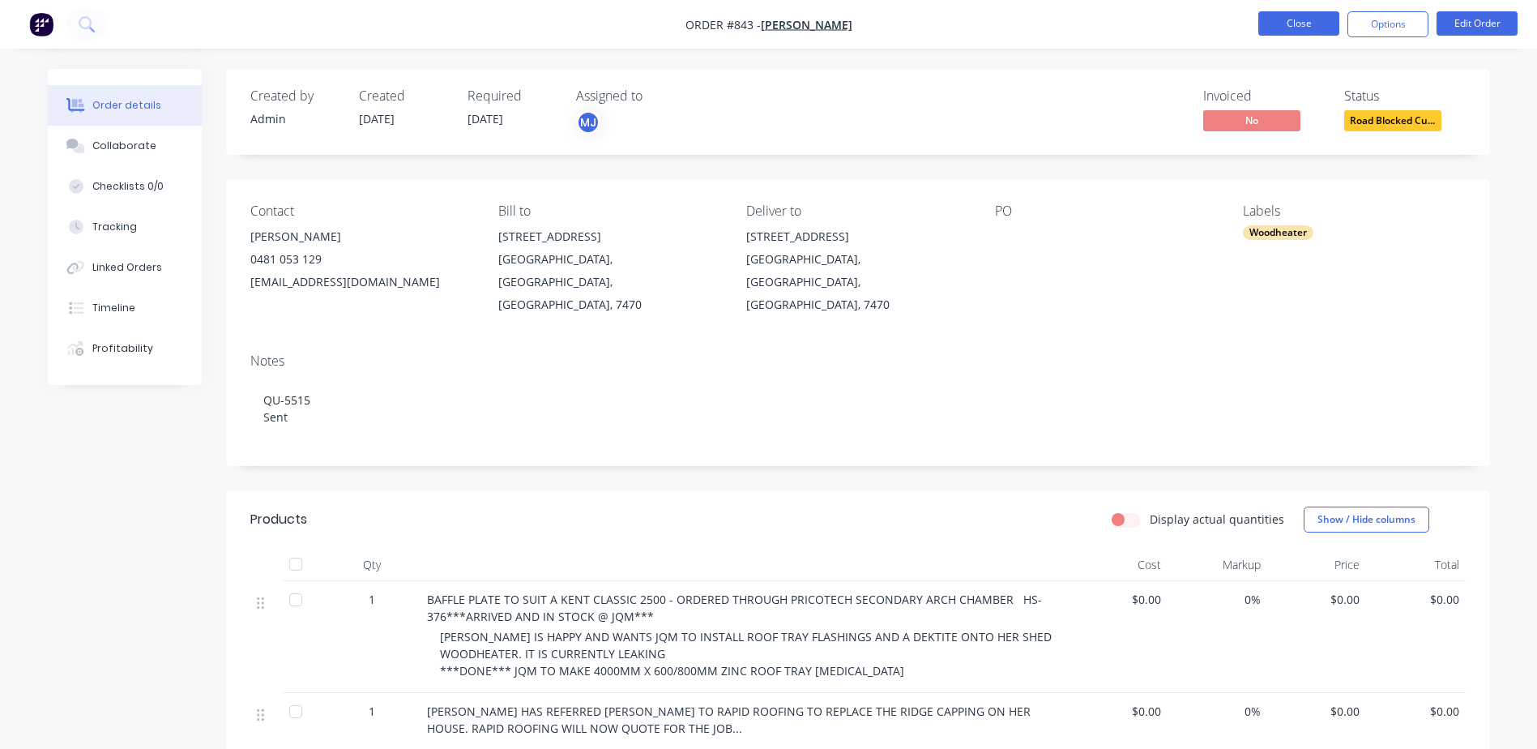
click at [1286, 25] on button "Close" at bounding box center [1299, 23] width 81 height 24
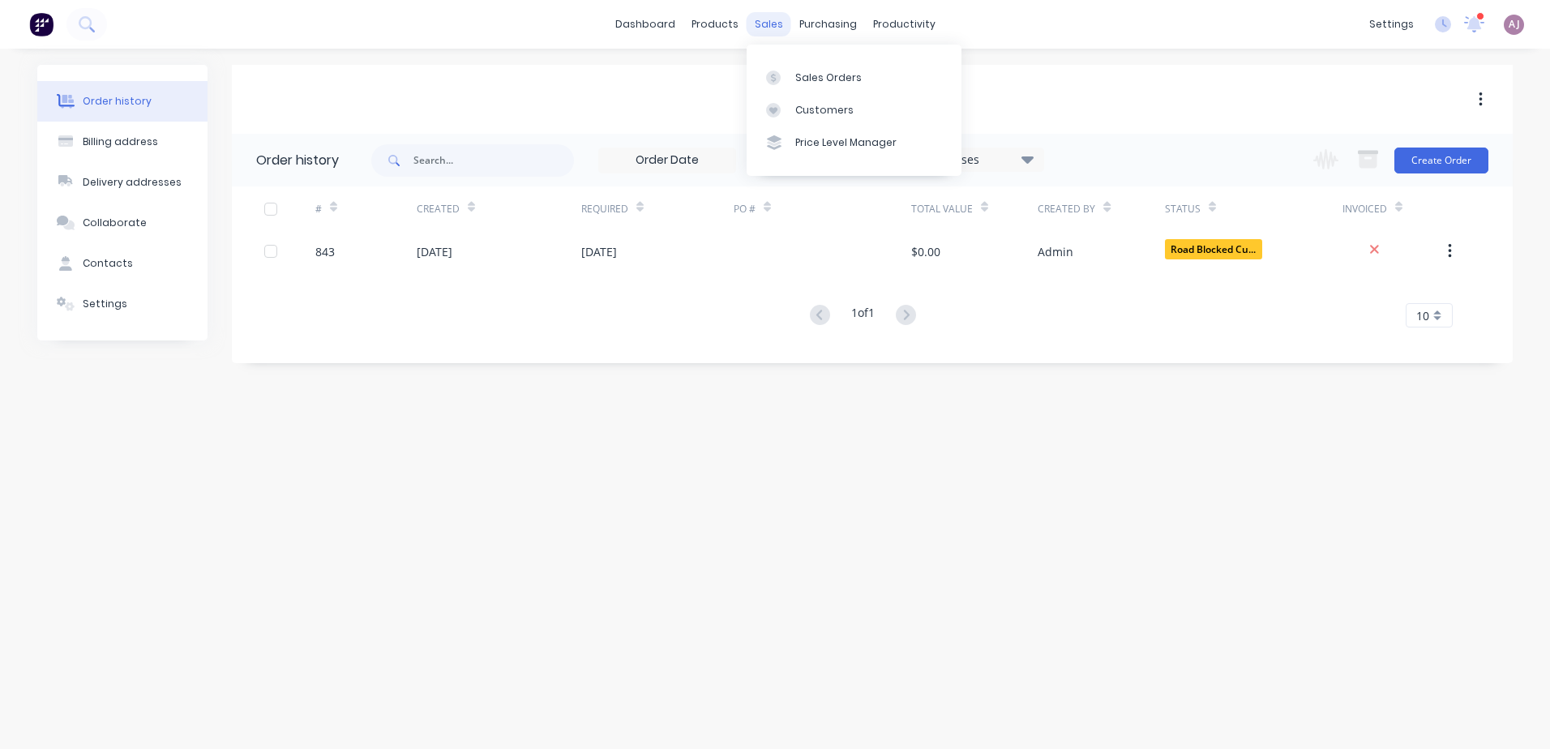
click at [772, 19] on div "sales" at bounding box center [768, 24] width 45 height 24
click at [795, 71] on div "Sales Orders" at bounding box center [828, 78] width 66 height 15
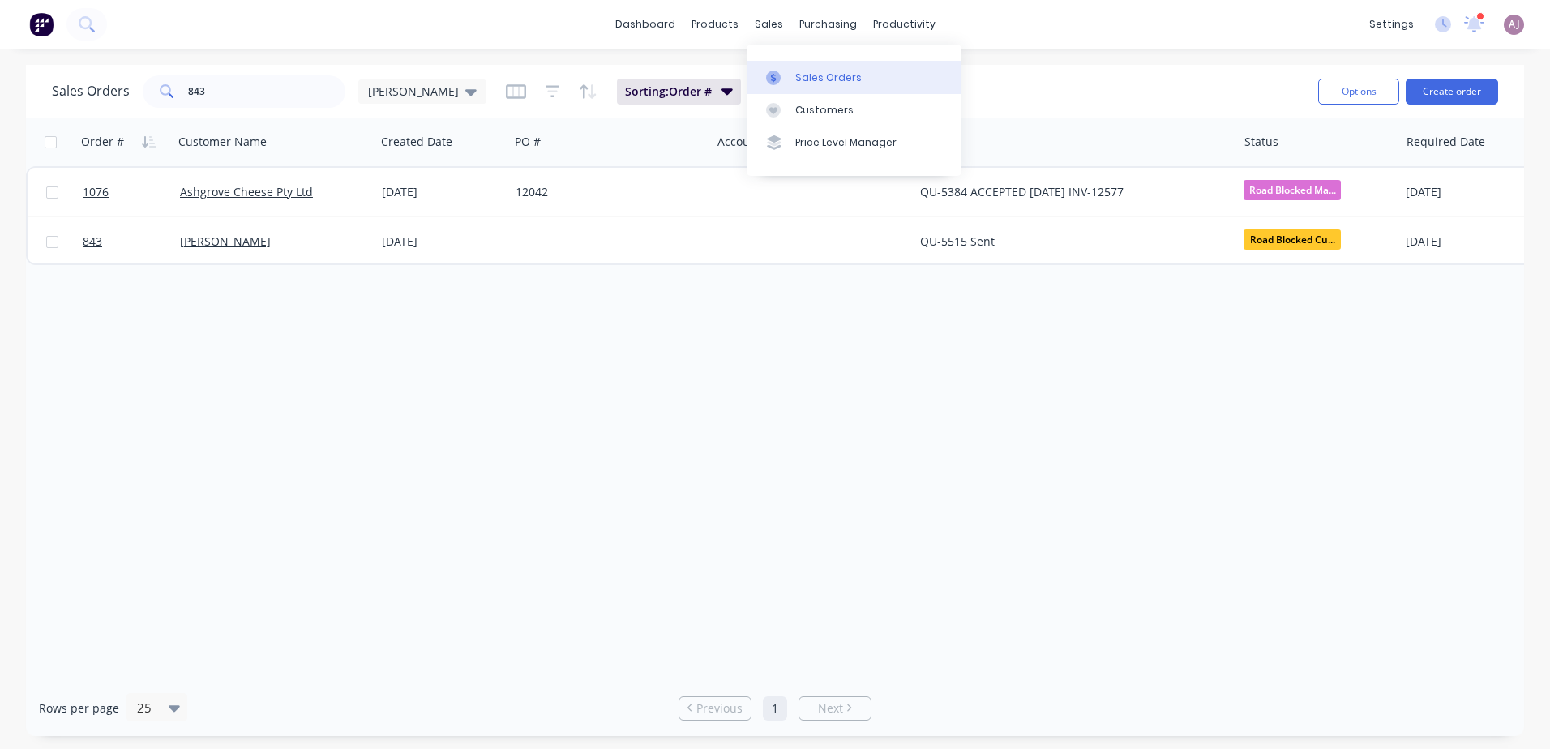
click at [780, 68] on link "Sales Orders" at bounding box center [853, 77] width 215 height 32
click at [195, 96] on input "843" at bounding box center [267, 91] width 158 height 32
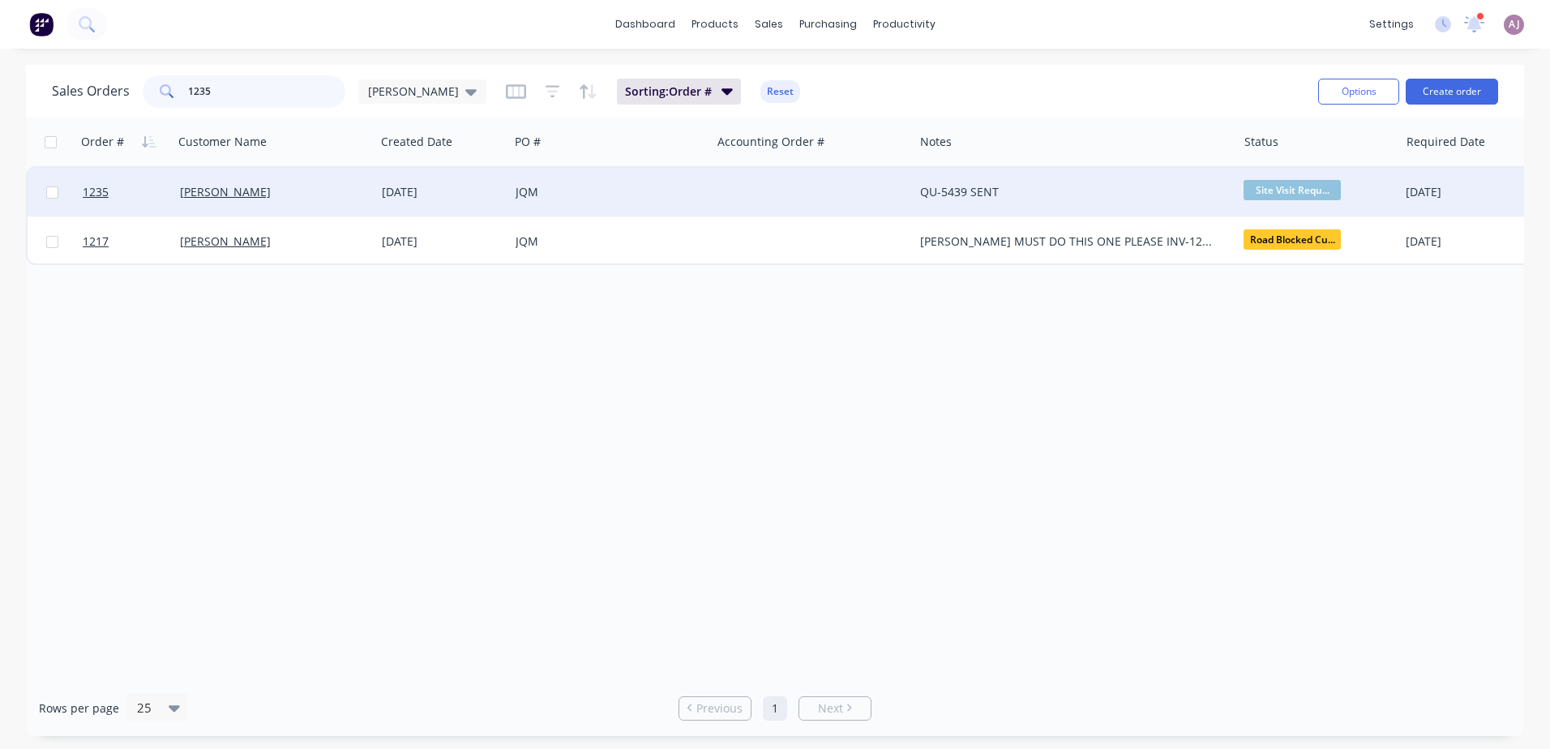
type input "1235"
click at [250, 199] on div "[PERSON_NAME]" at bounding box center [270, 192] width 180 height 16
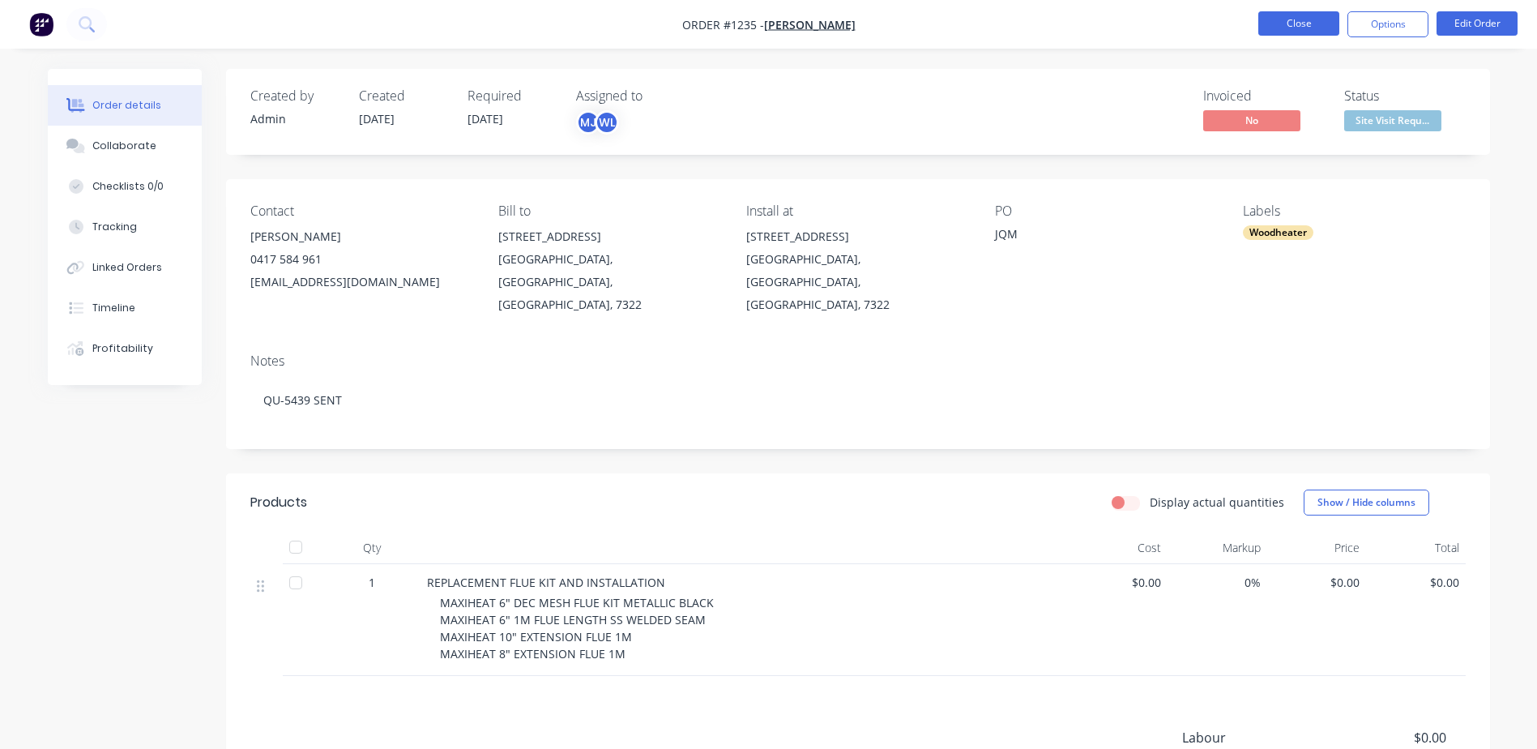
click at [1290, 16] on button "Close" at bounding box center [1299, 23] width 81 height 24
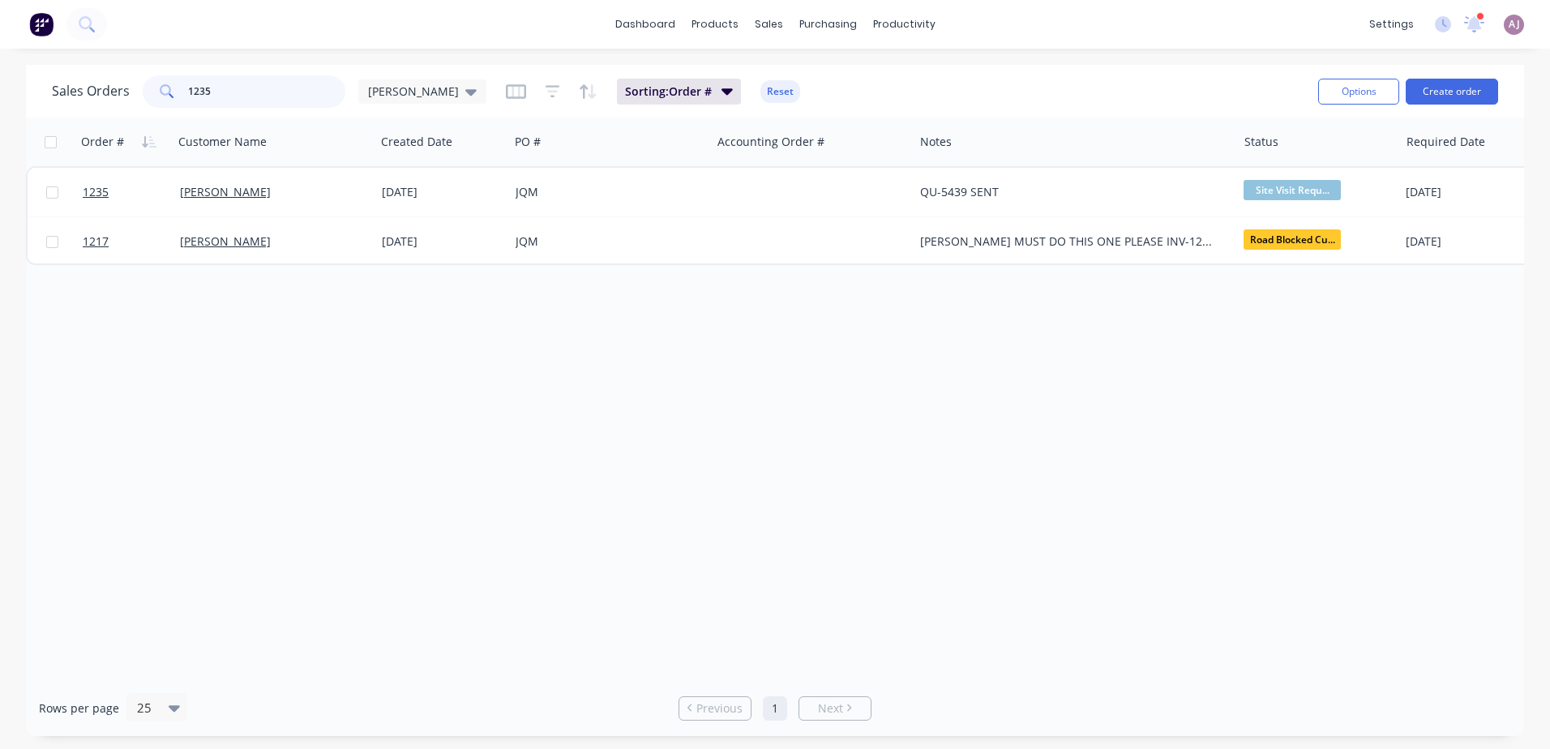
click at [199, 82] on input "1235" at bounding box center [267, 91] width 158 height 32
click at [199, 81] on input "1235" at bounding box center [267, 91] width 158 height 32
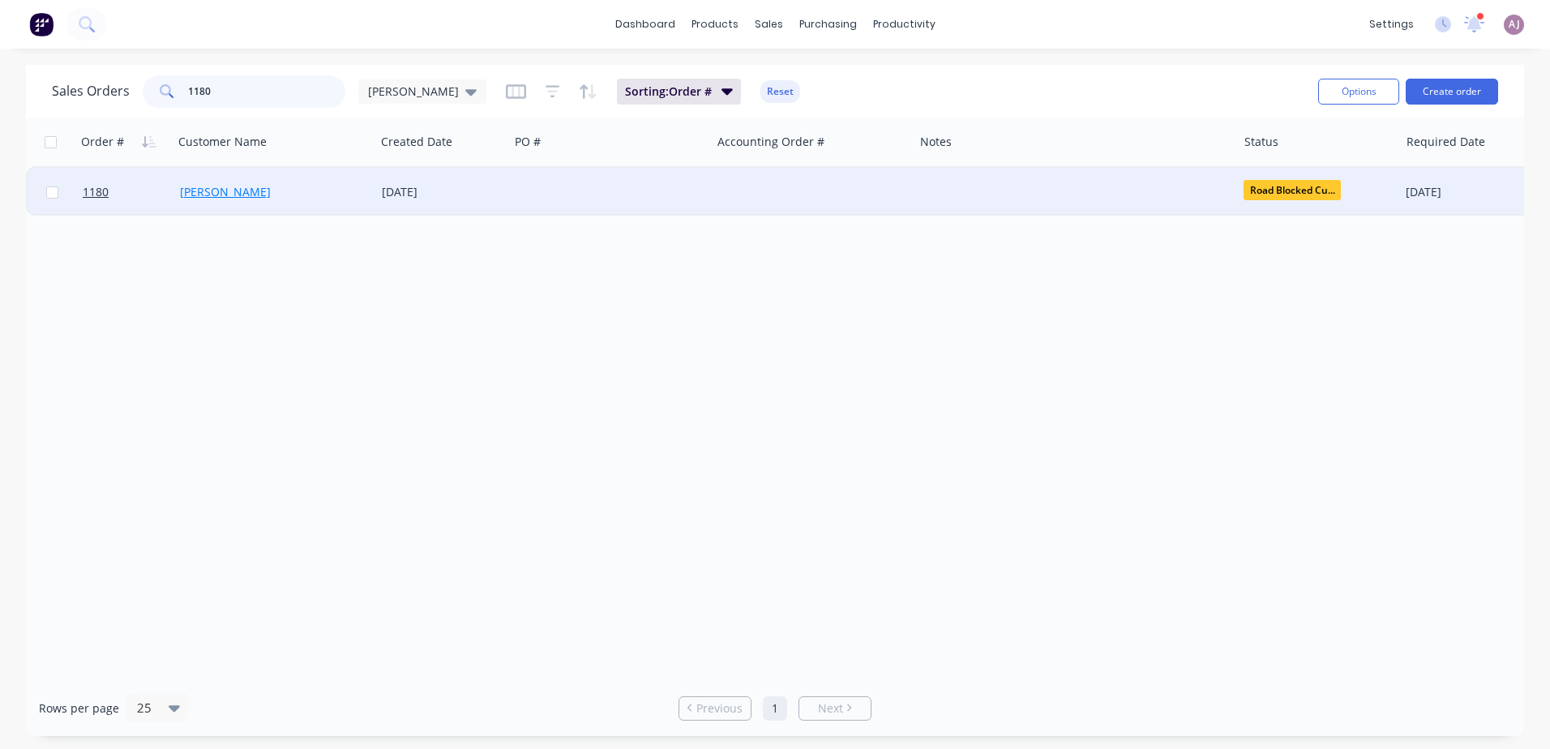
type input "1180"
click at [223, 188] on link "[PERSON_NAME]" at bounding box center [225, 191] width 91 height 15
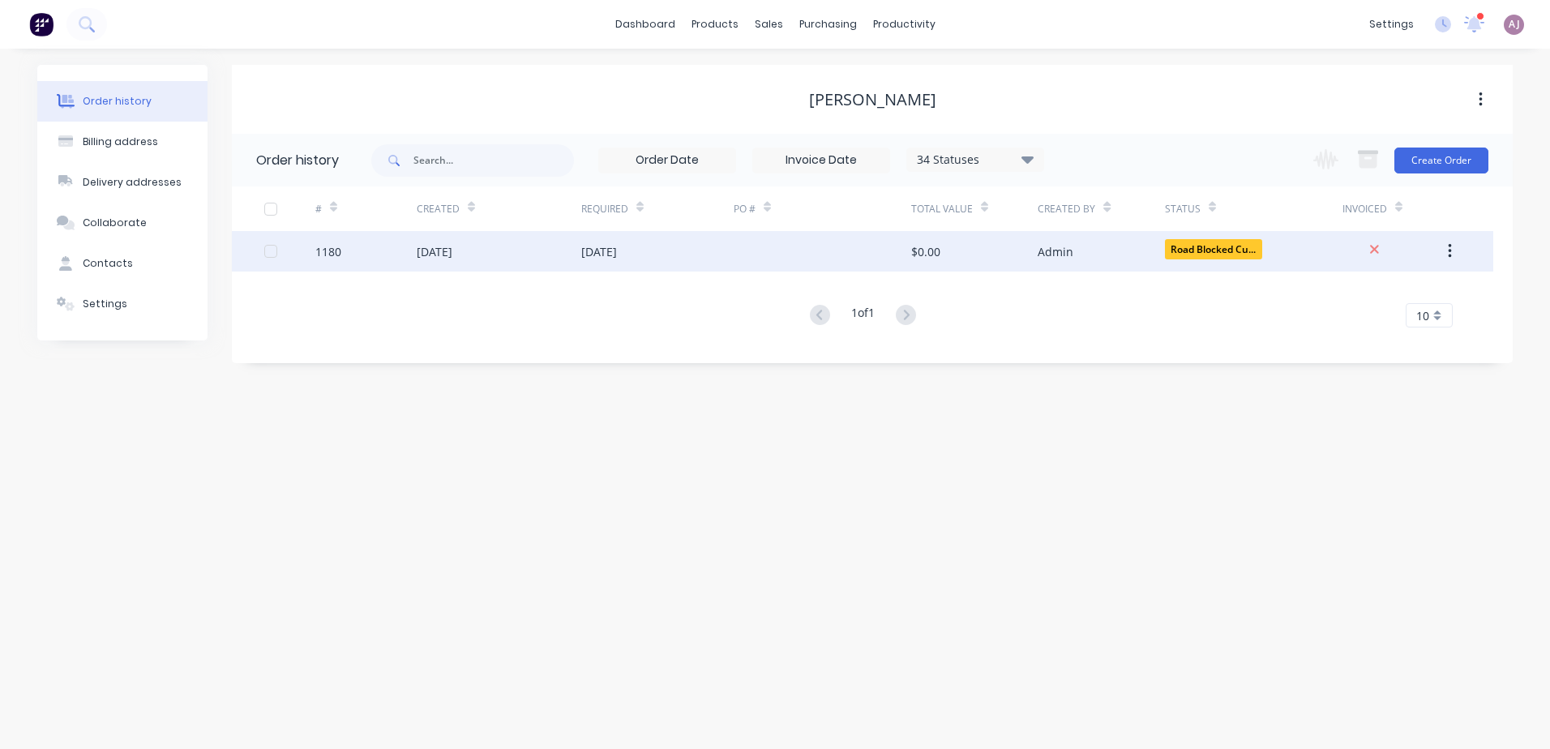
click at [452, 259] on div "[DATE]" at bounding box center [435, 251] width 36 height 17
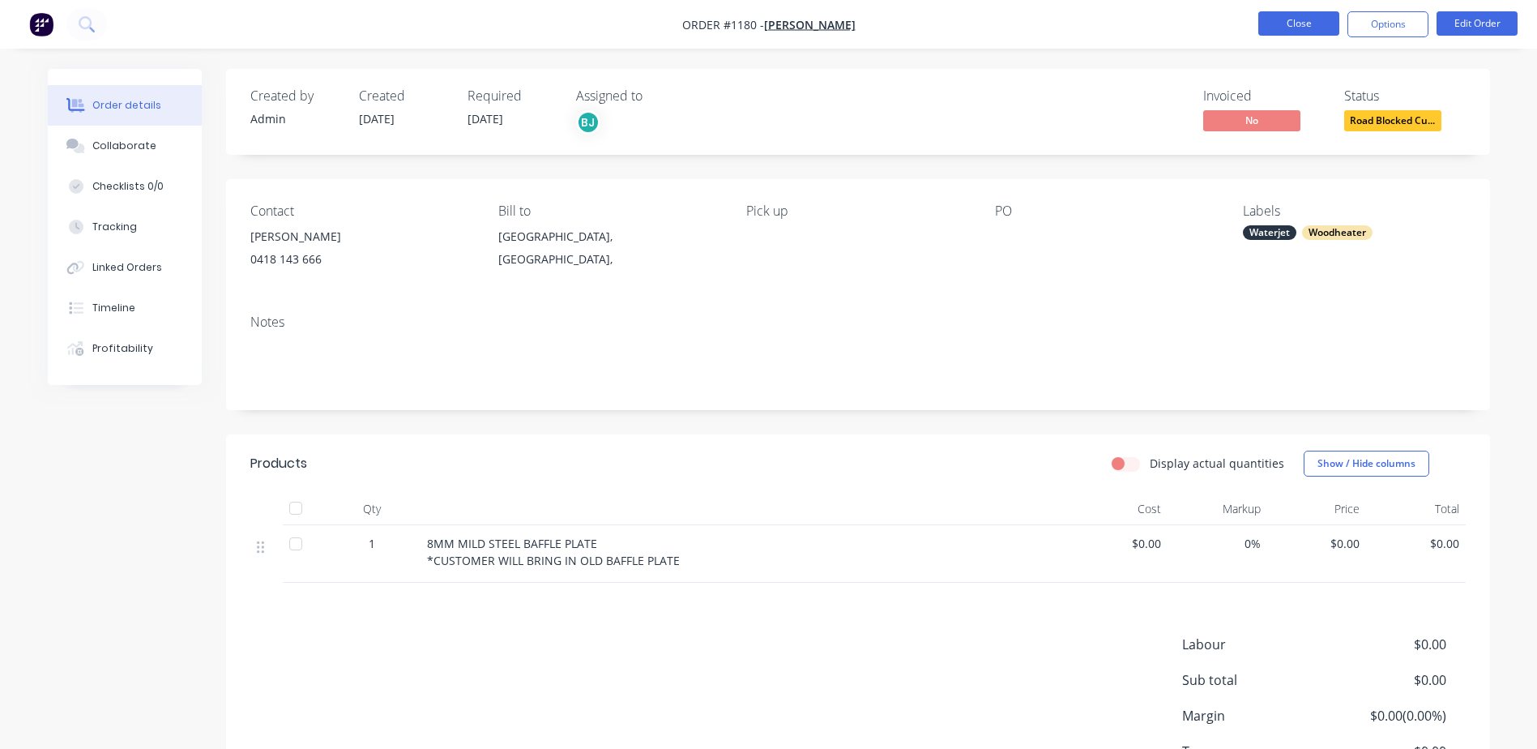
click at [1298, 19] on button "Close" at bounding box center [1299, 23] width 81 height 24
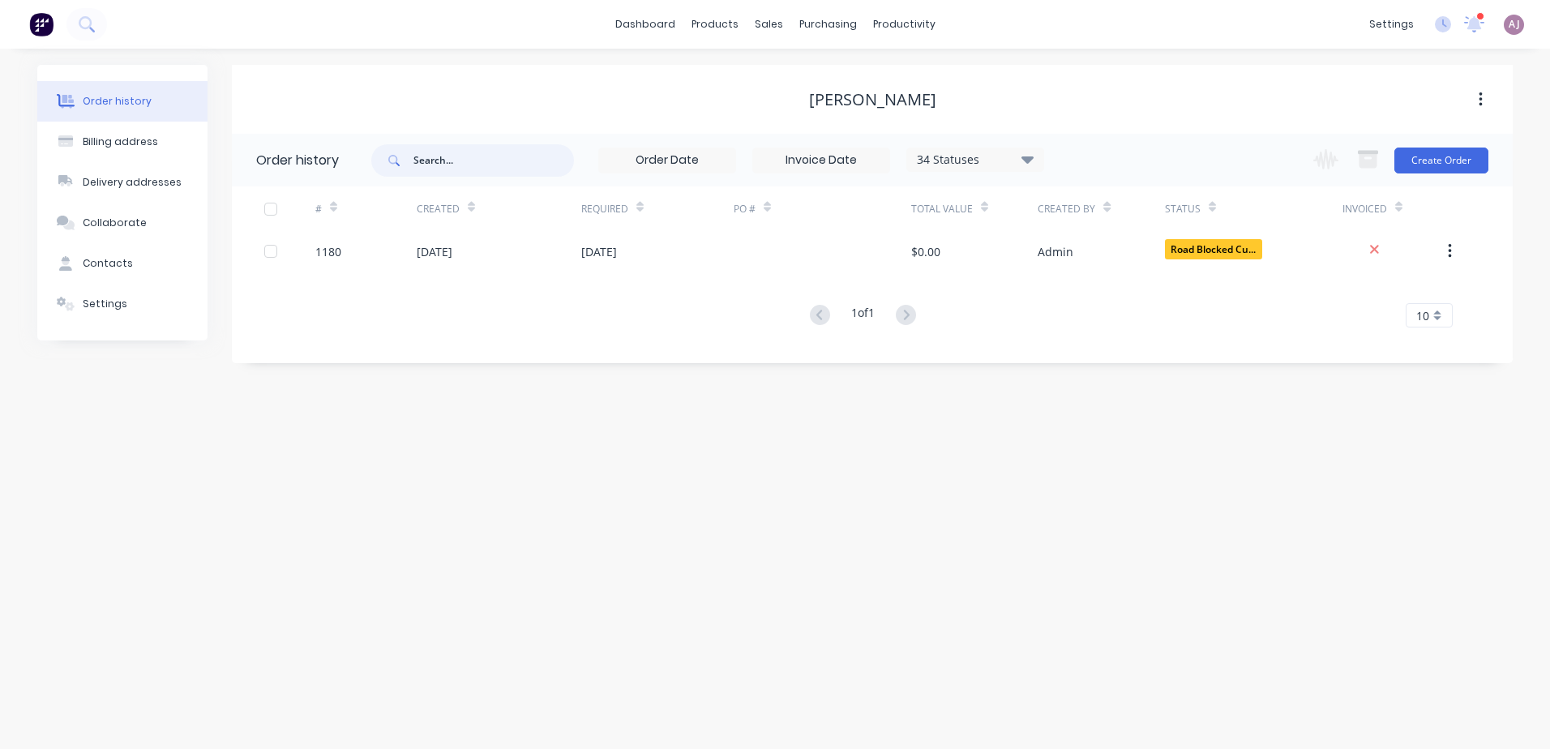
click at [443, 160] on input "text" at bounding box center [493, 160] width 160 height 32
click at [769, 25] on div "sales" at bounding box center [768, 24] width 45 height 24
click at [793, 76] on link "Sales Orders" at bounding box center [853, 77] width 215 height 32
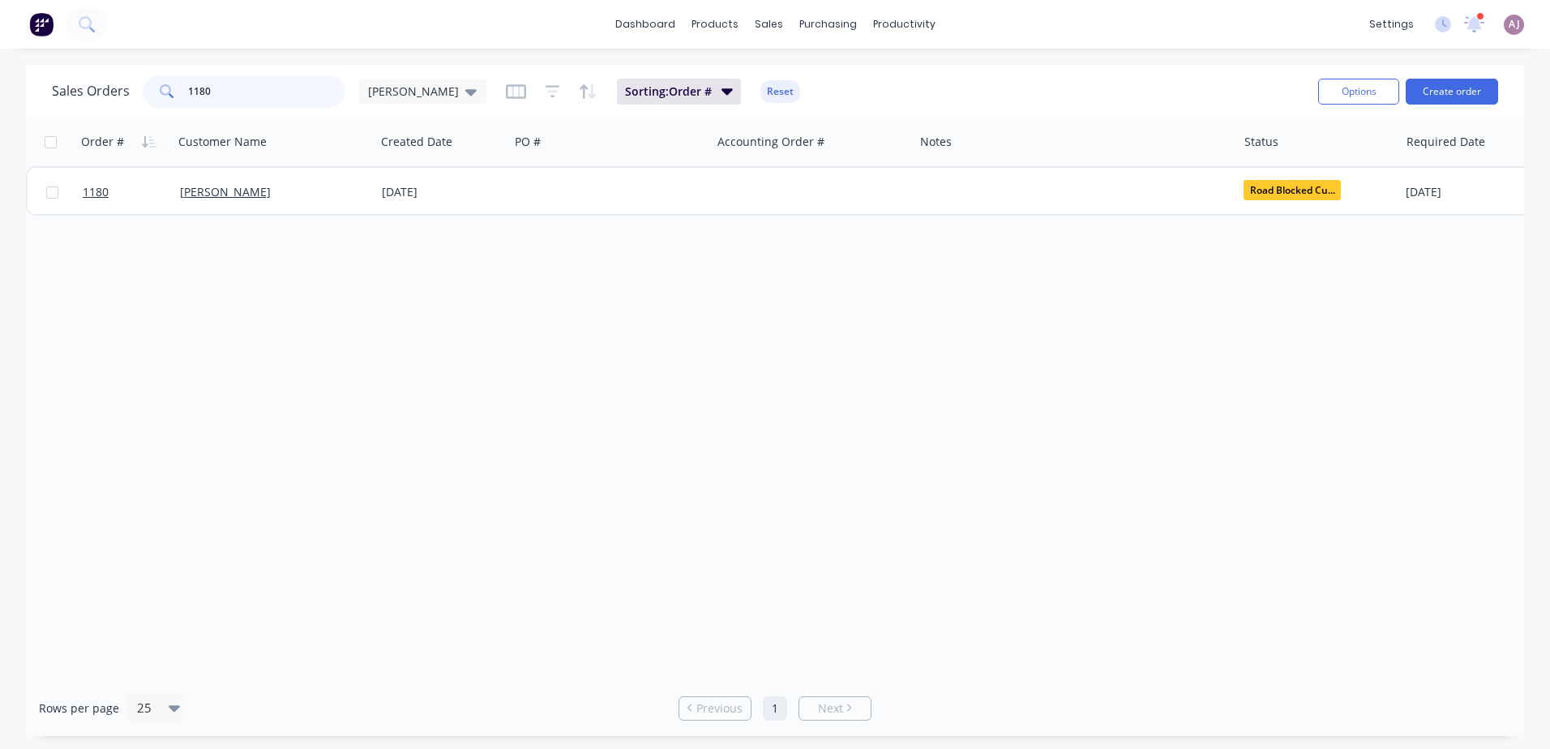
click at [215, 92] on input "1180" at bounding box center [267, 91] width 158 height 32
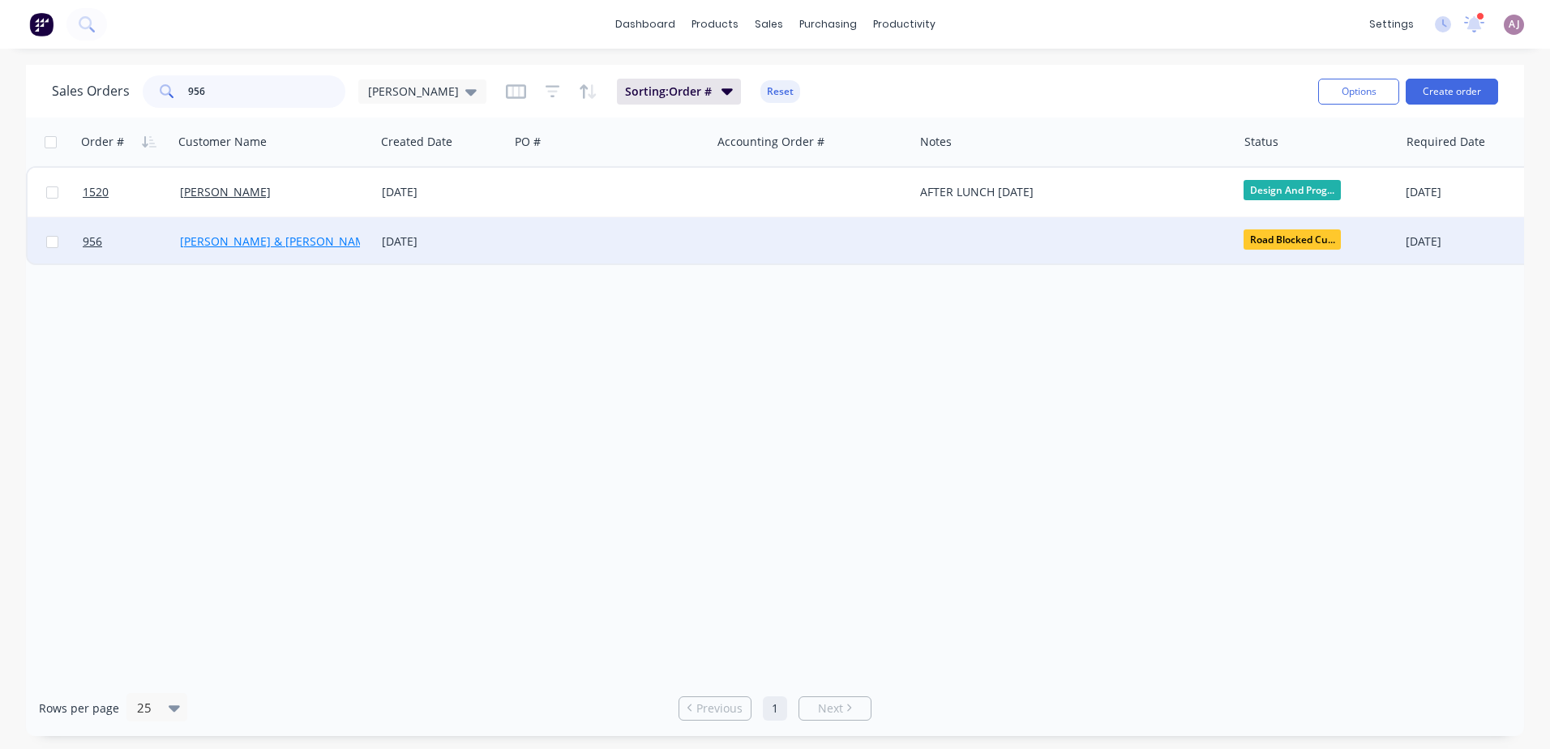
type input "956"
click at [259, 237] on link "[PERSON_NAME] & [PERSON_NAME]" at bounding box center [278, 240] width 196 height 15
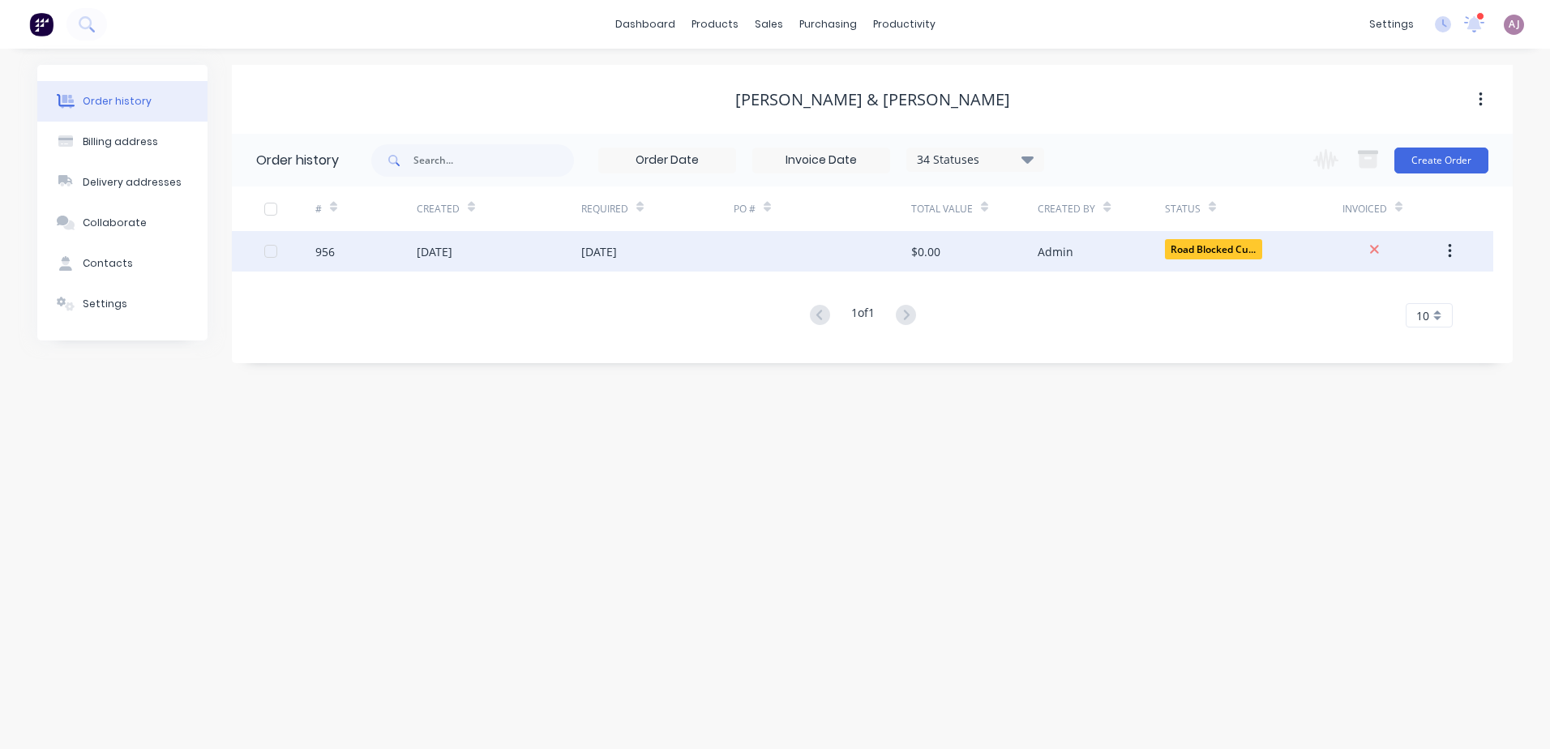
click at [567, 235] on div "[DATE]" at bounding box center [499, 251] width 165 height 41
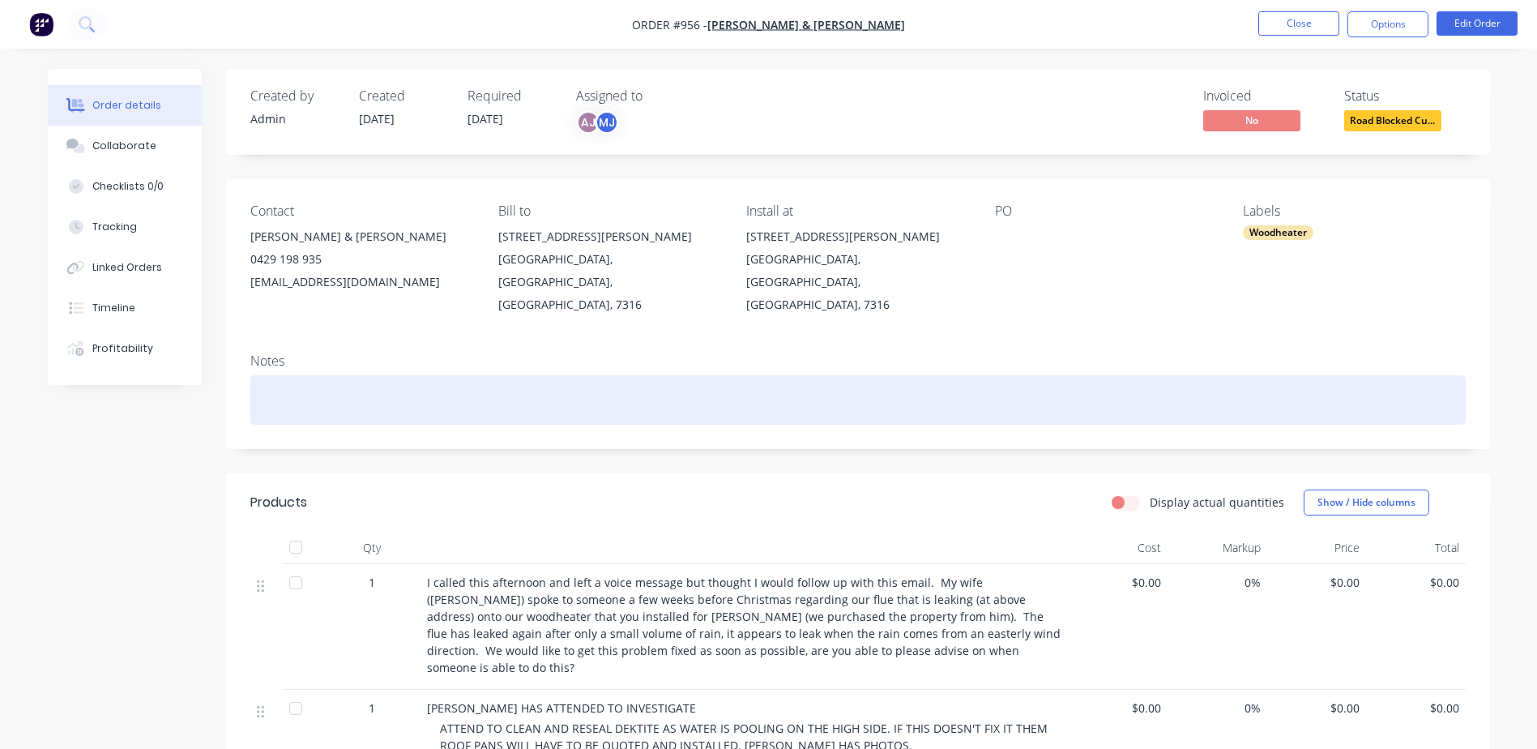
click at [310, 385] on div at bounding box center [858, 399] width 1216 height 49
paste div
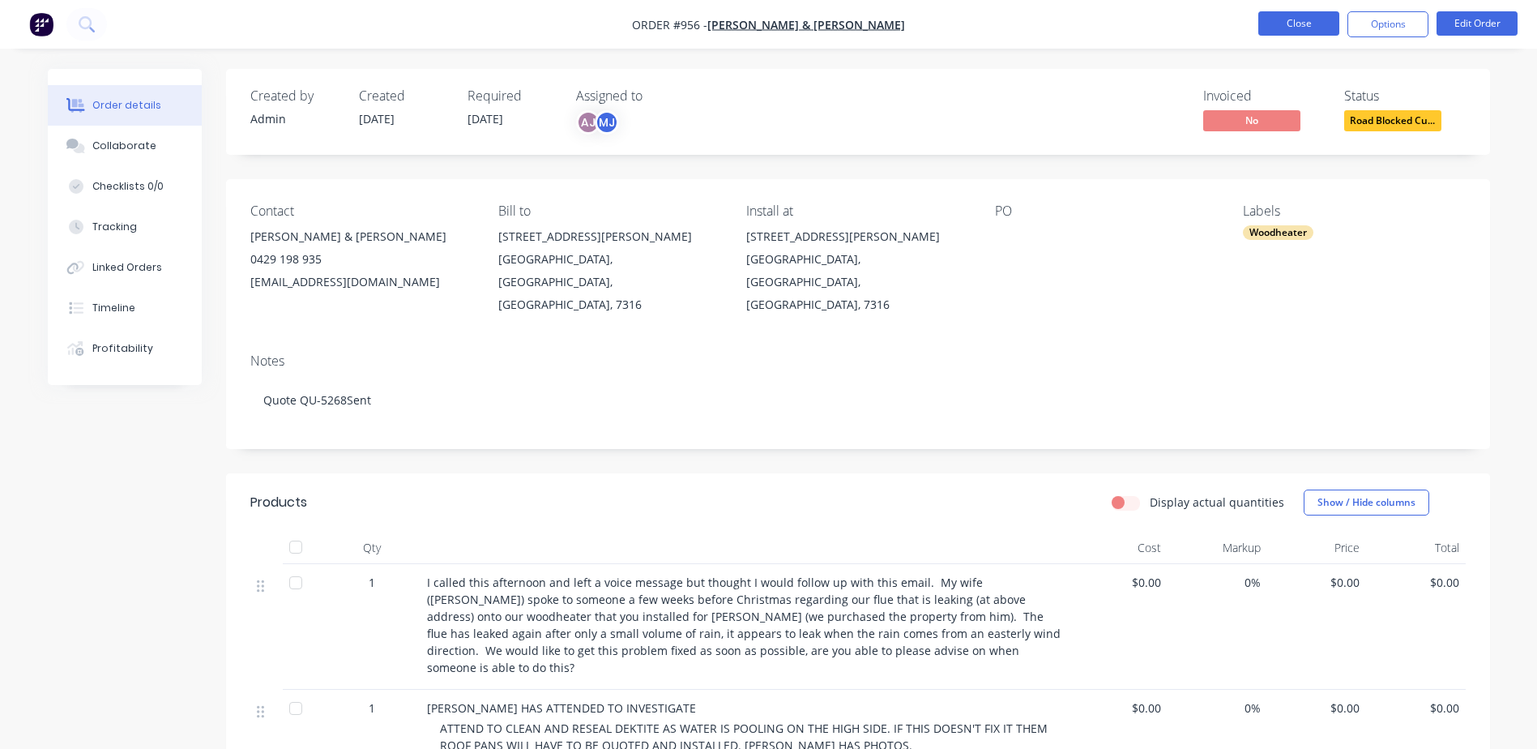
click at [1292, 17] on button "Close" at bounding box center [1299, 23] width 81 height 24
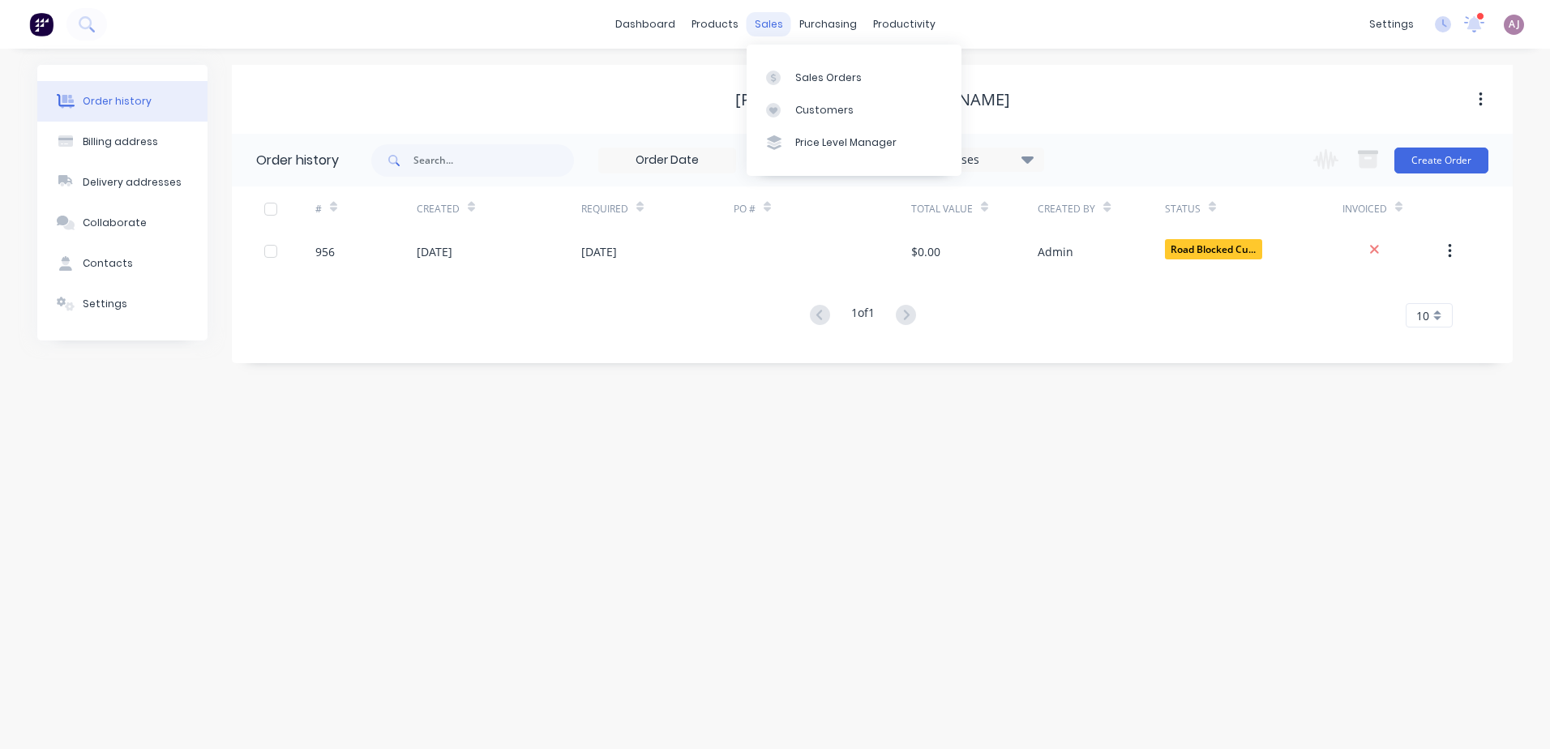
click at [772, 28] on div "sales" at bounding box center [768, 24] width 45 height 24
click at [811, 78] on div "Sales Orders" at bounding box center [828, 78] width 66 height 15
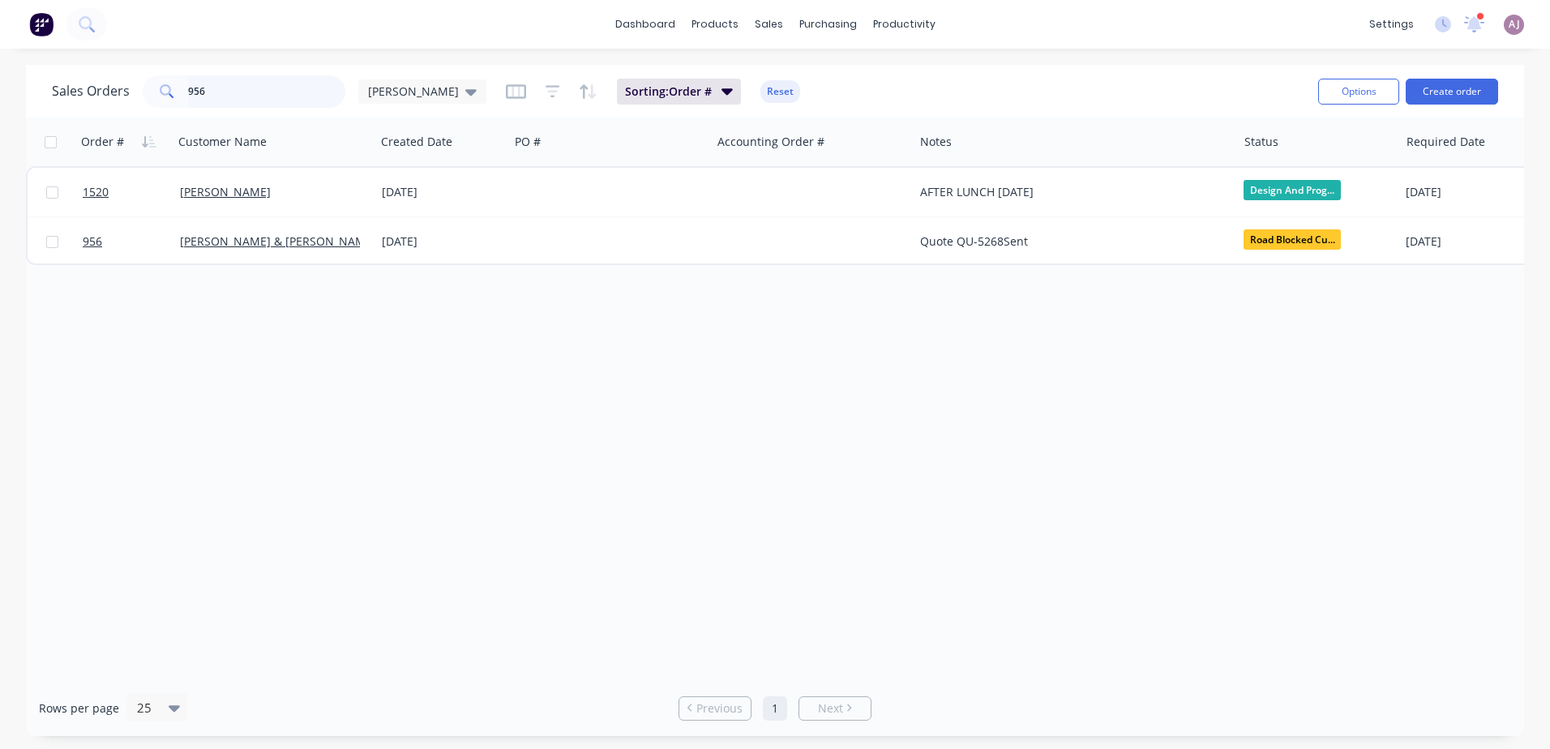
click at [190, 93] on input "956" at bounding box center [267, 91] width 158 height 32
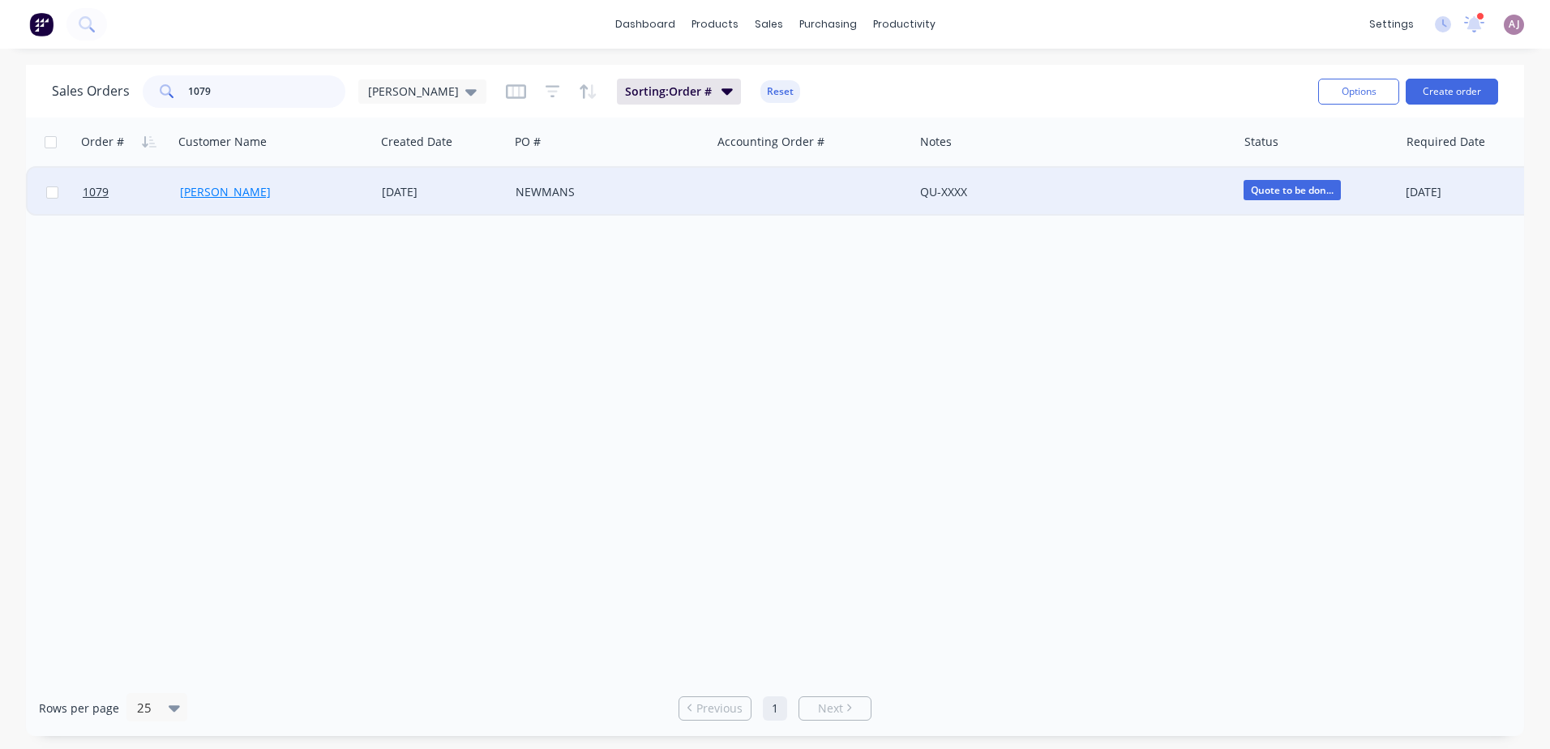
type input "1079"
click at [241, 189] on link "[PERSON_NAME]" at bounding box center [225, 191] width 91 height 15
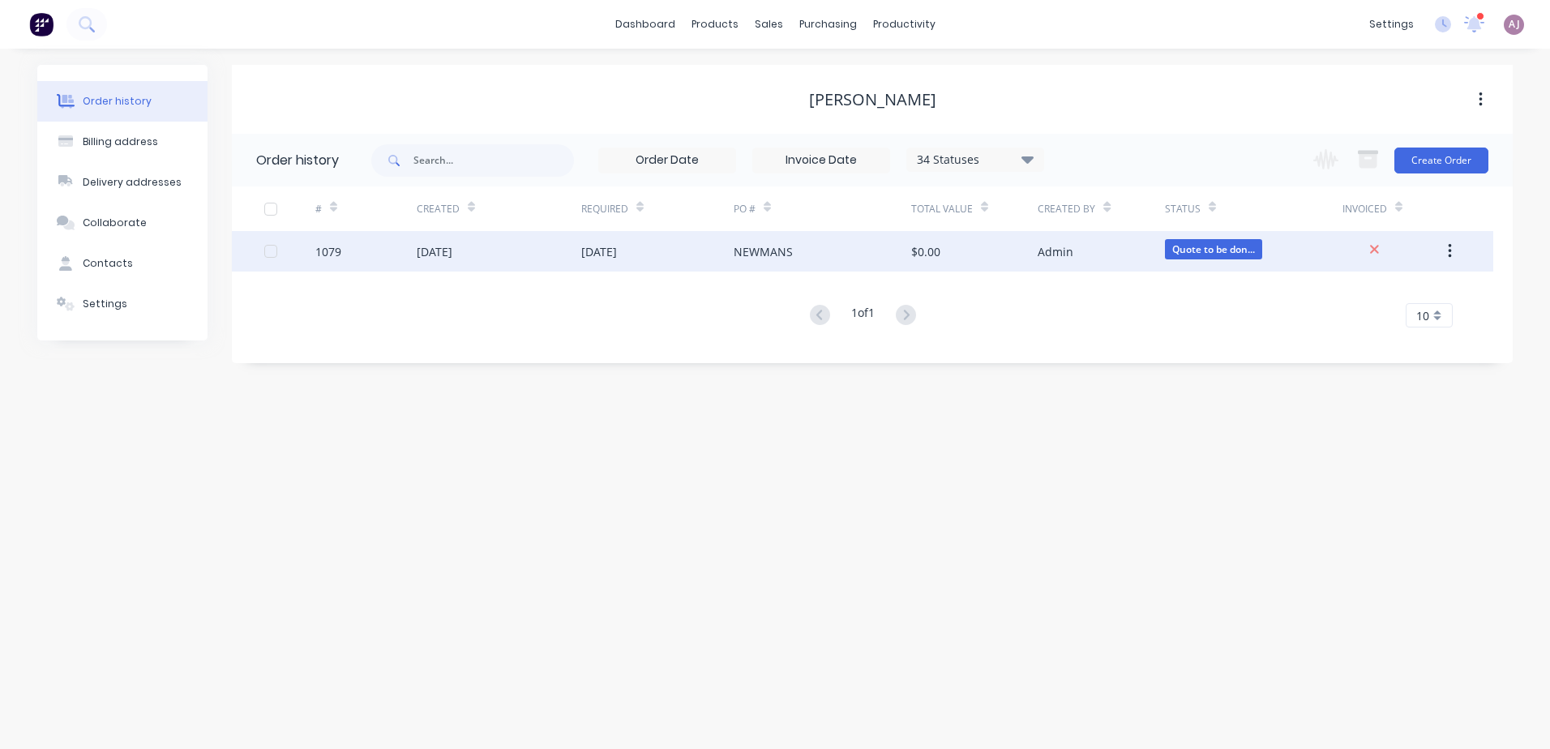
click at [362, 260] on div "1079" at bounding box center [365, 251] width 101 height 41
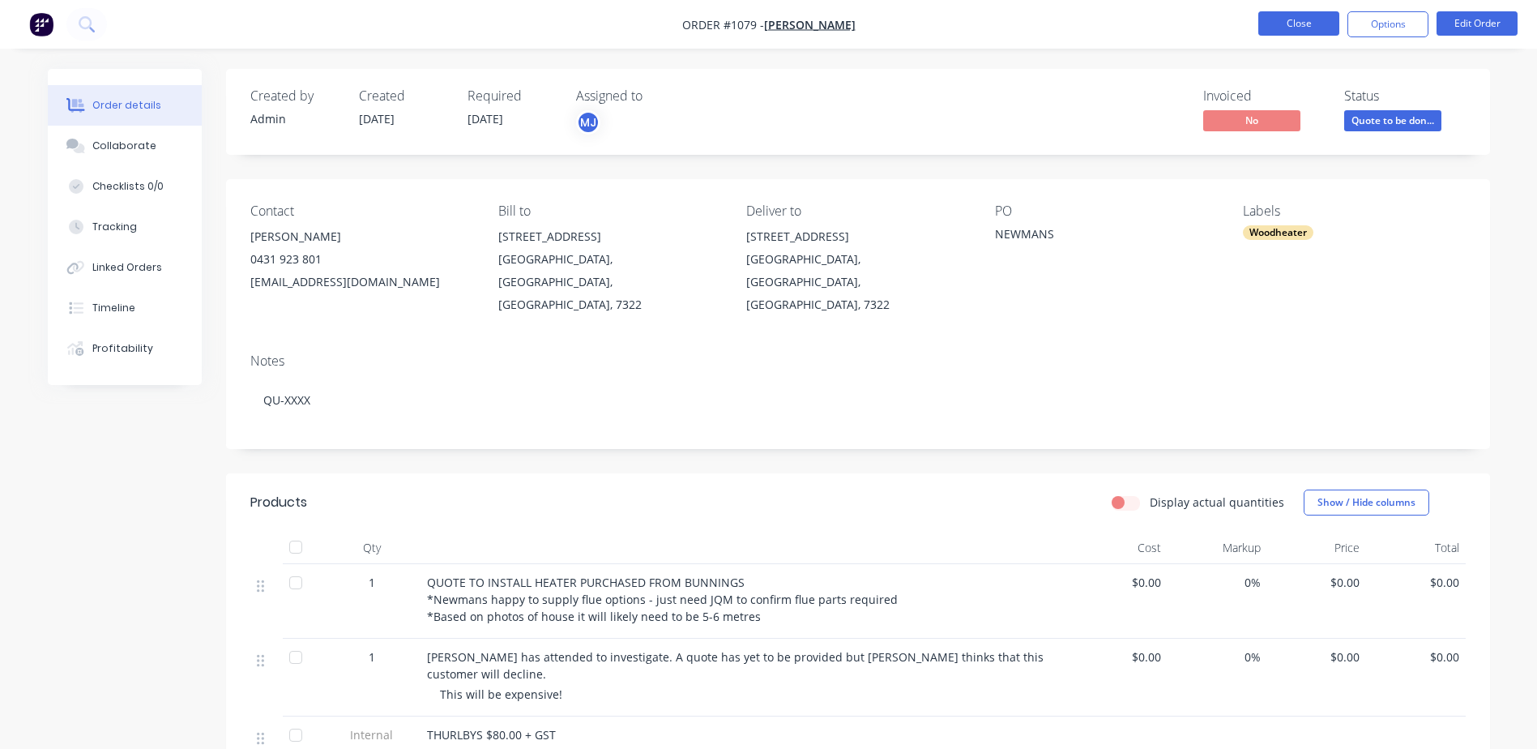
click at [1310, 20] on button "Close" at bounding box center [1299, 23] width 81 height 24
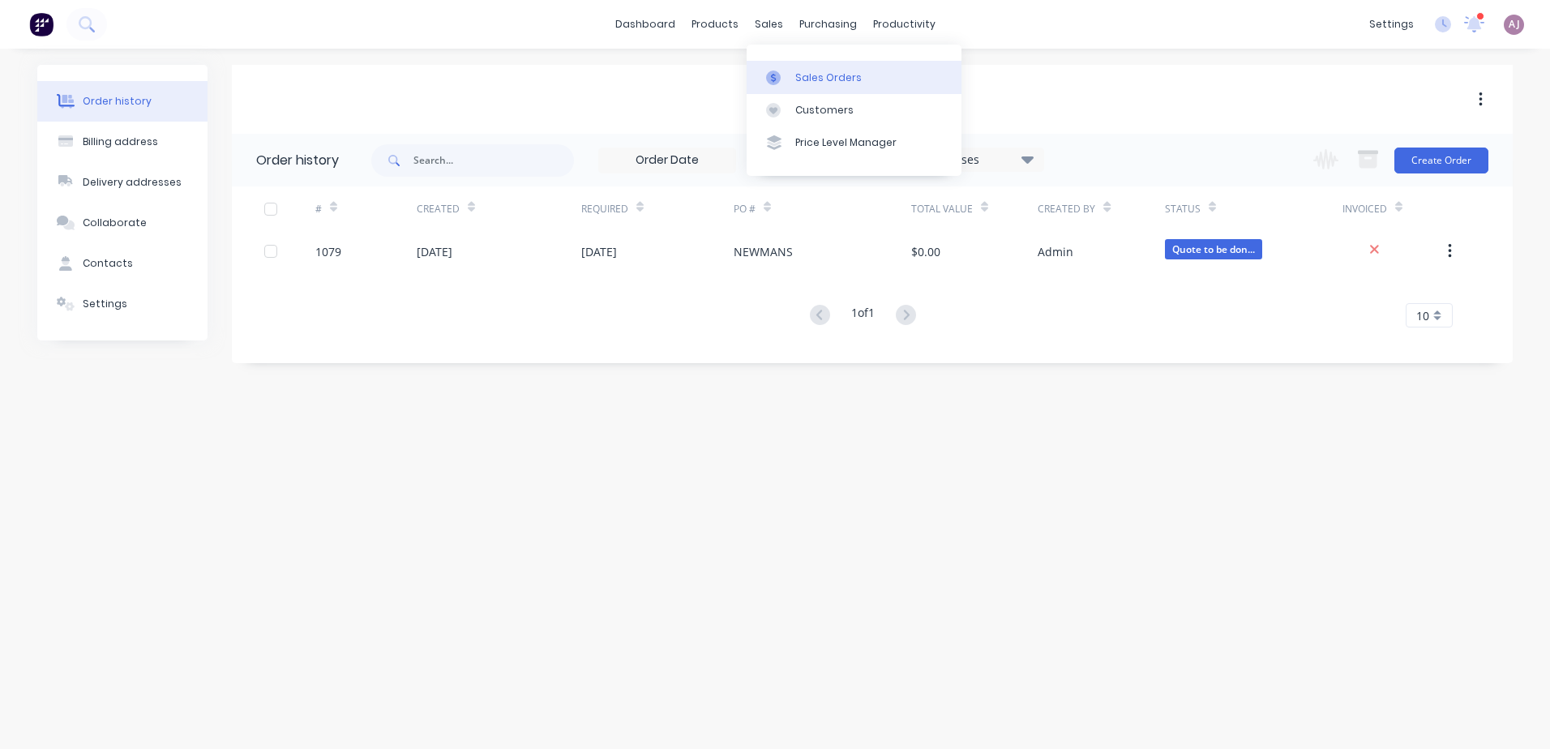
click at [810, 75] on div "Sales Orders" at bounding box center [828, 78] width 66 height 15
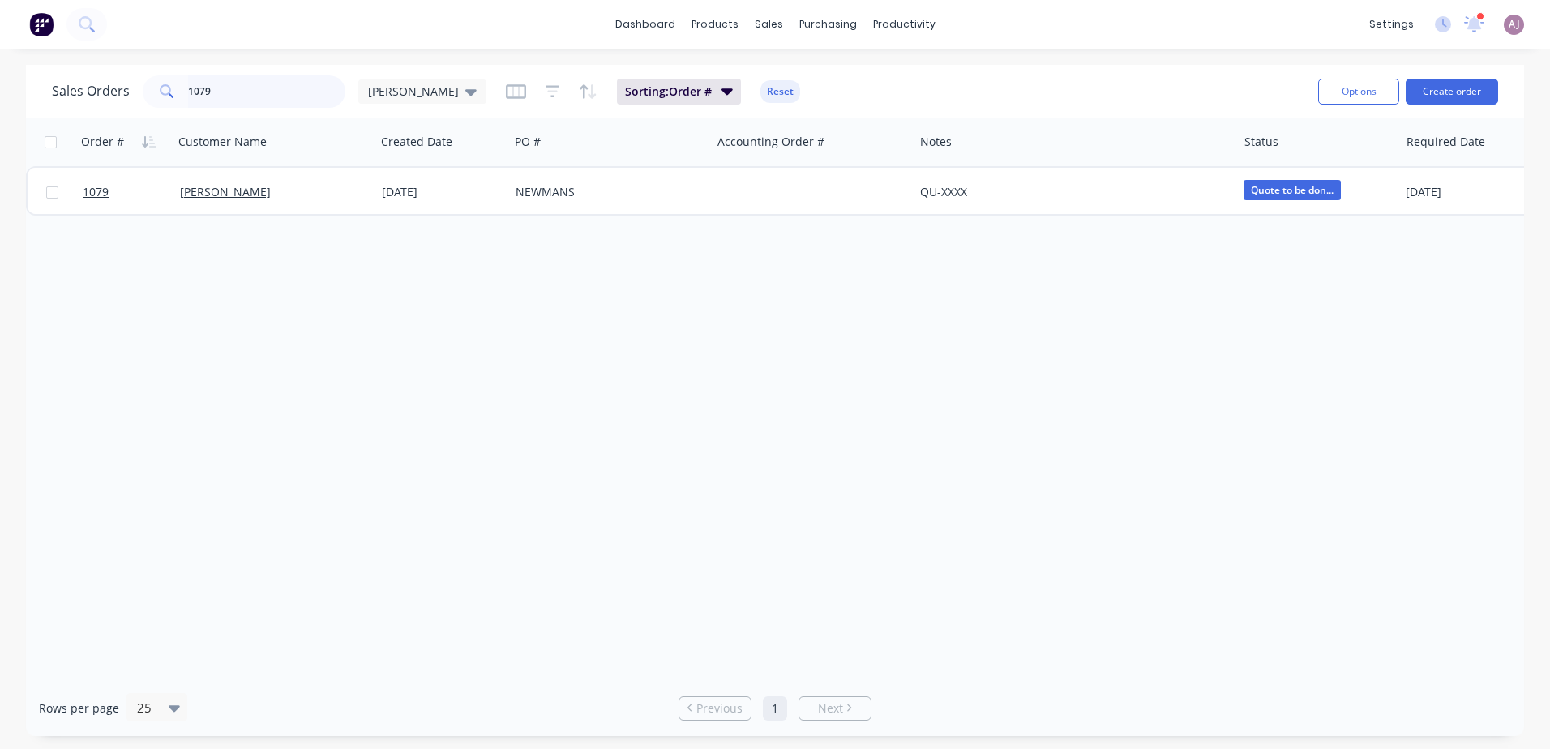
click at [243, 100] on input "1079" at bounding box center [267, 91] width 158 height 32
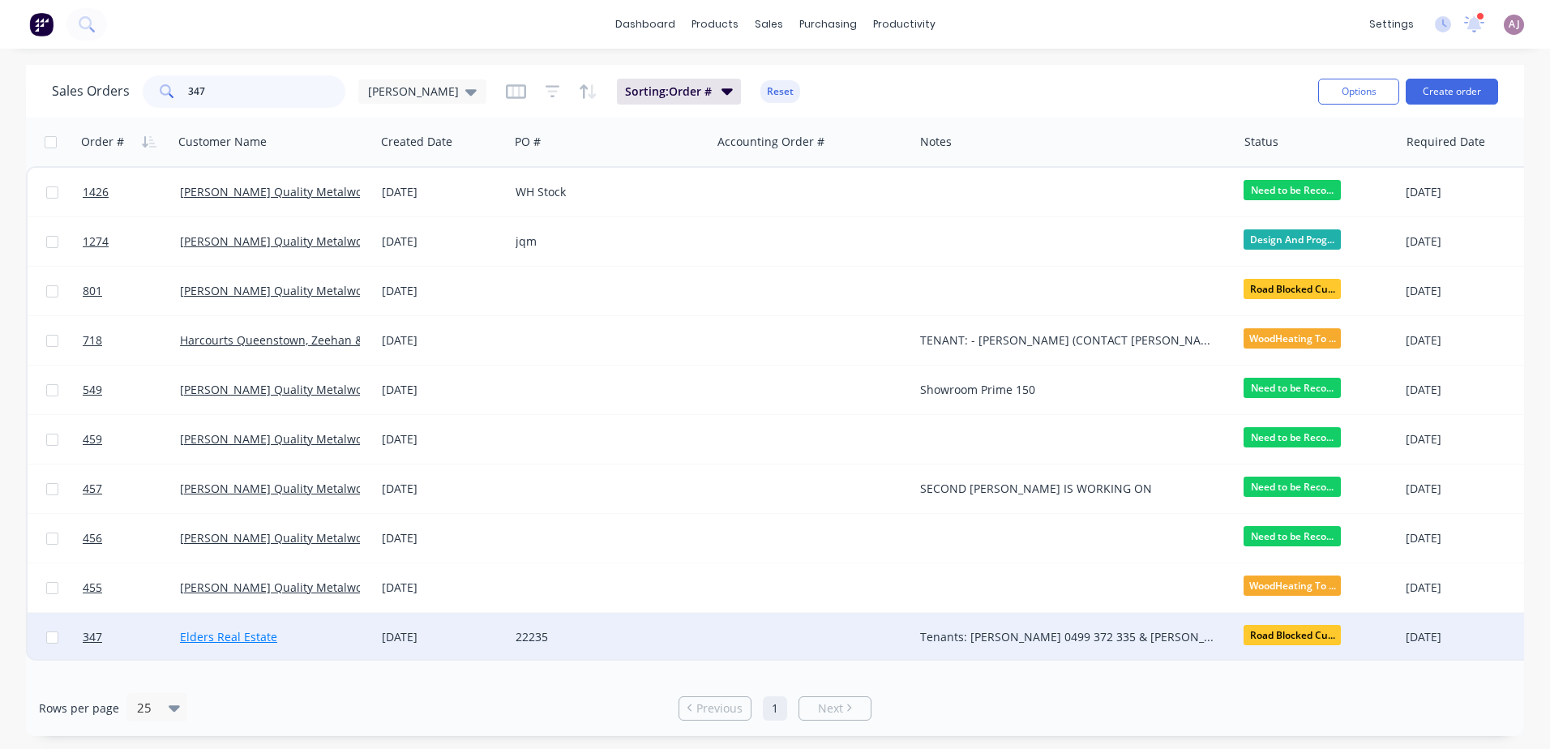
type input "347"
click at [228, 641] on link "Elders Real Estate" at bounding box center [228, 636] width 97 height 15
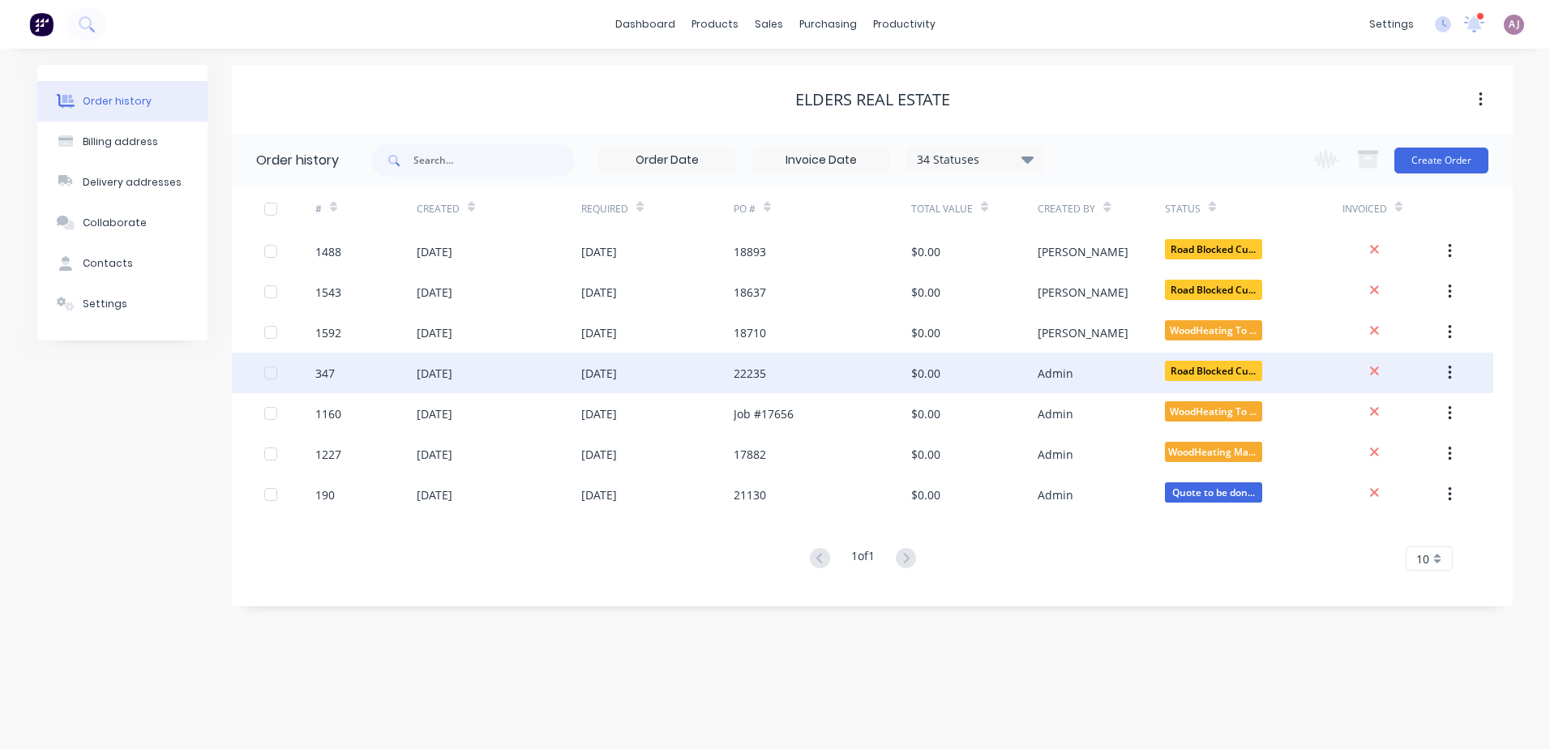
click at [437, 377] on div "[DATE]" at bounding box center [435, 373] width 36 height 17
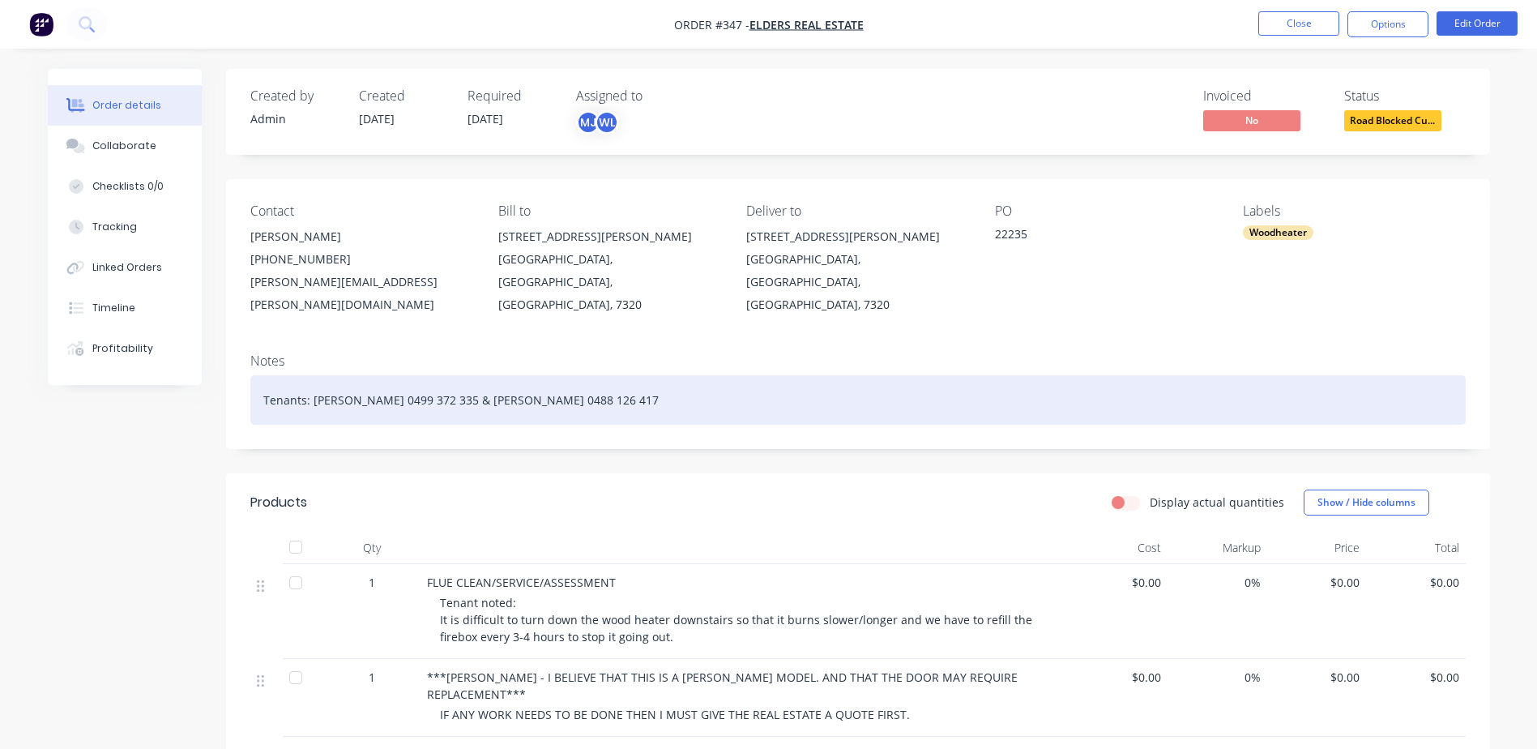
click at [255, 375] on div "Tenants: [PERSON_NAME] 0499 372 335 & [PERSON_NAME] 0488 126 417" at bounding box center [858, 399] width 1216 height 49
paste div
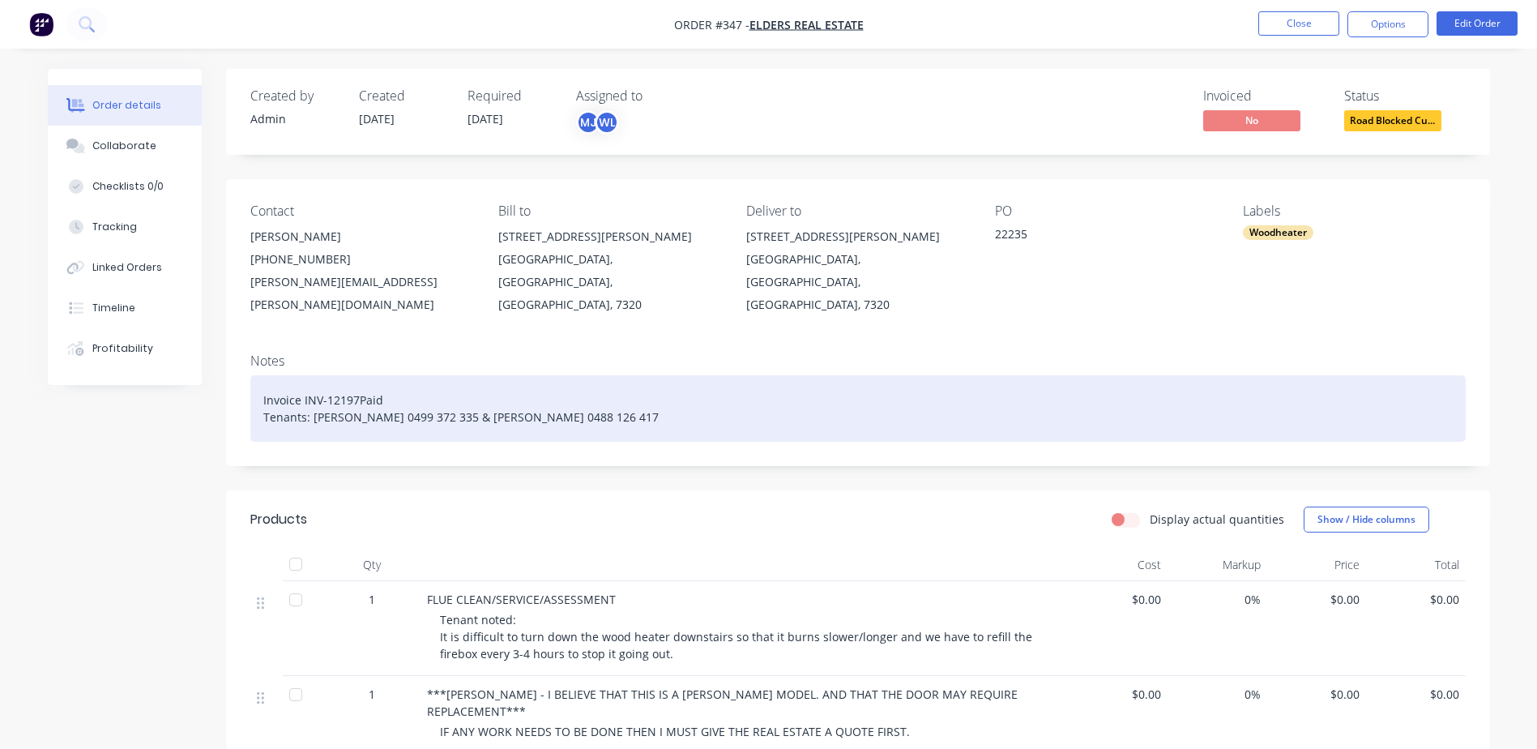
click at [391, 375] on div "Invoice INV-12197Paid Tenants: [PERSON_NAME] 0499 372 335 & [PERSON_NAME] 0488 …" at bounding box center [858, 408] width 1216 height 66
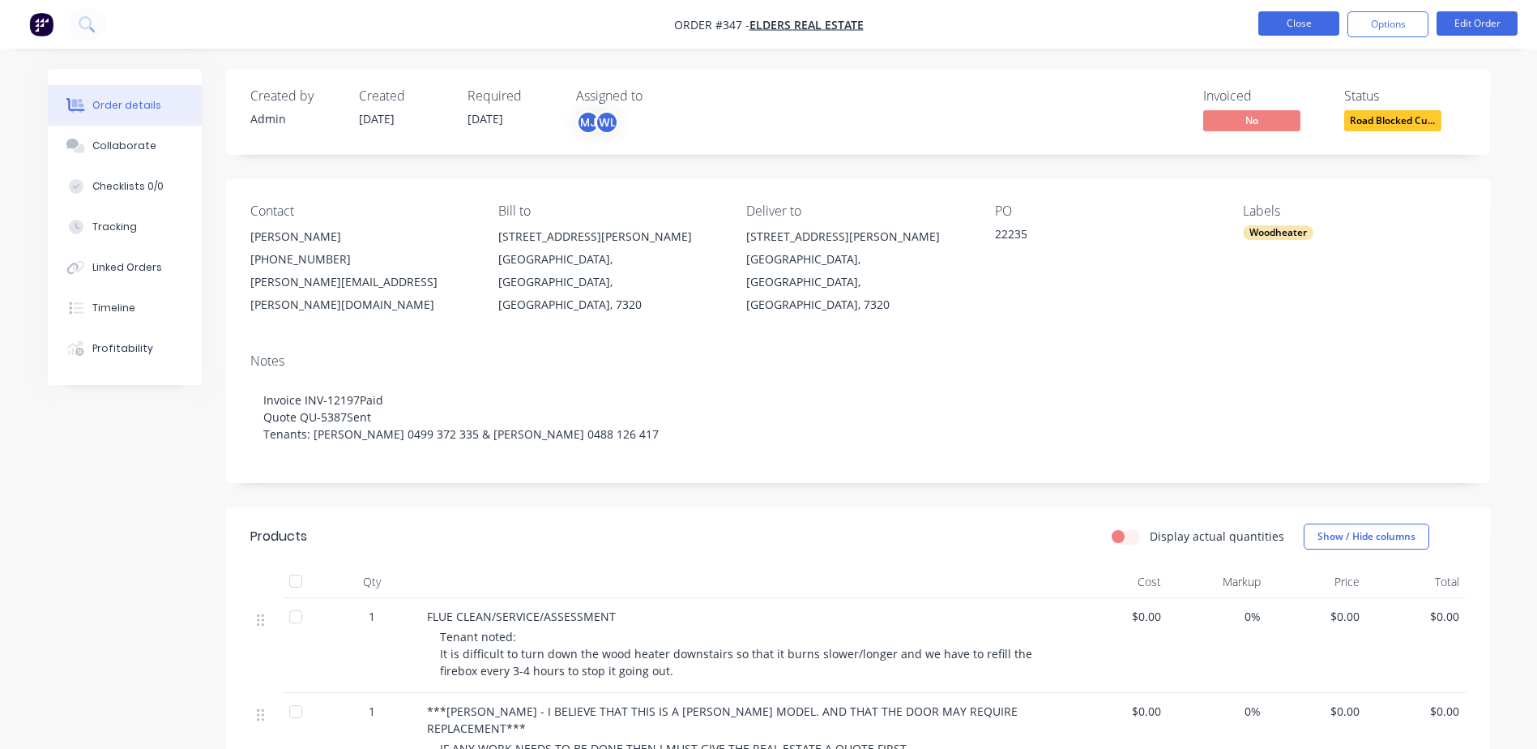
click at [1281, 20] on button "Close" at bounding box center [1299, 23] width 81 height 24
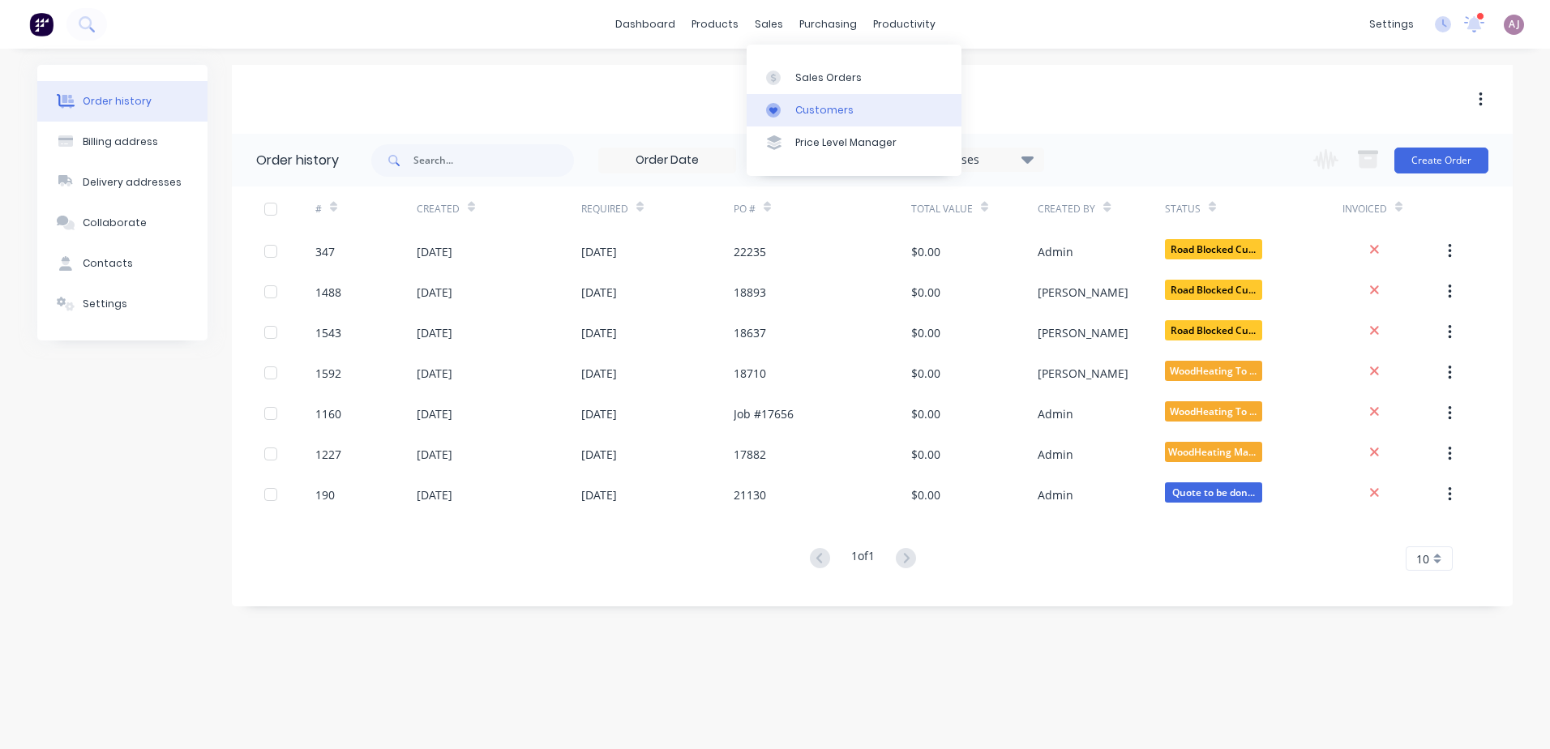
click at [785, 103] on div at bounding box center [778, 110] width 24 height 15
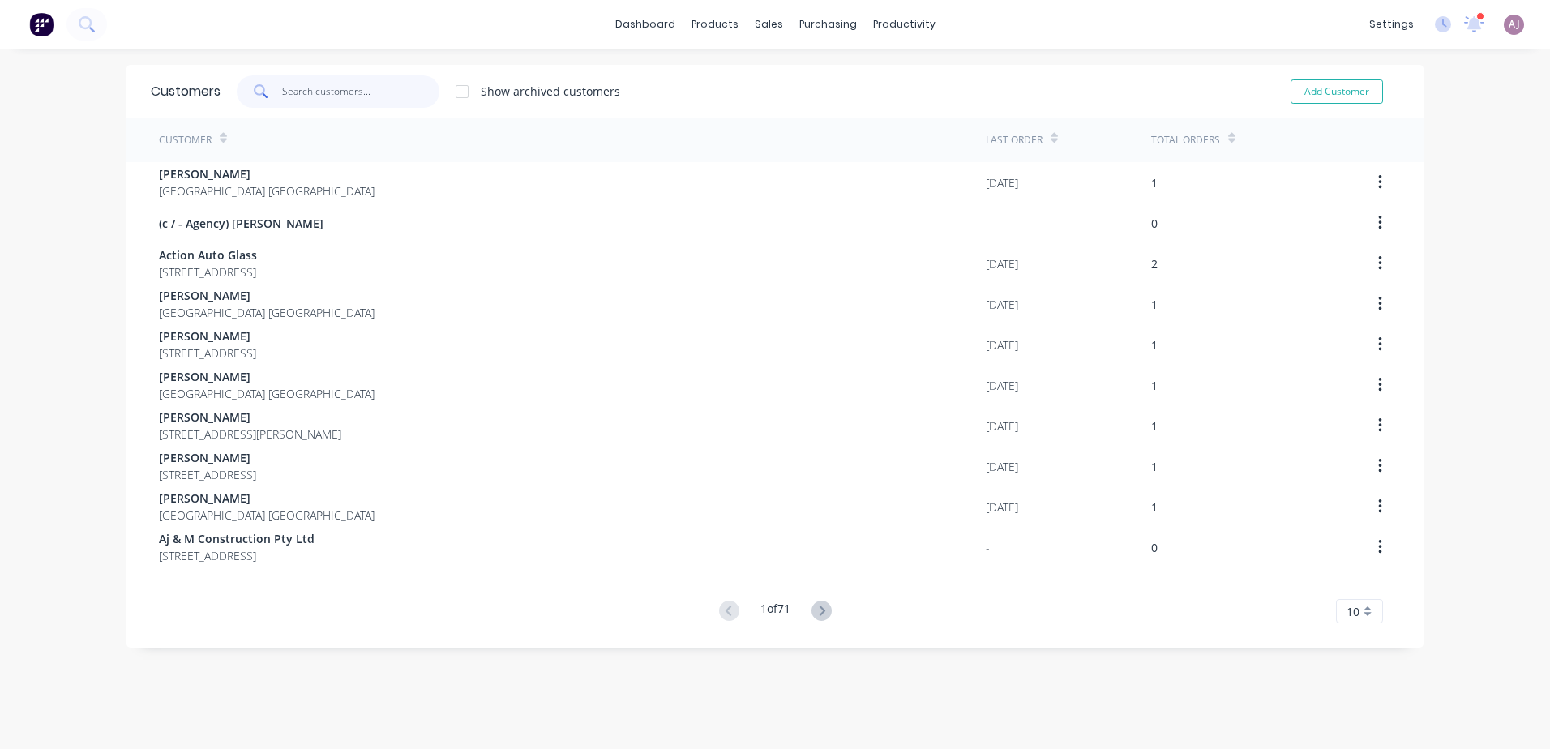
click at [362, 99] on input "text" at bounding box center [361, 91] width 158 height 32
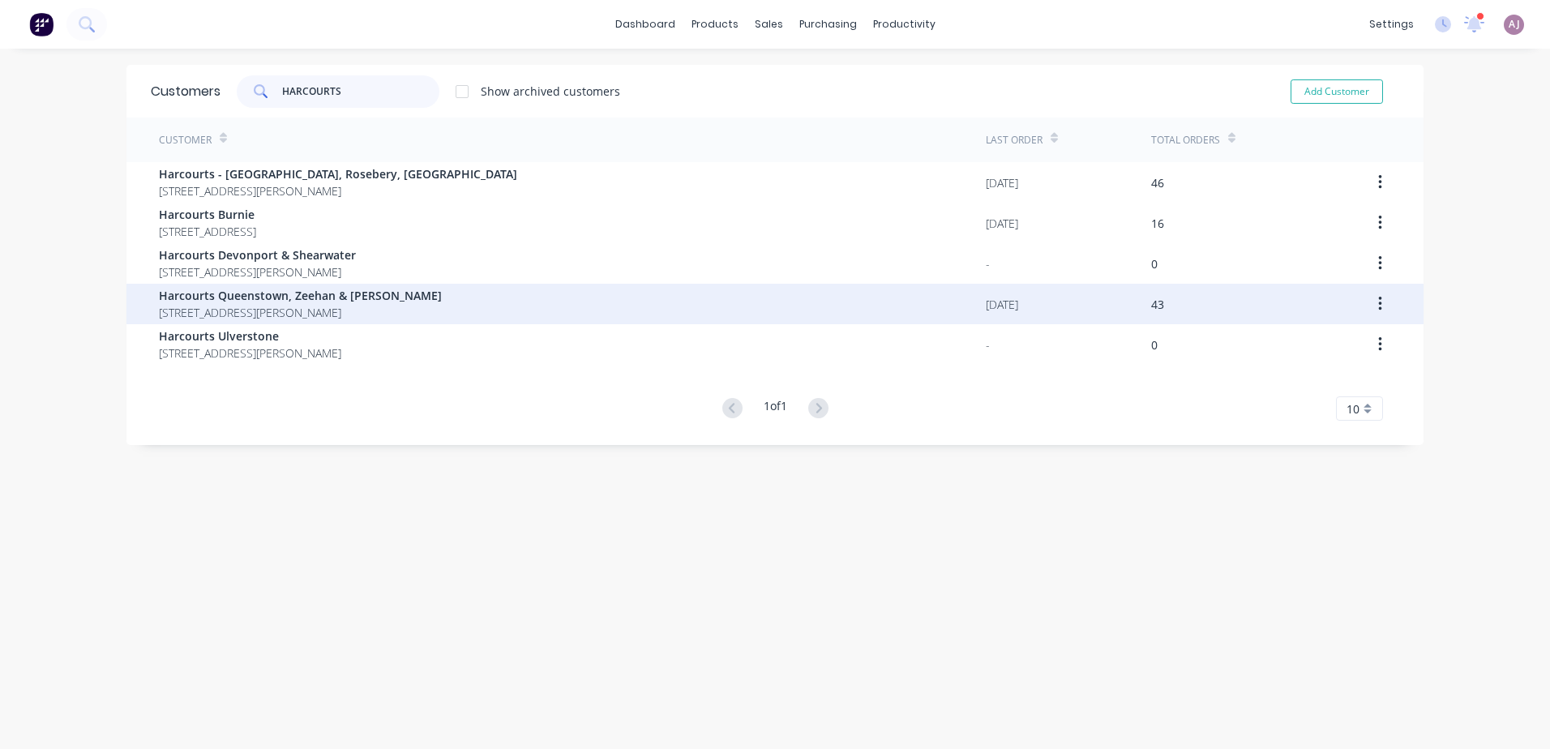
type input "HARCOURTS"
click at [306, 293] on span "Harcourts Queenstown, Zeehan & [PERSON_NAME]" at bounding box center [300, 295] width 283 height 17
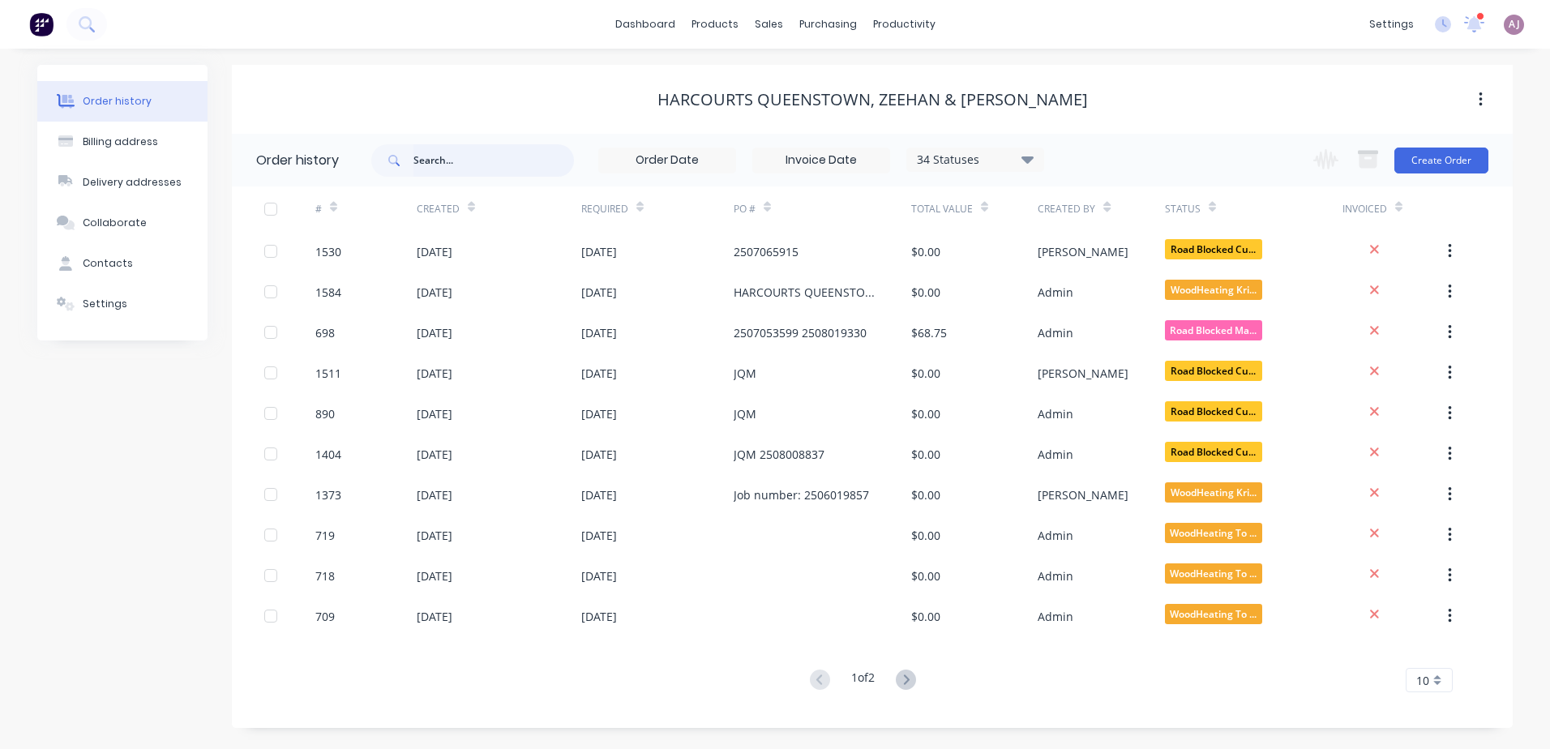
click at [434, 167] on input "text" at bounding box center [493, 160] width 160 height 32
type input "2504"
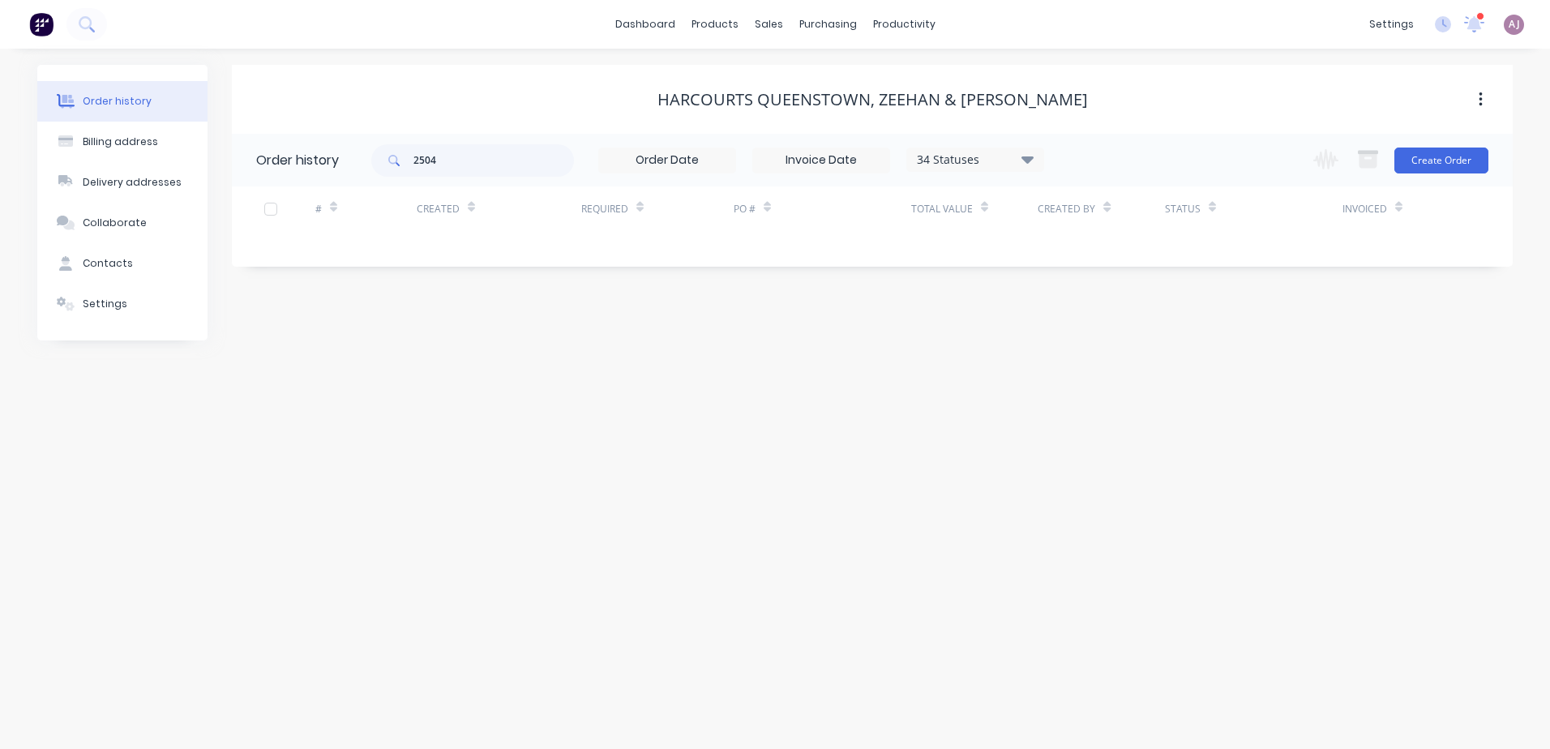
click at [1020, 160] on div "34 Statuses" at bounding box center [975, 160] width 136 height 18
click at [1109, 346] on label at bounding box center [1109, 346] width 0 height 0
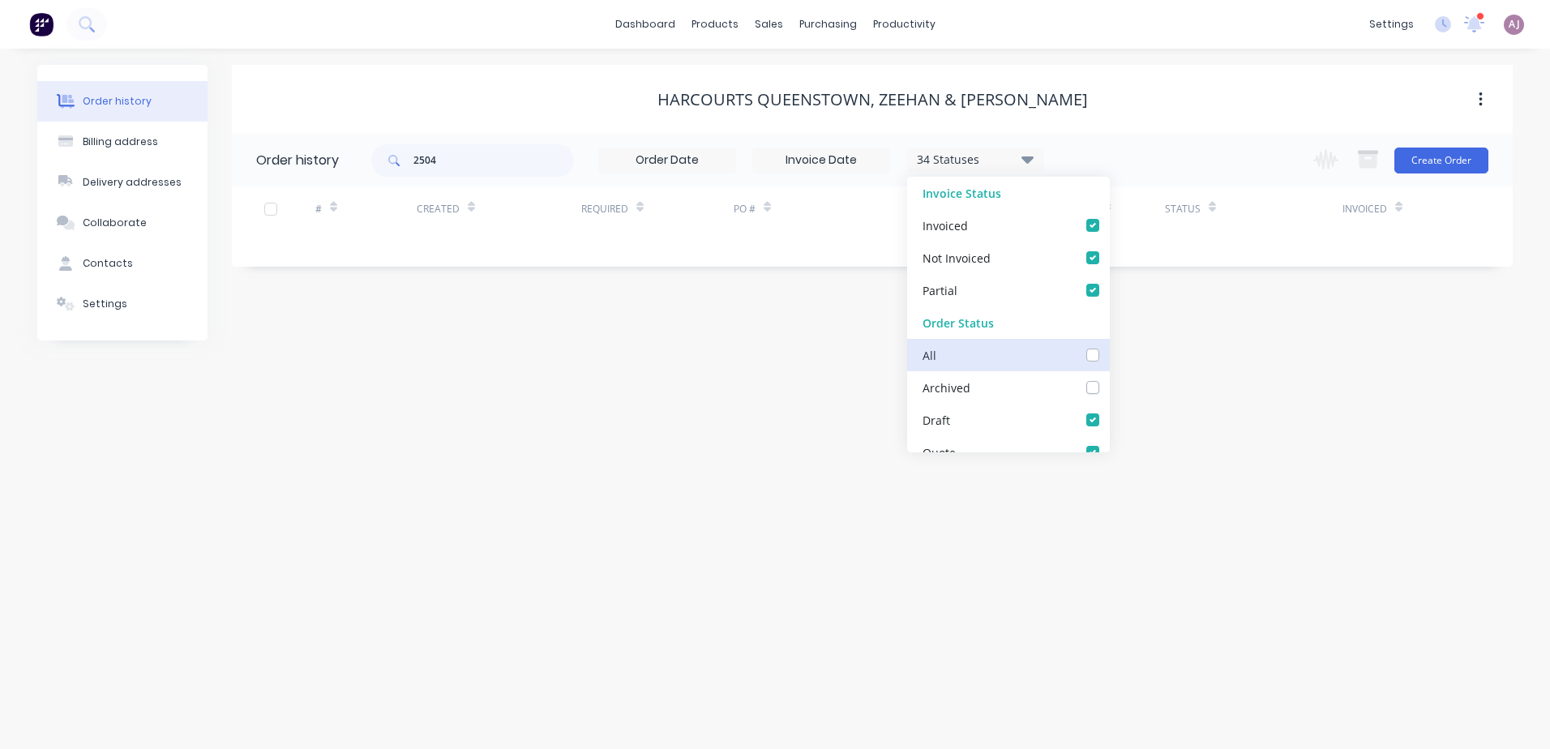
click at [1109, 353] on input "checkbox" at bounding box center [1115, 353] width 13 height 15
checkbox input "true"
click at [679, 363] on div "Order history Billing address Delivery addresses Collaborate Contacts Settings …" at bounding box center [775, 399] width 1550 height 700
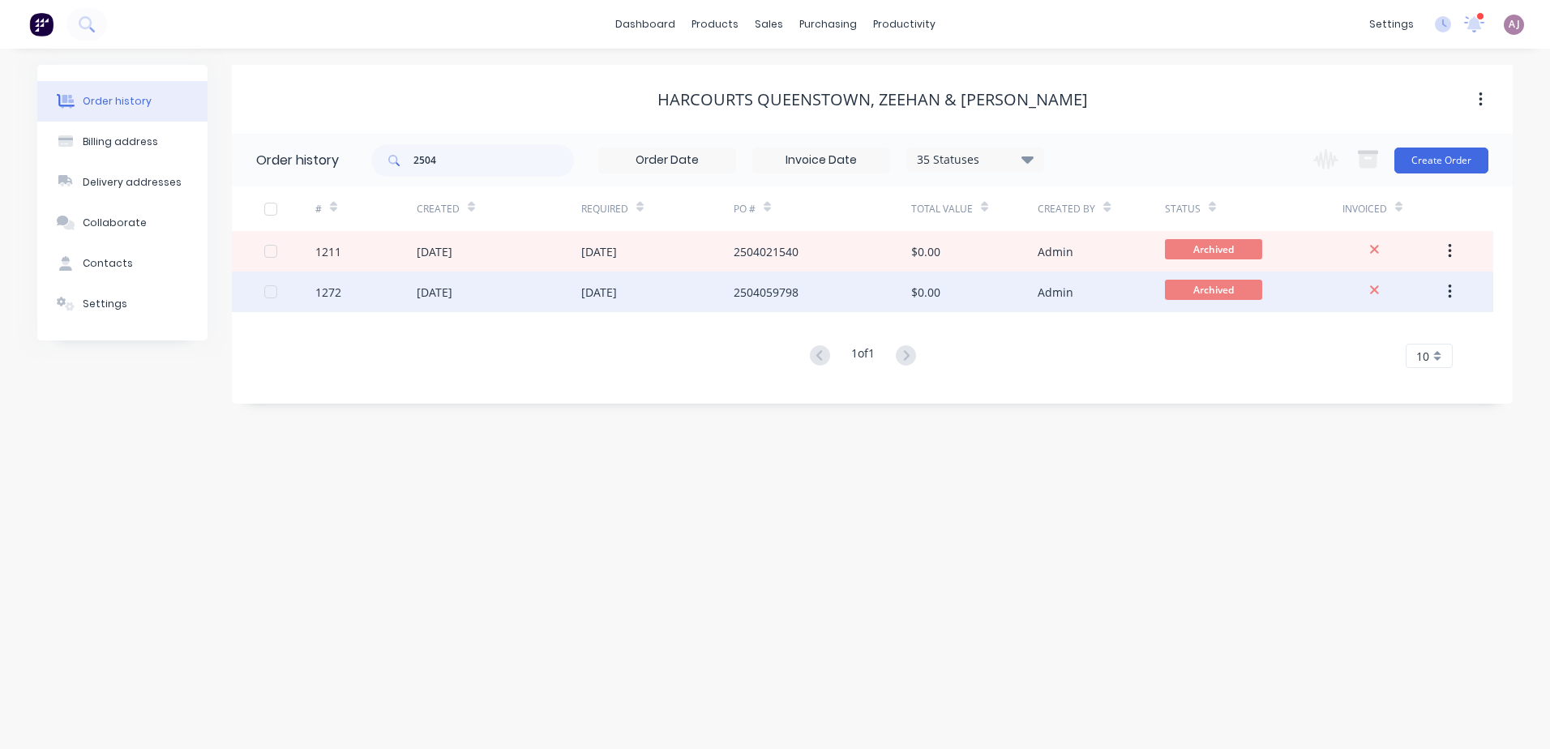
click at [776, 287] on div "2504059798" at bounding box center [765, 292] width 65 height 17
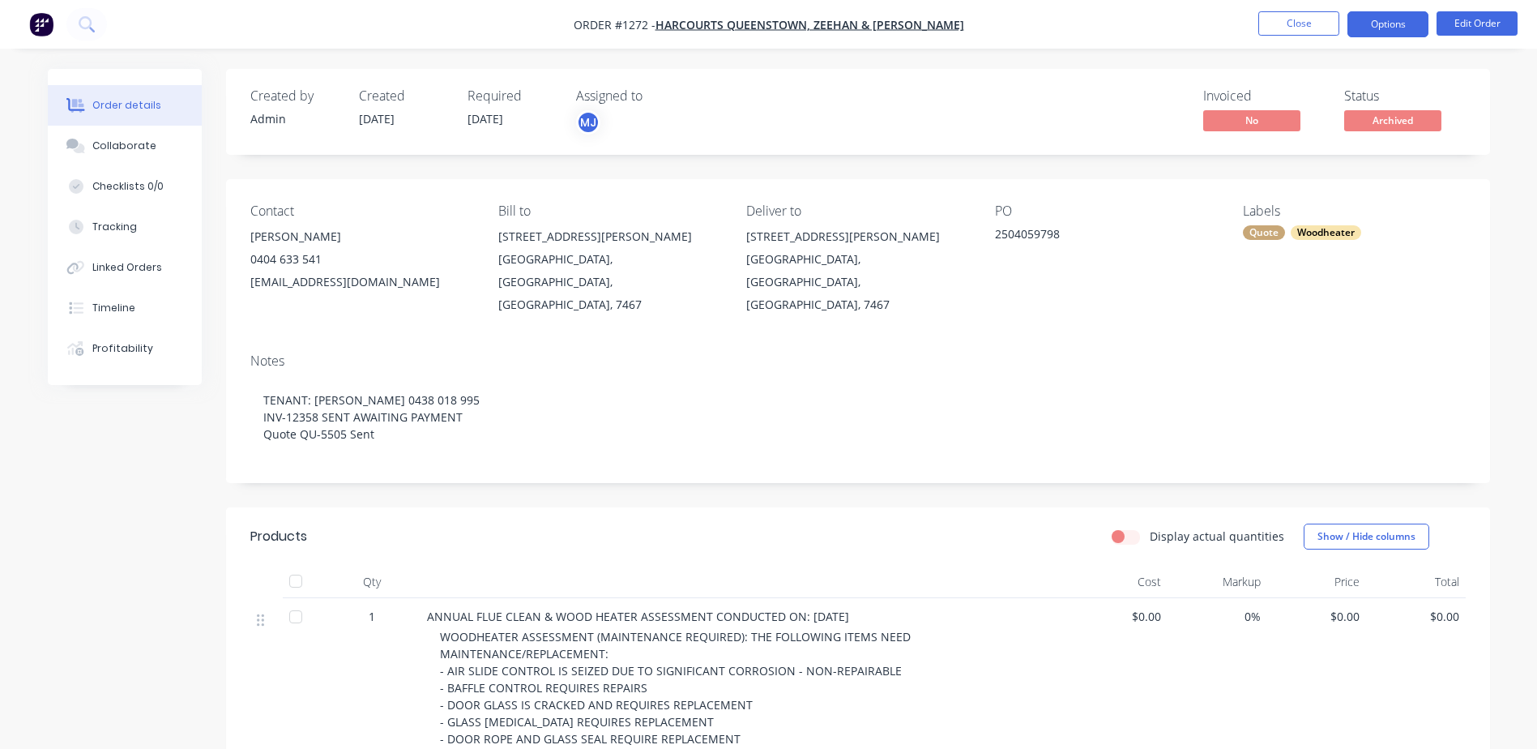
click at [1391, 28] on button "Options" at bounding box center [1388, 24] width 81 height 26
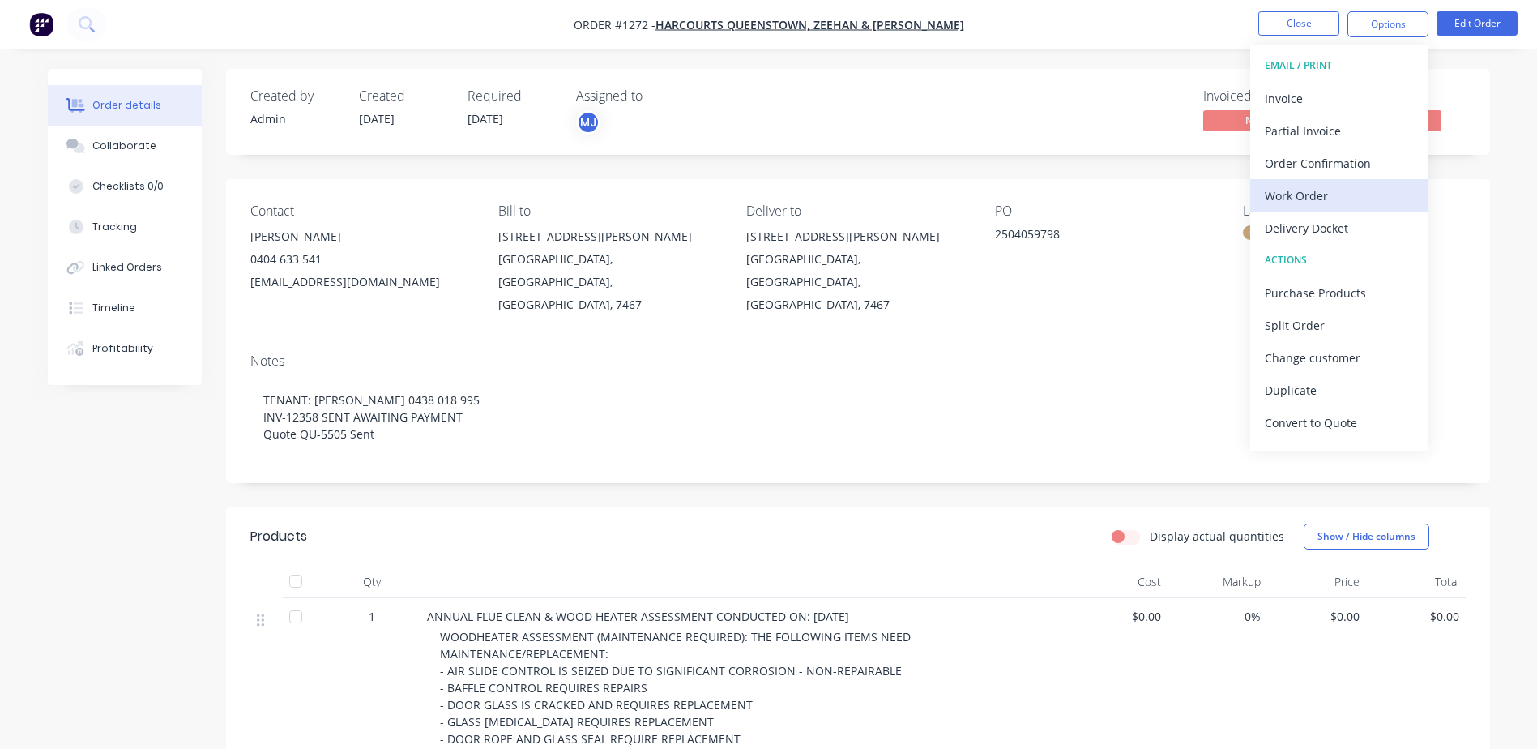
click at [1322, 198] on div "Work Order" at bounding box center [1339, 196] width 149 height 24
click at [1322, 198] on div "Custom" at bounding box center [1339, 196] width 149 height 24
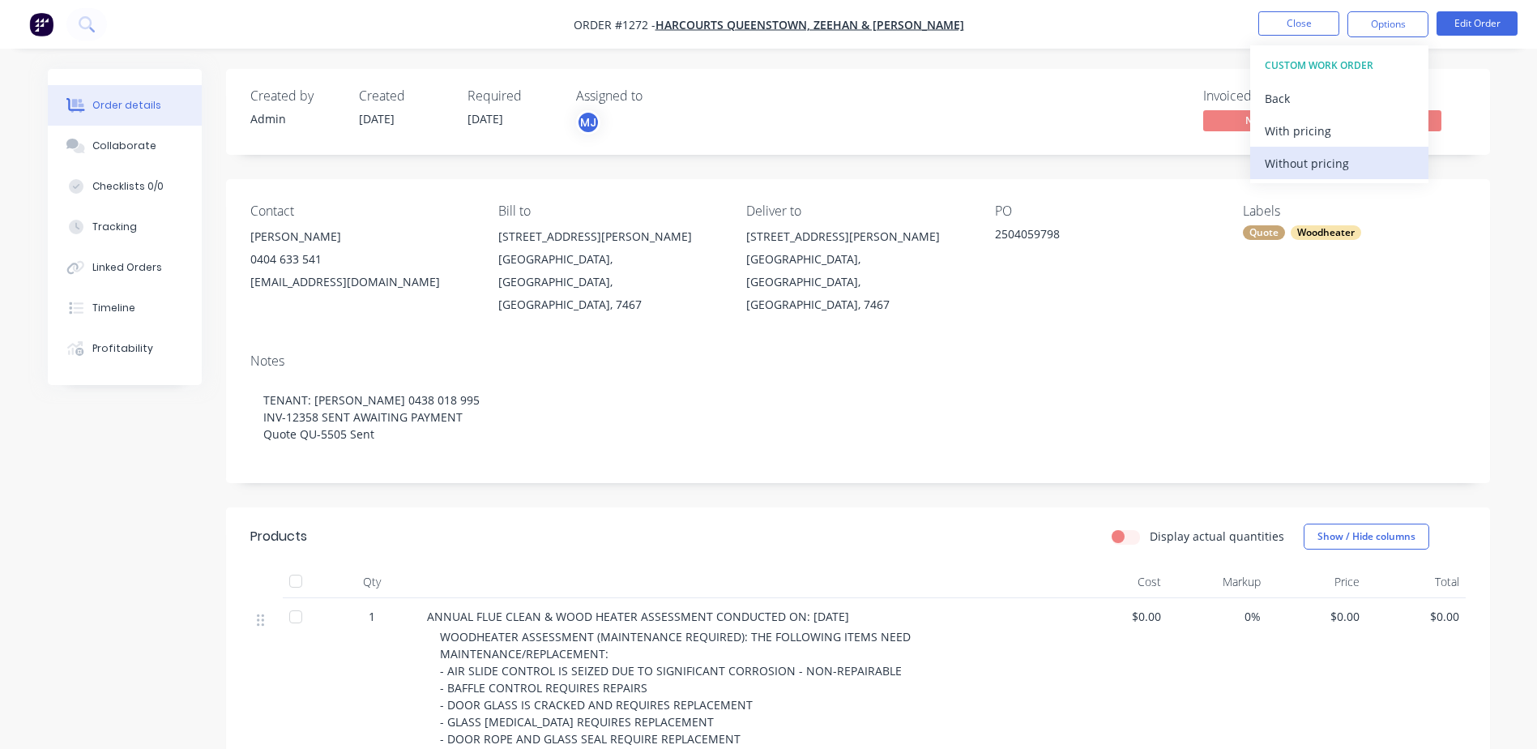
click at [1319, 167] on div "Without pricing" at bounding box center [1339, 164] width 149 height 24
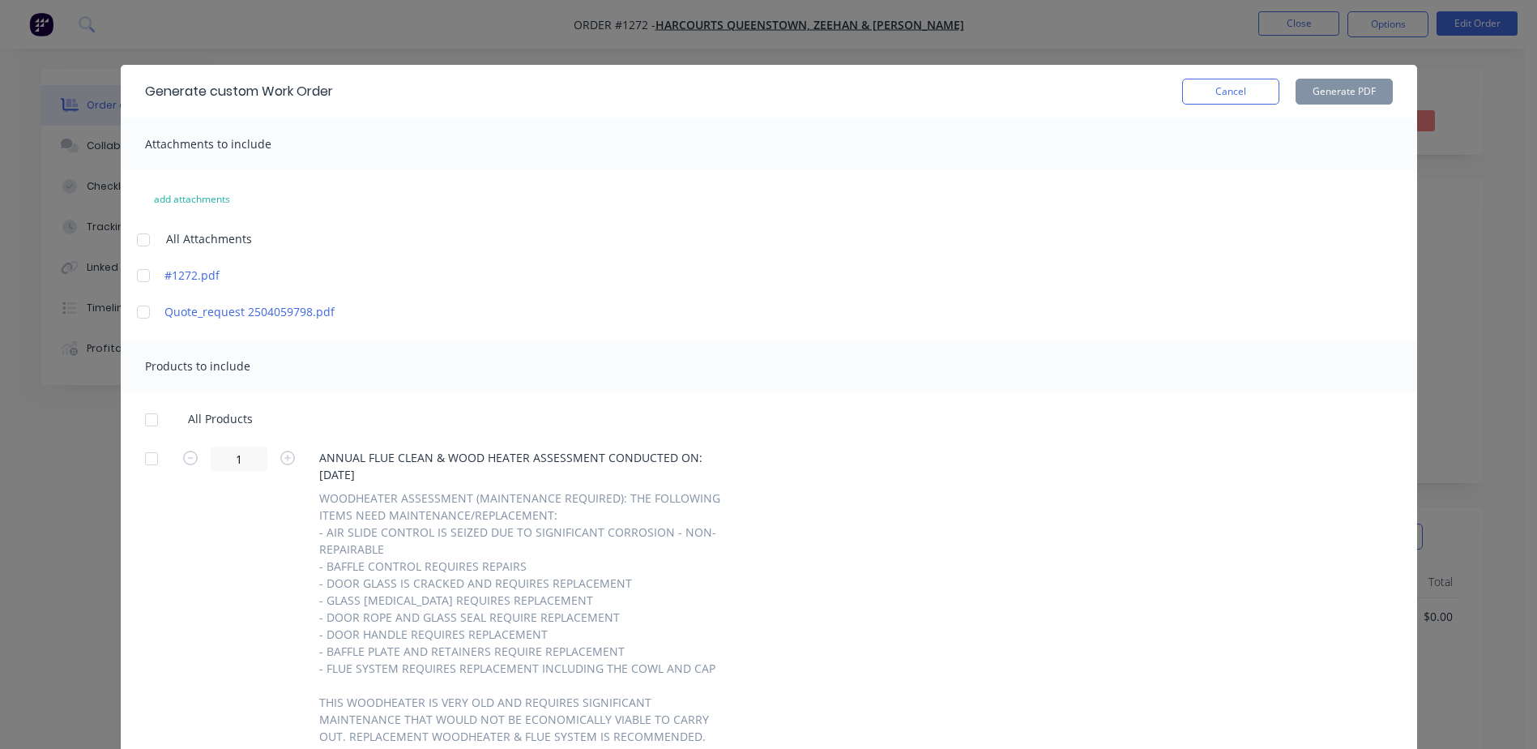
click at [149, 422] on div at bounding box center [151, 420] width 32 height 32
click at [1319, 85] on button "Generate PDF" at bounding box center [1344, 92] width 97 height 26
click at [1250, 101] on button "Cancel" at bounding box center [1230, 92] width 97 height 26
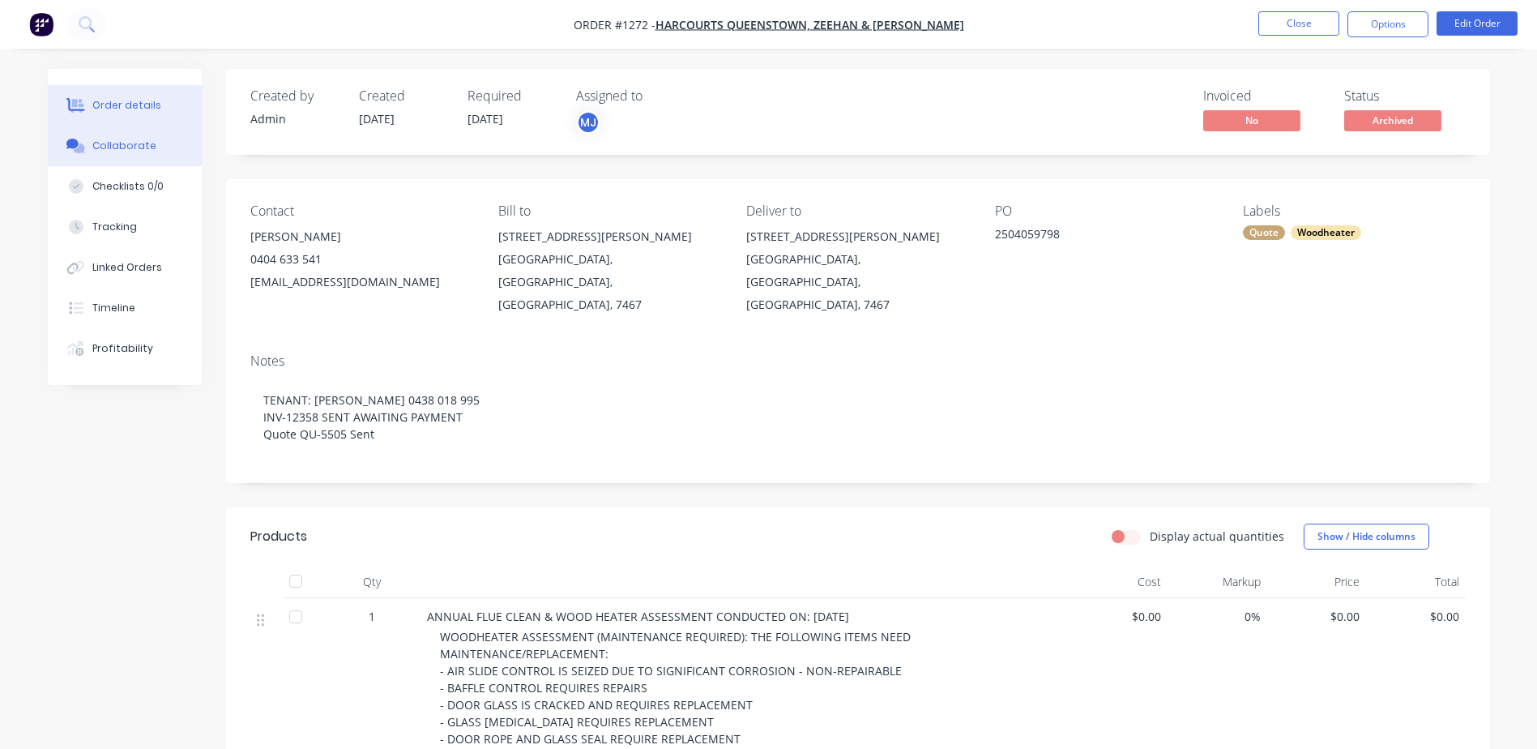
click at [105, 147] on div "Collaborate" at bounding box center [124, 146] width 64 height 15
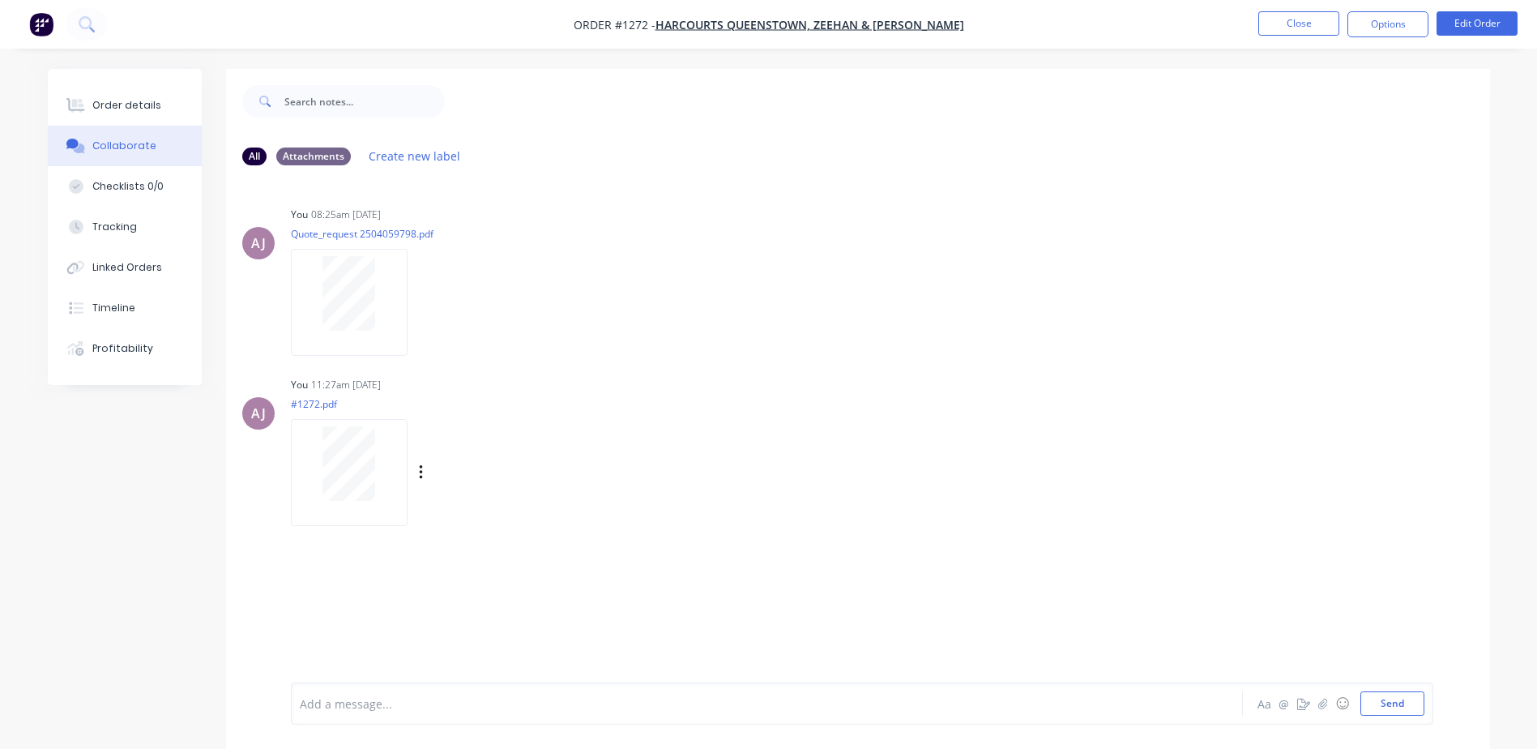
click at [380, 446] on div at bounding box center [349, 463] width 102 height 75
click at [1284, 25] on button "Close" at bounding box center [1299, 23] width 81 height 24
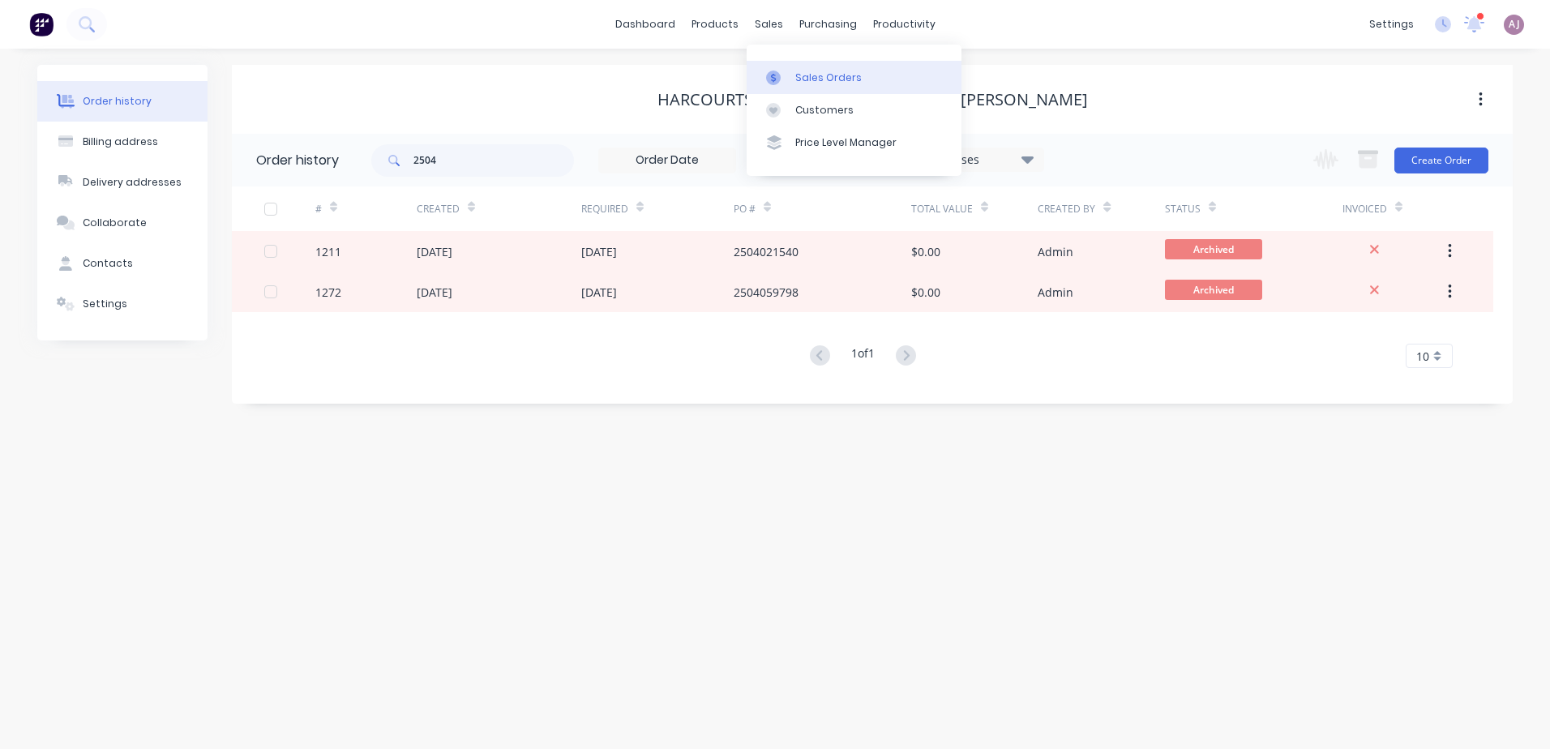
click at [802, 78] on div "Sales Orders" at bounding box center [828, 78] width 66 height 15
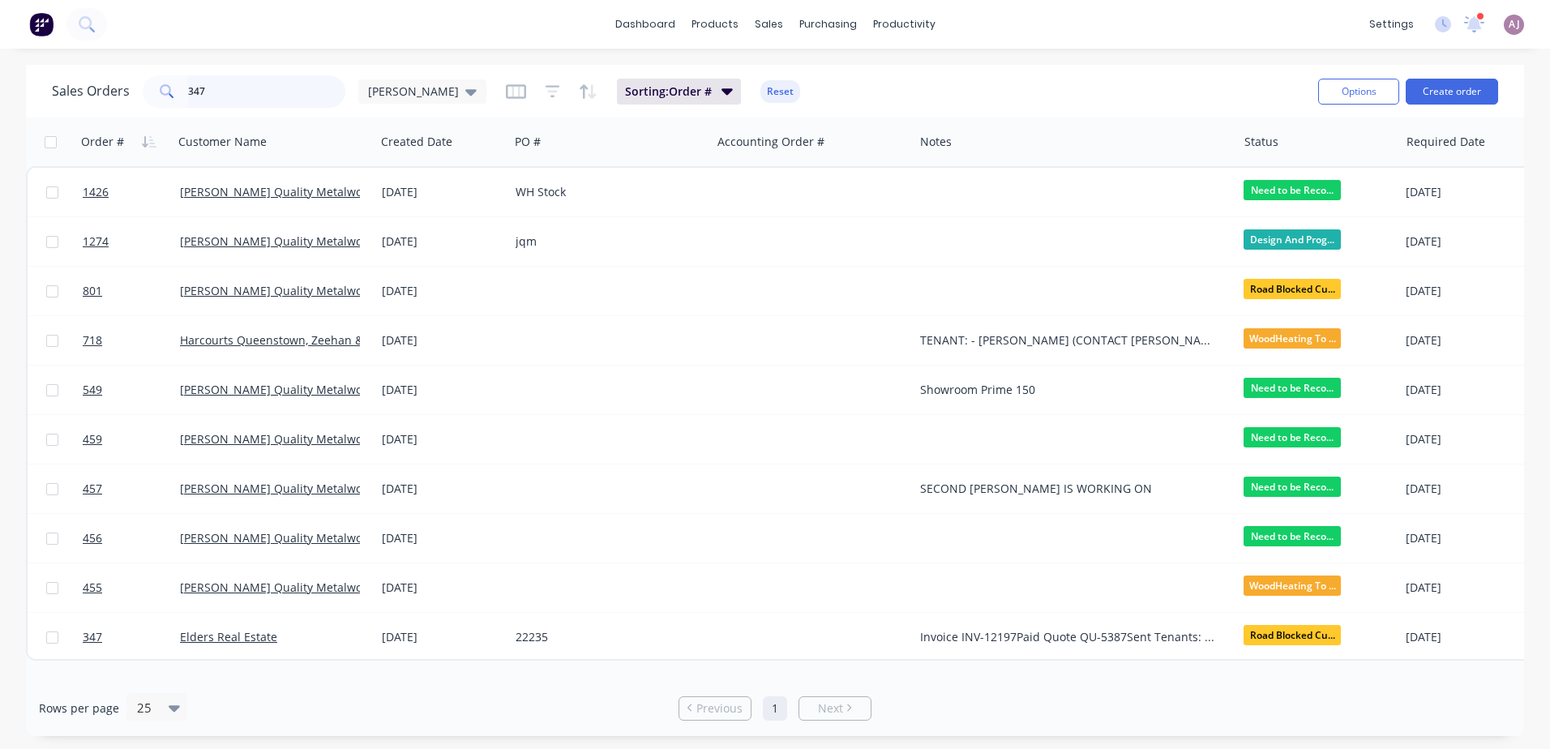
click at [188, 89] on input "347" at bounding box center [267, 91] width 158 height 32
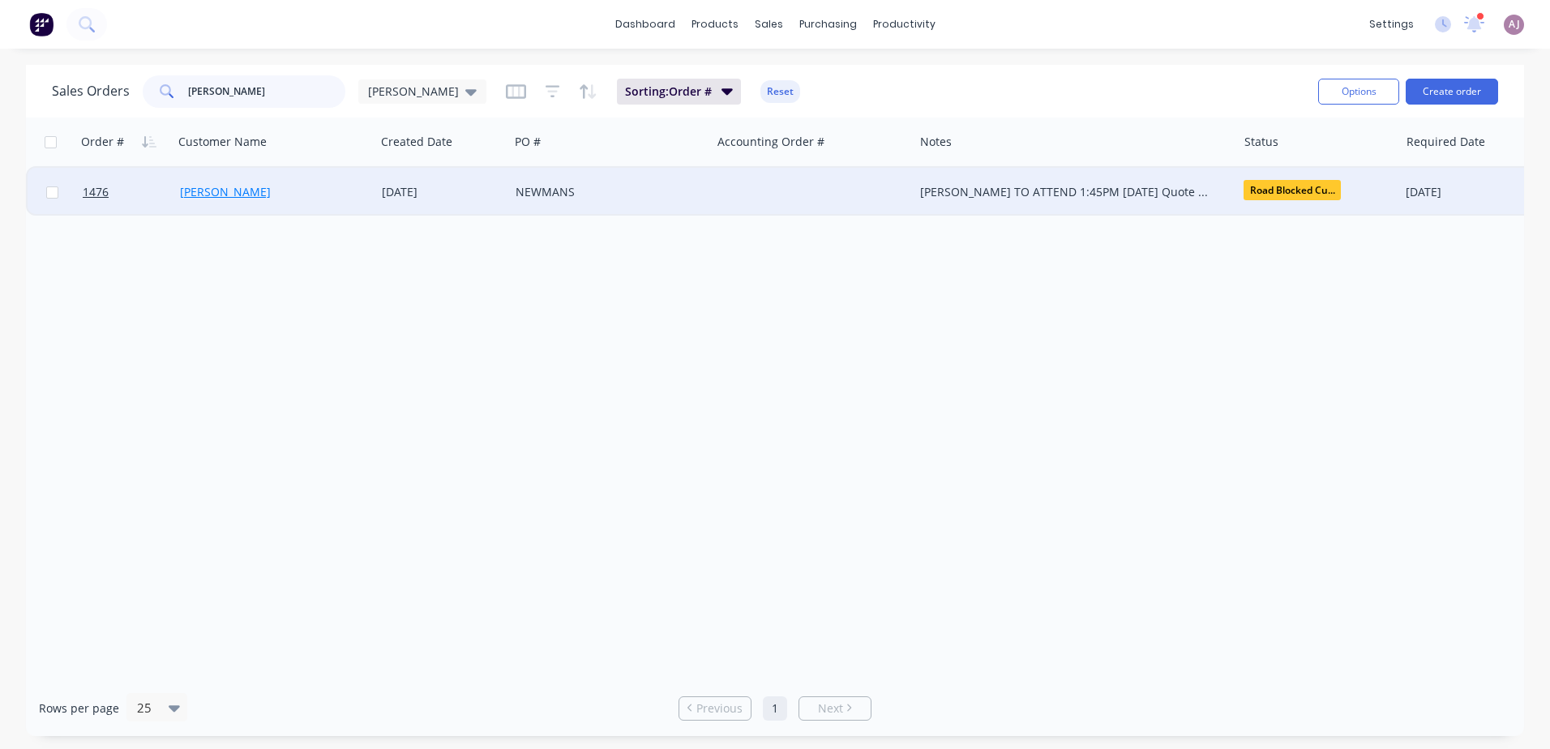
type input "STOCKDALE"
click at [202, 193] on link "Andrew Turner" at bounding box center [225, 191] width 91 height 15
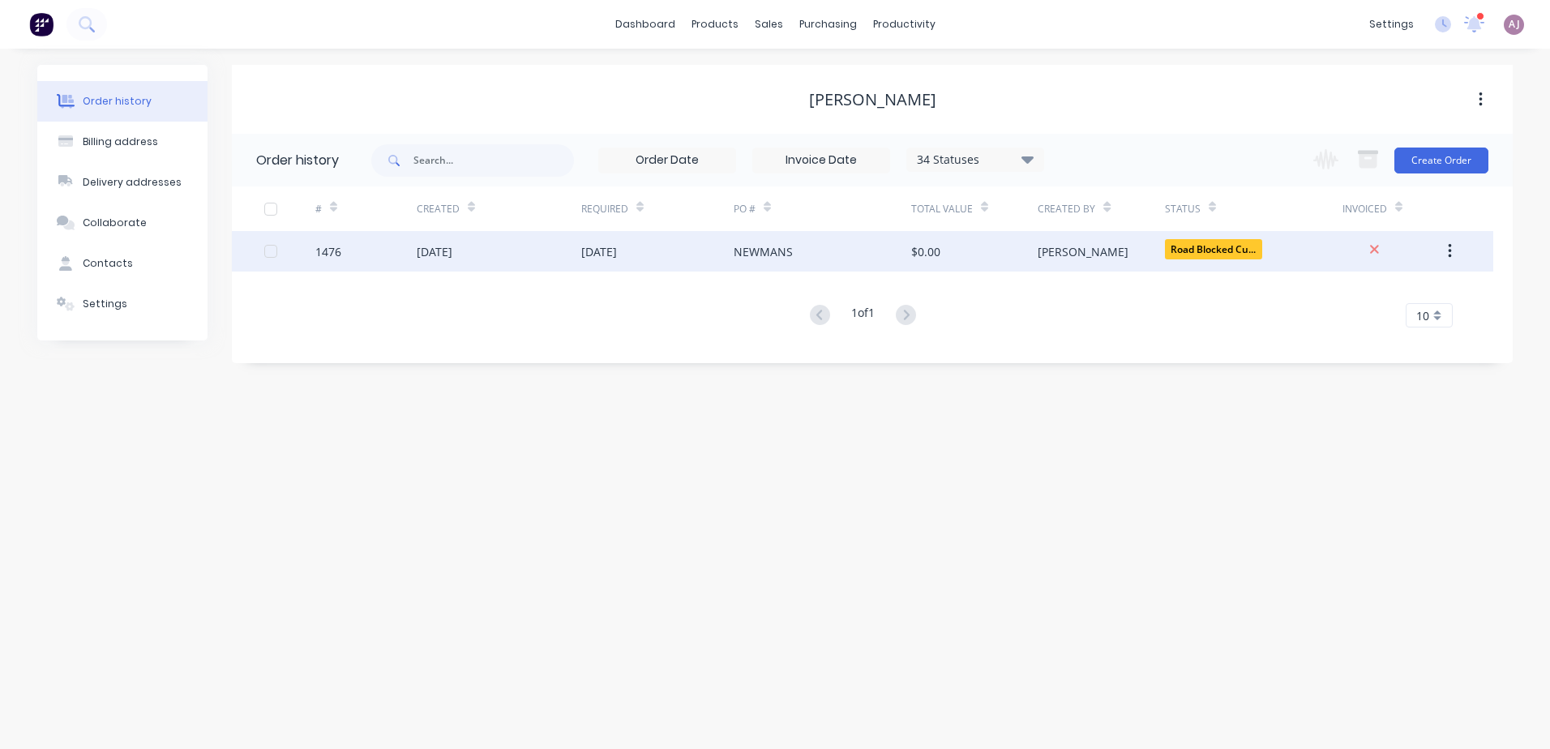
click at [610, 255] on div "26 Jul 2025" at bounding box center [599, 251] width 36 height 17
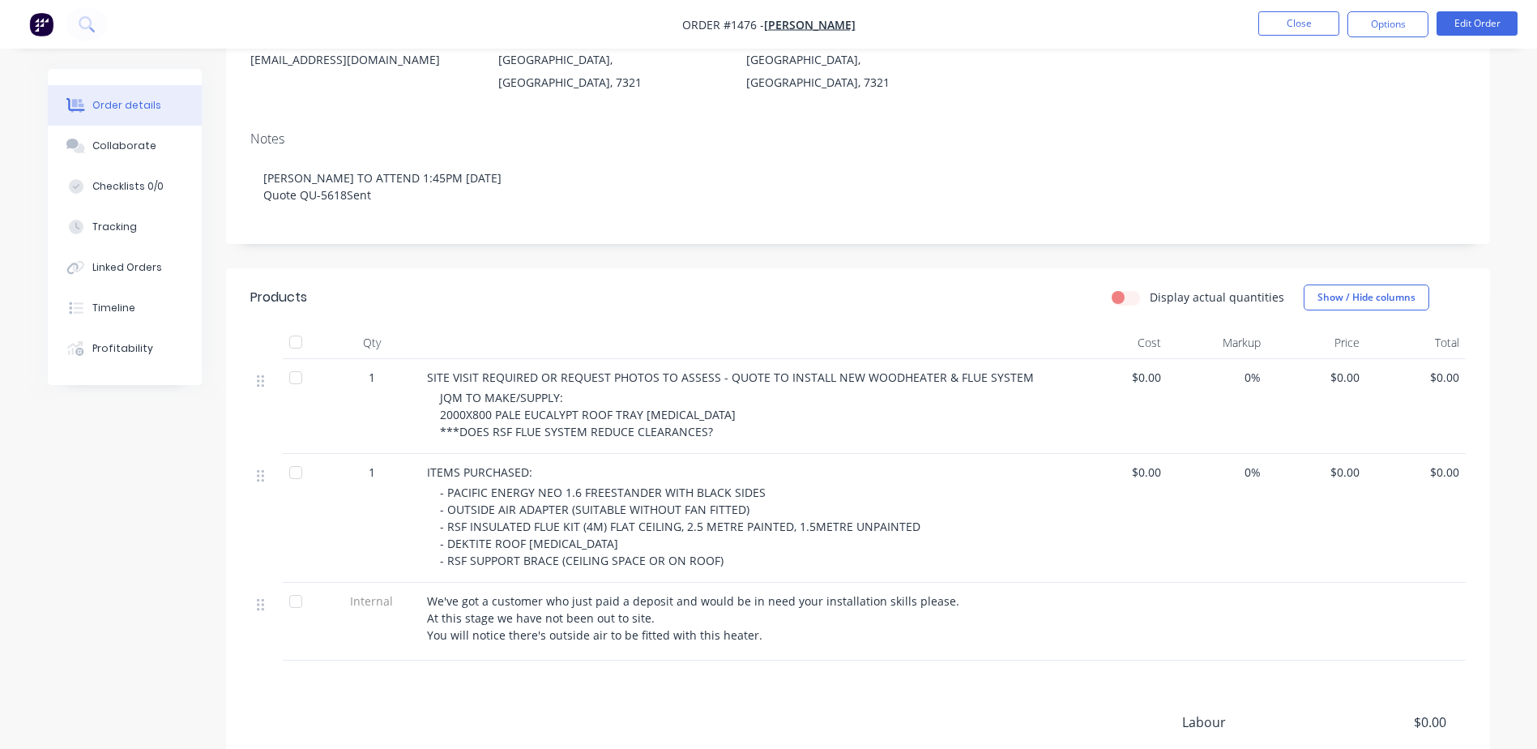
scroll to position [400, 0]
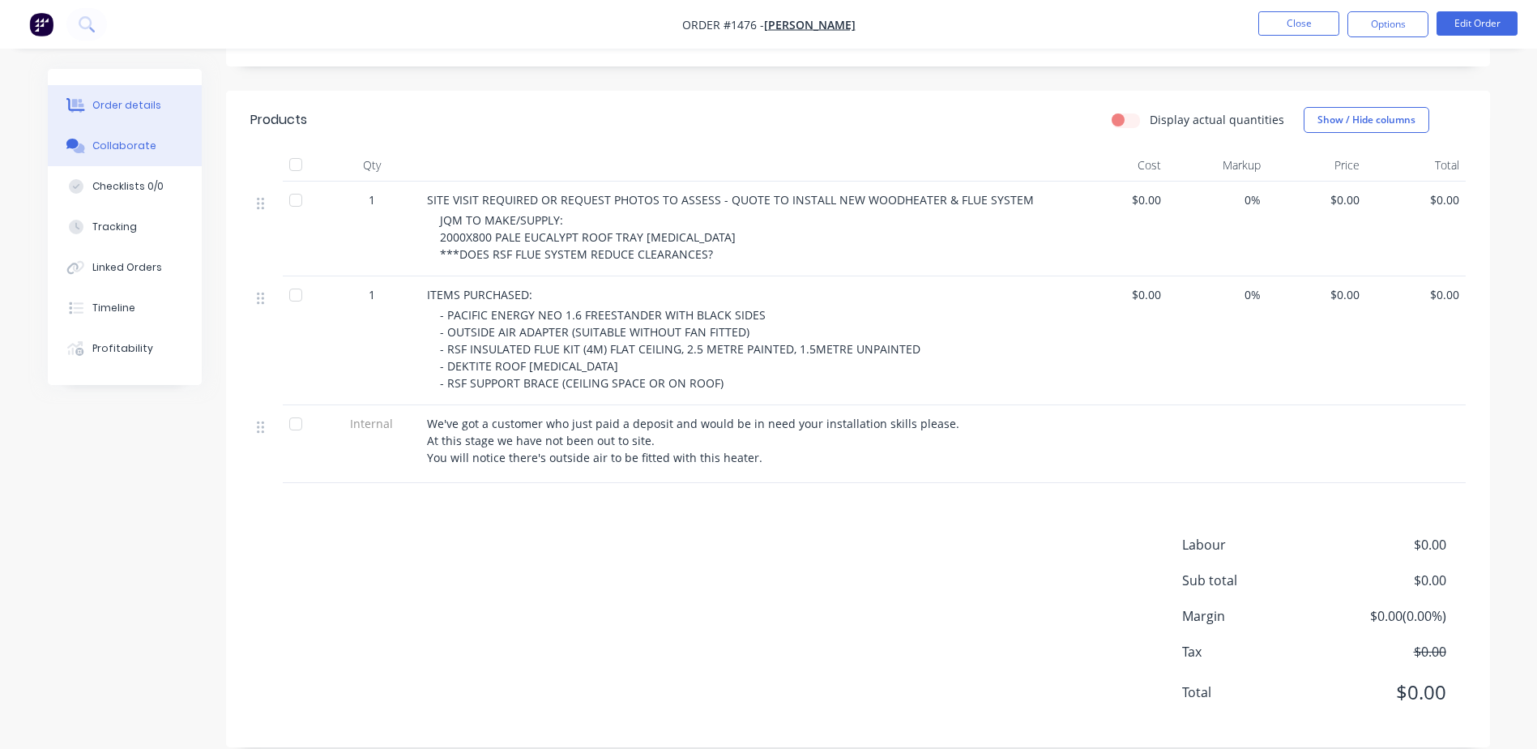
click at [113, 135] on button "Collaborate" at bounding box center [125, 146] width 154 height 41
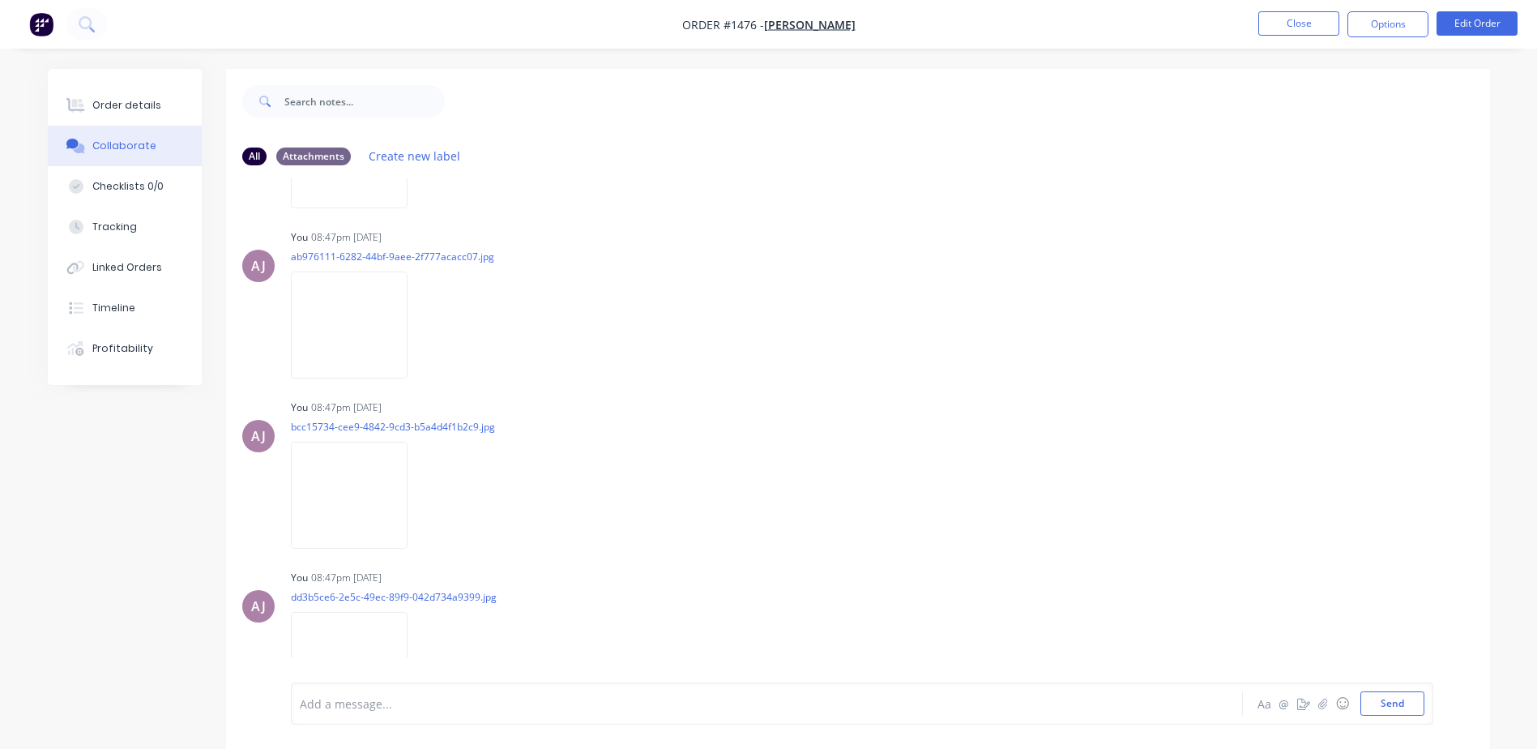
scroll to position [532, 0]
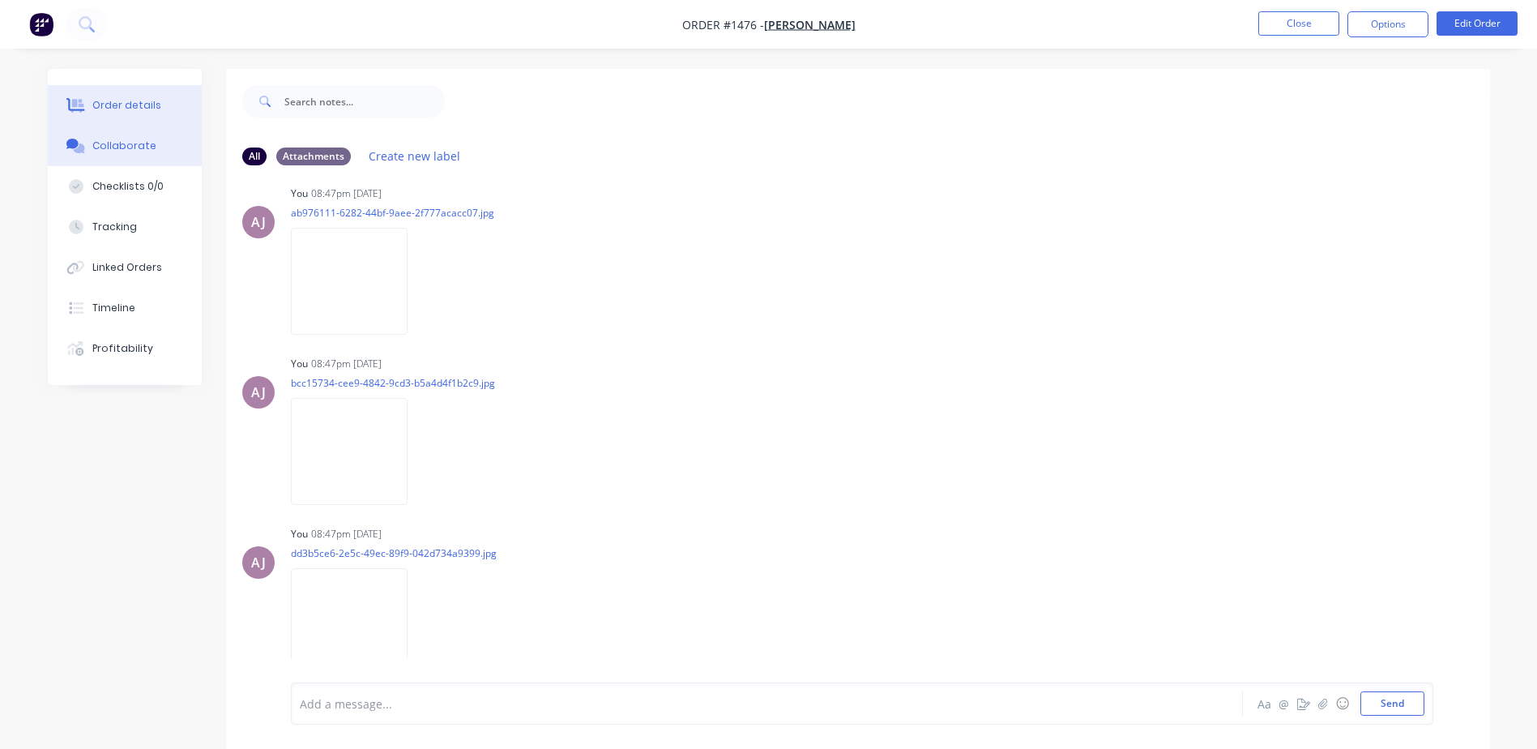
click at [128, 107] on div "Order details" at bounding box center [126, 105] width 69 height 15
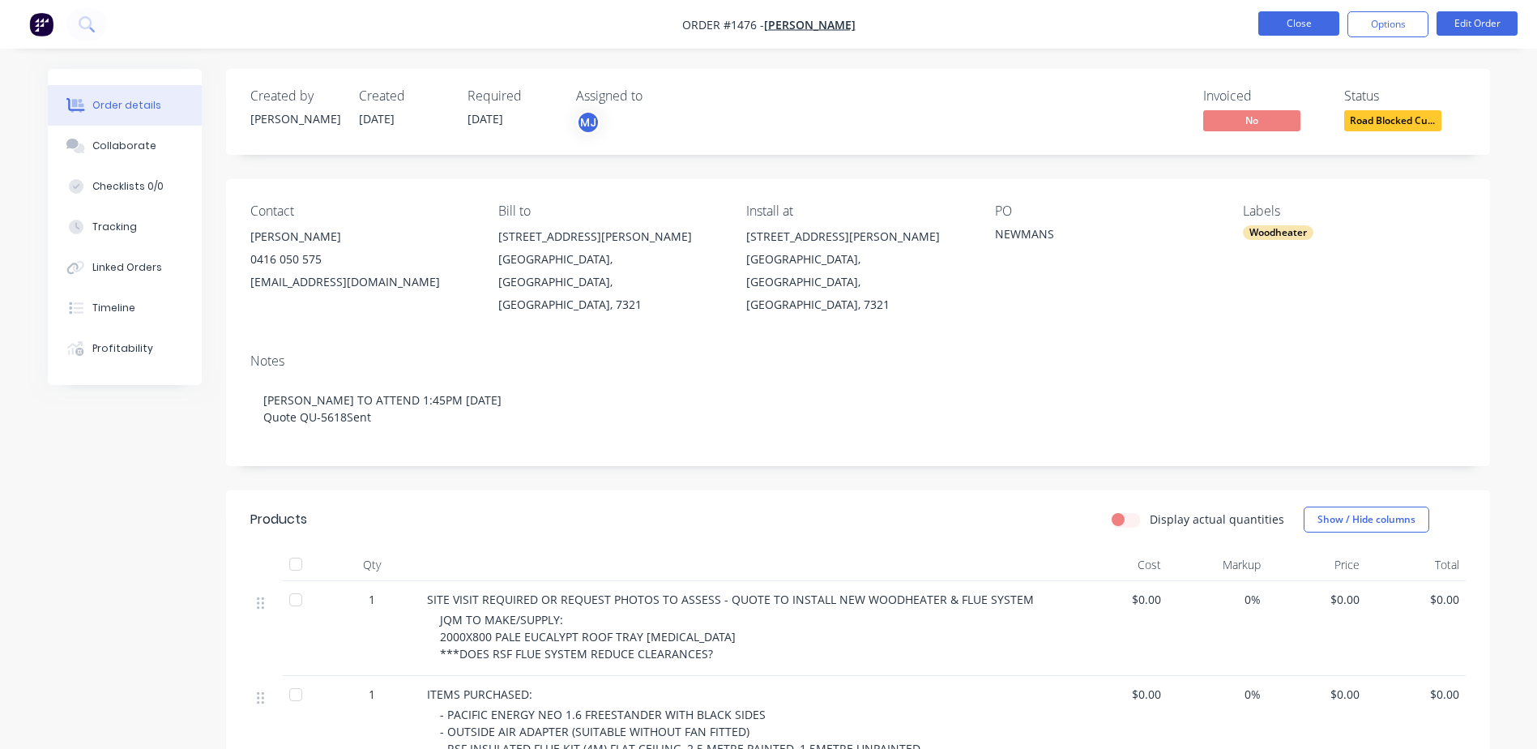
click at [1288, 29] on button "Close" at bounding box center [1299, 23] width 81 height 24
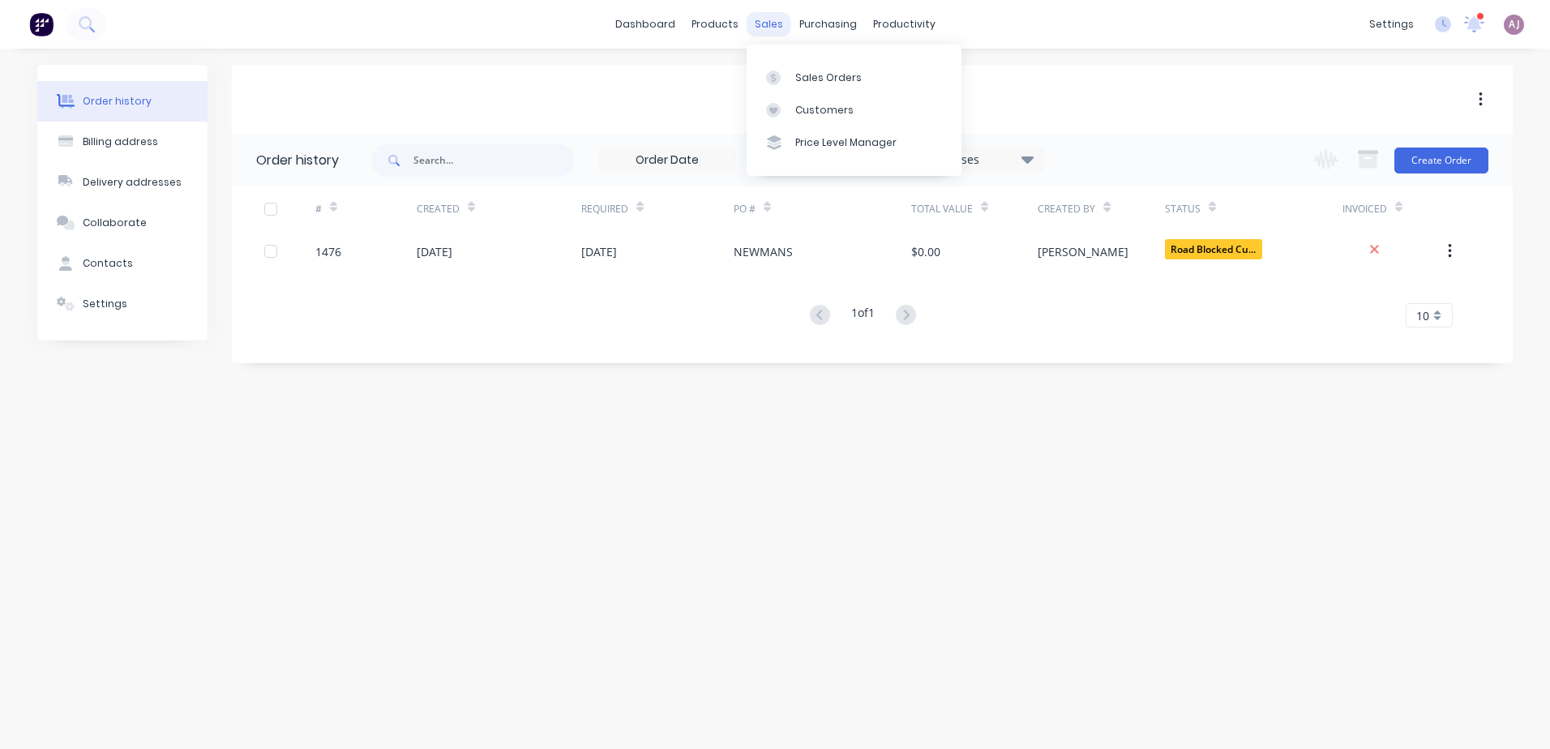
click at [775, 29] on div "sales" at bounding box center [768, 24] width 45 height 24
click at [789, 71] on div at bounding box center [778, 78] width 24 height 15
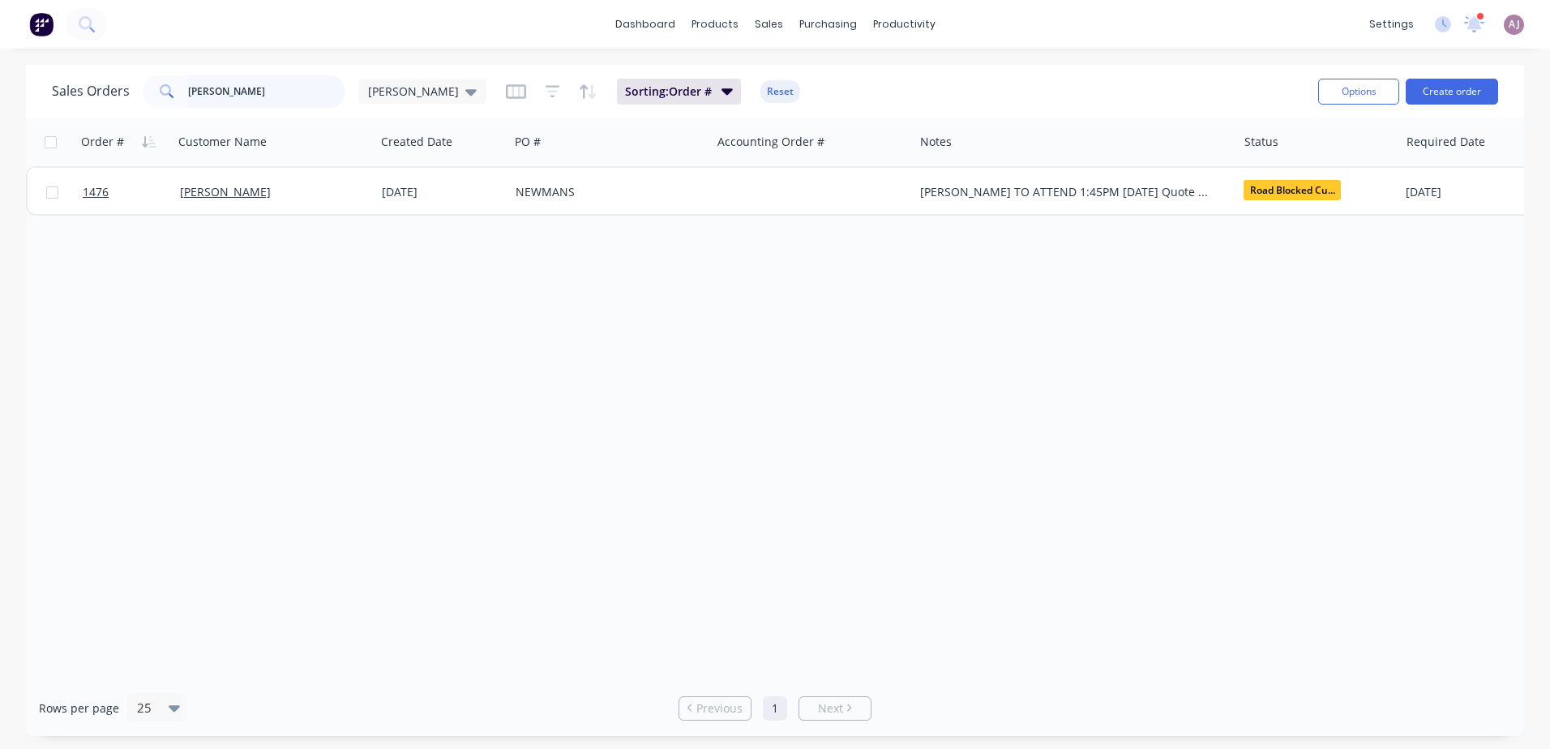
click at [209, 92] on input "STOCKDALE" at bounding box center [267, 91] width 158 height 32
click at [209, 91] on input "STOCKDALE" at bounding box center [267, 91] width 158 height 32
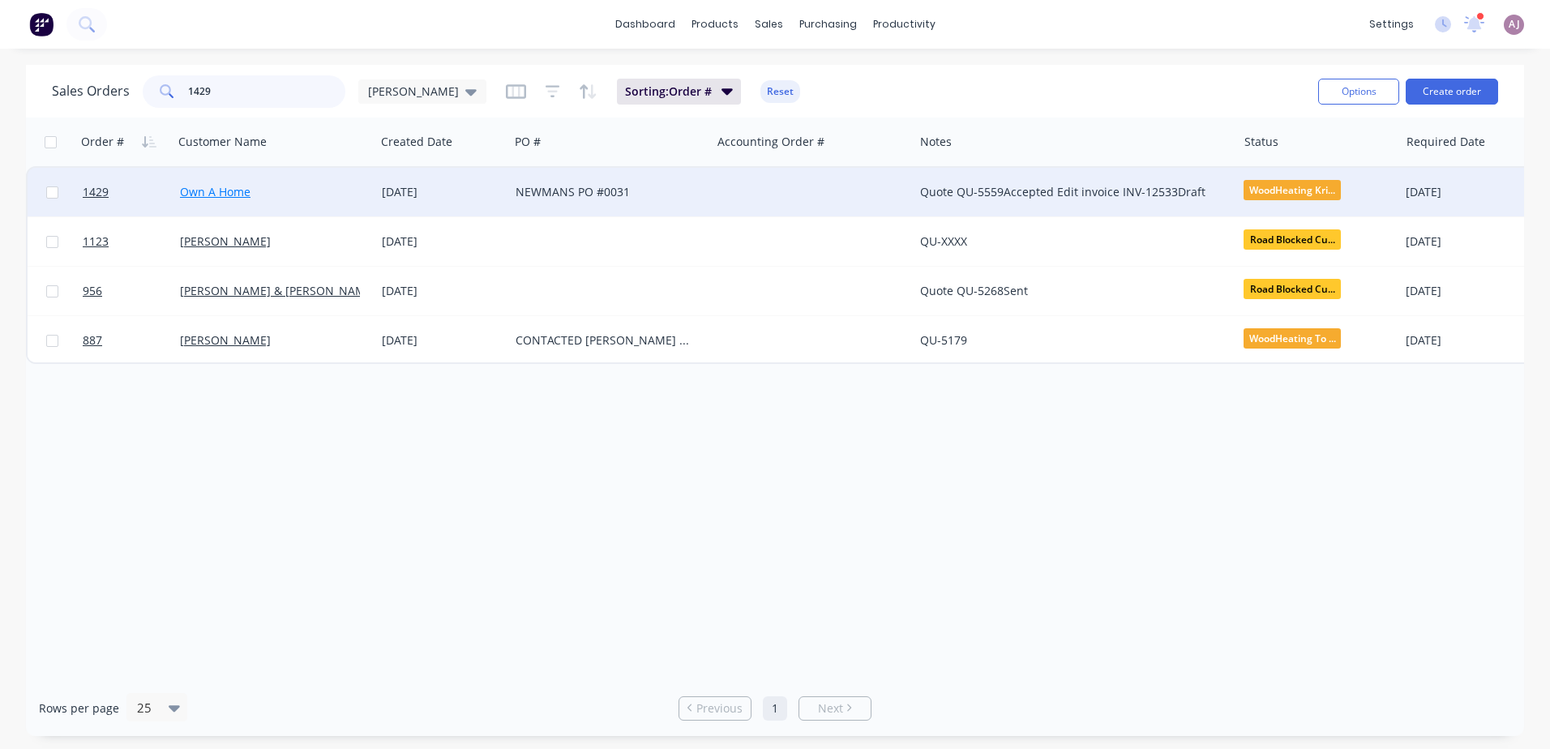
type input "1429"
click at [208, 195] on link "Own A Home" at bounding box center [215, 191] width 71 height 15
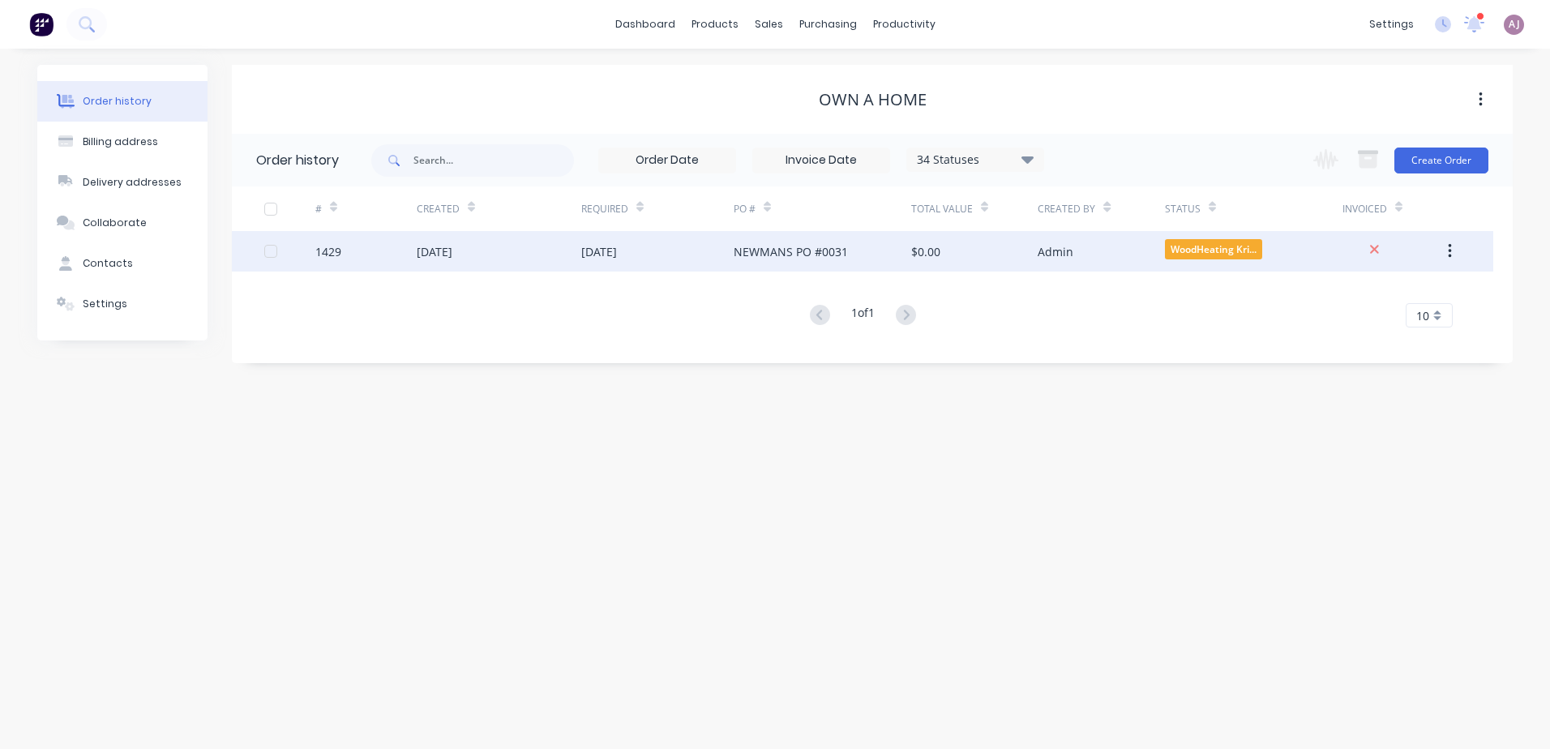
click at [533, 259] on div "[DATE]" at bounding box center [499, 251] width 165 height 41
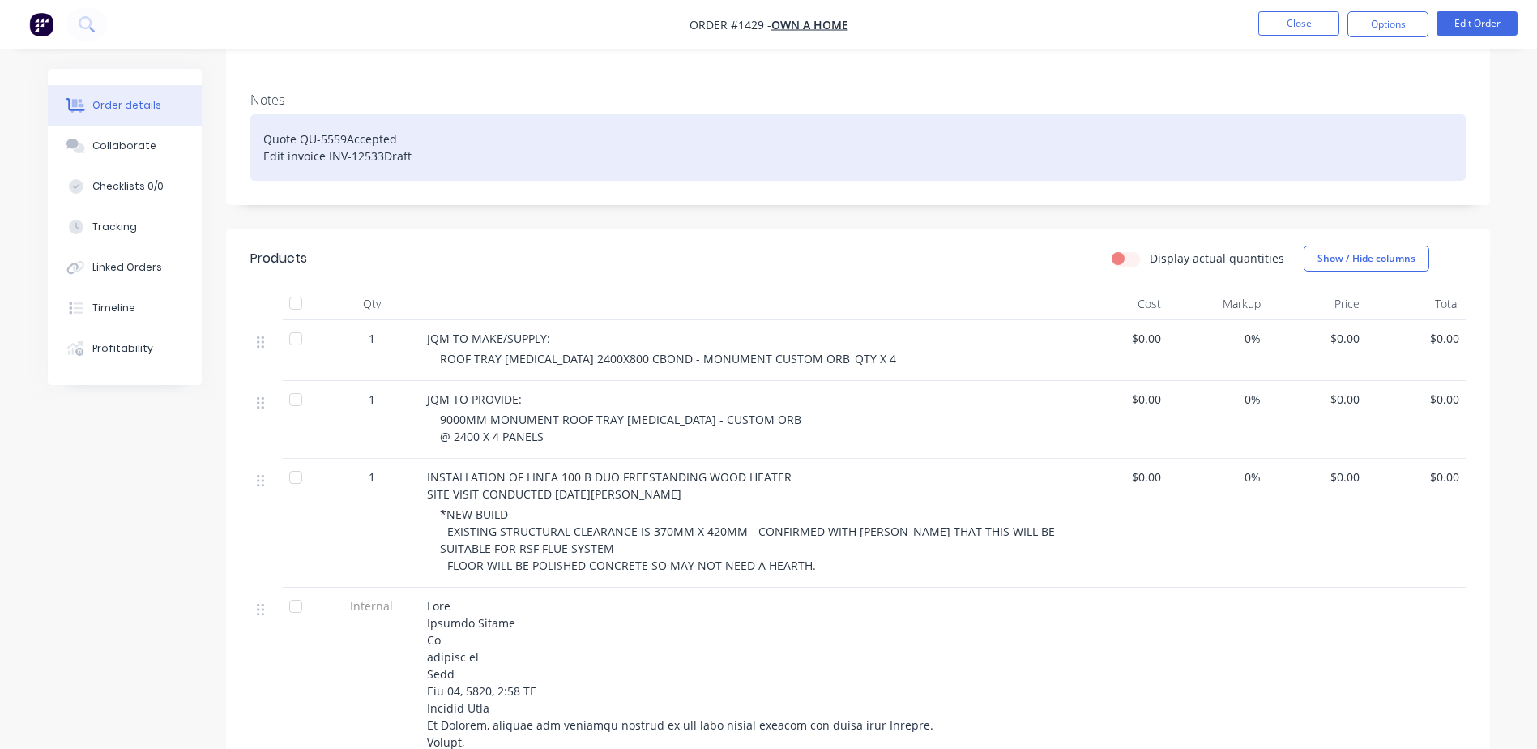
scroll to position [81, 0]
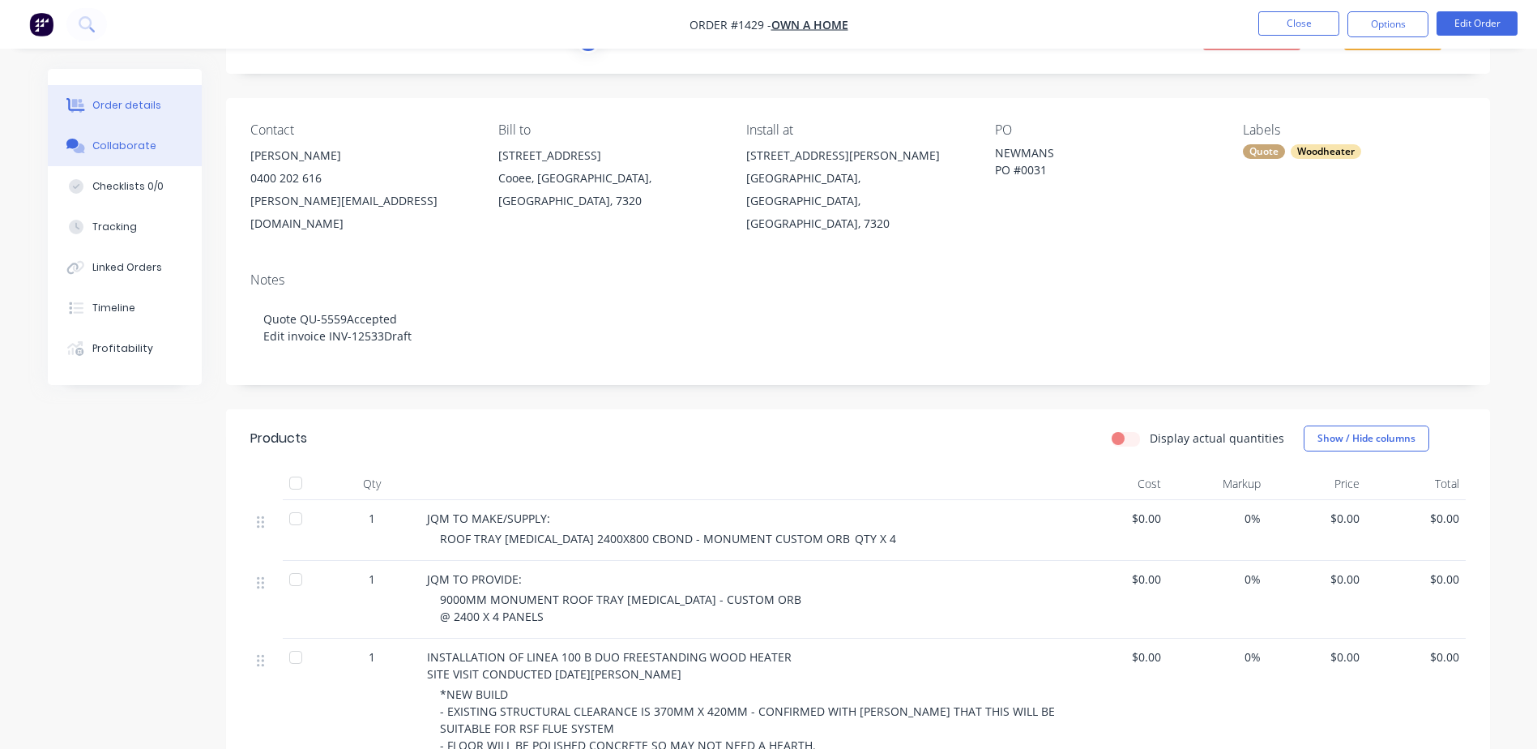
click at [154, 144] on button "Collaborate" at bounding box center [125, 146] width 154 height 41
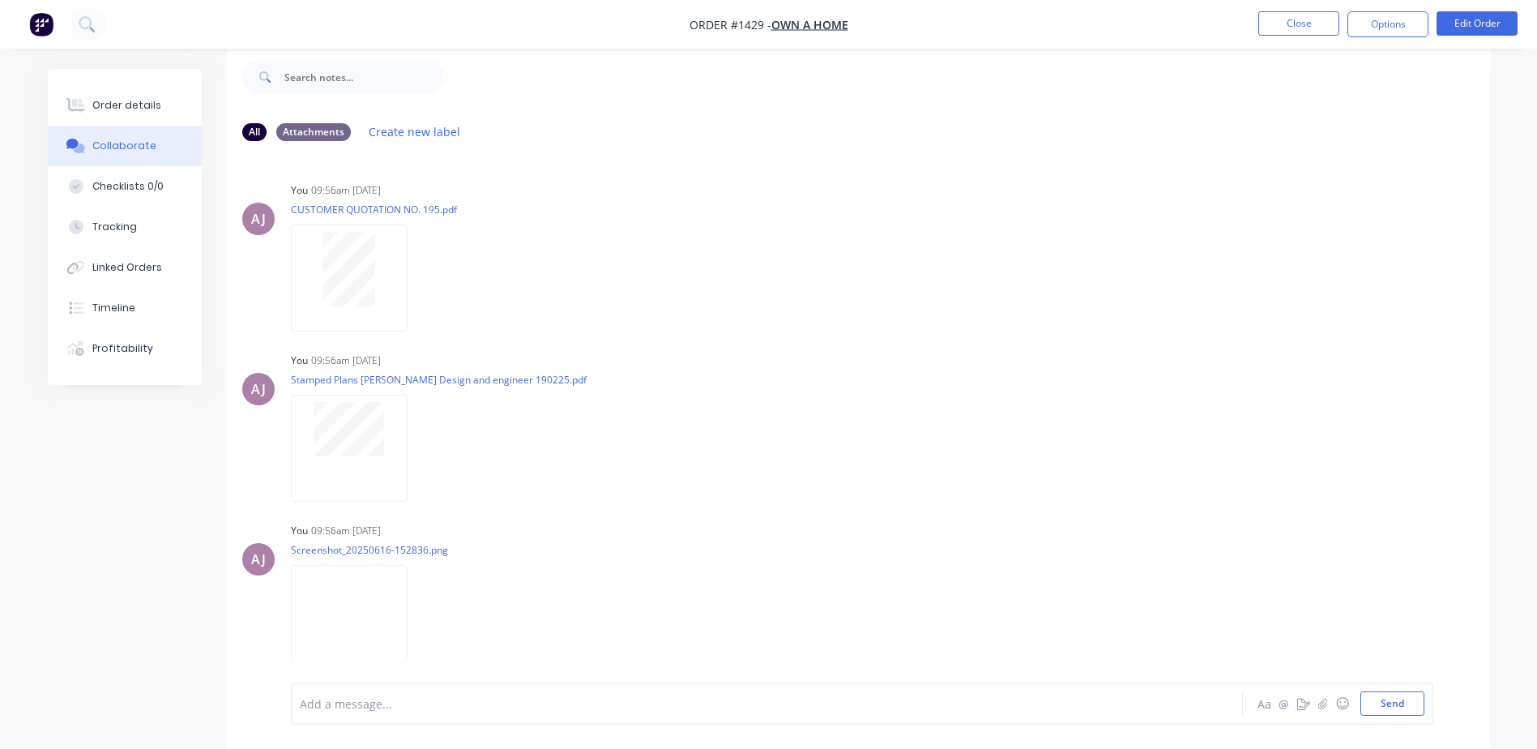
scroll to position [532, 0]
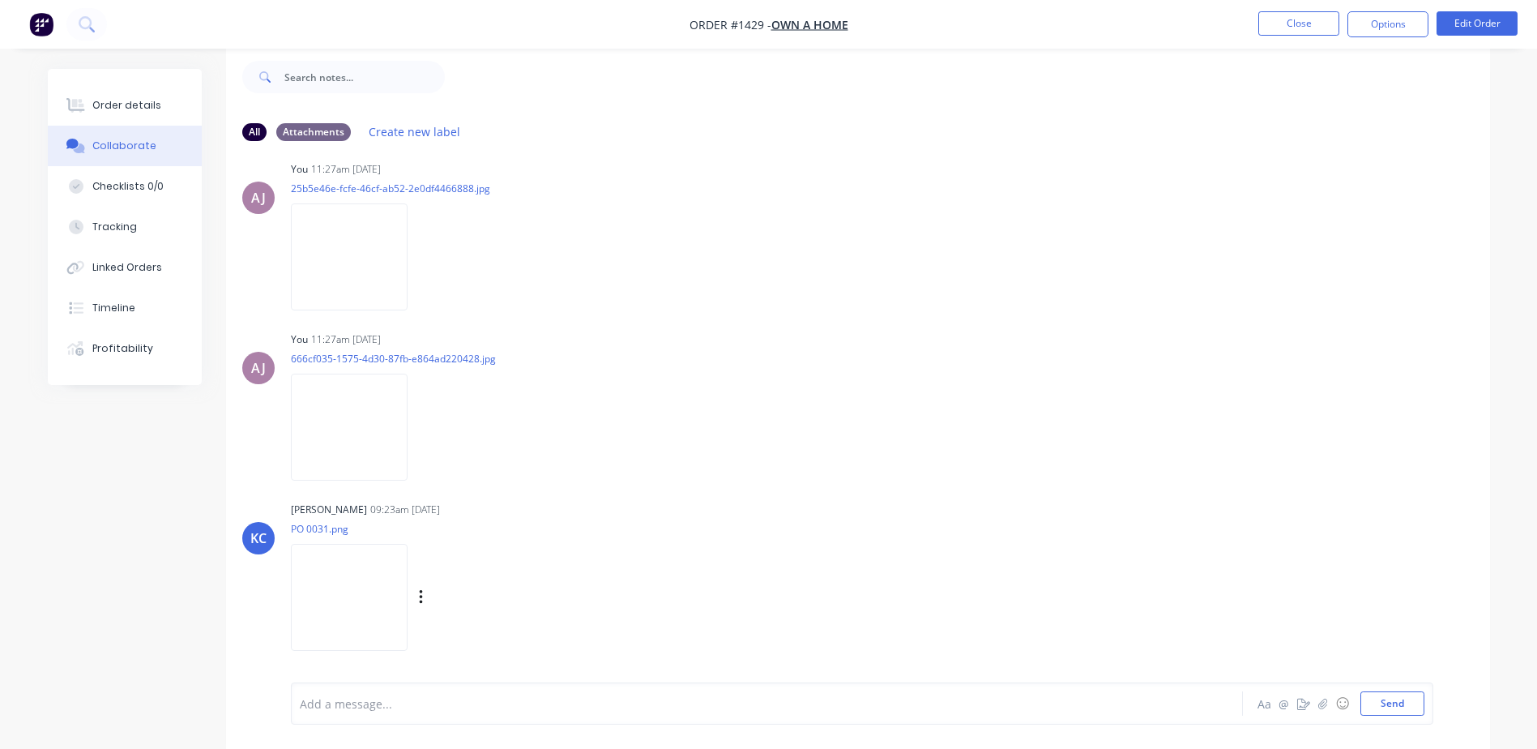
click at [343, 573] on img at bounding box center [349, 597] width 117 height 106
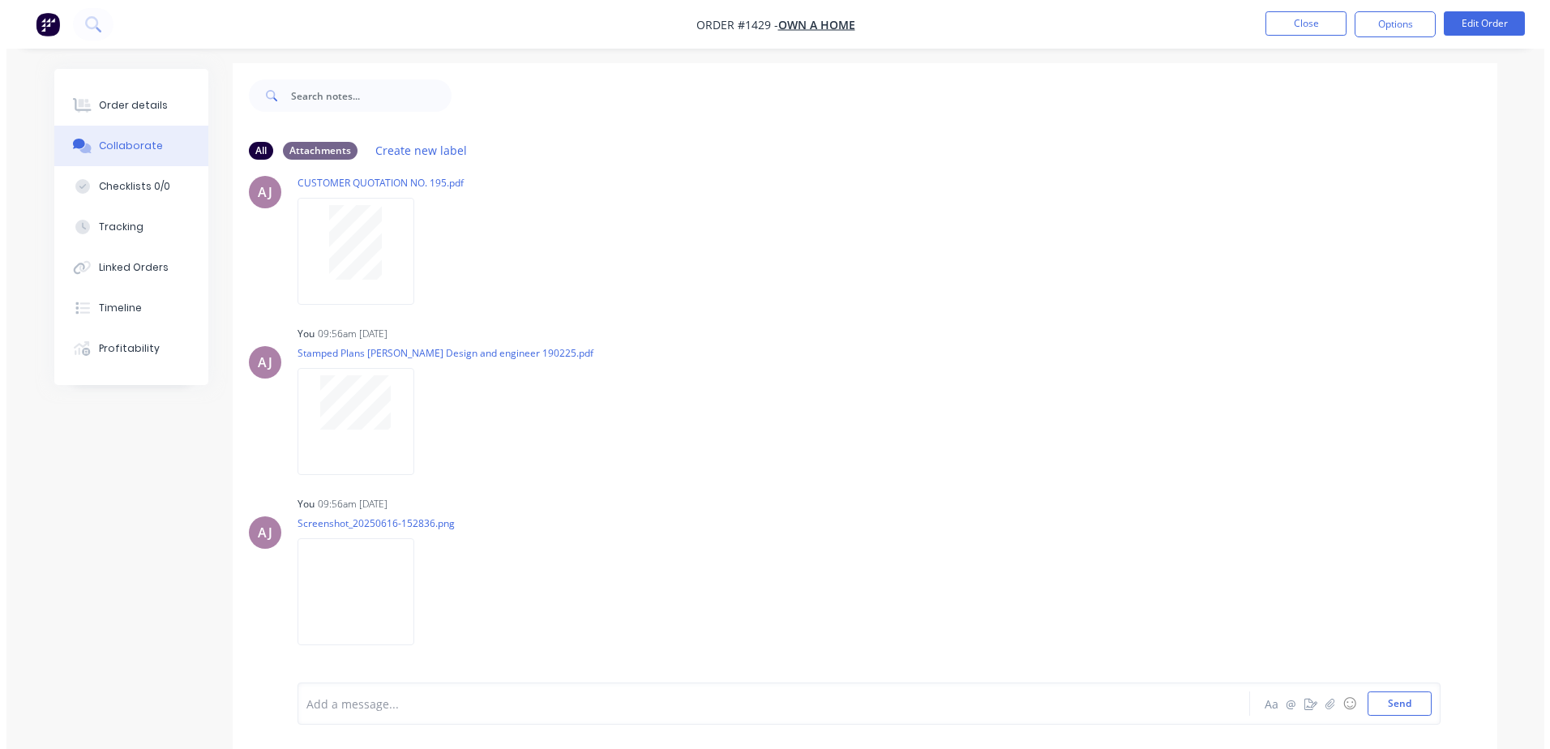
scroll to position [0, 0]
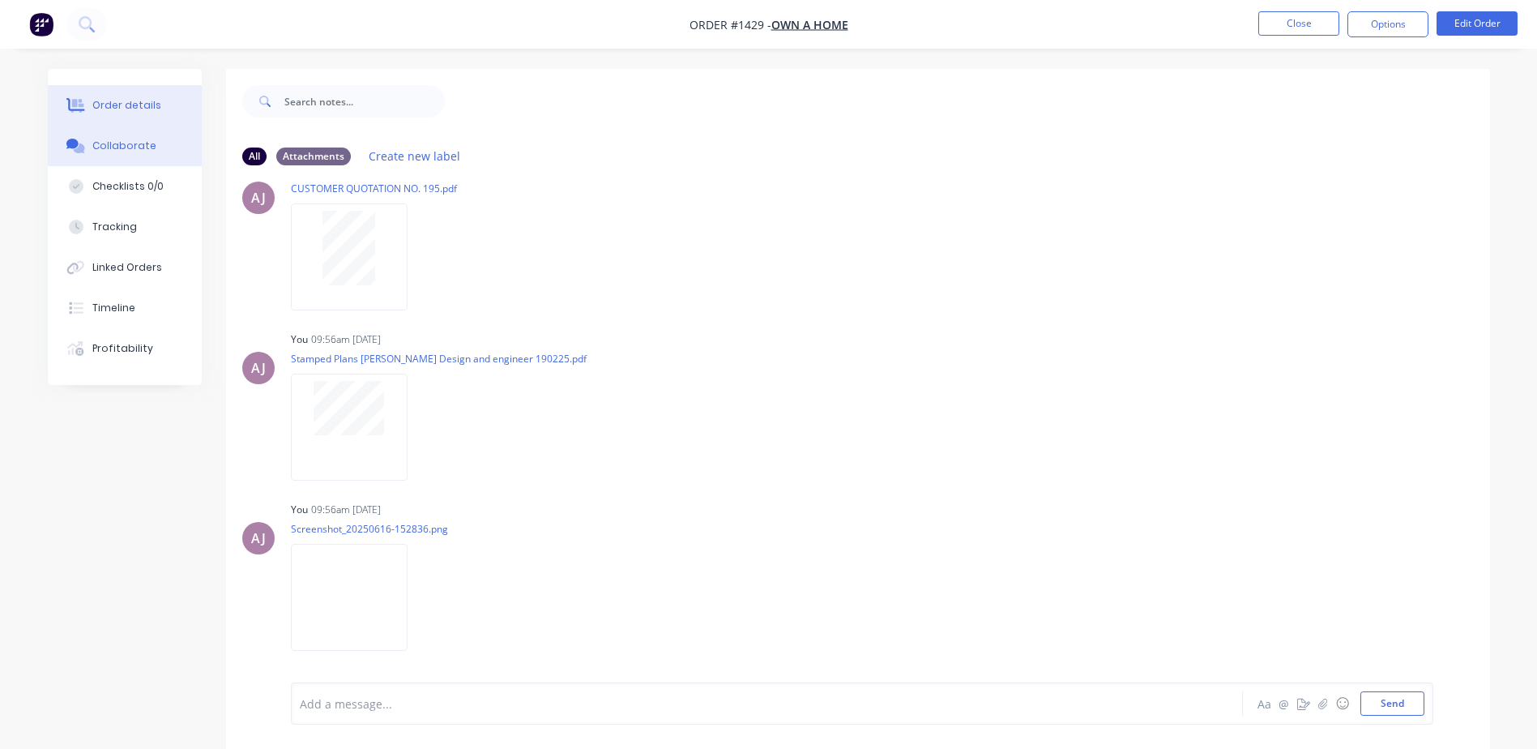
click at [119, 107] on div "Order details" at bounding box center [126, 105] width 69 height 15
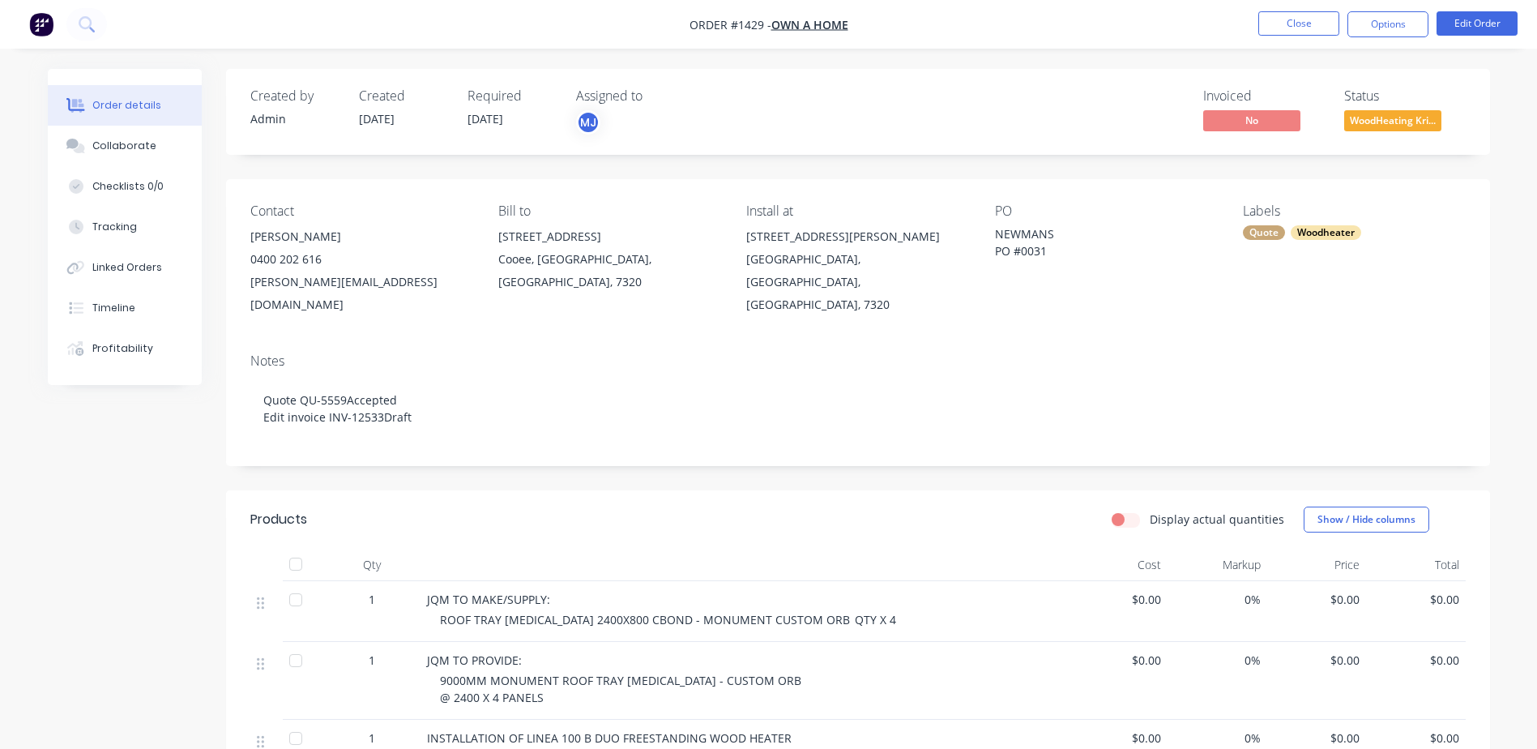
click at [1399, 116] on span "WoodHeating Kri..." at bounding box center [1393, 120] width 97 height 20
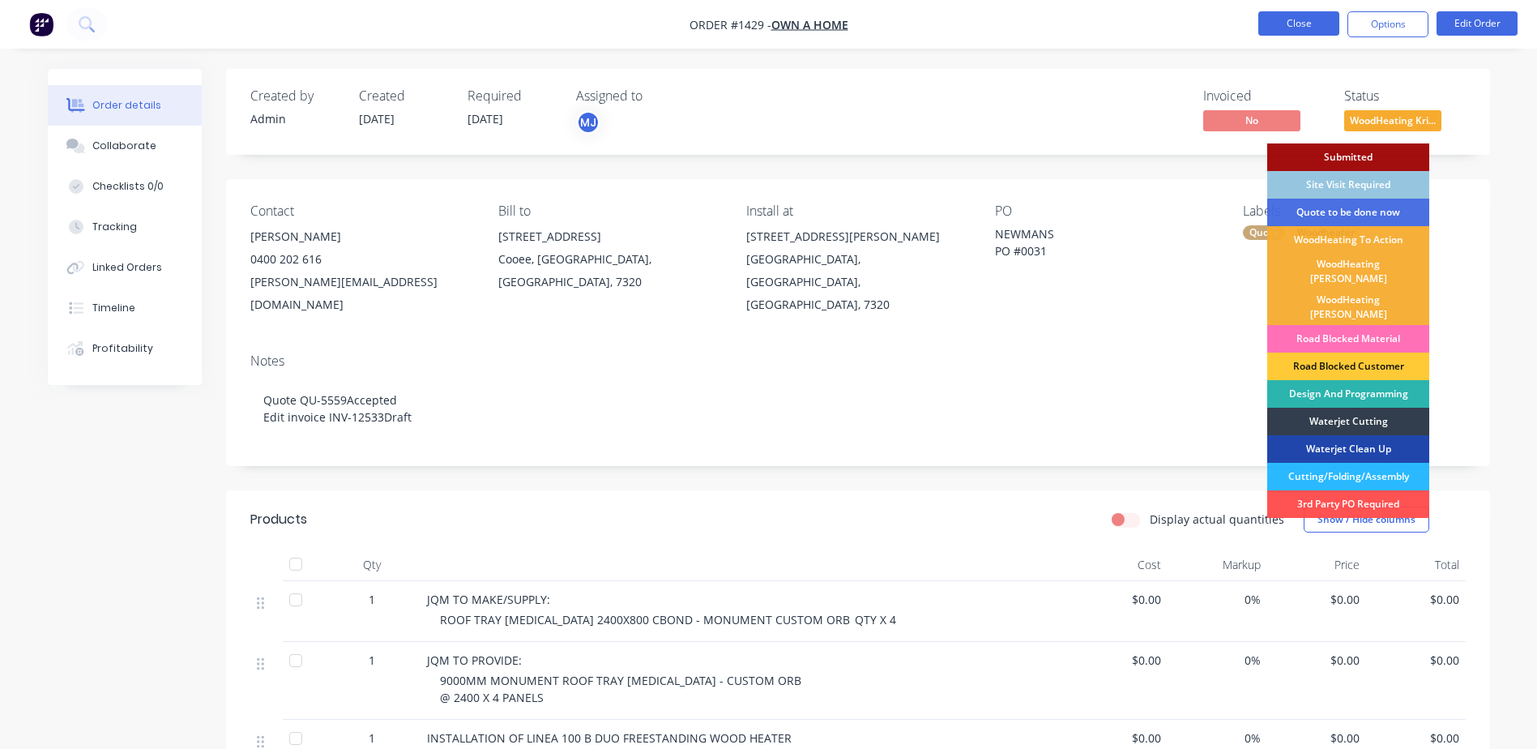
click at [1309, 26] on button "Close" at bounding box center [1299, 23] width 81 height 24
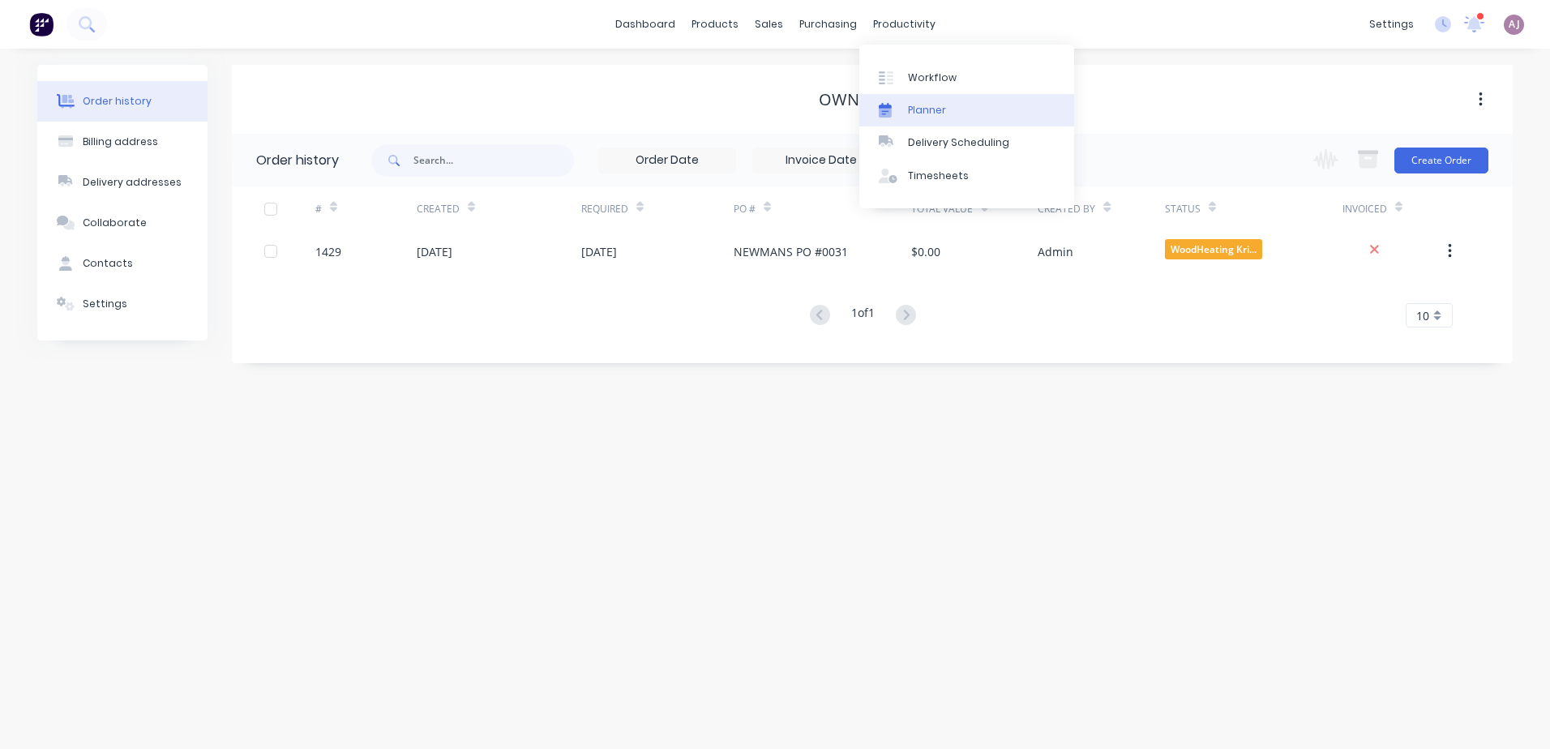
click at [892, 101] on link "Planner" at bounding box center [966, 110] width 215 height 32
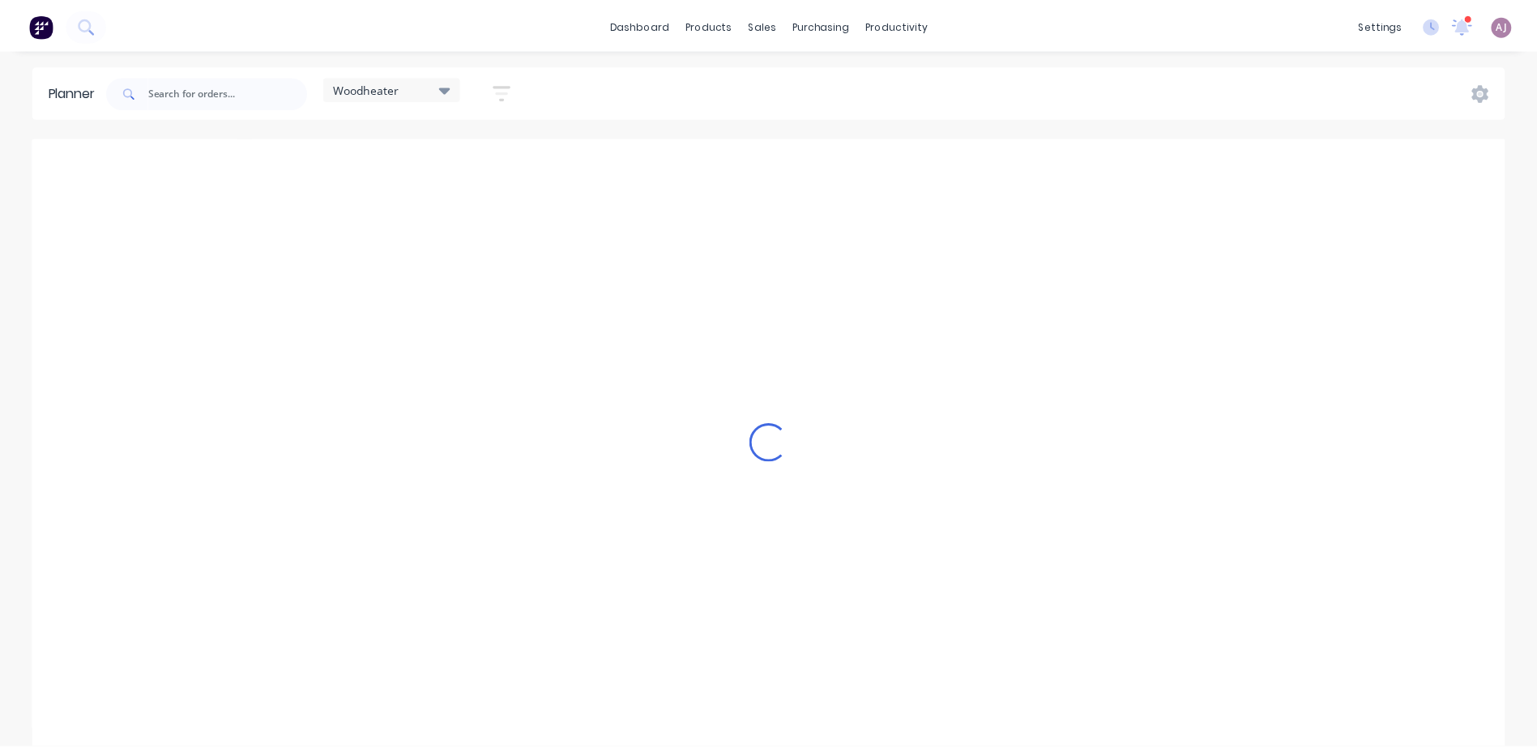
scroll to position [0, 1]
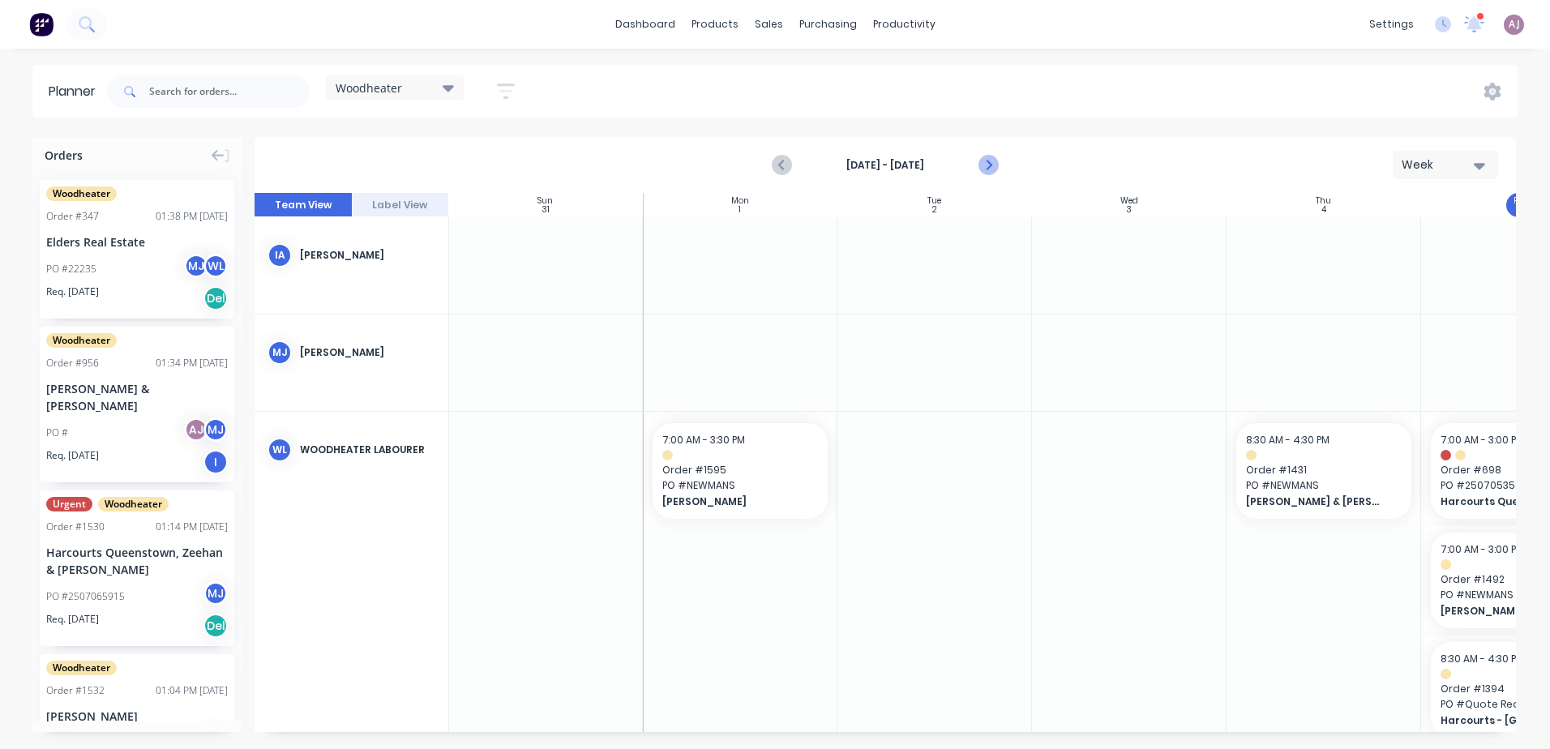
click at [993, 160] on icon "Next page" at bounding box center [987, 165] width 19 height 19
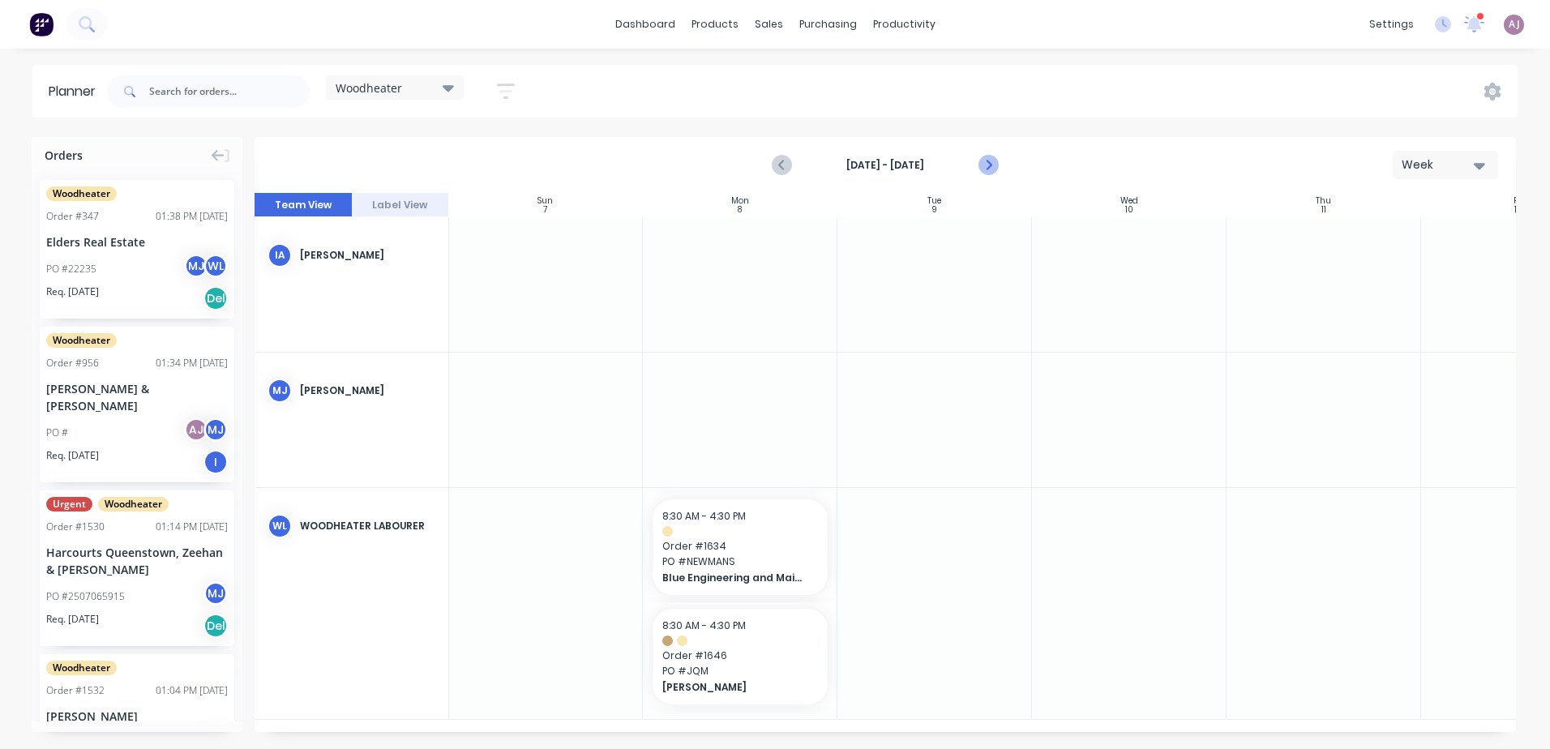
click at [993, 160] on icon "Next page" at bounding box center [987, 165] width 19 height 19
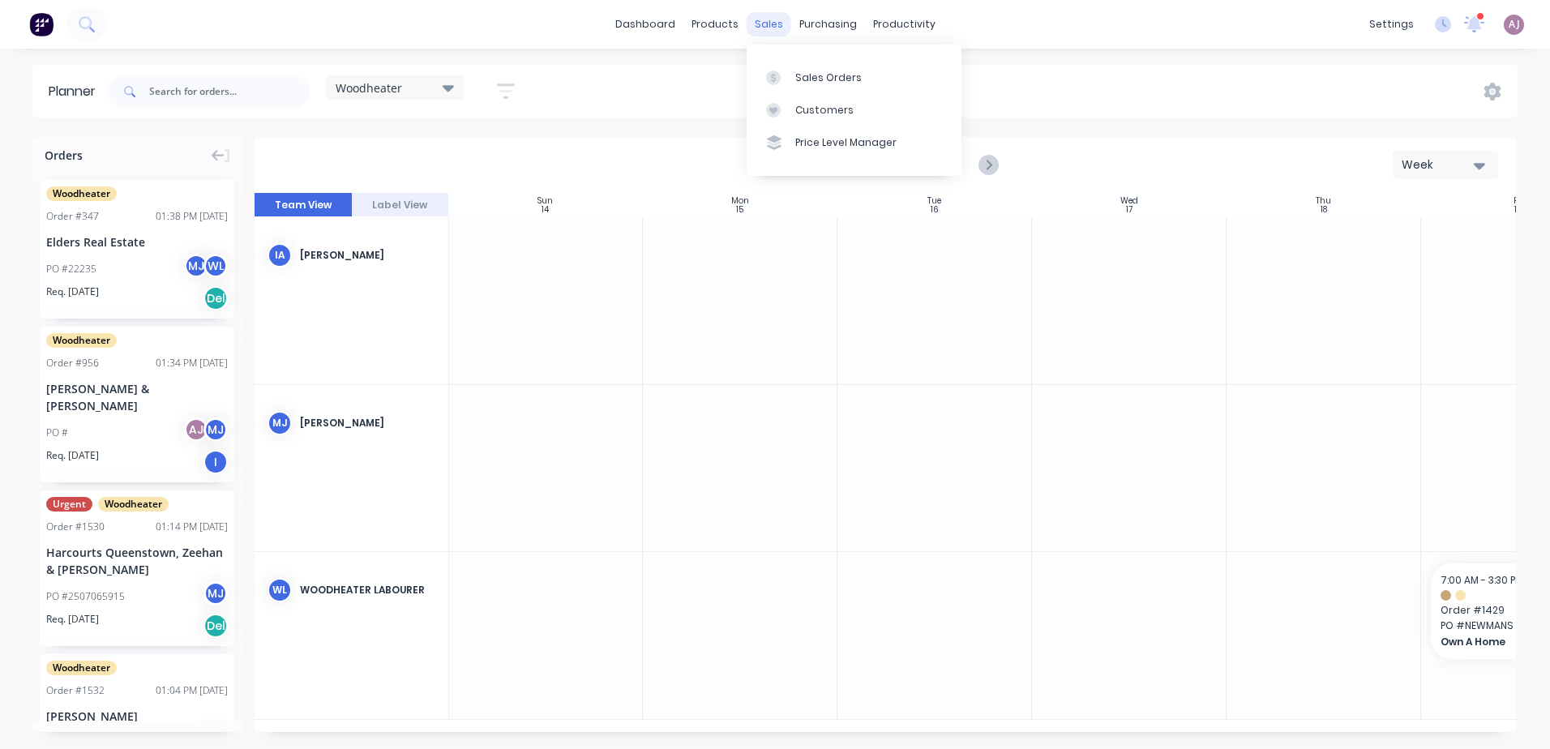
click at [761, 33] on div "sales" at bounding box center [768, 24] width 45 height 24
click at [785, 86] on link "Sales Orders" at bounding box center [853, 77] width 215 height 32
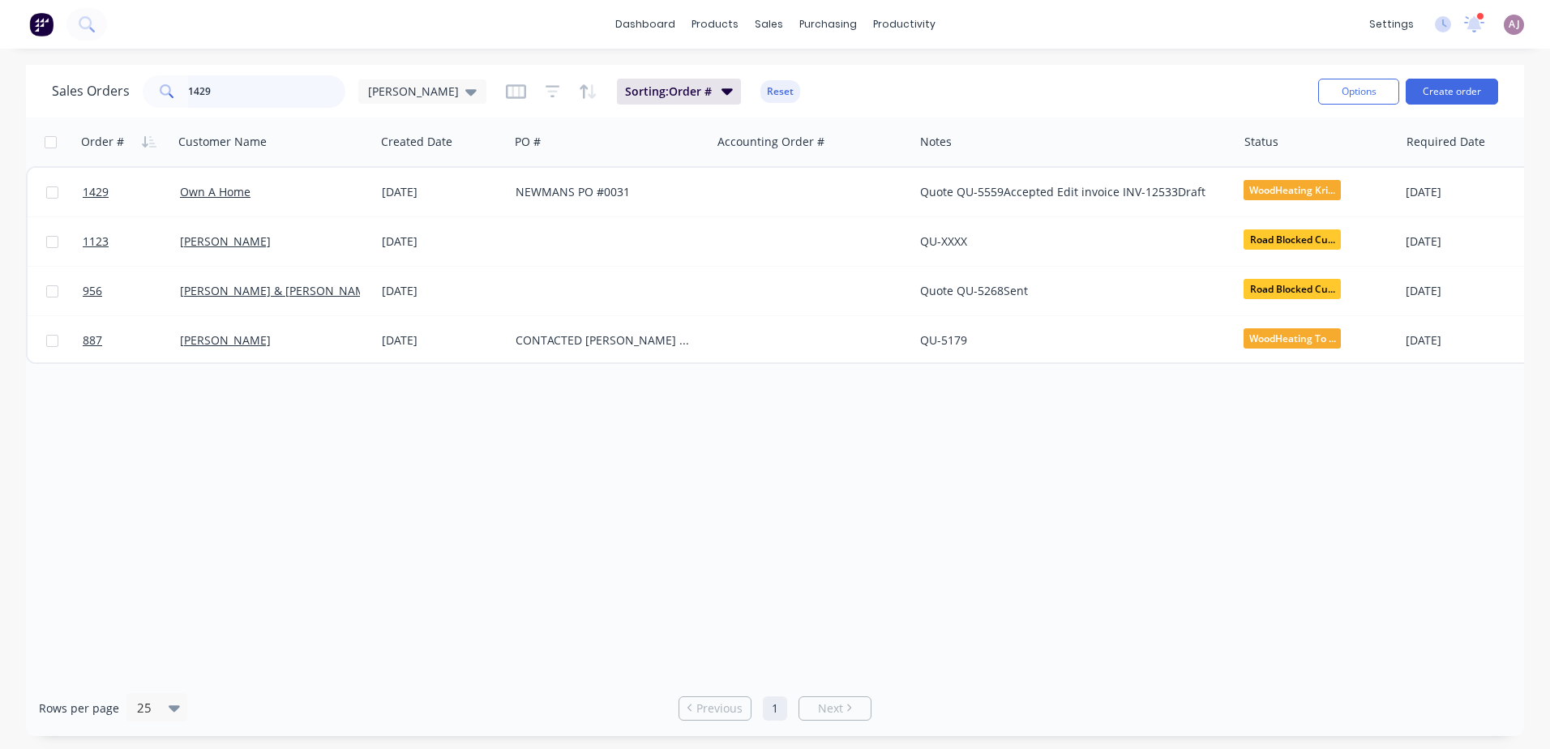
click at [207, 97] on input "1429" at bounding box center [267, 91] width 158 height 32
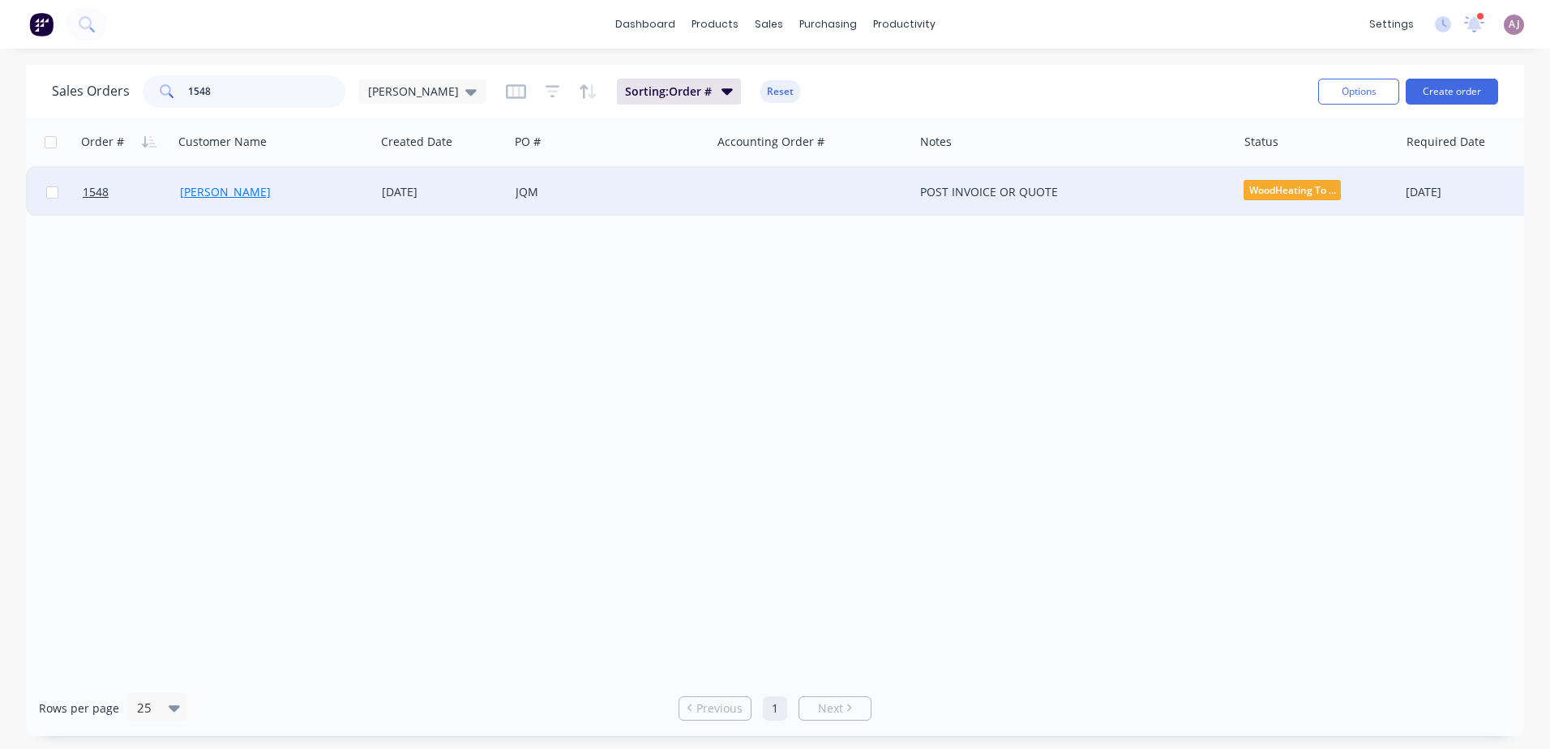
type input "1548"
click at [212, 190] on link "Gertrude West" at bounding box center [225, 191] width 91 height 15
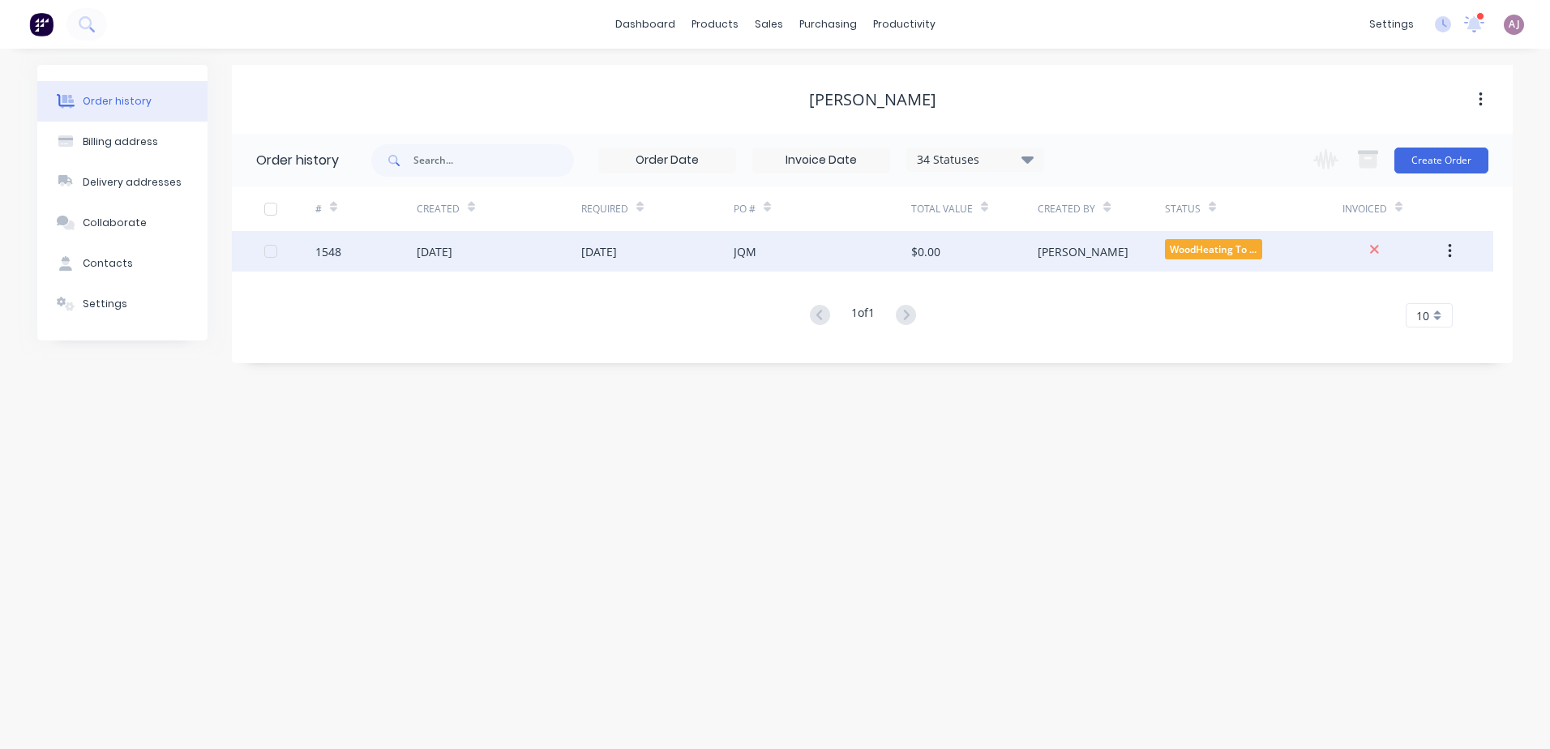
click at [452, 243] on div "[DATE]" at bounding box center [435, 251] width 36 height 17
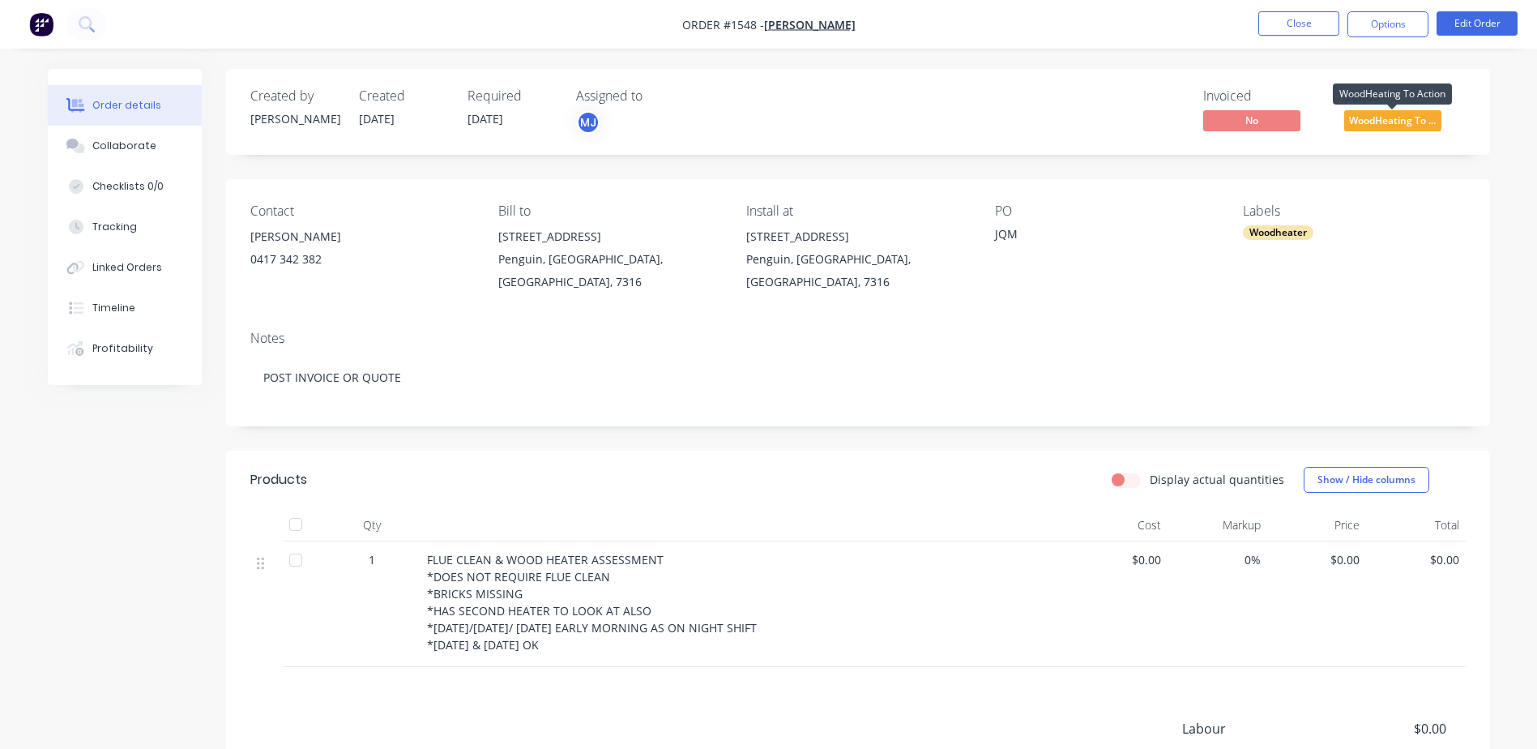
click at [1422, 118] on span "WoodHeating To ..." at bounding box center [1393, 120] width 97 height 20
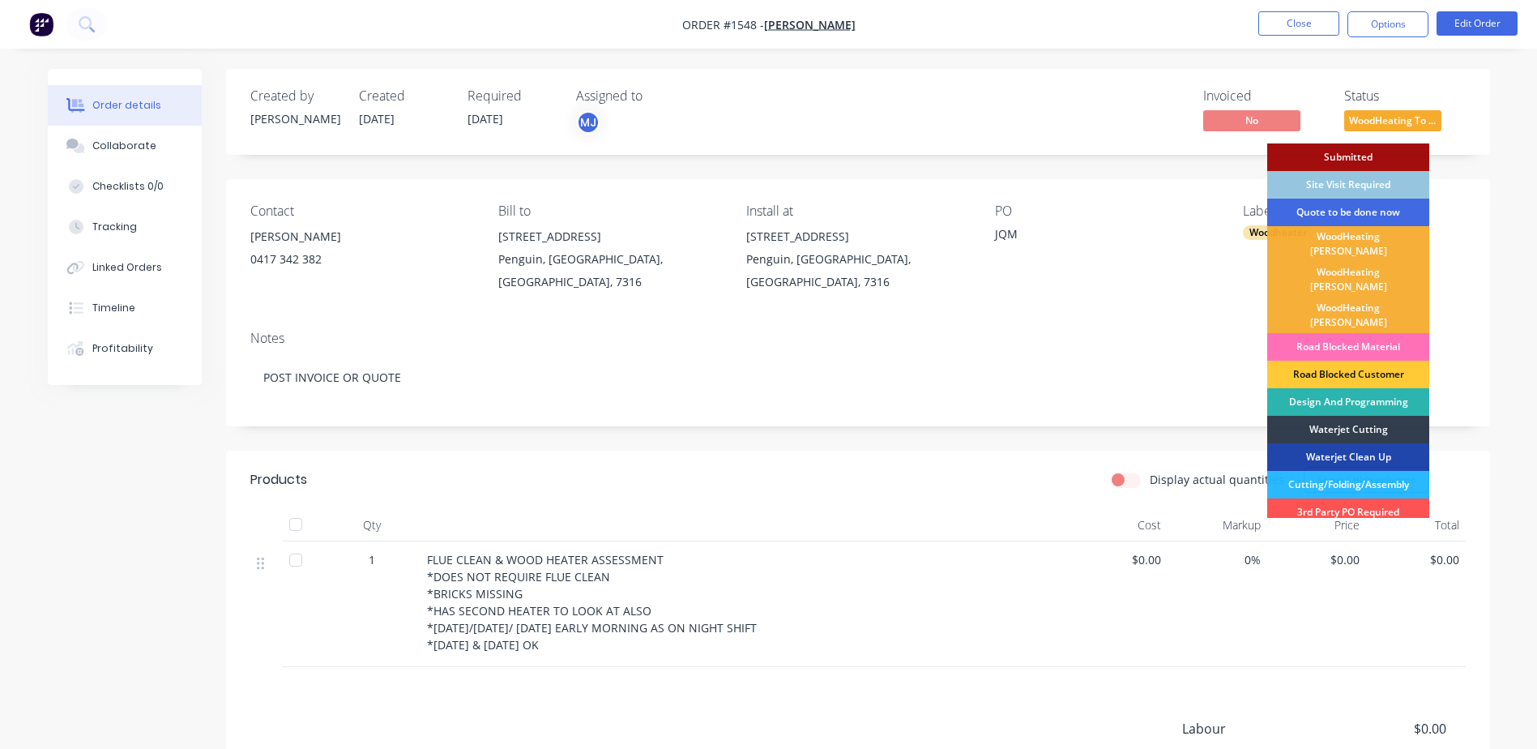
click at [1364, 212] on div "Quote to be done now" at bounding box center [1349, 213] width 162 height 28
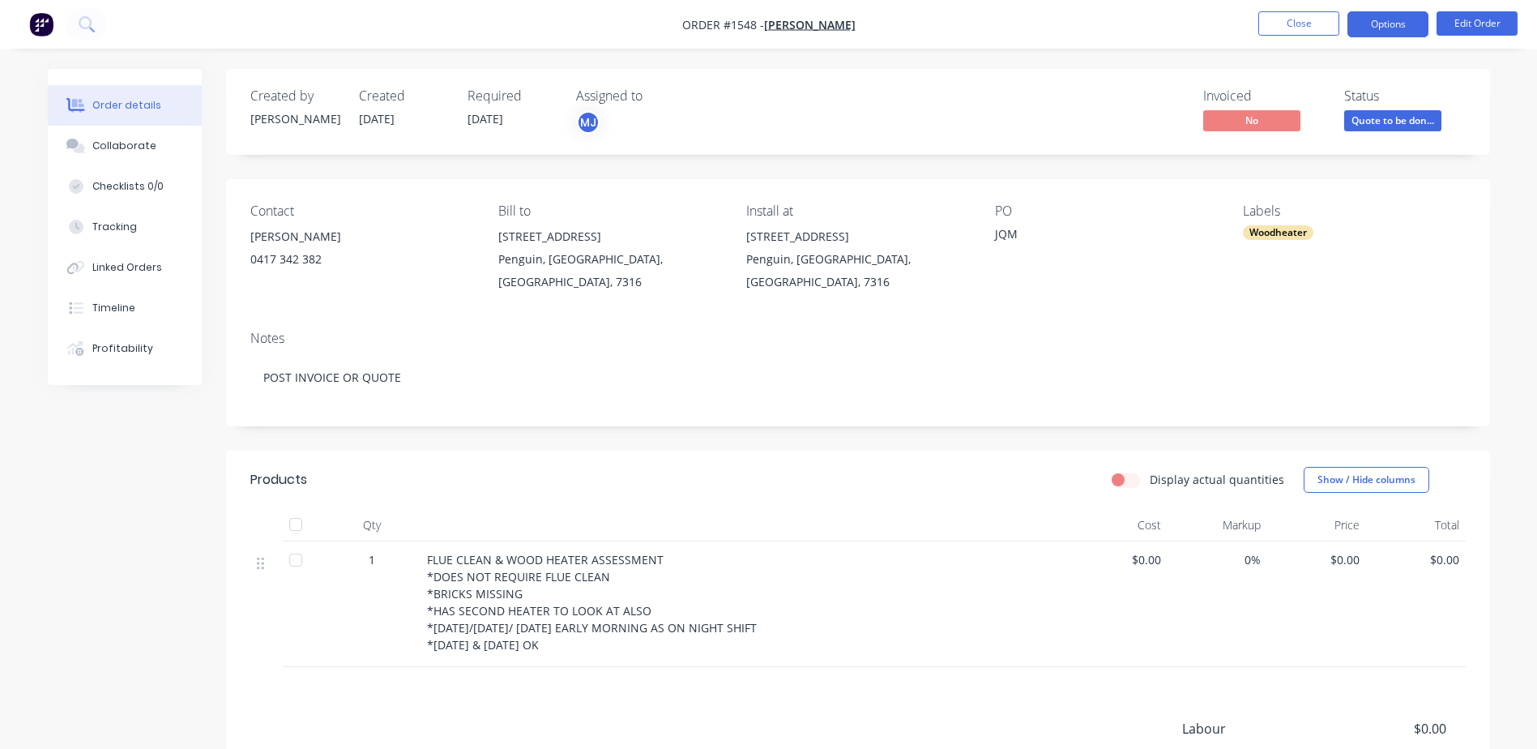
click at [1382, 26] on button "Options" at bounding box center [1388, 24] width 81 height 26
click at [1499, 25] on button "Edit Order" at bounding box center [1477, 23] width 81 height 24
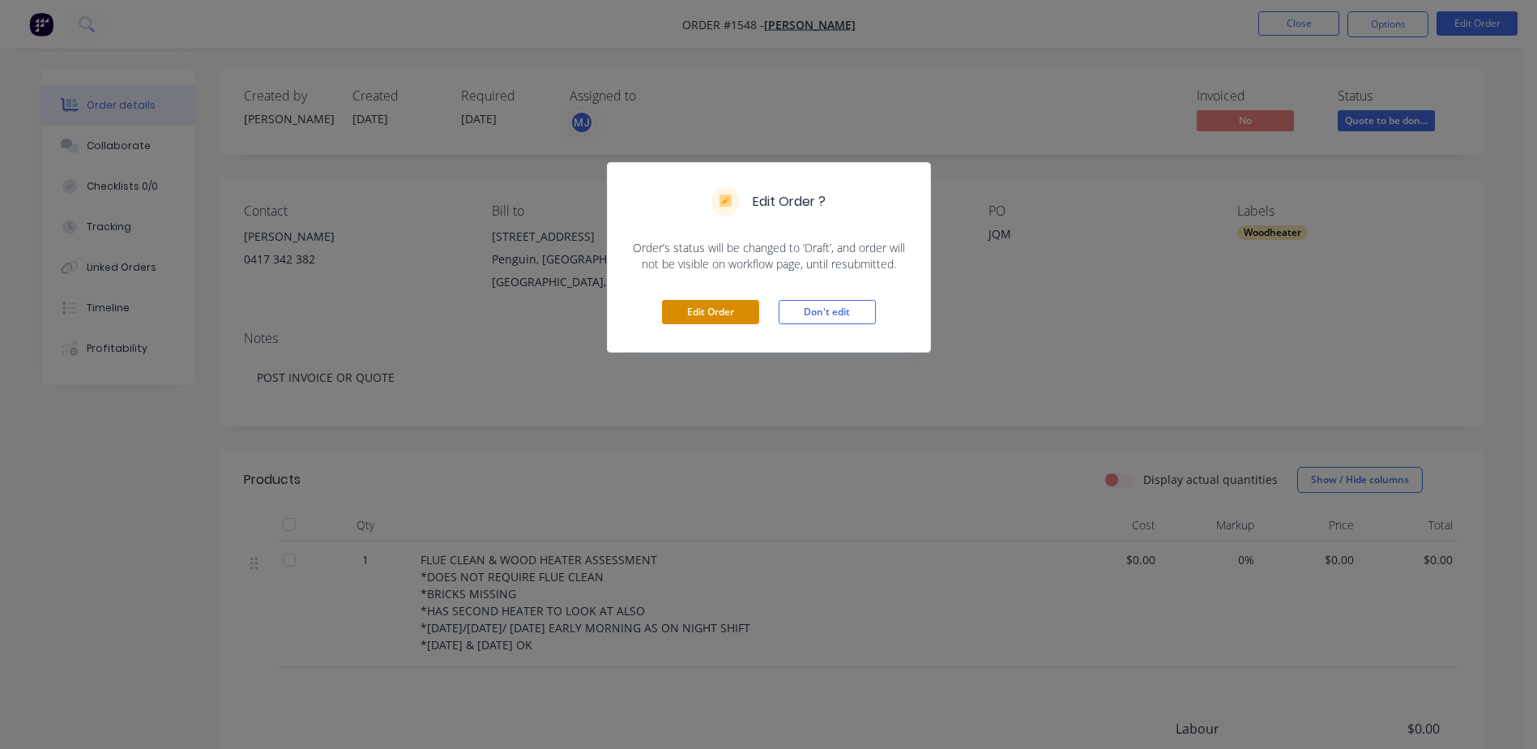
click at [715, 306] on button "Edit Order" at bounding box center [710, 312] width 97 height 24
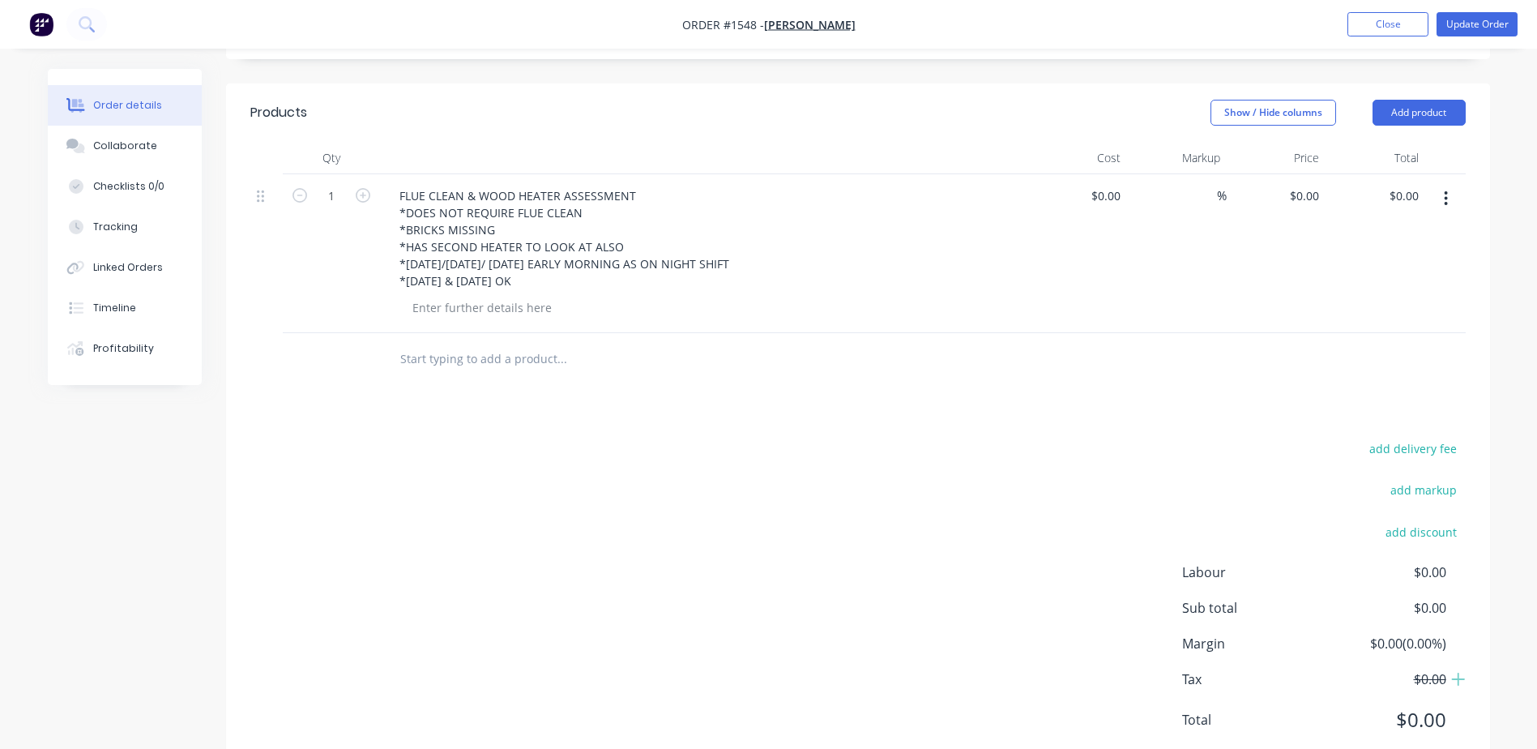
scroll to position [421, 0]
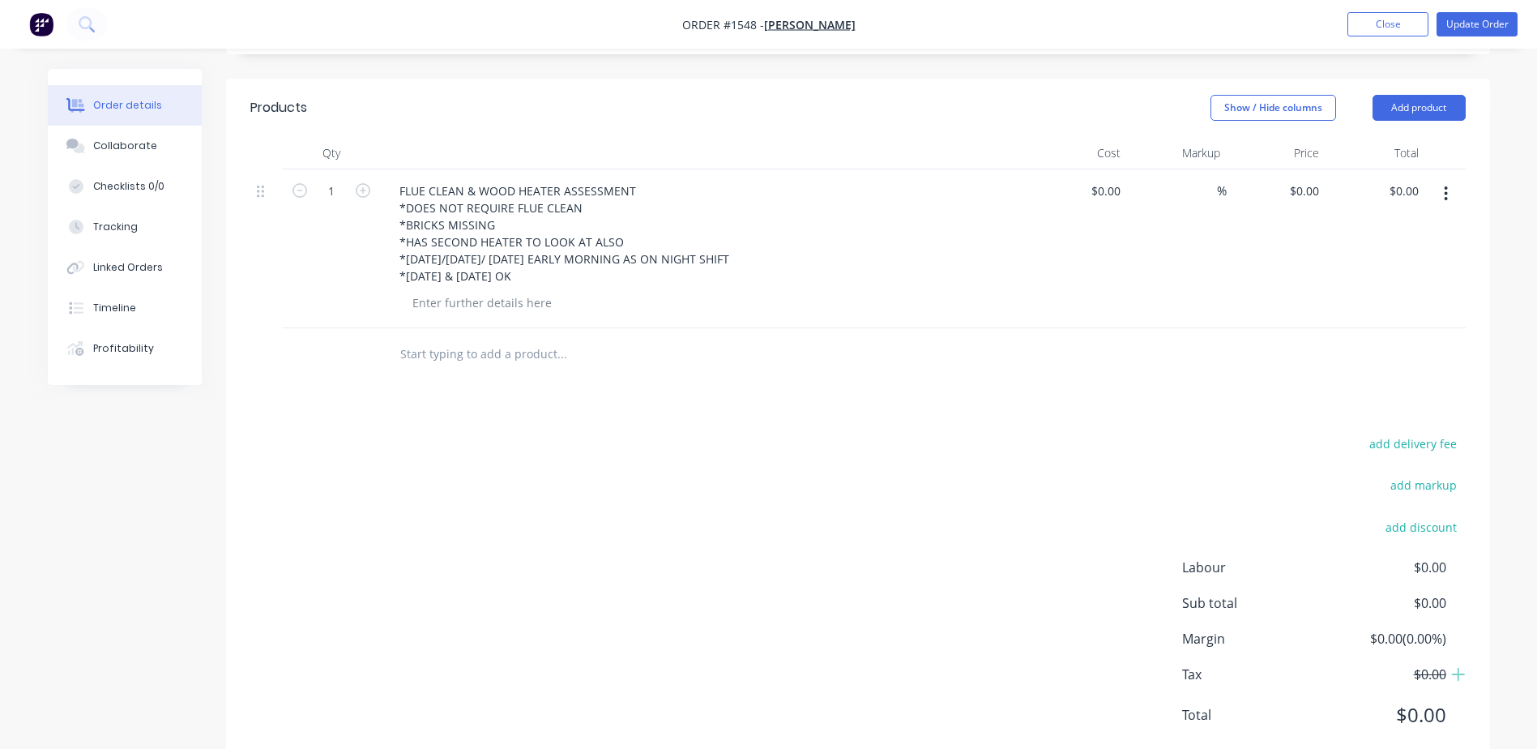
click at [454, 338] on input "text" at bounding box center [562, 354] width 324 height 32
click at [126, 137] on button "Collaborate" at bounding box center [125, 146] width 154 height 41
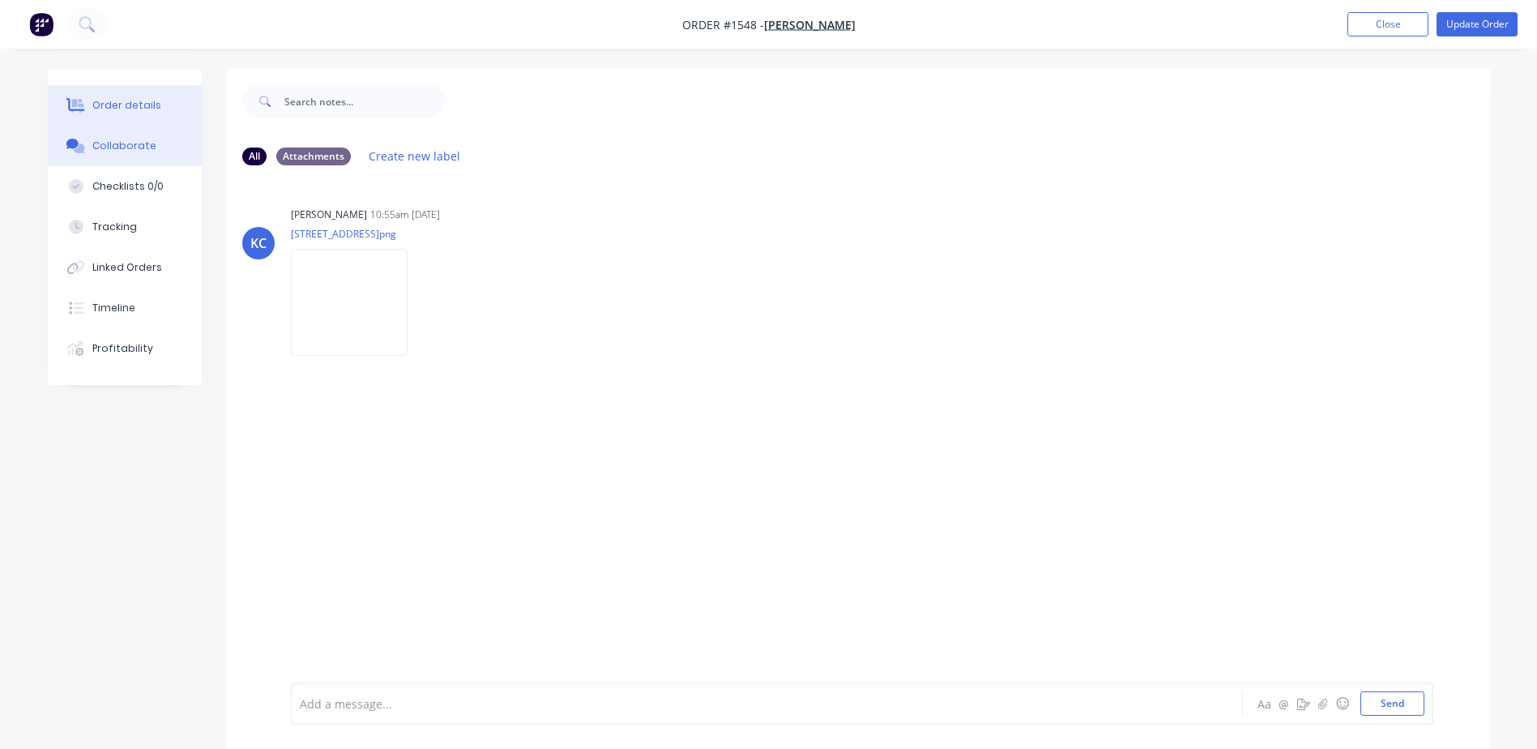
click at [147, 103] on div "Order details" at bounding box center [126, 105] width 69 height 15
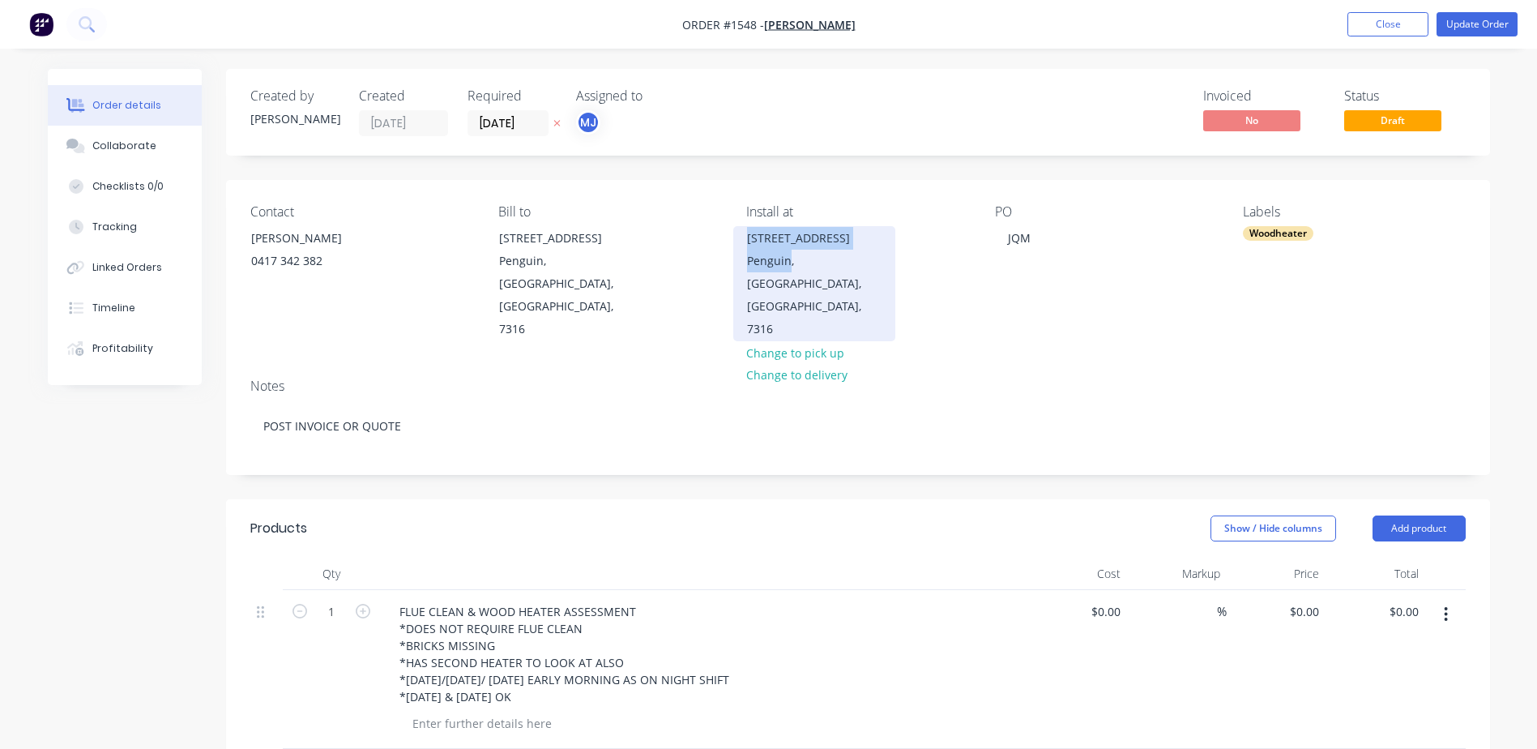
drag, startPoint x: 744, startPoint y: 236, endPoint x: 792, endPoint y: 257, distance: 52.3
click at [792, 257] on div "2 Seaside Crescent Penguin, Tasmania, Australia, 7316" at bounding box center [814, 283] width 162 height 115
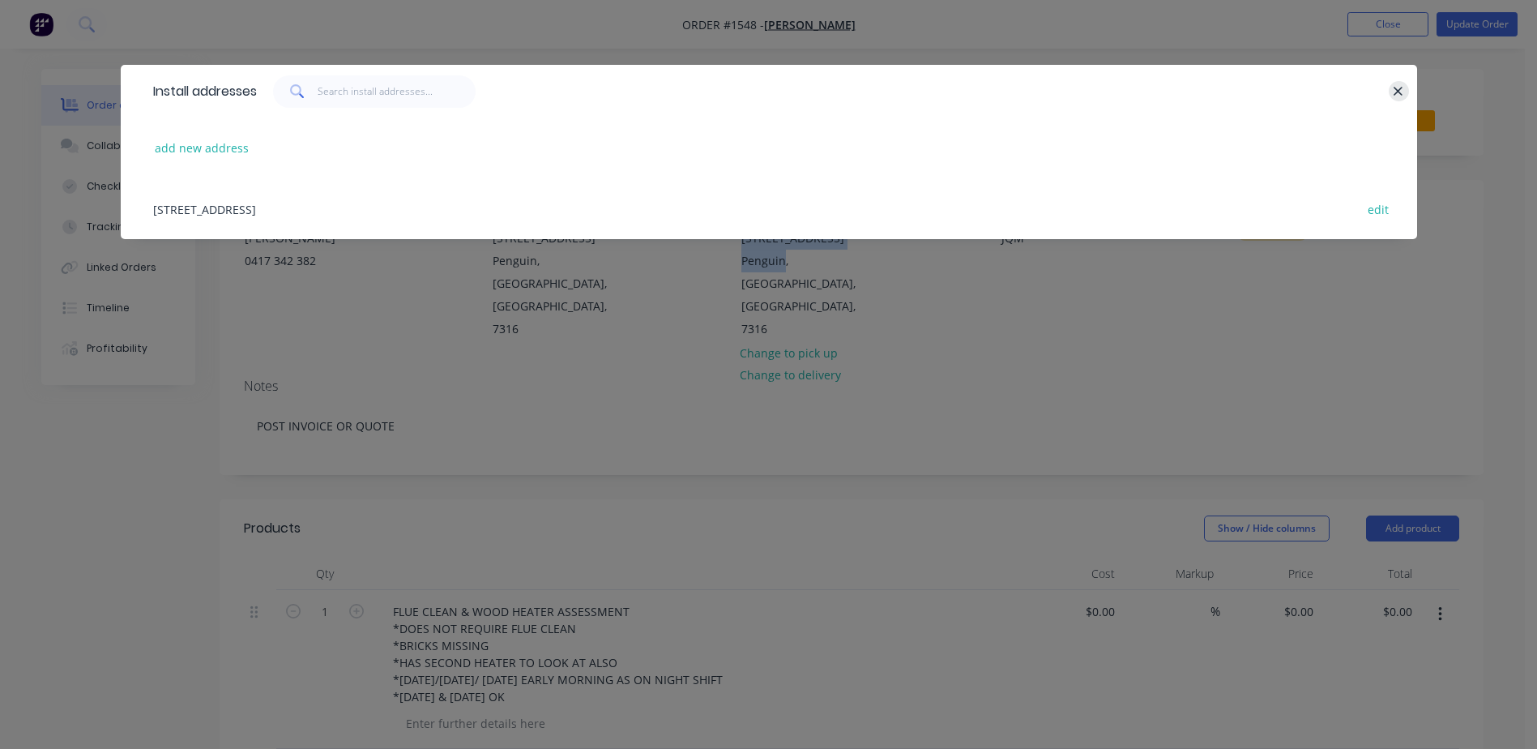
click at [1398, 92] on icon "button" at bounding box center [1399, 91] width 9 height 9
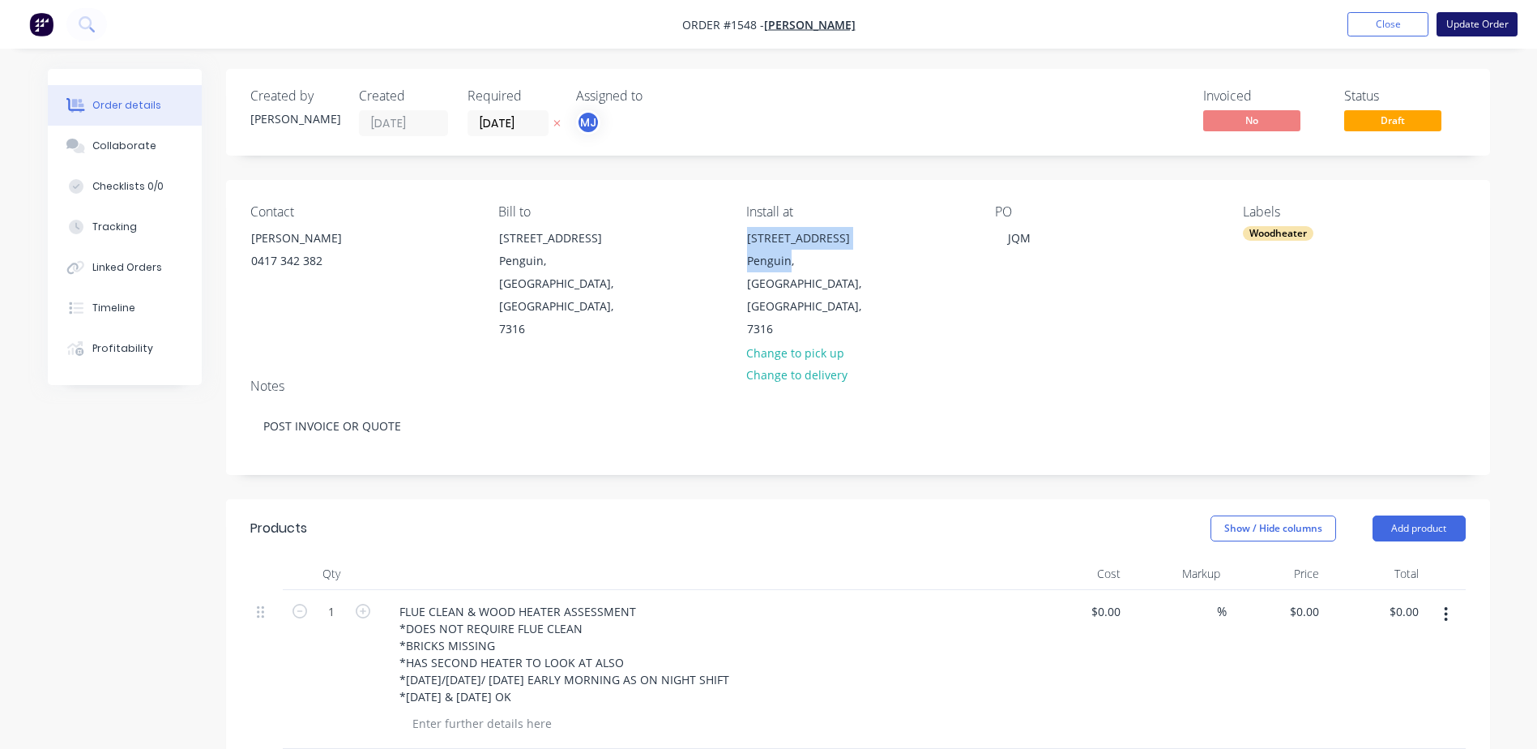
click at [1466, 25] on button "Update Order" at bounding box center [1477, 24] width 81 height 24
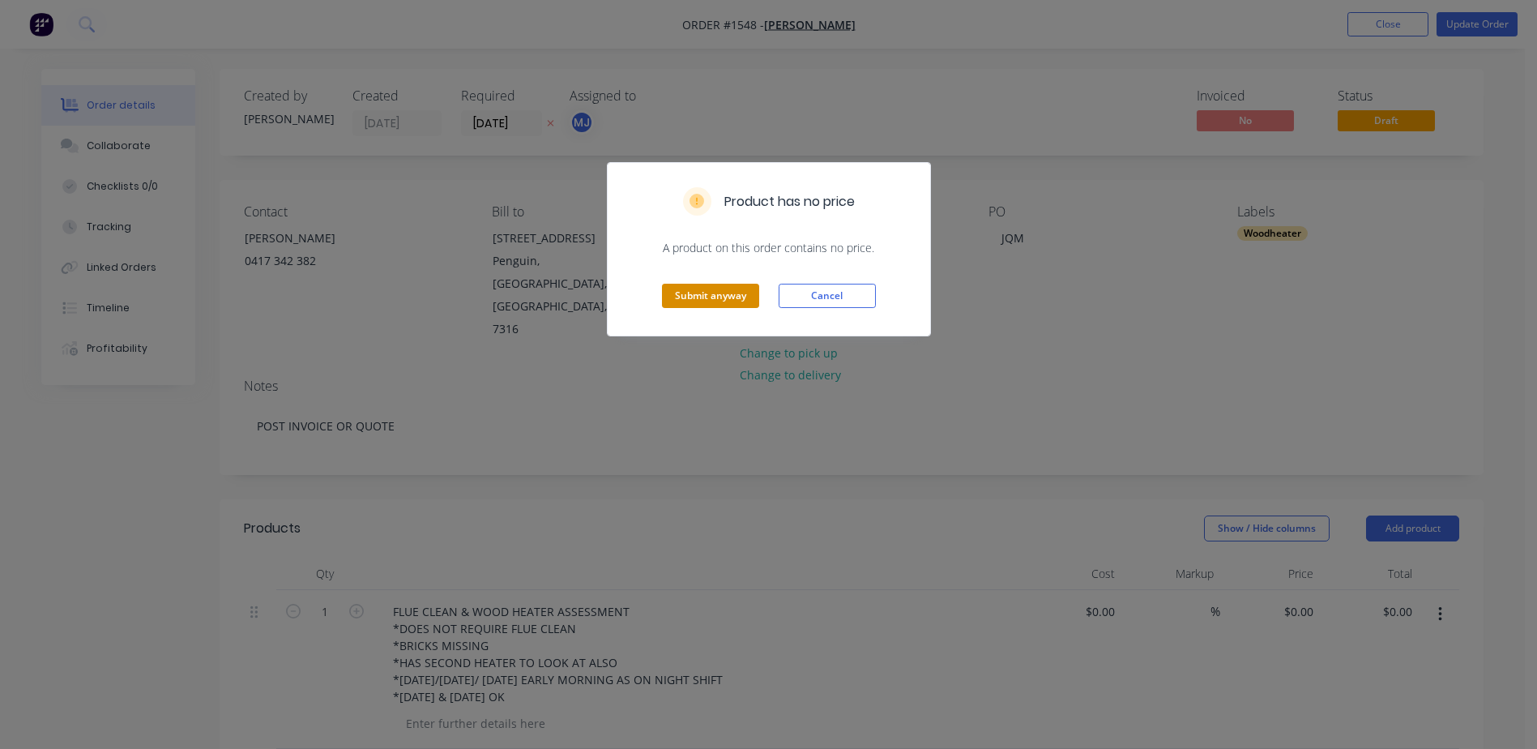
click at [673, 295] on button "Submit anyway" at bounding box center [710, 296] width 97 height 24
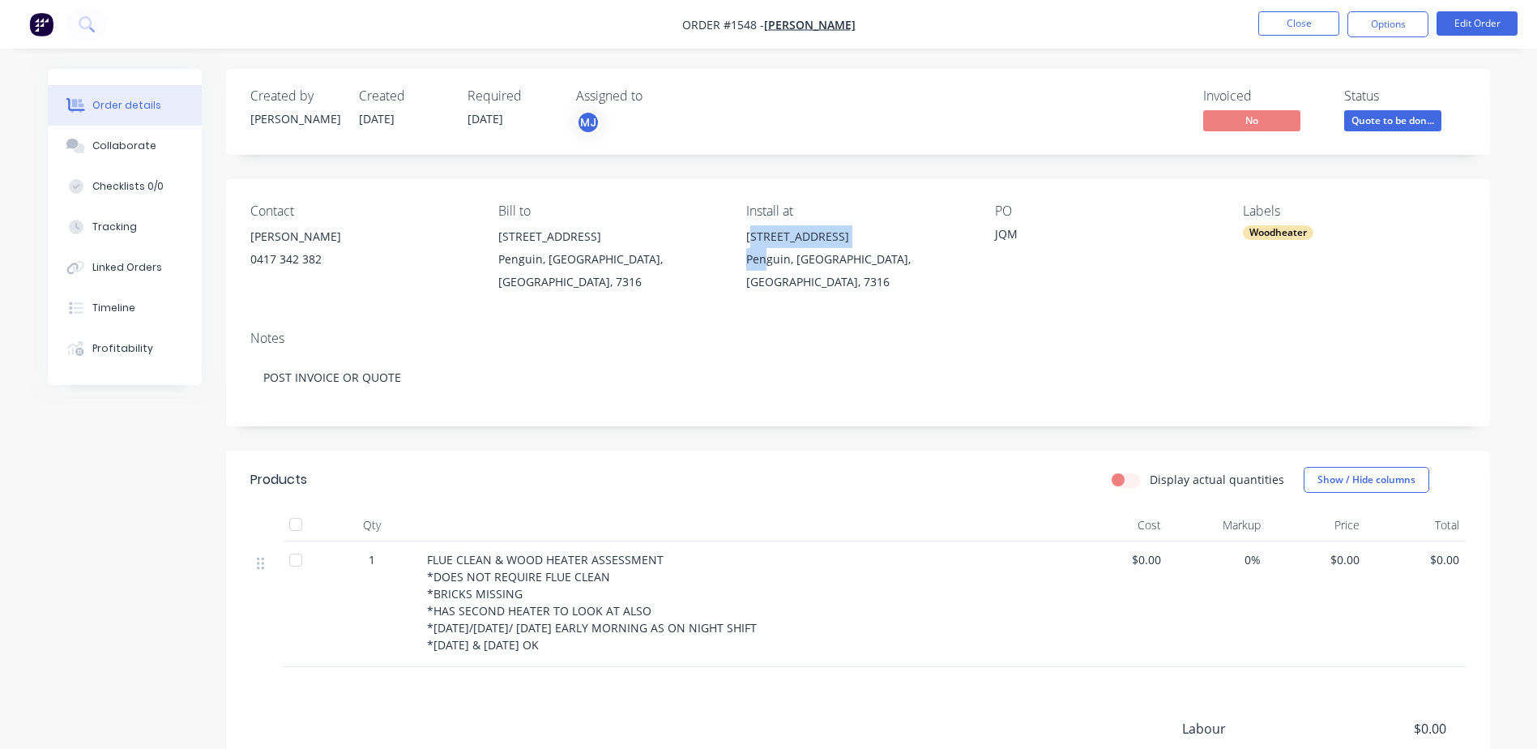
drag, startPoint x: 750, startPoint y: 239, endPoint x: 767, endPoint y: 248, distance: 19.2
click at [767, 248] on div "2 Seaside Crescent Penguin, Tasmania, Australia, 7316" at bounding box center [857, 259] width 222 height 68
drag, startPoint x: 767, startPoint y: 248, endPoint x: 789, endPoint y: 266, distance: 27.6
click at [789, 266] on div "2 Seaside Crescent Penguin, Tasmania, Australia, 7316" at bounding box center [857, 259] width 222 height 68
copy div "2 Seaside Crescent Penguin"
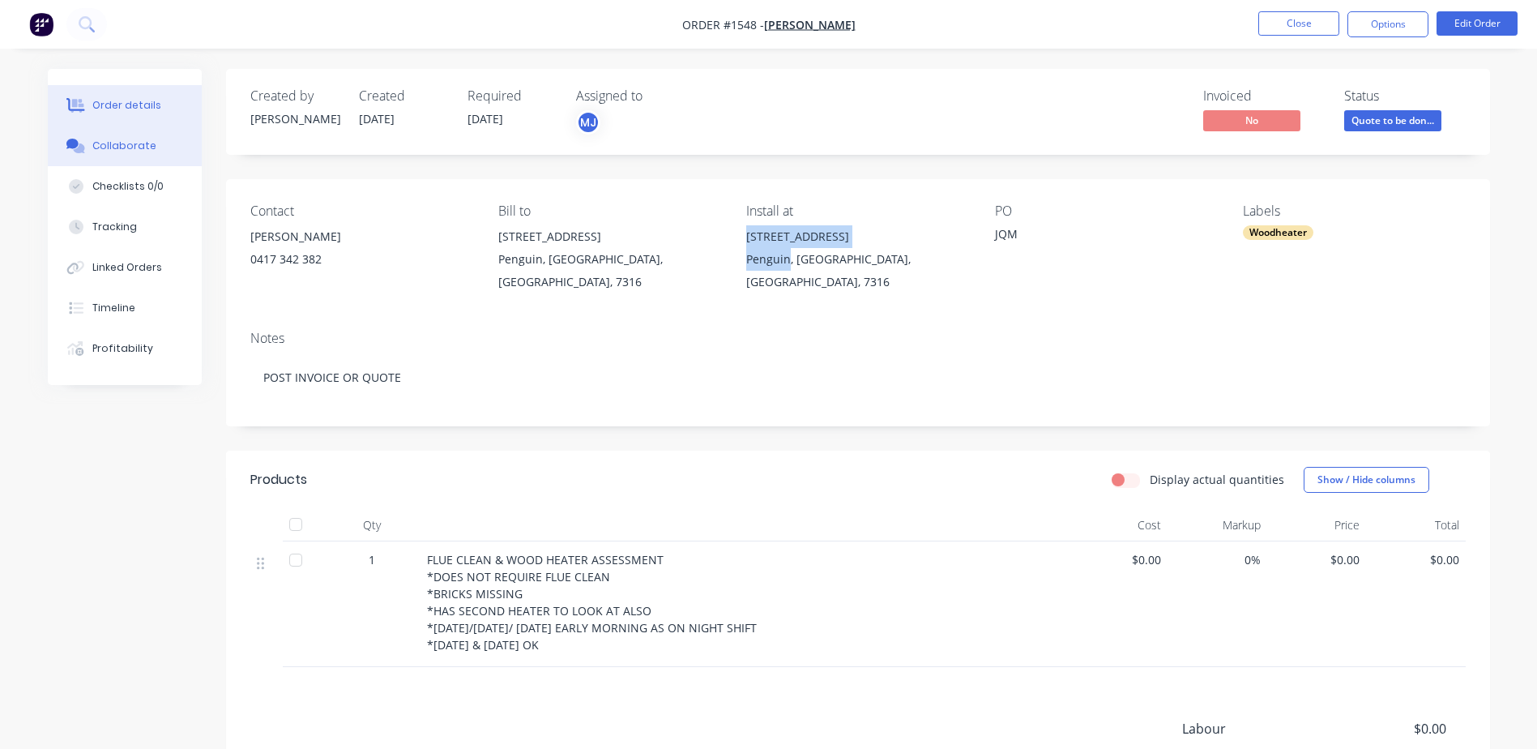
click at [132, 152] on div "Collaborate" at bounding box center [124, 146] width 64 height 15
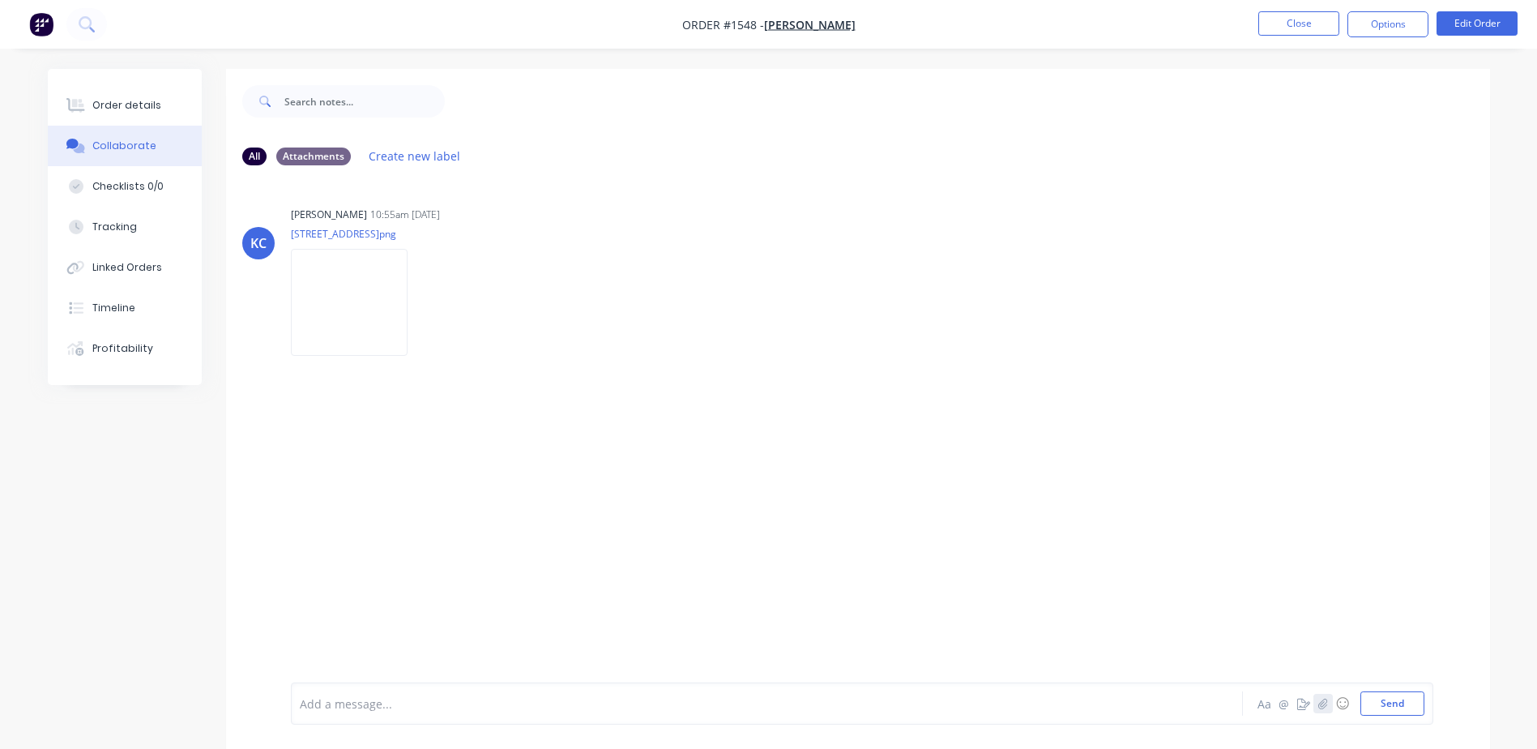
click at [1319, 699] on icon "button" at bounding box center [1323, 703] width 10 height 11
click at [1409, 705] on button "Send" at bounding box center [1393, 703] width 64 height 24
click at [129, 111] on div "Order details" at bounding box center [126, 105] width 69 height 15
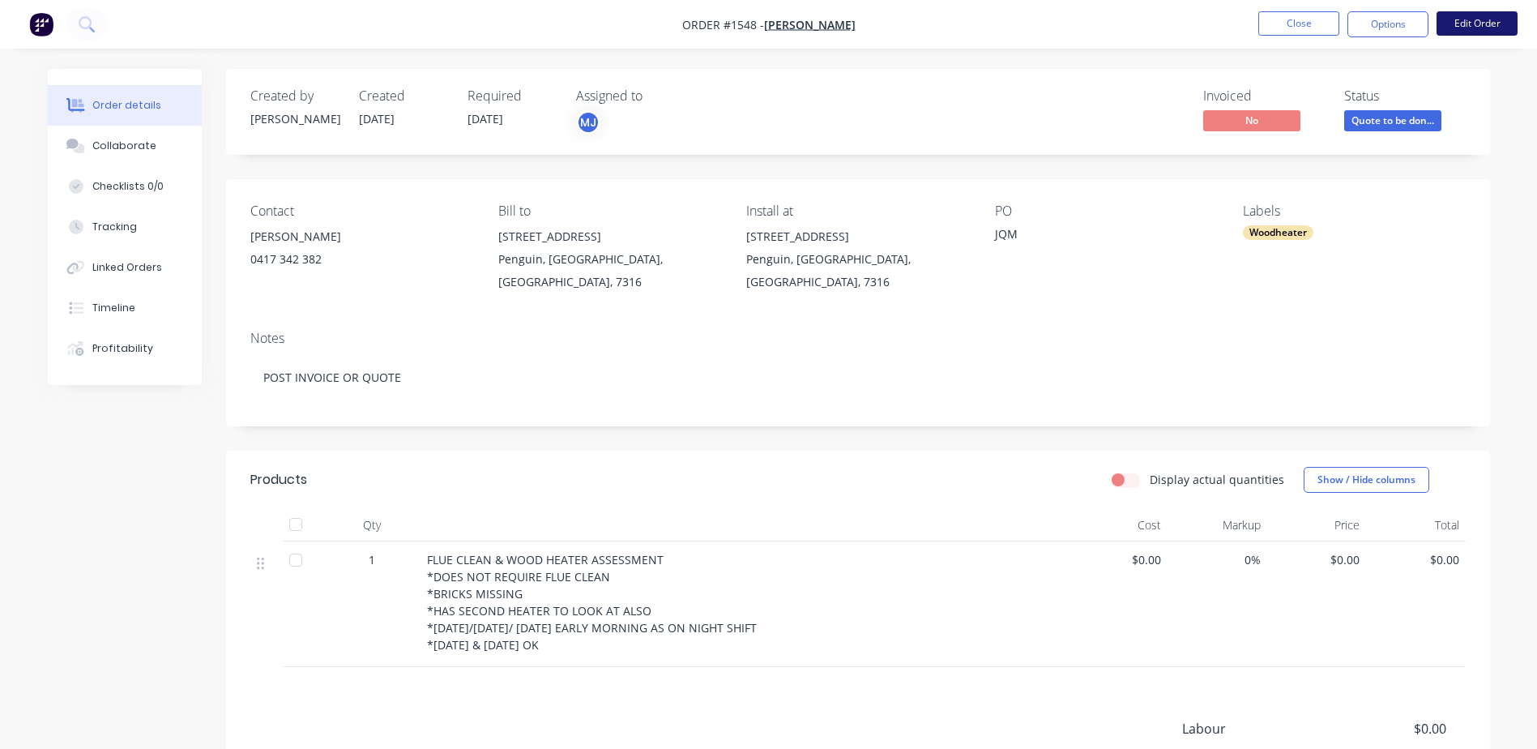
click at [1474, 24] on button "Edit Order" at bounding box center [1477, 23] width 81 height 24
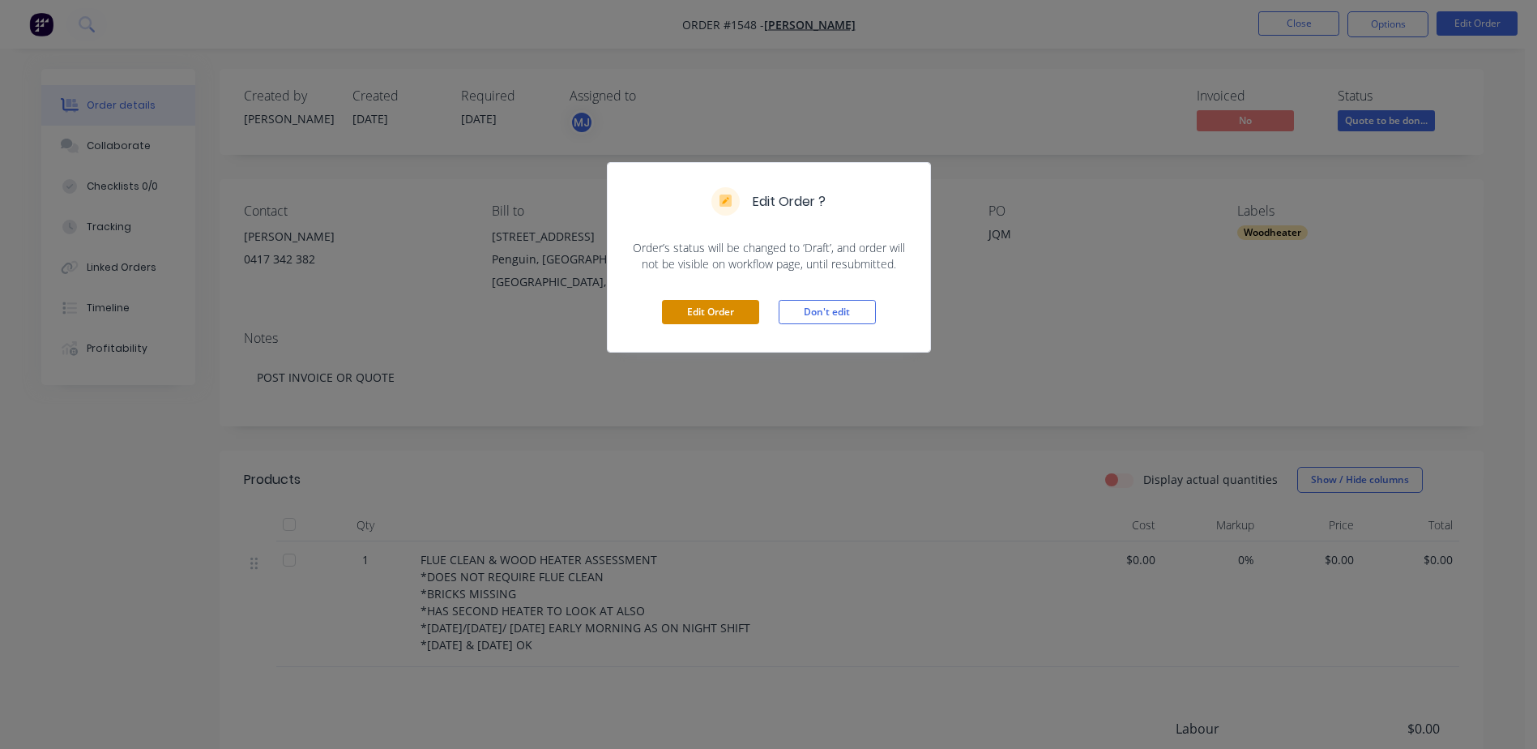
click at [697, 311] on button "Edit Order" at bounding box center [710, 312] width 97 height 24
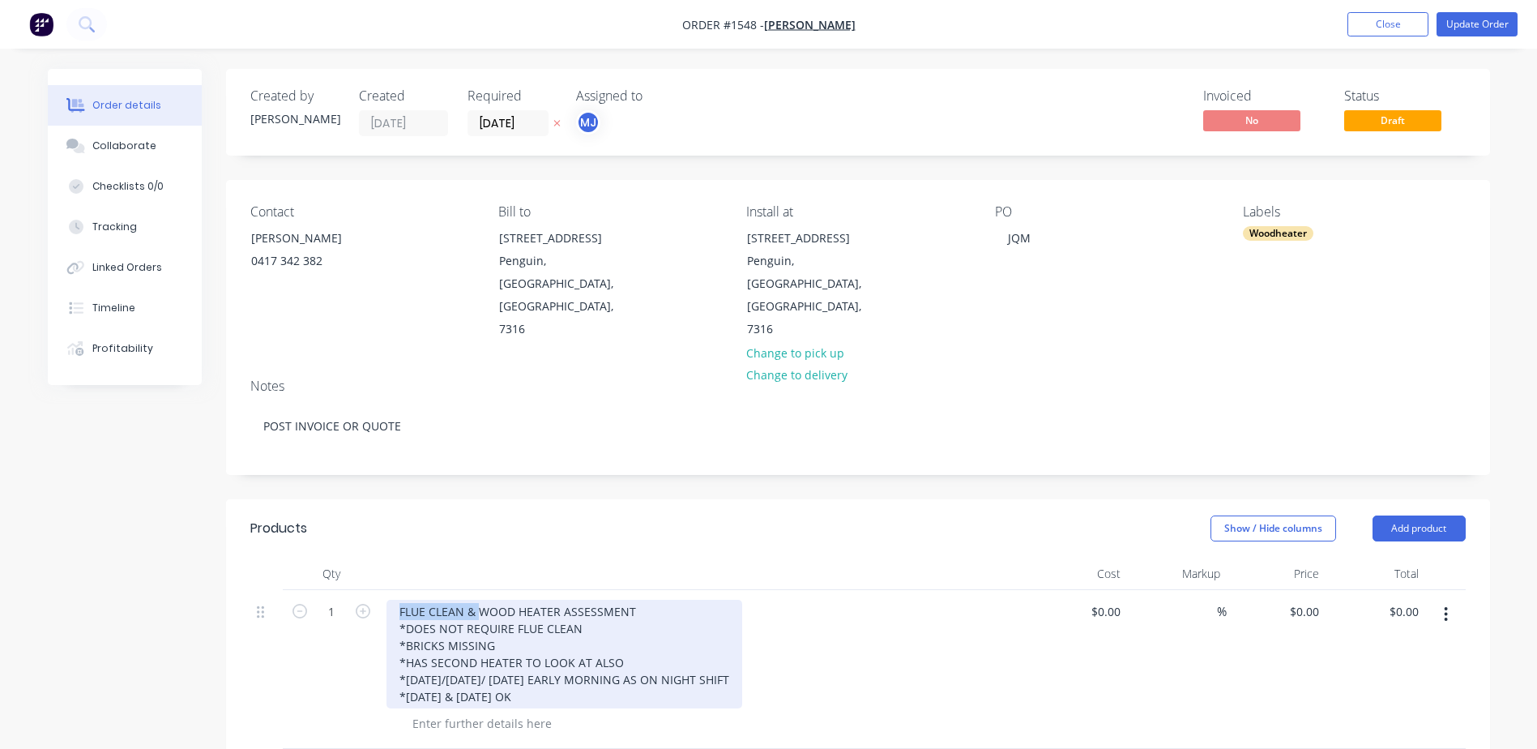
drag, startPoint x: 399, startPoint y: 569, endPoint x: 478, endPoint y: 569, distance: 79.4
click at [478, 600] on div "FLUE CLEAN & WOOD HEATER ASSESSMENT *DOES NOT REQUIRE FLUE CLEAN *BRICKS MISSIN…" at bounding box center [565, 654] width 356 height 109
click at [616, 600] on div "WOOD HEATER ASSESSMENT *DOES NOT REQUIRE FLUE CLEAN *BRICKS MISSING *HAS SECOND…" at bounding box center [565, 654] width 356 height 109
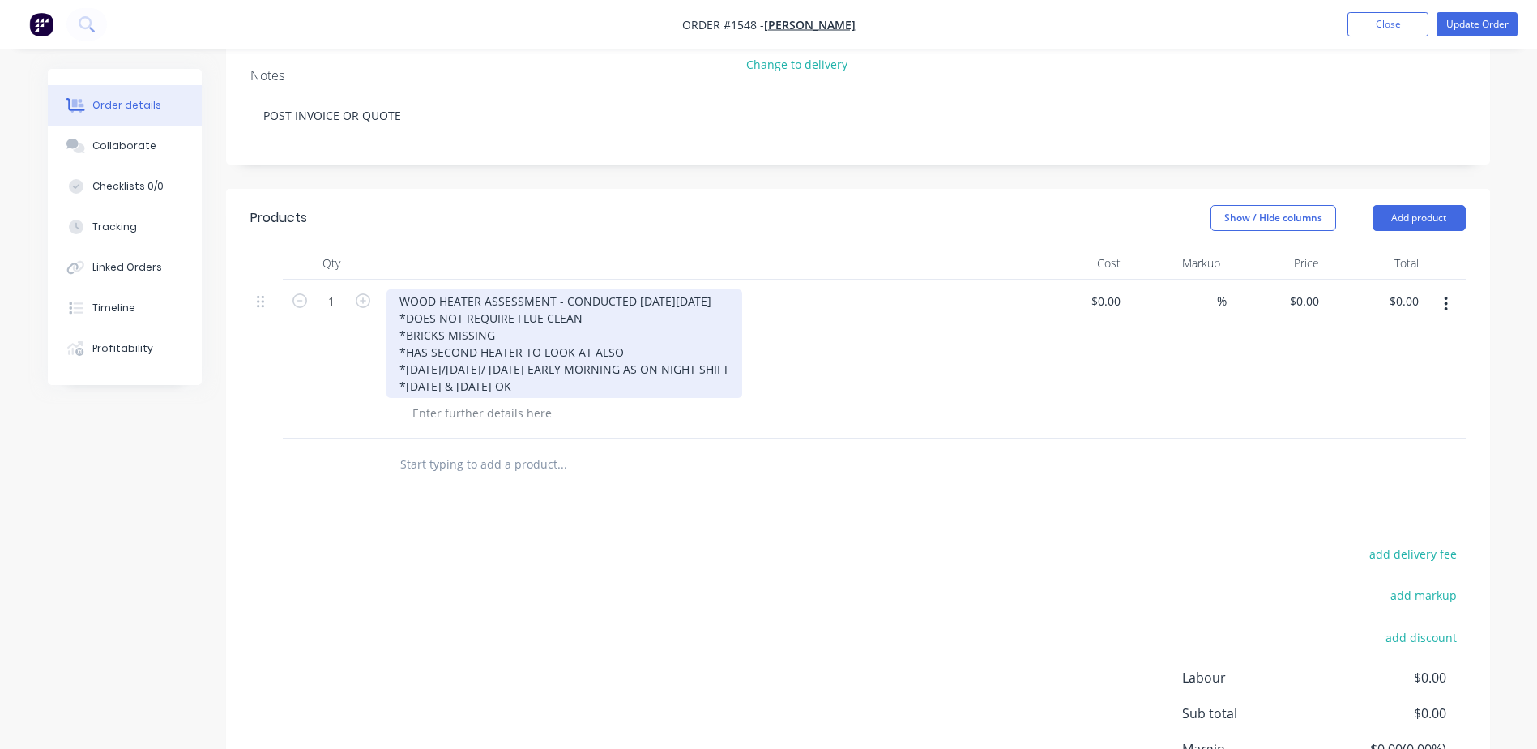
scroll to position [324, 0]
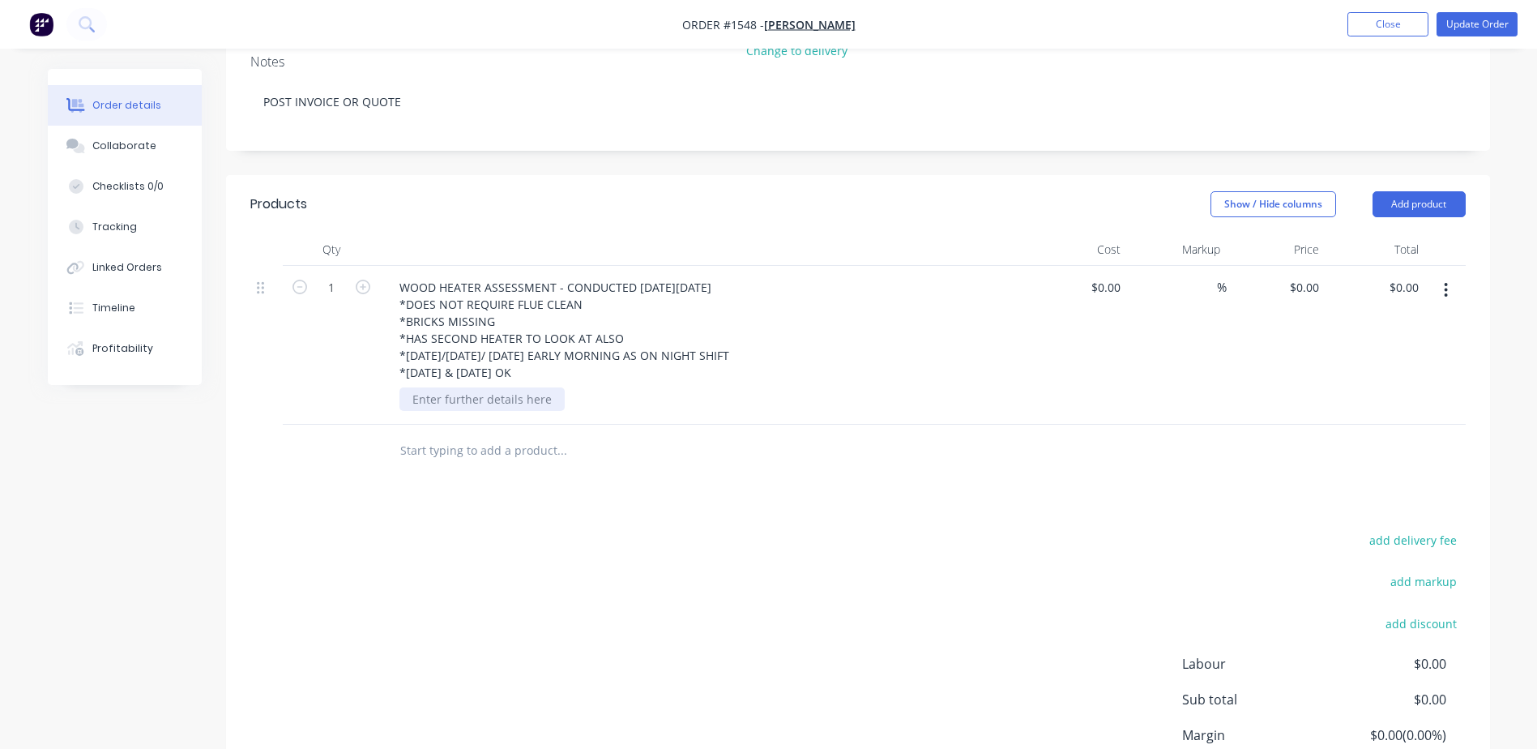
click at [466, 387] on div at bounding box center [482, 399] width 165 height 24
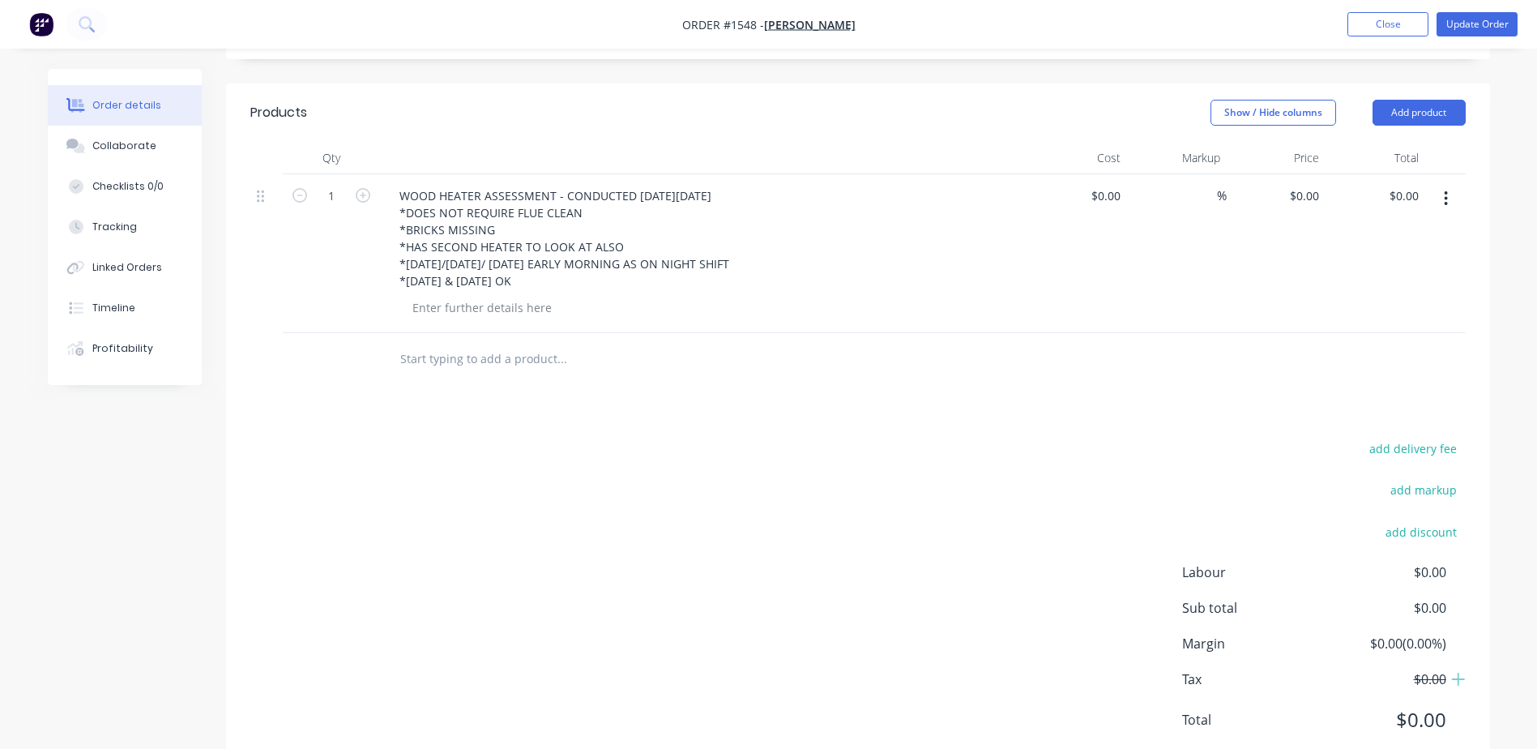
scroll to position [421, 0]
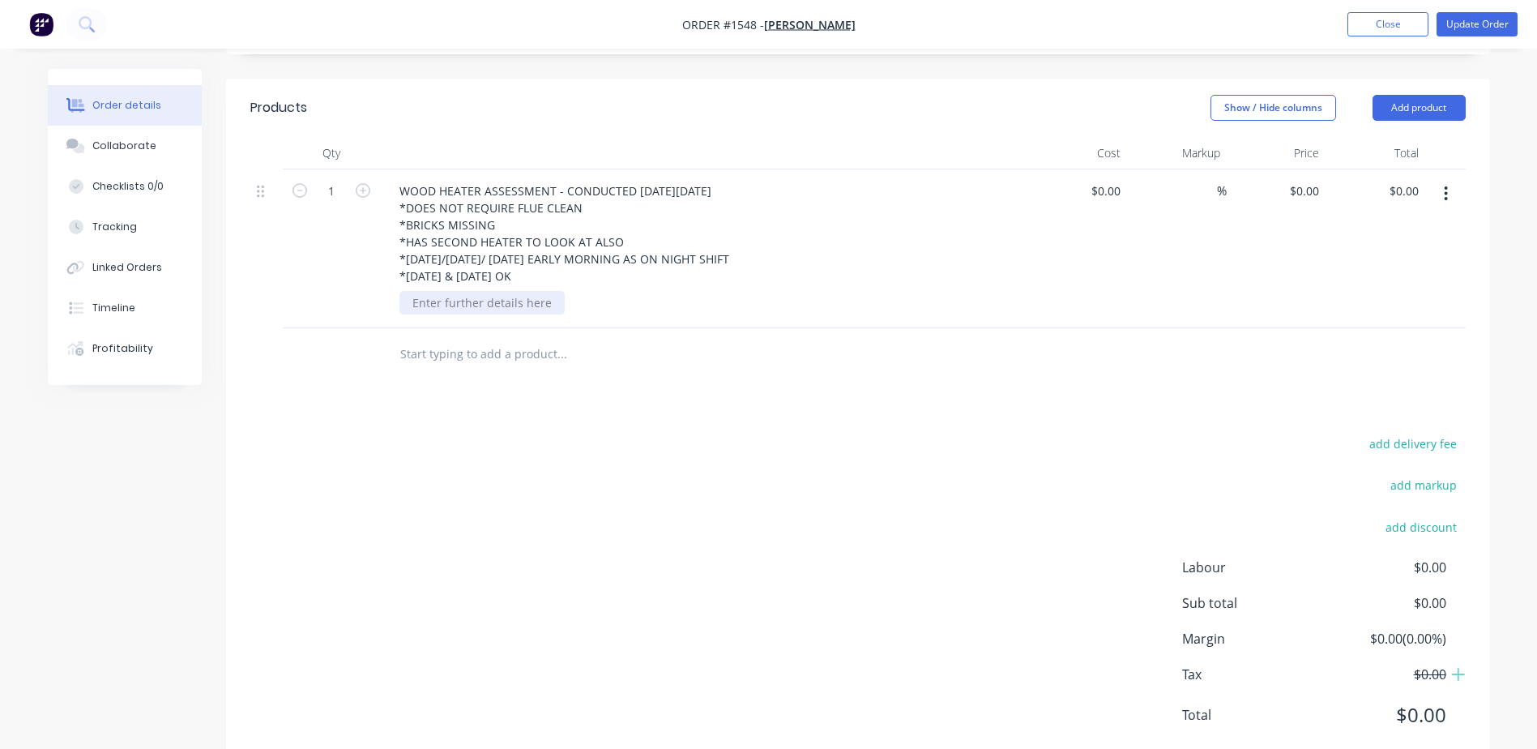
click at [466, 291] on div at bounding box center [482, 303] width 165 height 24
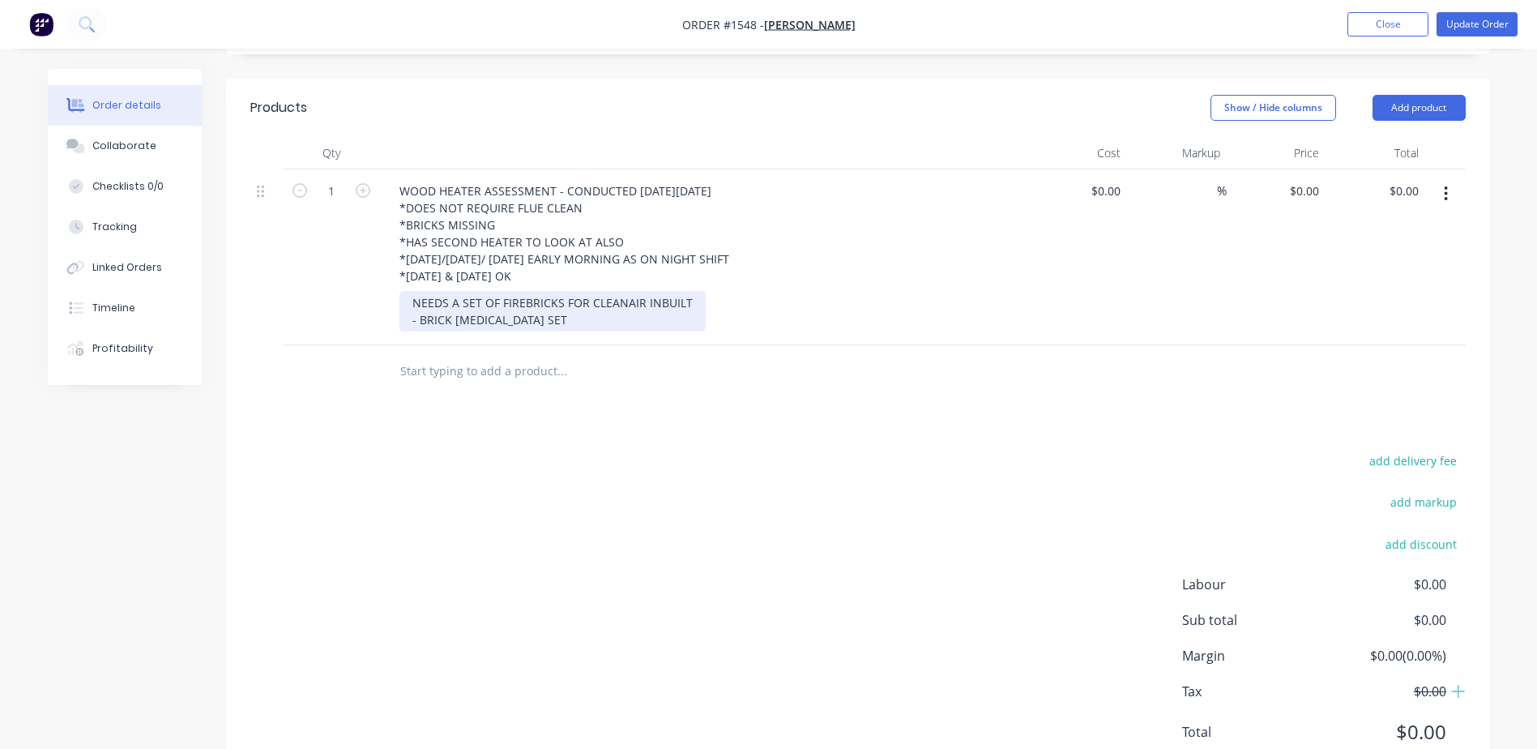
click at [405, 291] on div "NEEDS A SET OF FIREBRICKS FOR CLEANAIR INBUILT - BRICK RETAINER SET" at bounding box center [553, 311] width 306 height 41
click at [562, 291] on div "- NEEDS A SET OF FIREBRICKS FOR CLEANAIR INBUILT - BRICK RETAINER SET" at bounding box center [557, 311] width 314 height 41
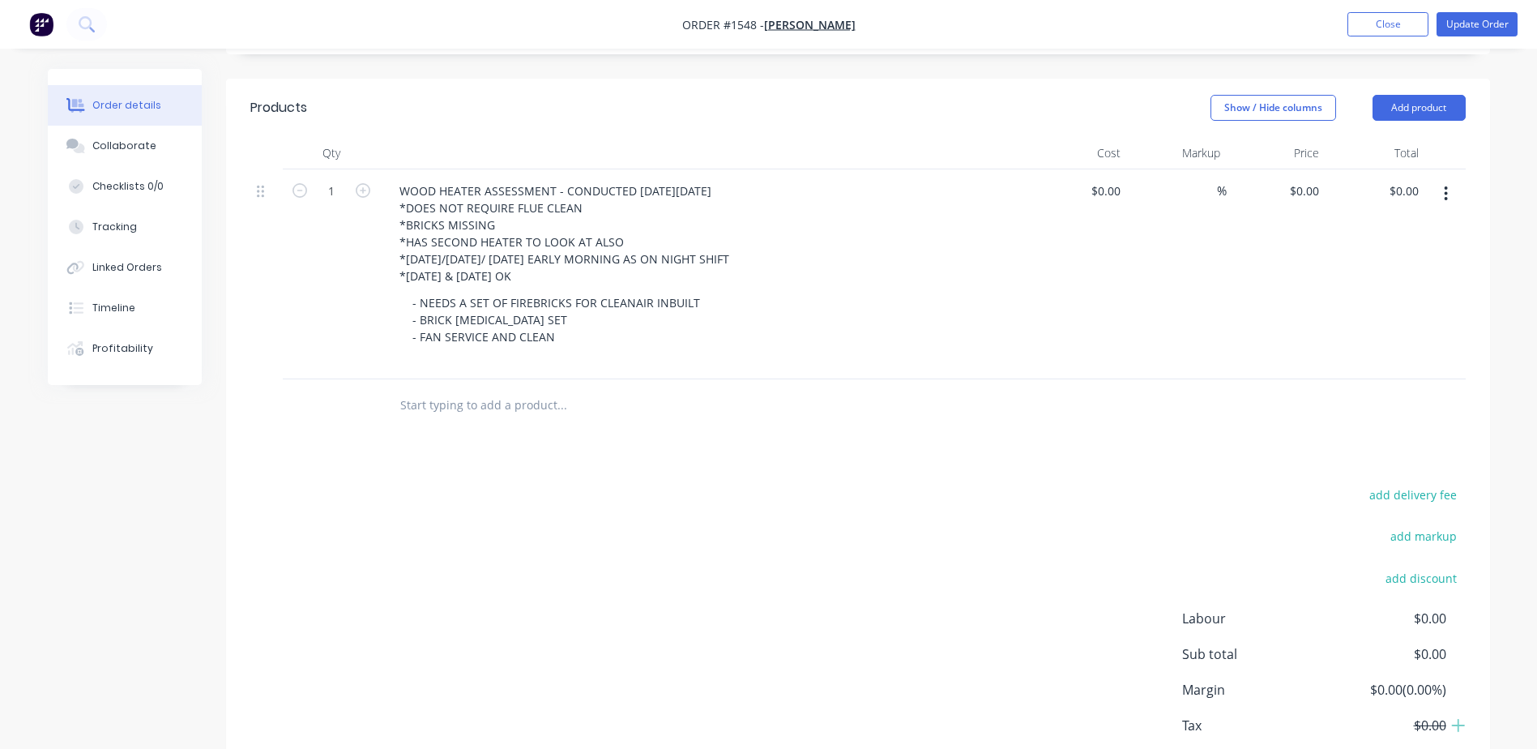
click at [483, 389] on input "text" at bounding box center [562, 405] width 324 height 32
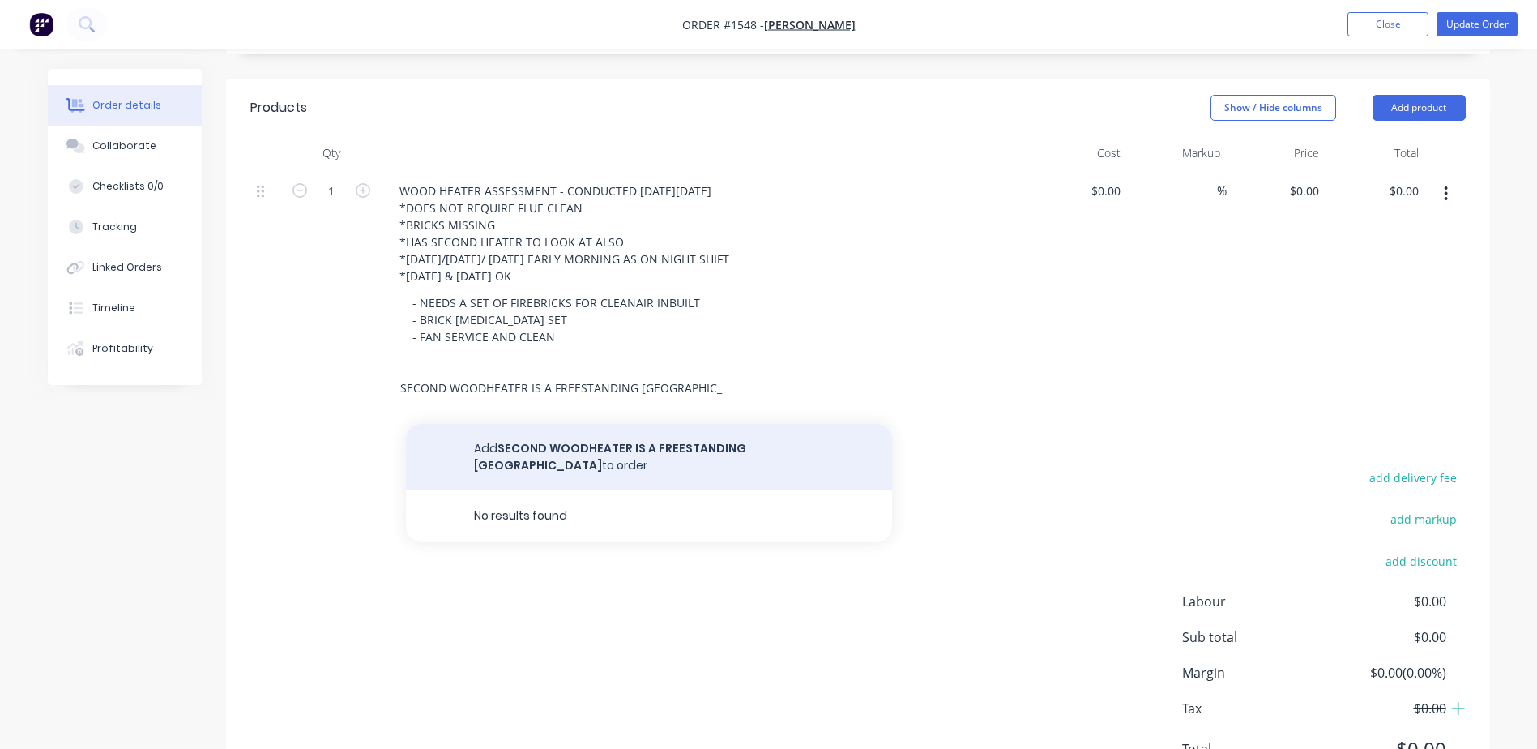
type input "SECOND WOODHEATER IS A FREESTANDING OSBURN"
click at [568, 424] on button "Add SECOND WOODHEATER IS A FREESTANDING OSBURN to order" at bounding box center [649, 457] width 486 height 66
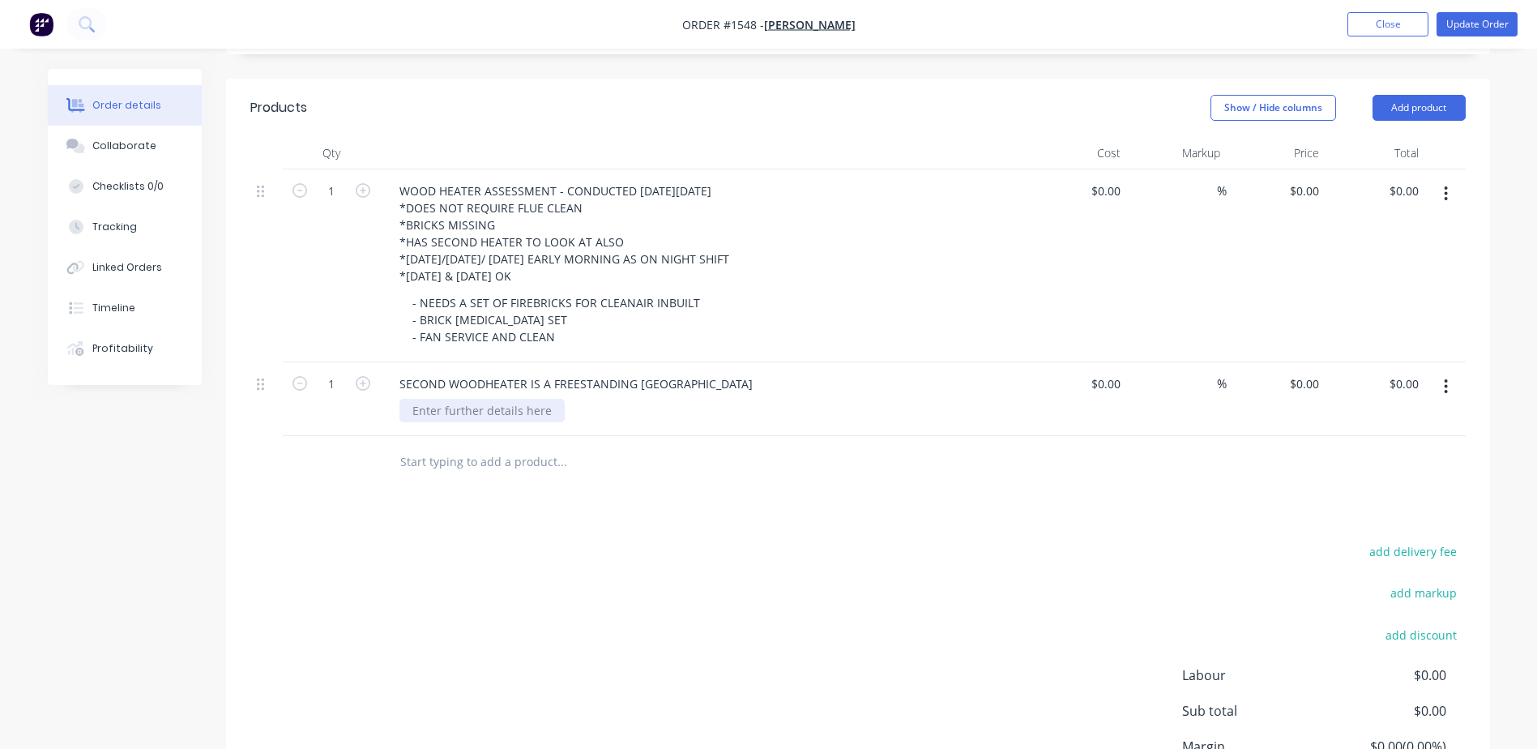
click at [494, 399] on div at bounding box center [482, 411] width 165 height 24
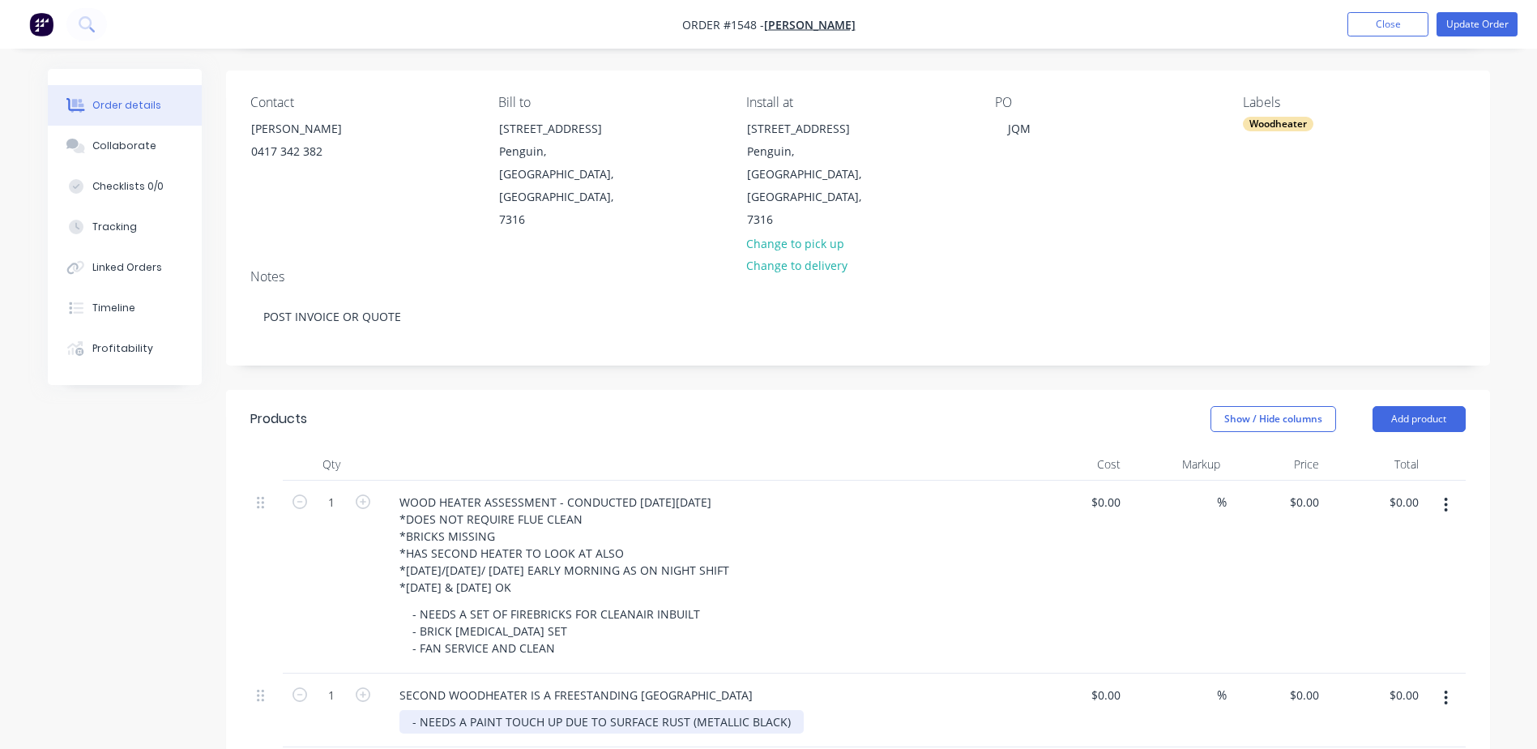
scroll to position [96, 0]
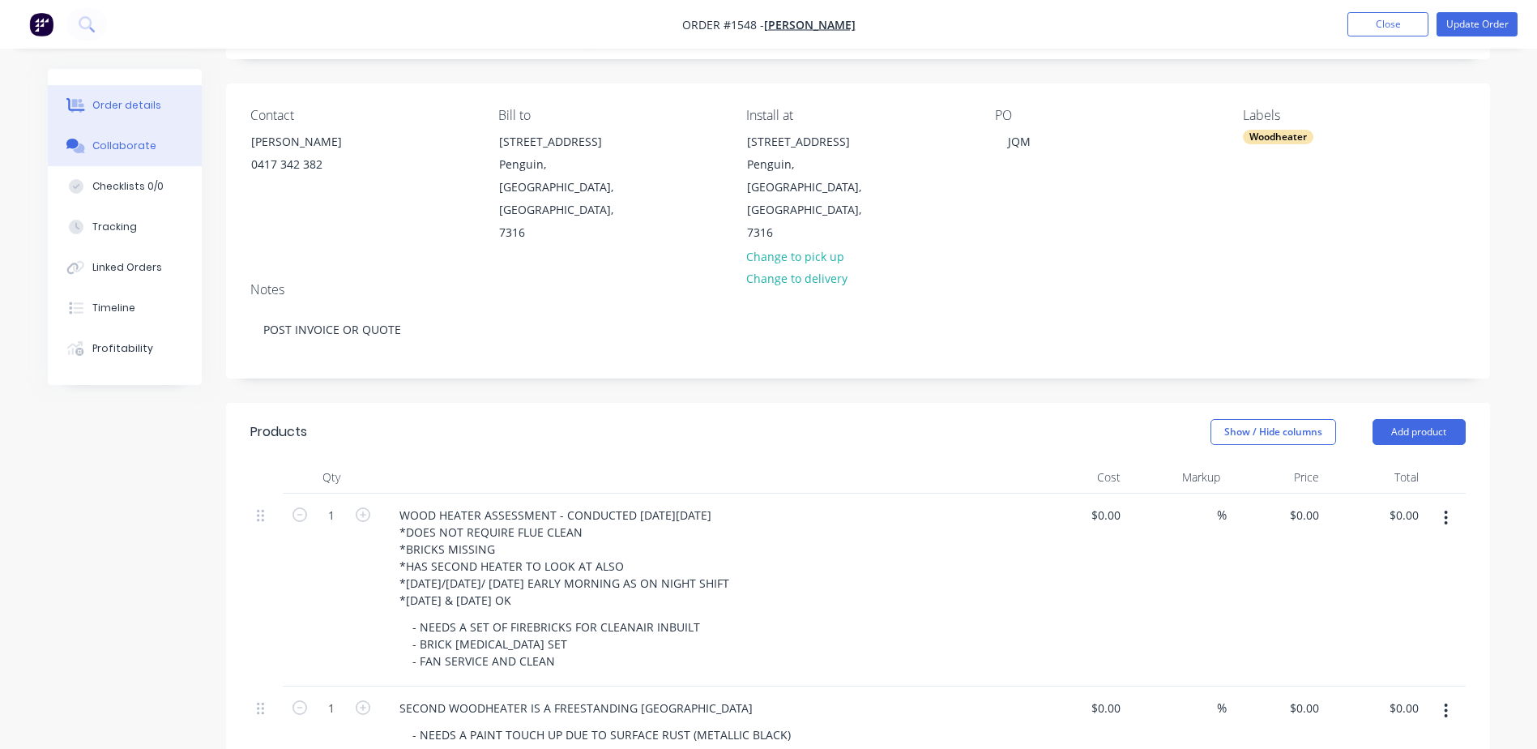
click at [135, 156] on button "Collaborate" at bounding box center [125, 146] width 154 height 41
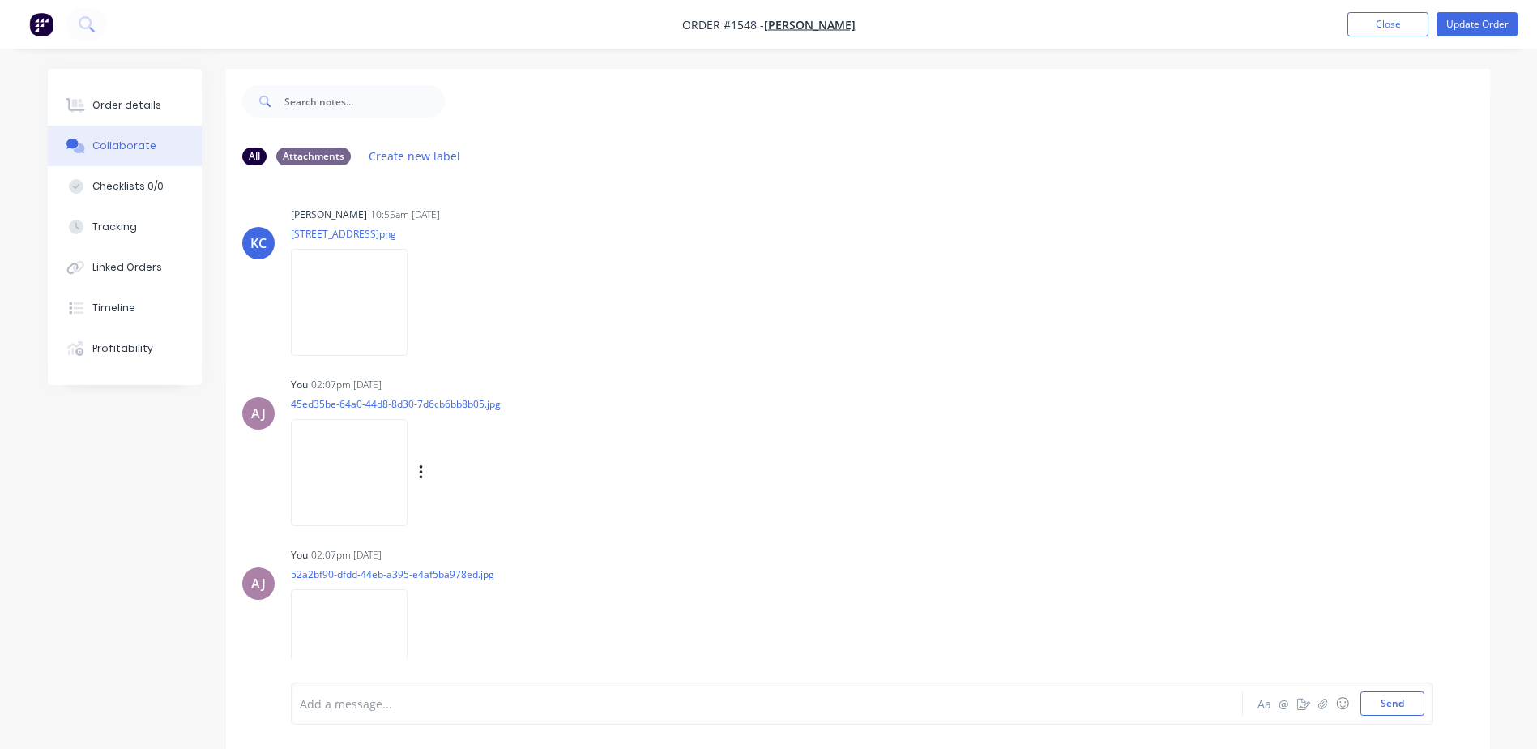
click at [376, 488] on img at bounding box center [349, 472] width 117 height 106
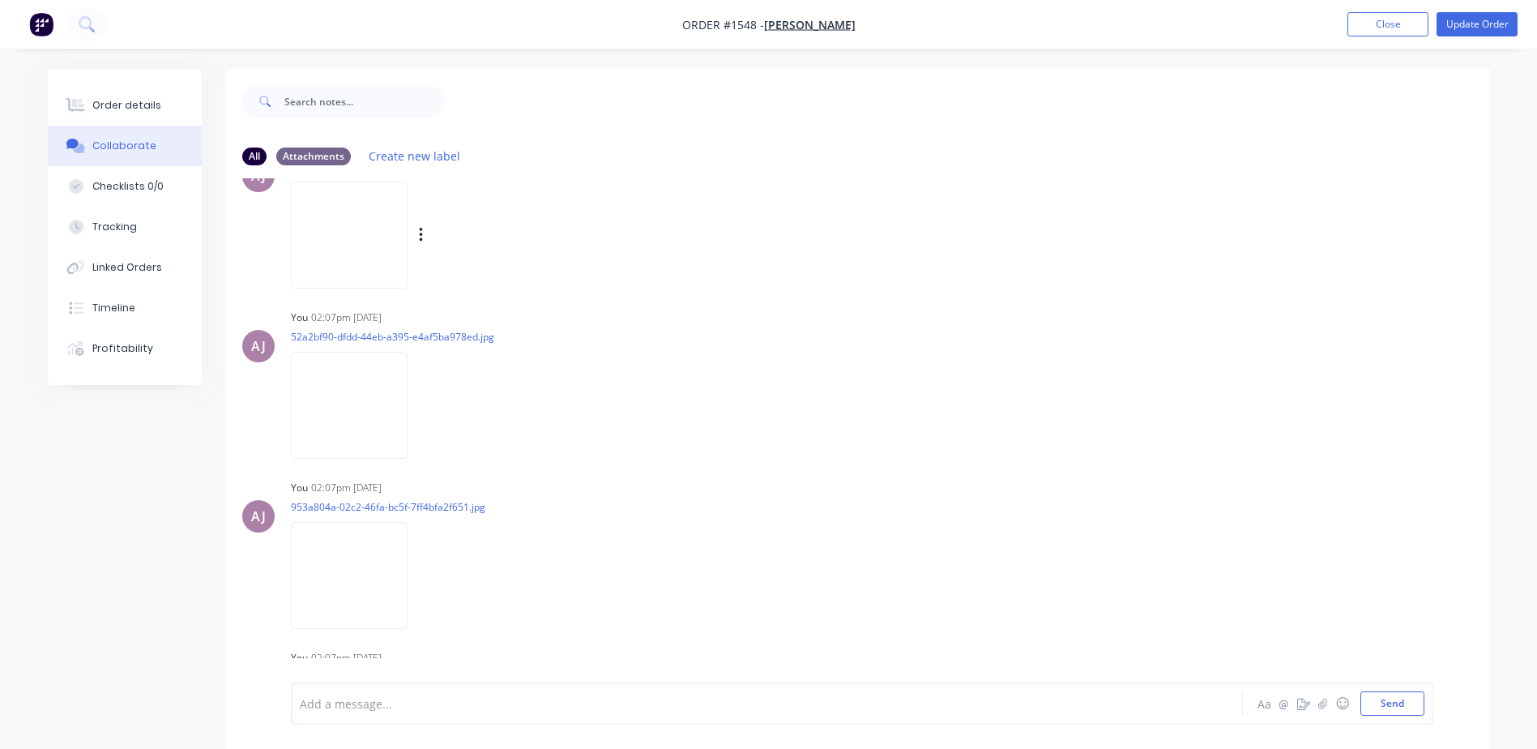
scroll to position [243, 0]
click at [384, 403] on img at bounding box center [349, 399] width 117 height 106
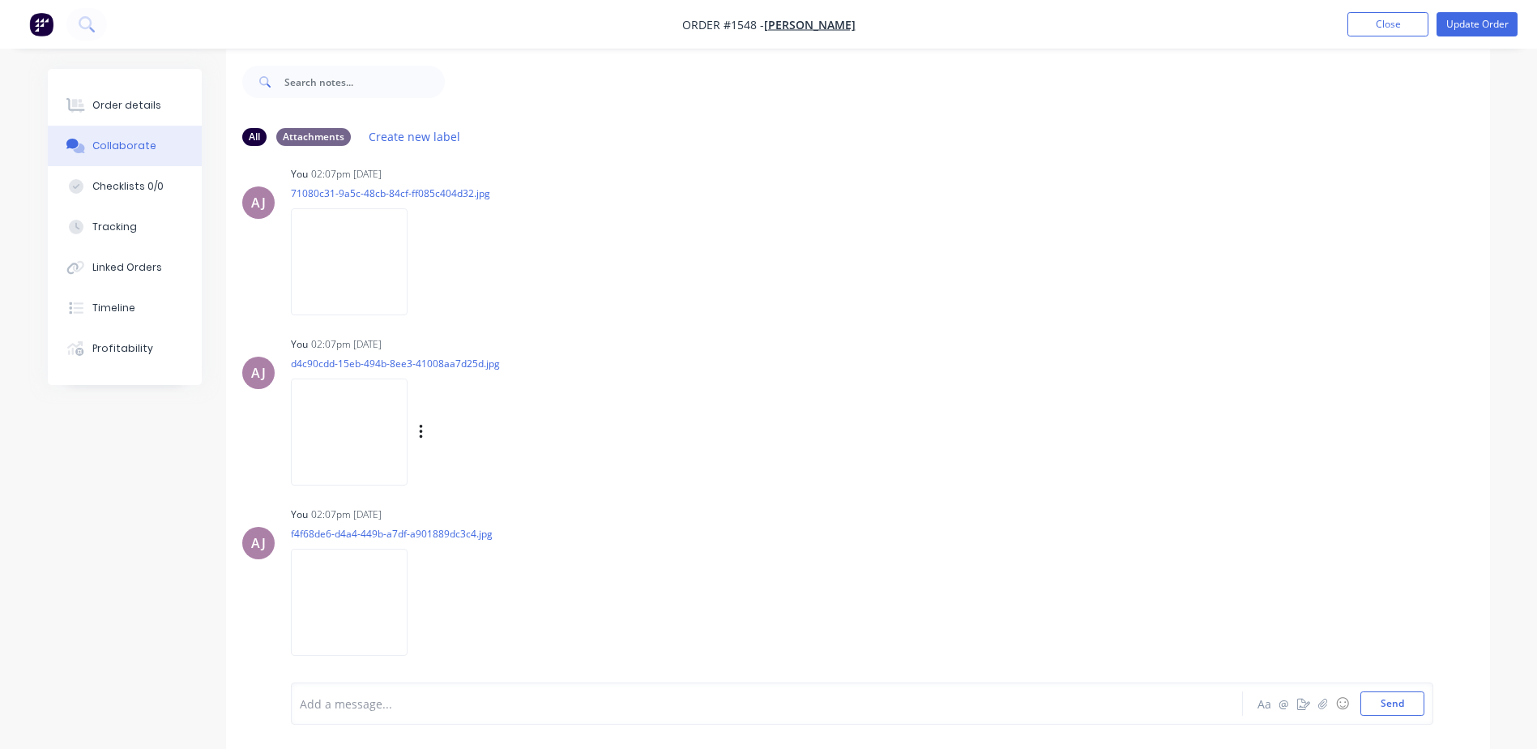
scroll to position [24, 0]
click at [342, 592] on img at bounding box center [349, 597] width 117 height 106
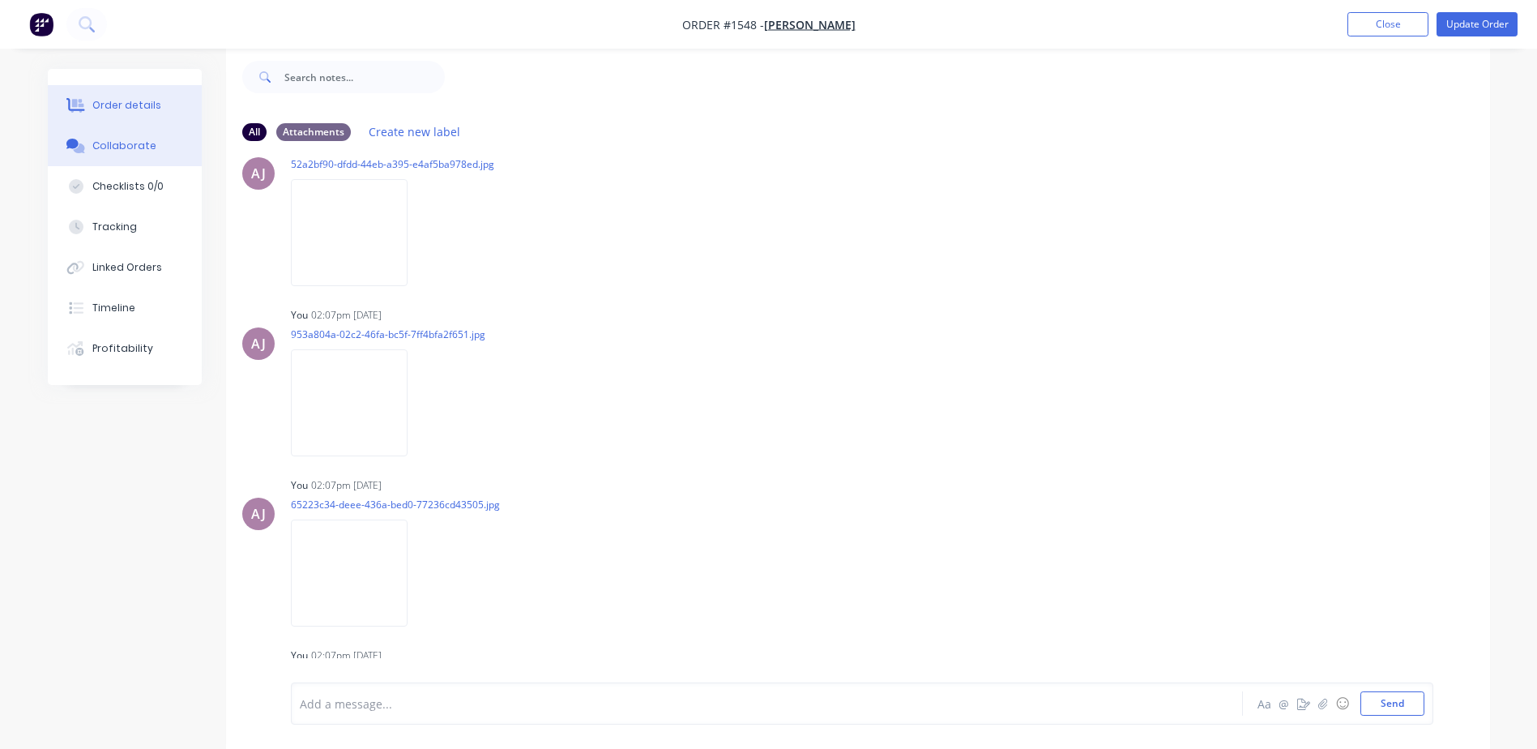
click at [137, 103] on div "Order details" at bounding box center [126, 105] width 69 height 15
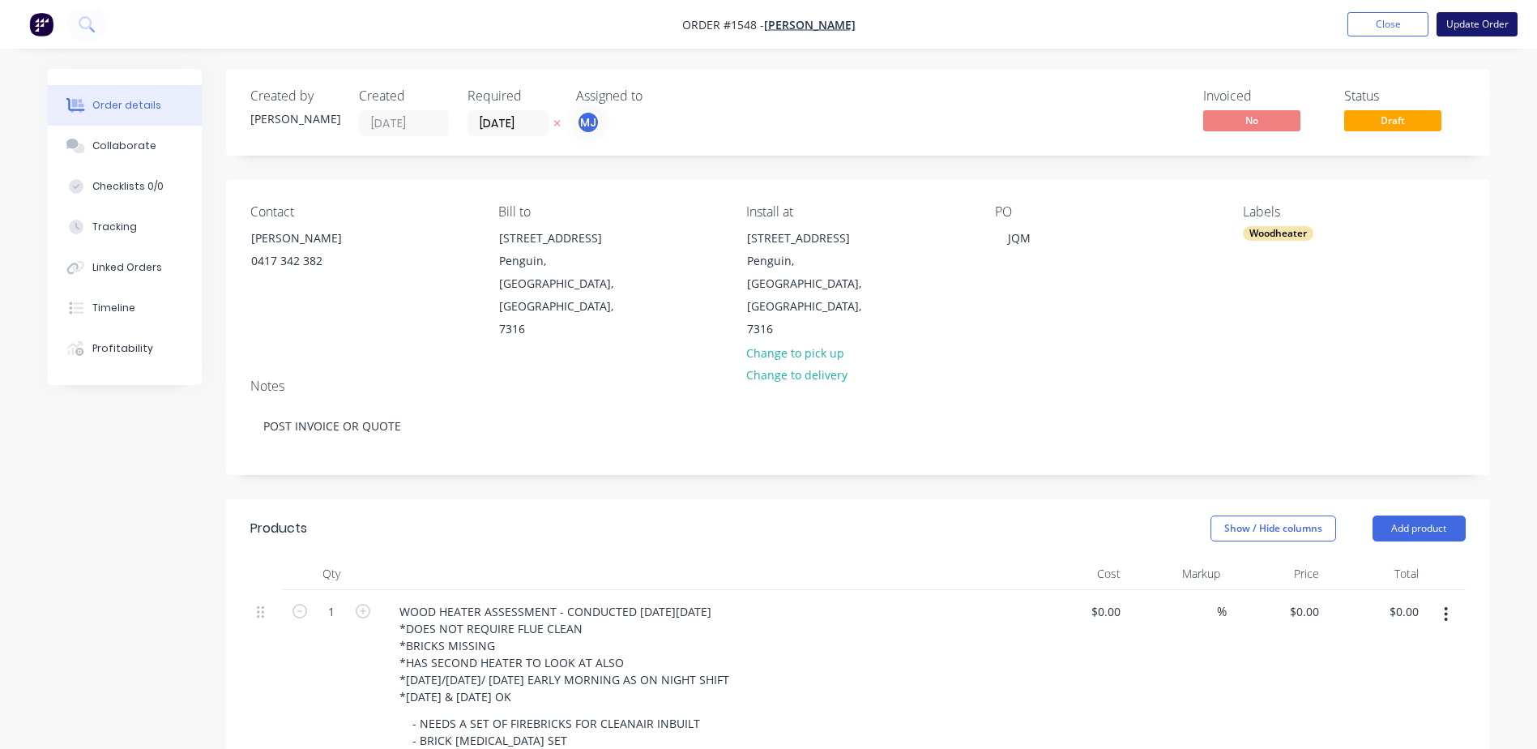
click at [1455, 28] on button "Update Order" at bounding box center [1477, 24] width 81 height 24
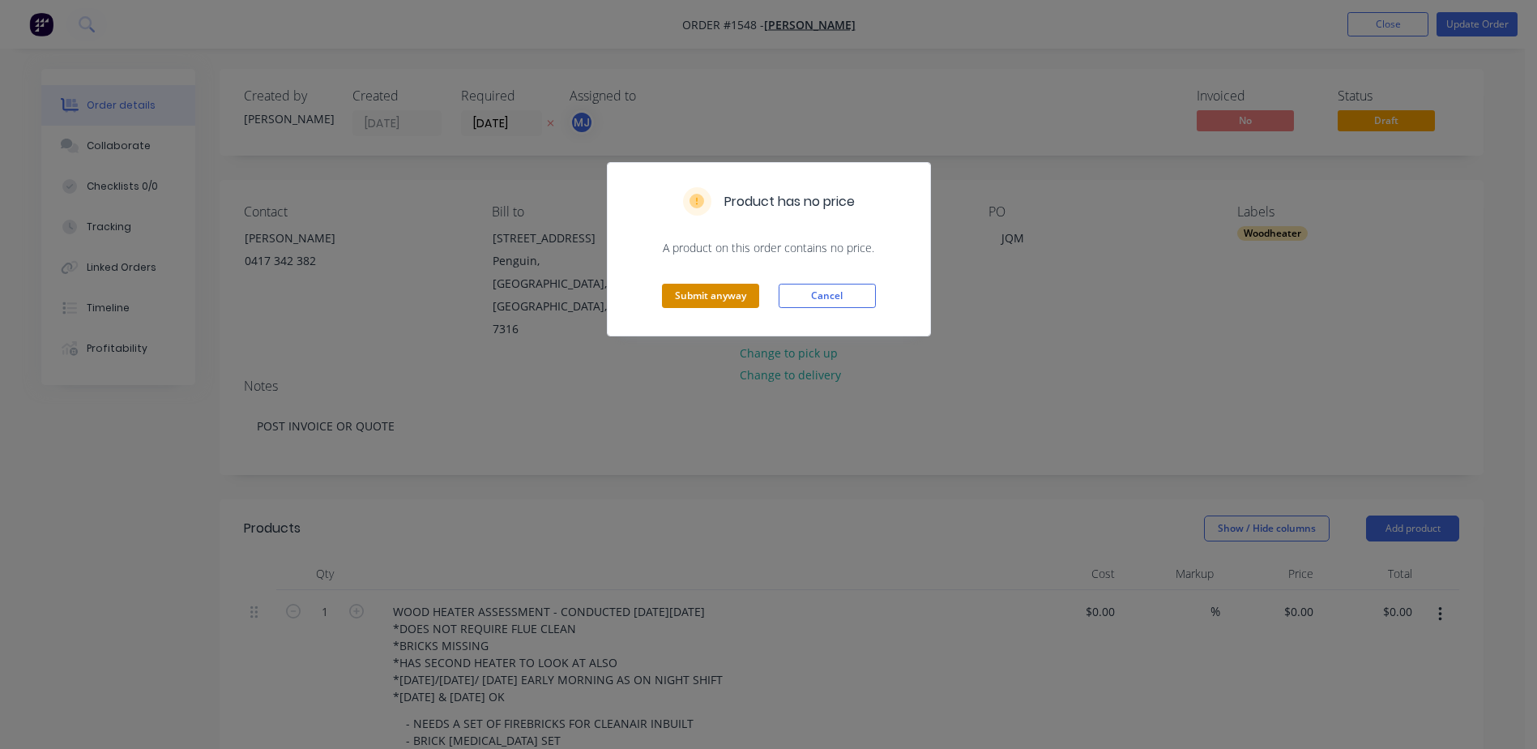
click at [694, 303] on button "Submit anyway" at bounding box center [710, 296] width 97 height 24
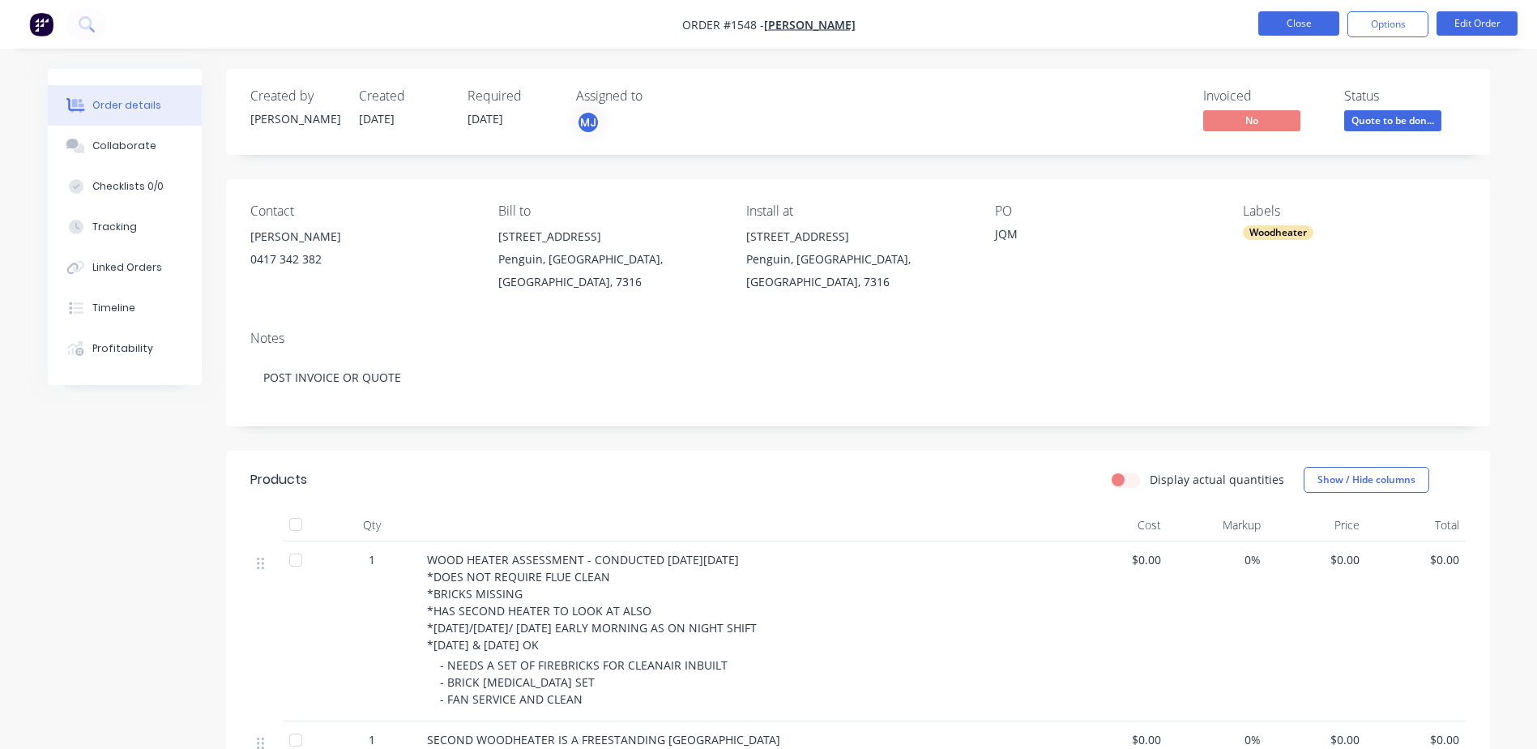
click at [1293, 20] on button "Close" at bounding box center [1299, 23] width 81 height 24
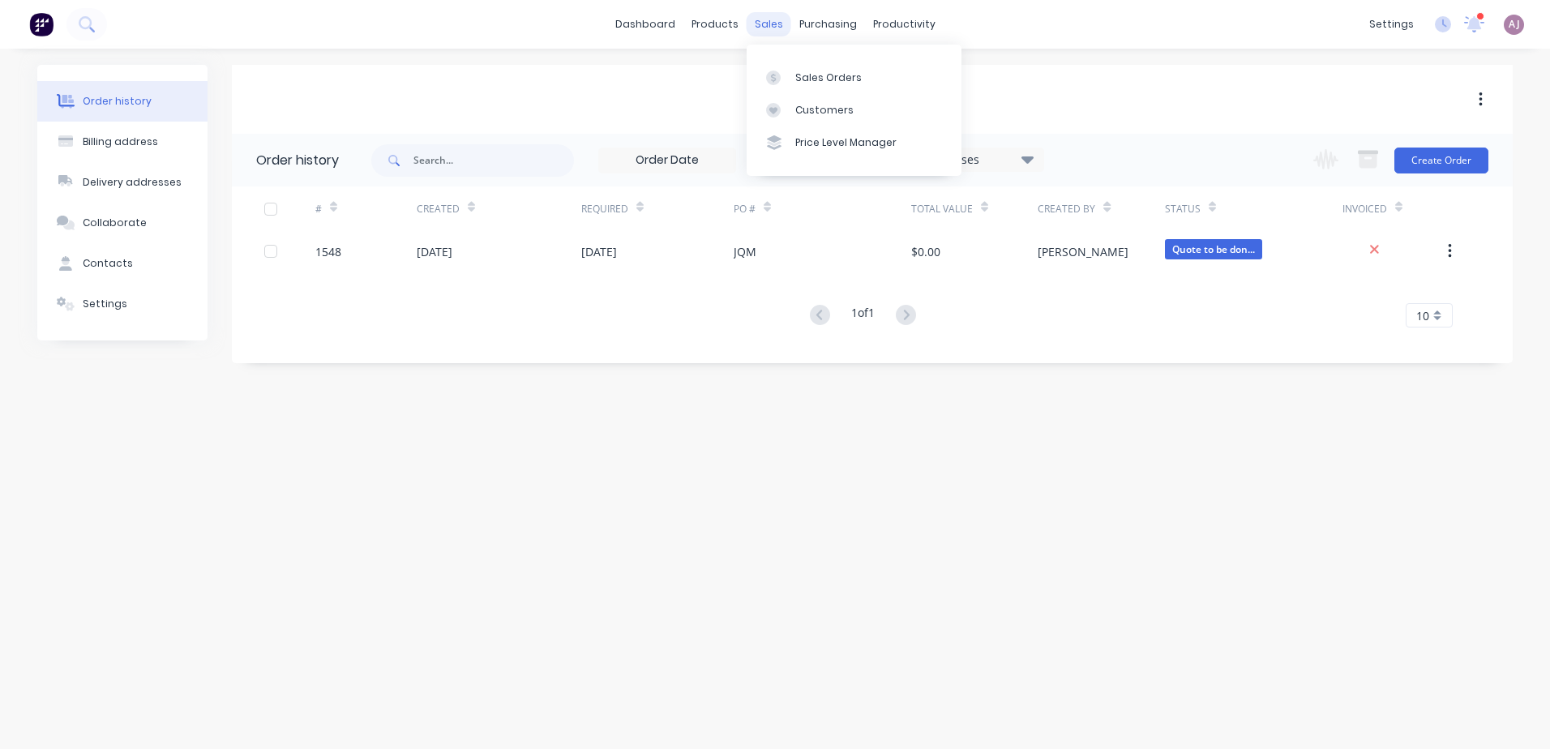
click at [763, 25] on div "sales" at bounding box center [768, 24] width 45 height 24
click at [772, 73] on icon at bounding box center [773, 78] width 15 height 15
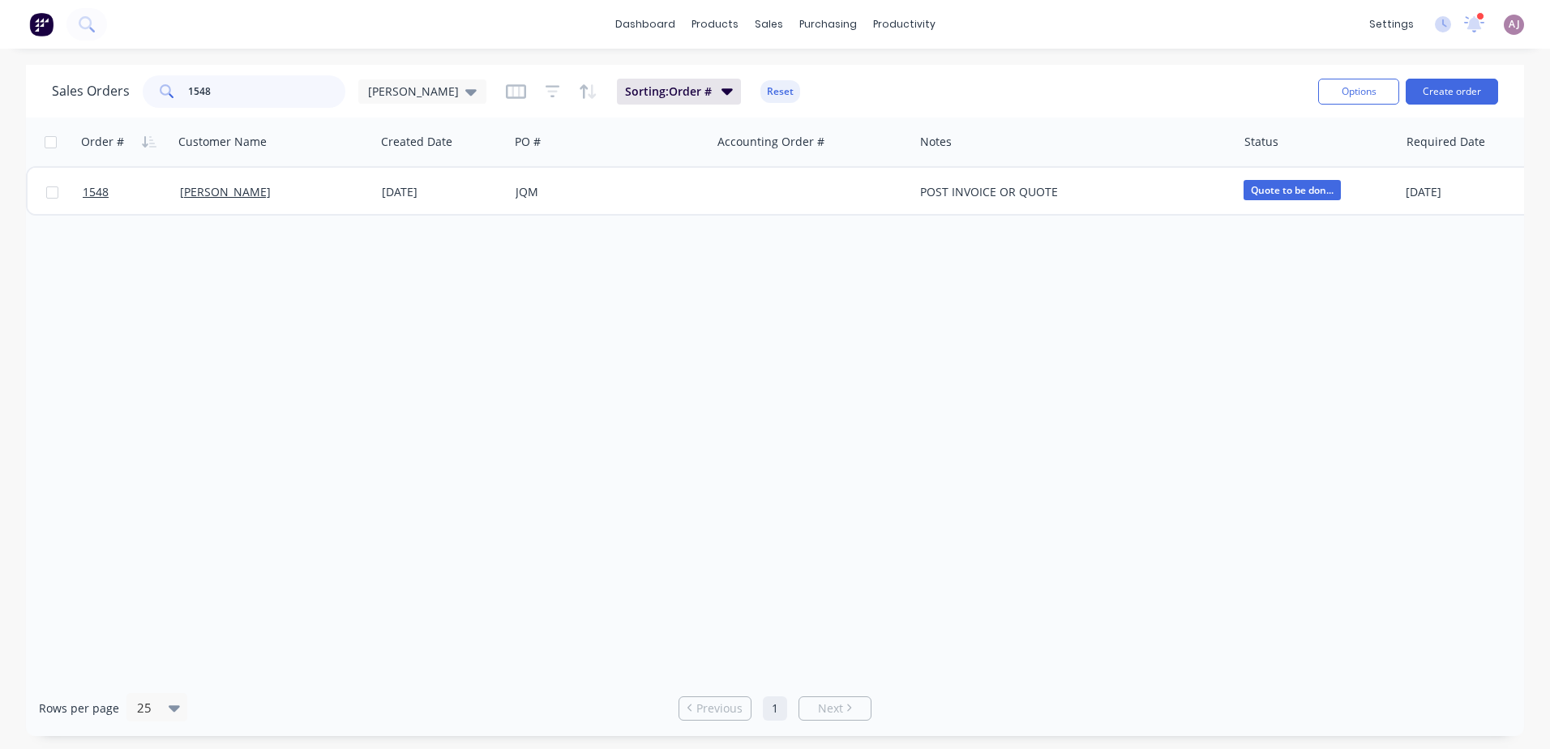
click at [232, 101] on input "1548" at bounding box center [267, 91] width 158 height 32
click at [232, 100] on input "1548" at bounding box center [267, 91] width 158 height 32
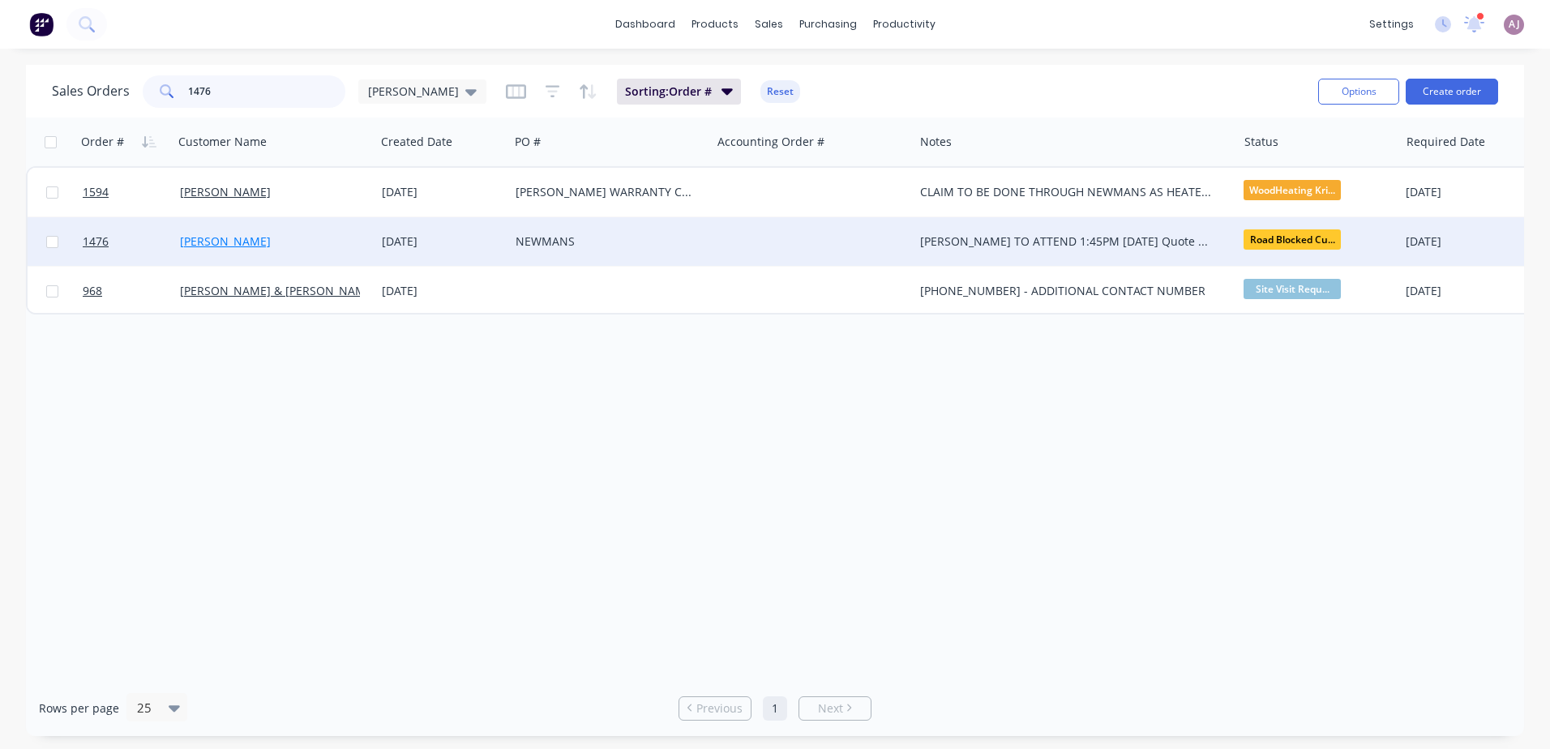
type input "1476"
click at [224, 236] on link "Andrew Turner" at bounding box center [225, 240] width 91 height 15
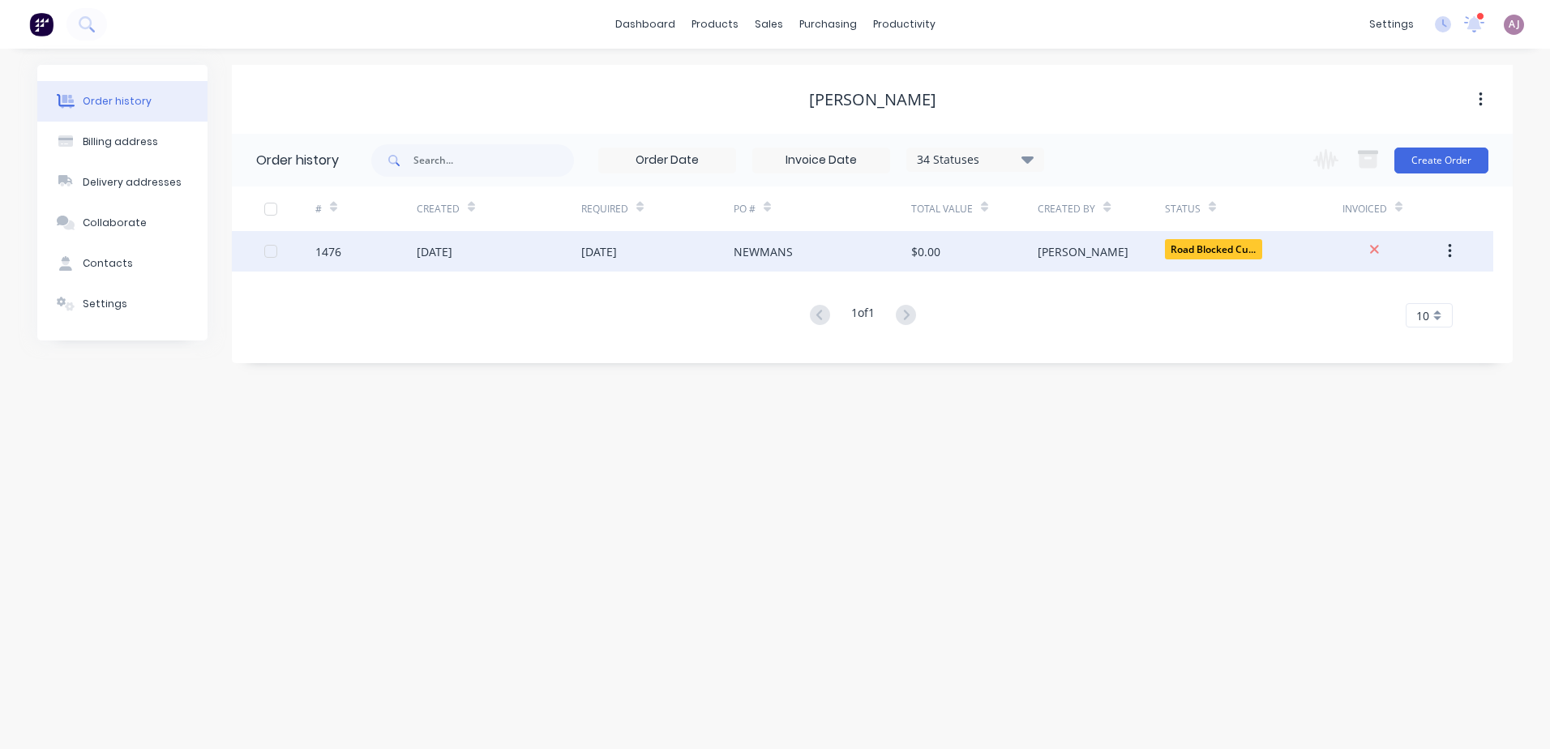
click at [772, 258] on div "NEWMANS" at bounding box center [762, 251] width 59 height 17
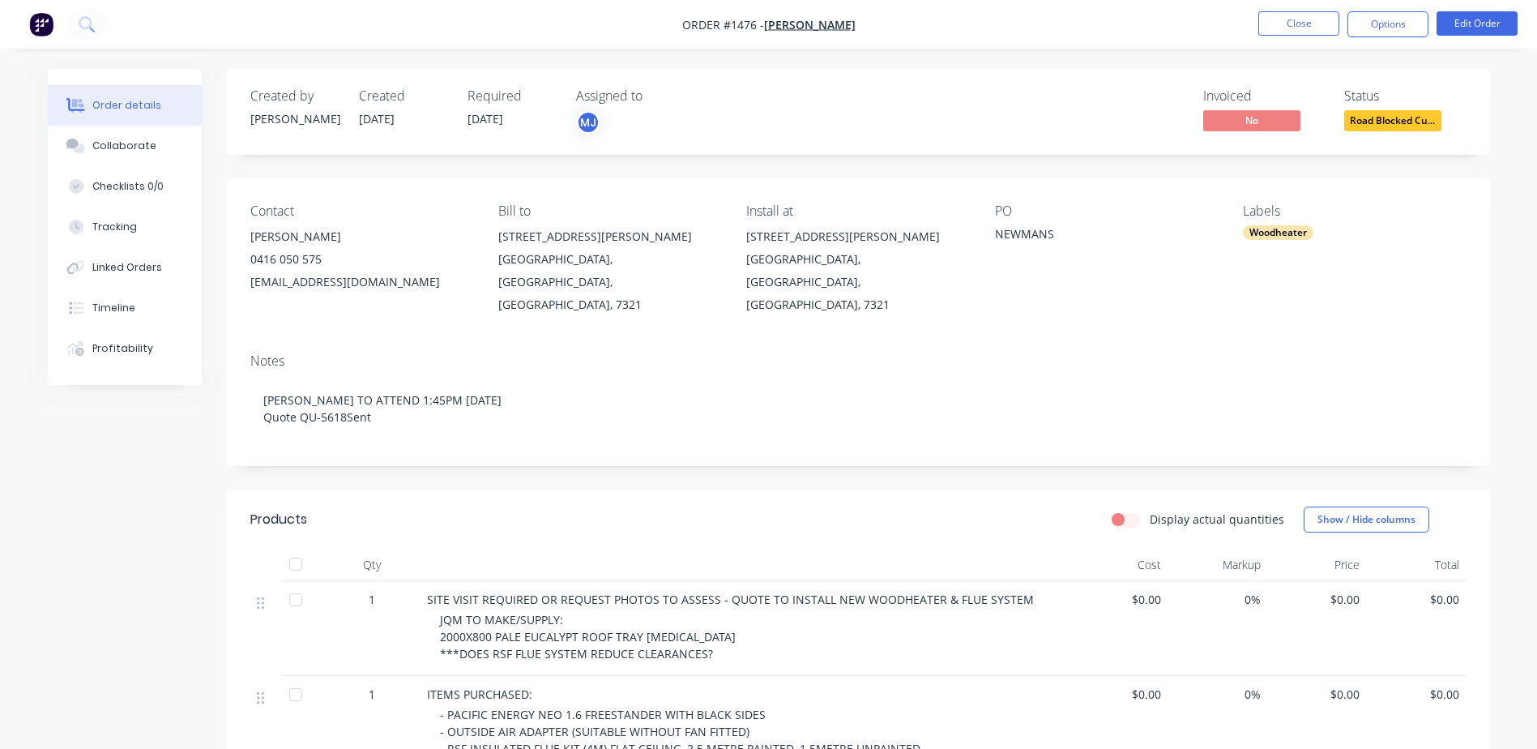
click at [1396, 118] on span "Road Blocked Cu..." at bounding box center [1393, 120] width 97 height 20
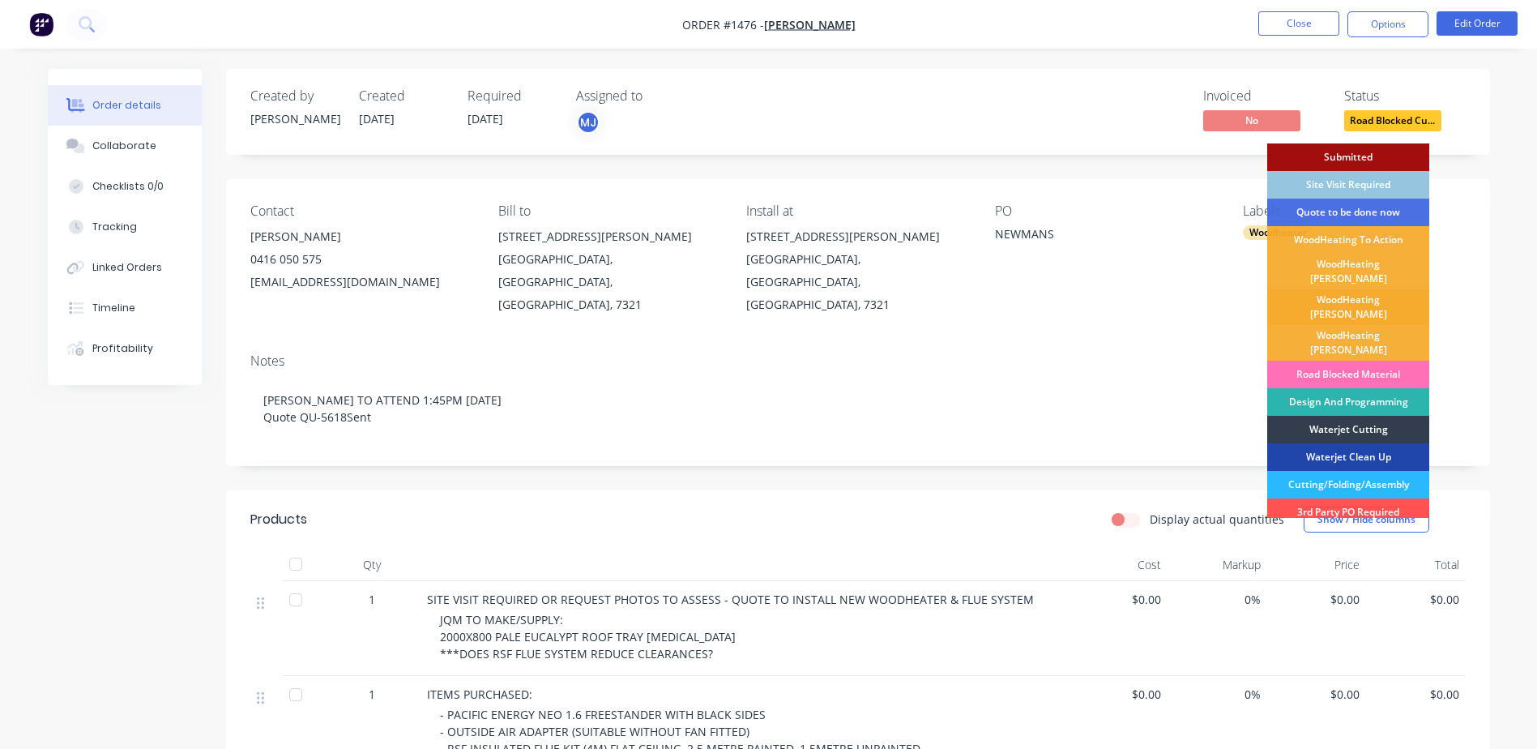
click at [1315, 294] on div "WoodHeating [PERSON_NAME]" at bounding box center [1349, 307] width 162 height 36
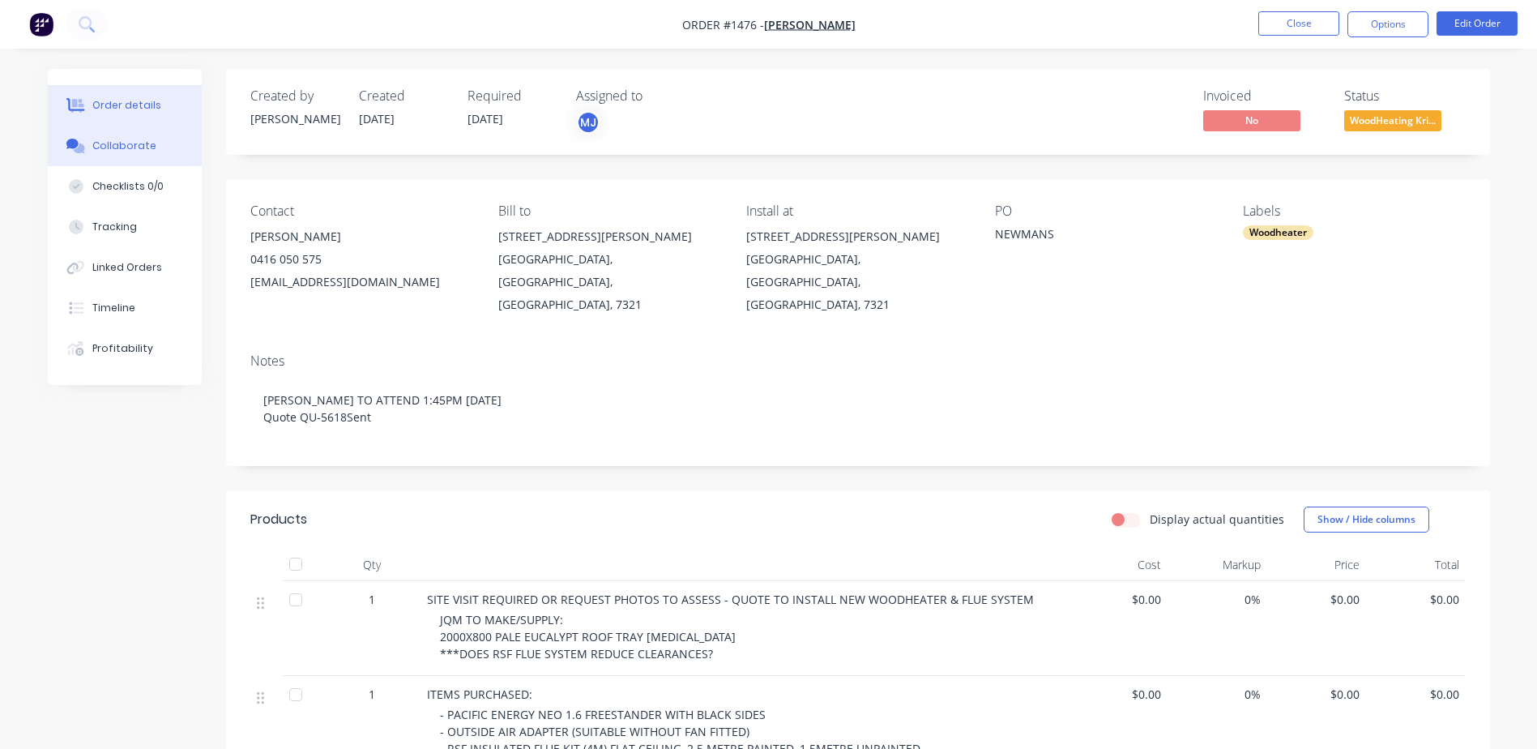
click at [100, 132] on button "Collaborate" at bounding box center [125, 146] width 154 height 41
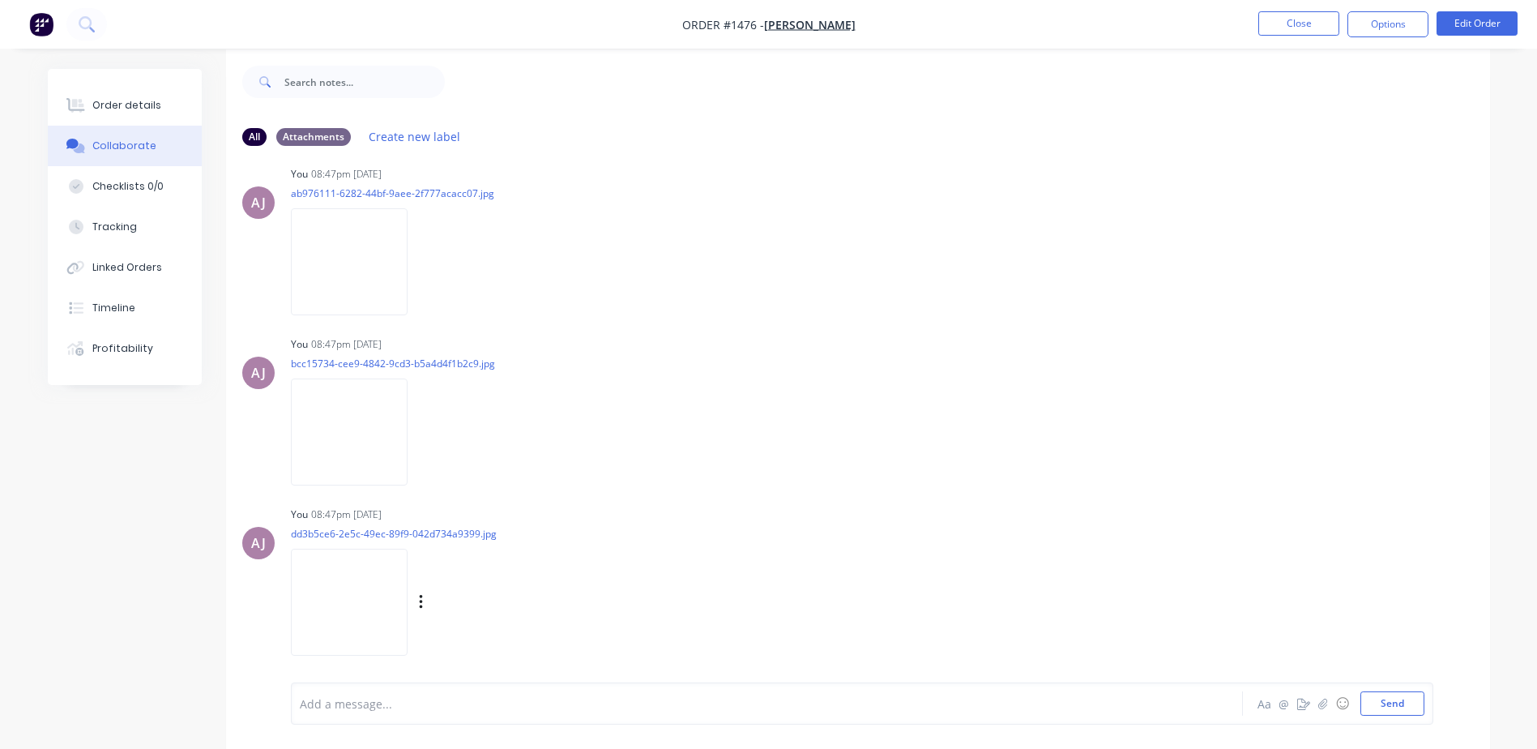
scroll to position [24, 0]
click at [361, 610] on img at bounding box center [349, 597] width 117 height 106
click at [358, 436] on img at bounding box center [349, 427] width 117 height 106
click at [139, 92] on button "Order details" at bounding box center [125, 105] width 154 height 41
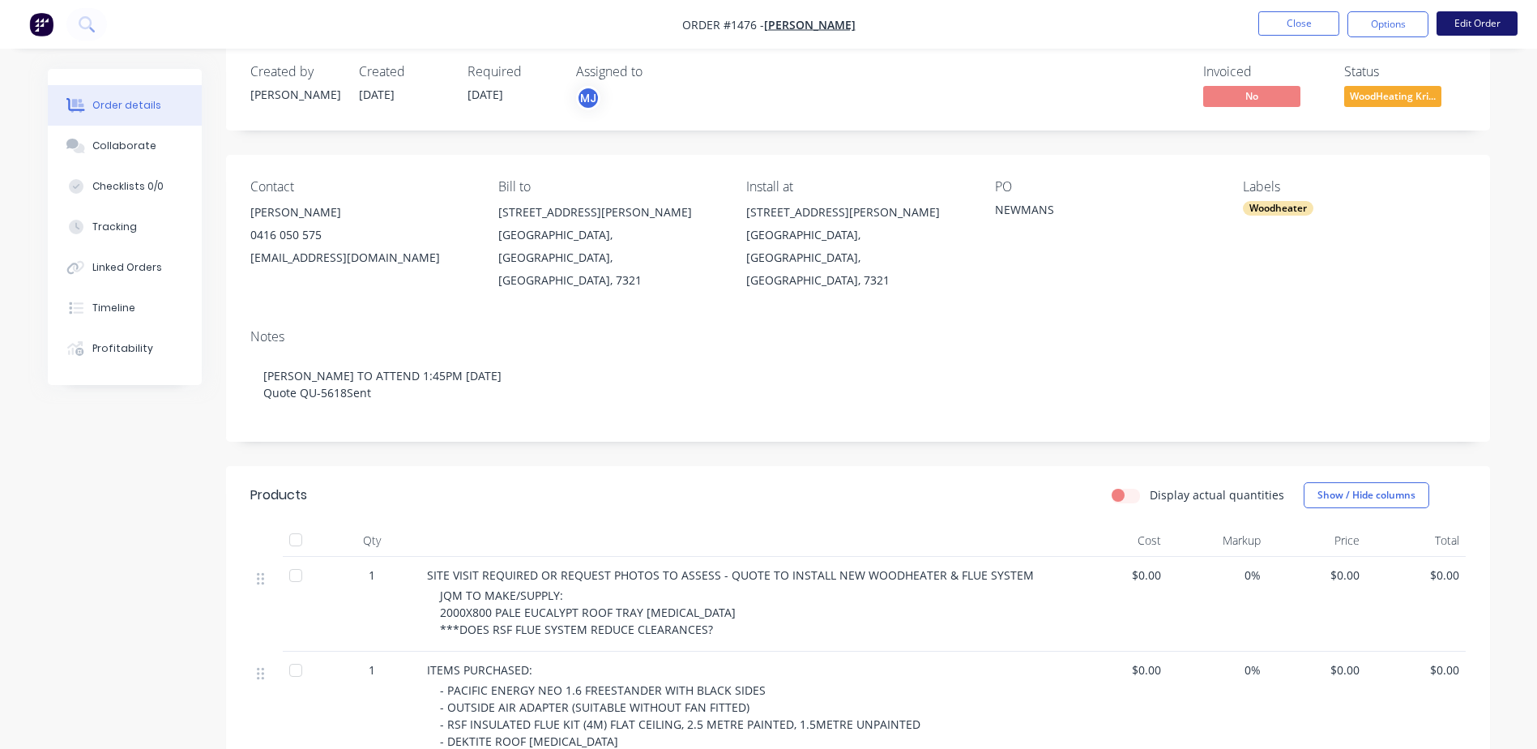
click at [1491, 25] on button "Edit Order" at bounding box center [1477, 23] width 81 height 24
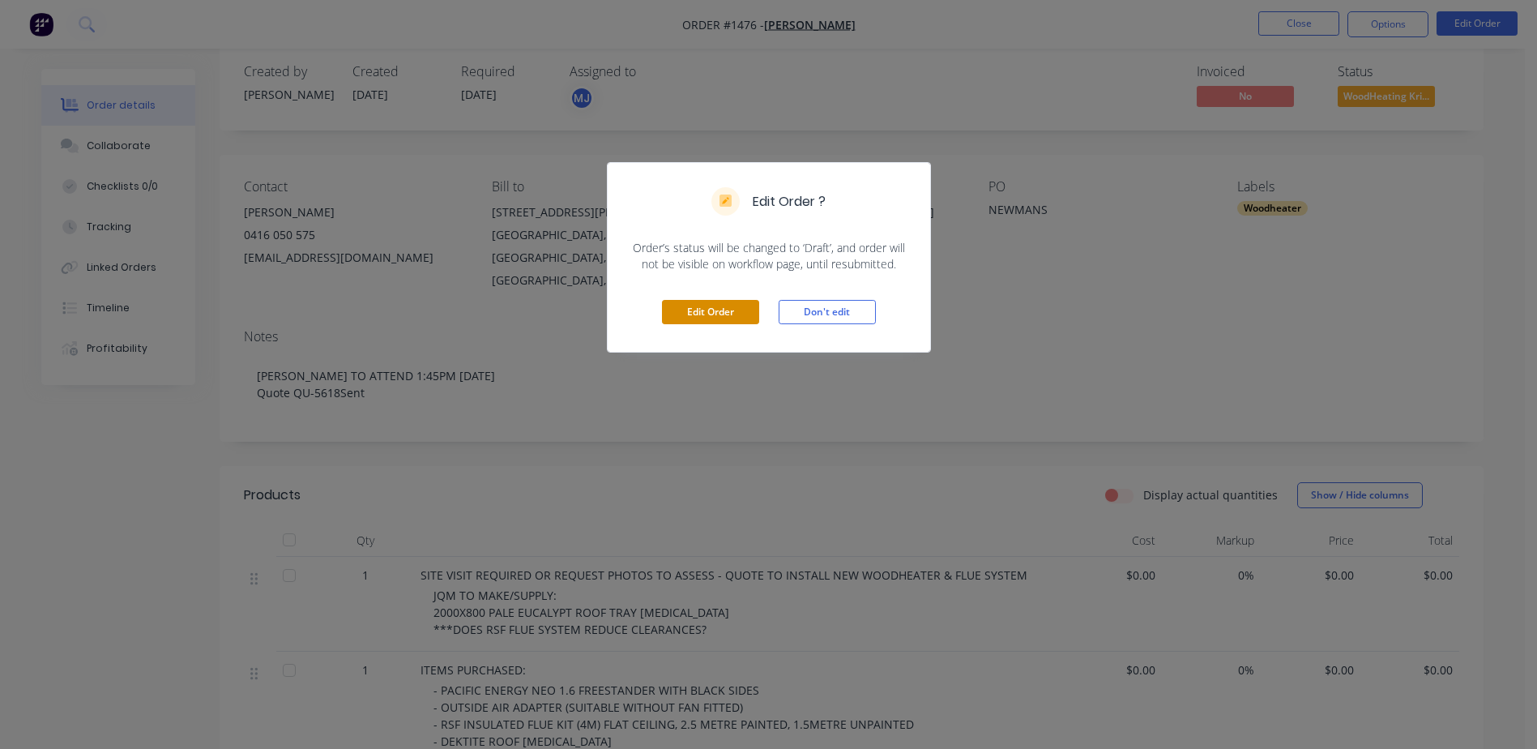
click at [672, 308] on button "Edit Order" at bounding box center [710, 312] width 97 height 24
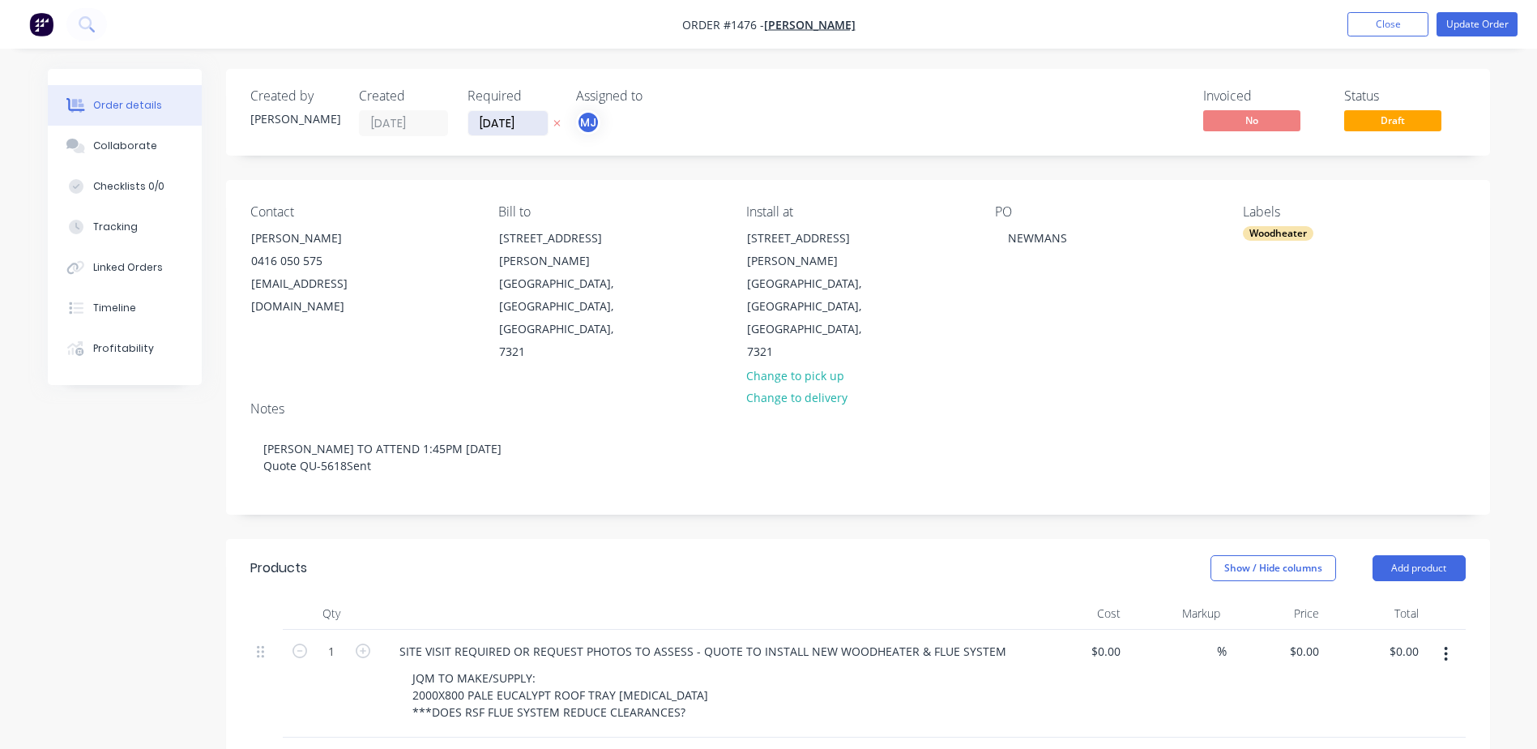
click at [498, 113] on input "26/07/25" at bounding box center [507, 123] width 79 height 24
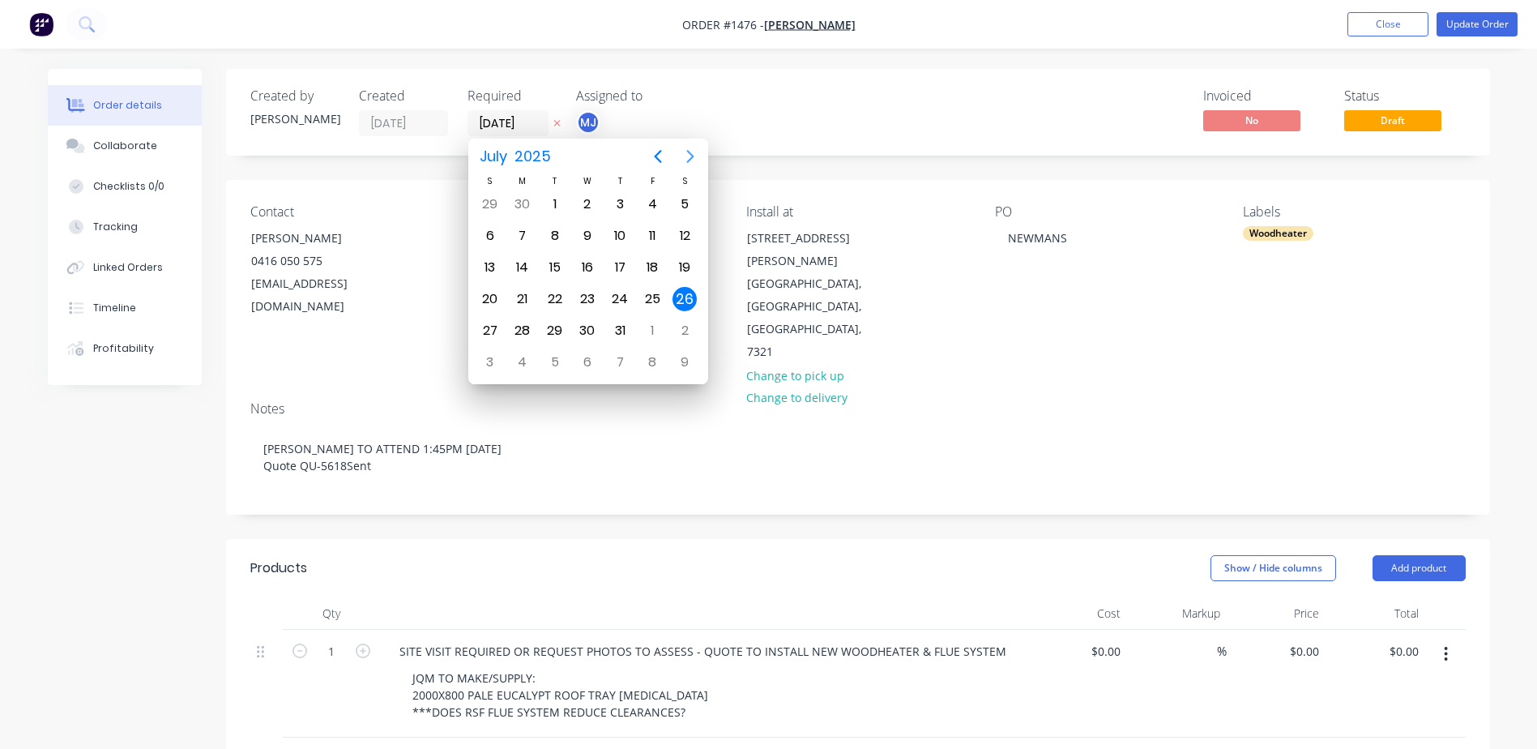
click at [690, 152] on icon "Next page" at bounding box center [690, 156] width 19 height 19
click at [689, 152] on icon "Next page" at bounding box center [689, 156] width 7 height 13
click at [650, 233] on div "12" at bounding box center [652, 236] width 24 height 24
type input "[DATE]"
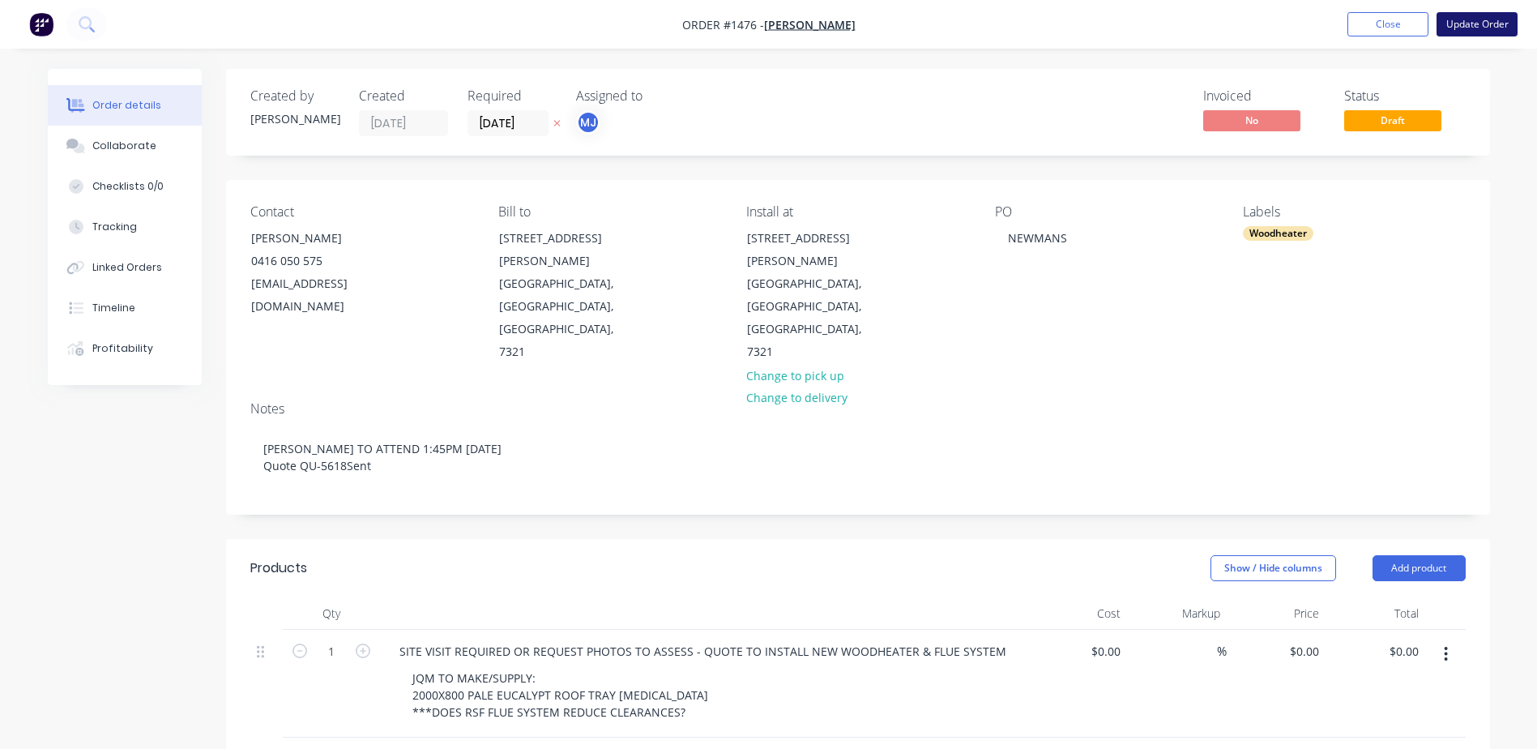
click at [1473, 23] on button "Update Order" at bounding box center [1477, 24] width 81 height 24
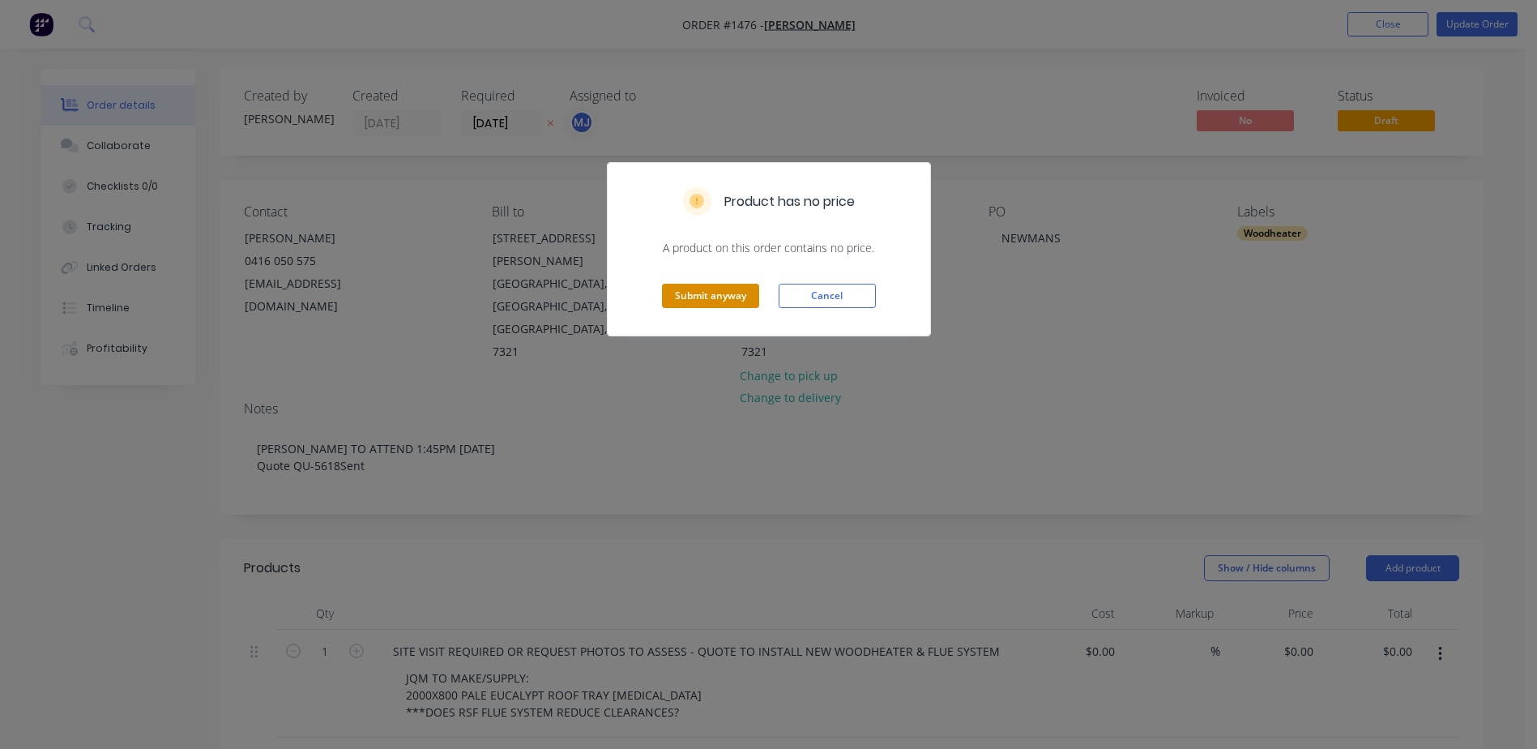
click at [722, 293] on button "Submit anyway" at bounding box center [710, 296] width 97 height 24
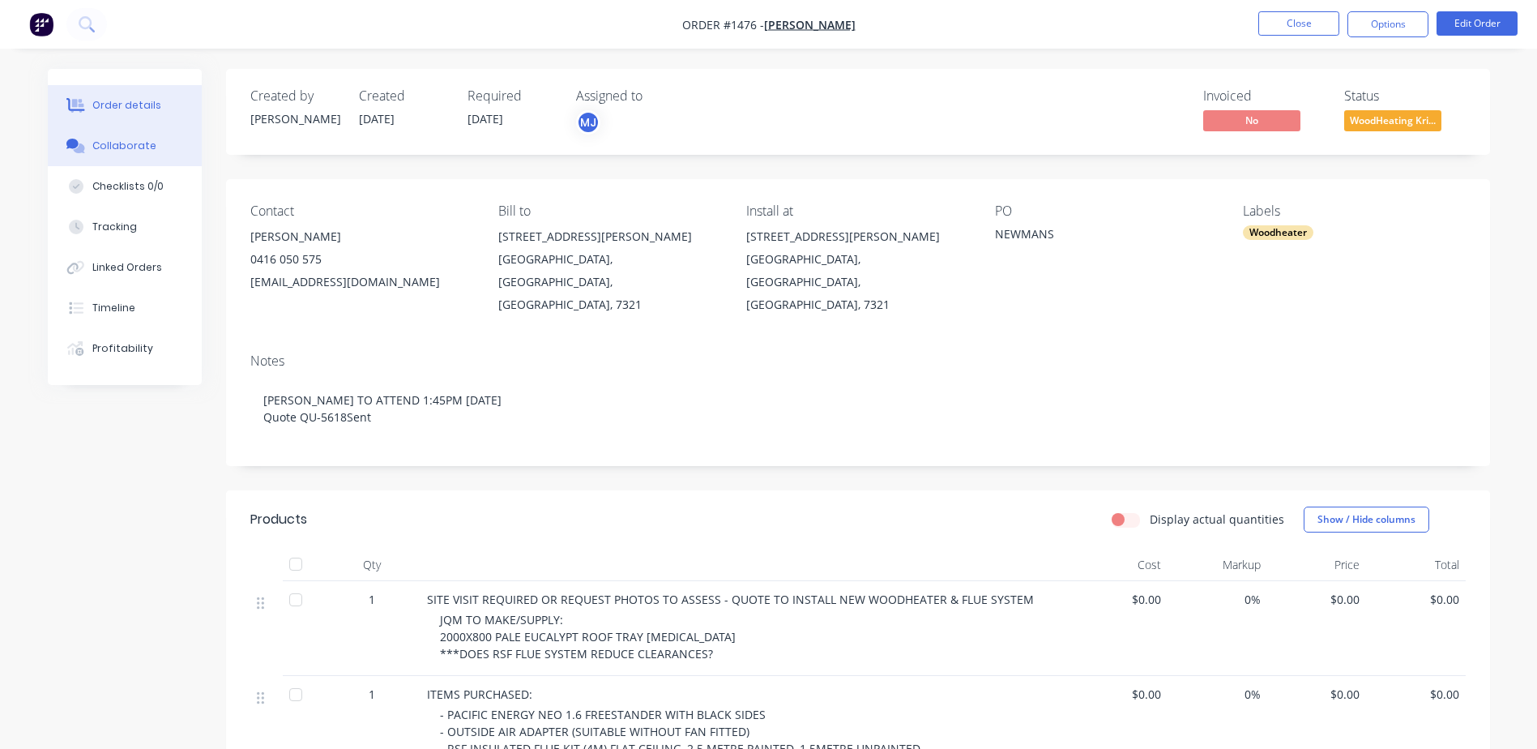
click at [125, 161] on button "Collaborate" at bounding box center [125, 146] width 154 height 41
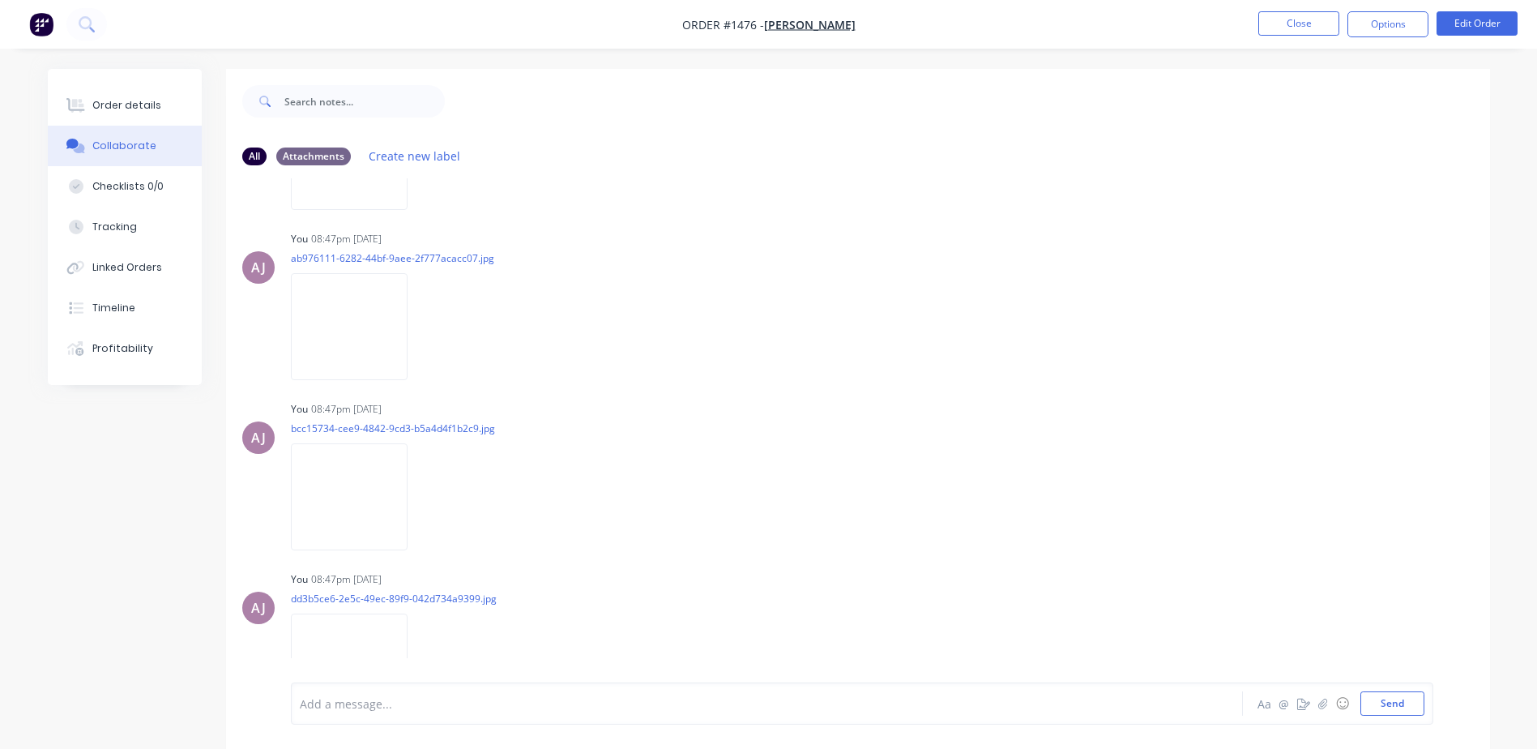
scroll to position [532, 0]
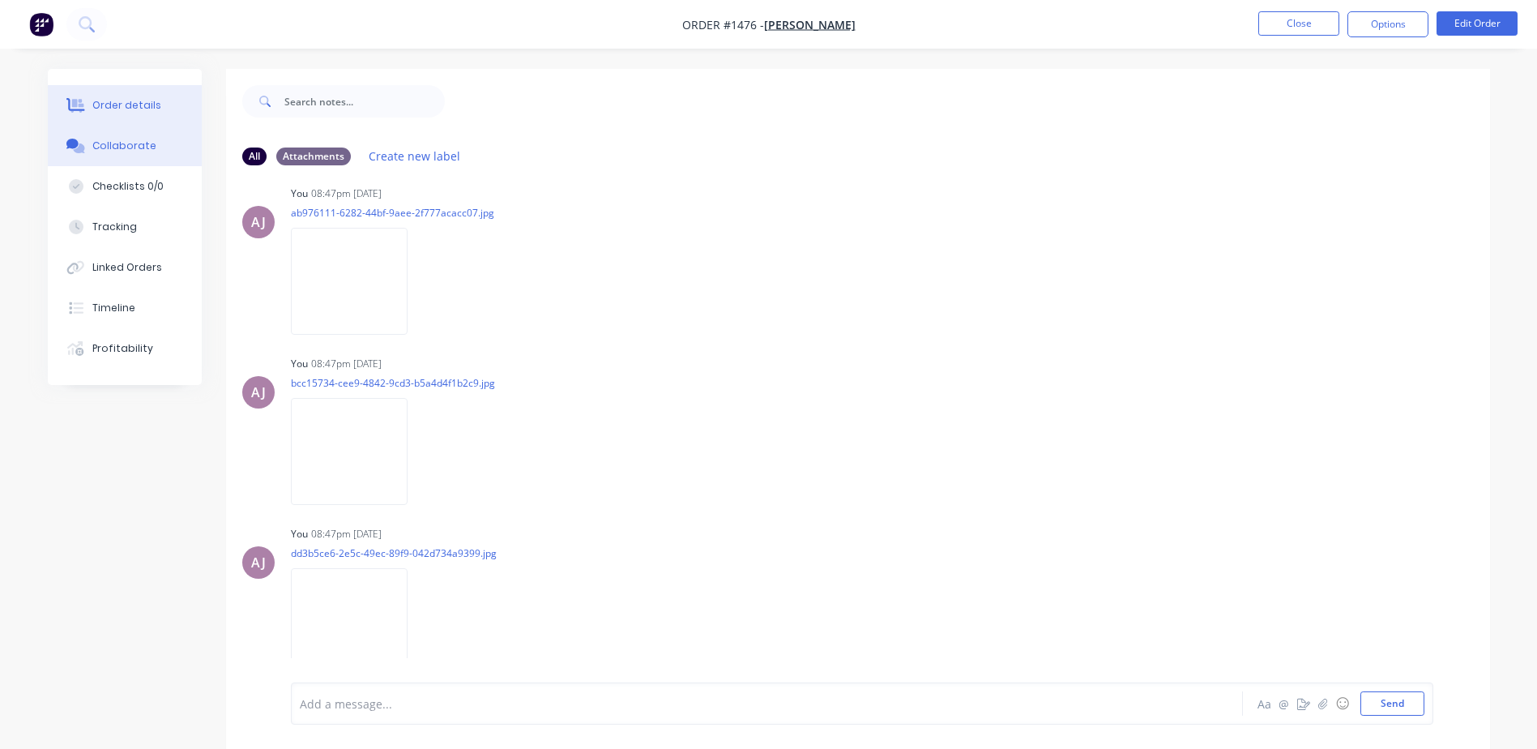
click at [125, 105] on div "Order details" at bounding box center [126, 105] width 69 height 15
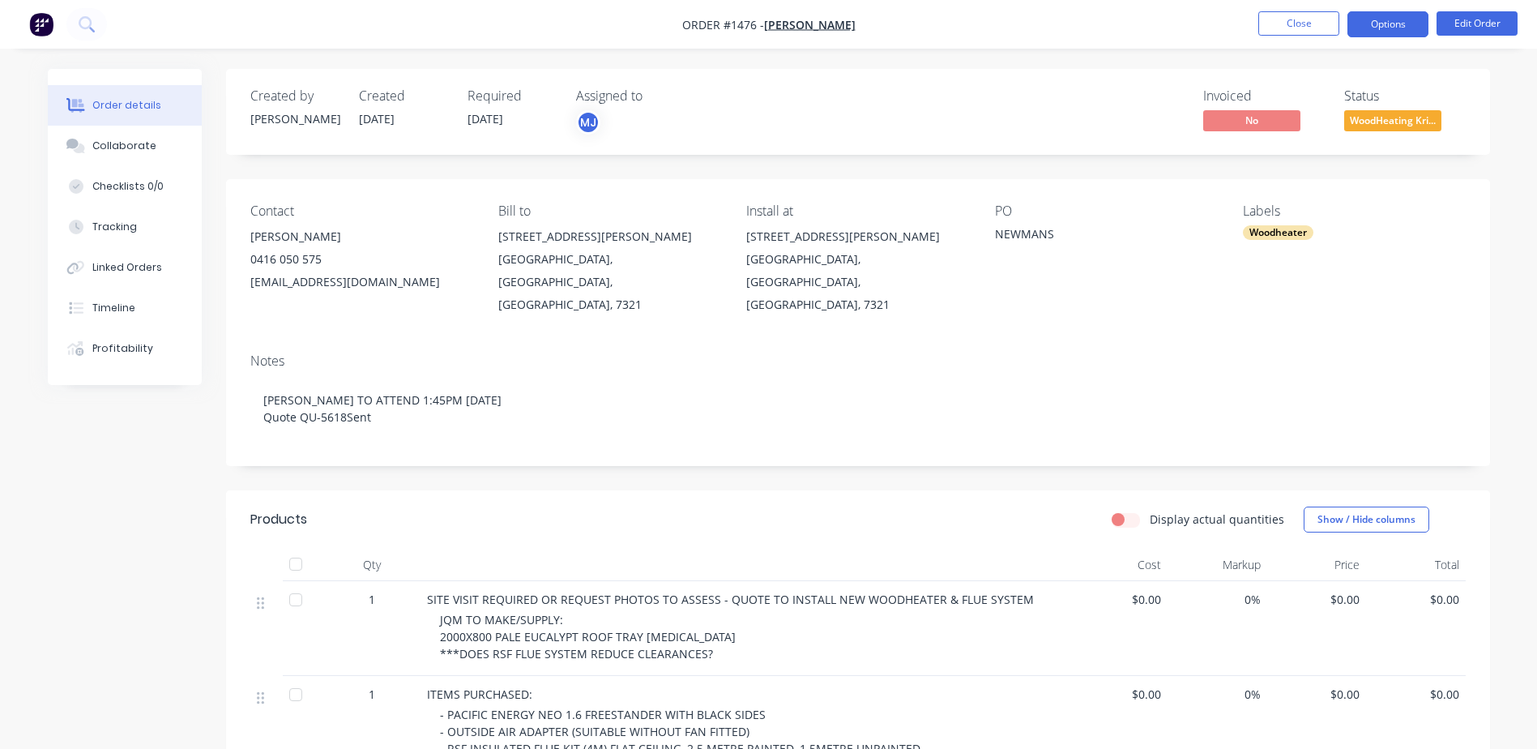
click at [1401, 21] on button "Options" at bounding box center [1388, 24] width 81 height 26
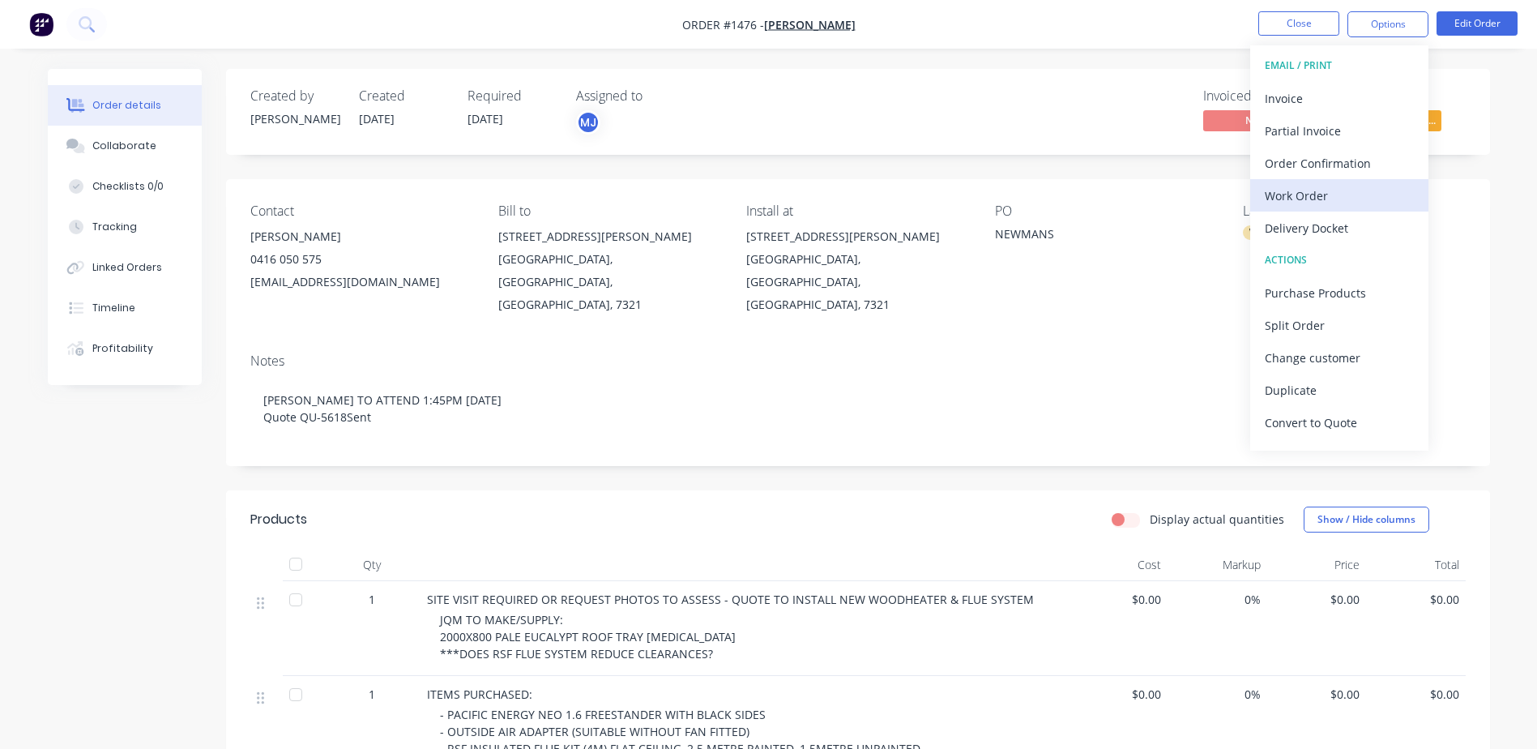
click at [1289, 203] on div "Work Order" at bounding box center [1339, 196] width 149 height 24
click at [1288, 190] on div "Custom" at bounding box center [1339, 196] width 149 height 24
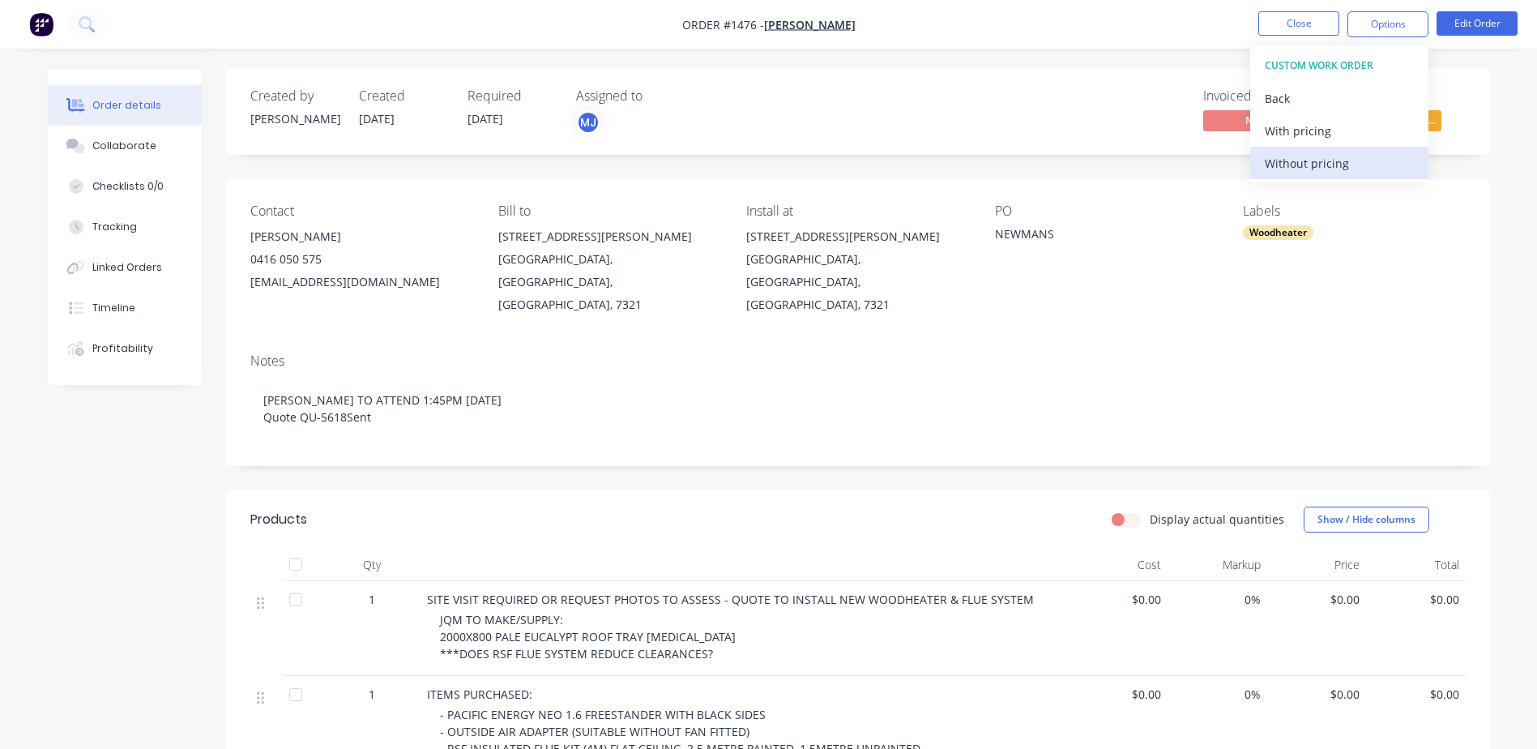
click at [1291, 157] on div "Without pricing" at bounding box center [1339, 164] width 149 height 24
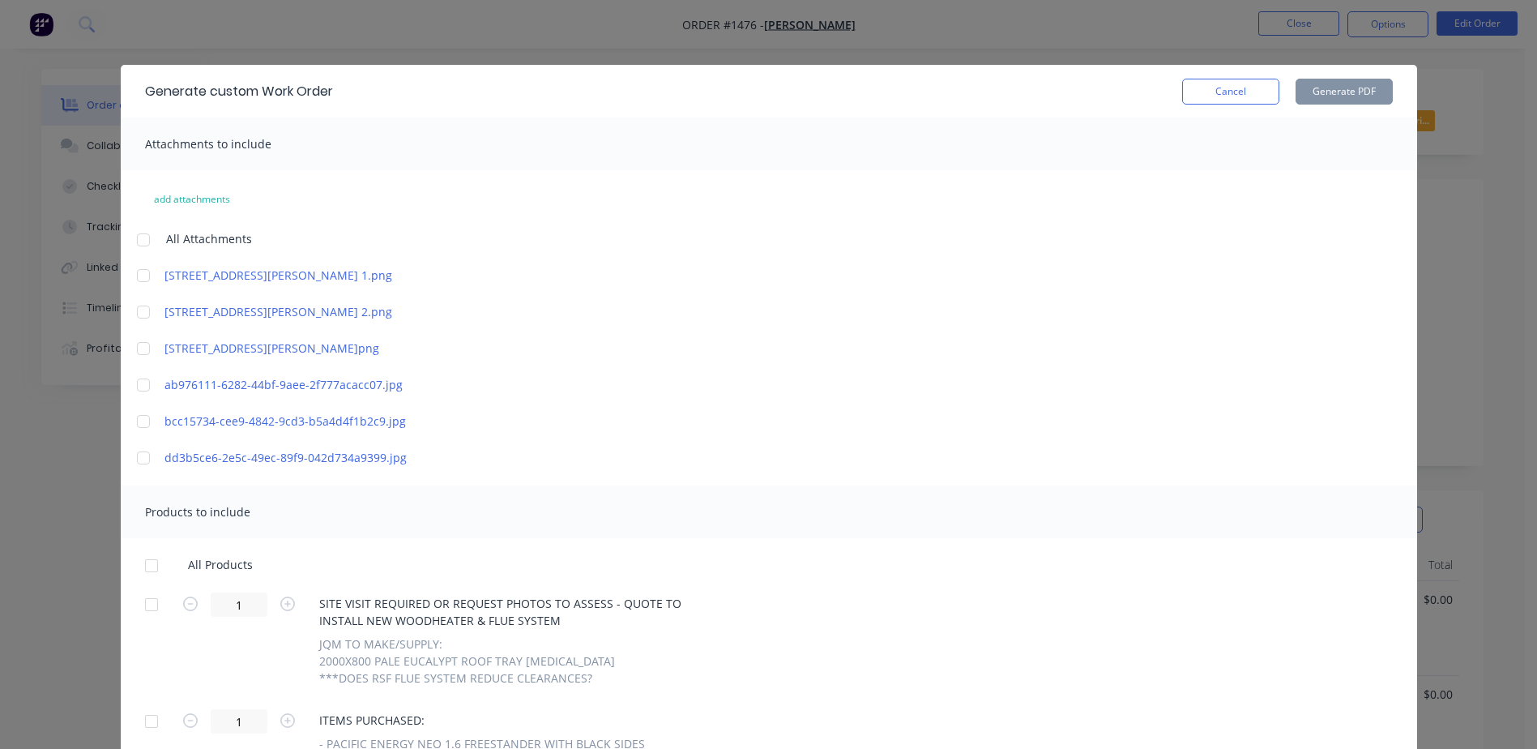
click at [136, 238] on div at bounding box center [143, 240] width 32 height 32
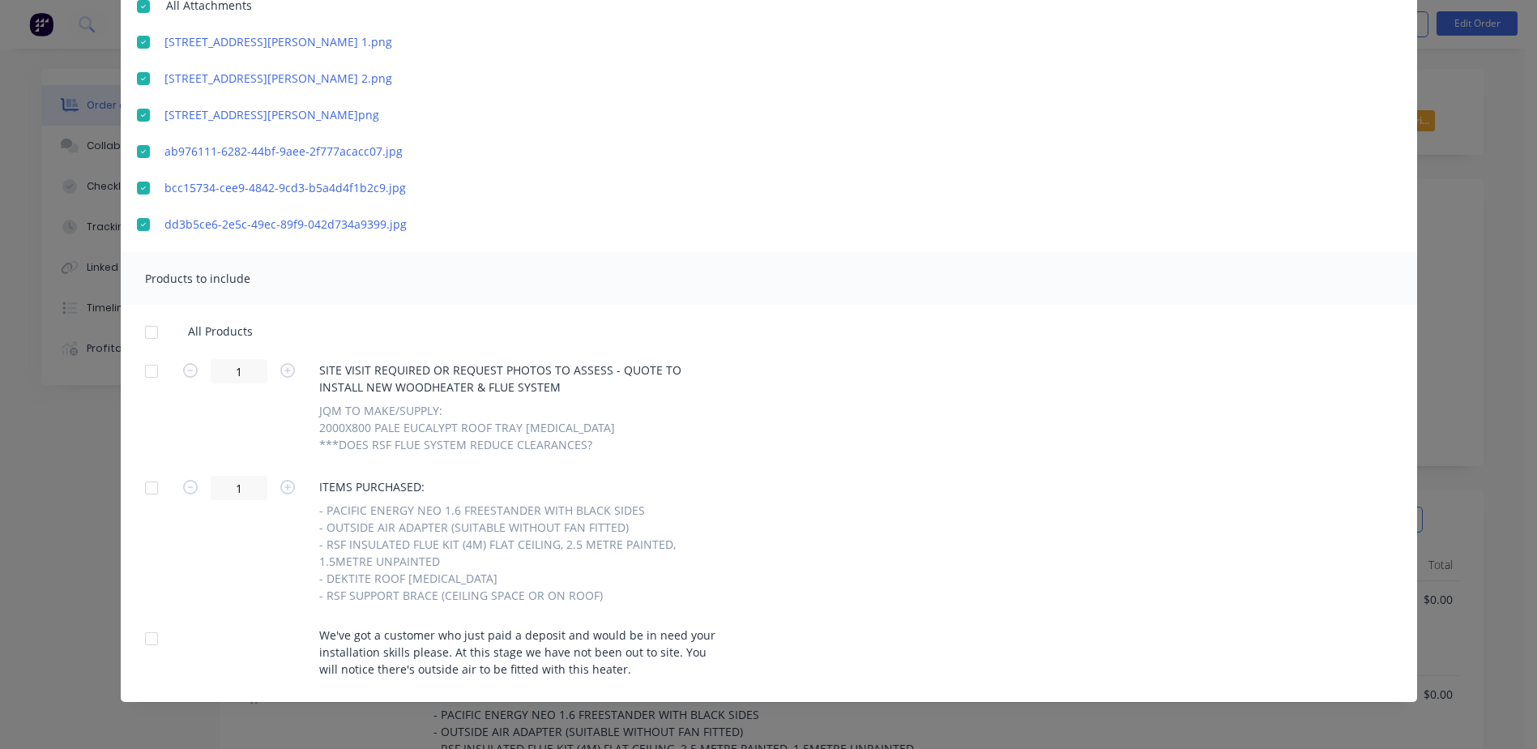
click at [143, 334] on div at bounding box center [151, 332] width 32 height 32
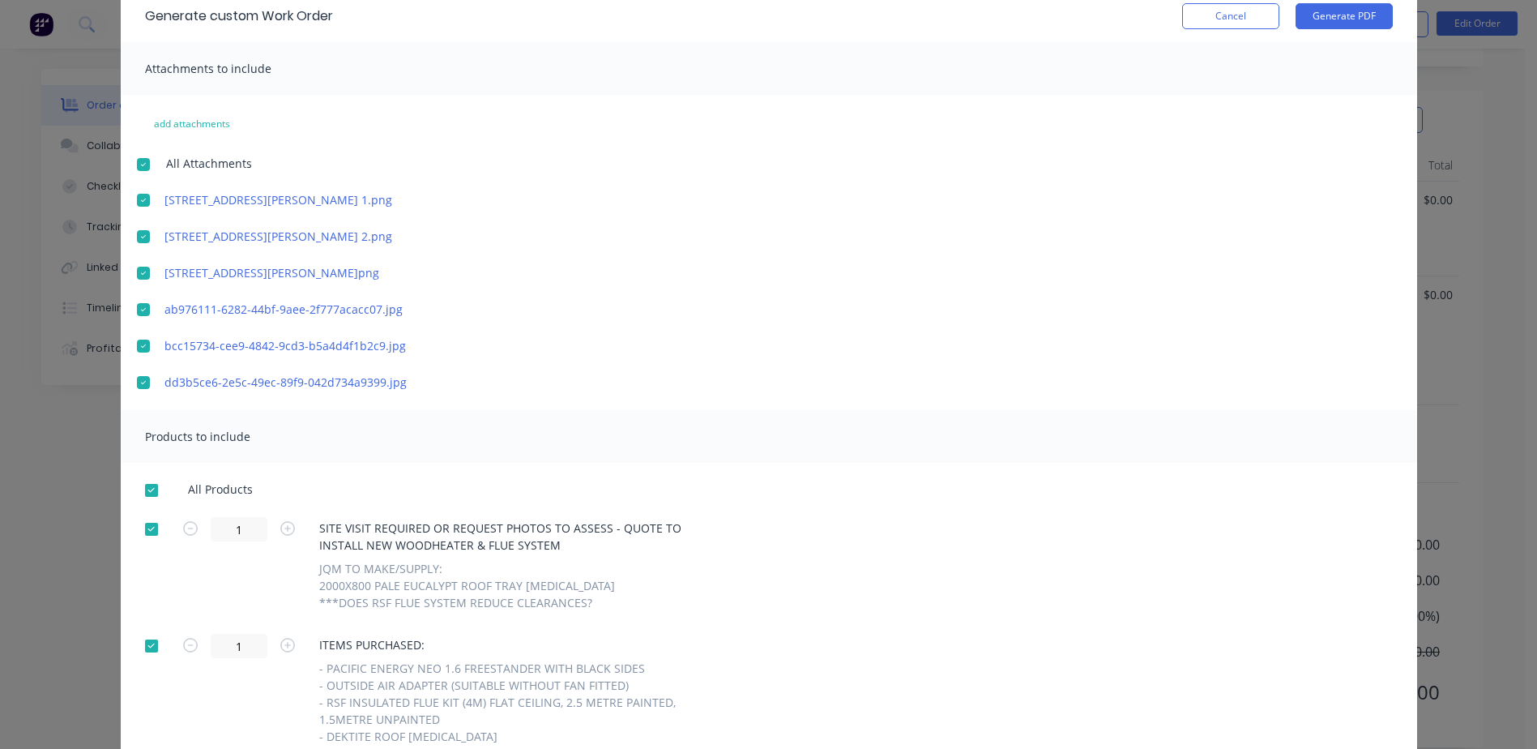
scroll to position [0, 0]
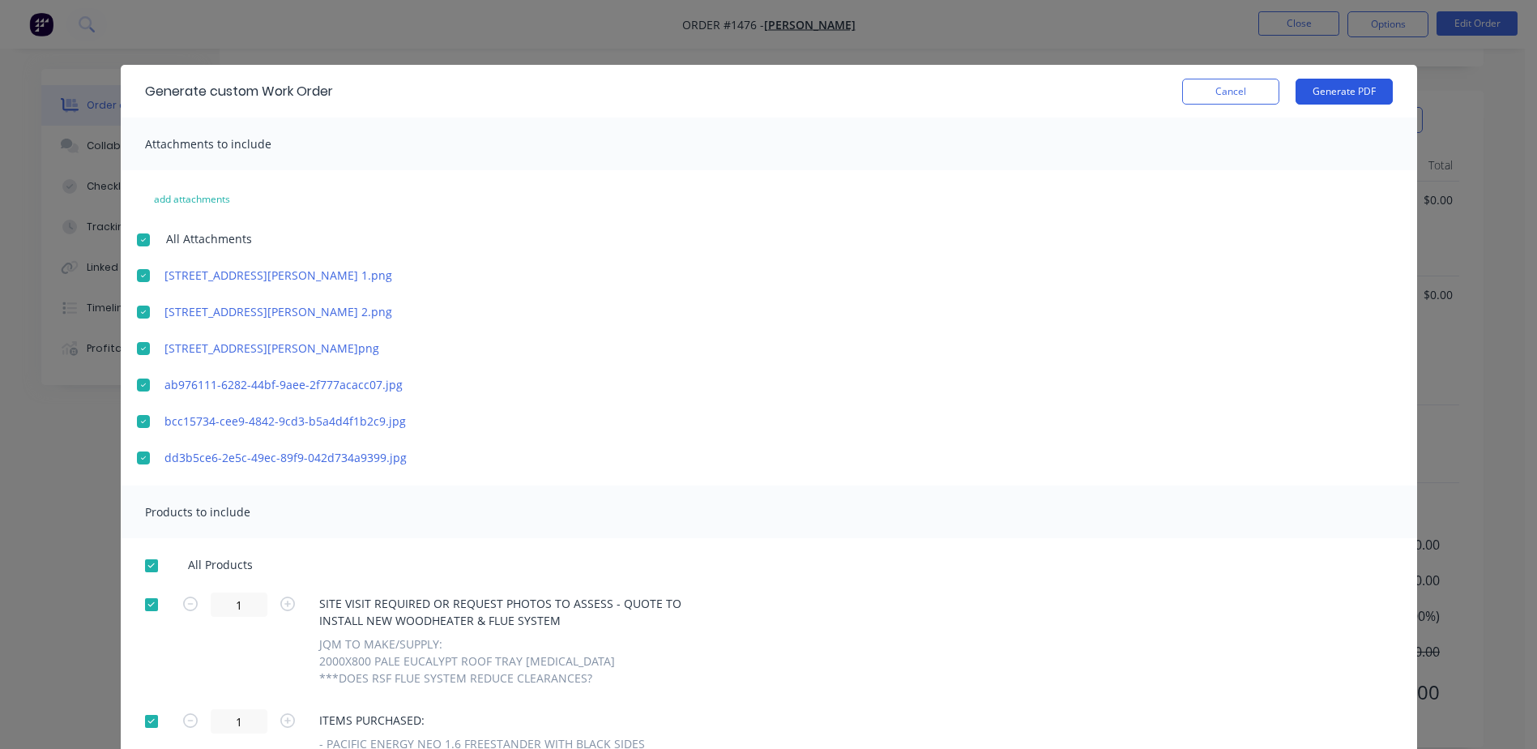
click at [1361, 87] on button "Generate PDF" at bounding box center [1344, 92] width 97 height 26
click at [1236, 90] on button "Cancel" at bounding box center [1230, 92] width 97 height 26
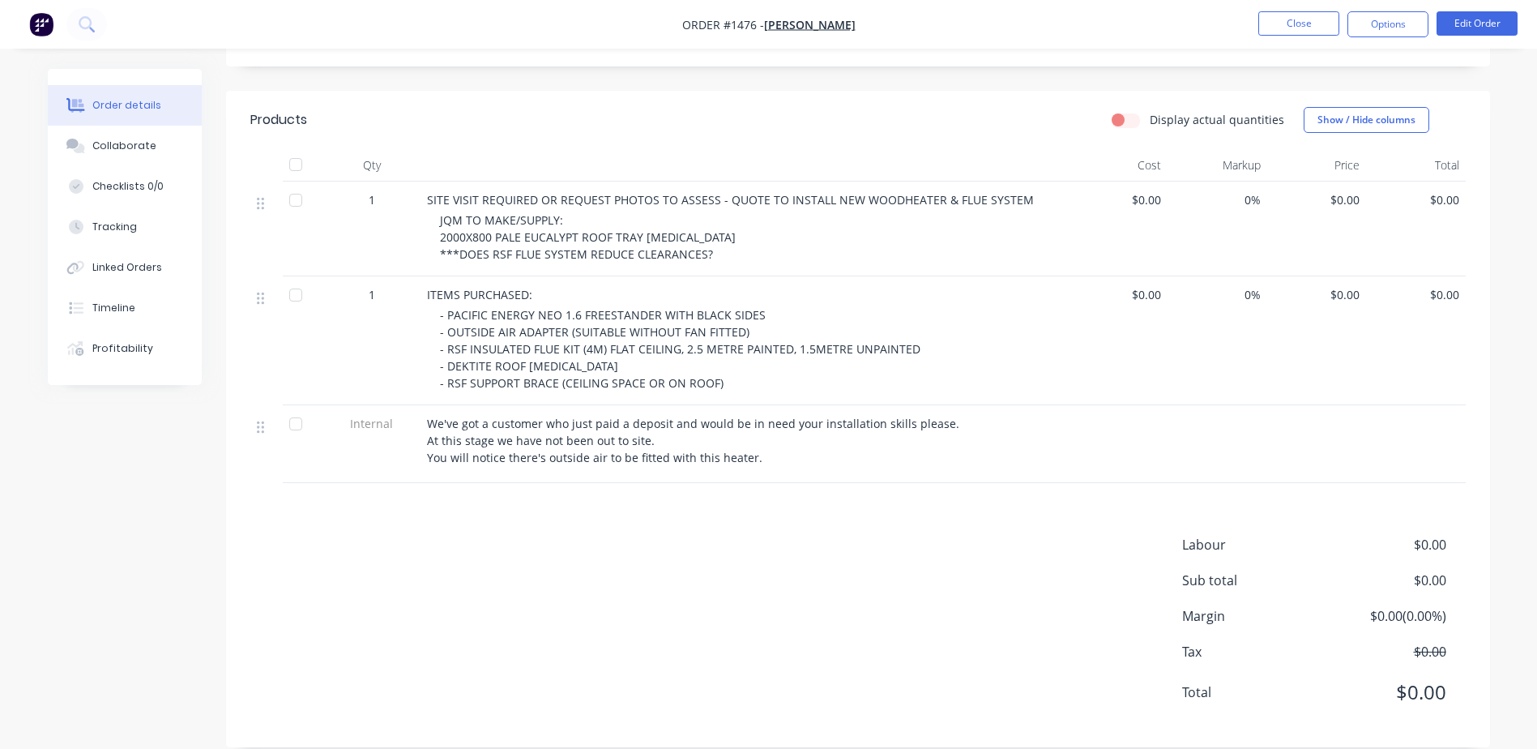
click at [158, 100] on button "Order details" at bounding box center [125, 105] width 154 height 41
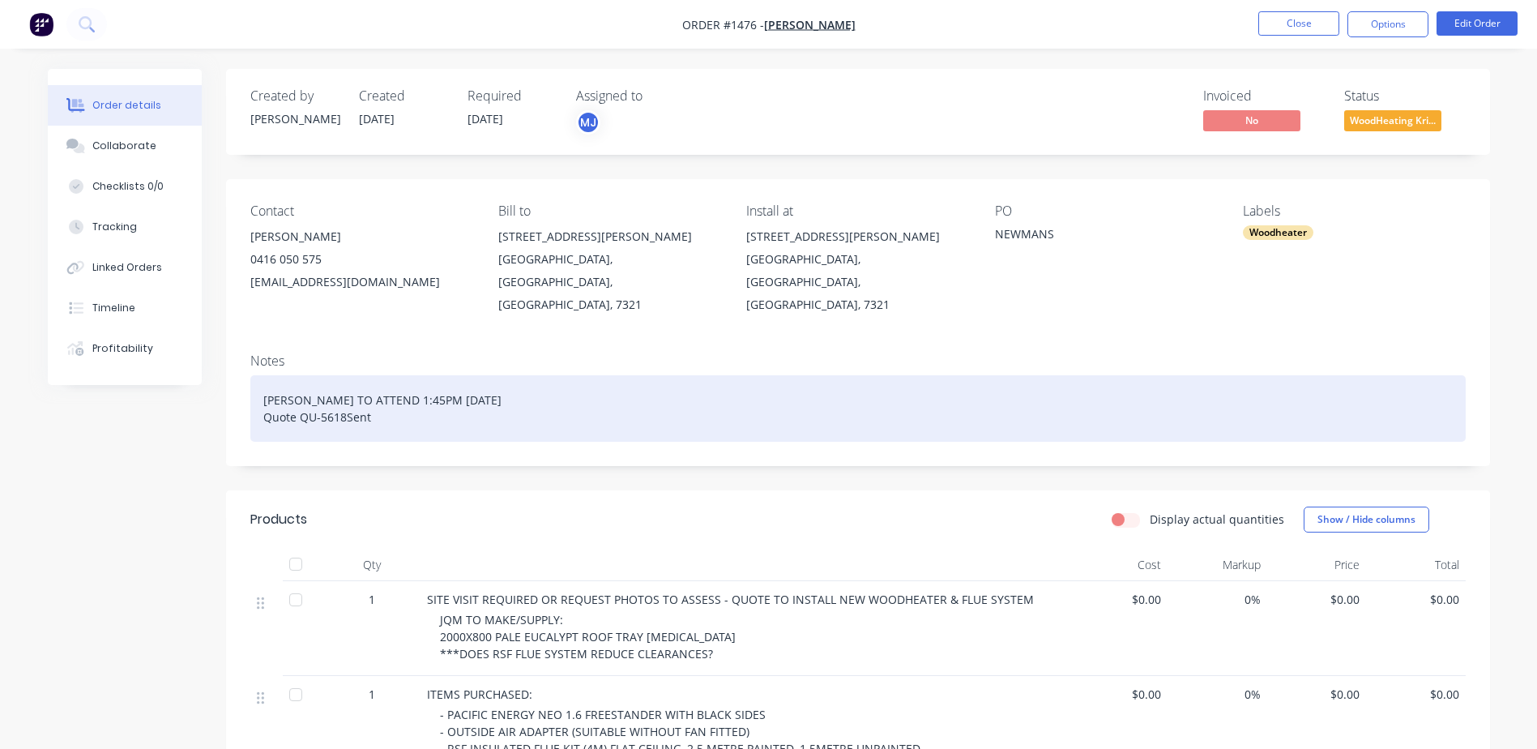
drag, startPoint x: 264, startPoint y: 398, endPoint x: 382, endPoint y: 396, distance: 117.5
click at [382, 396] on div "MARK TO ATTEND 1:45PM TUESDAY THE 22ND JULY Quote QU-5618Sent" at bounding box center [858, 408] width 1216 height 66
paste div
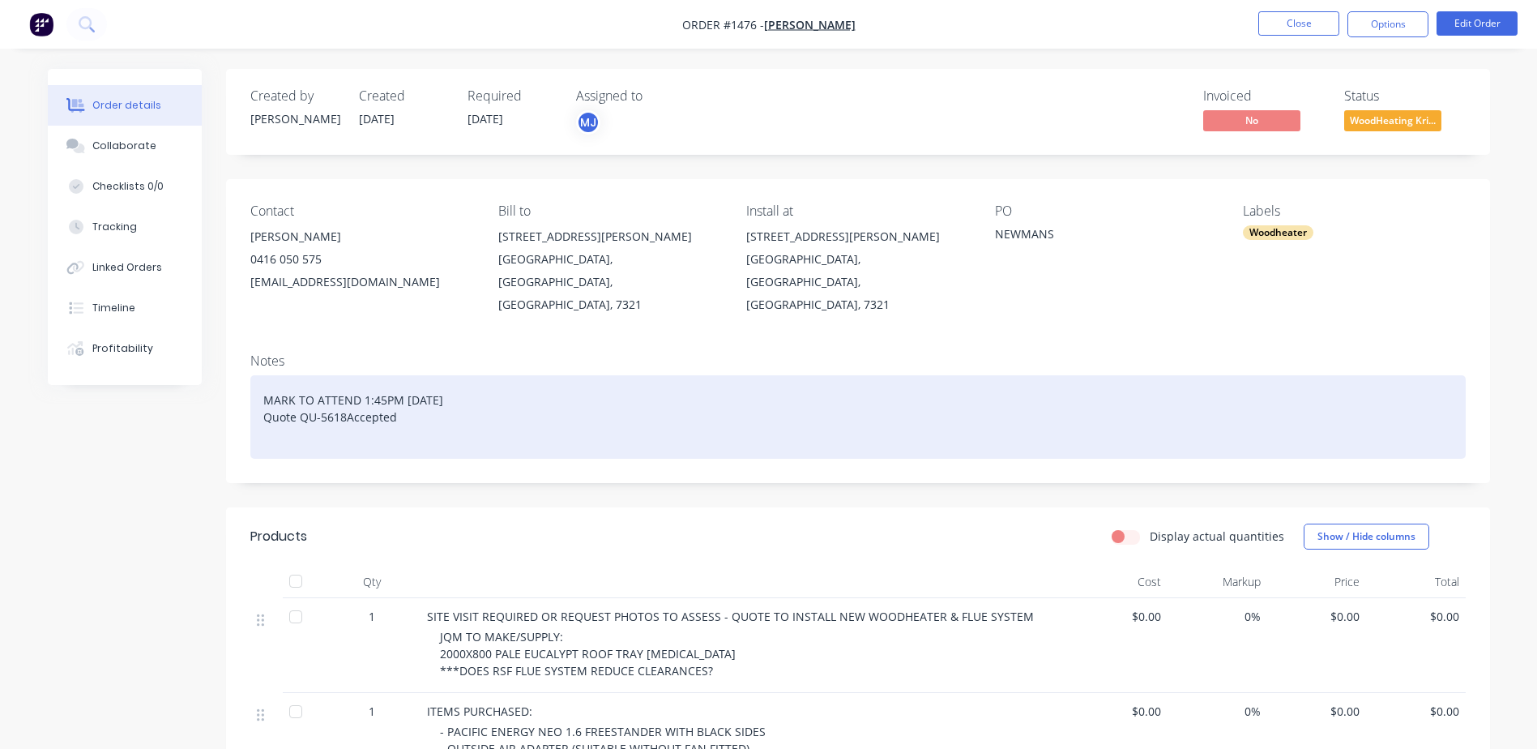
click at [425, 375] on div "MARK TO ATTEND 1:45PM TUESDAY THE 22ND JULY Quote QU-5618Accepted" at bounding box center [858, 416] width 1216 height 83
click at [414, 398] on div "MARK TO ATTEND 1:45PM TUESDAY THE 22ND JULY Quote QU-5618Accepted" at bounding box center [858, 416] width 1216 height 83
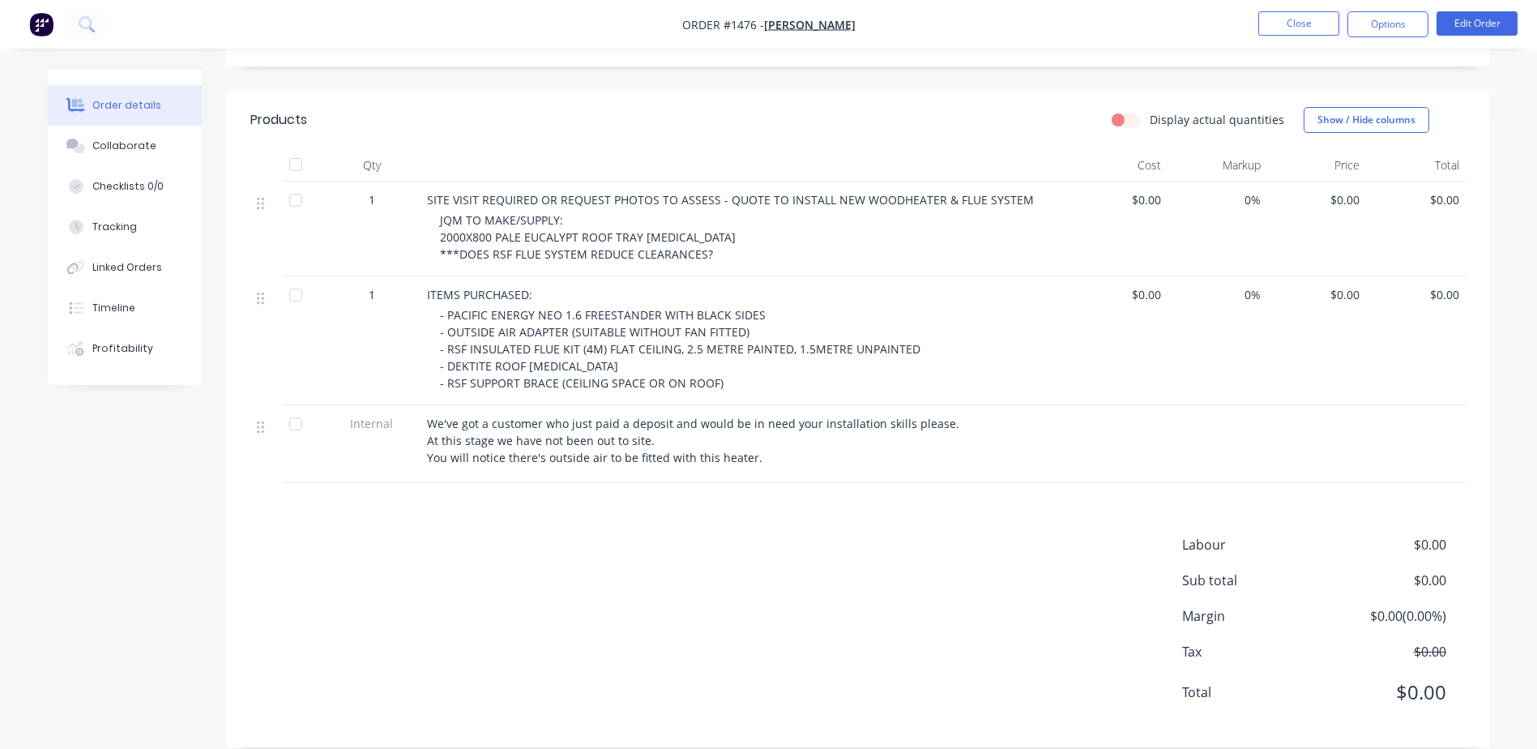
scroll to position [11, 0]
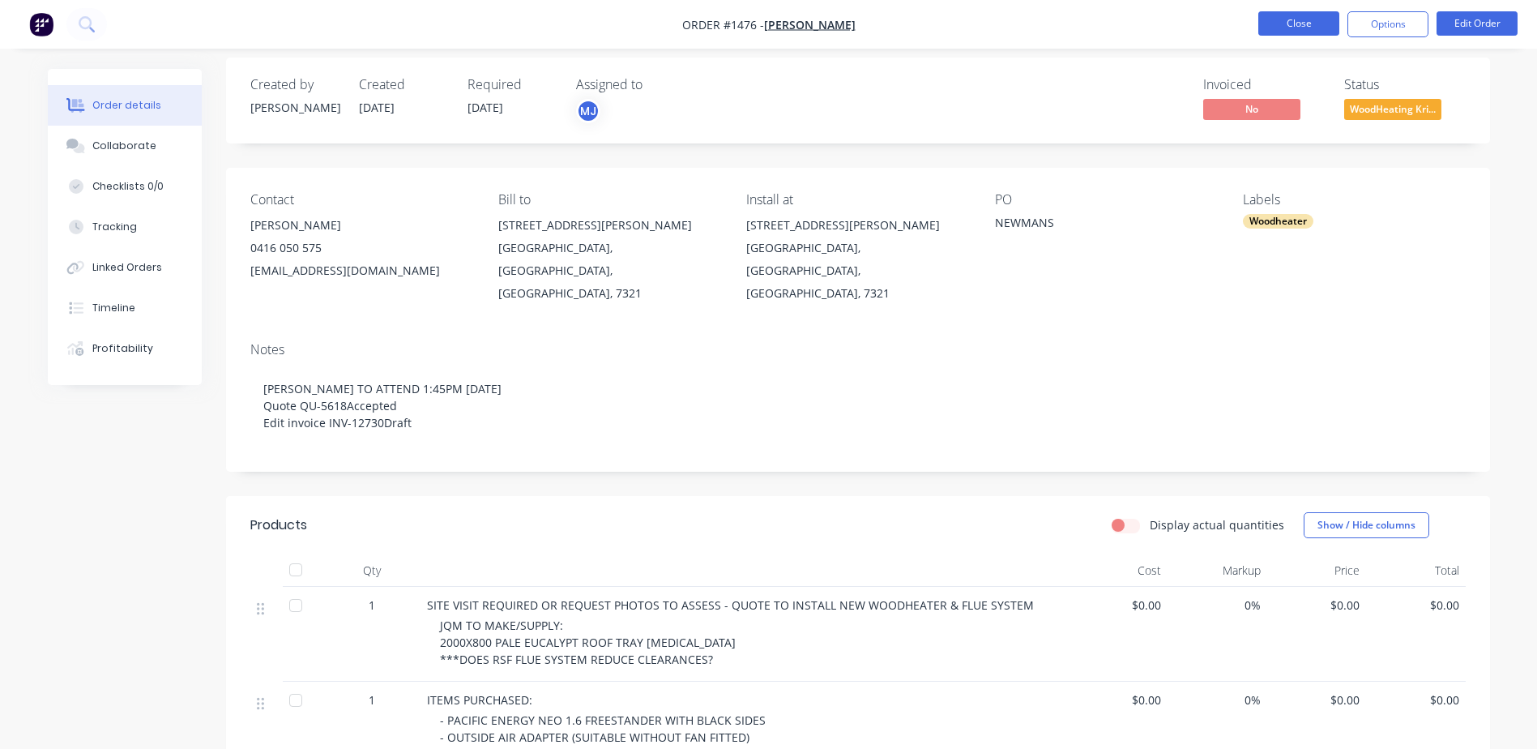
click at [1270, 22] on button "Close" at bounding box center [1299, 23] width 81 height 24
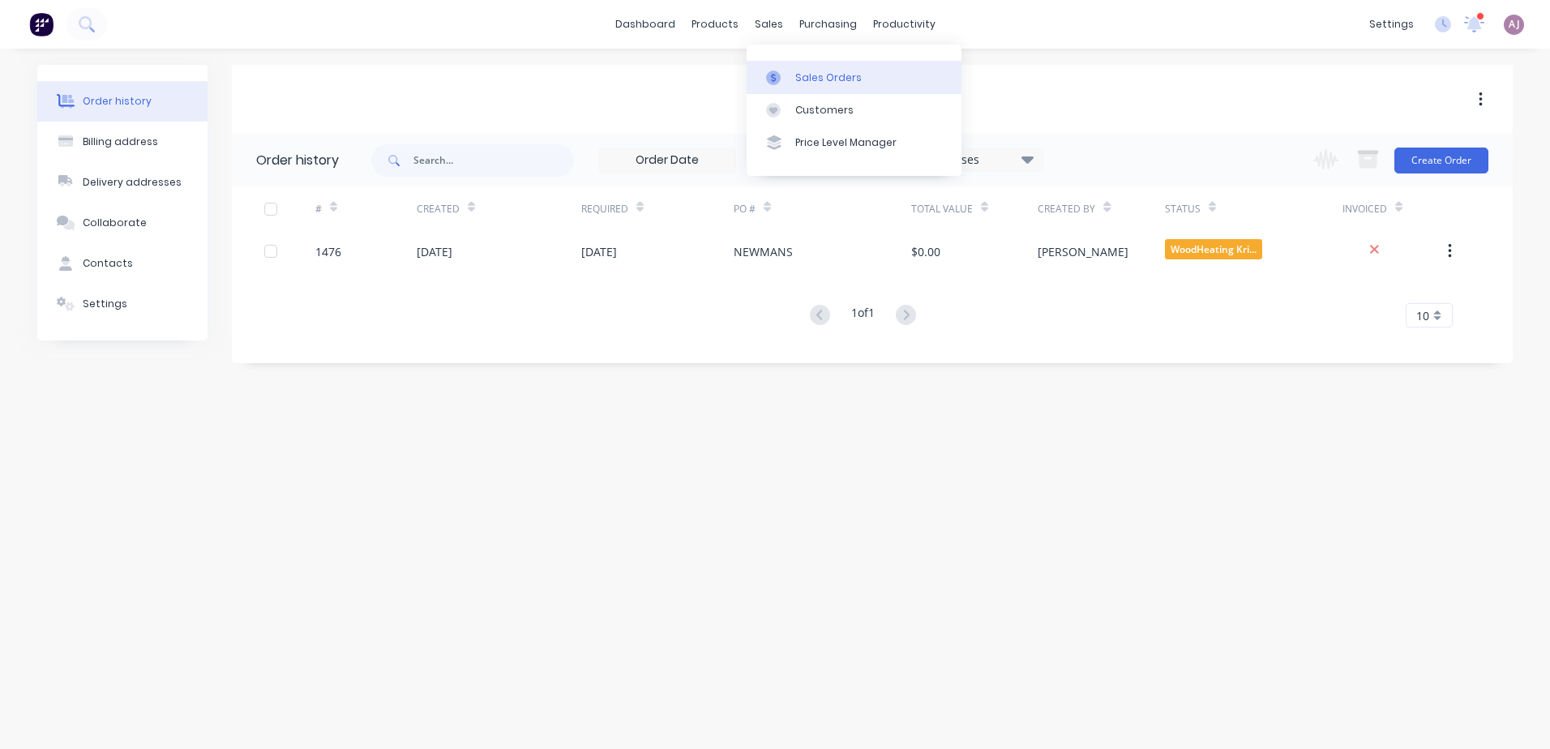
click at [763, 78] on link "Sales Orders" at bounding box center [853, 77] width 215 height 32
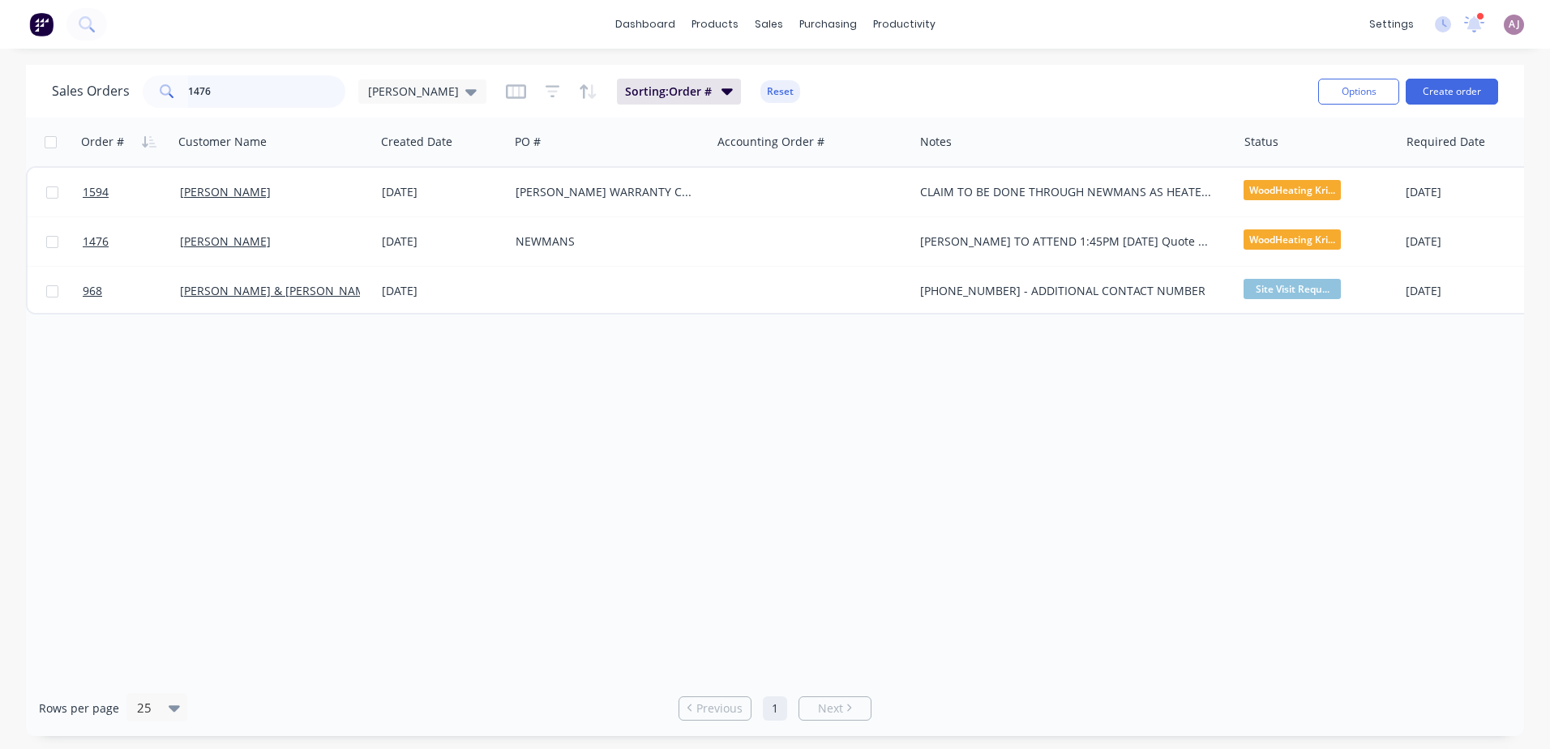
click at [229, 92] on input "1476" at bounding box center [267, 91] width 158 height 32
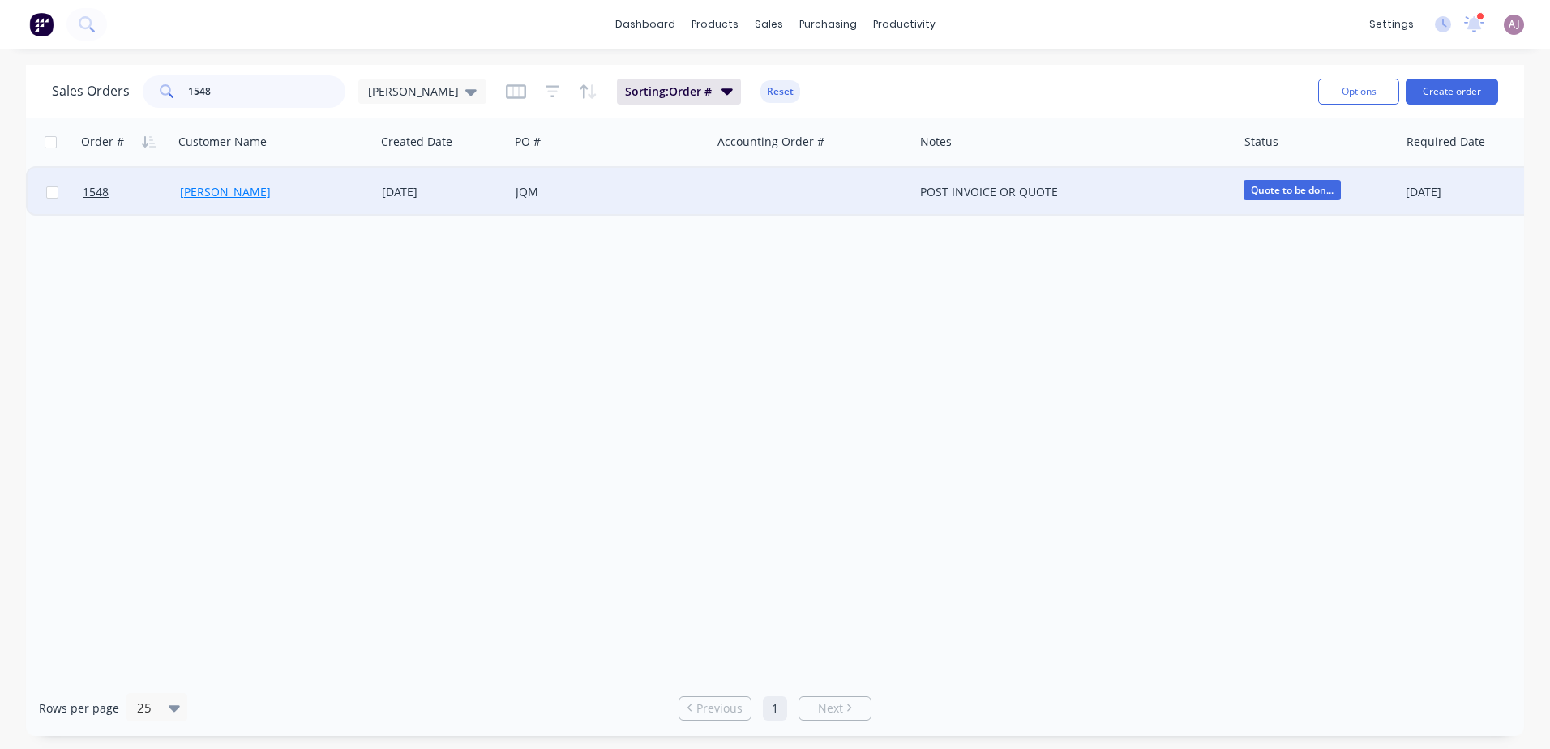
type input "1548"
click at [213, 197] on link "Gertrude West" at bounding box center [225, 191] width 91 height 15
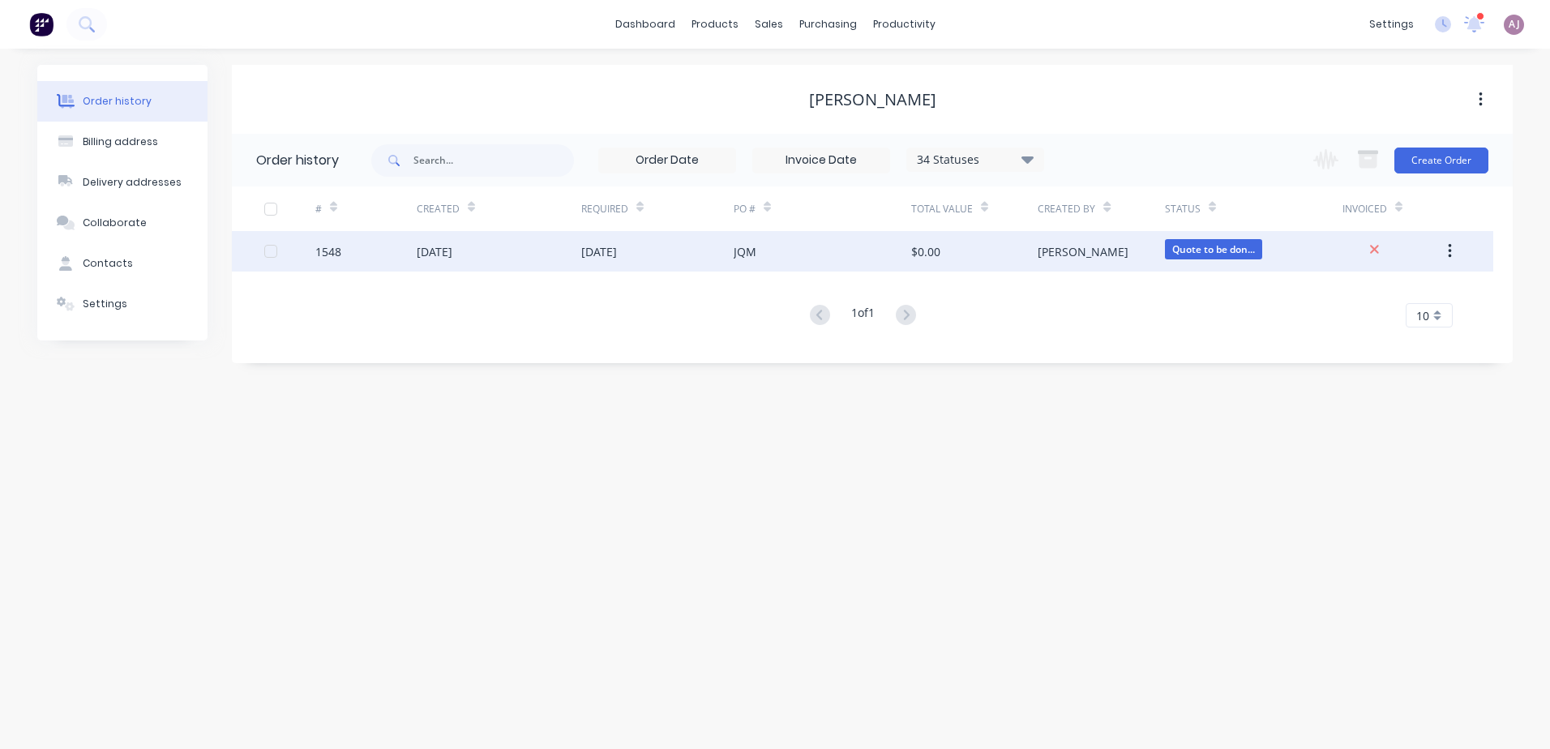
click at [667, 252] on div "[DATE]" at bounding box center [657, 251] width 152 height 41
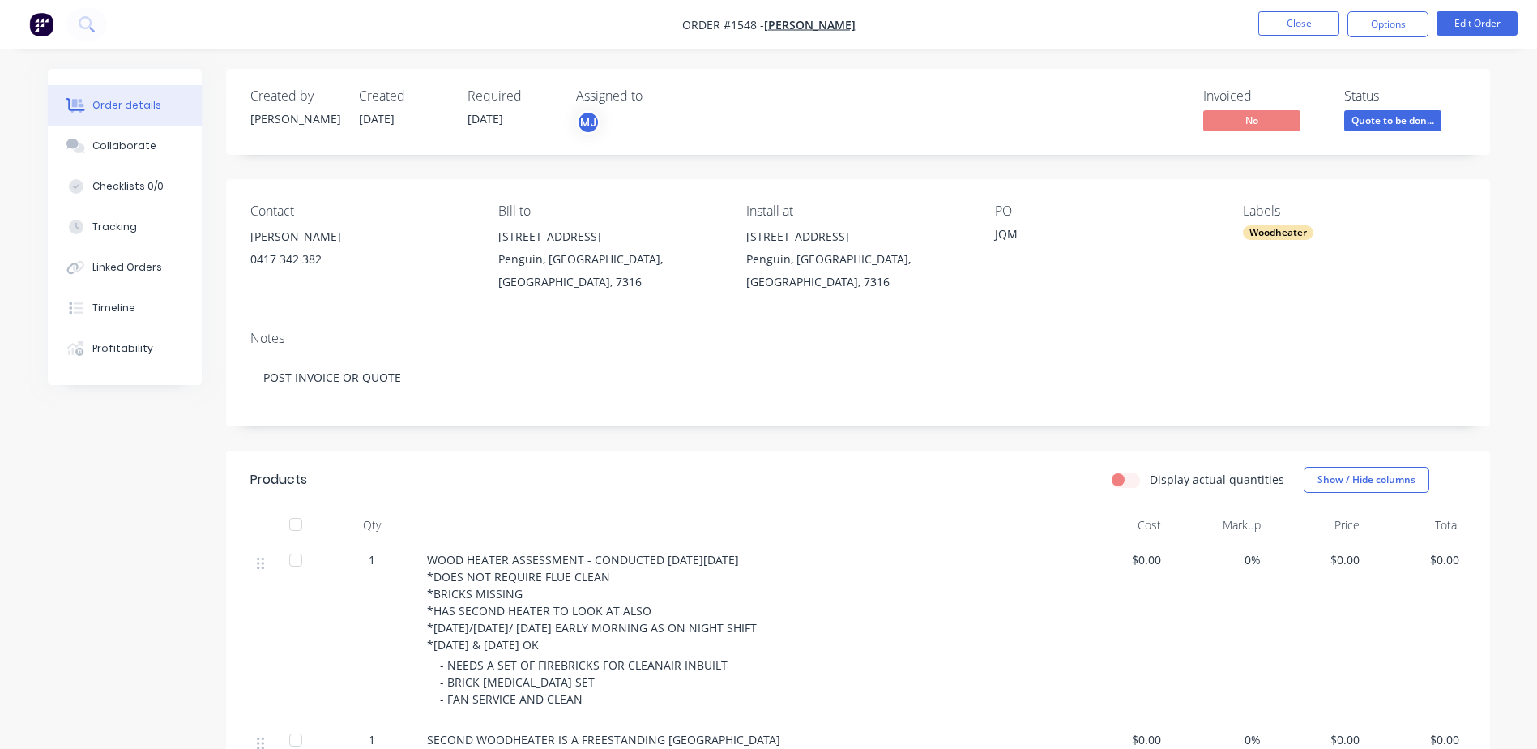
click at [281, 254] on div "0417 342 382" at bounding box center [361, 259] width 222 height 23
click at [1460, 24] on button "Edit Order" at bounding box center [1477, 23] width 81 height 24
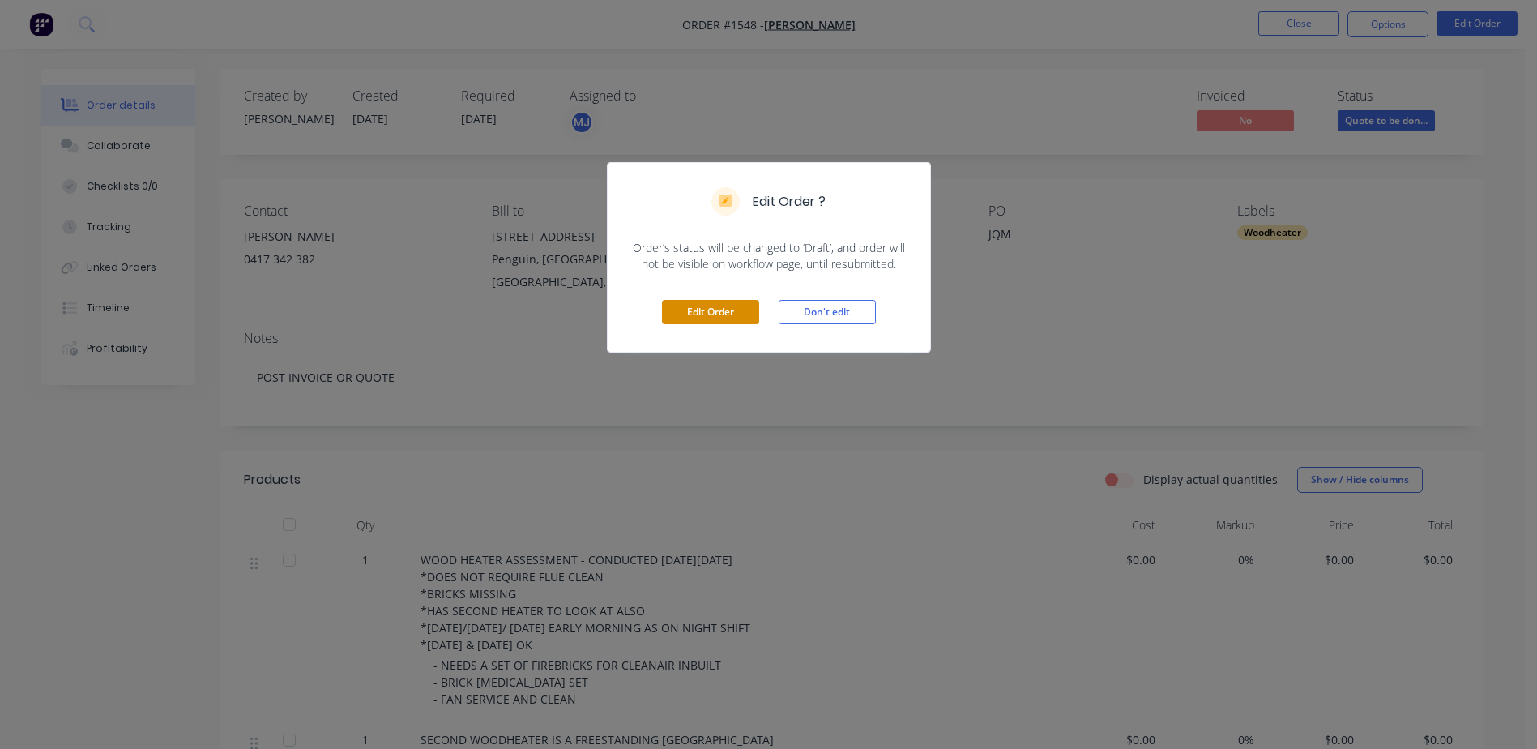
click at [716, 310] on button "Edit Order" at bounding box center [710, 312] width 97 height 24
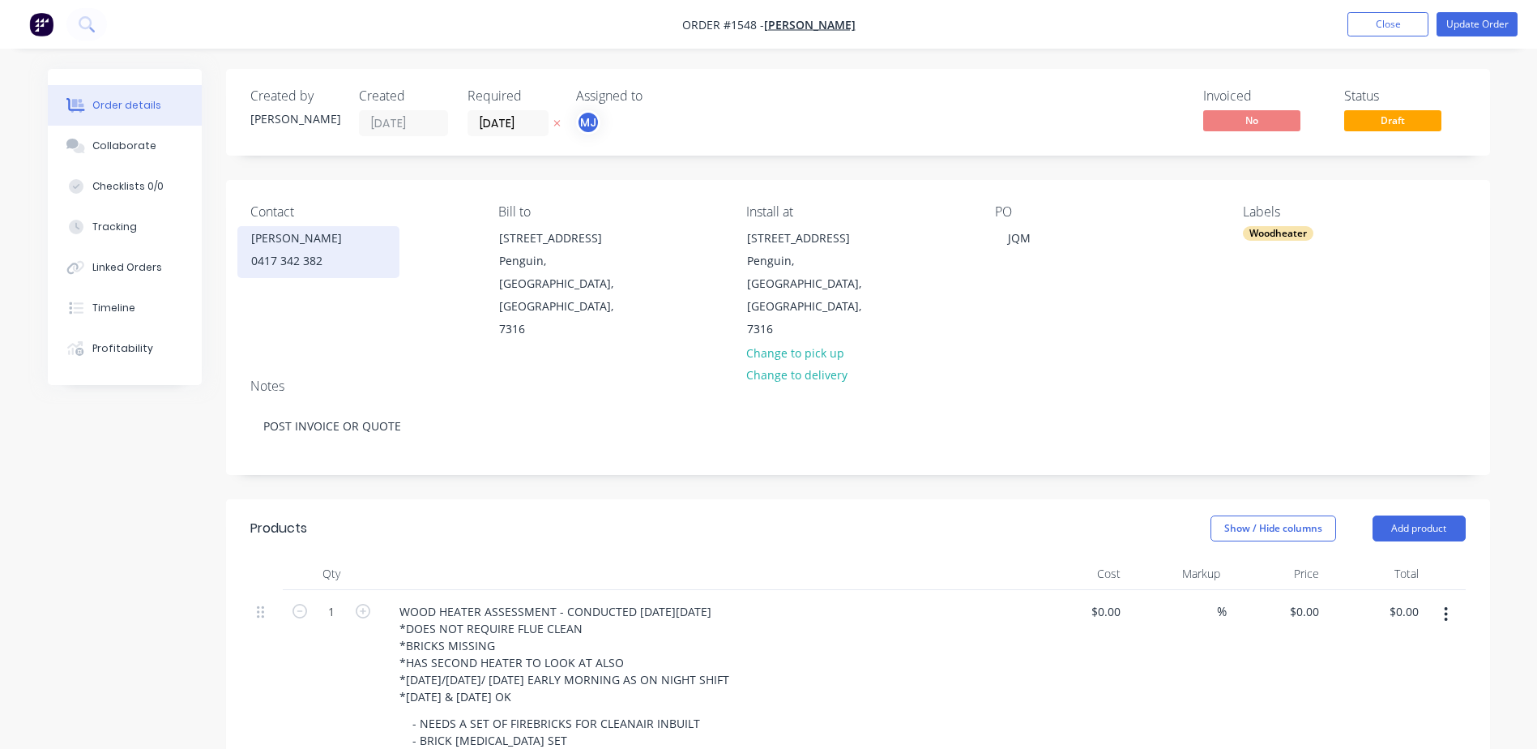
click at [310, 241] on div "Gertrude West" at bounding box center [318, 238] width 135 height 23
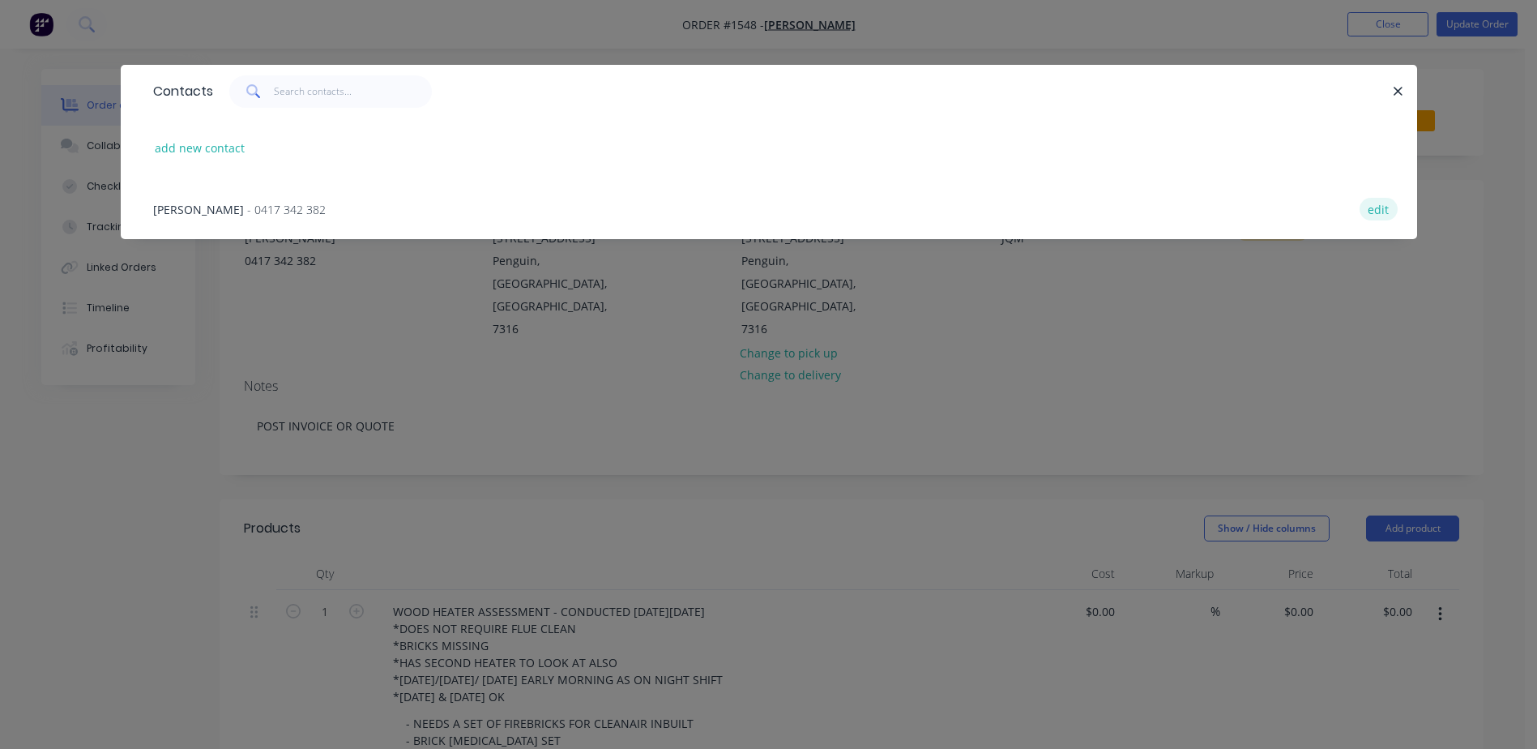
click at [1387, 209] on button "edit" at bounding box center [1379, 209] width 38 height 22
select select "AU"
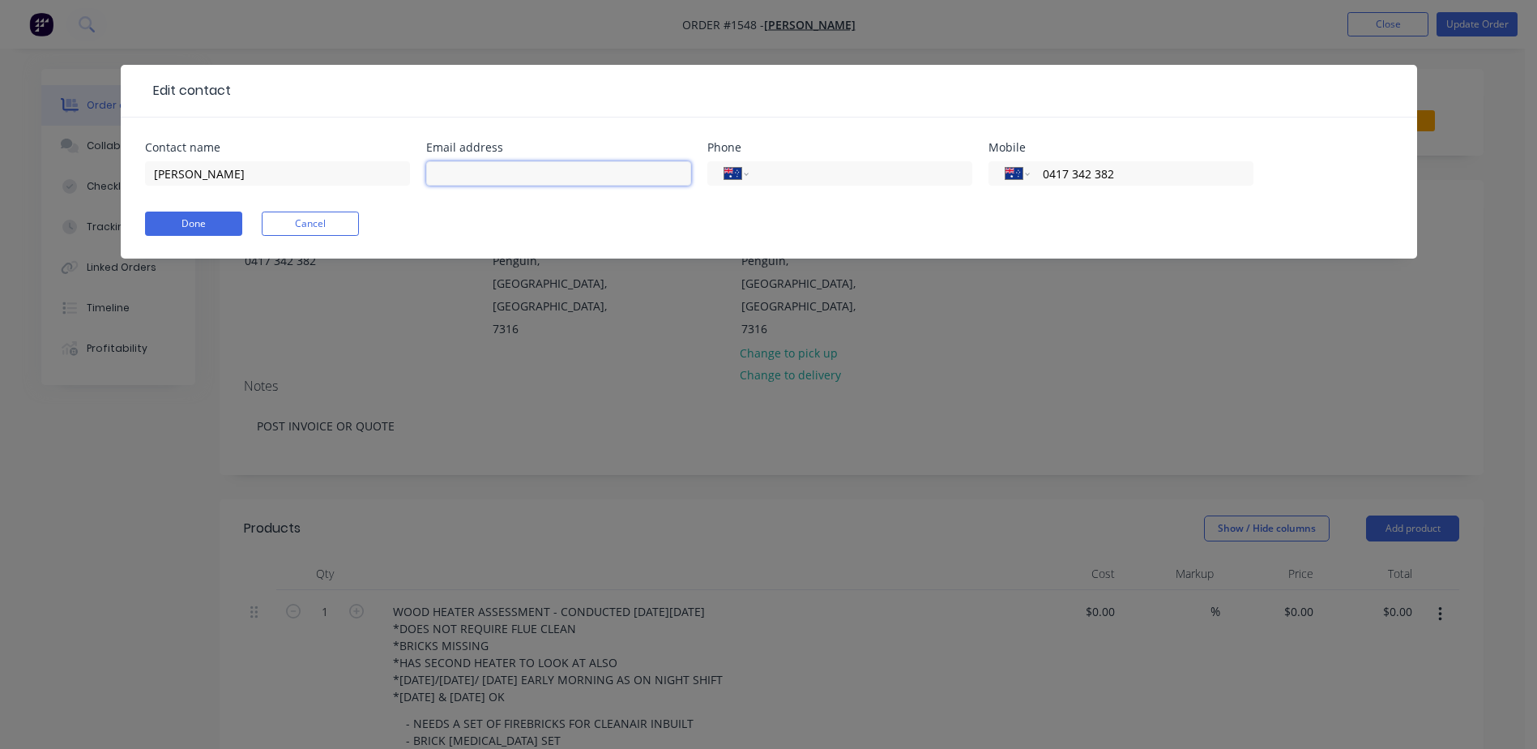
click at [584, 179] on input "text" at bounding box center [558, 173] width 265 height 24
drag, startPoint x: 428, startPoint y: 174, endPoint x: 468, endPoint y: 173, distance: 39.7
click at [468, 173] on input "SWEST@COASTPHYSIO.COM" at bounding box center [558, 173] width 265 height 24
click at [472, 177] on input "swest@COASTPHYSIO.COM" at bounding box center [558, 173] width 265 height 24
type input "swest@coastphysio.com"
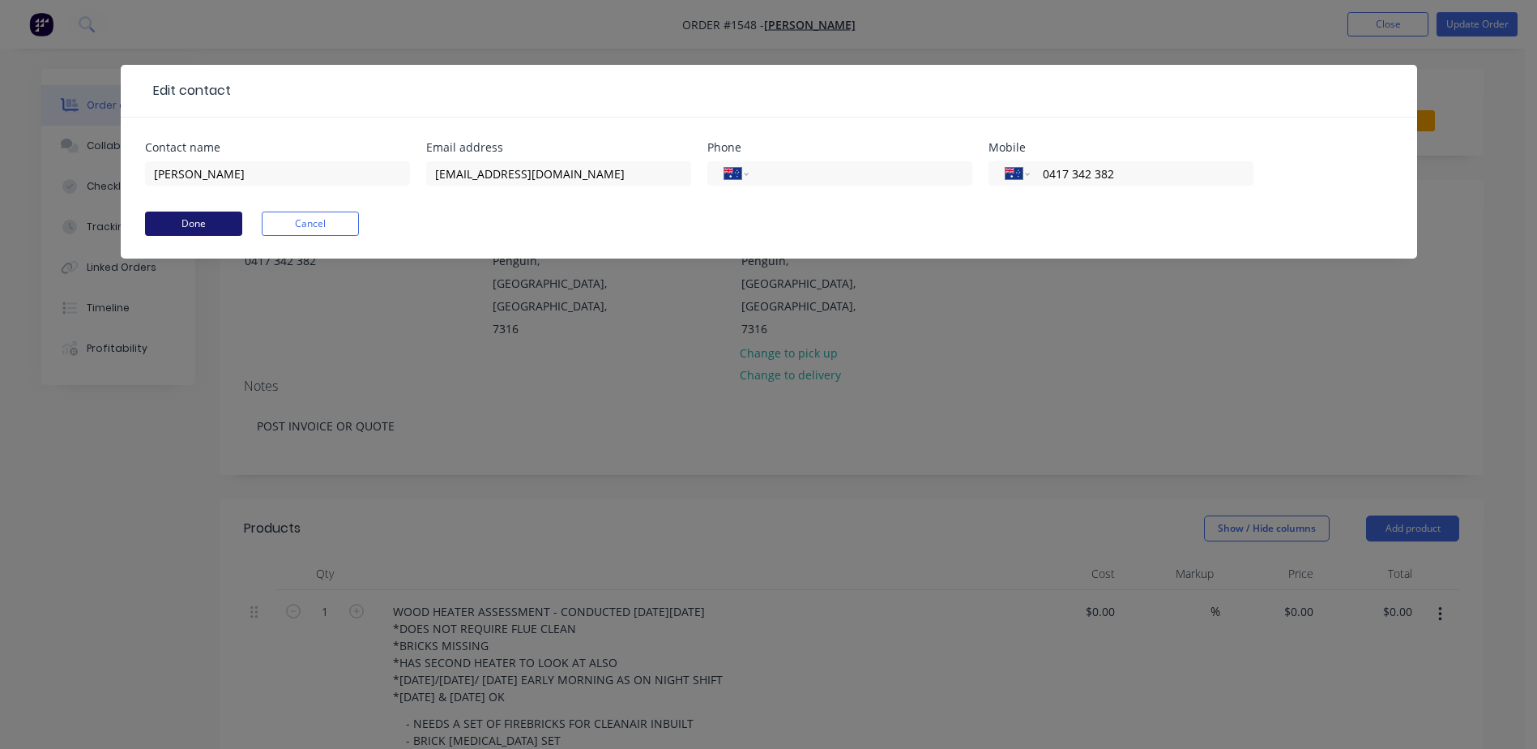
click at [206, 225] on button "Done" at bounding box center [193, 224] width 97 height 24
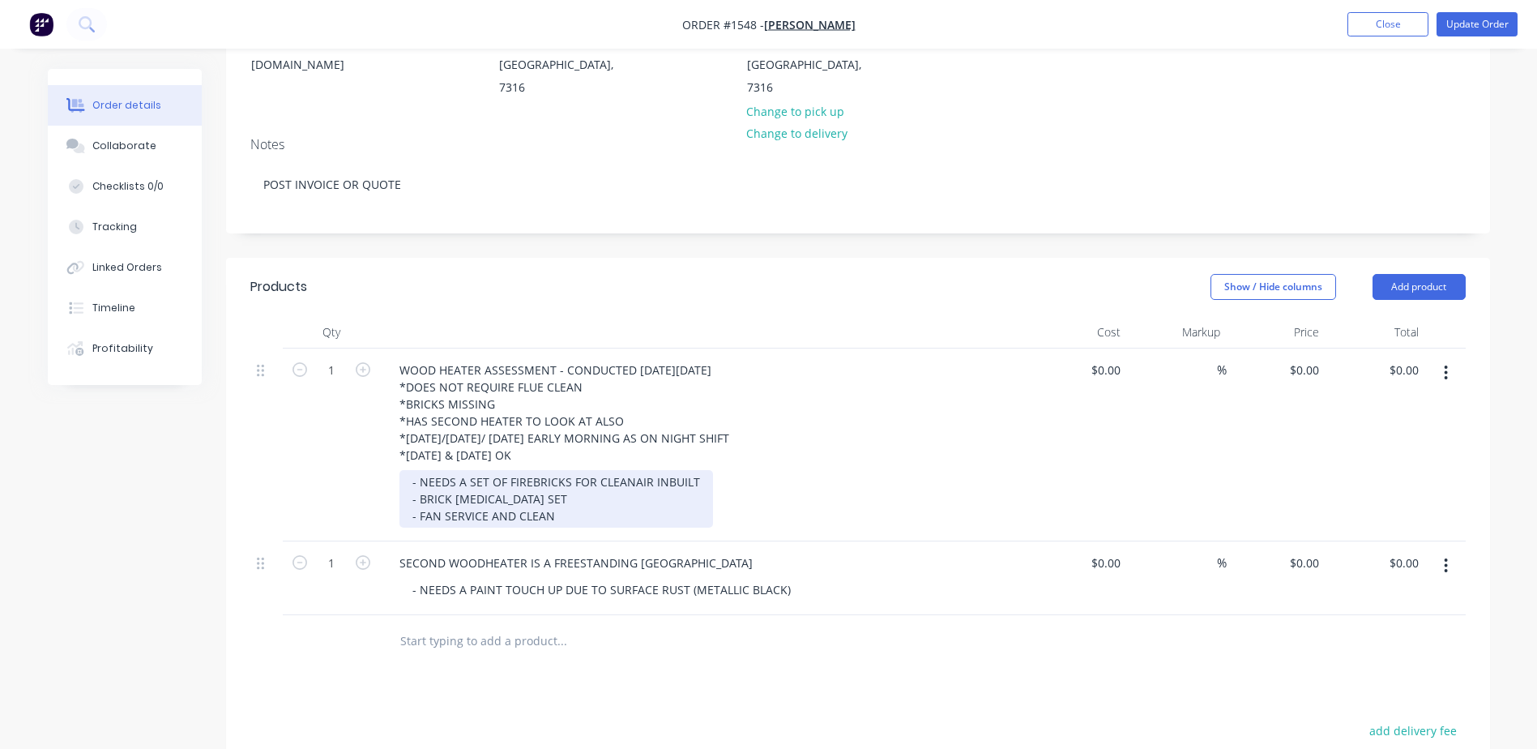
scroll to position [243, 0]
click at [697, 468] on div "- NEEDS A SET OF FIREBRICKS FOR CLEANAIR INBUILT - BRICK RETAINER SET - FAN SER…" at bounding box center [557, 497] width 314 height 58
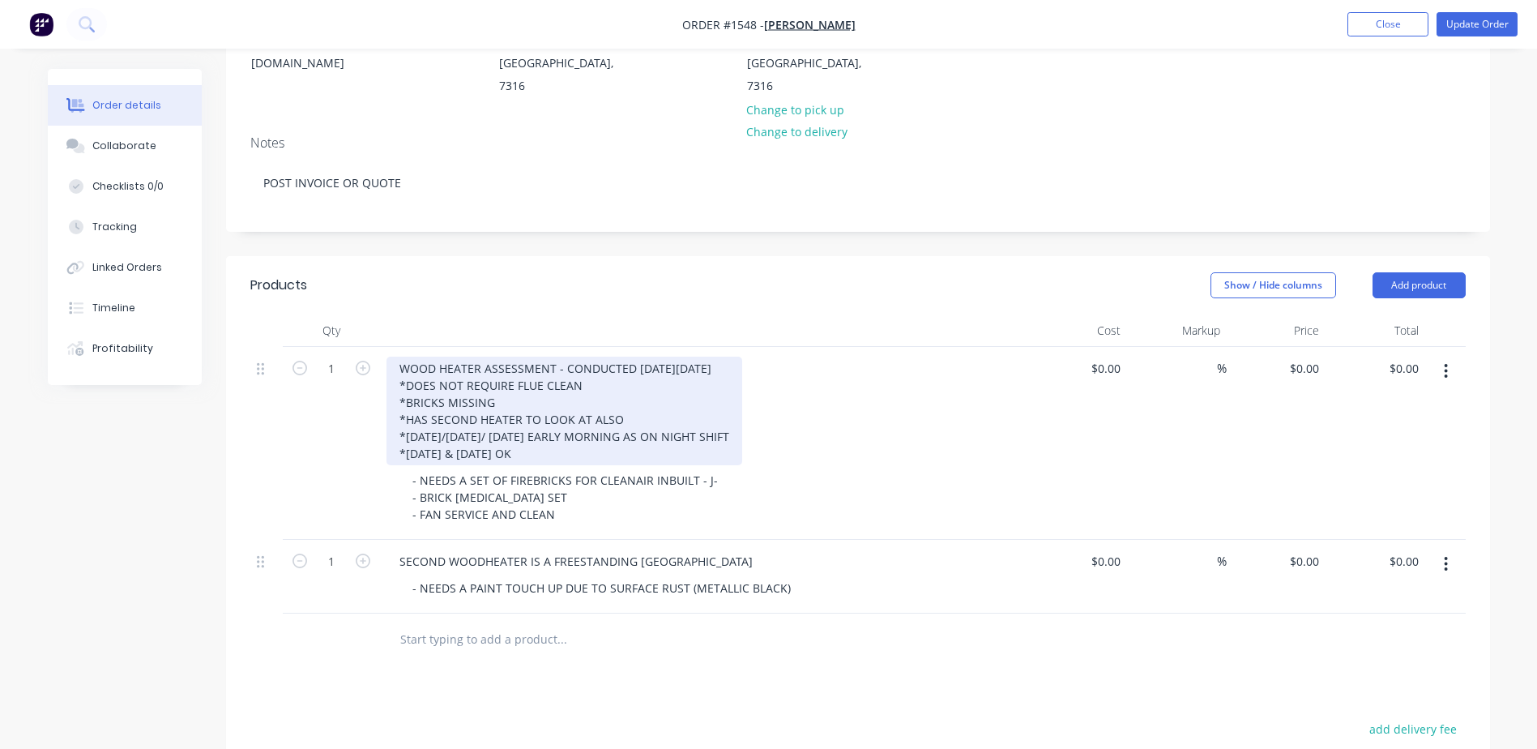
click at [582, 357] on div "WOOD HEATER ASSESSMENT - CONDUCTED ON FRIDAY THE 29TH OF AUGUST *DOES NOT REQUI…" at bounding box center [565, 411] width 356 height 109
drag, startPoint x: 716, startPoint y: 345, endPoint x: 701, endPoint y: 342, distance: 14.9
click at [701, 357] on div "WOOD HEATER ASSESSMENT - CONDUCTED ON FRIDAY THE 29TH OF AUGUST *DOES NOT REQUI…" at bounding box center [565, 411] width 356 height 109
drag, startPoint x: 721, startPoint y: 340, endPoint x: 692, endPoint y: 339, distance: 29.2
click at [692, 357] on div "WOOD HEATER ASSESSMENT - CONDUCTED ON FRIDAY THE 29TH OF AUGUST *DOES NOT REQUI…" at bounding box center [565, 411] width 356 height 109
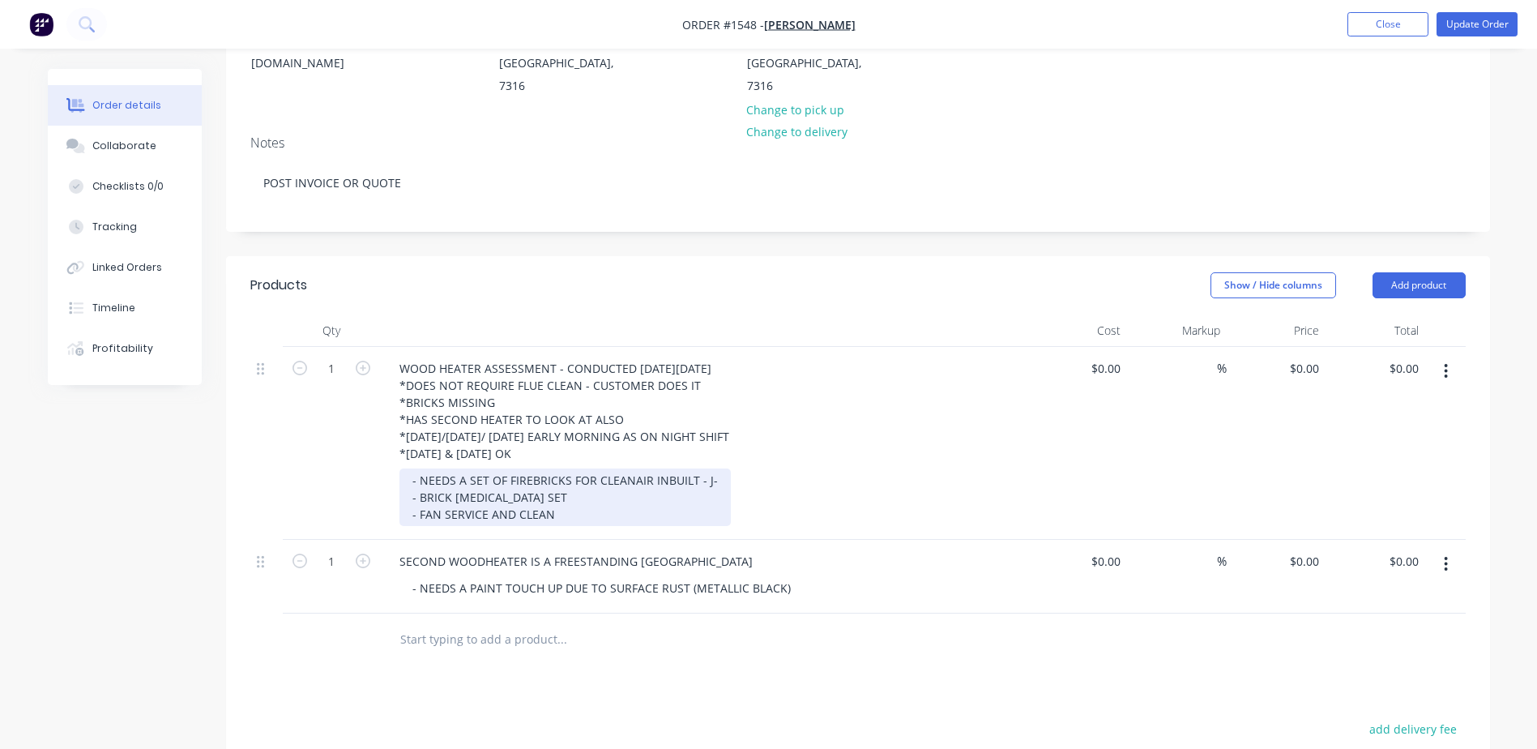
click at [708, 468] on div "- NEEDS A SET OF FIREBRICKS FOR CLEANAIR INBUILT - J- - BRICK RETAINER SET - FA…" at bounding box center [565, 497] width 331 height 58
click at [710, 468] on div "- NEEDS A SET OF FIREBRICKS FOR CLEANAIR INBUILT - J- - BRICK RETAINER SET - FA…" at bounding box center [565, 497] width 331 height 58
drag, startPoint x: 738, startPoint y: 437, endPoint x: 694, endPoint y: 432, distance: 44.0
click at [694, 468] on div "- NEEDS A SET OF FIREBRICKS FOR CLEANAIR INBUILT - J-6534 - BRICK RETAINER SET …" at bounding box center [578, 497] width 357 height 58
copy div "- J-6534"
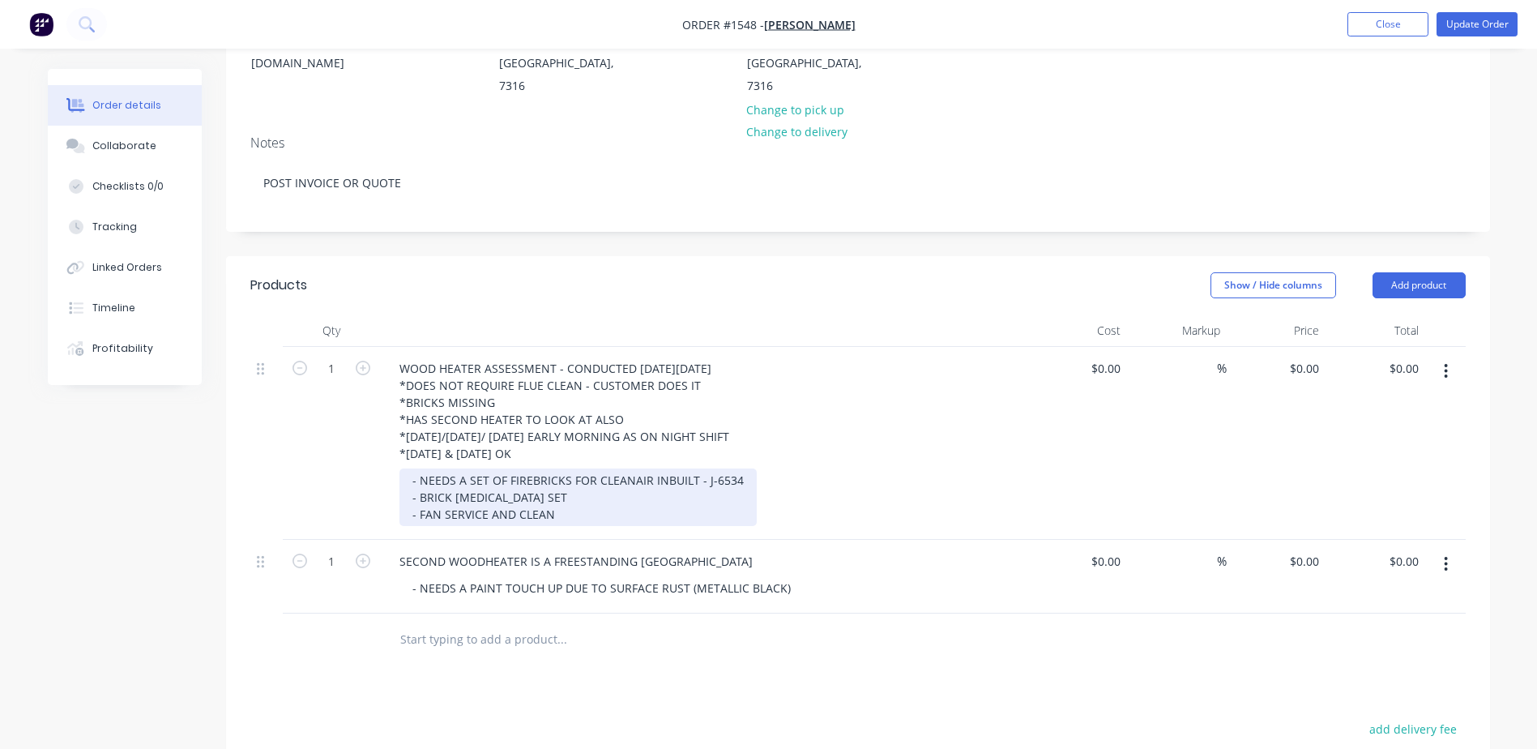
click at [572, 468] on div "- NEEDS A SET OF FIREBRICKS FOR CLEANAIR INBUILT - J-6534 - BRICK RETAINER SET …" at bounding box center [578, 497] width 357 height 58
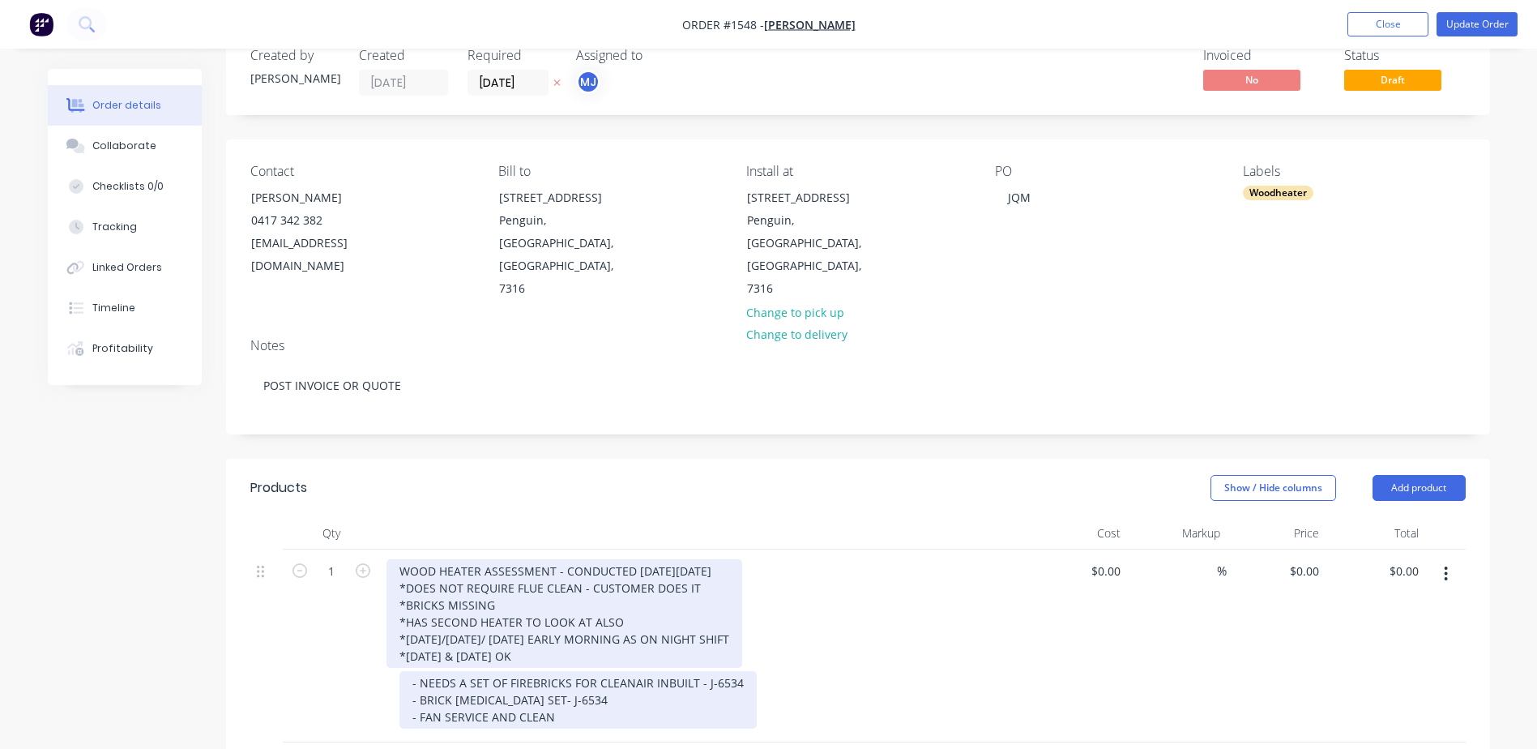
scroll to position [0, 0]
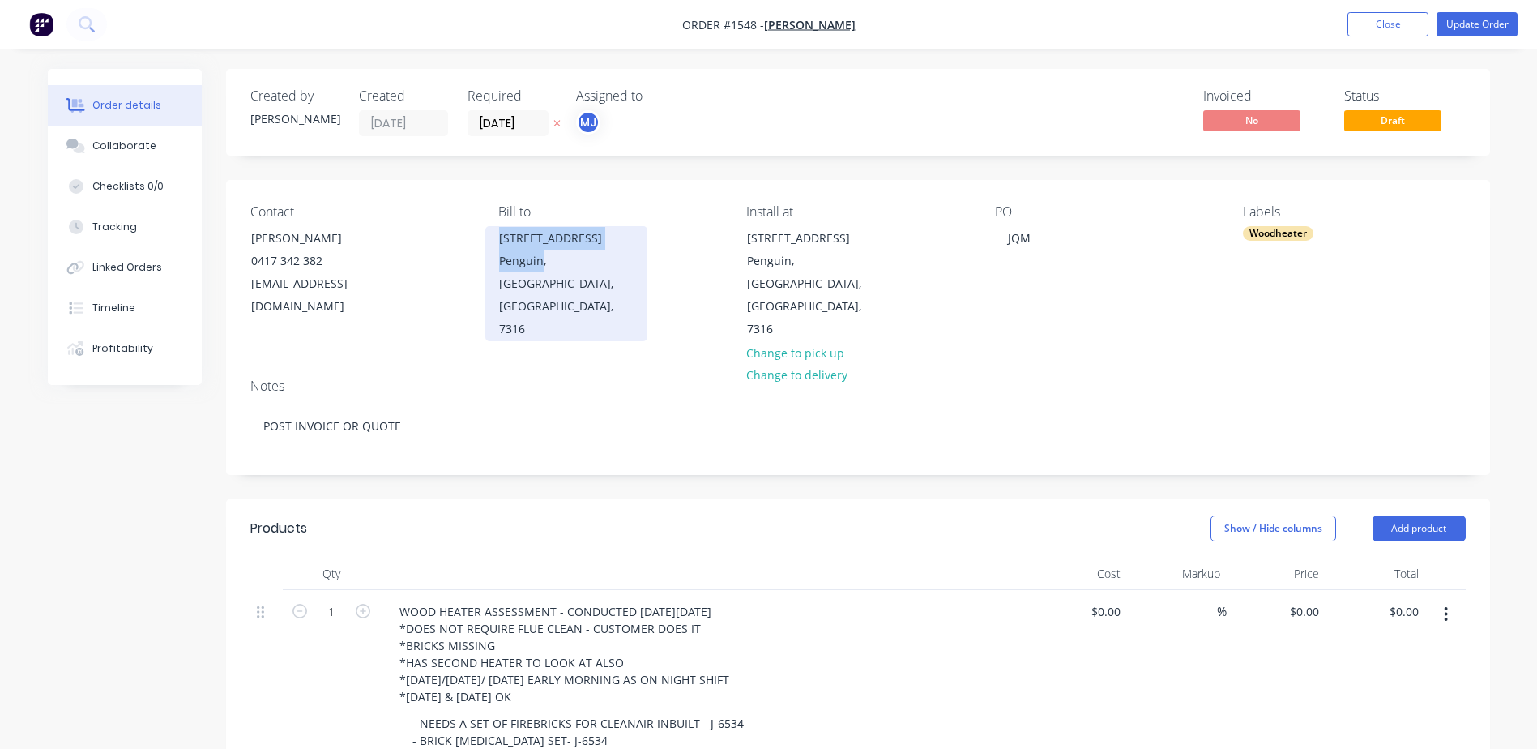
drag, startPoint x: 499, startPoint y: 236, endPoint x: 543, endPoint y: 269, distance: 54.9
click at [543, 269] on div "2 Seaside Crescent Penguin, Tasmania, Australia, 7316" at bounding box center [566, 283] width 162 height 115
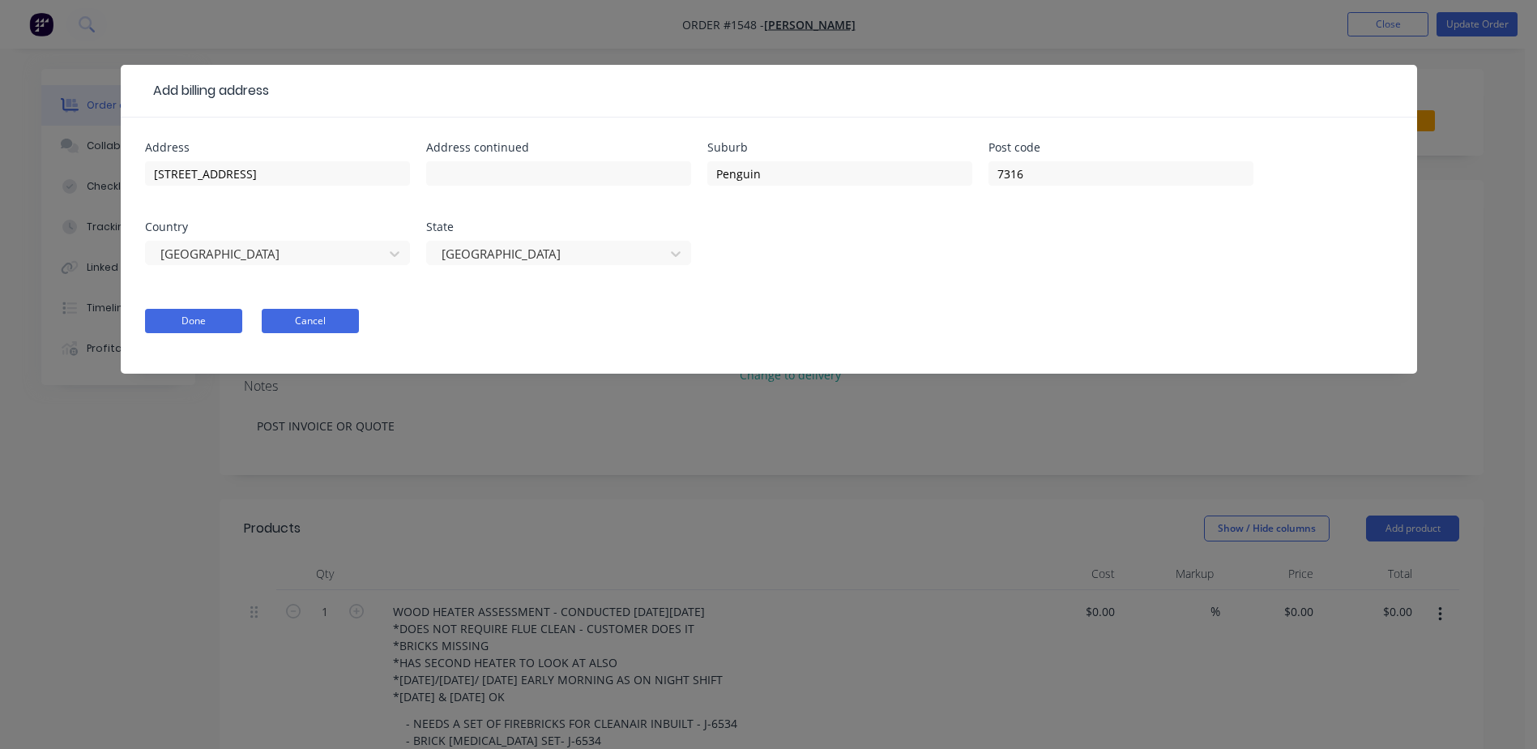
click at [293, 314] on button "Cancel" at bounding box center [310, 321] width 97 height 24
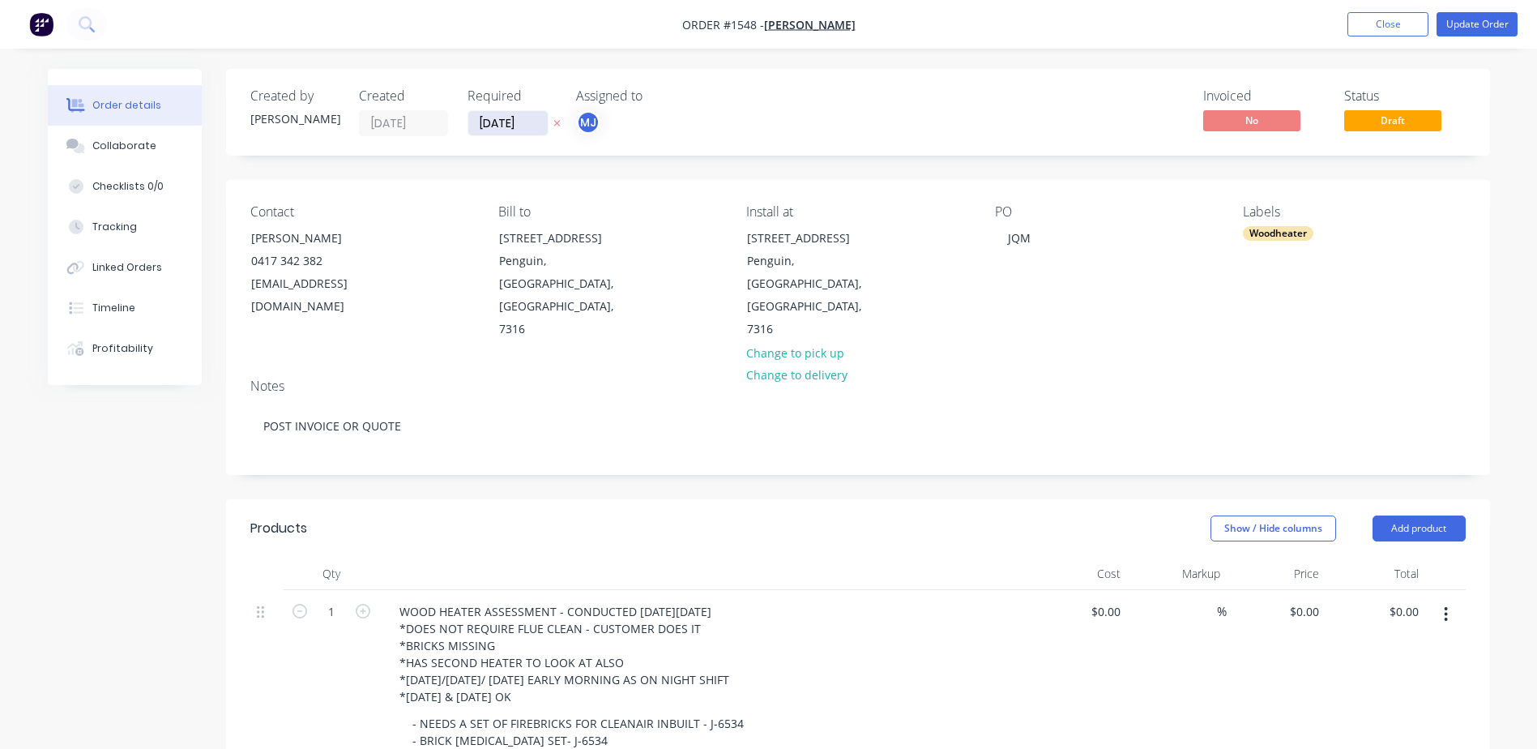
click at [515, 118] on input "[DATE]" at bounding box center [507, 123] width 79 height 24
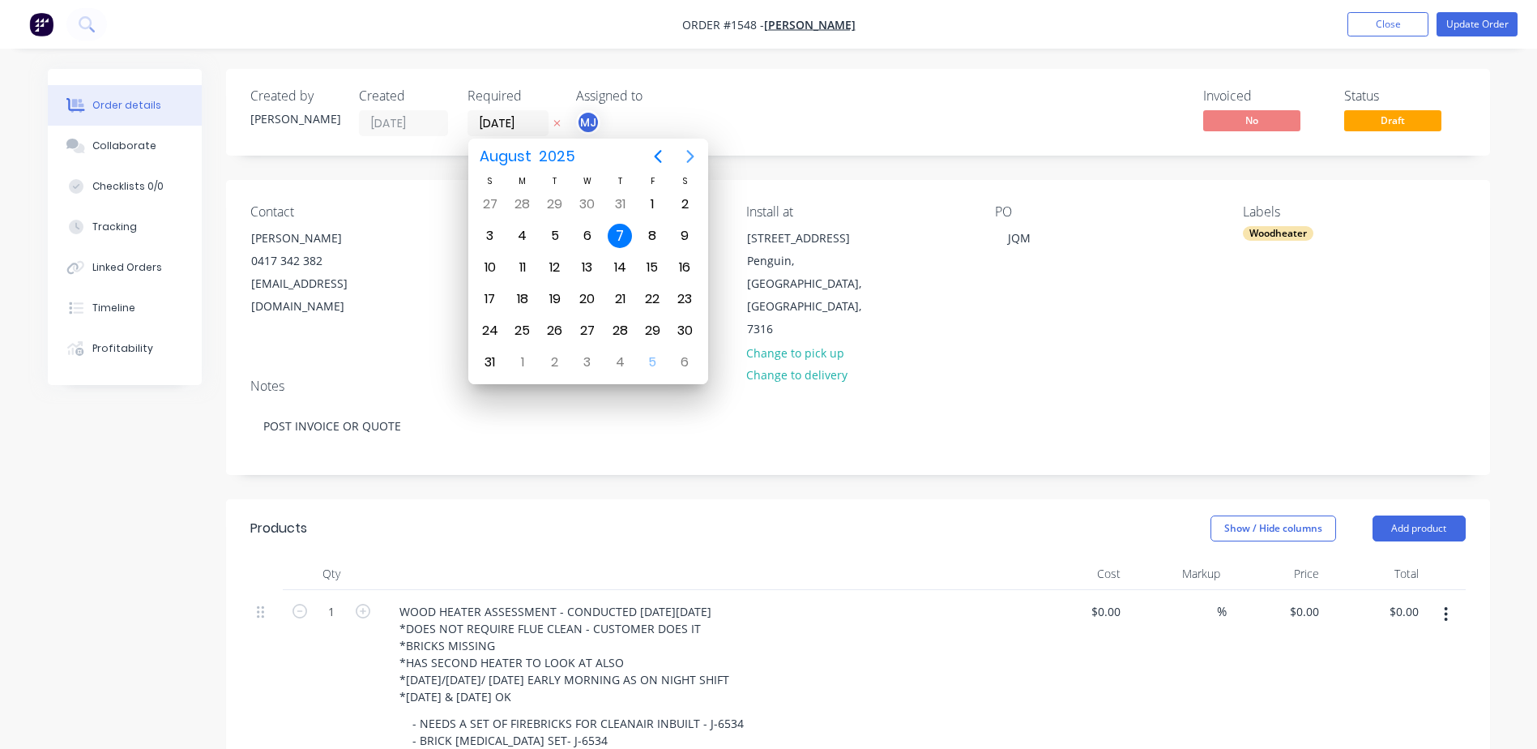
click at [689, 154] on icon "Next page" at bounding box center [690, 156] width 19 height 19
click at [648, 273] on div "19" at bounding box center [652, 267] width 24 height 24
type input "[DATE]"
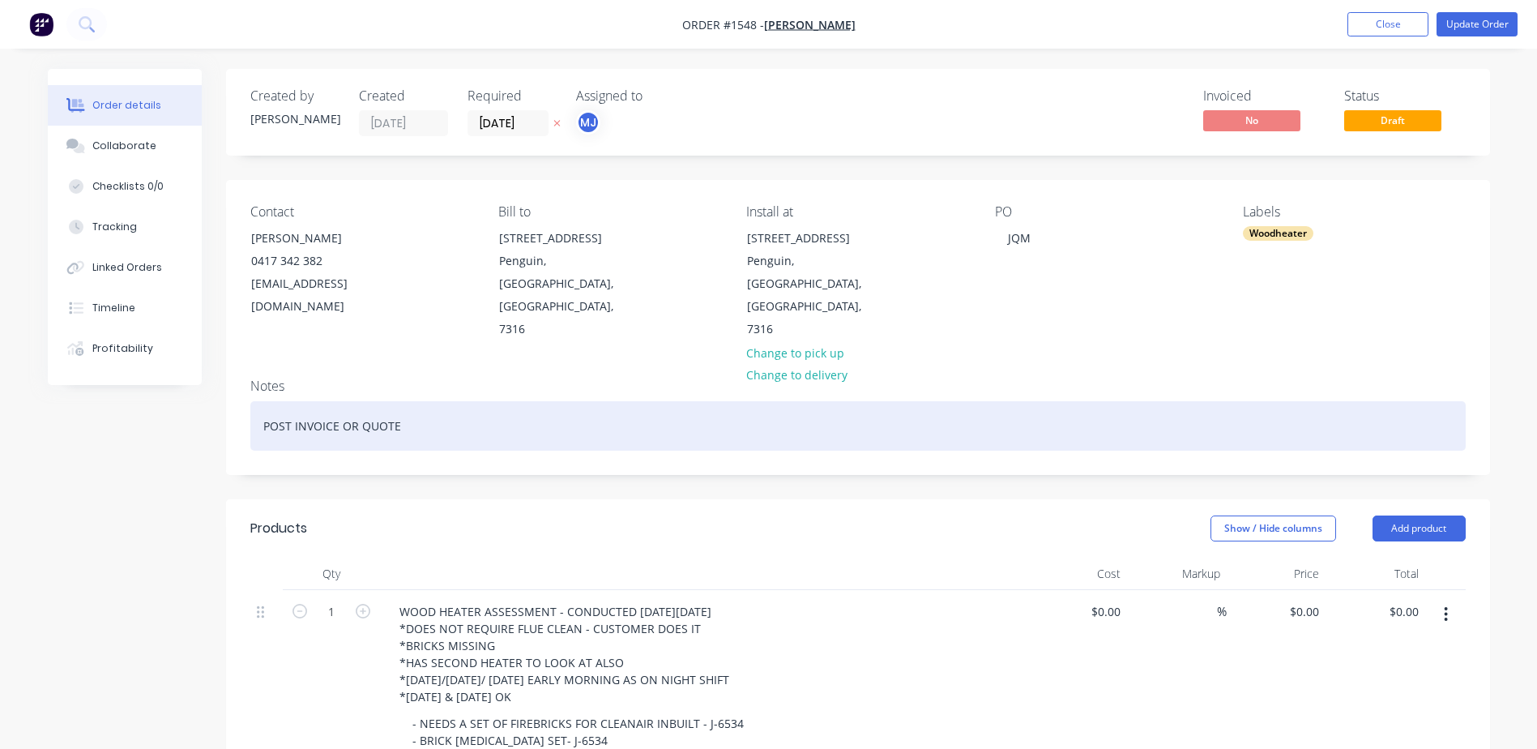
click at [277, 401] on div "POST INVOICE OR QUOTE" at bounding box center [858, 425] width 1216 height 49
paste div
drag, startPoint x: 265, startPoint y: 383, endPoint x: 328, endPoint y: 384, distance: 63.2
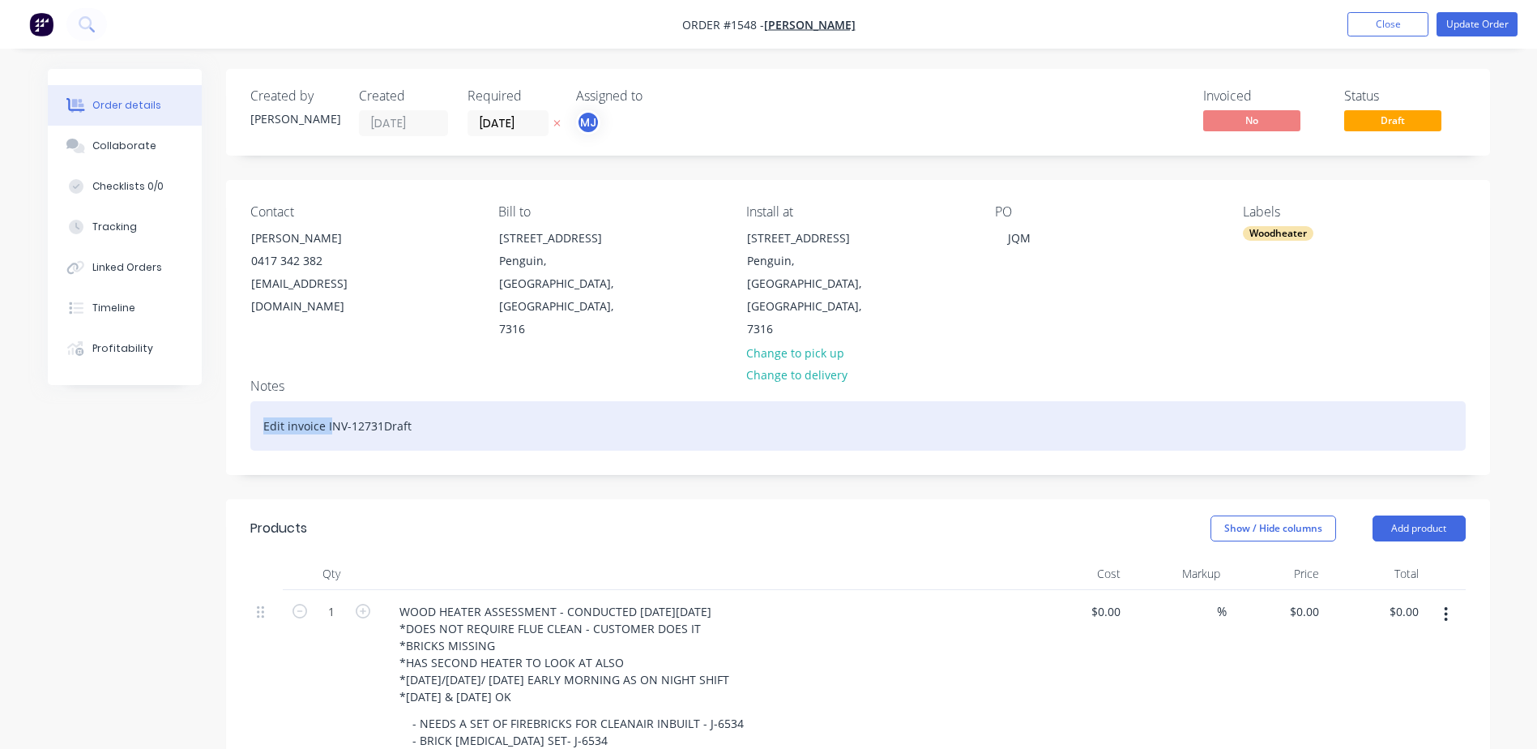
click at [328, 401] on div "Edit invoice INV-12731Draft" at bounding box center [858, 425] width 1216 height 49
click at [260, 401] on div "INV-12731Draft" at bounding box center [858, 425] width 1216 height 49
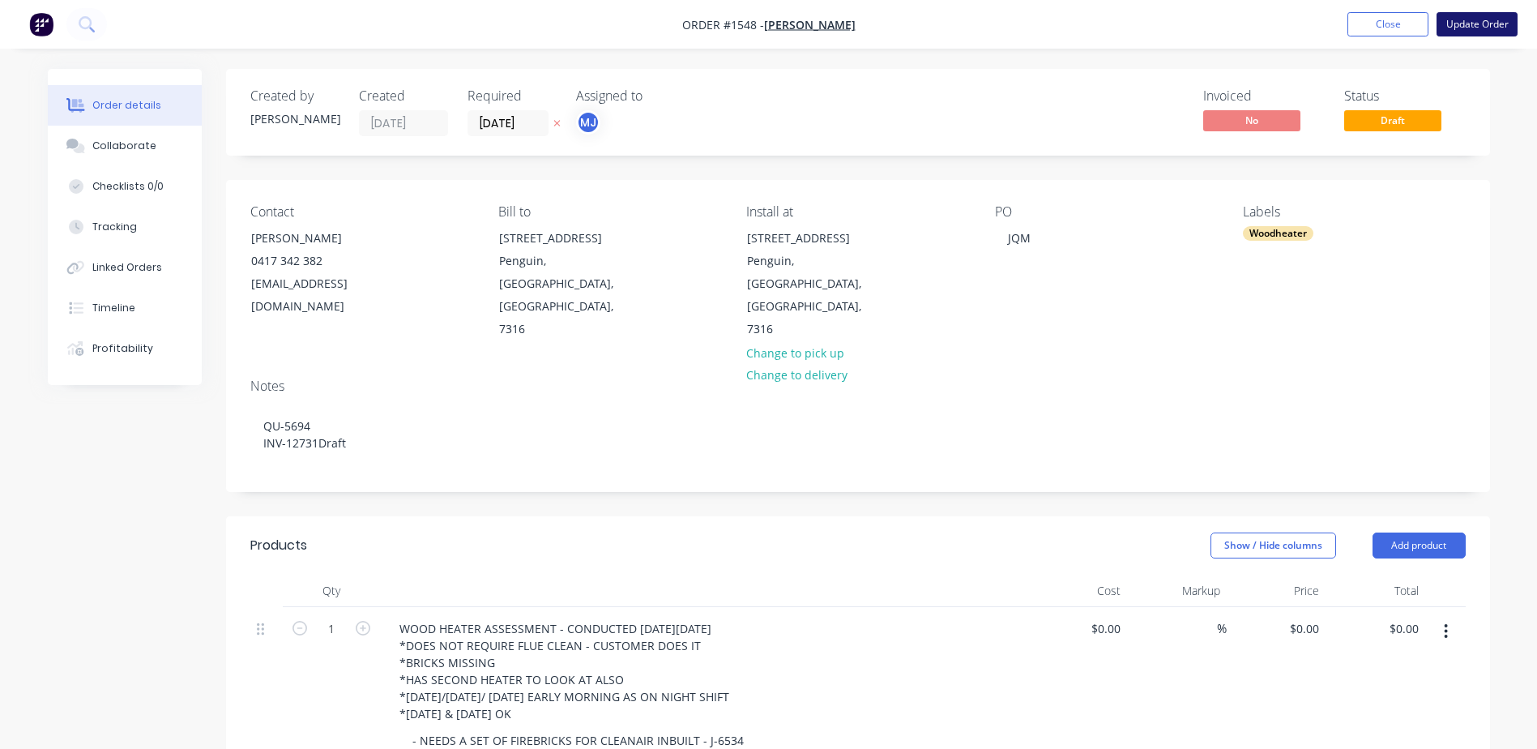
click at [1482, 15] on button "Update Order" at bounding box center [1477, 24] width 81 height 24
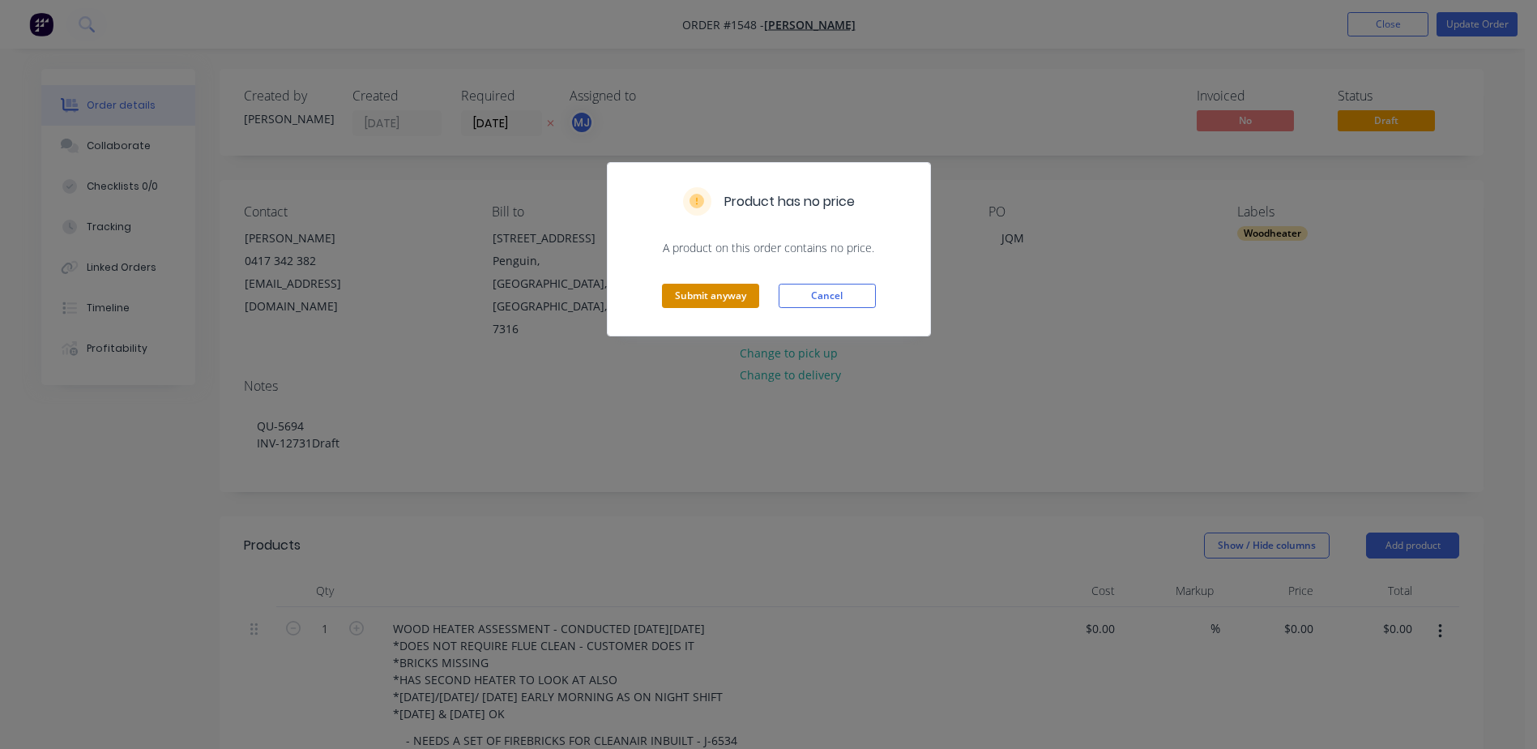
click at [742, 293] on button "Submit anyway" at bounding box center [710, 296] width 97 height 24
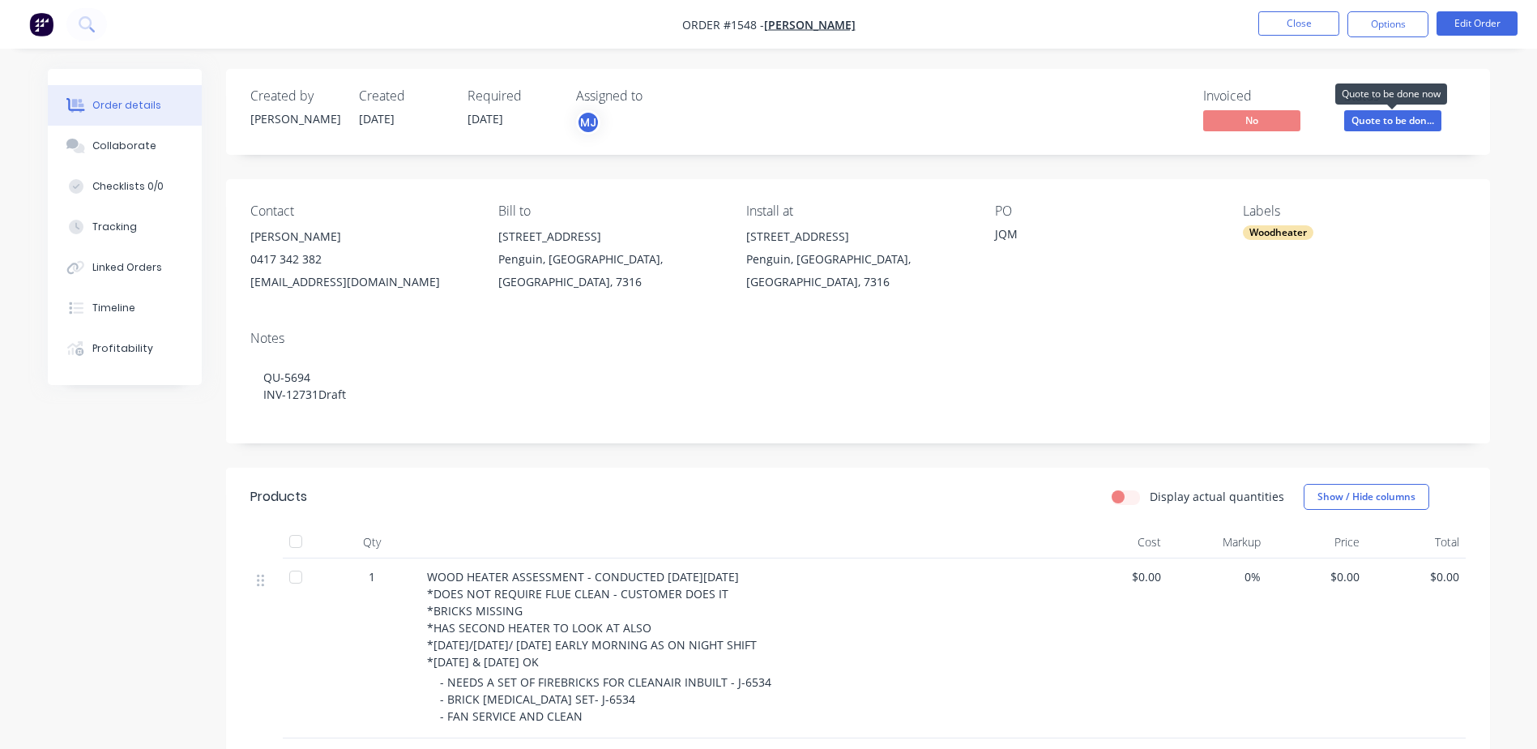
click at [1370, 119] on span "Quote to be don..." at bounding box center [1393, 120] width 97 height 20
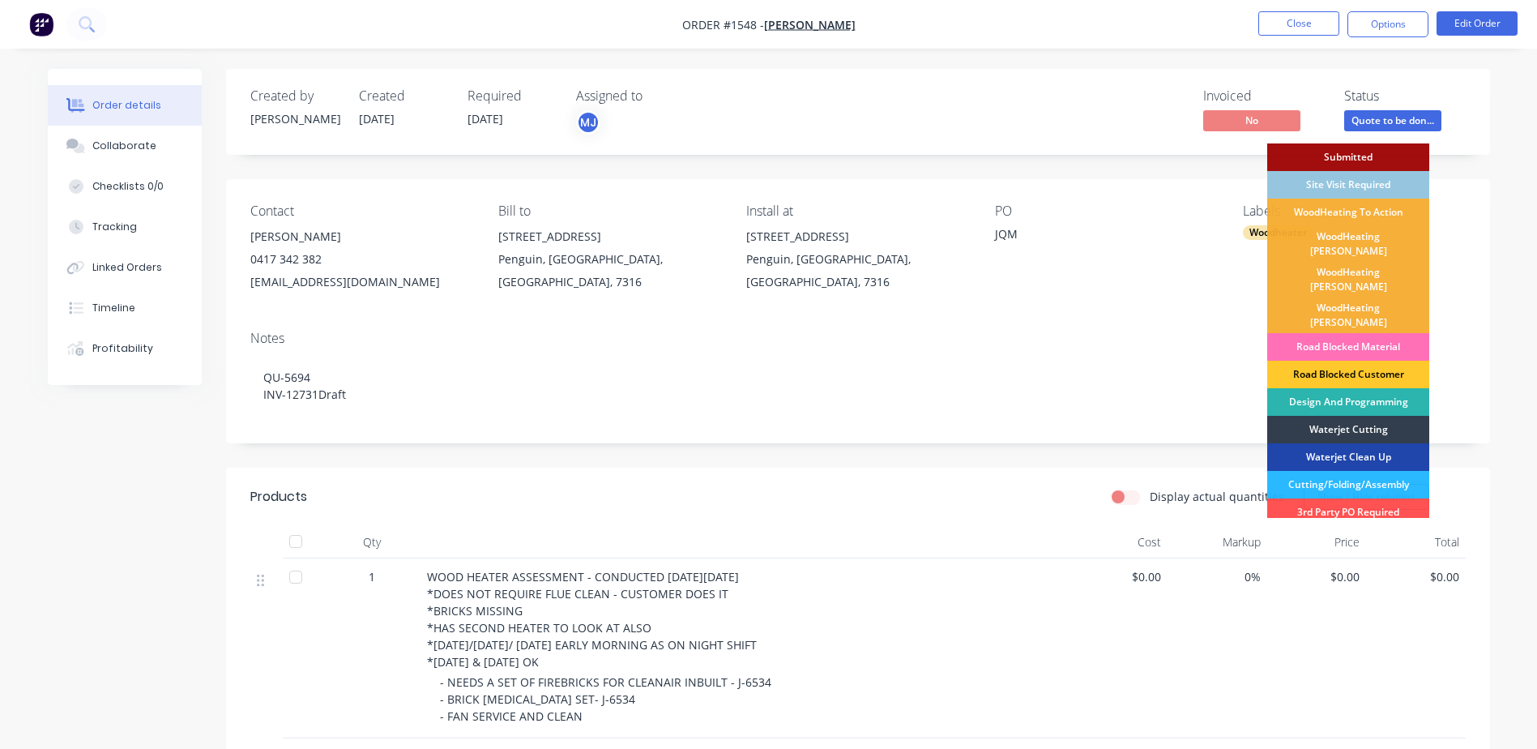
click at [1369, 361] on div "Road Blocked Customer" at bounding box center [1349, 375] width 162 height 28
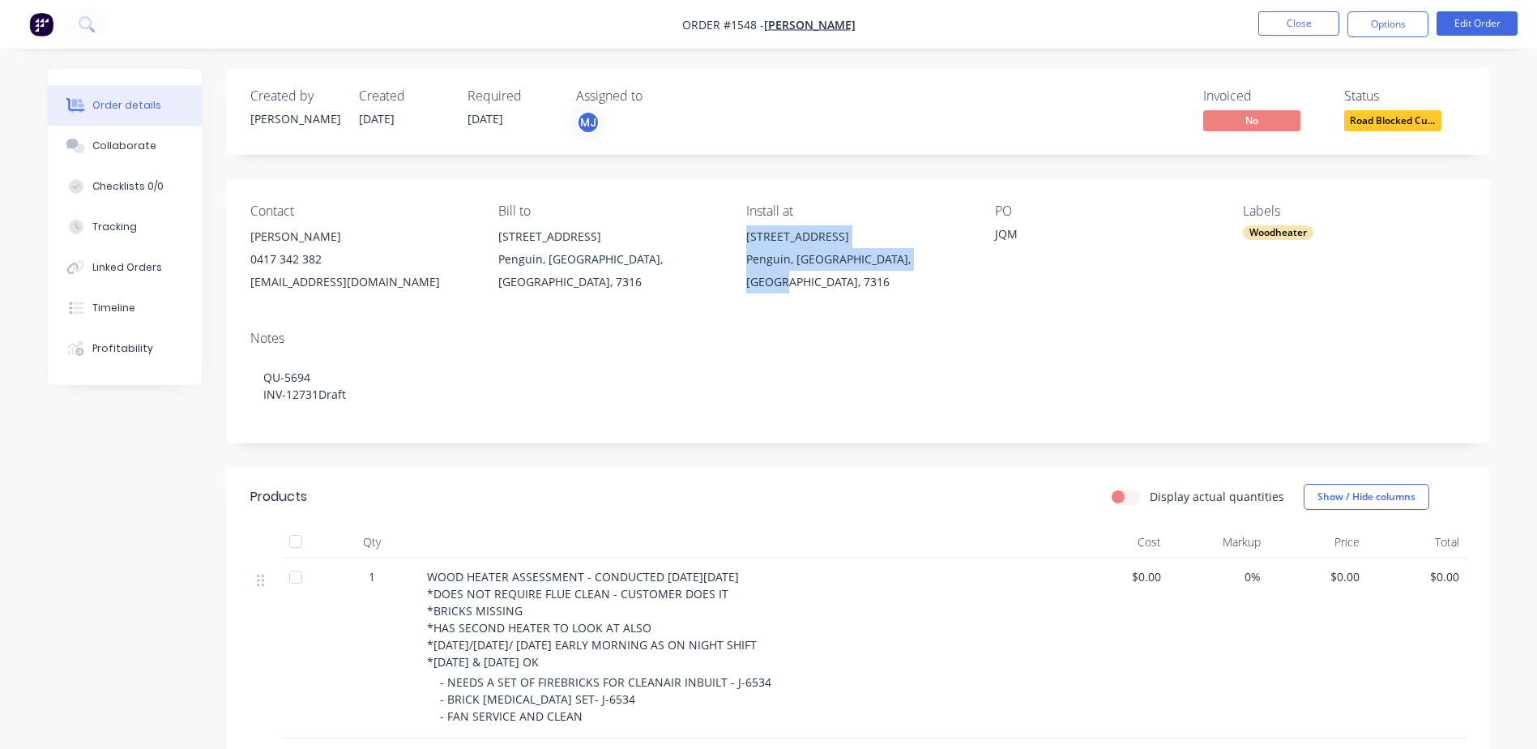
drag, startPoint x: 746, startPoint y: 238, endPoint x: 934, endPoint y: 270, distance: 191.5
click at [934, 270] on div "Contact Gertrude West 0417 342 382 swest@coastphysio.com Bill to 2 Seaside Cres…" at bounding box center [858, 248] width 1264 height 139
copy div "2 Seaside Crescent Penguin, Tasmania, Australia, 7316"
click at [94, 144] on div "Collaborate" at bounding box center [124, 146] width 64 height 15
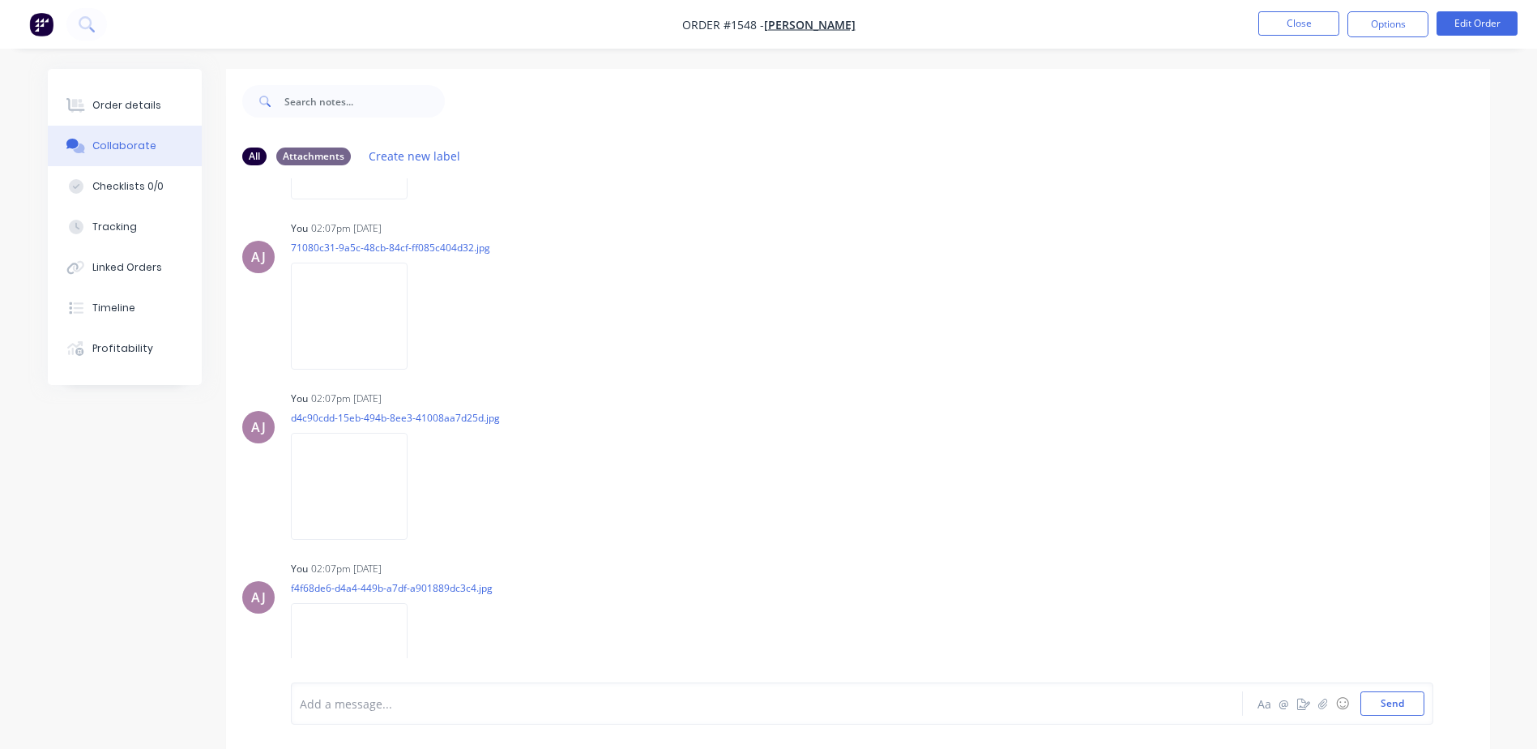
scroll to position [872, 0]
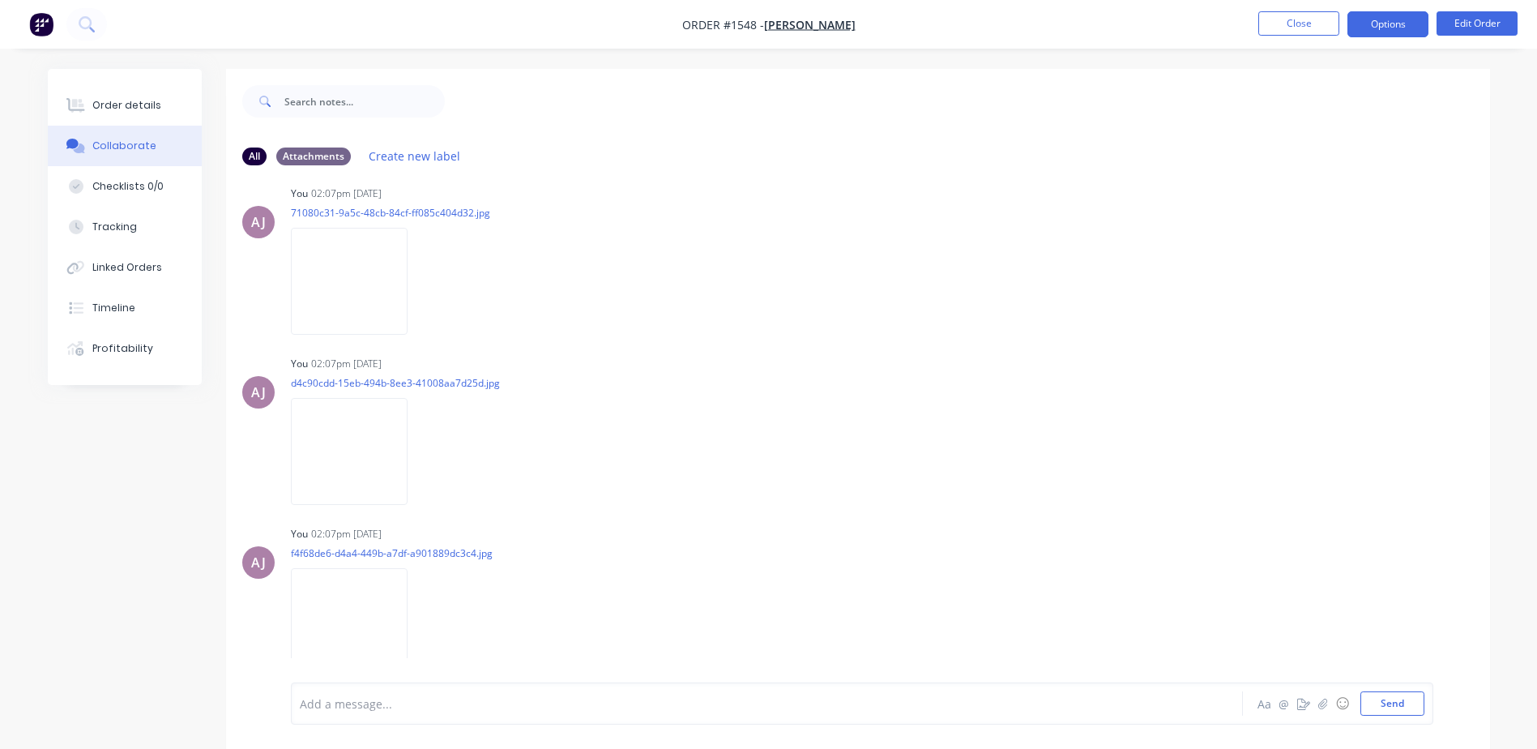
click at [1383, 22] on button "Options" at bounding box center [1388, 24] width 81 height 26
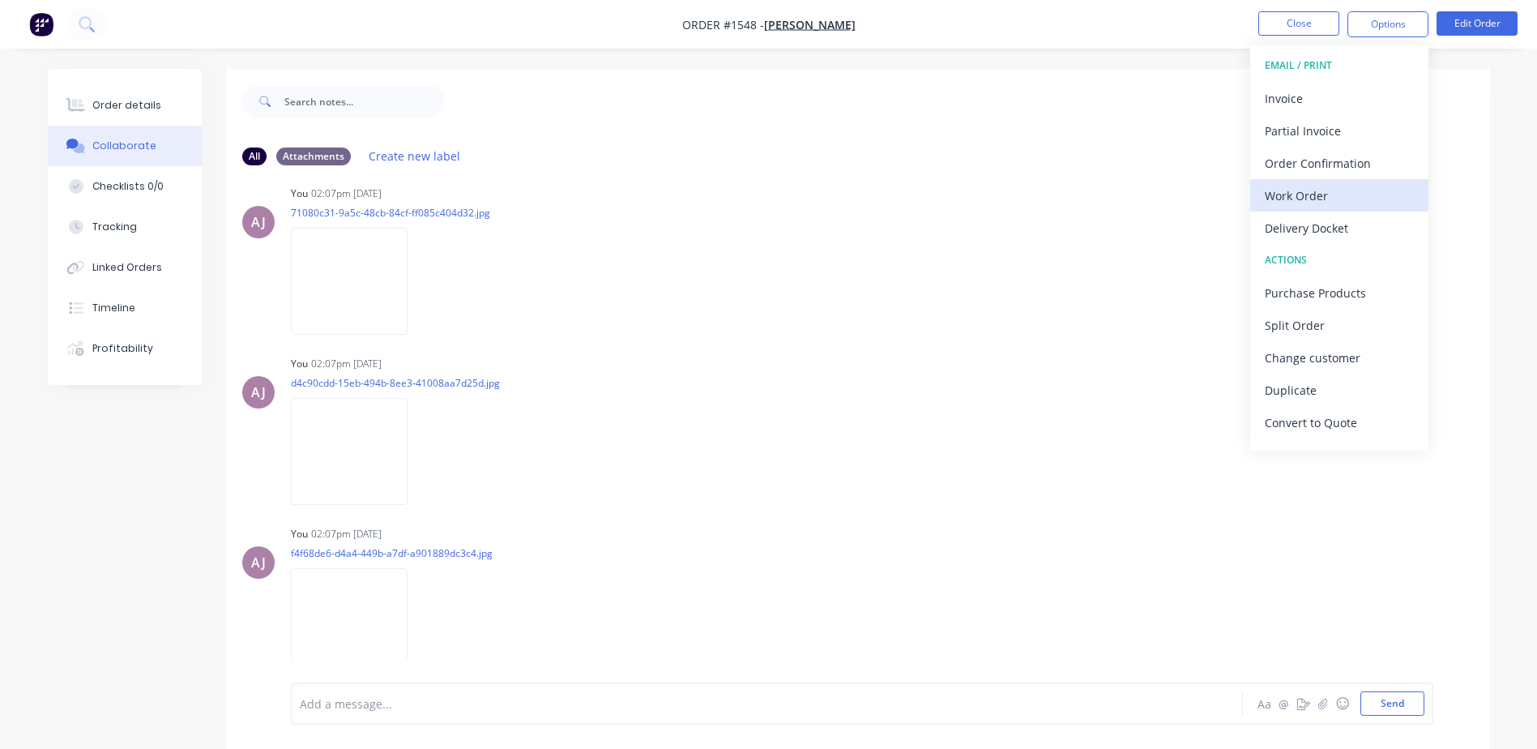
click at [1322, 185] on div "Work Order" at bounding box center [1339, 196] width 149 height 24
click at [1322, 185] on div "Custom" at bounding box center [1339, 196] width 149 height 24
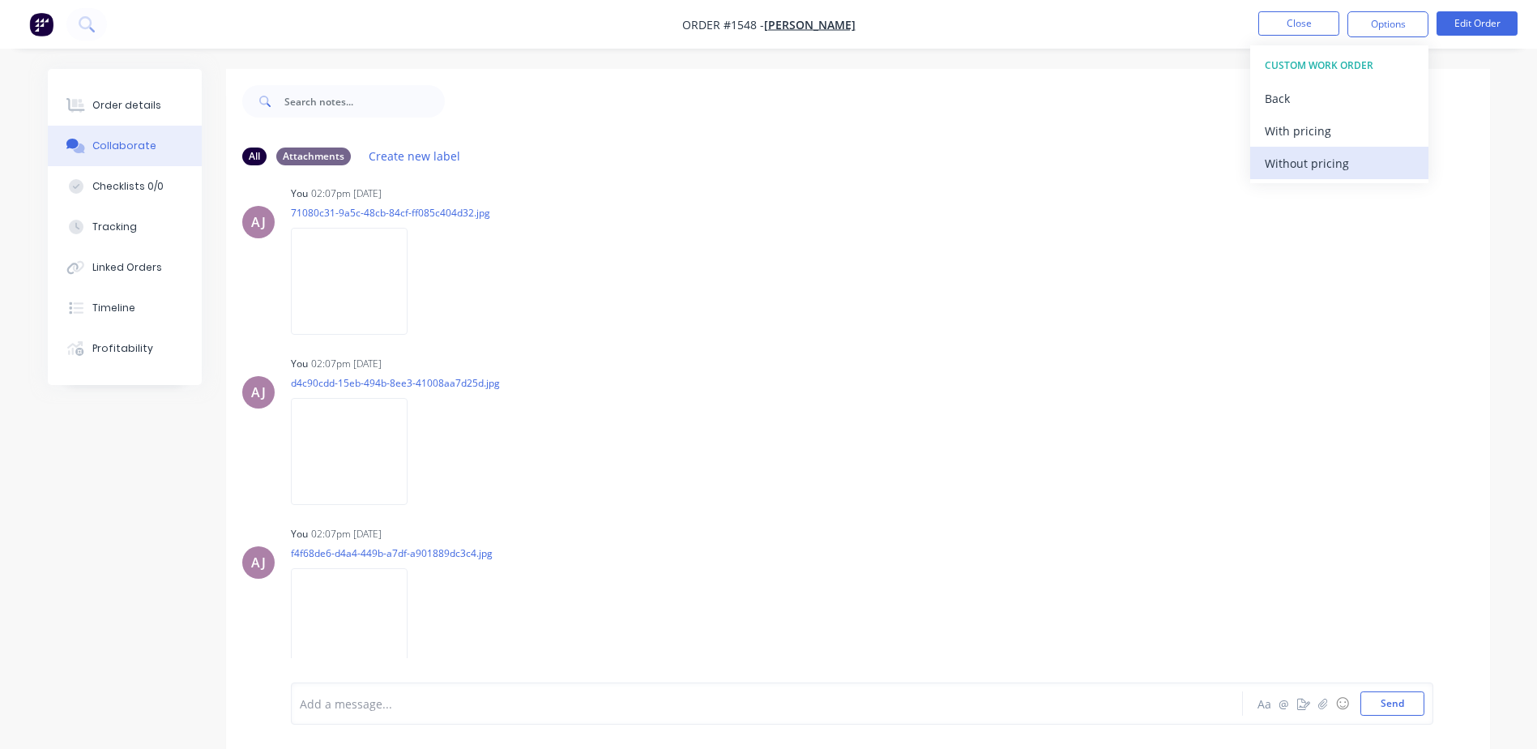
click at [1323, 169] on div "Without pricing" at bounding box center [1339, 164] width 149 height 24
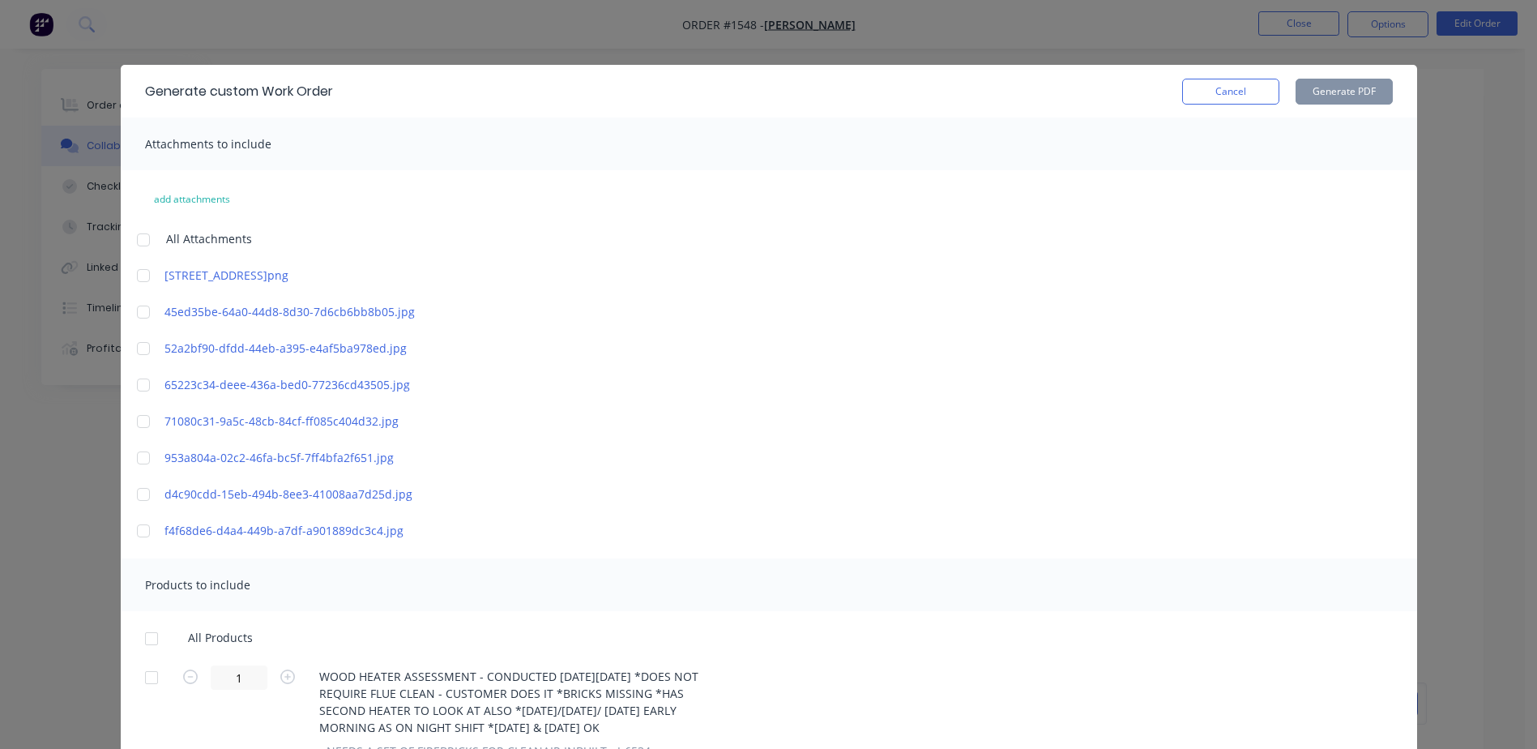
click at [135, 238] on div at bounding box center [143, 240] width 32 height 32
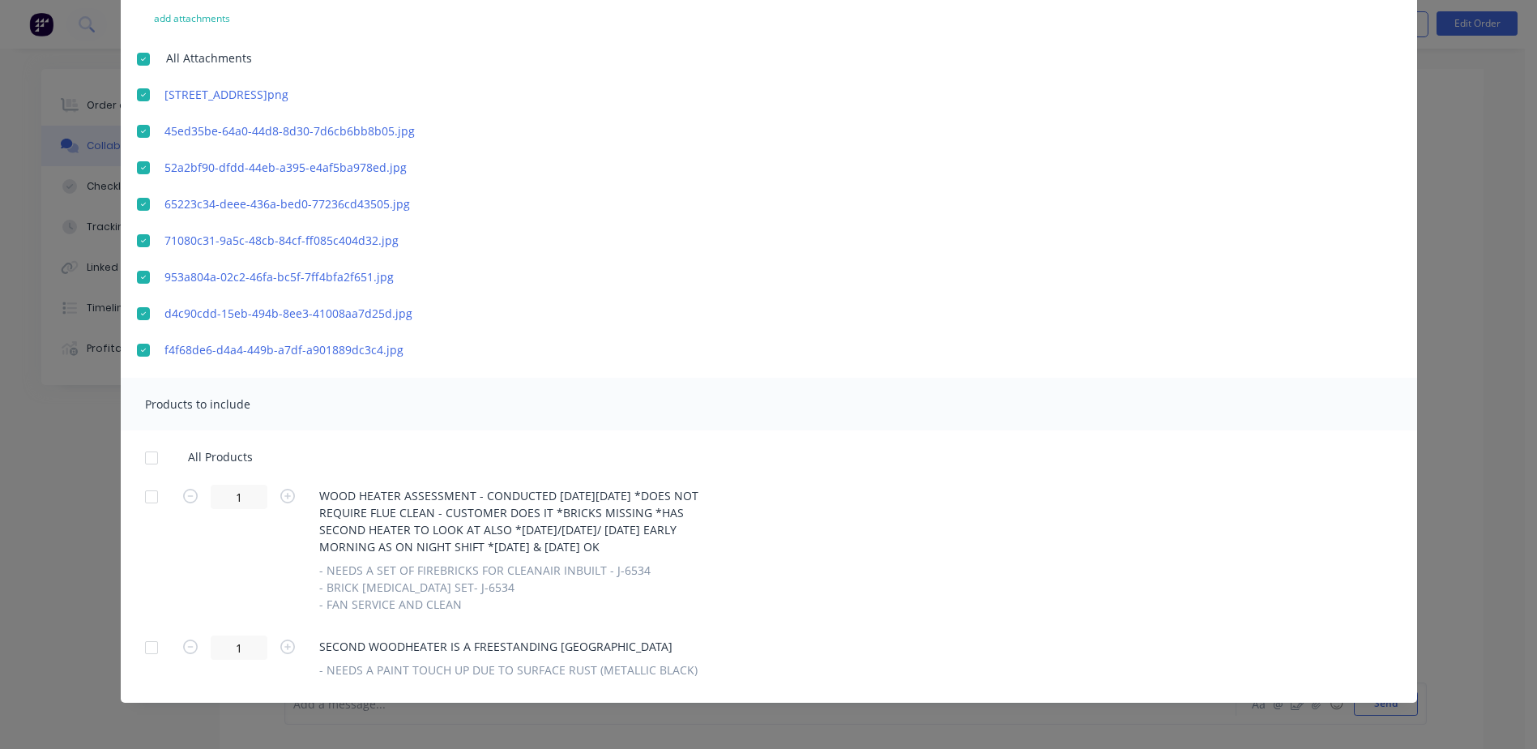
scroll to position [182, 0]
drag, startPoint x: 141, startPoint y: 455, endPoint x: 167, endPoint y: 452, distance: 26.0
click at [144, 454] on div at bounding box center [151, 457] width 32 height 32
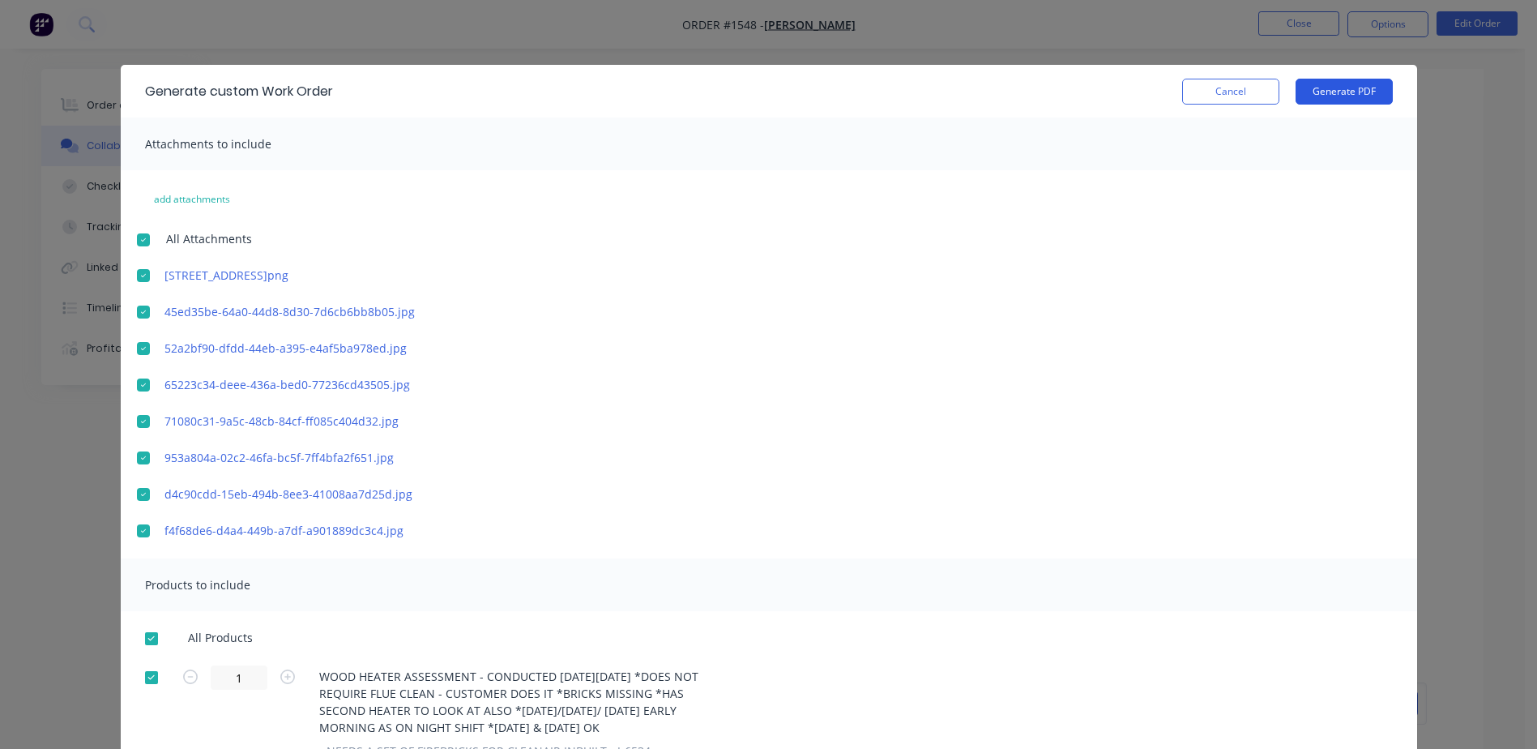
click at [1328, 97] on button "Generate PDF" at bounding box center [1344, 92] width 97 height 26
click at [1228, 82] on button "Cancel" at bounding box center [1230, 92] width 97 height 26
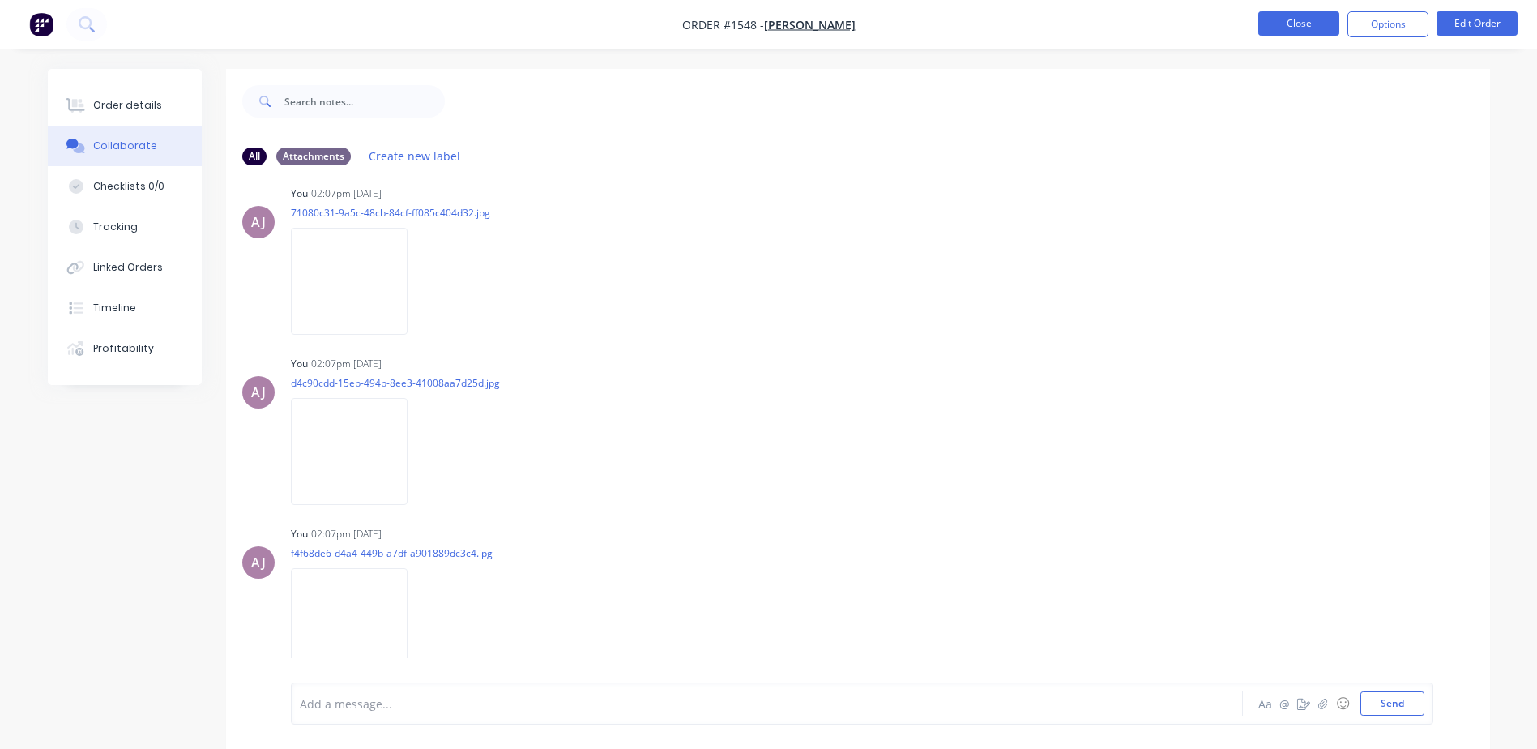
click at [1282, 15] on button "Close" at bounding box center [1299, 23] width 81 height 24
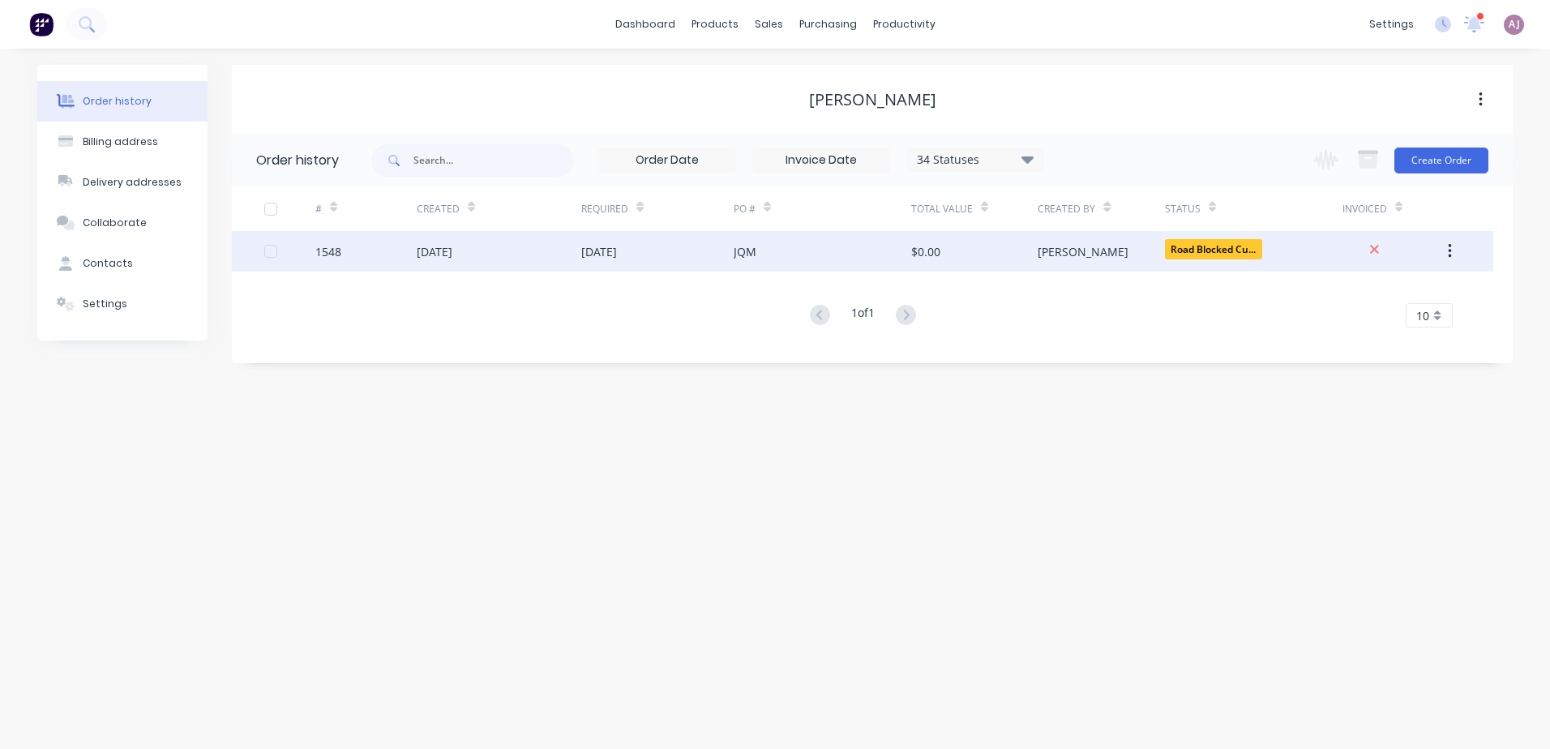
click at [444, 254] on div "[DATE]" at bounding box center [435, 251] width 36 height 17
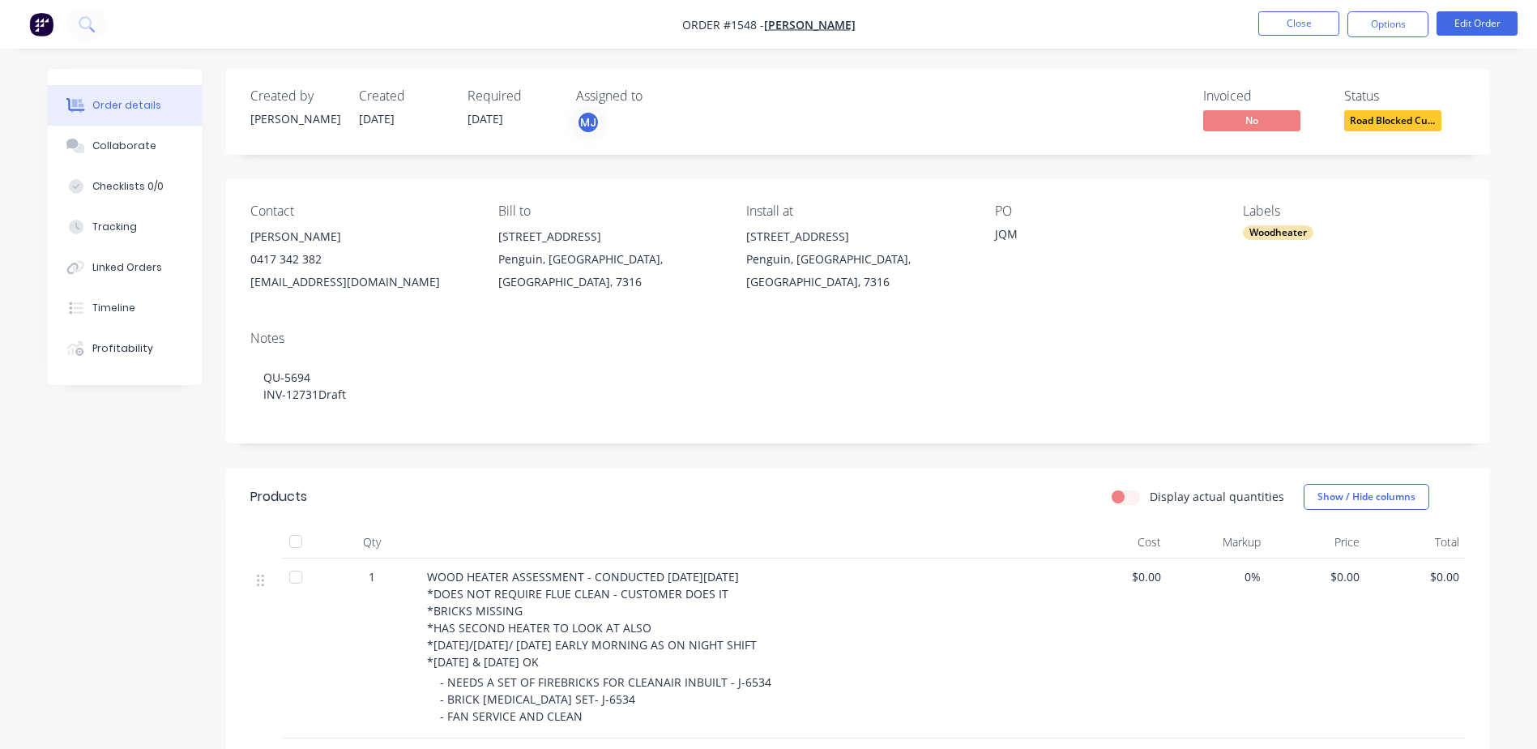
click at [309, 284] on div "swest@coastphysio.com" at bounding box center [361, 282] width 222 height 23
copy div "swest@coastphysio.com"
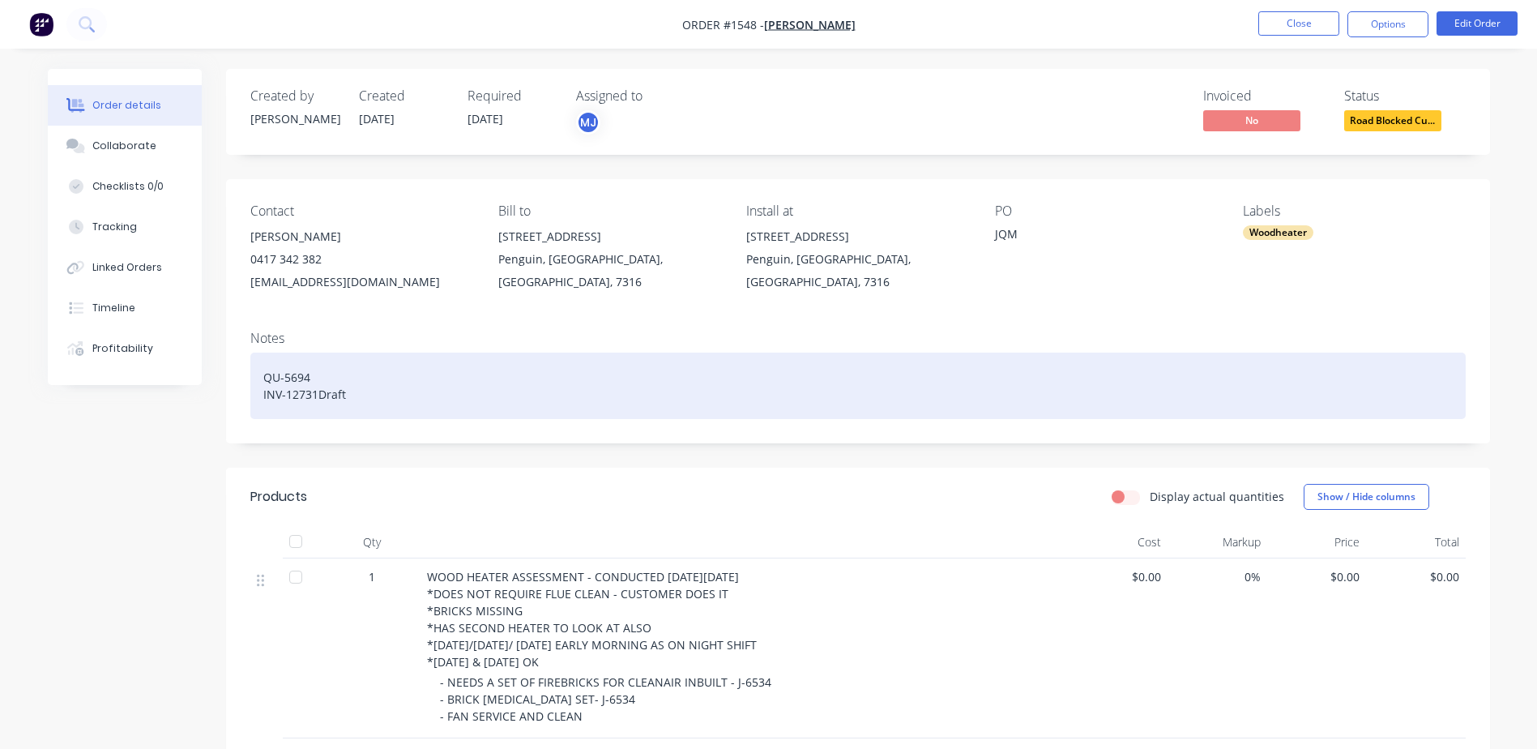
click at [266, 375] on div "QU-5694 INV-12731Draft" at bounding box center [858, 386] width 1216 height 66
click at [266, 374] on div "QU-5694 INV-12731Draft" at bounding box center [858, 386] width 1216 height 66
paste div
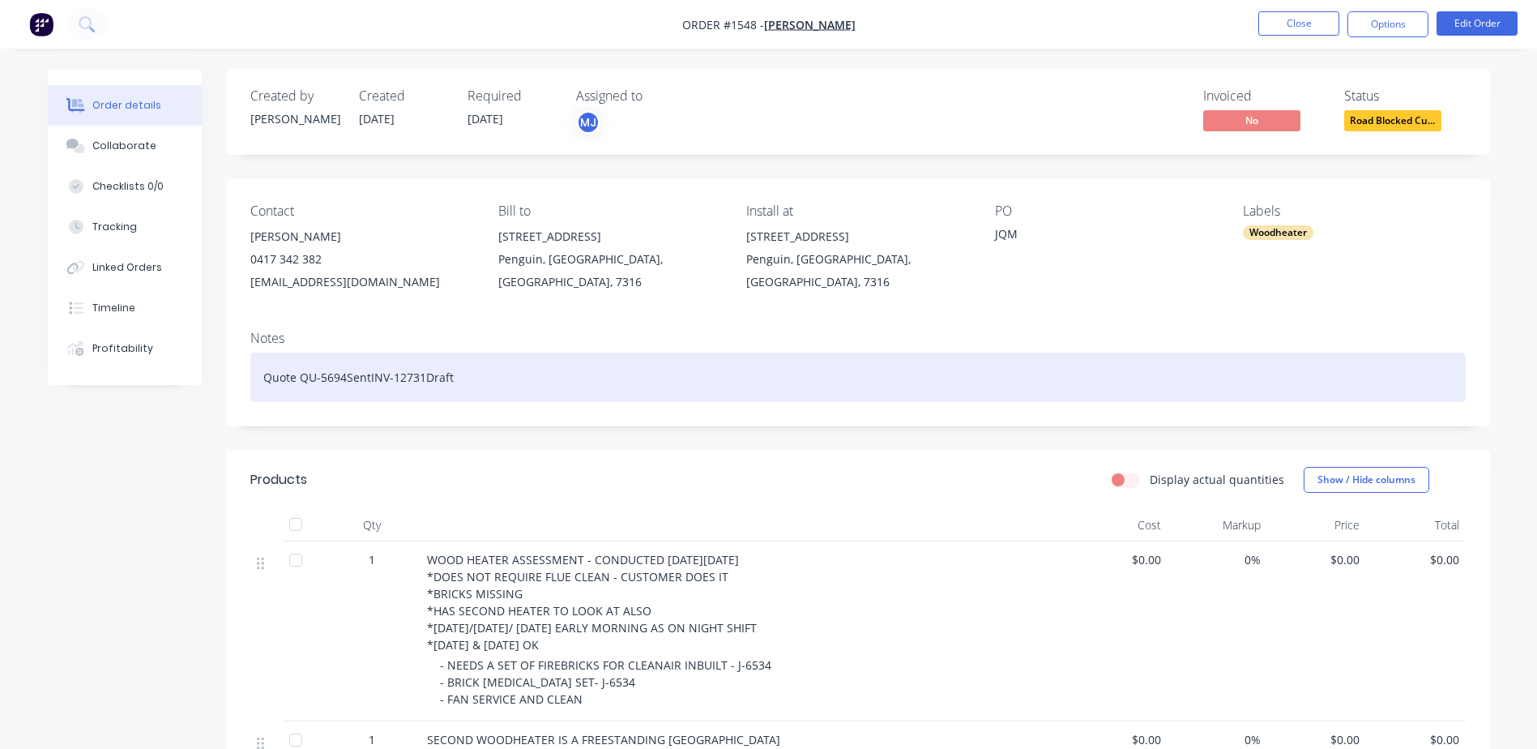
click at [370, 374] on div "Quote QU-5694SentINV-12731Draft" at bounding box center [858, 377] width 1216 height 49
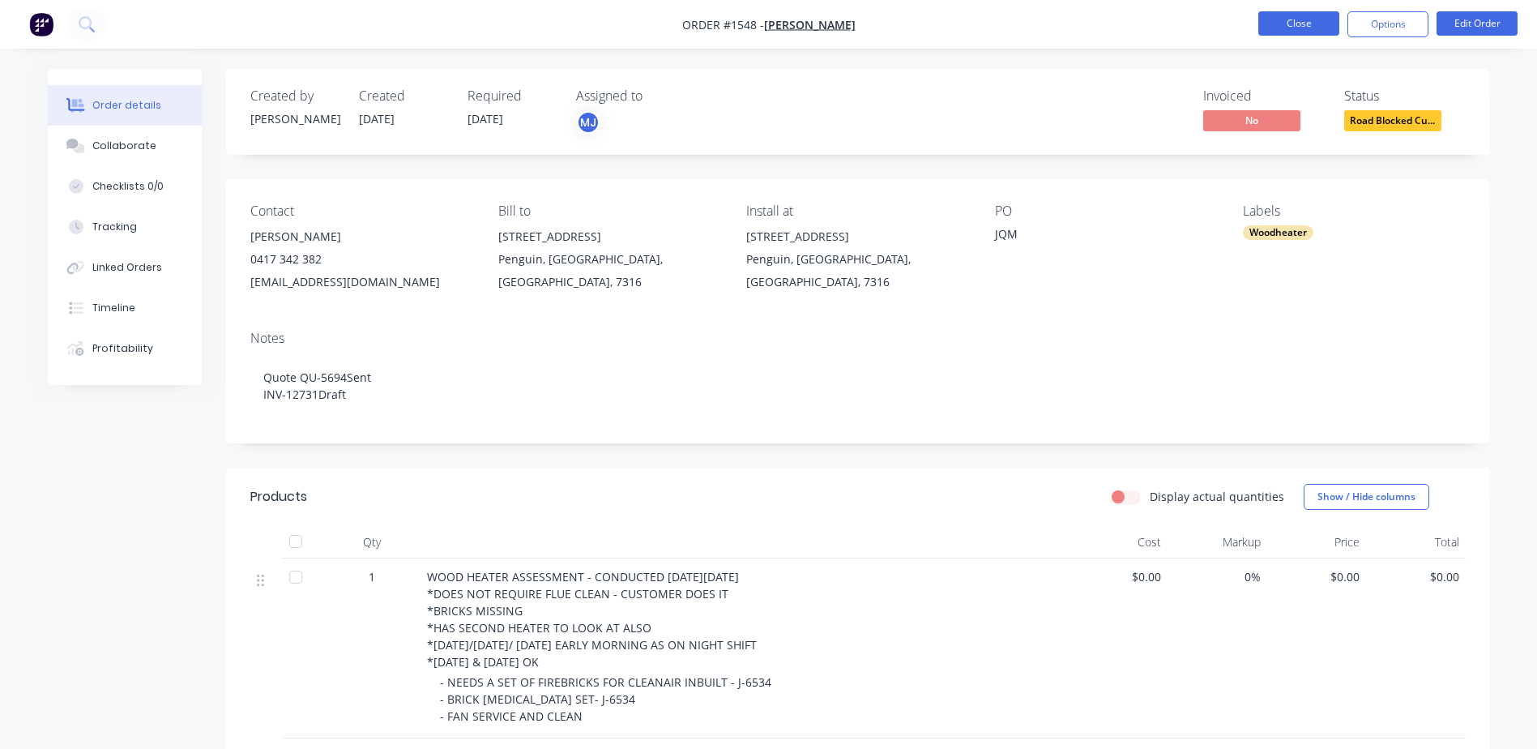
click at [1296, 24] on button "Close" at bounding box center [1299, 23] width 81 height 24
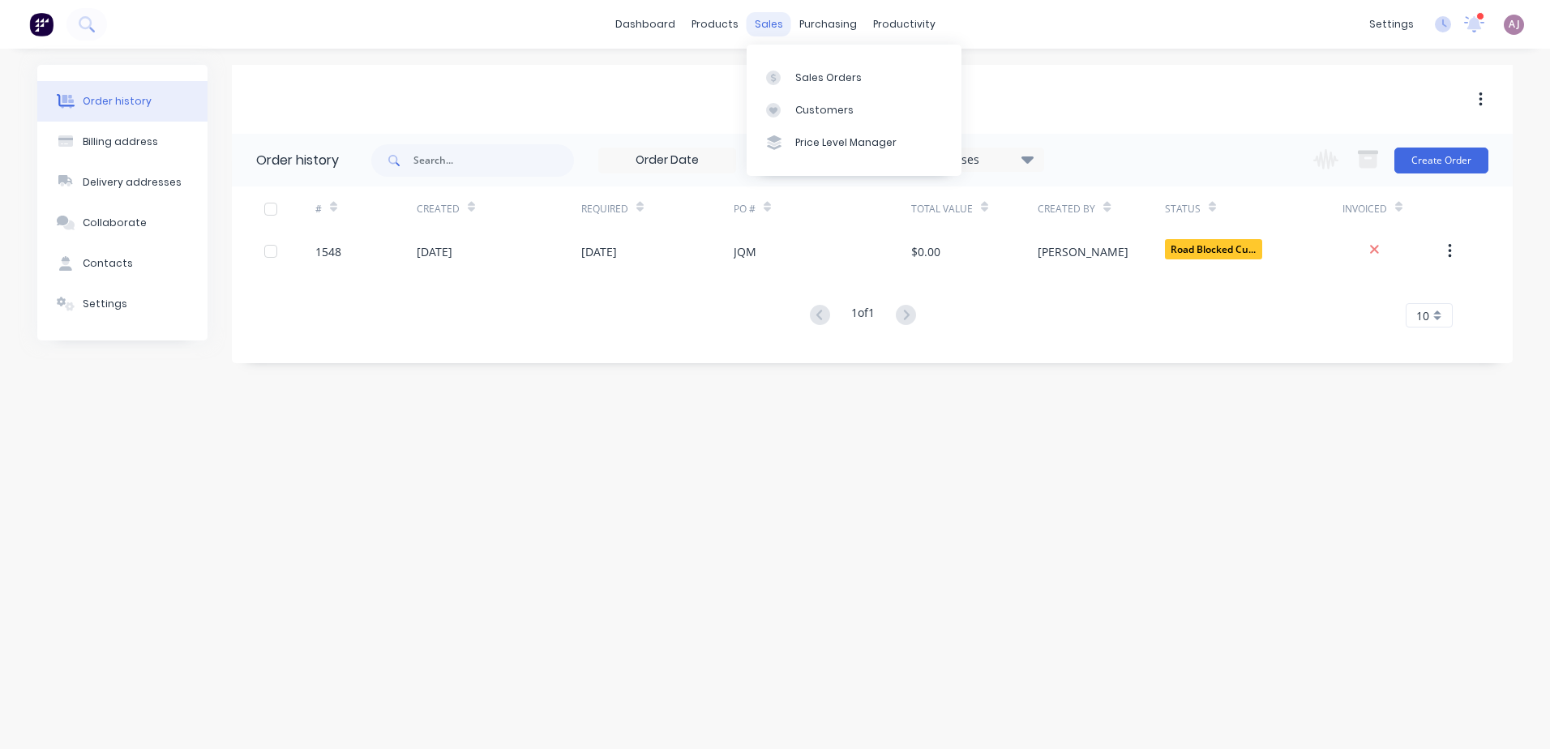
click at [767, 19] on div "sales" at bounding box center [768, 24] width 45 height 24
click at [799, 73] on div "Sales Orders" at bounding box center [828, 78] width 66 height 15
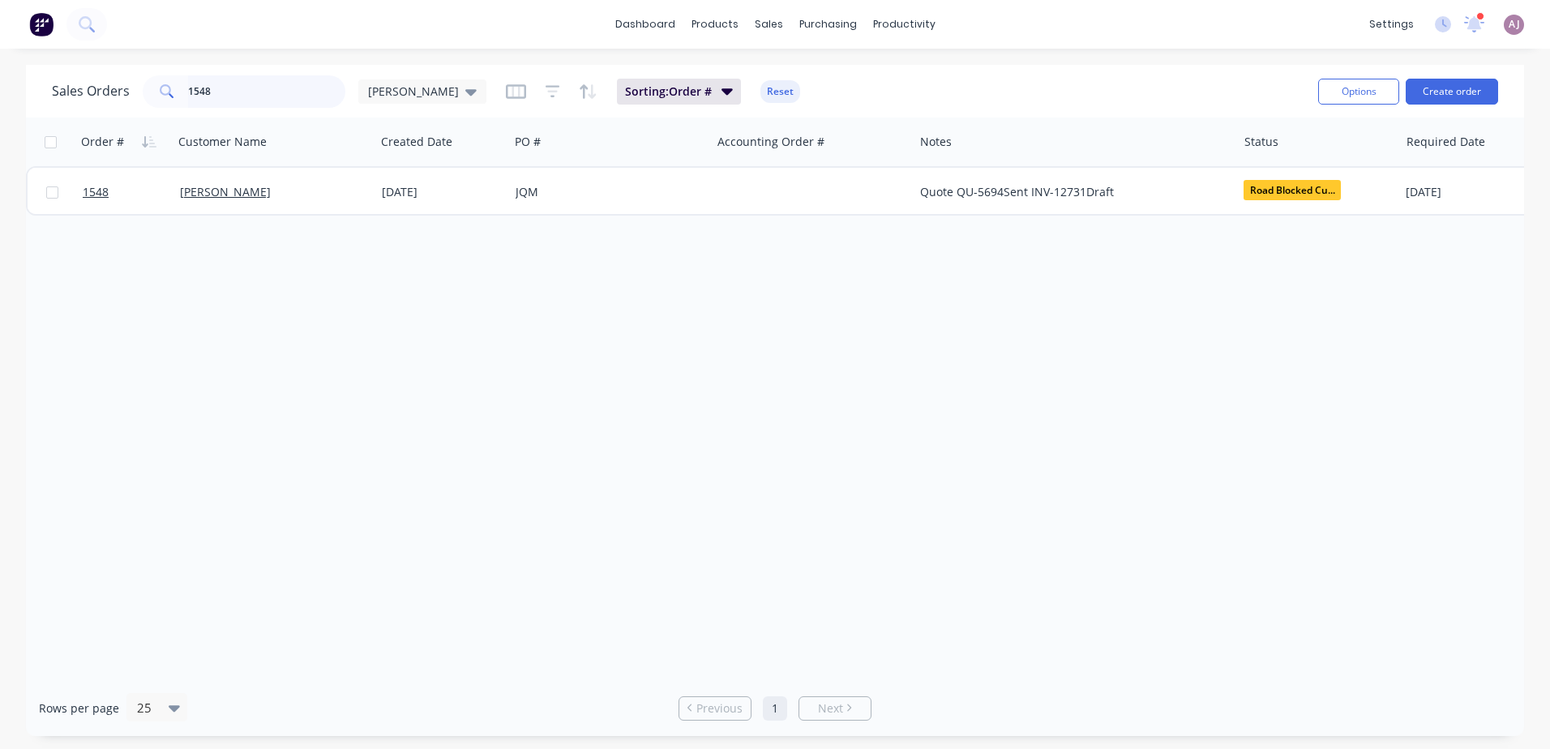
click at [224, 94] on input "1548" at bounding box center [267, 91] width 158 height 32
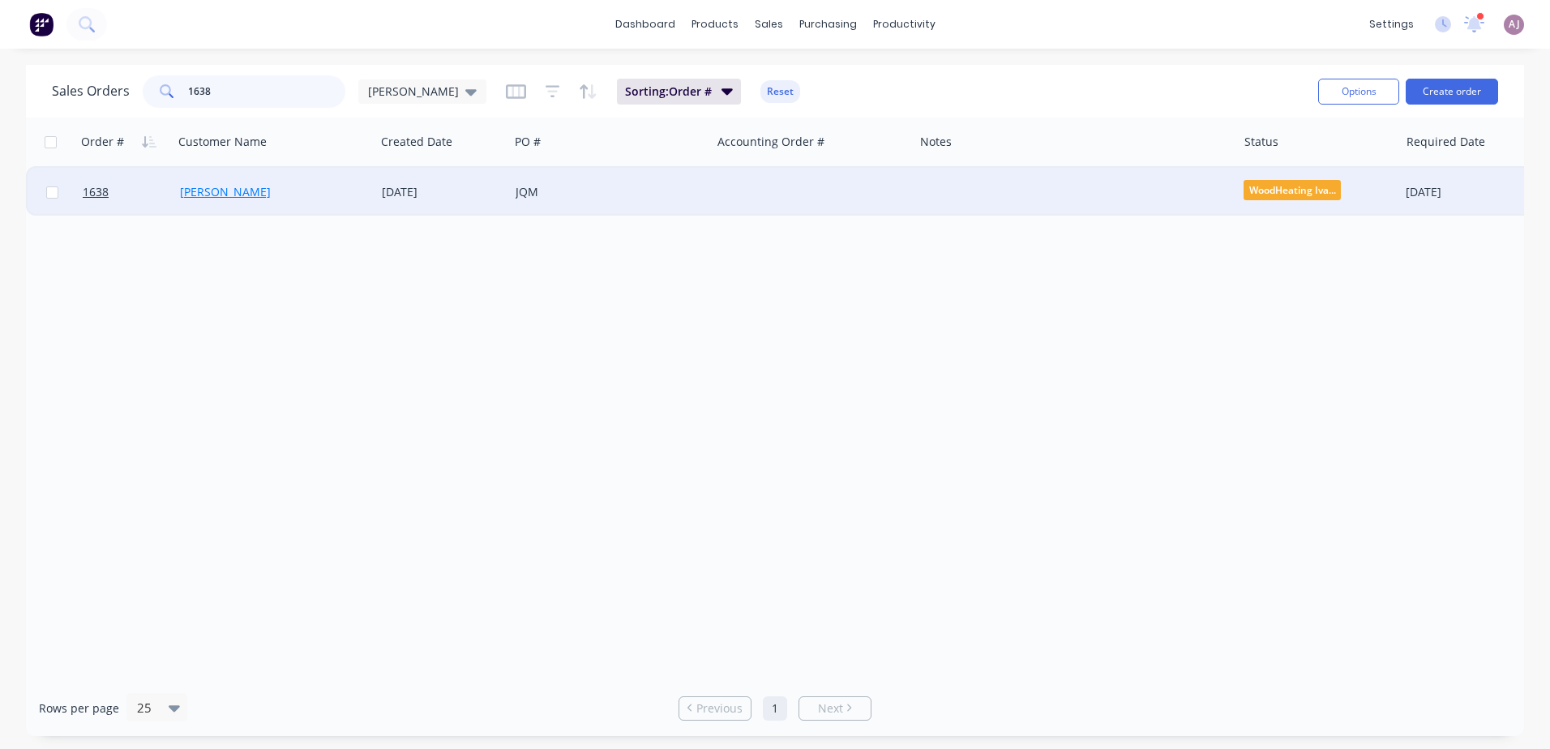
type input "1638"
click at [219, 186] on link "[PERSON_NAME]" at bounding box center [225, 191] width 91 height 15
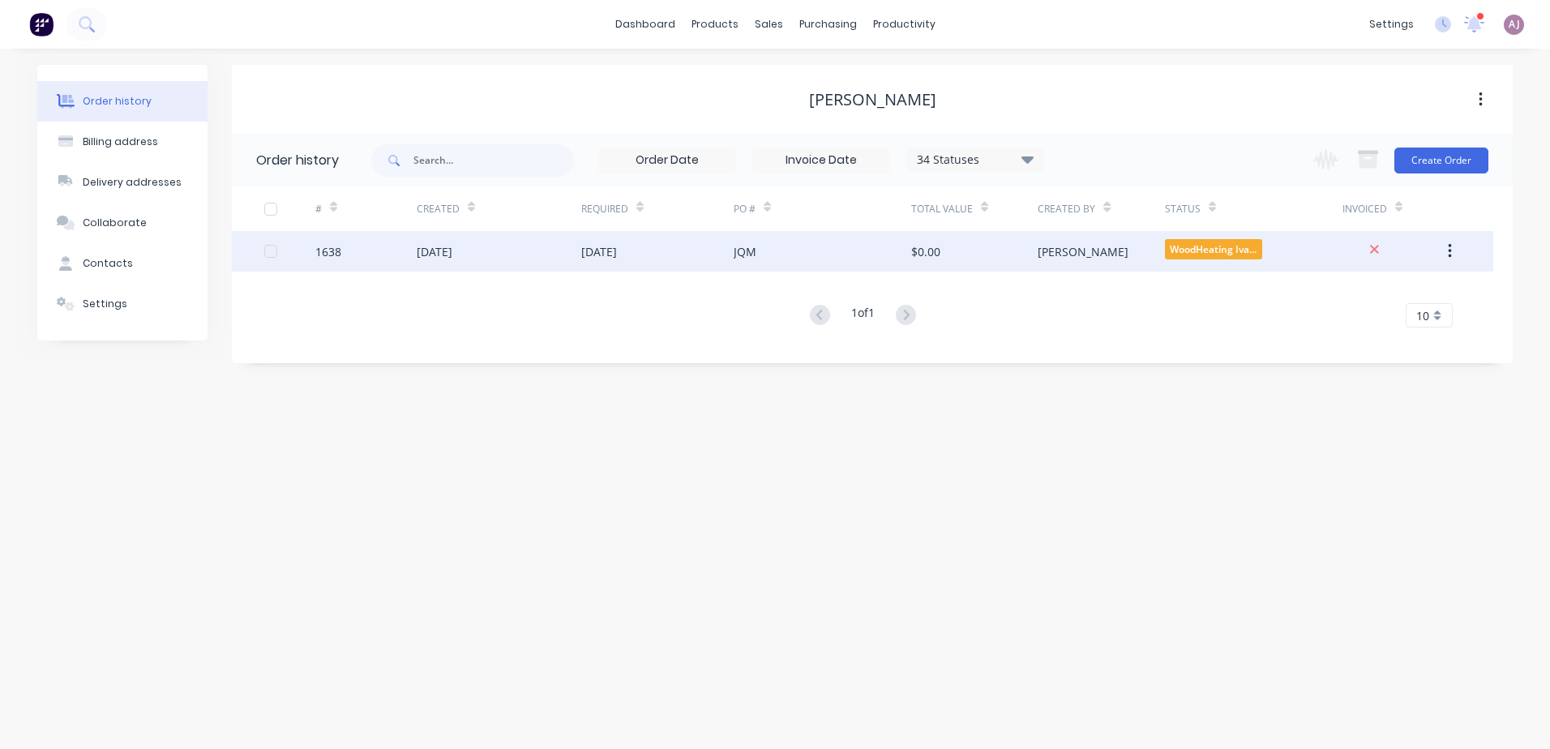
click at [573, 250] on div "[DATE]" at bounding box center [499, 251] width 165 height 41
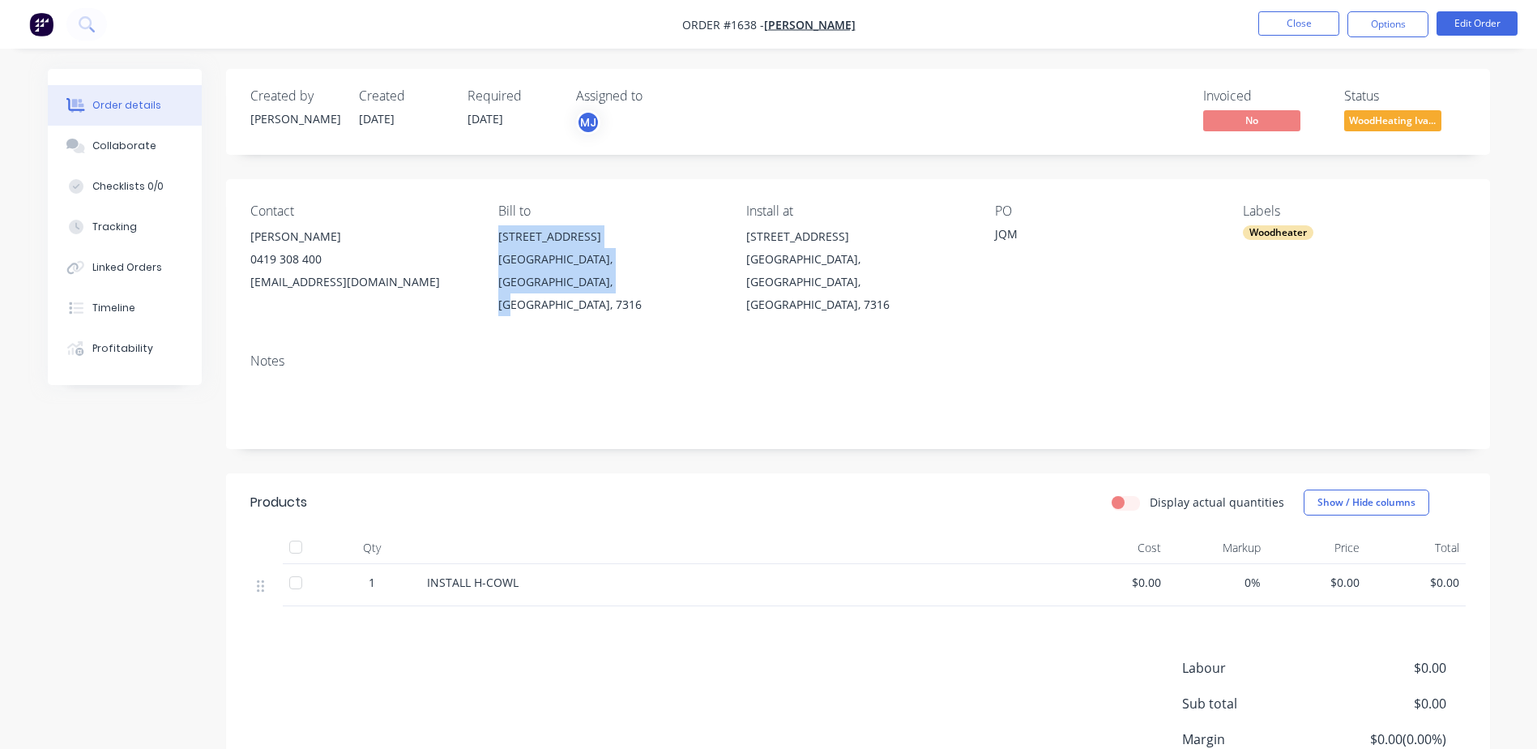
drag, startPoint x: 499, startPoint y: 235, endPoint x: 718, endPoint y: 263, distance: 220.5
click at [718, 263] on div "370 Preservation Drive Sulphur Creek, Tasmania, Australia, 7316" at bounding box center [609, 270] width 222 height 91
copy div "370 Preservation Drive Sulphur Creek, Tasmania, Australia, 7316"
click at [792, 73] on div "Created by Katrina Created 27/08/25 Required 28/08/25 Assigned to MJ Invoiced N…" at bounding box center [858, 112] width 1264 height 86
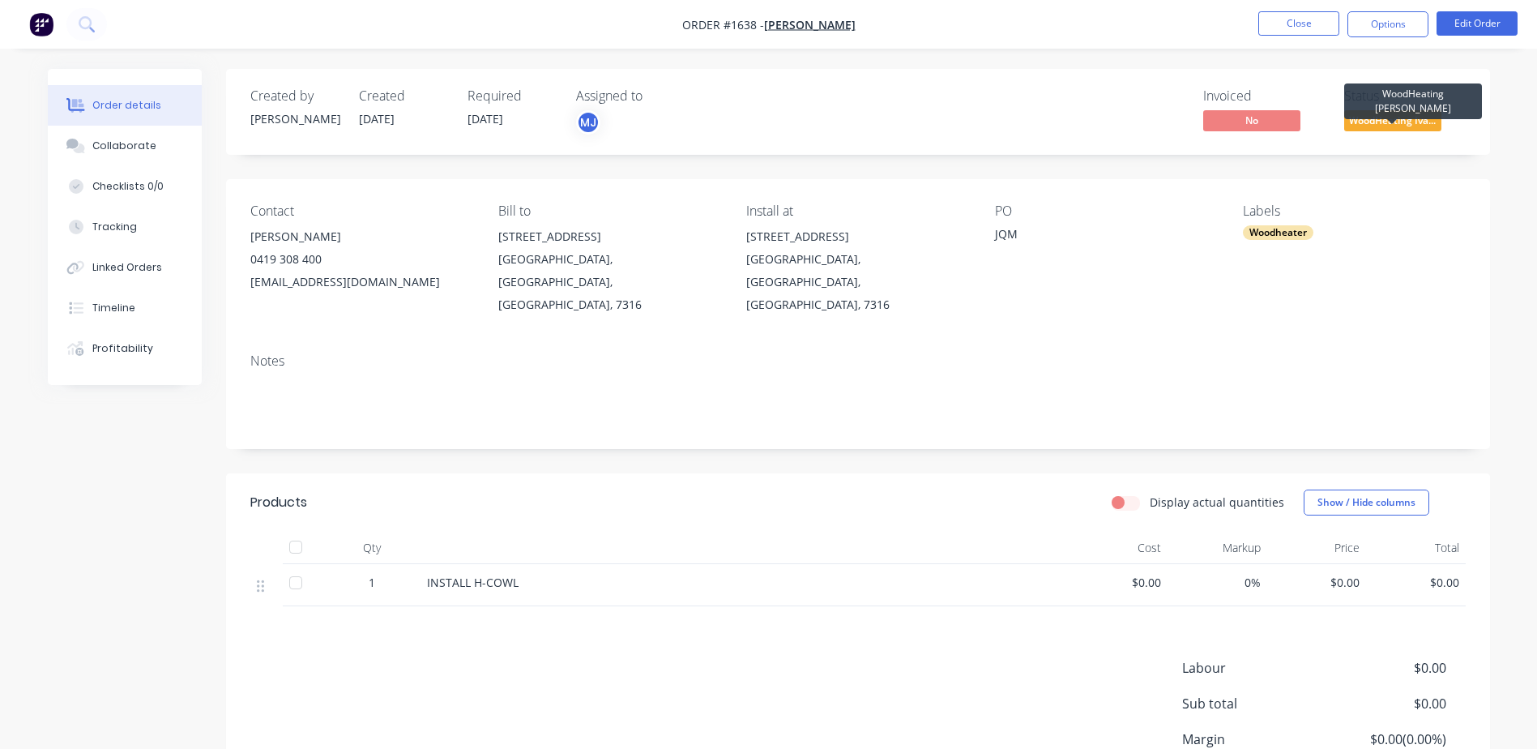
click at [1392, 119] on span "WoodHeating Iva..." at bounding box center [1393, 120] width 97 height 20
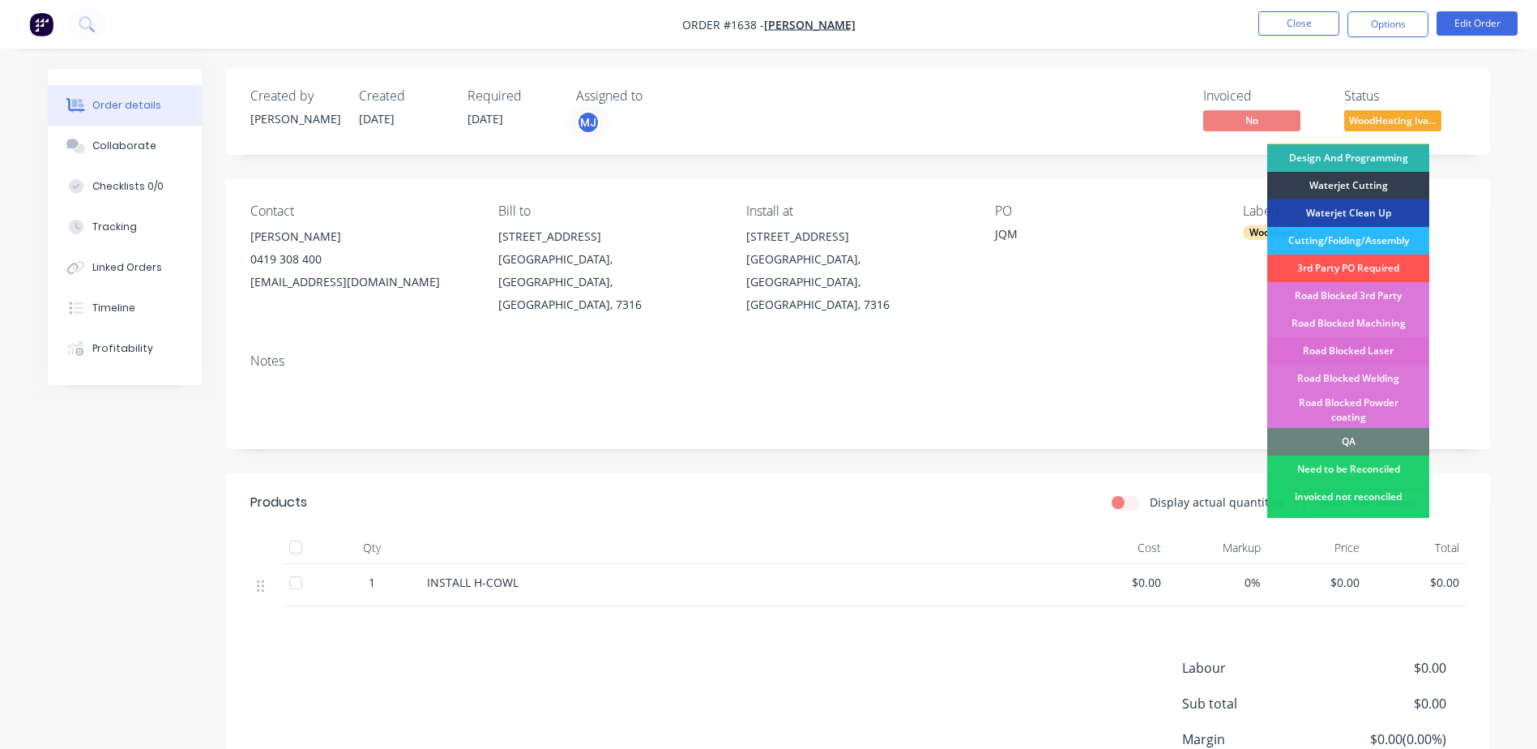
scroll to position [405, 0]
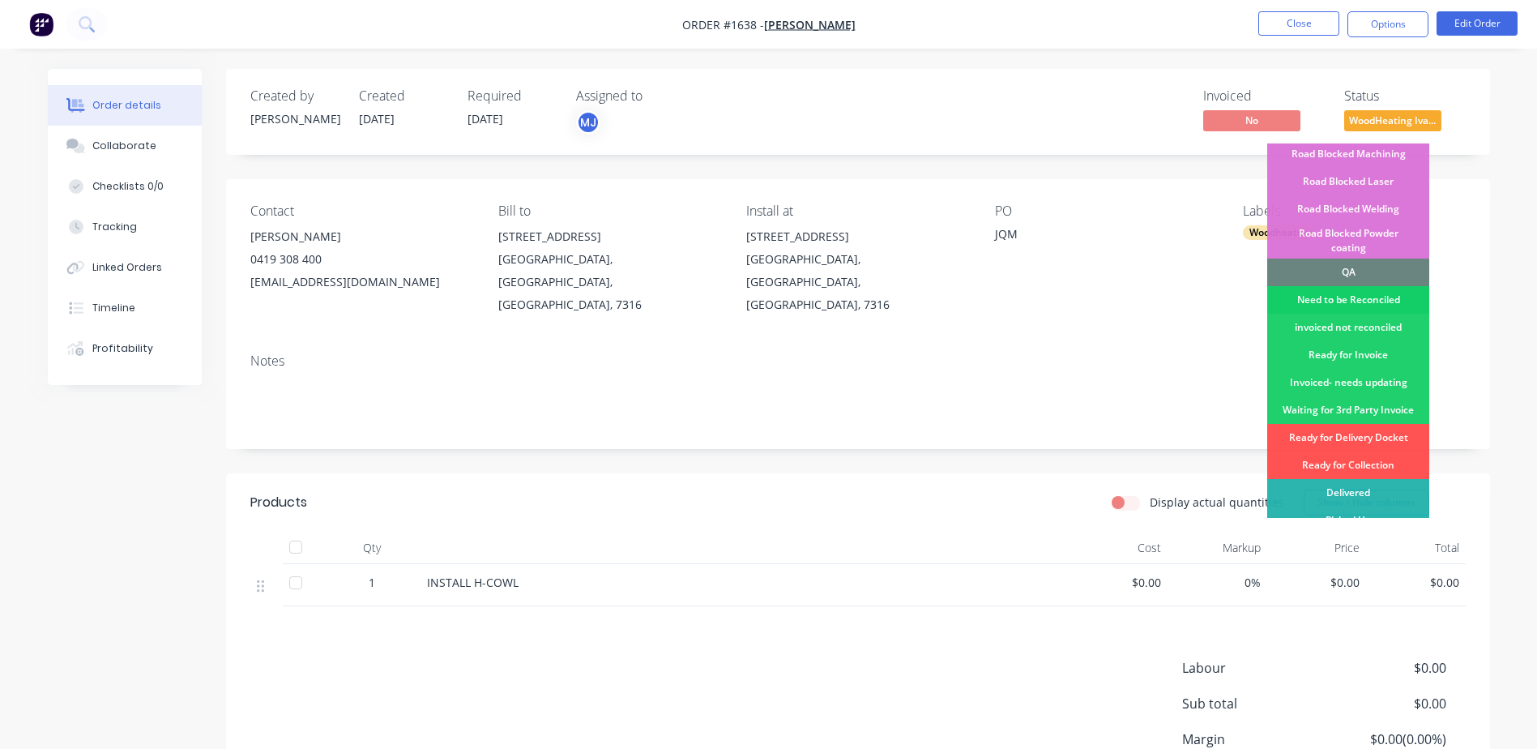
click at [1346, 286] on div "Need to be Reconciled" at bounding box center [1349, 300] width 162 height 28
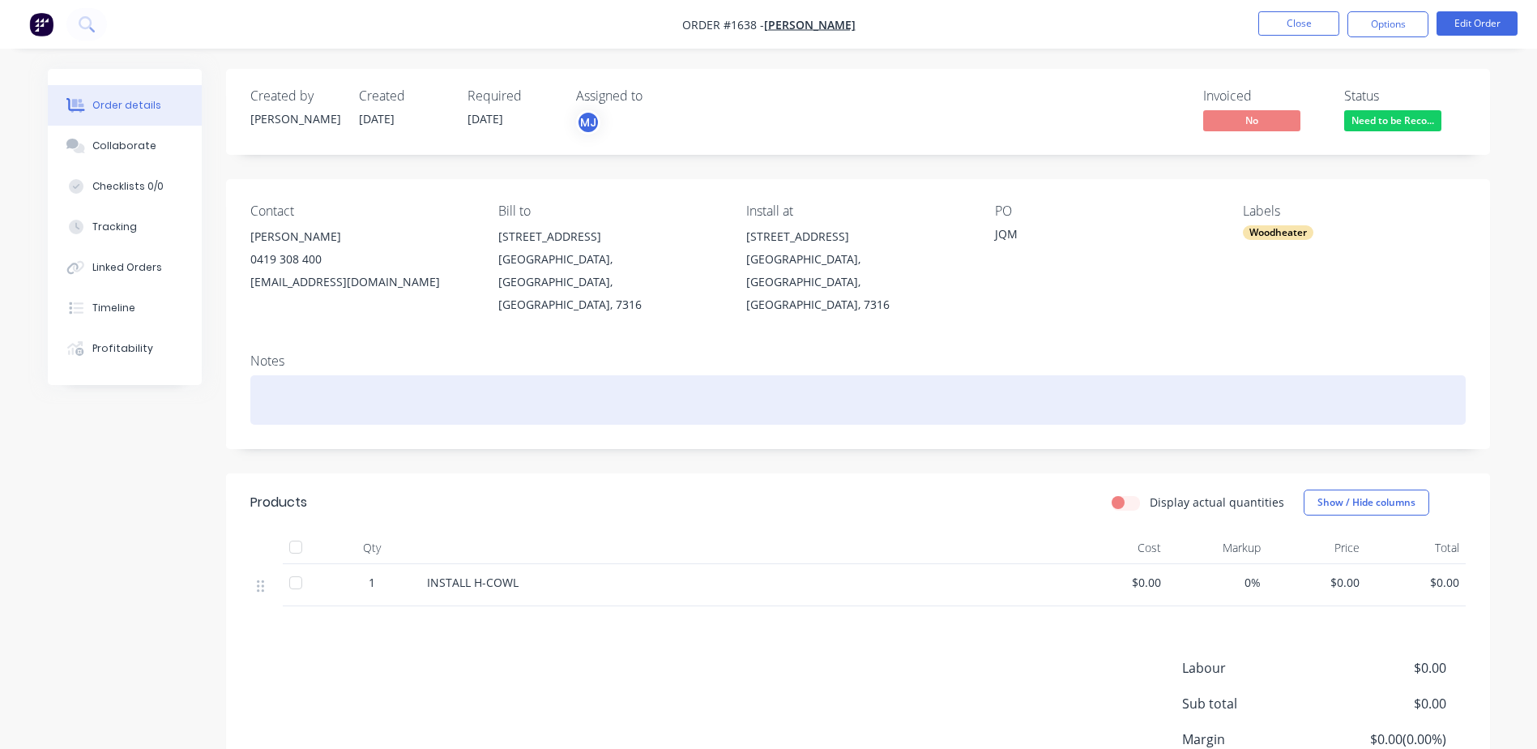
click at [330, 383] on div at bounding box center [858, 399] width 1216 height 49
paste div
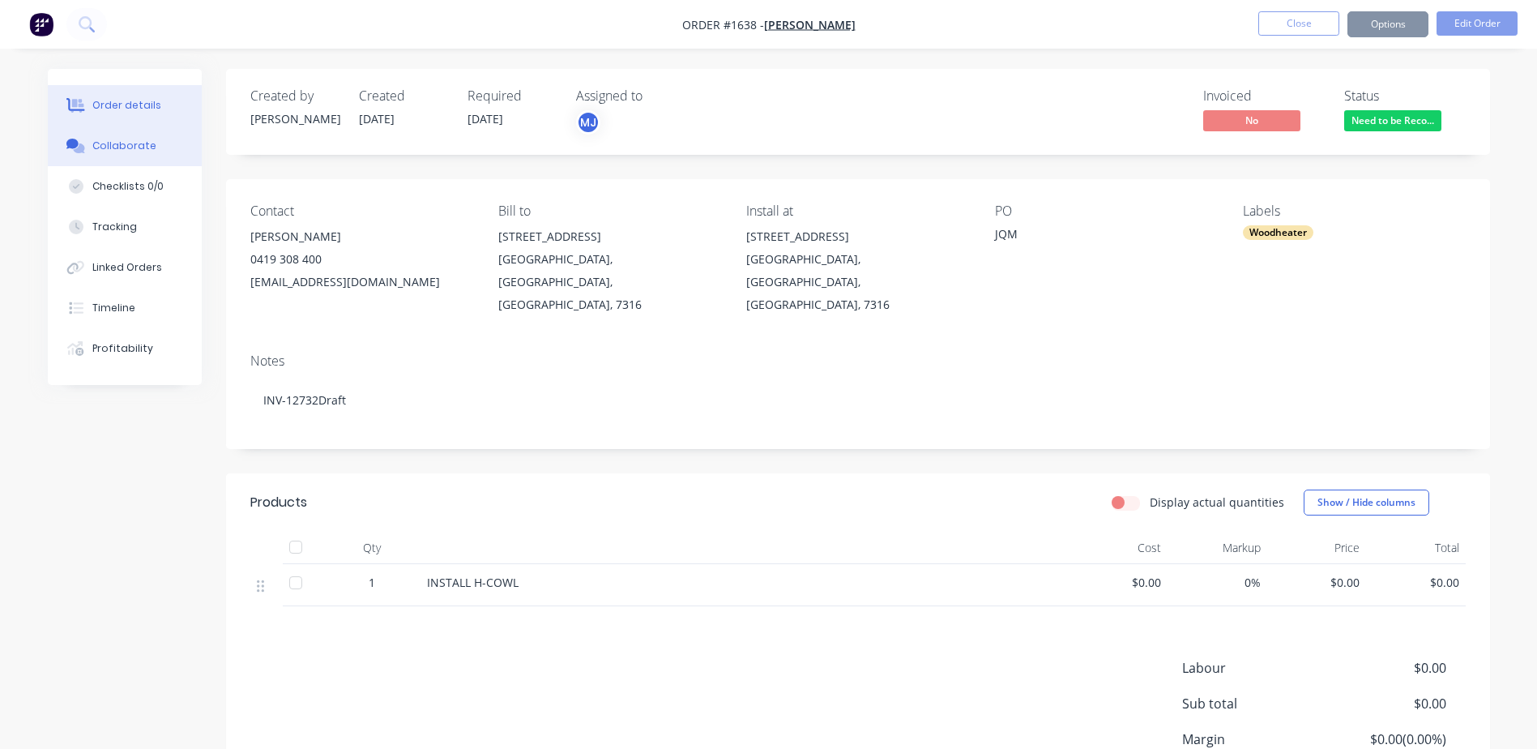
click at [118, 145] on div "Collaborate" at bounding box center [124, 146] width 64 height 15
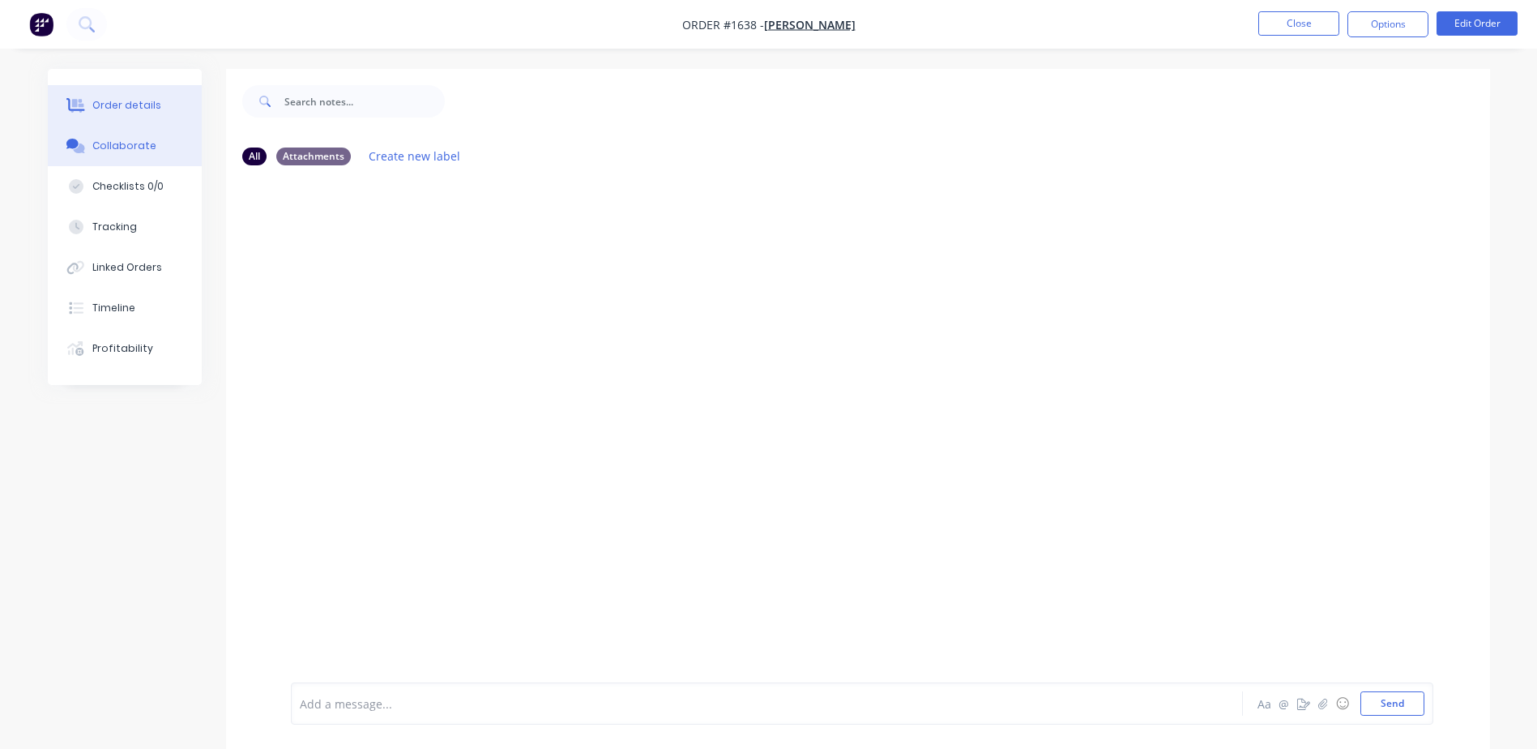
click at [118, 104] on div "Order details" at bounding box center [126, 105] width 69 height 15
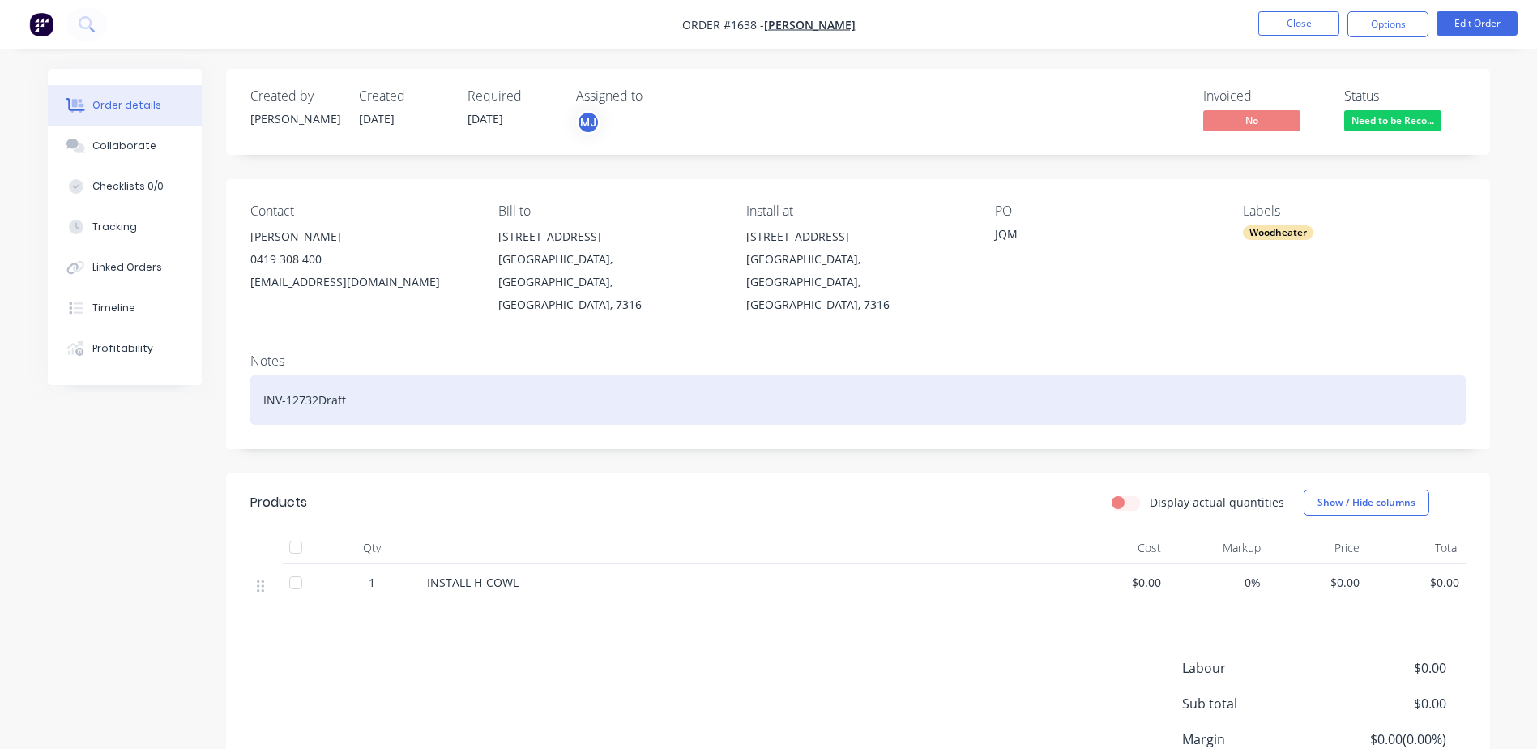
click at [356, 379] on div "INV-12732Draft" at bounding box center [858, 399] width 1216 height 49
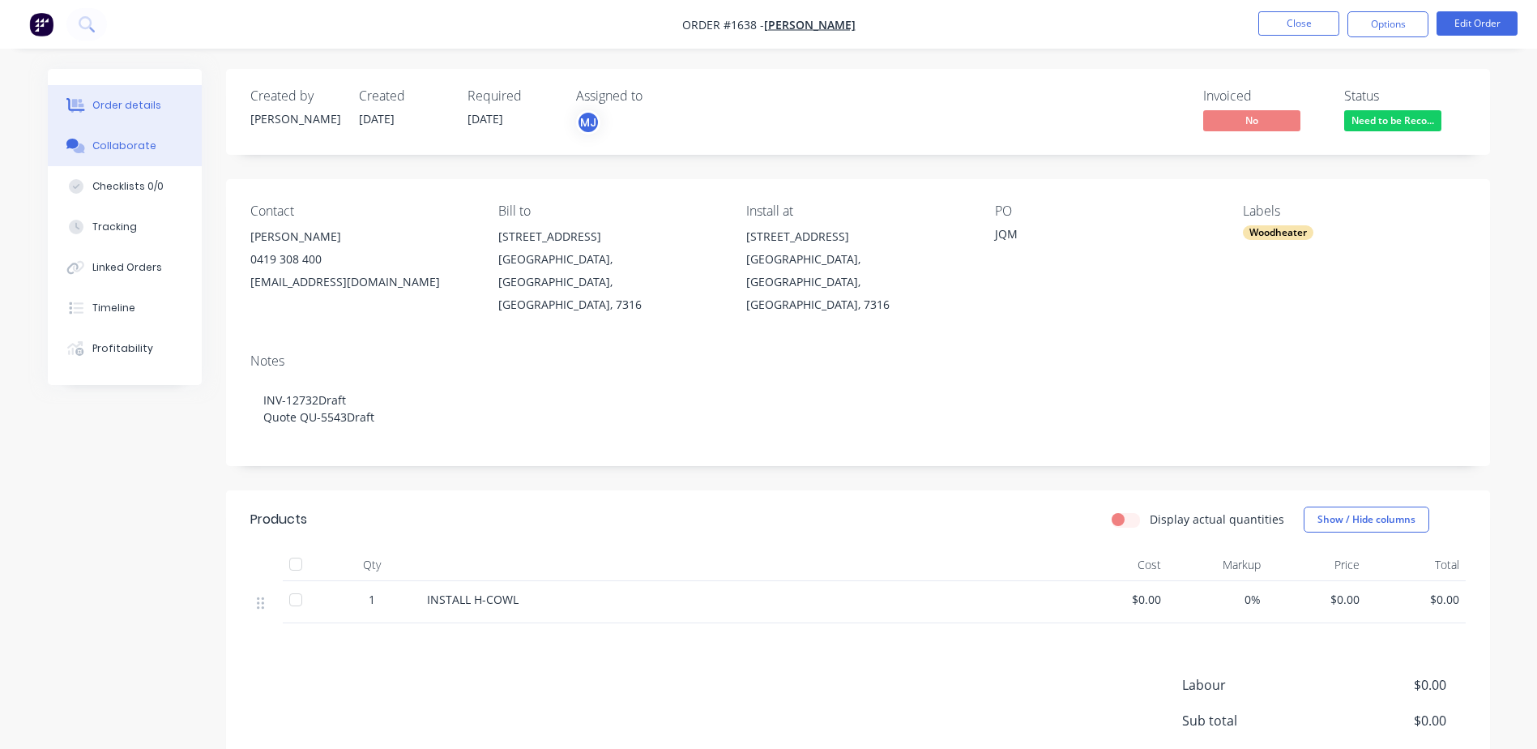
click at [126, 144] on div "Collaborate" at bounding box center [124, 146] width 64 height 15
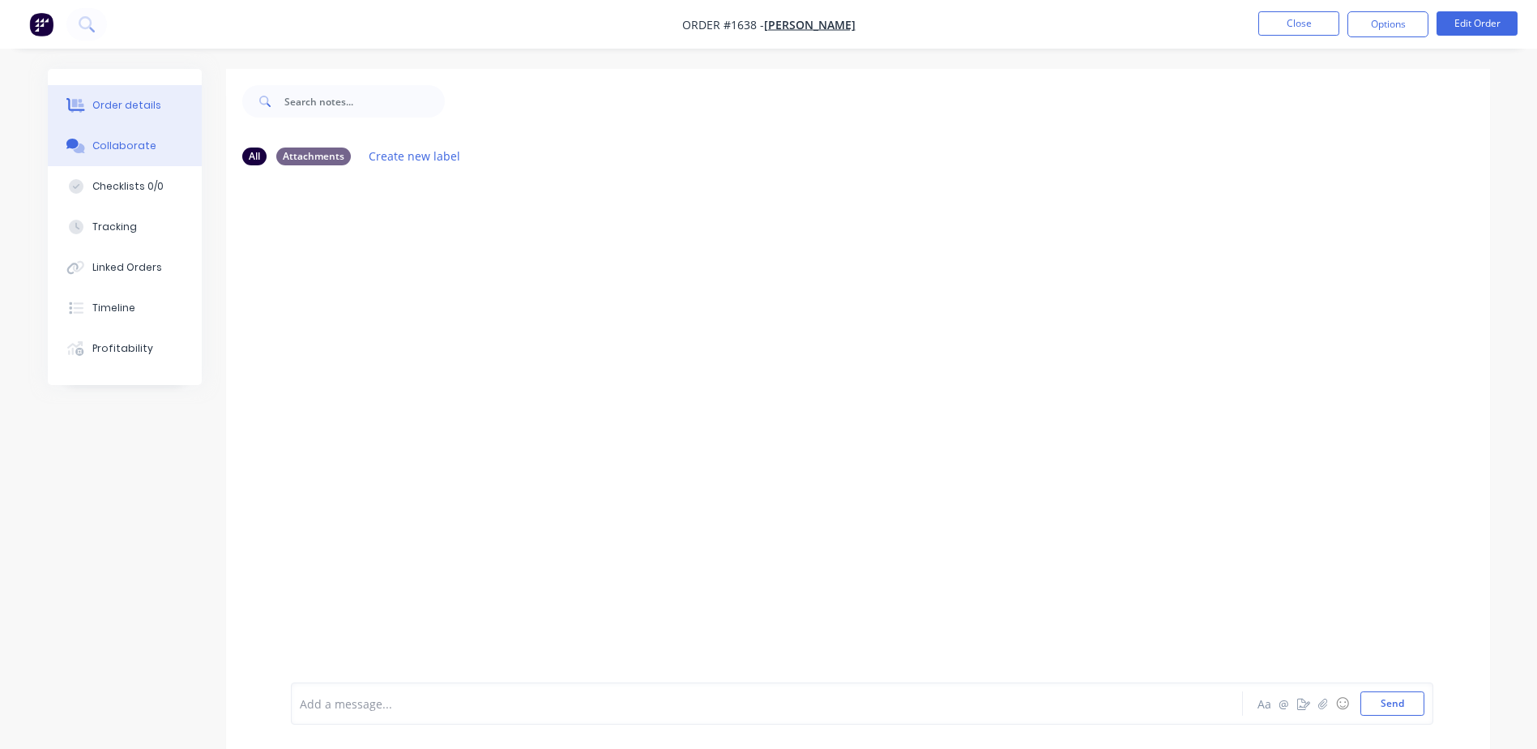
click at [122, 109] on div "Order details" at bounding box center [126, 105] width 69 height 15
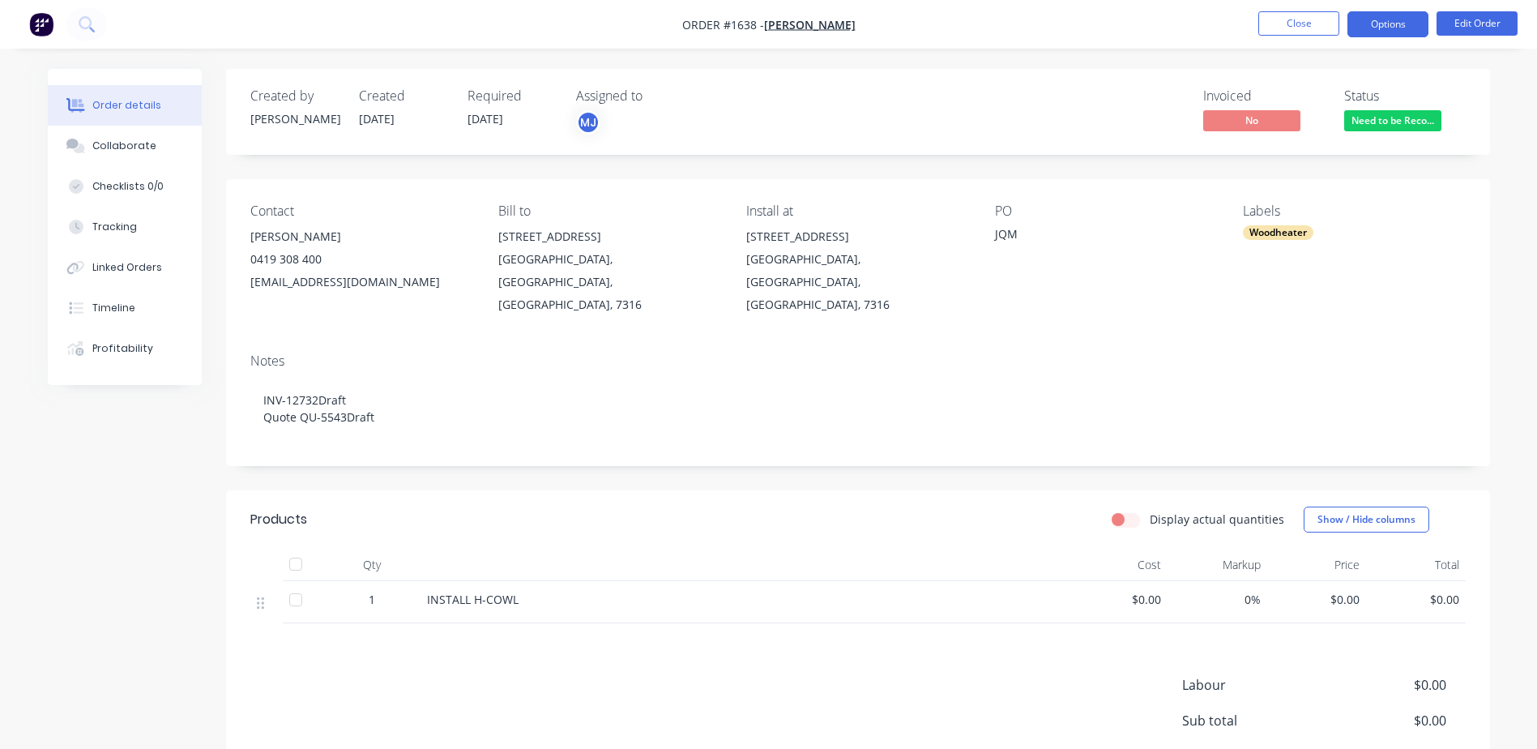
click at [1398, 16] on button "Options" at bounding box center [1388, 24] width 81 height 26
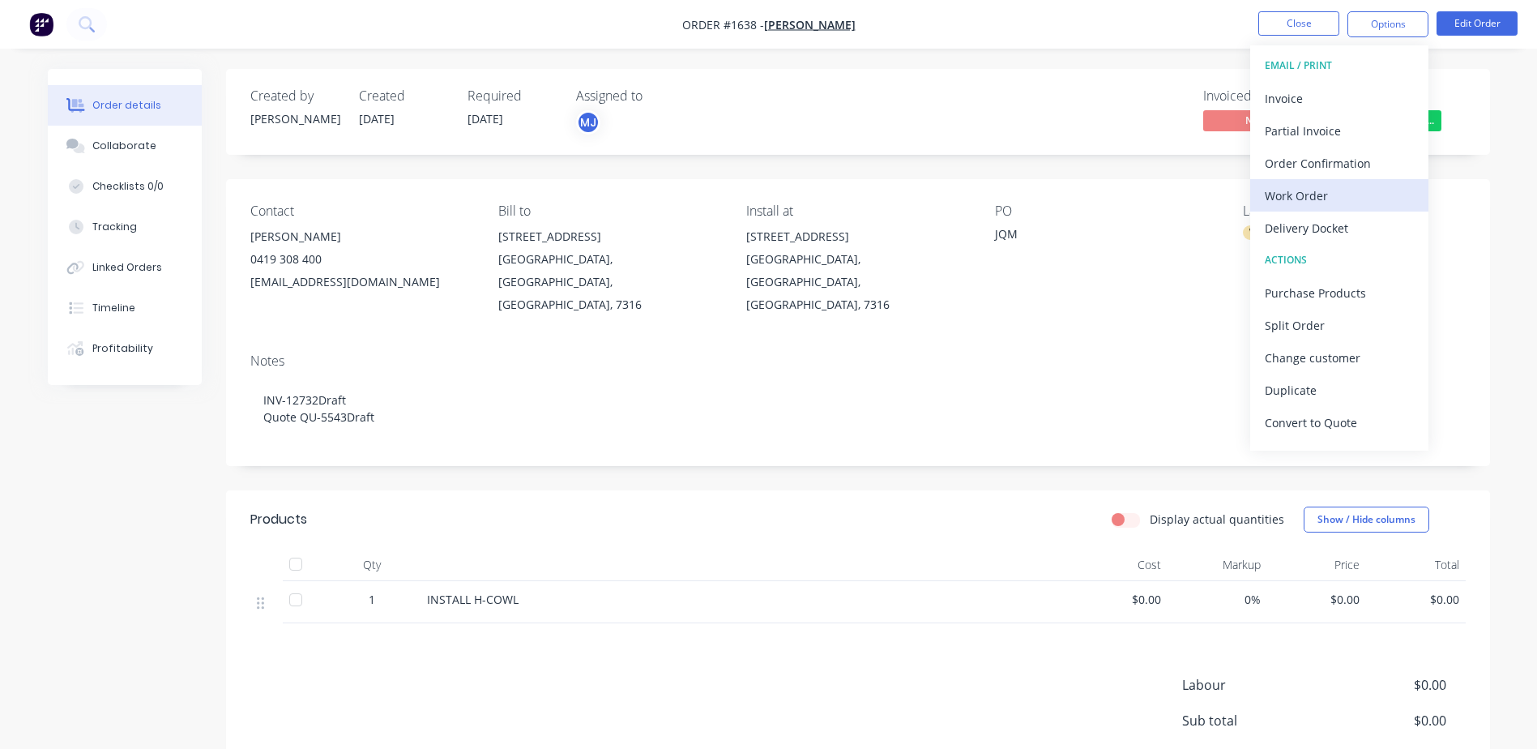
click at [1332, 184] on div "Work Order" at bounding box center [1339, 196] width 149 height 24
click at [1332, 184] on div "Custom" at bounding box center [1339, 196] width 149 height 24
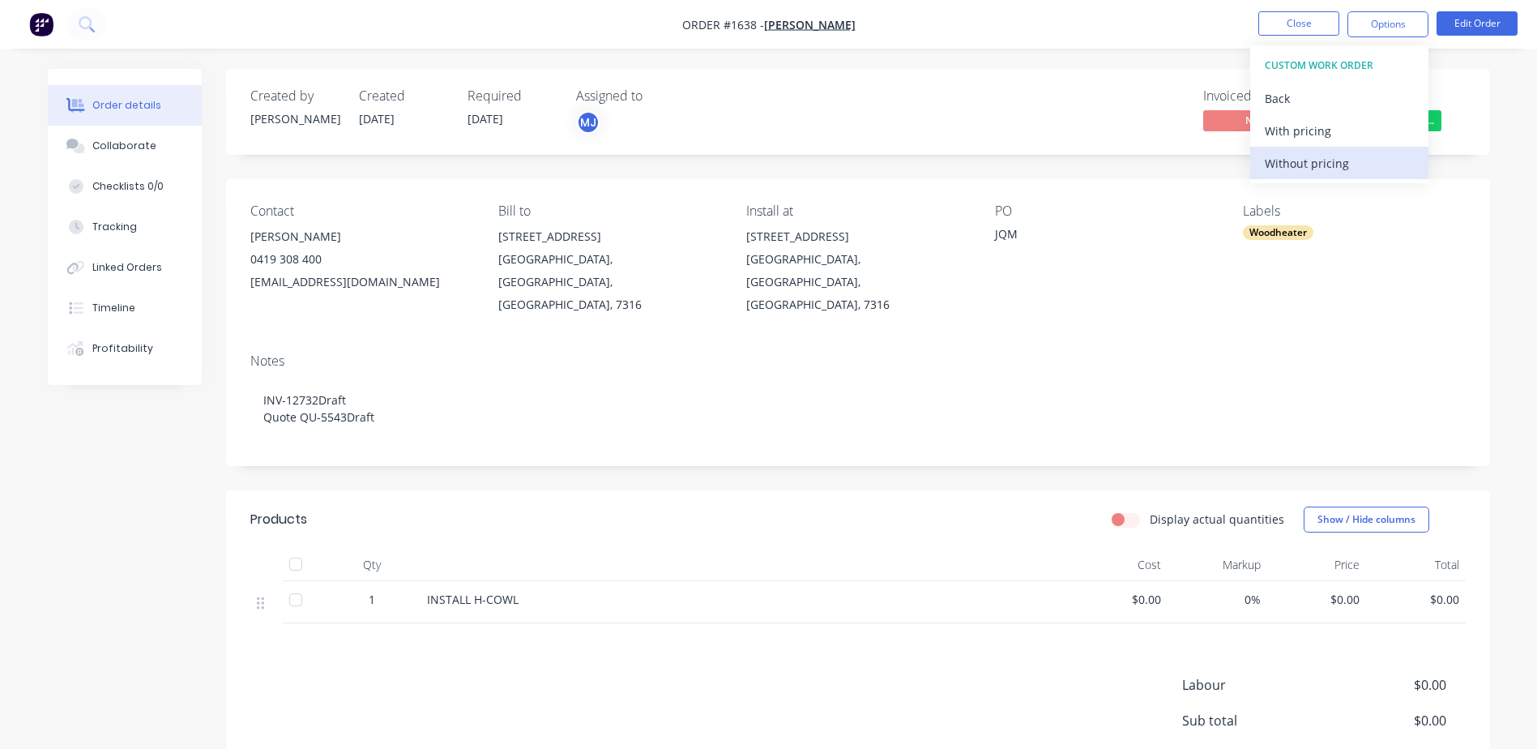
click at [1331, 173] on div "Without pricing" at bounding box center [1339, 164] width 149 height 24
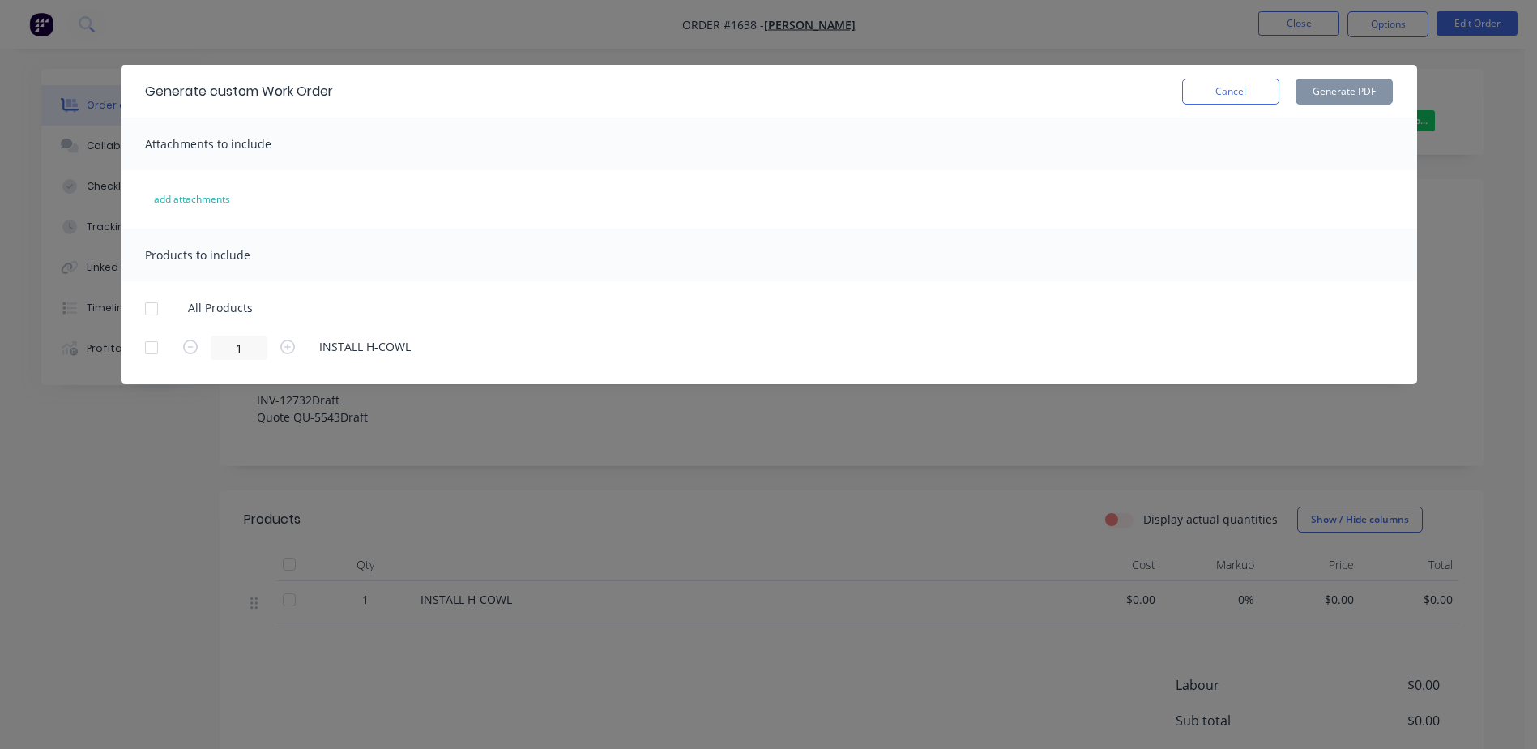
click at [155, 310] on div at bounding box center [151, 309] width 32 height 32
click at [1369, 89] on button "Generate PDF" at bounding box center [1344, 92] width 97 height 26
click at [1223, 88] on button "Cancel" at bounding box center [1230, 92] width 97 height 26
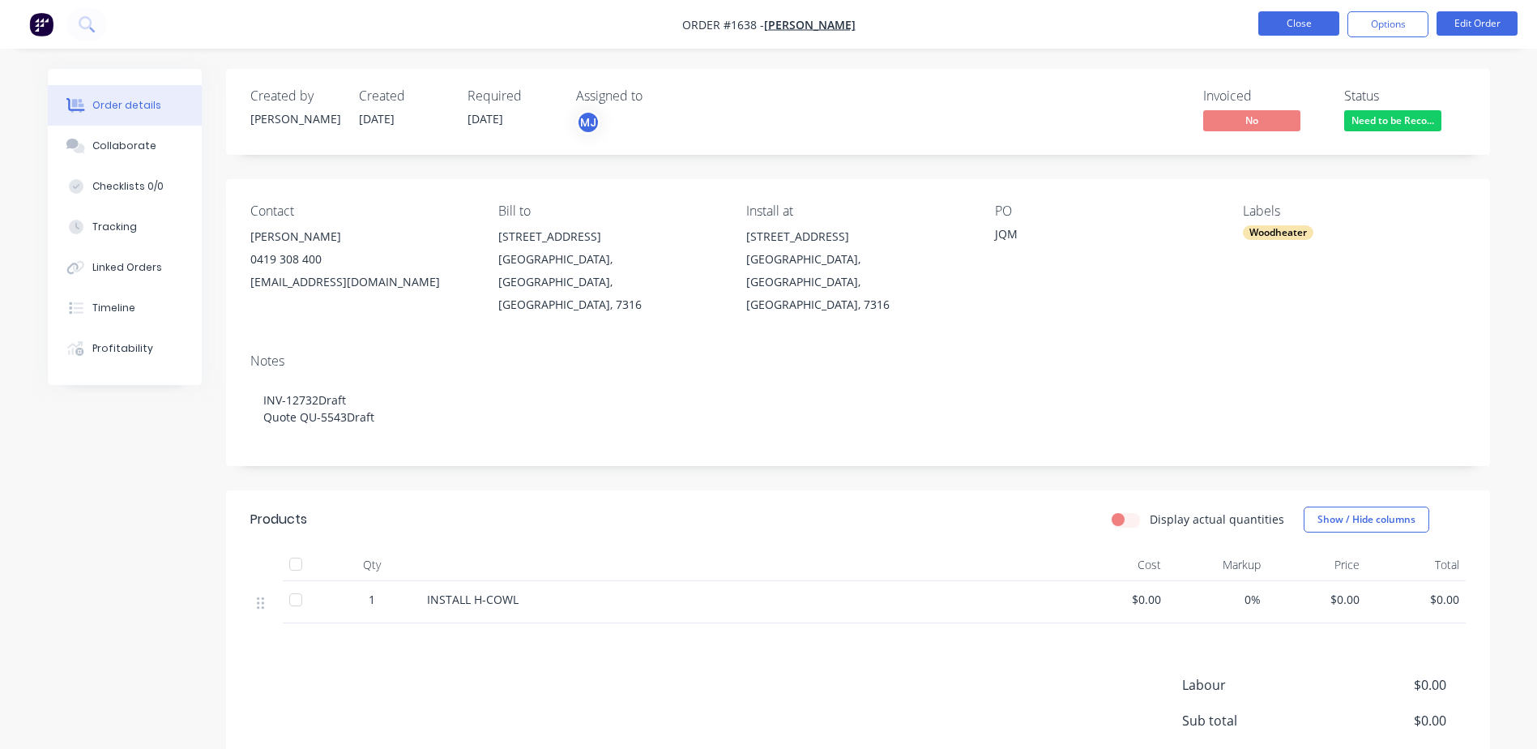
click at [1268, 20] on button "Close" at bounding box center [1299, 23] width 81 height 24
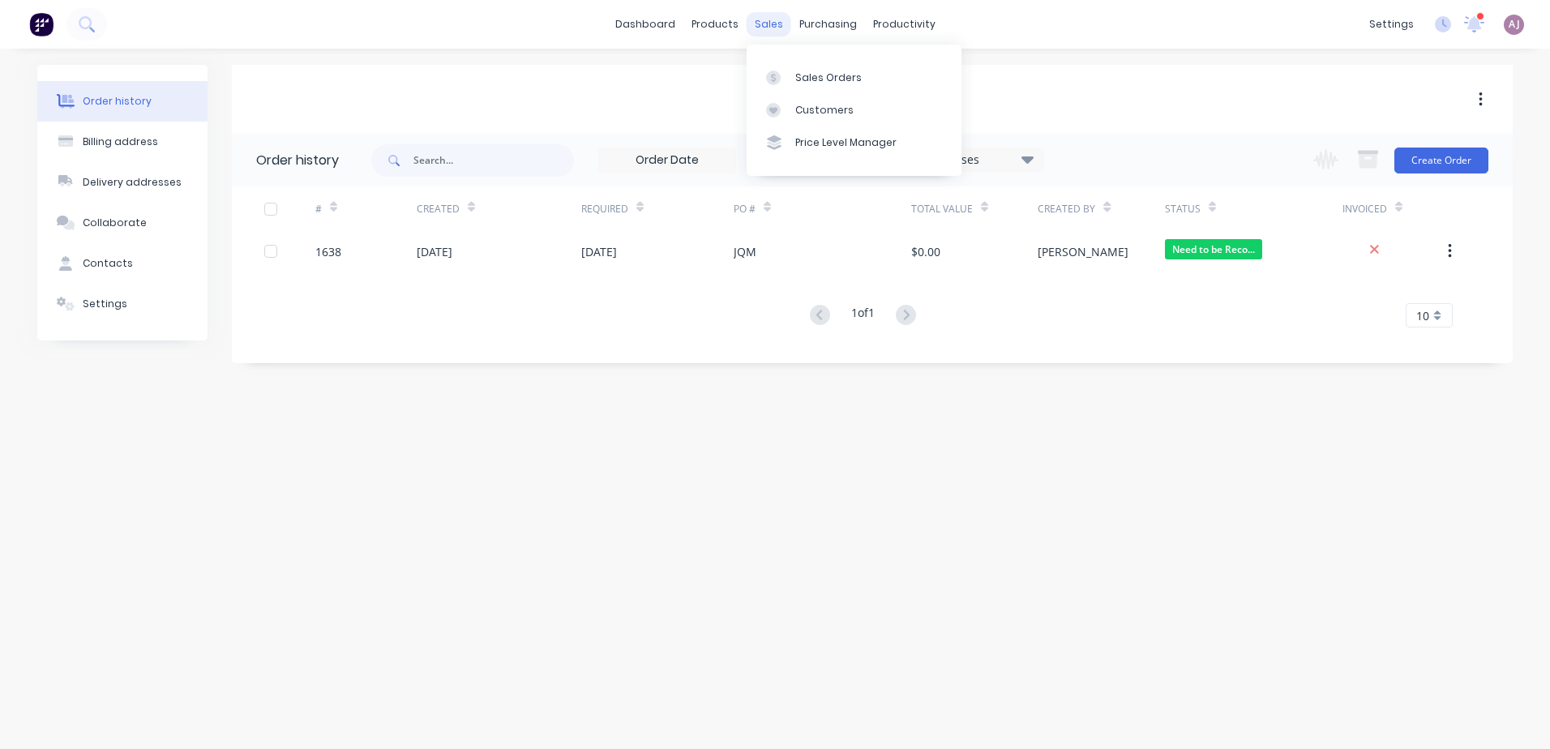
click at [764, 22] on div "sales" at bounding box center [768, 24] width 45 height 24
click at [807, 75] on div "Sales Orders" at bounding box center [828, 78] width 66 height 15
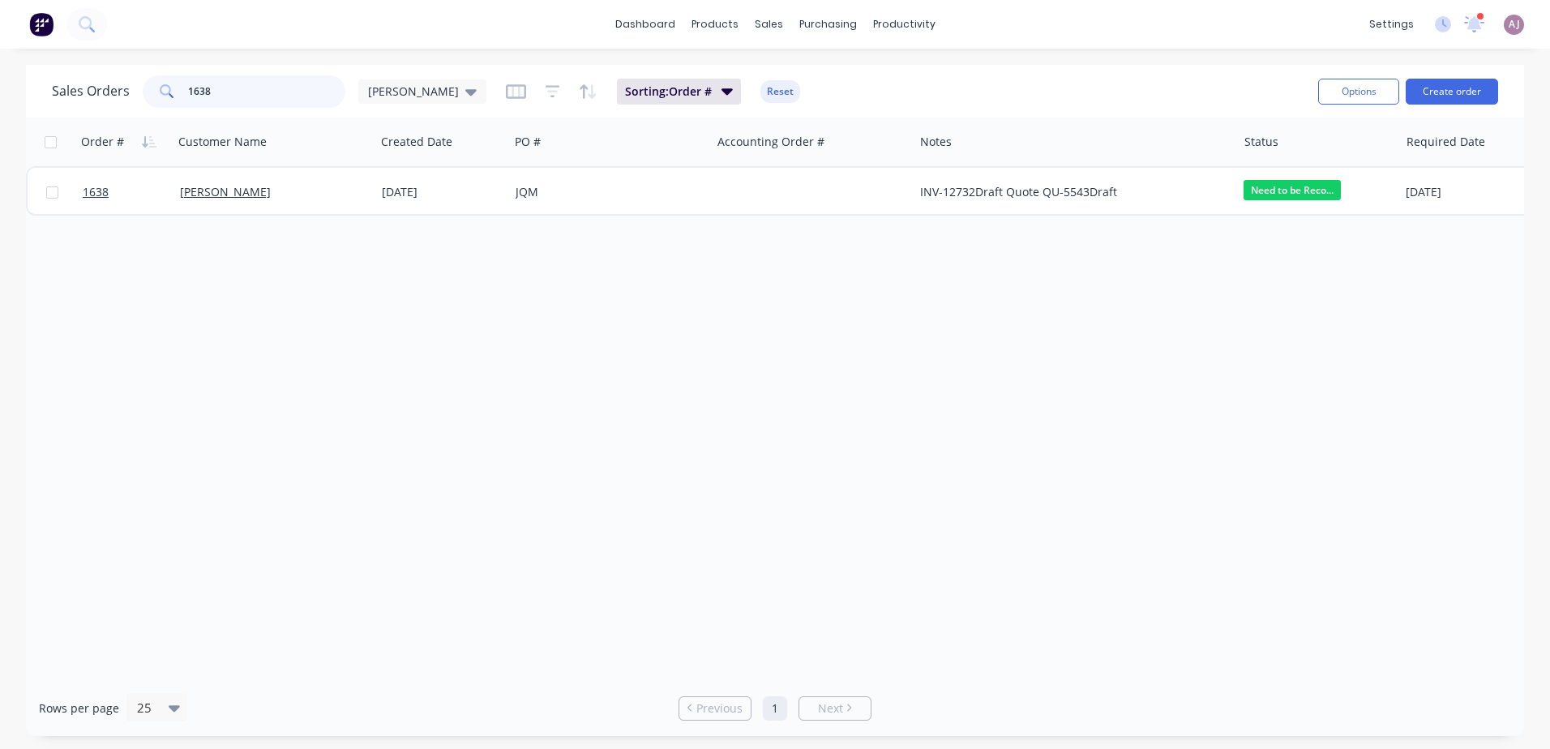
click at [200, 96] on input "1638" at bounding box center [267, 91] width 158 height 32
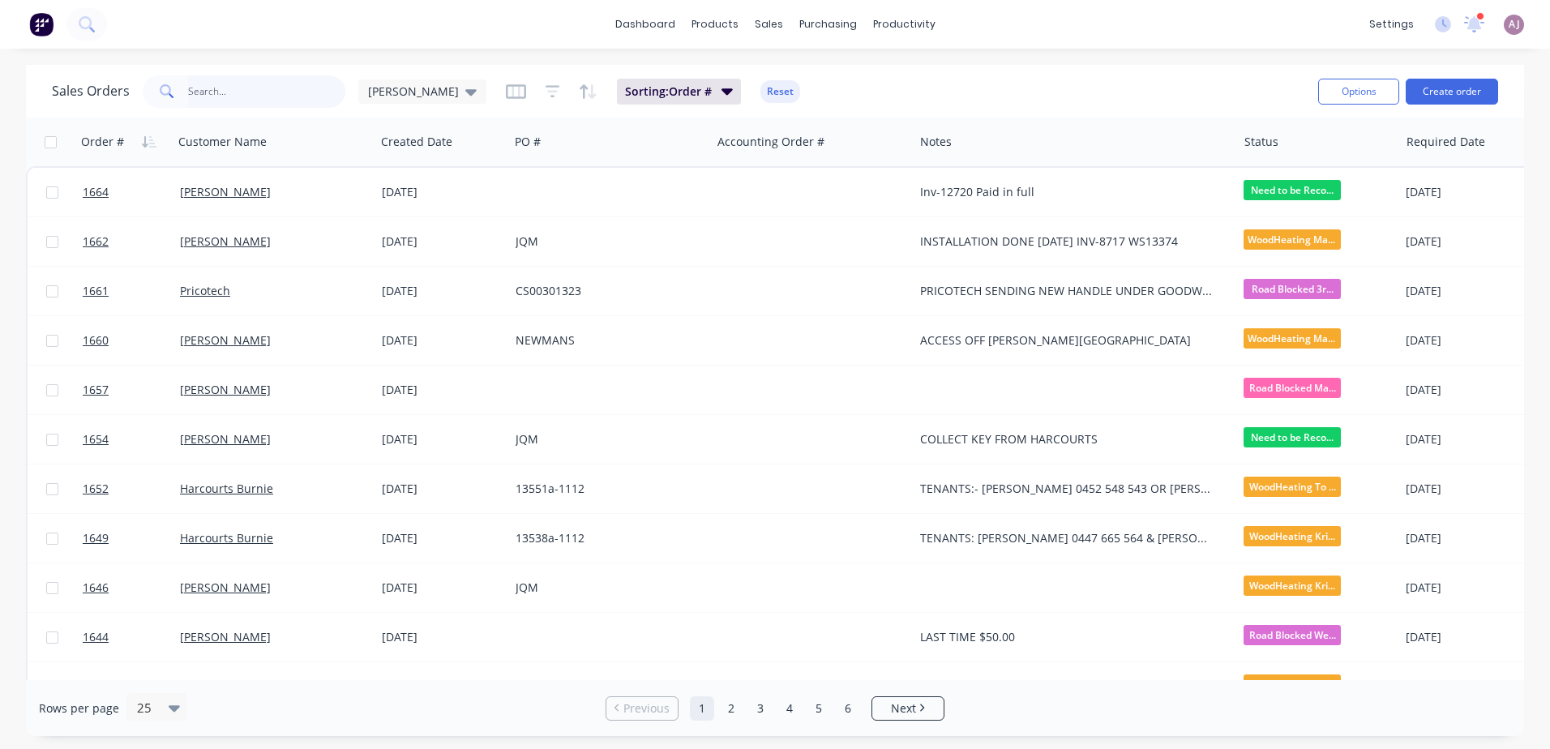
click at [257, 102] on input "text" at bounding box center [267, 91] width 158 height 32
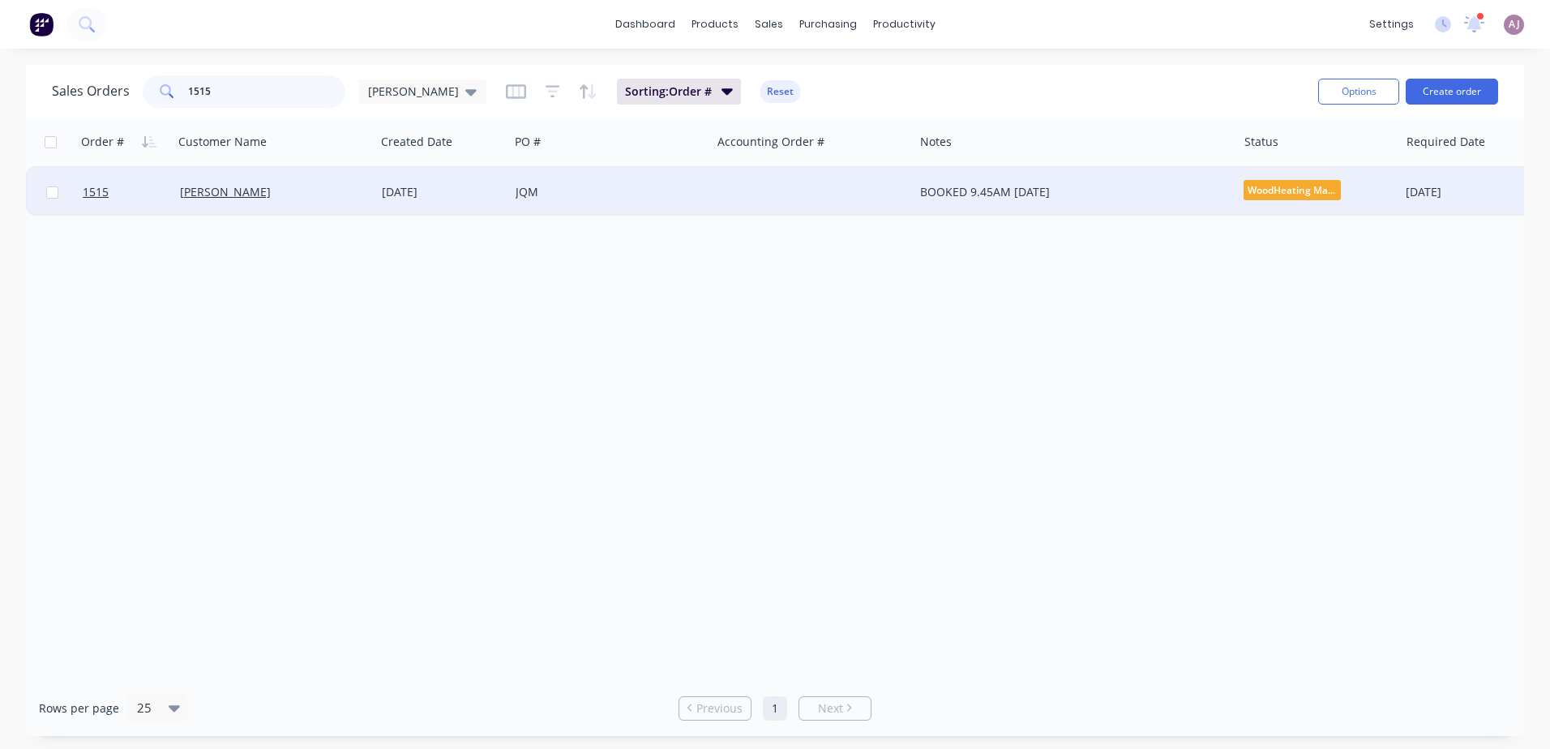
type input "1515"
click at [237, 180] on div "[PERSON_NAME]" at bounding box center [274, 192] width 202 height 49
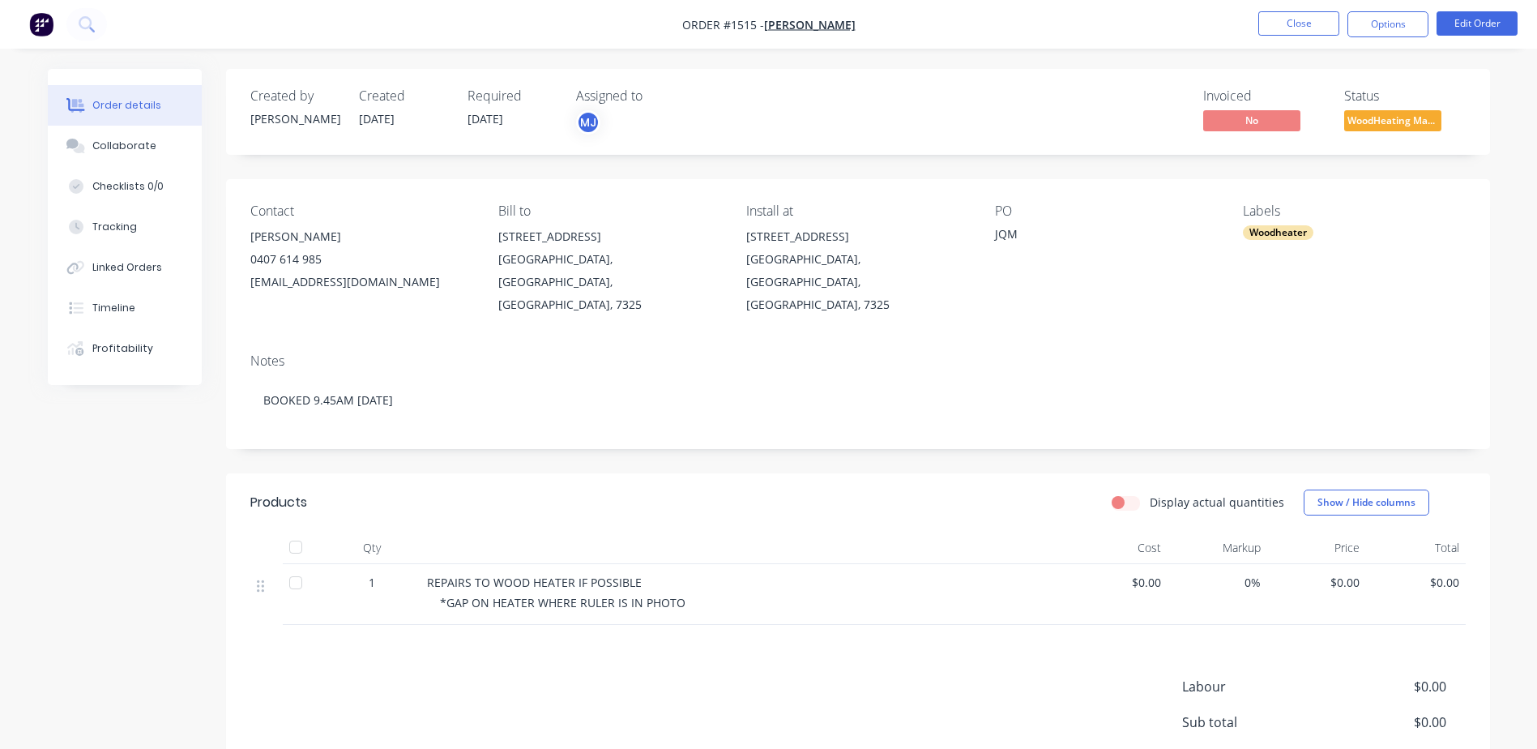
click at [265, 237] on div "[PERSON_NAME]" at bounding box center [361, 236] width 222 height 23
copy div "[PERSON_NAME]"
drag, startPoint x: 747, startPoint y: 237, endPoint x: 949, endPoint y: 265, distance: 203.8
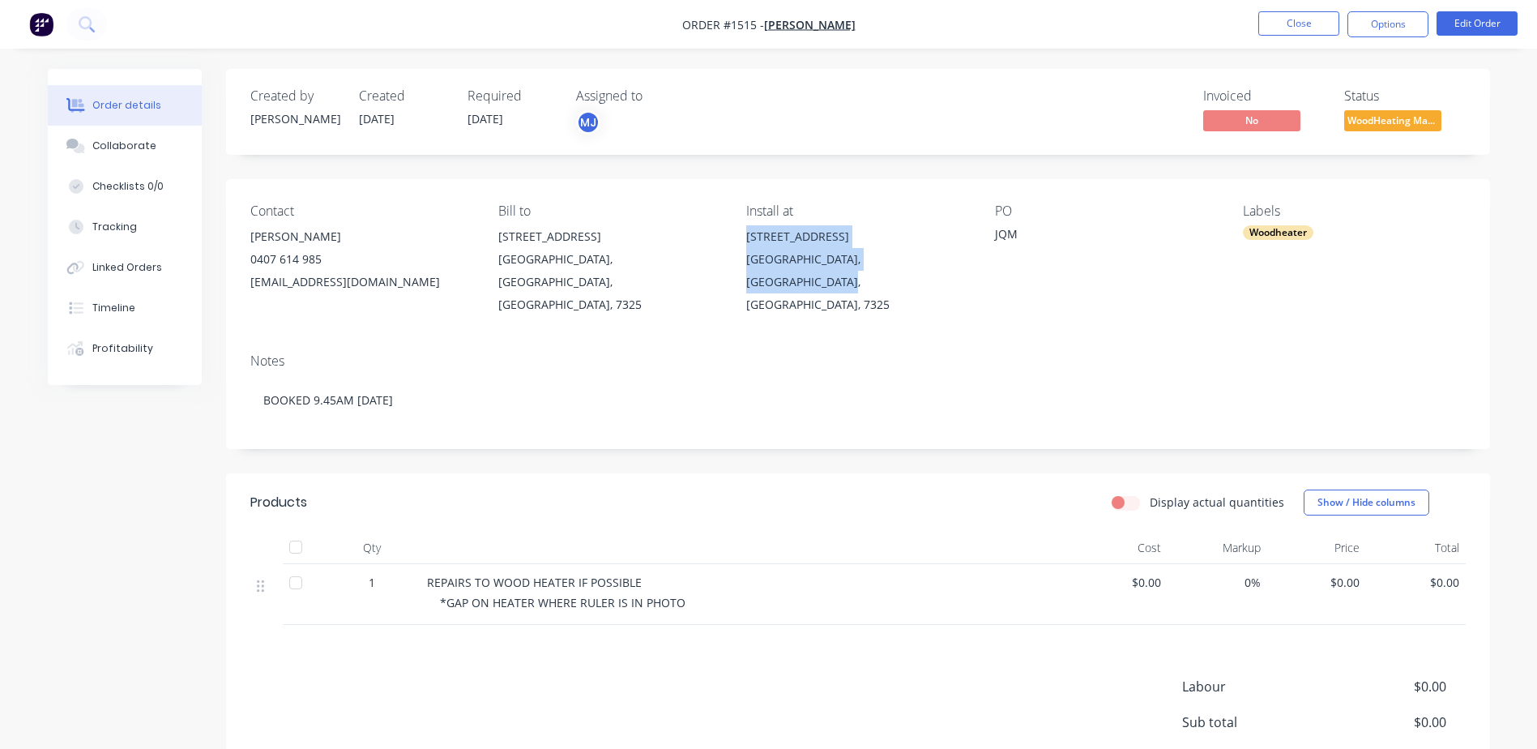
click at [949, 265] on div "668 Castra Road Abbotsham, Tasmania, Australia, 7325" at bounding box center [857, 270] width 222 height 91
copy div "668 Castra Road Abbotsham, Tasmania, Australia, 7325"
click at [144, 146] on div "Collaborate" at bounding box center [124, 146] width 64 height 15
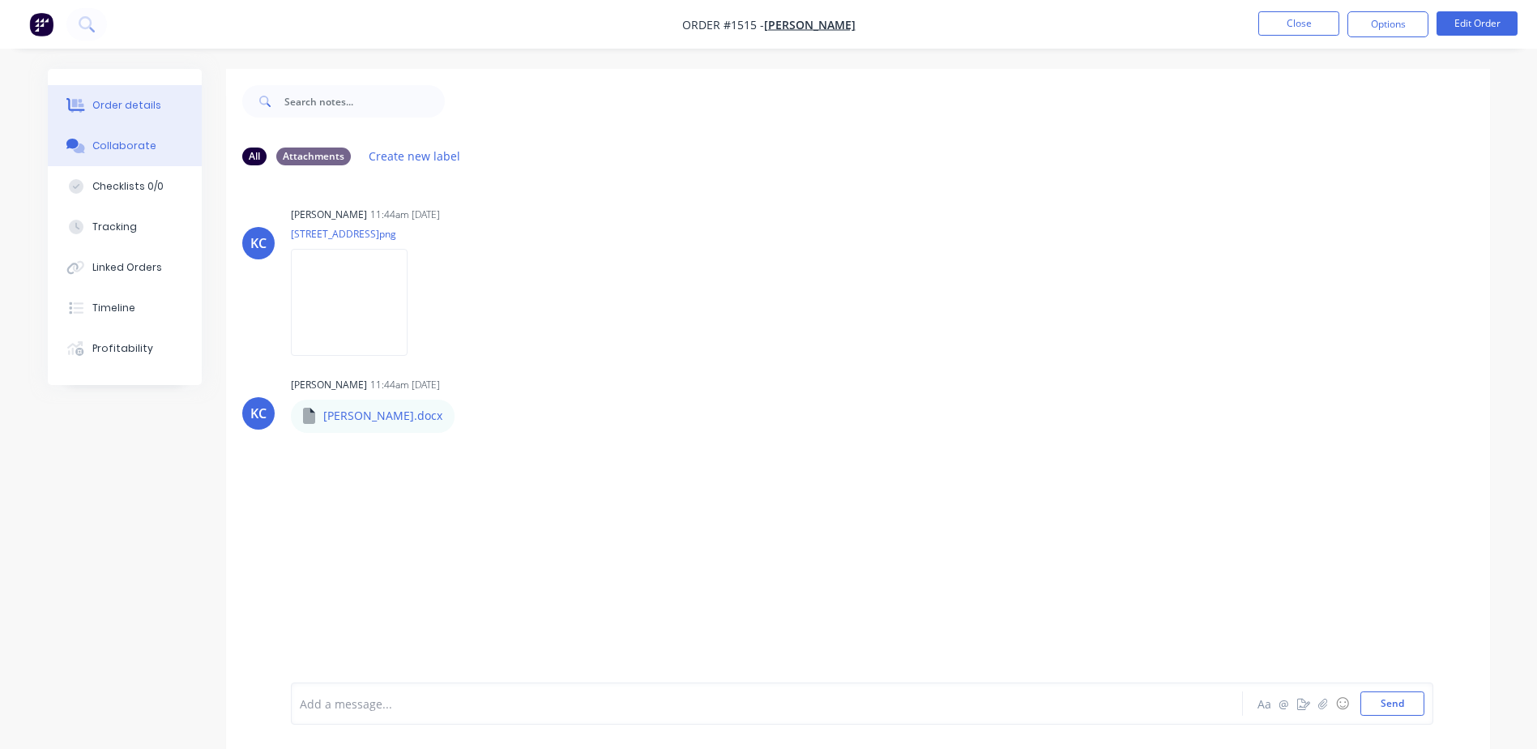
click at [130, 100] on div "Order details" at bounding box center [126, 105] width 69 height 15
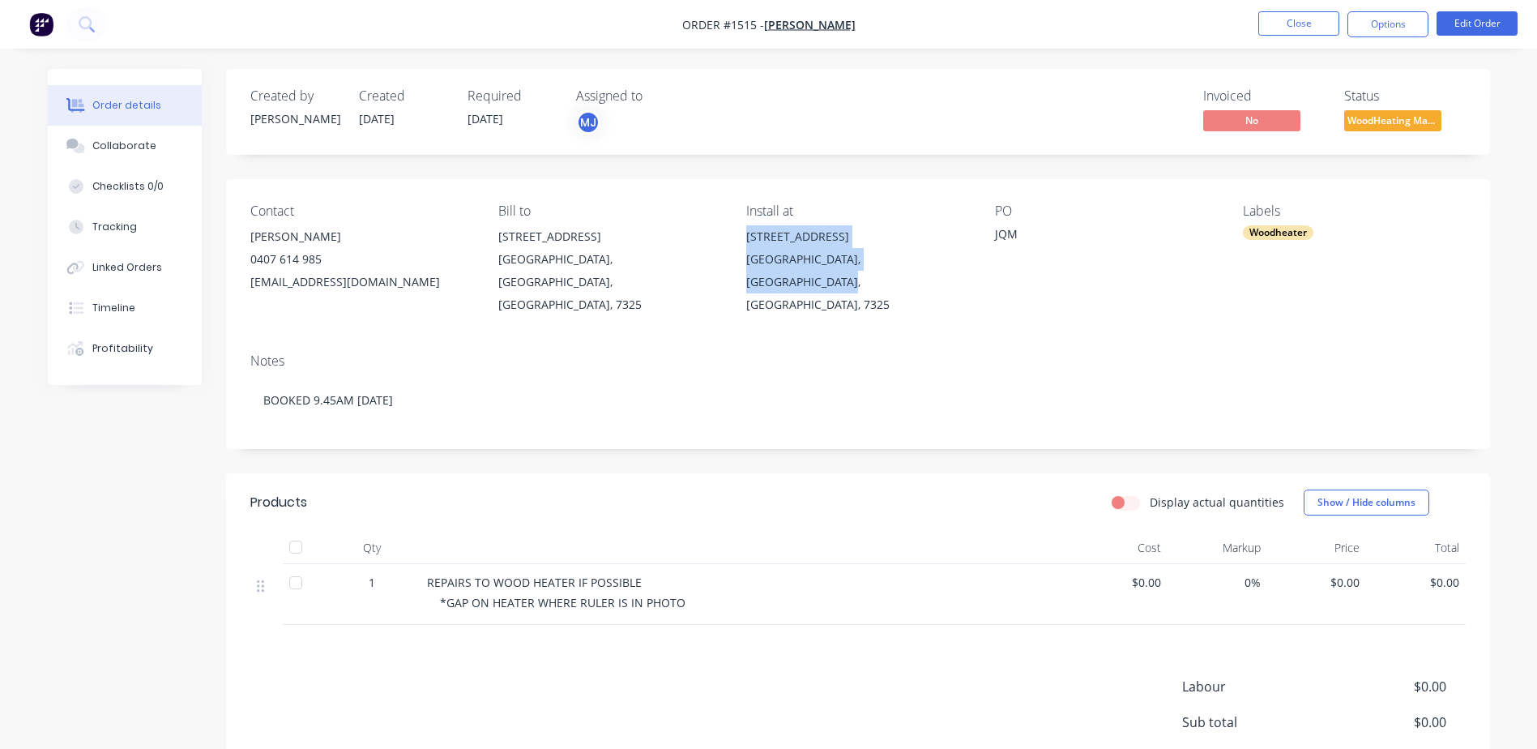
drag, startPoint x: 738, startPoint y: 240, endPoint x: 949, endPoint y: 268, distance: 212.6
click at [949, 268] on div "Contact Anne Williams 0407 614 985 willy6149@gmail.com Bill to 668 Castra Road …" at bounding box center [858, 259] width 1264 height 161
copy div "668 Castra Road Abbotsham, Tasmania, Australia, 7325"
click at [129, 152] on div "Collaborate" at bounding box center [124, 146] width 64 height 15
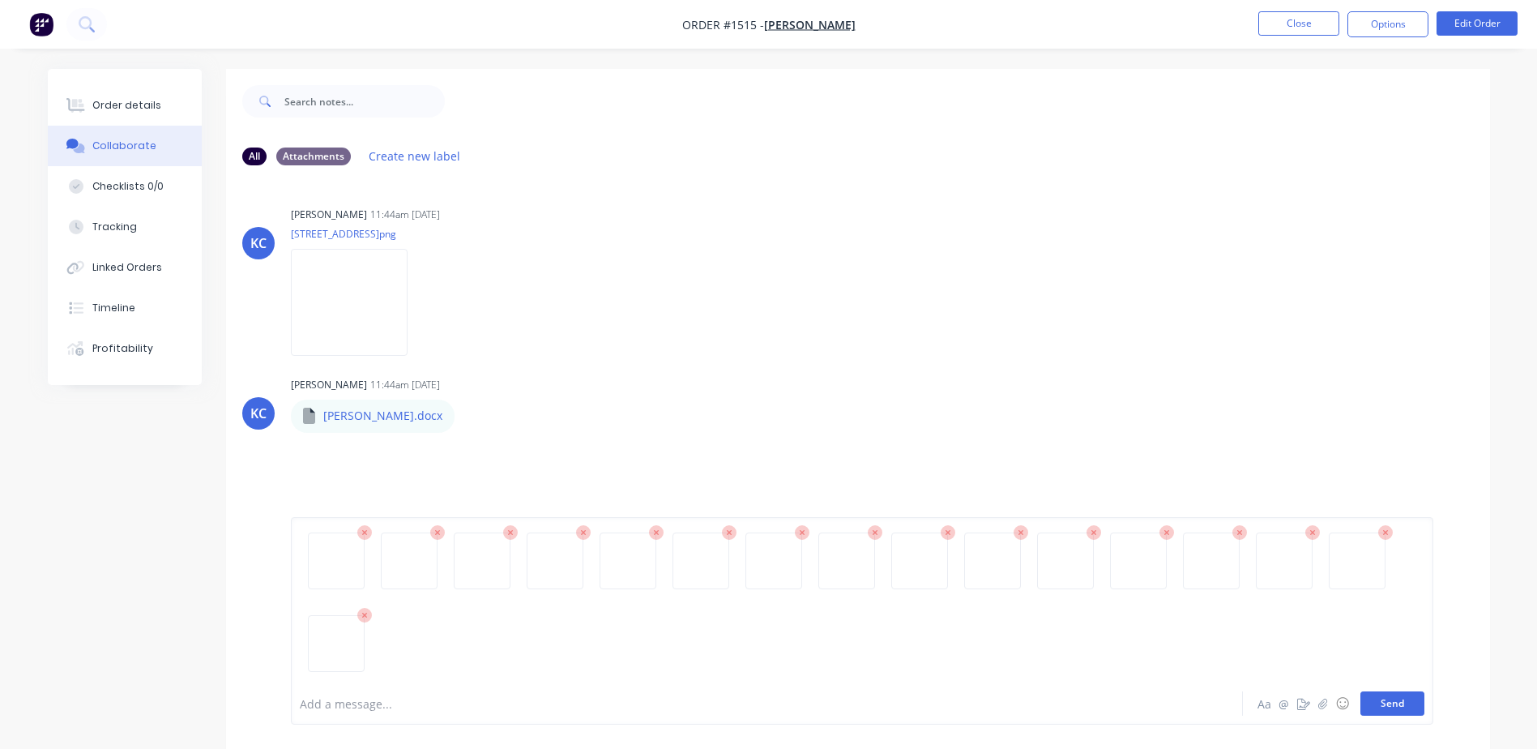
click at [1387, 708] on button "Send" at bounding box center [1393, 703] width 64 height 24
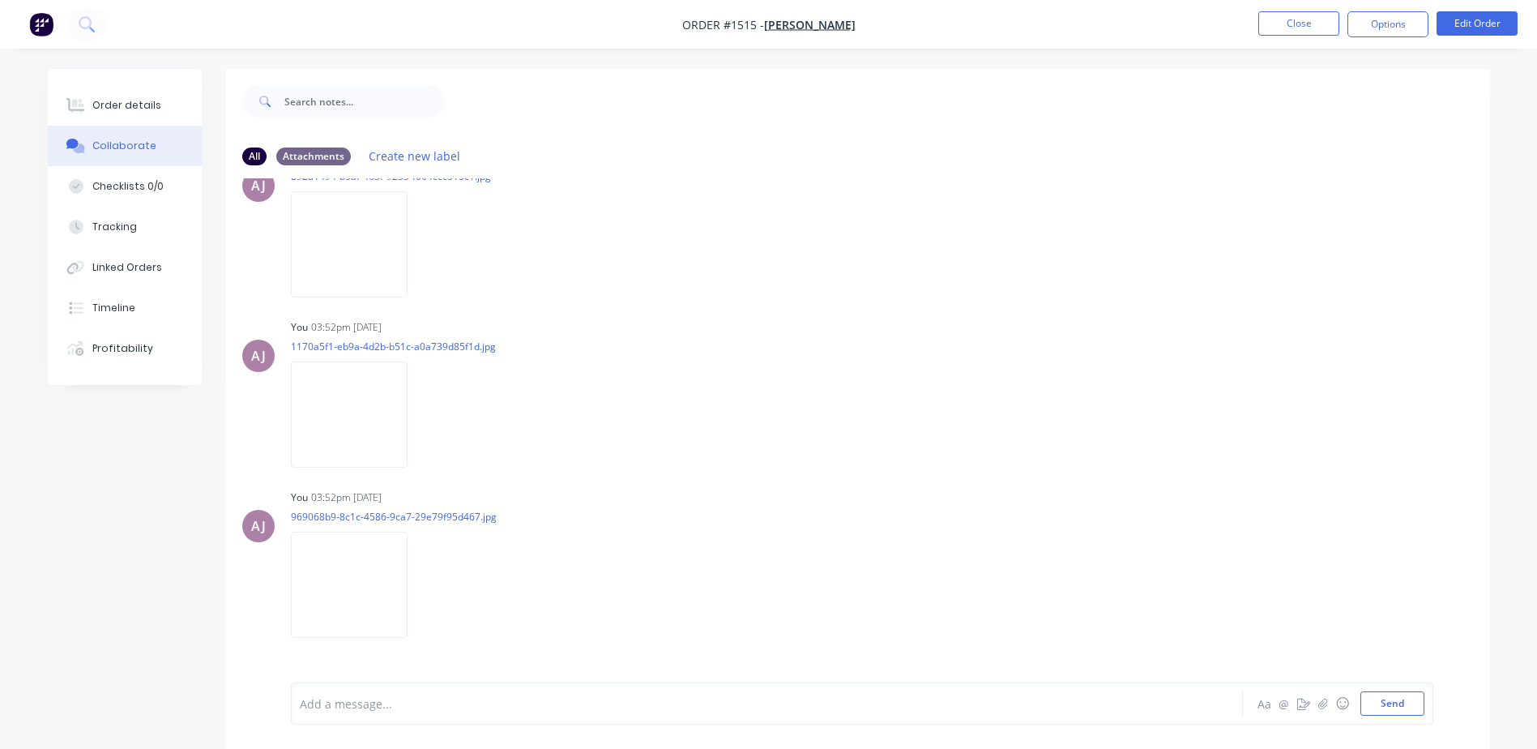
scroll to position [2486, 0]
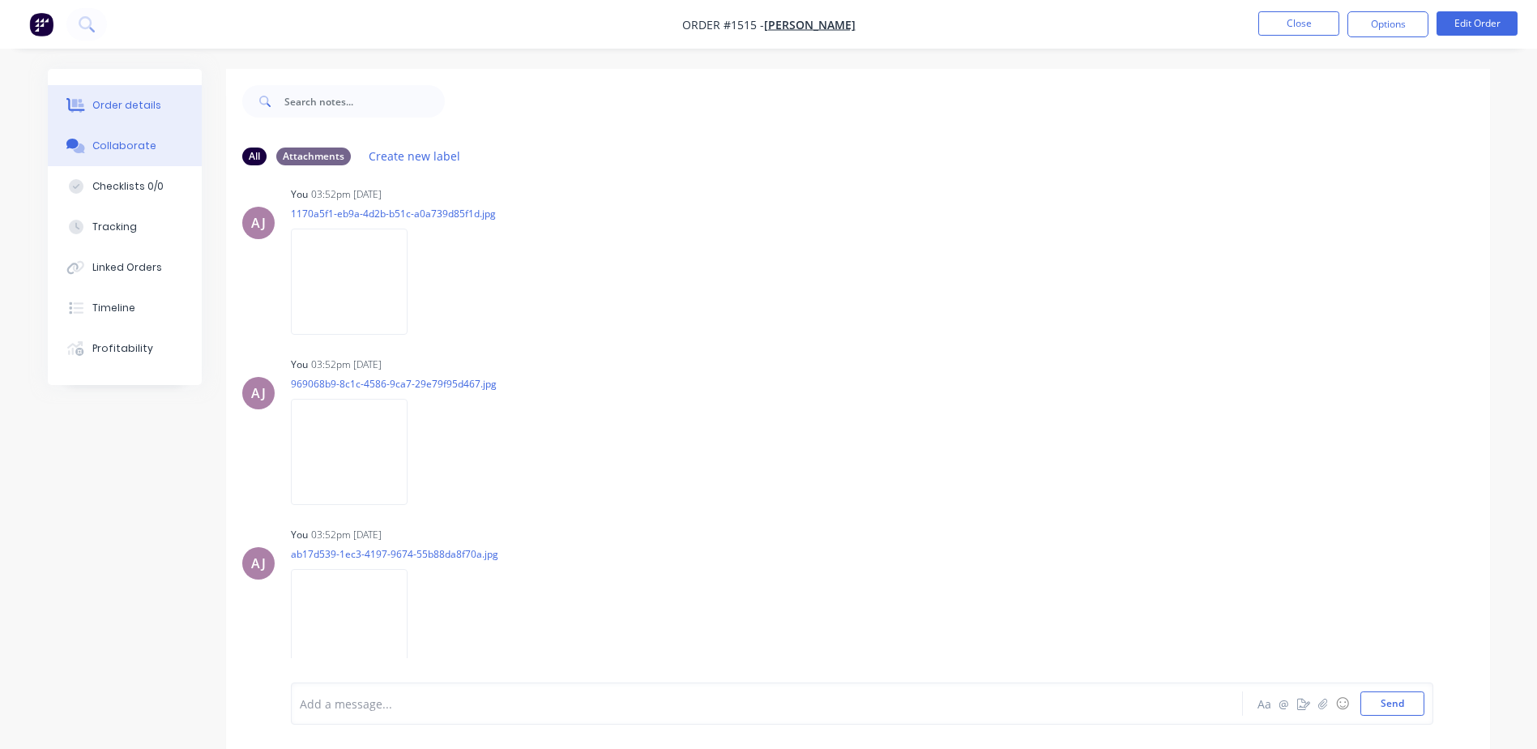
click at [98, 103] on div "Order details" at bounding box center [126, 105] width 69 height 15
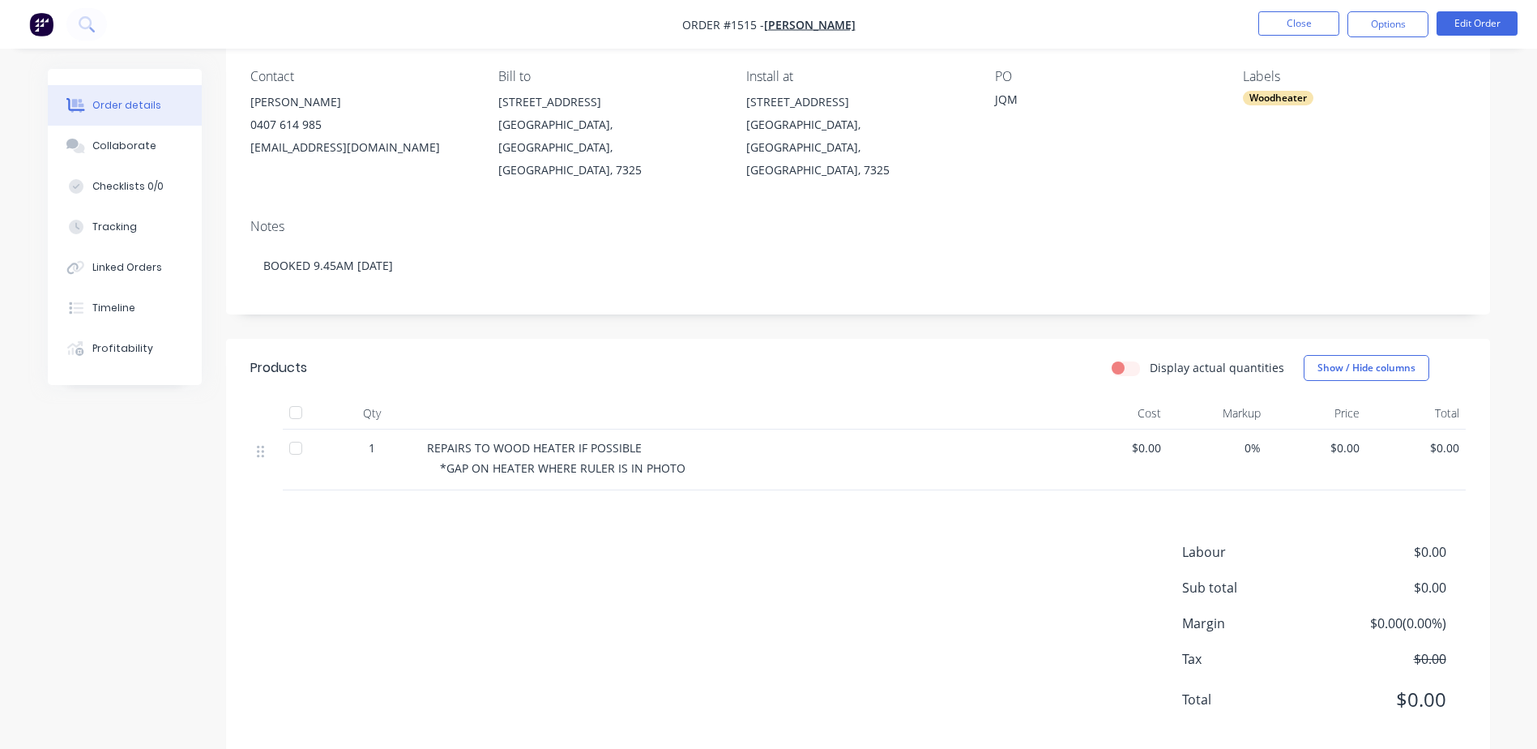
scroll to position [142, 0]
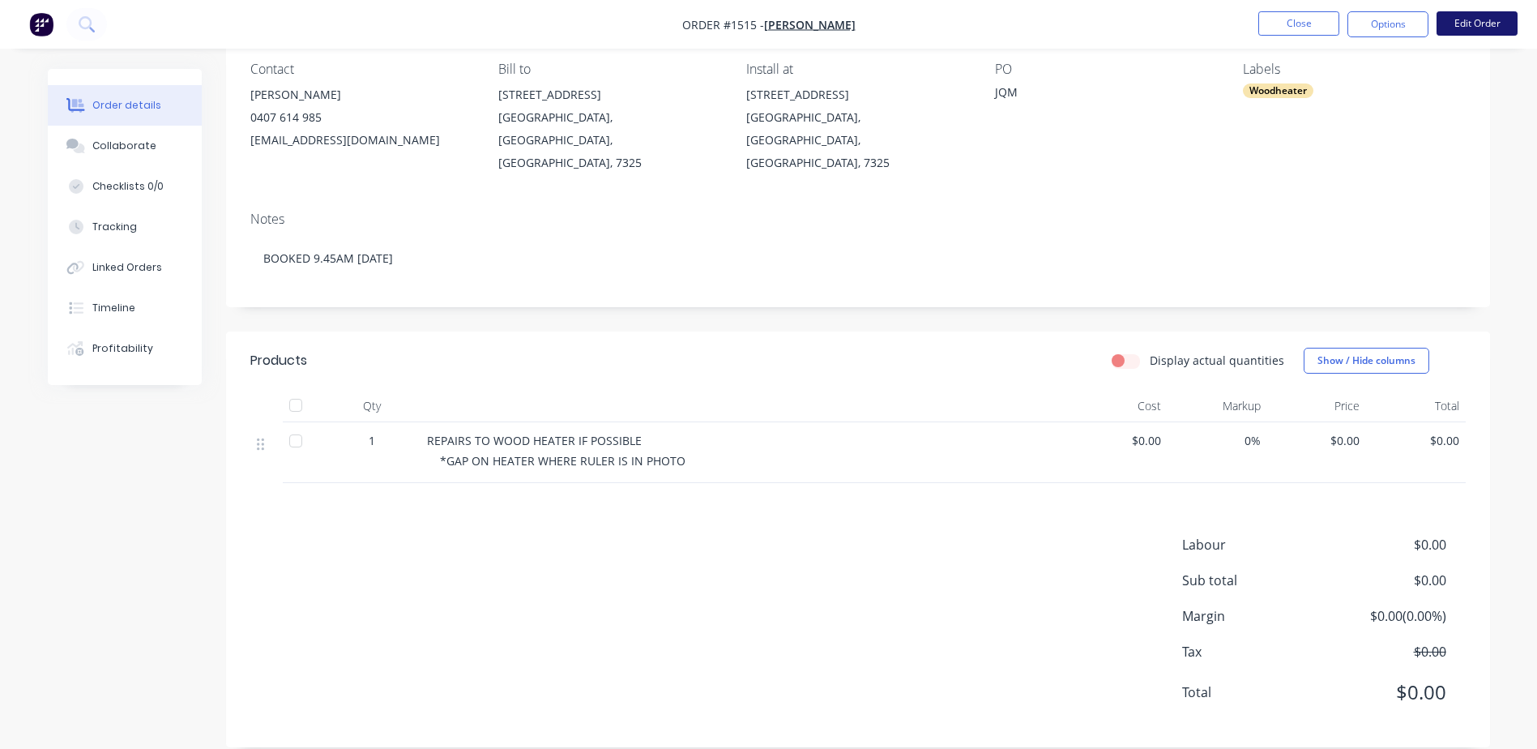
click at [1466, 27] on button "Edit Order" at bounding box center [1477, 23] width 81 height 24
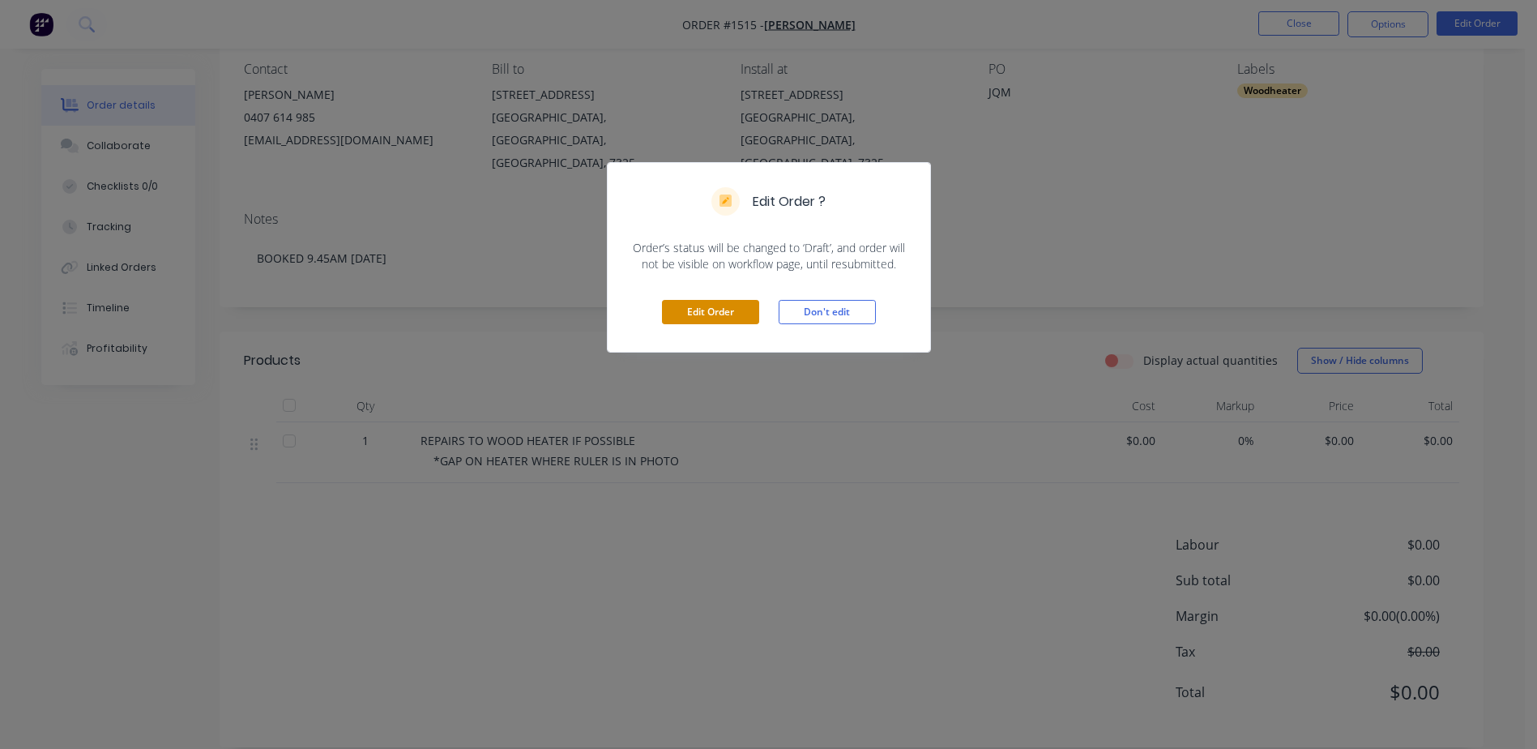
click at [690, 305] on button "Edit Order" at bounding box center [710, 312] width 97 height 24
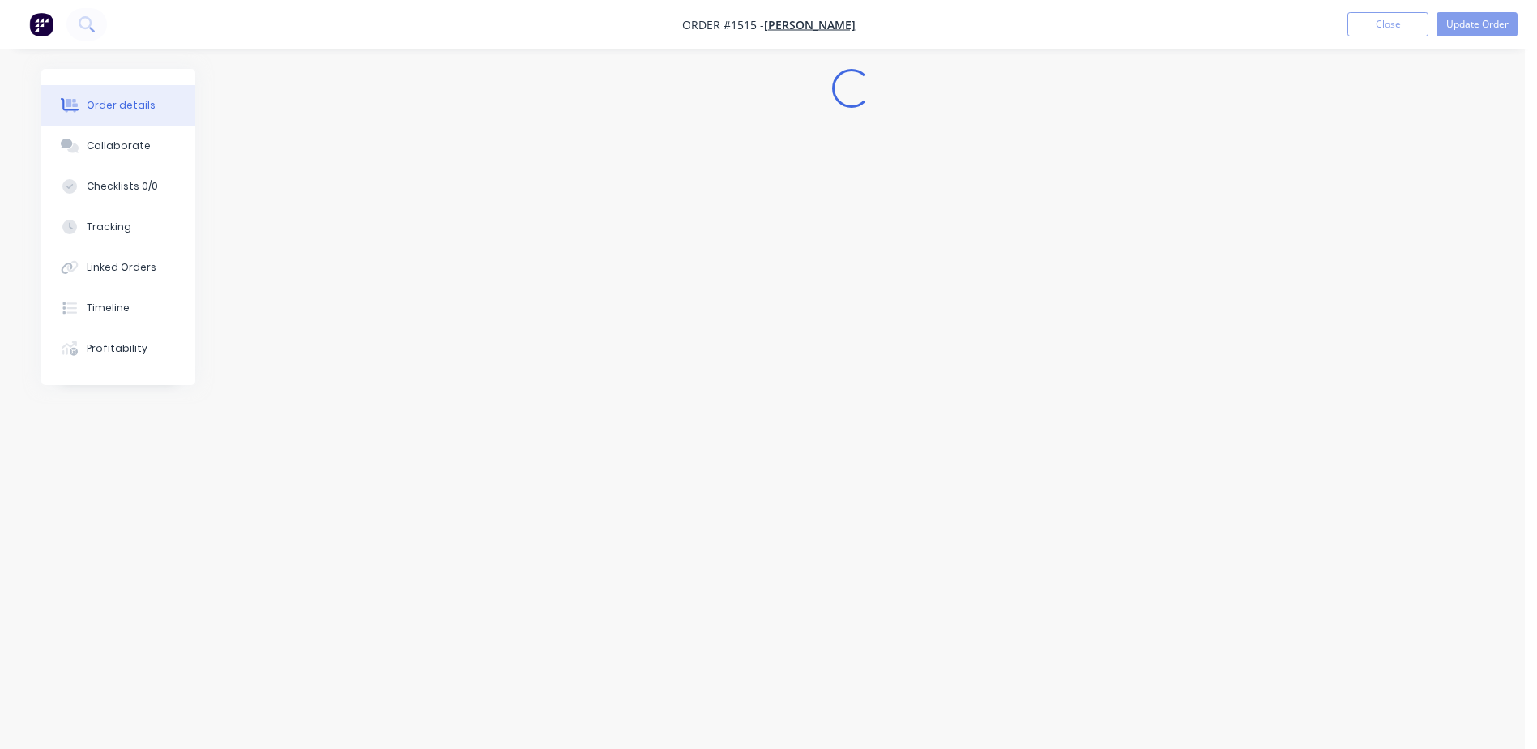
scroll to position [0, 0]
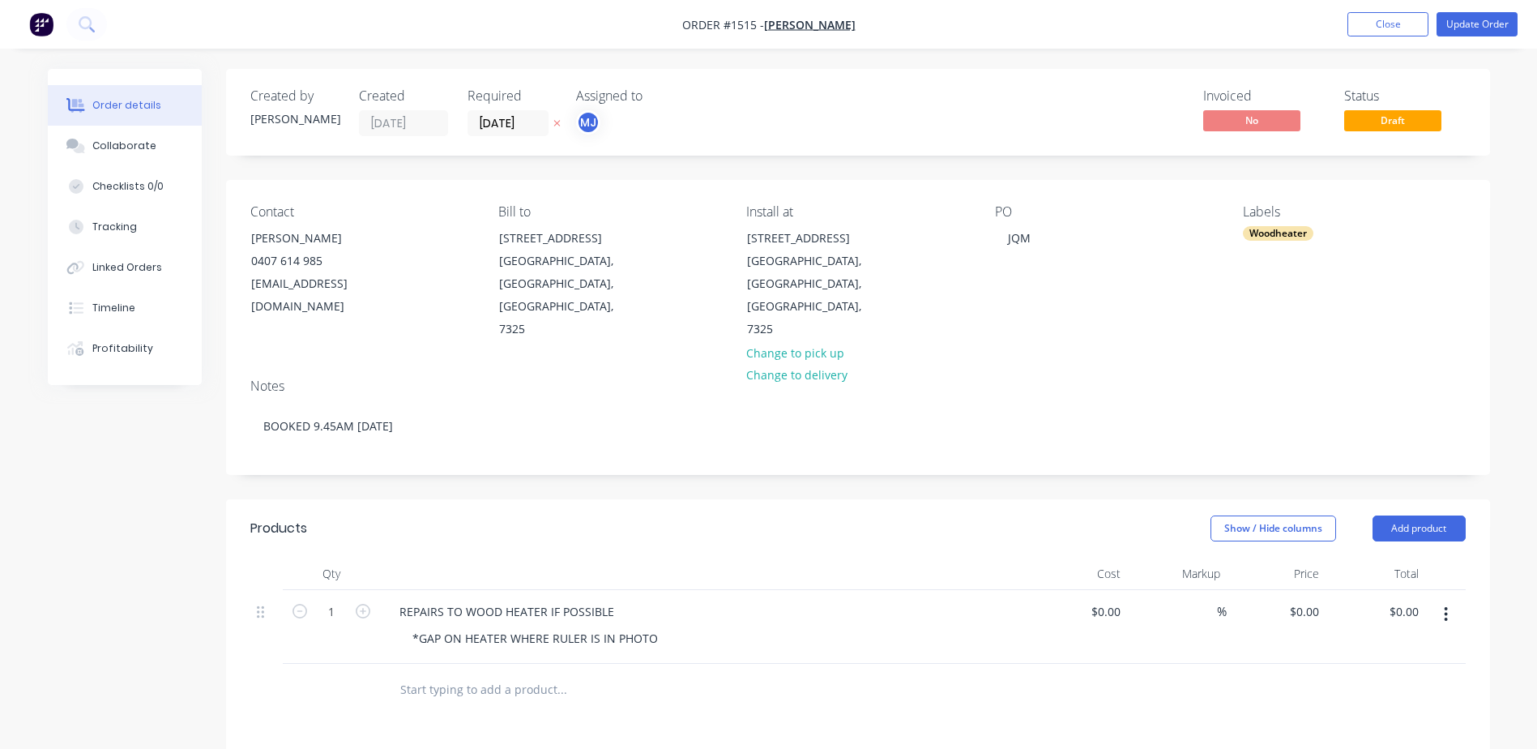
click at [467, 673] on input "text" at bounding box center [562, 689] width 324 height 32
click at [721, 673] on input "SITE VISIT CONDUCTED ON FRIDAY THE 22ND of AUGUST 2025" at bounding box center [562, 689] width 324 height 32
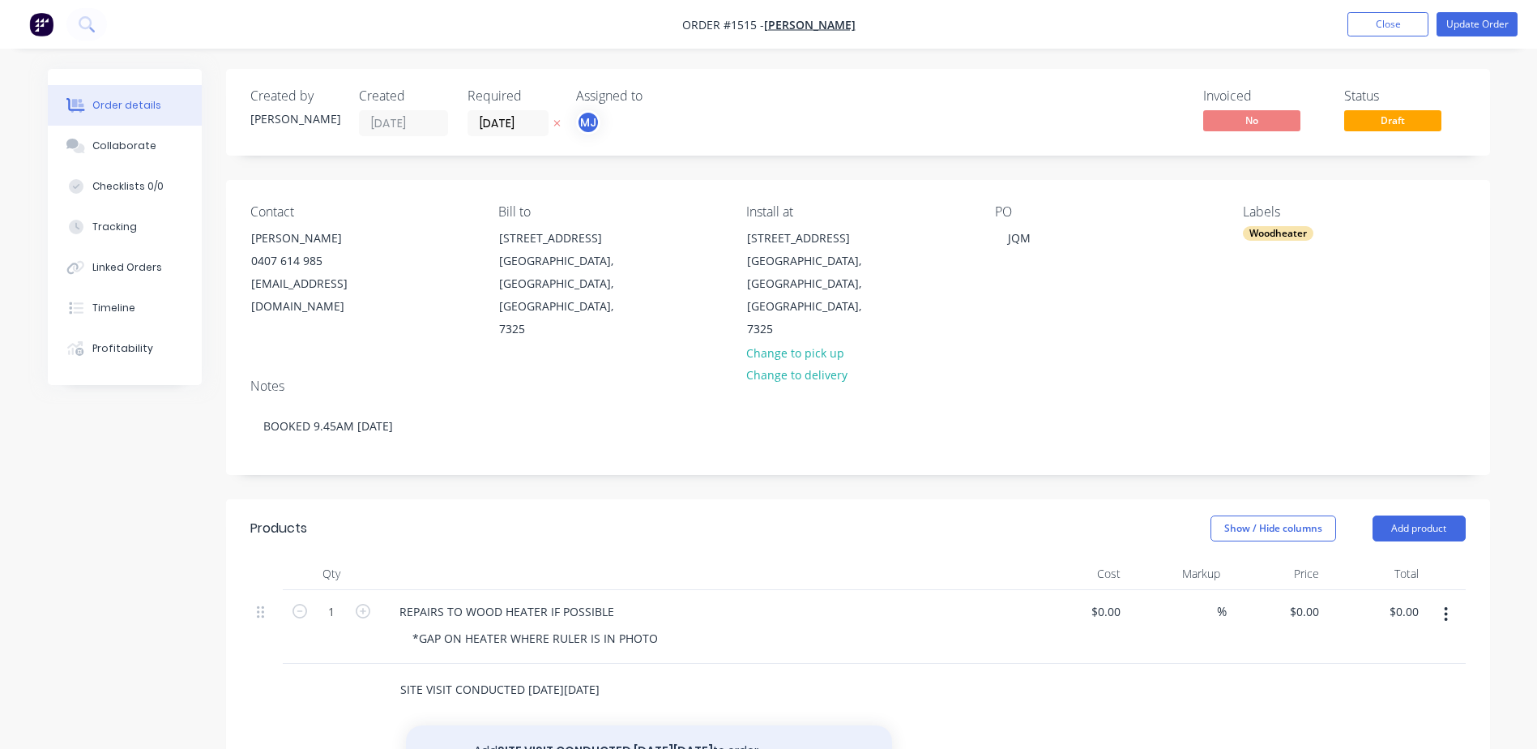
type input "SITE VISIT CONDUCTED ON FRIDAY THE 22ND of AUGUST 2025"
click at [713, 725] on button "Add SITE VISIT CONDUCTED ON FRIDAY THE 22ND of AUGUST 2025 to order" at bounding box center [649, 751] width 486 height 52
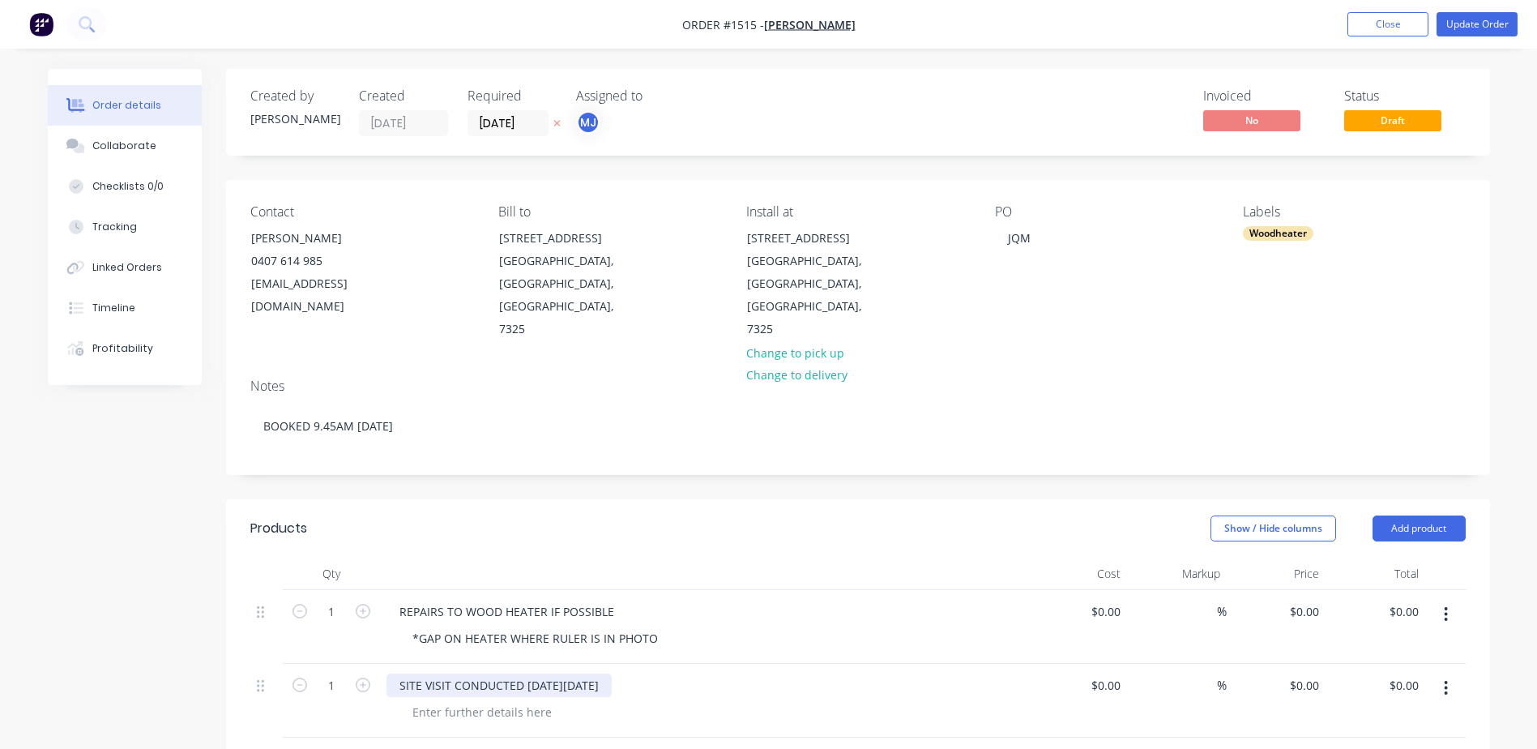
click at [612, 673] on div "SITE VISIT CONDUCTED ON FRIDAY THE 22ND of AUGUST 2025" at bounding box center [499, 685] width 225 height 24
click at [443, 700] on div at bounding box center [482, 712] width 165 height 24
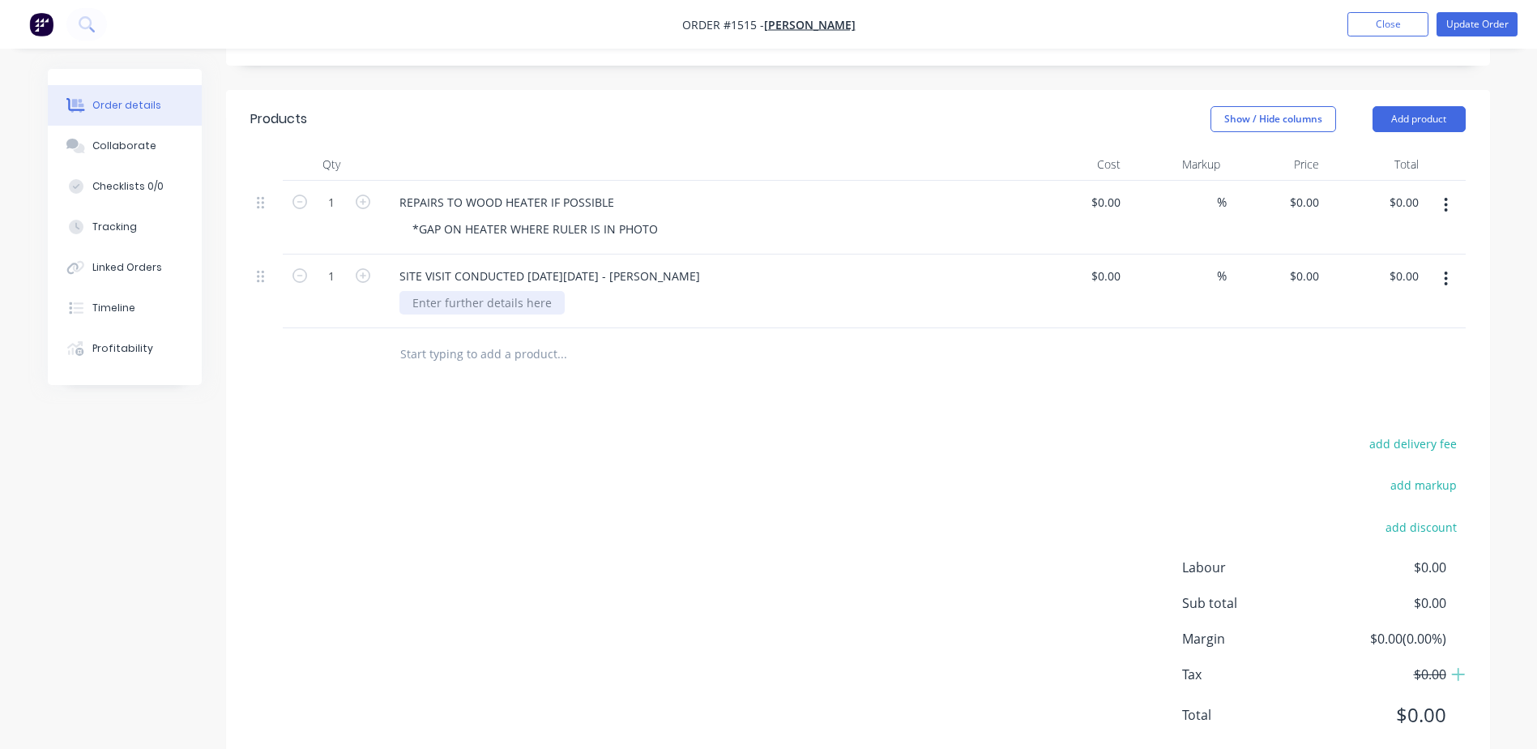
click at [463, 291] on div at bounding box center [482, 303] width 165 height 24
click at [413, 291] on div "TEMPORARY REPAIRS ARE POSSIBLE" at bounding box center [510, 303] width 220 height 24
click at [614, 291] on div "- TEMPORARY REPAIRS ARE POSSIBLE" at bounding box center [513, 303] width 227 height 24
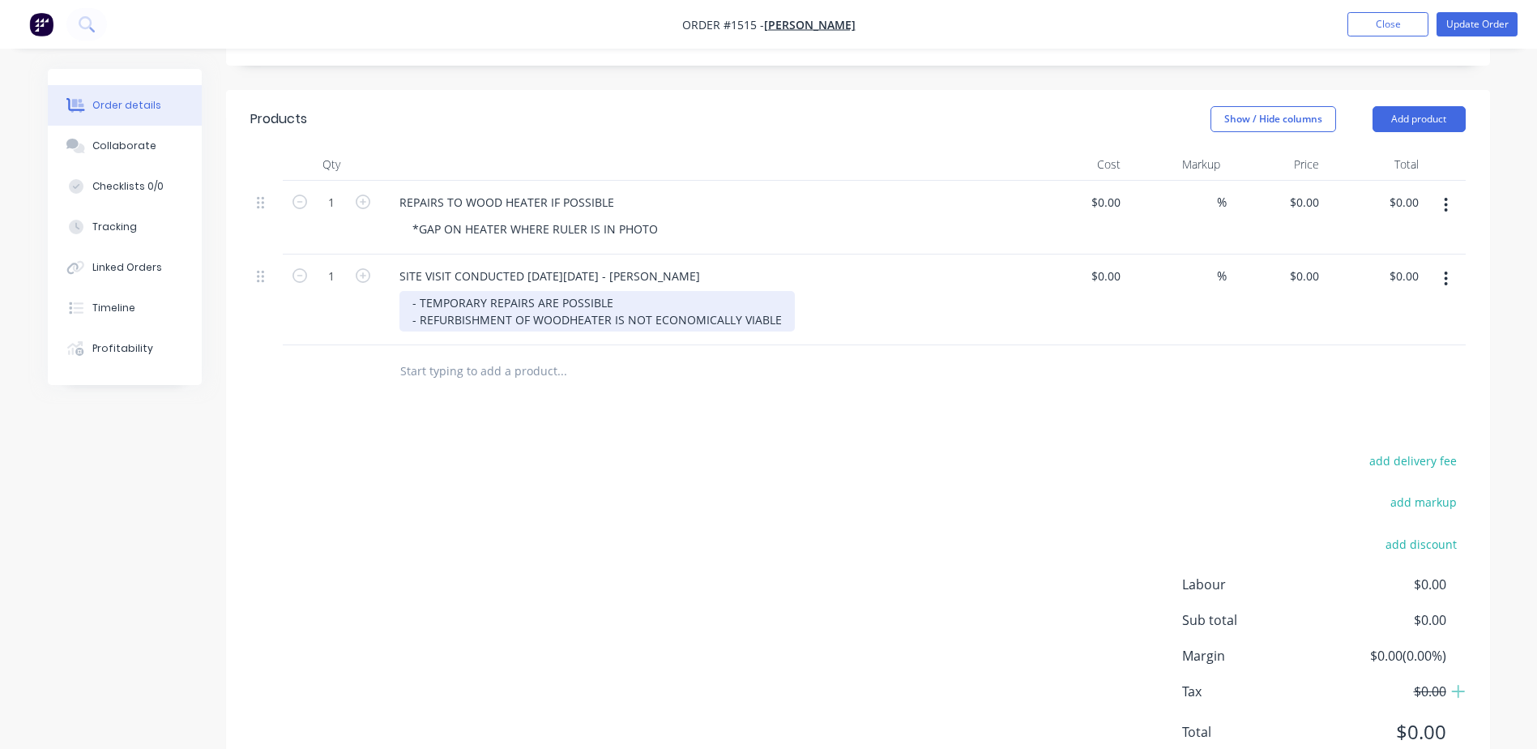
click at [612, 291] on div "- TEMPORARY REPAIRS ARE POSSIBLE - REFURBISHMENT OF WOODHEATER IS NOT ECONOMICA…" at bounding box center [597, 311] width 395 height 41
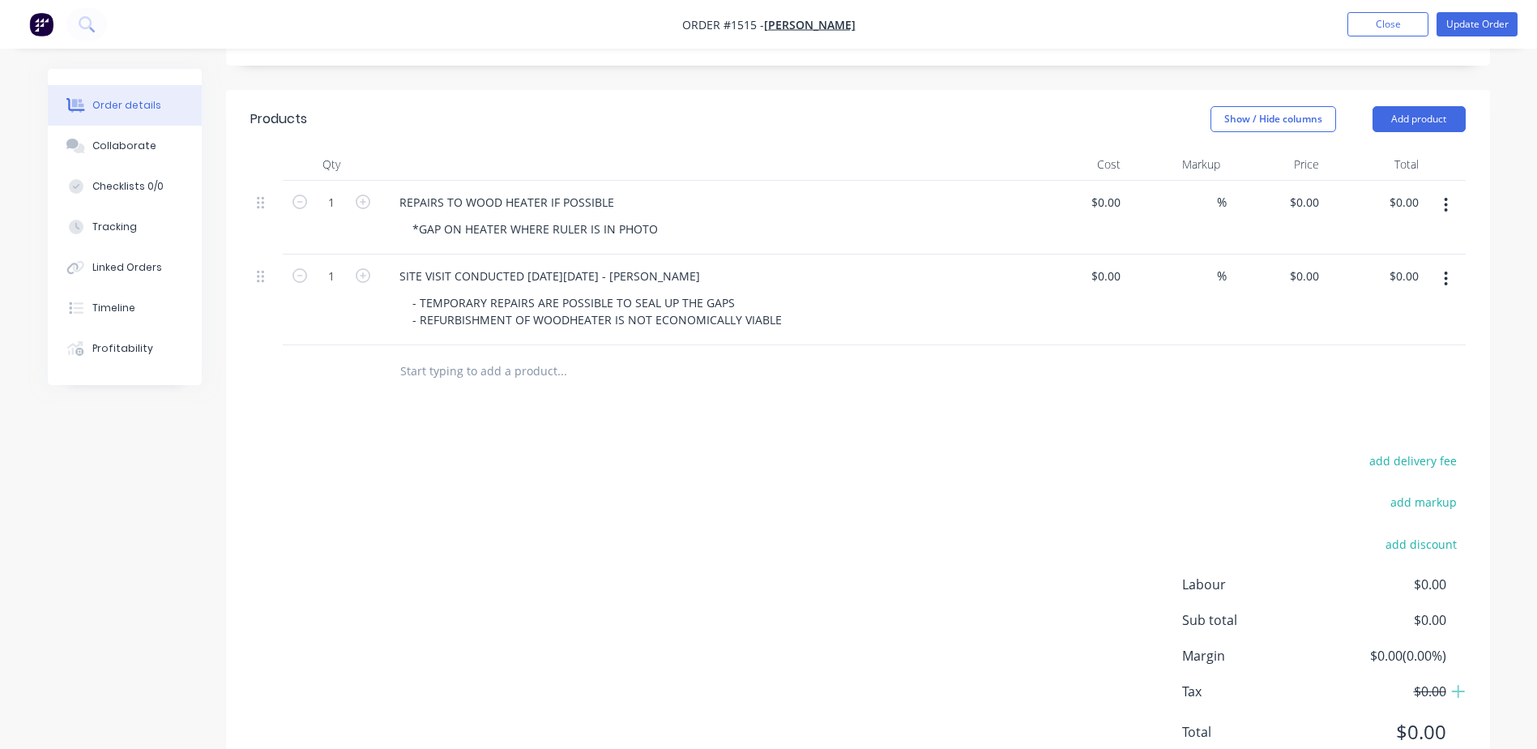
click at [455, 355] on input "text" at bounding box center [562, 371] width 324 height 32
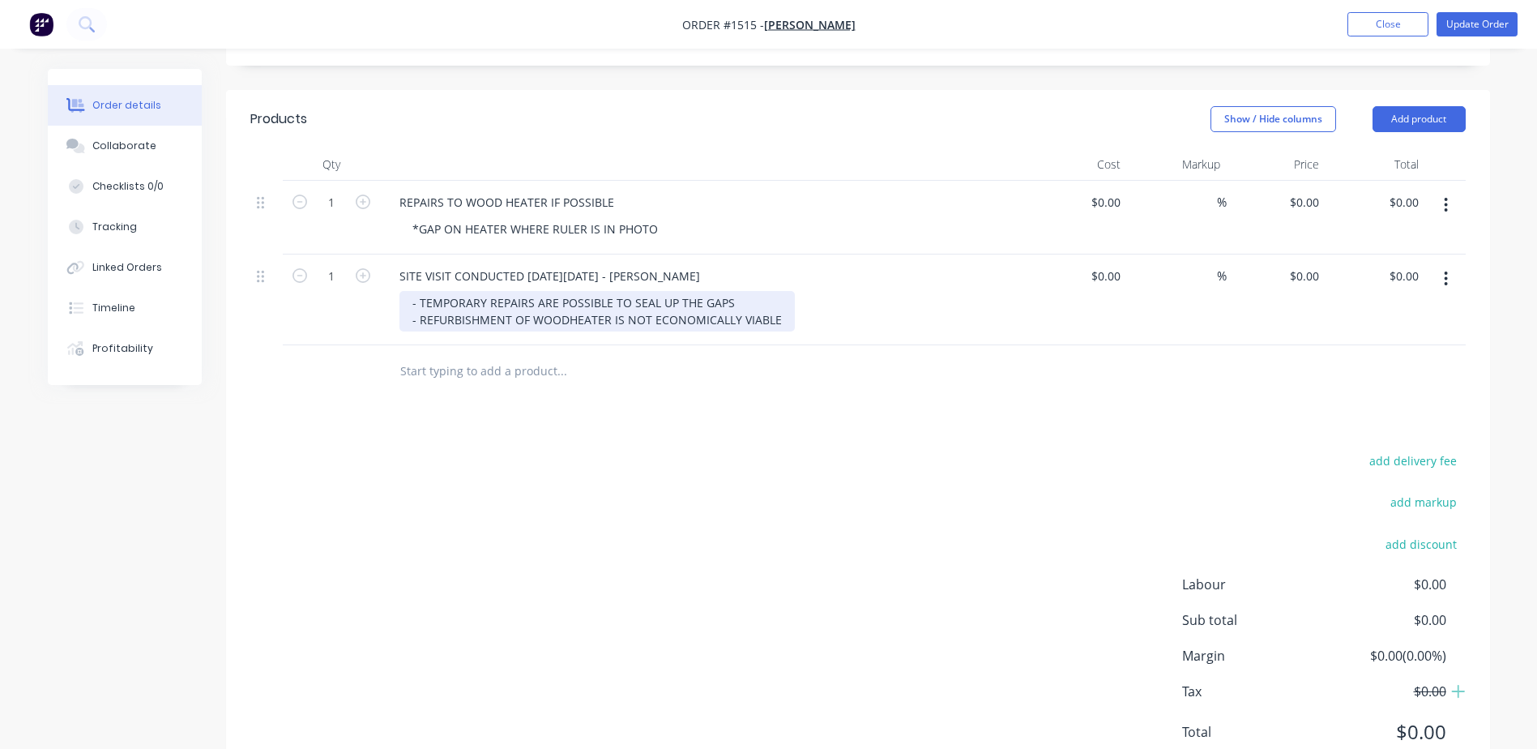
click at [744, 291] on div "- TEMPORARY REPAIRS ARE POSSIBLE TO SEAL UP THE GAPS - REFURBISHMENT OF WOODHEA…" at bounding box center [597, 311] width 395 height 41
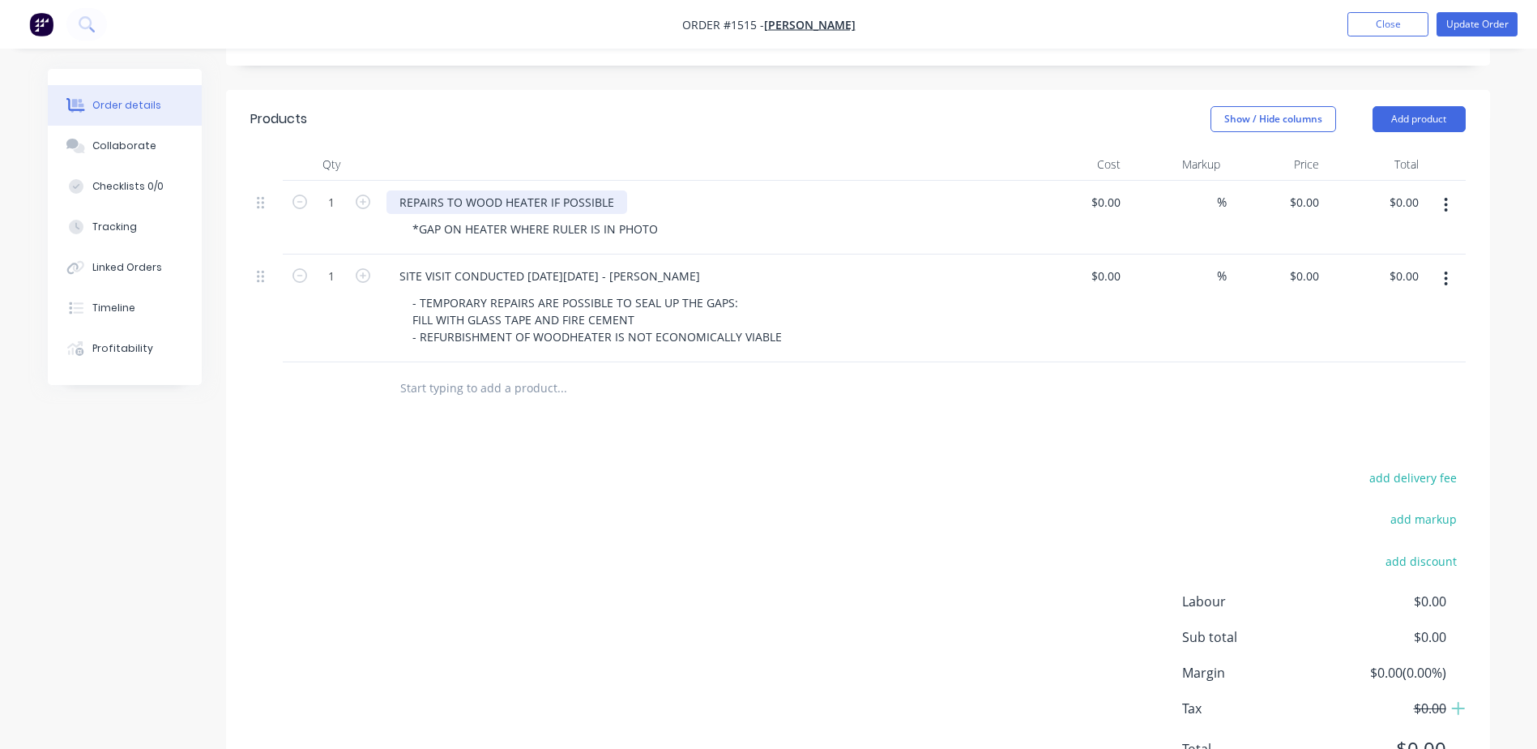
click at [618, 190] on div "REPAIRS TO WOOD HEATER IF POSSIBLE" at bounding box center [507, 202] width 241 height 24
click at [669, 406] on div "Products Show / Hide columns Add product Qty Cost Markup Price Total 1 REPAIRS …" at bounding box center [858, 447] width 1264 height 714
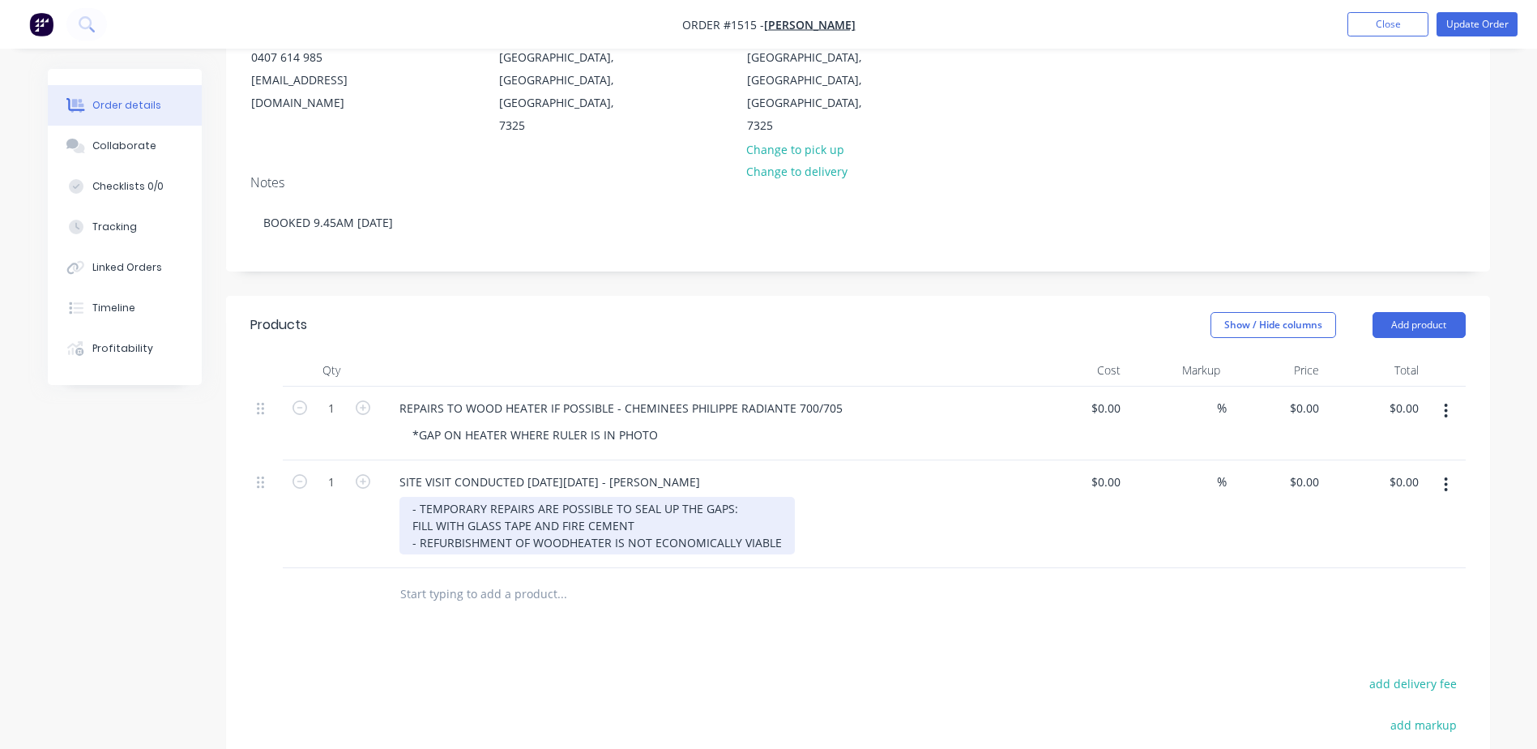
scroll to position [0, 0]
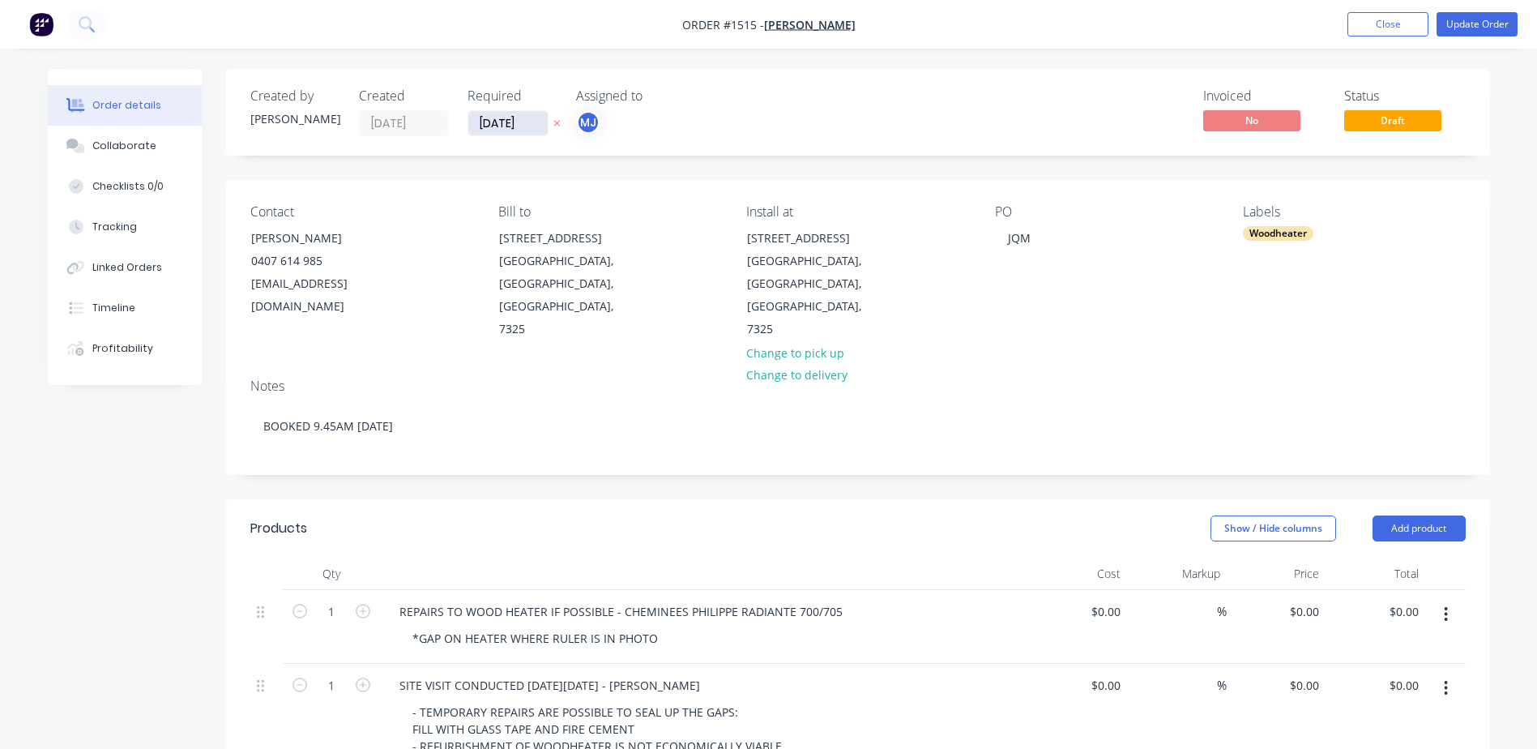
click at [513, 126] on input "[DATE]" at bounding box center [507, 123] width 79 height 24
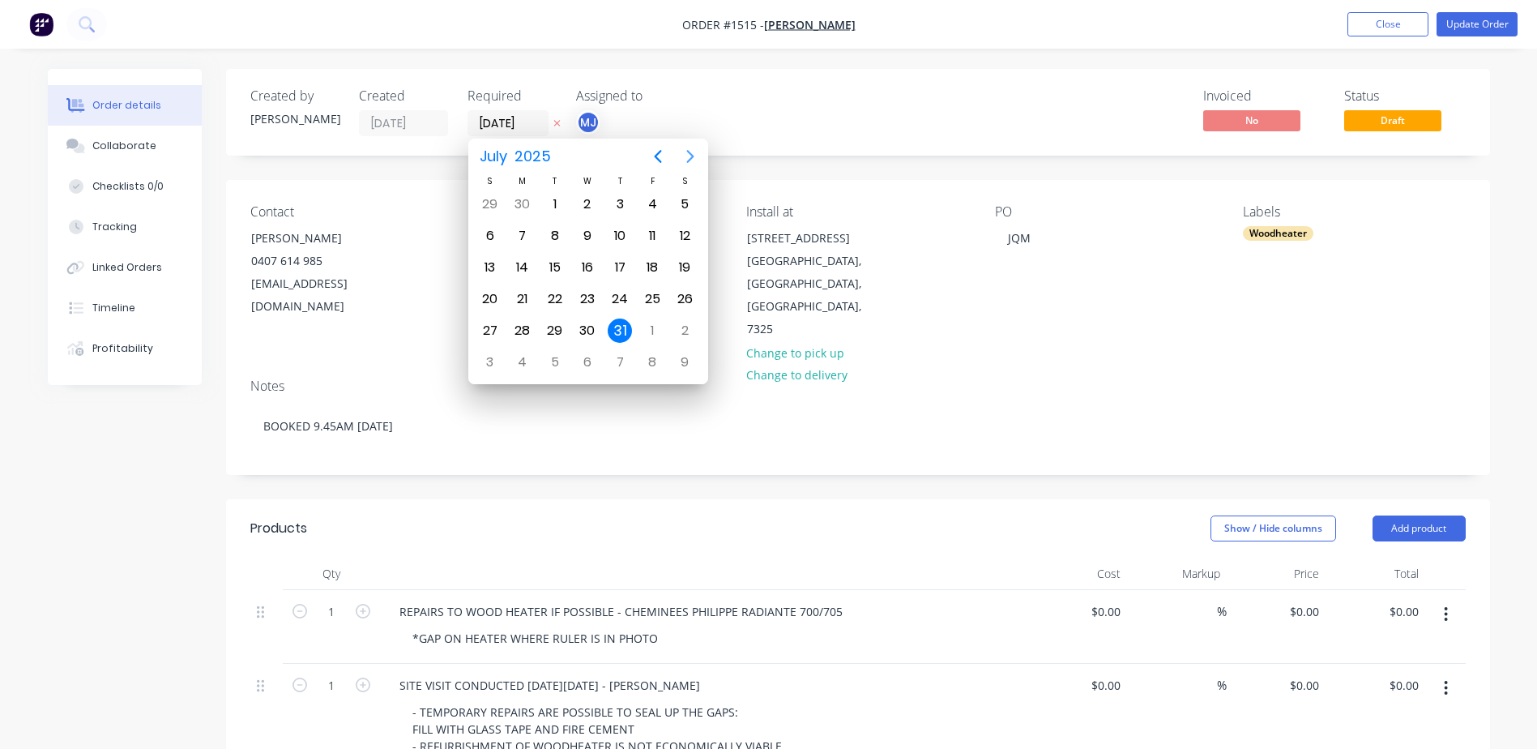
click at [691, 151] on icon "Next page" at bounding box center [690, 156] width 19 height 19
click at [550, 329] on div "30" at bounding box center [555, 331] width 24 height 24
type input "[DATE]"
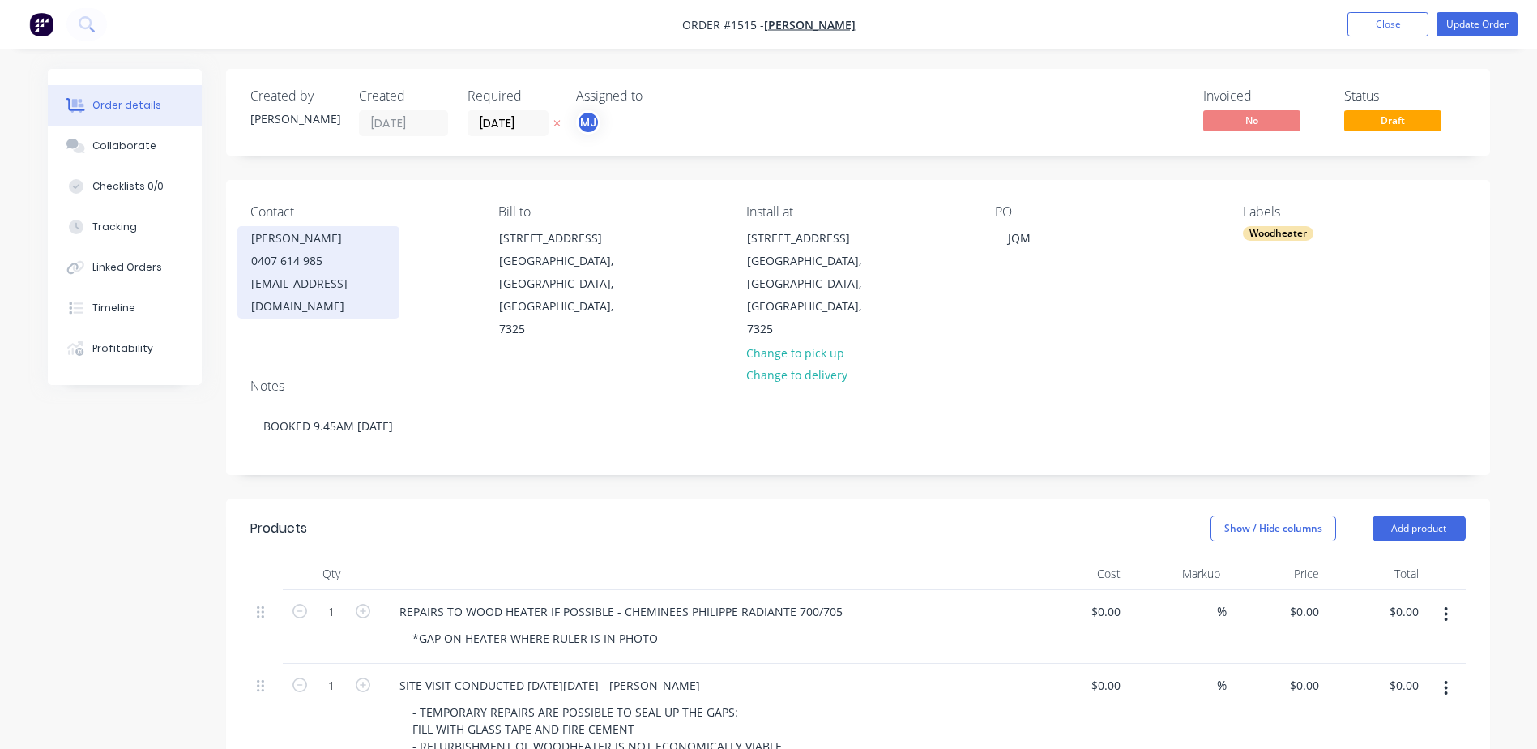
click at [278, 289] on div "willy6149@gmail.com" at bounding box center [318, 294] width 135 height 45
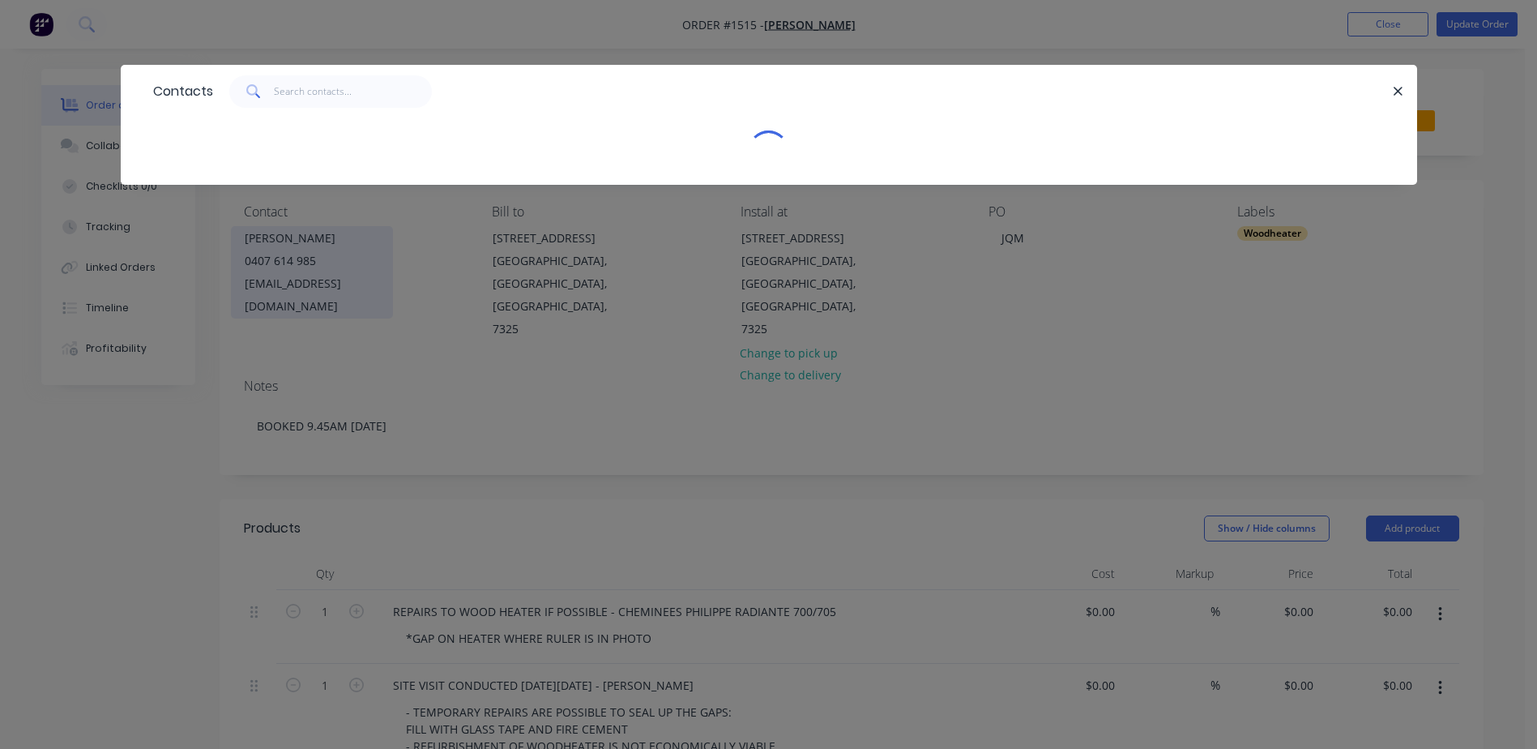
click at [278, 289] on div "Contacts" at bounding box center [768, 374] width 1537 height 749
click at [278, 289] on div "willy6149@gmail.com" at bounding box center [312, 294] width 135 height 45
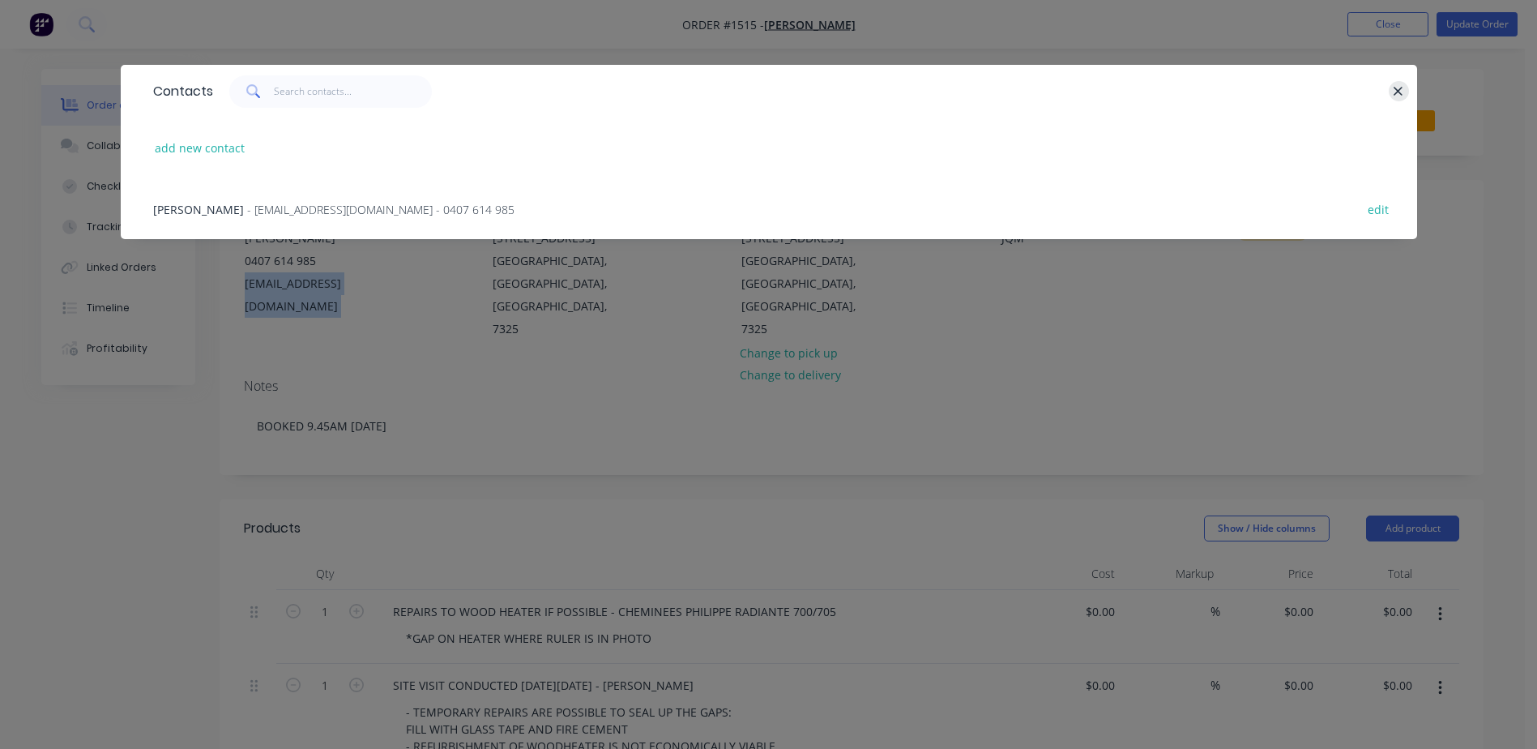
click at [1395, 87] on icon "button" at bounding box center [1398, 91] width 11 height 15
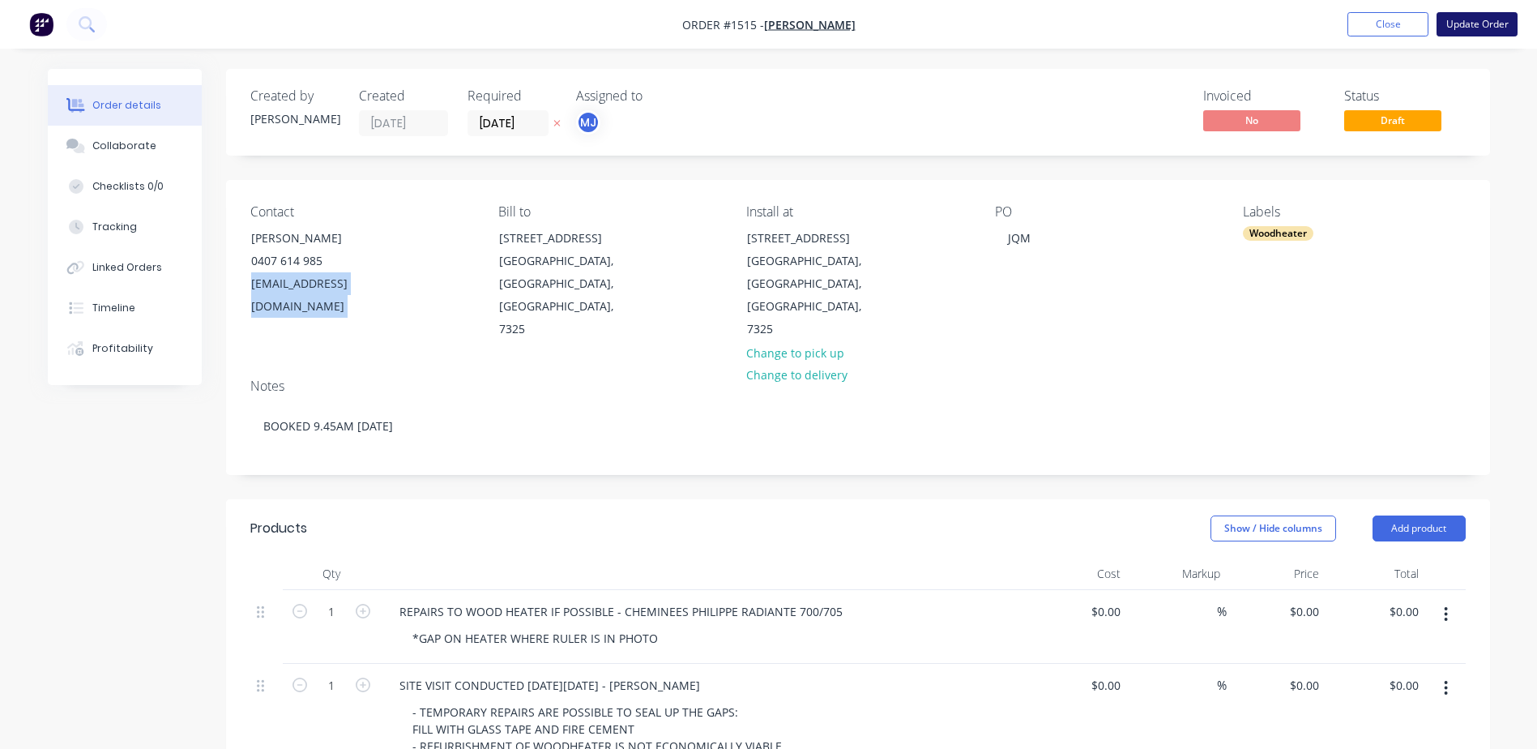
click at [1457, 29] on button "Update Order" at bounding box center [1477, 24] width 81 height 24
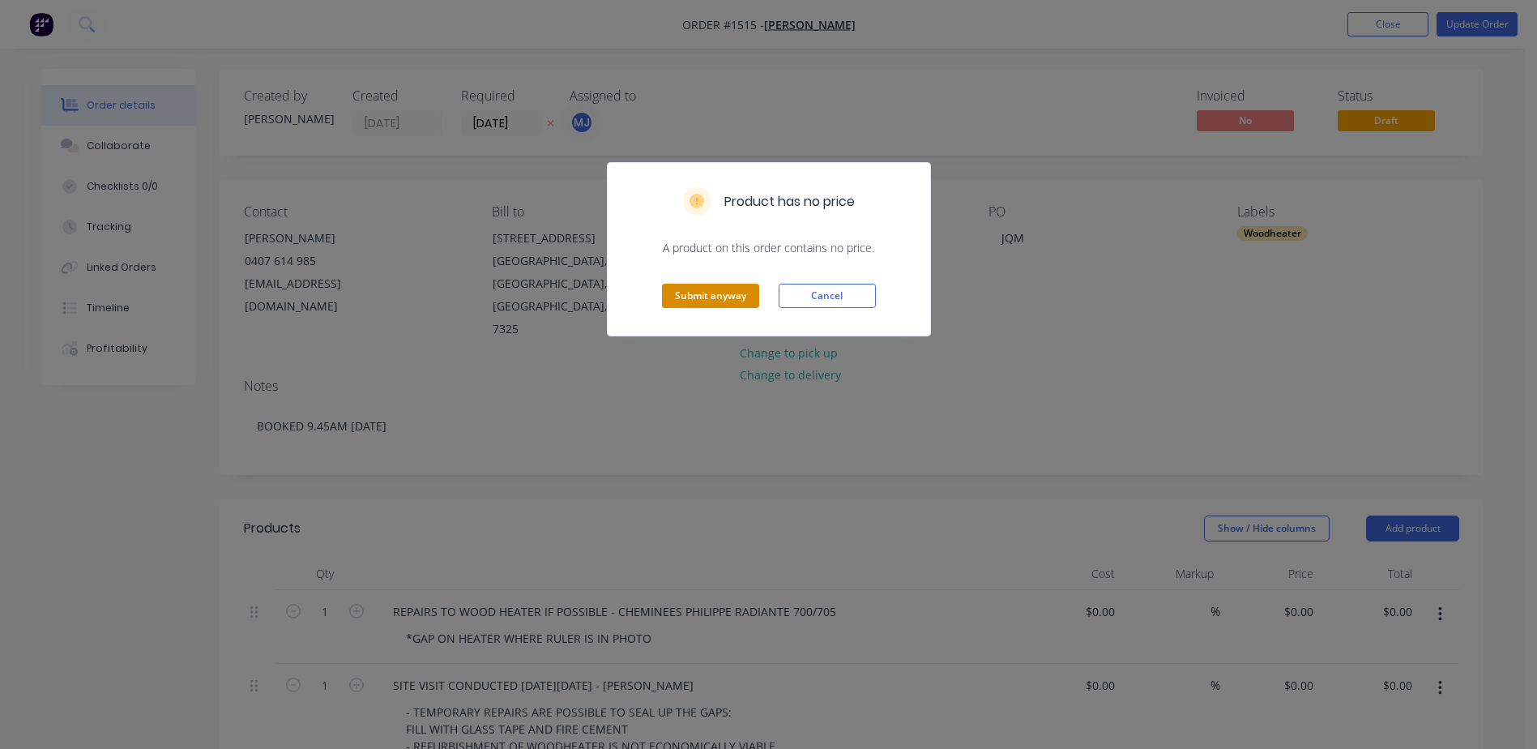
click at [718, 299] on button "Submit anyway" at bounding box center [710, 296] width 97 height 24
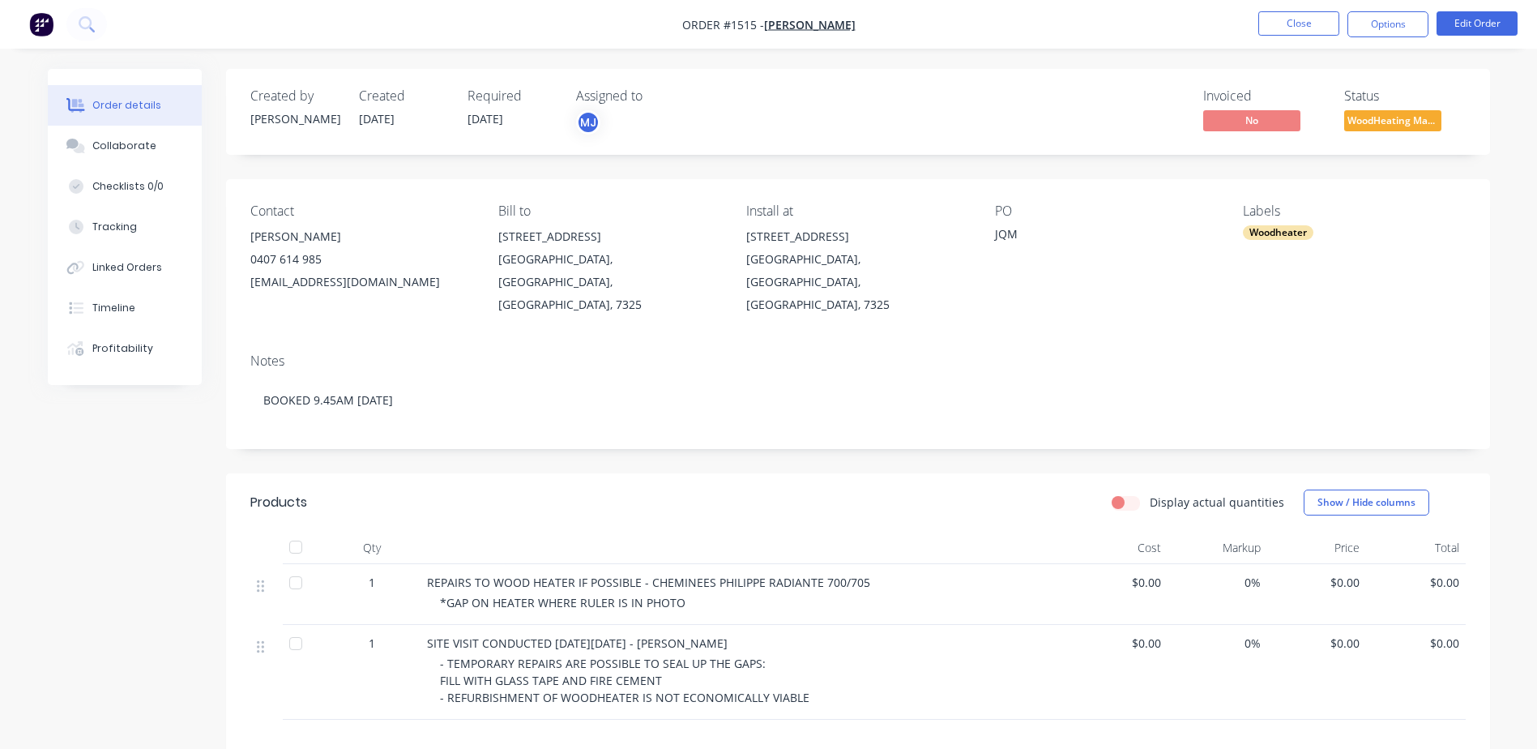
click at [248, 286] on div "Contact Anne Williams 0407 614 985 willy6149@gmail.com Bill to 668 Castra Road …" at bounding box center [858, 259] width 1264 height 161
copy div "willy6149@gmail.com"
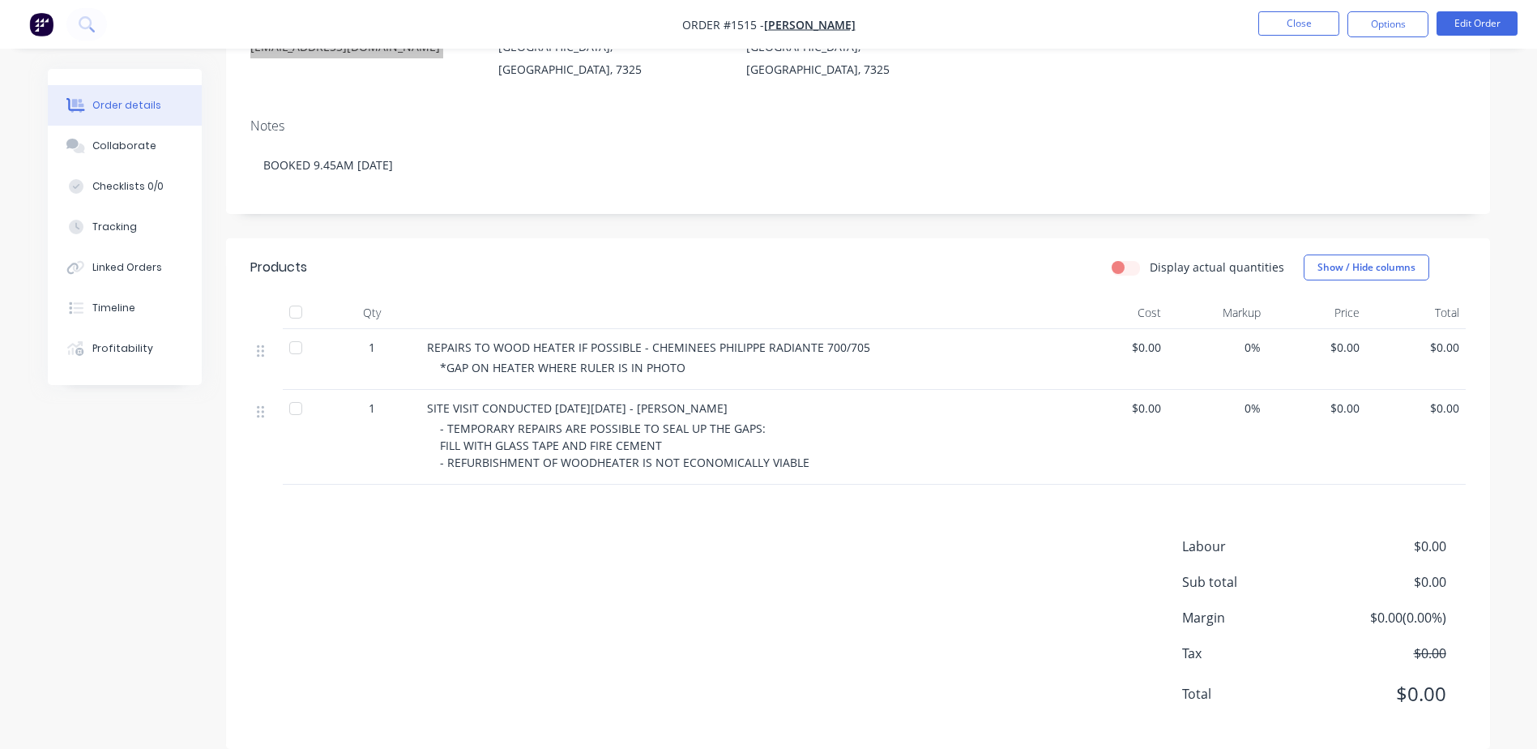
scroll to position [237, 0]
click at [1474, 18] on button "Edit Order" at bounding box center [1477, 23] width 81 height 24
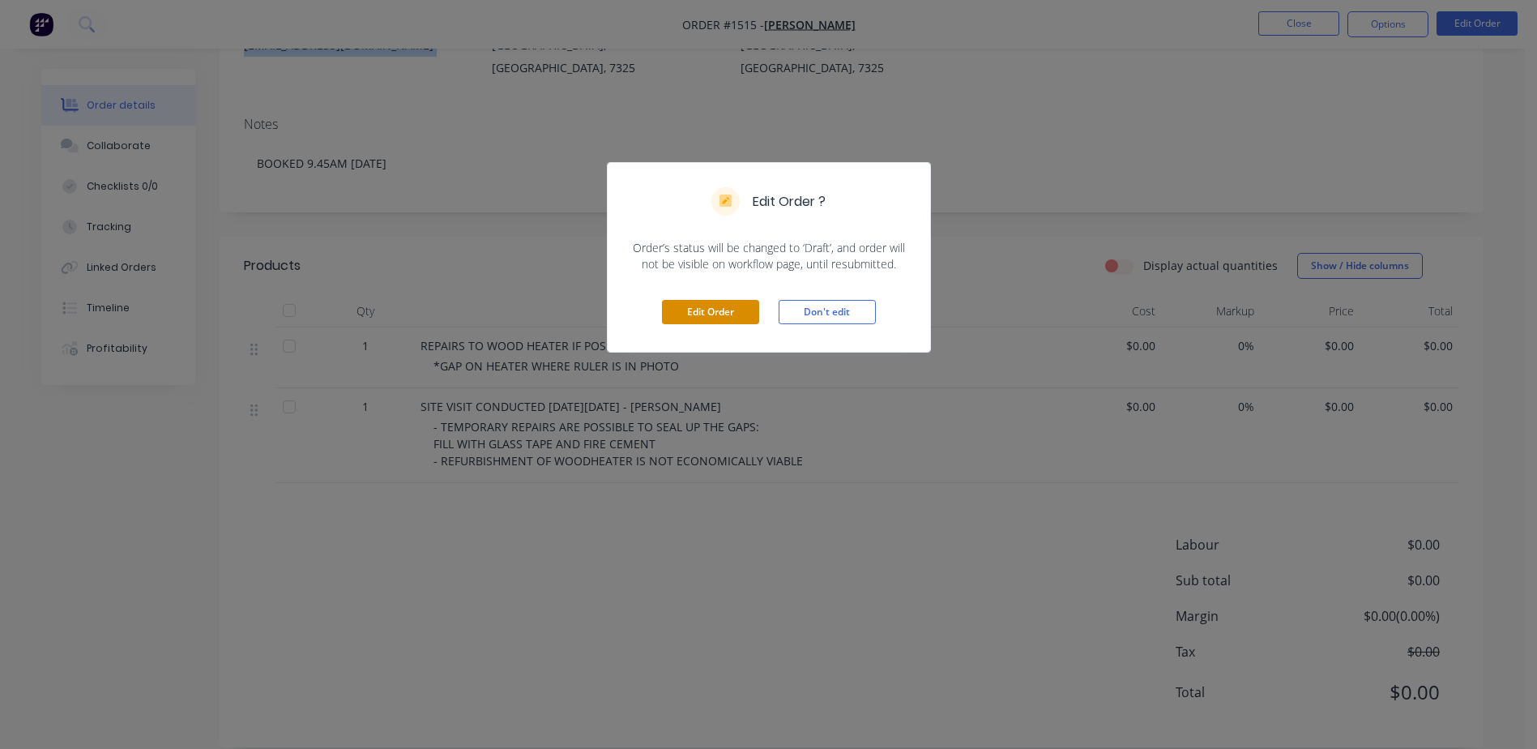
click at [695, 303] on button "Edit Order" at bounding box center [710, 312] width 97 height 24
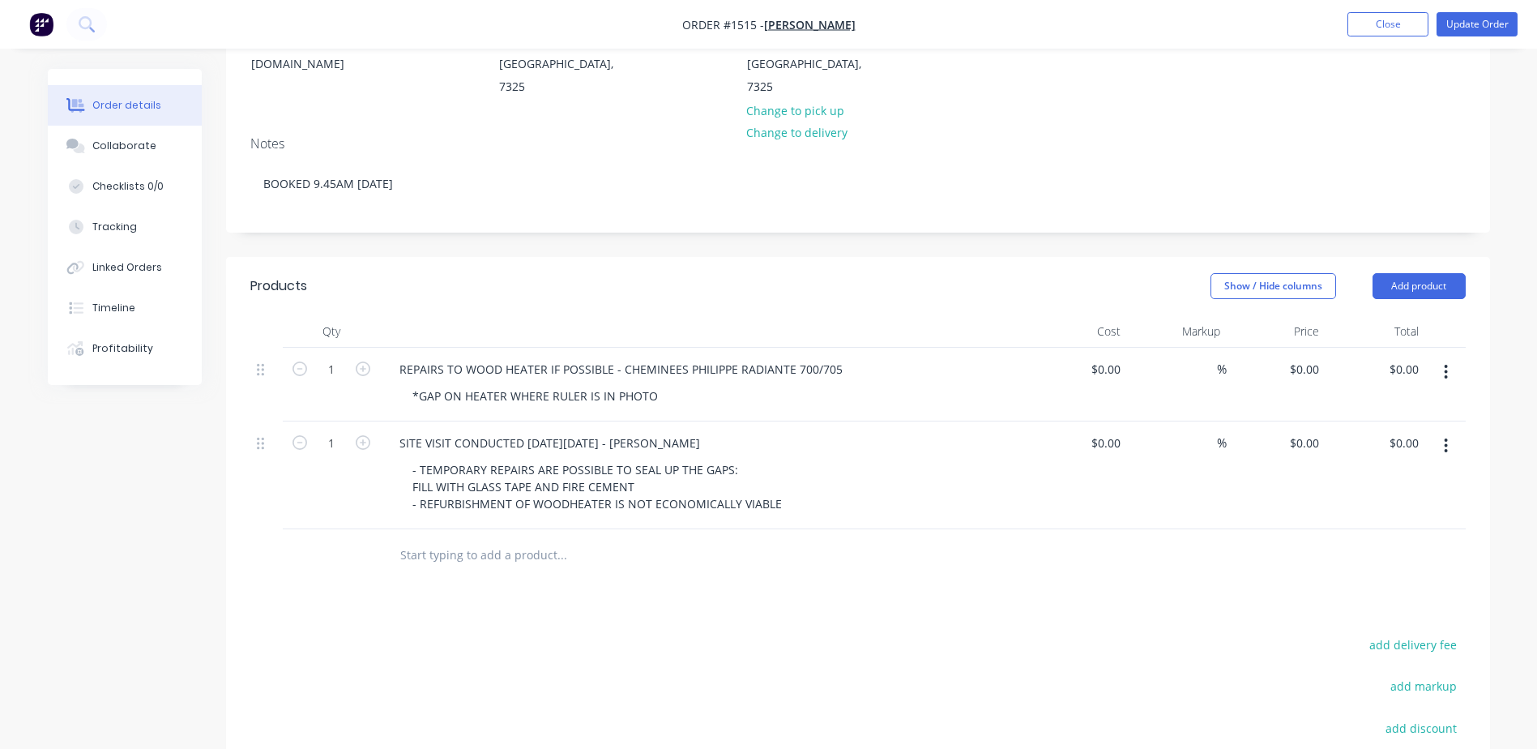
scroll to position [243, 0]
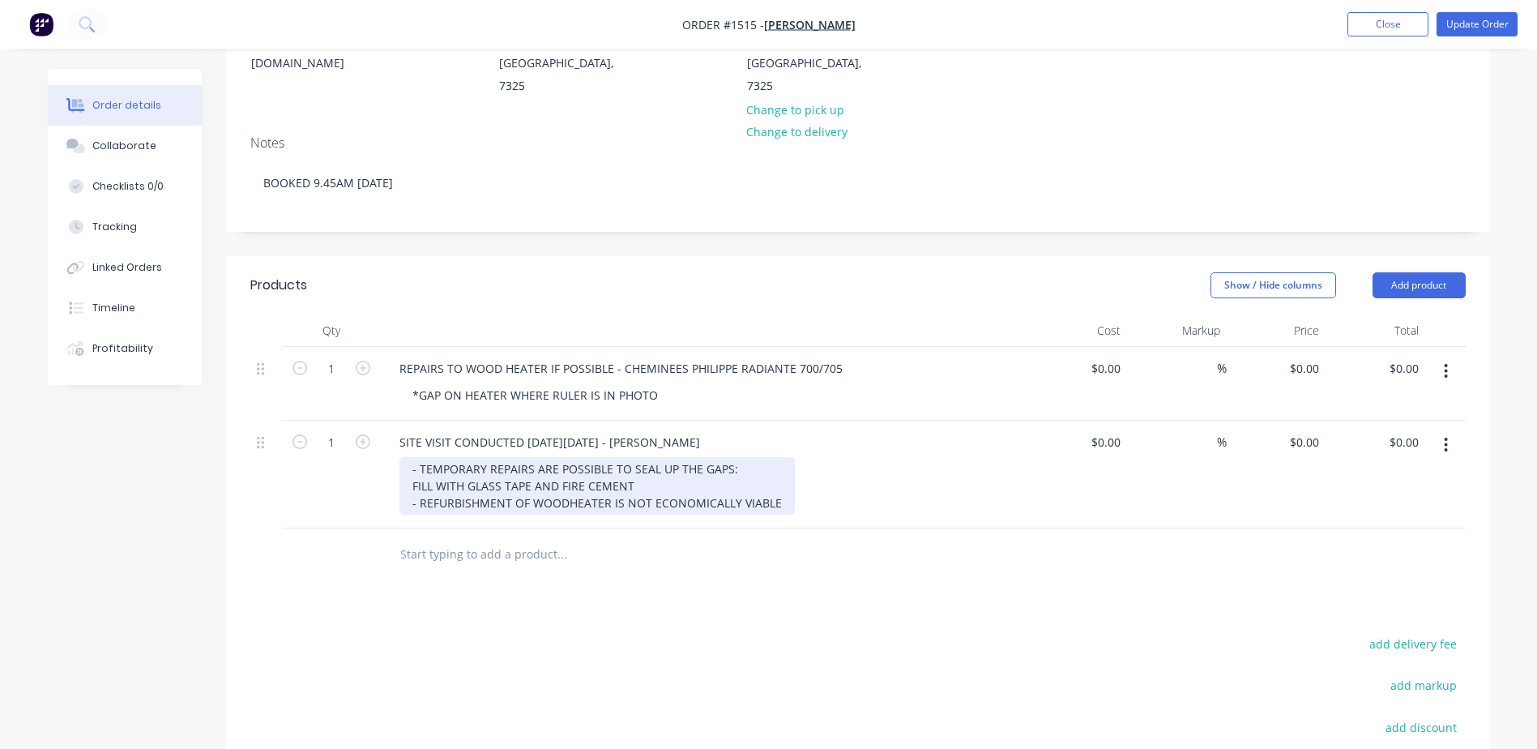
click at [772, 457] on div "- TEMPORARY REPAIRS ARE POSSIBLE TO SEAL UP THE GAPS: FILL WITH GLASS TAPE AND …" at bounding box center [597, 486] width 395 height 58
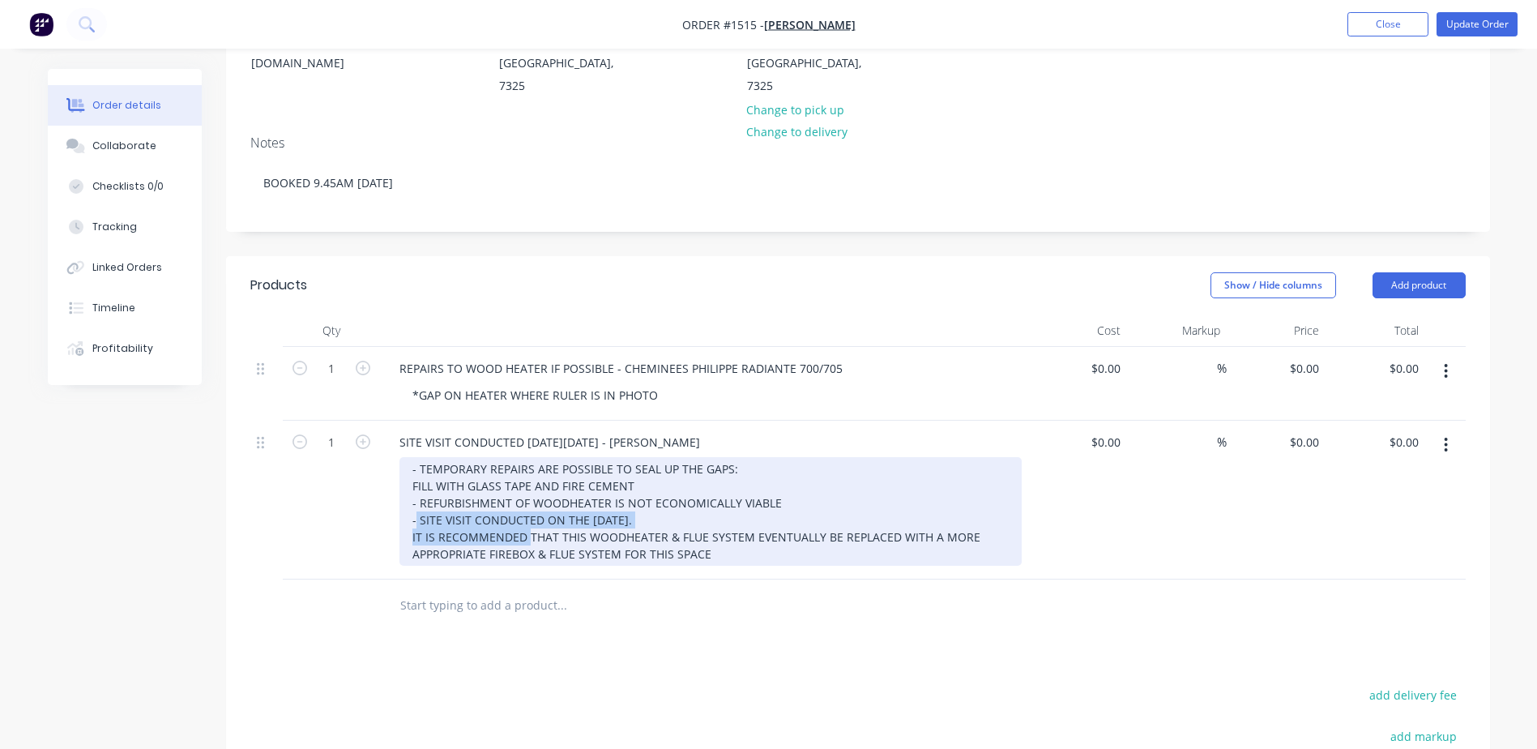
drag, startPoint x: 417, startPoint y: 477, endPoint x: 759, endPoint y: 481, distance: 342.0
click at [759, 481] on div "- TEMPORARY REPAIRS ARE POSSIBLE TO SEAL UP THE GAPS: FILL WITH GLASS TAPE AND …" at bounding box center [711, 511] width 622 height 109
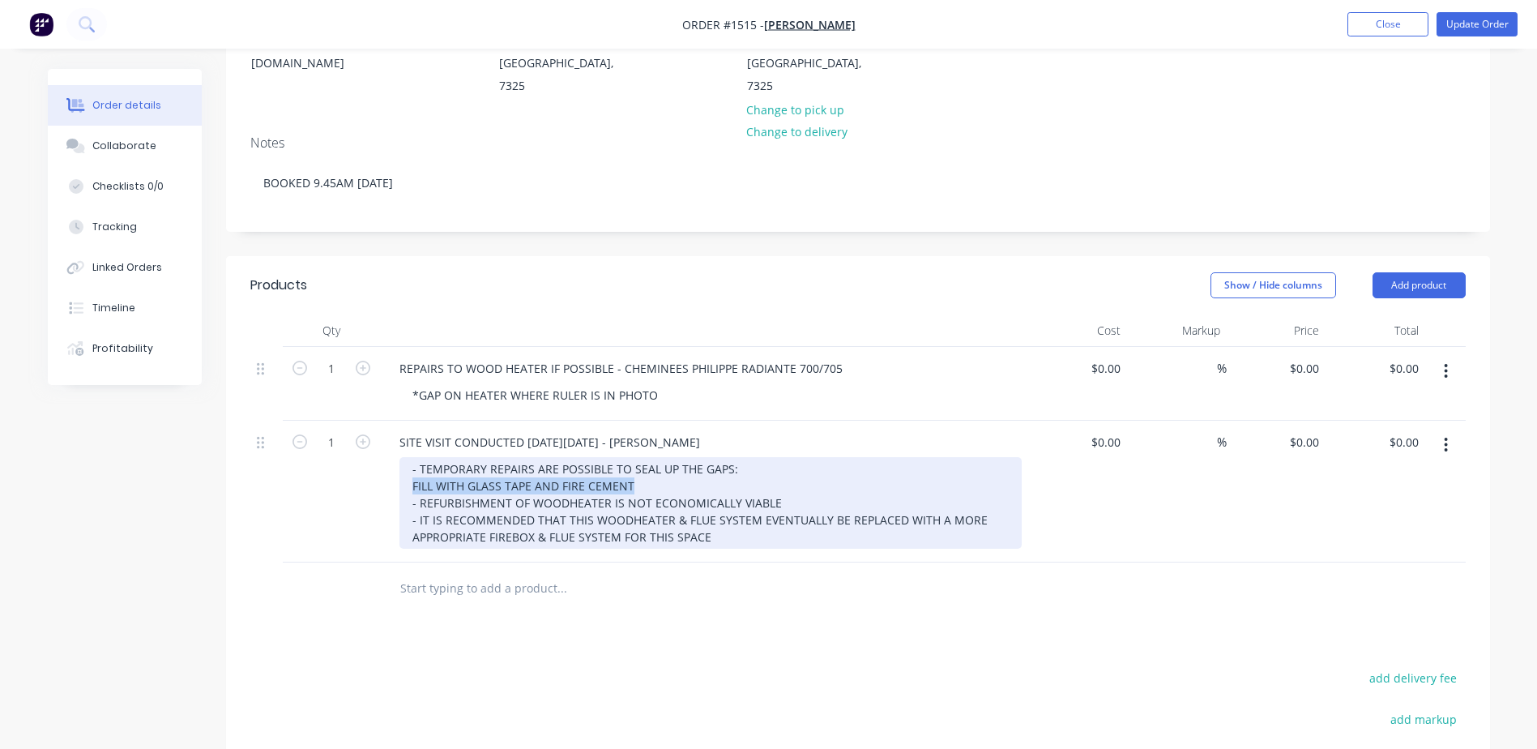
drag, startPoint x: 410, startPoint y: 441, endPoint x: 632, endPoint y: 442, distance: 222.1
click at [632, 457] on div "- TEMPORARY REPAIRS ARE POSSIBLE TO SEAL UP THE GAPS: FILL WITH GLASS TAPE AND …" at bounding box center [711, 503] width 622 height 92
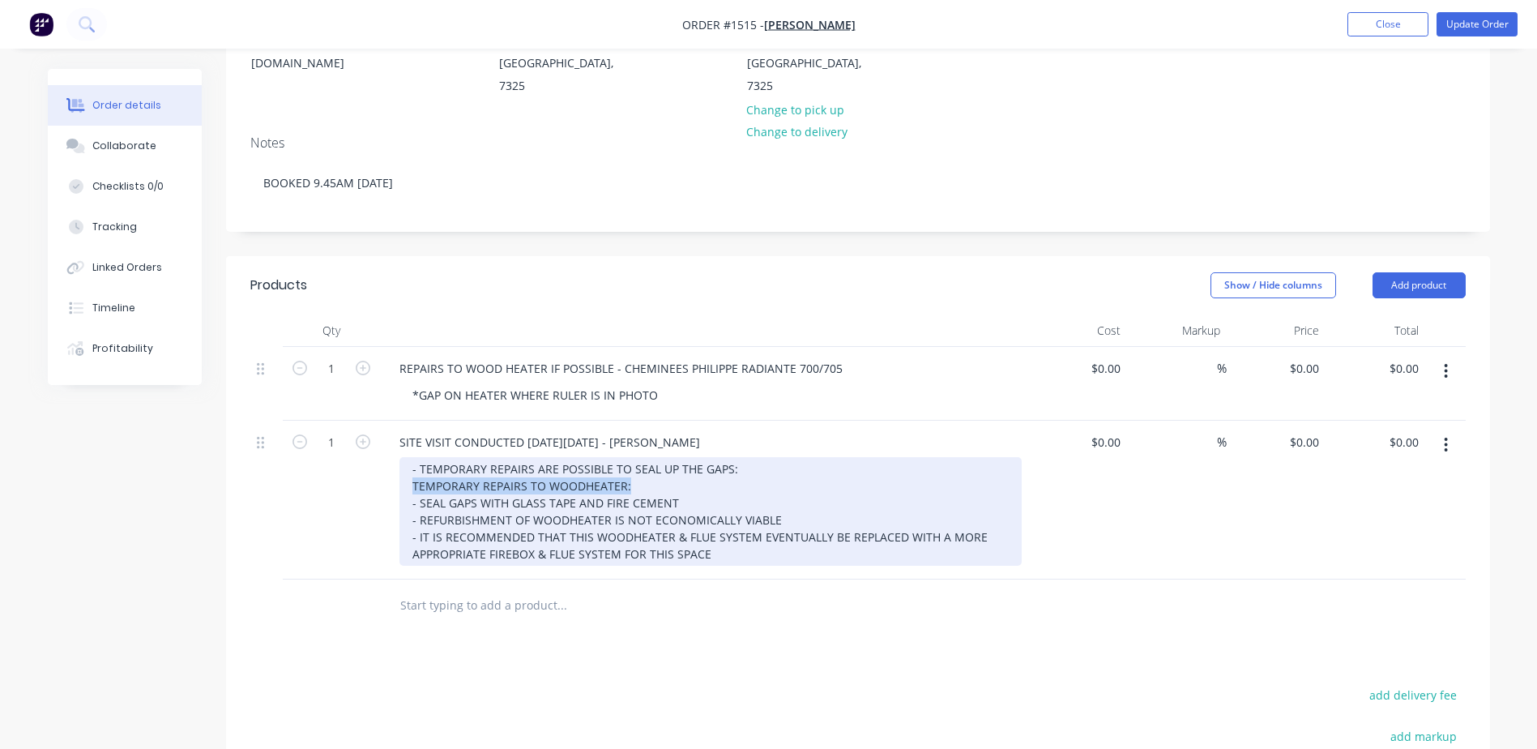
drag, startPoint x: 652, startPoint y: 440, endPoint x: 385, endPoint y: 440, distance: 267.4
click at [385, 440] on div "SITE VISIT CONDUCTED ON FRIDAY THE 22ND of AUGUST 2025 - MARK J - TEMPORARY REP…" at bounding box center [704, 500] width 648 height 159
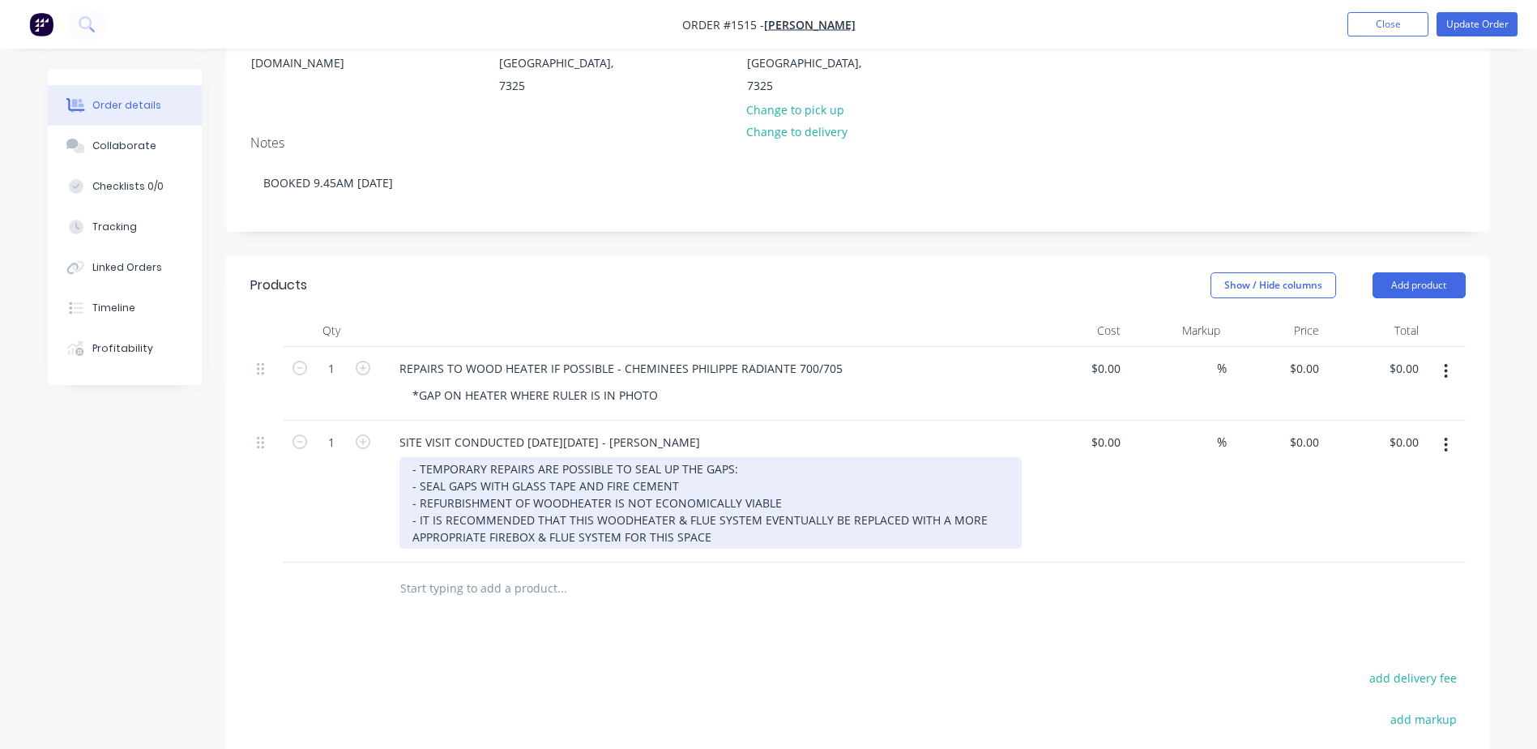
click at [781, 457] on div "- TEMPORARY REPAIRS ARE POSSIBLE TO SEAL UP THE GAPS: - SEAL GAPS WITH GLASS TA…" at bounding box center [711, 503] width 622 height 92
click at [705, 457] on div "- TEMPORARY REPAIRS ARE POSSIBLE TO SEAL UP THE GAPS: - SEAL GAPS WITH GLASS TA…" at bounding box center [711, 503] width 622 height 92
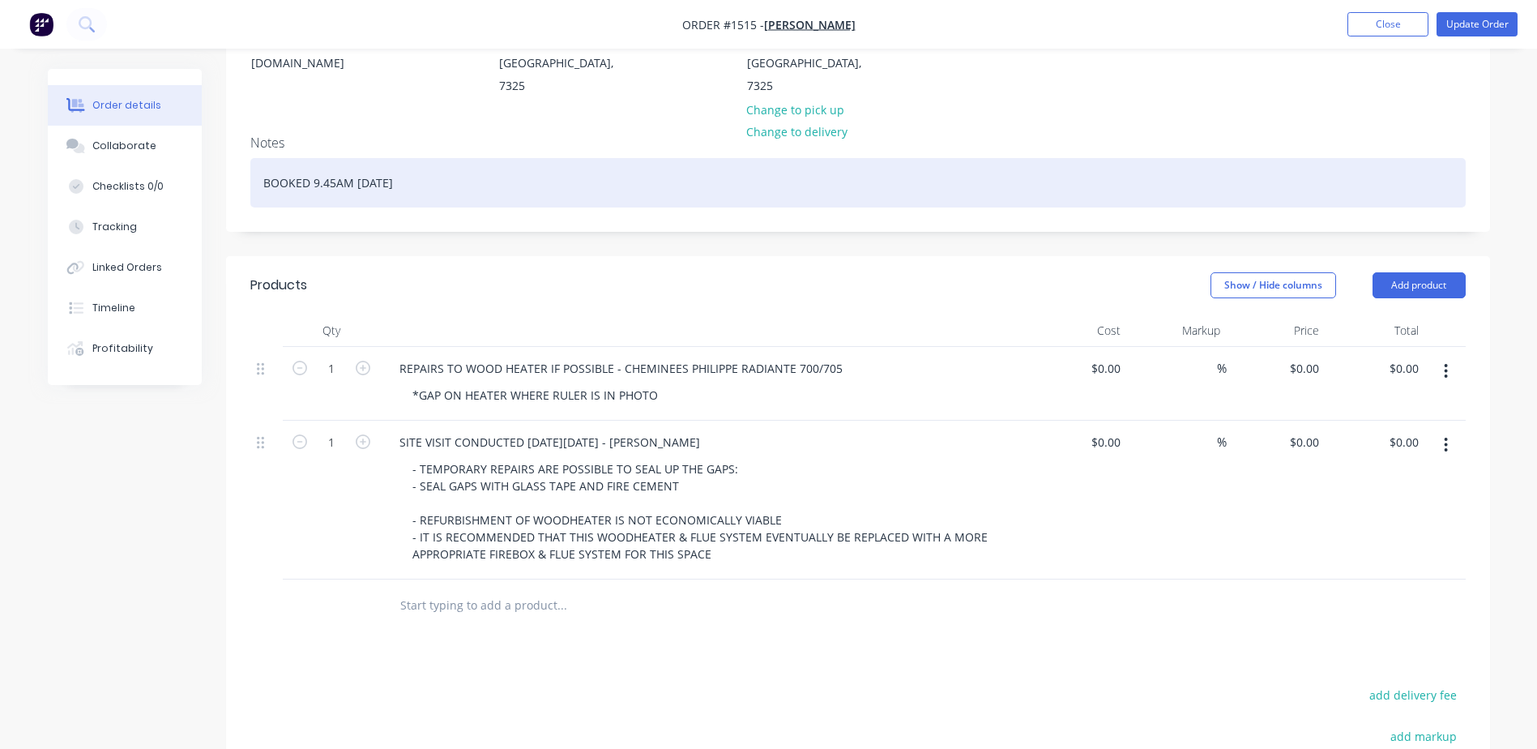
drag, startPoint x: 264, startPoint y: 136, endPoint x: 523, endPoint y: 148, distance: 258.8
click at [523, 158] on div "BOOKED 9.45AM FRIDAY 22.08.2025" at bounding box center [858, 182] width 1216 height 49
paste div
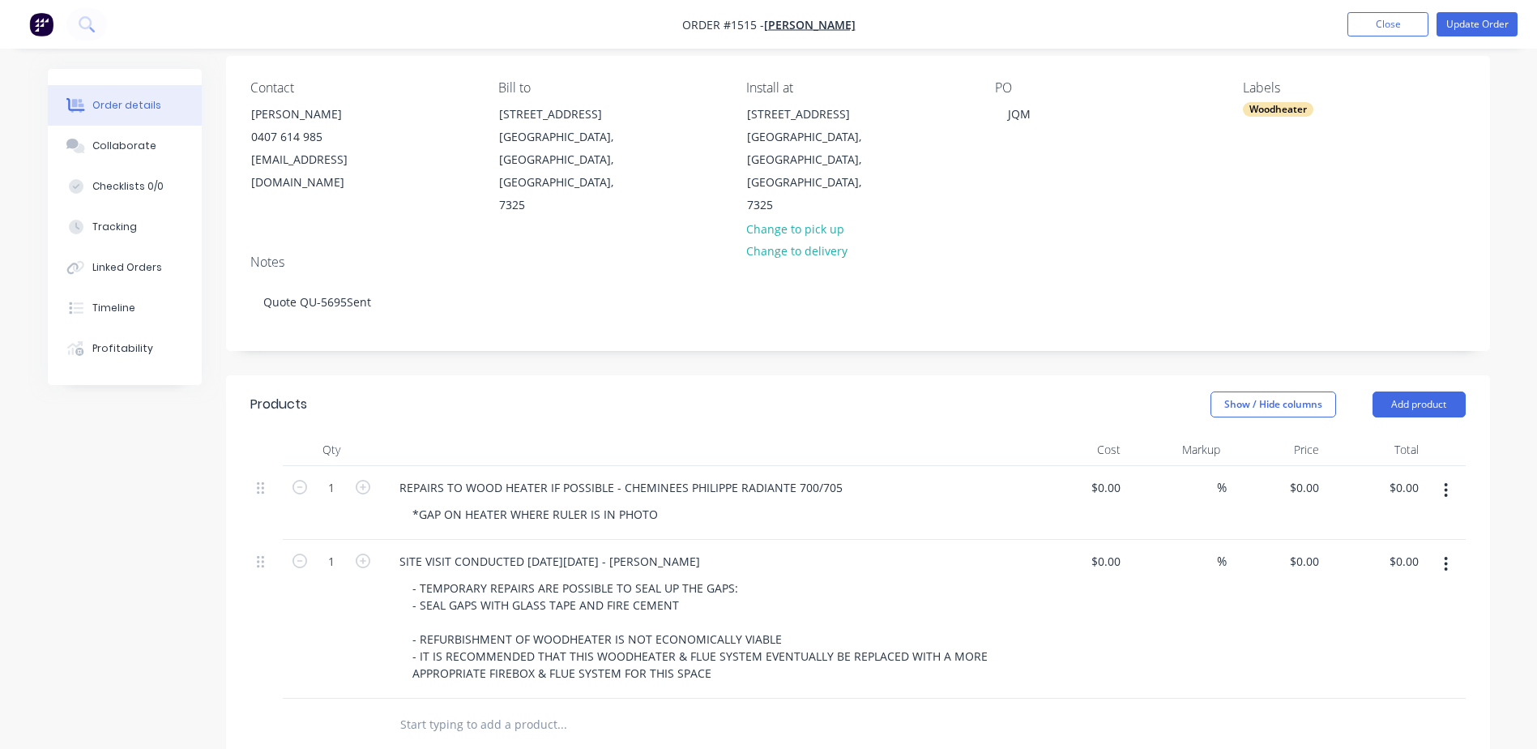
scroll to position [0, 0]
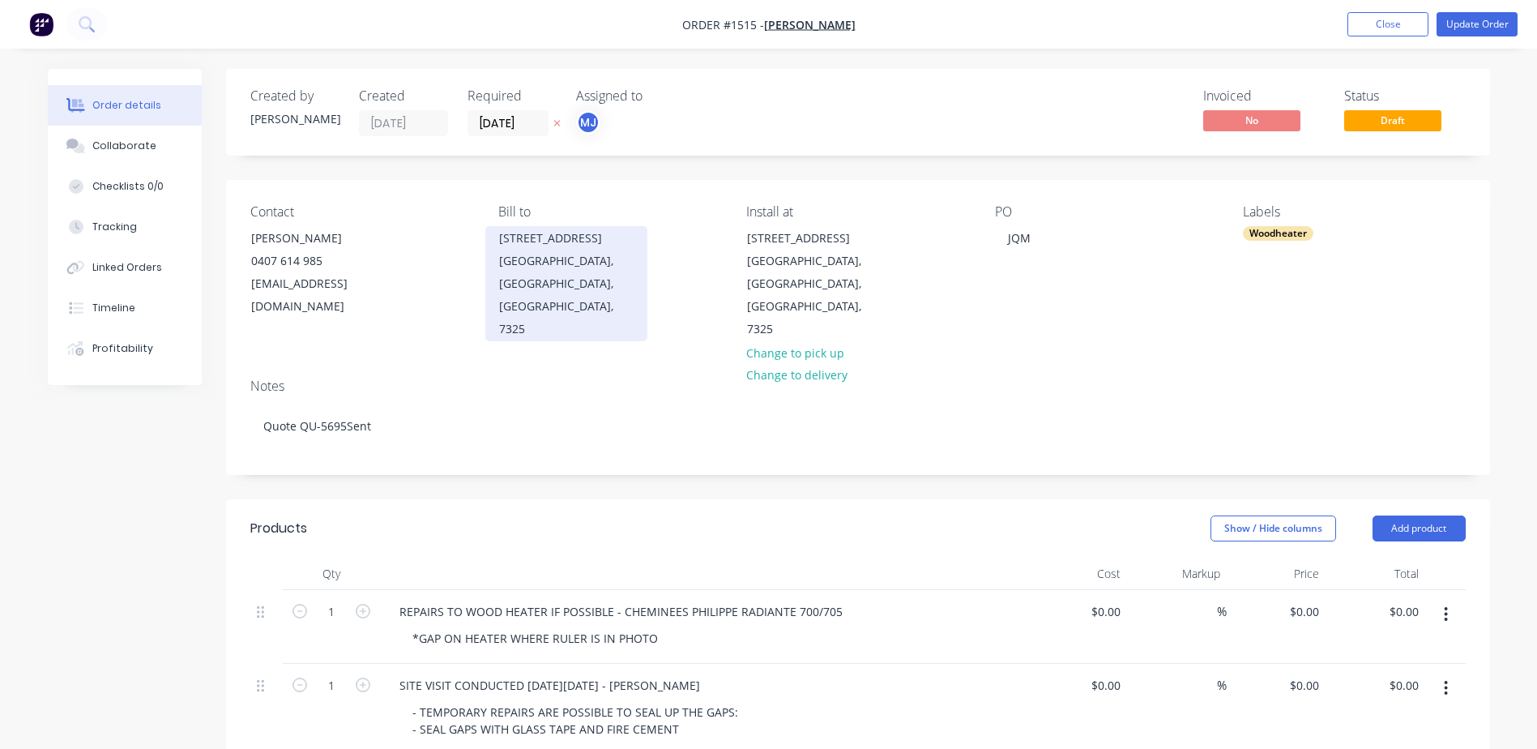
click at [559, 287] on div "Abbotsham, Tasmania, Australia, 7325" at bounding box center [566, 295] width 135 height 91
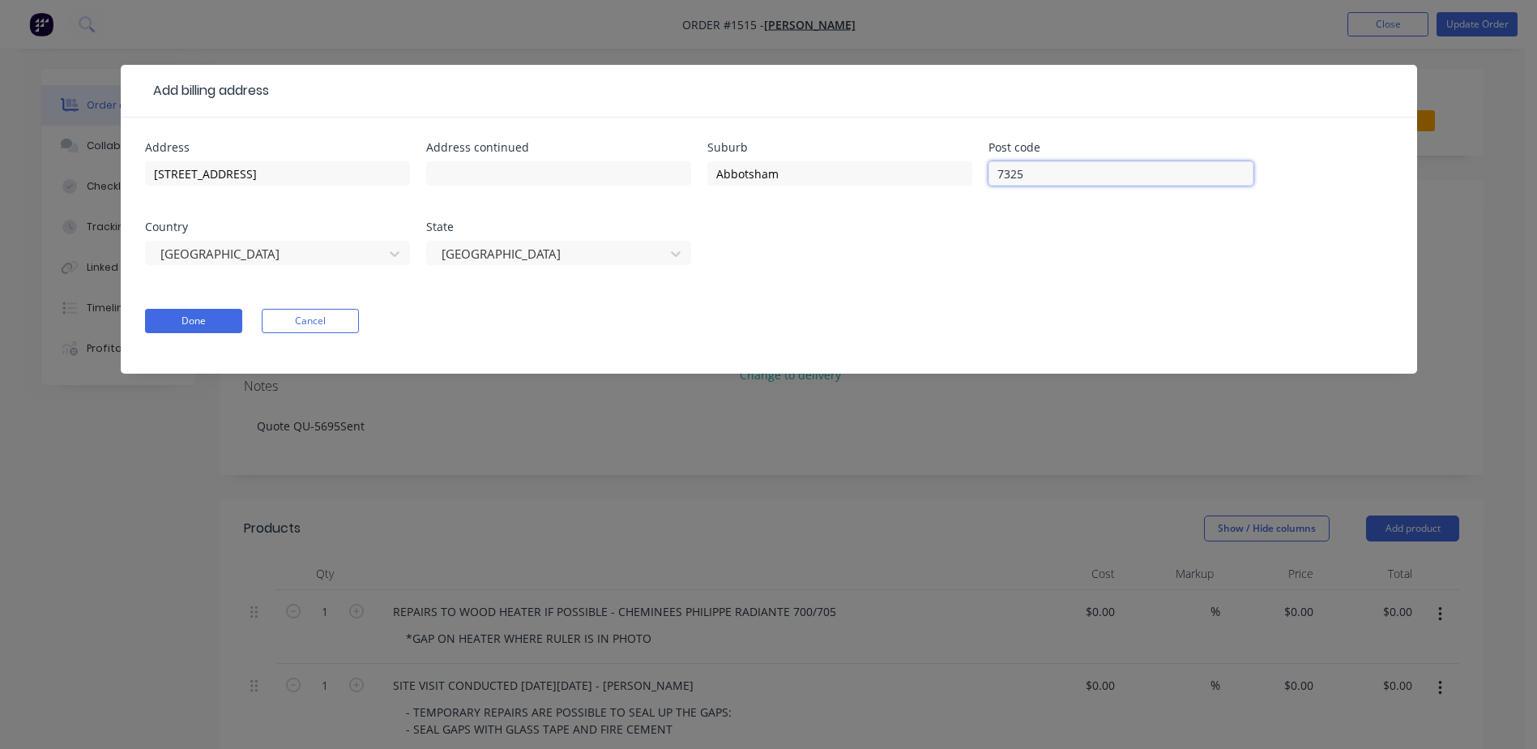
click at [1057, 170] on input "7325" at bounding box center [1121, 173] width 265 height 24
type input "7316"
click at [195, 323] on button "Done" at bounding box center [193, 321] width 97 height 24
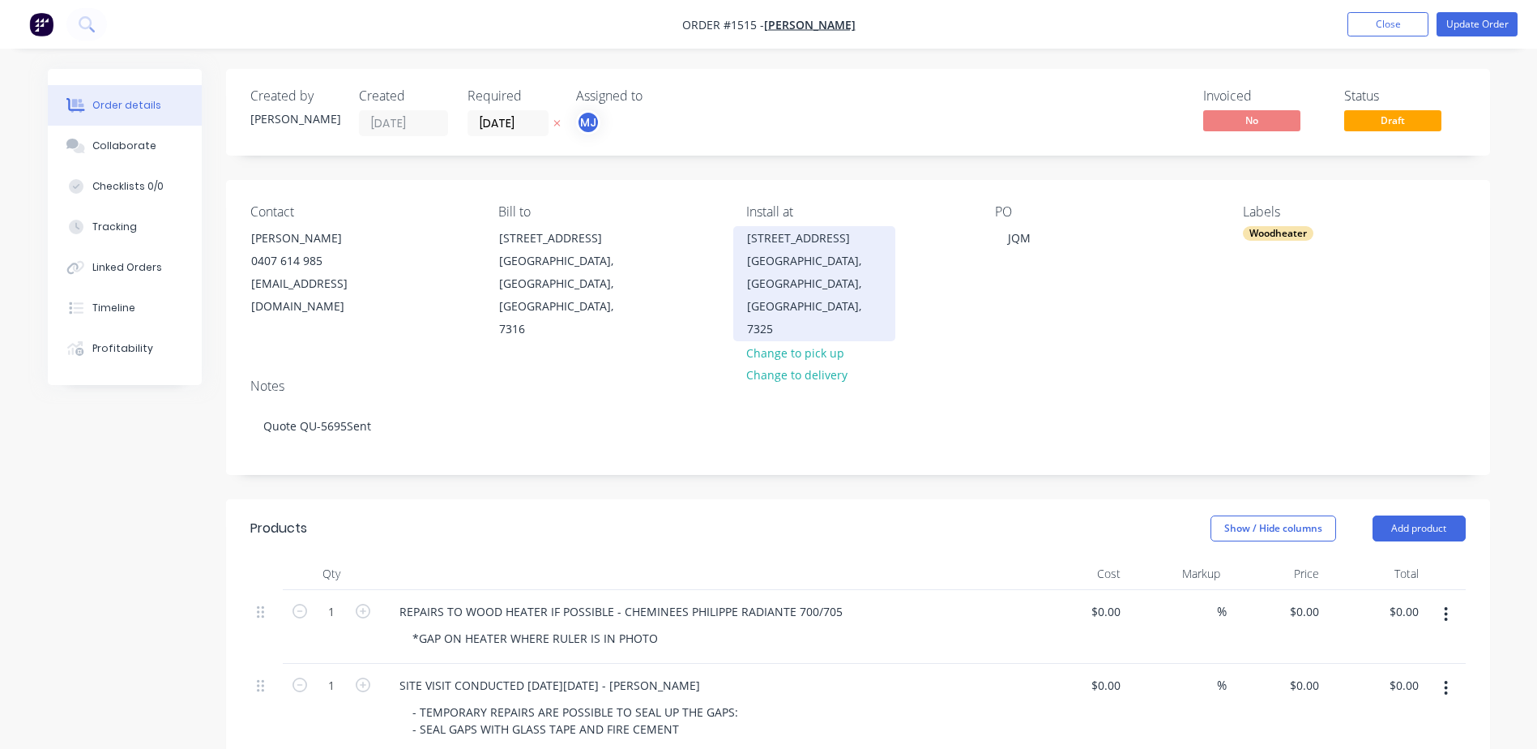
click at [814, 281] on div "Abbotsham, Tasmania, Australia, 7325" at bounding box center [814, 295] width 135 height 91
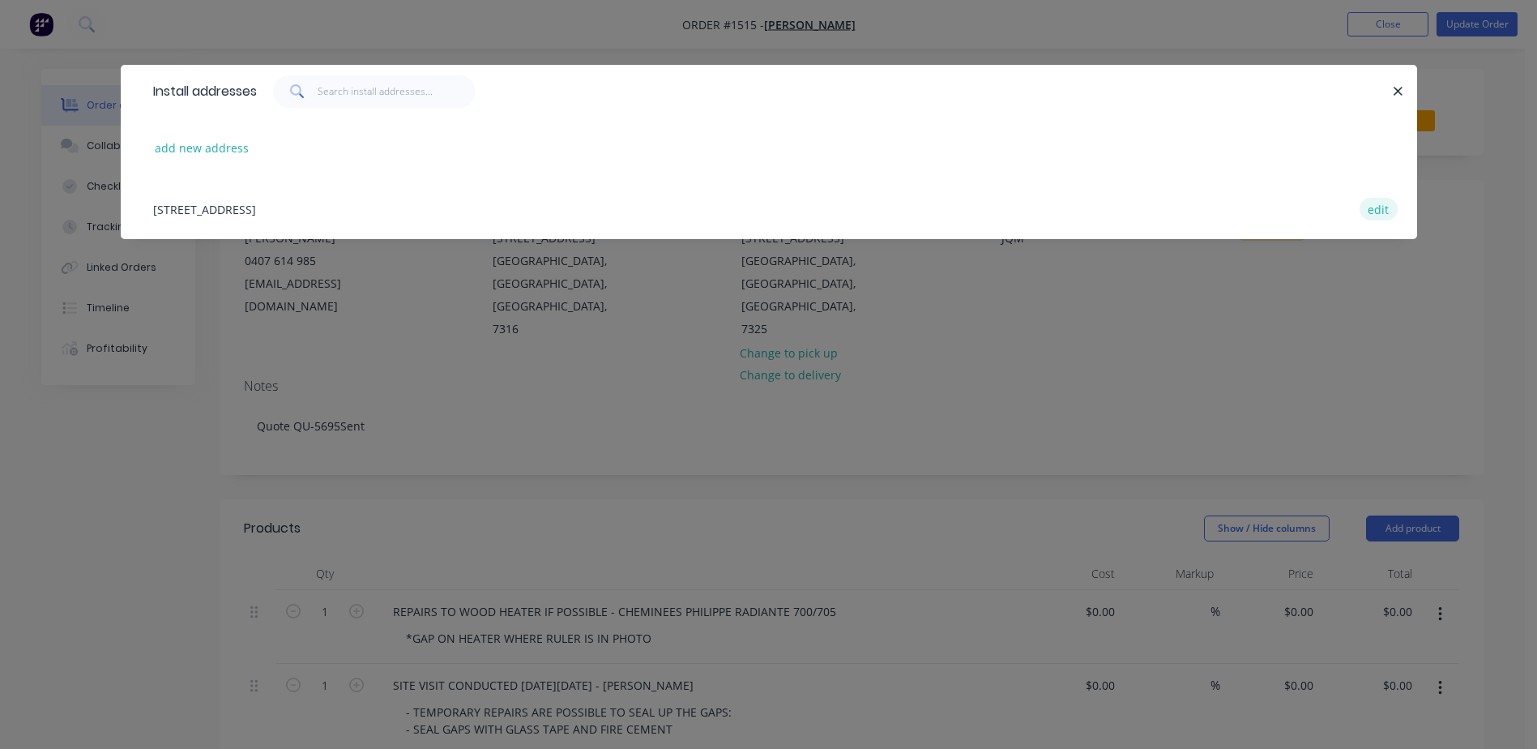
click at [1374, 209] on button "edit" at bounding box center [1379, 209] width 38 height 22
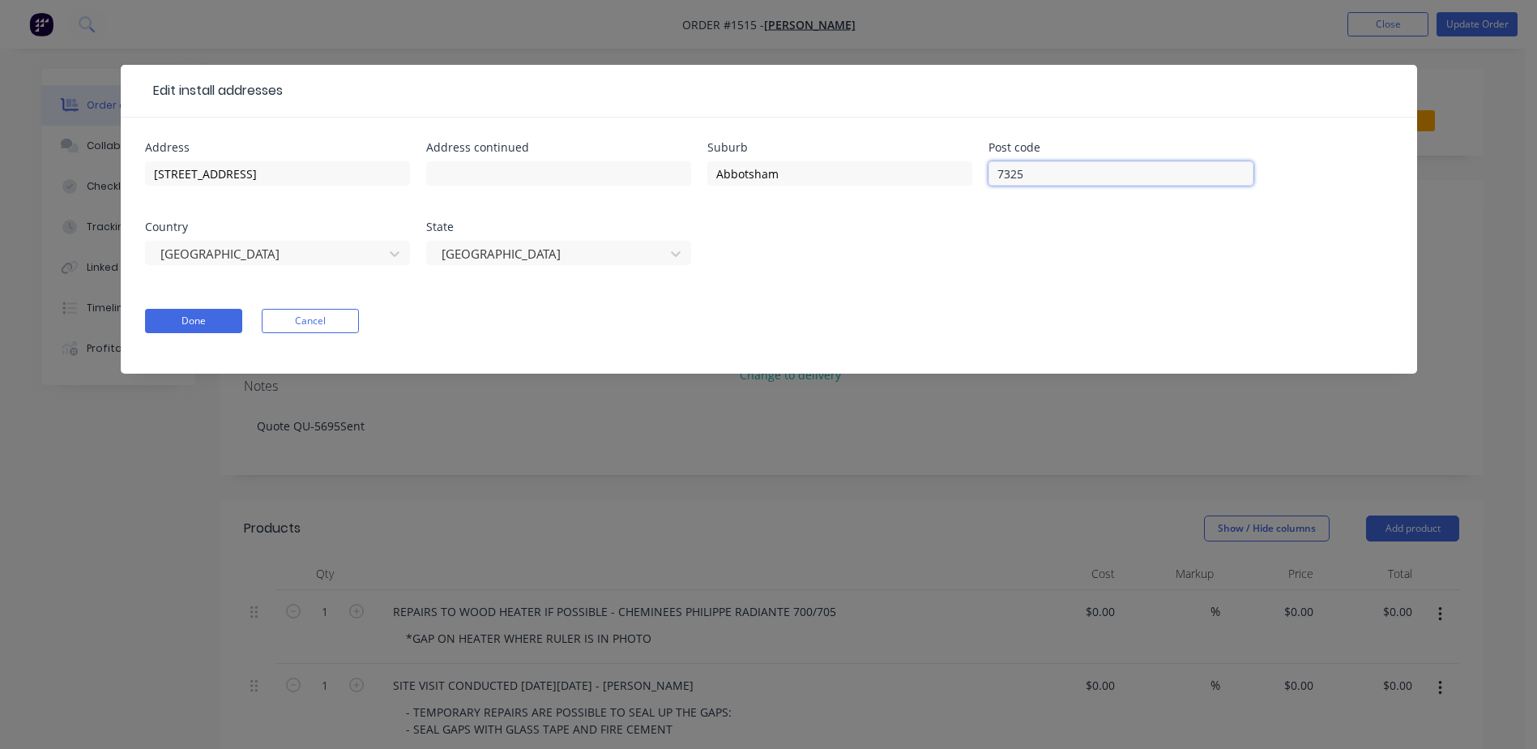
click at [1059, 177] on input "7325" at bounding box center [1121, 173] width 265 height 24
type input "7316"
click at [194, 319] on button "Done" at bounding box center [193, 321] width 97 height 24
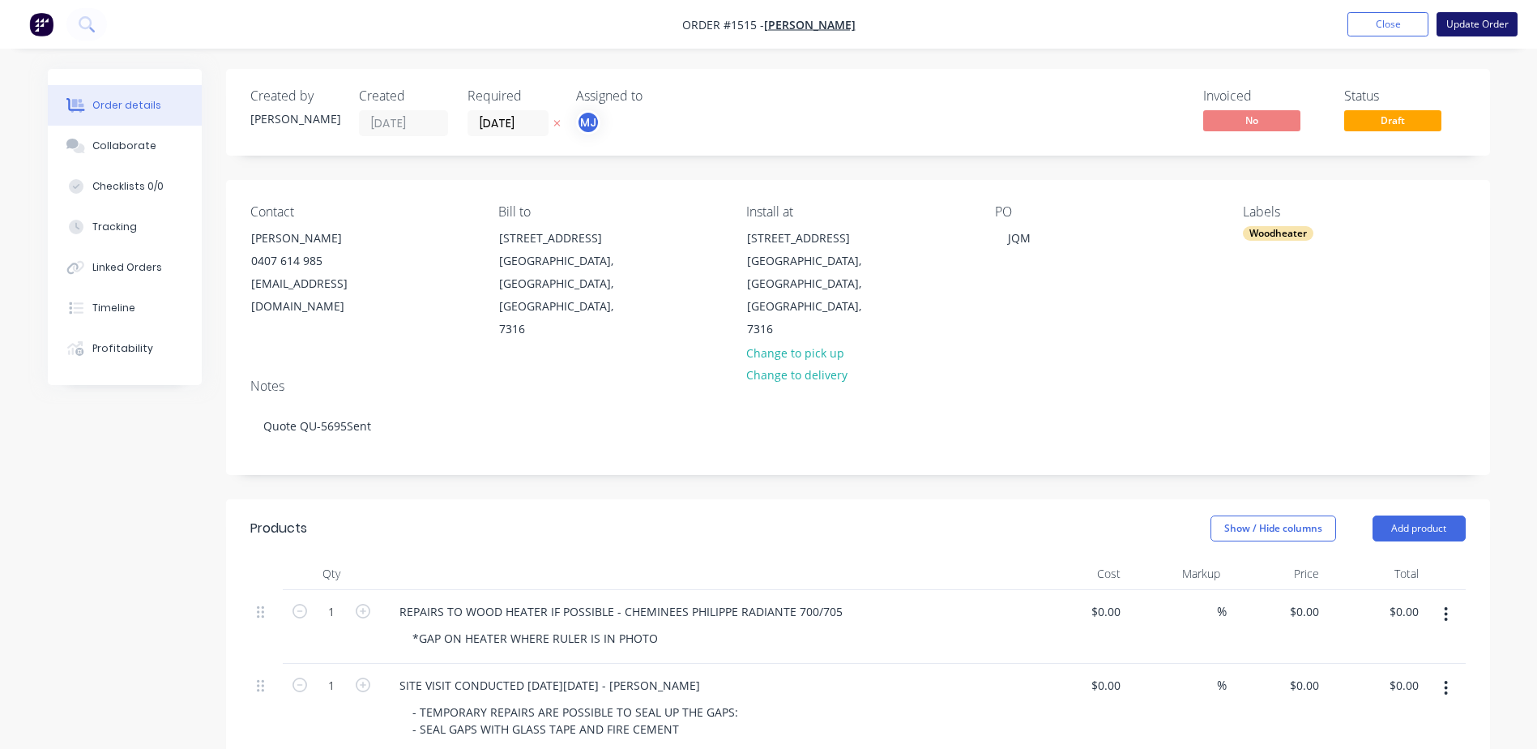
click at [1461, 23] on button "Update Order" at bounding box center [1477, 24] width 81 height 24
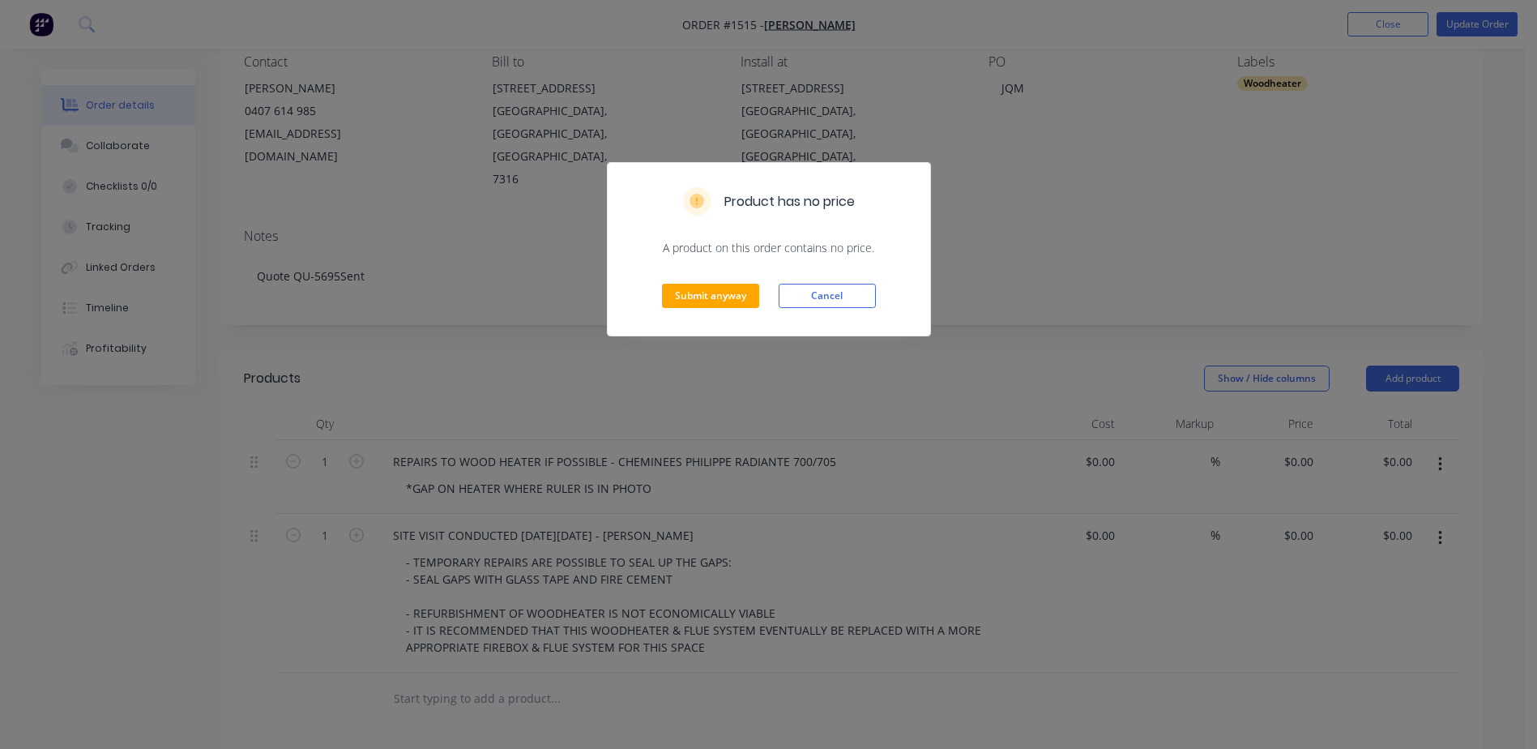
scroll to position [486, 0]
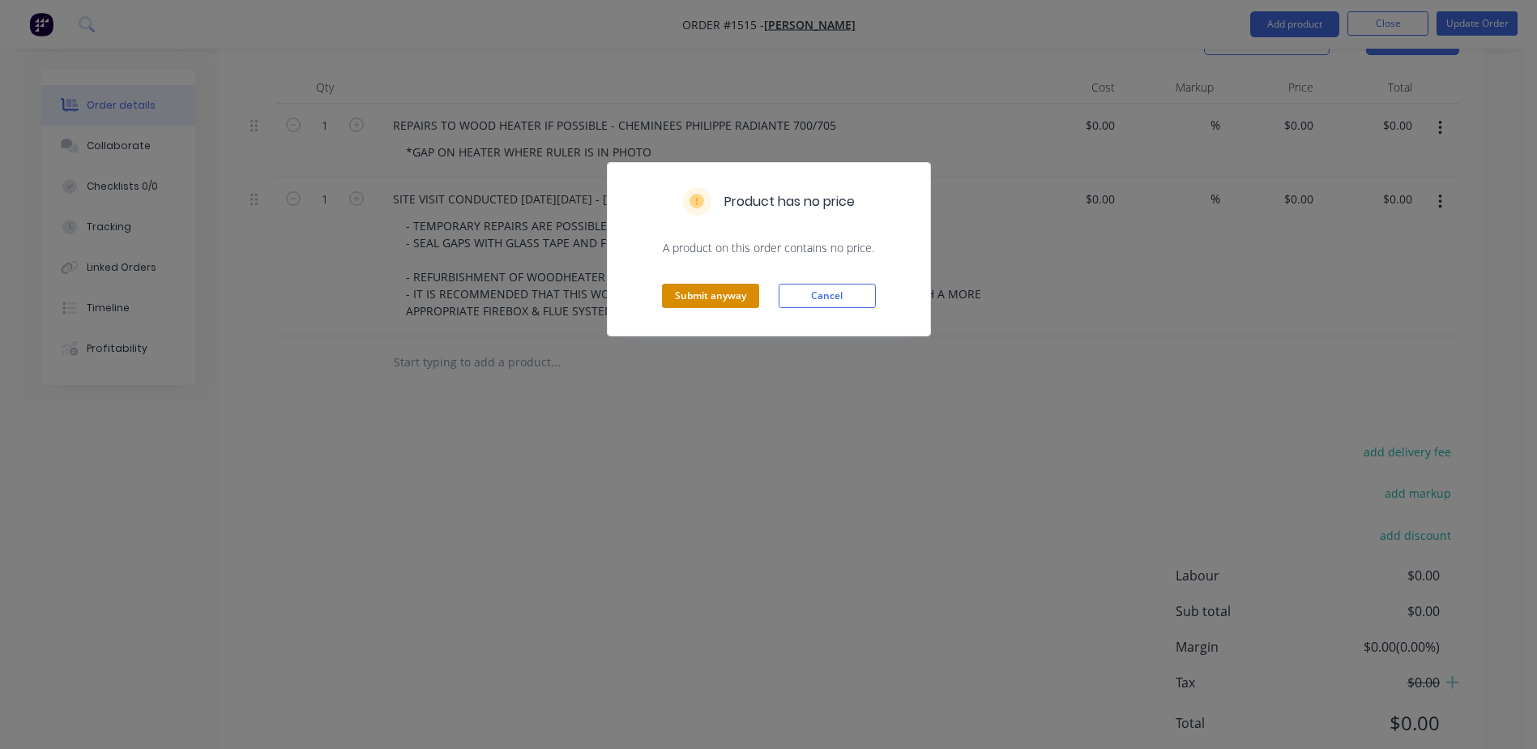
click at [695, 306] on button "Submit anyway" at bounding box center [710, 296] width 97 height 24
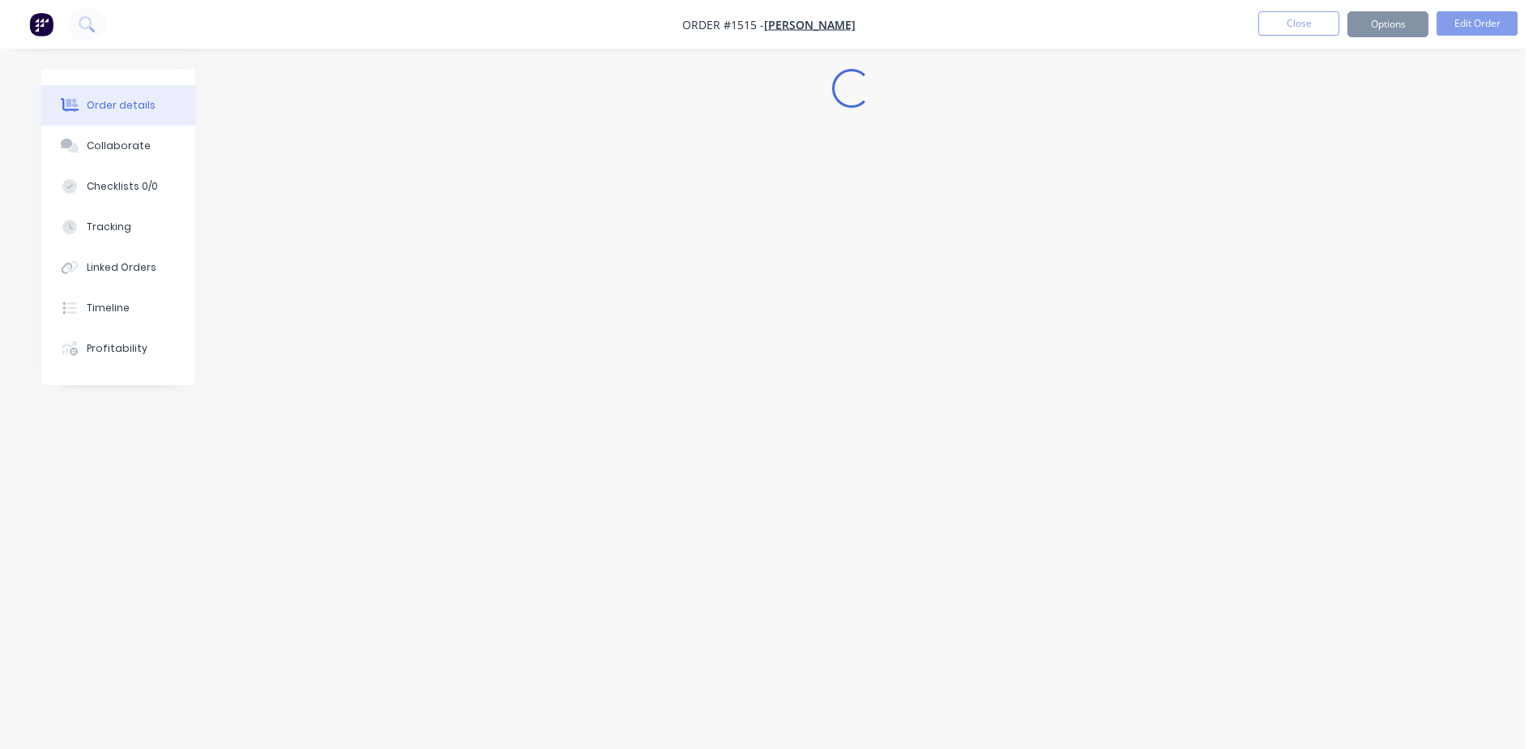
scroll to position [0, 0]
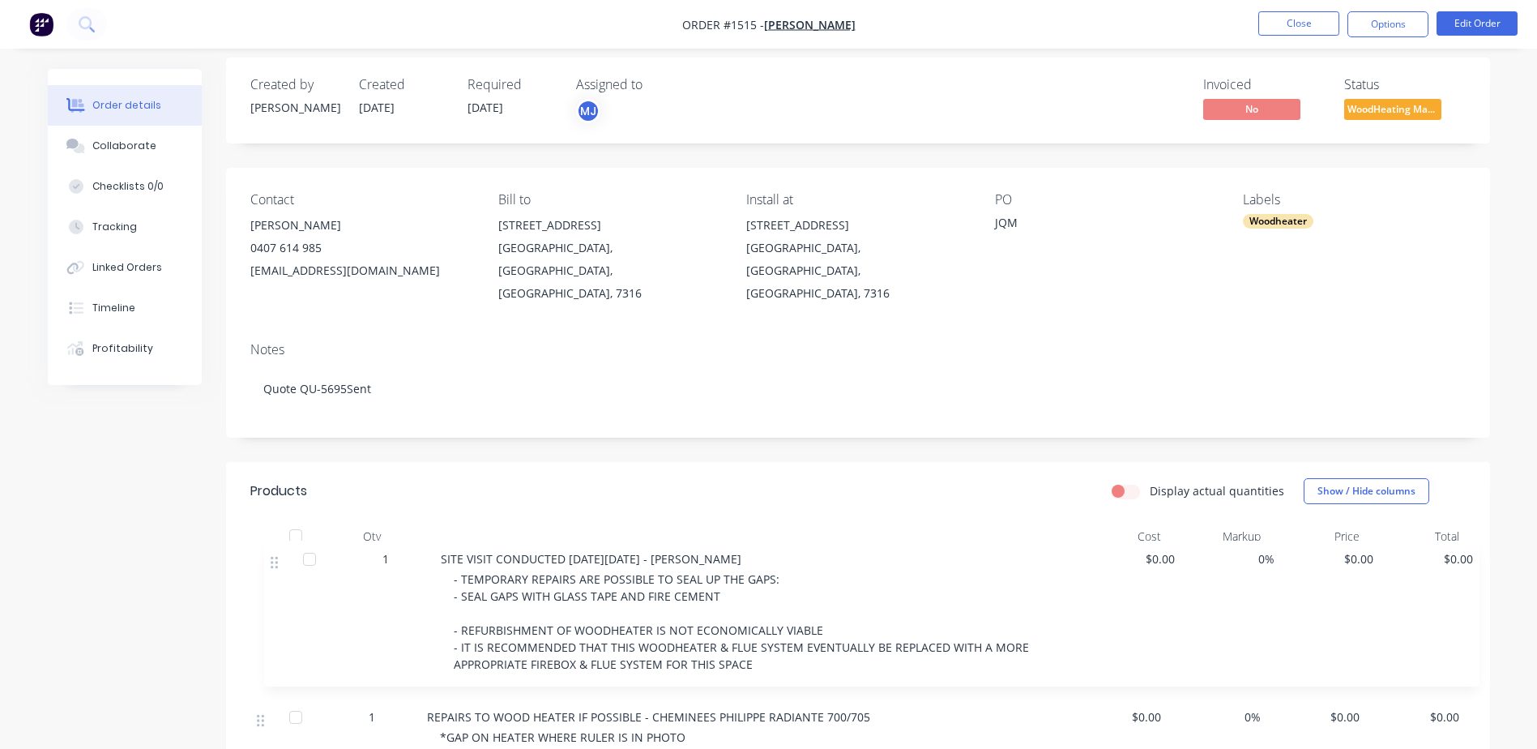
drag, startPoint x: 261, startPoint y: 630, endPoint x: 278, endPoint y: 556, distance: 75.7
click at [278, 556] on div "1 REPAIRS TO WOOD HEATER IF POSSIBLE - CHEMINEES PHILIPPE RADIANTE 700/705 *GAP…" at bounding box center [858, 656] width 1216 height 207
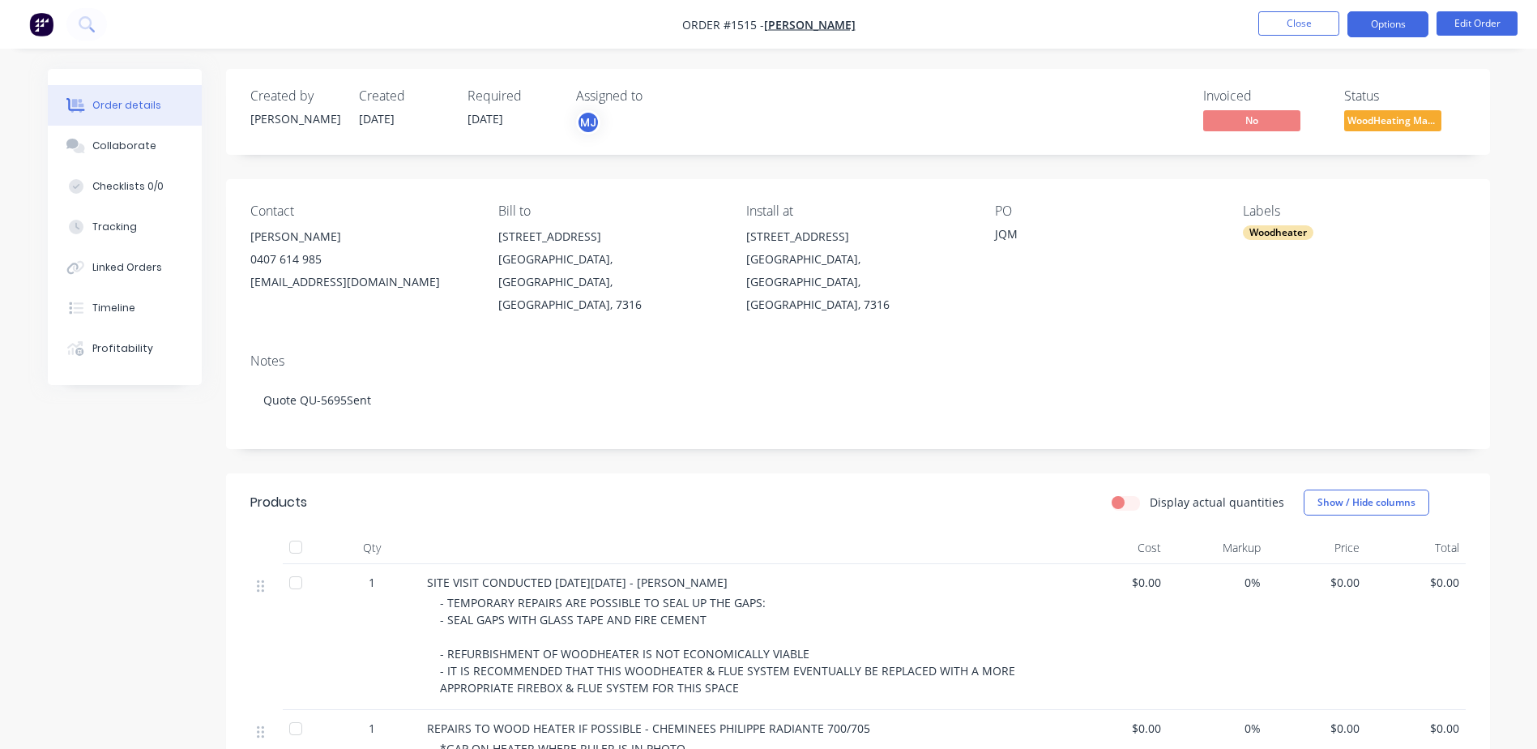
click at [1400, 32] on button "Options" at bounding box center [1388, 24] width 81 height 26
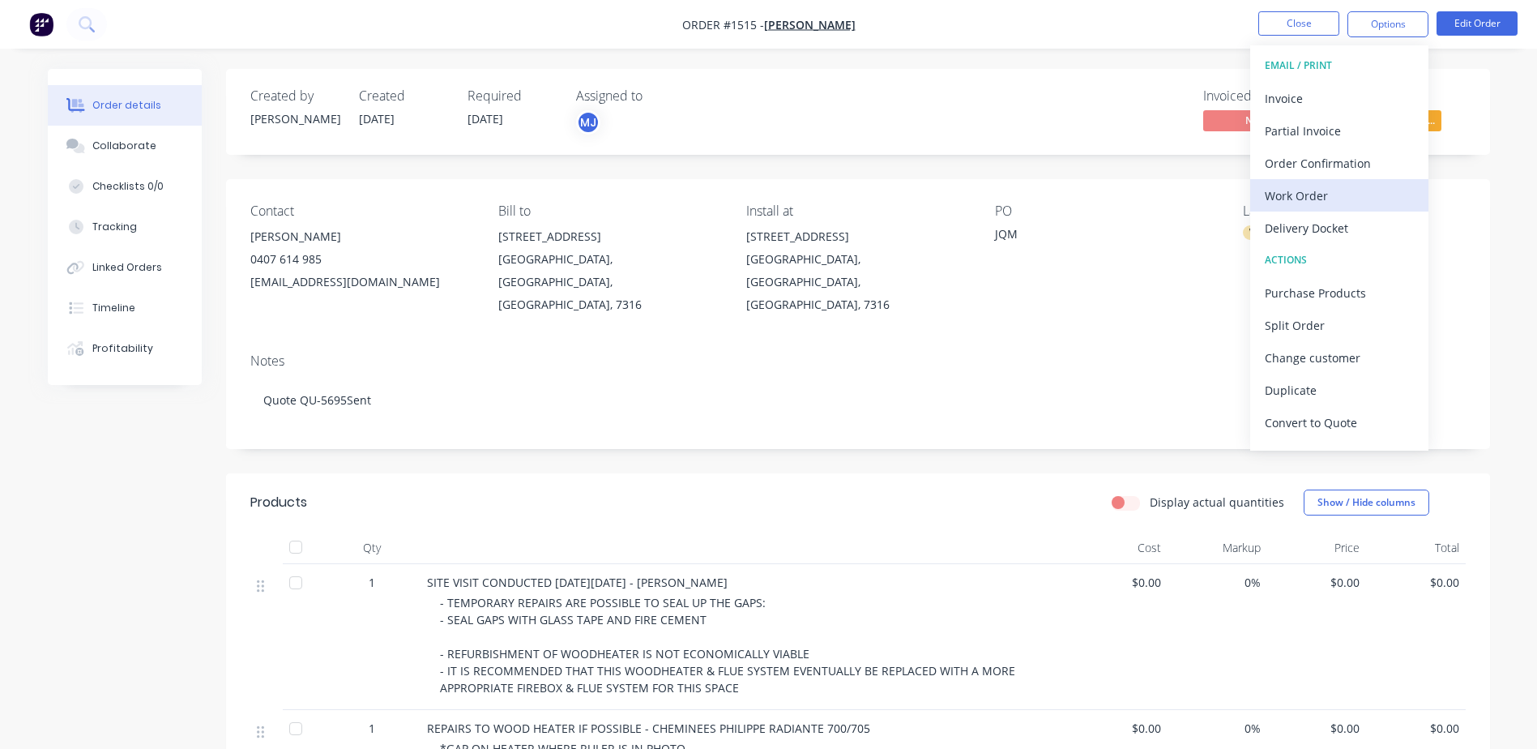
click at [1293, 204] on div "Work Order" at bounding box center [1339, 196] width 149 height 24
click at [1293, 199] on div "Custom" at bounding box center [1339, 196] width 149 height 24
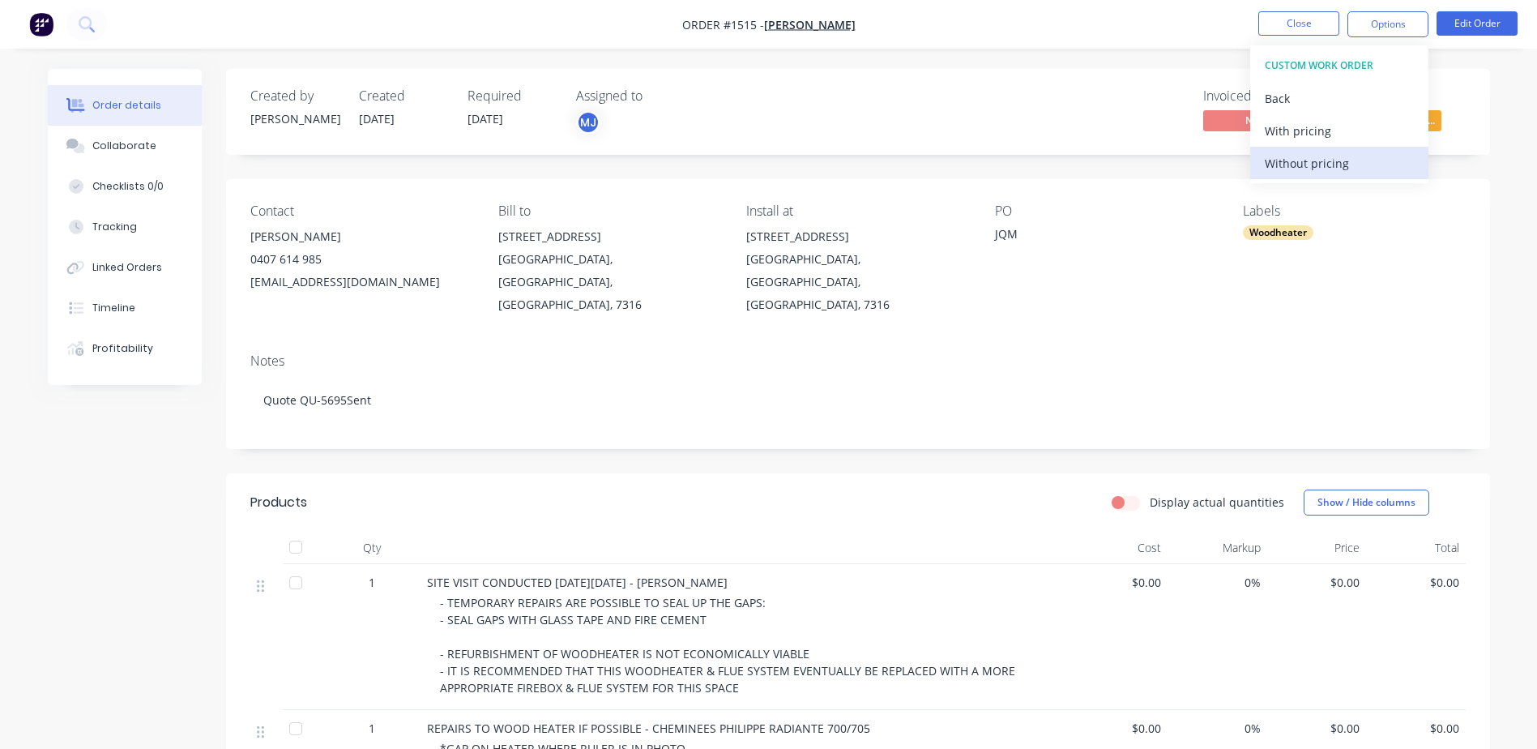
click at [1289, 169] on div "Without pricing" at bounding box center [1339, 164] width 149 height 24
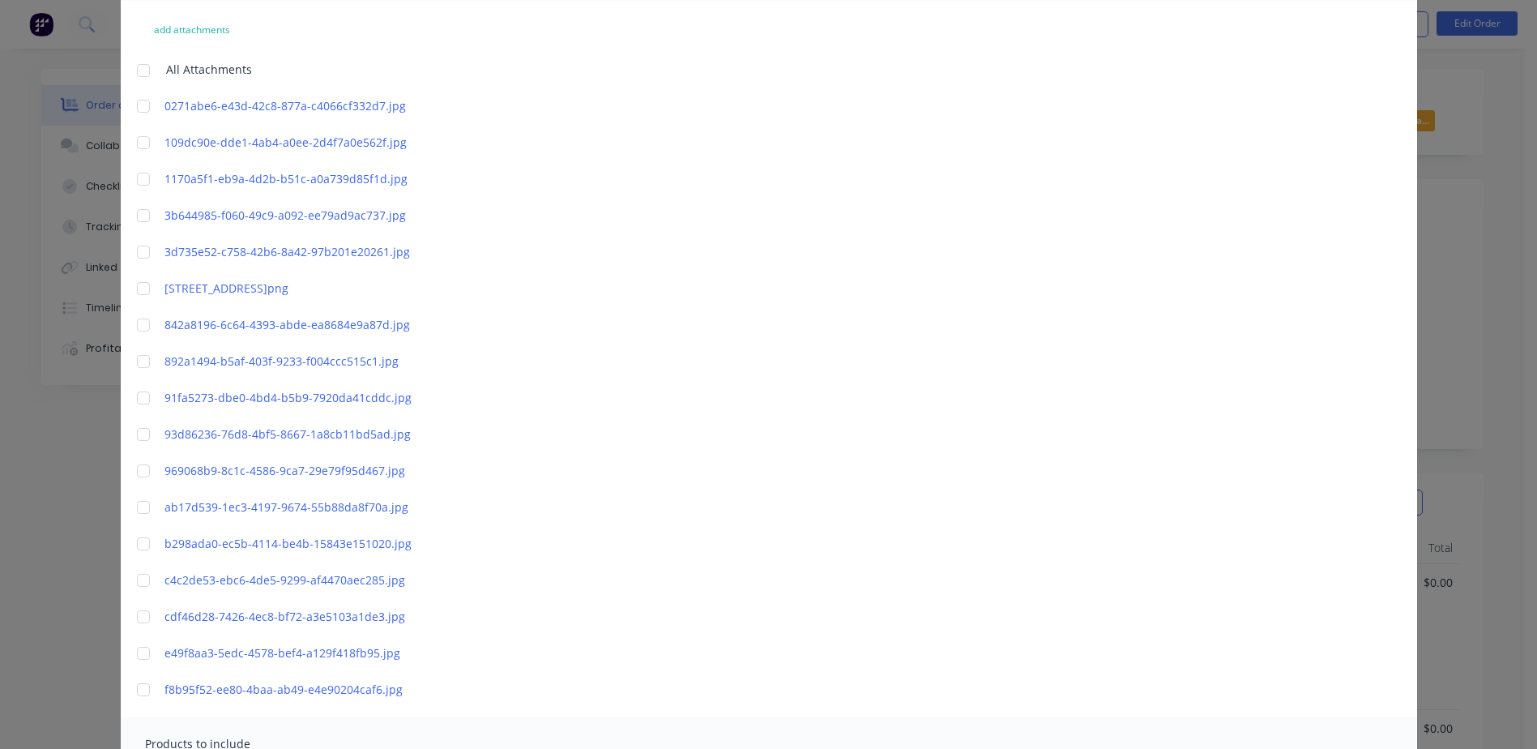
scroll to position [544, 0]
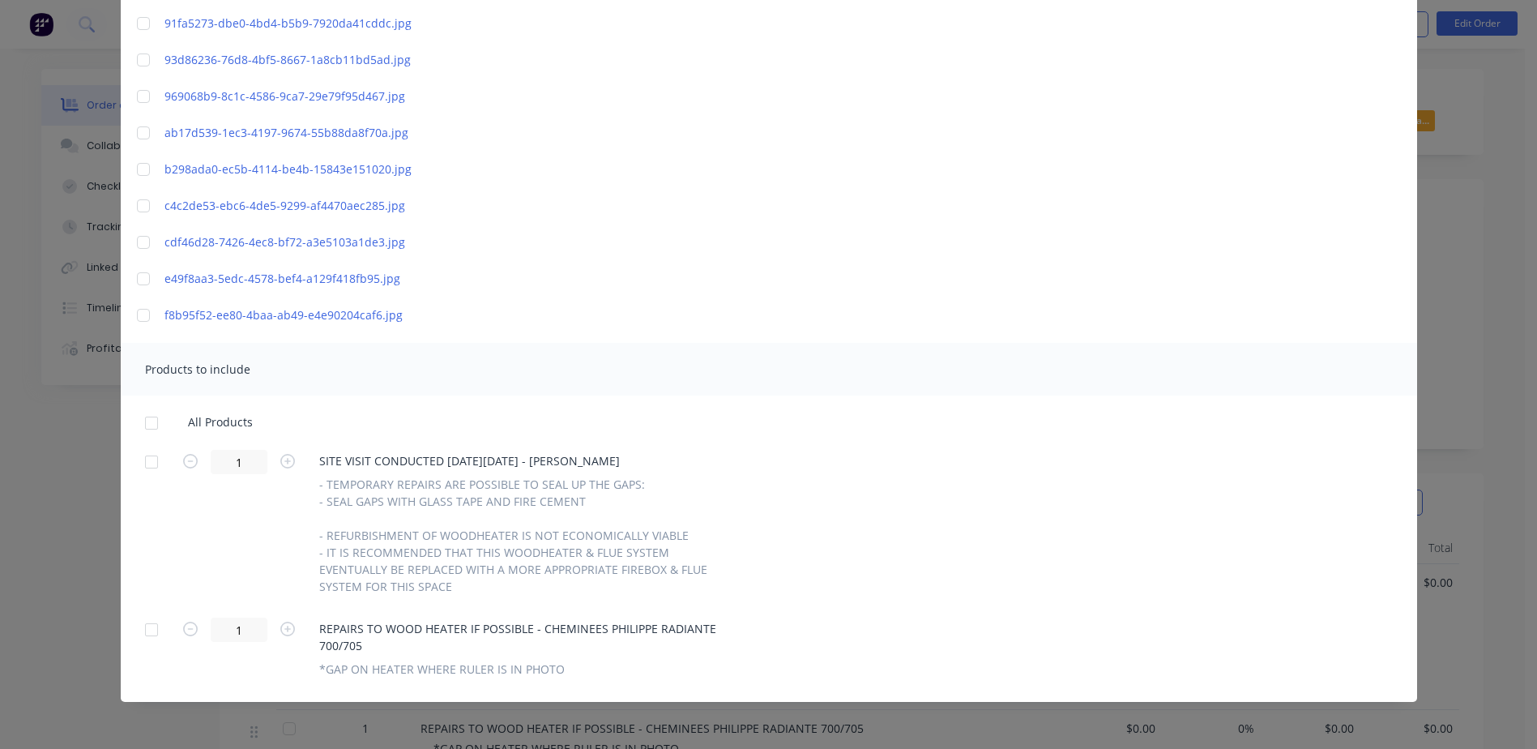
click at [143, 424] on div at bounding box center [151, 423] width 32 height 32
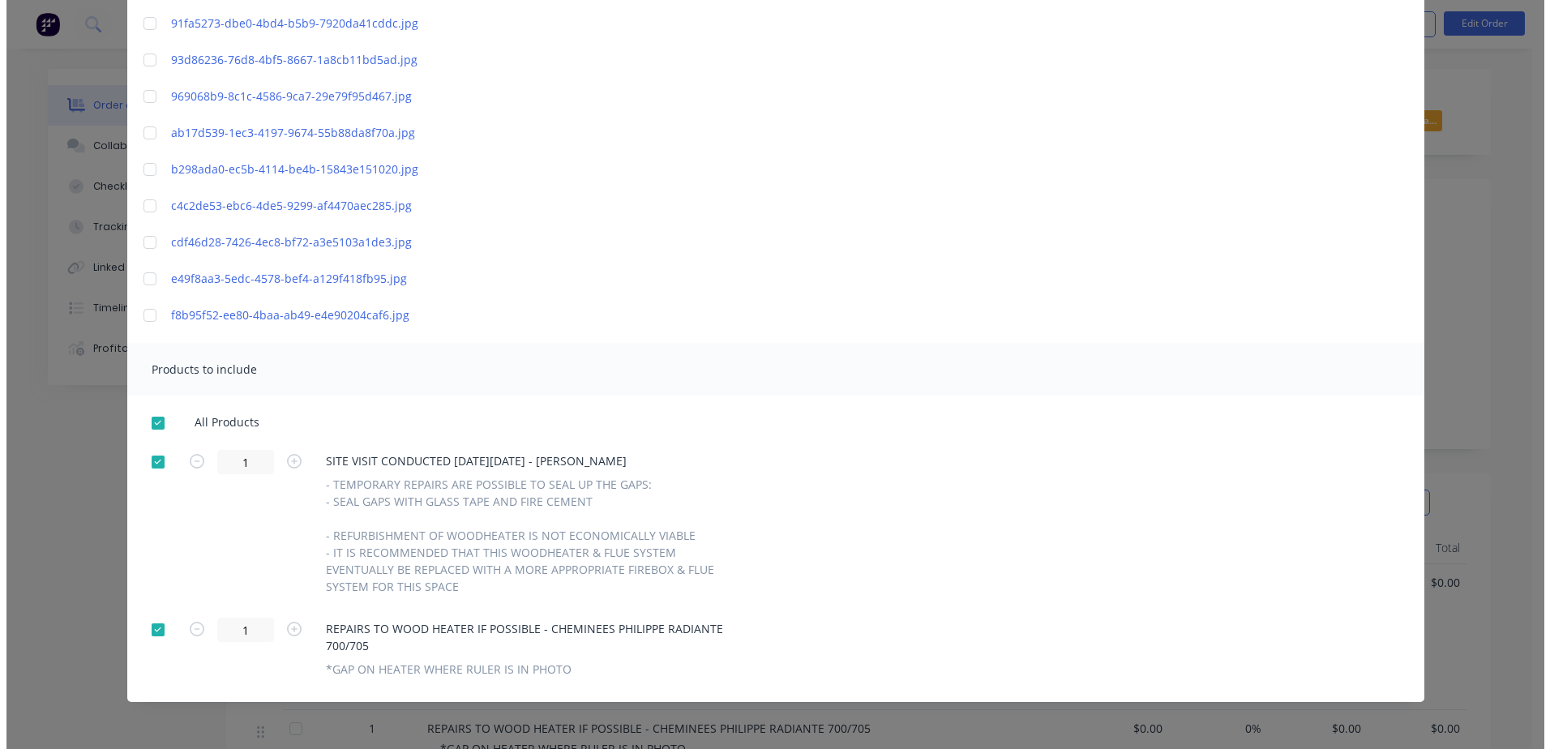
scroll to position [0, 0]
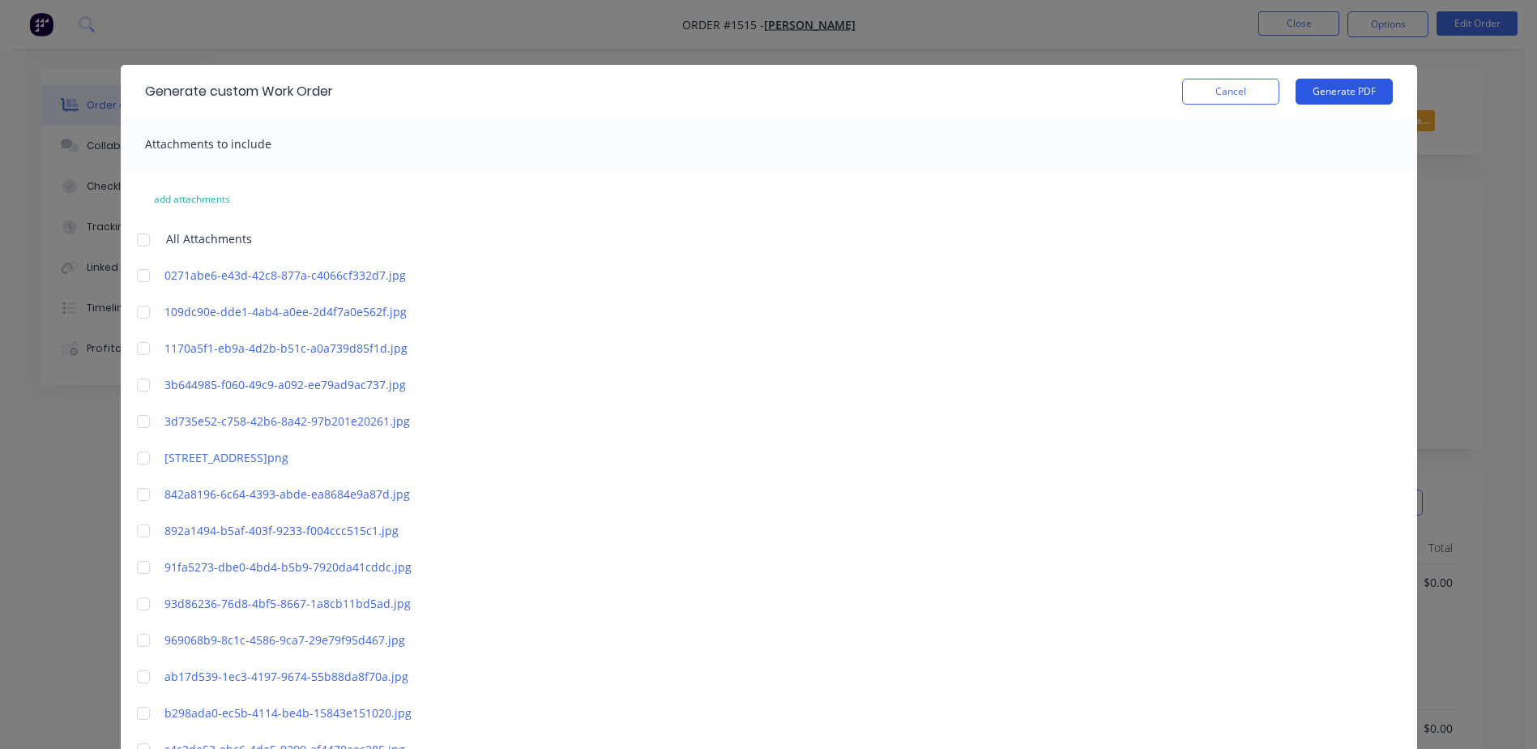
click at [1356, 88] on button "Generate PDF" at bounding box center [1344, 92] width 97 height 26
click at [1233, 84] on button "Cancel" at bounding box center [1230, 92] width 97 height 26
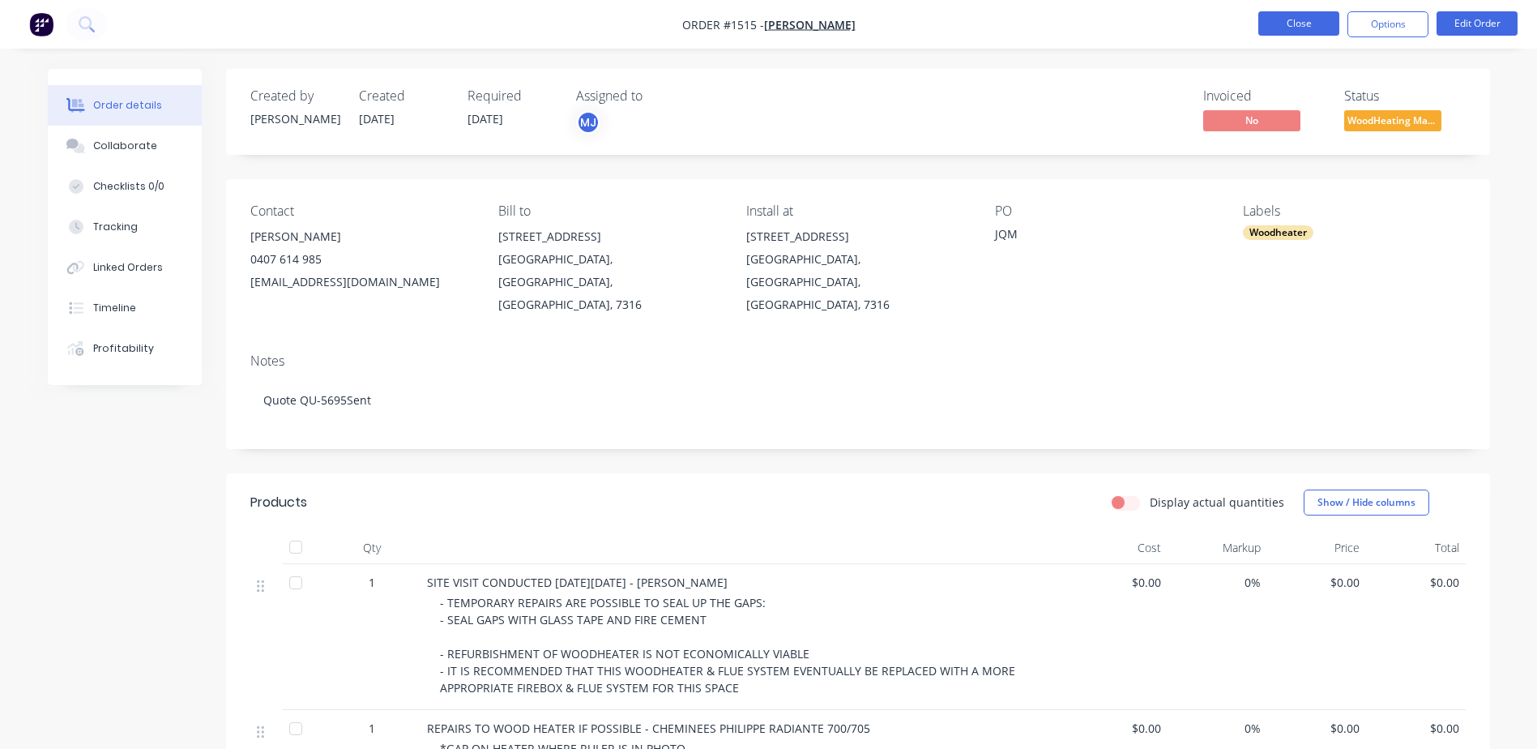
click at [1282, 17] on button "Close" at bounding box center [1299, 23] width 81 height 24
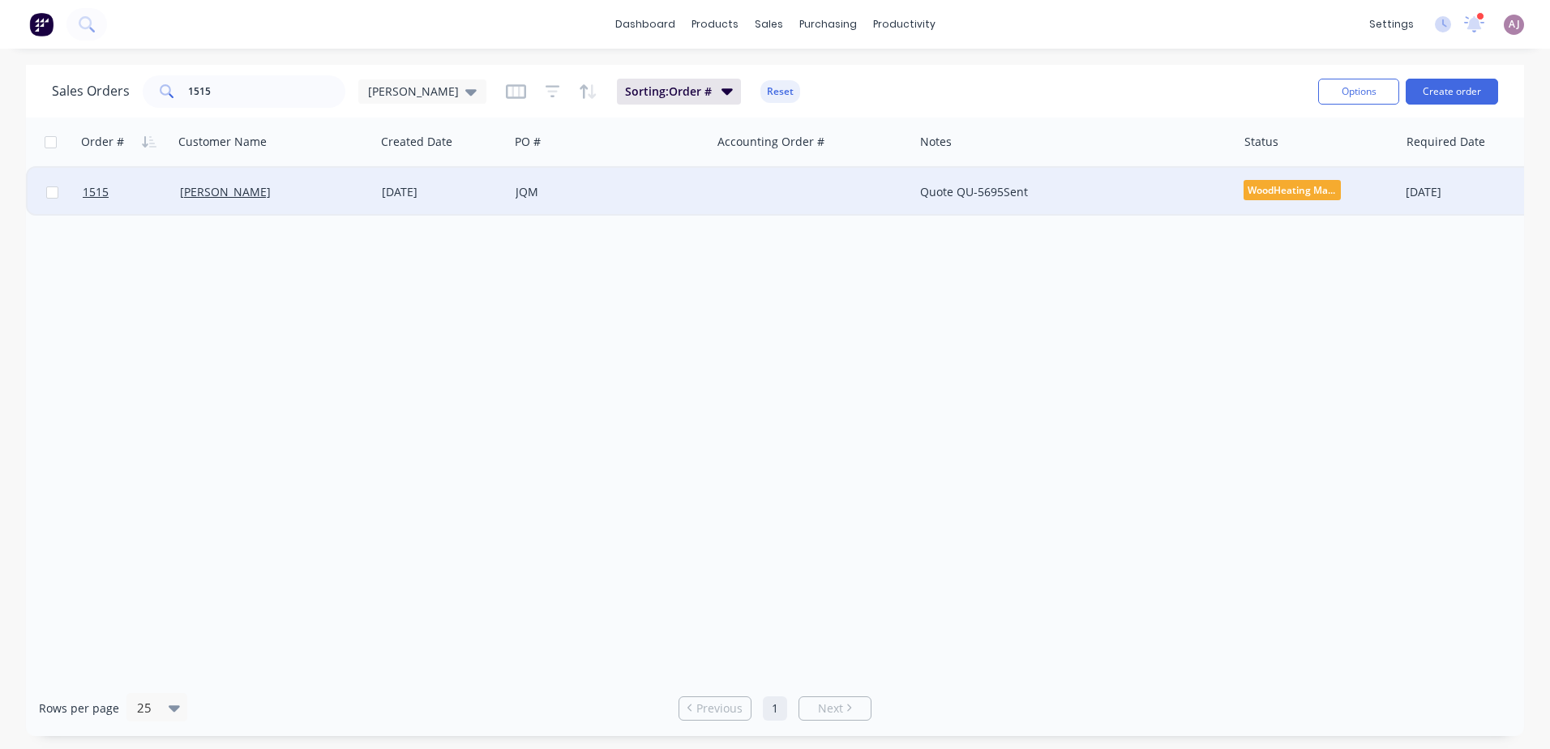
click at [470, 194] on div "[DATE]" at bounding box center [442, 192] width 121 height 16
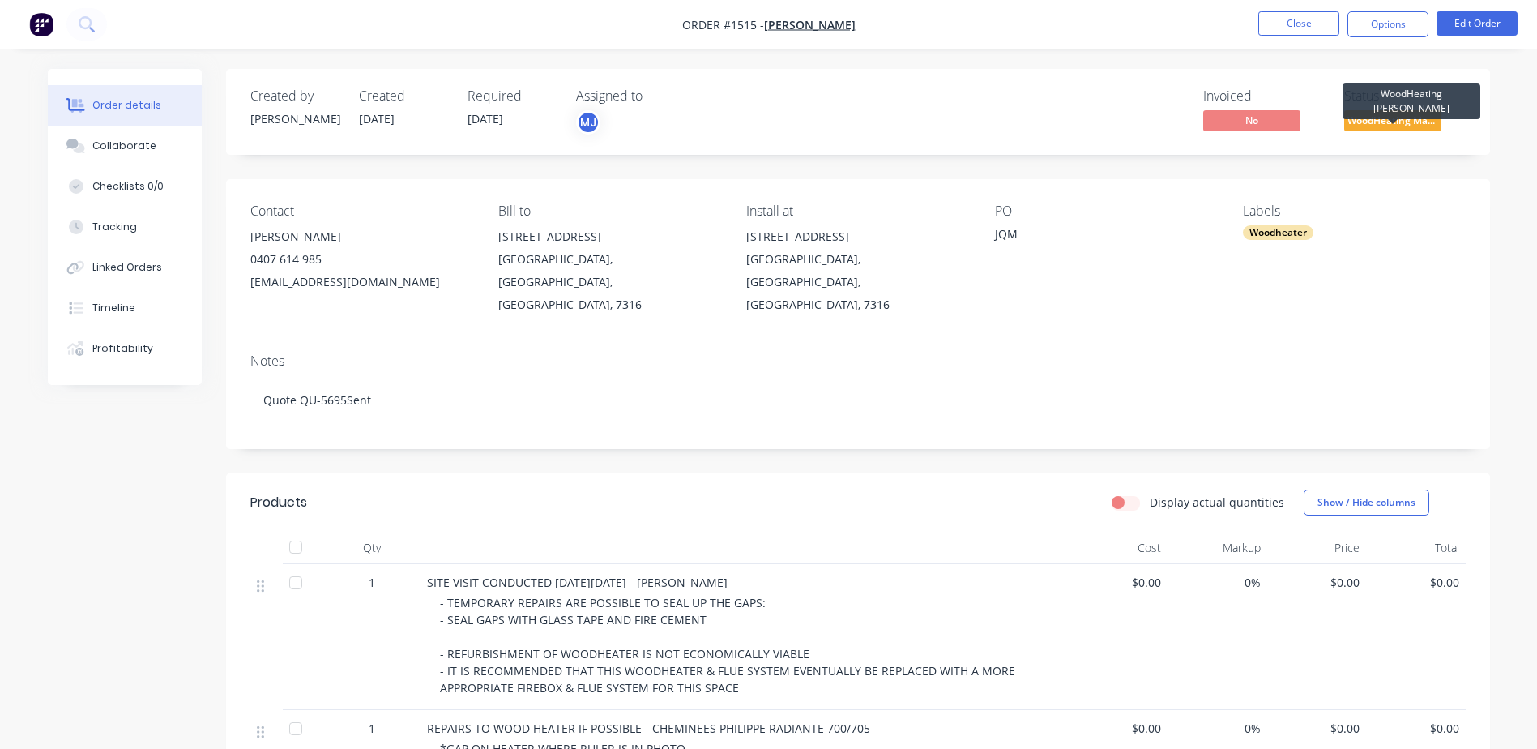
click at [1392, 123] on span "WoodHeating Mar..." at bounding box center [1393, 120] width 97 height 20
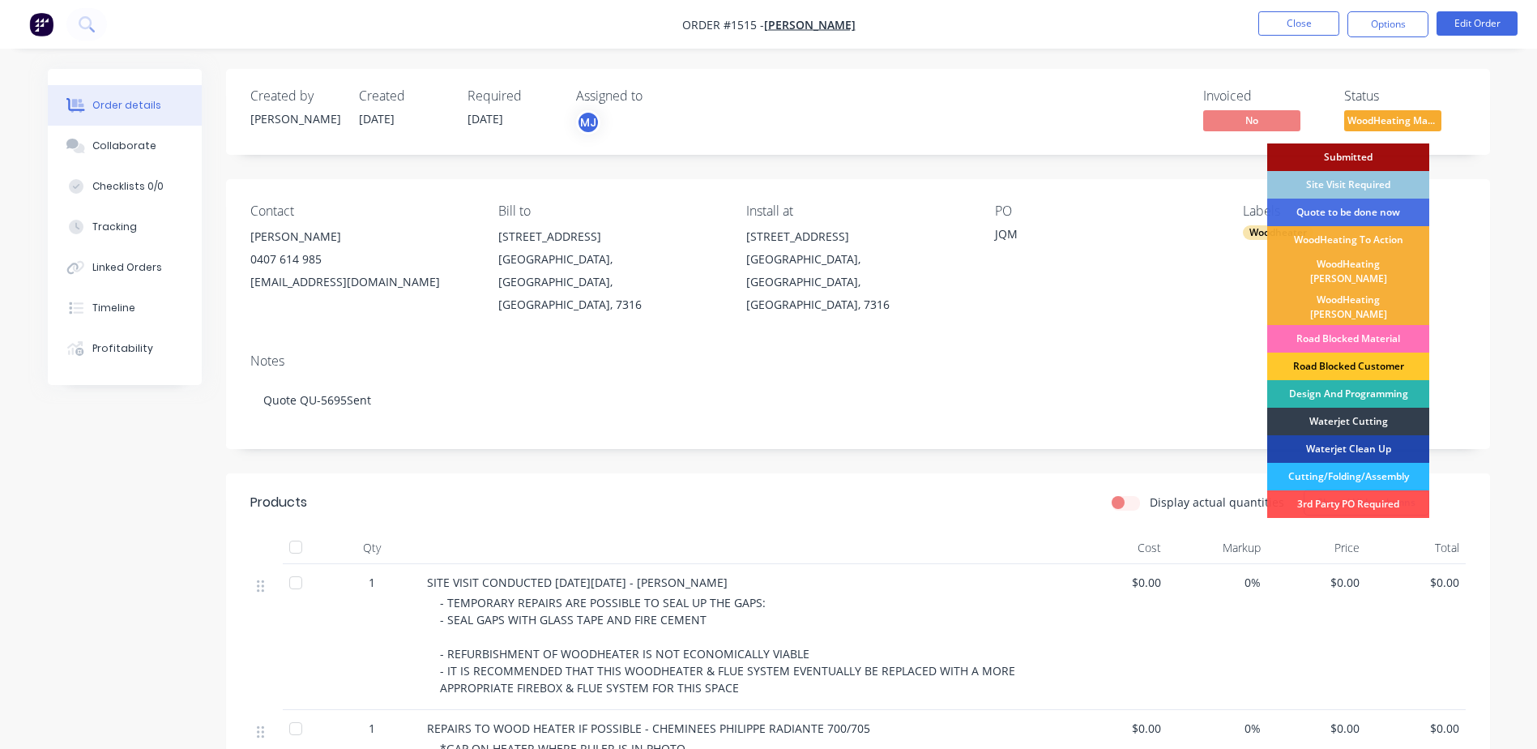
click at [1352, 353] on div "Road Blocked Customer" at bounding box center [1349, 367] width 162 height 28
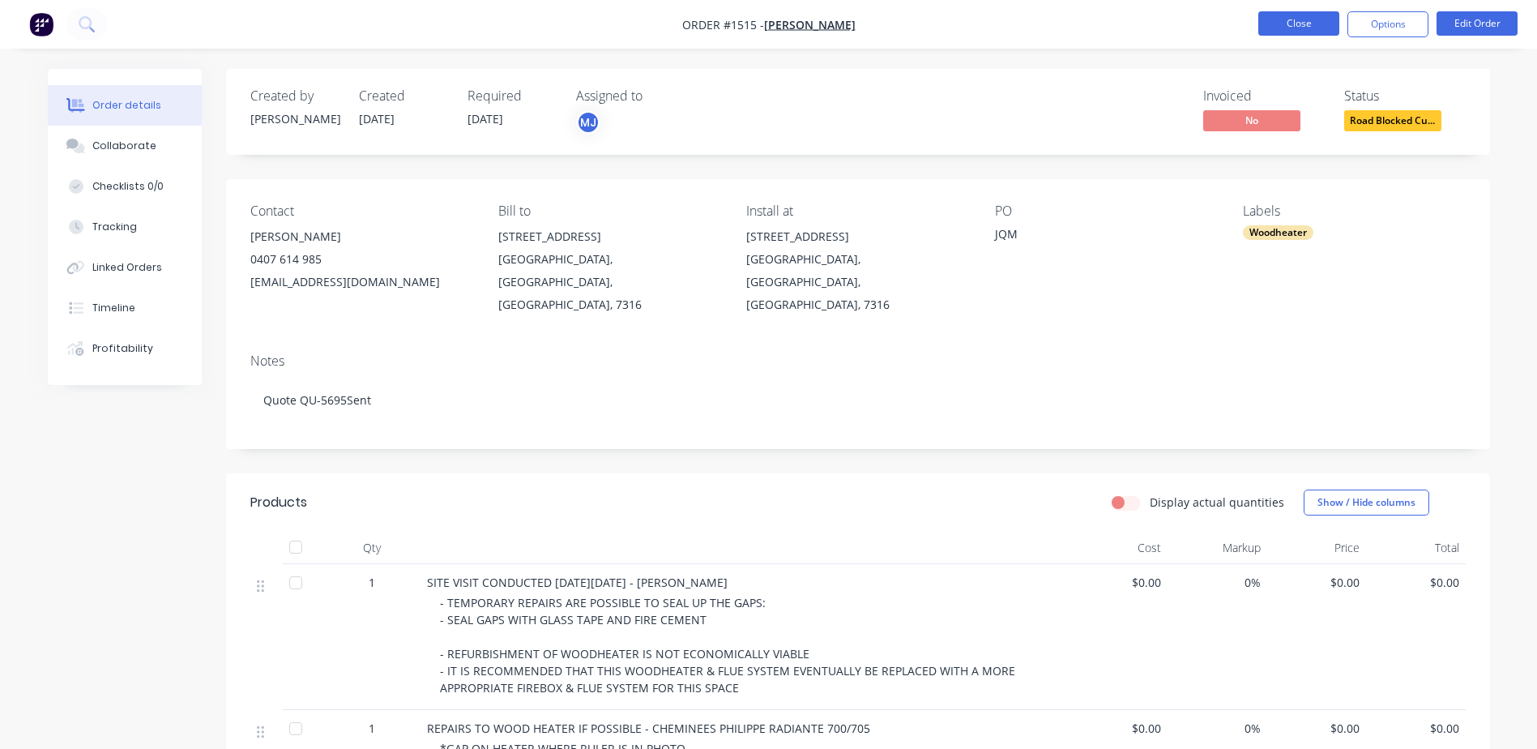
click at [1314, 19] on button "Close" at bounding box center [1299, 23] width 81 height 24
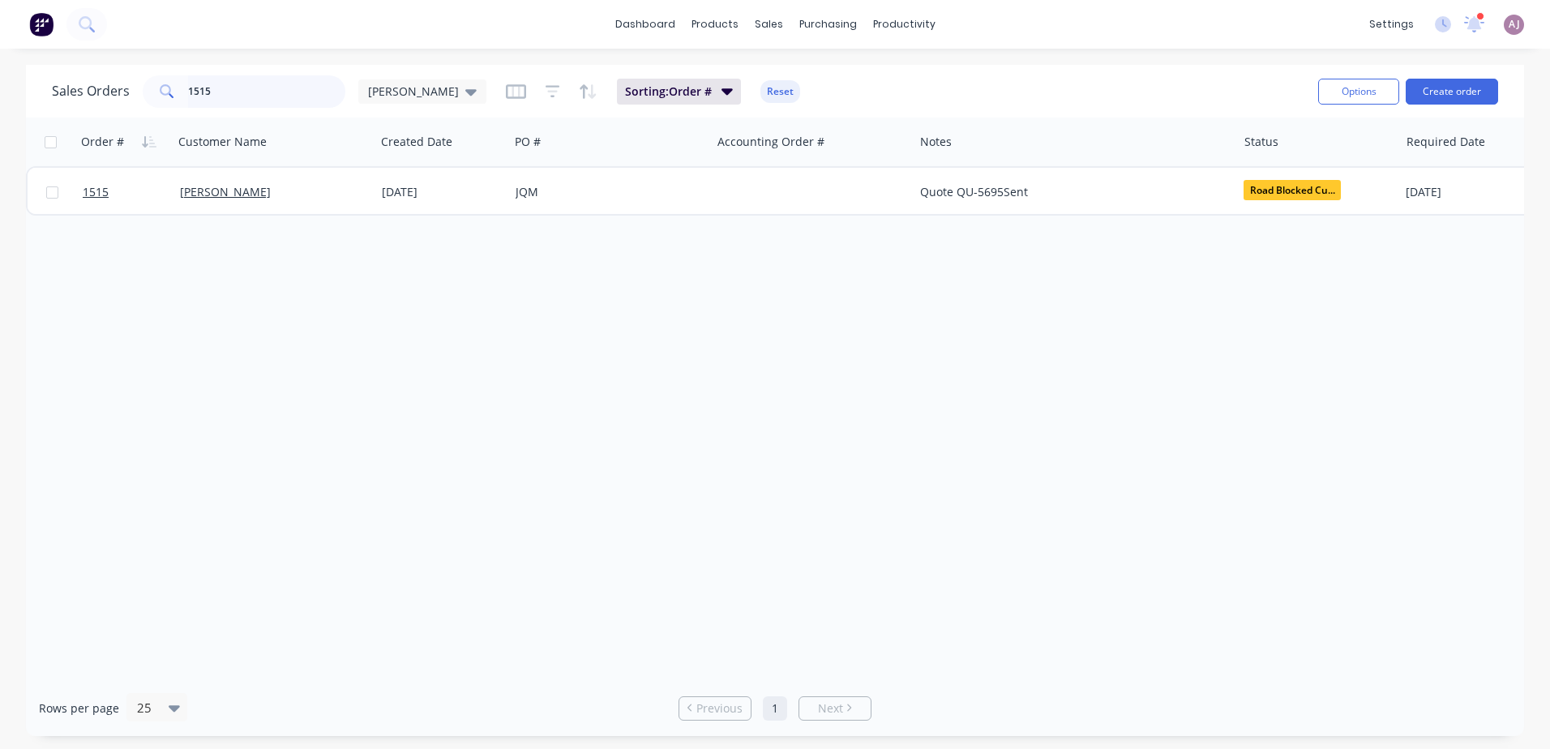
click at [197, 81] on input "1515" at bounding box center [267, 91] width 158 height 32
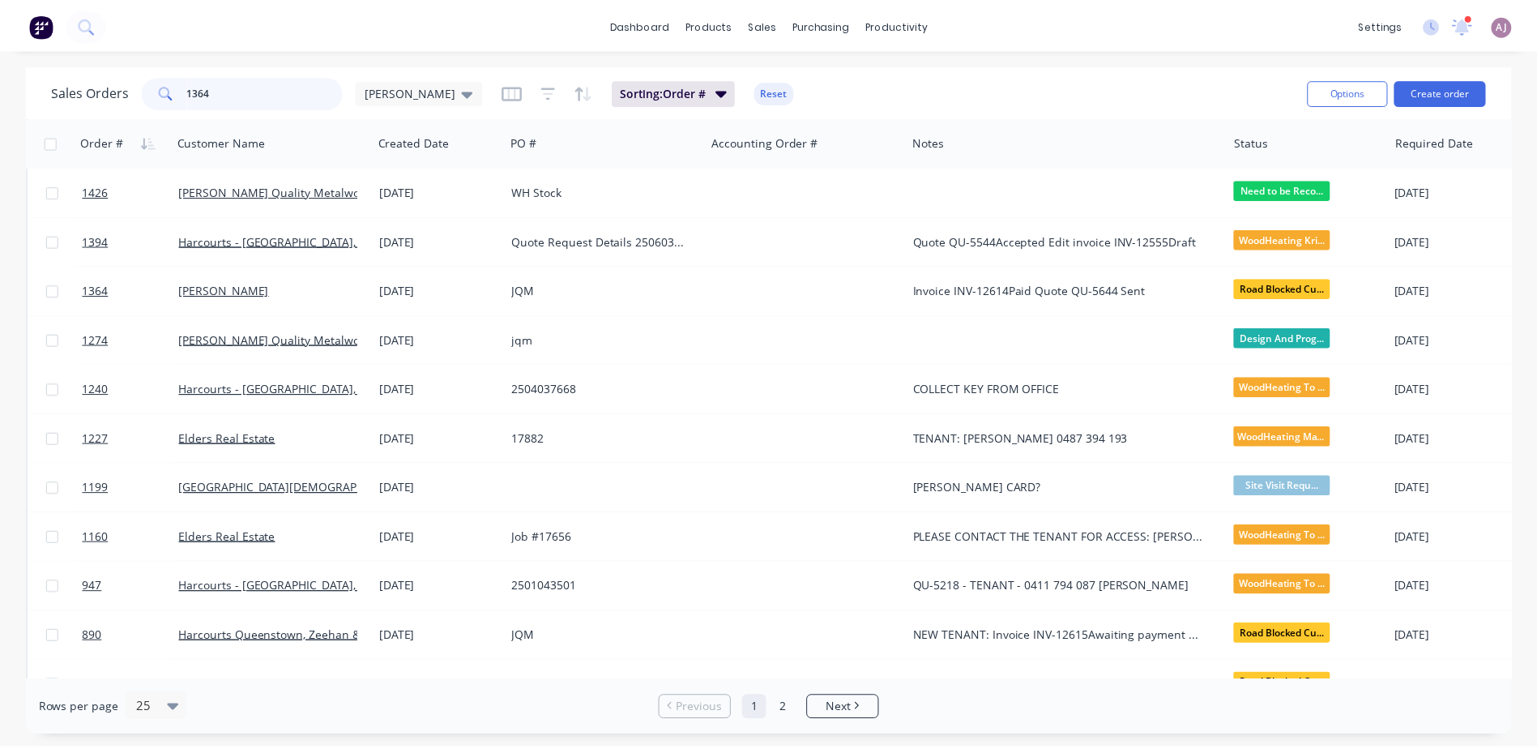
scroll to position [648, 0]
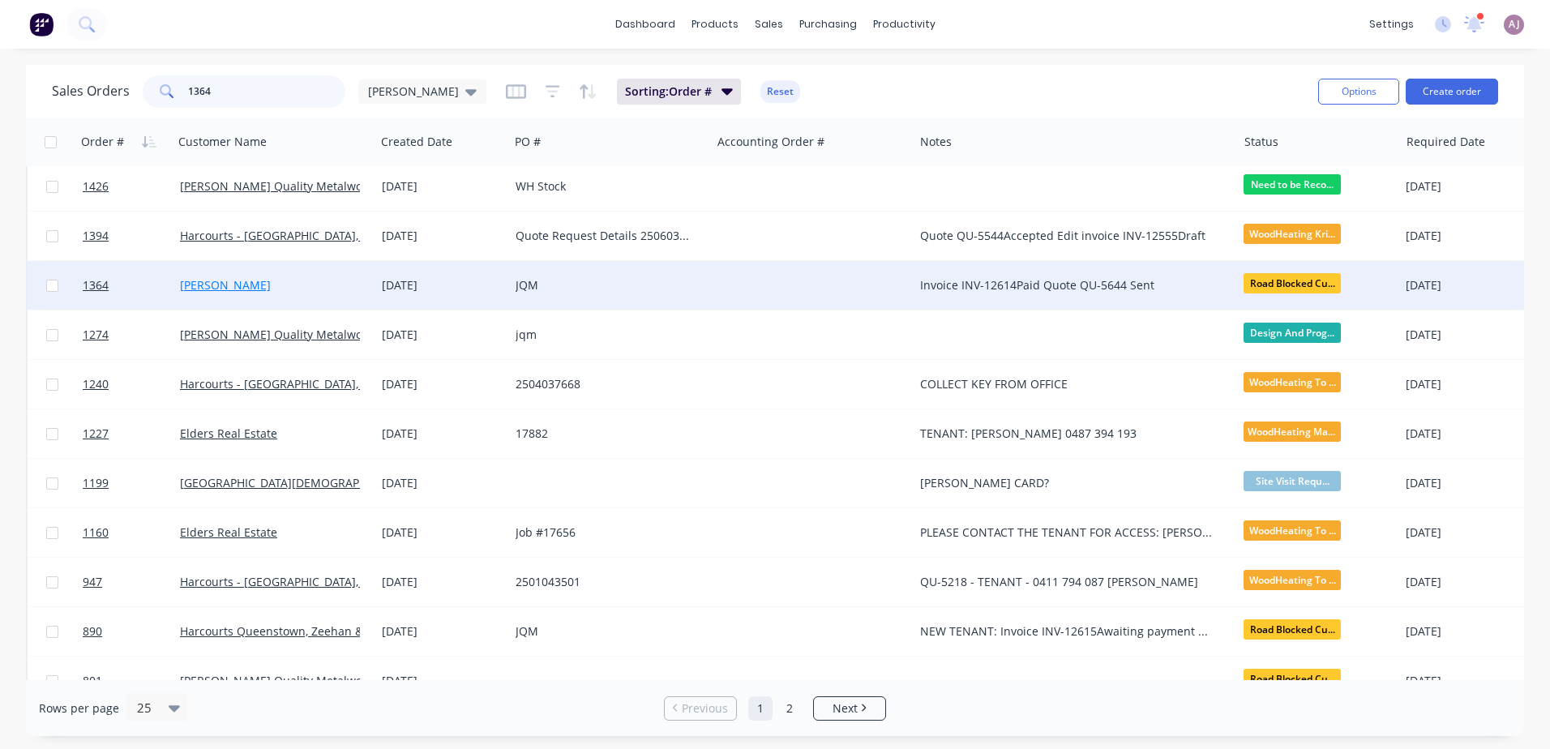
type input "1364"
click at [237, 289] on link "Kerry Sweet" at bounding box center [225, 284] width 91 height 15
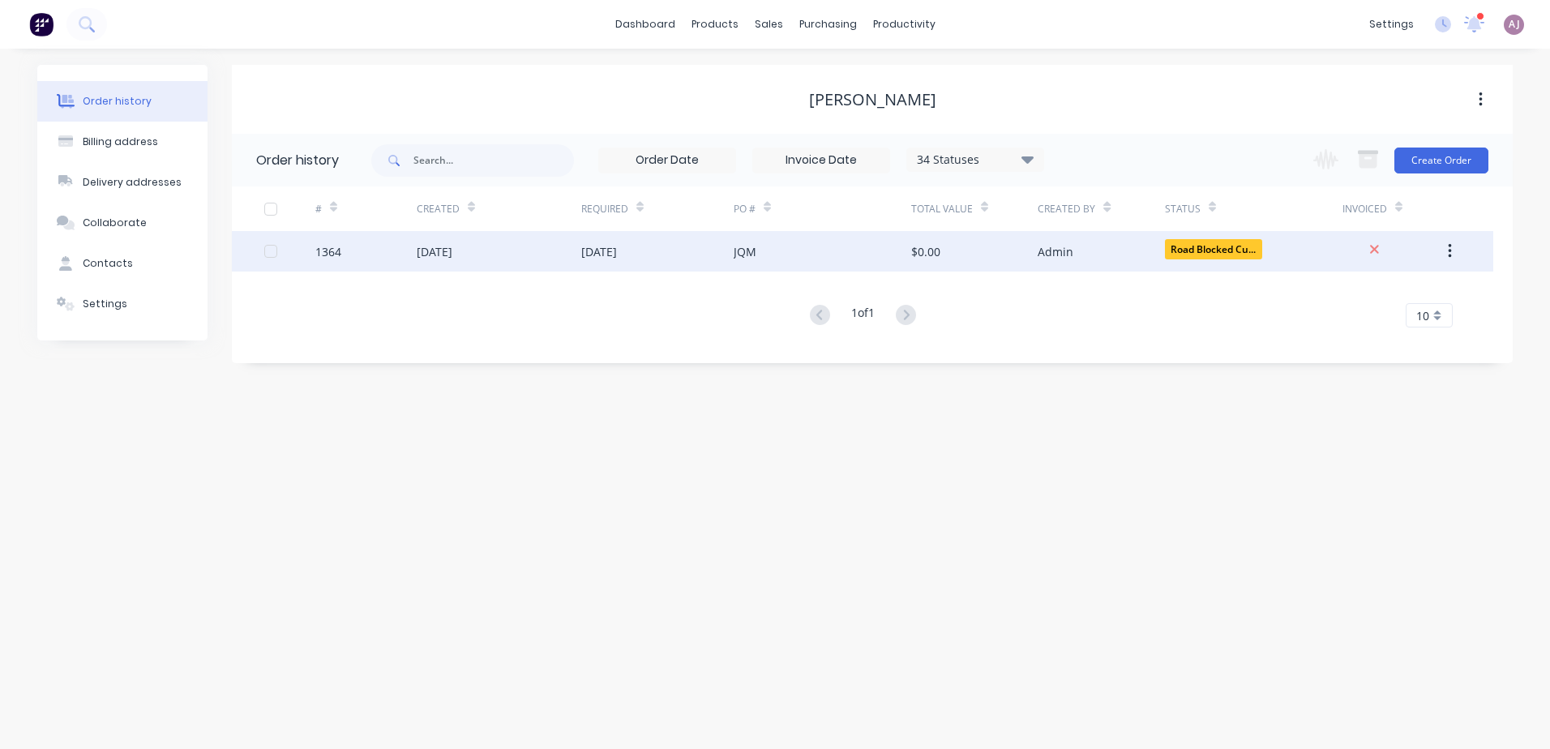
click at [559, 240] on div "04 Jun 2025" at bounding box center [499, 251] width 165 height 41
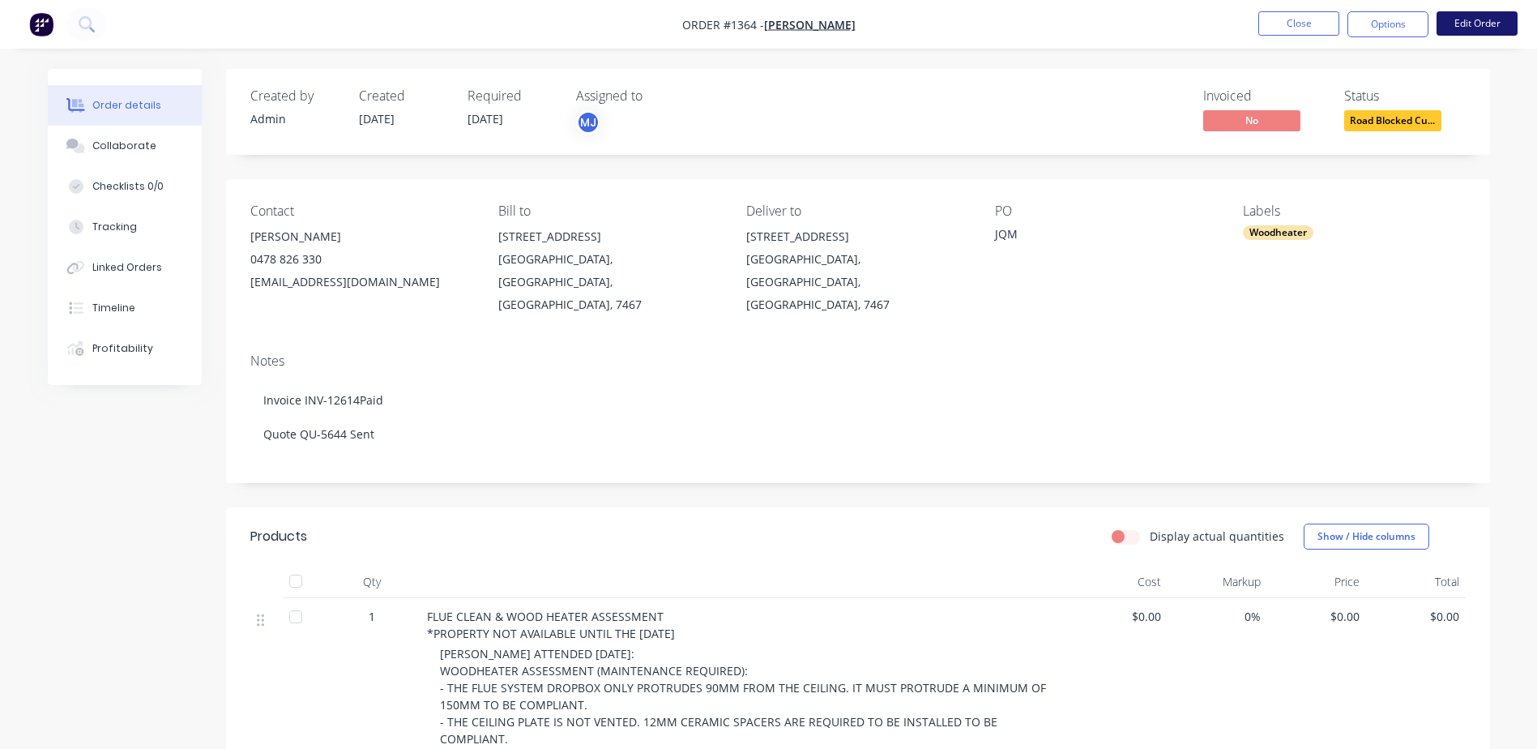
click at [1469, 33] on button "Edit Order" at bounding box center [1477, 23] width 81 height 24
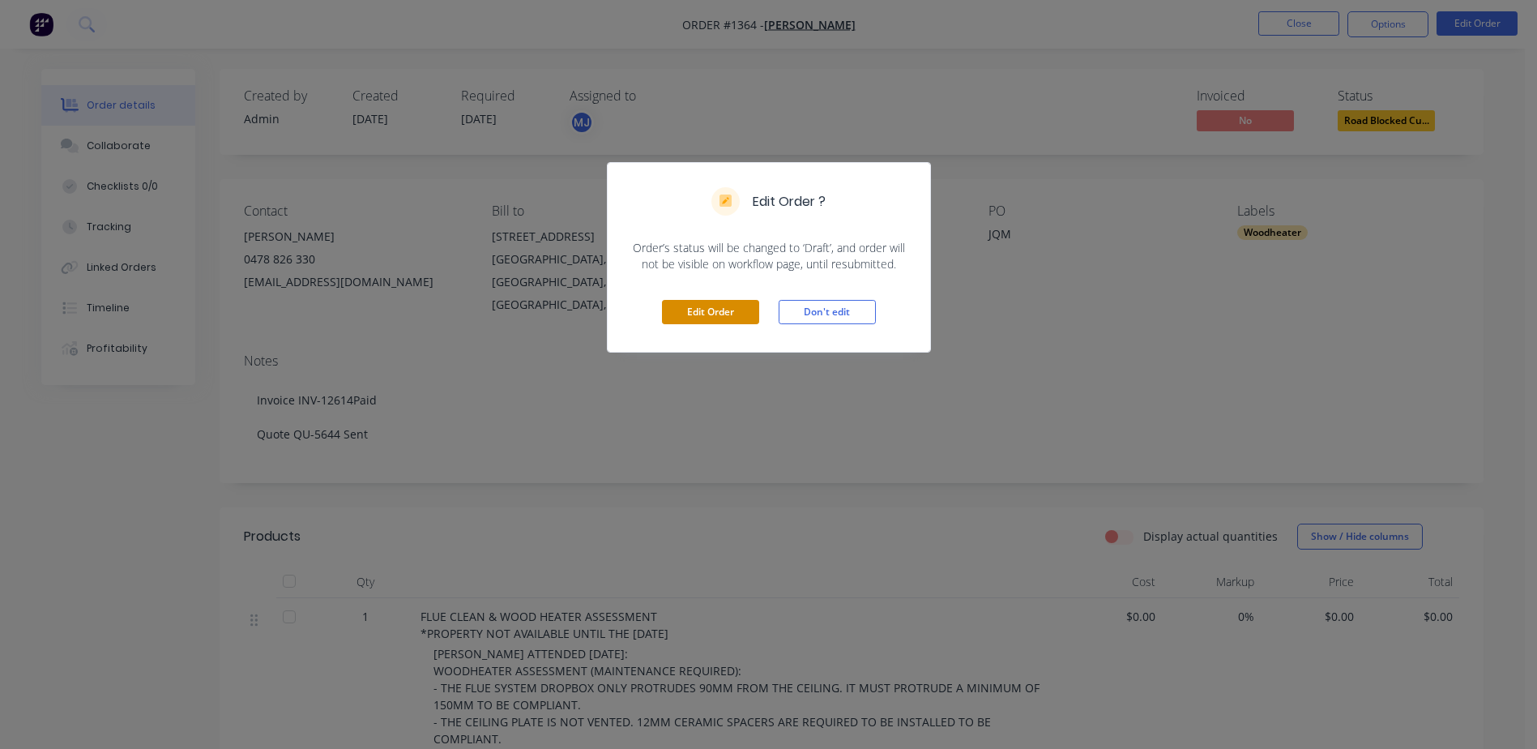
click at [698, 316] on button "Edit Order" at bounding box center [710, 312] width 97 height 24
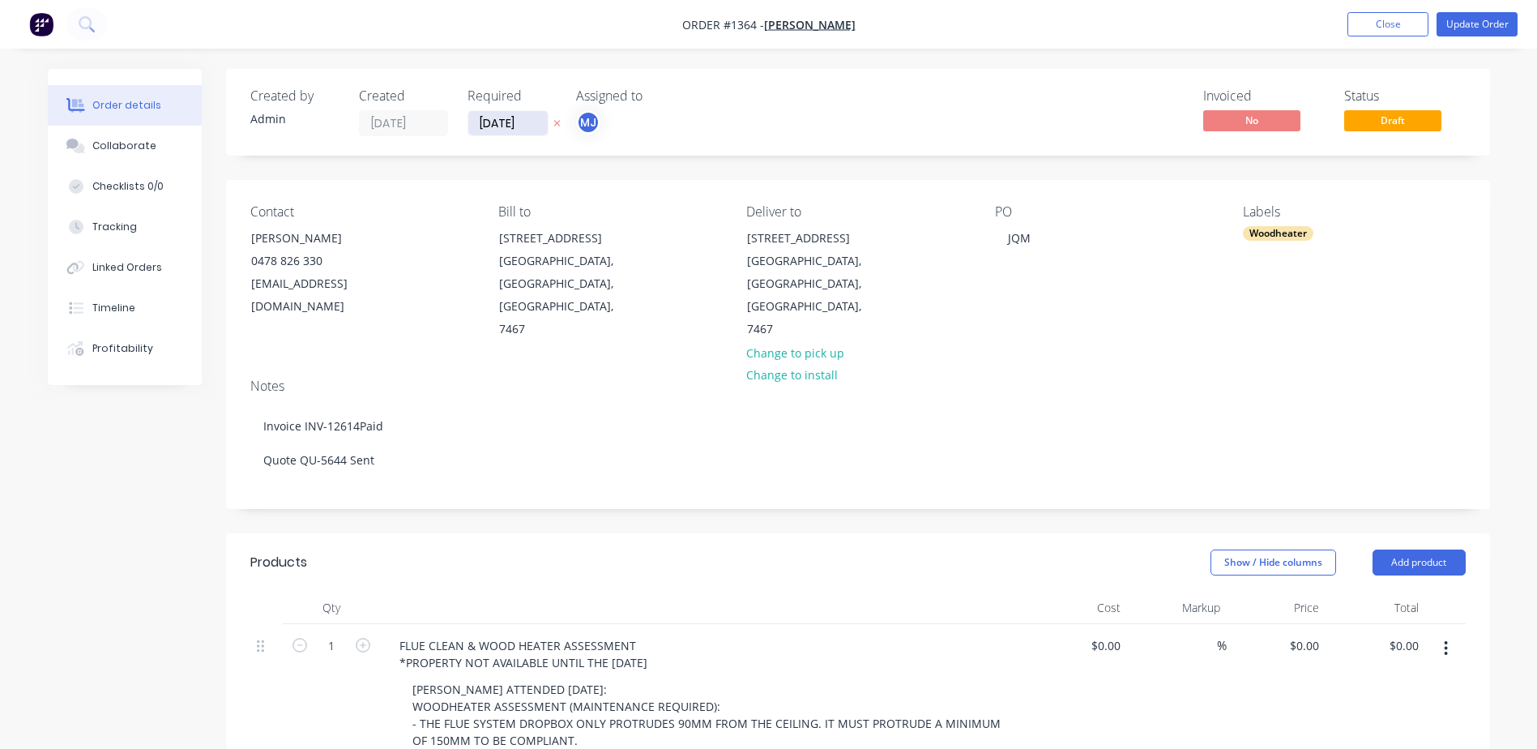
click at [485, 121] on input "[DATE]" at bounding box center [507, 123] width 79 height 24
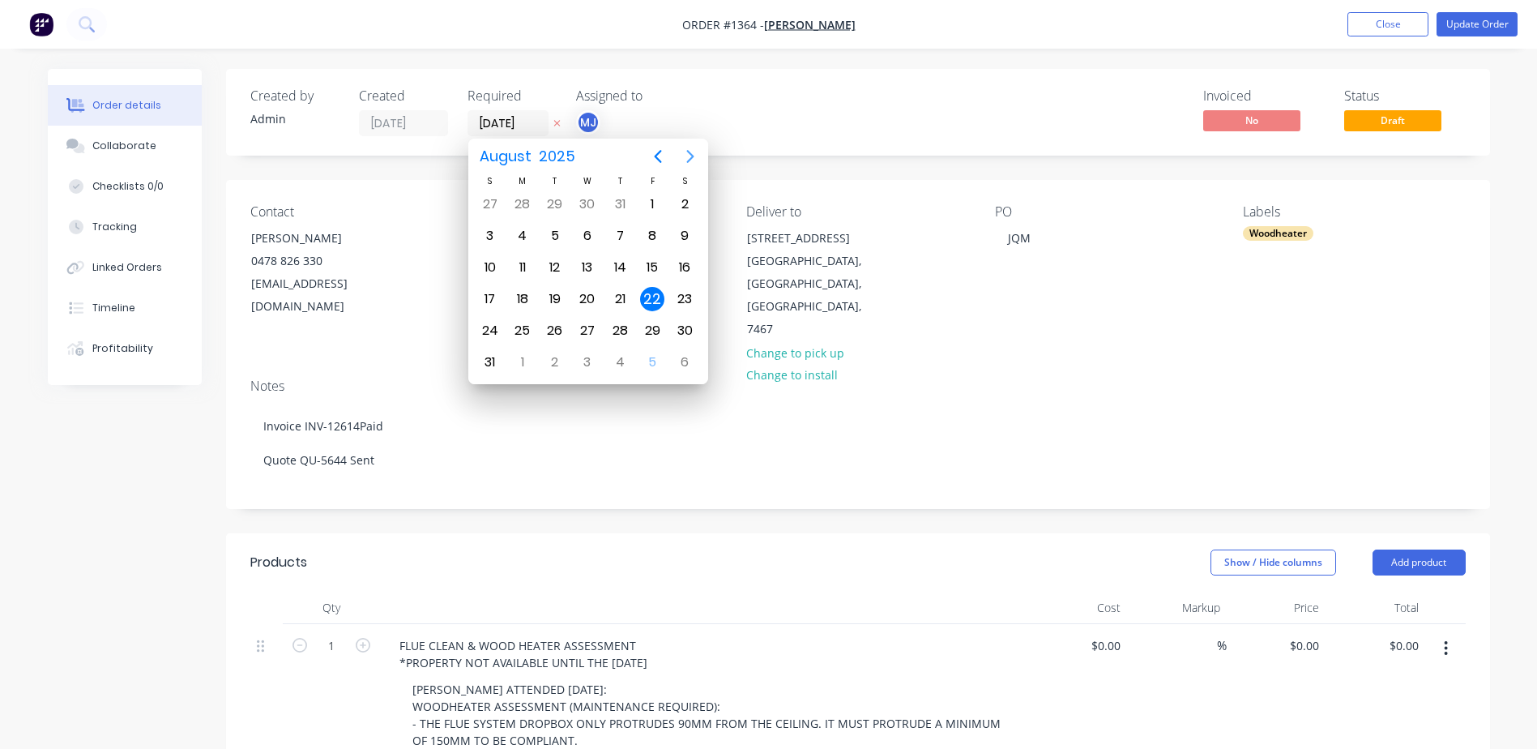
click at [684, 151] on icon "Next page" at bounding box center [690, 156] width 19 height 19
click at [553, 336] on div "30" at bounding box center [555, 331] width 24 height 24
type input "[DATE]"
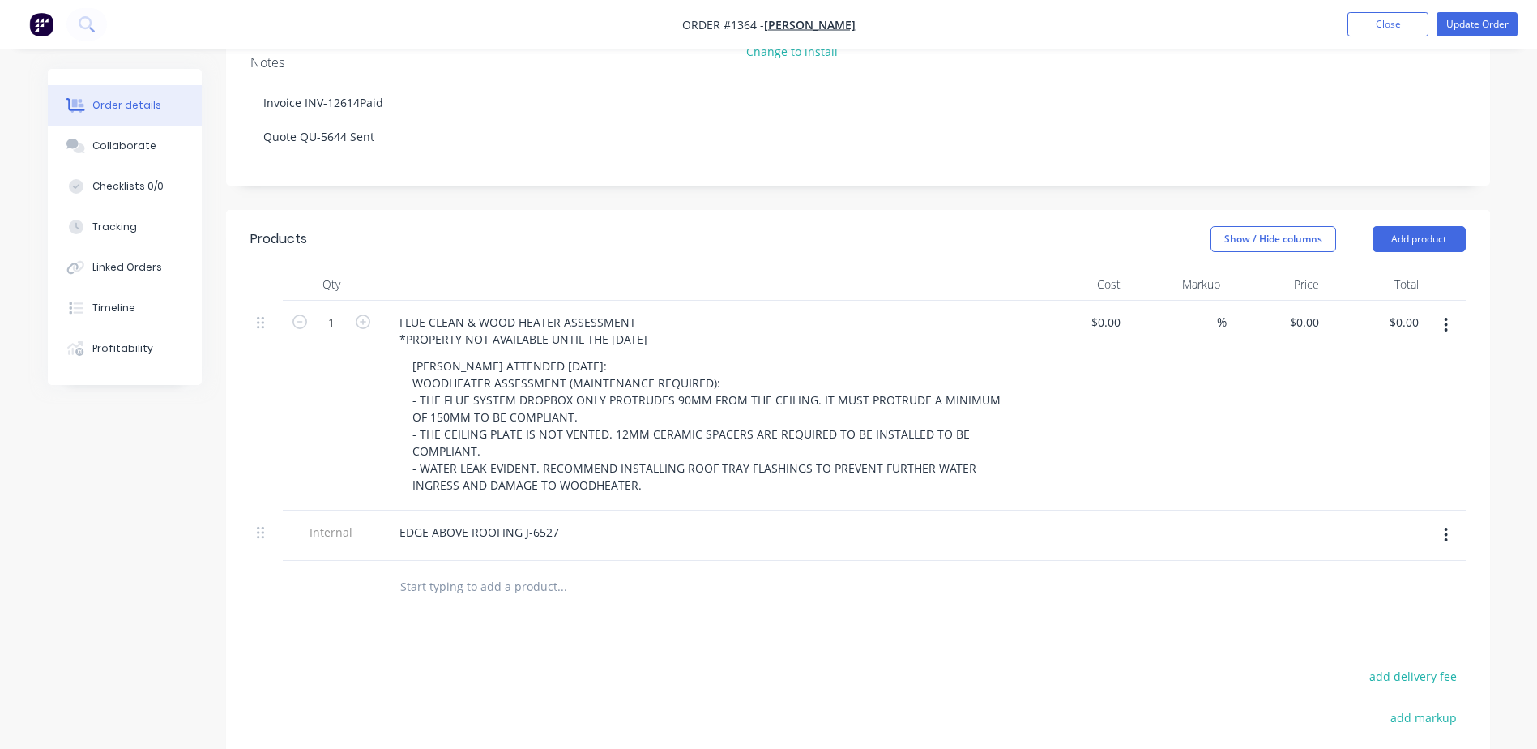
scroll to position [324, 0]
drag, startPoint x: 670, startPoint y: 294, endPoint x: 400, endPoint y: 292, distance: 269.9
click at [400, 310] on div "FLUE CLEAN & WOOD HEATER ASSESSMENT *PROPERTY NOT AVAILABLE UNTIL THE 26TH JUNE" at bounding box center [524, 330] width 274 height 41
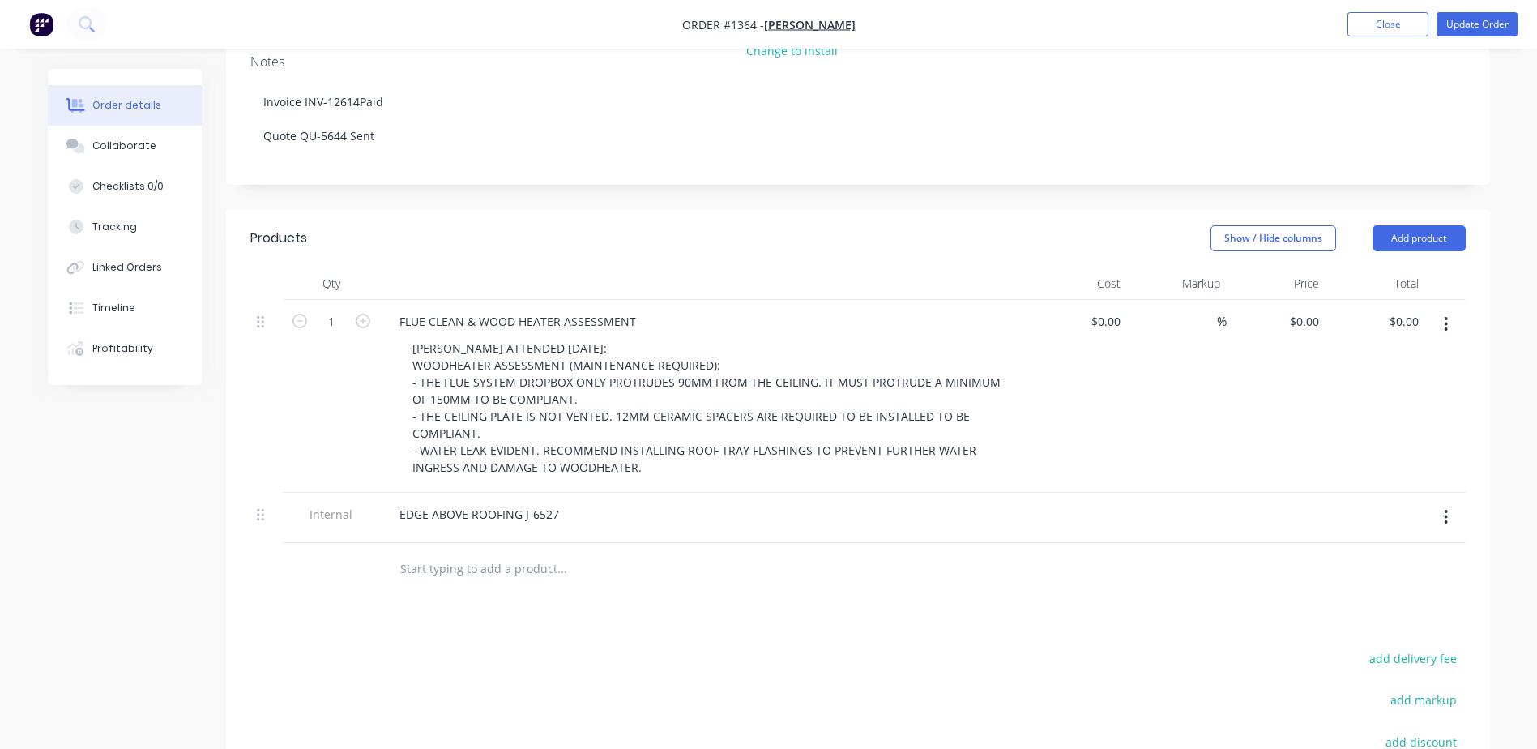
click at [495, 553] on input "text" at bounding box center [562, 569] width 324 height 32
click at [433, 553] on input "text" at bounding box center [562, 569] width 324 height 32
paste input "WOODHEATER ASSESSMENT (MAINTENANCE REQUIRED):"
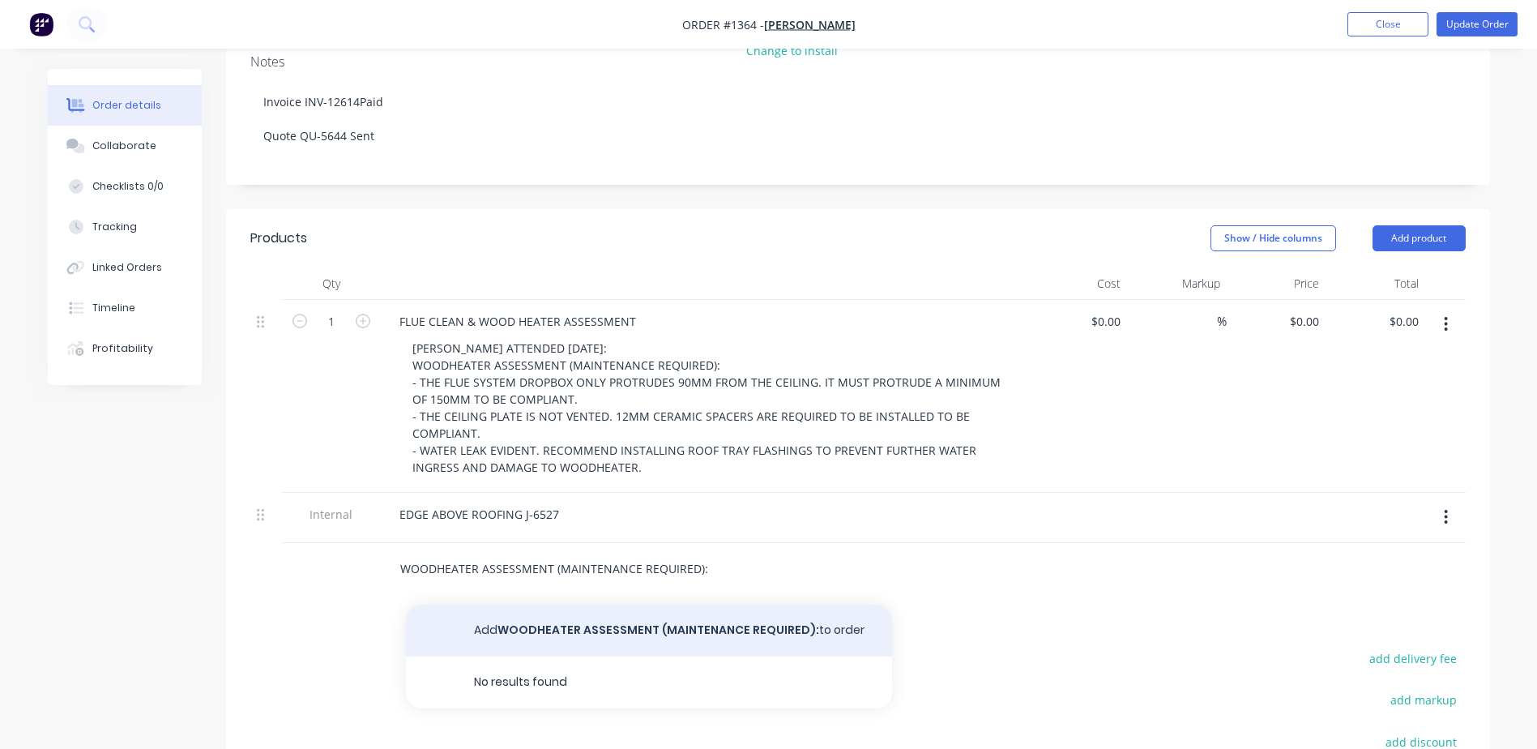
type input "WOODHEATER ASSESSMENT (MAINTENANCE REQUIRED):"
click at [569, 605] on button "Add WOODHEATER ASSESSMENT (MAINTENANCE REQUIRED): to order" at bounding box center [649, 631] width 486 height 52
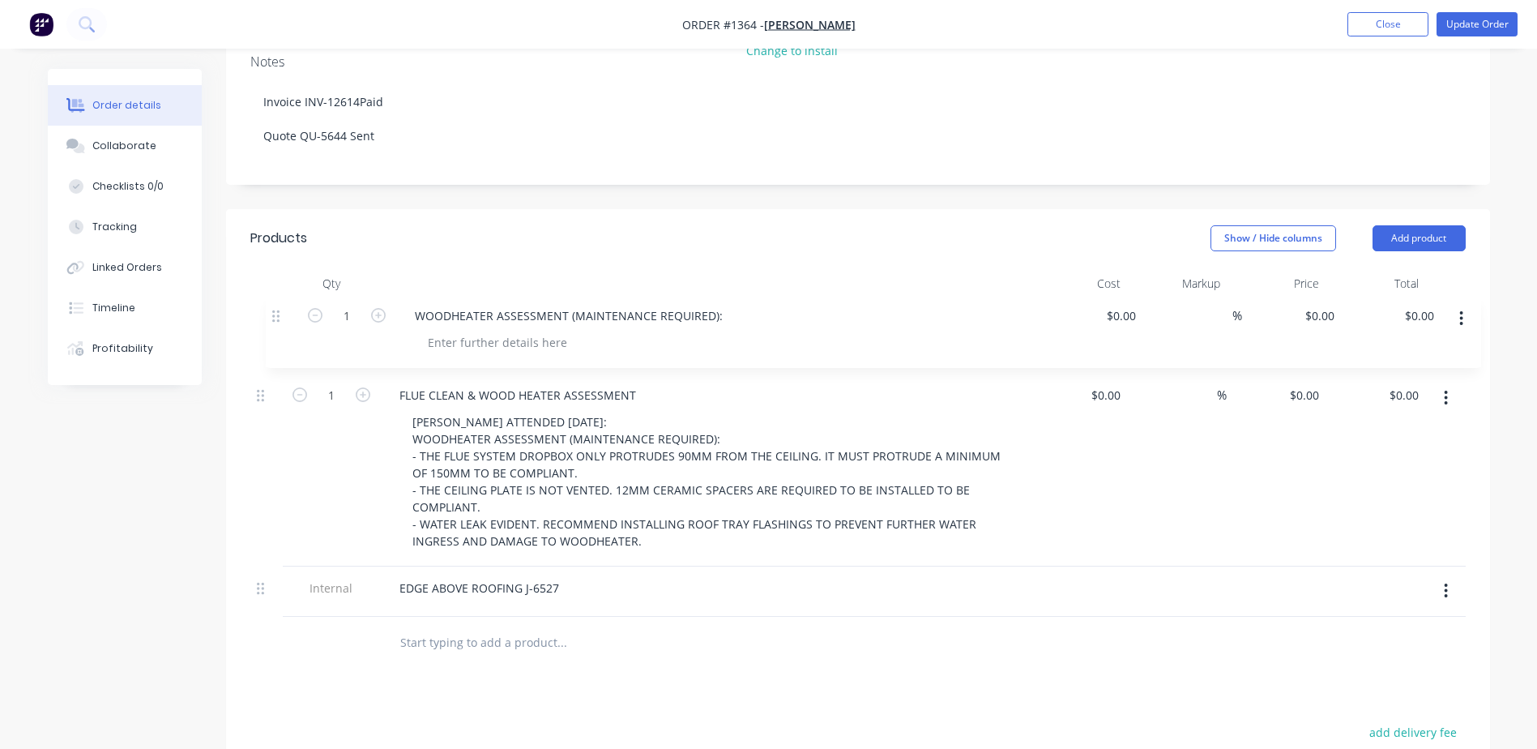
drag, startPoint x: 263, startPoint y: 523, endPoint x: 279, endPoint y: 303, distance: 220.2
click at [279, 303] on div "1 FLUE CLEAN & WOOD HEATER ASSESSMENT MARK J ATTENDED THURSDAY THE 31ST JULY 20…" at bounding box center [858, 458] width 1216 height 317
click at [466, 336] on div at bounding box center [482, 348] width 165 height 24
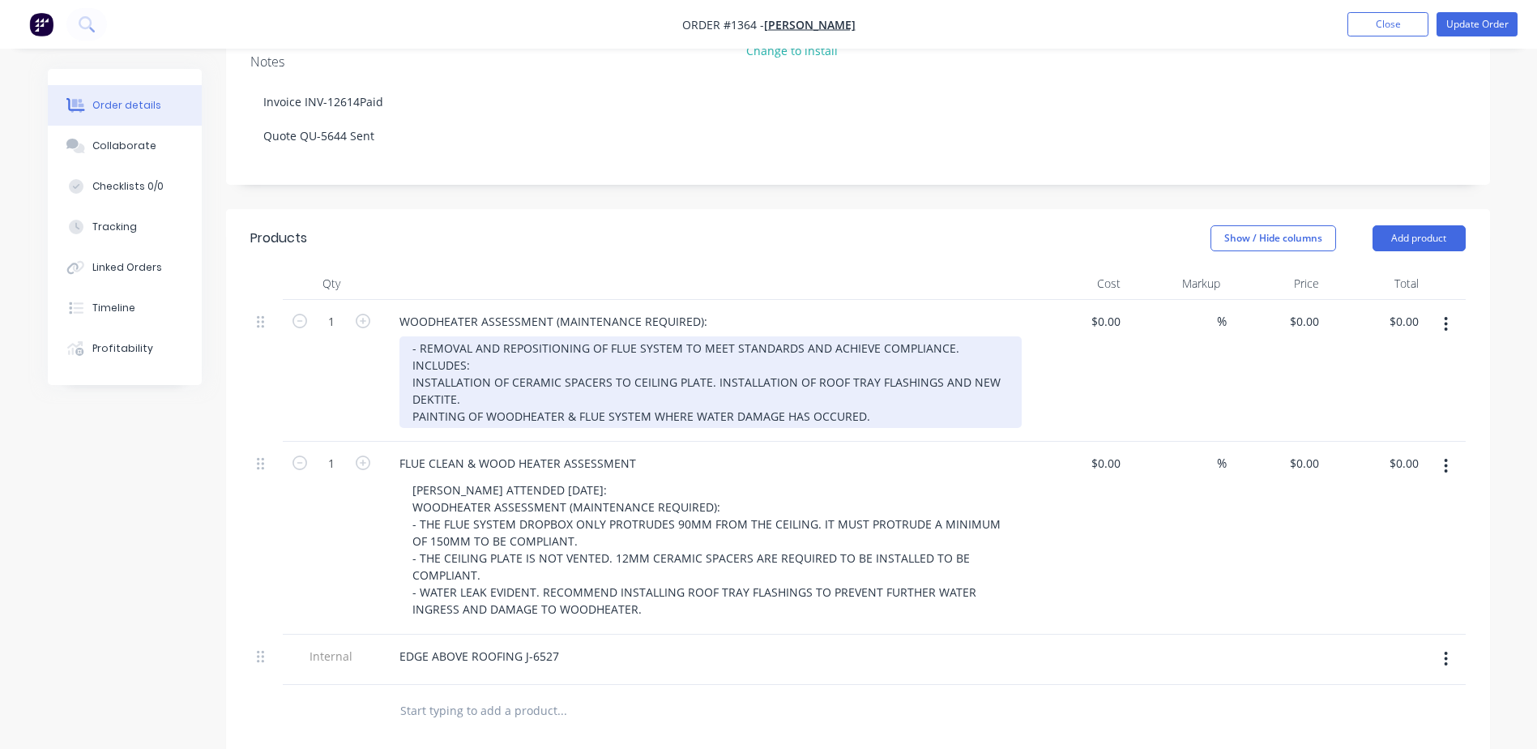
click at [418, 336] on div "- REMOVAL AND REPOSITIONING OF FLUE SYSTEM TO MEET STANDARDS AND ACHIEVE COMPLI…" at bounding box center [711, 382] width 622 height 92
click at [413, 336] on div "REMOVAL AND REPOSITIONING OF FLUE SYSTEM TO MEET STANDARDS AND ACHIEVE COMPLIAN…" at bounding box center [711, 382] width 622 height 92
click at [714, 336] on div "REMOVAL AND REPOSITIONING OF FLUE SYSTEM TO MEET STANDARDS AND ACHIEVE COMPLIAN…" at bounding box center [711, 382] width 622 height 92
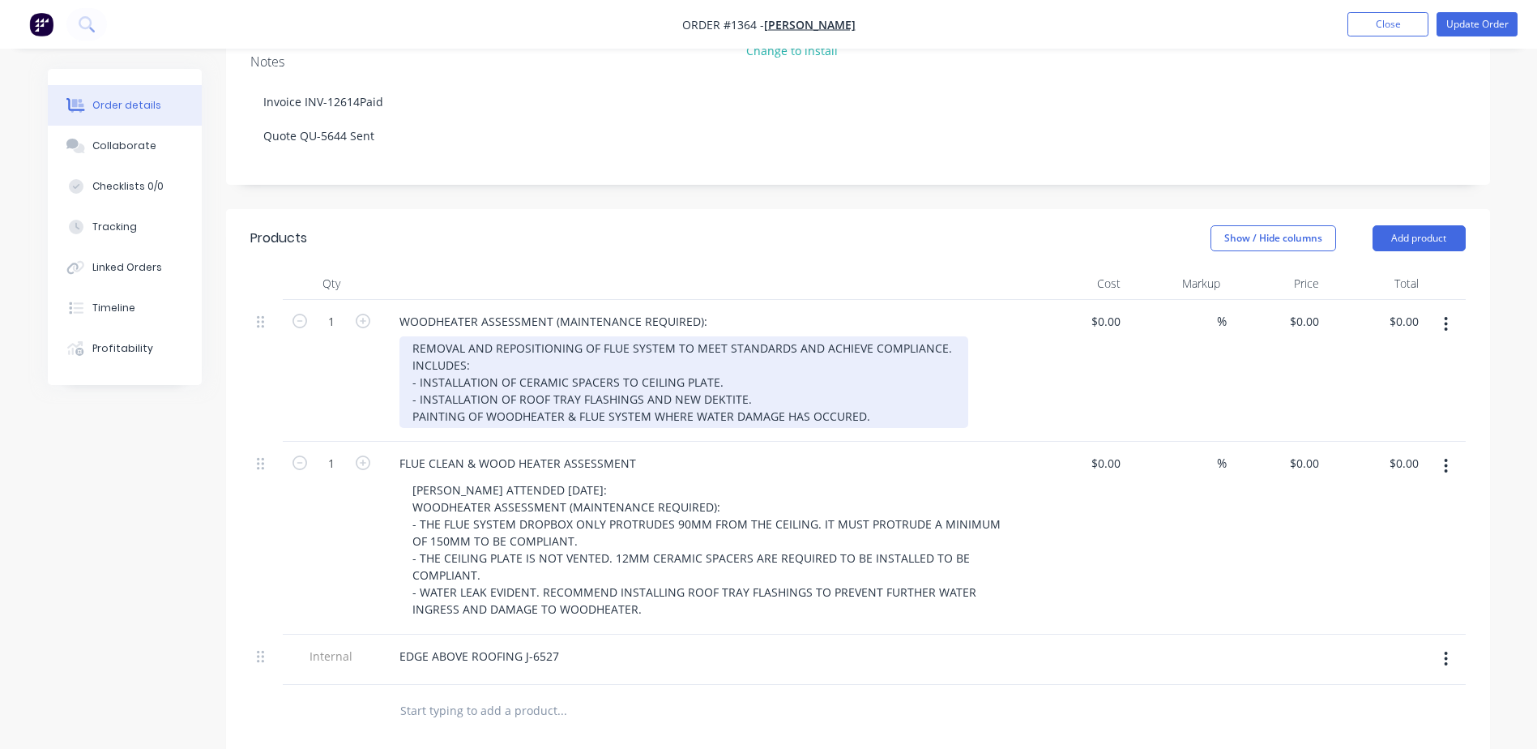
click at [411, 368] on div "REMOVAL AND REPOSITIONING OF FLUE SYSTEM TO MEET STANDARDS AND ACHIEVE COMPLIAN…" at bounding box center [684, 382] width 569 height 92
click at [778, 357] on div "REMOVAL AND REPOSITIONING OF FLUE SYSTEM TO MEET STANDARDS AND ACHIEVE COMPLIAN…" at bounding box center [684, 382] width 569 height 92
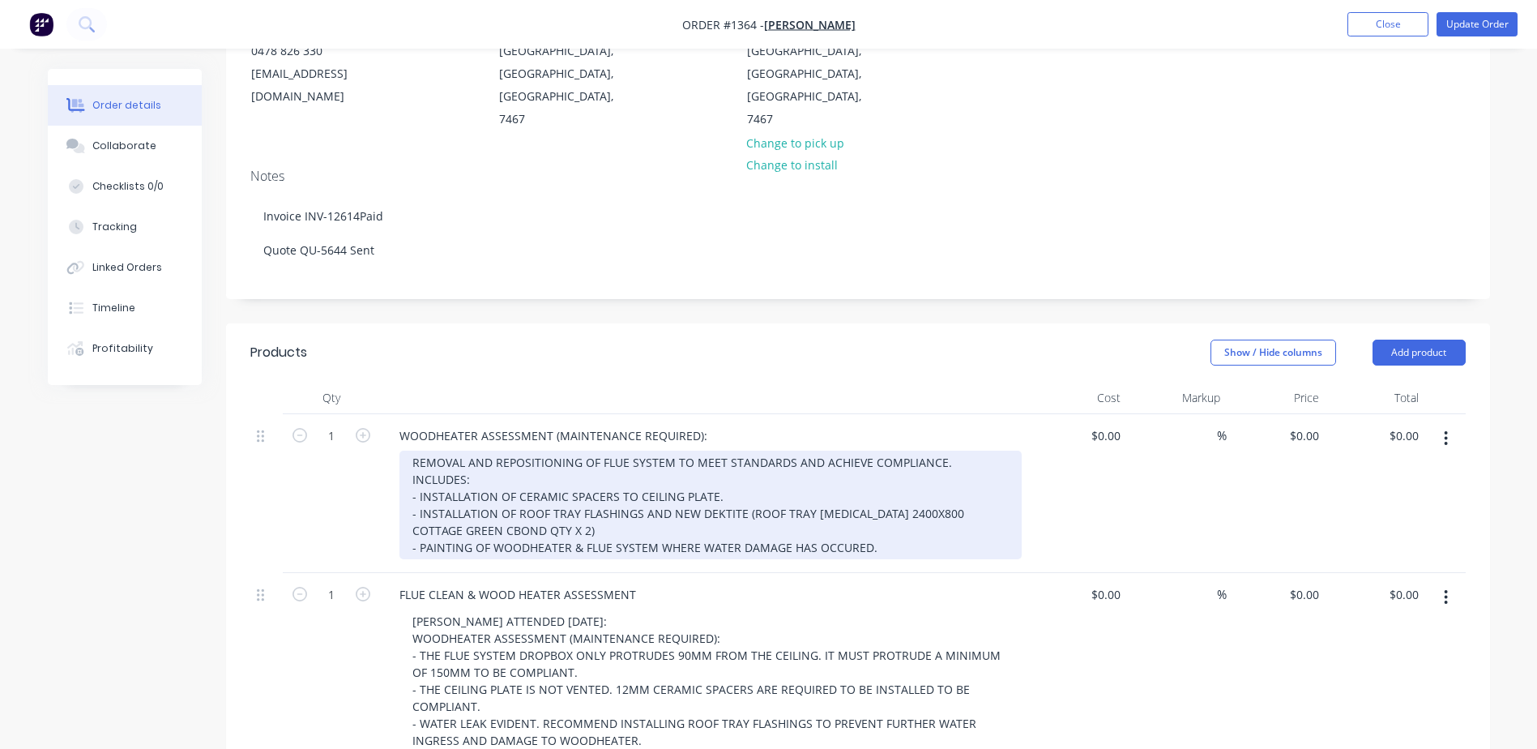
scroll to position [0, 0]
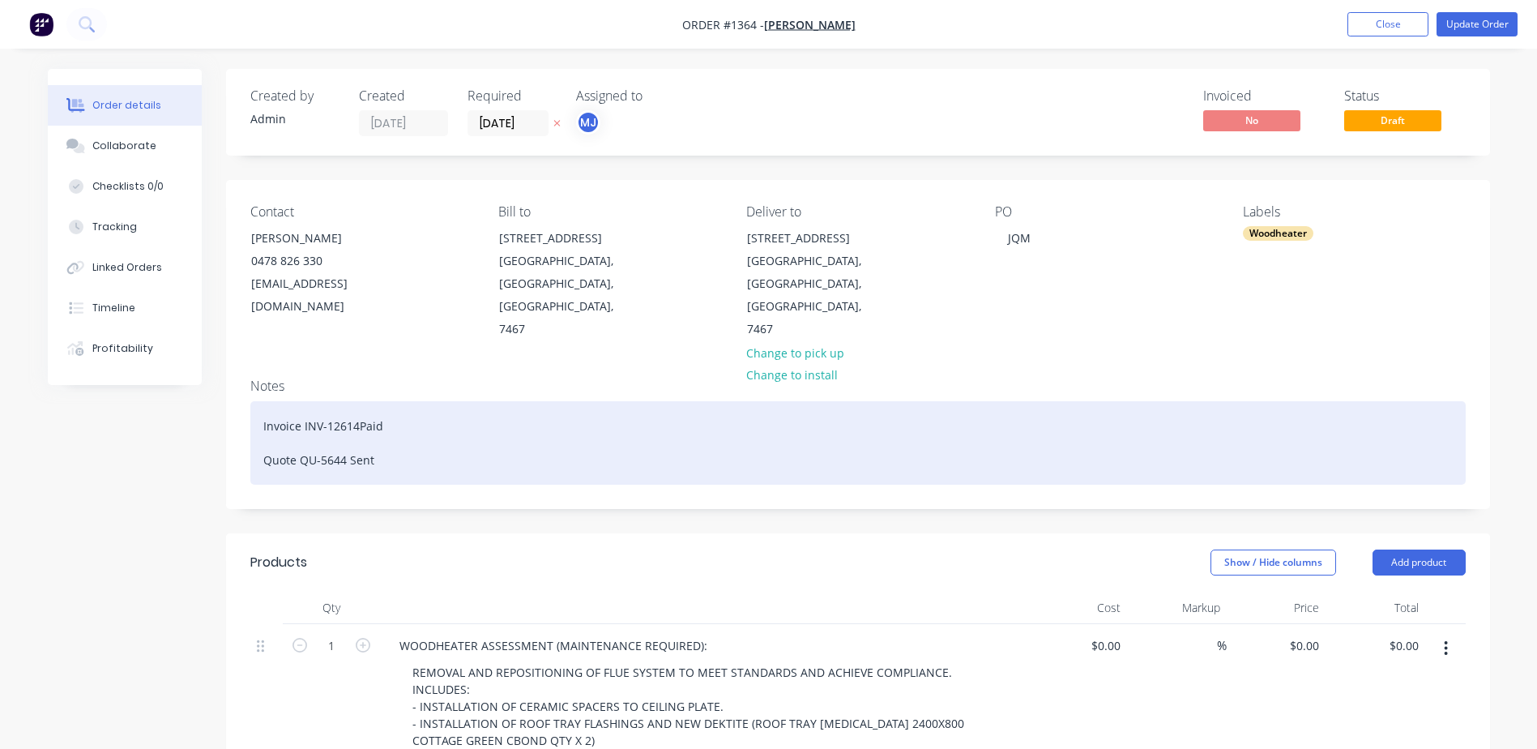
click at [357, 413] on div "Invoice INV-12614Paid Quote QU-5644 Sent" at bounding box center [858, 442] width 1216 height 83
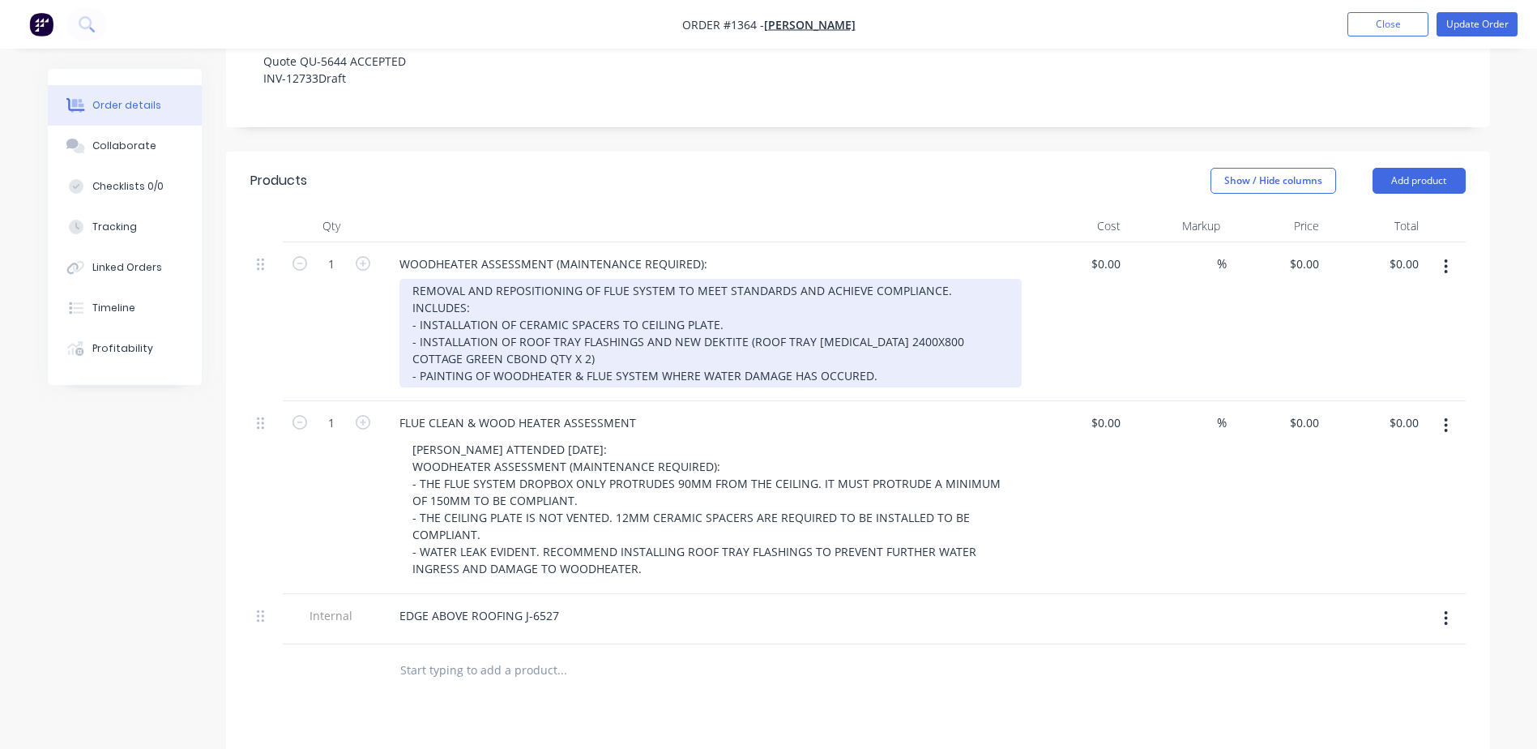
scroll to position [405, 0]
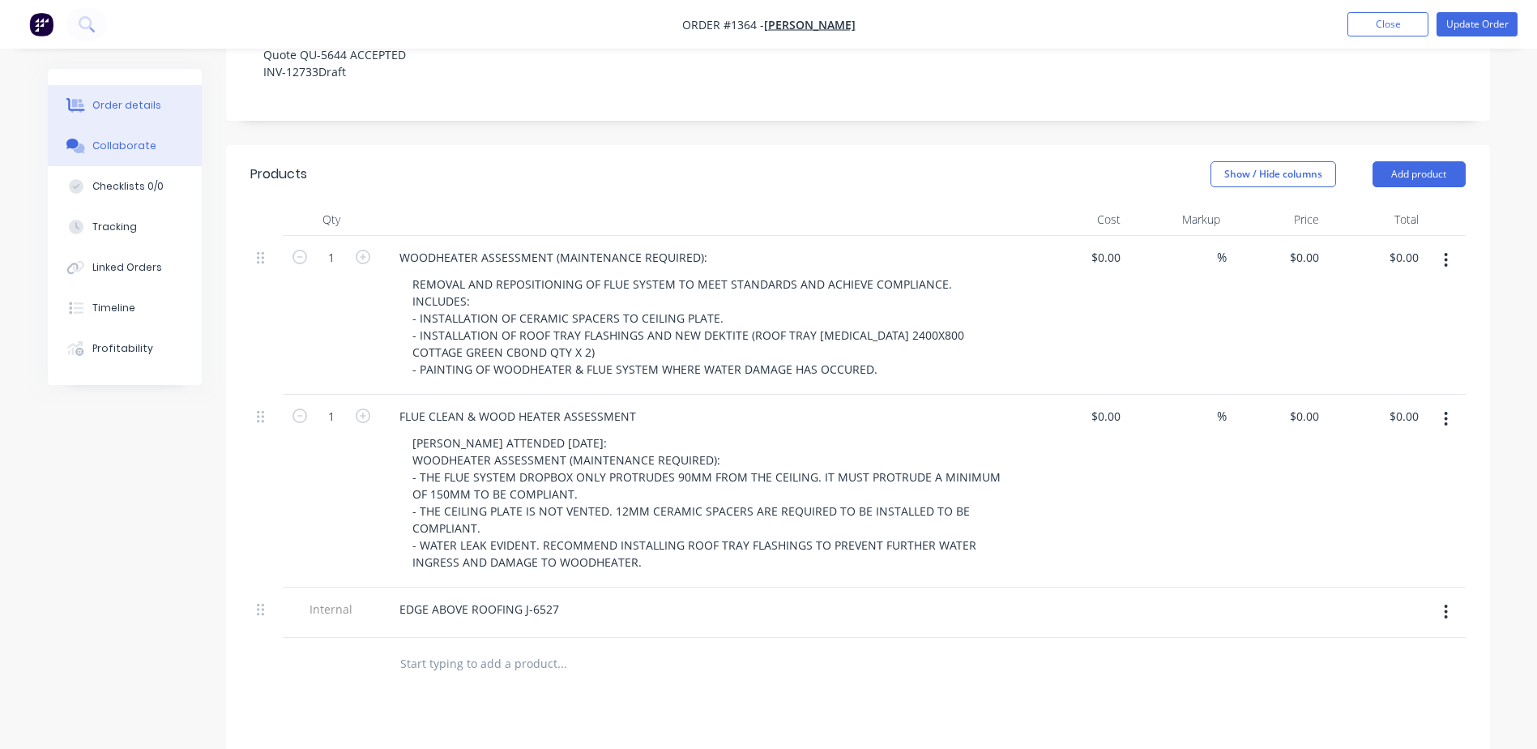
click at [109, 139] on div "Collaborate" at bounding box center [124, 146] width 64 height 15
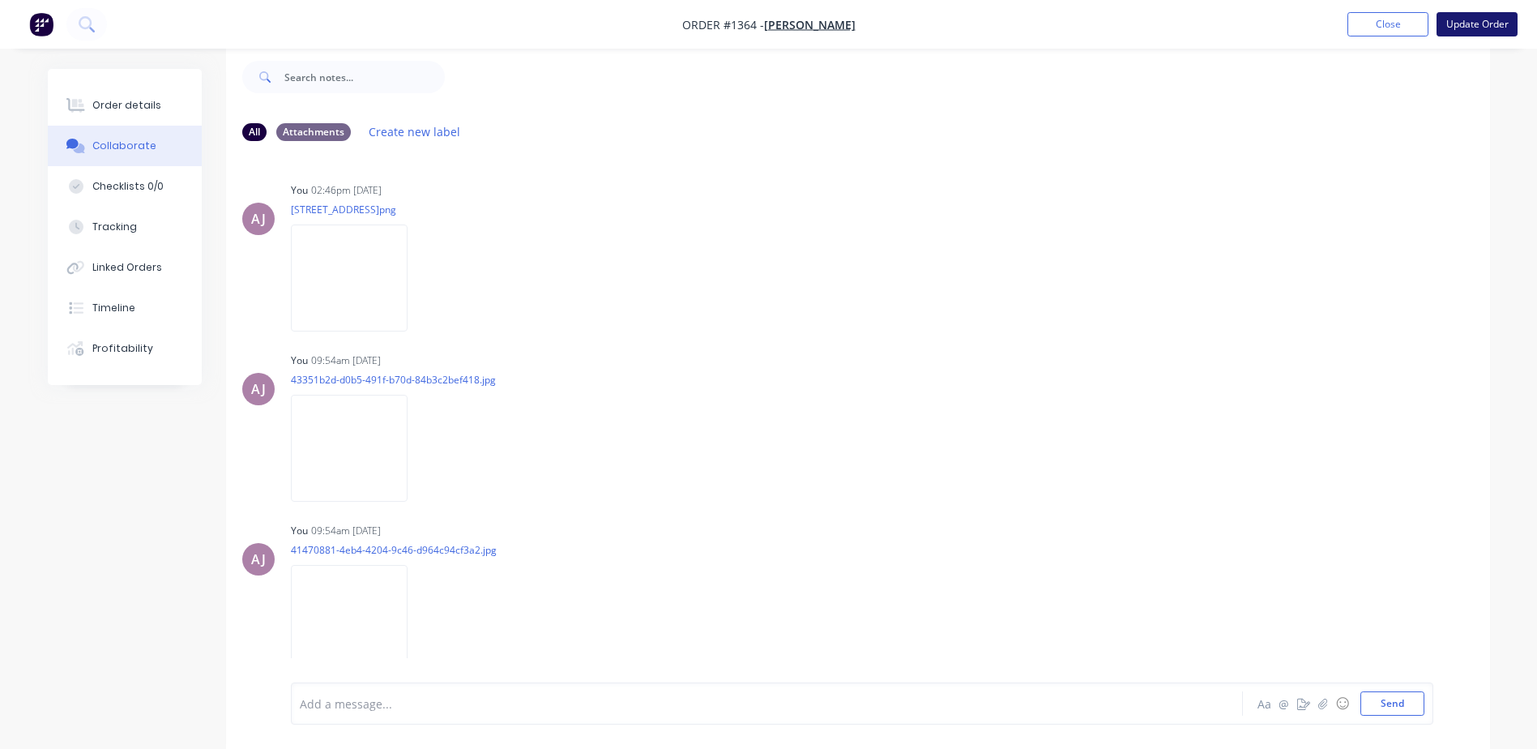
click at [1464, 24] on button "Update Order" at bounding box center [1477, 24] width 81 height 24
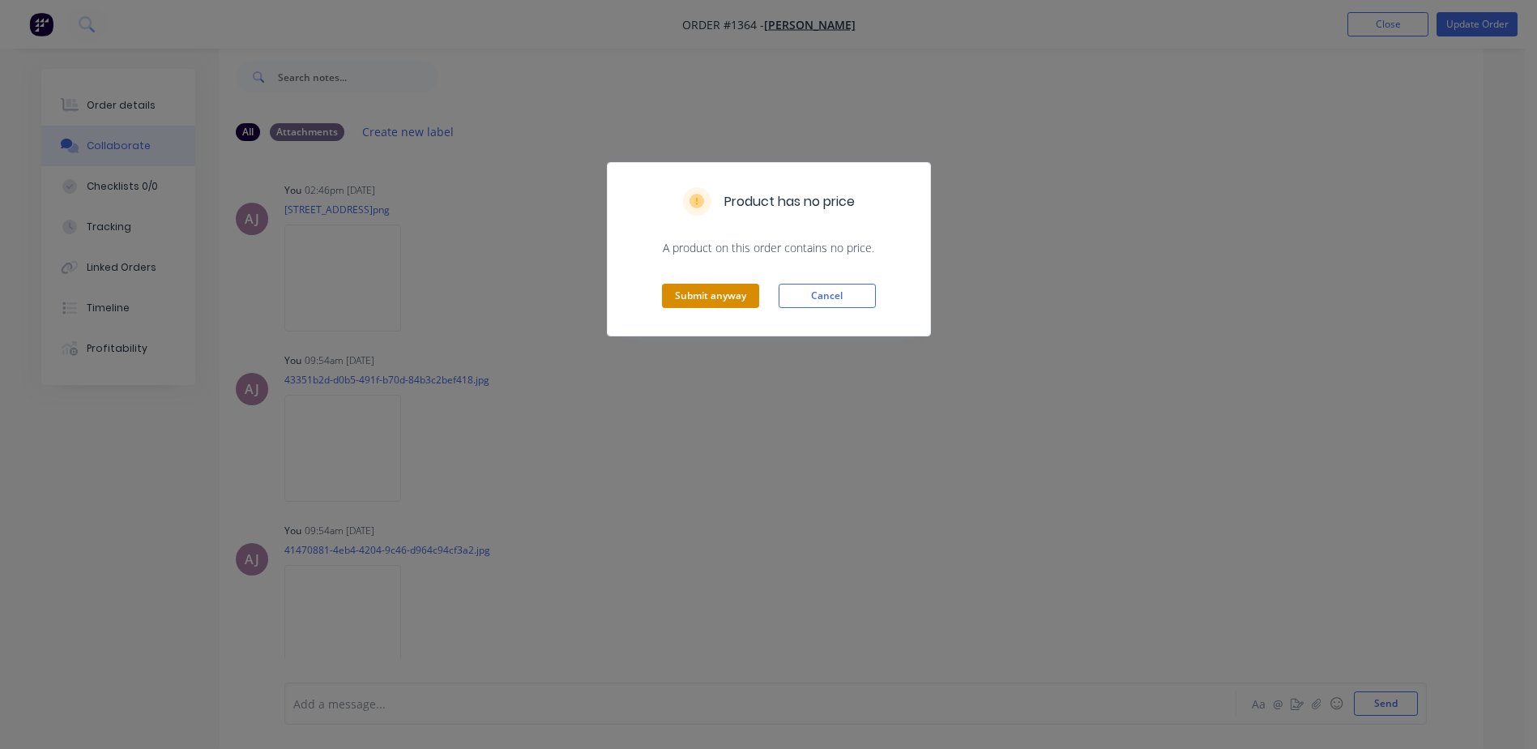
click at [740, 304] on button "Submit anyway" at bounding box center [710, 296] width 97 height 24
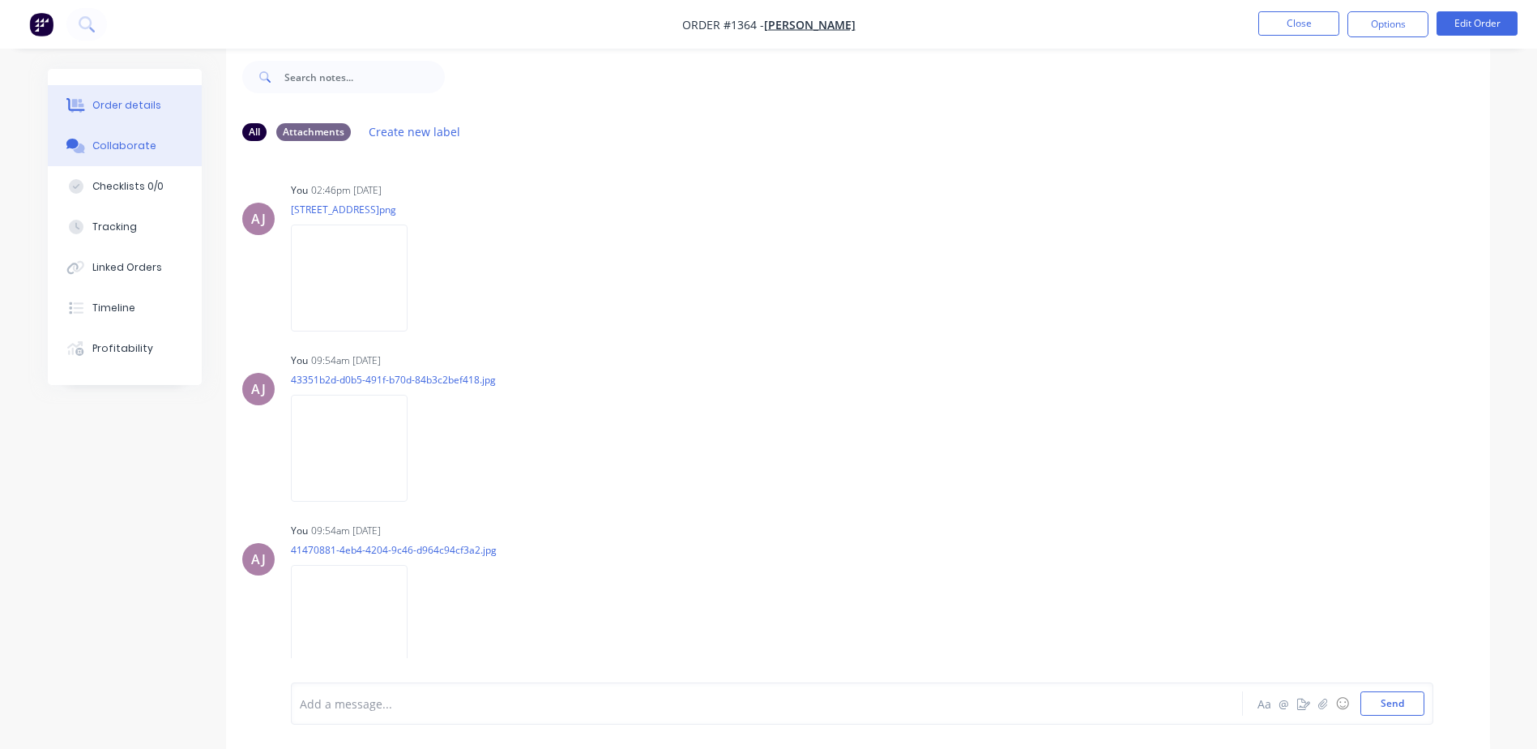
click at [103, 116] on button "Order details" at bounding box center [125, 105] width 154 height 41
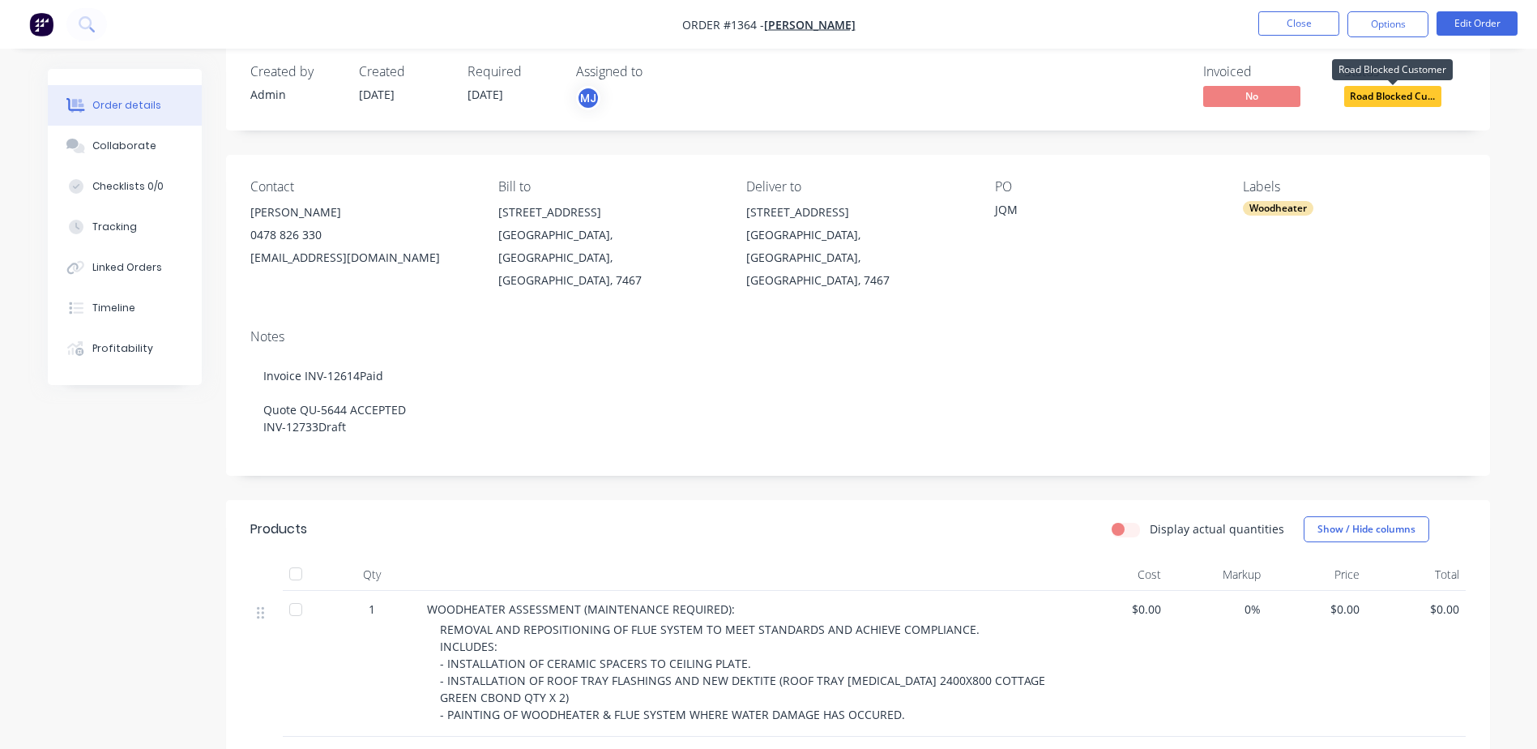
click at [1383, 100] on span "Road Blocked Cu..." at bounding box center [1393, 96] width 97 height 20
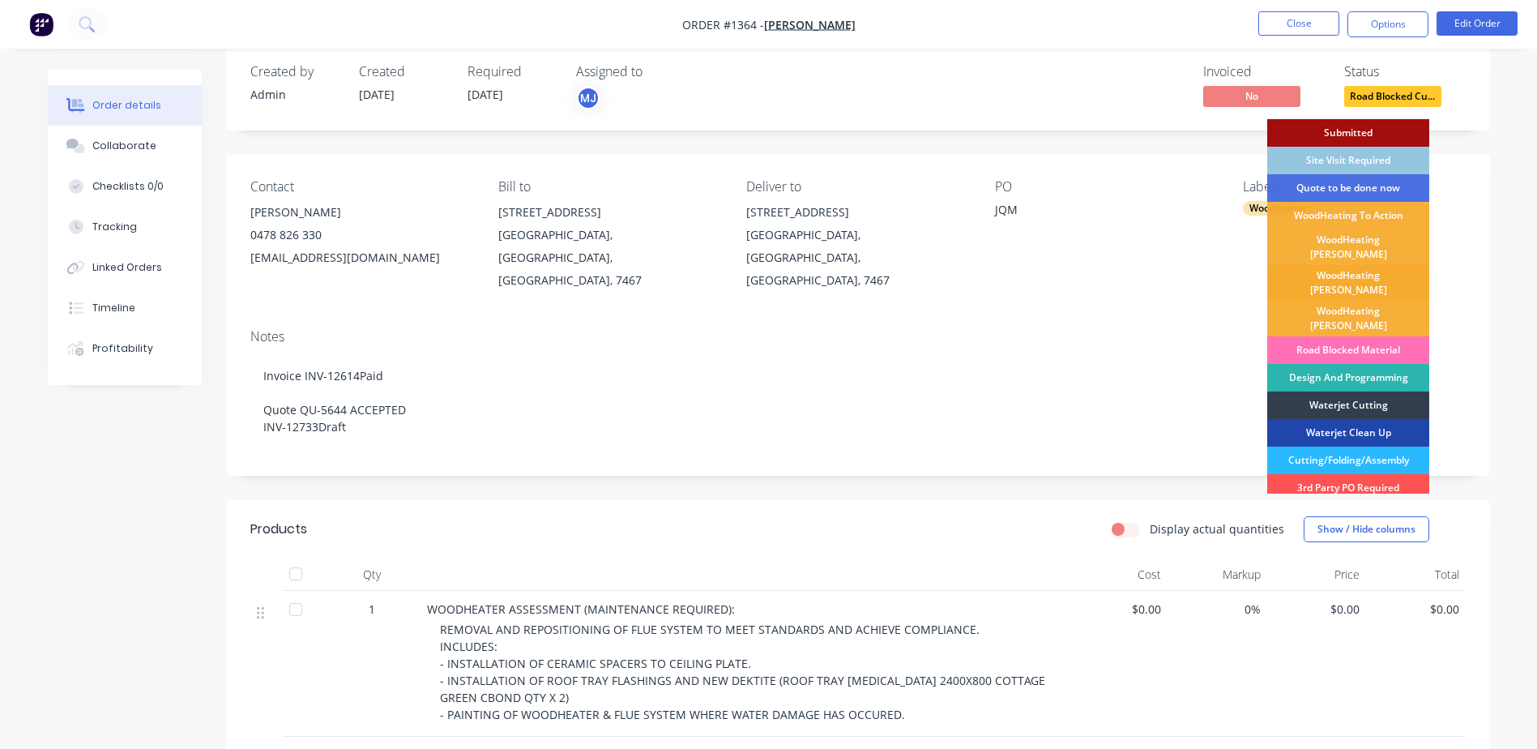
click at [1330, 269] on div "WoodHeating [PERSON_NAME]" at bounding box center [1349, 283] width 162 height 36
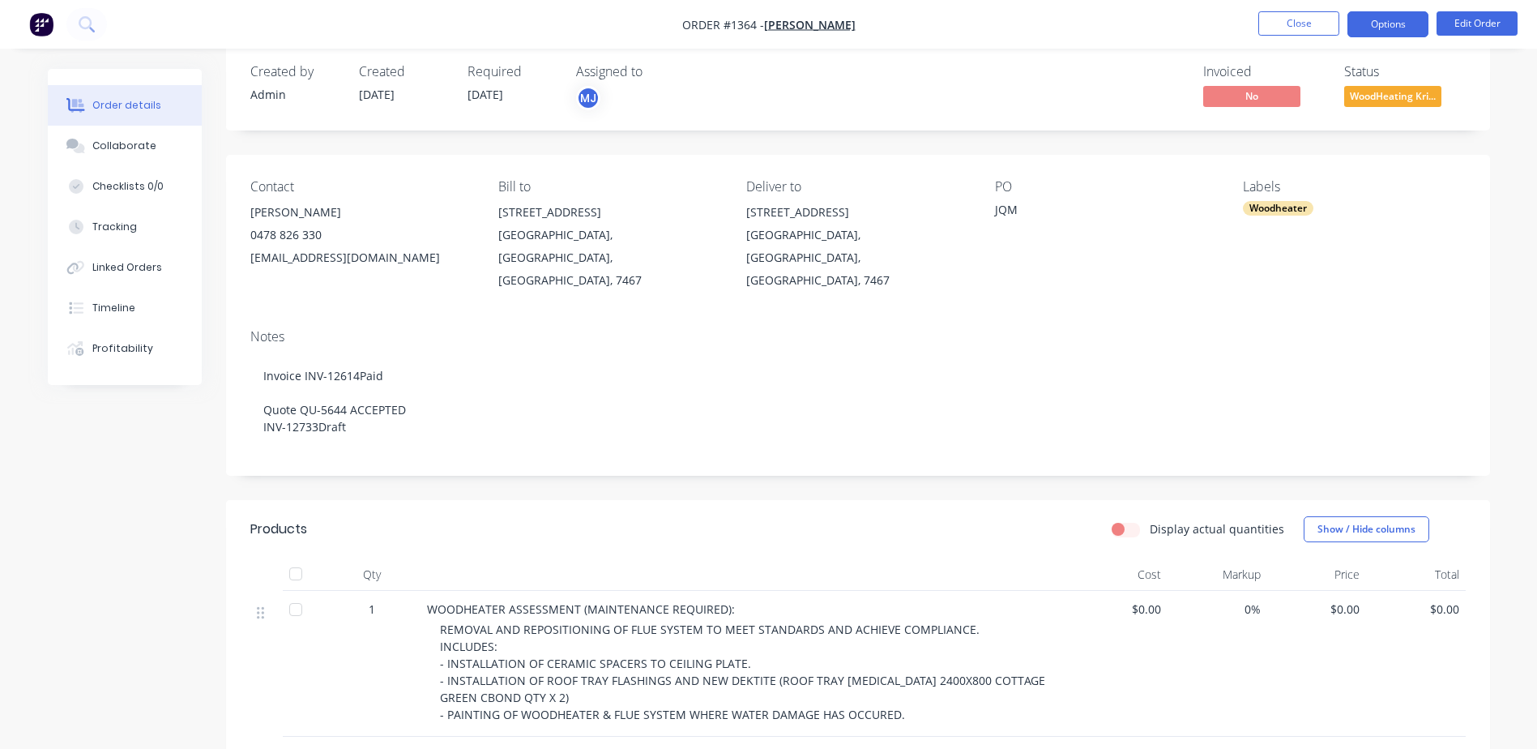
click at [1379, 22] on button "Options" at bounding box center [1388, 24] width 81 height 26
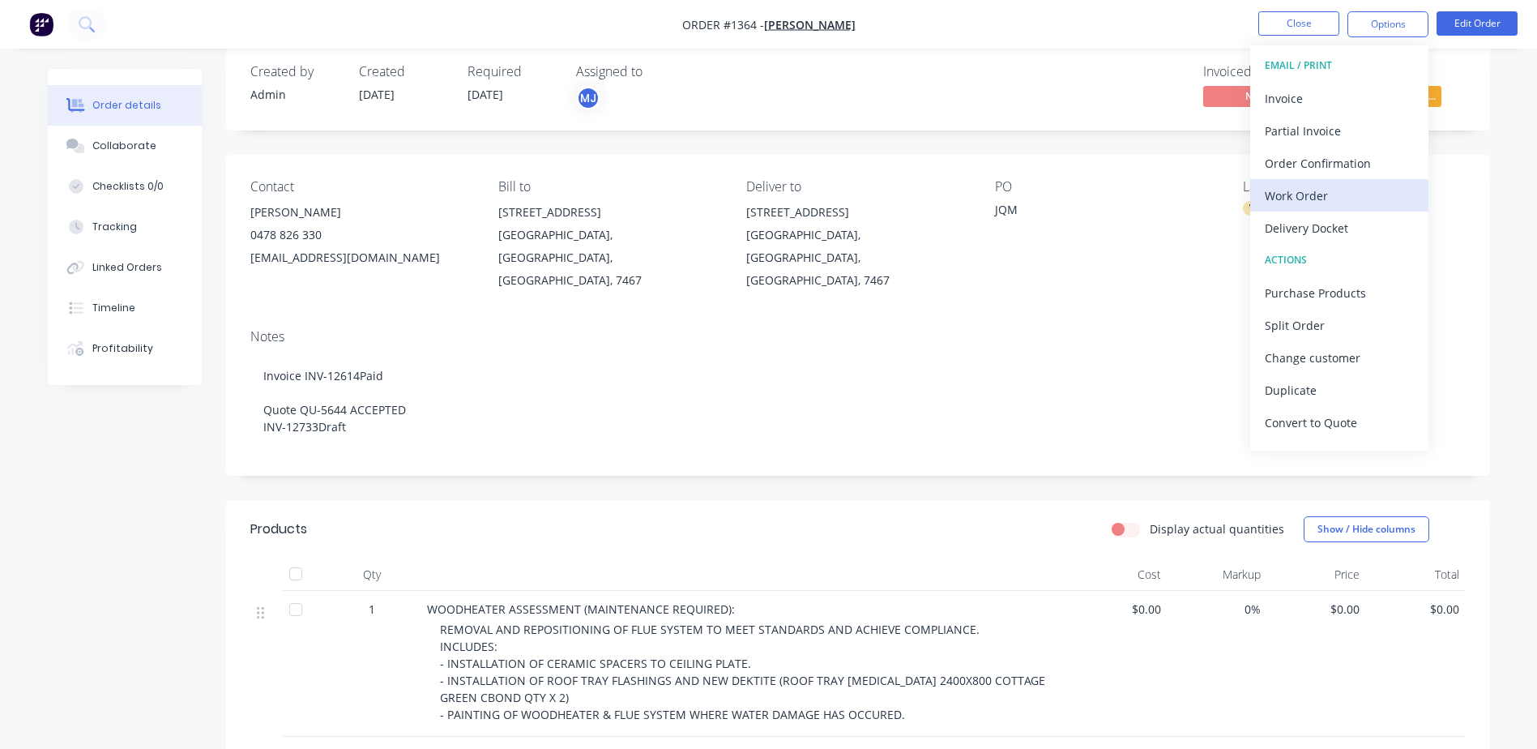
click at [1292, 190] on div "Work Order" at bounding box center [1339, 196] width 149 height 24
click at [1292, 190] on div "Custom" at bounding box center [1339, 196] width 149 height 24
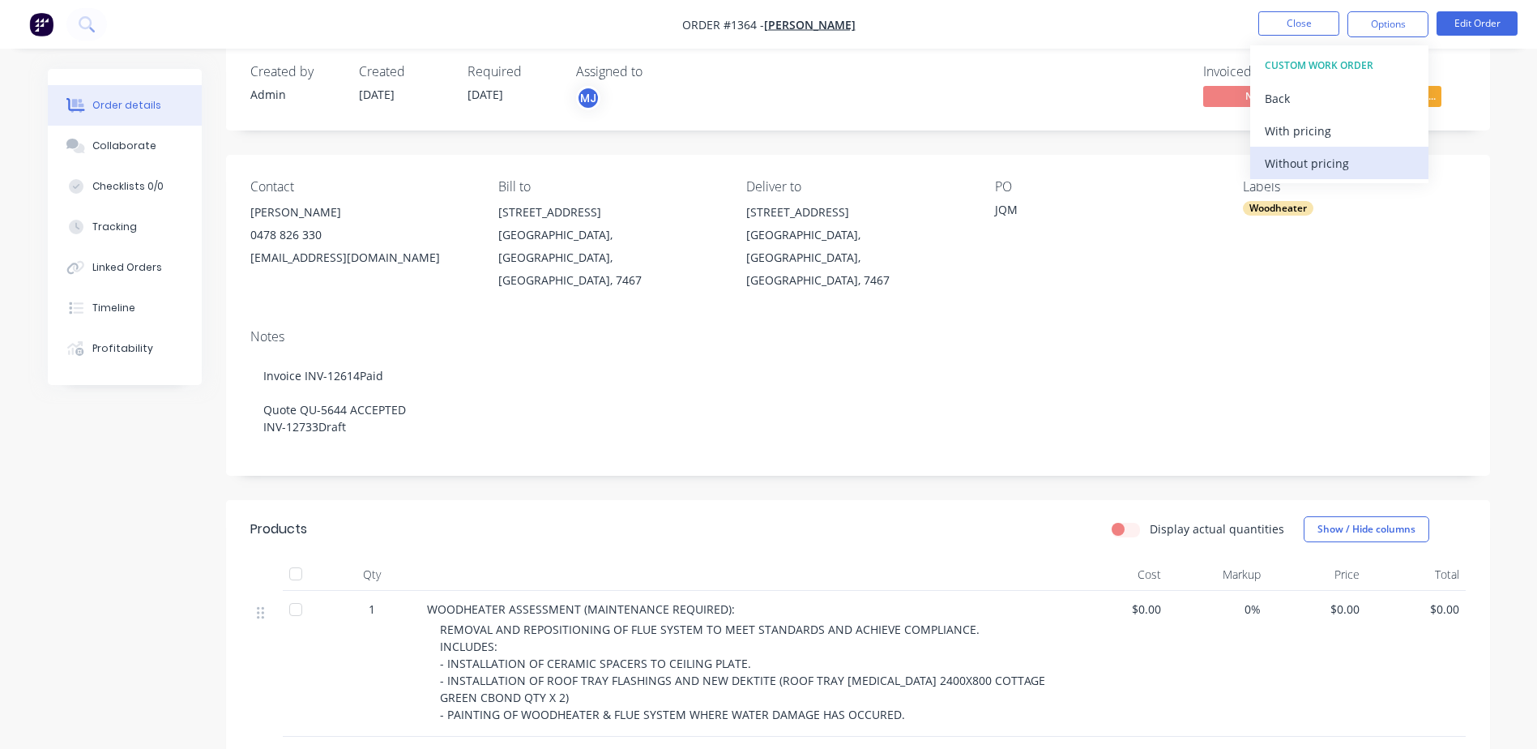
click at [1296, 159] on div "Without pricing" at bounding box center [1339, 164] width 149 height 24
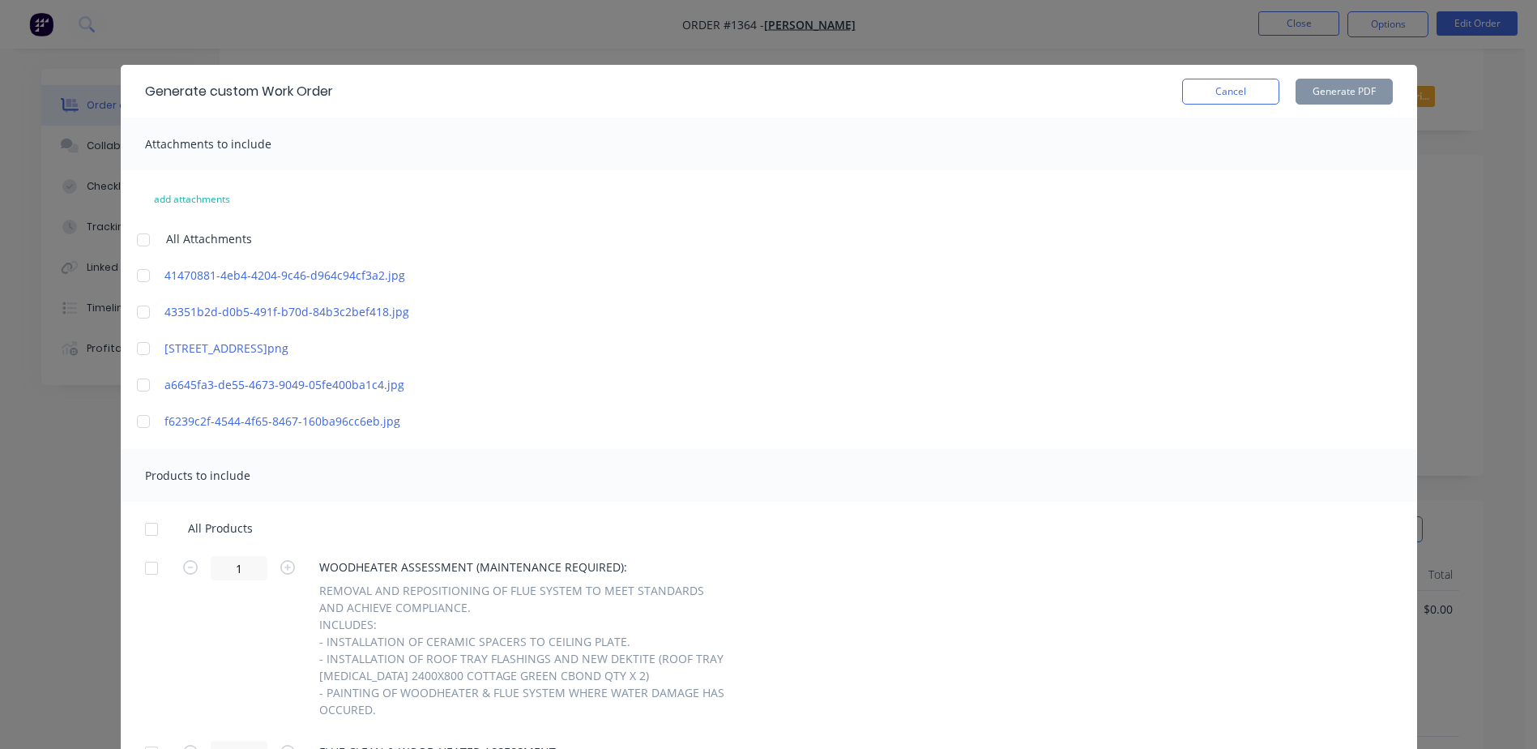
click at [140, 239] on div at bounding box center [143, 240] width 32 height 32
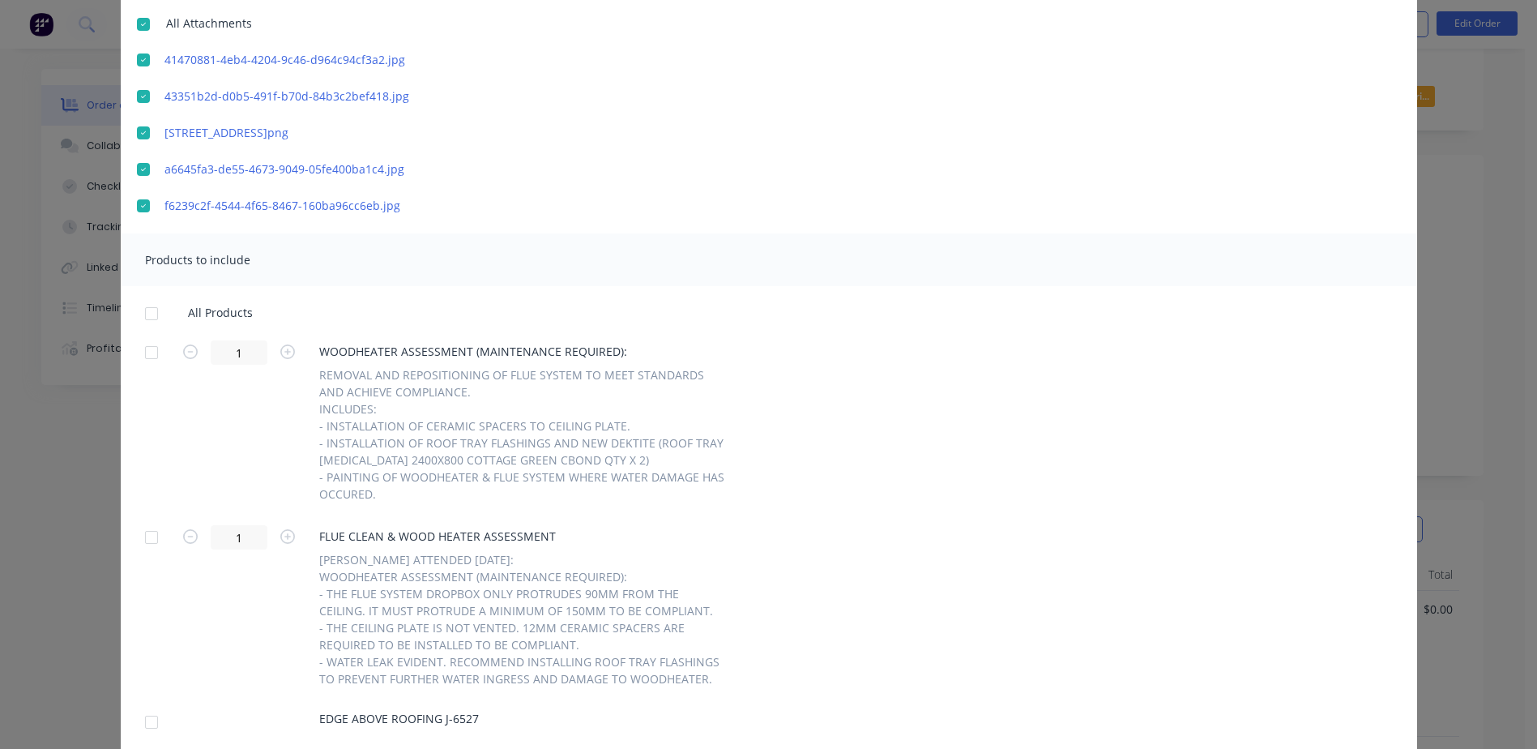
scroll to position [272, 0]
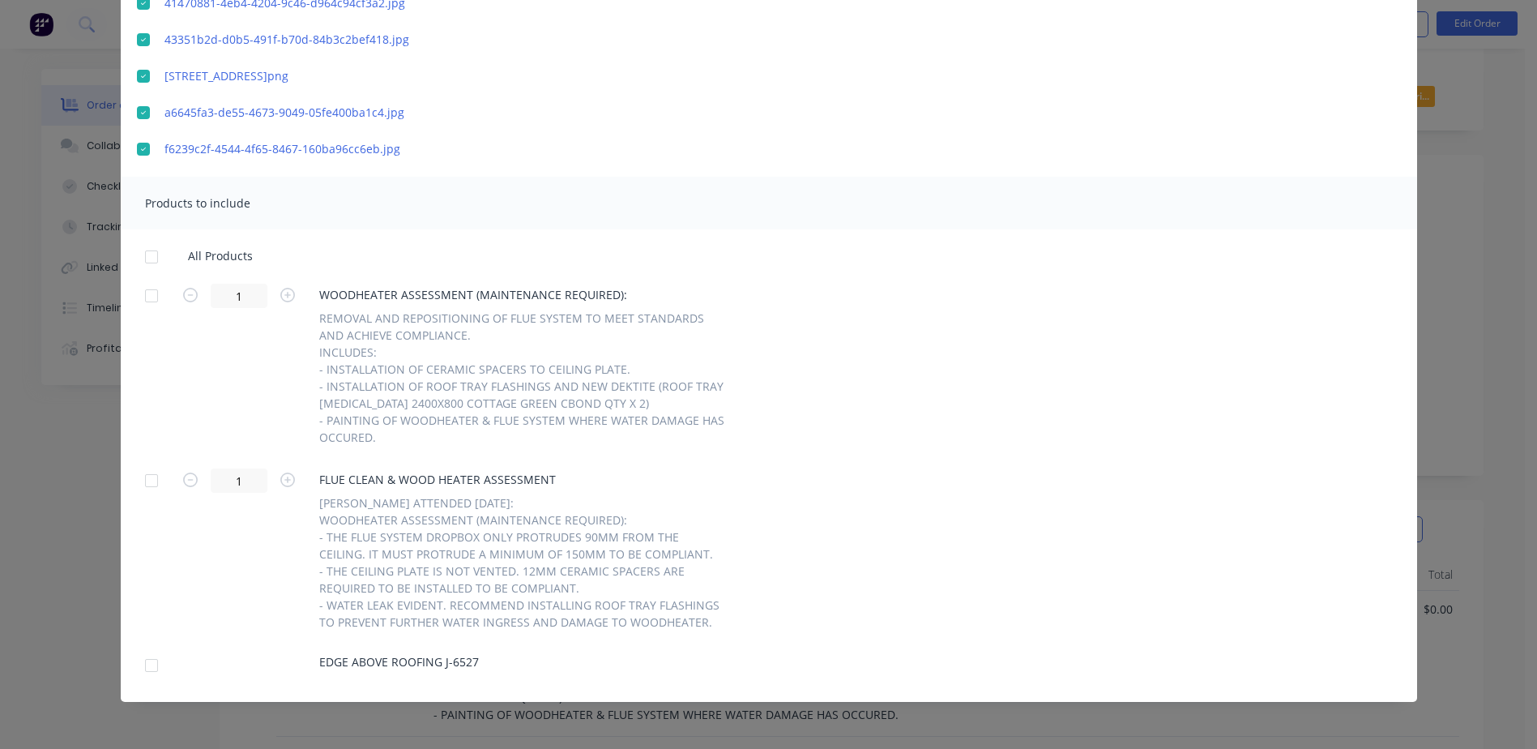
click at [151, 253] on div at bounding box center [151, 257] width 32 height 32
click at [148, 666] on div at bounding box center [151, 665] width 32 height 32
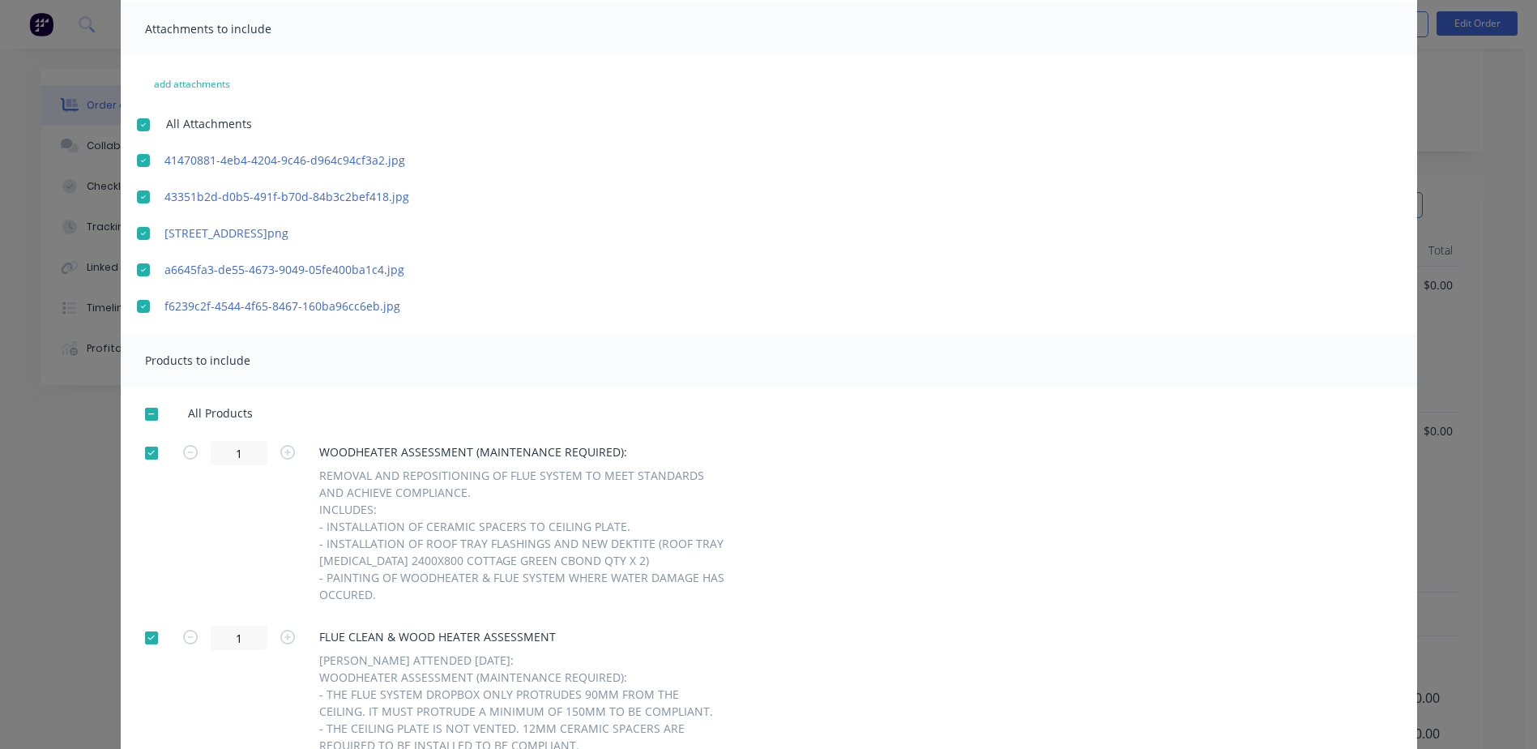
scroll to position [0, 0]
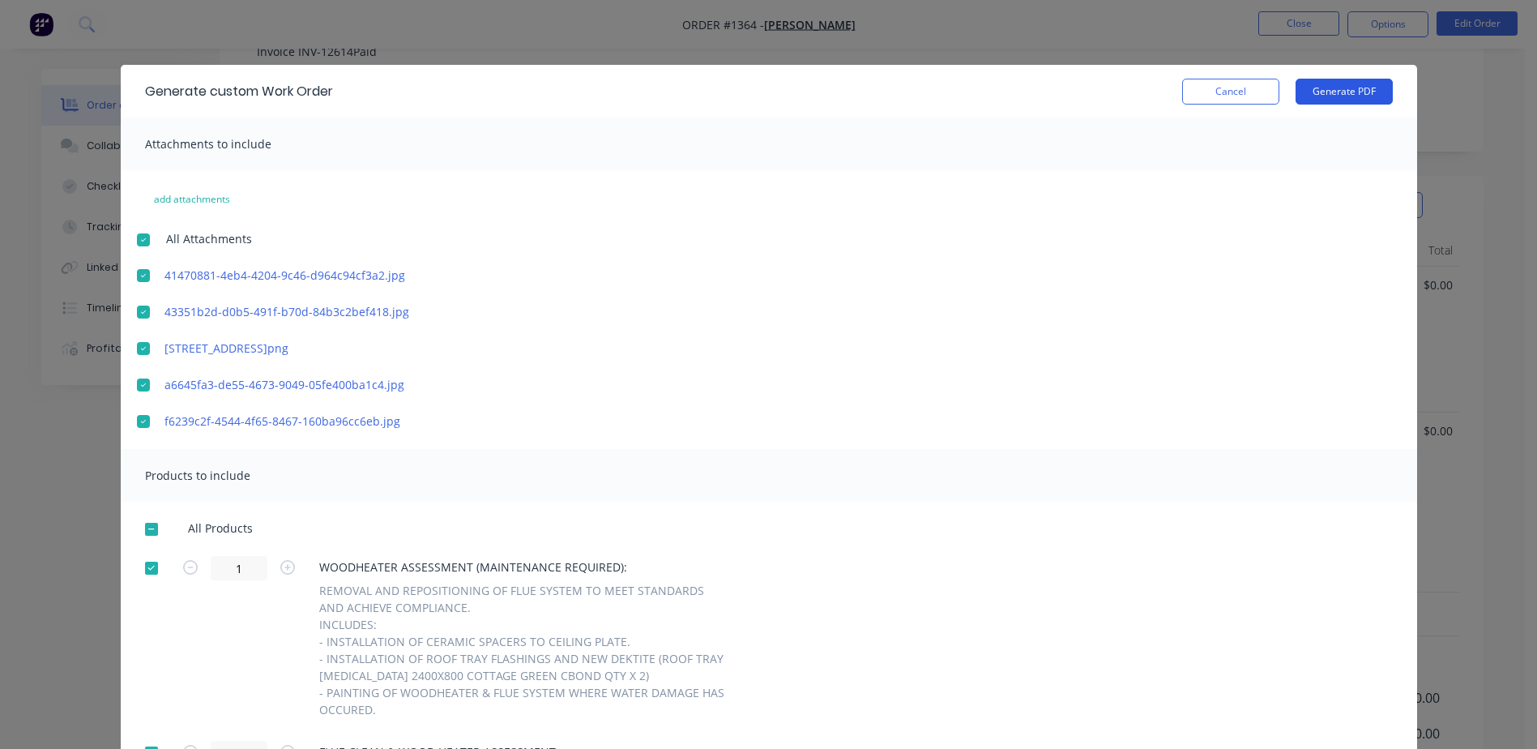
click at [1328, 79] on button "Generate PDF" at bounding box center [1344, 92] width 97 height 26
click at [1225, 96] on button "Cancel" at bounding box center [1230, 92] width 97 height 26
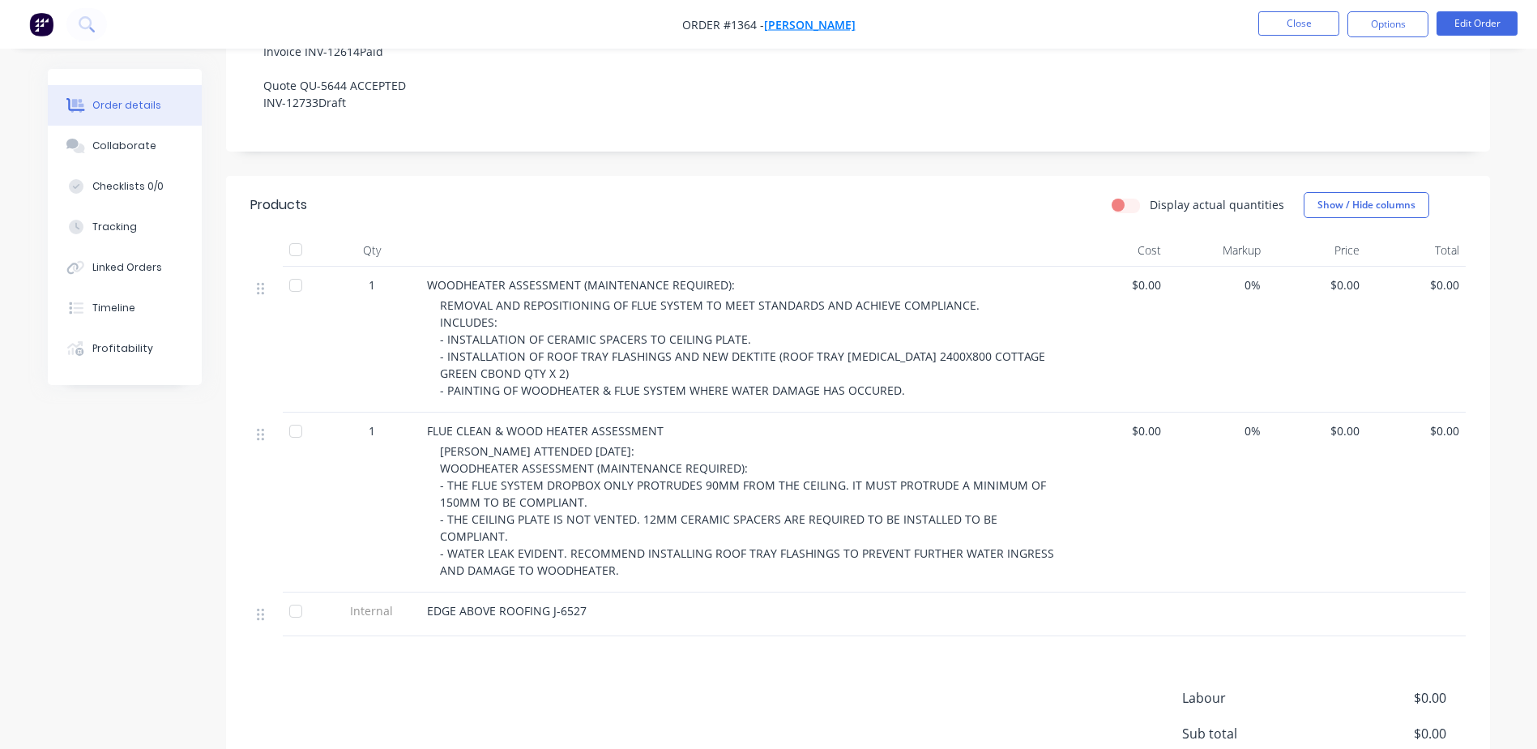
drag, startPoint x: 690, startPoint y: 20, endPoint x: 775, endPoint y: 21, distance: 84.3
click at [775, 21] on span "Order #1364 - Kerry Sweet" at bounding box center [768, 24] width 173 height 17
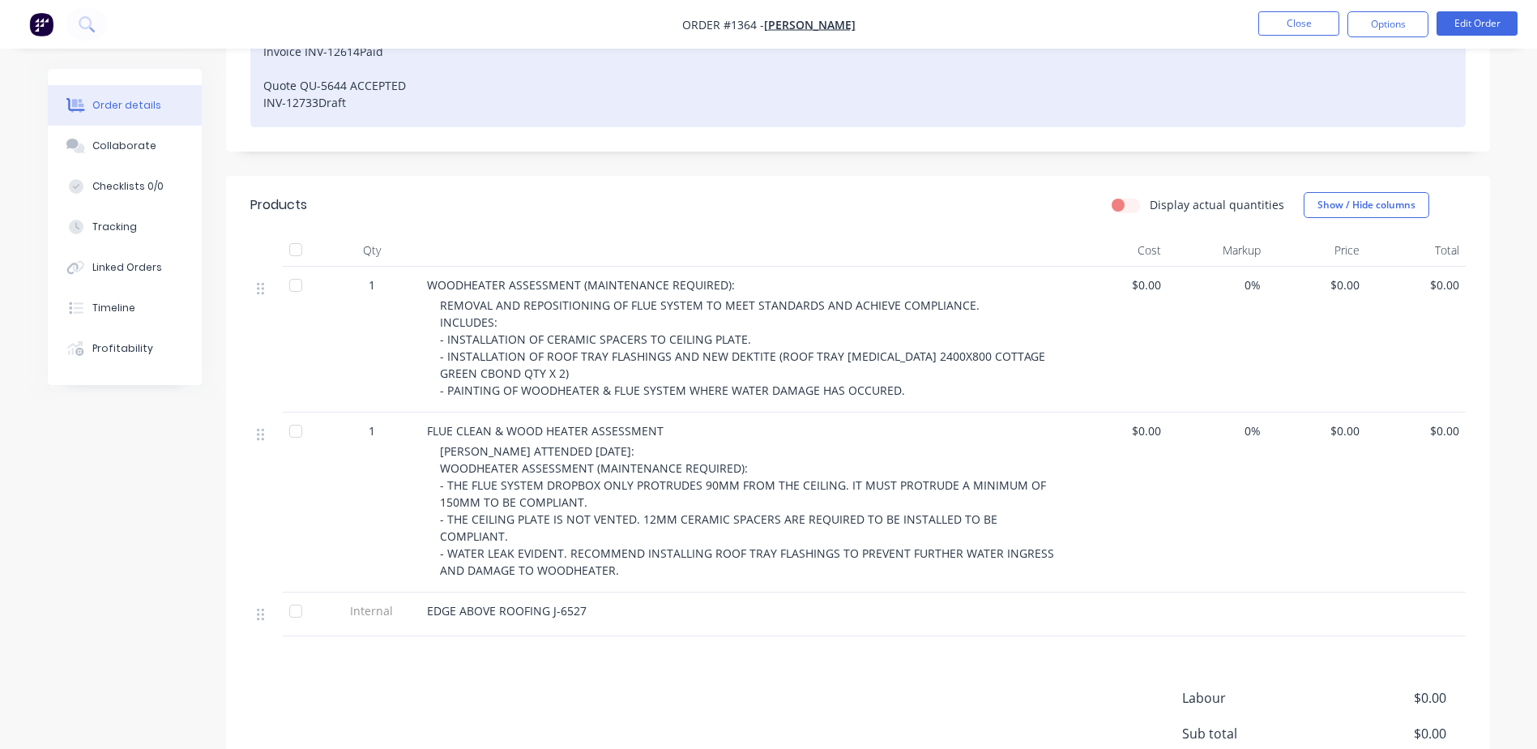
copy span "Order #1364 -"
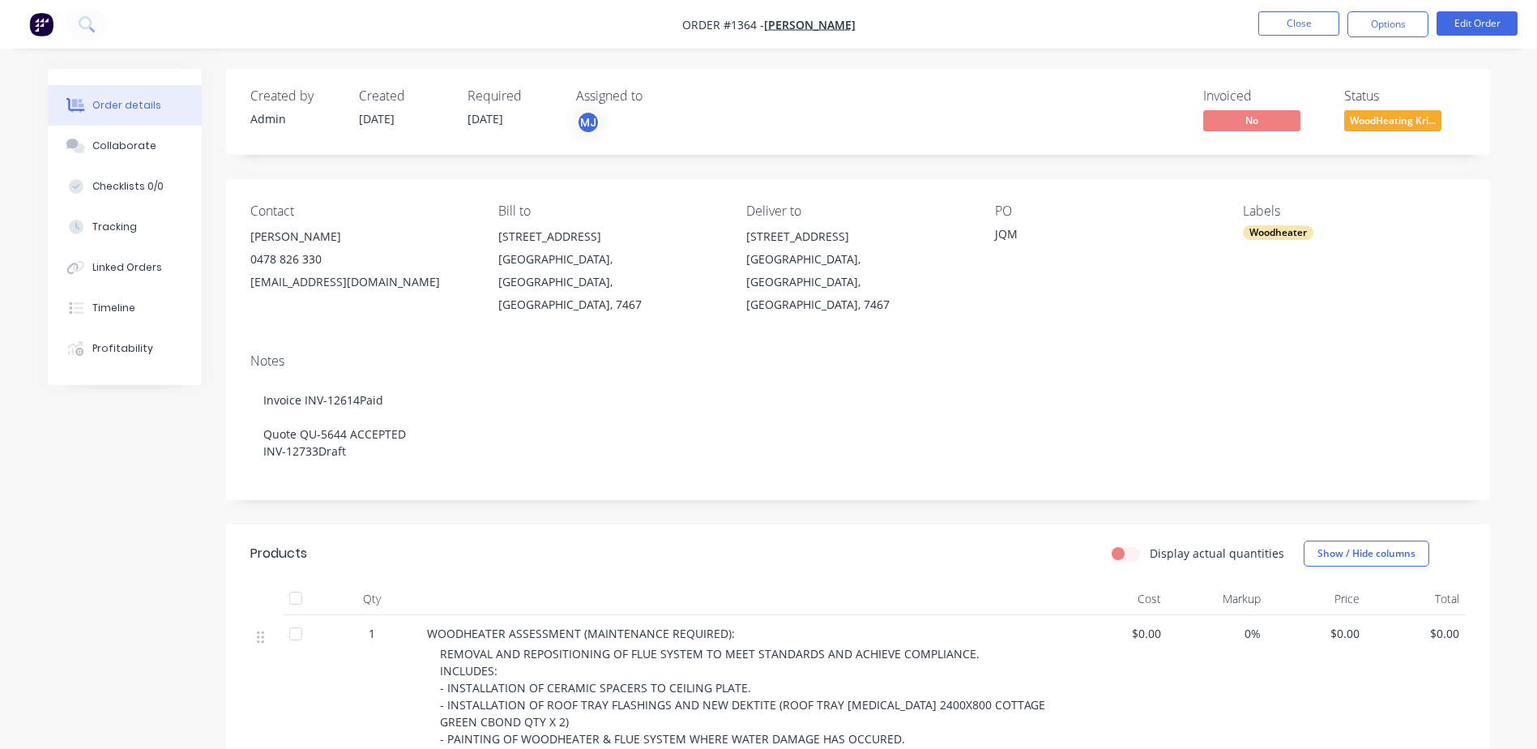
click at [255, 237] on div "Kerry Sweet" at bounding box center [361, 236] width 222 height 23
click at [1287, 21] on button "Close" at bounding box center [1299, 23] width 81 height 24
